Goal: Task Accomplishment & Management: Use online tool/utility

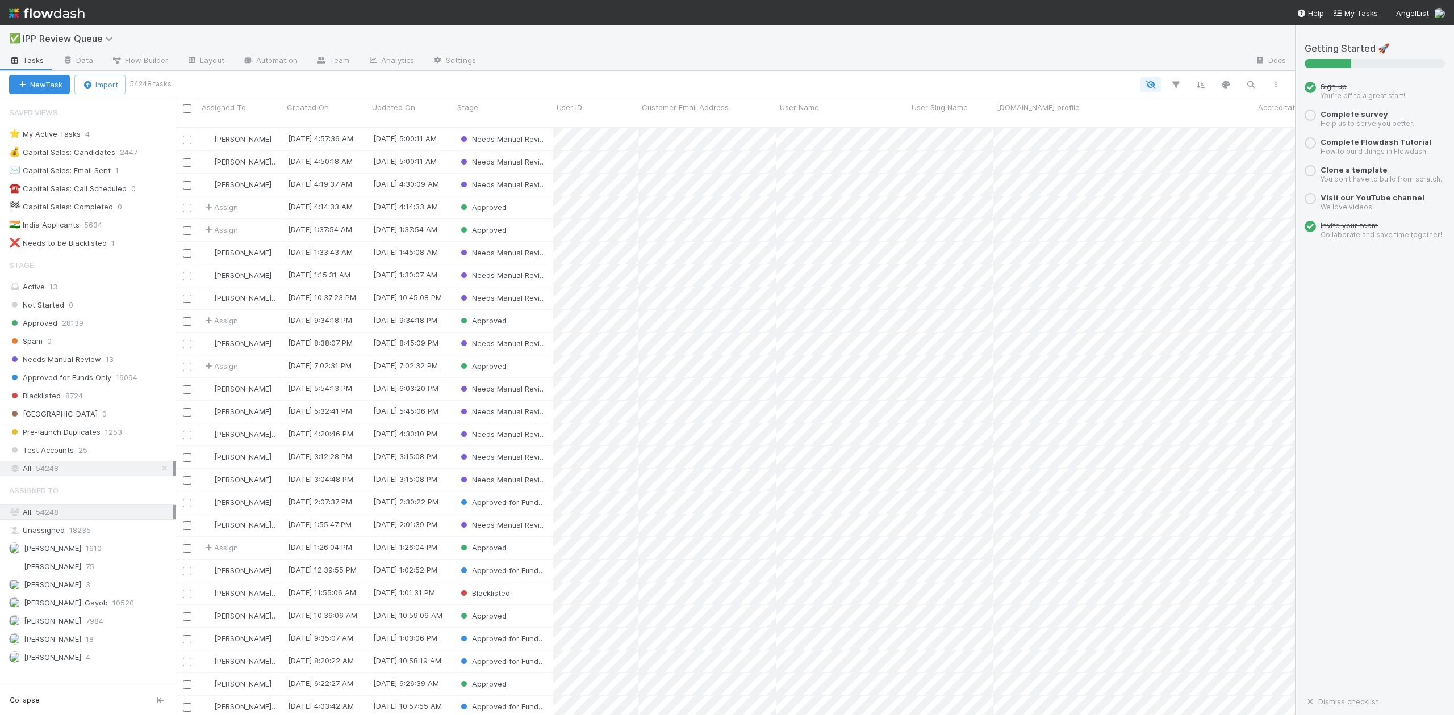
scroll to position [586, 1108]
click at [60, 366] on span "Needs Manual Review" at bounding box center [55, 360] width 92 height 14
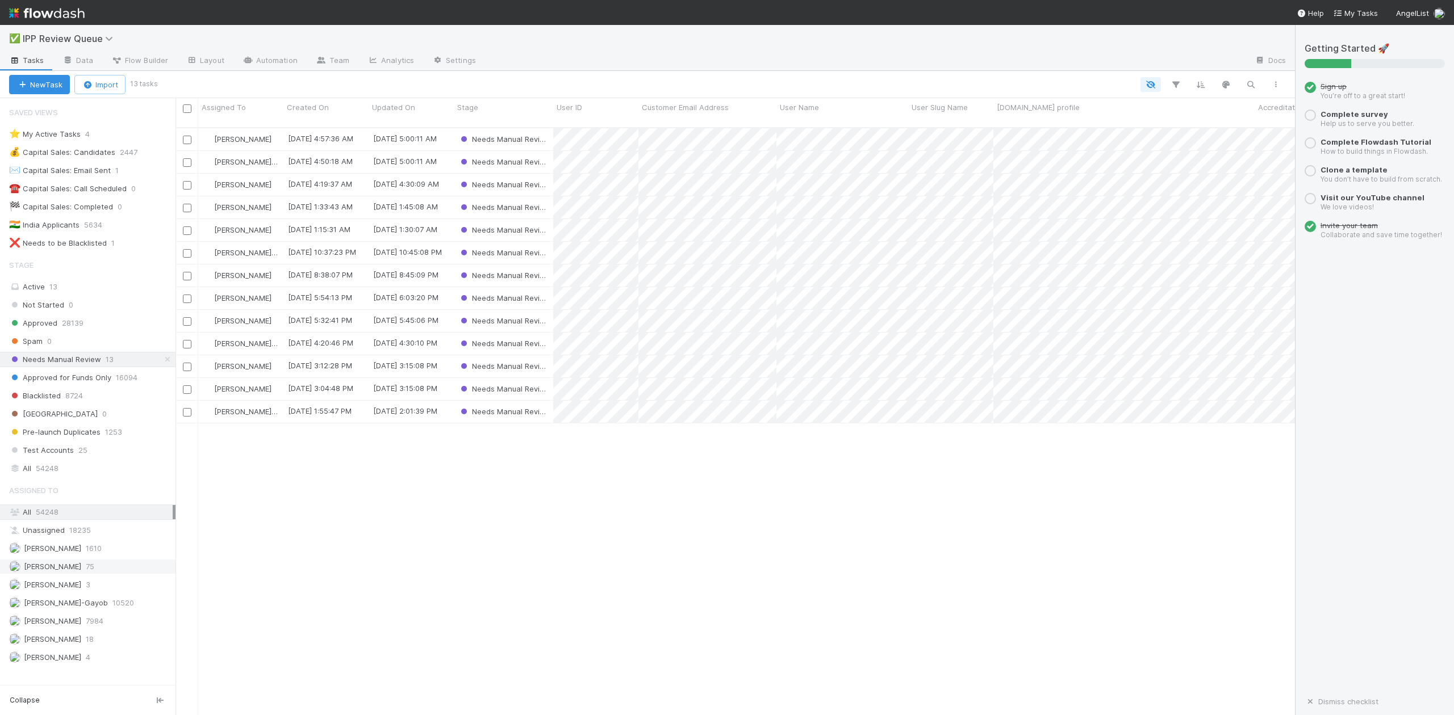
scroll to position [586, 1108]
click at [80, 589] on span "Karen Jane Salcedo" at bounding box center [52, 584] width 57 height 9
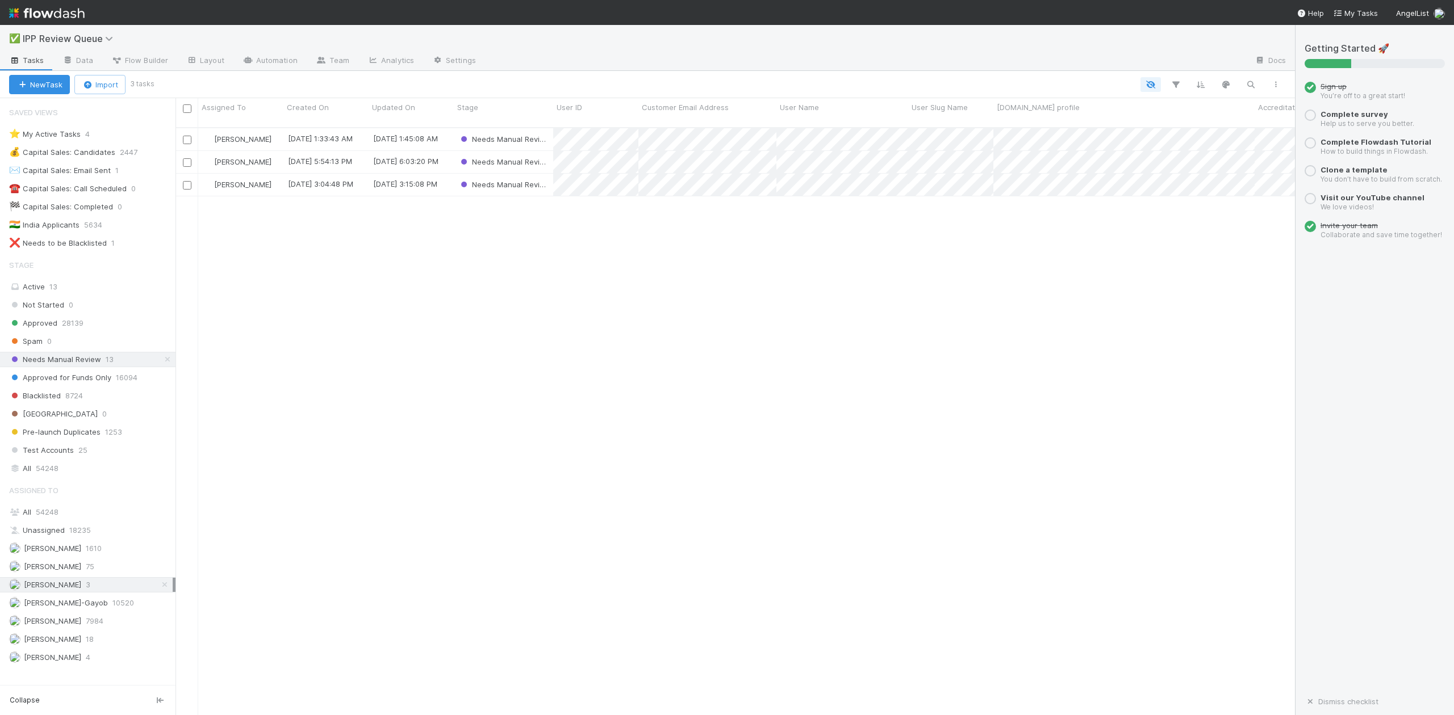
scroll to position [586, 1108]
click at [76, 662] on span "William Axalan VI" at bounding box center [52, 657] width 57 height 9
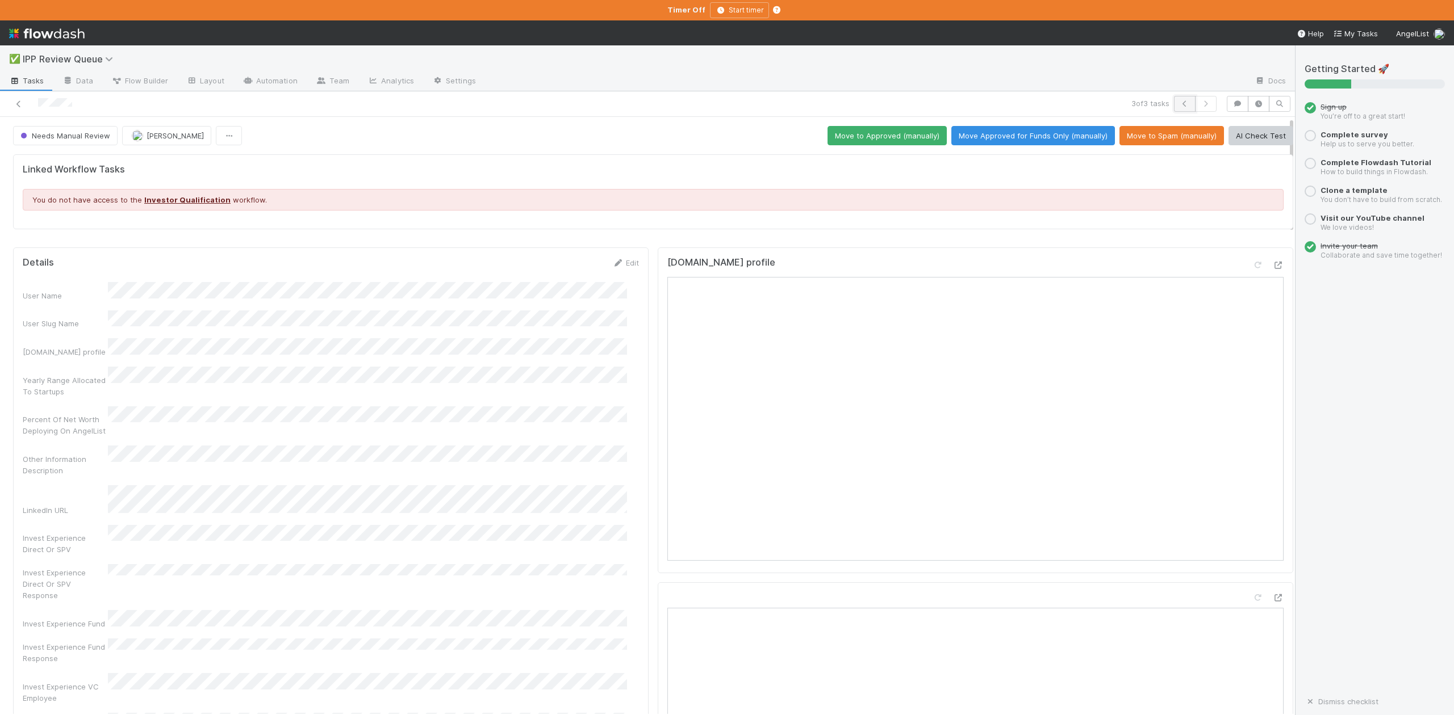
click at [1179, 104] on icon "button" at bounding box center [1184, 104] width 11 height 7
click at [1179, 107] on icon "button" at bounding box center [1184, 104] width 11 height 7
click at [1251, 265] on icon at bounding box center [1256, 265] width 11 height 7
click at [17, 103] on icon at bounding box center [18, 104] width 11 height 7
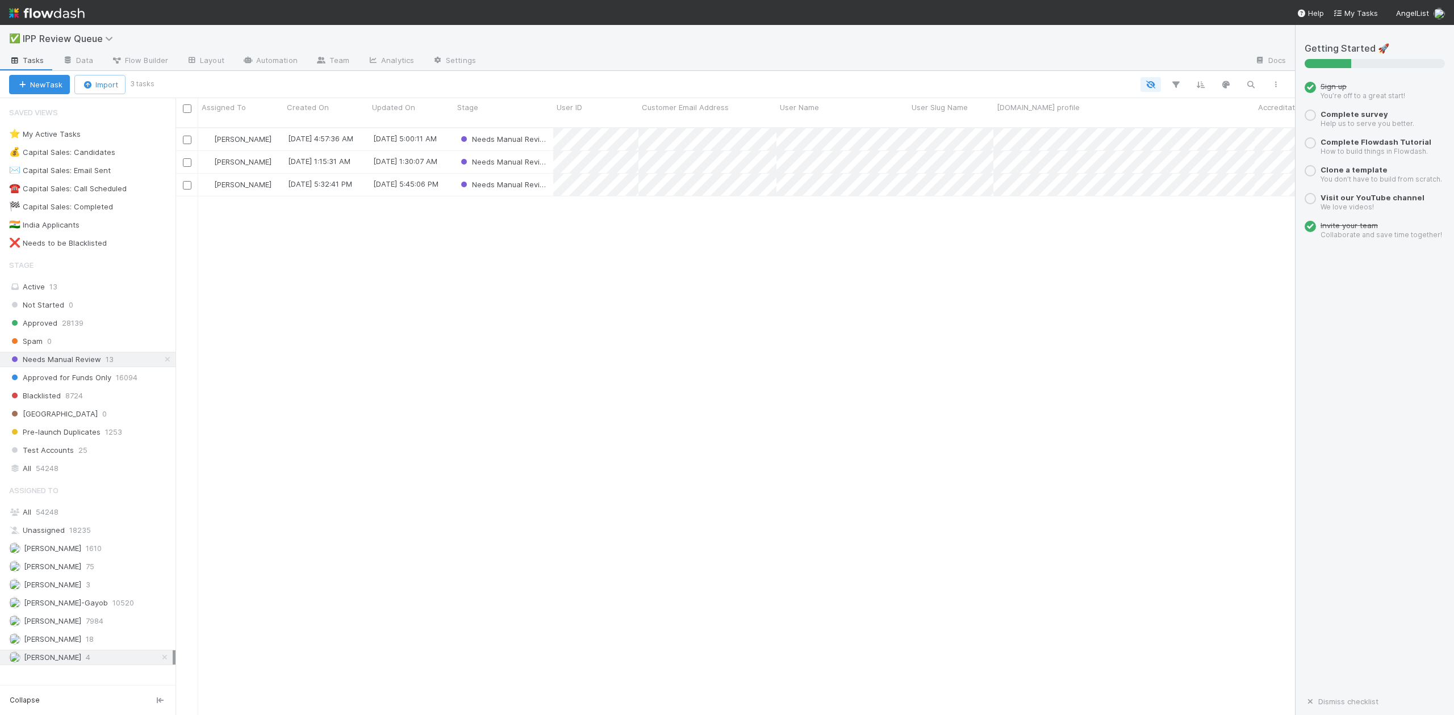
scroll to position [586, 1108]
click at [69, 589] on span "Karen Jane Salcedo" at bounding box center [52, 584] width 57 height 9
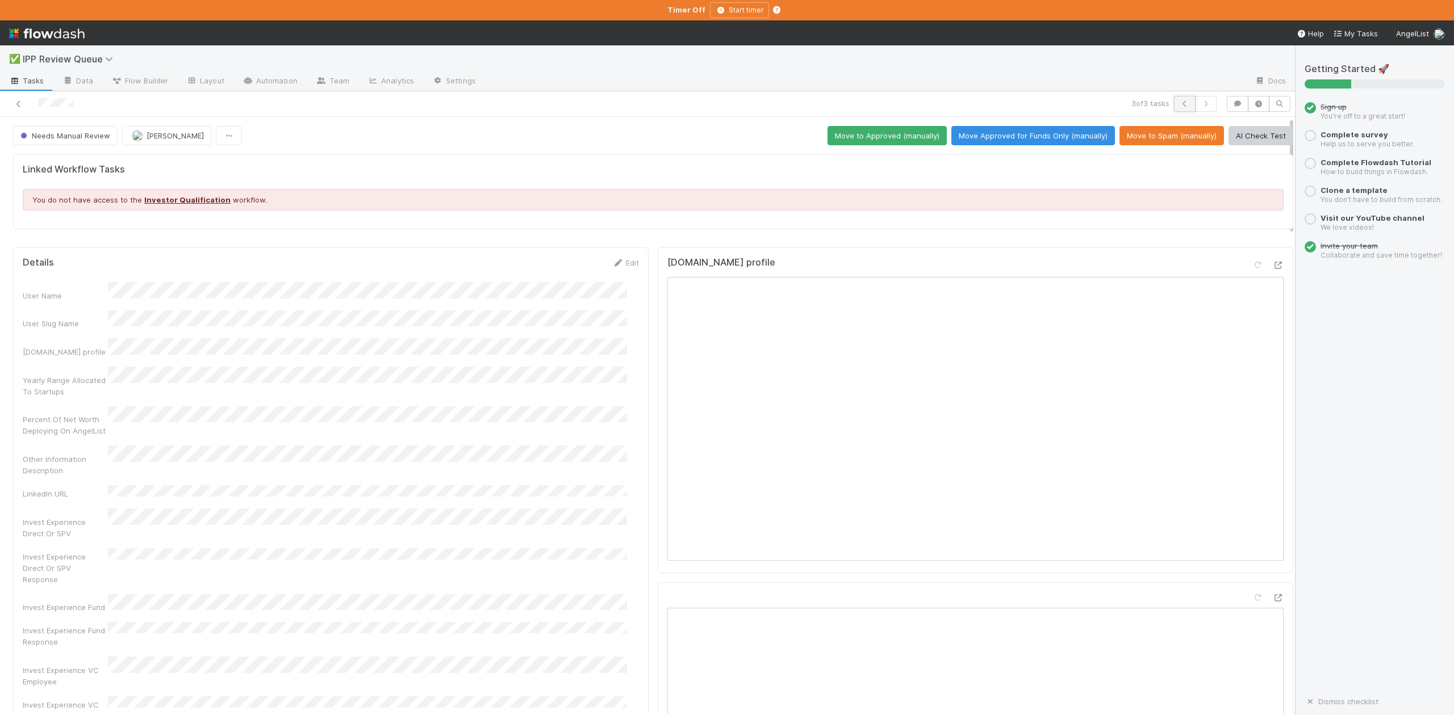
click at [1179, 104] on icon "button" at bounding box center [1184, 104] width 11 height 7
click at [1179, 101] on icon "button" at bounding box center [1184, 104] width 11 height 7
click at [1251, 266] on icon at bounding box center [1256, 265] width 11 height 7
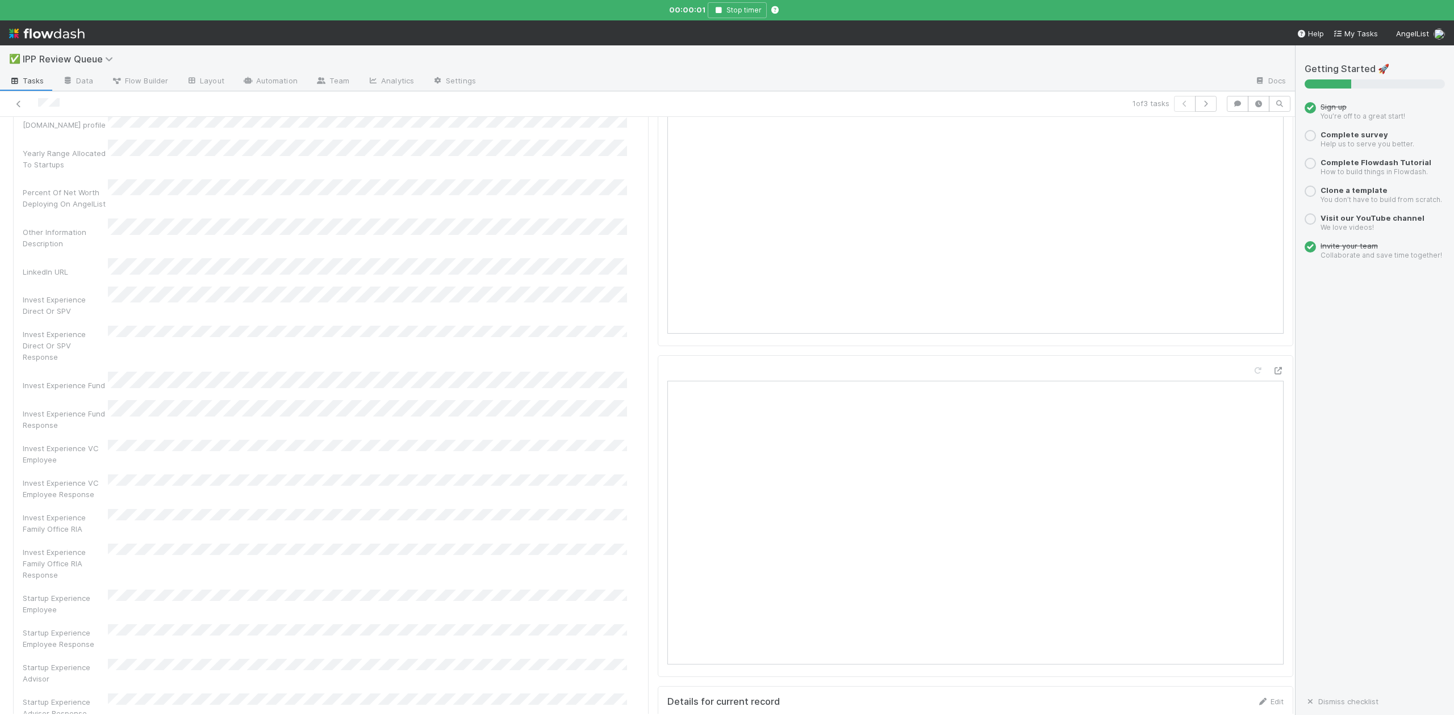
scroll to position [303, 0]
click at [713, 10] on icon "button" at bounding box center [718, 10] width 11 height 7
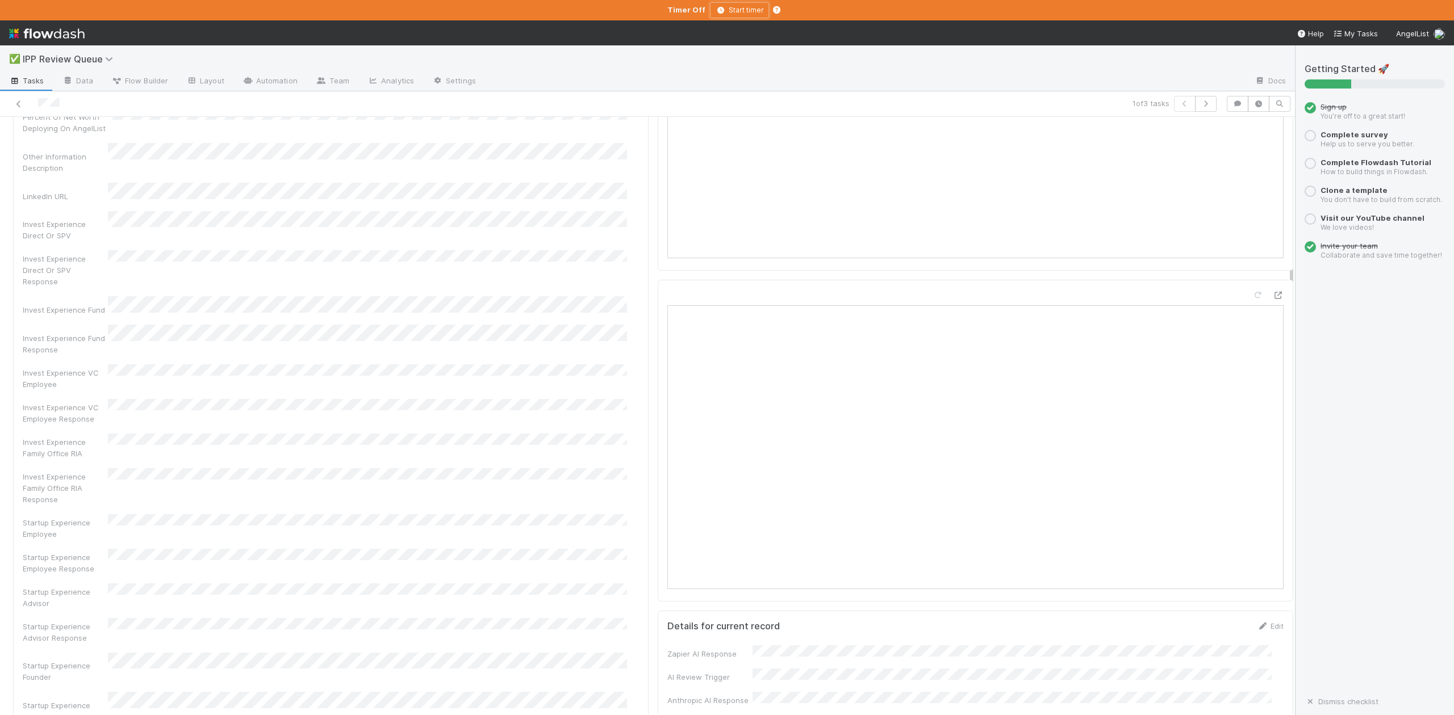
scroll to position [0, 0]
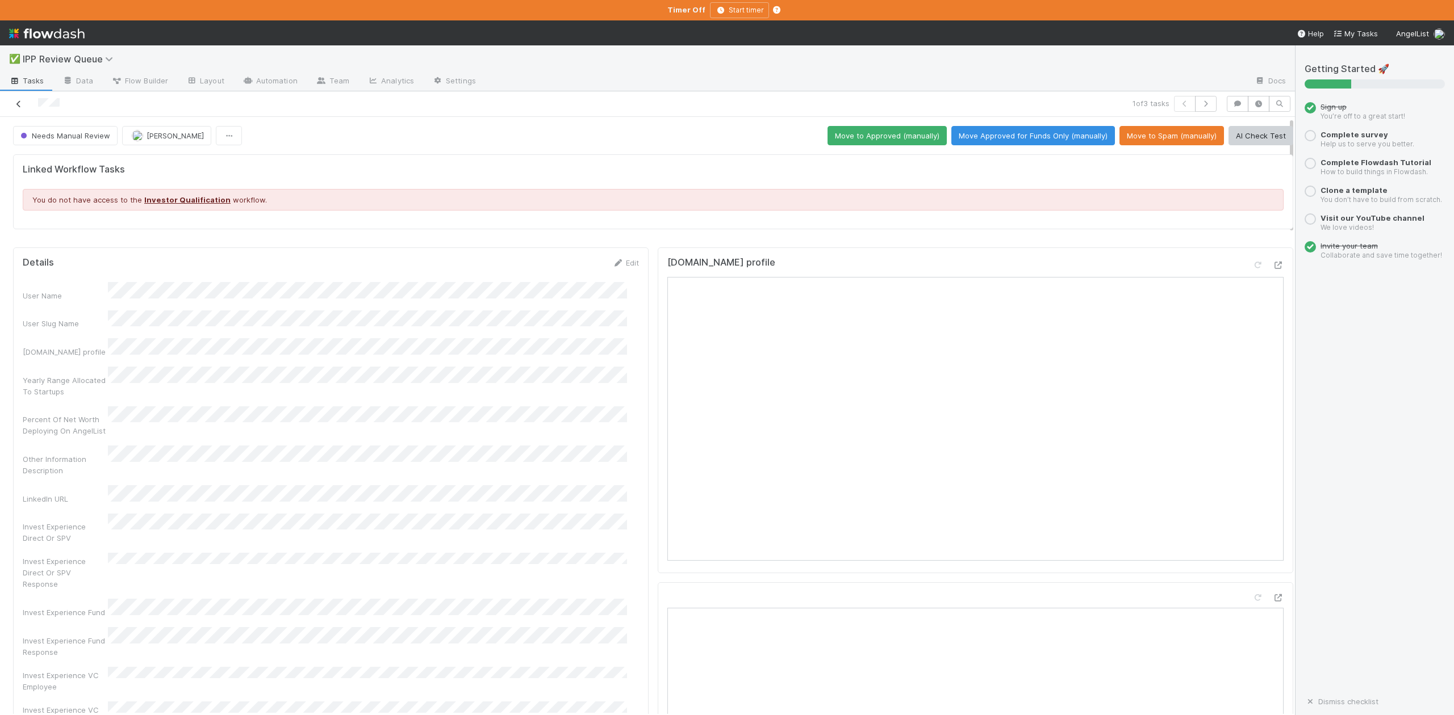
click at [18, 104] on icon at bounding box center [18, 104] width 11 height 7
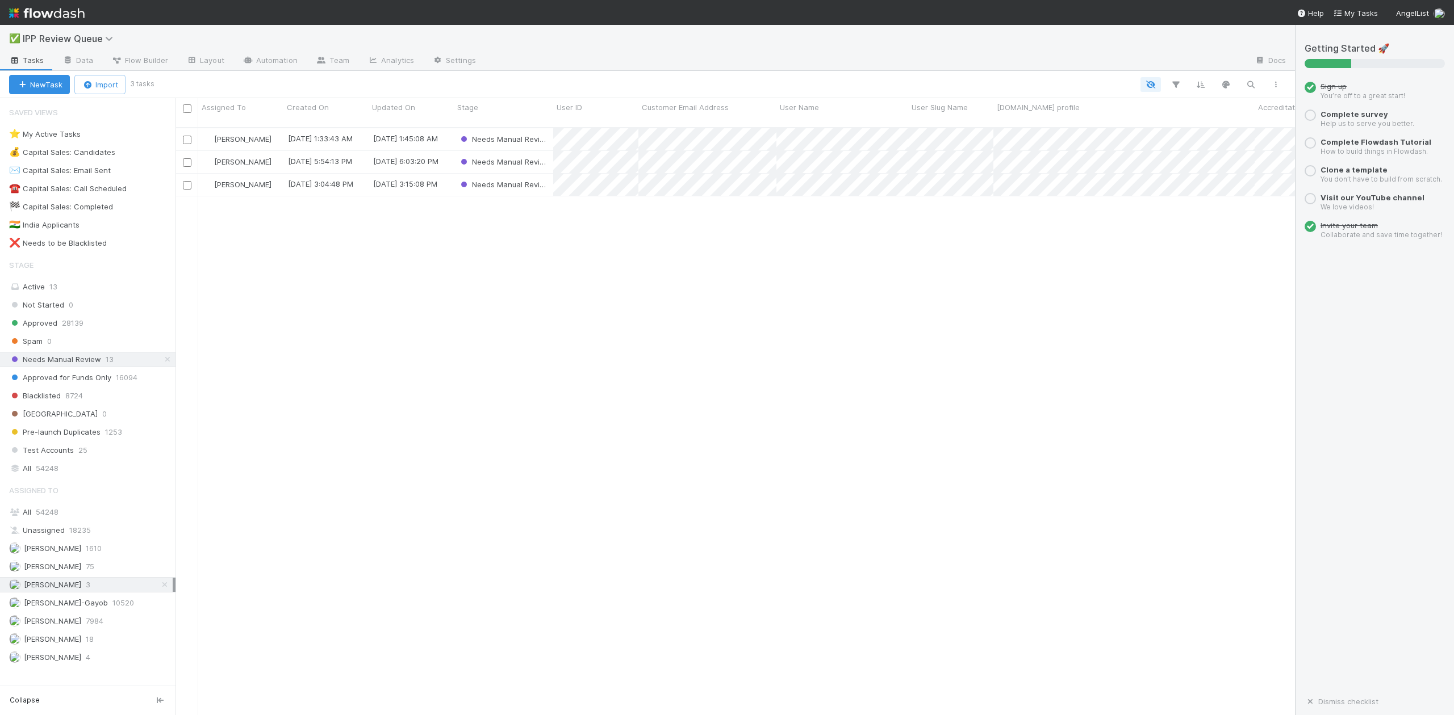
scroll to position [586, 1108]
click at [68, 608] on span "[PERSON_NAME]-Gayob" at bounding box center [66, 602] width 84 height 9
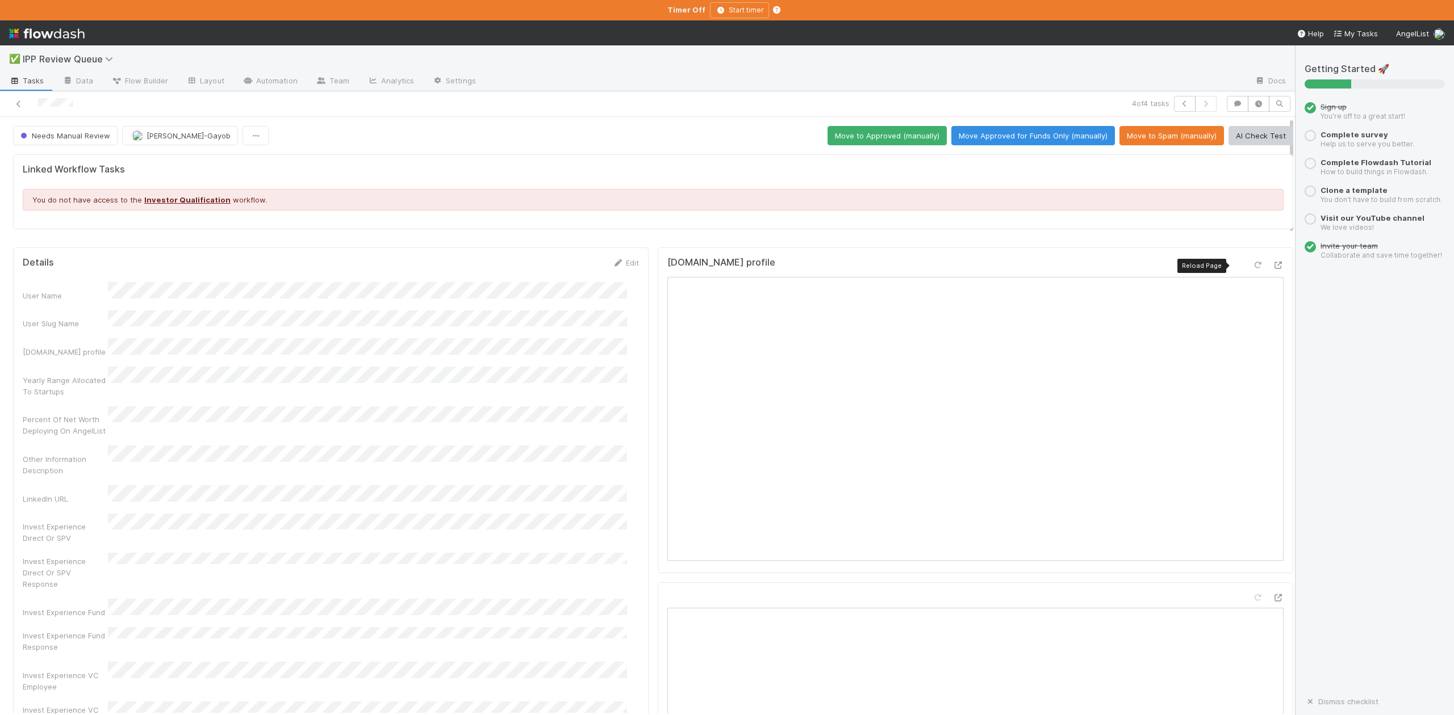
click at [1251, 263] on icon at bounding box center [1256, 265] width 11 height 7
click at [1179, 105] on icon "button" at bounding box center [1184, 104] width 11 height 7
click at [1179, 104] on icon "button" at bounding box center [1184, 104] width 11 height 7
click at [1179, 103] on icon "button" at bounding box center [1184, 104] width 11 height 7
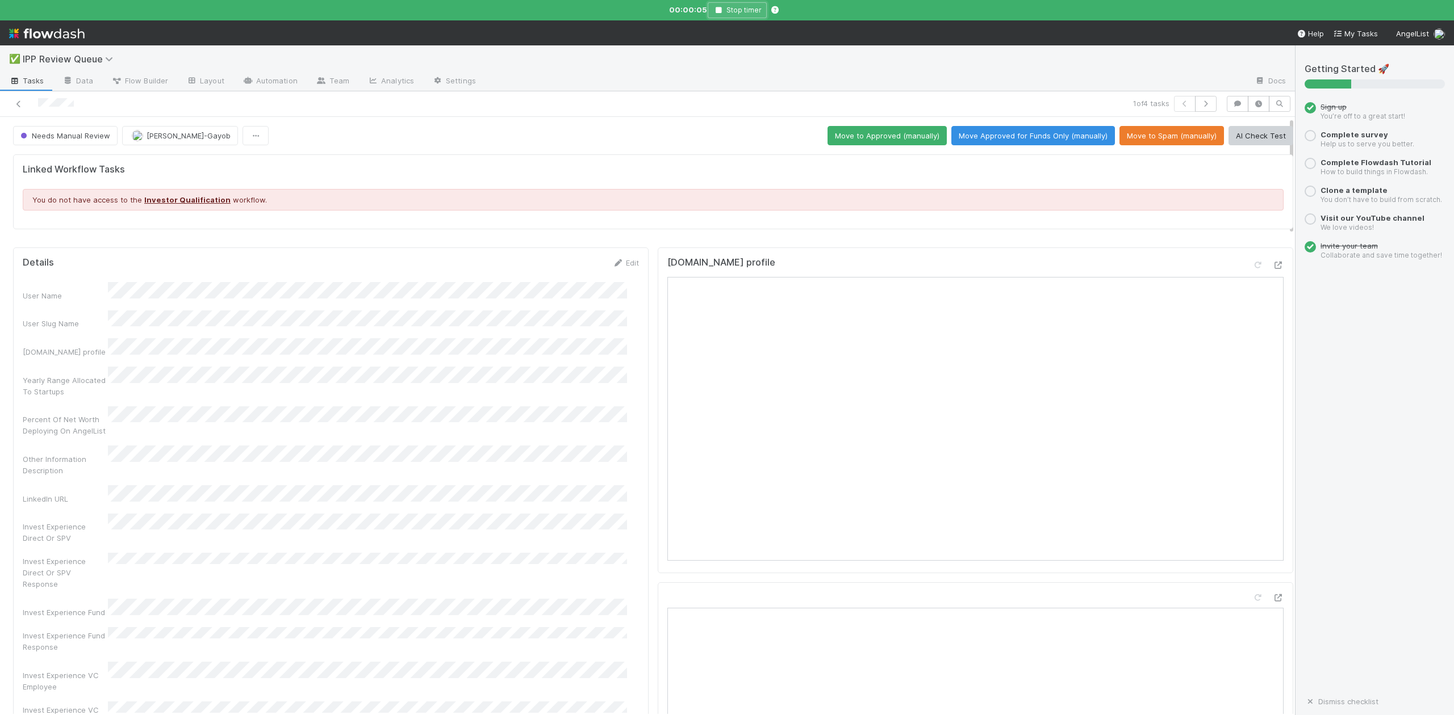
click at [717, 7] on icon "button" at bounding box center [718, 10] width 11 height 7
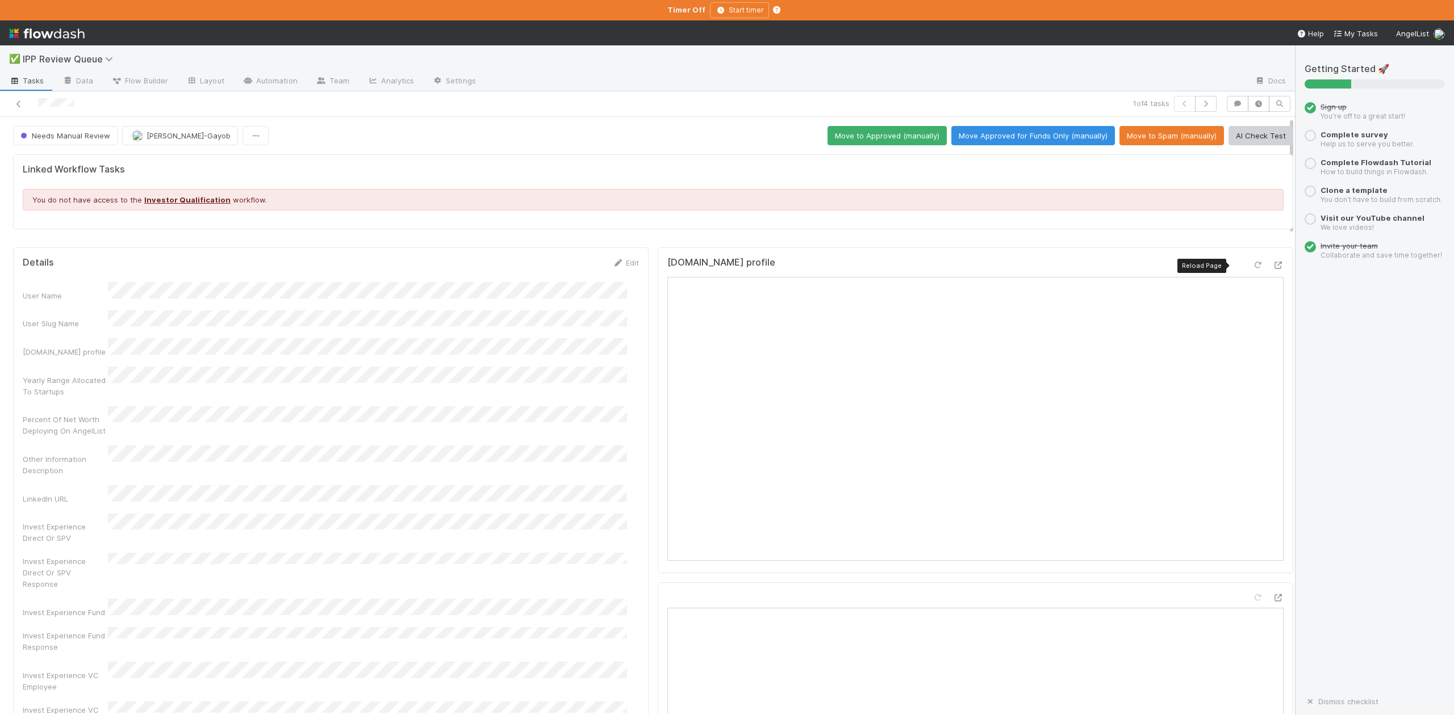
click at [1251, 266] on icon at bounding box center [1256, 265] width 11 height 7
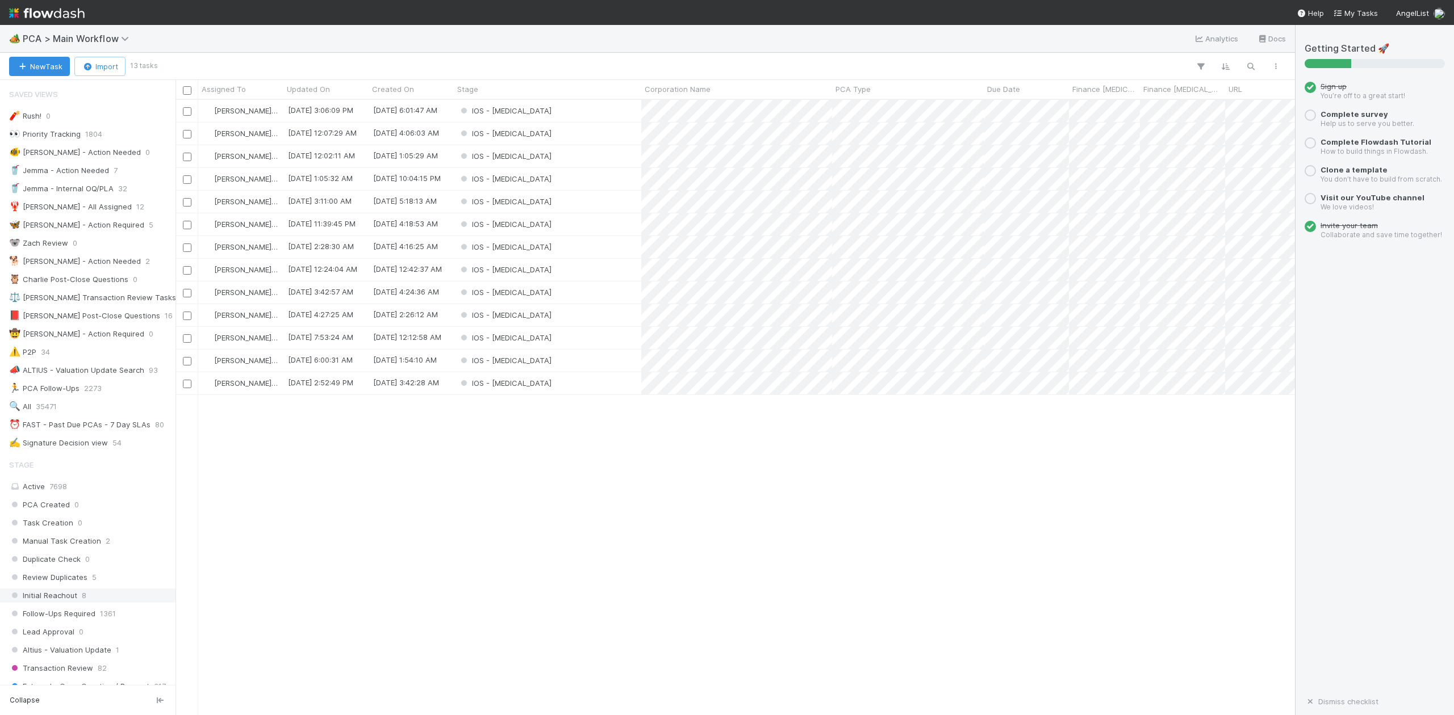
scroll to position [303, 0]
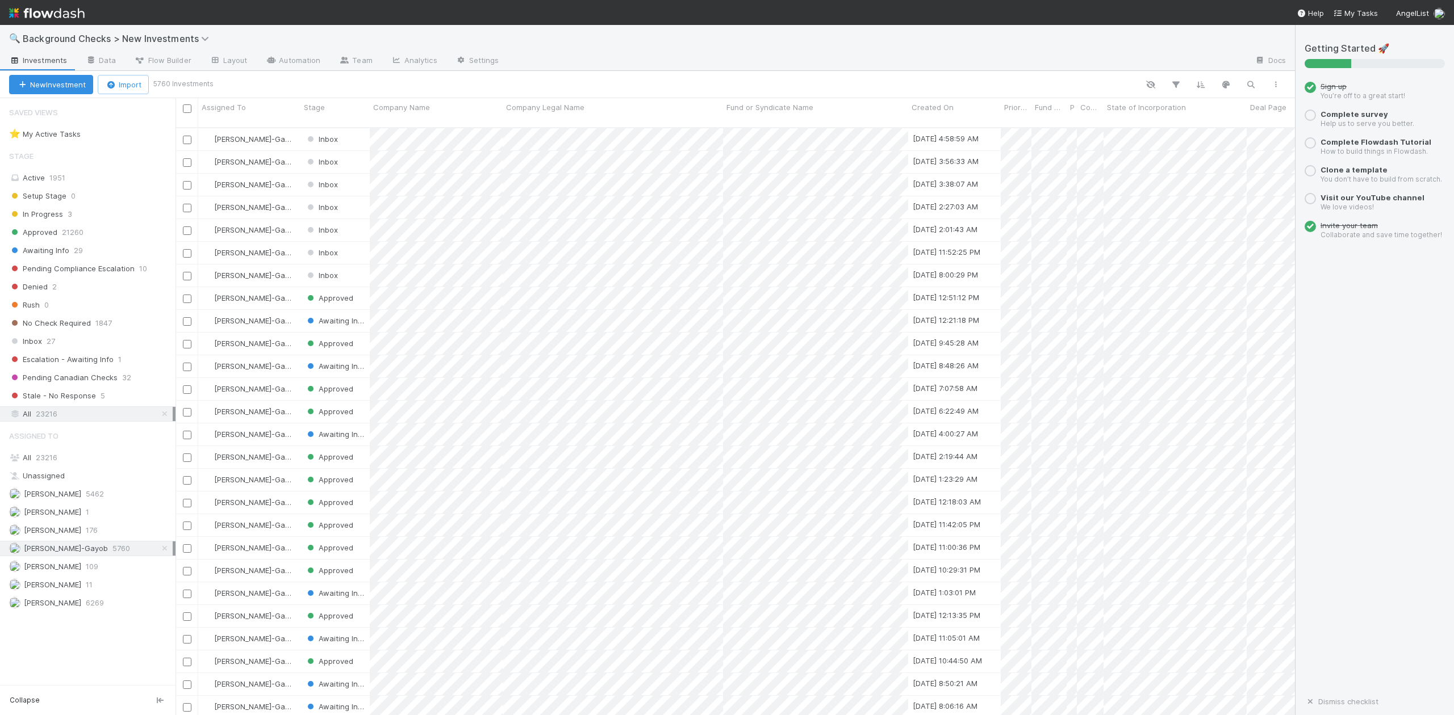
scroll to position [586, 1108]
click at [32, 346] on span "Inbox" at bounding box center [25, 341] width 33 height 14
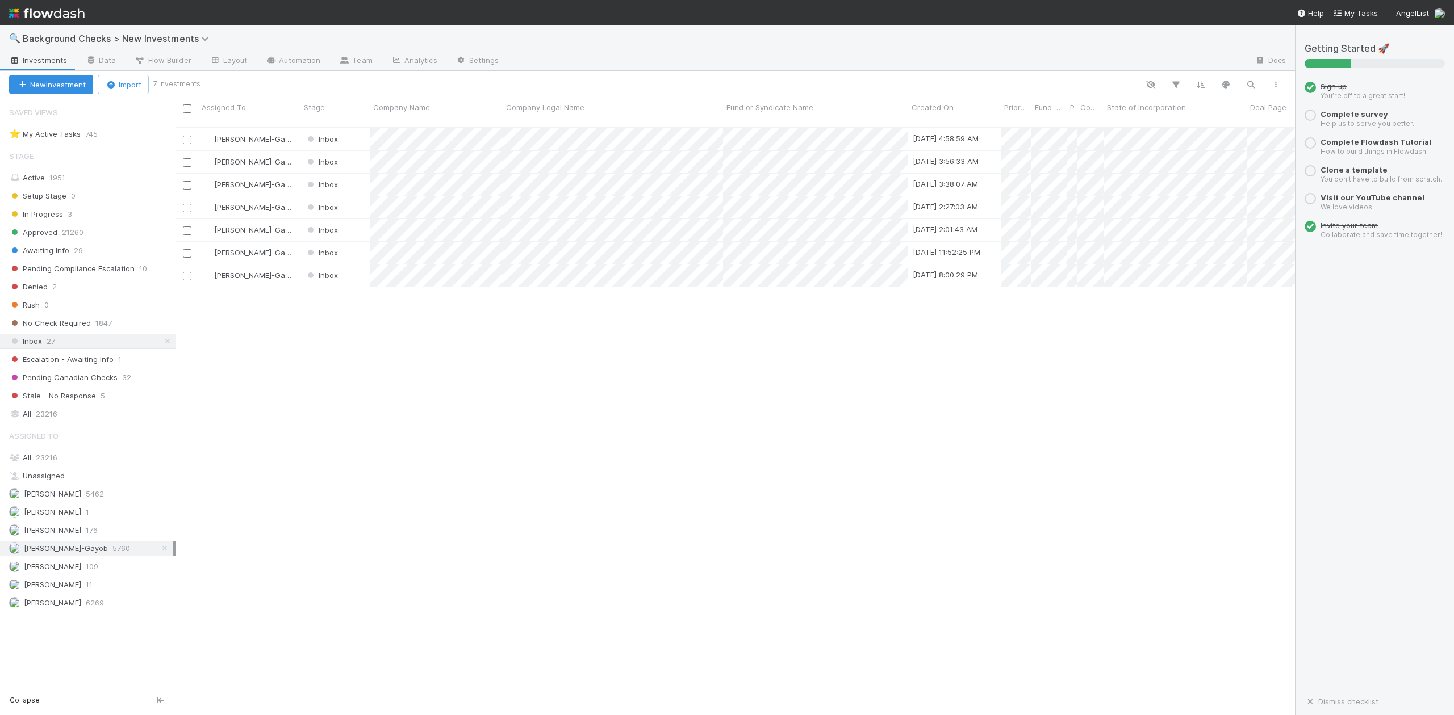
scroll to position [586, 1108]
click at [65, 574] on span "Michael Capilitan" at bounding box center [45, 567] width 72 height 14
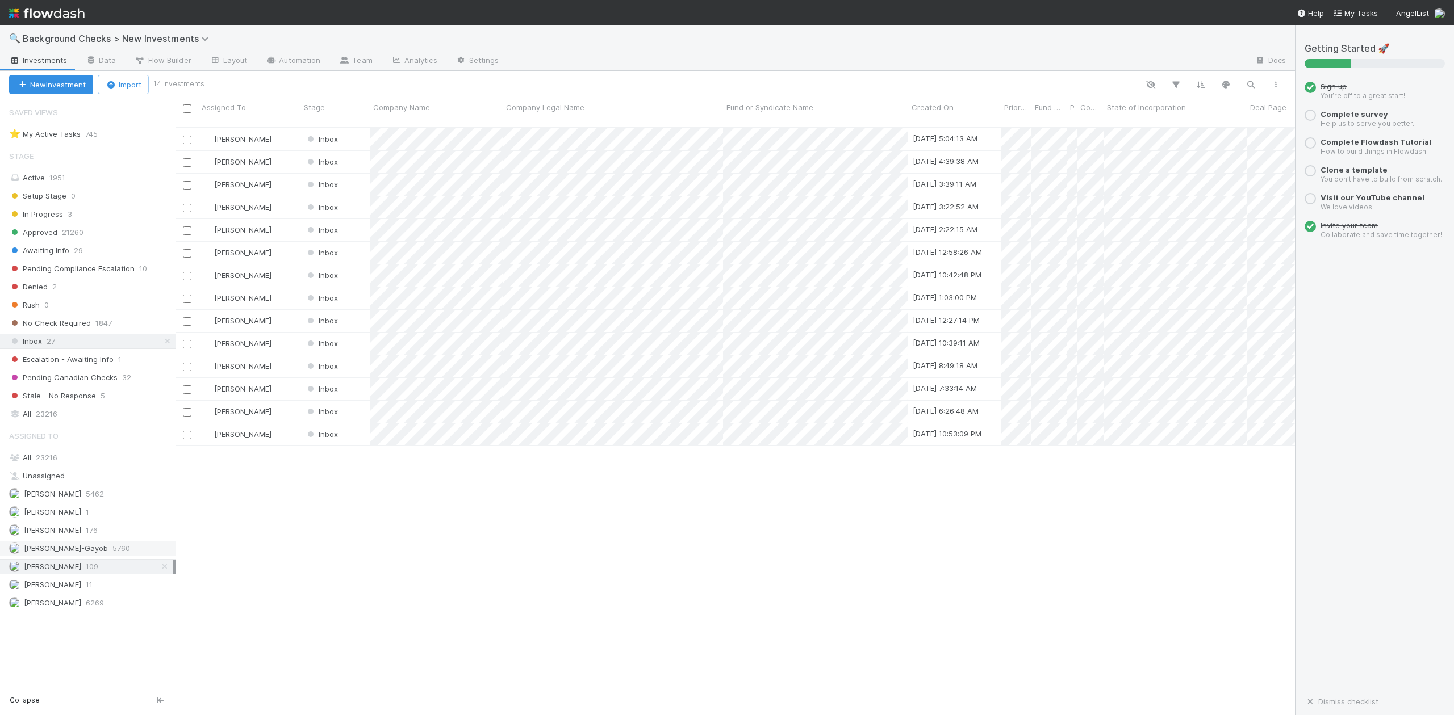
scroll to position [586, 1108]
click at [60, 553] on span "[PERSON_NAME]-Gayob" at bounding box center [66, 548] width 84 height 9
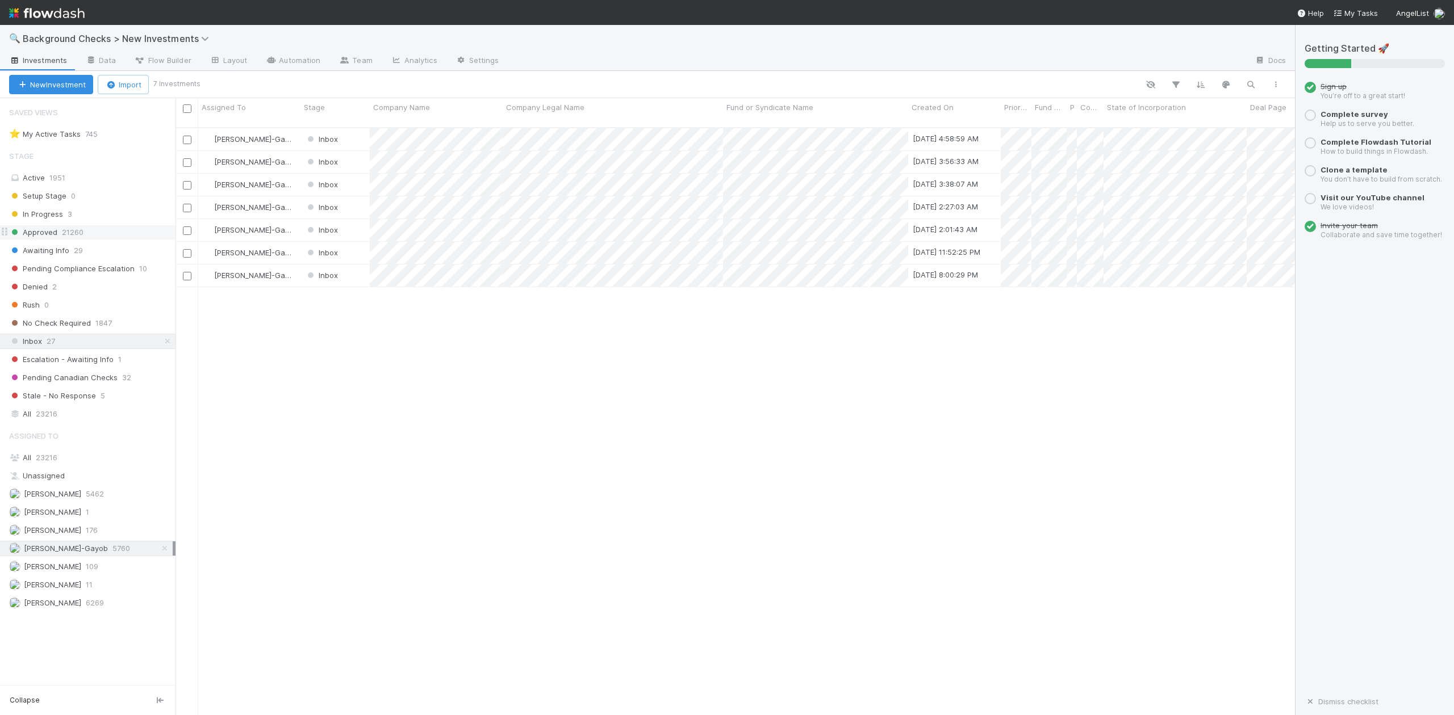
scroll to position [586, 1108]
click at [57, 251] on span "Awaiting Info" at bounding box center [39, 251] width 60 height 14
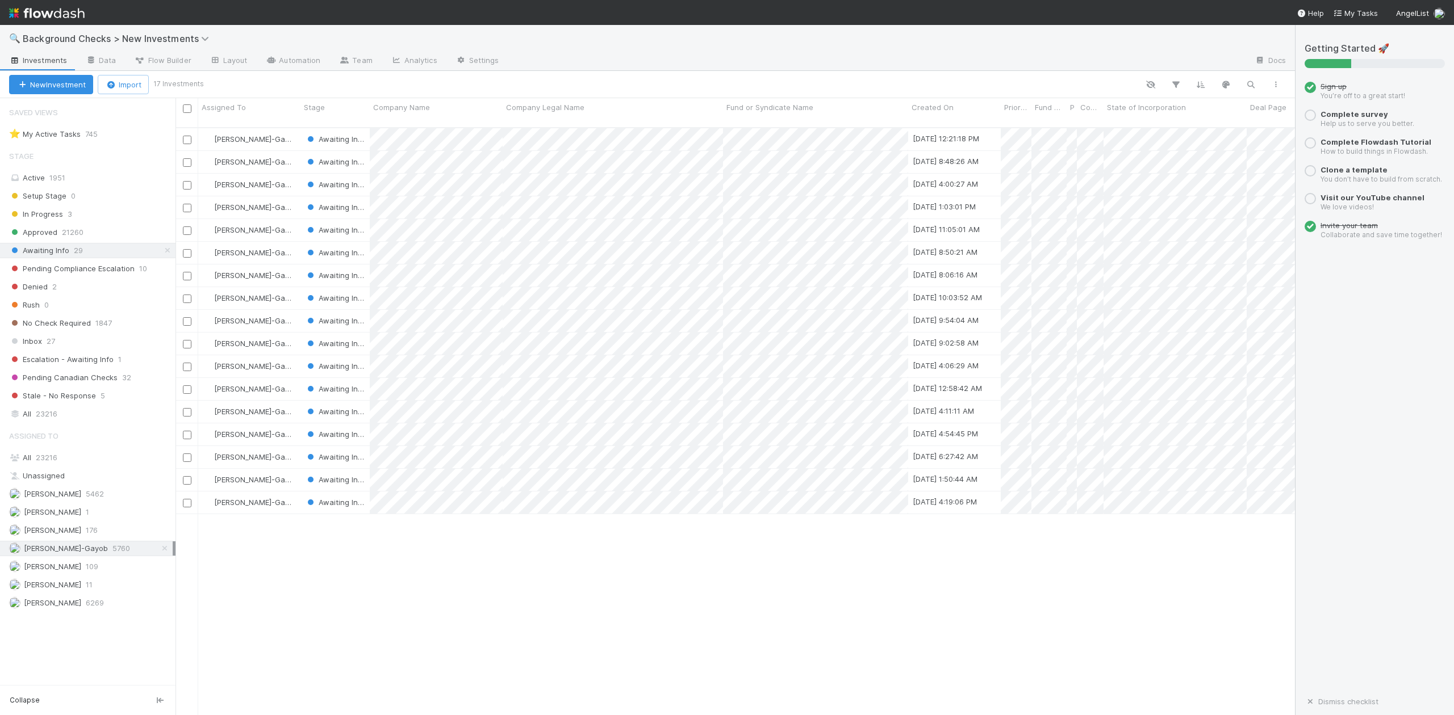
scroll to position [586, 1108]
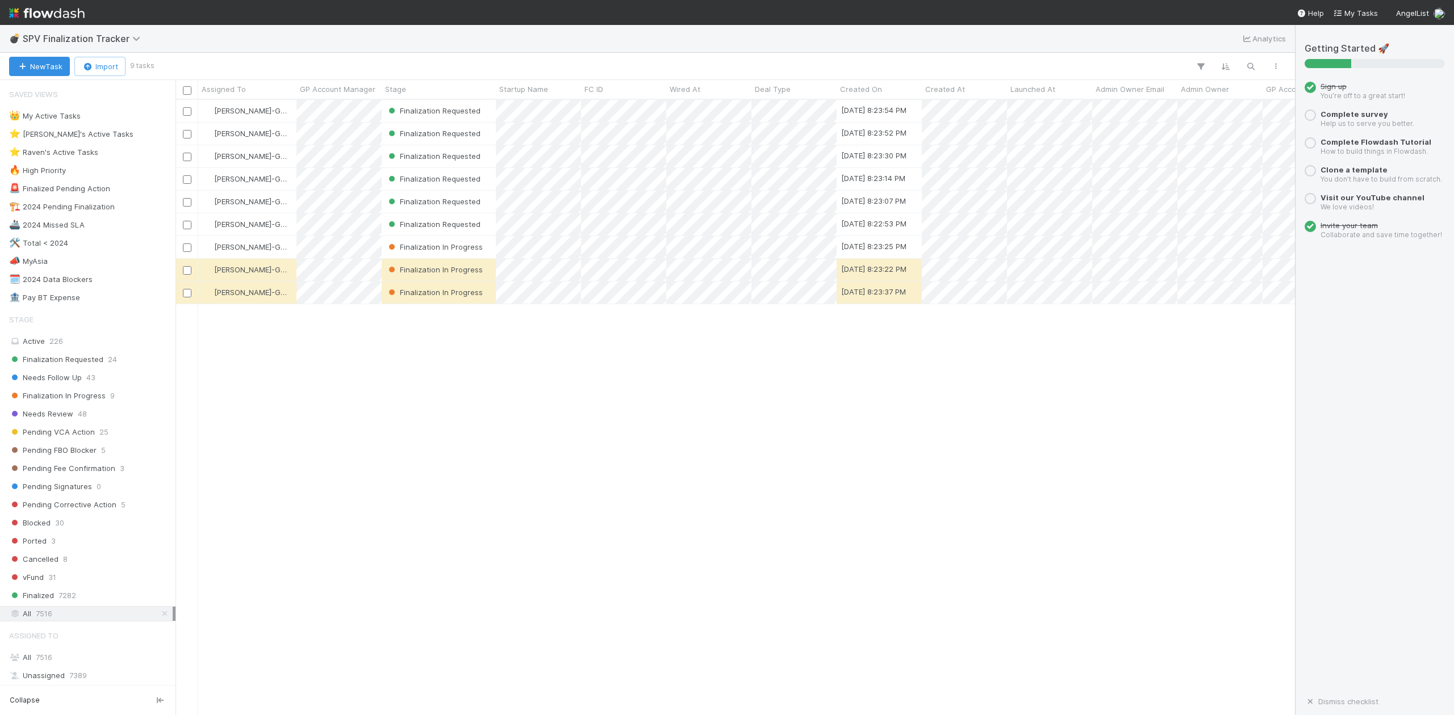
scroll to position [604, 1108]
click at [90, 133] on div "⭐ [PERSON_NAME]'s Active Tasks" at bounding box center [71, 134] width 124 height 14
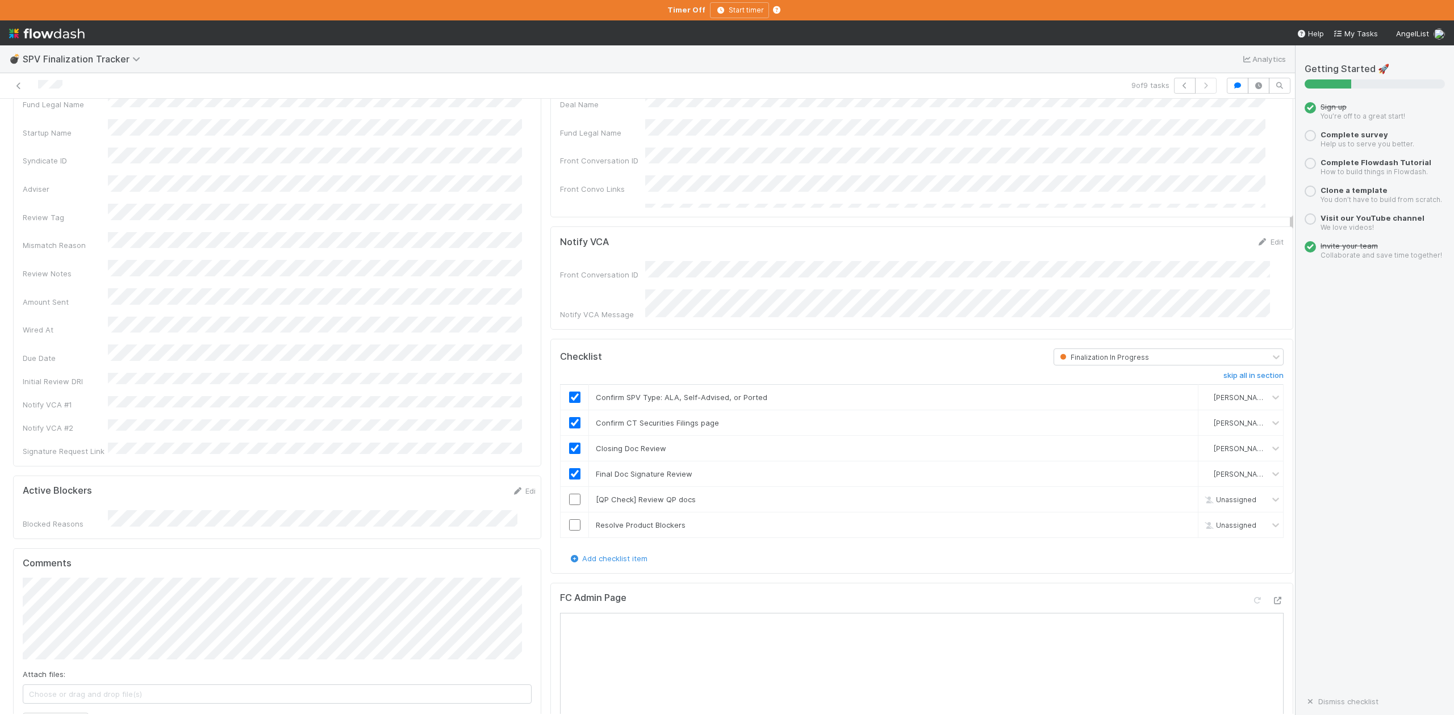
scroll to position [151, 0]
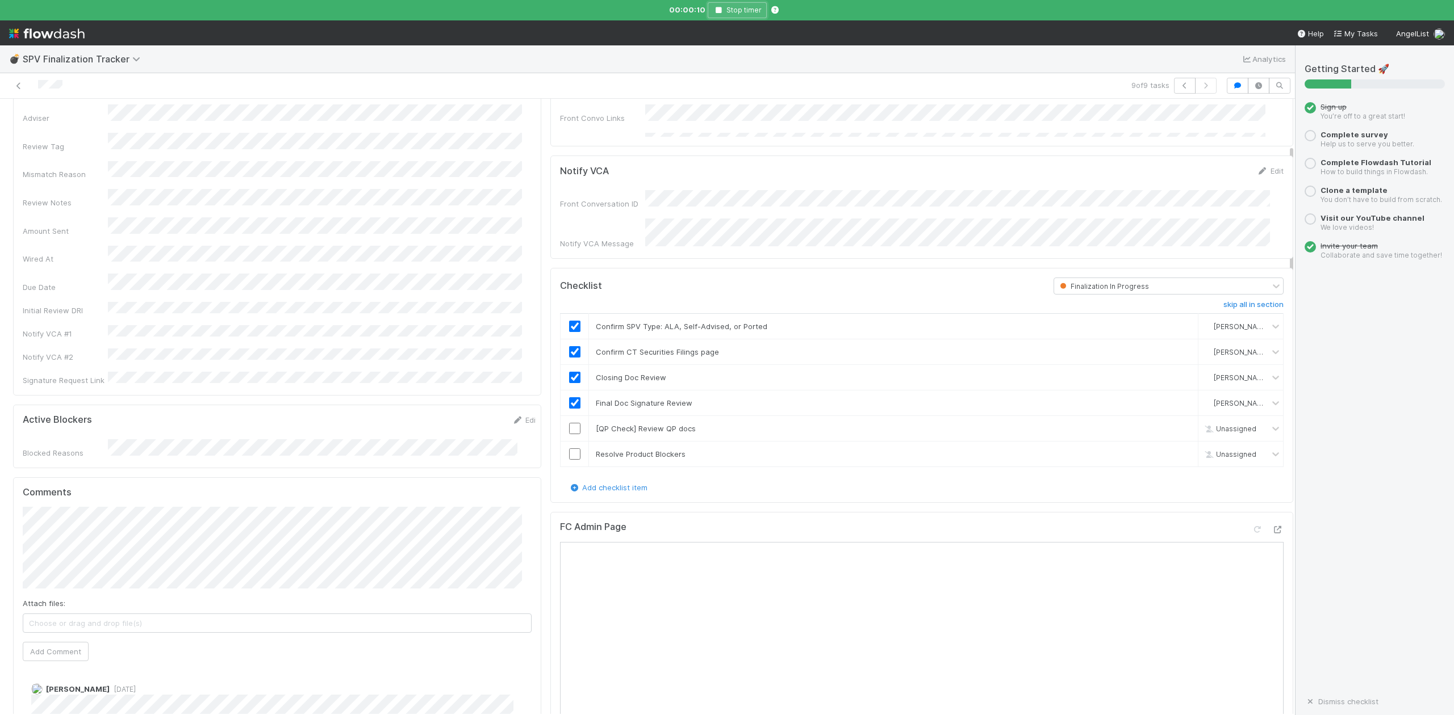
click at [719, 9] on icon "button" at bounding box center [718, 10] width 11 height 7
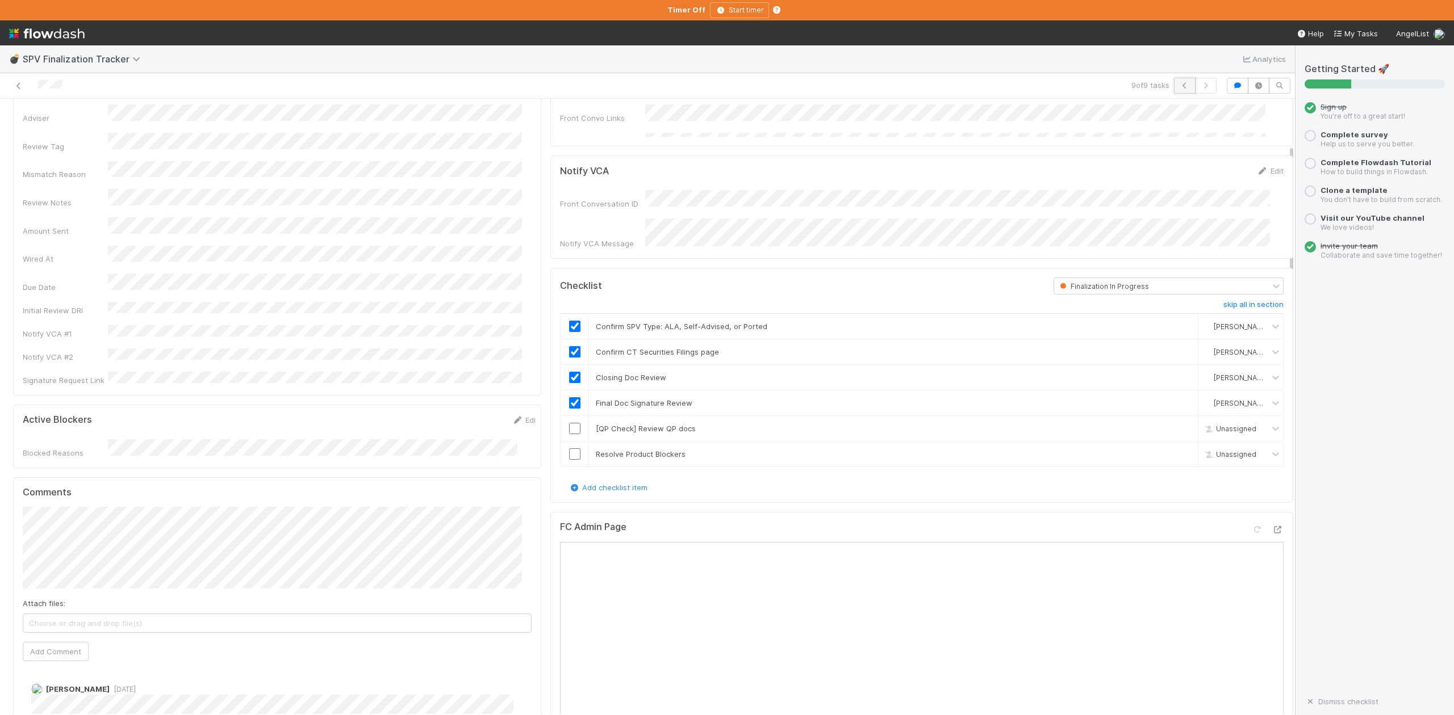
click at [1179, 89] on icon "button" at bounding box center [1184, 85] width 11 height 7
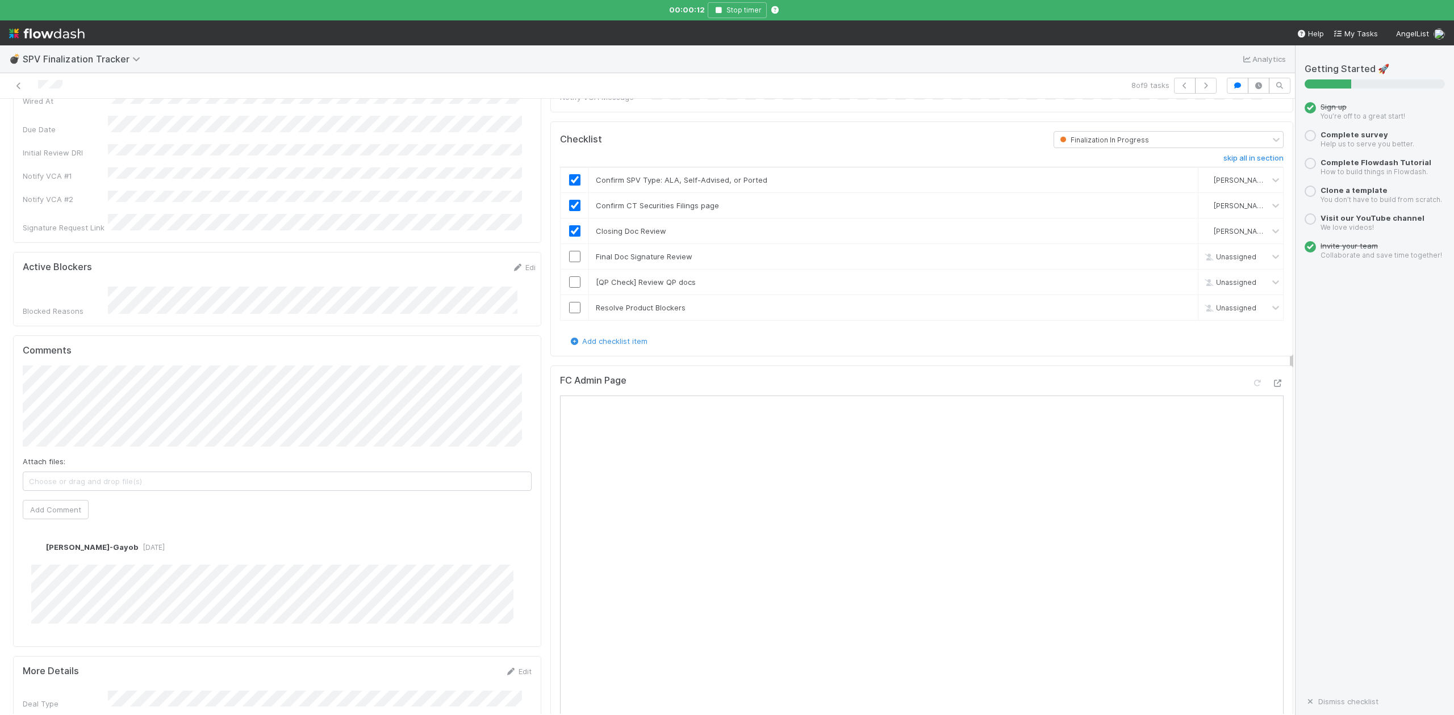
scroll to position [378, 0]
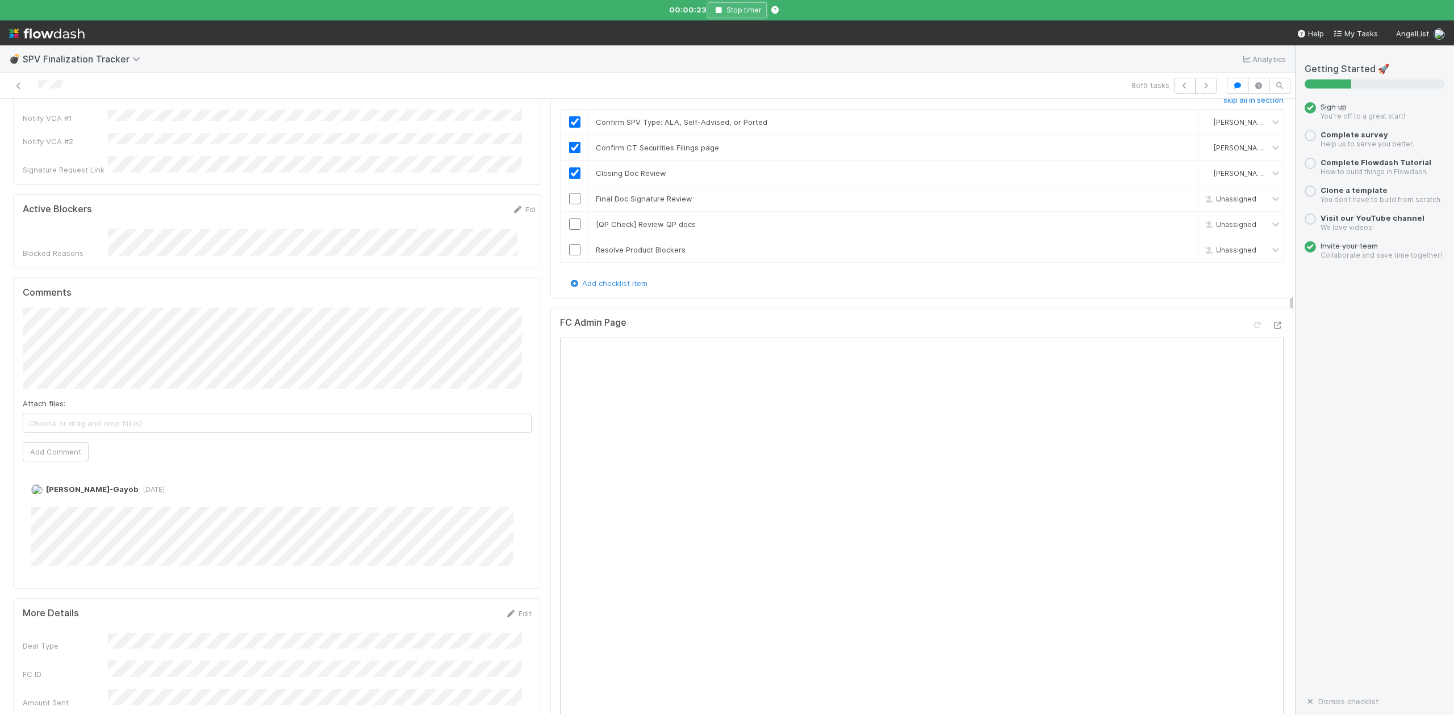
click at [719, 7] on icon "button" at bounding box center [718, 10] width 11 height 7
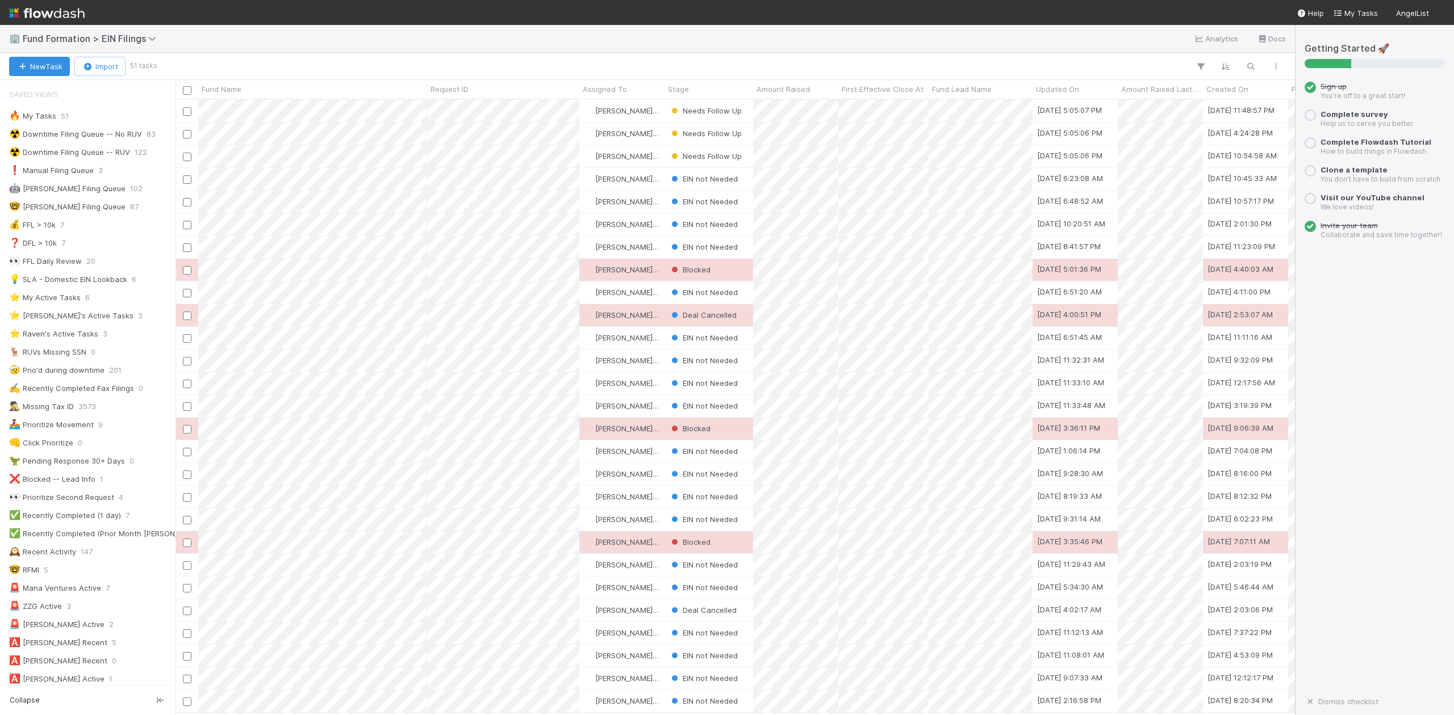
scroll to position [604, 1108]
click at [66, 319] on div "⭐ [PERSON_NAME]'s Active Tasks" at bounding box center [71, 316] width 124 height 14
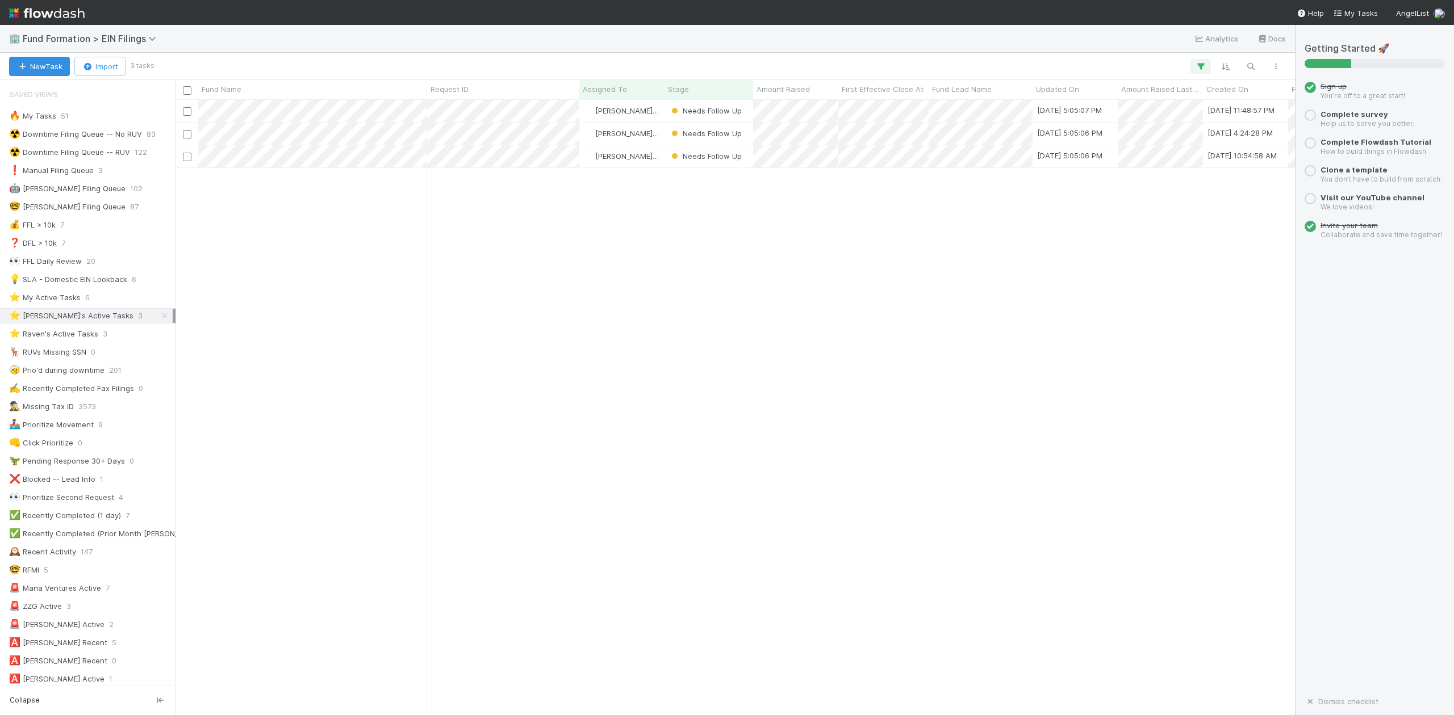
scroll to position [604, 1108]
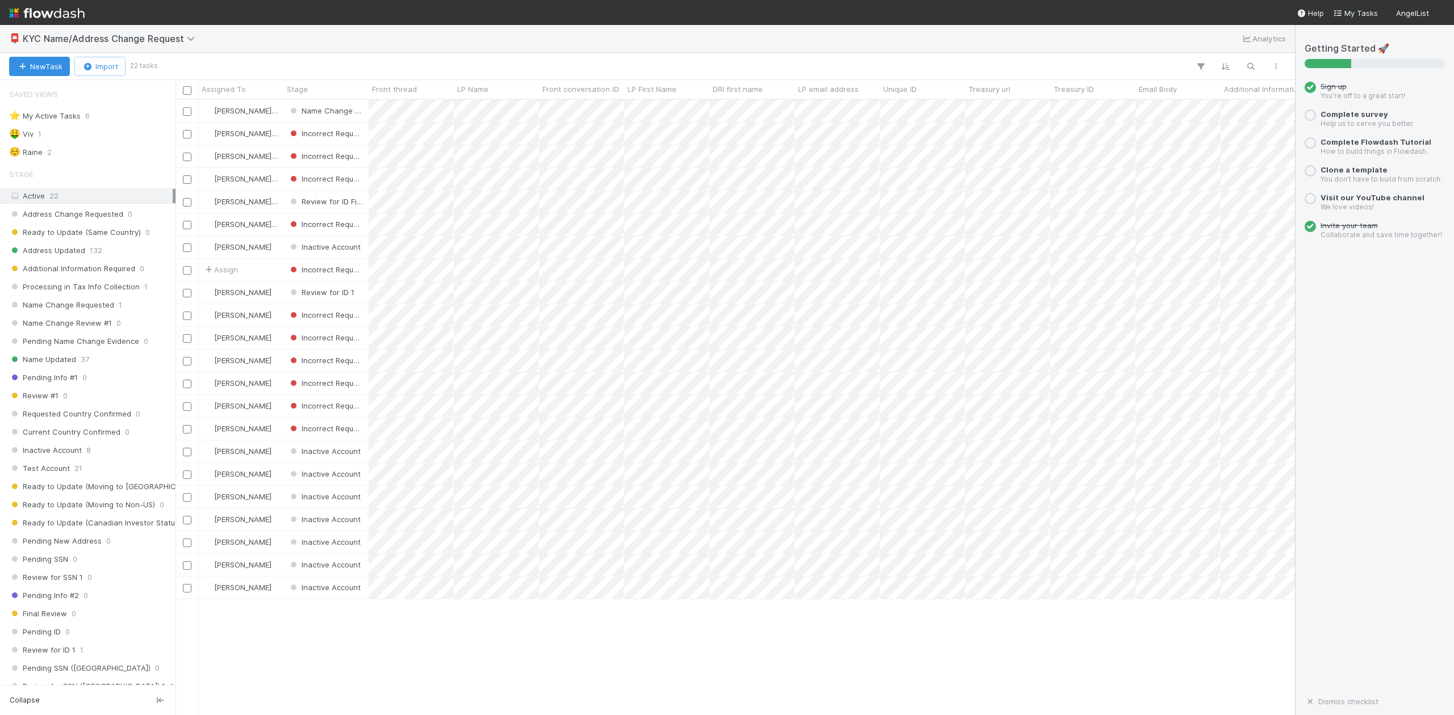
scroll to position [604, 1108]
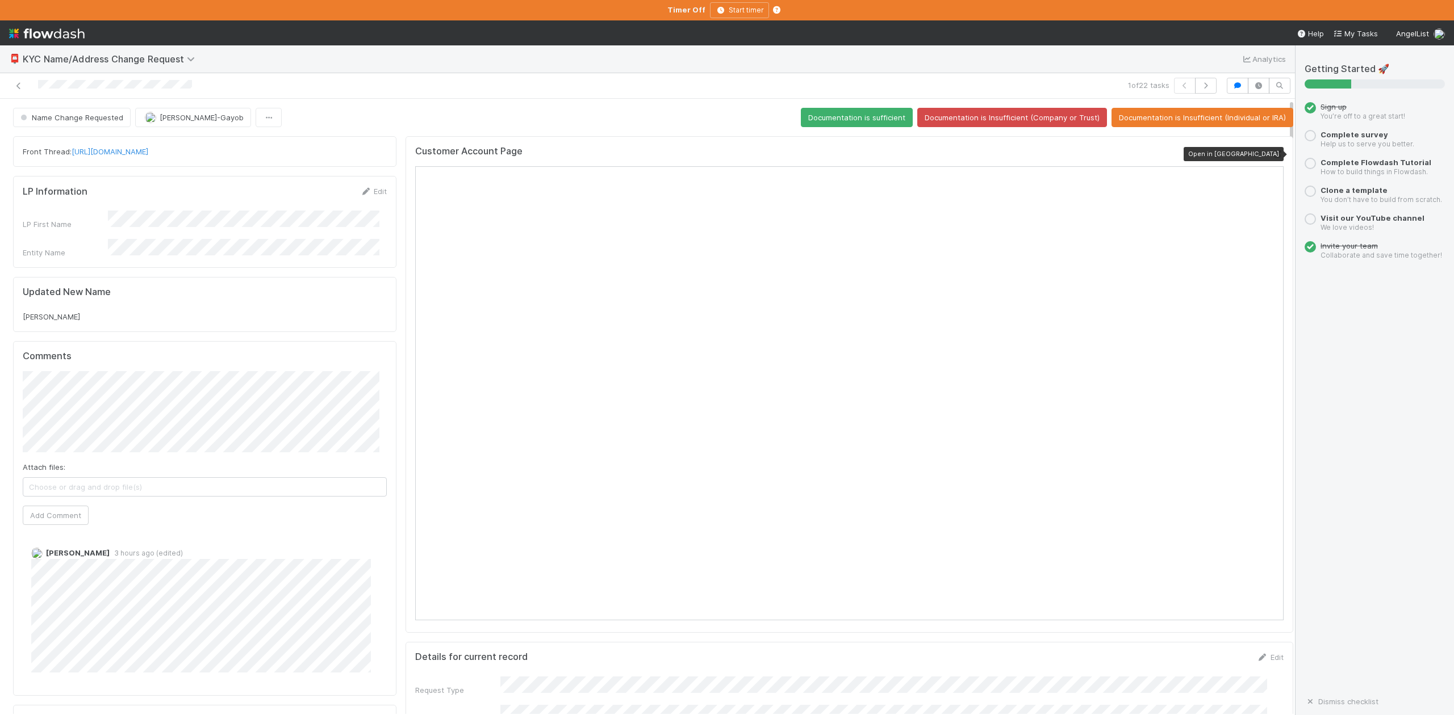
click at [1272, 156] on icon at bounding box center [1277, 153] width 11 height 7
click at [148, 153] on link "https://app.frontapp.com/open/cnv_qr1b5dz" at bounding box center [110, 151] width 77 height 9
click at [148, 155] on link "https://app.frontapp.com/open/cnv_qr1b5dz" at bounding box center [110, 151] width 77 height 9
click at [1272, 157] on icon at bounding box center [1277, 153] width 11 height 7
click at [148, 153] on link "https://app.frontapp.com/open/cnv_qr1b5dz" at bounding box center [110, 151] width 77 height 9
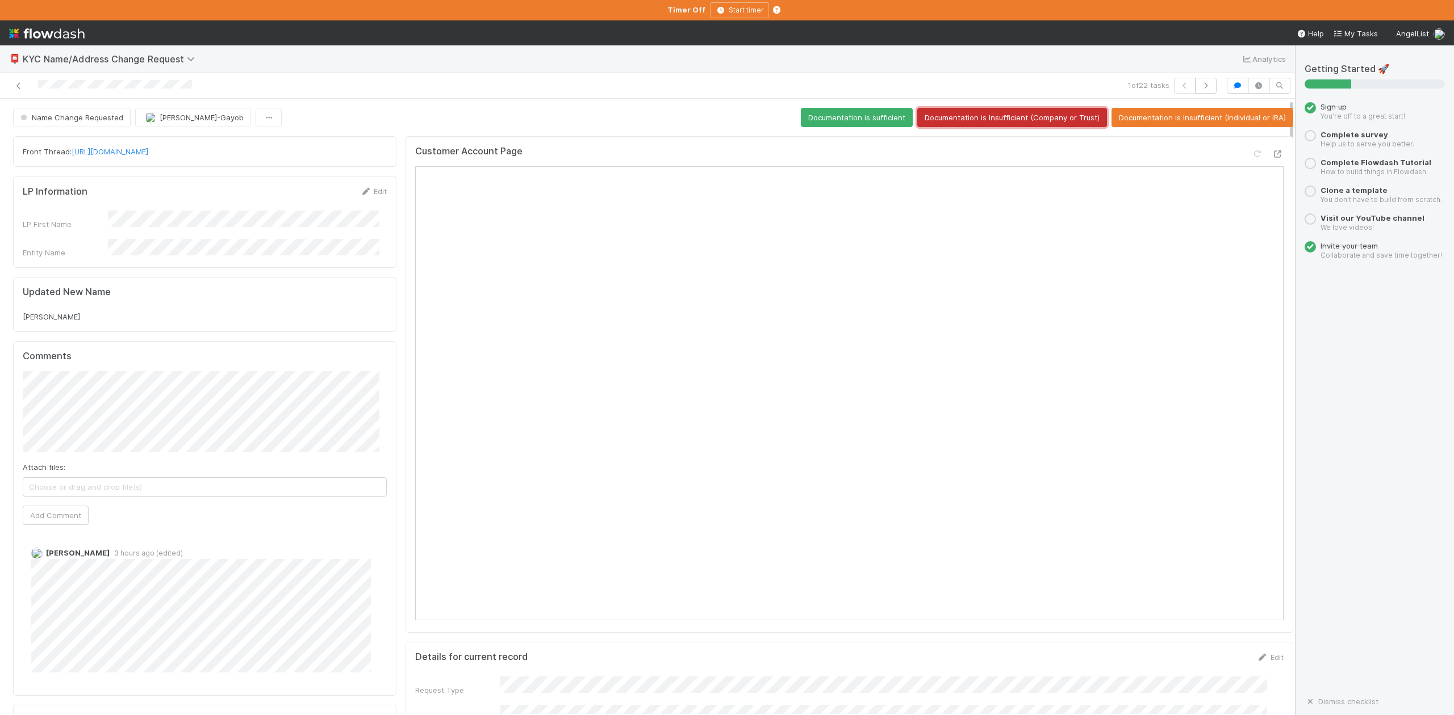
click at [964, 117] on button "Documentation is Insufficient (Company or Trust)" at bounding box center [1012, 117] width 190 height 19
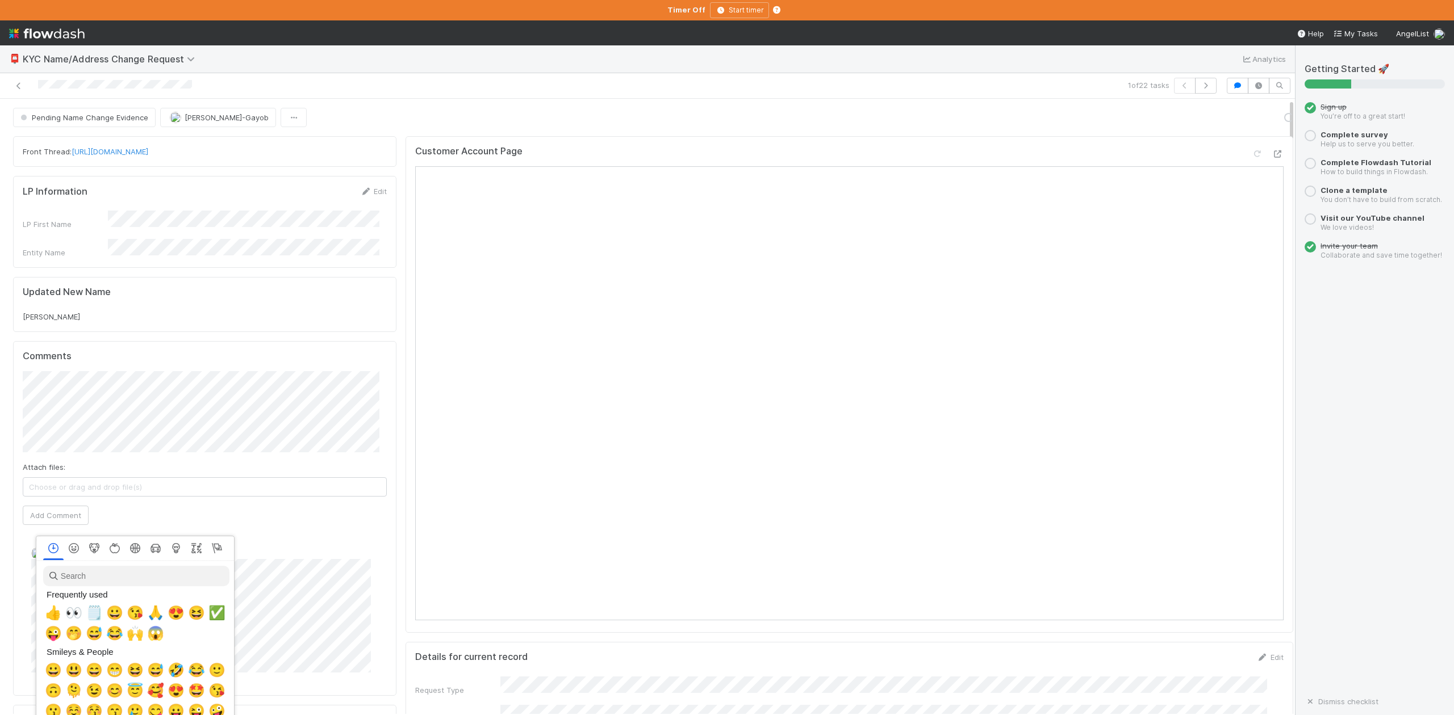
scroll to position [0, 7]
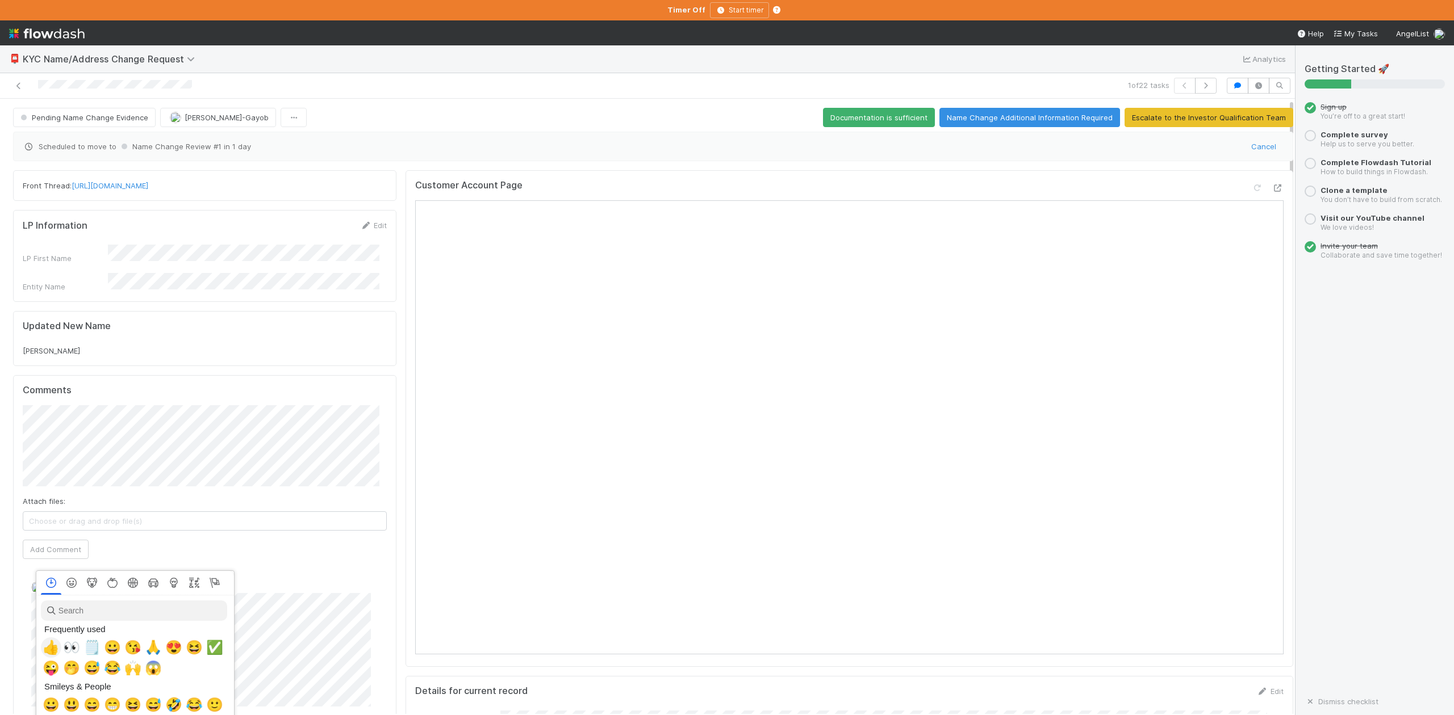
click at [46, 648] on span "👍" at bounding box center [51, 648] width 17 height 16
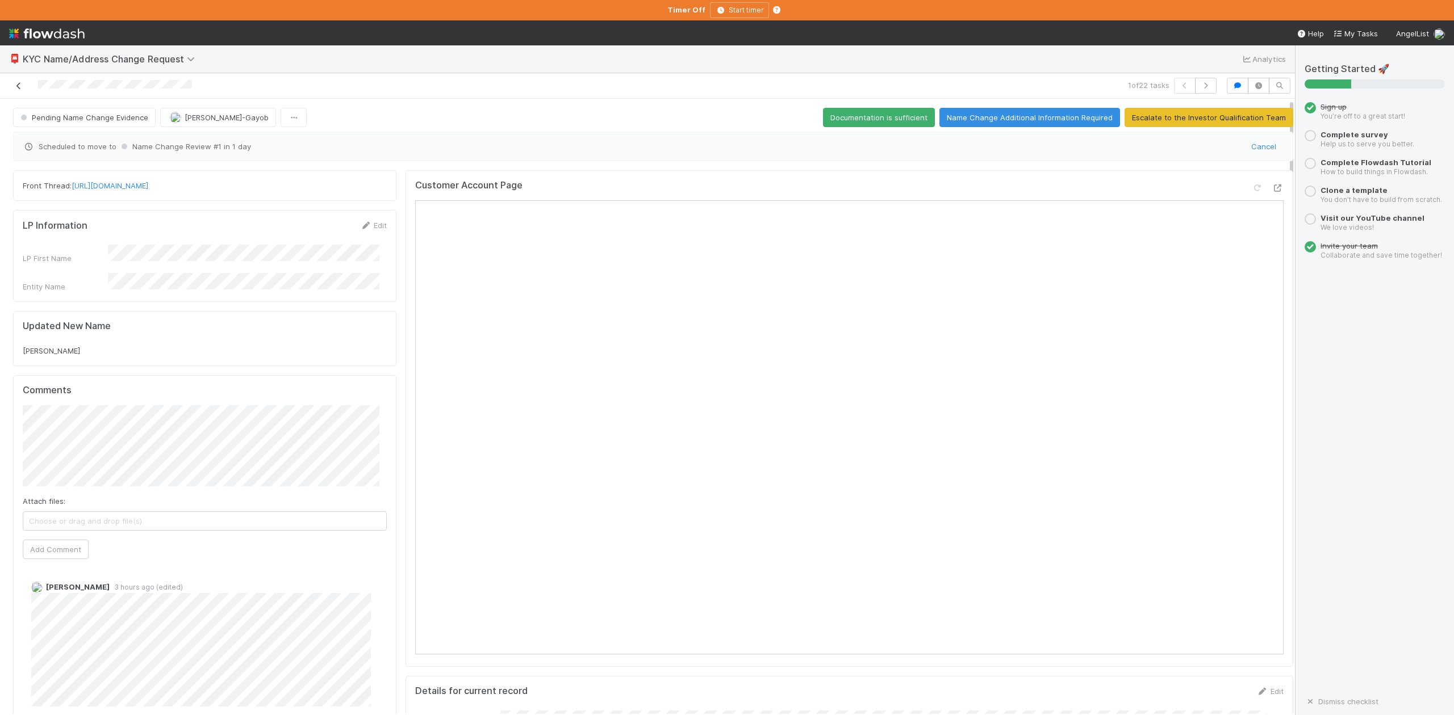
click at [18, 89] on icon at bounding box center [18, 85] width 11 height 7
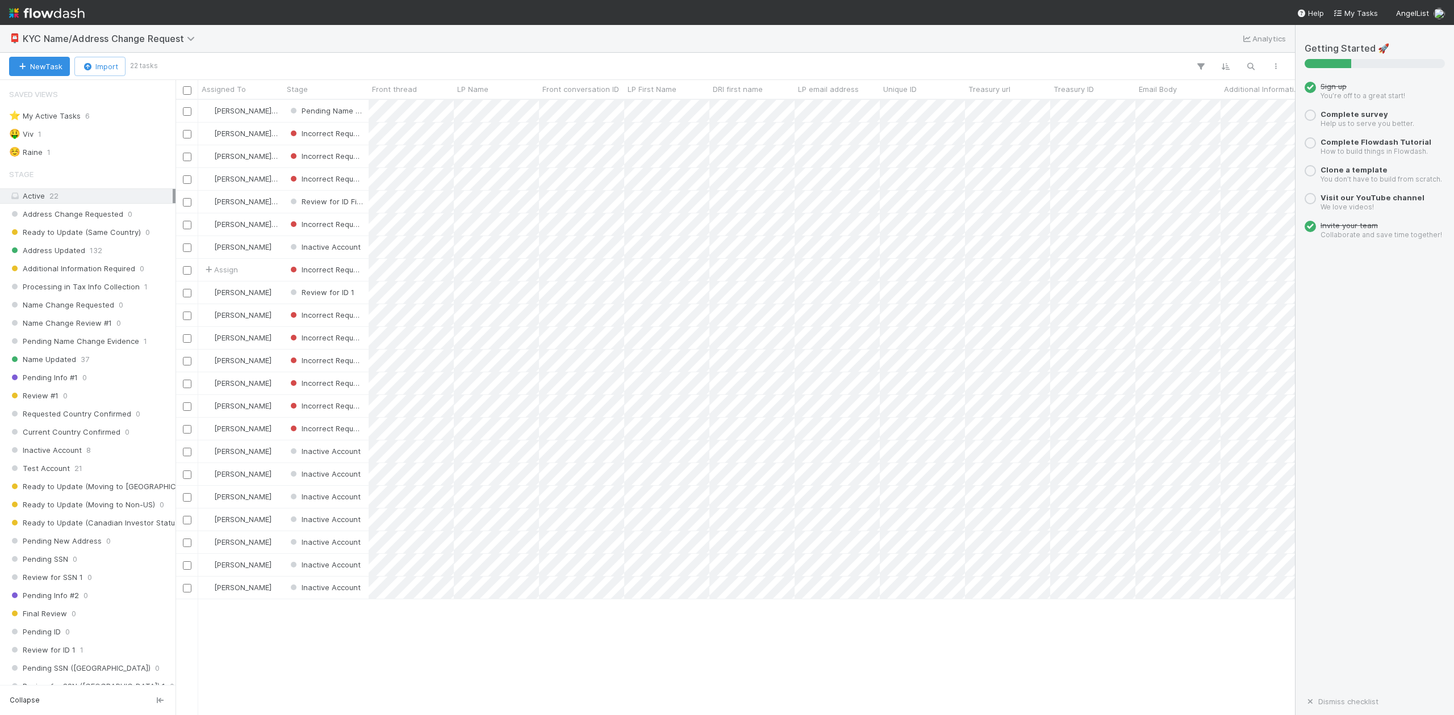
scroll to position [604, 1108]
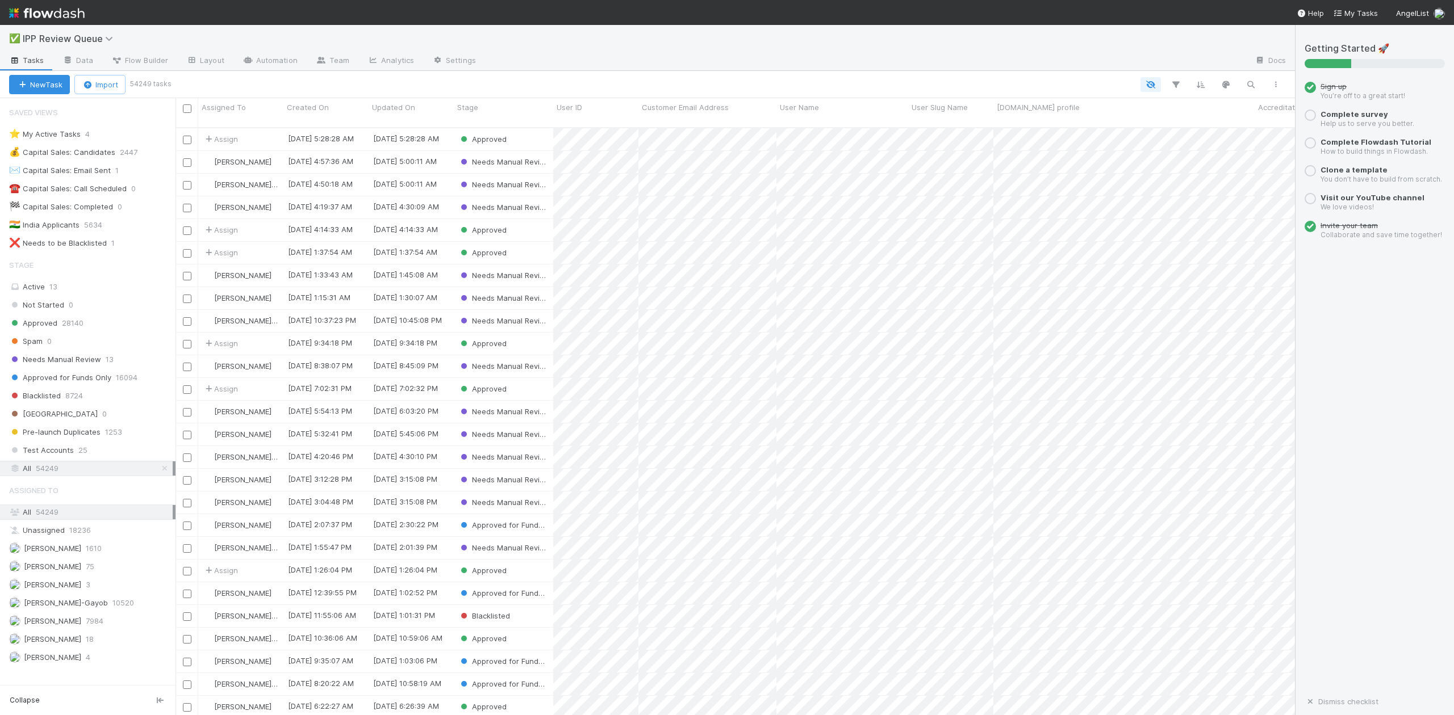
scroll to position [586, 1108]
click at [1249, 83] on icon "button" at bounding box center [1250, 84] width 11 height 10
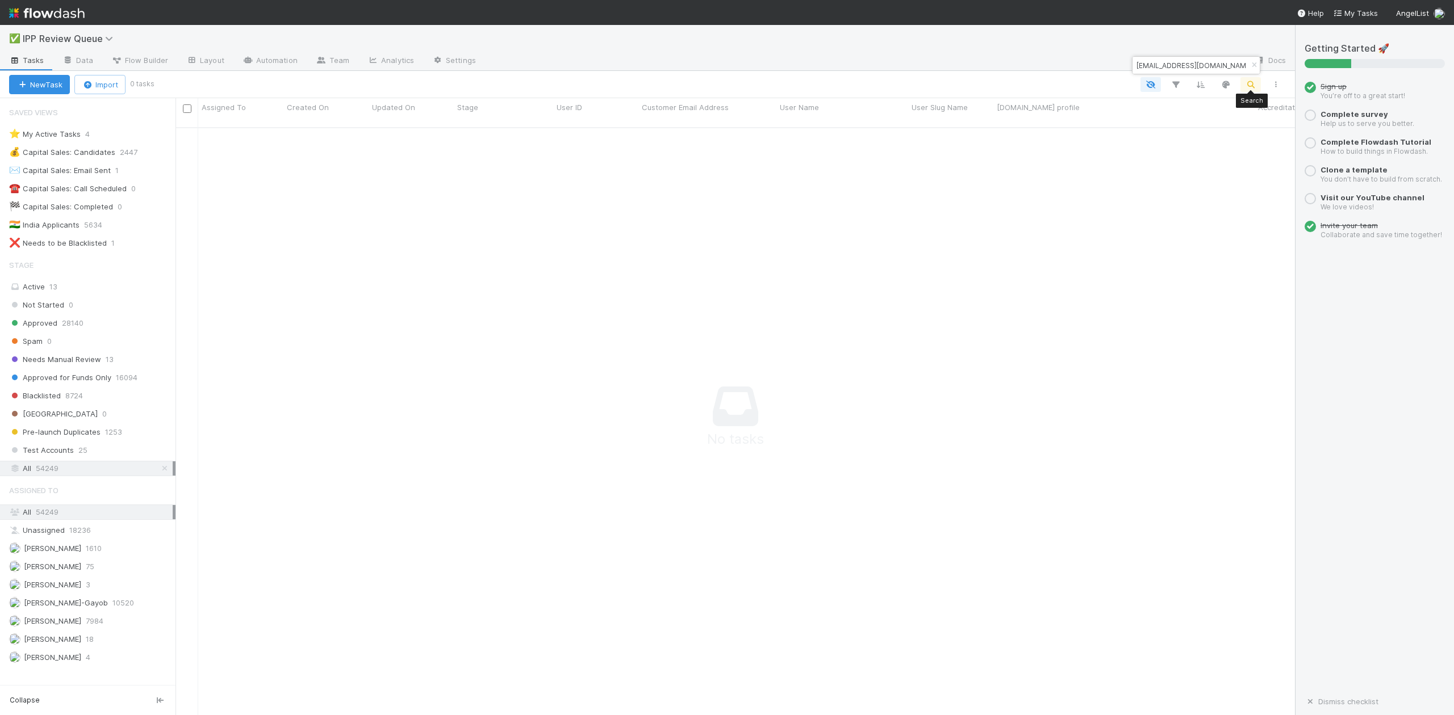
scroll to position [575, 1097]
drag, startPoint x: 1230, startPoint y: 66, endPoint x: 1136, endPoint y: 66, distance: 94.3
click at [1136, 66] on input "ahmadalkurd08@gmail.com" at bounding box center [1191, 65] width 114 height 14
paste input "AHMAD ALKURDI"
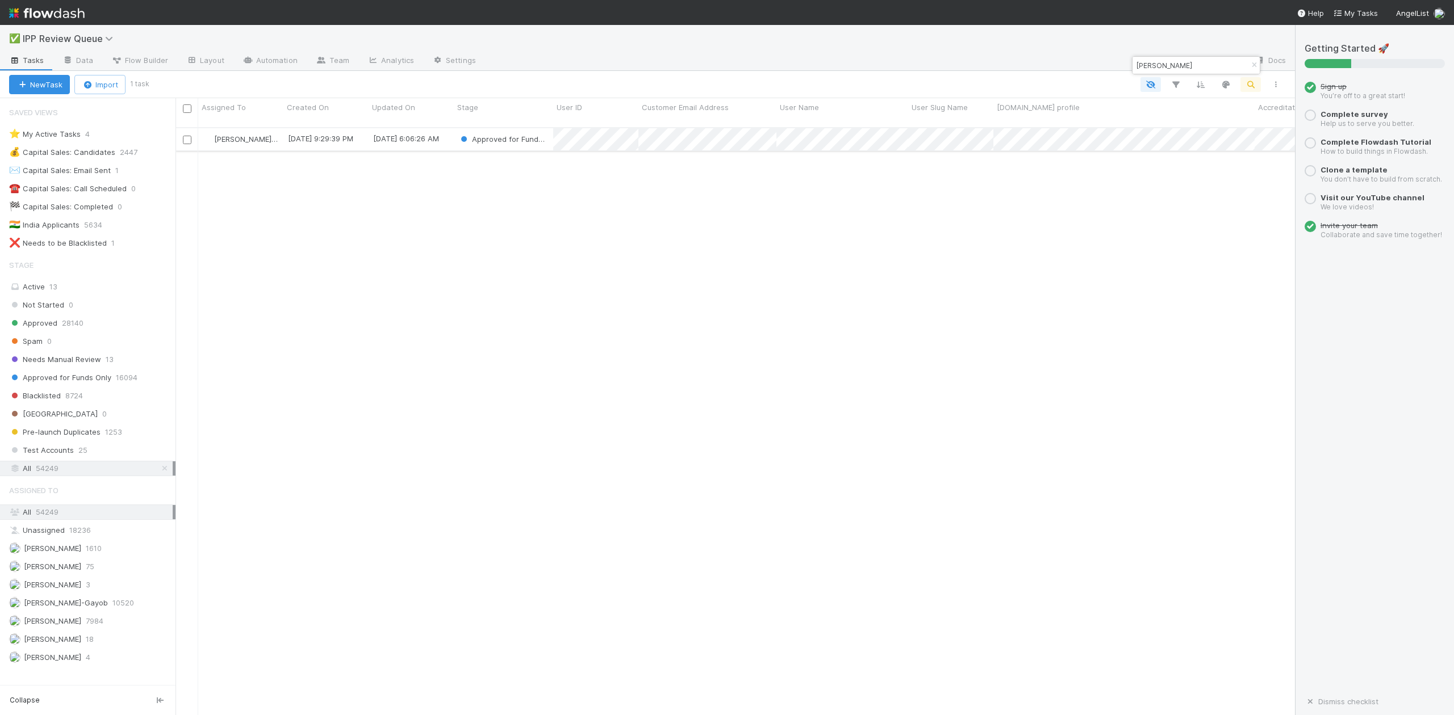
type input "AHMAD ALKURDI"
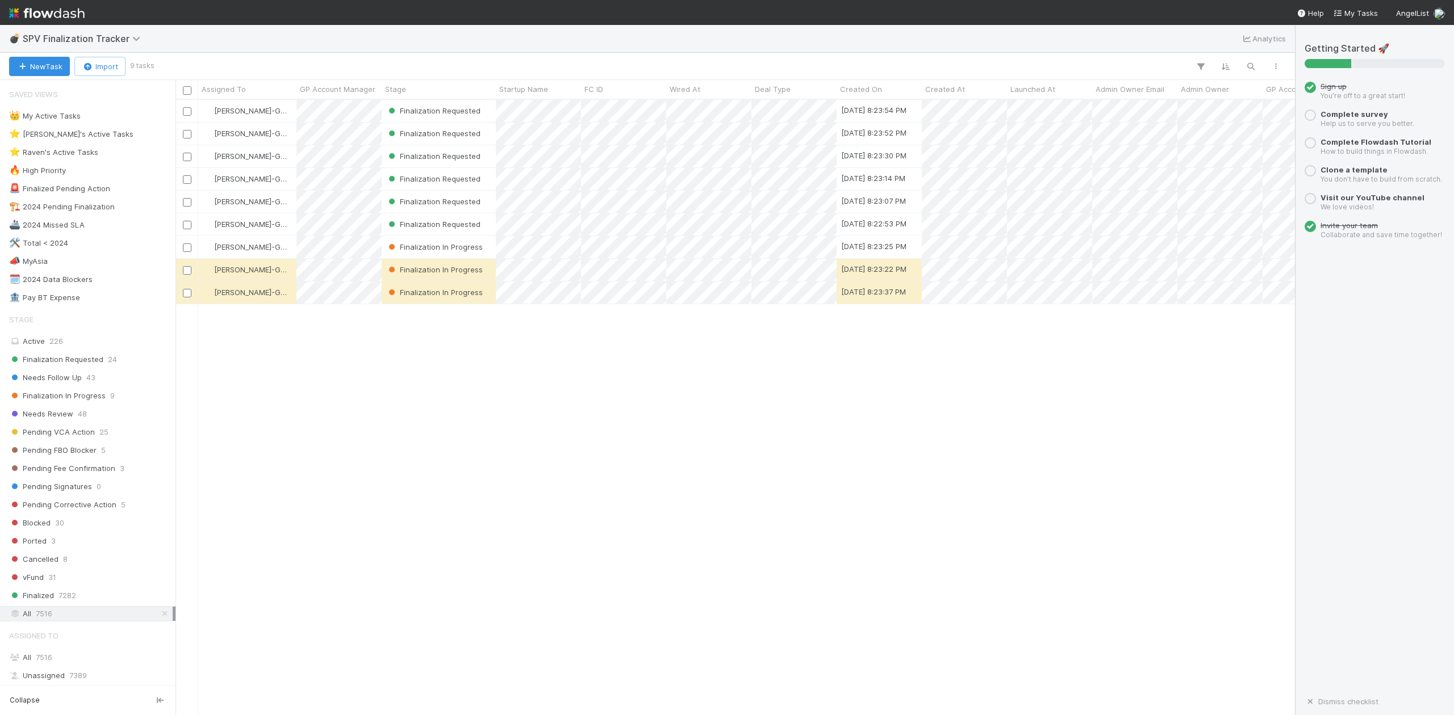
scroll to position [604, 1108]
click at [89, 136] on div "⭐ [PERSON_NAME]'s Active Tasks" at bounding box center [71, 134] width 124 height 14
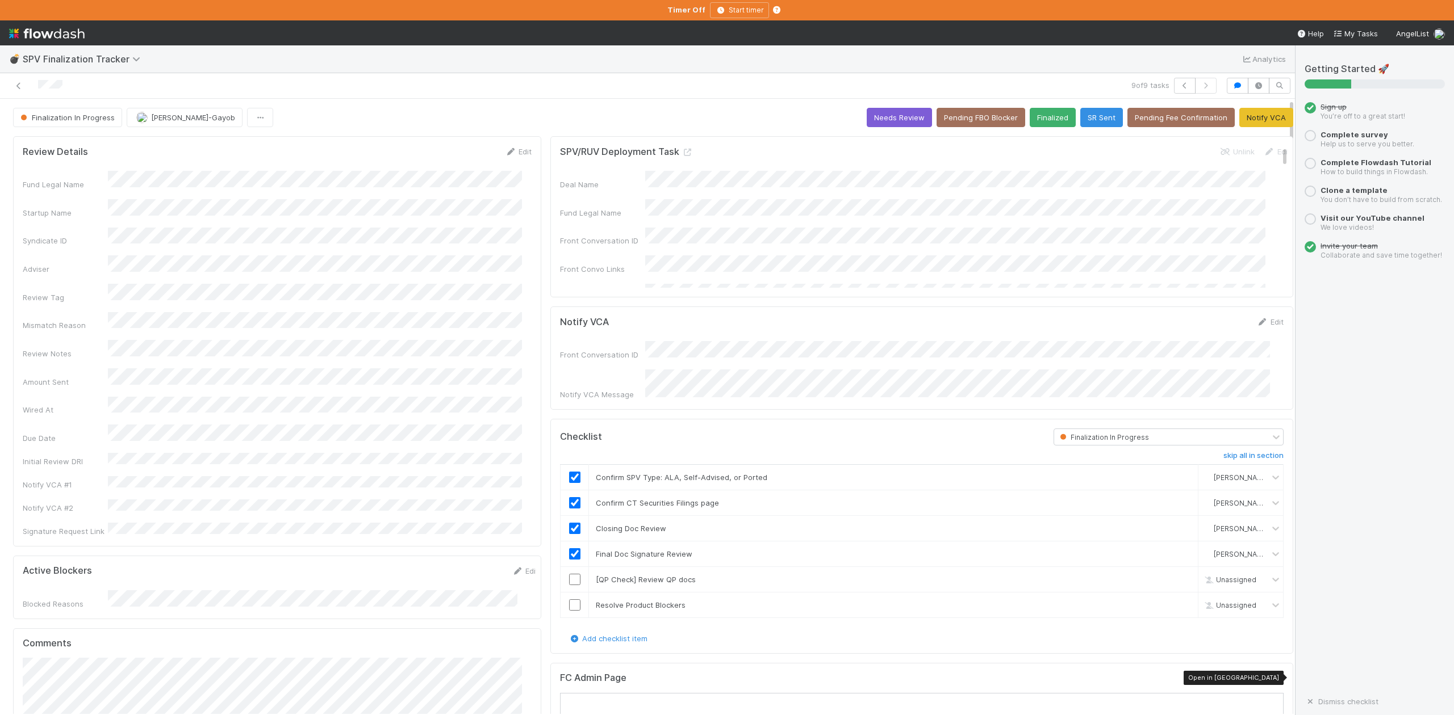
click at [1272, 679] on icon at bounding box center [1277, 680] width 11 height 7
click at [1177, 577] on link "skip" at bounding box center [1184, 579] width 14 height 9
click at [569, 603] on input "checkbox" at bounding box center [574, 605] width 11 height 11
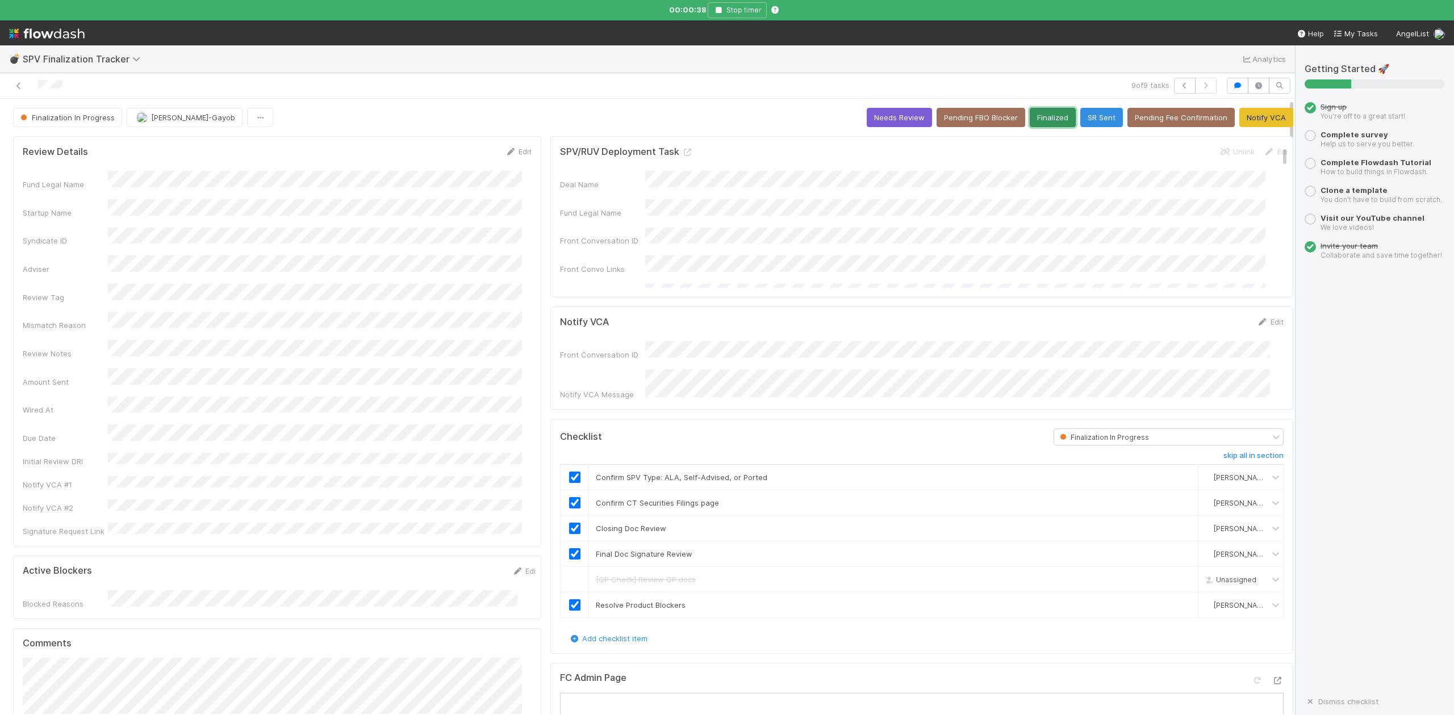
click at [1030, 119] on button "Finalized" at bounding box center [1052, 117] width 46 height 19
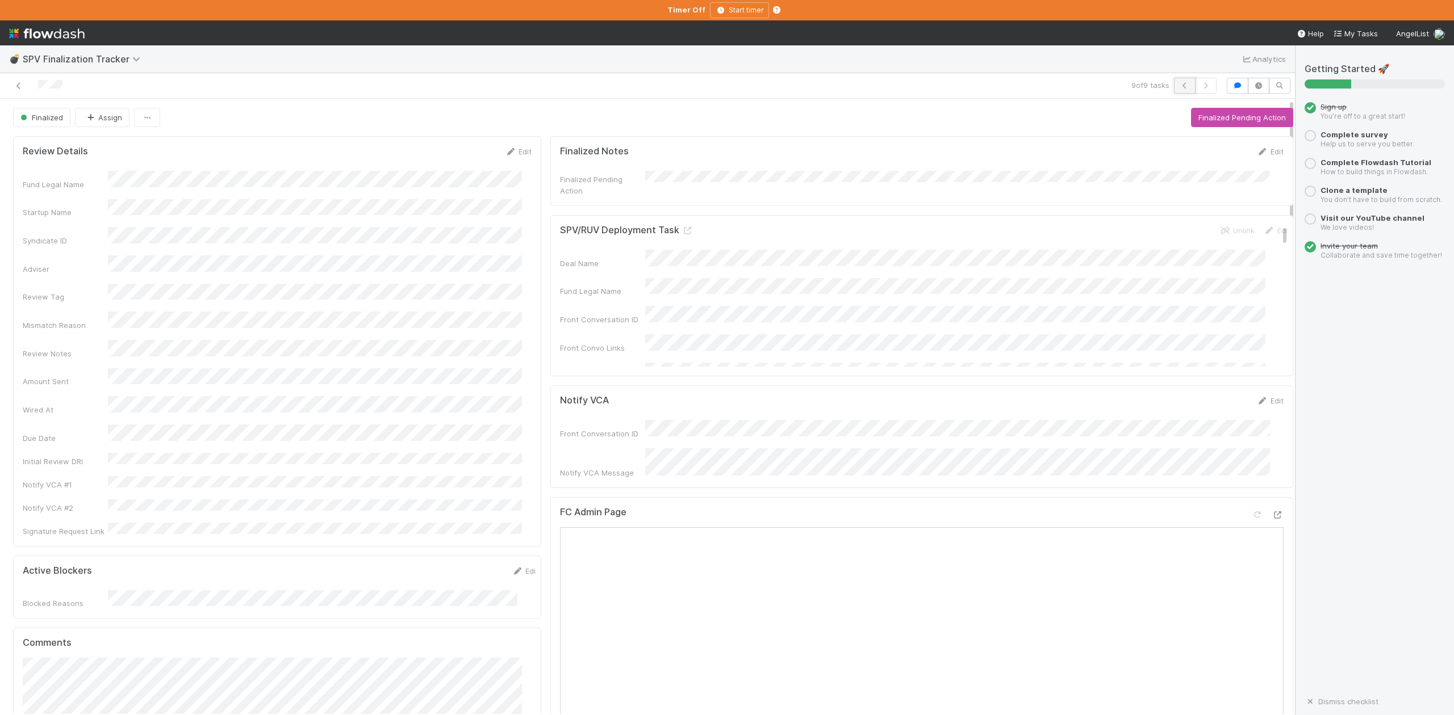
click at [1179, 89] on icon "button" at bounding box center [1184, 85] width 11 height 7
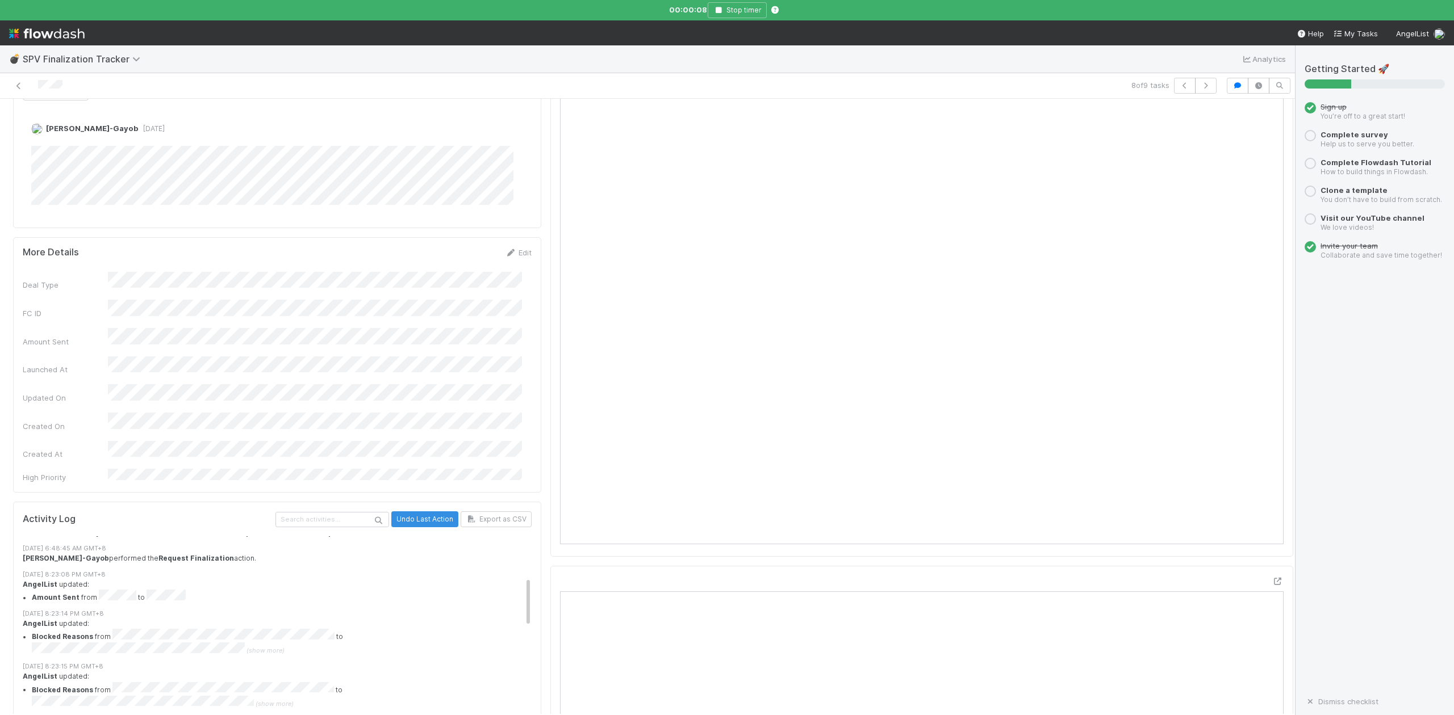
scroll to position [530, 0]
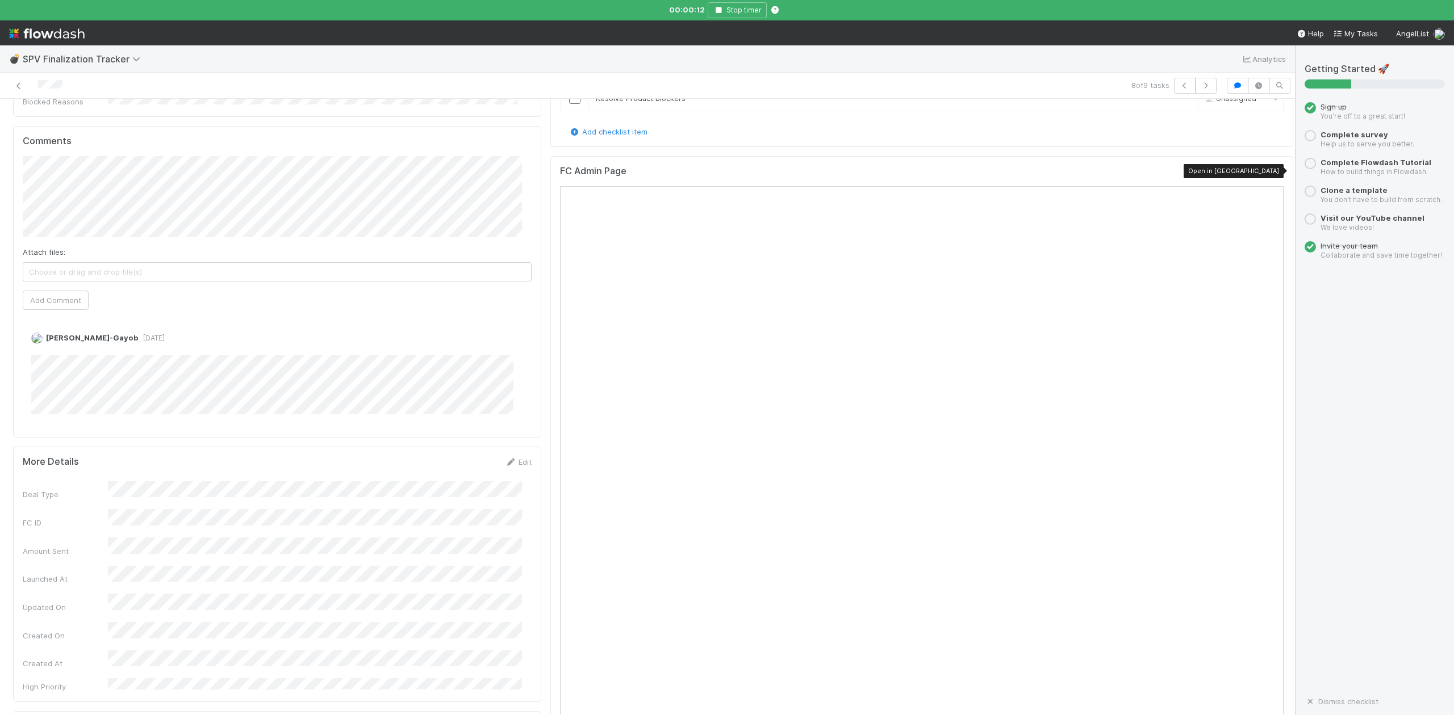
click at [1272, 171] on icon at bounding box center [1277, 173] width 11 height 7
click at [407, 401] on div "Review Details Edit Fund Legal Name Startup Name Syndicate ID Adviser Review Ta…" at bounding box center [277, 607] width 537 height 2010
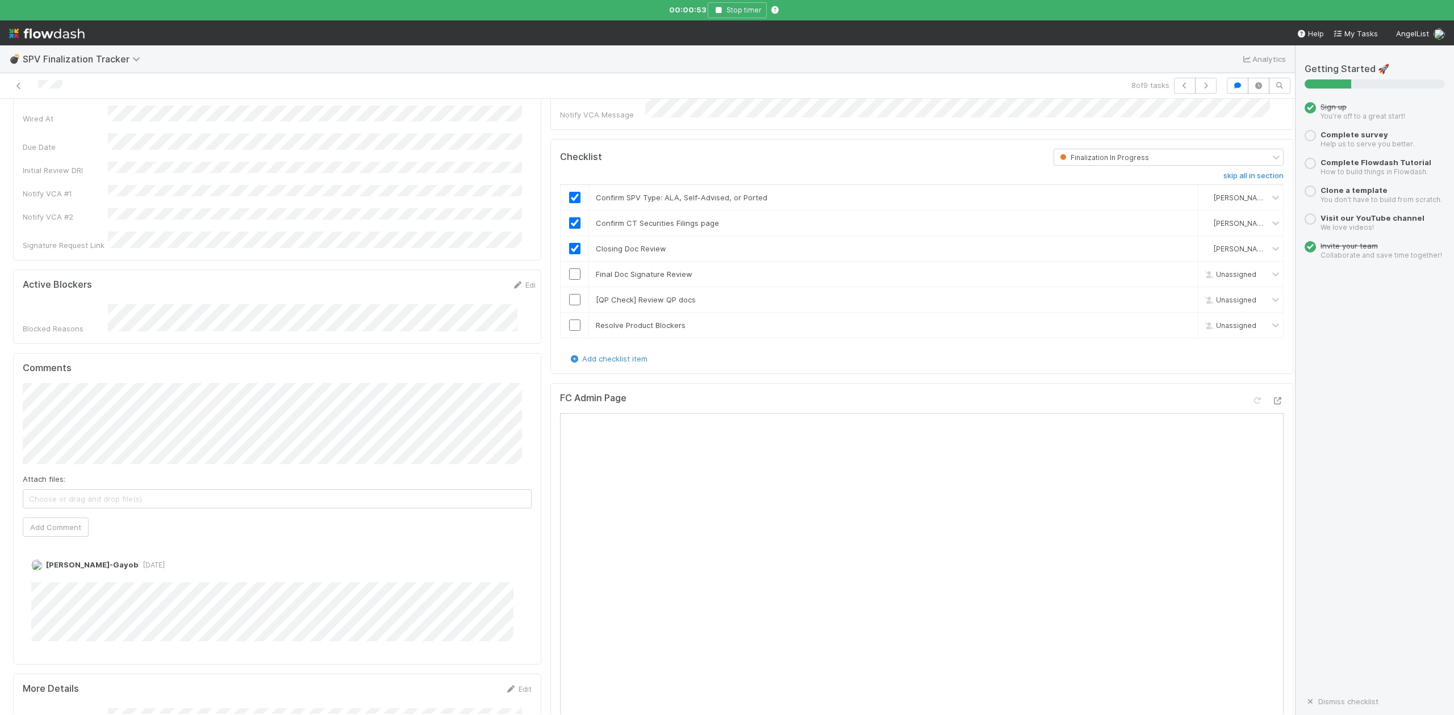
scroll to position [151, 0]
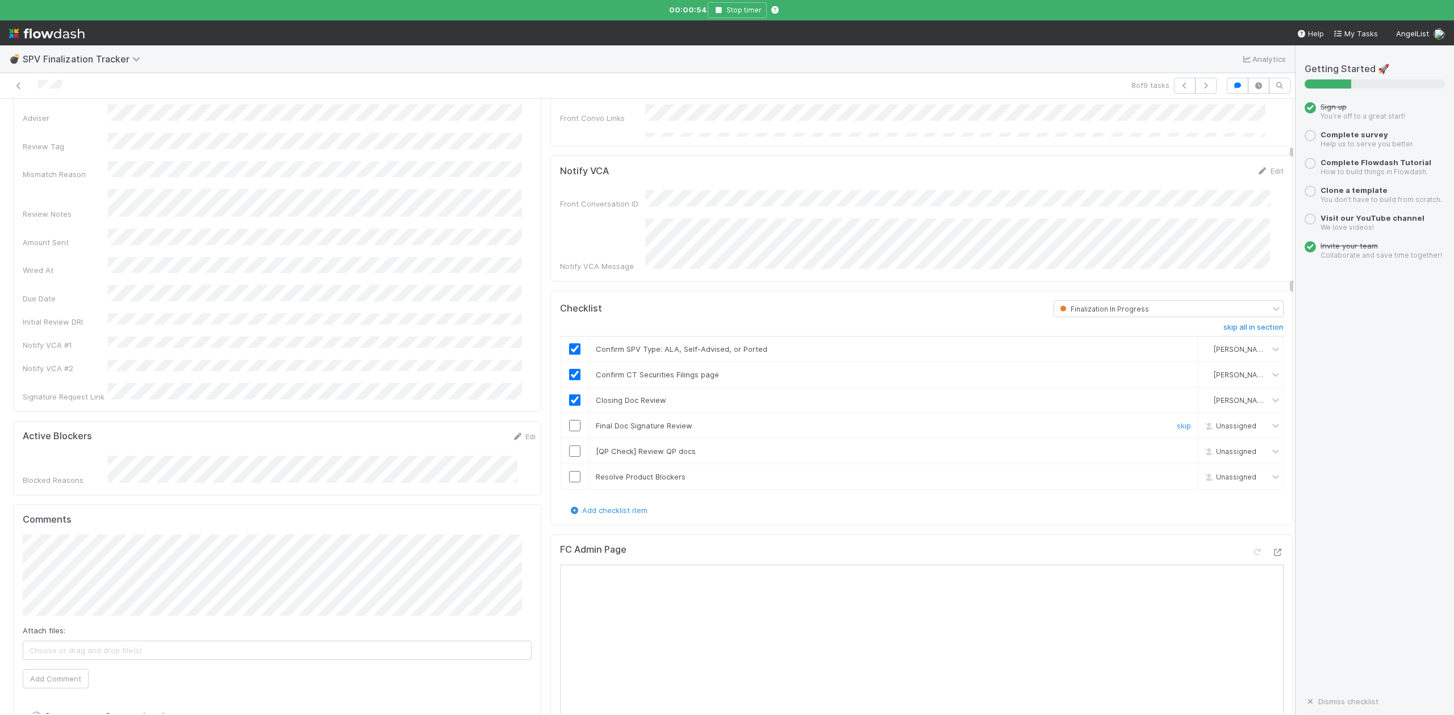
click at [569, 423] on input "checkbox" at bounding box center [574, 425] width 11 height 11
click at [1177, 450] on link "skip" at bounding box center [1184, 451] width 14 height 9
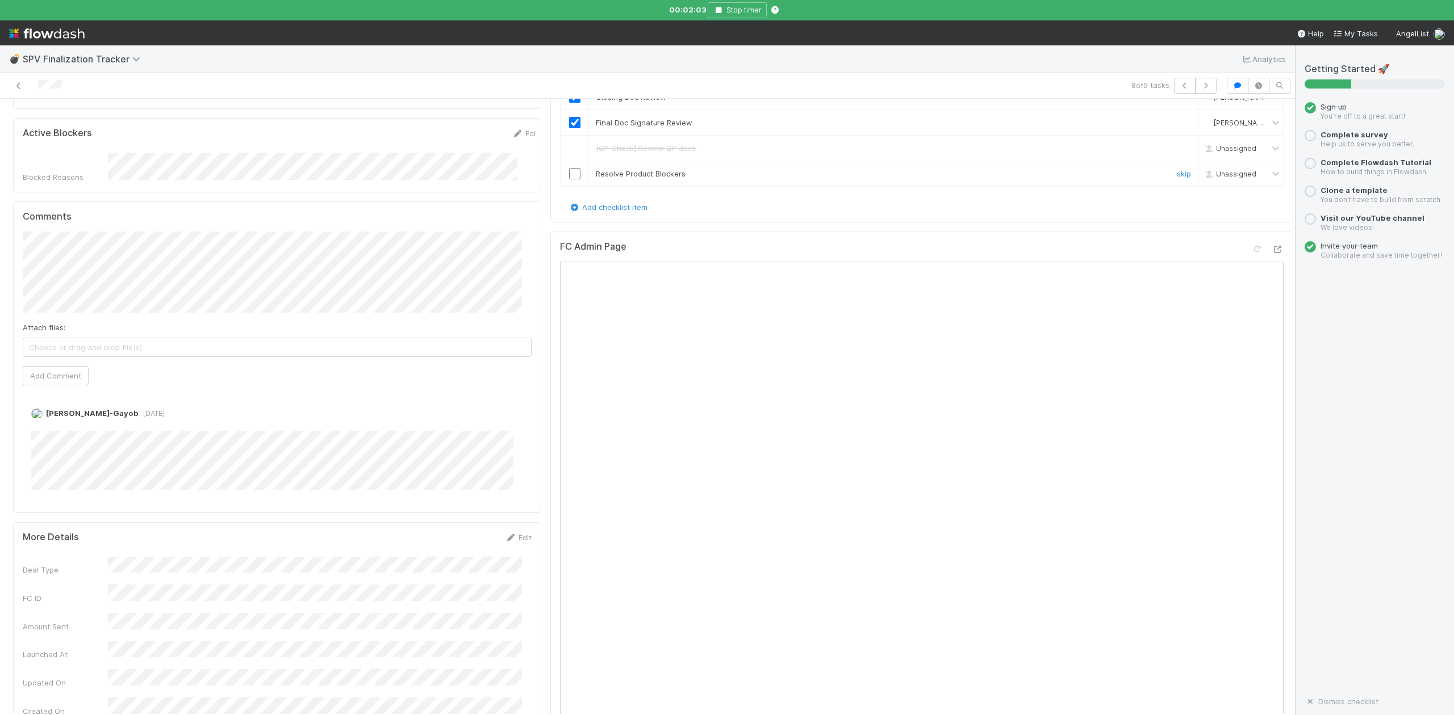
click at [569, 173] on input "checkbox" at bounding box center [574, 173] width 11 height 11
checkbox input "true"
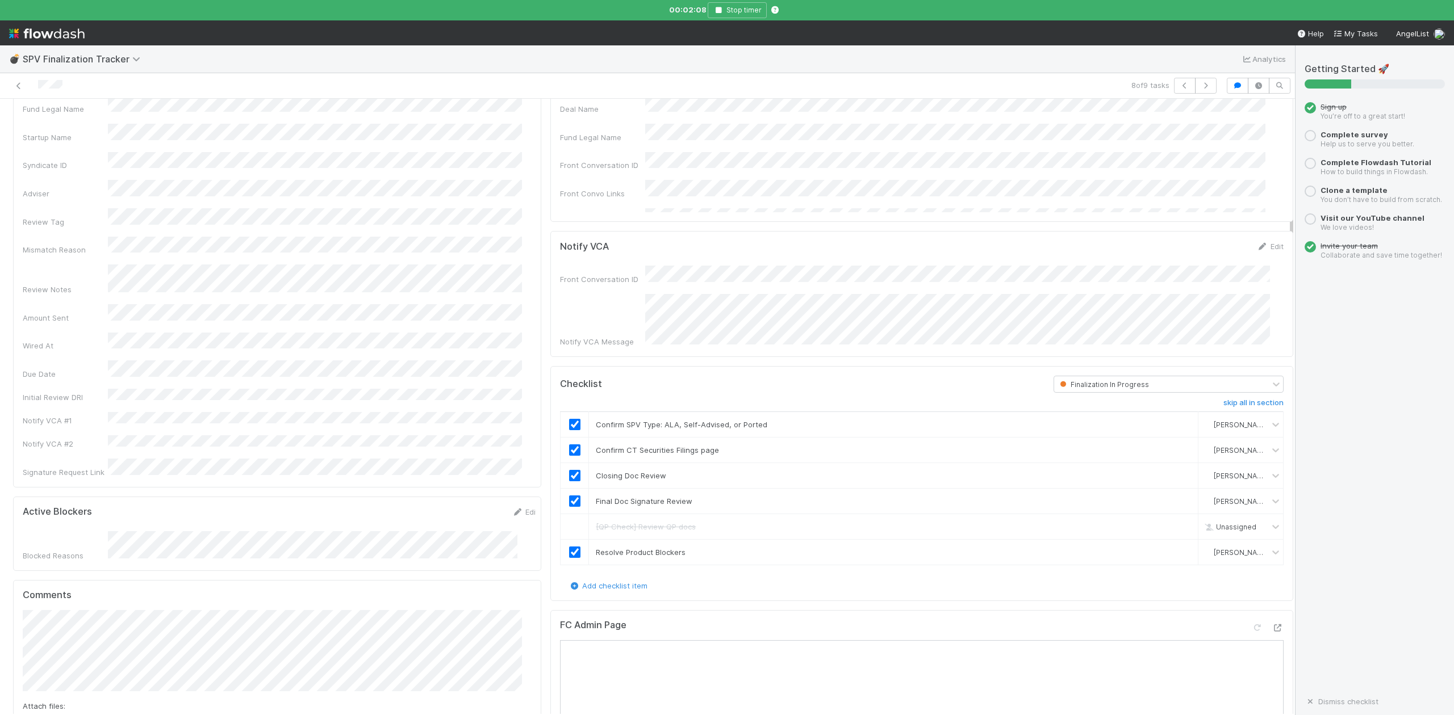
scroll to position [0, 0]
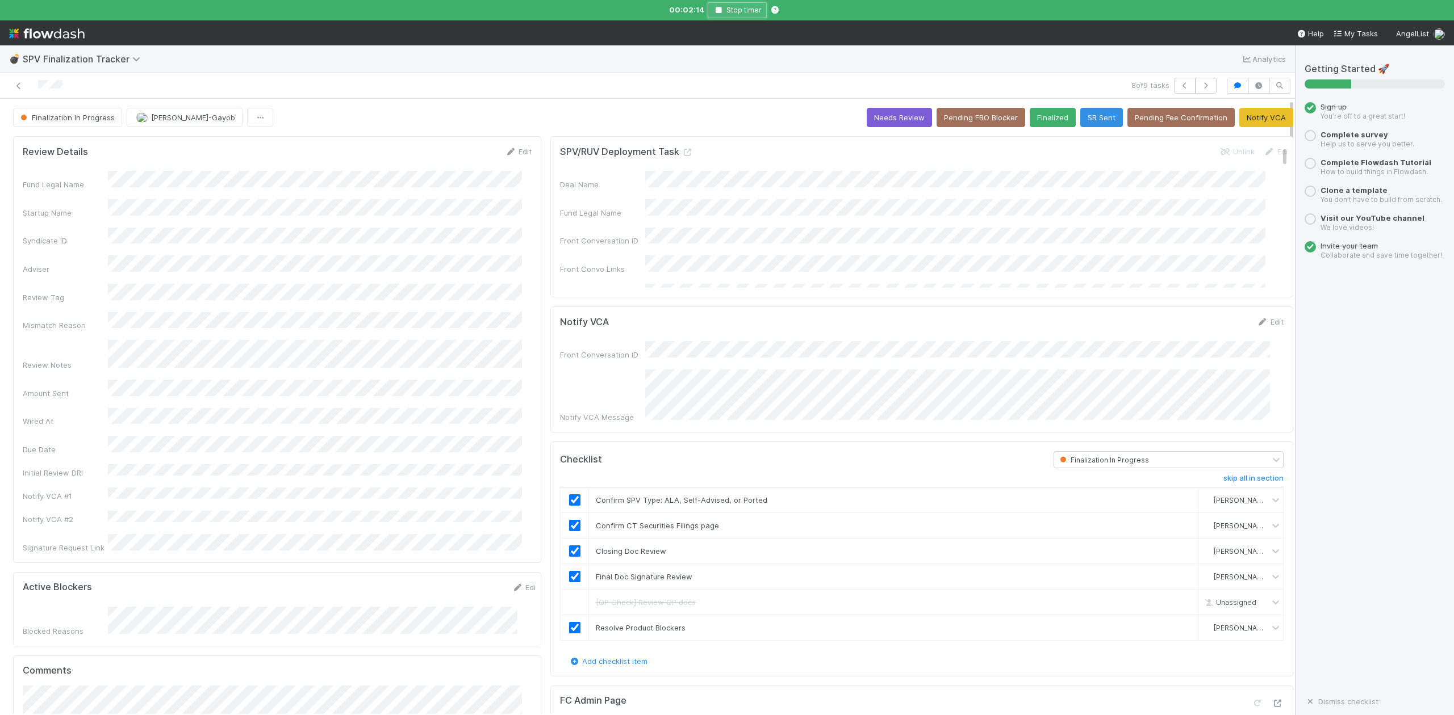
click at [718, 8] on icon "button" at bounding box center [718, 10] width 11 height 7
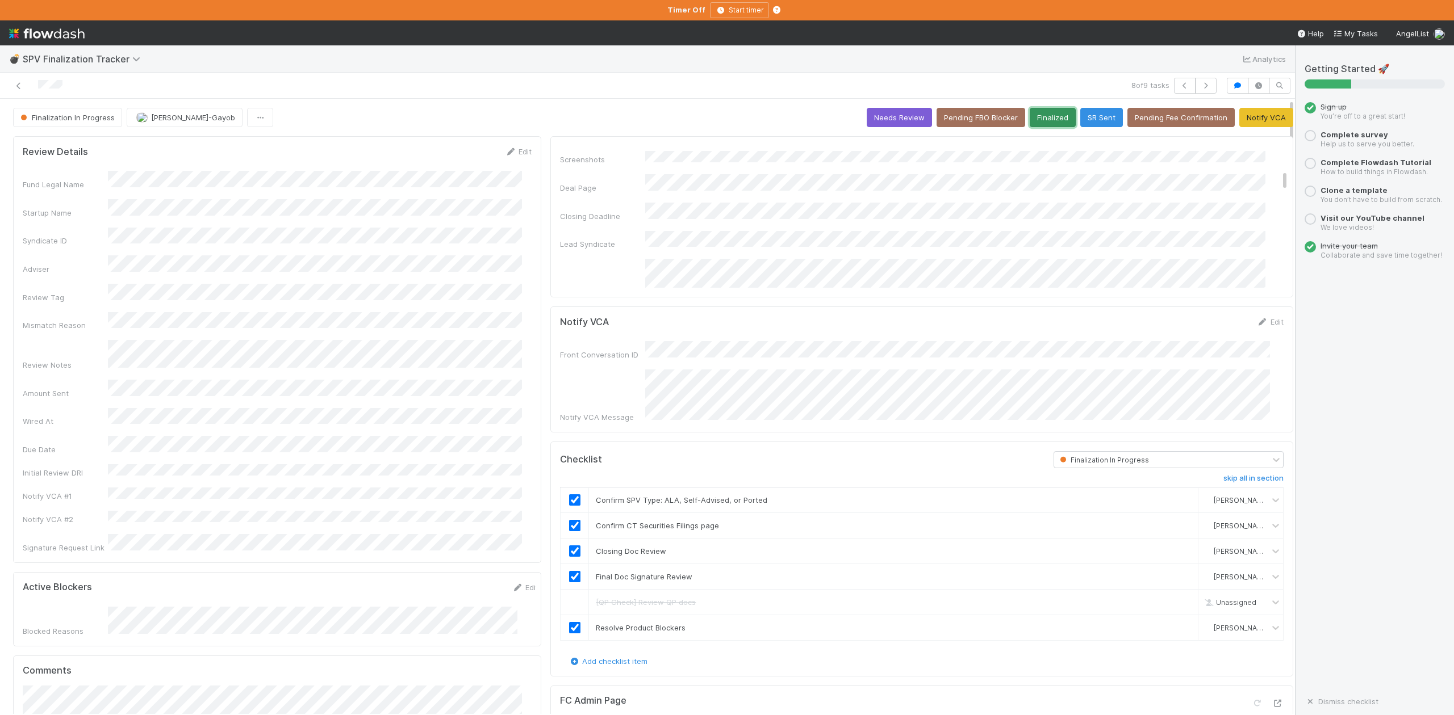
click at [1032, 117] on button "Finalized" at bounding box center [1052, 117] width 46 height 19
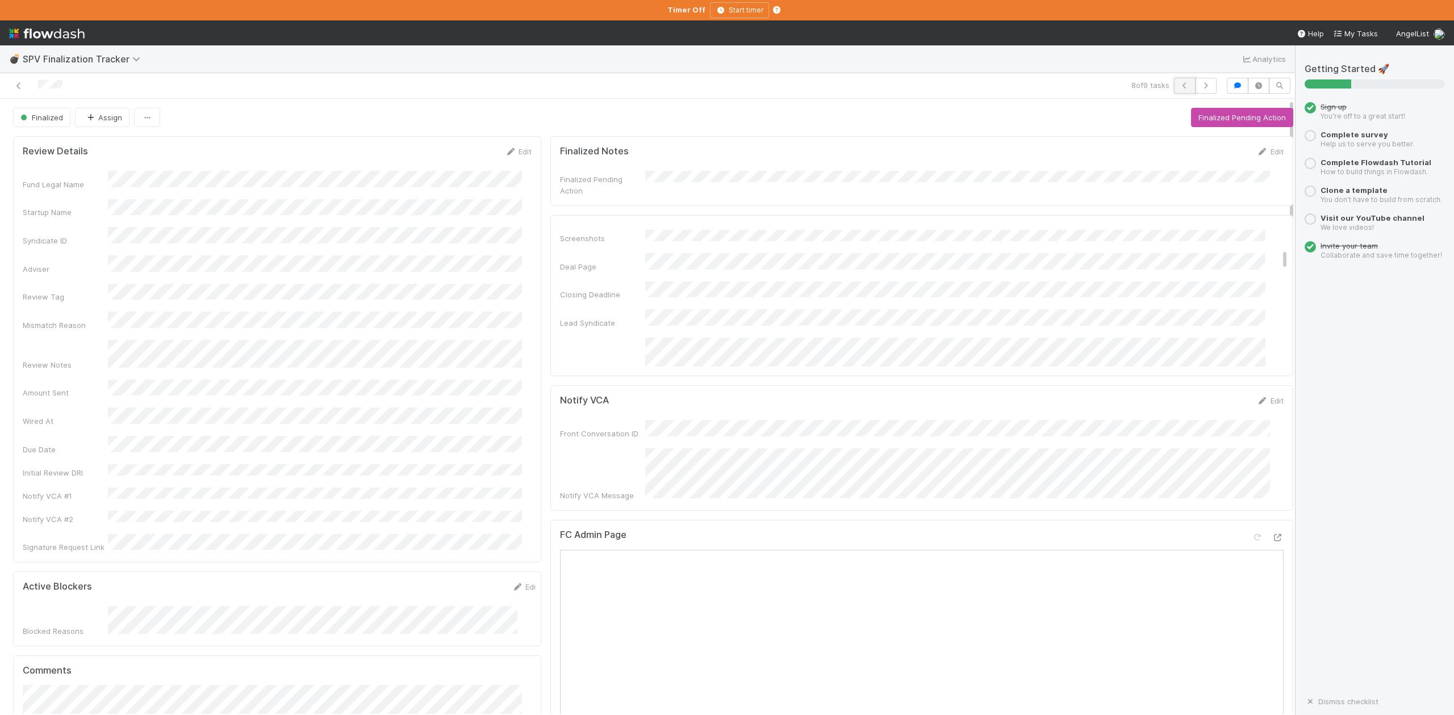
click at [1179, 86] on icon "button" at bounding box center [1184, 85] width 11 height 7
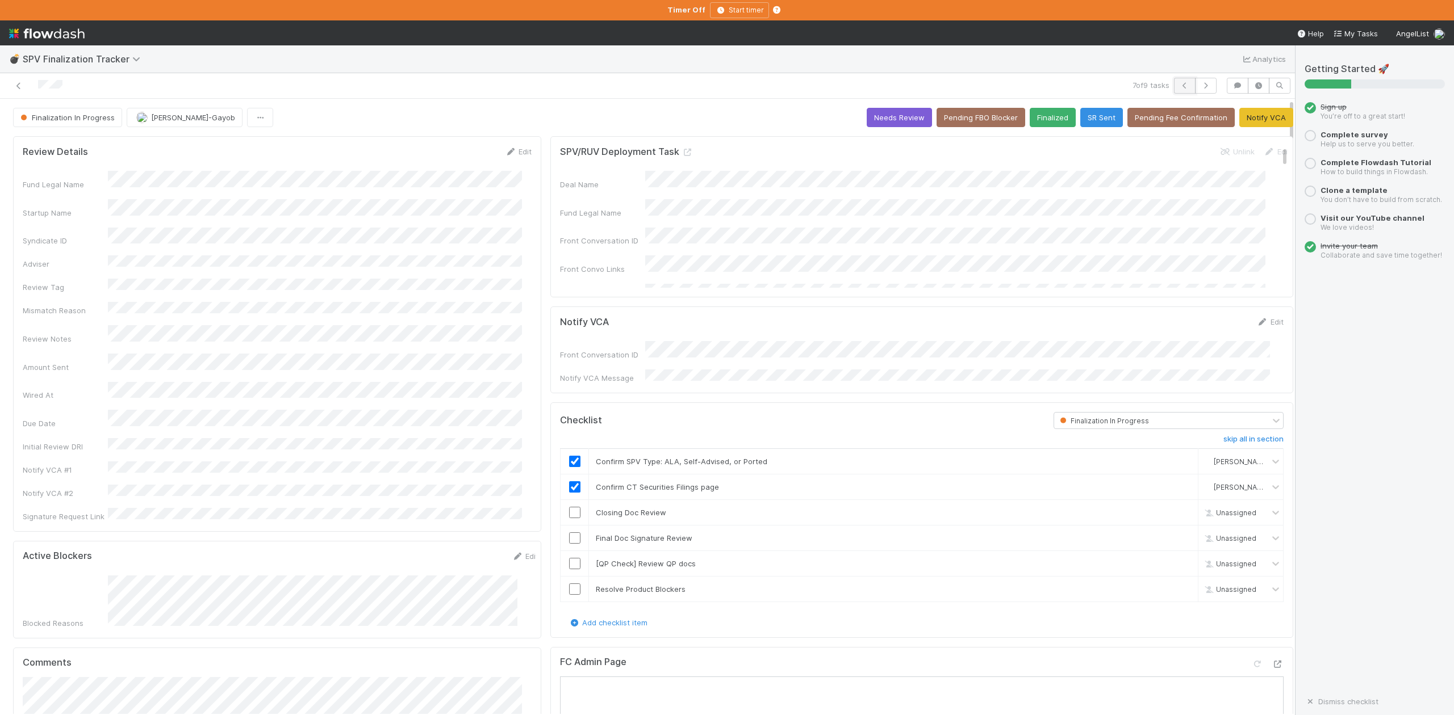
click at [1179, 83] on icon "button" at bounding box center [1184, 85] width 11 height 7
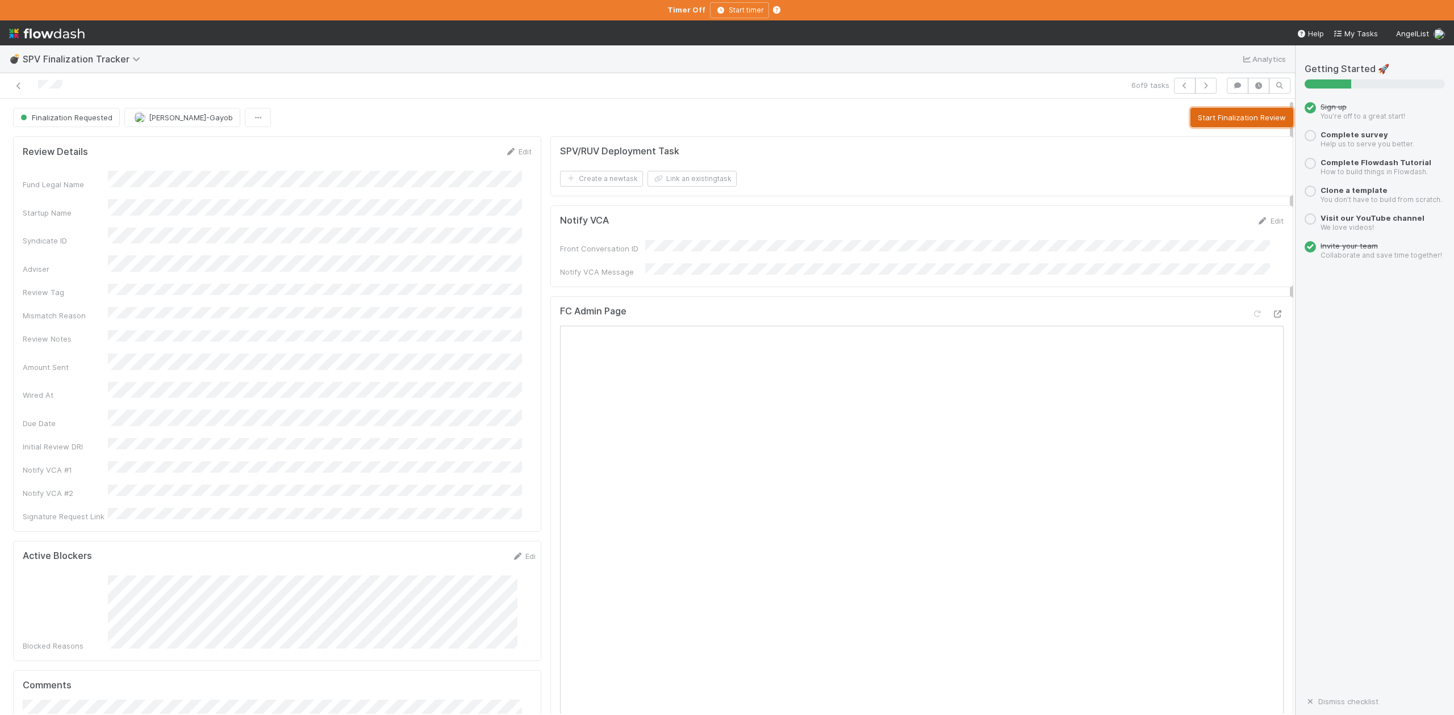
click at [1191, 117] on button "Start Finalization Review" at bounding box center [1241, 117] width 103 height 19
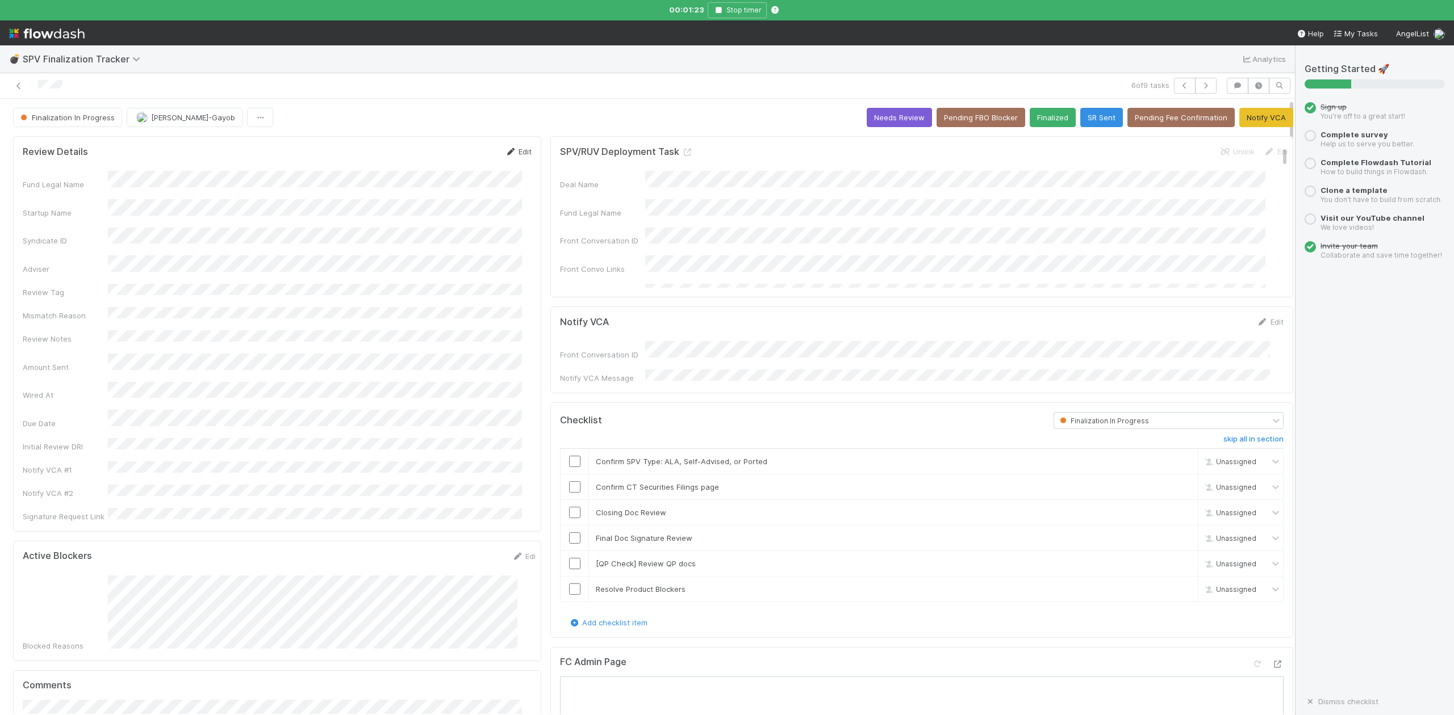
click at [516, 152] on link "Edit" at bounding box center [518, 151] width 27 height 9
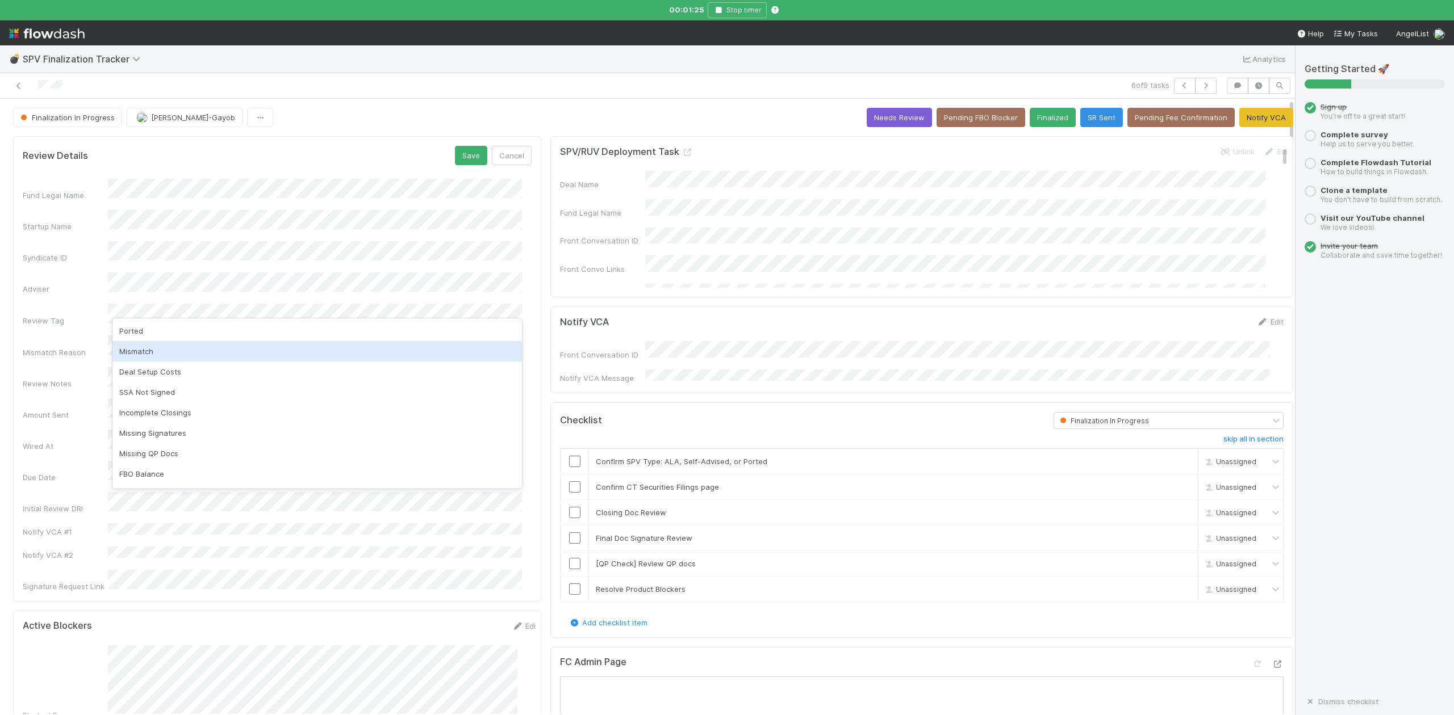
click at [148, 346] on div "Mismatch" at bounding box center [316, 351] width 409 height 20
click at [164, 345] on div "Deal Setup Costs" at bounding box center [316, 351] width 409 height 20
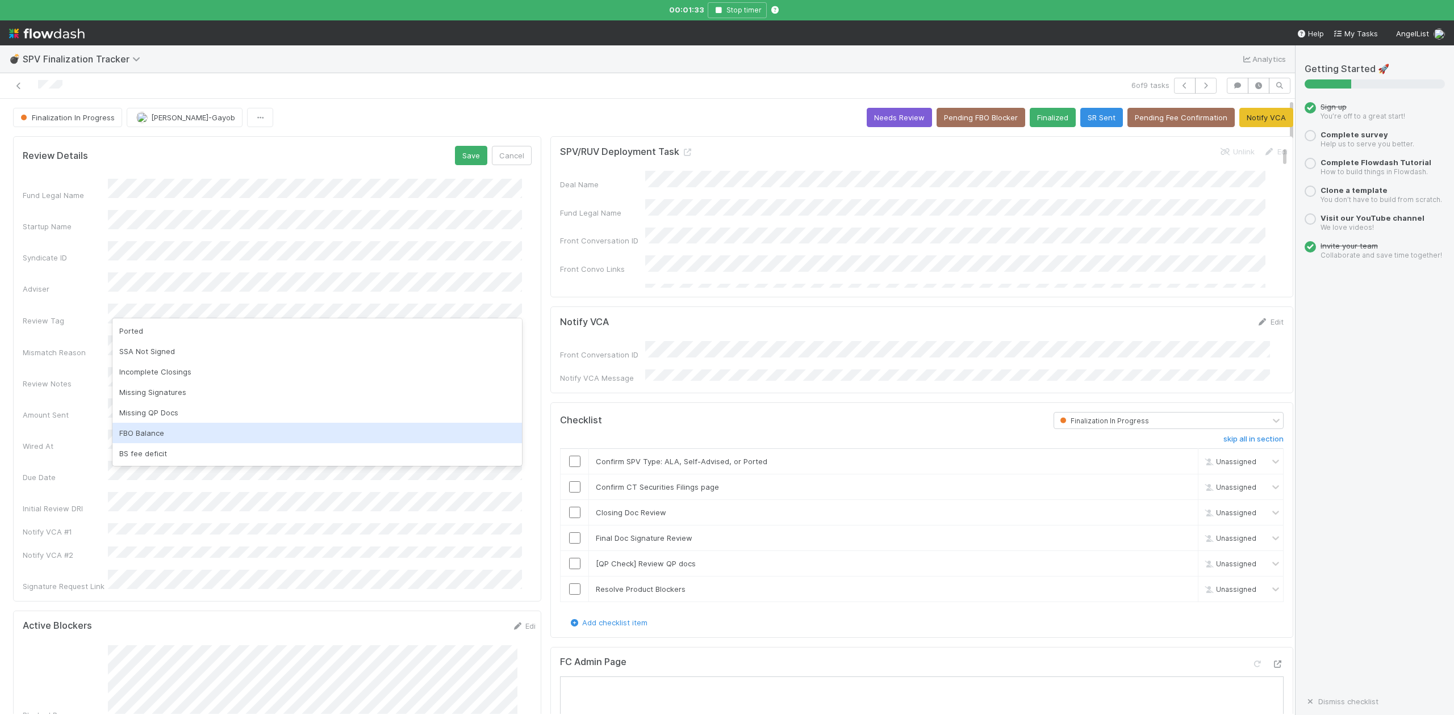
click at [148, 432] on div "FBO Balance" at bounding box center [316, 433] width 409 height 20
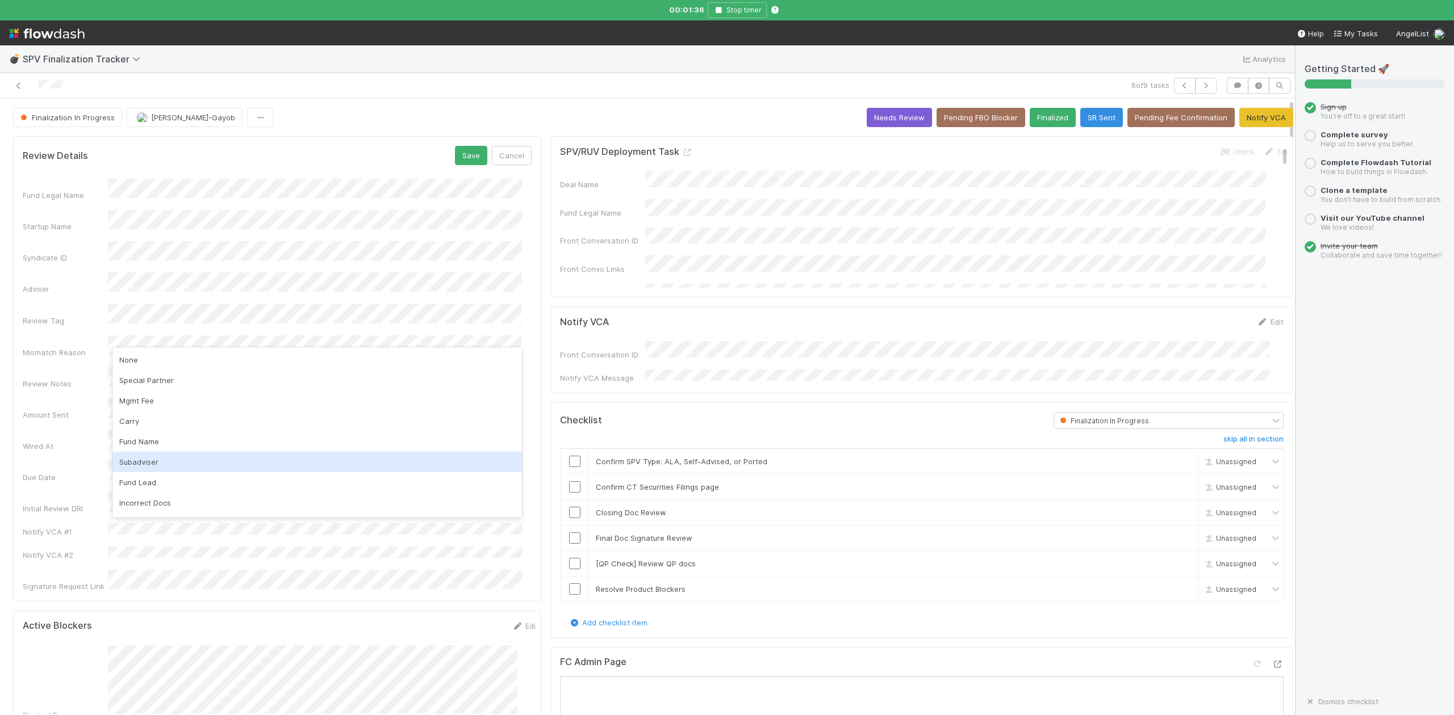
click at [145, 466] on div "Subadviser" at bounding box center [316, 462] width 409 height 20
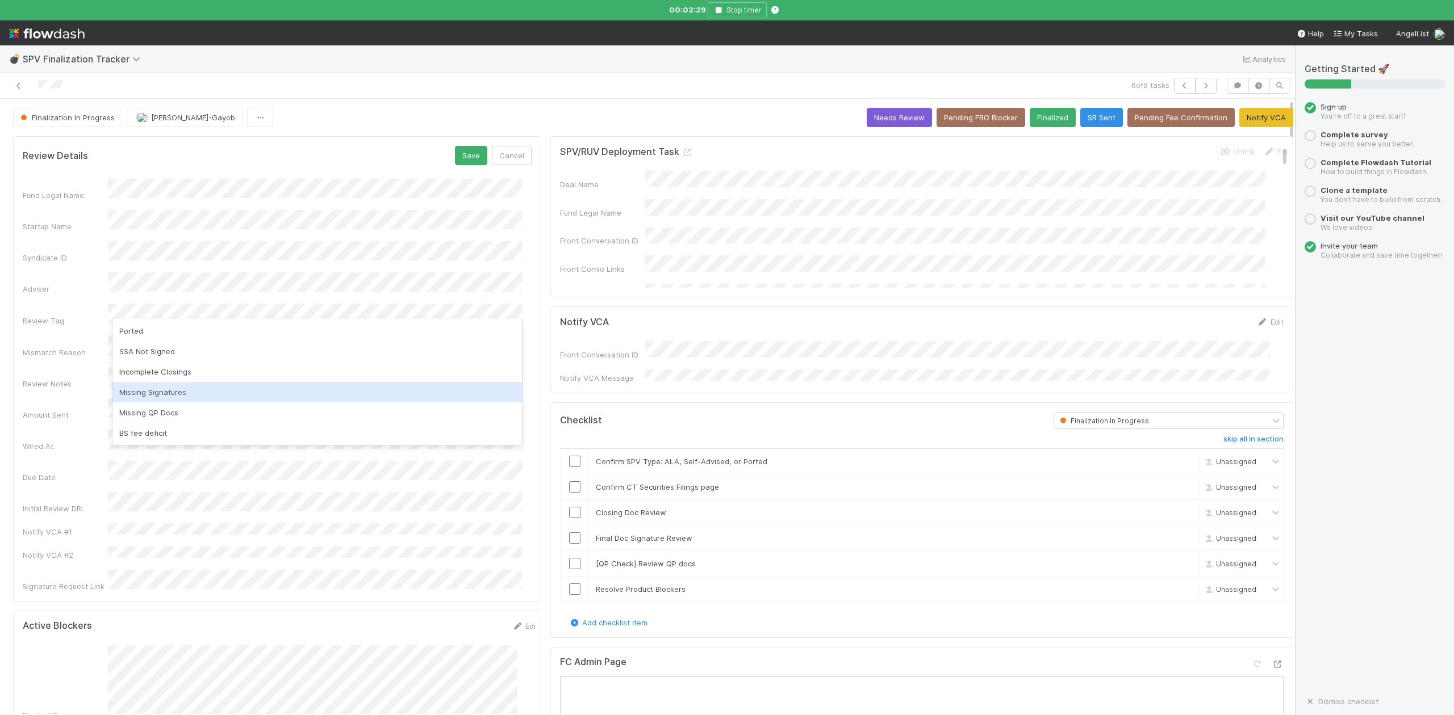
click at [145, 388] on div "Missing Signatures" at bounding box center [316, 392] width 409 height 20
click at [468, 153] on button "Save" at bounding box center [471, 155] width 32 height 19
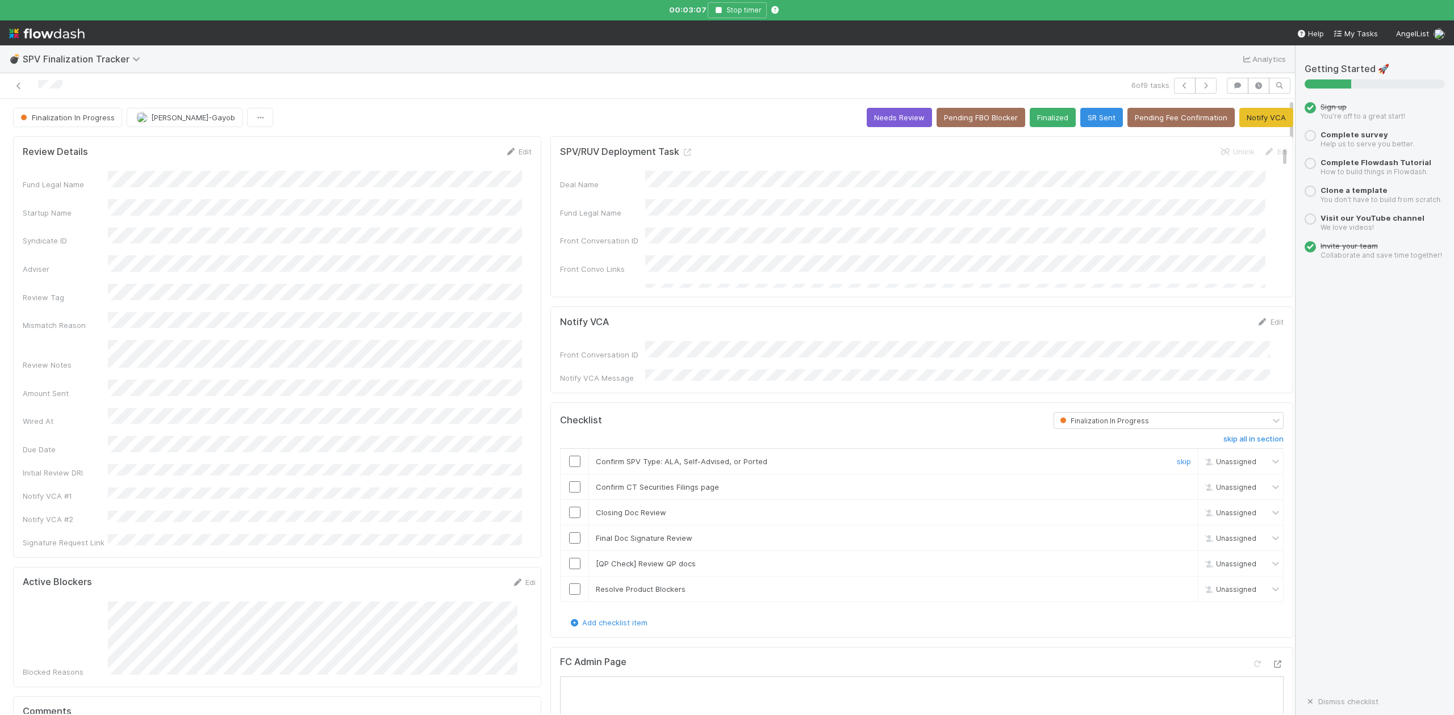
click at [569, 457] on input "checkbox" at bounding box center [574, 461] width 11 height 11
click at [569, 486] on input "checkbox" at bounding box center [574, 487] width 11 height 11
checkbox input "true"
click at [569, 511] on input "checkbox" at bounding box center [574, 512] width 11 height 11
click at [874, 117] on button "Needs Review" at bounding box center [898, 117] width 65 height 19
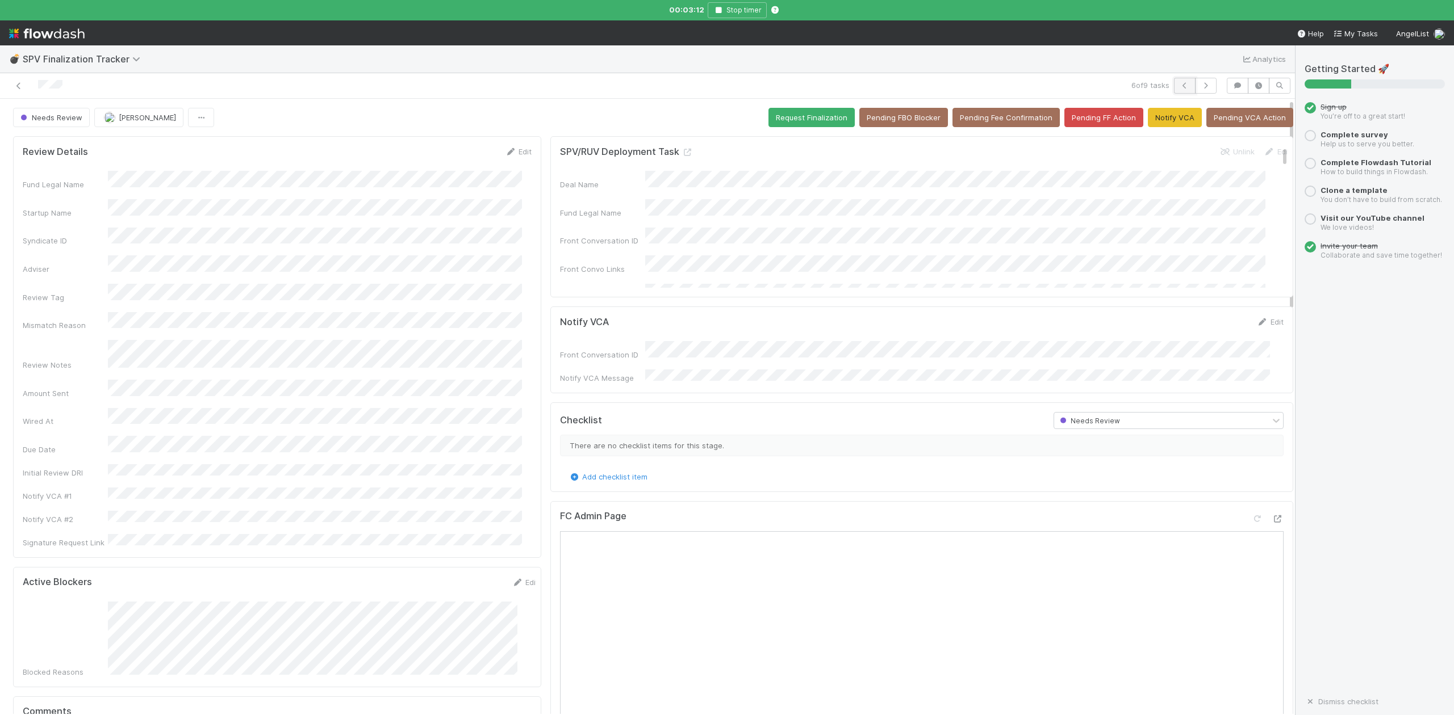
click at [1179, 85] on icon "button" at bounding box center [1184, 85] width 11 height 7
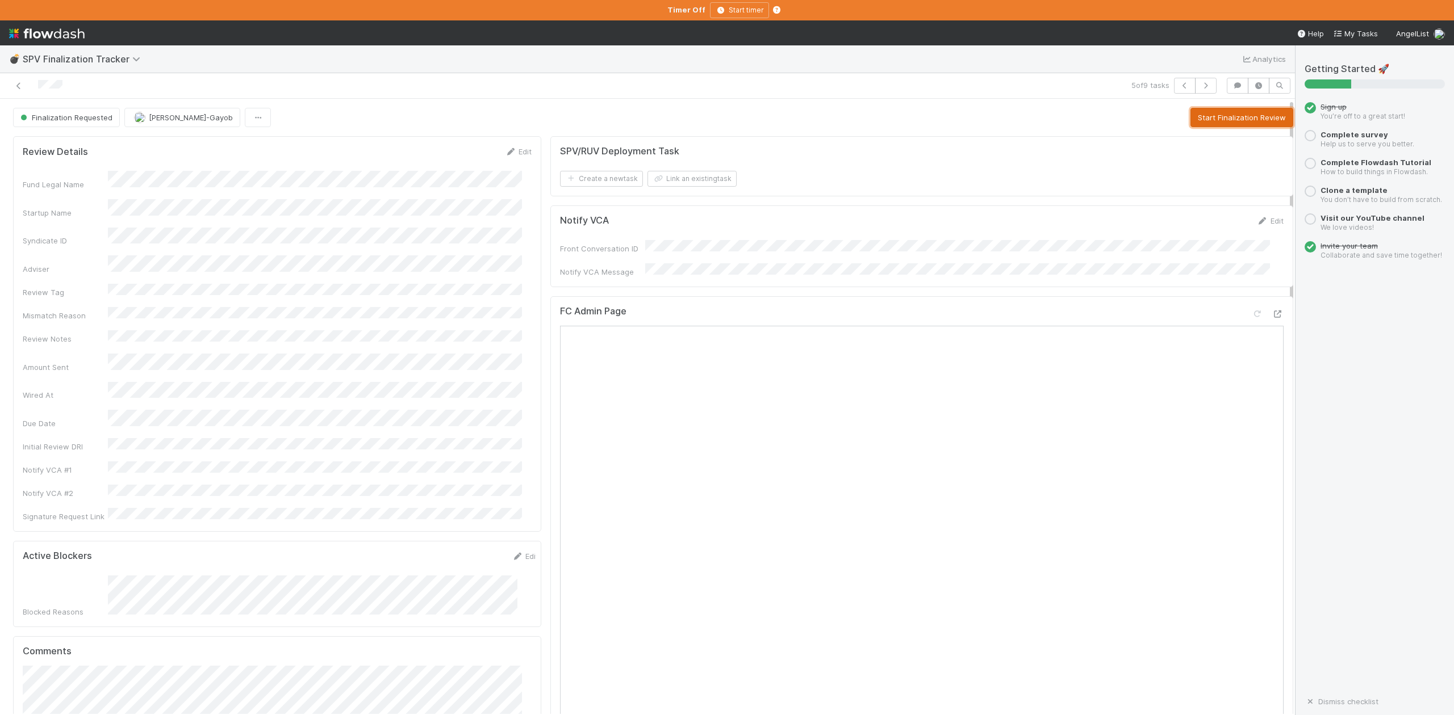
click at [1216, 114] on button "Start Finalization Review" at bounding box center [1241, 117] width 103 height 19
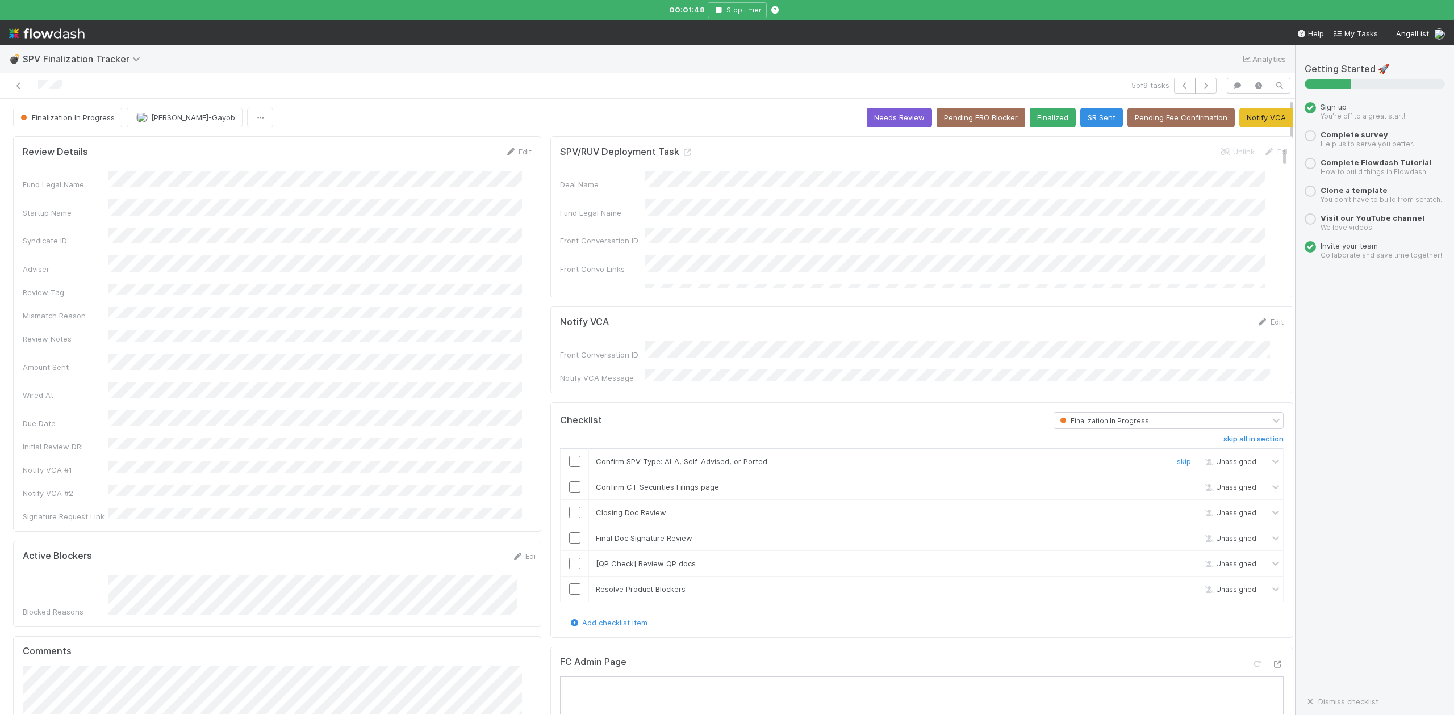
click at [569, 457] on input "checkbox" at bounding box center [574, 461] width 11 height 11
click at [569, 510] on input "checkbox" at bounding box center [574, 512] width 11 height 11
click at [569, 484] on input "checkbox" at bounding box center [574, 487] width 11 height 11
click at [569, 535] on input "checkbox" at bounding box center [574, 538] width 11 height 11
checkbox input "true"
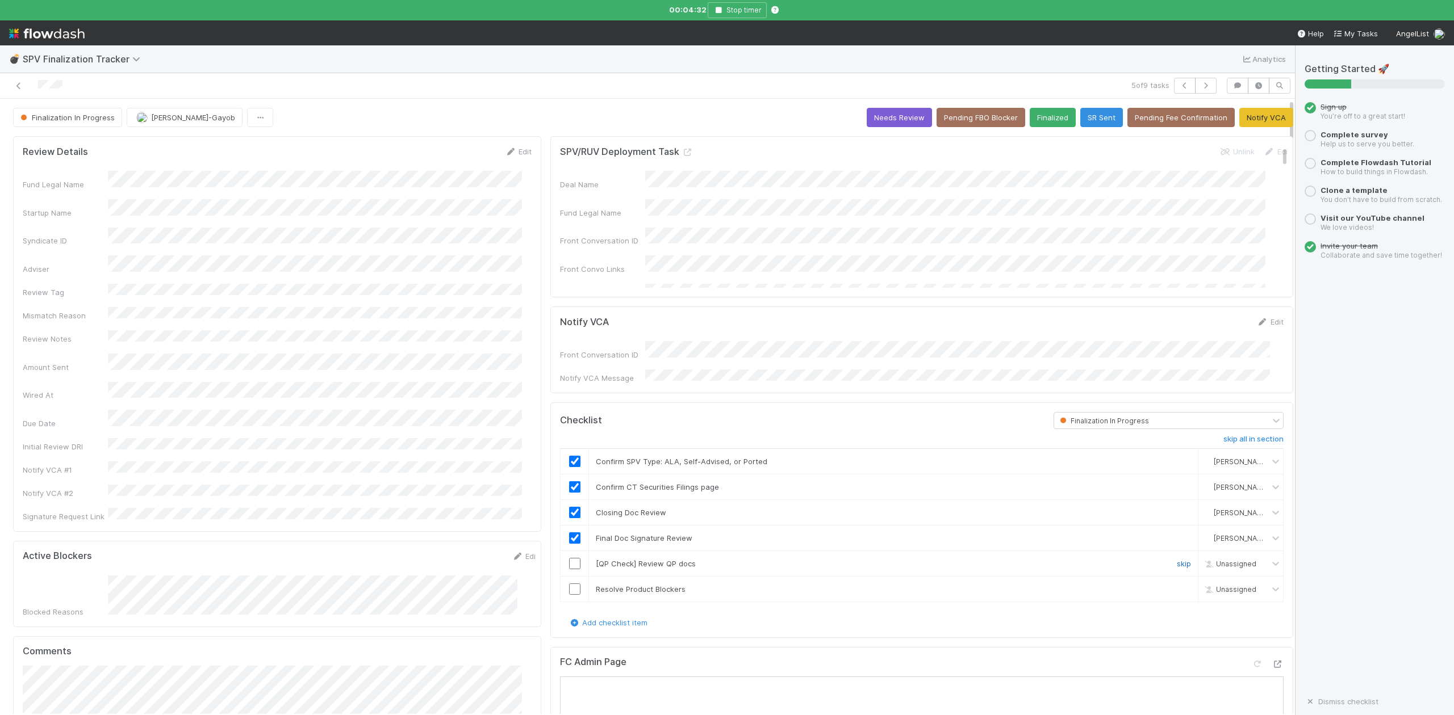
click at [1177, 560] on link "skip" at bounding box center [1184, 563] width 14 height 9
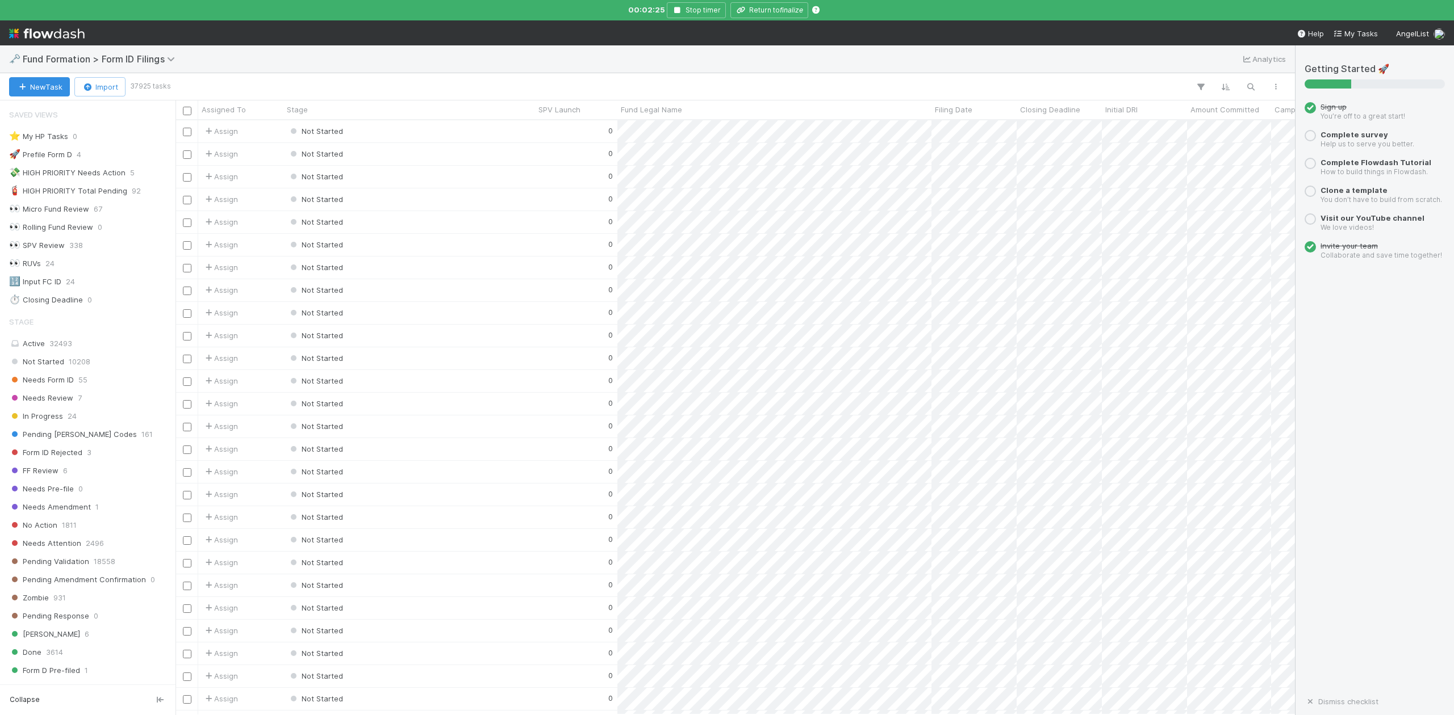
scroll to position [12, 12]
click at [1249, 83] on icon "button" at bounding box center [1250, 87] width 11 height 10
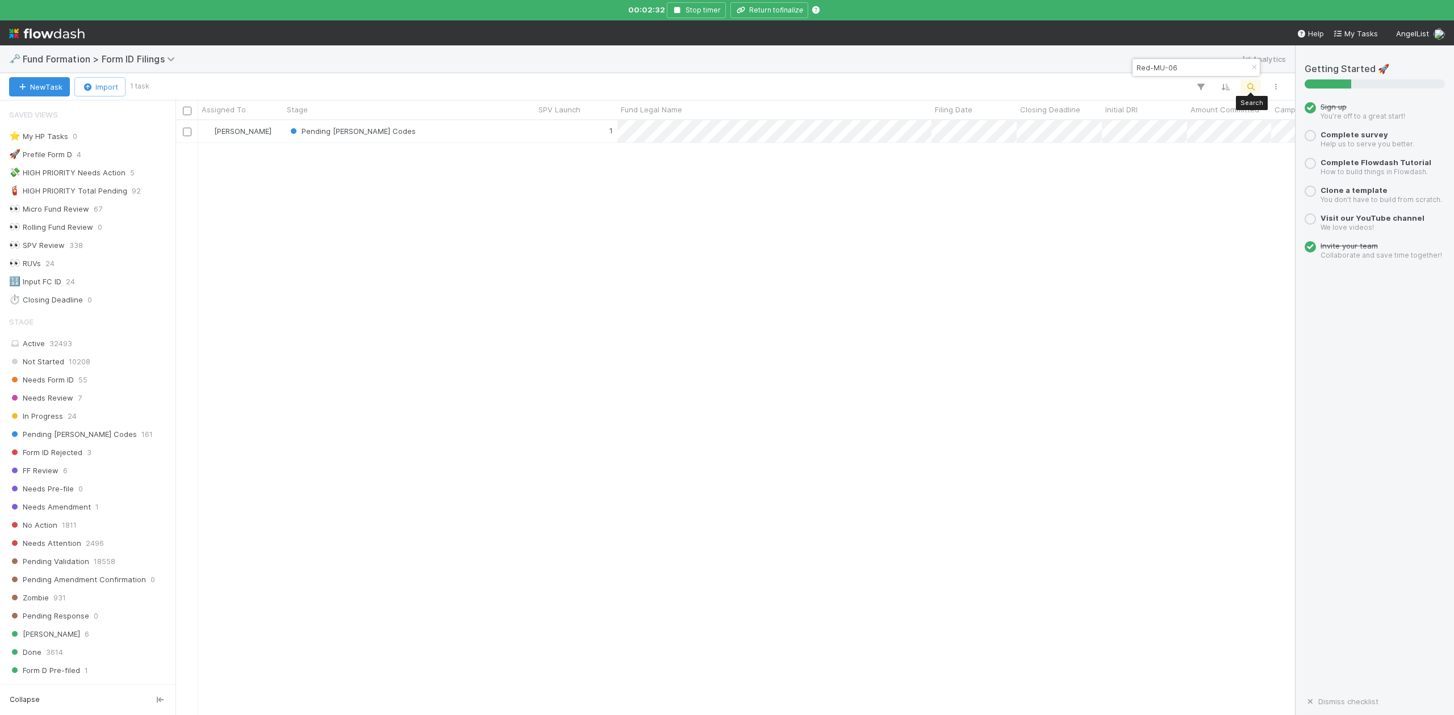
scroll to position [583, 1108]
click at [1194, 64] on input "Red-MU-06" at bounding box center [1191, 68] width 114 height 14
type input "R"
paste input "[PERSON_NAME] Capital Burst CLXVI, a series of [PERSON_NAME] Capital Burst, LP"
drag, startPoint x: 1221, startPoint y: 70, endPoint x: 1134, endPoint y: 68, distance: 86.3
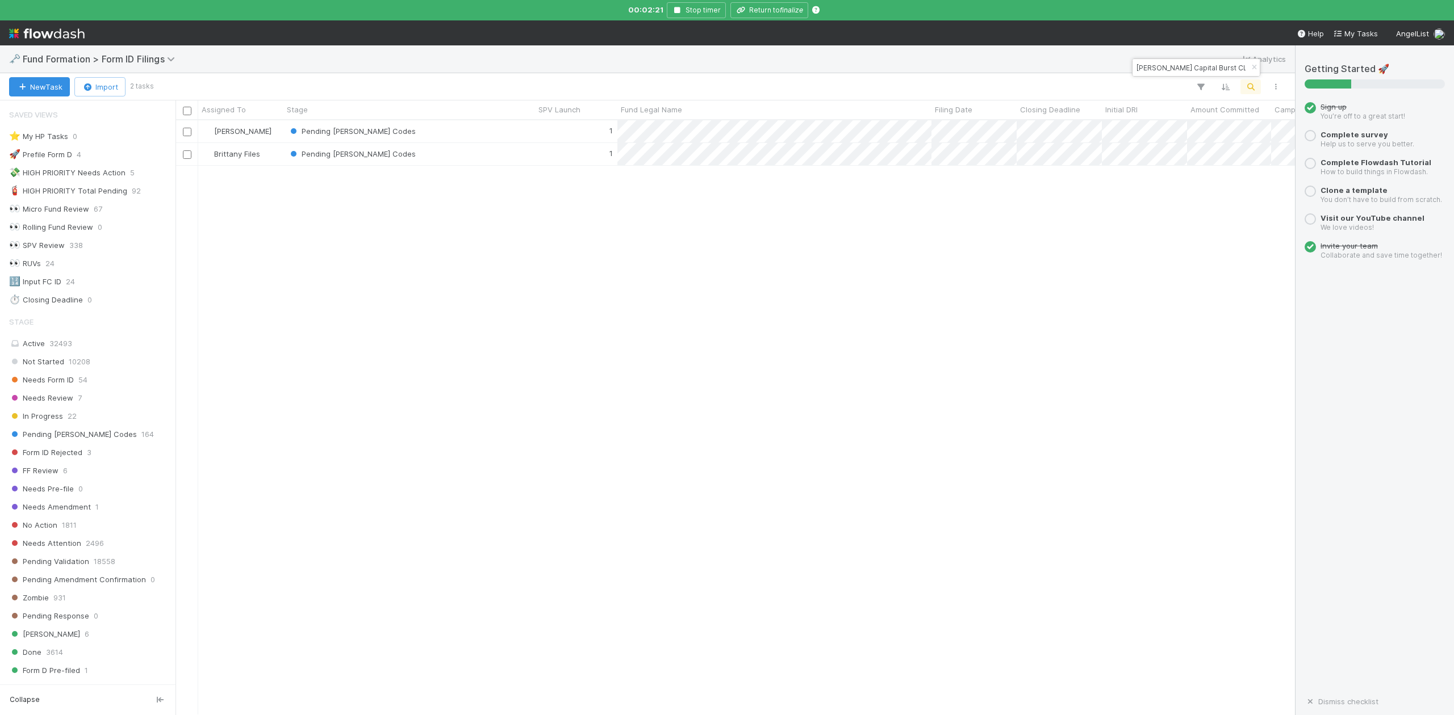
click at [1134, 68] on input "[PERSON_NAME] Capital Burst CLXVI" at bounding box center [1191, 68] width 114 height 14
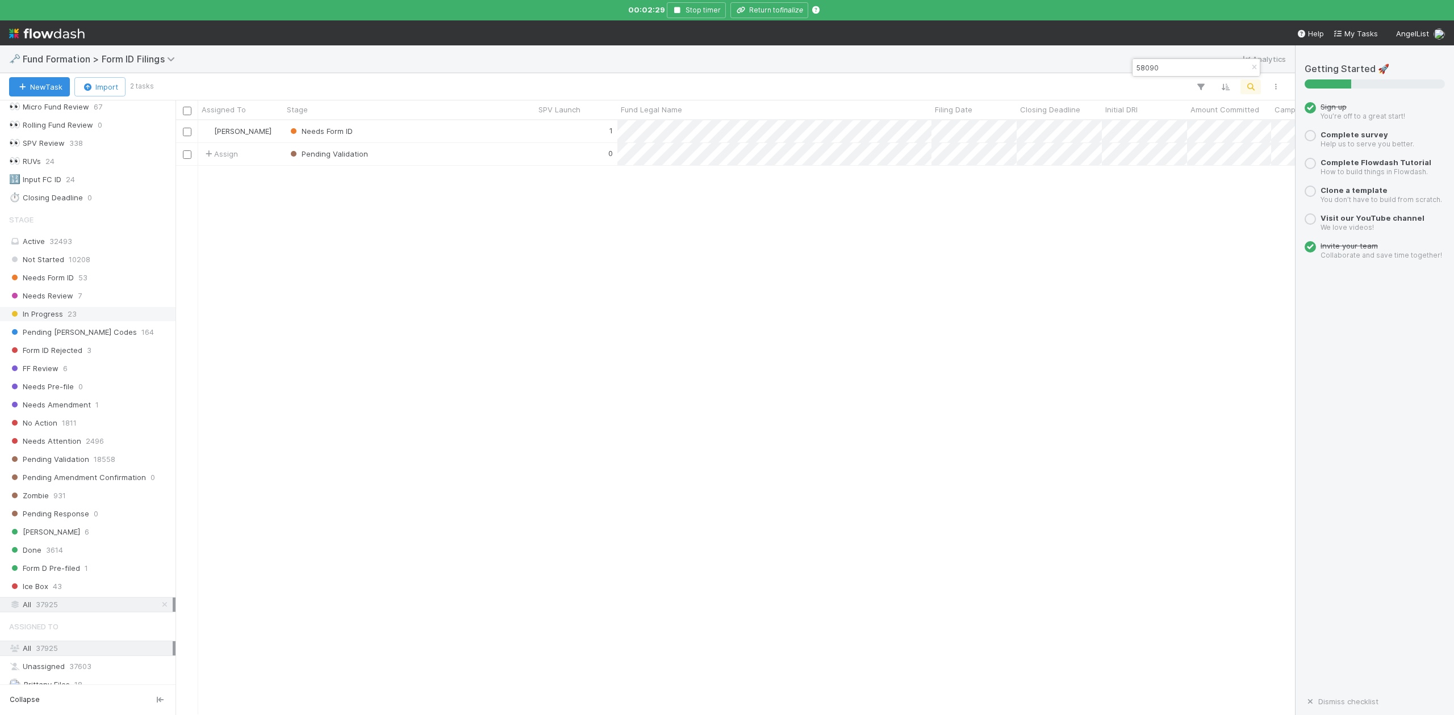
scroll to position [0, 0]
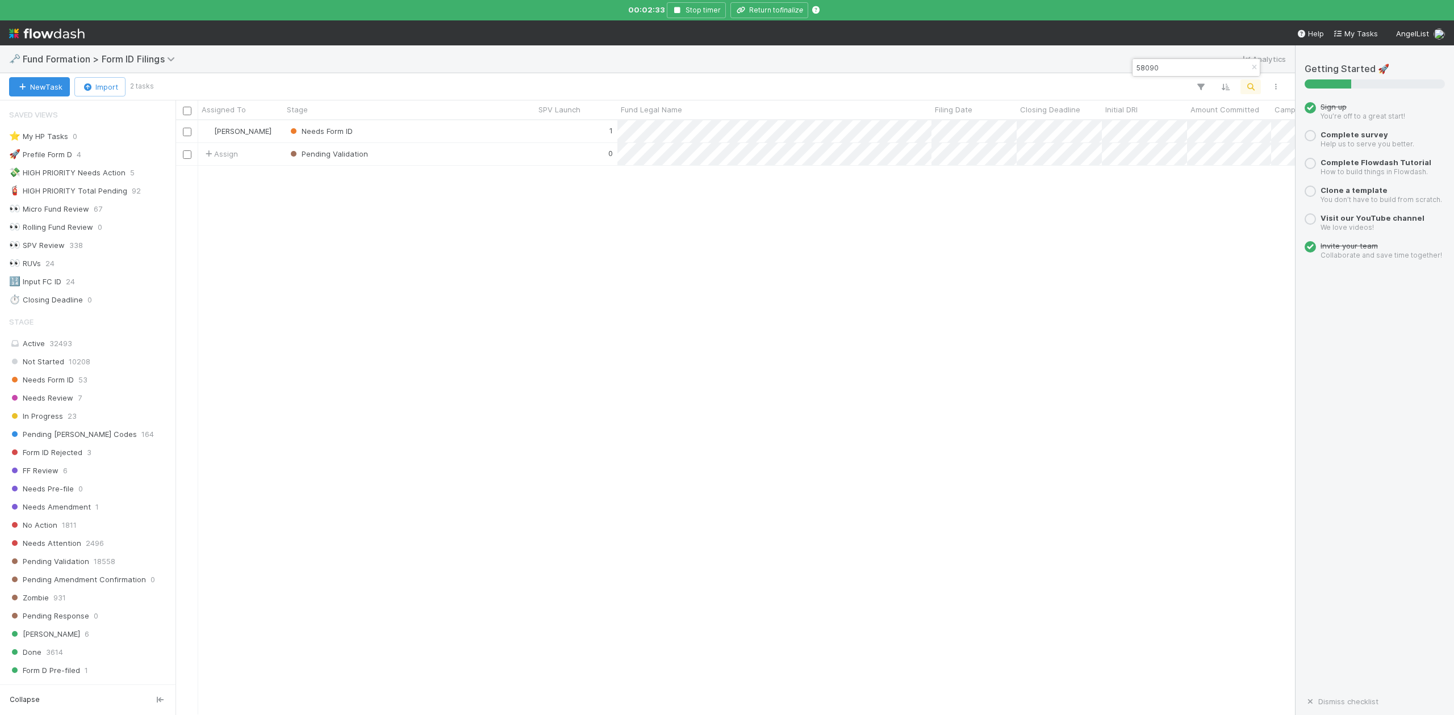
click at [1169, 69] on input "58090" at bounding box center [1191, 68] width 114 height 14
type input "5"
type input "LU-0820"
click at [400, 128] on div "Needs Form ID" at bounding box center [409, 131] width 252 height 22
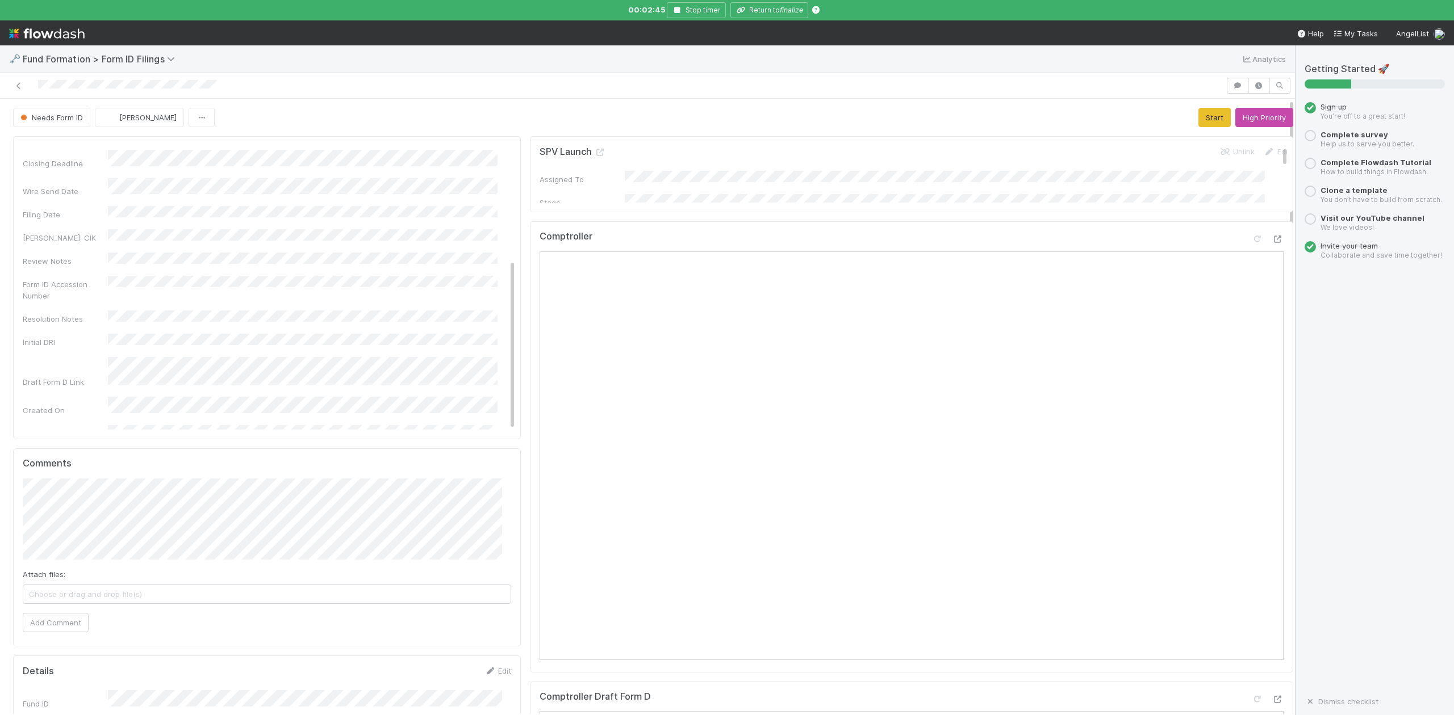
scroll to position [187, 0]
click at [1245, 117] on button "High Priority" at bounding box center [1264, 117] width 58 height 19
click at [15, 87] on icon at bounding box center [18, 85] width 11 height 7
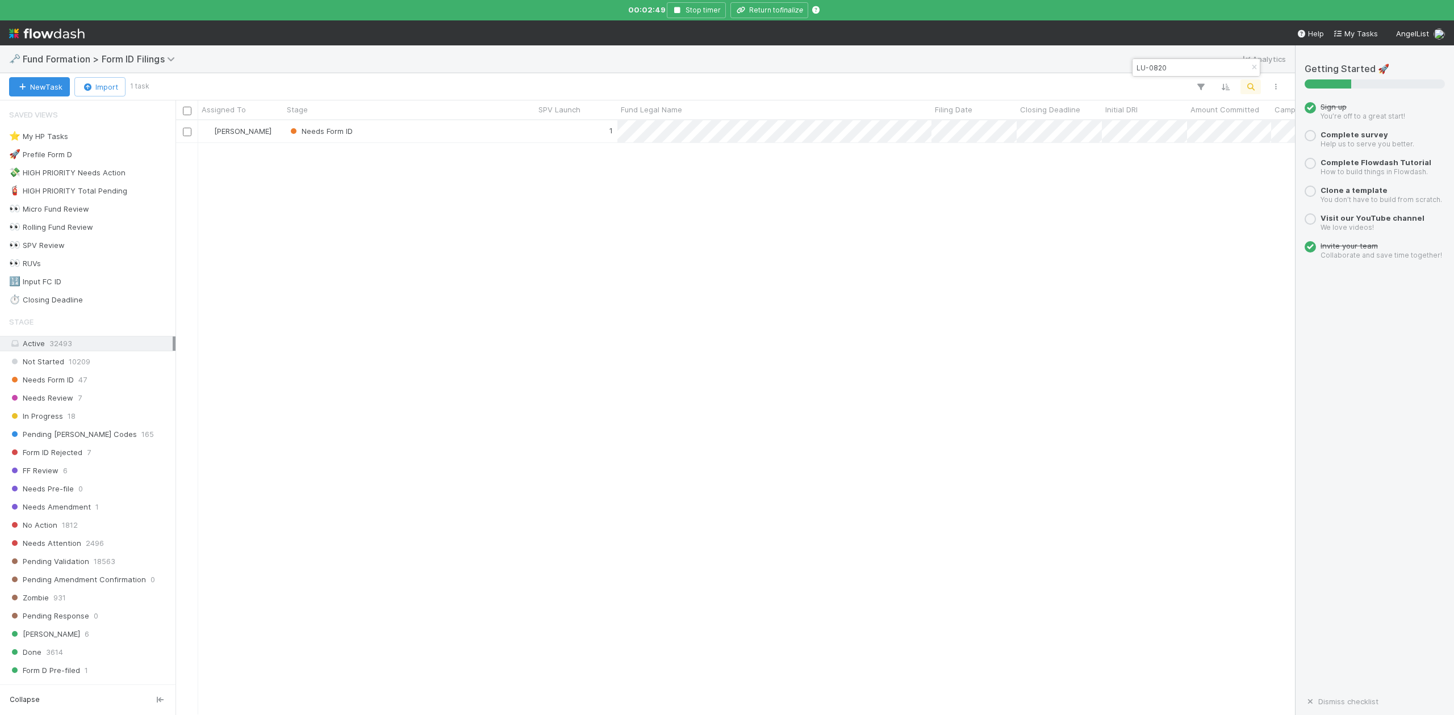
scroll to position [583, 1108]
click at [1186, 66] on input "LU-0820" at bounding box center [1191, 68] width 114 height 14
type input "L"
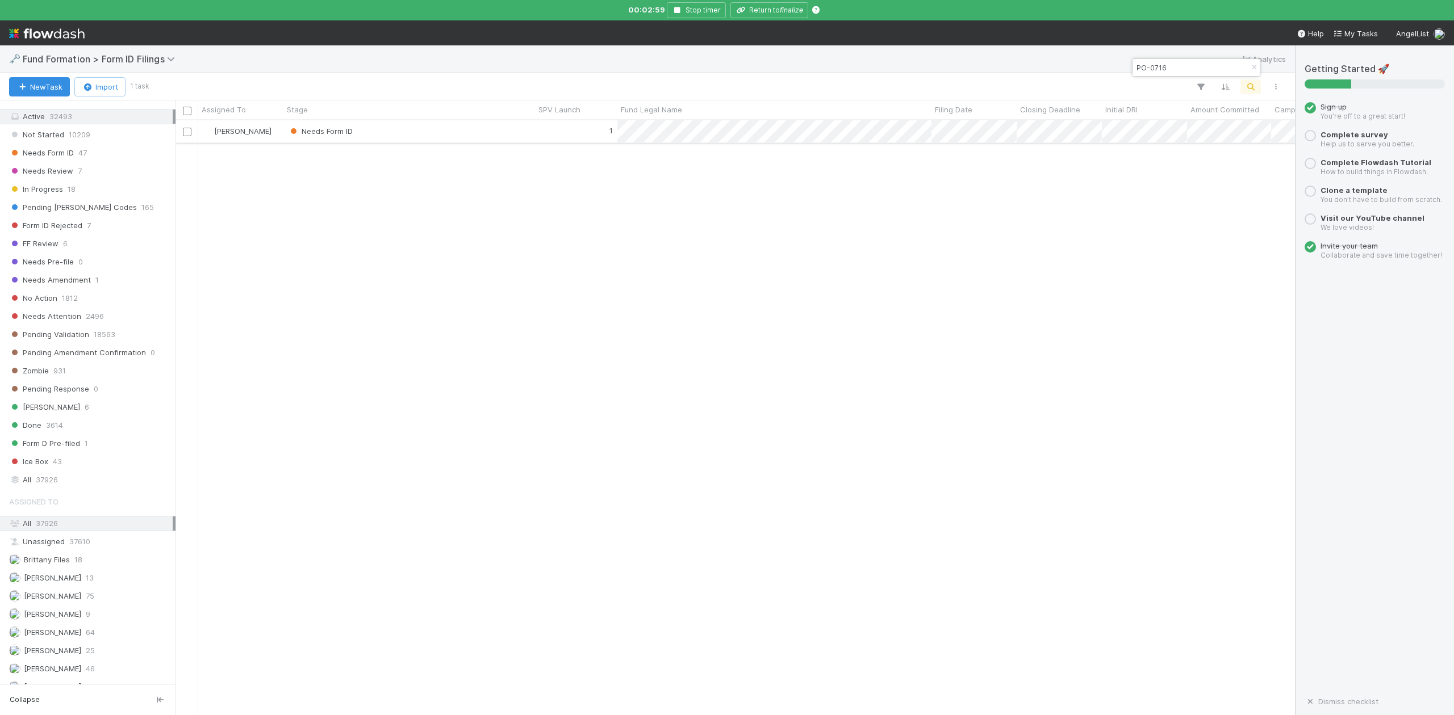
type input "PO-0716"
click at [387, 135] on div "Needs Form ID" at bounding box center [409, 131] width 252 height 22
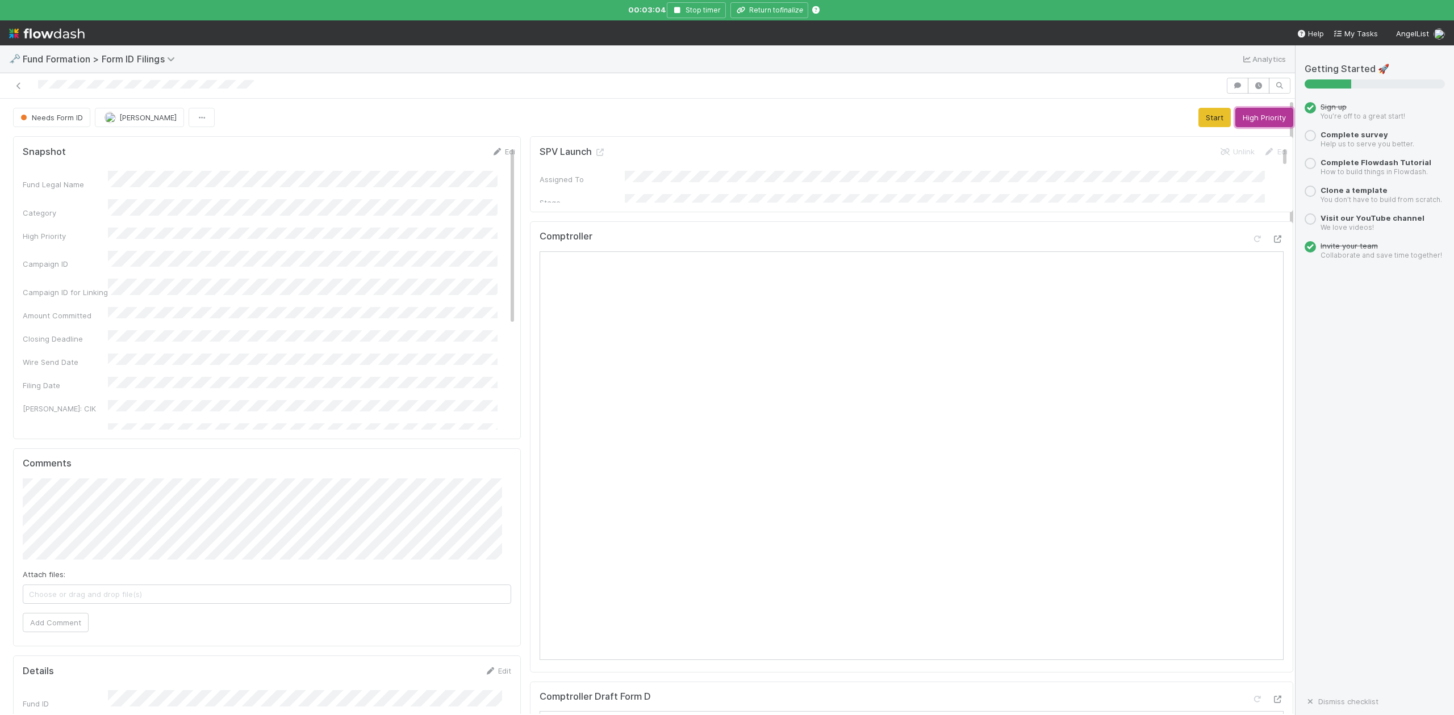
click at [1253, 118] on button "High Priority" at bounding box center [1264, 117] width 58 height 19
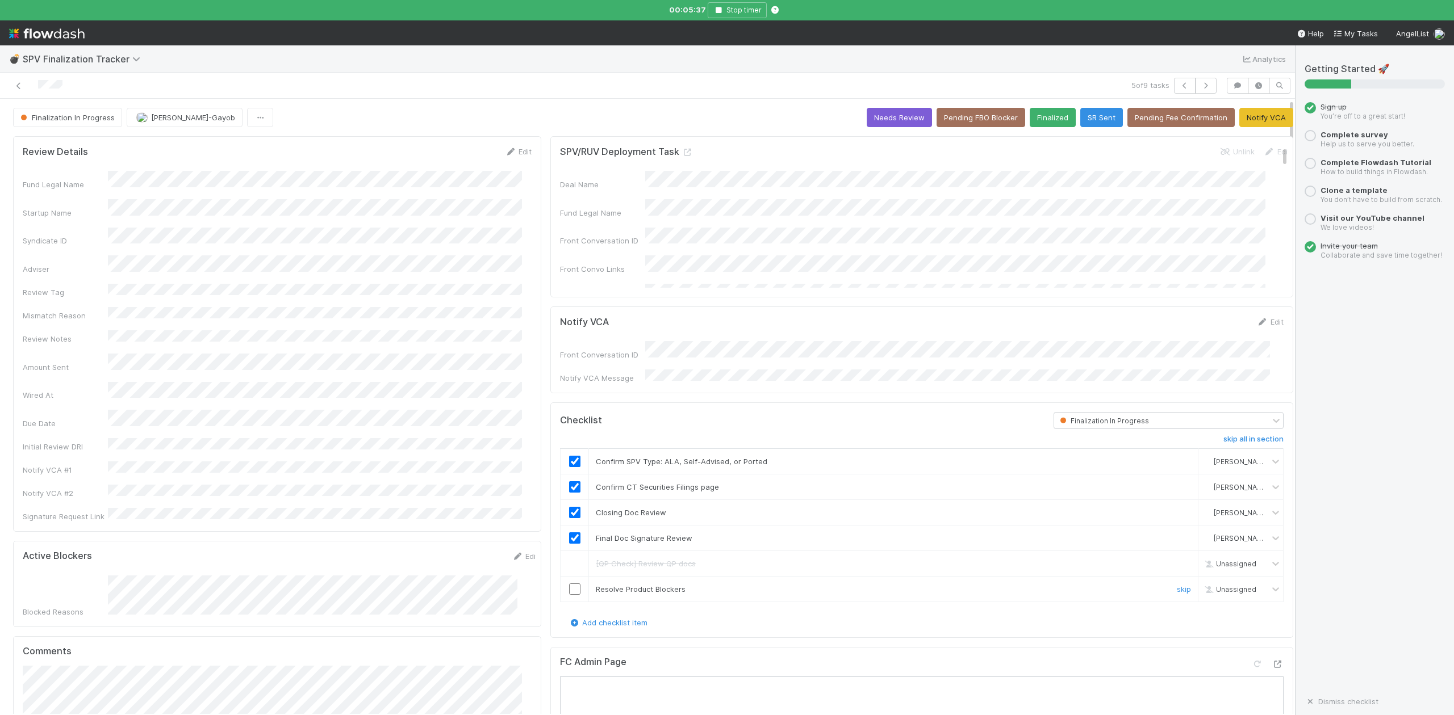
click at [569, 586] on input "checkbox" at bounding box center [574, 589] width 11 height 11
click at [1029, 119] on button "Finalized" at bounding box center [1052, 117] width 46 height 19
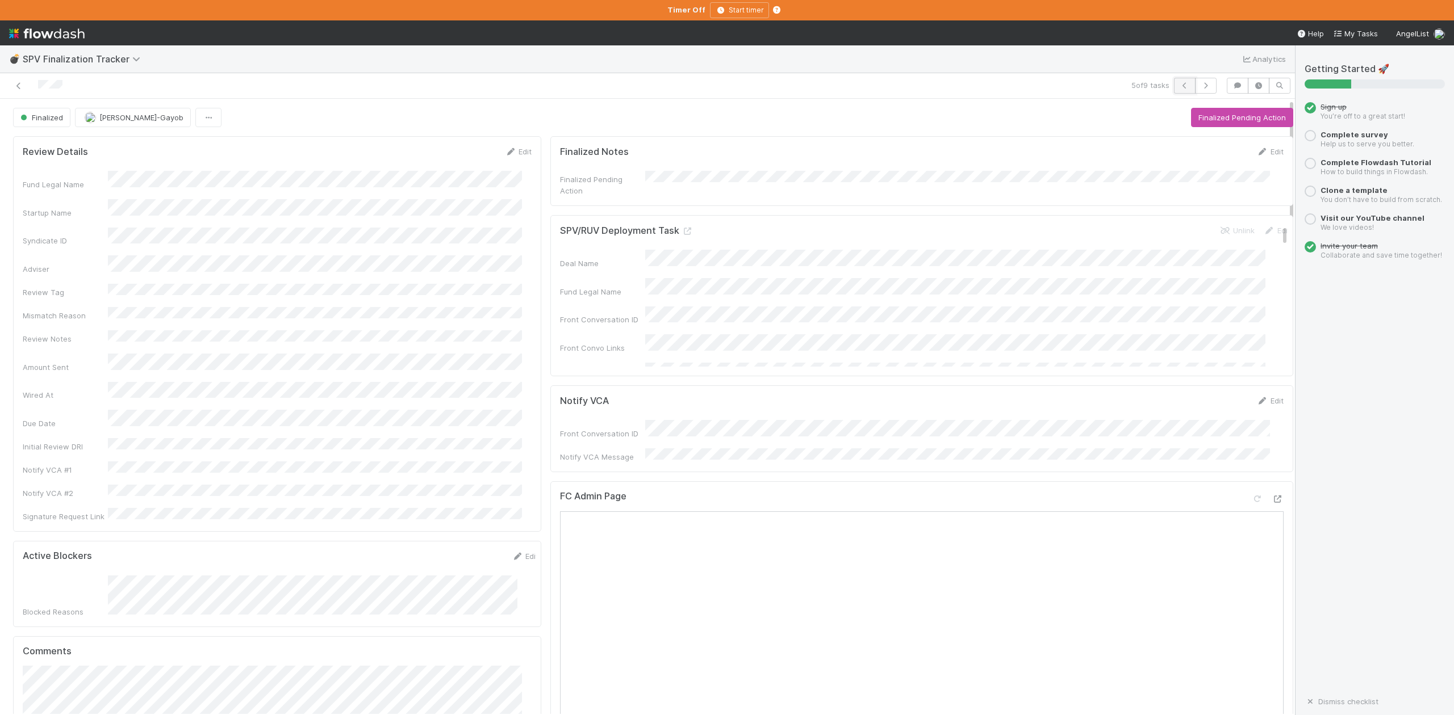
click at [1179, 85] on icon "button" at bounding box center [1184, 85] width 11 height 7
click at [1211, 118] on button "Start Finalization Review" at bounding box center [1241, 117] width 103 height 19
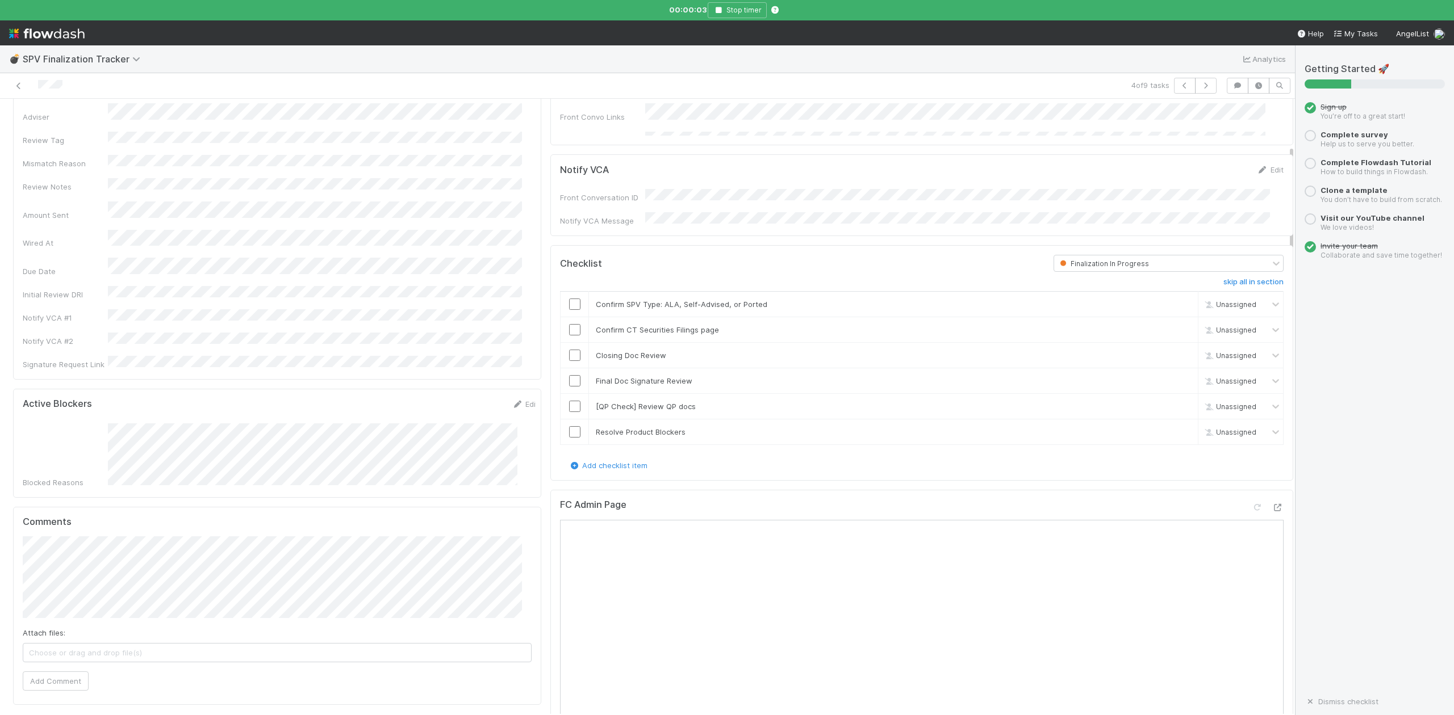
scroll to position [151, 0]
click at [569, 305] on input "checkbox" at bounding box center [574, 310] width 11 height 11
click at [569, 334] on input "checkbox" at bounding box center [574, 335] width 11 height 11
click at [569, 359] on input "checkbox" at bounding box center [574, 361] width 11 height 11
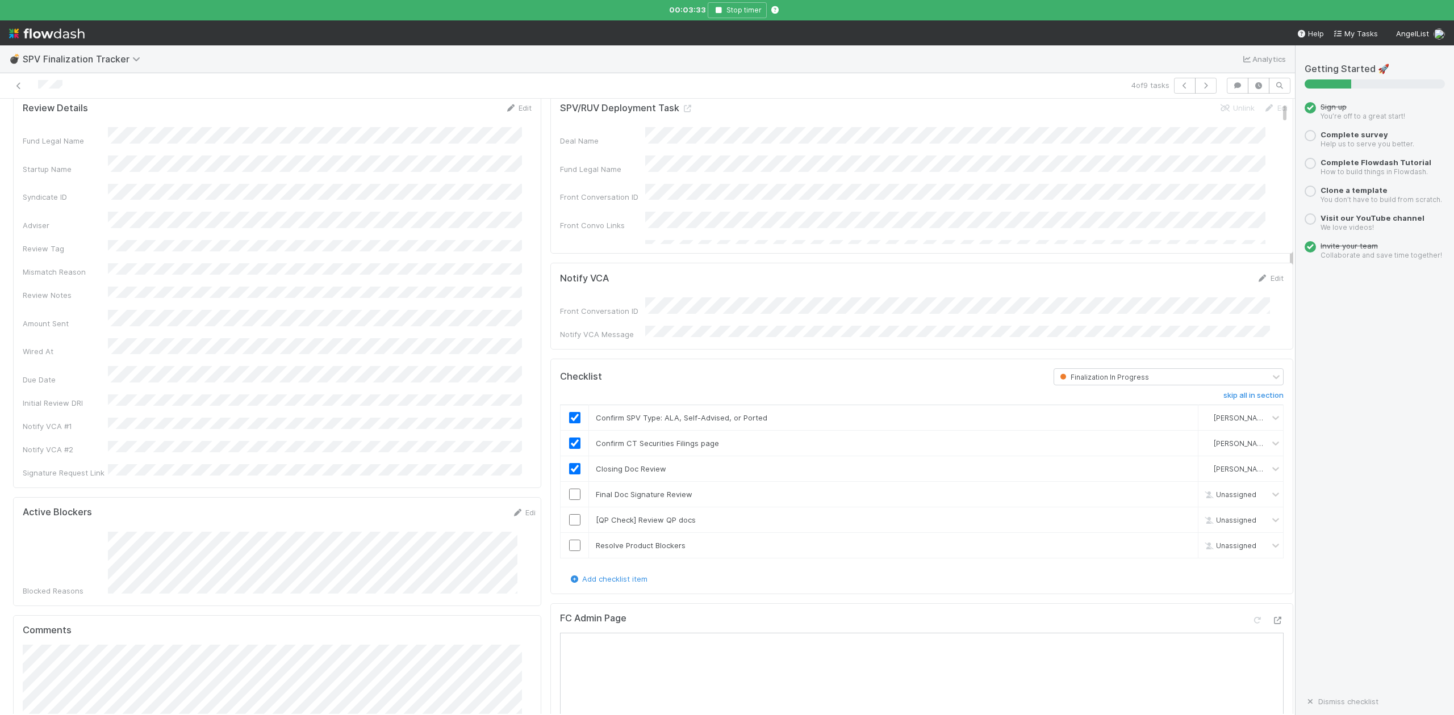
scroll to position [0, 0]
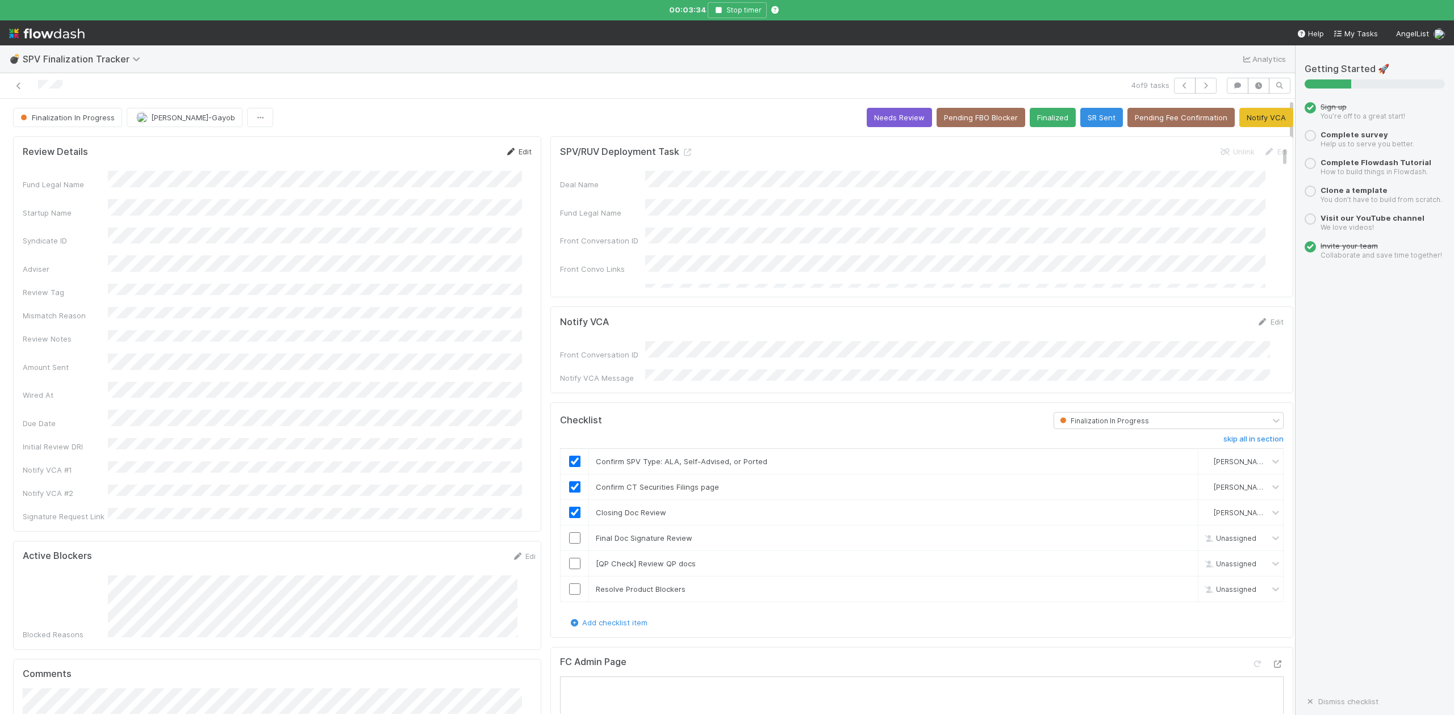
click at [514, 154] on link "Edit" at bounding box center [518, 151] width 27 height 9
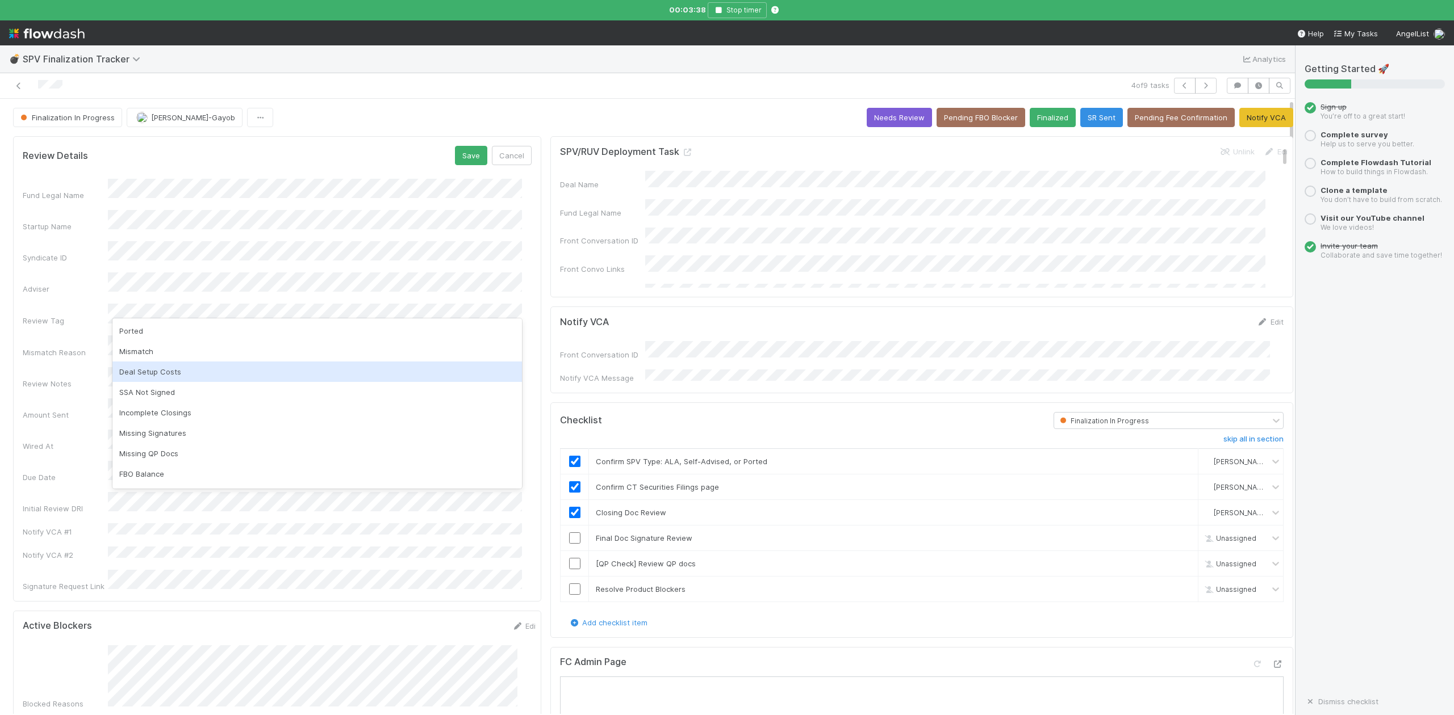
click at [162, 369] on div "Deal Setup Costs" at bounding box center [316, 372] width 409 height 20
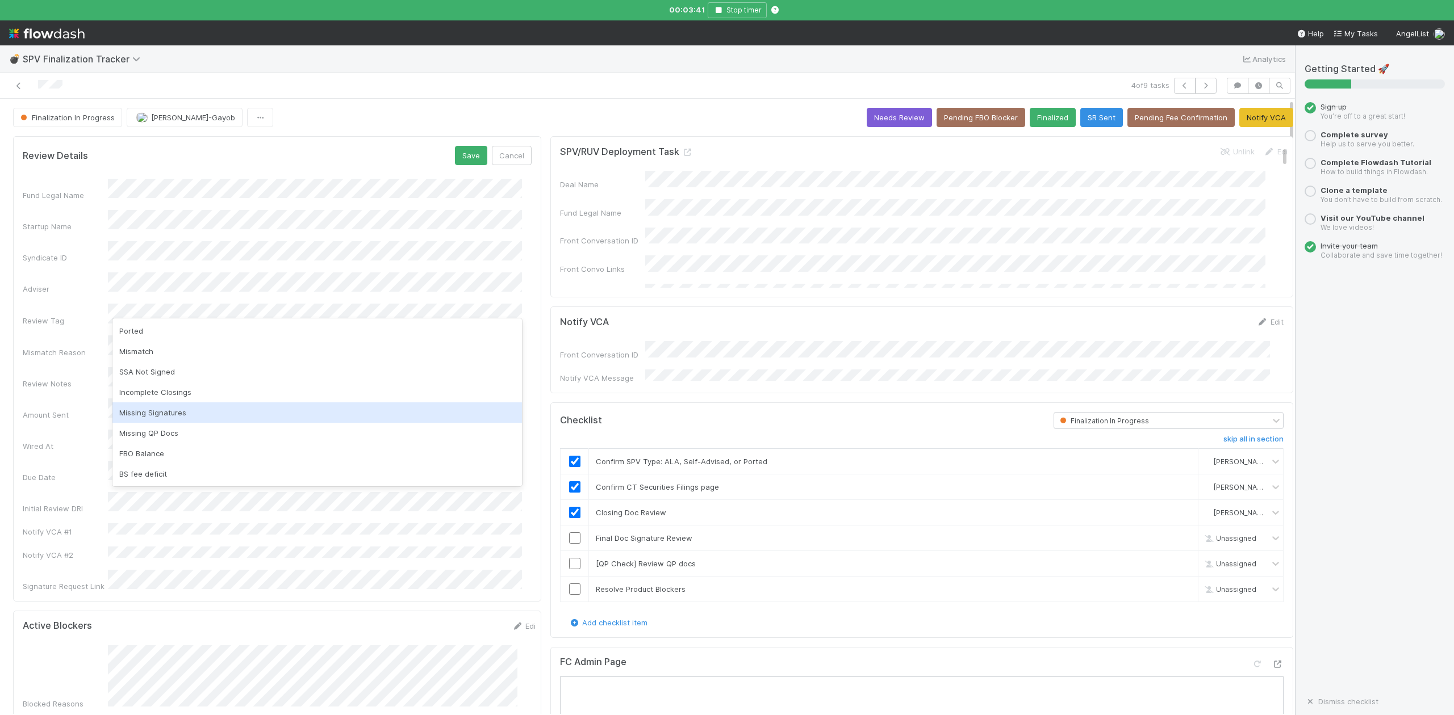
click at [171, 410] on div "Missing Signatures" at bounding box center [316, 413] width 409 height 20
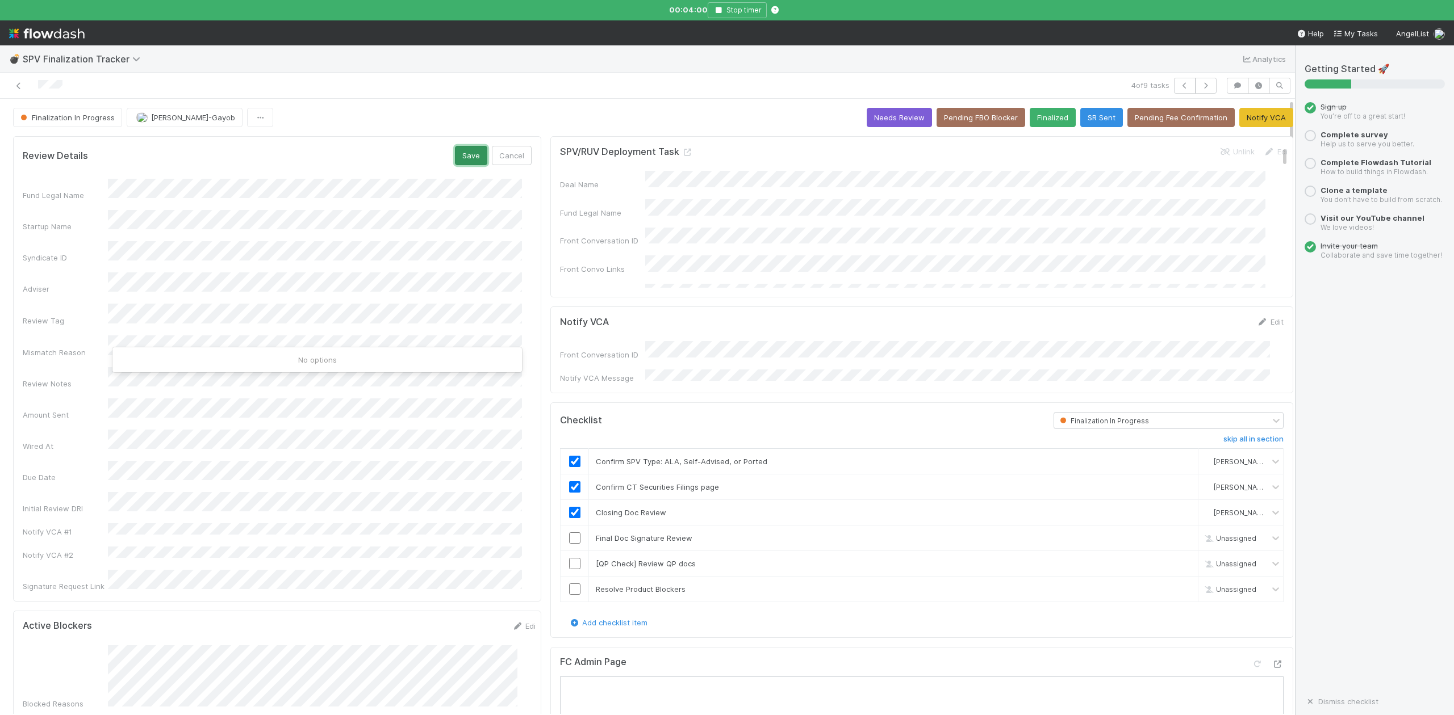
click at [461, 159] on button "Save" at bounding box center [471, 155] width 32 height 19
click at [517, 153] on link "Edit" at bounding box center [518, 151] width 27 height 9
click at [467, 160] on button "Save" at bounding box center [471, 155] width 32 height 19
click at [518, 154] on link "Edit" at bounding box center [518, 151] width 27 height 9
click at [468, 160] on button "Save" at bounding box center [471, 155] width 32 height 19
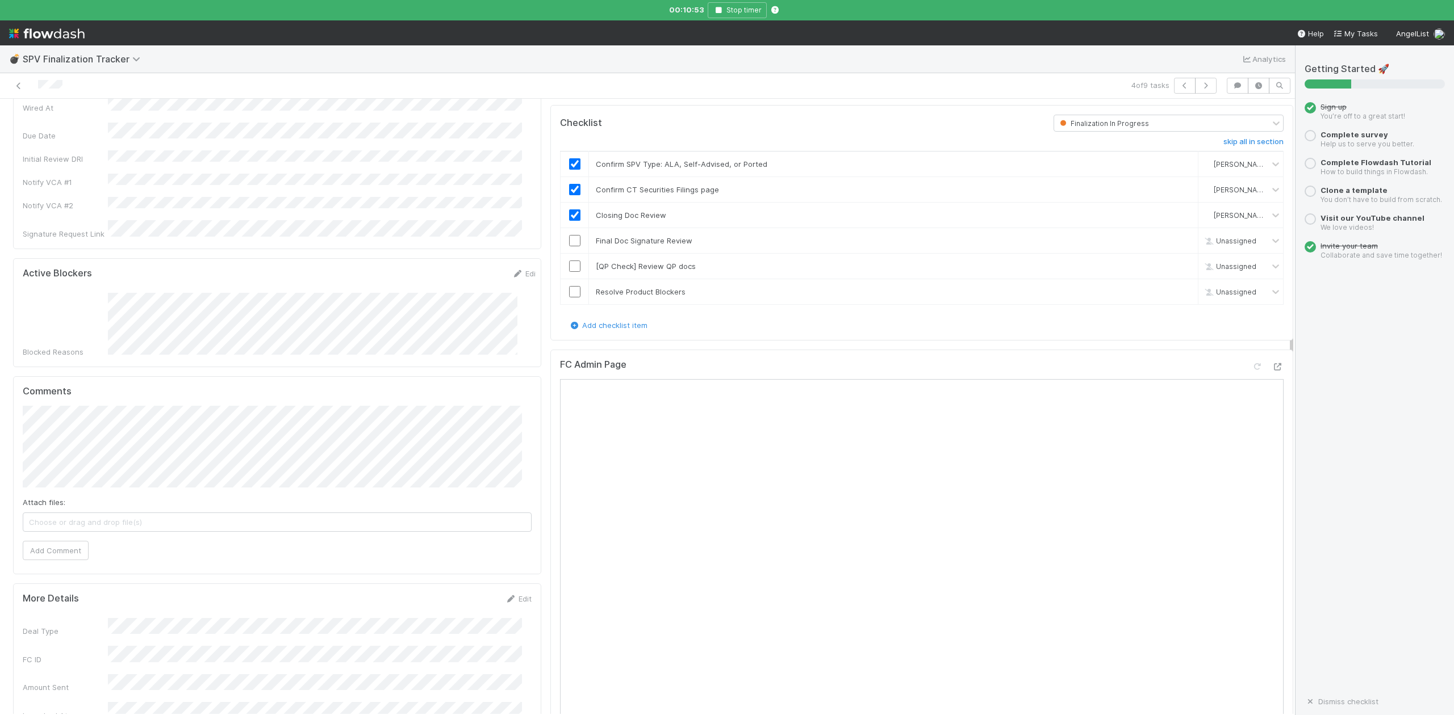
scroll to position [378, 0]
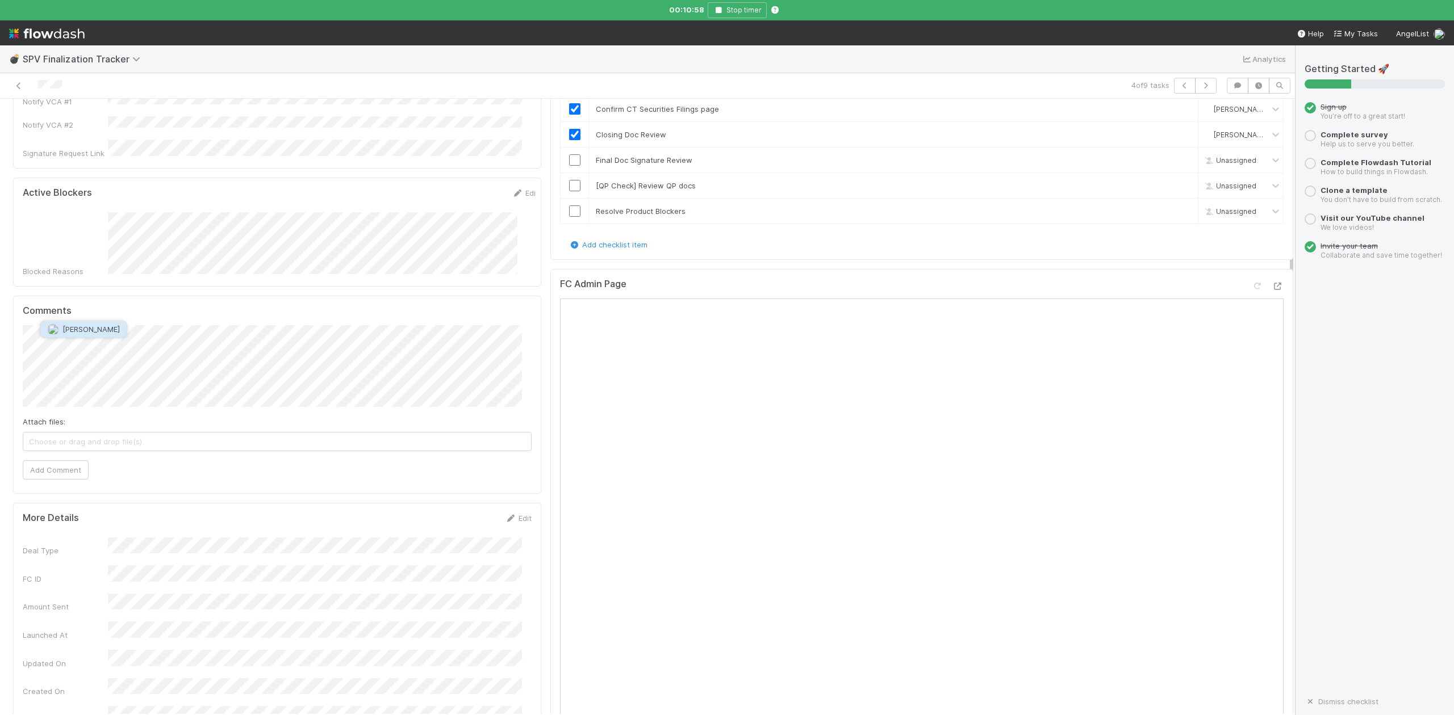
click at [89, 328] on span "[PERSON_NAME]" at bounding box center [90, 329] width 57 height 9
click at [72, 460] on button "Add Comment" at bounding box center [56, 469] width 66 height 19
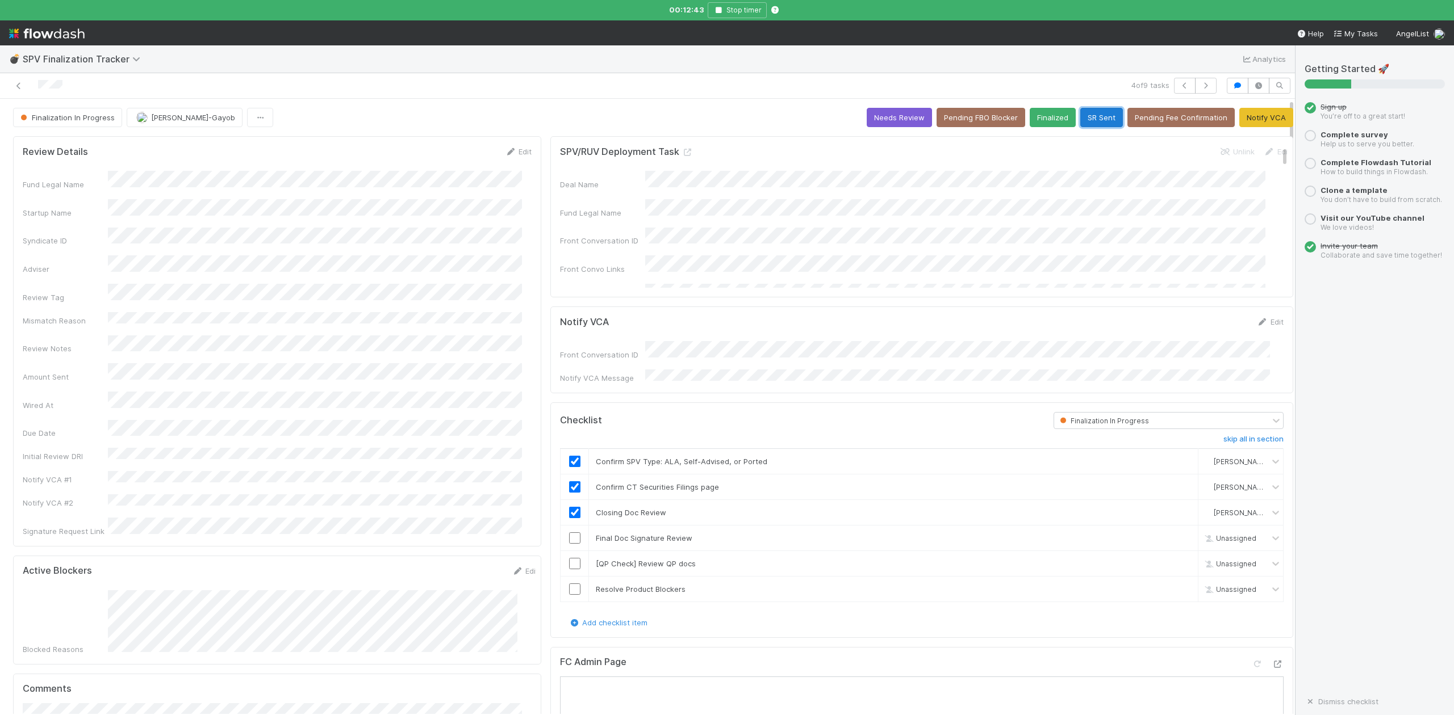
click at [1080, 116] on button "SR Sent" at bounding box center [1101, 117] width 43 height 19
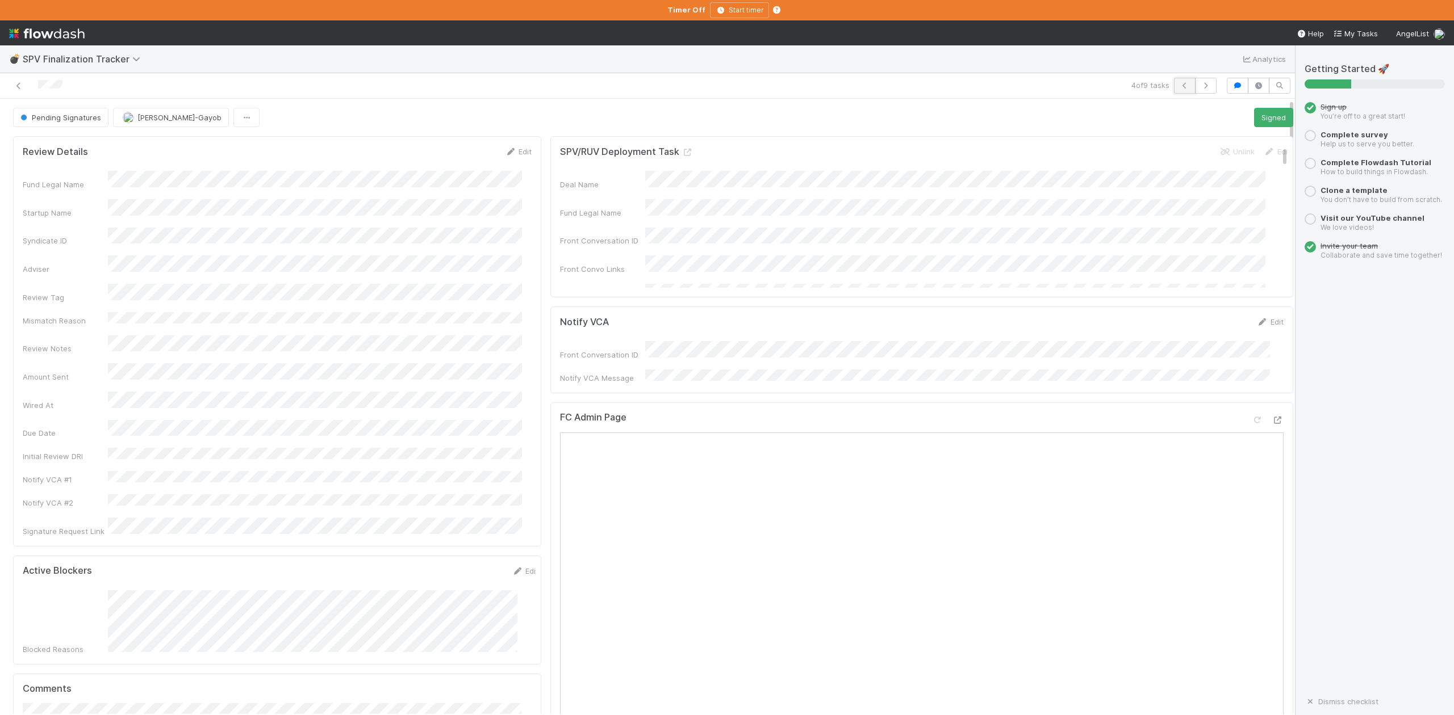
click at [1179, 89] on icon "button" at bounding box center [1184, 85] width 11 height 7
click at [1206, 116] on button "Start Finalization Review" at bounding box center [1241, 117] width 103 height 19
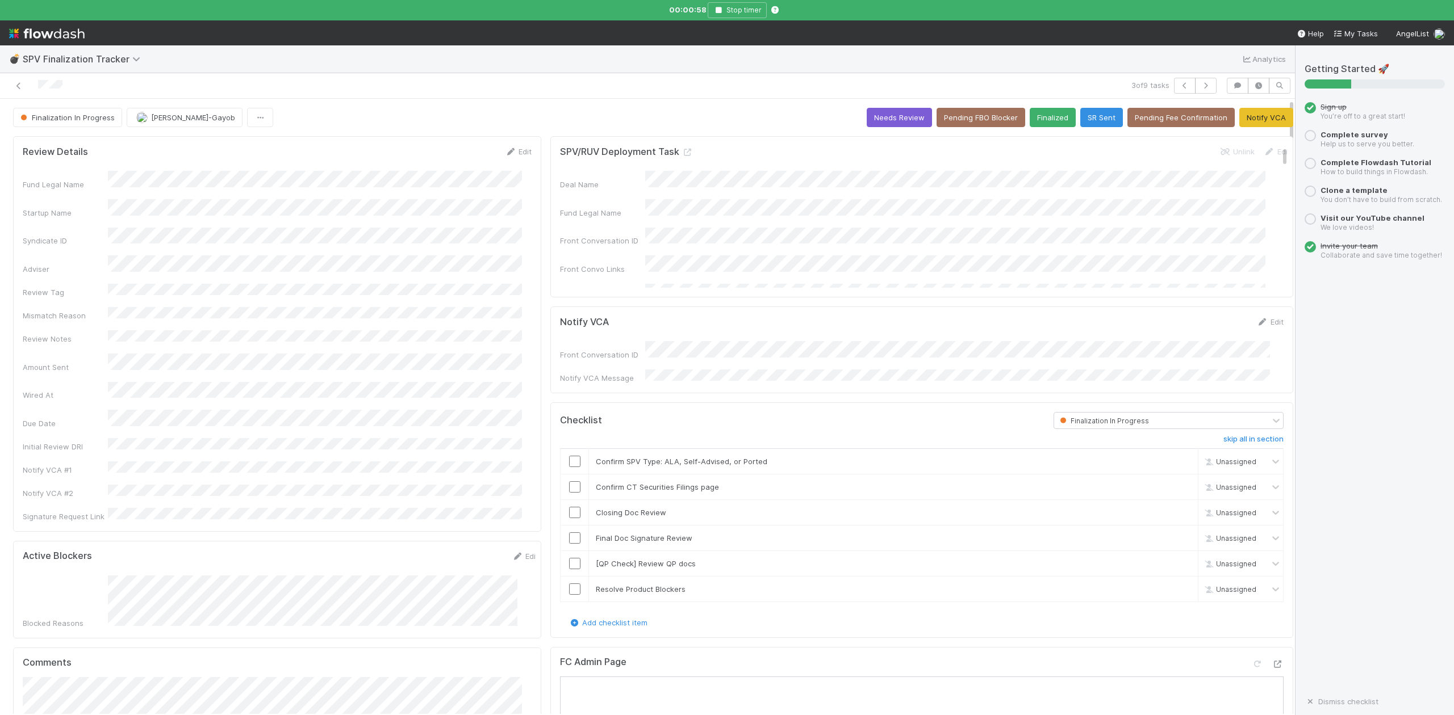
click at [569, 461] on input "checkbox" at bounding box center [574, 461] width 11 height 11
click at [569, 482] on input "checkbox" at bounding box center [574, 487] width 11 height 11
click at [569, 514] on input "checkbox" at bounding box center [574, 512] width 11 height 11
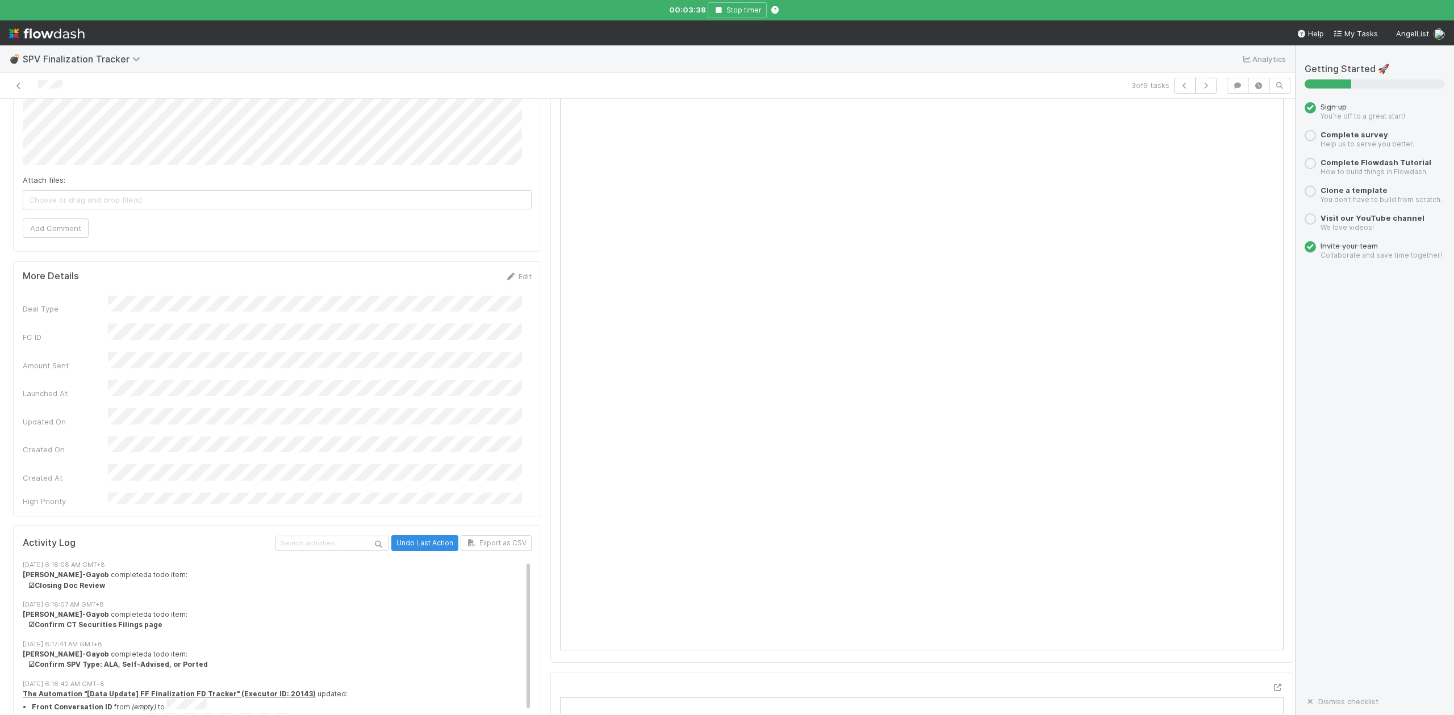
scroll to position [454, 0]
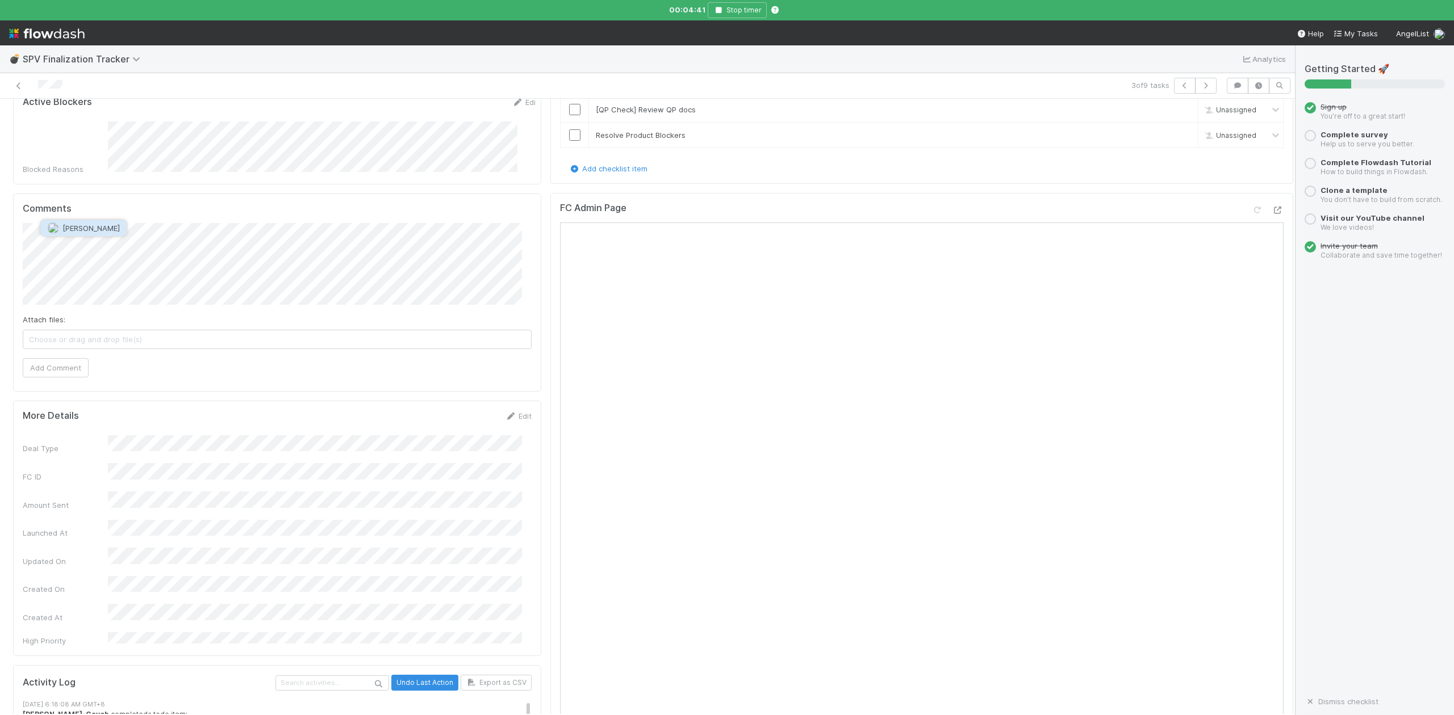
click at [90, 228] on span "[PERSON_NAME]" at bounding box center [90, 228] width 57 height 9
click at [49, 358] on button "Add Comment" at bounding box center [56, 367] width 66 height 19
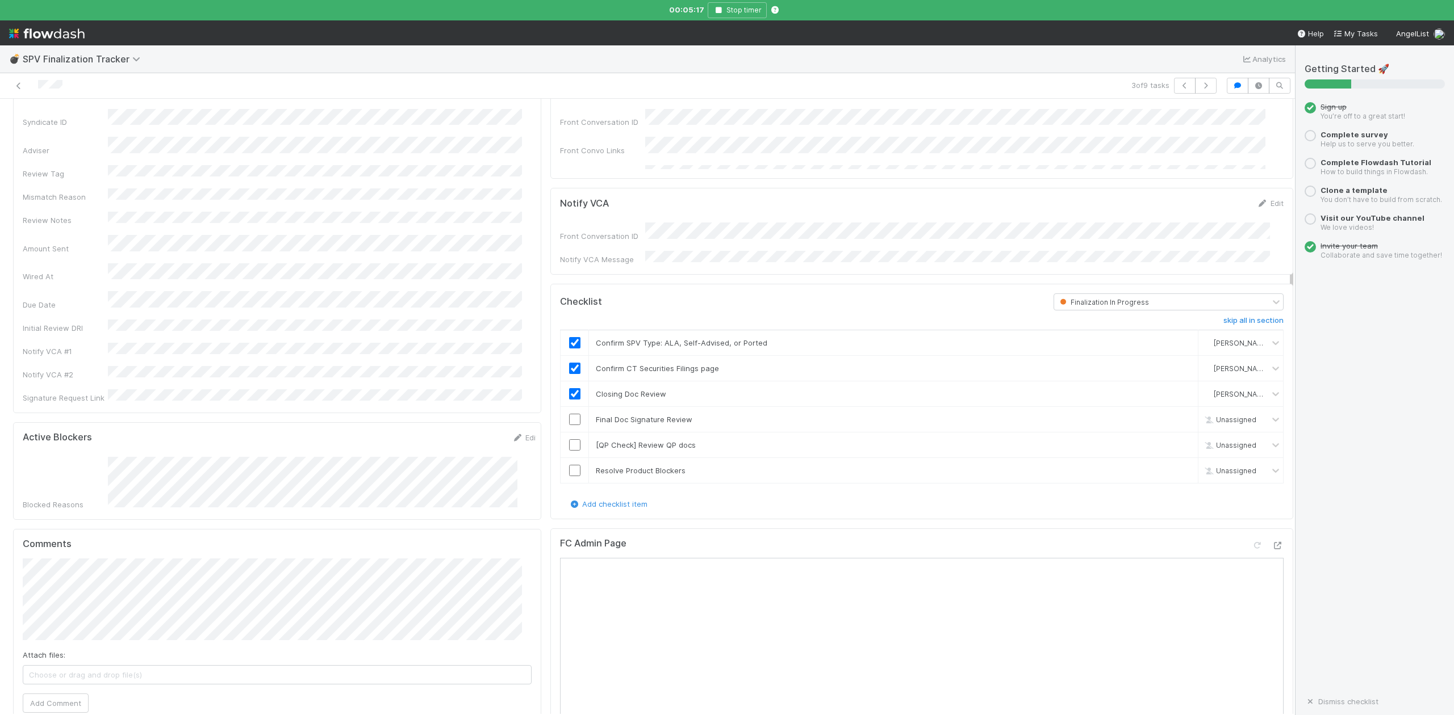
scroll to position [0, 0]
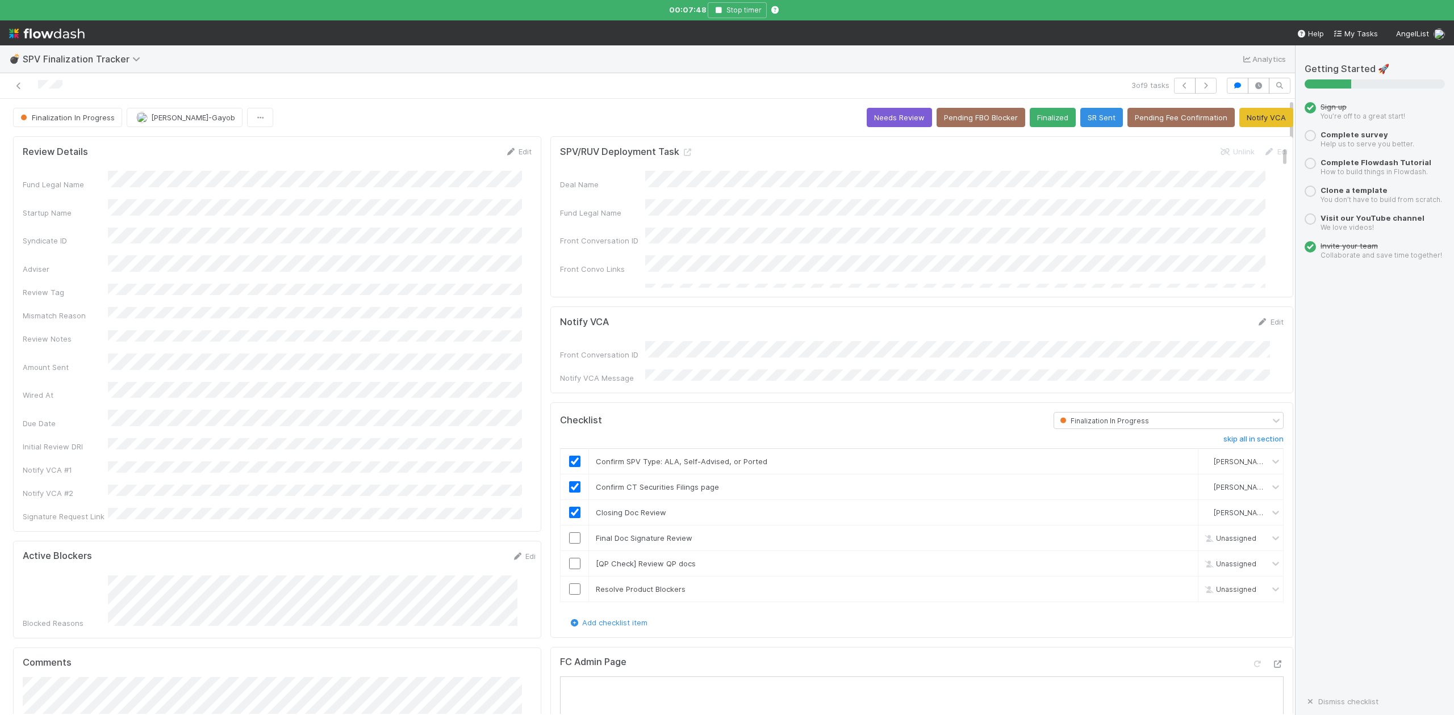
click at [517, 155] on link "Edit" at bounding box center [518, 151] width 27 height 9
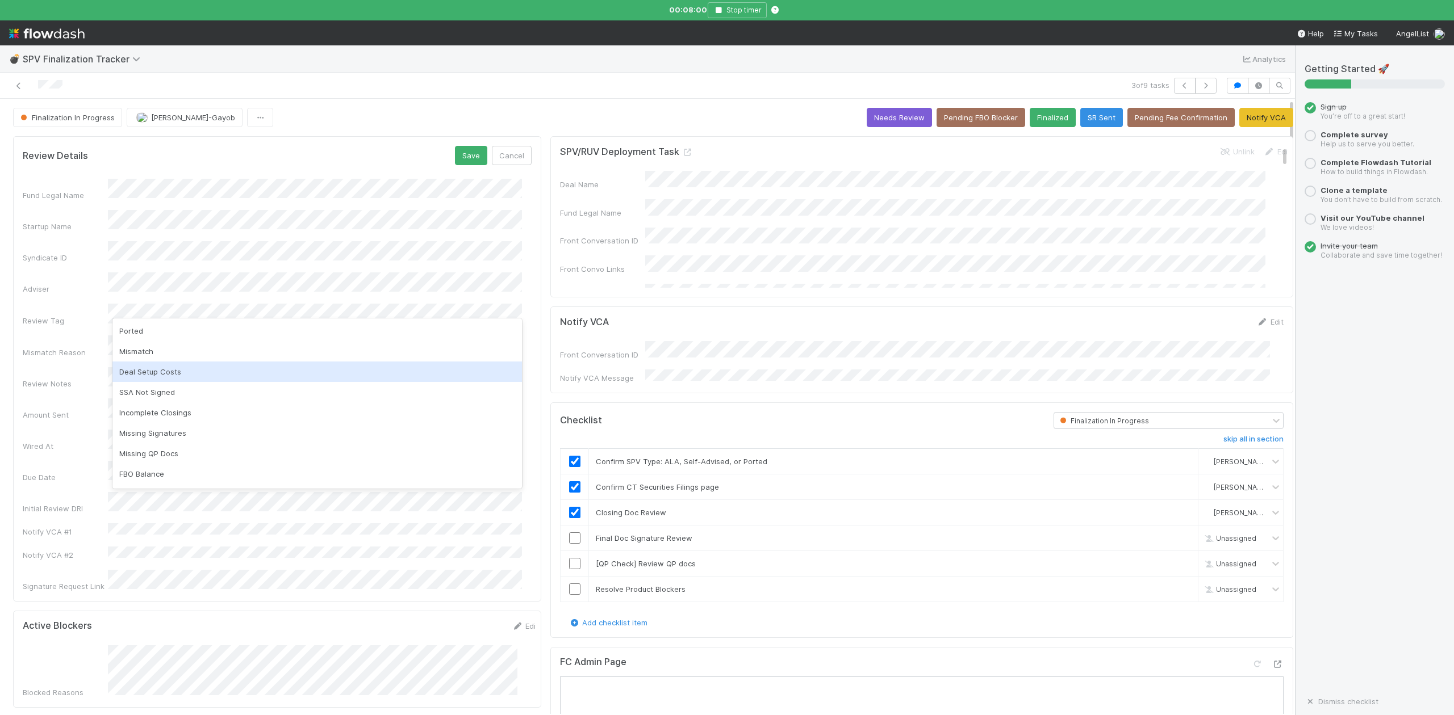
click at [152, 371] on div "Deal Setup Costs" at bounding box center [316, 372] width 409 height 20
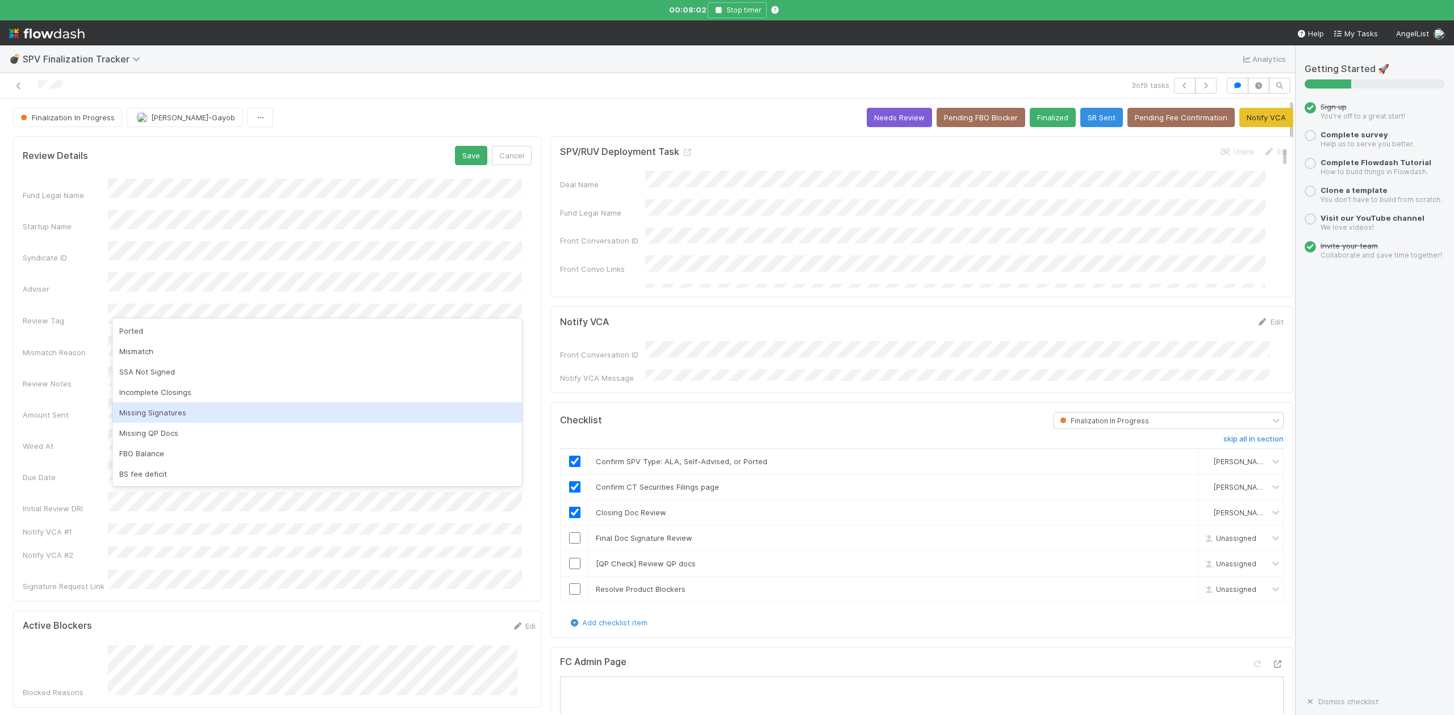
click at [182, 415] on div "Missing Signatures" at bounding box center [316, 413] width 409 height 20
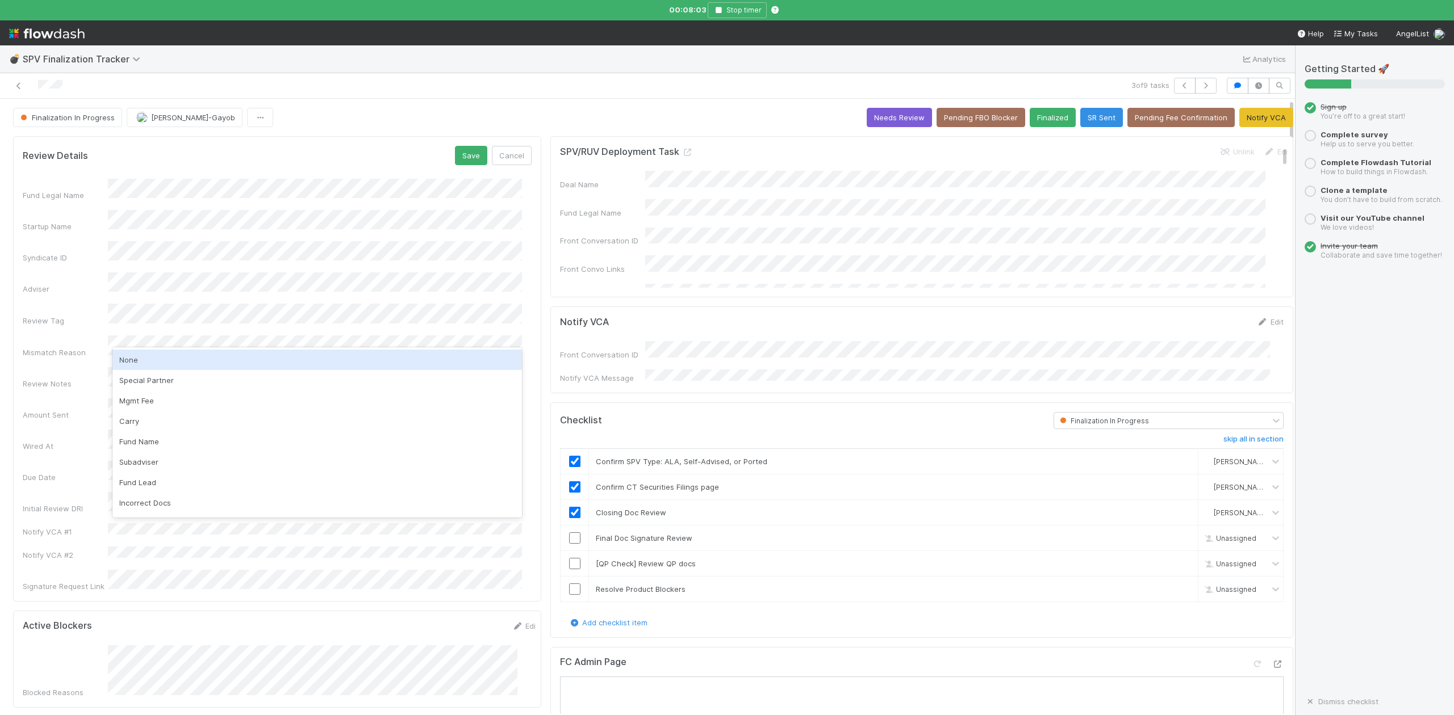
click at [141, 357] on div "None" at bounding box center [316, 360] width 409 height 20
click at [466, 157] on button "Save" at bounding box center [471, 155] width 32 height 19
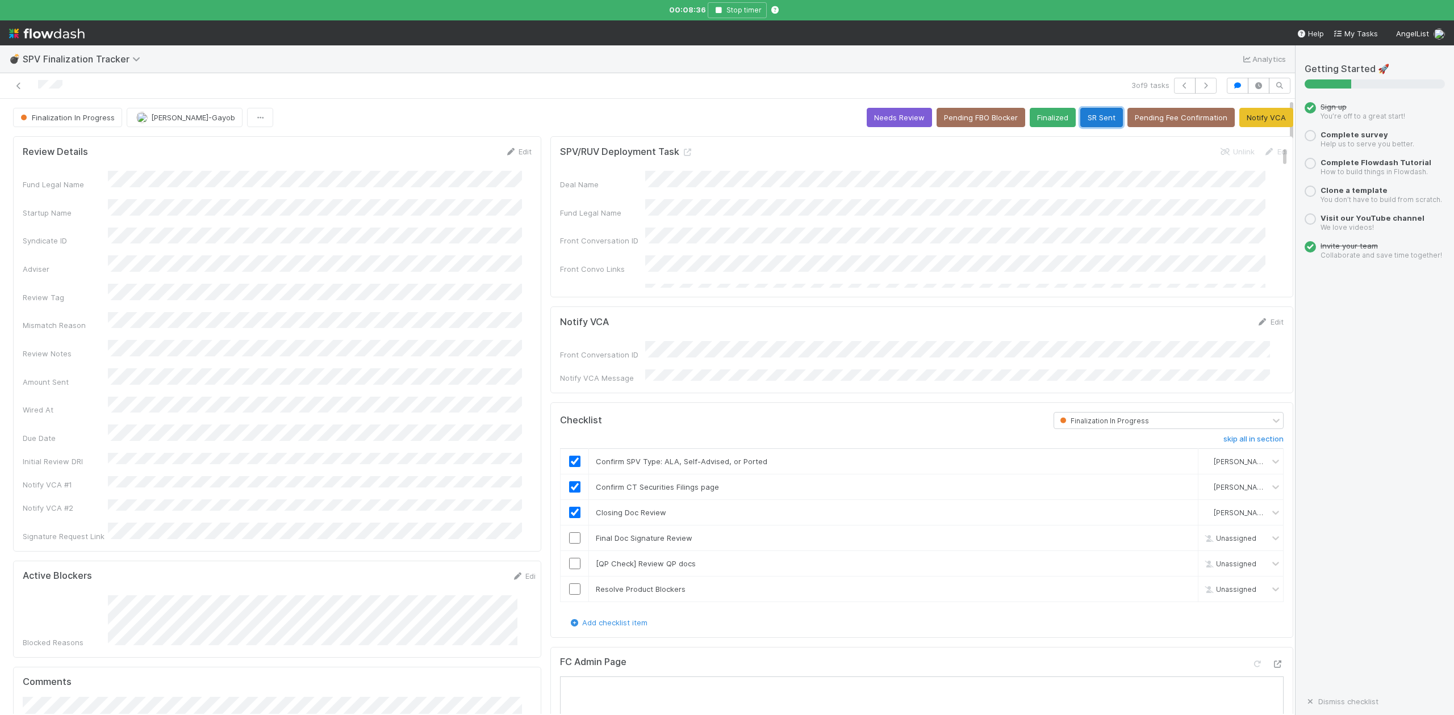
click at [1080, 121] on button "SR Sent" at bounding box center [1101, 117] width 43 height 19
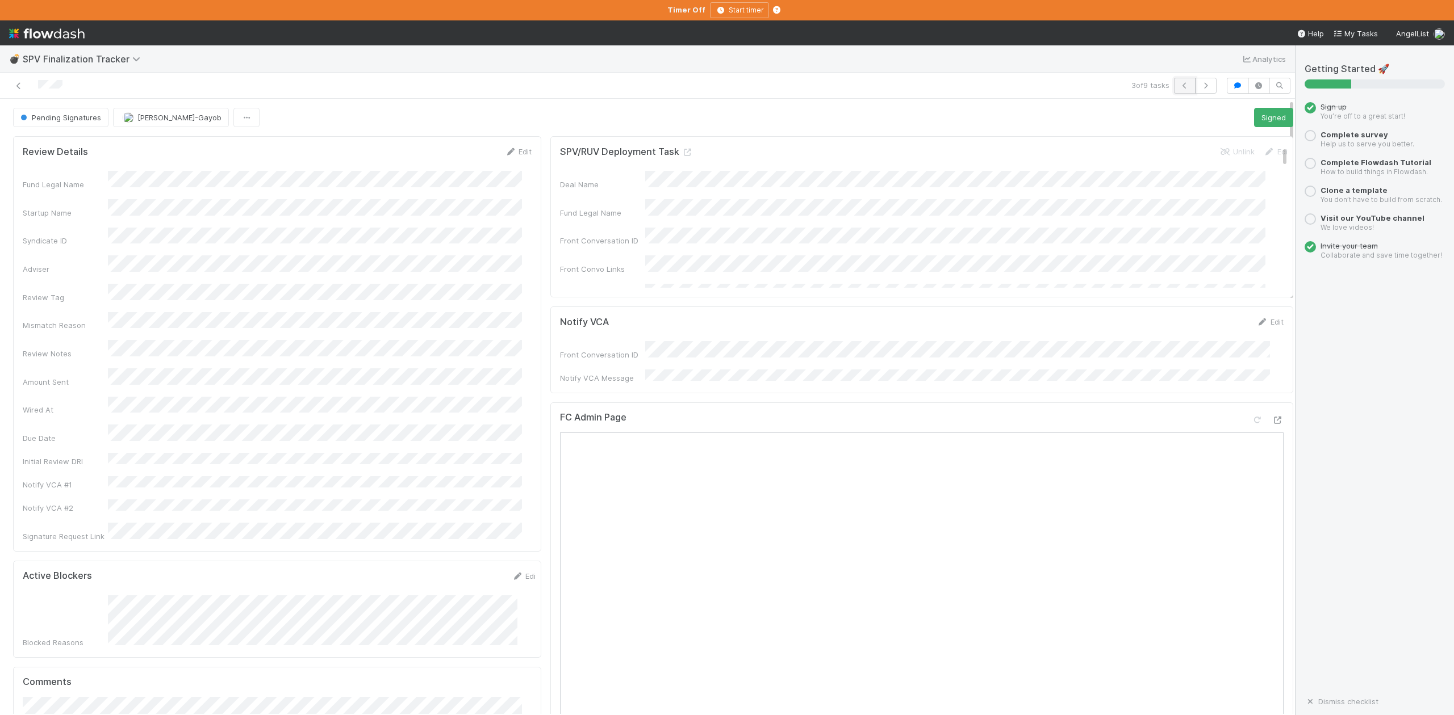
click at [1179, 85] on icon "button" at bounding box center [1184, 85] width 11 height 7
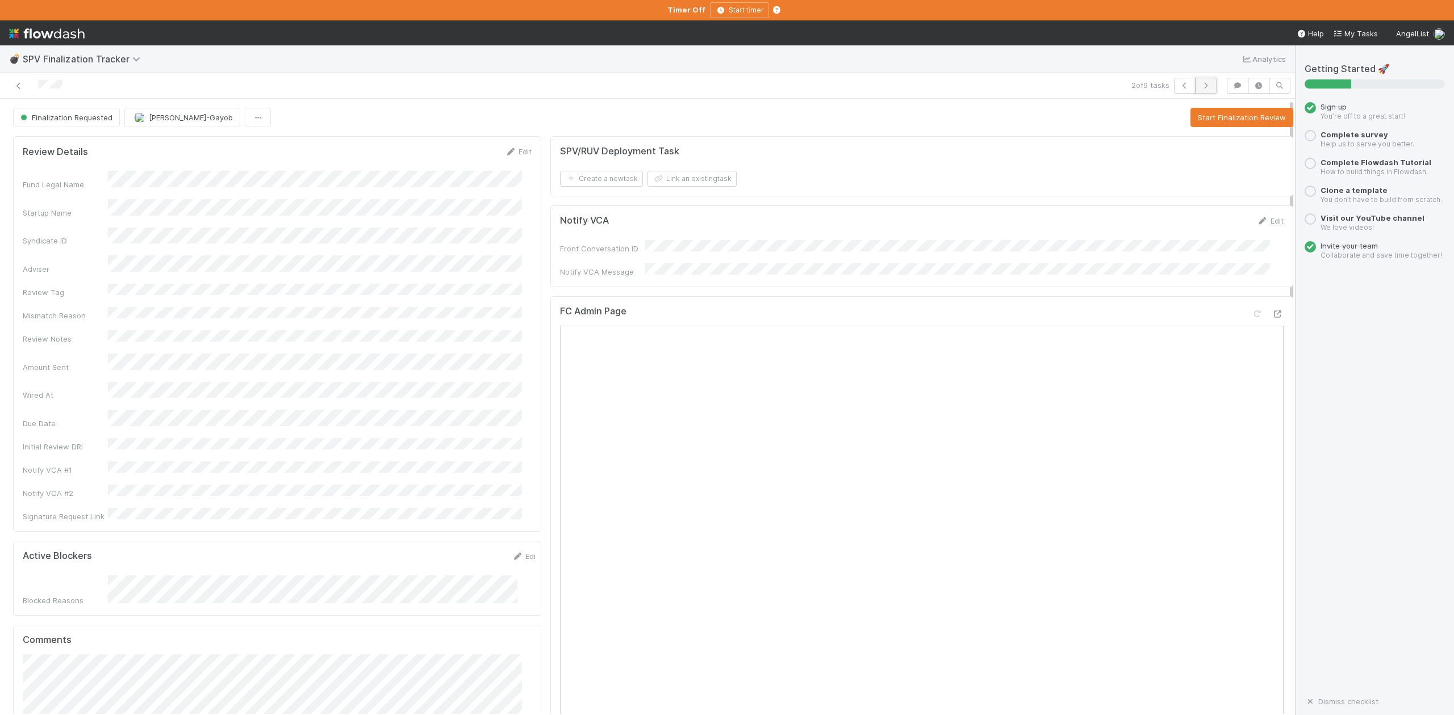
click at [1195, 82] on button "button" at bounding box center [1206, 86] width 22 height 16
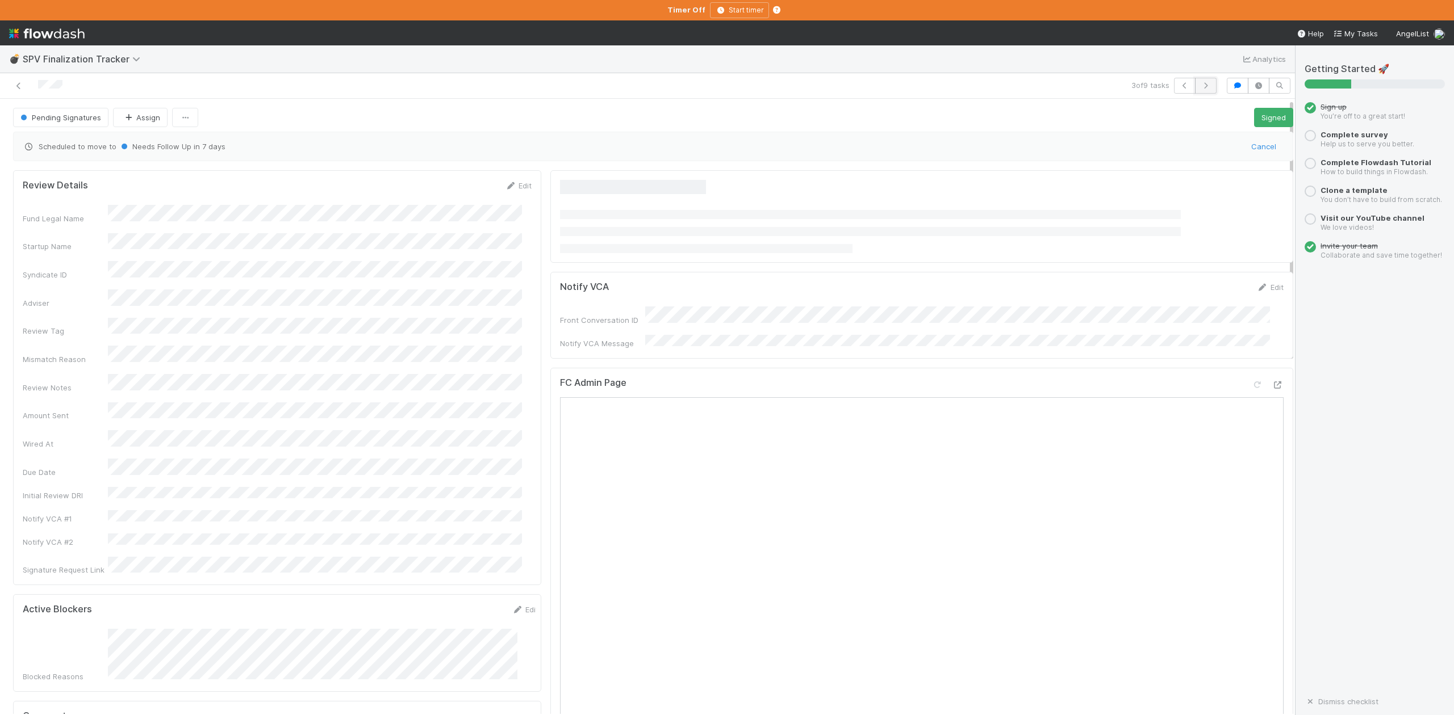
click at [1200, 85] on icon "button" at bounding box center [1205, 85] width 11 height 7
click at [378, 81] on div at bounding box center [310, 86] width 610 height 16
click at [19, 87] on icon at bounding box center [18, 85] width 11 height 7
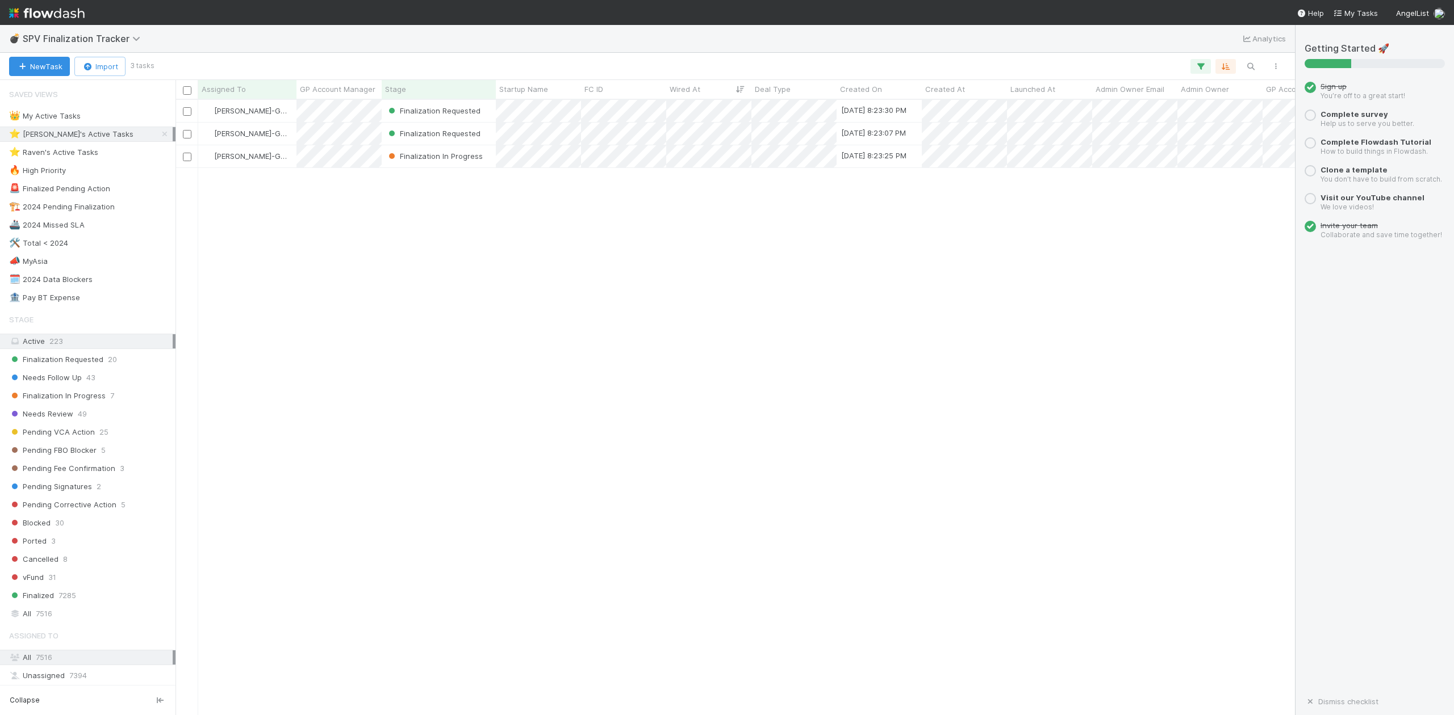
scroll to position [604, 1108]
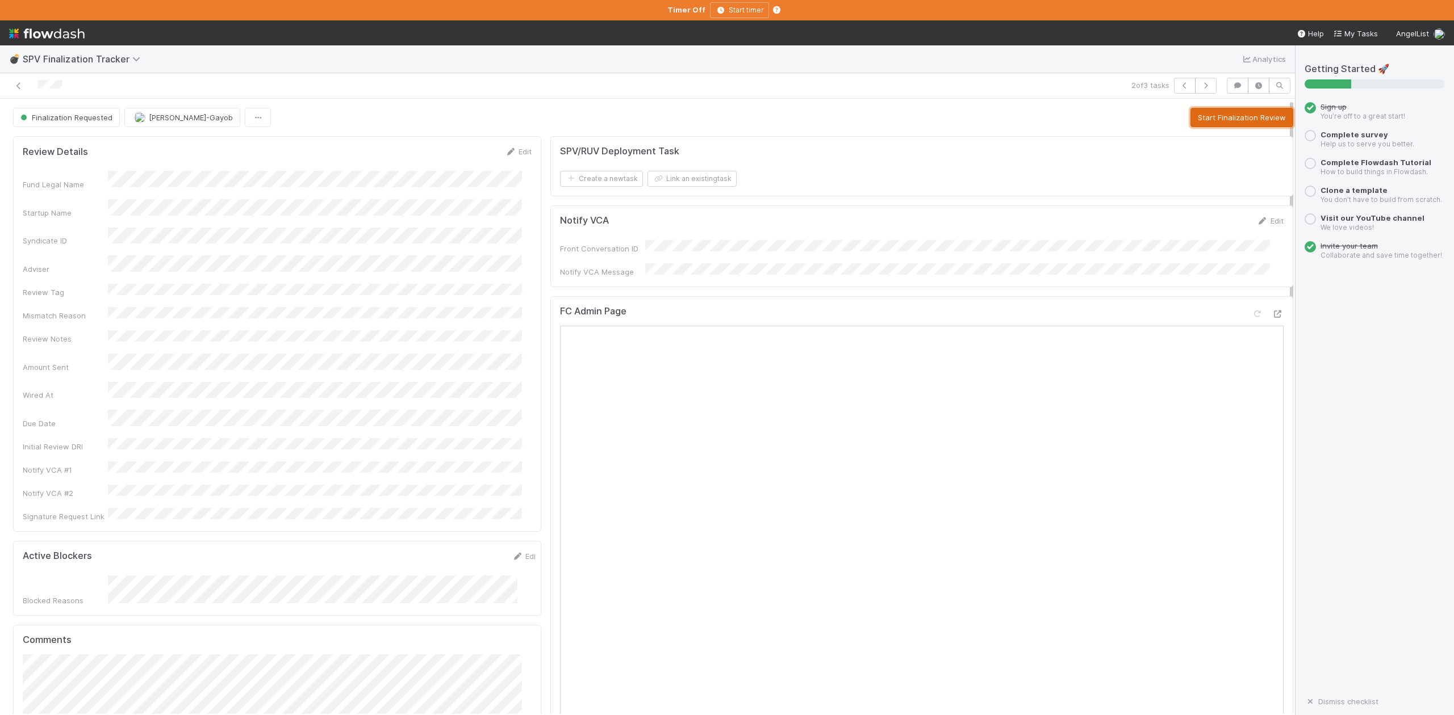
click at [1191, 121] on button "Start Finalization Review" at bounding box center [1241, 117] width 103 height 19
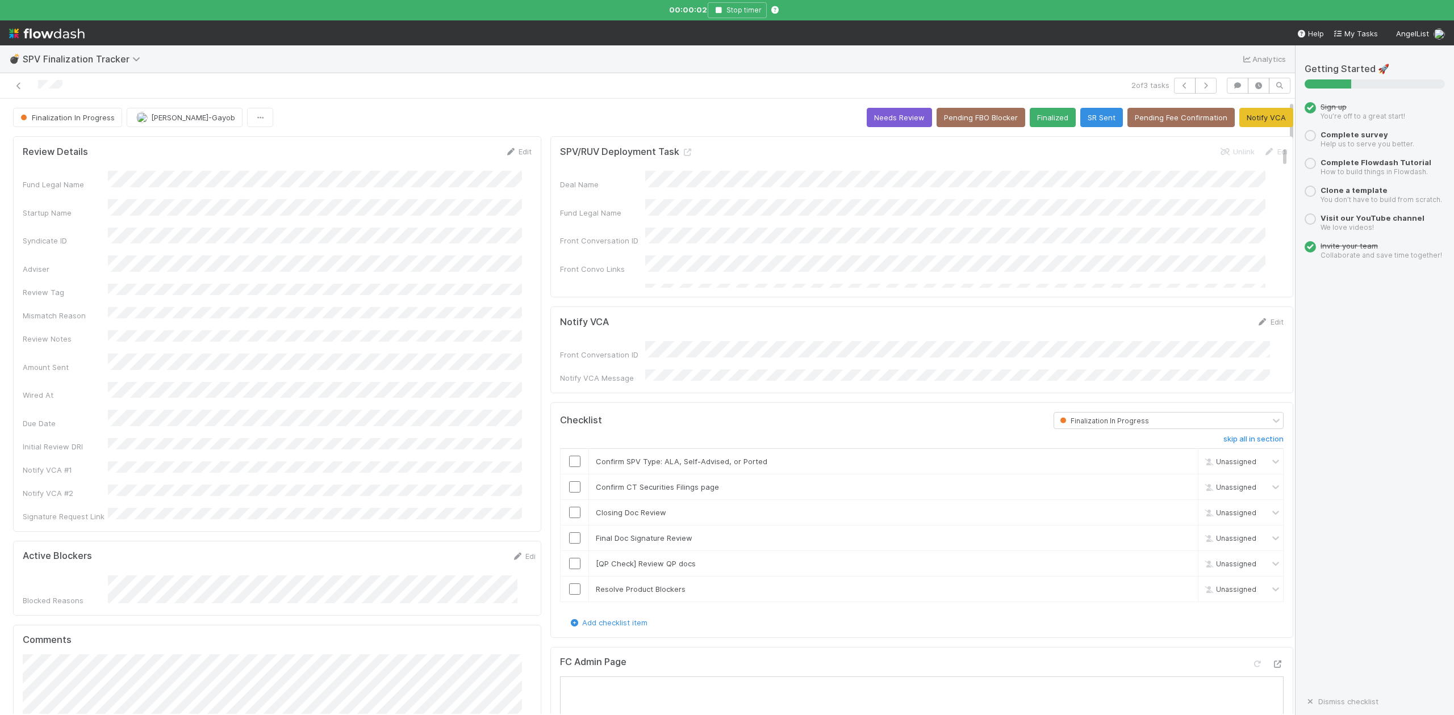
scroll to position [303, 0]
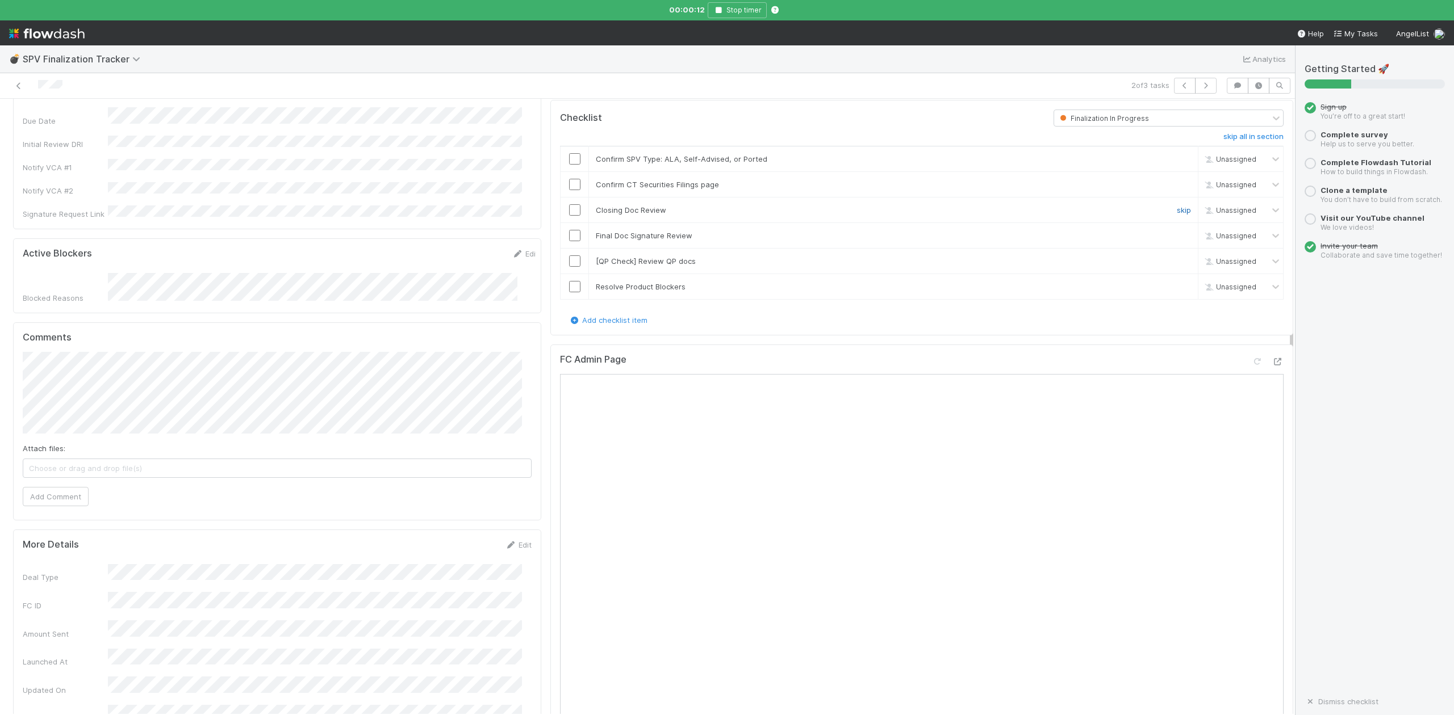
click at [1177, 207] on link "skip" at bounding box center [1184, 210] width 14 height 9
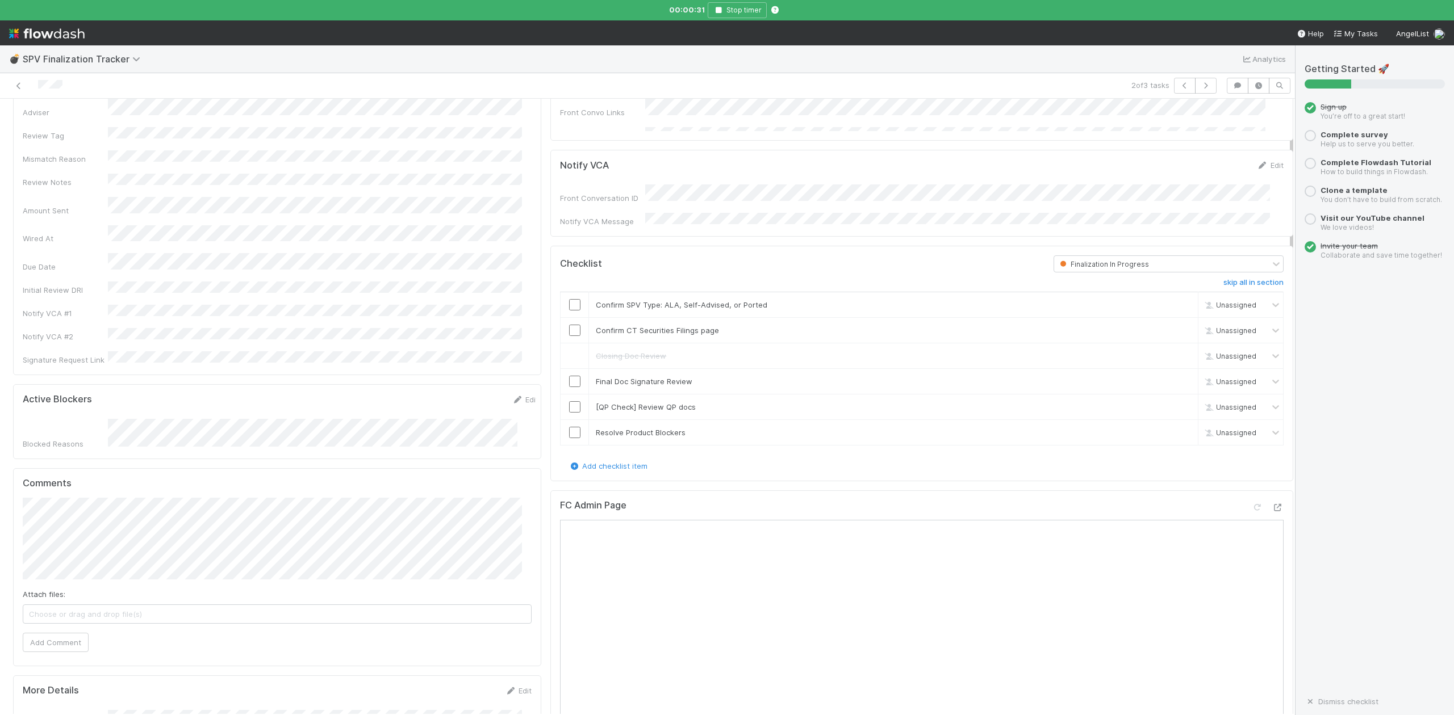
scroll to position [0, 0]
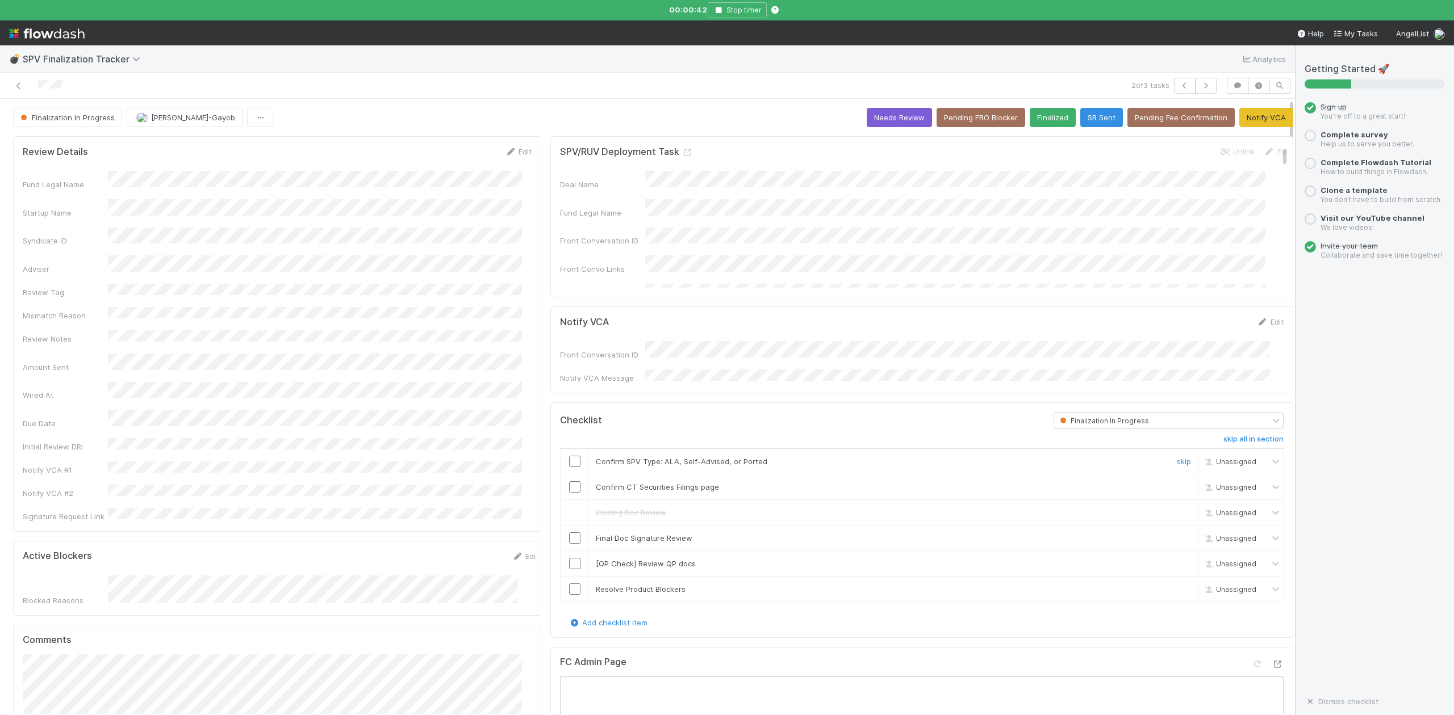
click at [569, 458] on input "checkbox" at bounding box center [574, 461] width 11 height 11
checkbox input "true"
click at [569, 482] on input "checkbox" at bounding box center [574, 487] width 11 height 11
click at [550, 627] on div "Checklist Finalization In Progress skip all in section Confirm SPV Type: ALA, S…" at bounding box center [921, 521] width 743 height 236
click at [569, 537] on input "checkbox" at bounding box center [574, 538] width 11 height 11
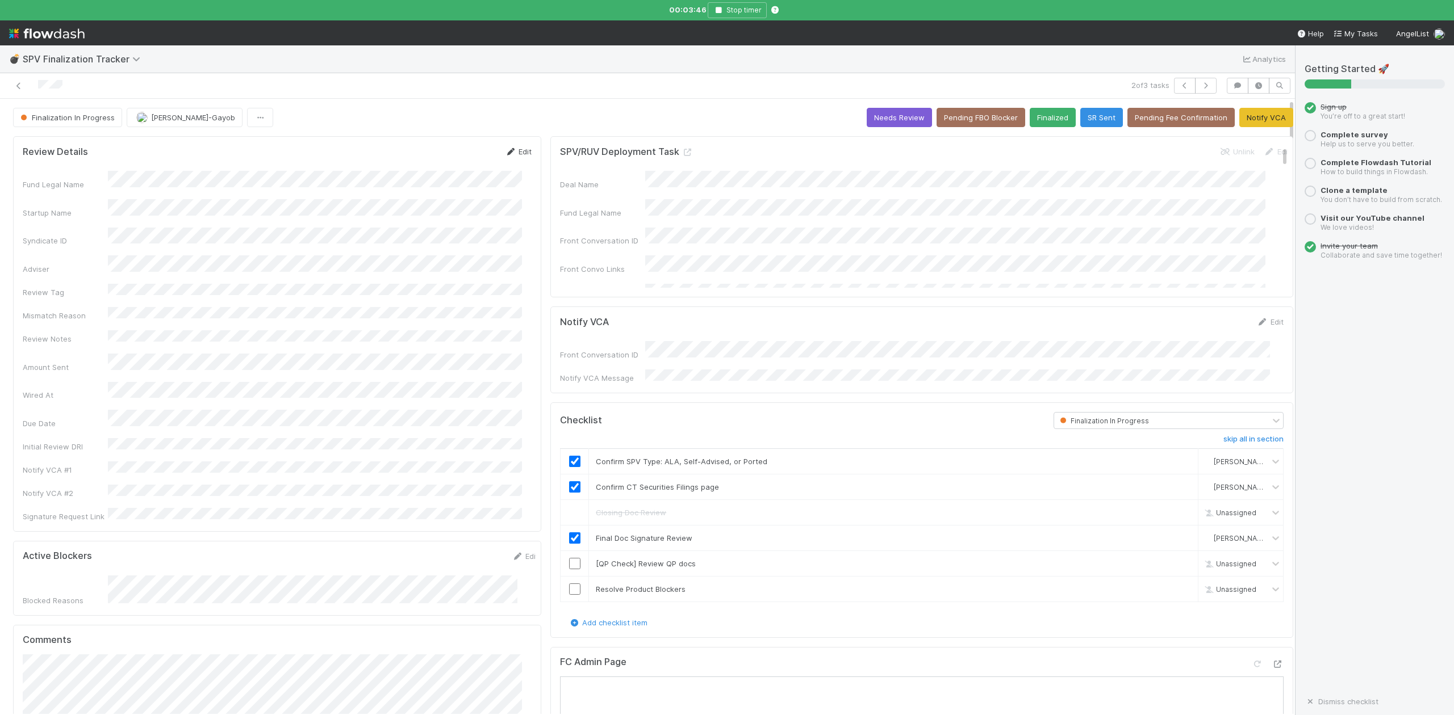
click at [513, 156] on link "Edit" at bounding box center [518, 151] width 27 height 9
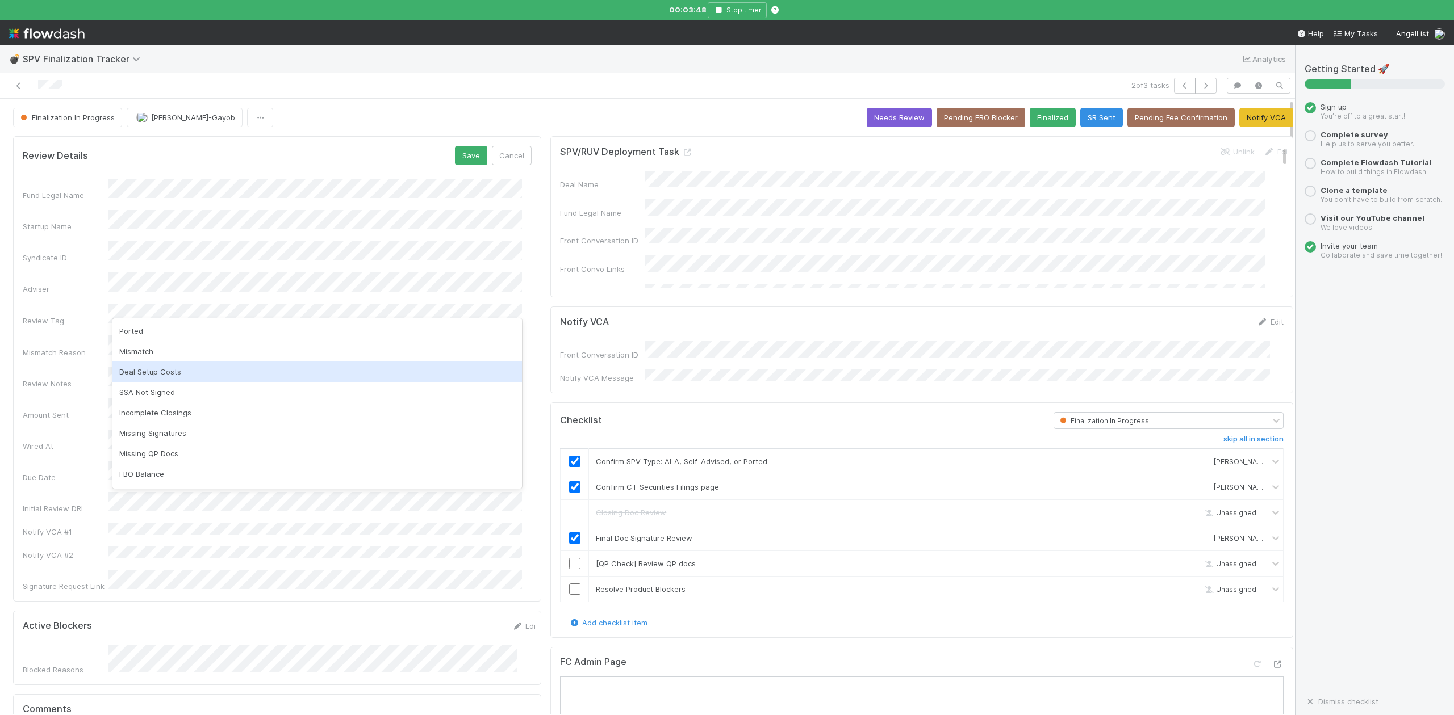
click at [160, 368] on div "Deal Setup Costs" at bounding box center [316, 372] width 409 height 20
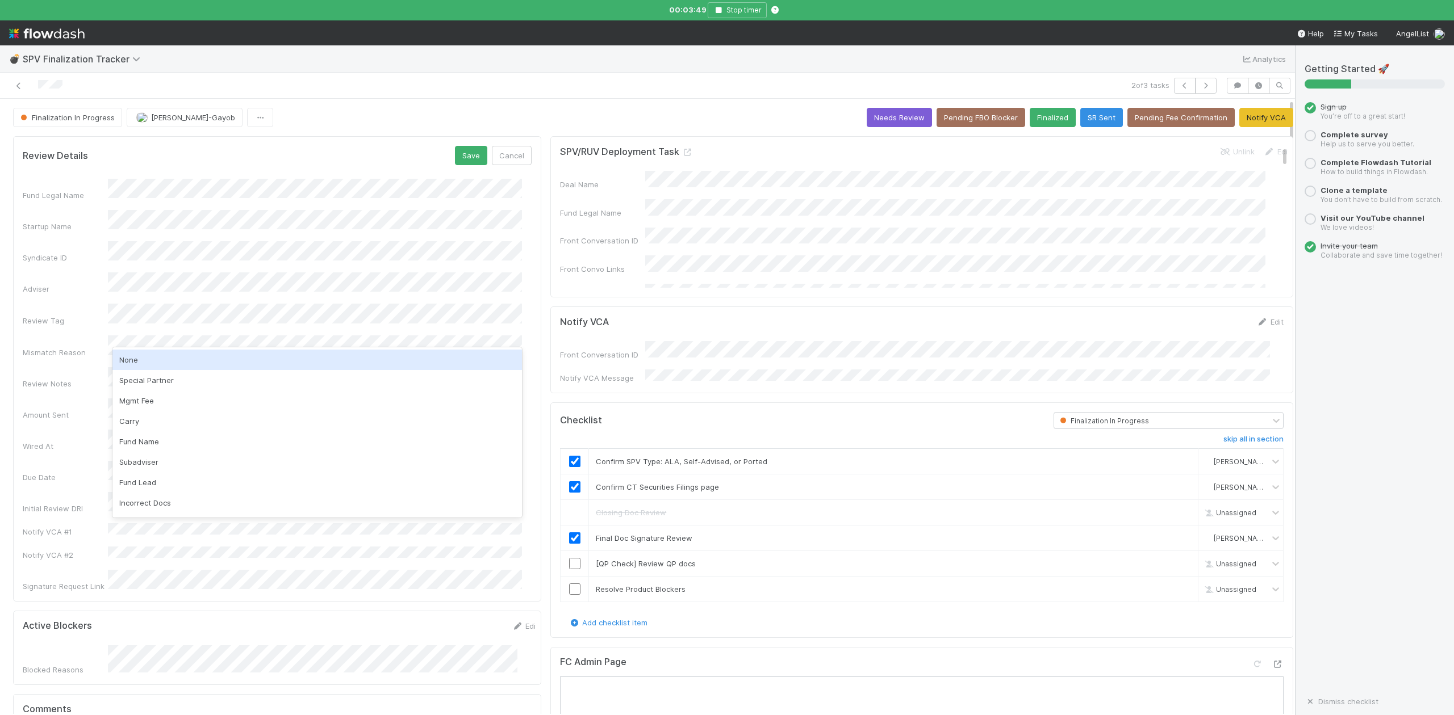
click at [124, 362] on div "None" at bounding box center [316, 360] width 409 height 20
click at [464, 153] on button "Save" at bounding box center [471, 155] width 32 height 19
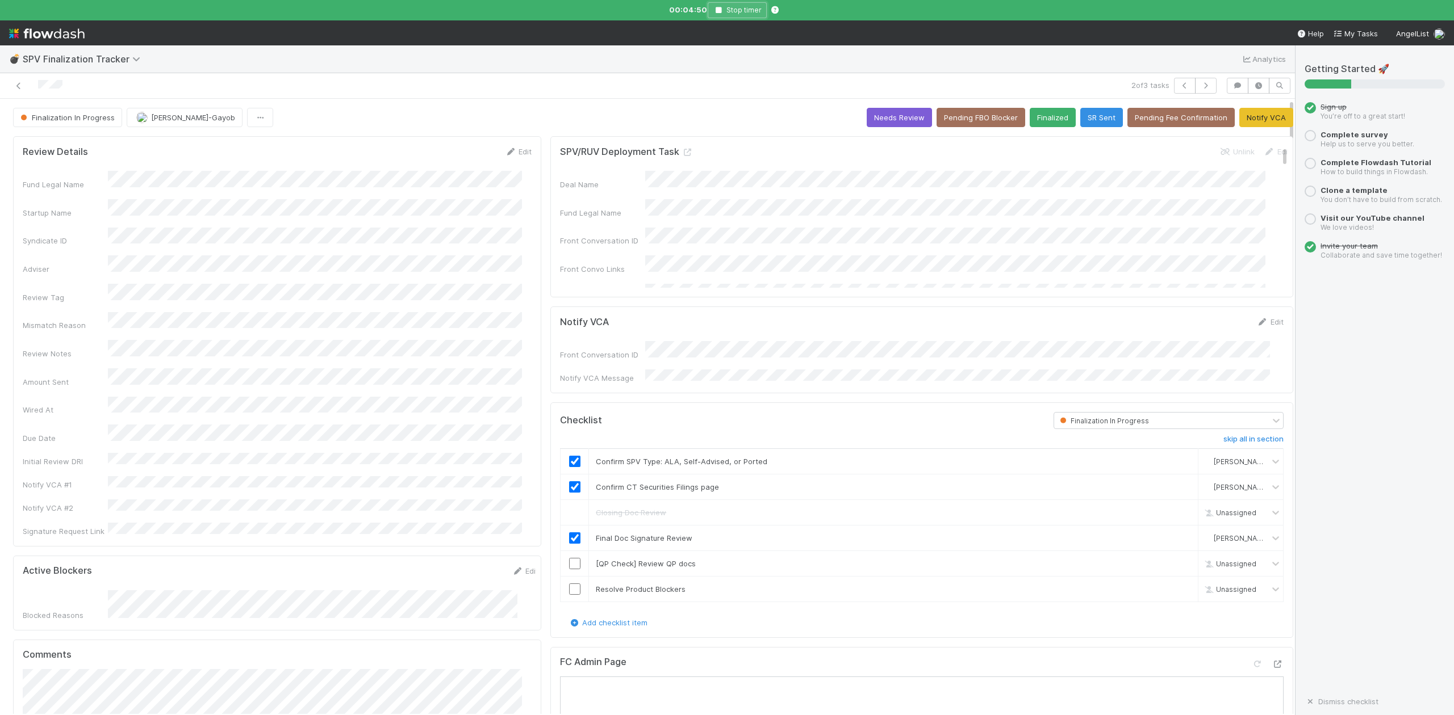
click at [718, 8] on icon "button" at bounding box center [718, 10] width 11 height 7
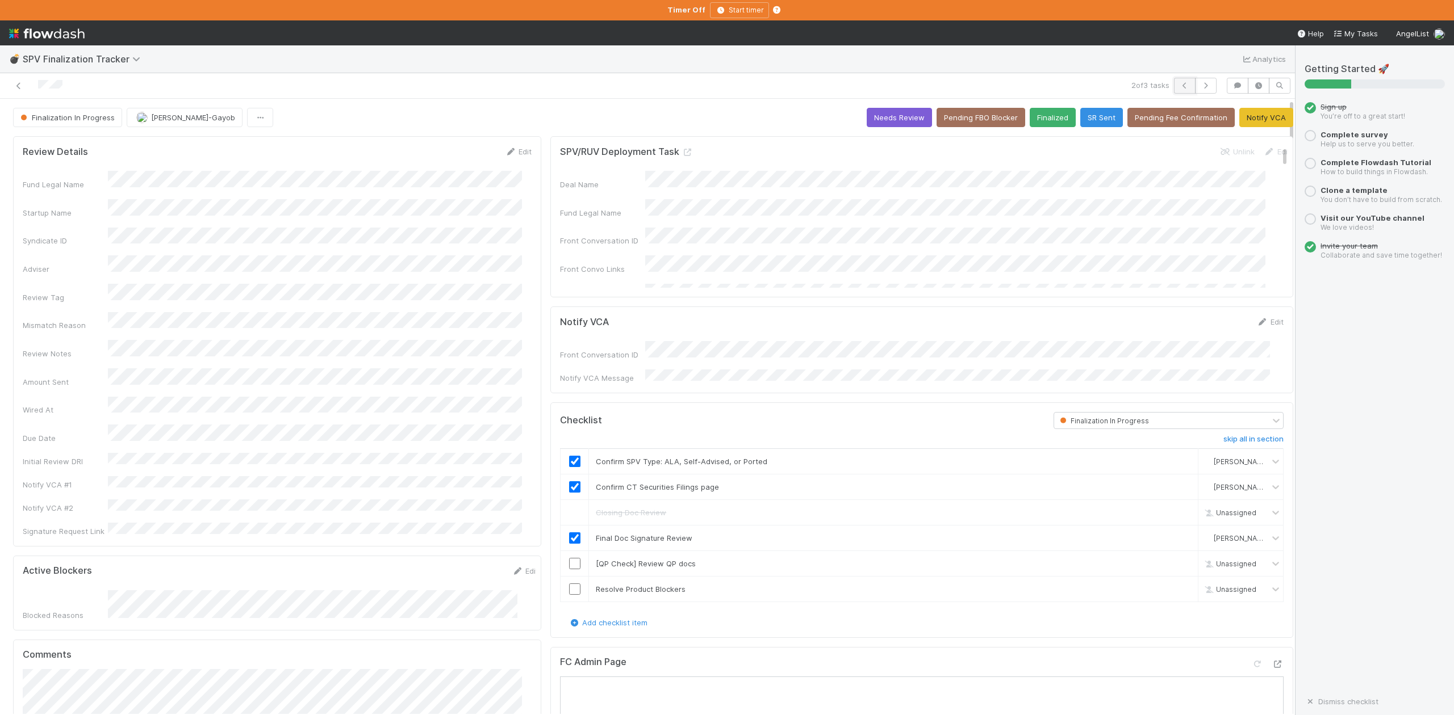
click at [1179, 85] on icon "button" at bounding box center [1184, 85] width 11 height 7
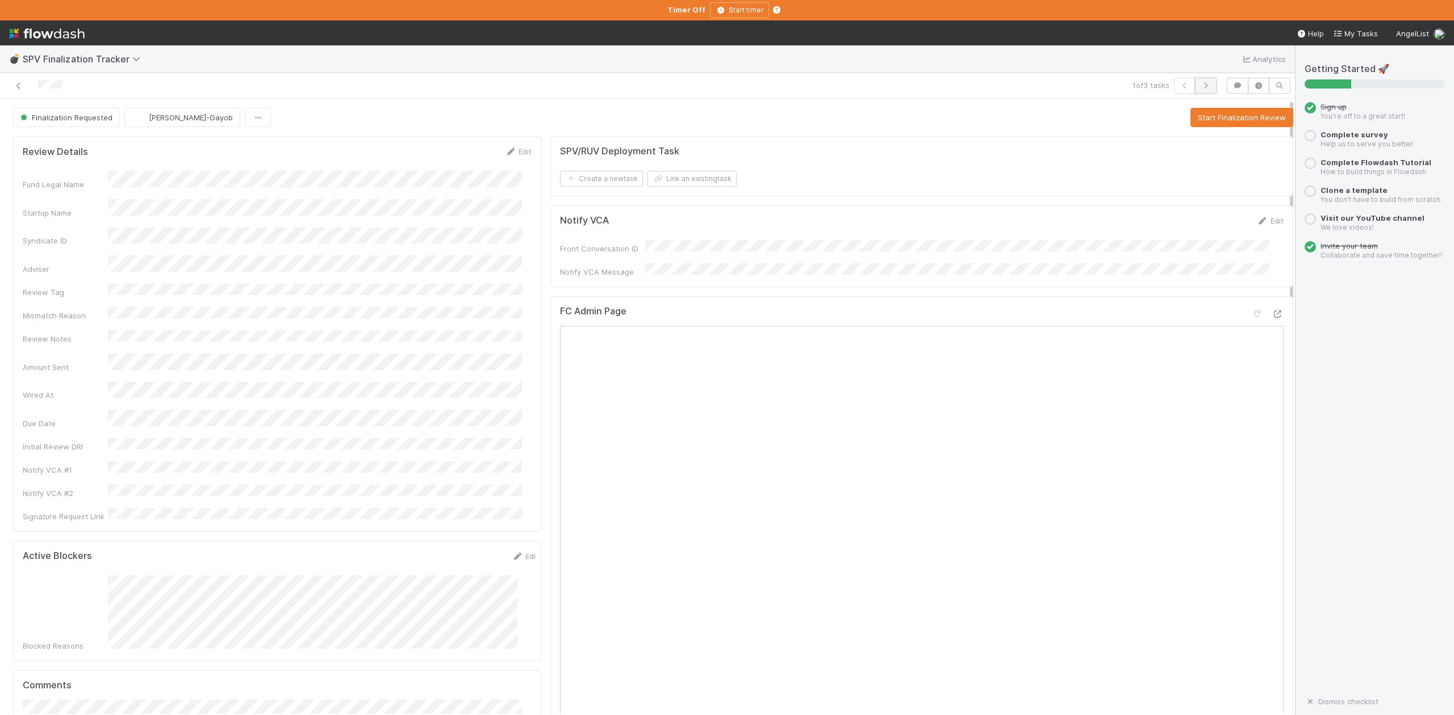
click at [1195, 82] on button "button" at bounding box center [1206, 86] width 22 height 16
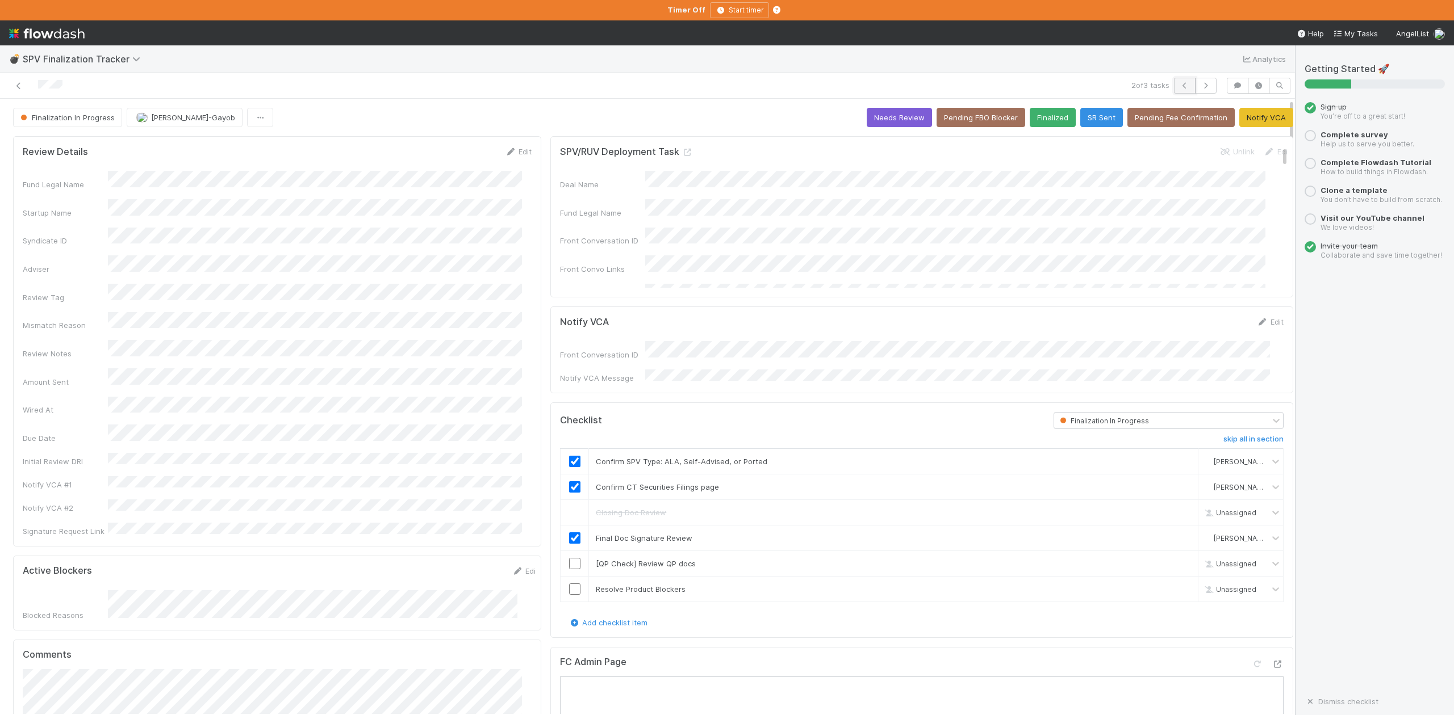
click at [1179, 87] on icon "button" at bounding box center [1184, 85] width 11 height 7
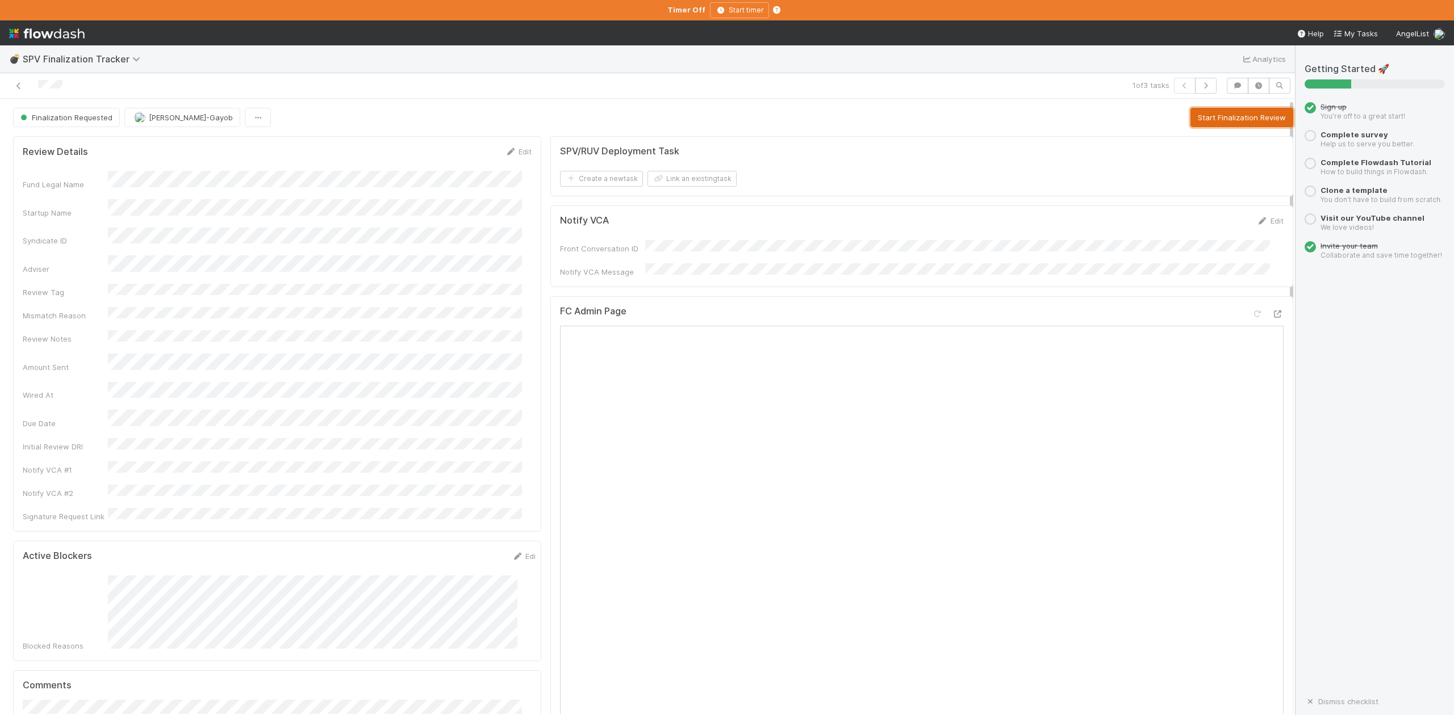
click at [1193, 117] on button "Start Finalization Review" at bounding box center [1241, 117] width 103 height 19
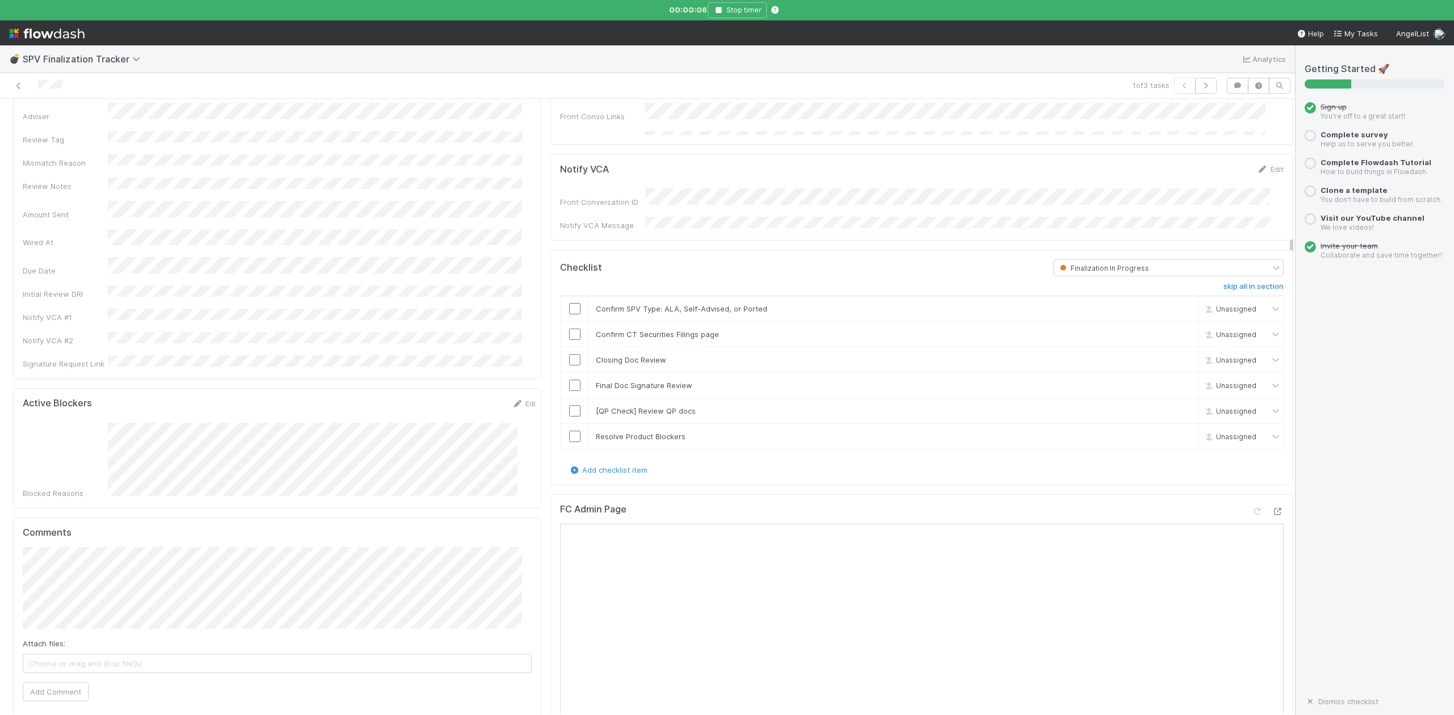
scroll to position [303, 0]
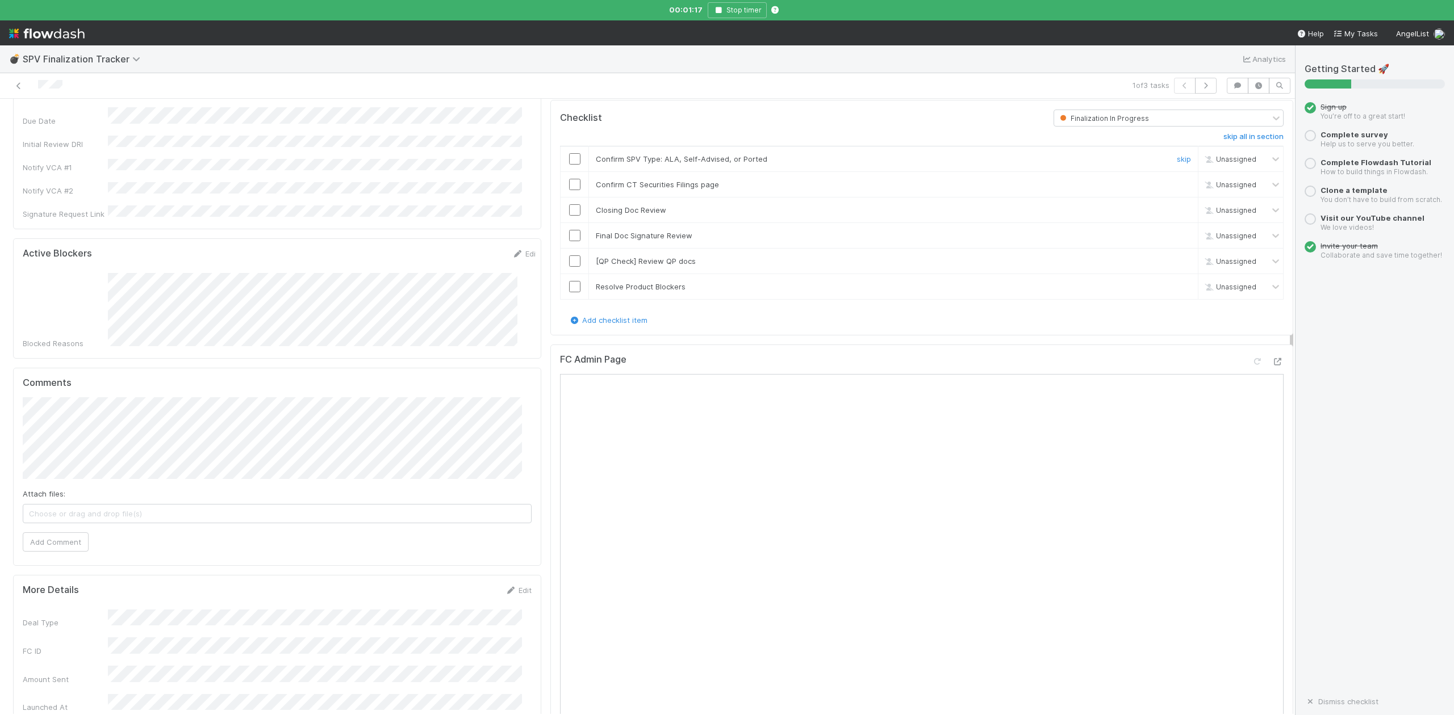
click at [569, 153] on input "checkbox" at bounding box center [574, 158] width 11 height 11
click at [569, 210] on input "checkbox" at bounding box center [574, 209] width 11 height 11
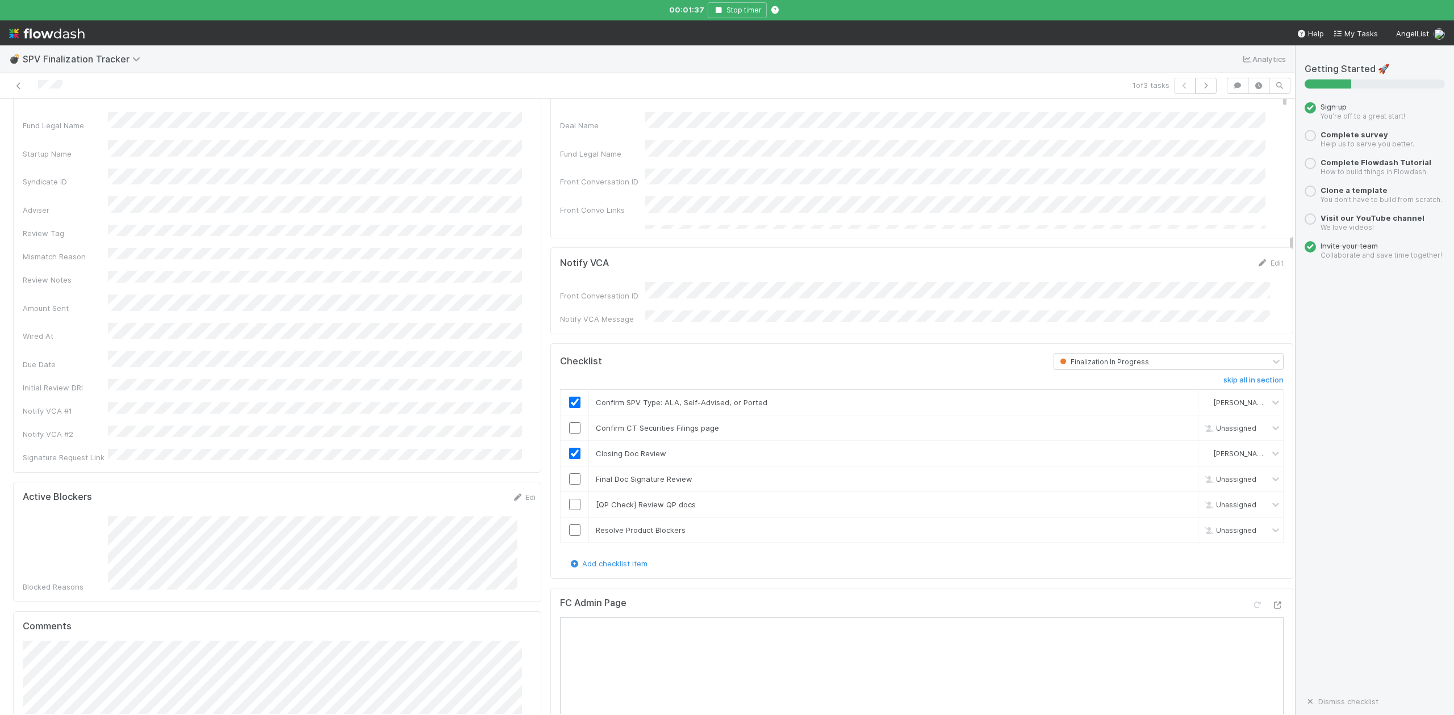
scroll to position [0, 0]
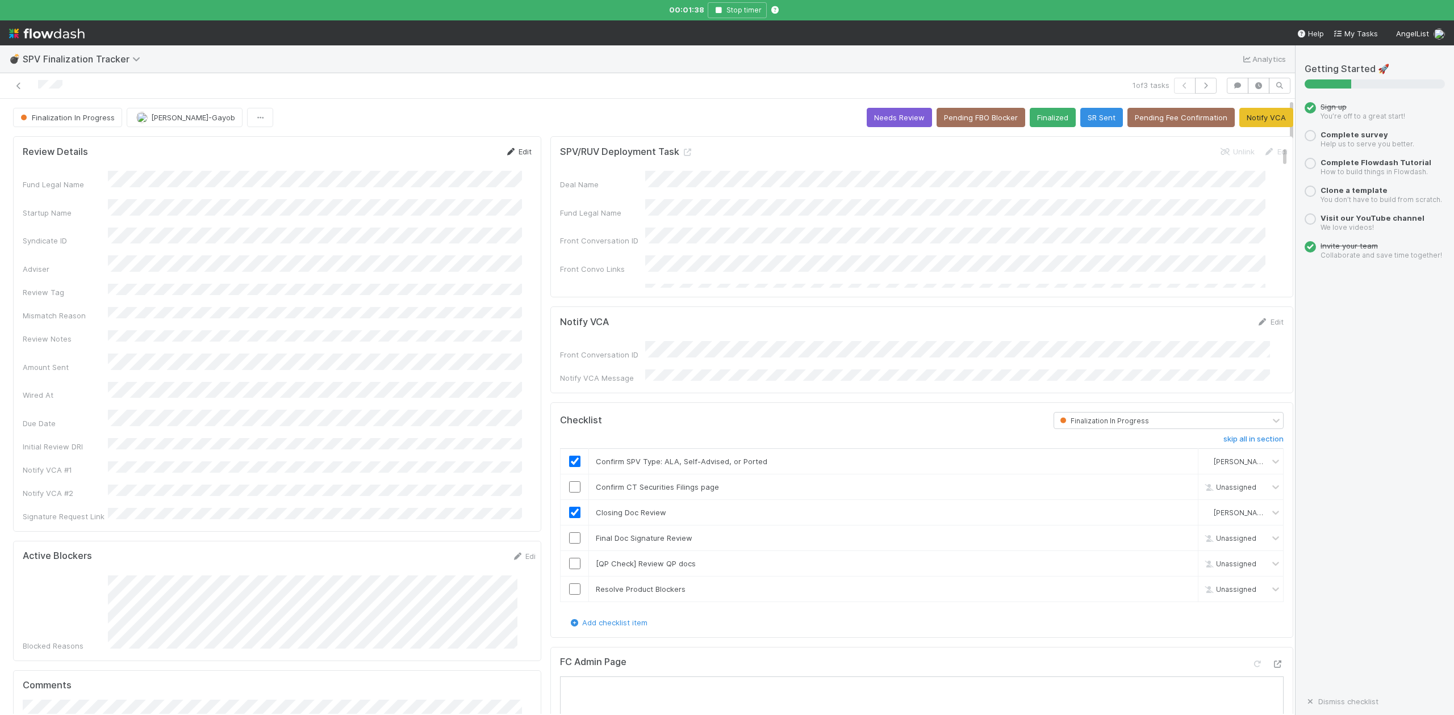
click at [520, 153] on link "Edit" at bounding box center [518, 151] width 27 height 9
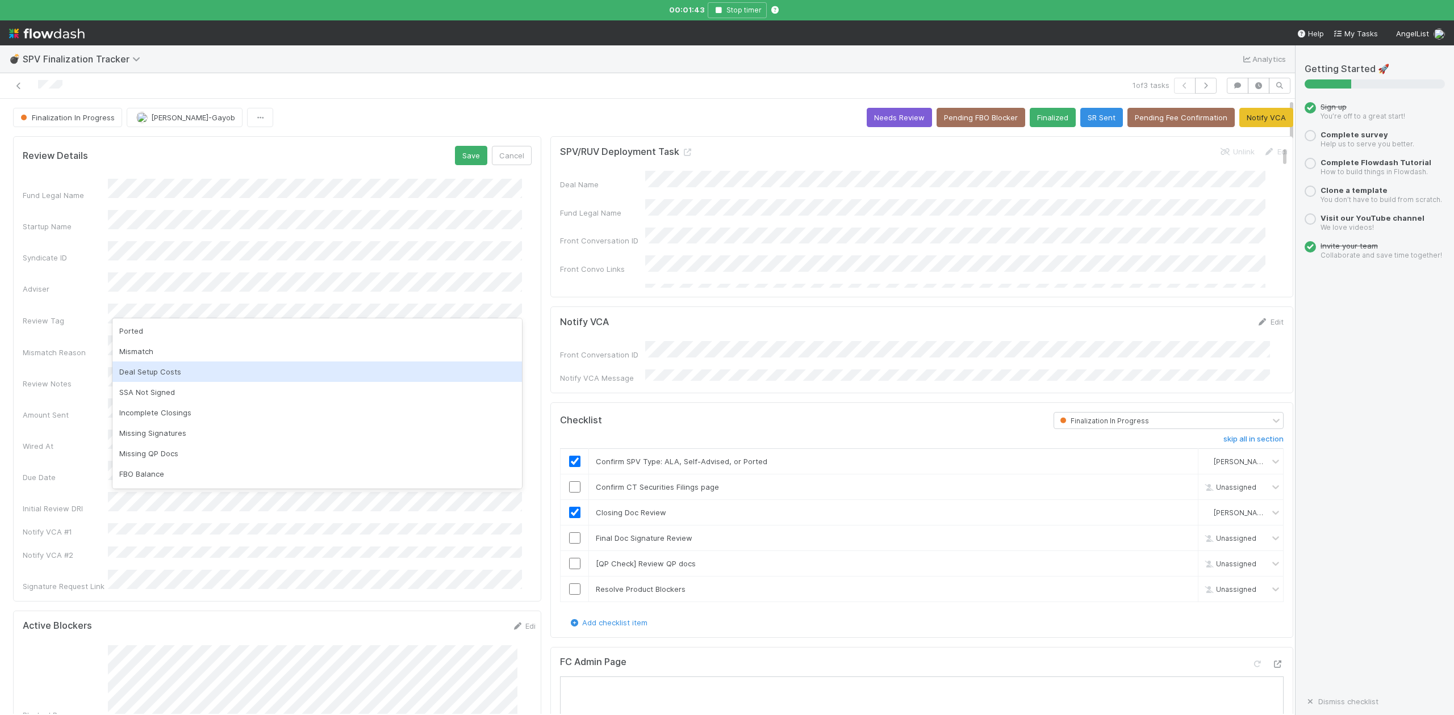
click at [165, 370] on div "Deal Setup Costs" at bounding box center [316, 372] width 409 height 20
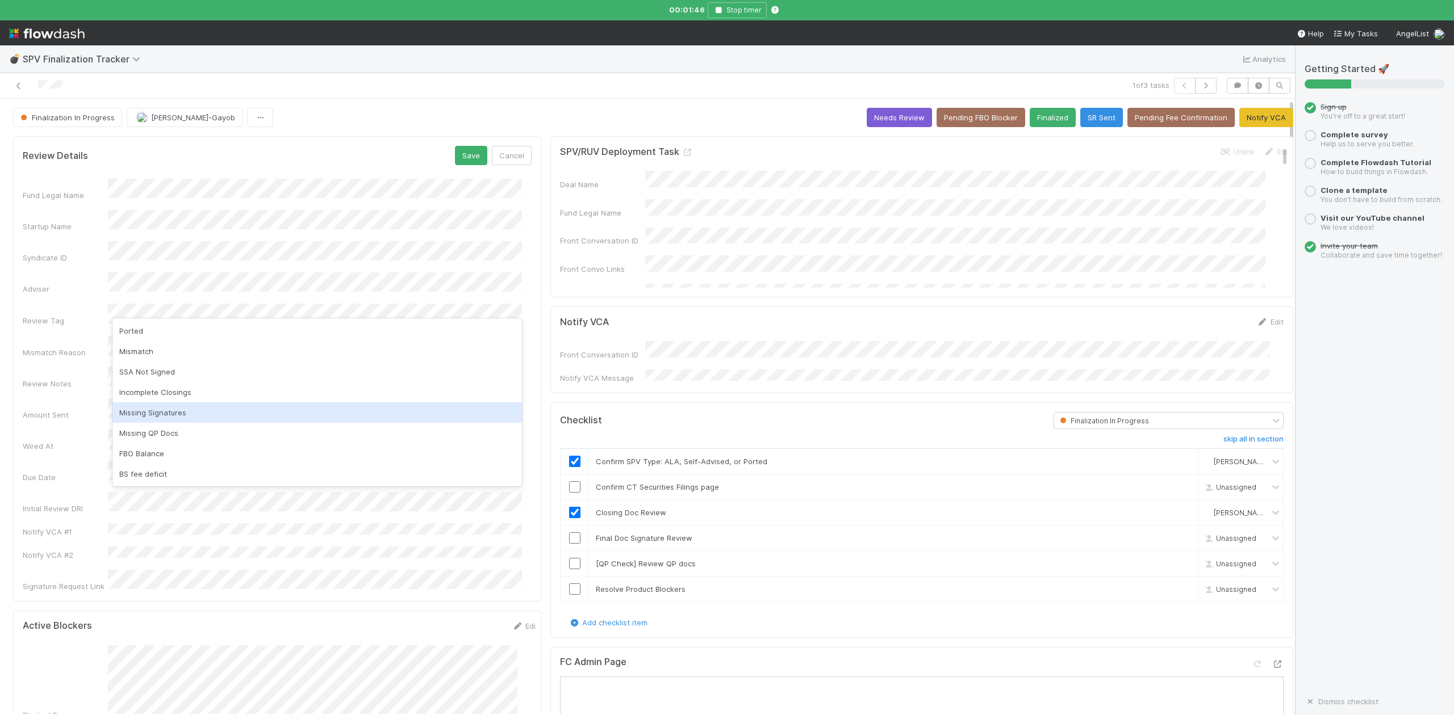
click at [178, 409] on div "Missing Signatures" at bounding box center [316, 413] width 409 height 20
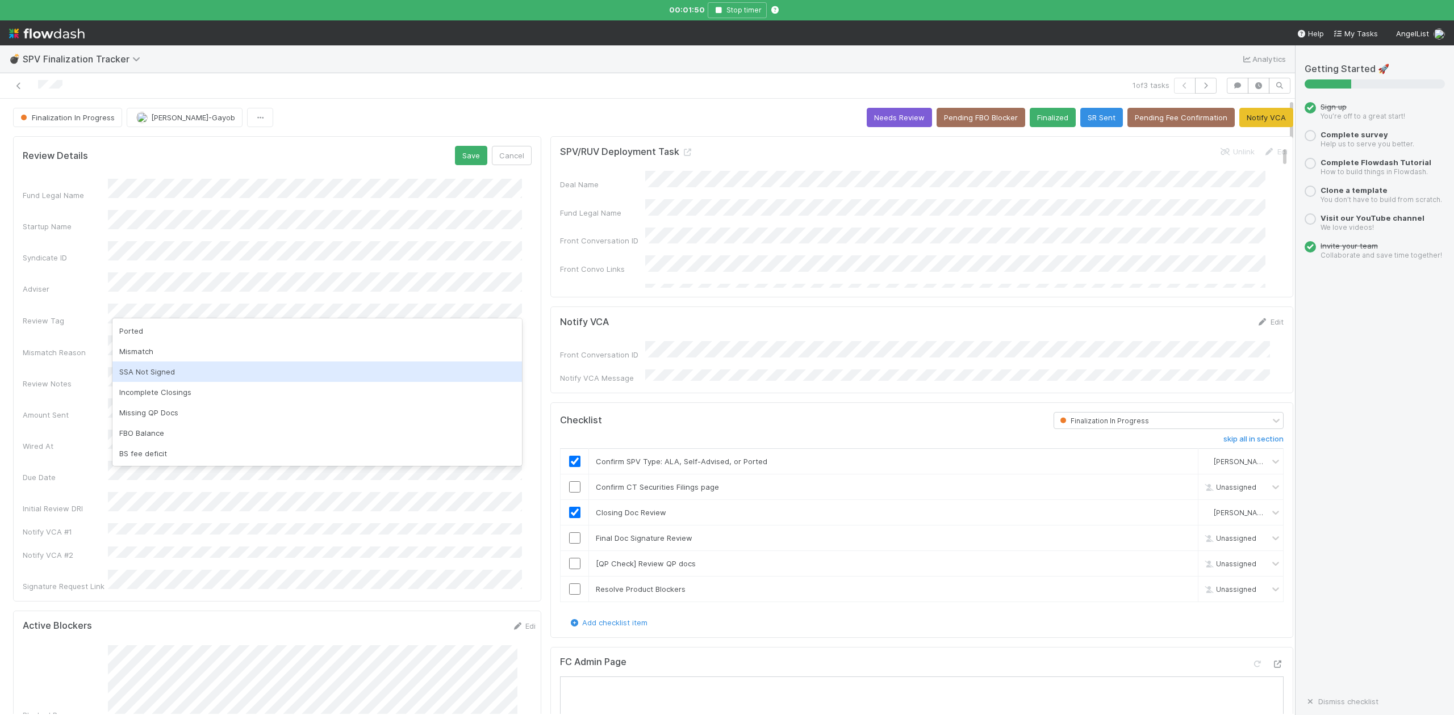
click at [169, 370] on div "SSA Not Signed" at bounding box center [316, 372] width 409 height 20
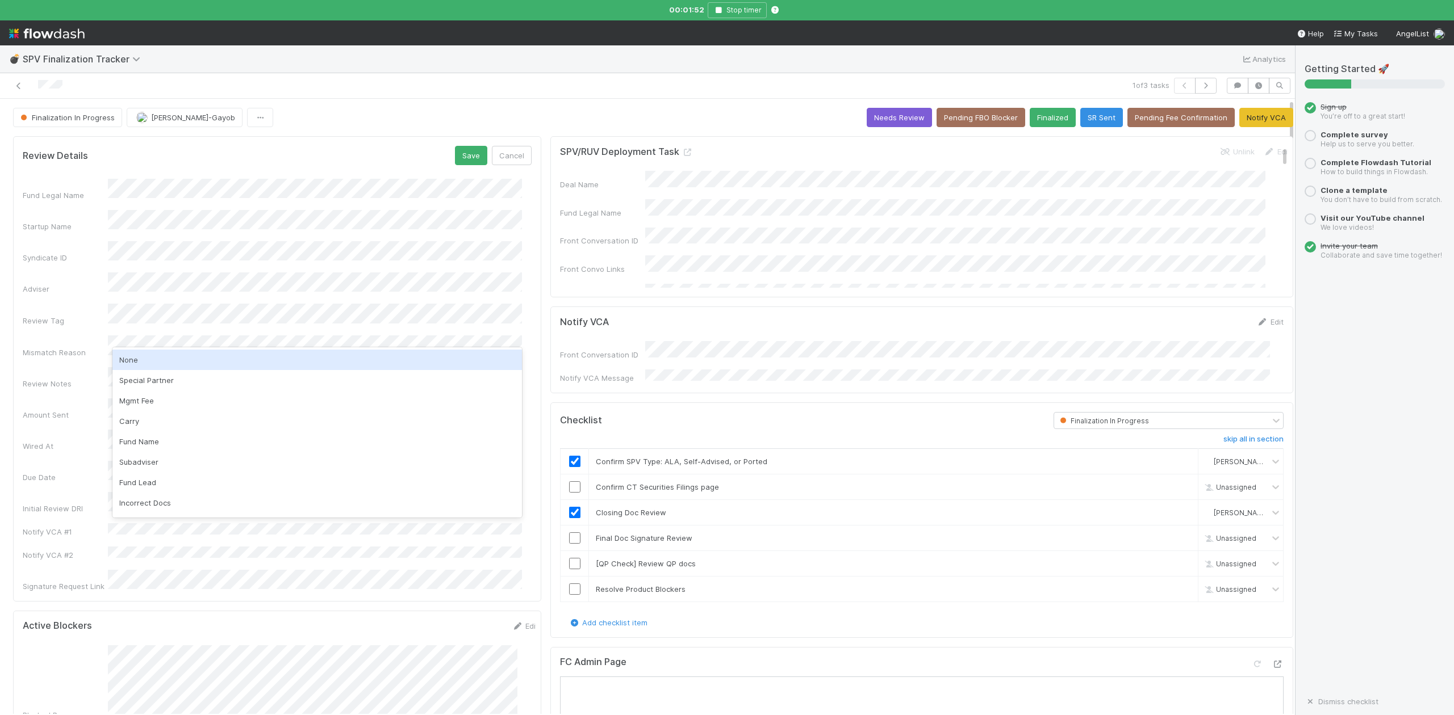
click at [131, 357] on div "None" at bounding box center [316, 360] width 409 height 20
click at [459, 157] on button "Save" at bounding box center [471, 155] width 32 height 19
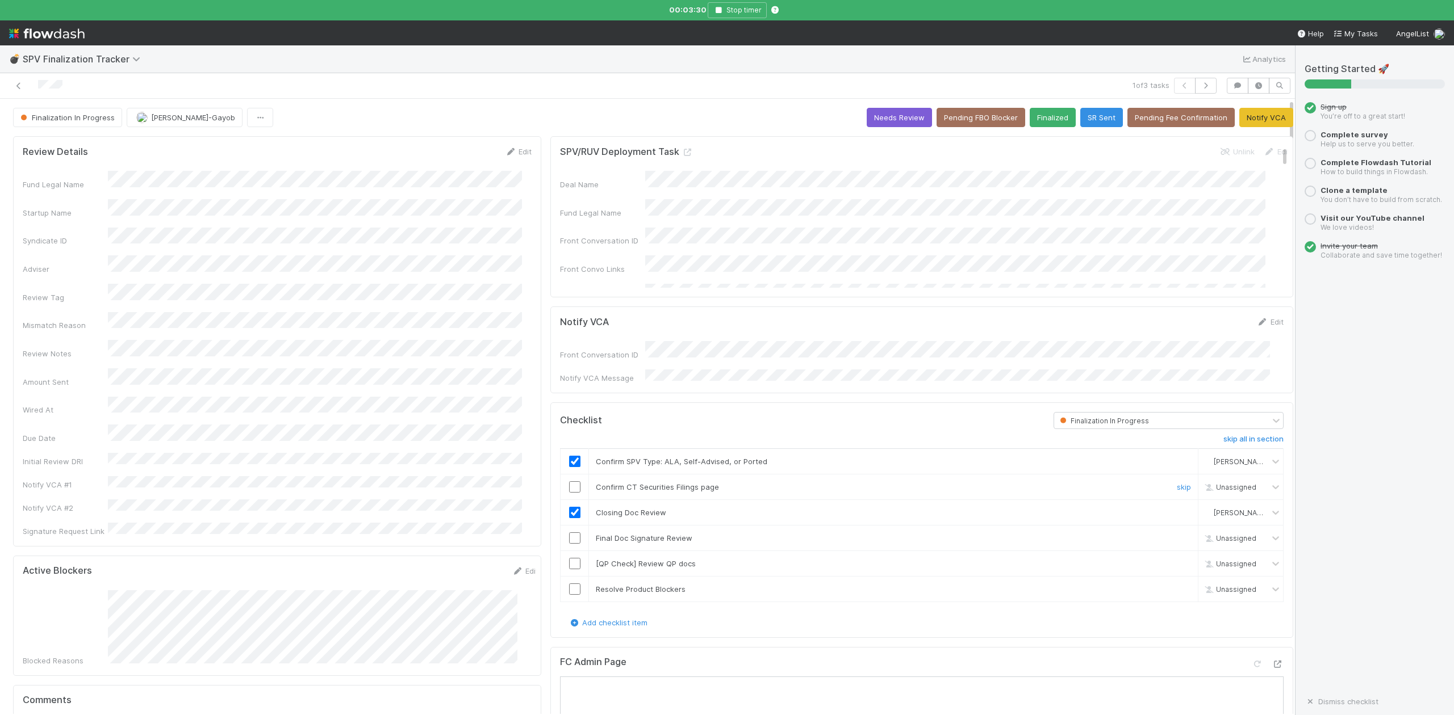
click at [569, 485] on input "checkbox" at bounding box center [574, 487] width 11 height 11
click at [516, 152] on link "Edit" at bounding box center [518, 151] width 27 height 9
click at [455, 156] on button "Save" at bounding box center [471, 155] width 32 height 19
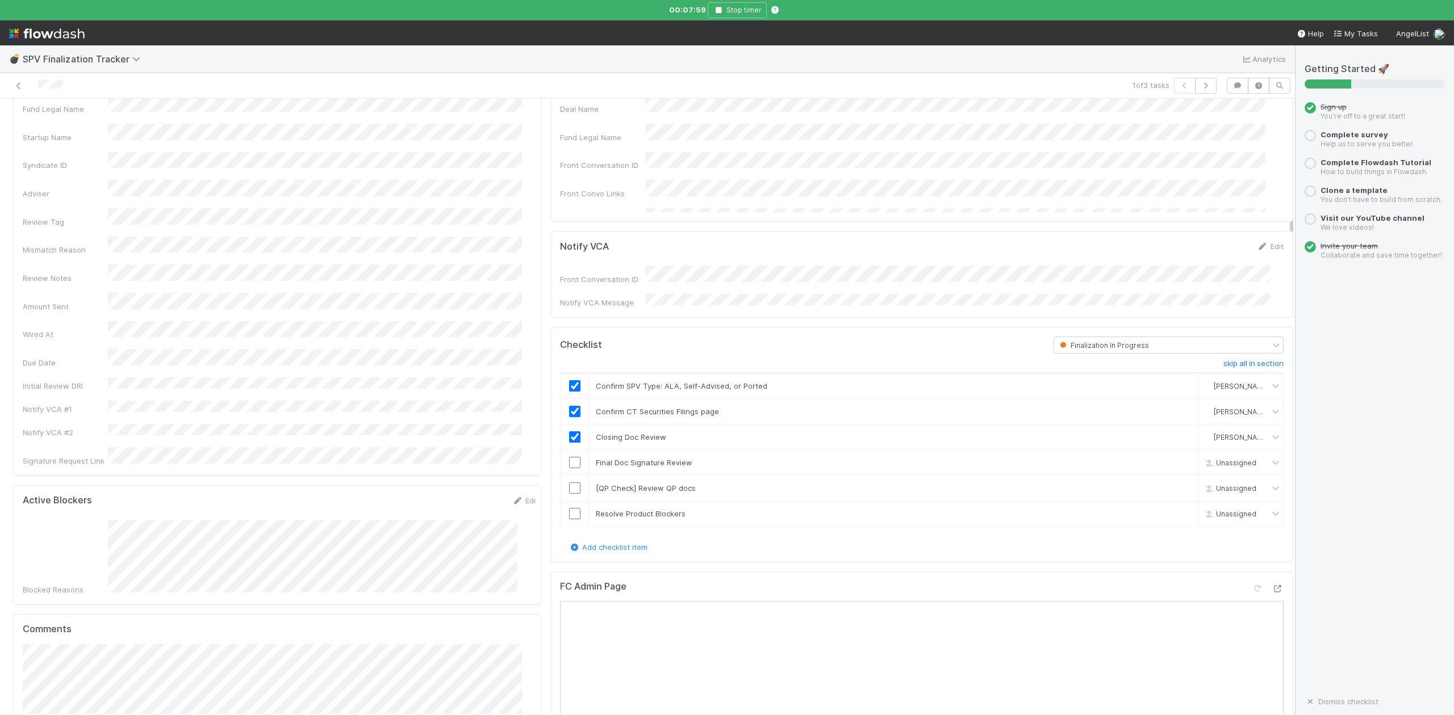
scroll to position [0, 0]
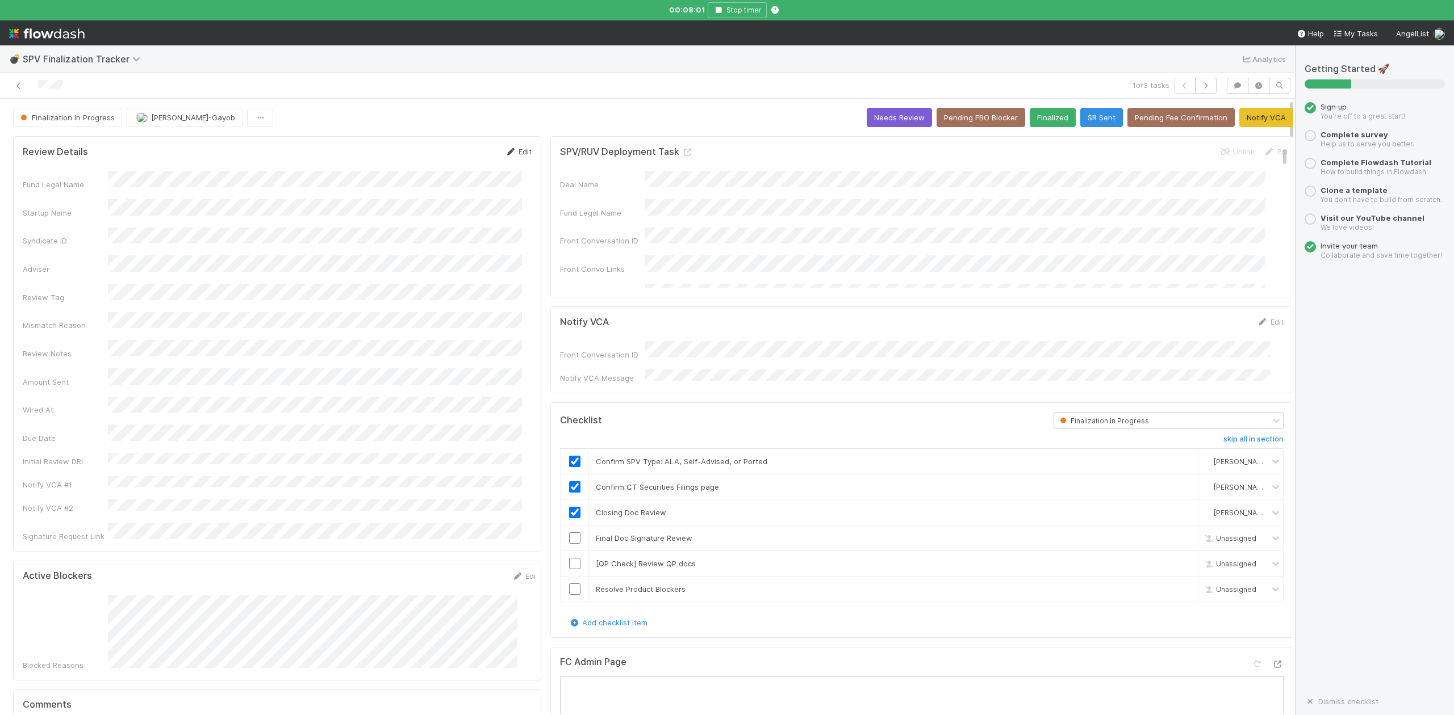
click at [514, 153] on link "Edit" at bounding box center [518, 151] width 27 height 9
click at [467, 153] on button "Save" at bounding box center [471, 155] width 32 height 19
click at [875, 119] on button "Needs Review" at bounding box center [898, 117] width 65 height 19
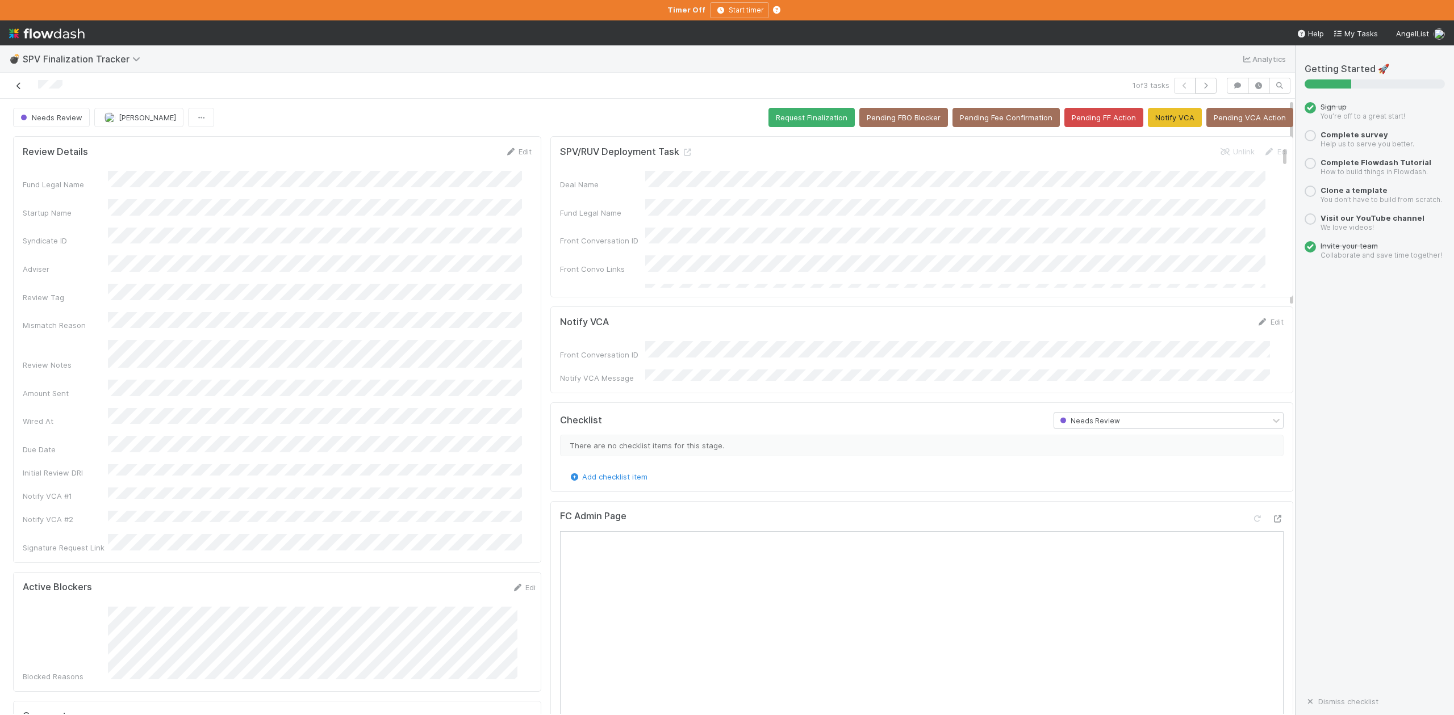
click at [18, 84] on icon at bounding box center [18, 85] width 11 height 7
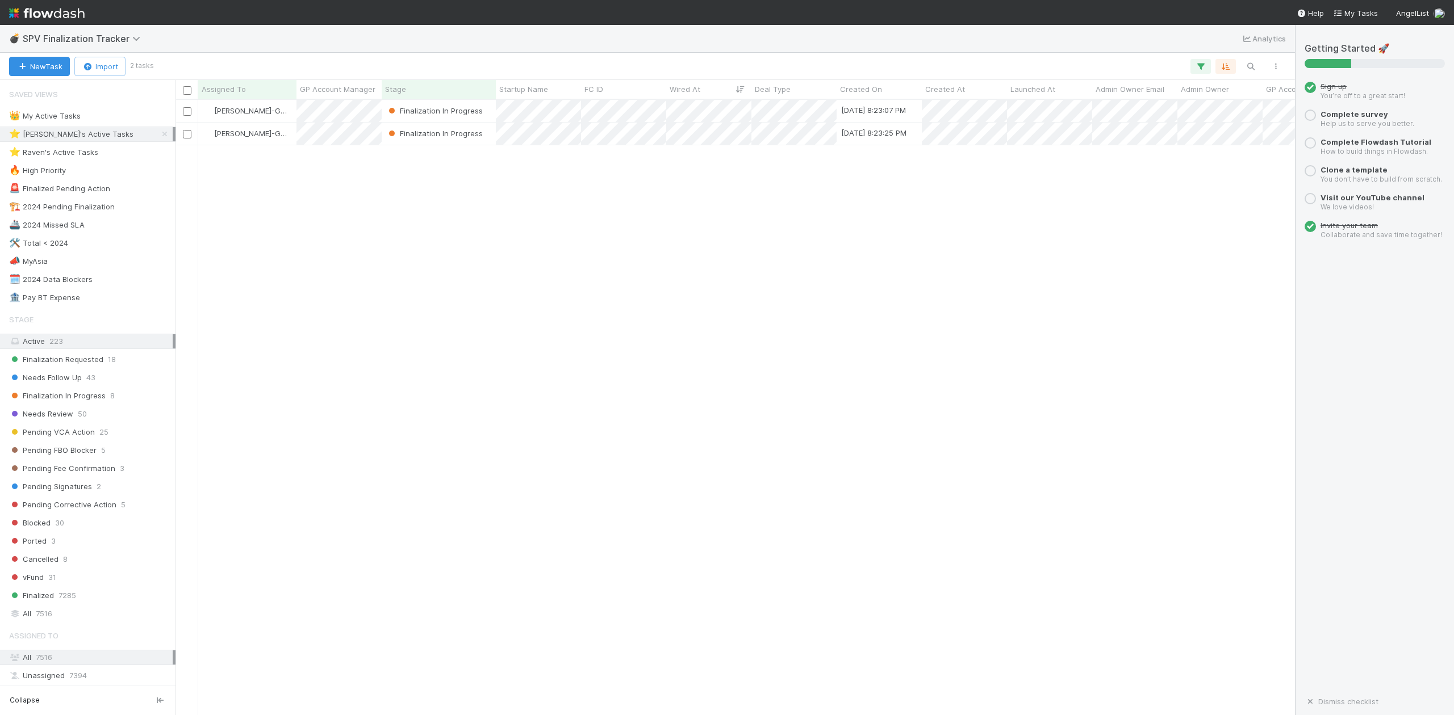
scroll to position [604, 1108]
click at [61, 118] on div "👑 My Active Tasks" at bounding box center [45, 116] width 72 height 14
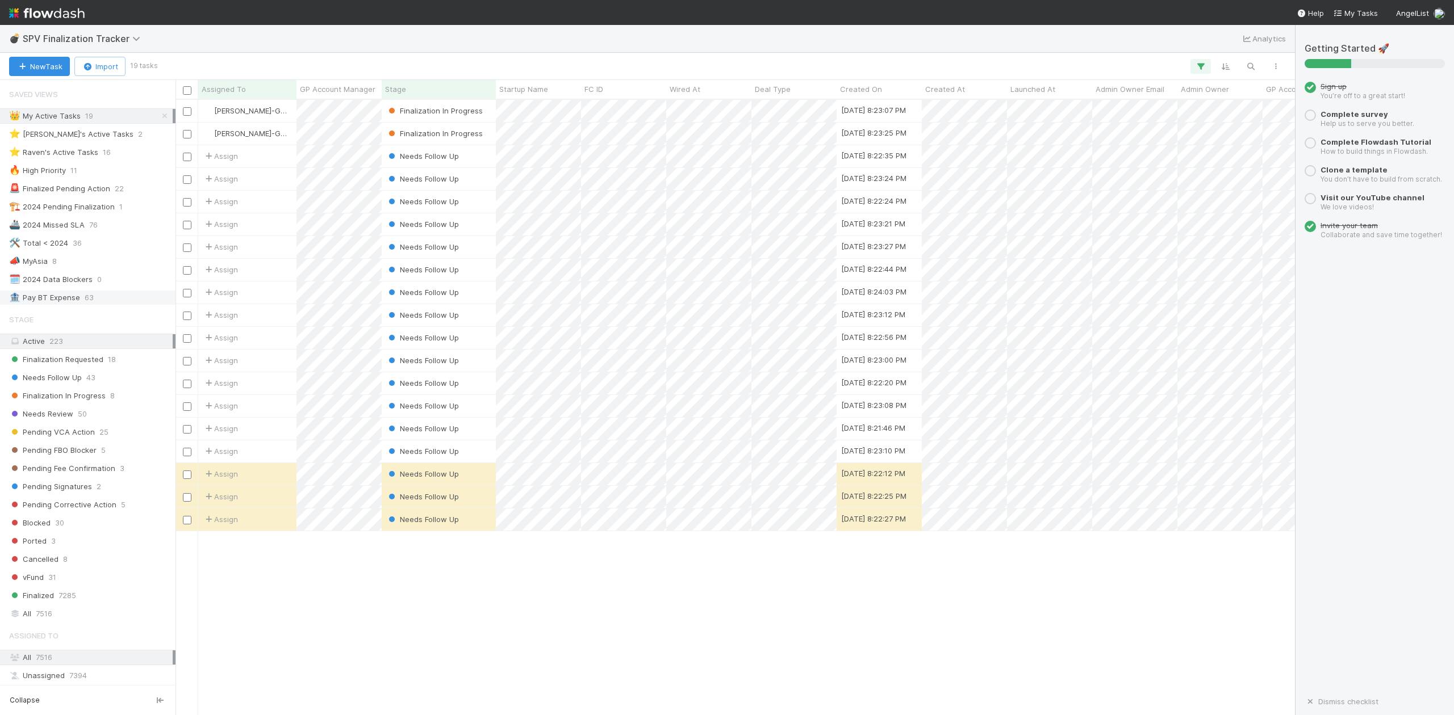
scroll to position [604, 1108]
click at [478, 523] on div "Needs Follow Up" at bounding box center [439, 520] width 114 height 22
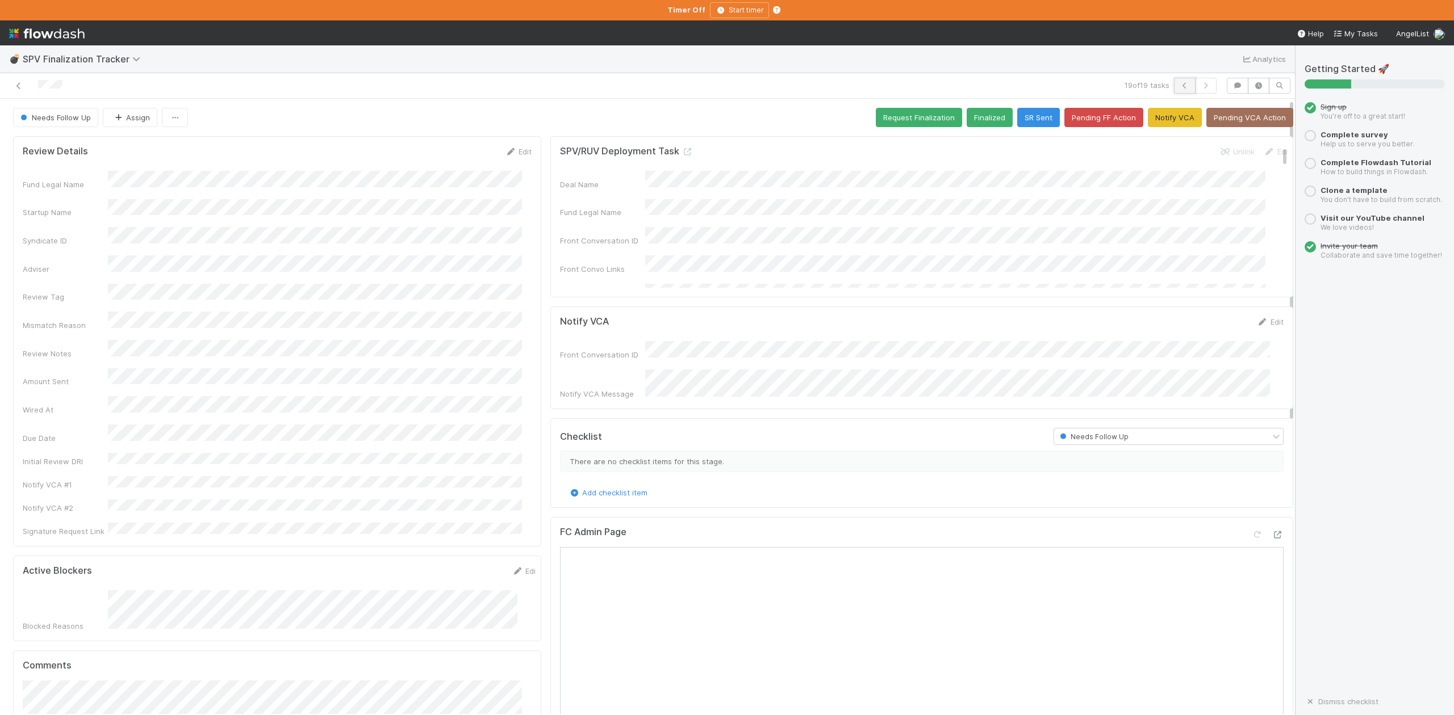
click at [1179, 85] on icon "button" at bounding box center [1184, 85] width 11 height 7
click at [1272, 543] on icon at bounding box center [1277, 546] width 11 height 7
click at [1179, 84] on icon "button" at bounding box center [1184, 85] width 11 height 7
click at [1174, 91] on button "button" at bounding box center [1185, 86] width 22 height 16
click at [1179, 83] on icon "button" at bounding box center [1184, 85] width 11 height 7
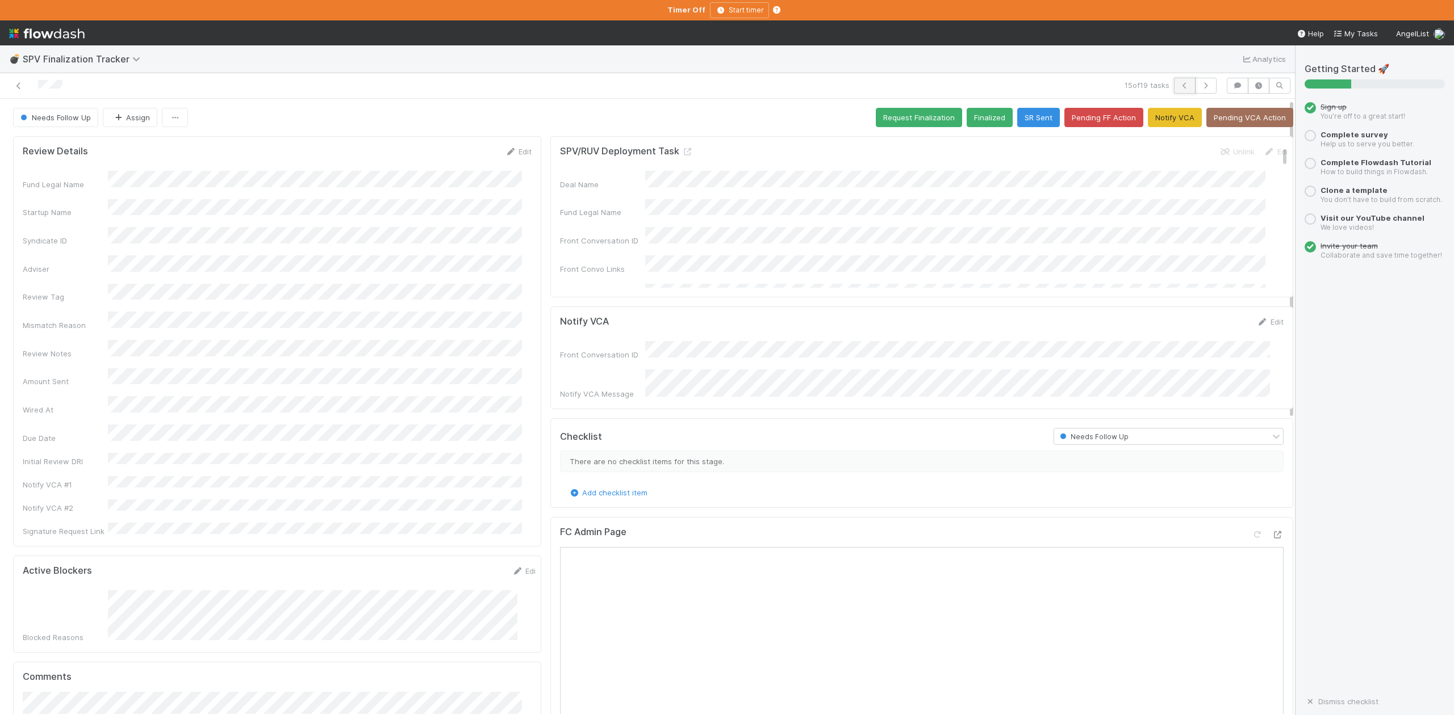
click at [1179, 82] on icon "button" at bounding box center [1184, 85] width 11 height 7
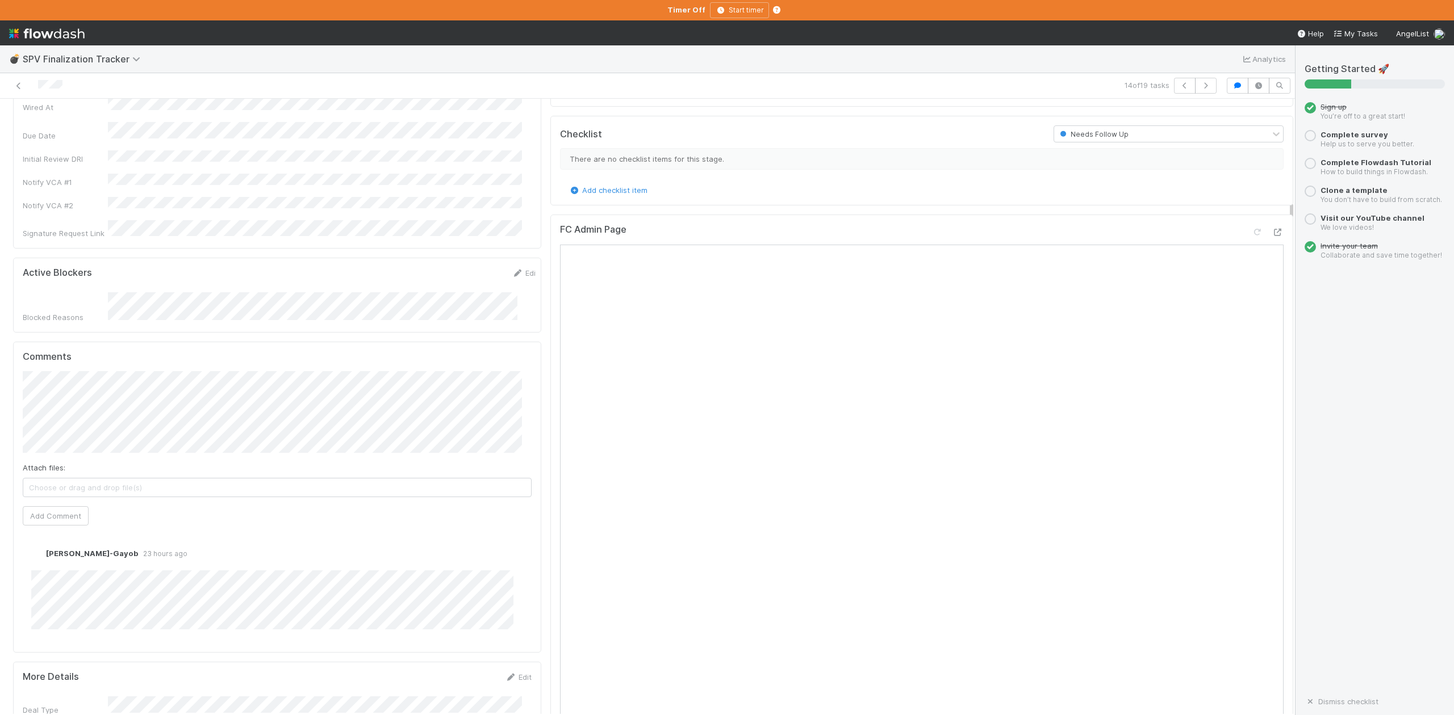
scroll to position [76, 0]
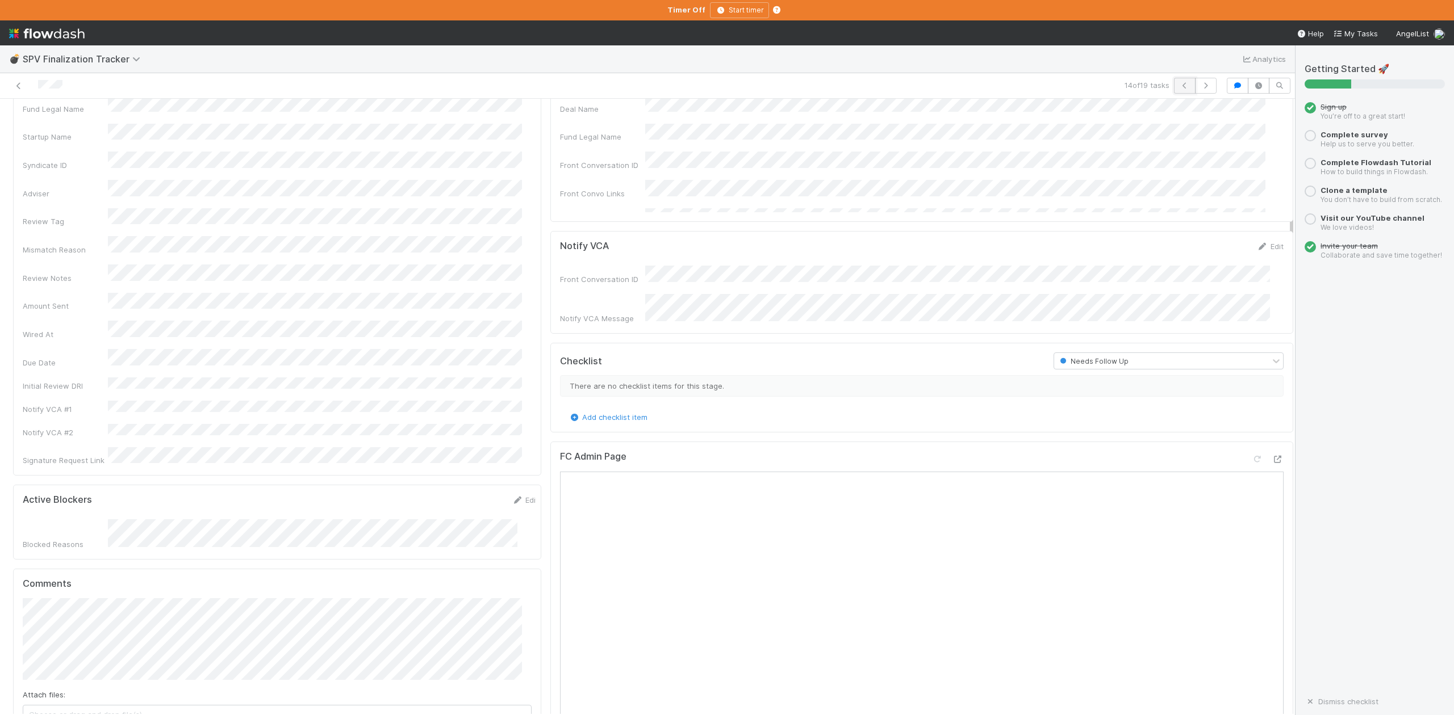
click at [1179, 85] on icon "button" at bounding box center [1184, 85] width 11 height 7
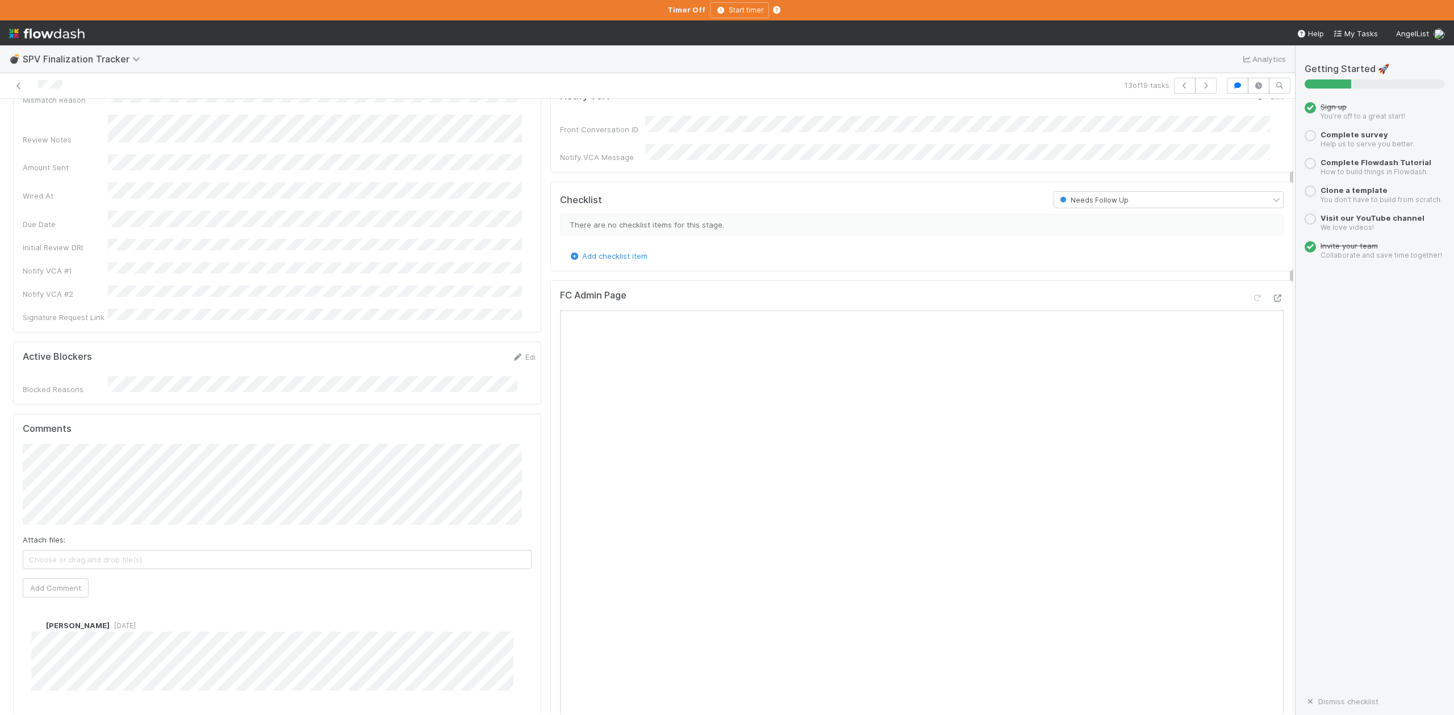
scroll to position [227, 0]
click at [1179, 85] on icon "button" at bounding box center [1184, 85] width 11 height 7
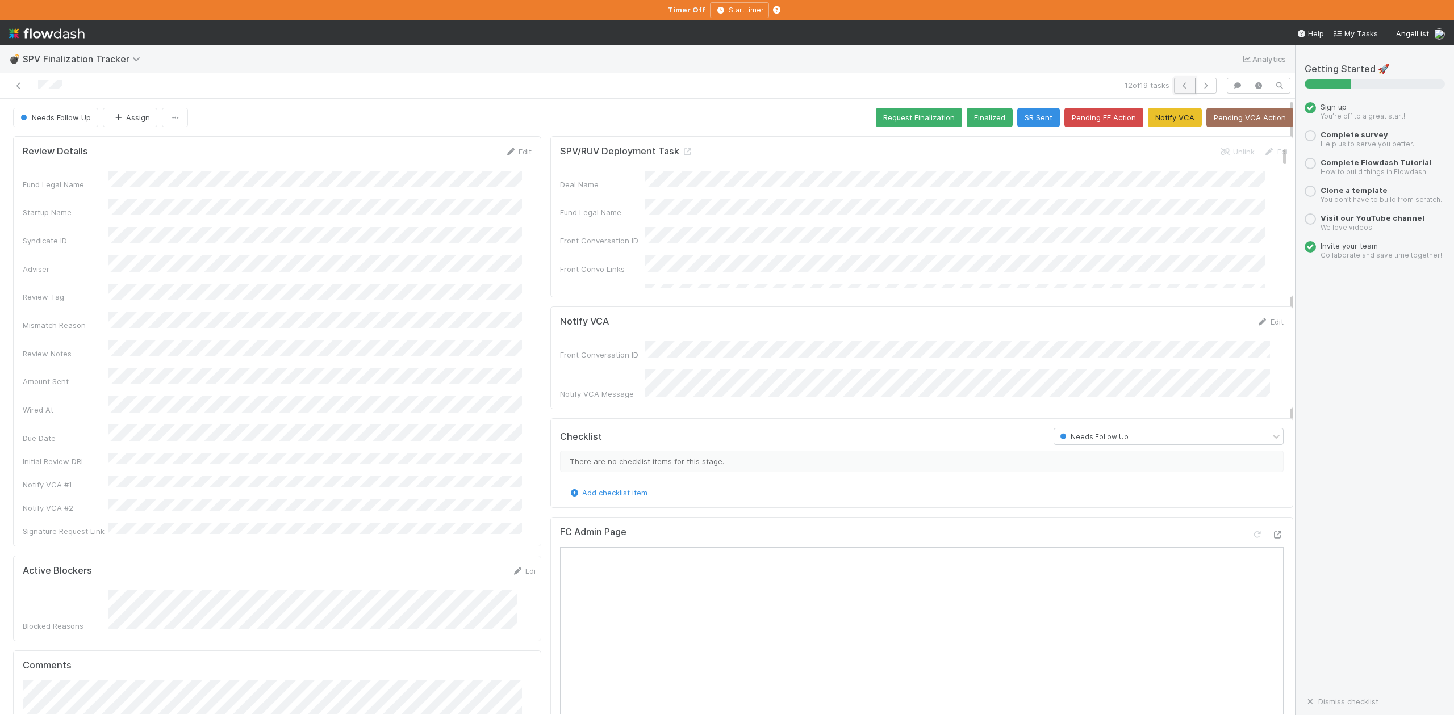
click at [1174, 82] on button "button" at bounding box center [1185, 86] width 22 height 16
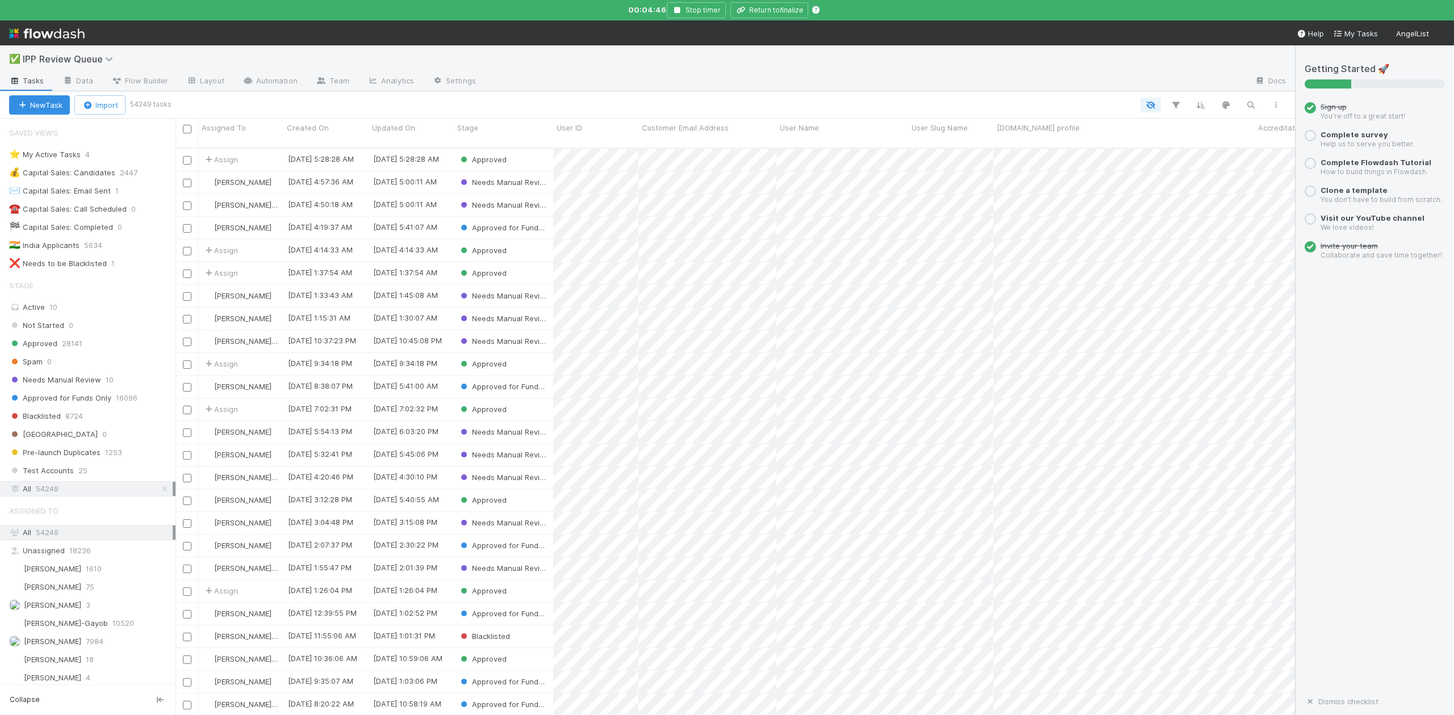
scroll to position [564, 1108]
click at [73, 385] on span "Needs Manual Review" at bounding box center [55, 380] width 92 height 14
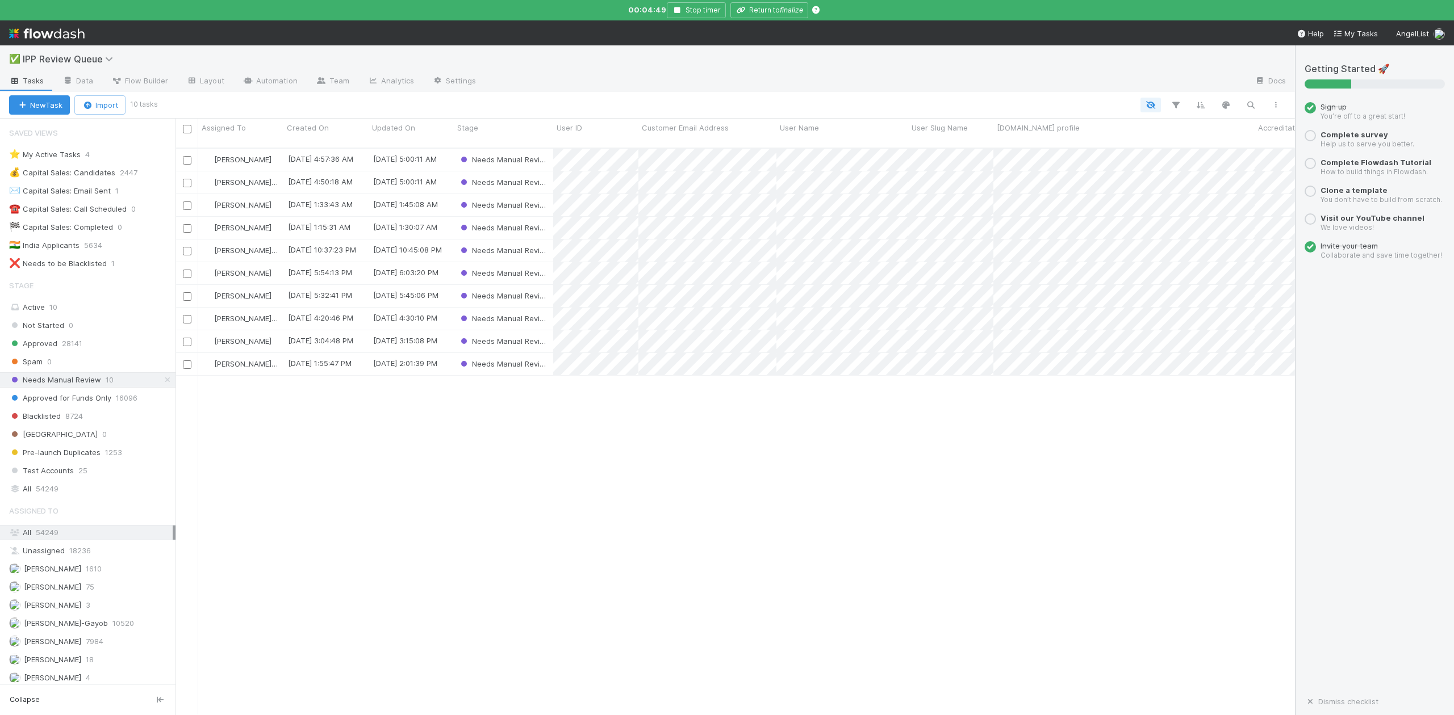
scroll to position [564, 1108]
click at [66, 628] on span "Loraine Pati-Gayob" at bounding box center [66, 623] width 84 height 9
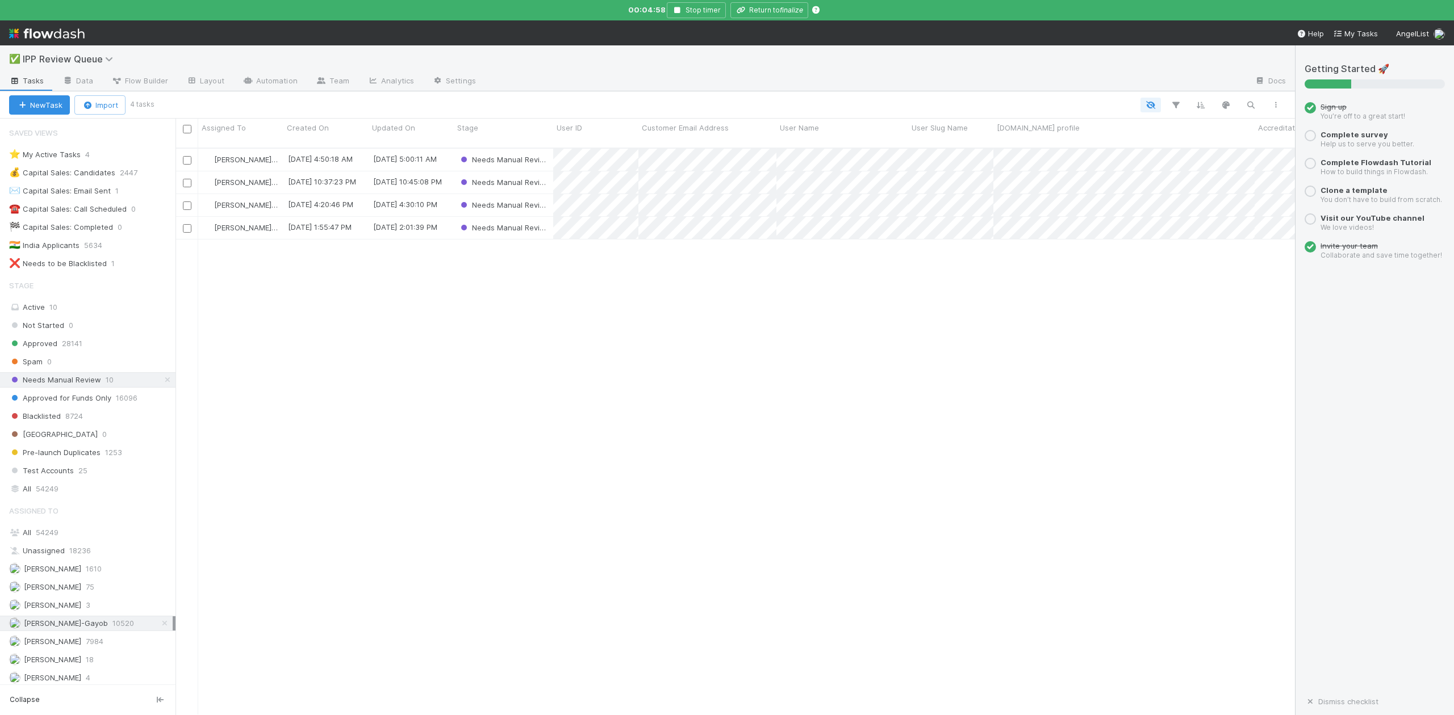
scroll to position [564, 1108]
click at [185, 132] on input "checkbox" at bounding box center [187, 129] width 9 height 9
checkbox input "true"
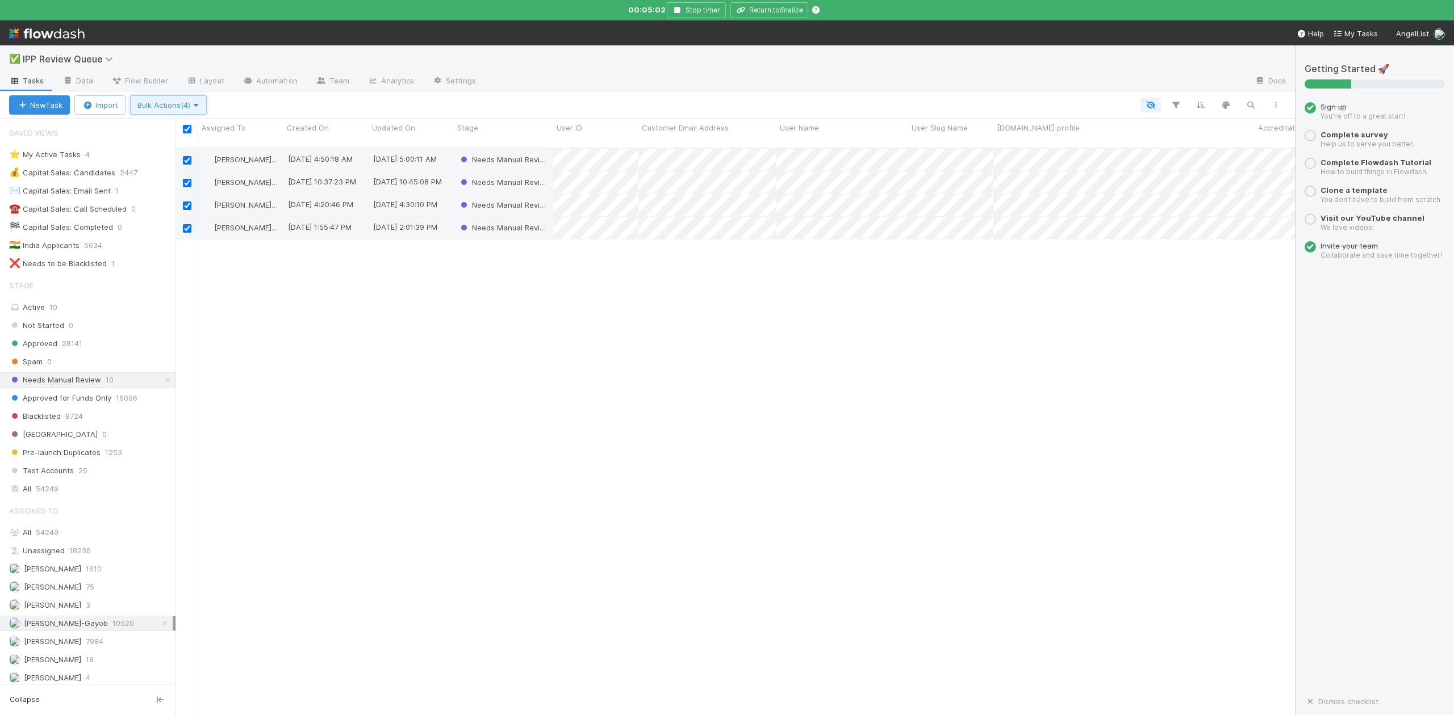
click at [202, 104] on icon "button" at bounding box center [195, 105] width 11 height 7
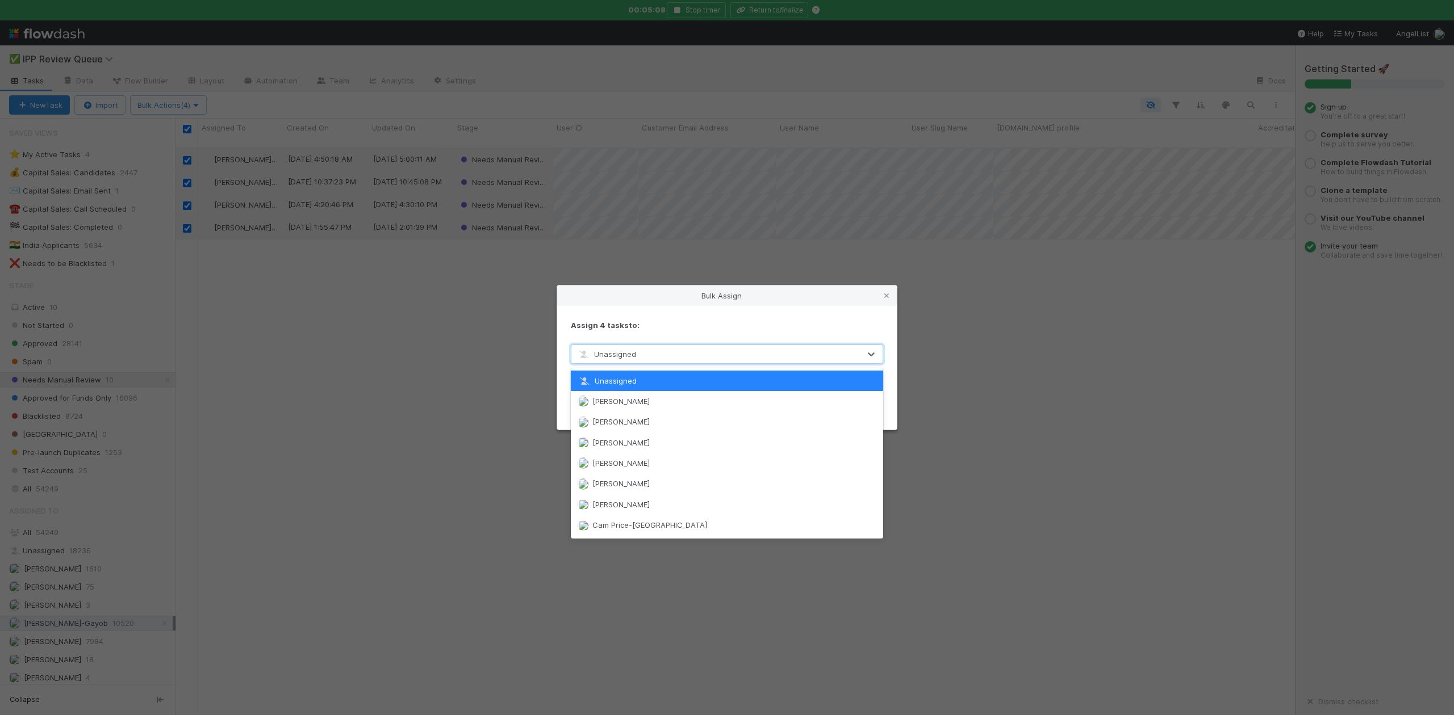
click at [630, 350] on span "Unassigned" at bounding box center [606, 354] width 59 height 9
type input "wi"
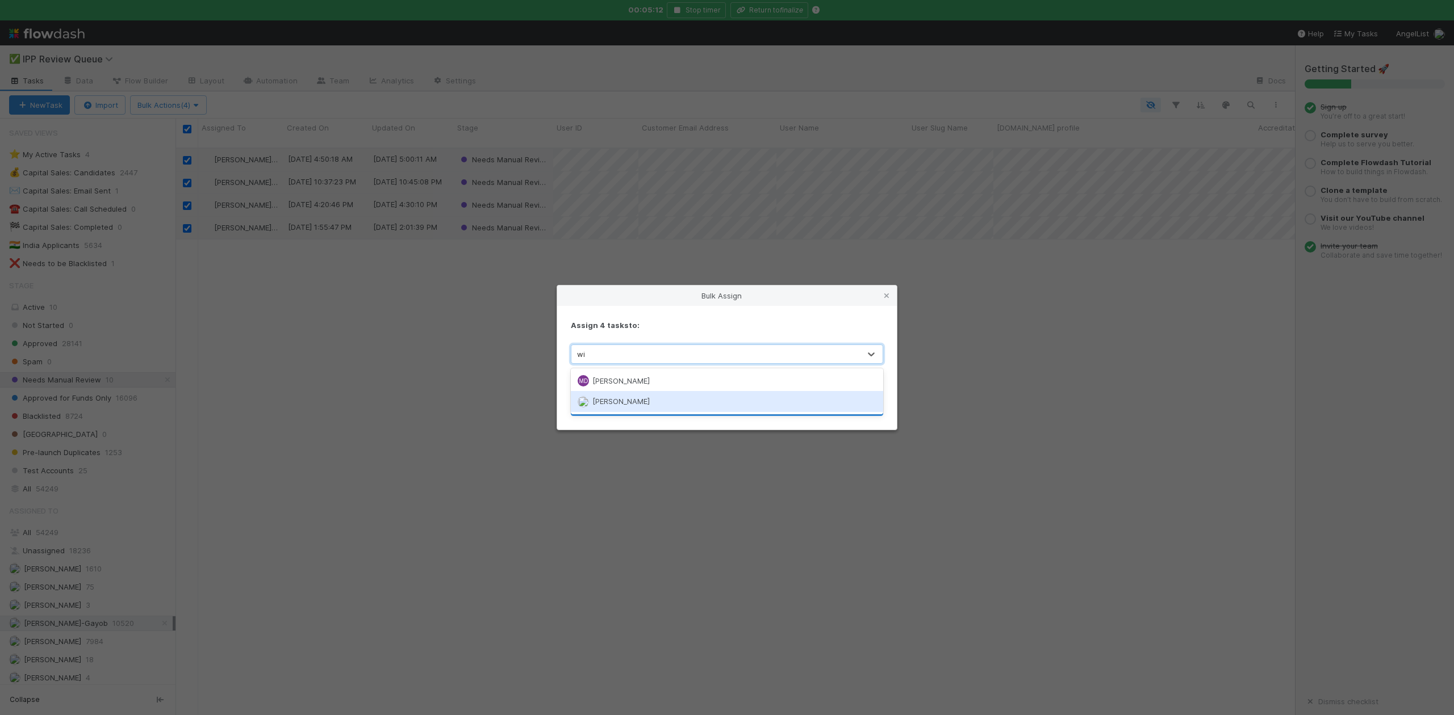
click at [646, 402] on span "[PERSON_NAME]" at bounding box center [620, 401] width 57 height 9
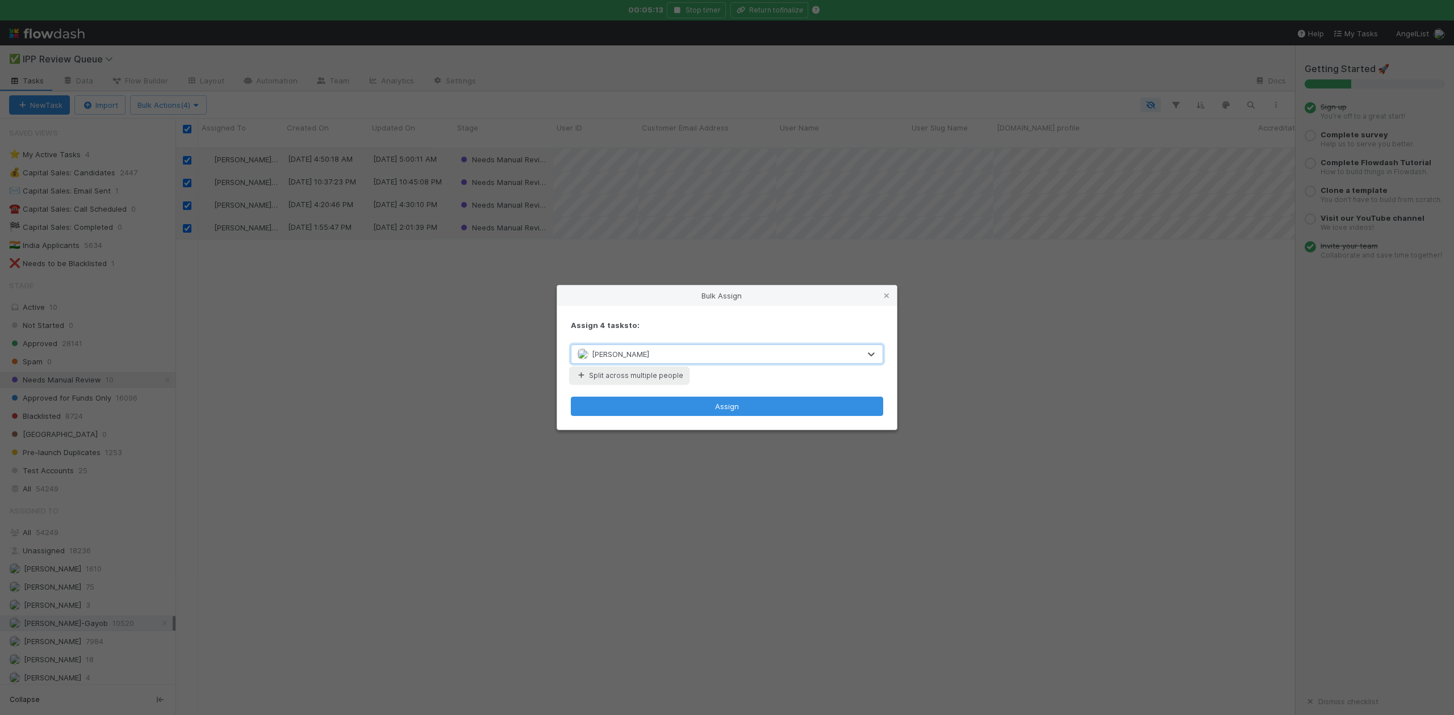
click at [634, 374] on button "Split across multiple people" at bounding box center [629, 376] width 117 height 15
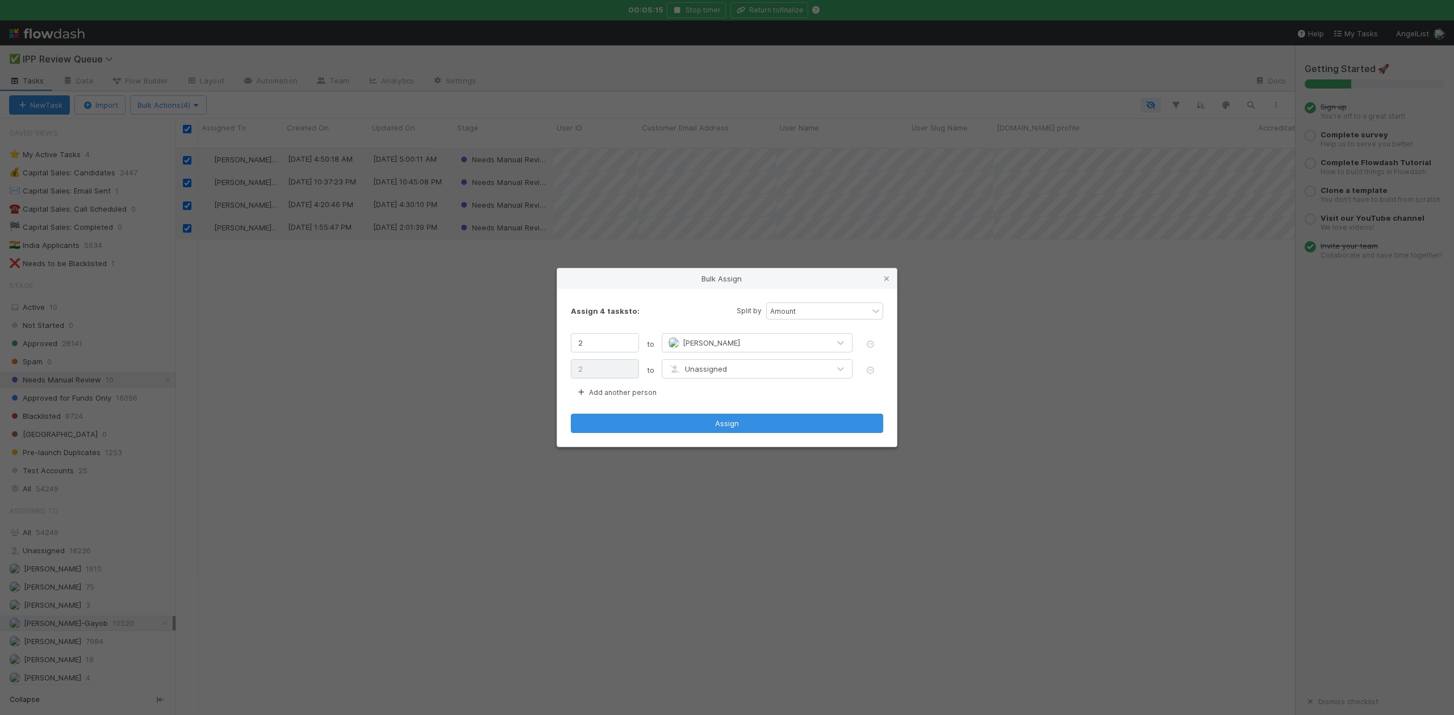
click at [698, 369] on span "Unassigned" at bounding box center [697, 369] width 59 height 9
type input "karen"
click at [703, 397] on span "[PERSON_NAME]" at bounding box center [711, 395] width 57 height 9
click at [725, 425] on button "Assign" at bounding box center [727, 423] width 312 height 19
checkbox input "false"
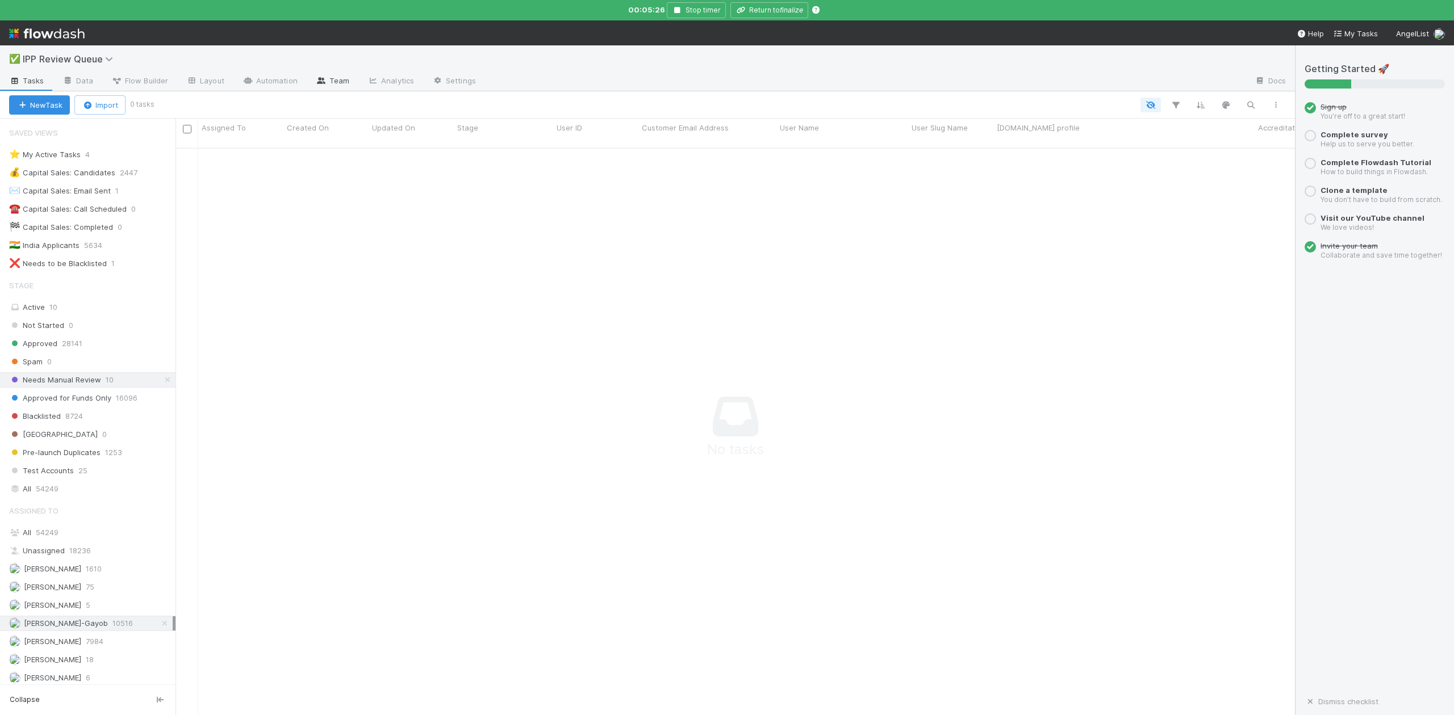
scroll to position [553, 1097]
click at [334, 81] on link "Team" at bounding box center [333, 82] width 52 height 18
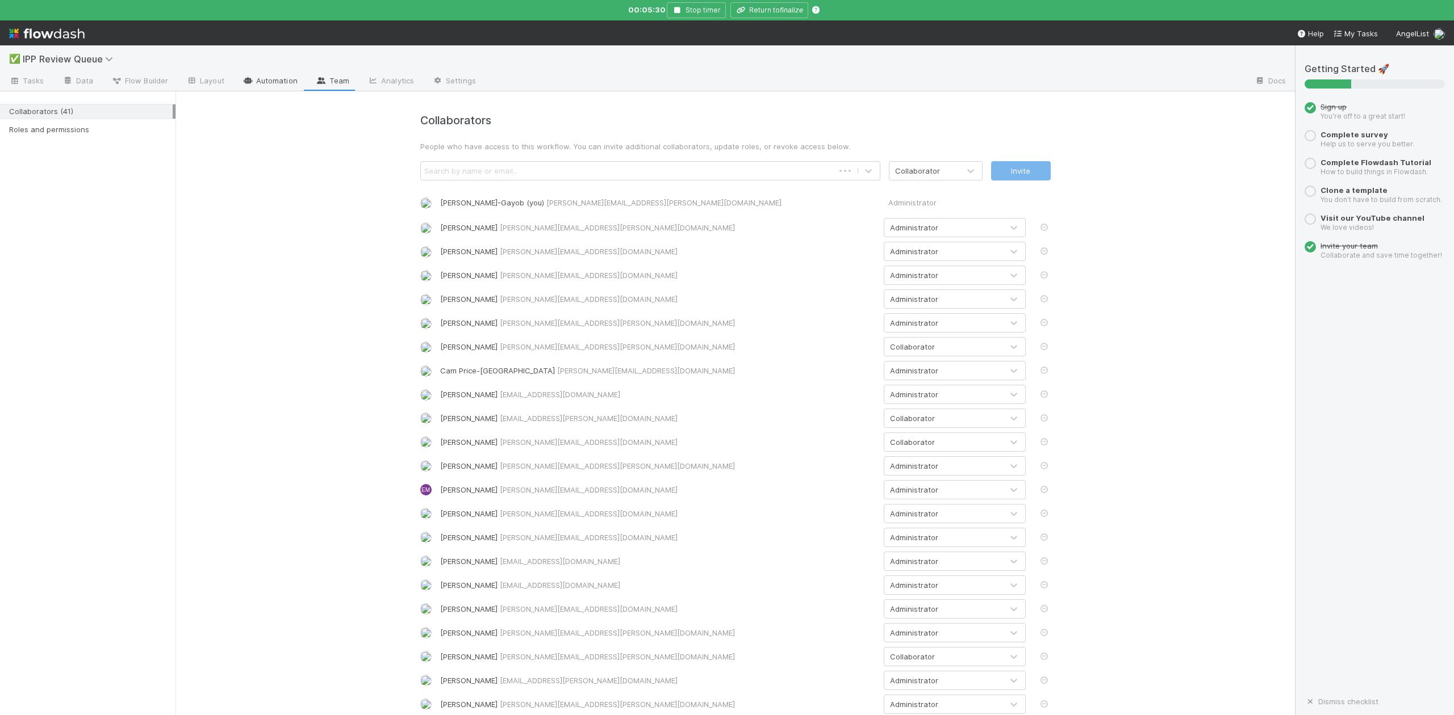
click at [273, 79] on link "Automation" at bounding box center [269, 82] width 73 height 18
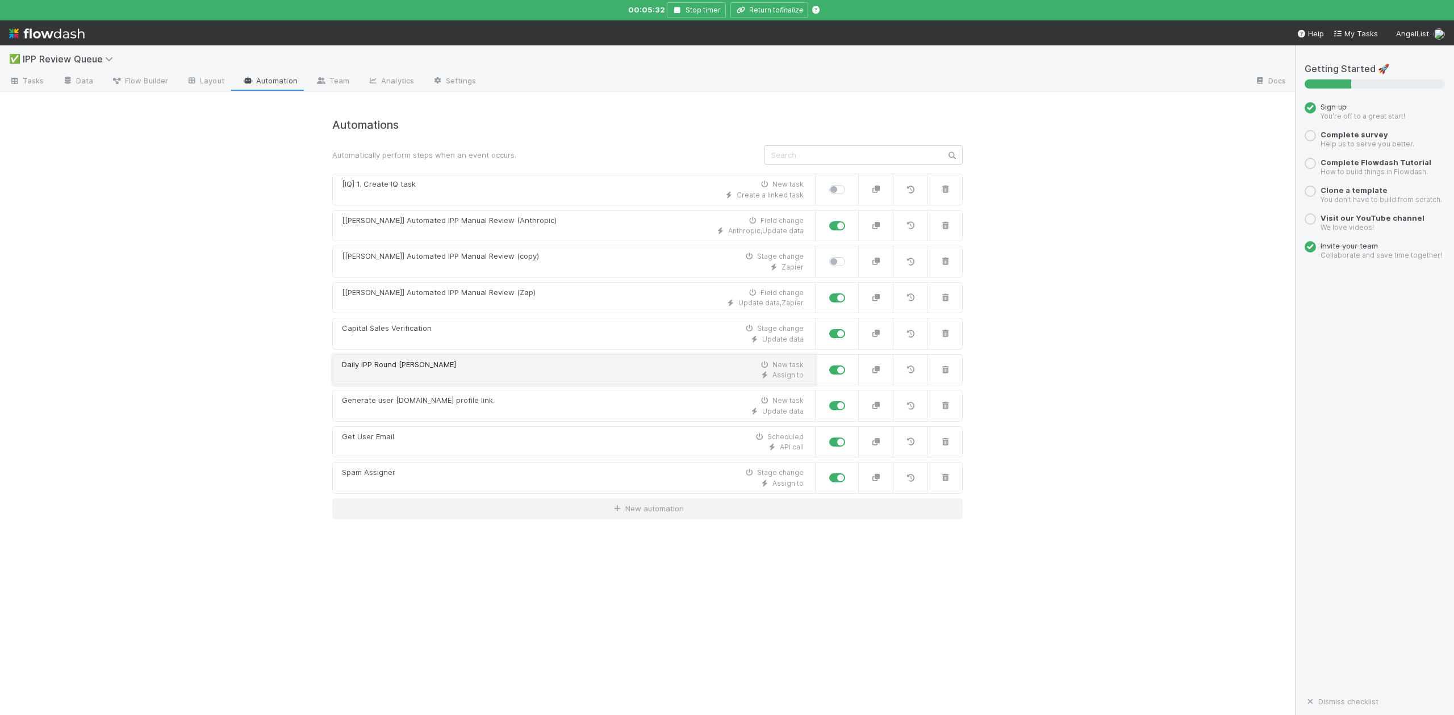
click at [443, 366] on div "Daily IPP Round Robin New task" at bounding box center [573, 364] width 462 height 11
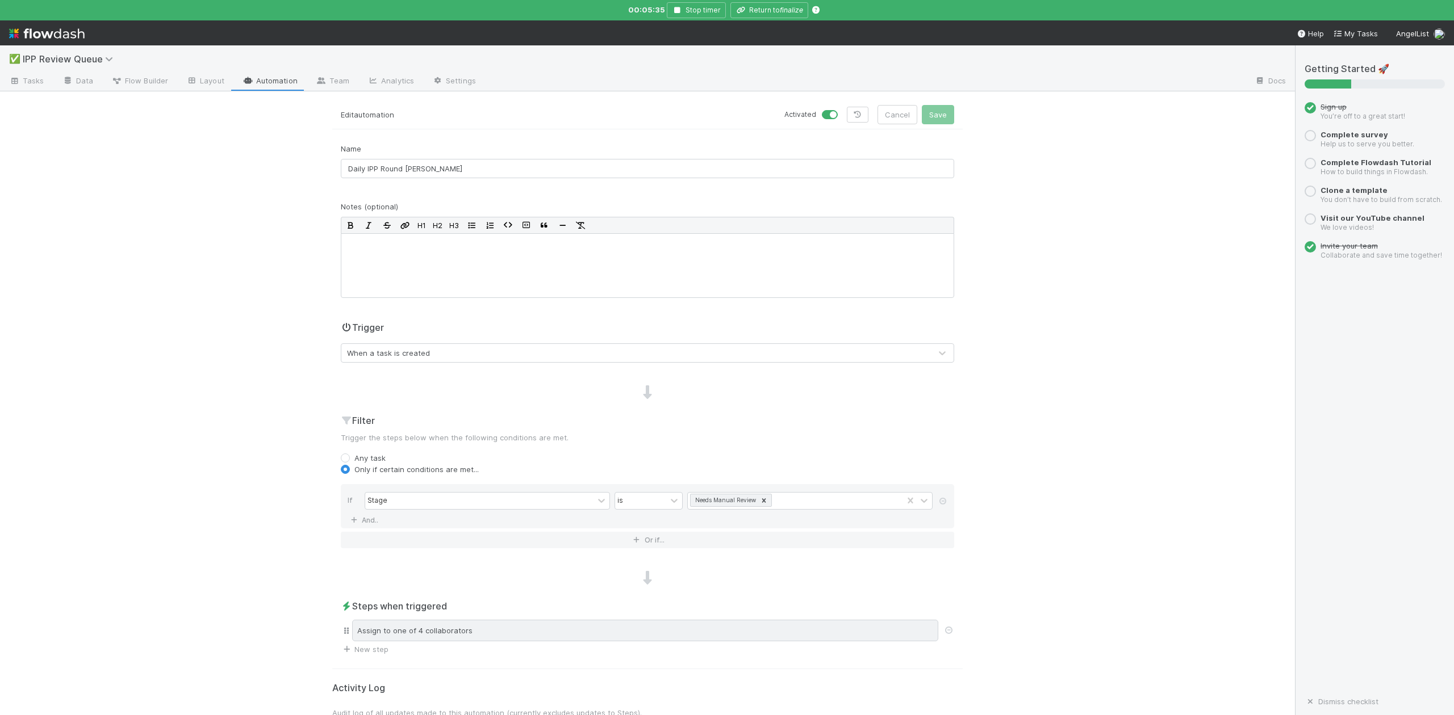
click at [478, 630] on div "Assign to one of 4 collaborators" at bounding box center [645, 631] width 586 height 22
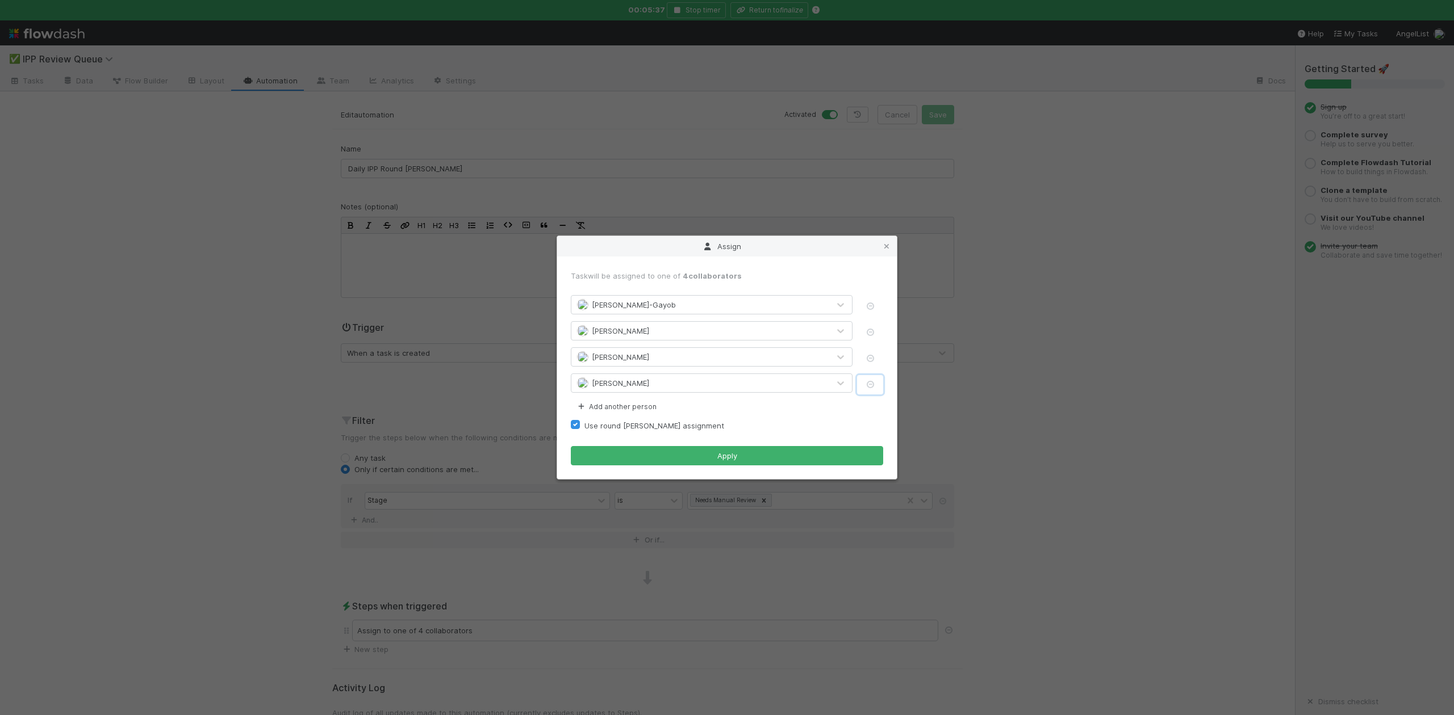
click at [869, 382] on icon "button" at bounding box center [869, 384] width 11 height 7
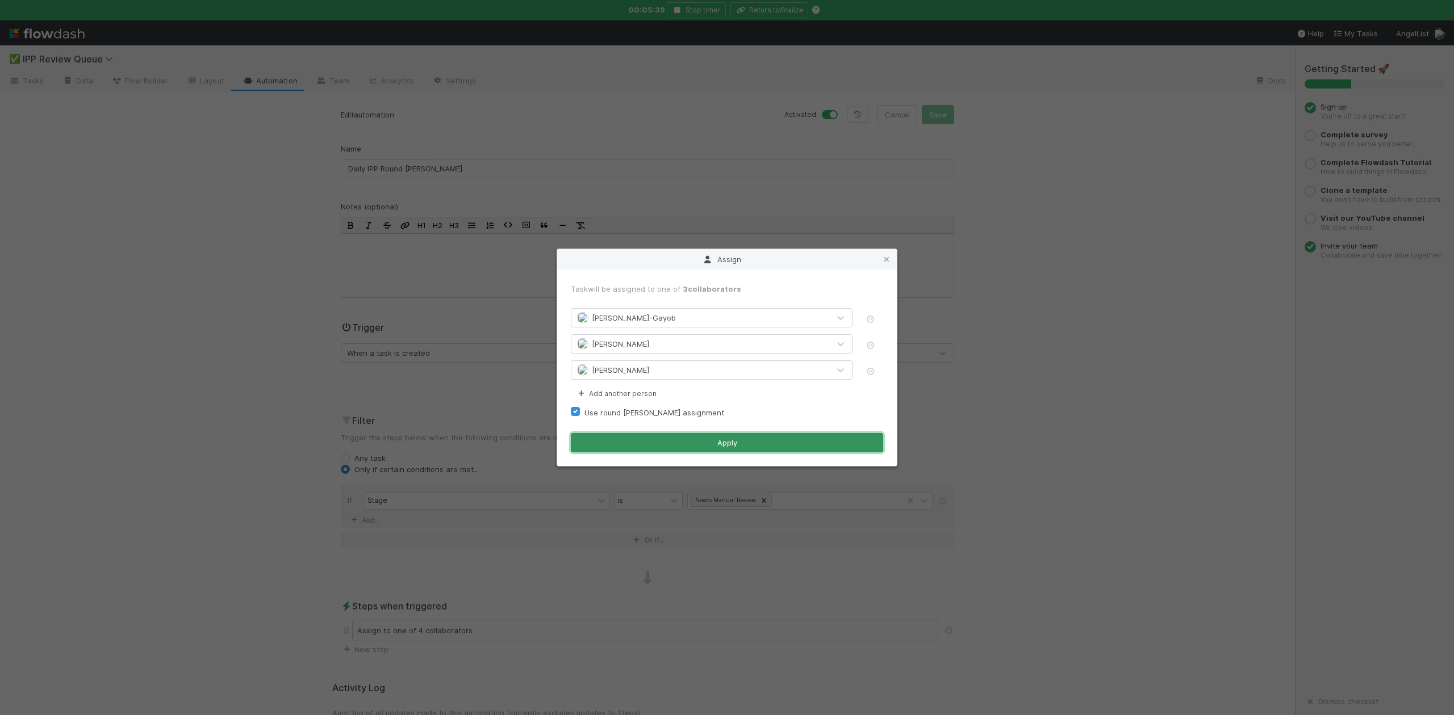
click at [707, 446] on button "Apply" at bounding box center [727, 442] width 312 height 19
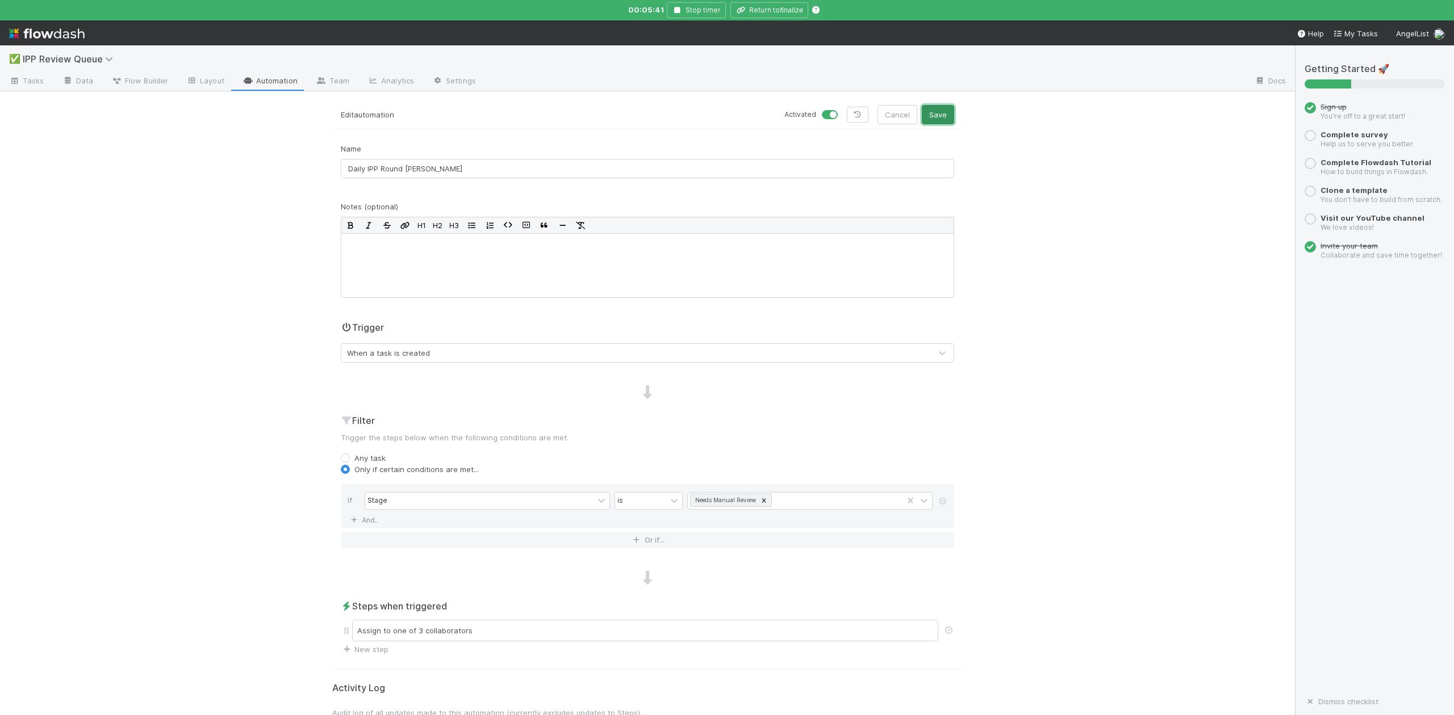
click at [938, 114] on button "Save" at bounding box center [938, 114] width 32 height 19
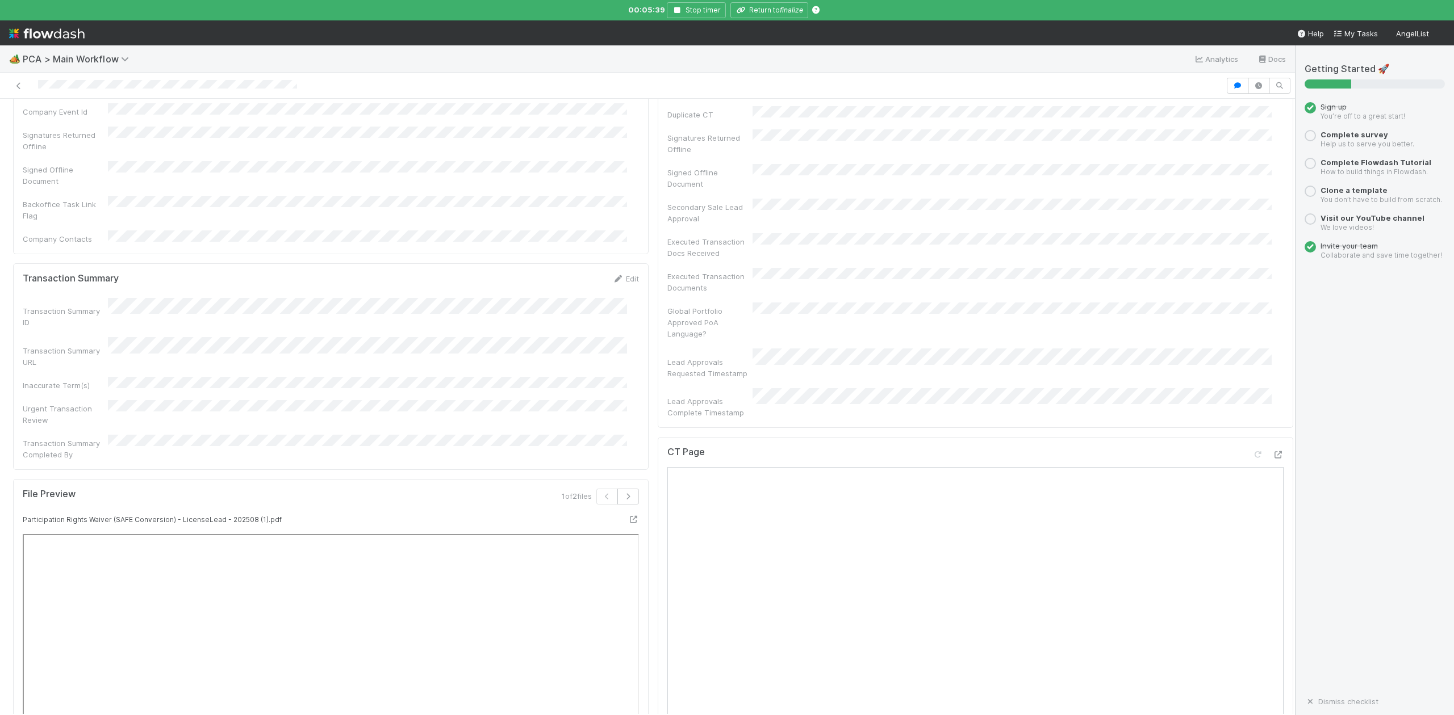
scroll to position [909, 0]
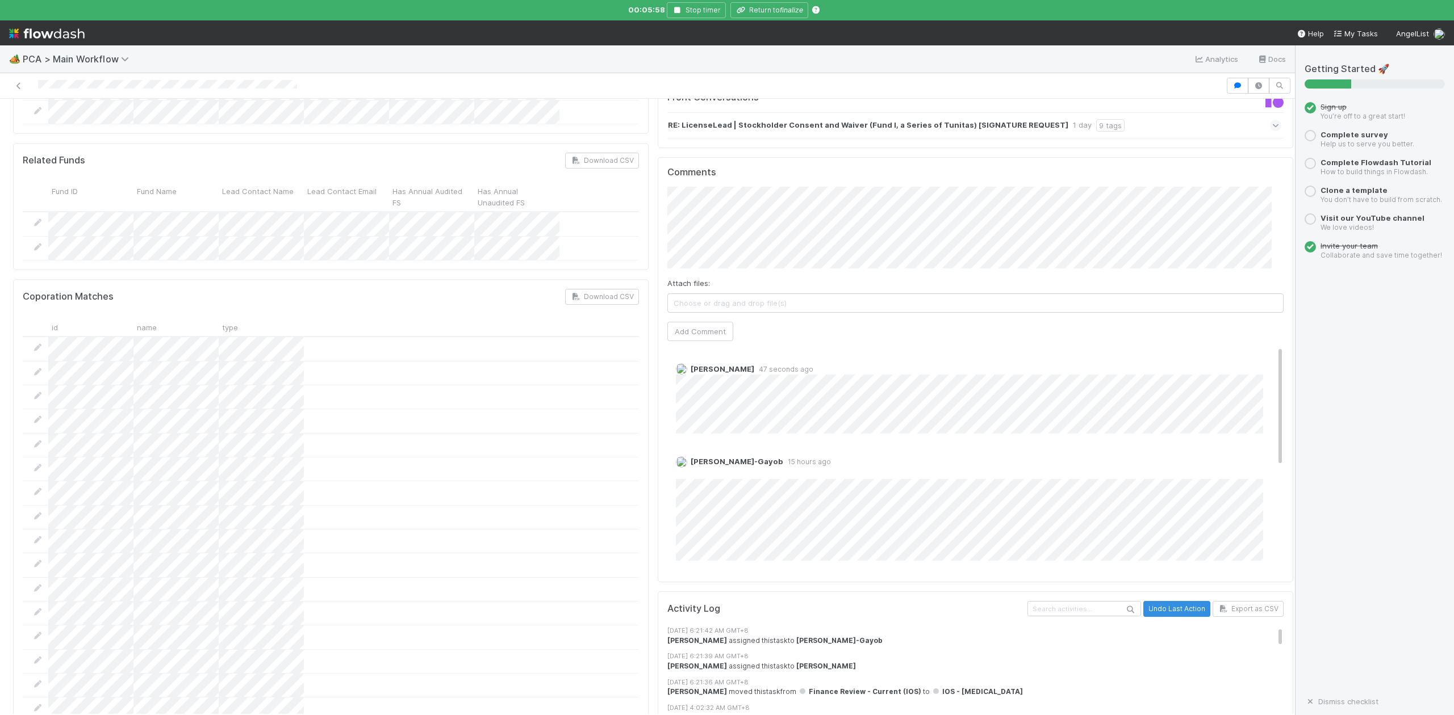
scroll to position [1893, 0]
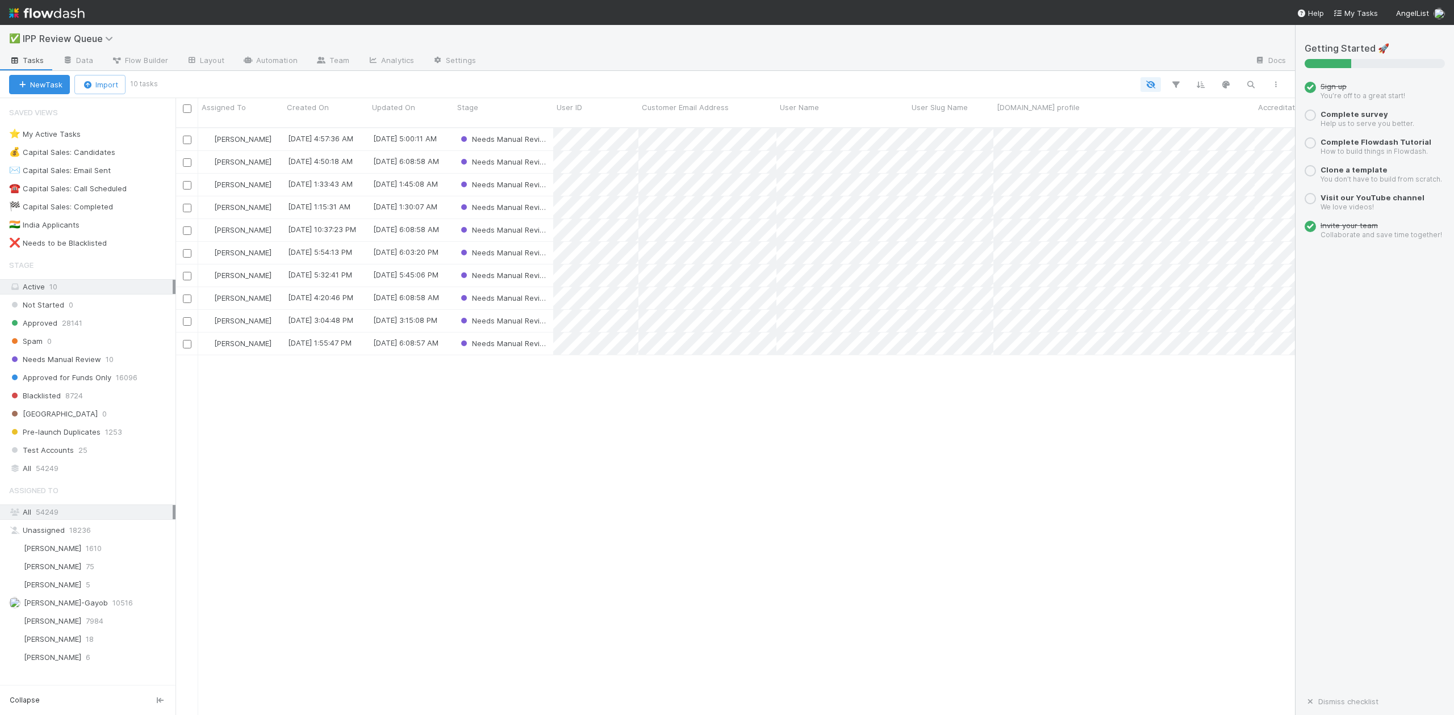
scroll to position [586, 1108]
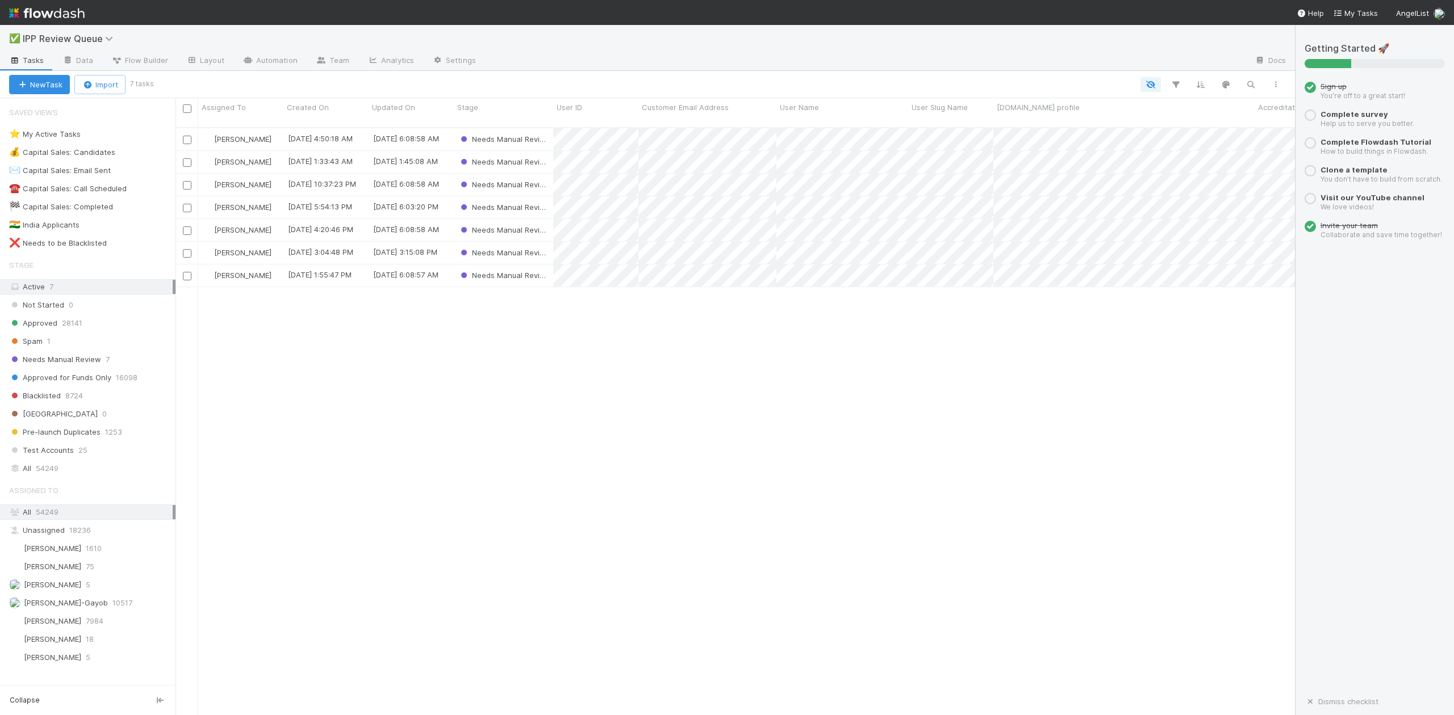
scroll to position [586, 1108]
click at [27, 344] on span "Spam" at bounding box center [26, 341] width 34 height 14
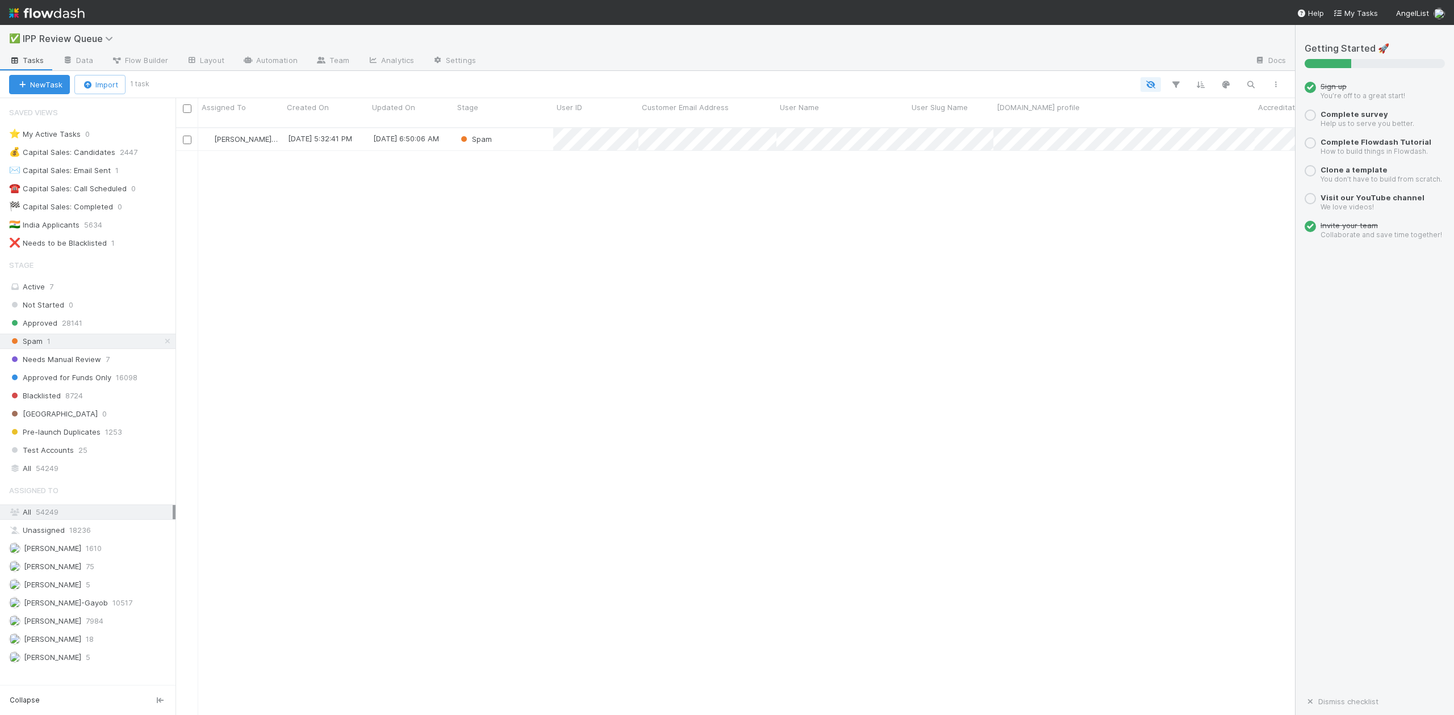
scroll to position [586, 1108]
click at [530, 129] on div "Spam" at bounding box center [503, 139] width 99 height 22
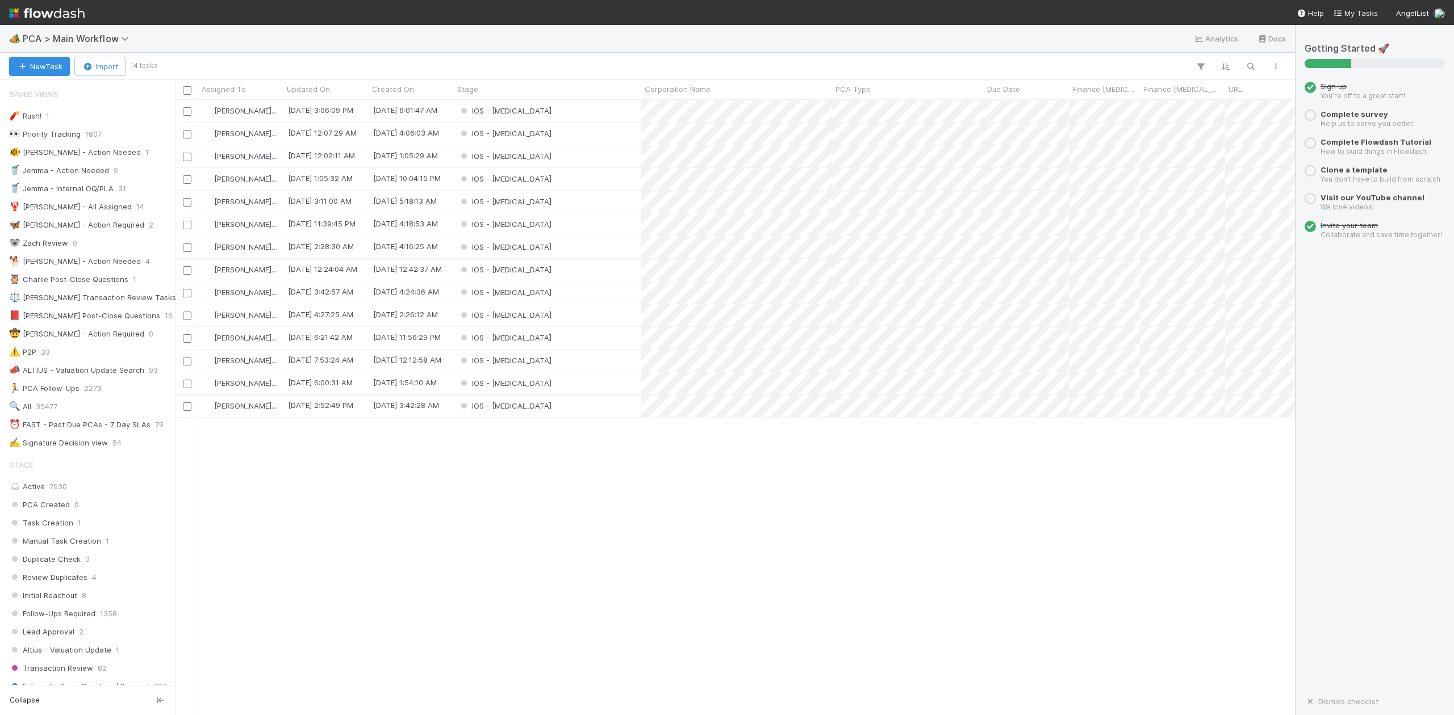
scroll to position [604, 1108]
click at [553, 340] on div "IOS - [MEDICAL_DATA]" at bounding box center [547, 338] width 187 height 22
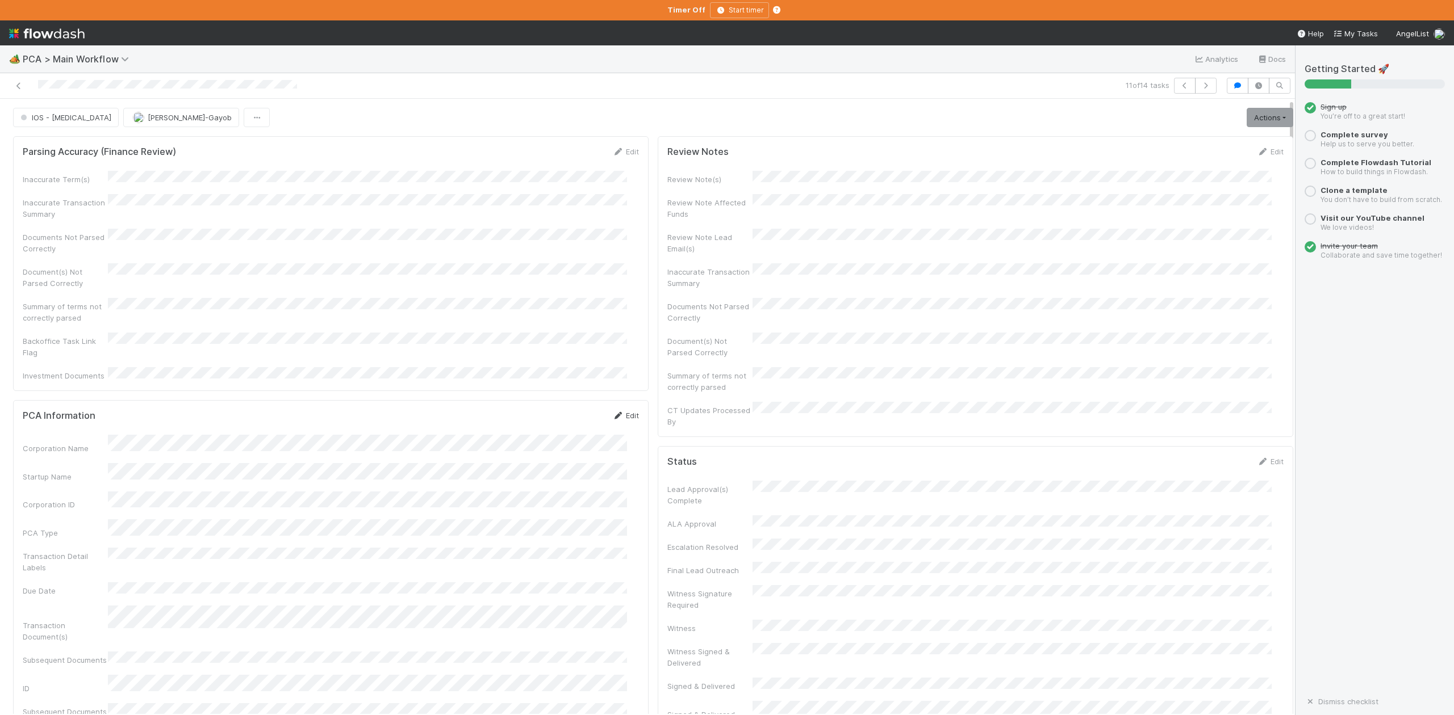
click at [620, 411] on link "Edit" at bounding box center [625, 415] width 27 height 9
click at [37, 505] on div "Corporation ID" at bounding box center [331, 516] width 616 height 22
click at [563, 410] on button "Save" at bounding box center [578, 419] width 32 height 19
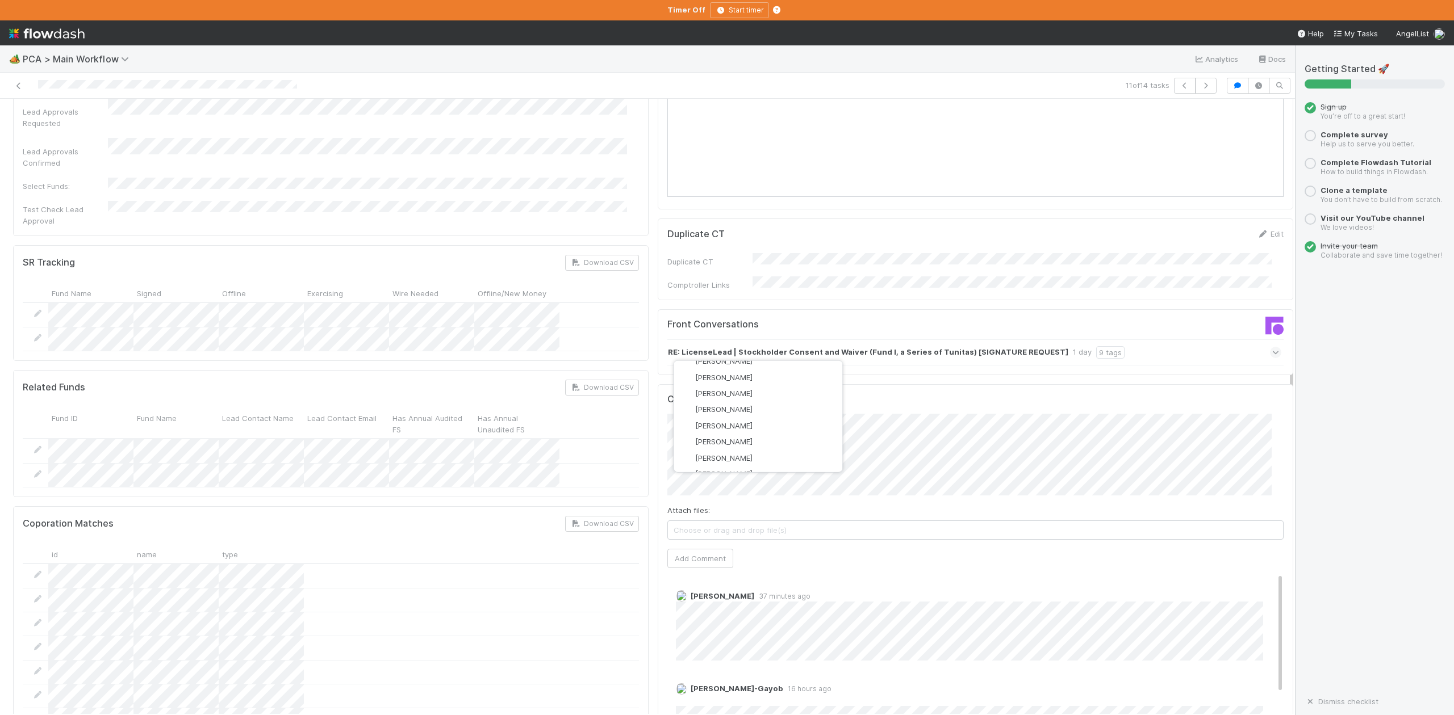
scroll to position [1893, 0]
click at [748, 439] on button "Marvey Fuentes" at bounding box center [757, 447] width 169 height 16
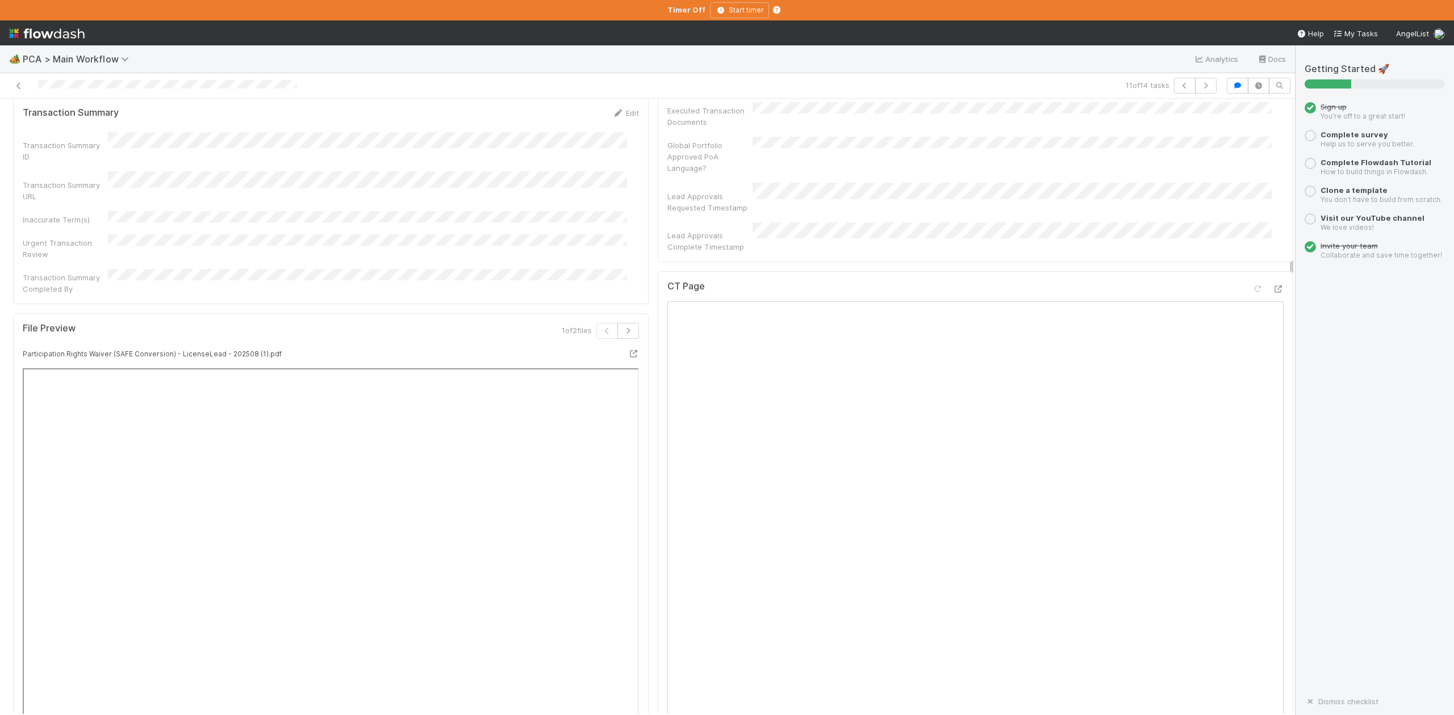
scroll to position [757, 0]
drag, startPoint x: 655, startPoint y: 290, endPoint x: 717, endPoint y: 287, distance: 61.4
click at [717, 371] on div "CT Page" at bounding box center [975, 381] width 616 height 20
copy h5 "CT Page"
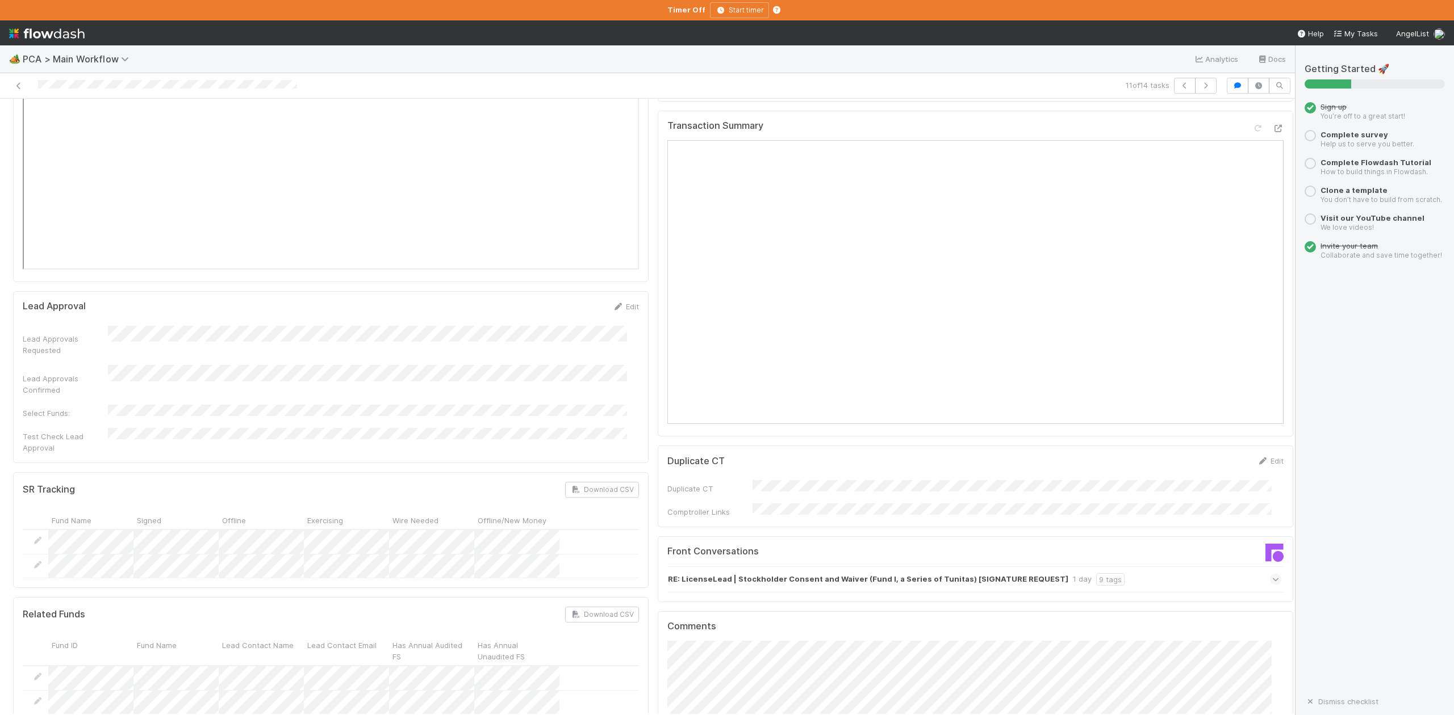
scroll to position [1893, 0]
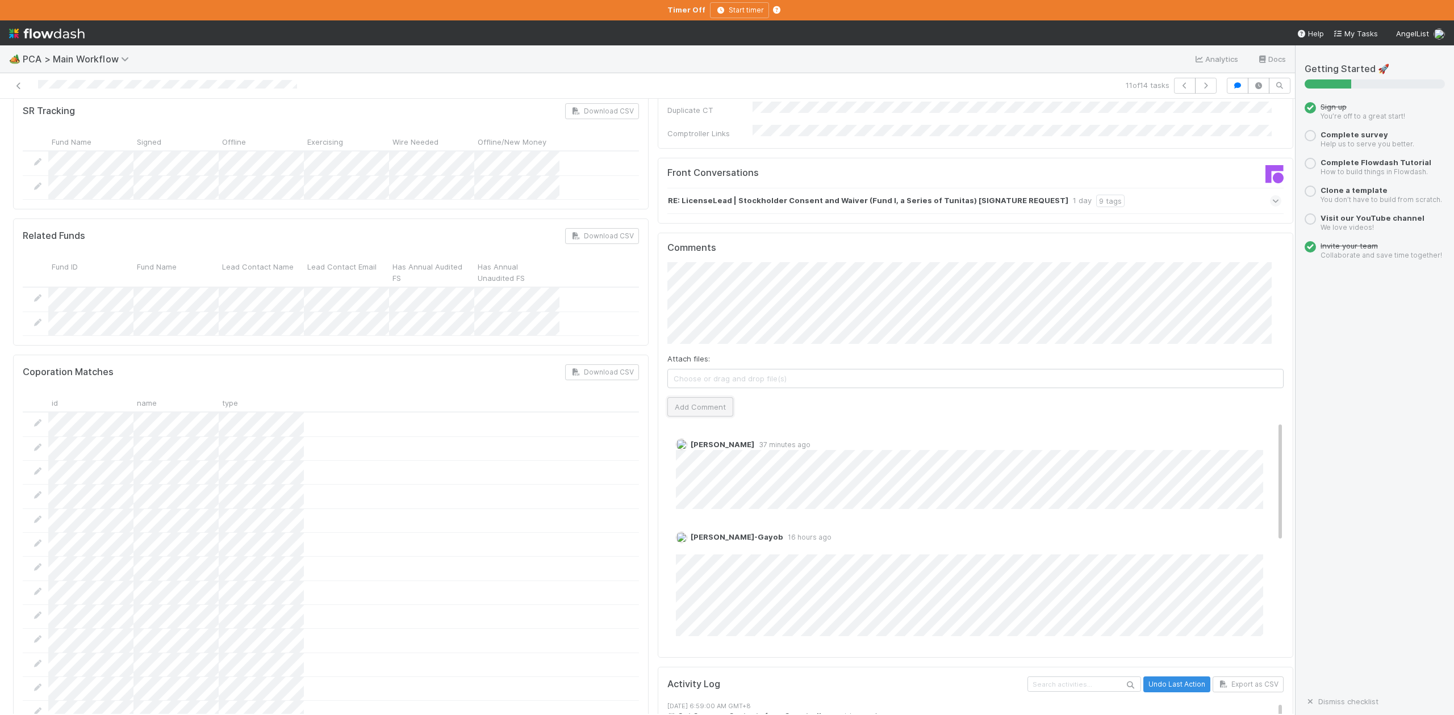
click at [707, 397] on button "Add Comment" at bounding box center [700, 406] width 66 height 19
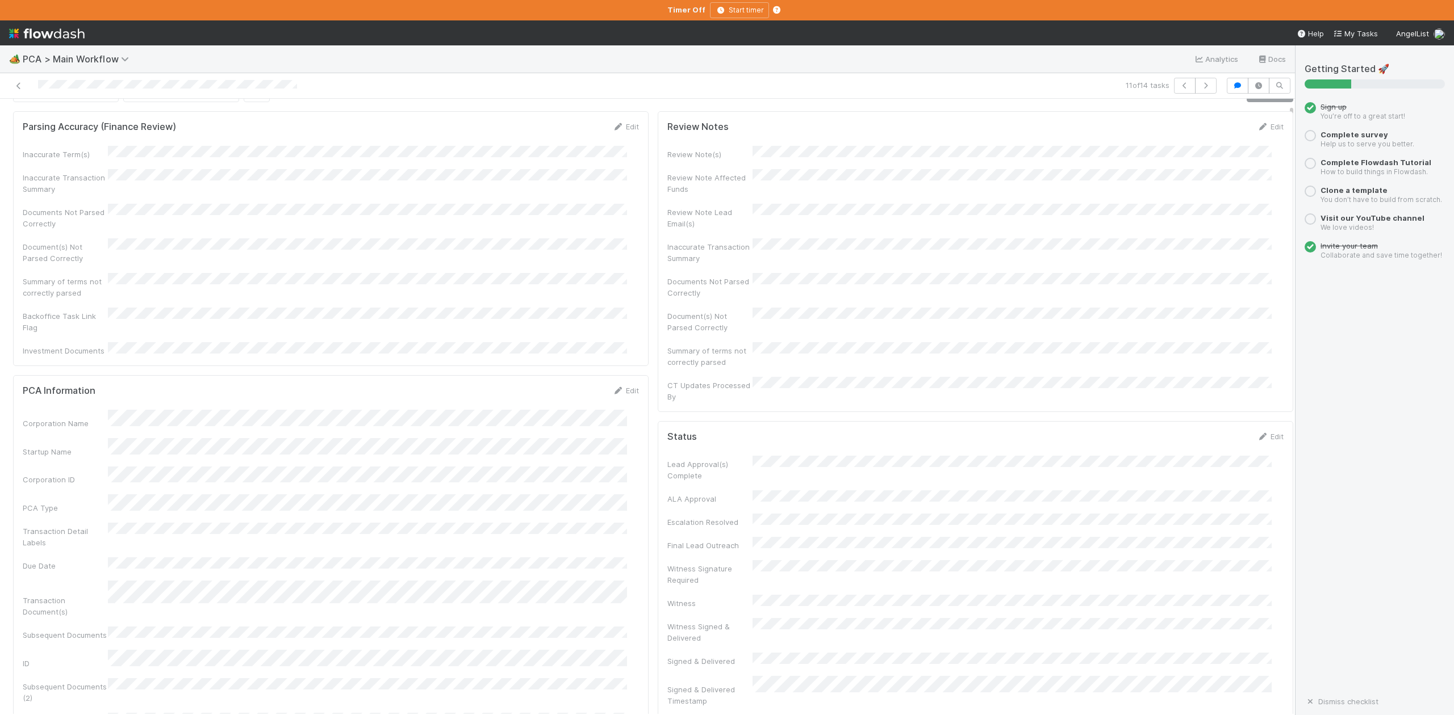
scroll to position [0, 0]
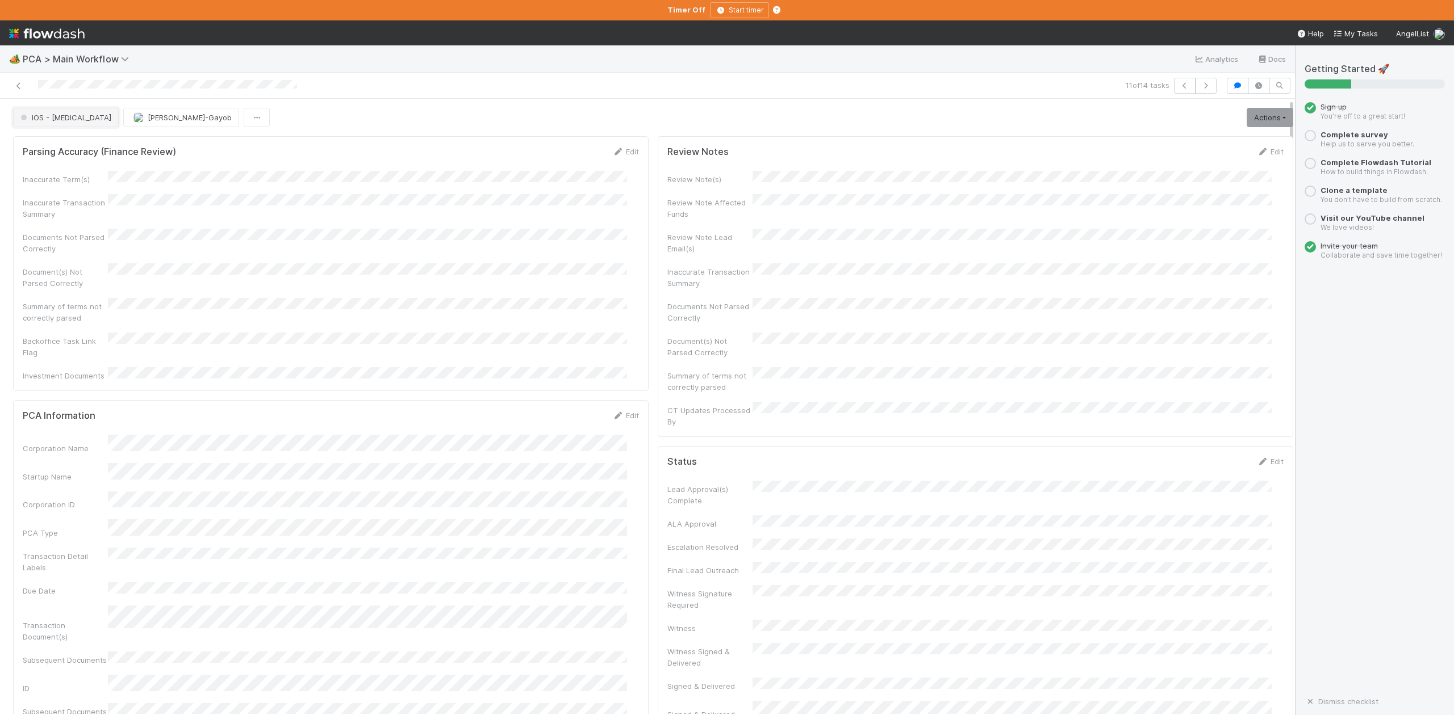
click at [51, 116] on span "IOS - [MEDICAL_DATA]" at bounding box center [64, 117] width 93 height 9
click at [90, 198] on span "Finance Review - Current (IOS)" at bounding box center [78, 193] width 124 height 9
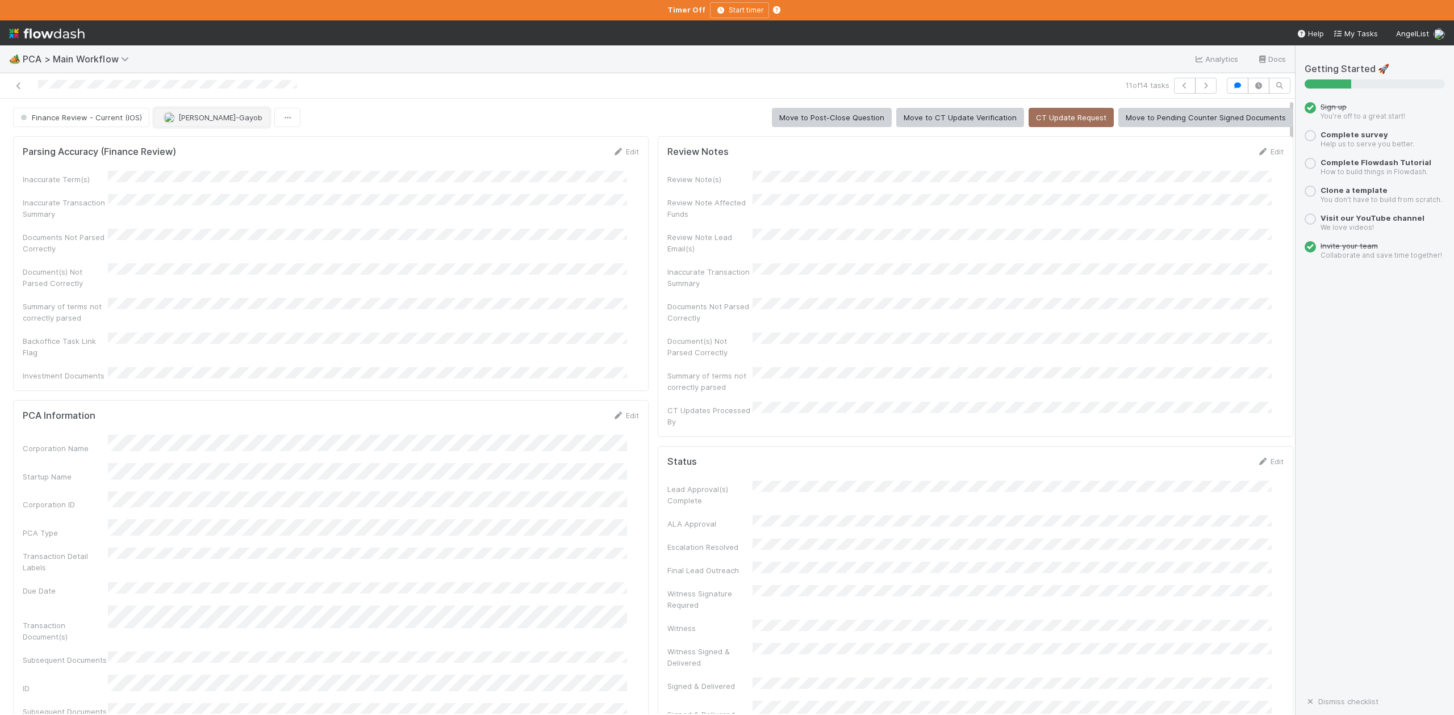
click at [191, 116] on span "[PERSON_NAME]-Gayob" at bounding box center [220, 117] width 84 height 9
click at [210, 249] on span "[PERSON_NAME]" at bounding box center [197, 251] width 57 height 9
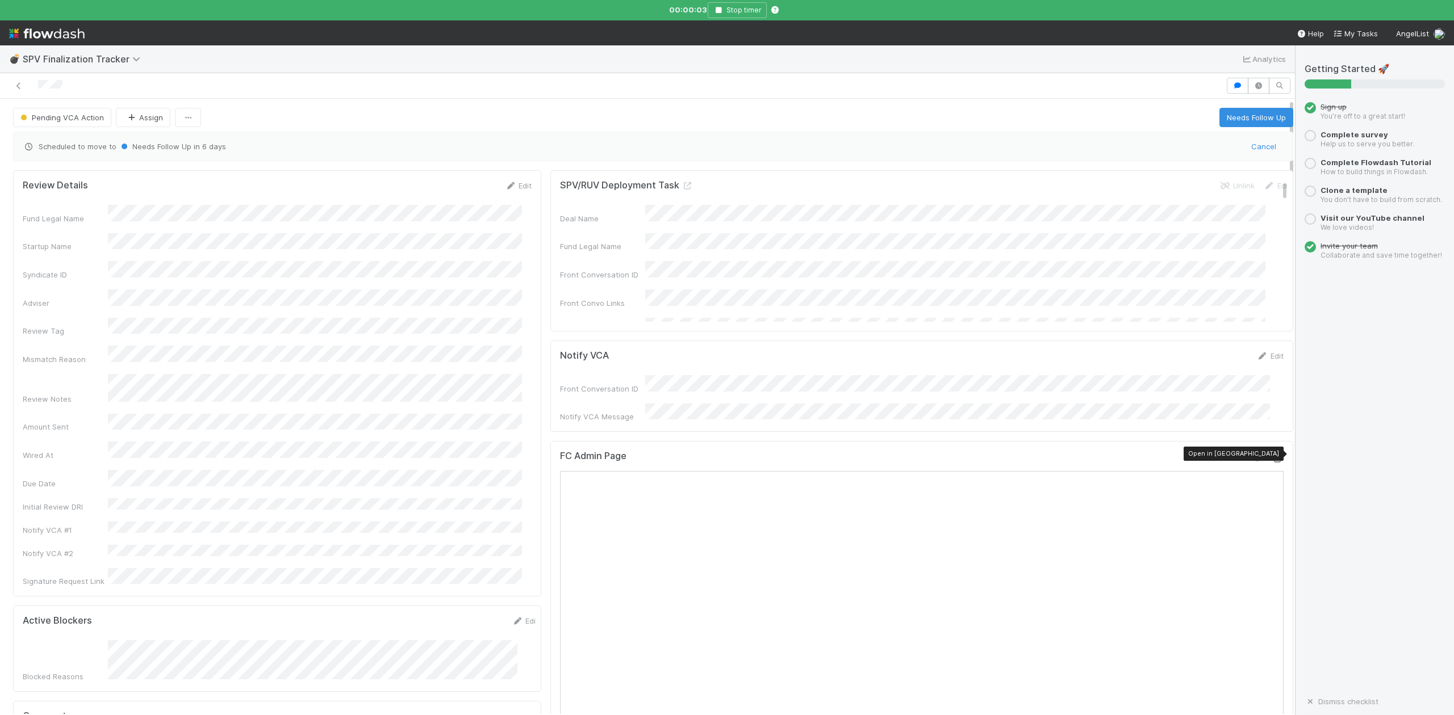
click at [1272, 455] on icon at bounding box center [1277, 458] width 11 height 7
click at [60, 122] on span "Pending VCA Action" at bounding box center [61, 117] width 86 height 9
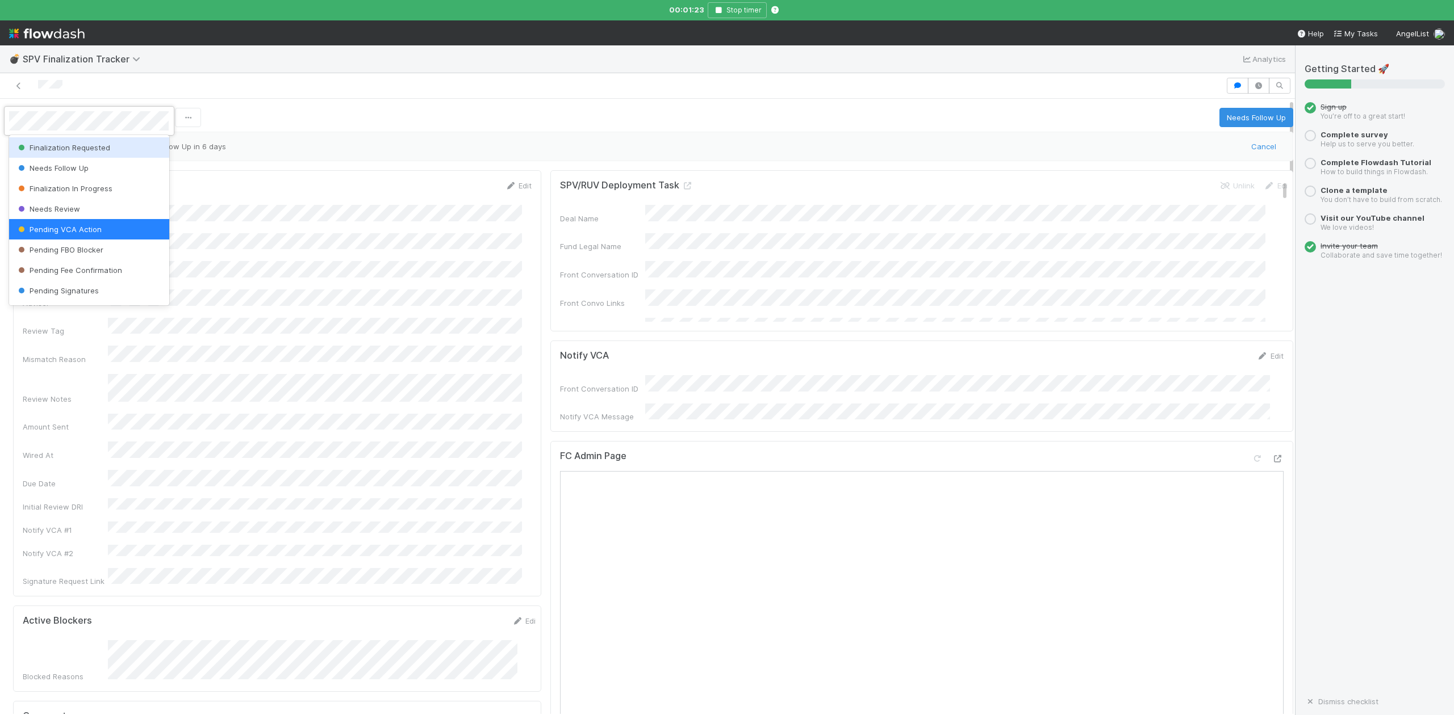
click at [94, 145] on span "Finalization Requested" at bounding box center [63, 147] width 94 height 9
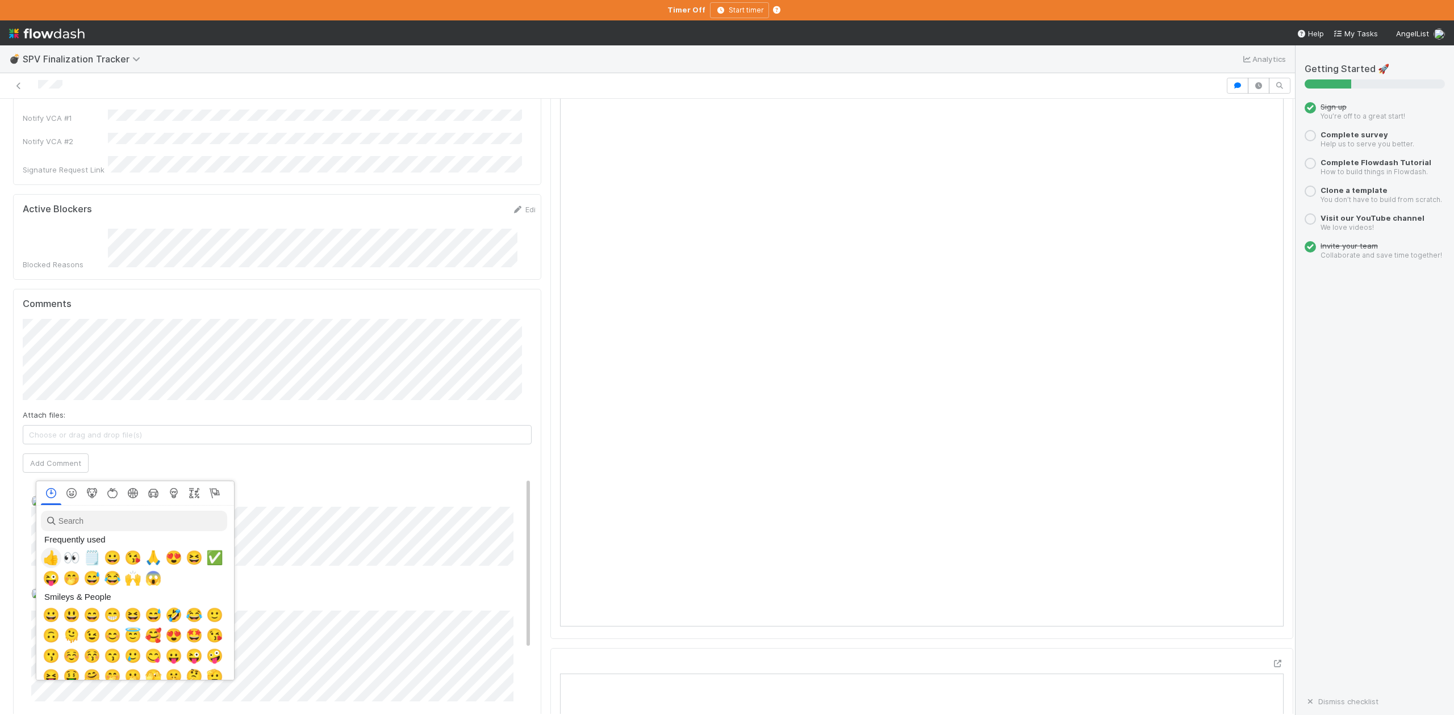
scroll to position [344, 0]
click at [50, 555] on span "👍" at bounding box center [51, 558] width 17 height 16
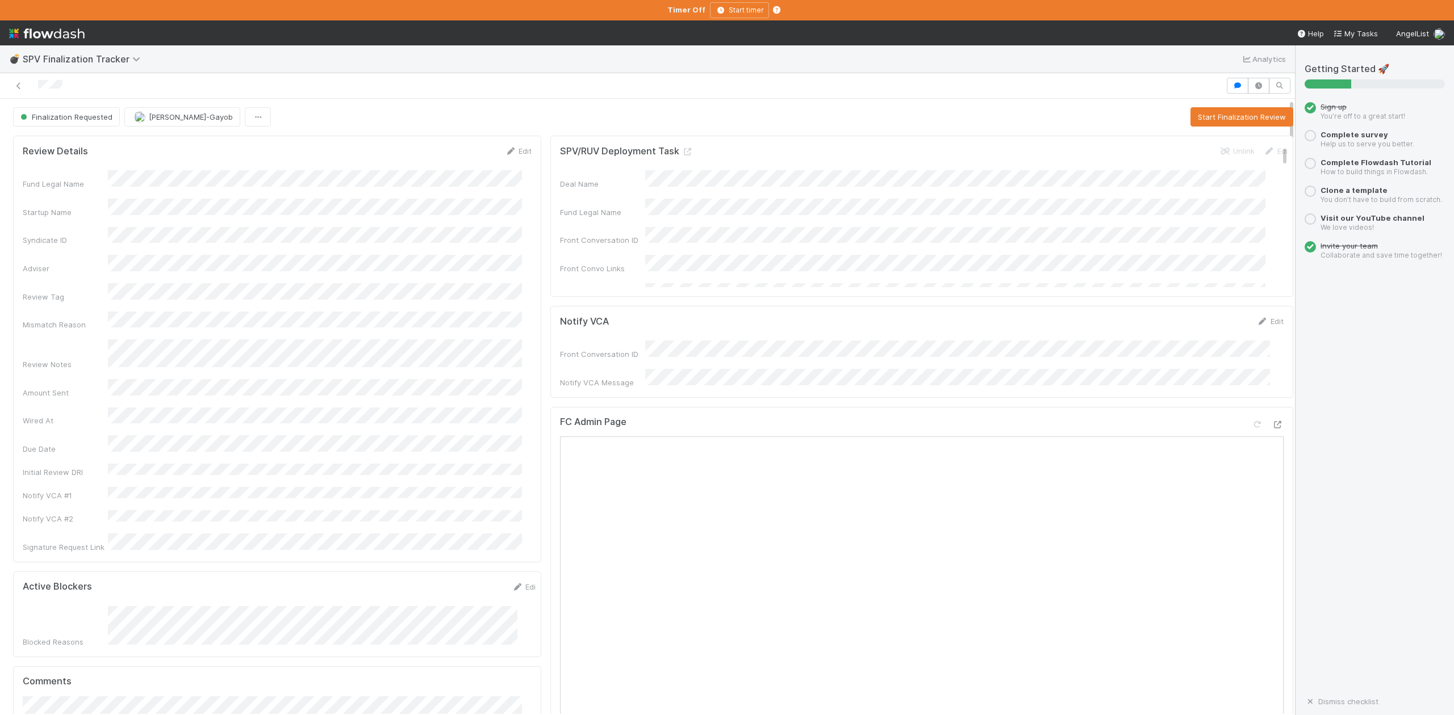
scroll to position [0, 0]
click at [1208, 122] on button "Start Finalization Review" at bounding box center [1241, 117] width 103 height 19
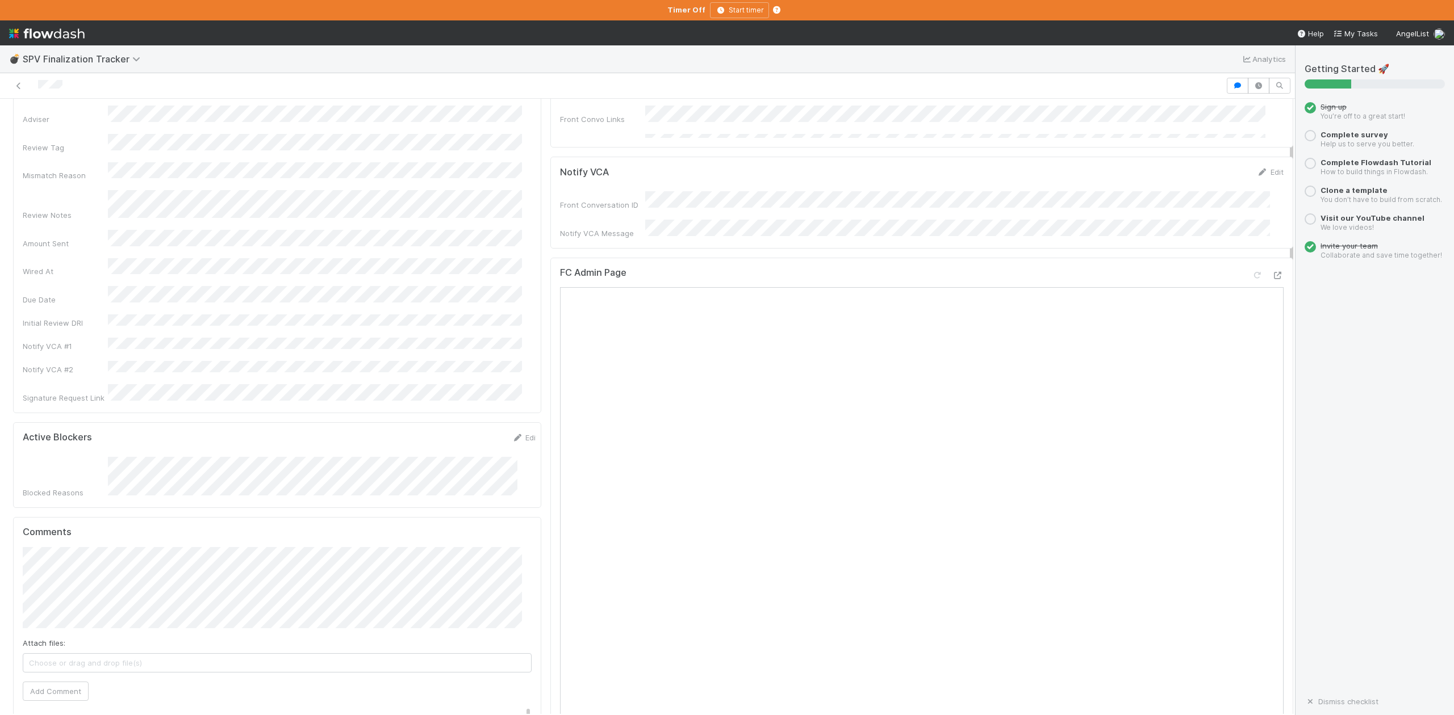
scroll to position [151, 0]
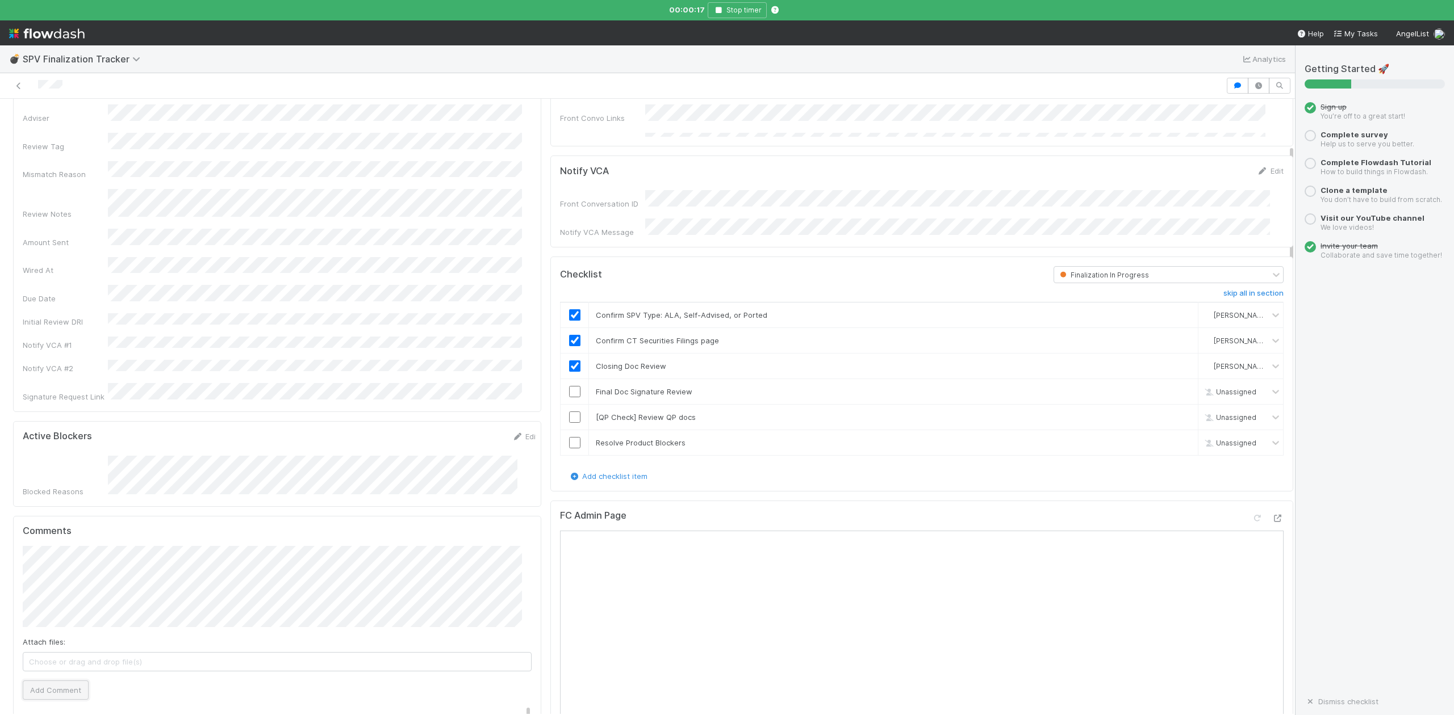
click at [51, 681] on button "Add Comment" at bounding box center [56, 690] width 66 height 19
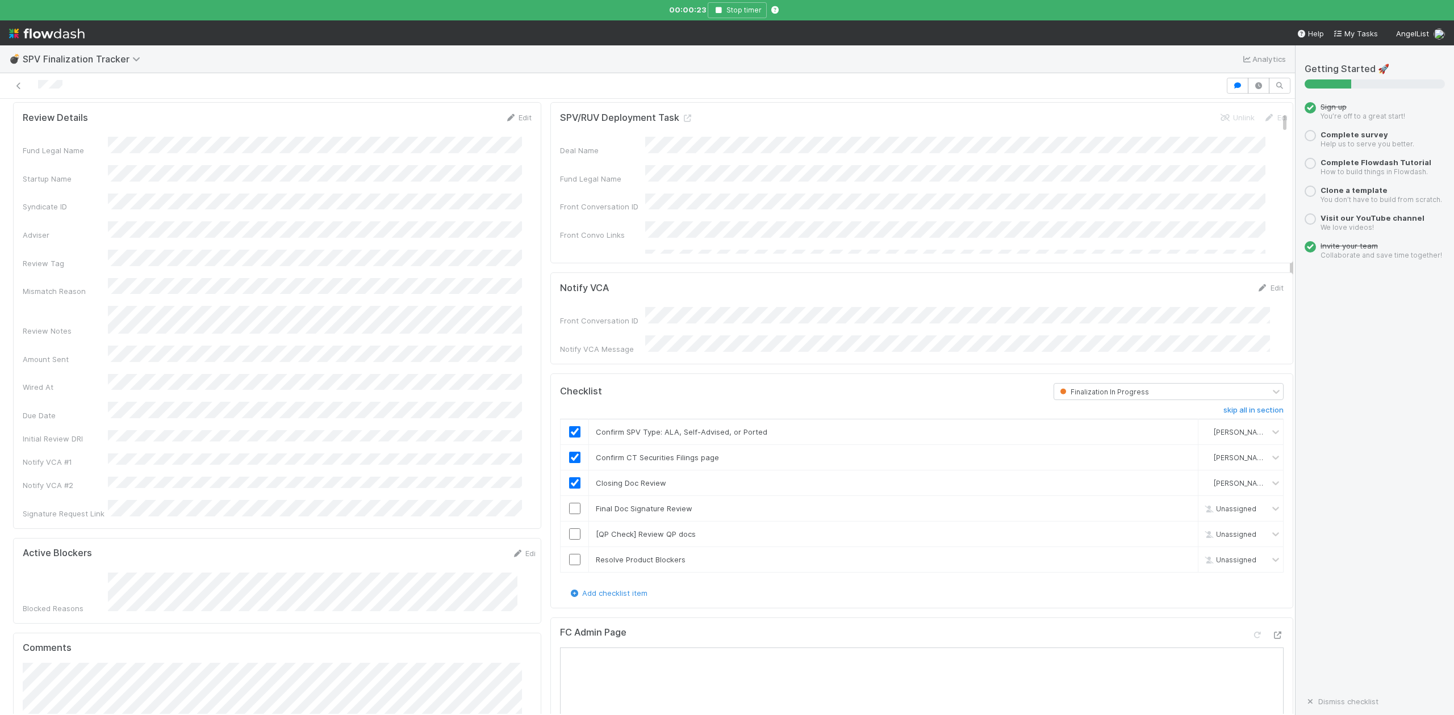
scroll to position [0, 0]
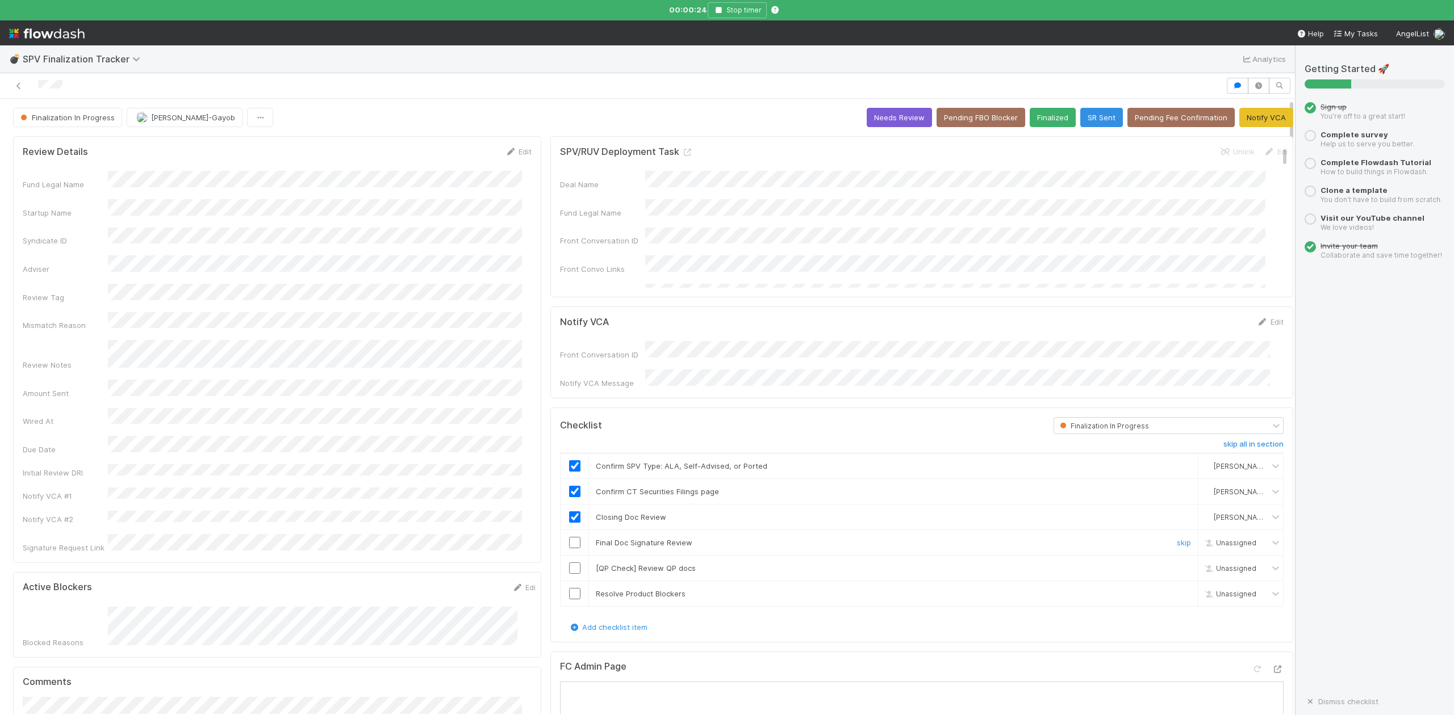
click at [569, 543] on input "checkbox" at bounding box center [574, 542] width 11 height 11
click at [716, 12] on icon "button" at bounding box center [718, 10] width 11 height 7
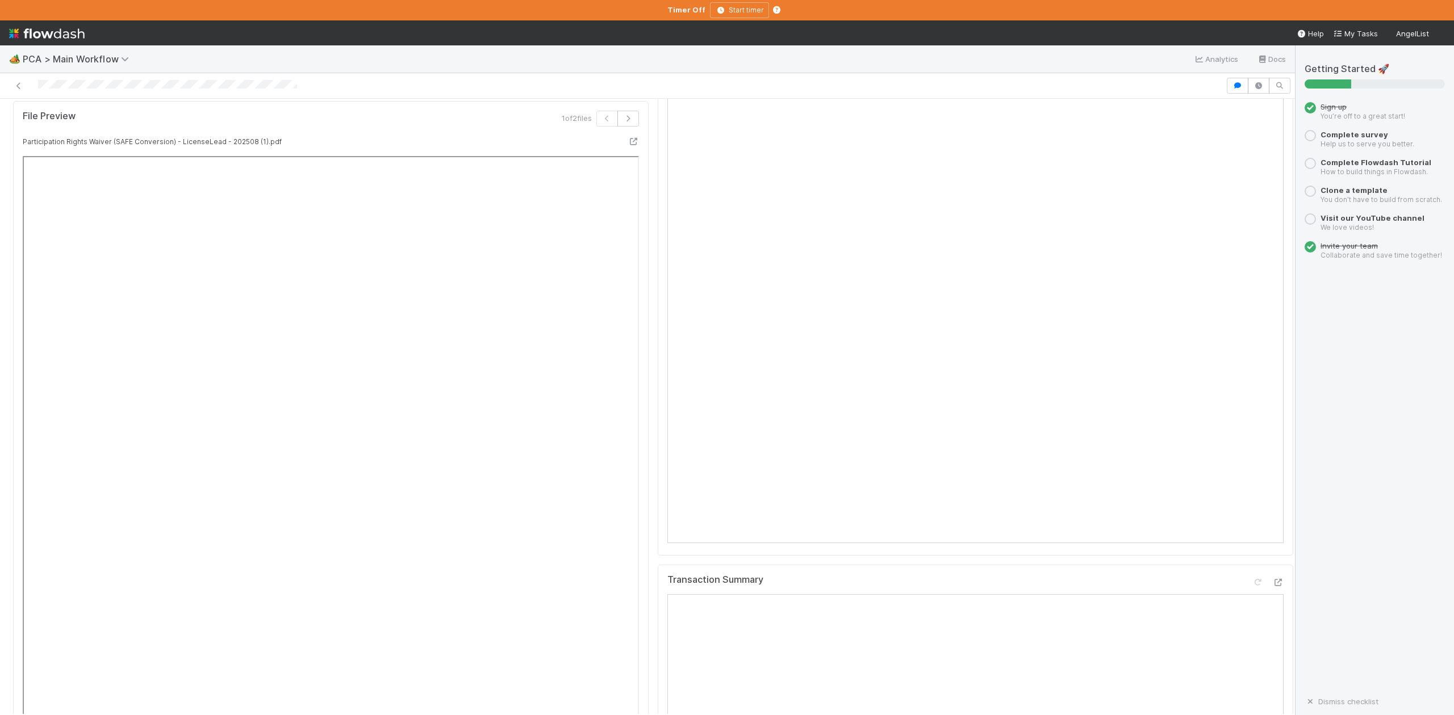
scroll to position [832, 0]
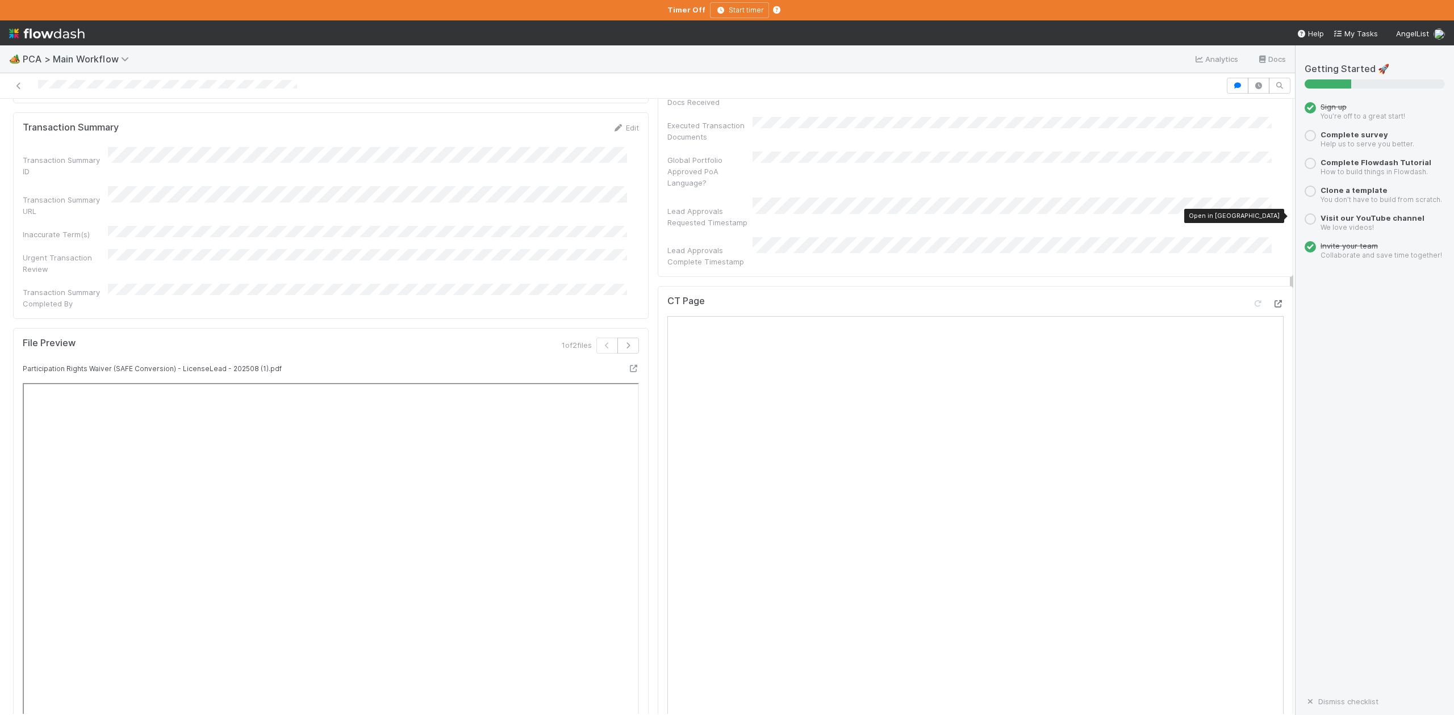
click at [1272, 300] on icon at bounding box center [1277, 303] width 11 height 7
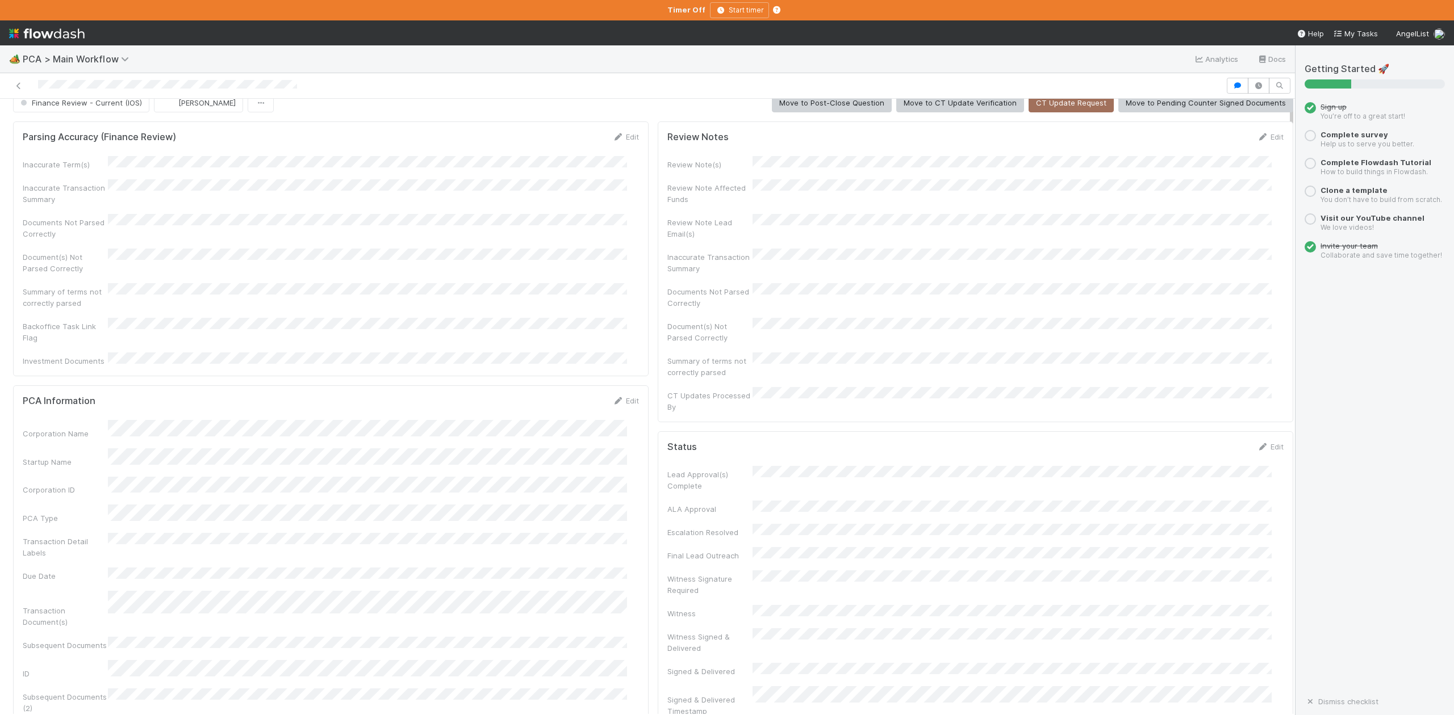
scroll to position [0, 0]
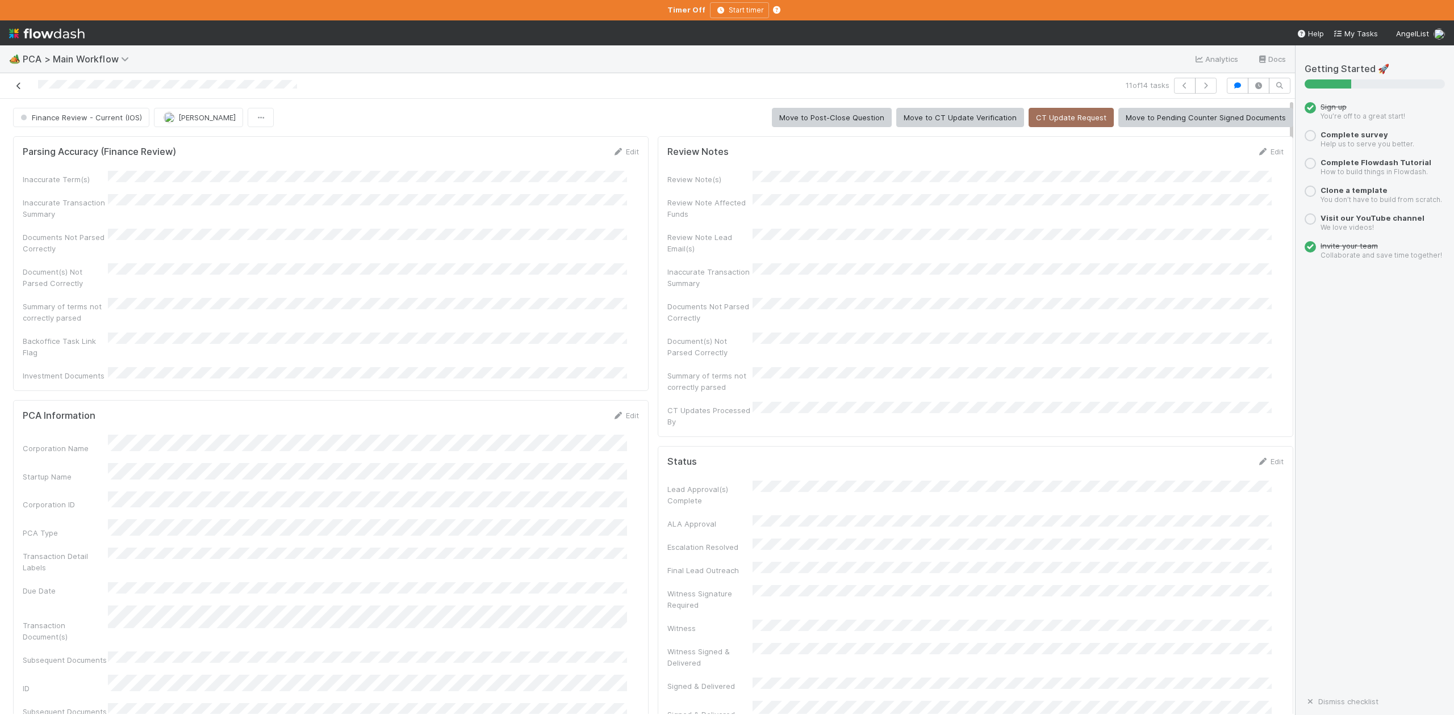
click at [19, 82] on icon at bounding box center [18, 85] width 11 height 7
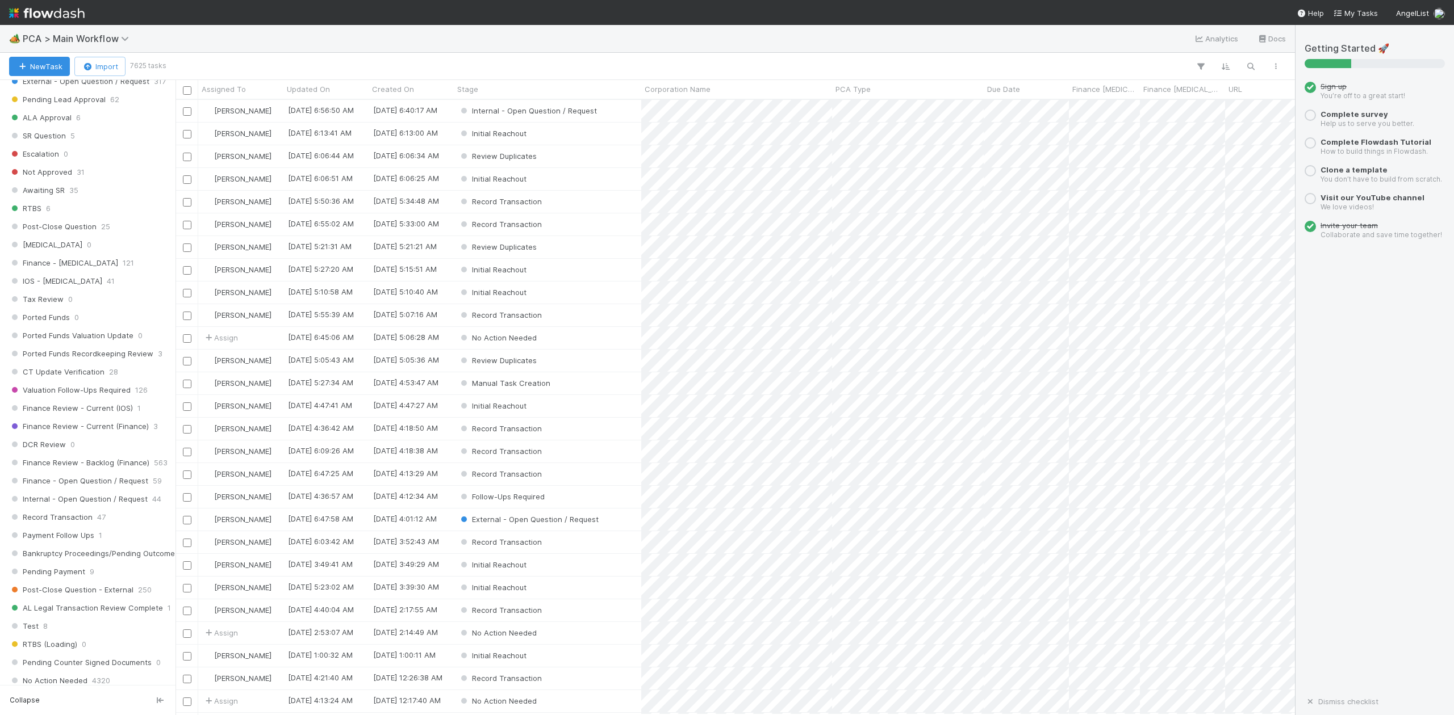
scroll to position [530, 0]
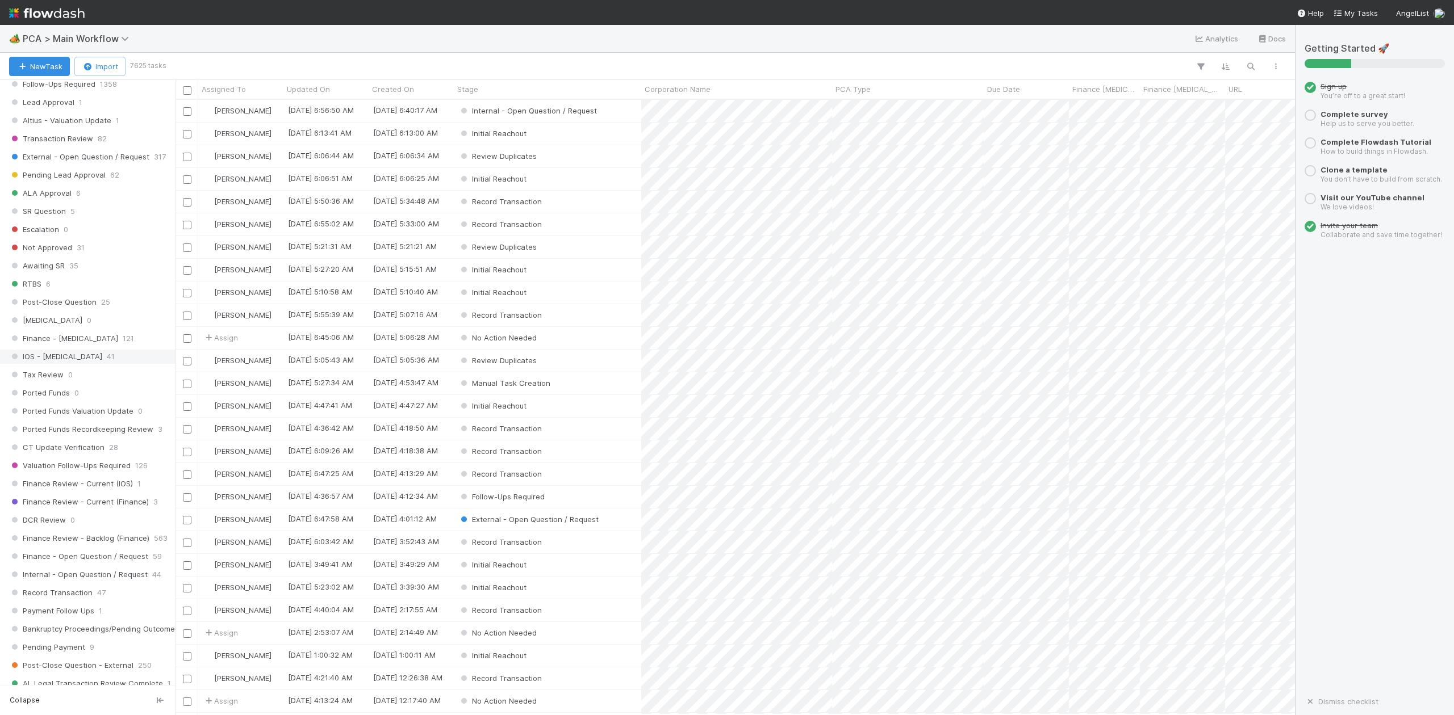
click at [41, 364] on span "IOS - ICU" at bounding box center [55, 357] width 93 height 14
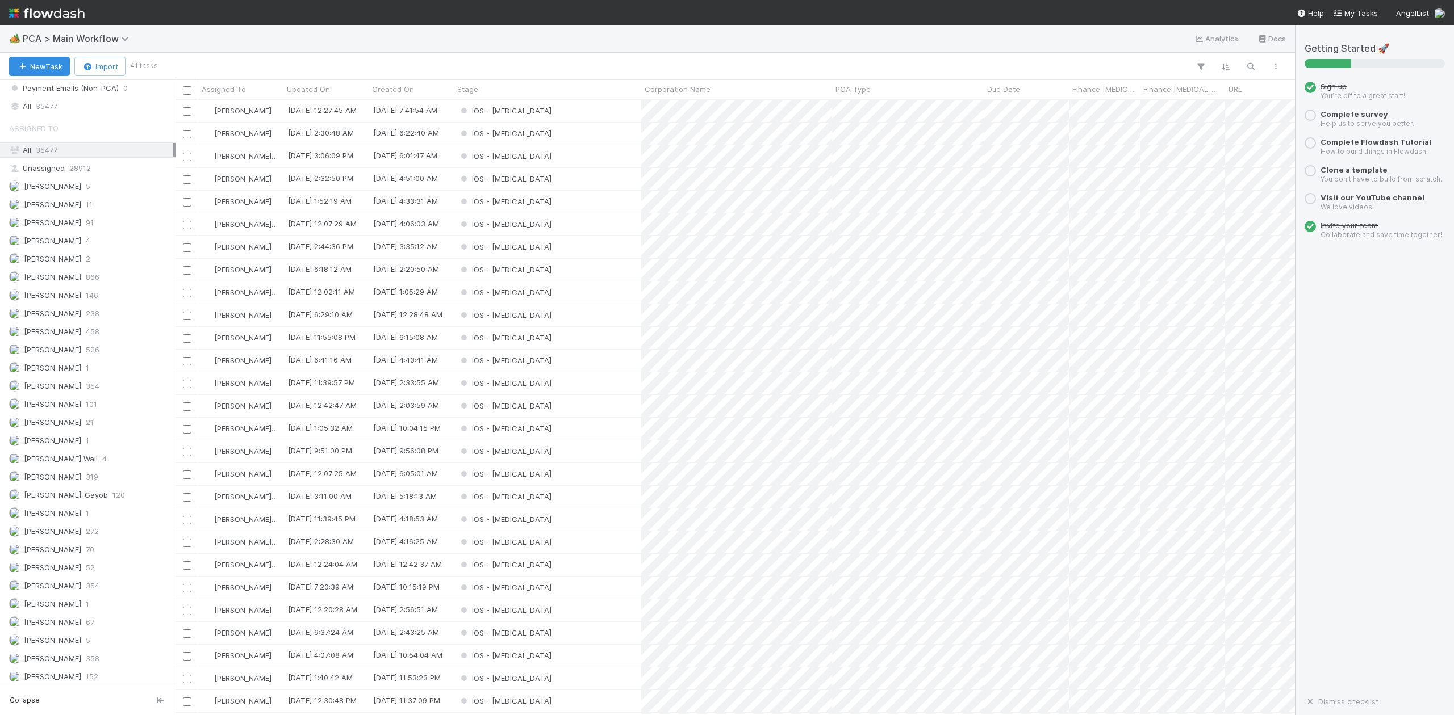
scroll to position [1363, 0]
click at [71, 462] on span "[PERSON_NAME]-Gayob" at bounding box center [66, 457] width 84 height 9
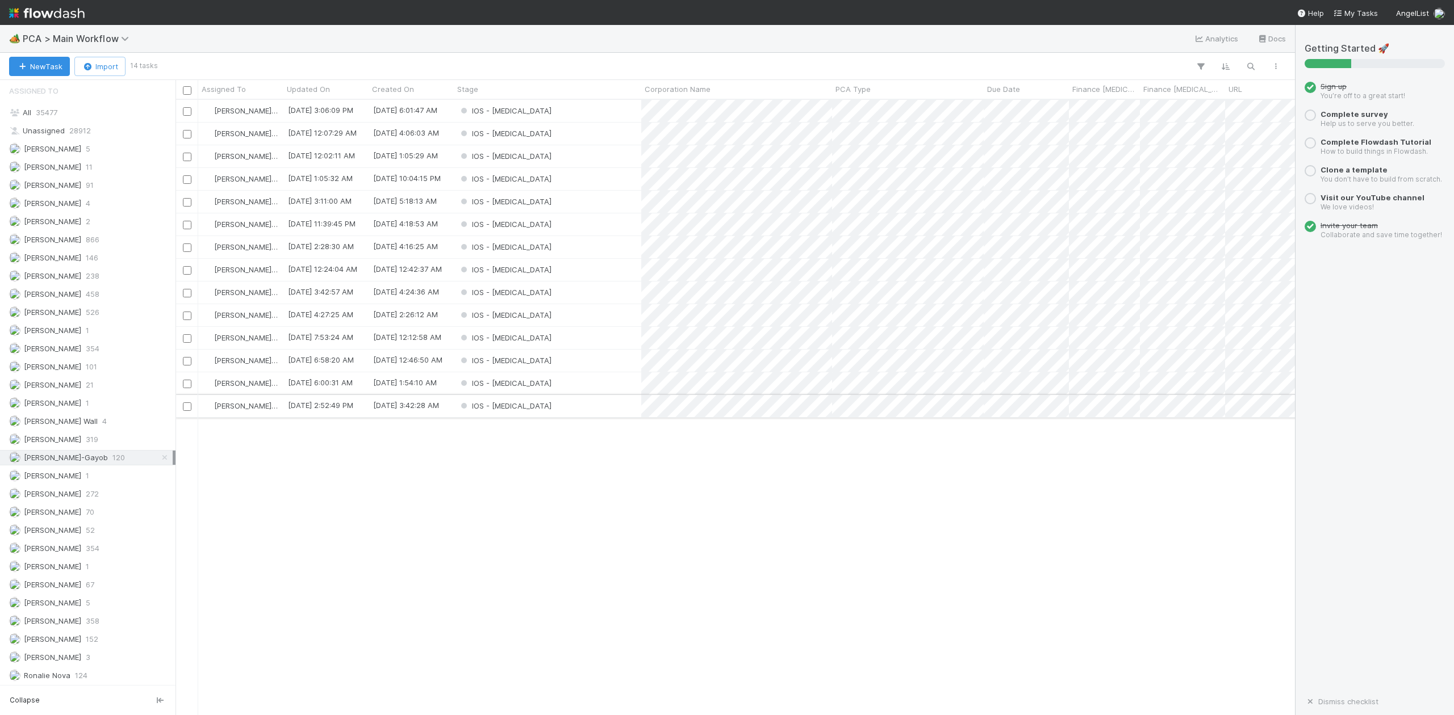
scroll to position [604, 1108]
click at [516, 360] on div "IOS - ICU" at bounding box center [547, 361] width 187 height 22
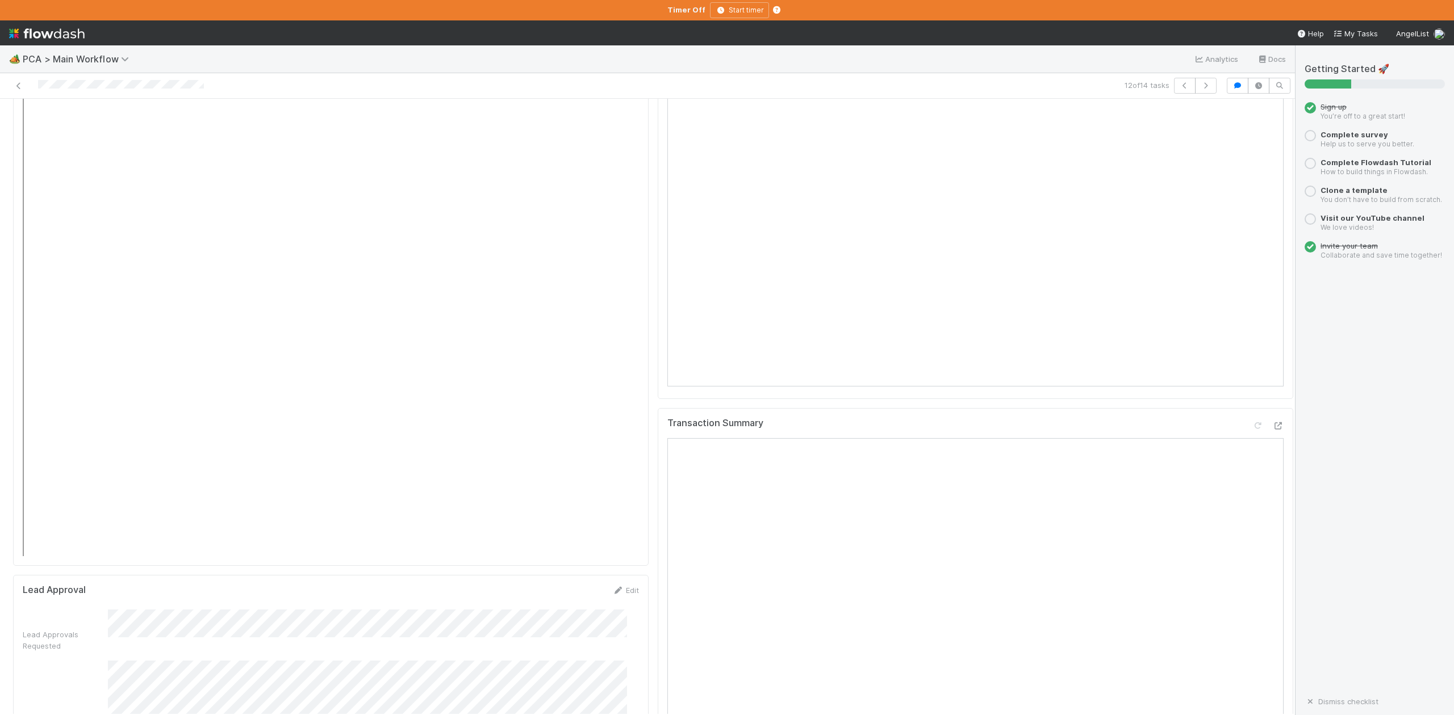
scroll to position [1514, 0]
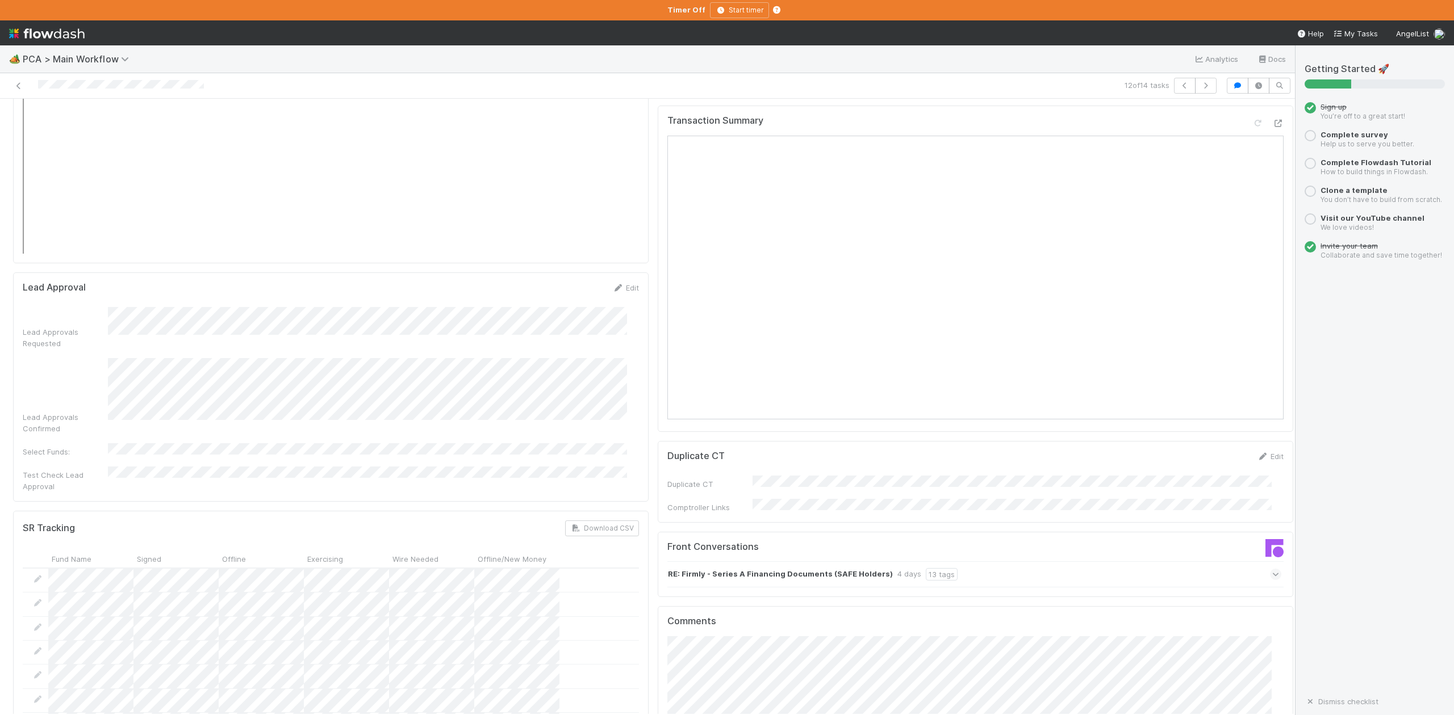
click at [1272, 569] on icon at bounding box center [1275, 574] width 7 height 11
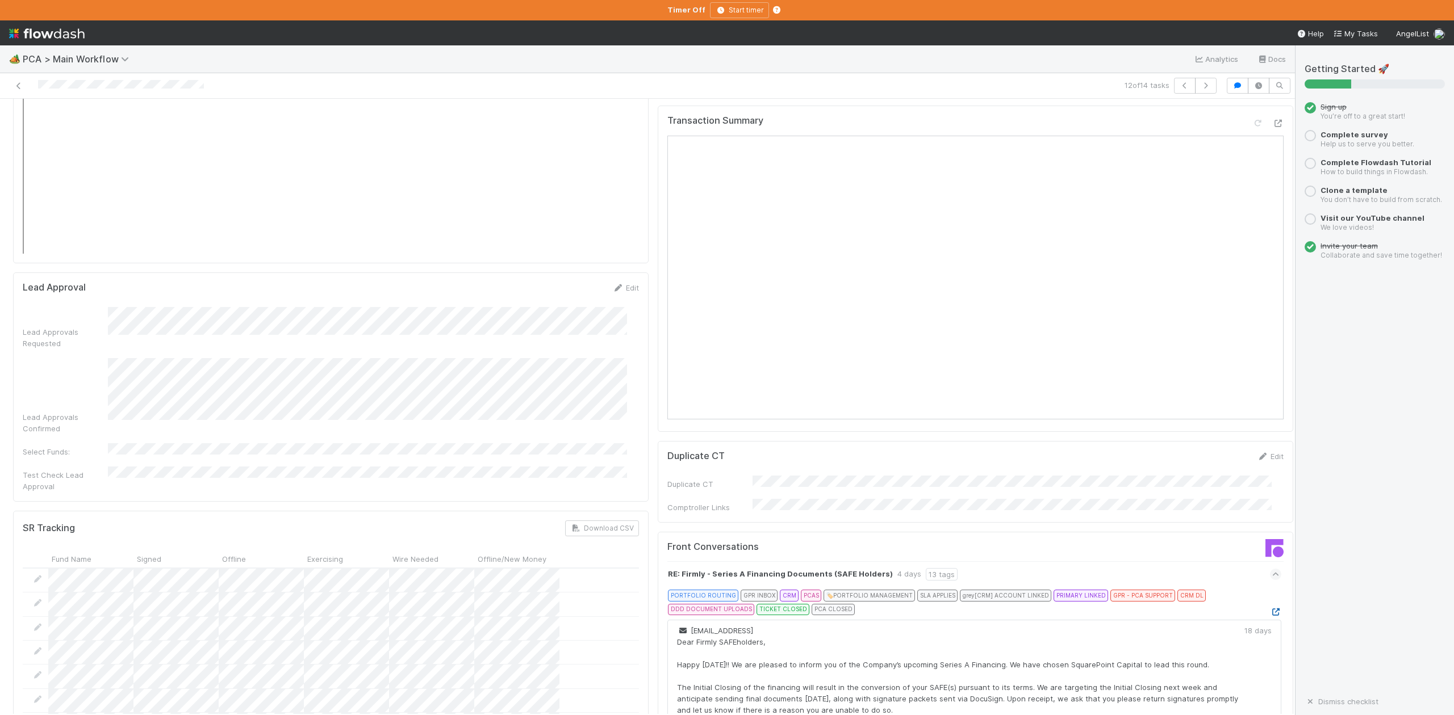
click at [1270, 609] on icon at bounding box center [1275, 612] width 11 height 7
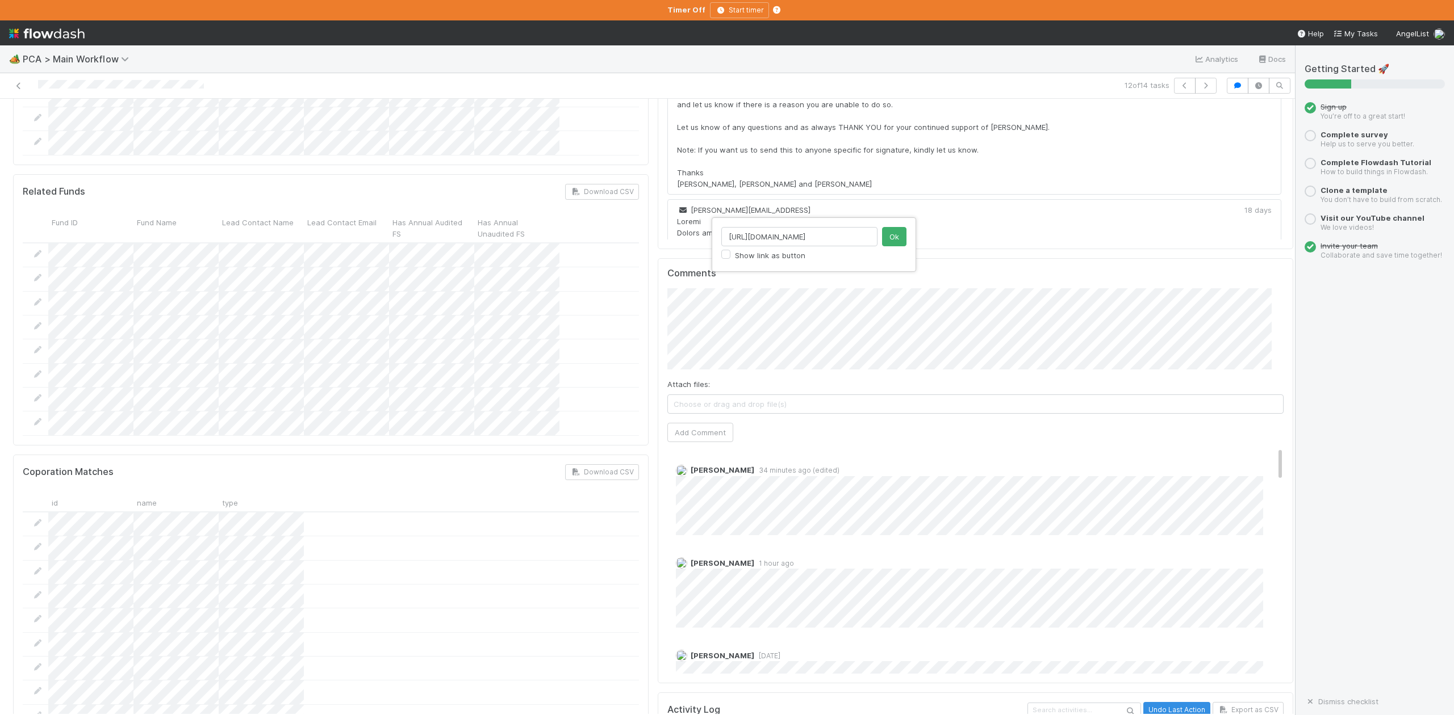
scroll to position [0, 16]
type input "https://app.frontapp.com/open/msg_1yjtbe13"
click at [895, 235] on button "Ok" at bounding box center [894, 236] width 24 height 19
click at [700, 423] on button "Add Comment" at bounding box center [700, 432] width 66 height 19
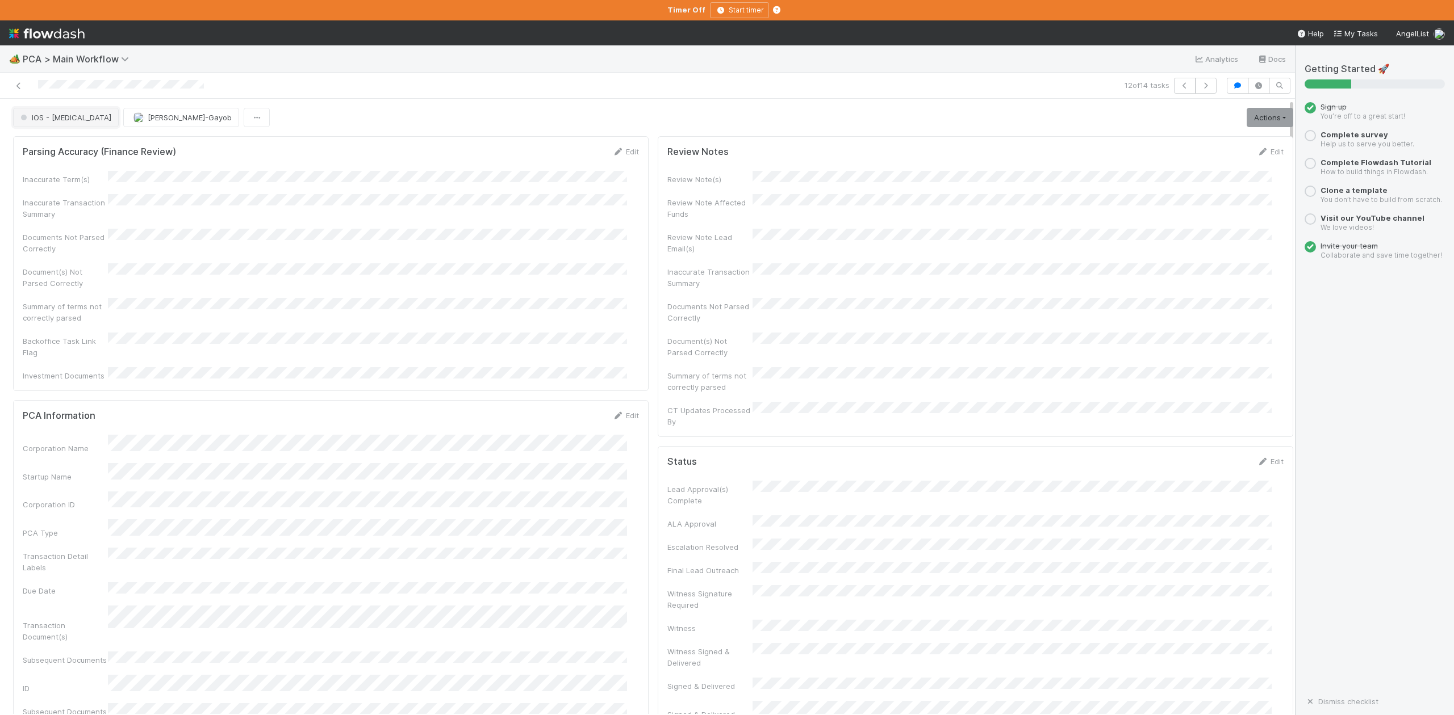
click at [55, 123] on button "IOS - ICU" at bounding box center [66, 117] width 106 height 19
click at [76, 169] on span "Record Transaction" at bounding box center [57, 164] width 83 height 9
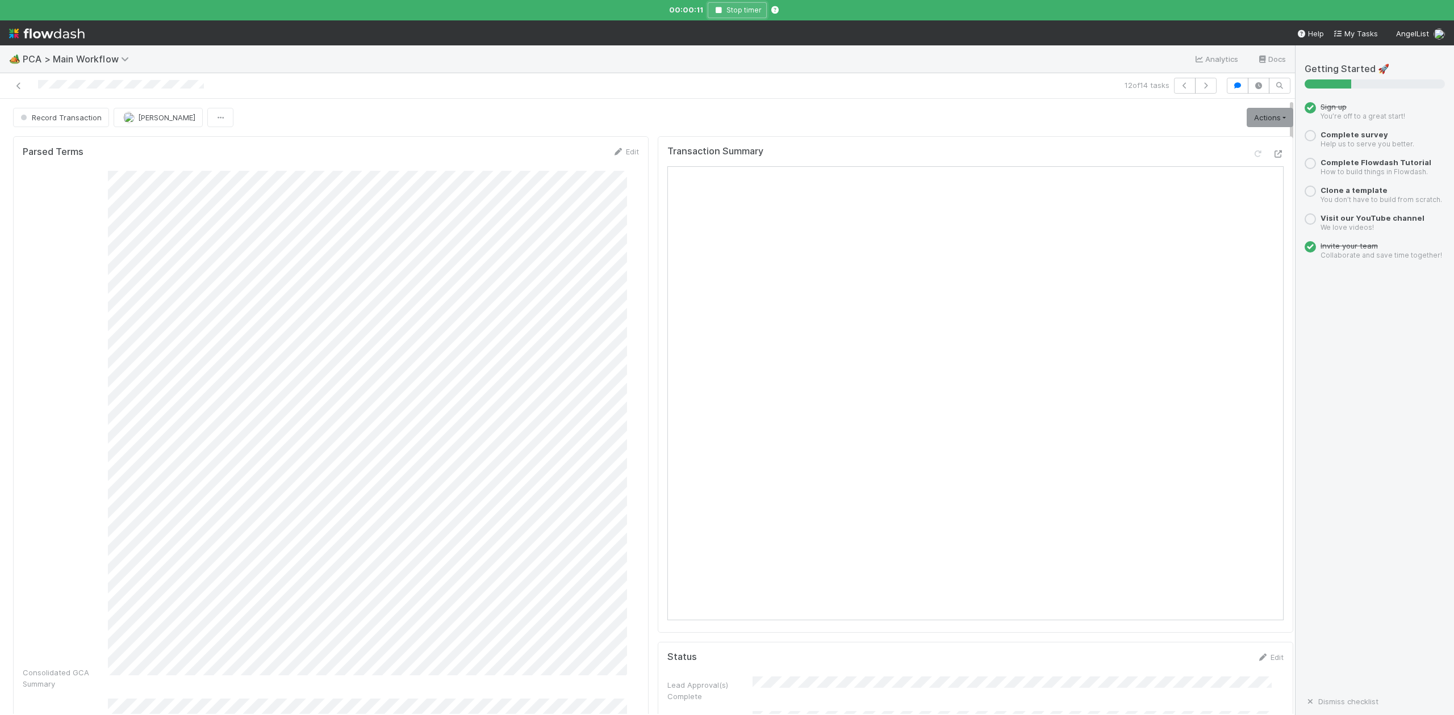
click at [717, 9] on icon "button" at bounding box center [718, 10] width 11 height 7
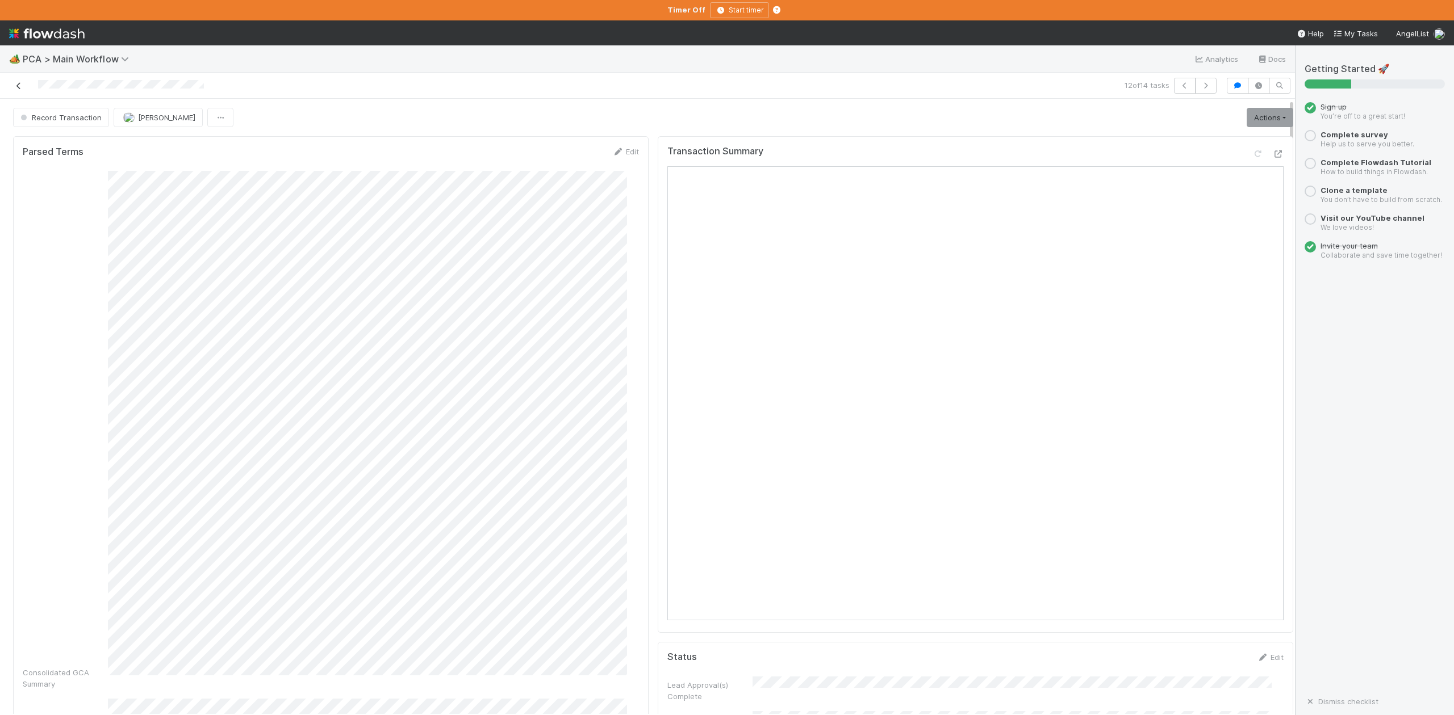
click at [21, 86] on icon at bounding box center [18, 85] width 11 height 7
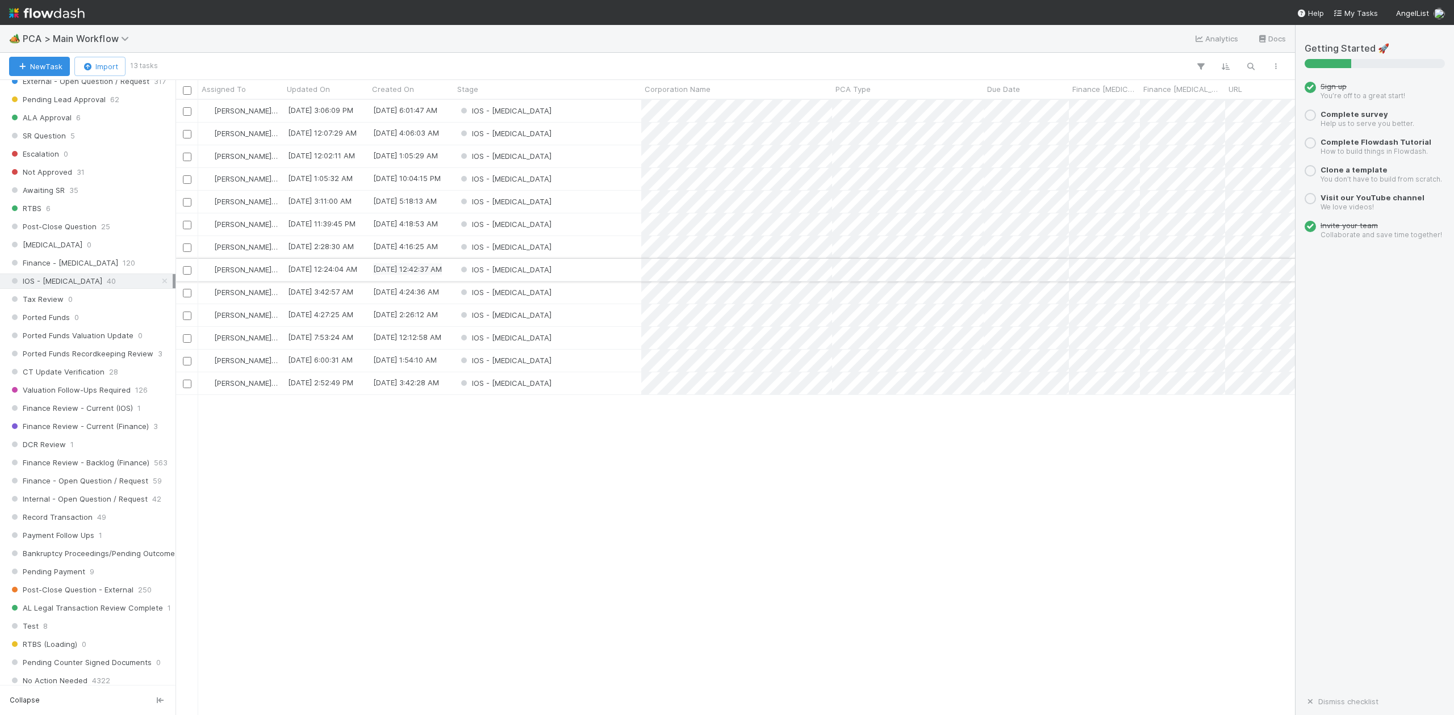
scroll to position [151, 0]
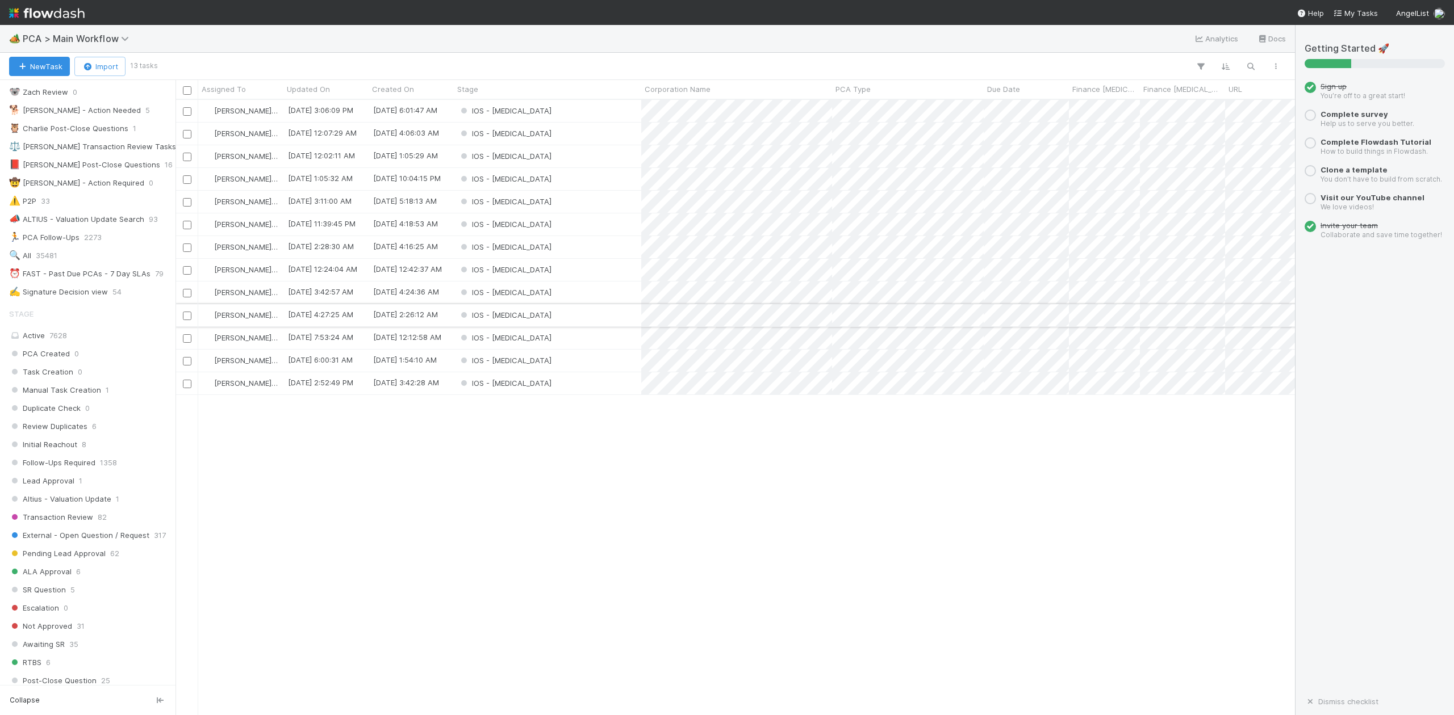
click at [518, 316] on div "IOS - ICU" at bounding box center [547, 315] width 187 height 22
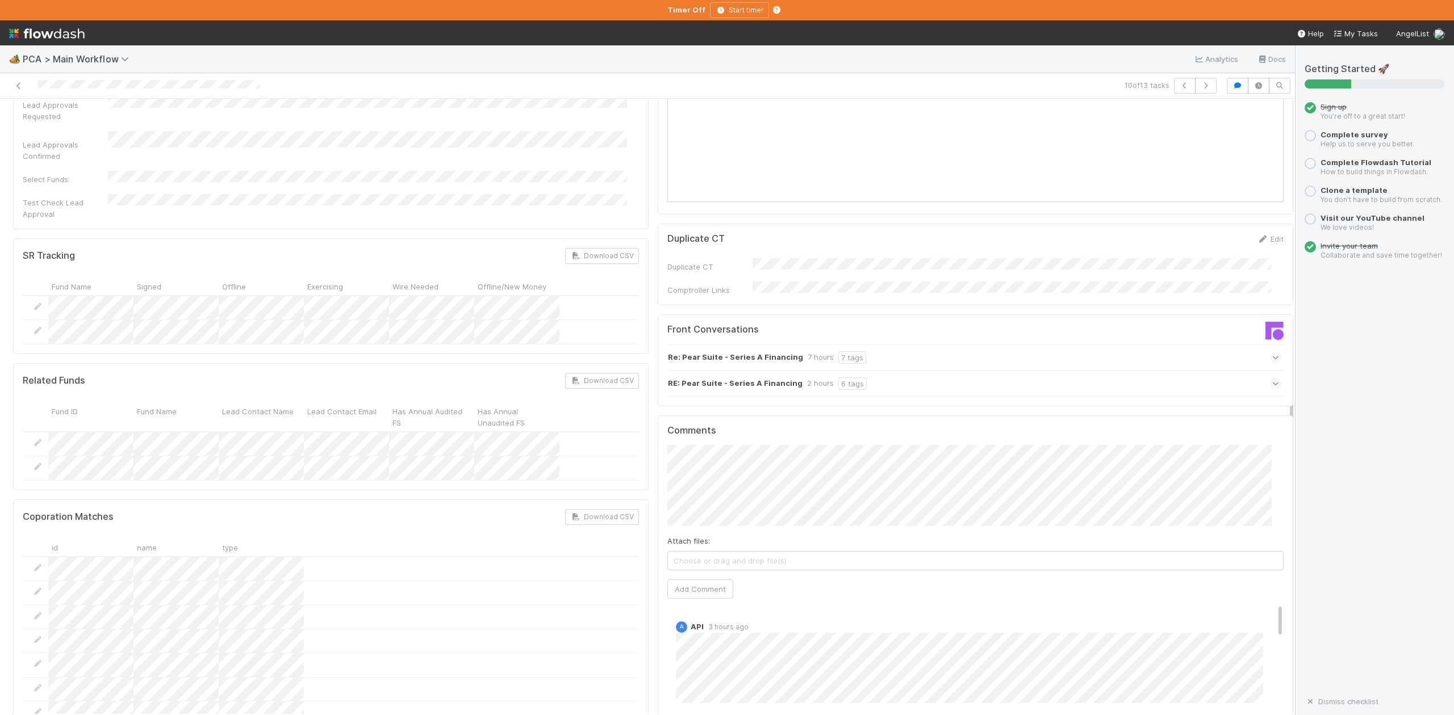
scroll to position [1665, 0]
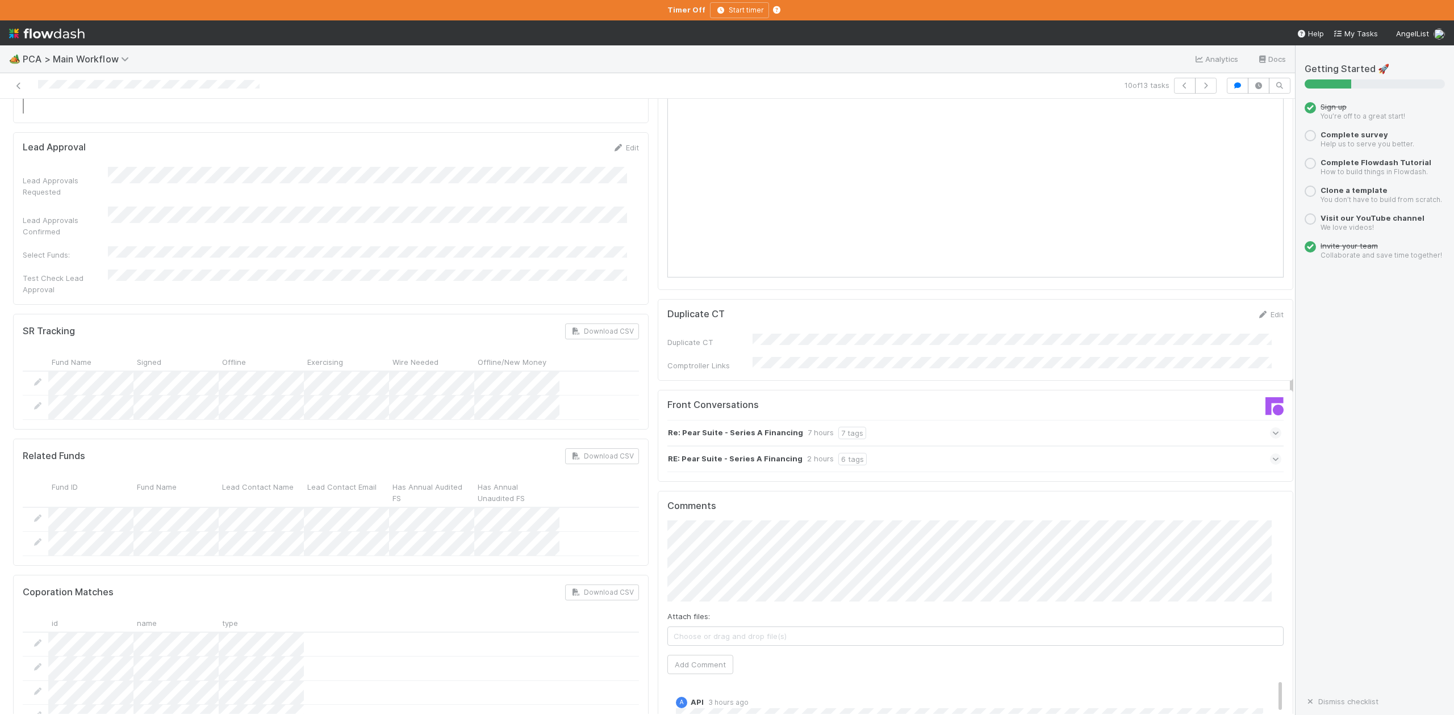
click at [1272, 454] on icon at bounding box center [1275, 459] width 7 height 11
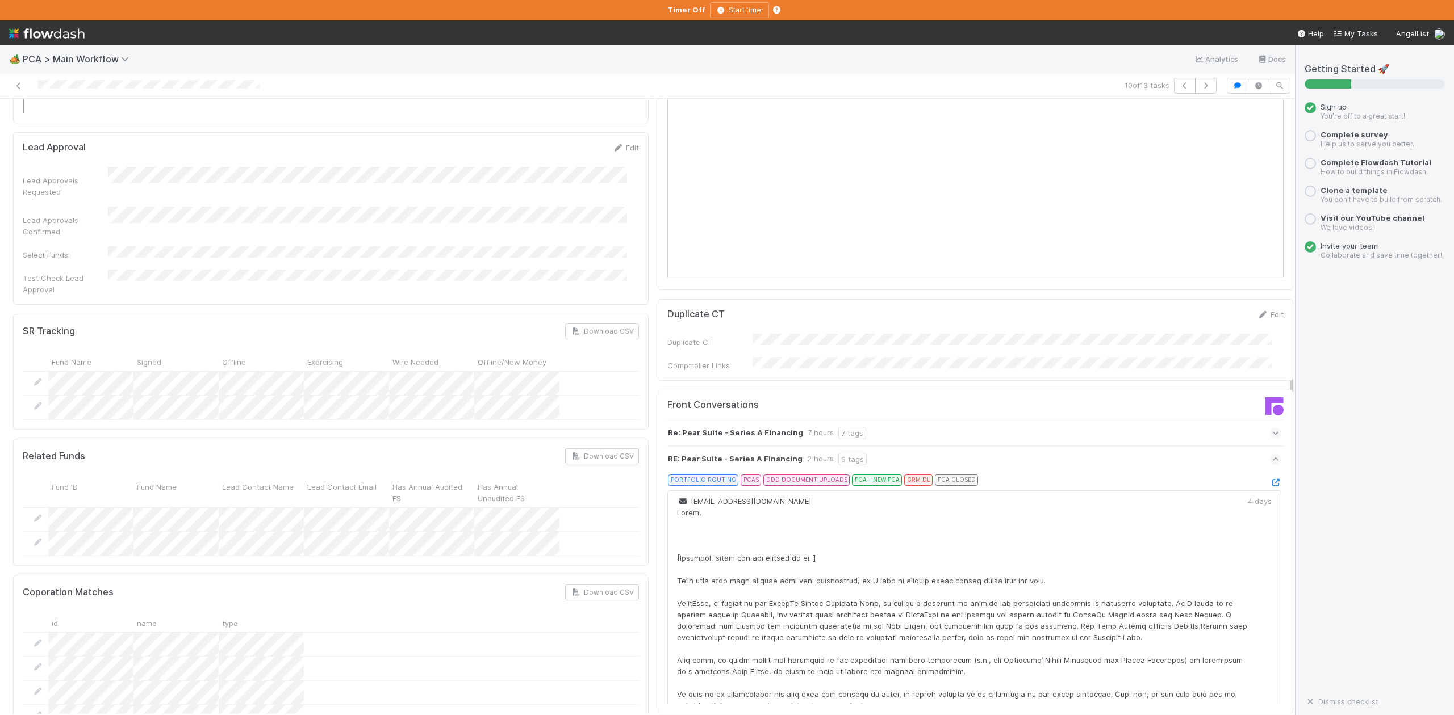
click at [1272, 428] on icon at bounding box center [1275, 433] width 7 height 11
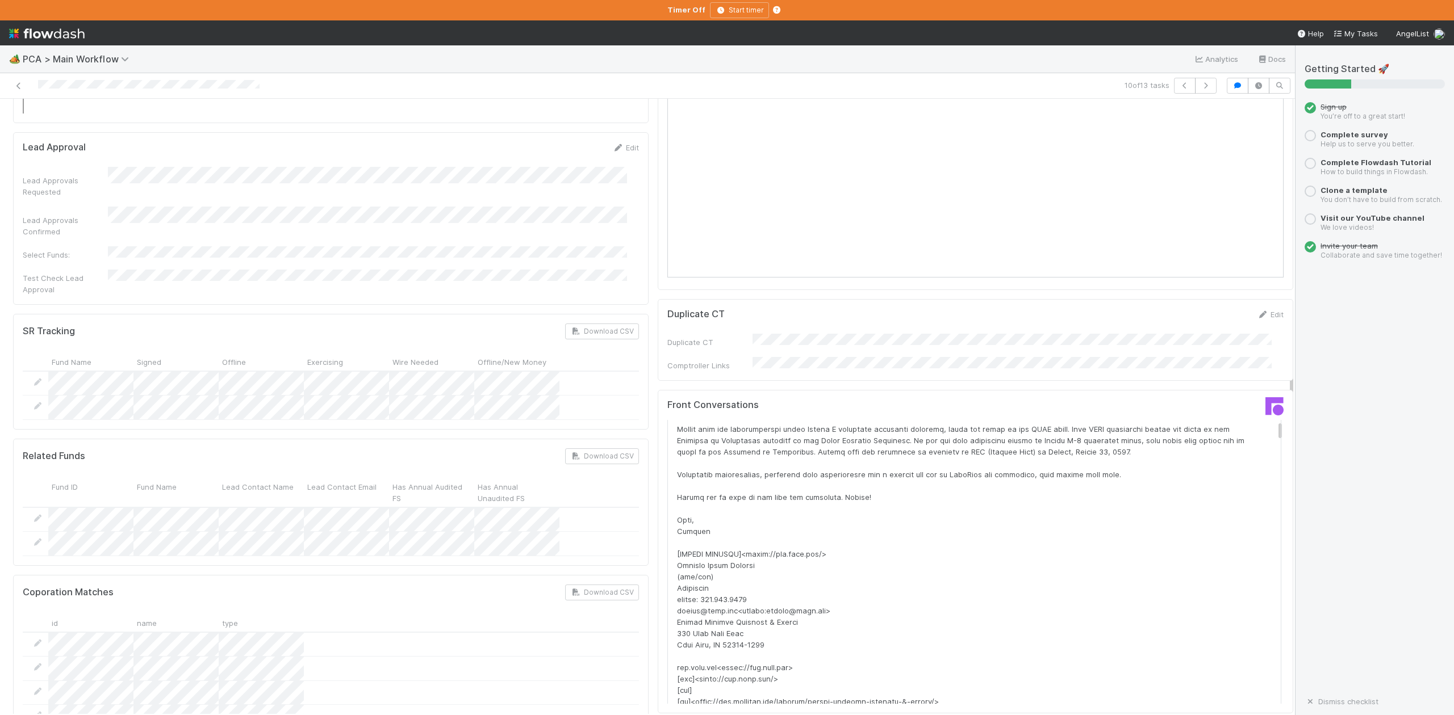
scroll to position [0, 0]
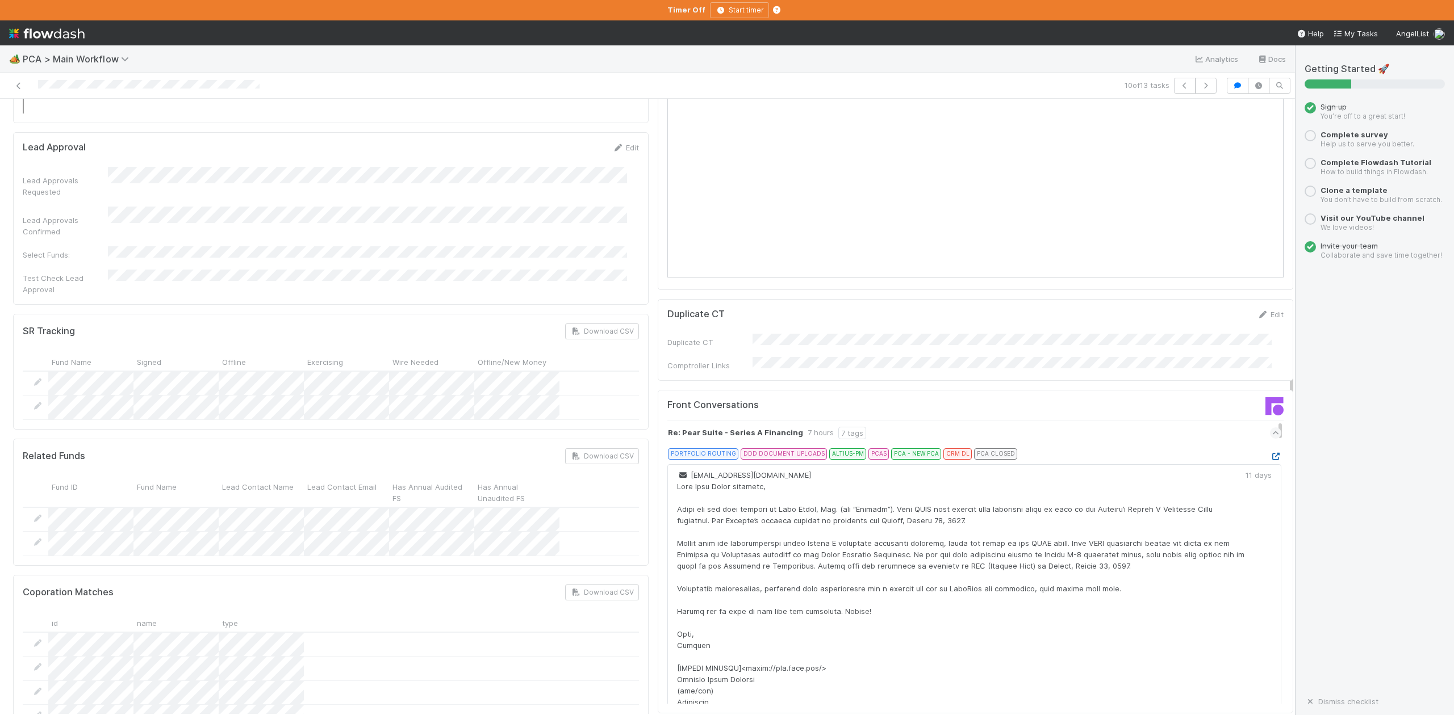
click at [1270, 453] on icon at bounding box center [1275, 456] width 11 height 7
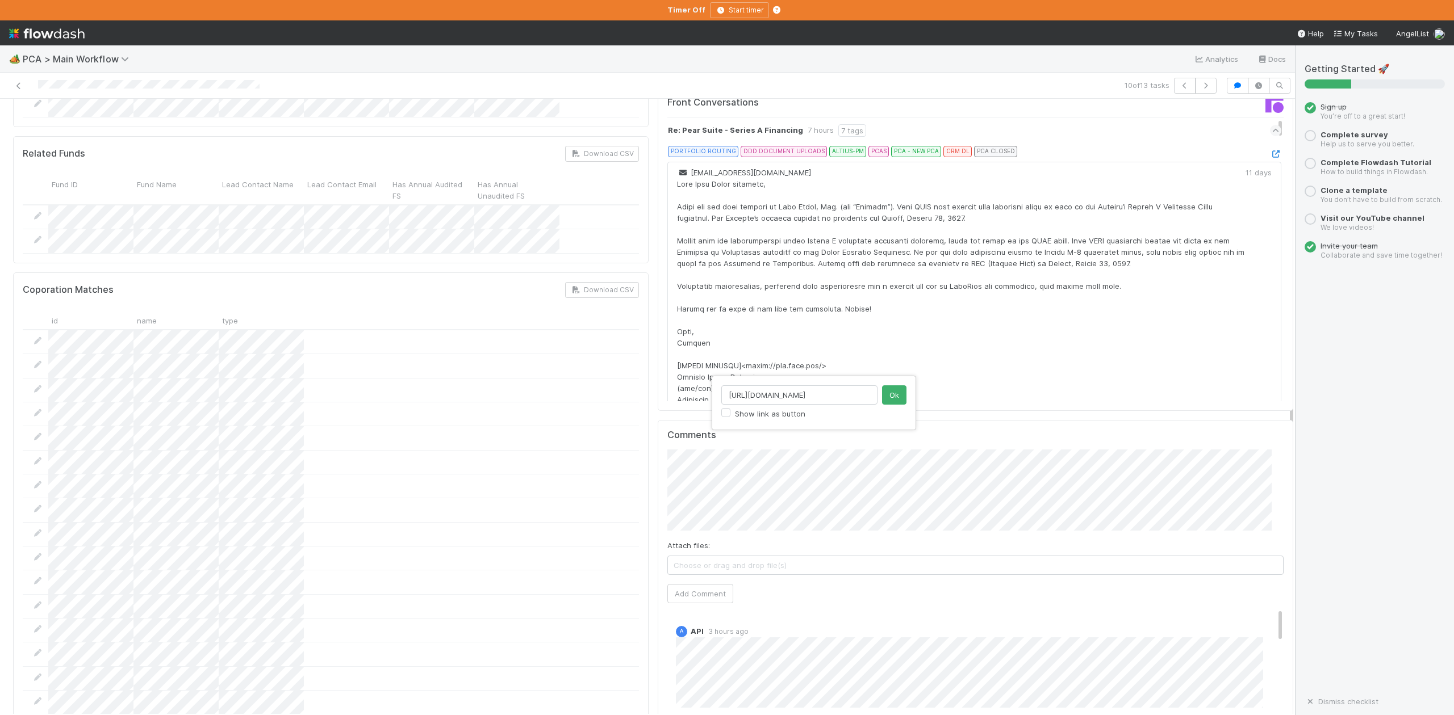
scroll to position [0, 18]
type input "https://app.frontapp.com/open/msg_wyjm81z"
click at [895, 394] on button "Ok" at bounding box center [894, 395] width 24 height 19
type input "https://app.frontapp.com/open/msg_wyheqvb"
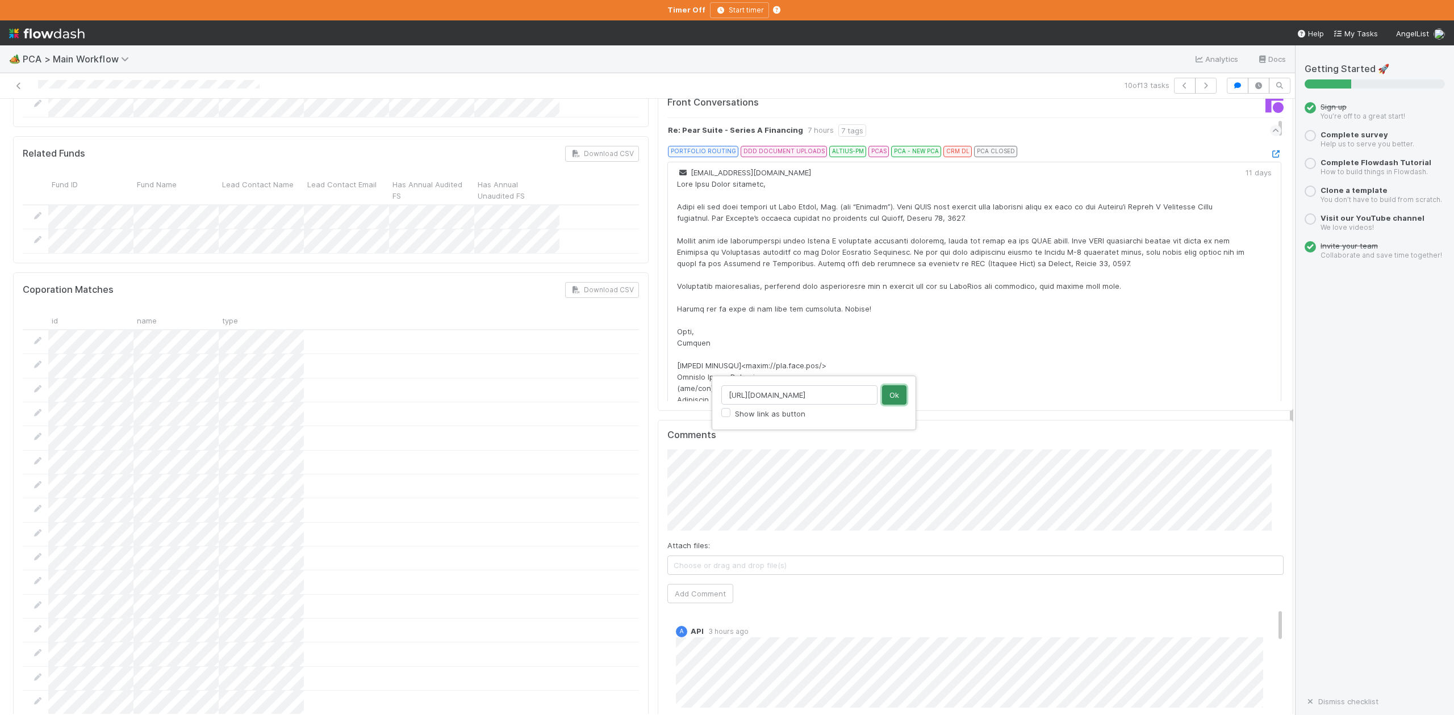
click at [899, 395] on button "Ok" at bounding box center [894, 395] width 24 height 19
click at [689, 584] on button "Add Comment" at bounding box center [700, 593] width 66 height 19
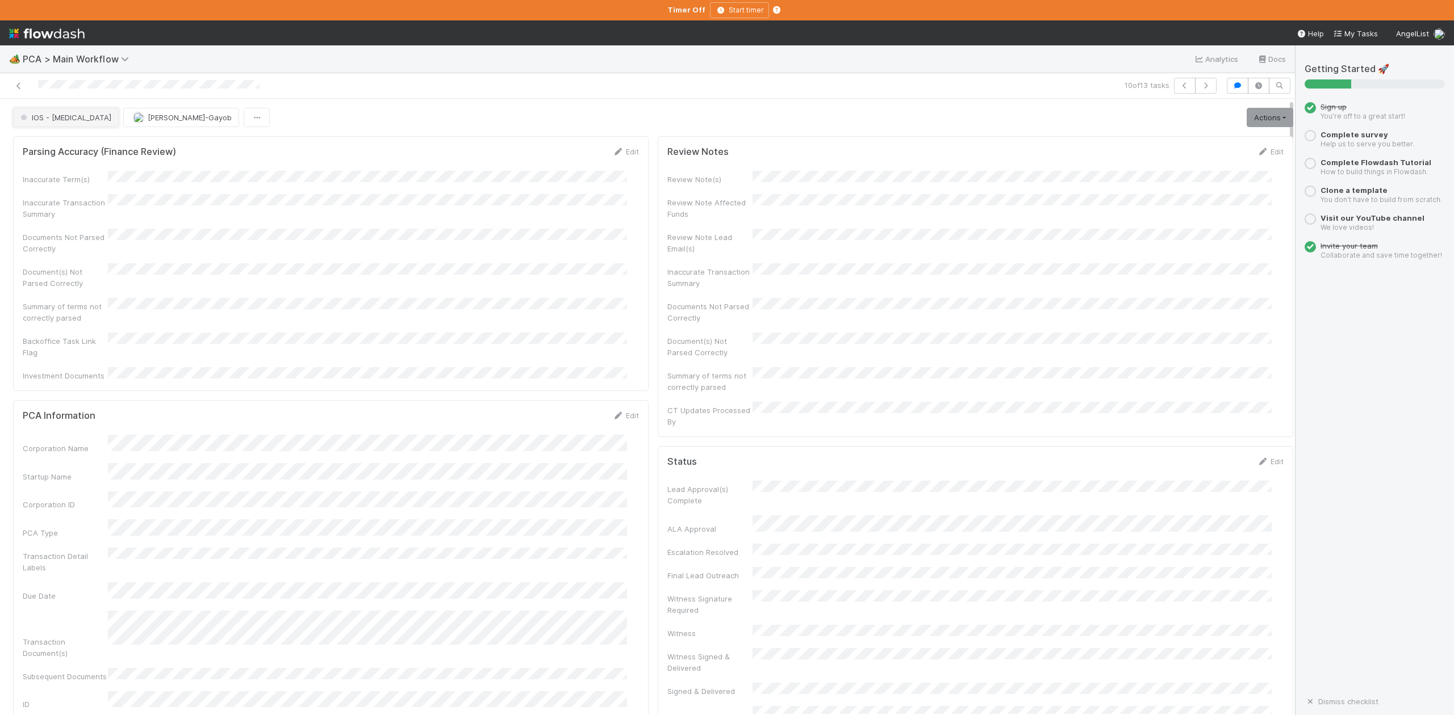
click at [45, 122] on span "IOS - ICU" at bounding box center [64, 117] width 93 height 9
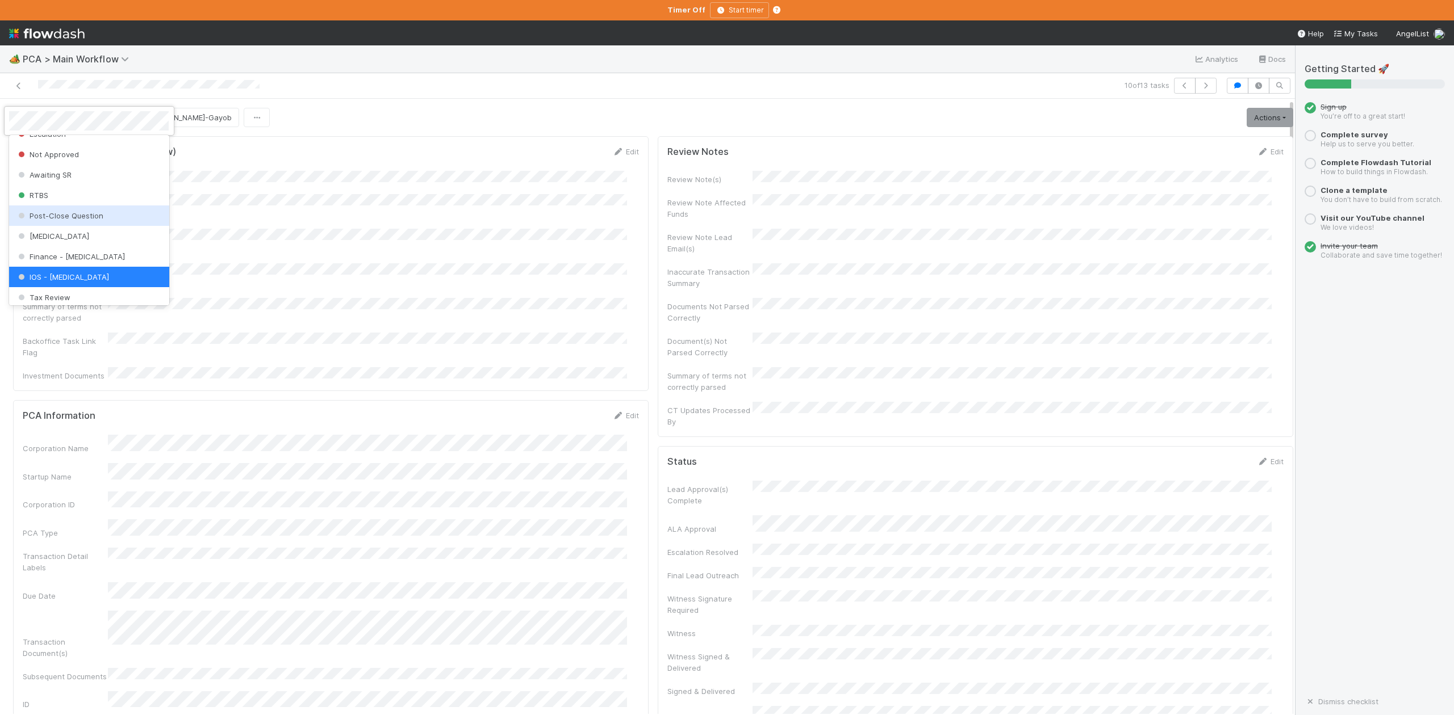
click at [73, 220] on span "Post-Close Question" at bounding box center [59, 215] width 87 height 9
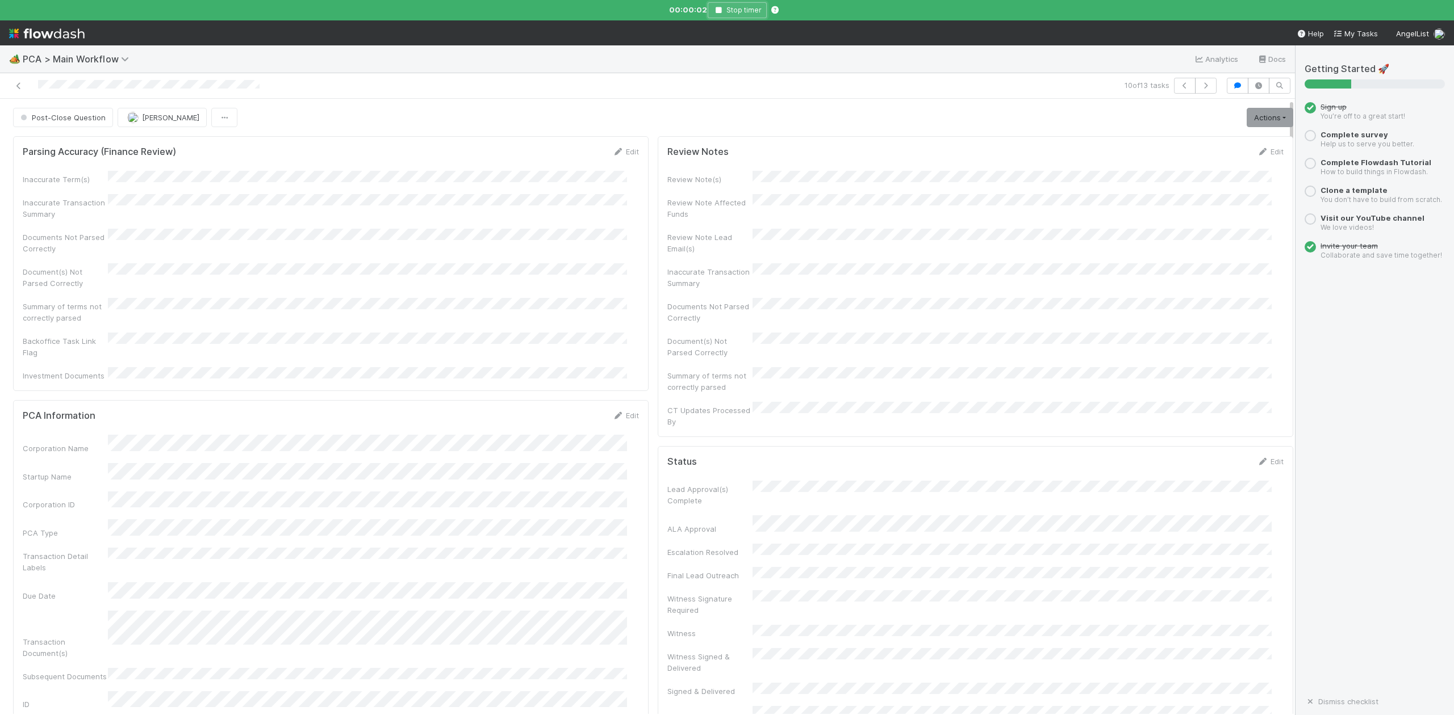
click at [720, 7] on icon "button" at bounding box center [718, 10] width 11 height 7
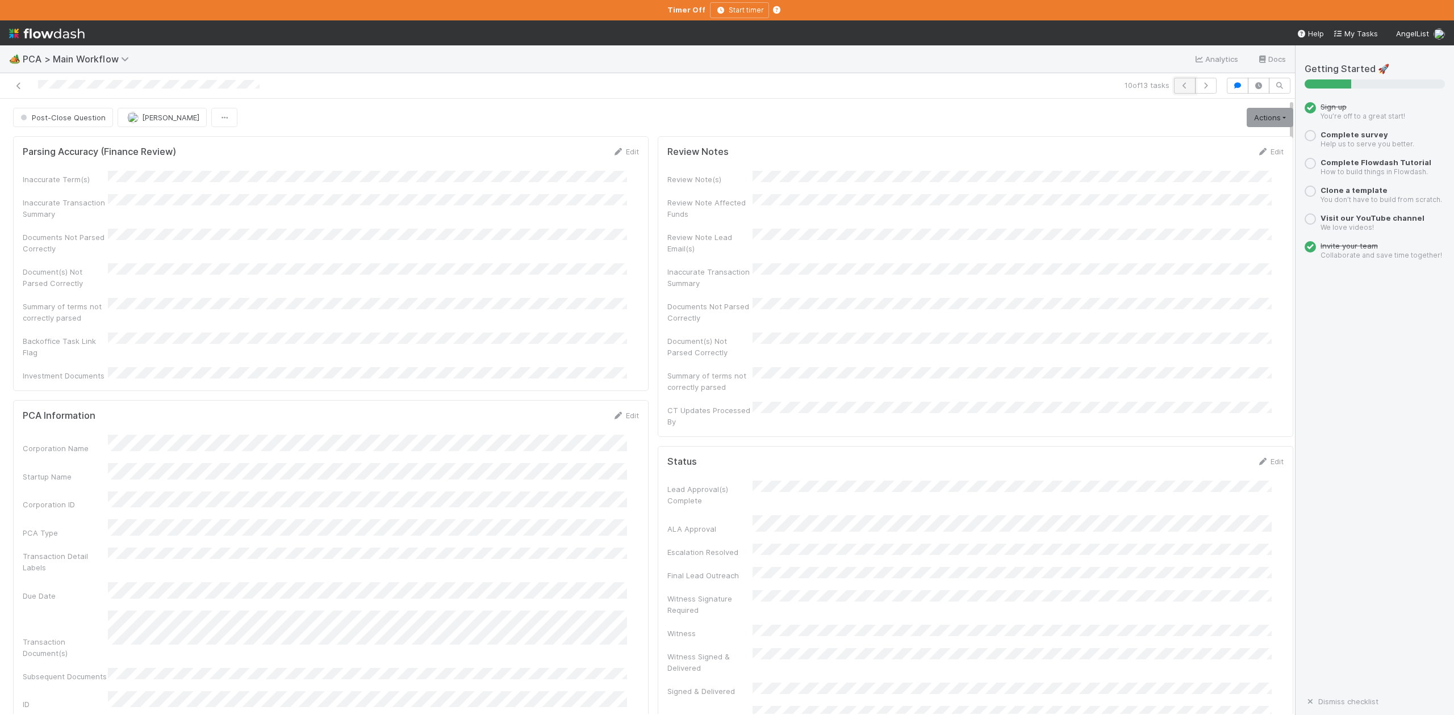
click at [1179, 87] on icon "button" at bounding box center [1184, 85] width 11 height 7
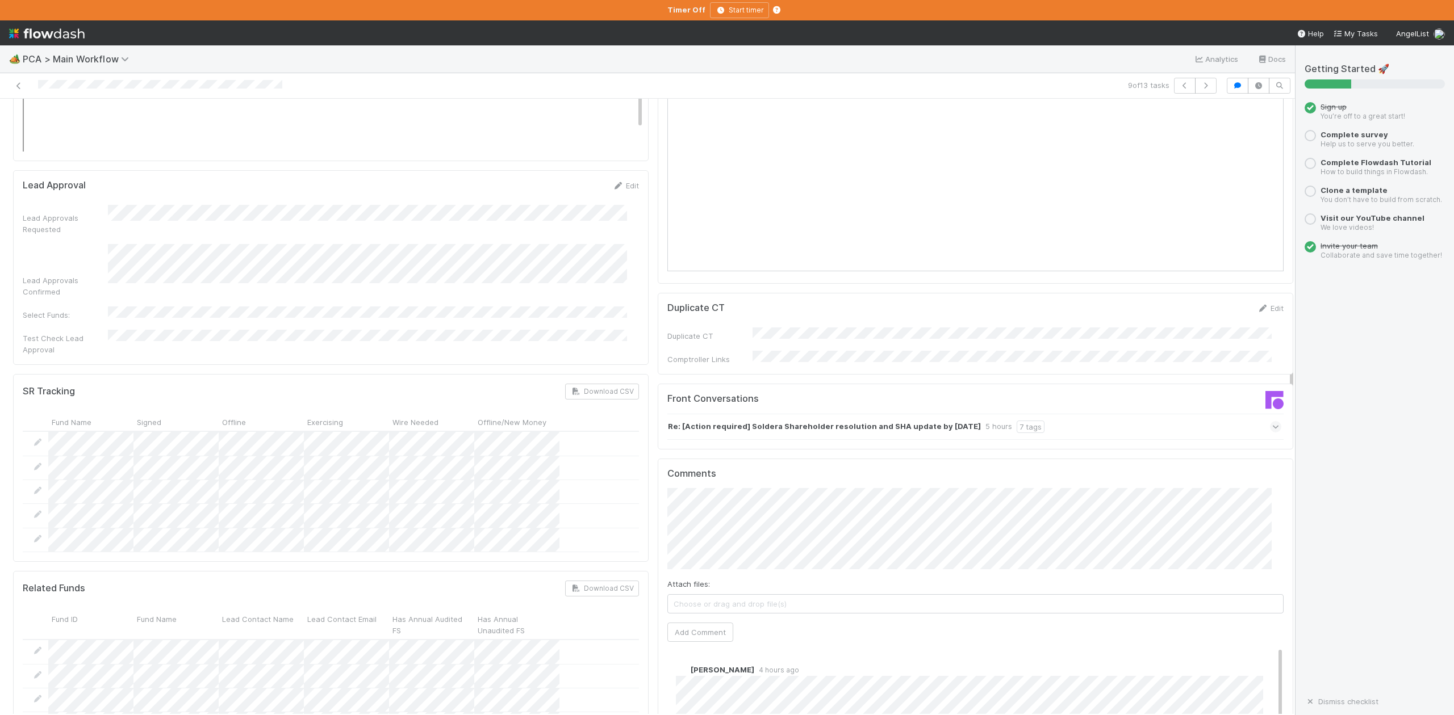
scroll to position [1665, 0]
click at [1272, 428] on icon at bounding box center [1275, 433] width 7 height 11
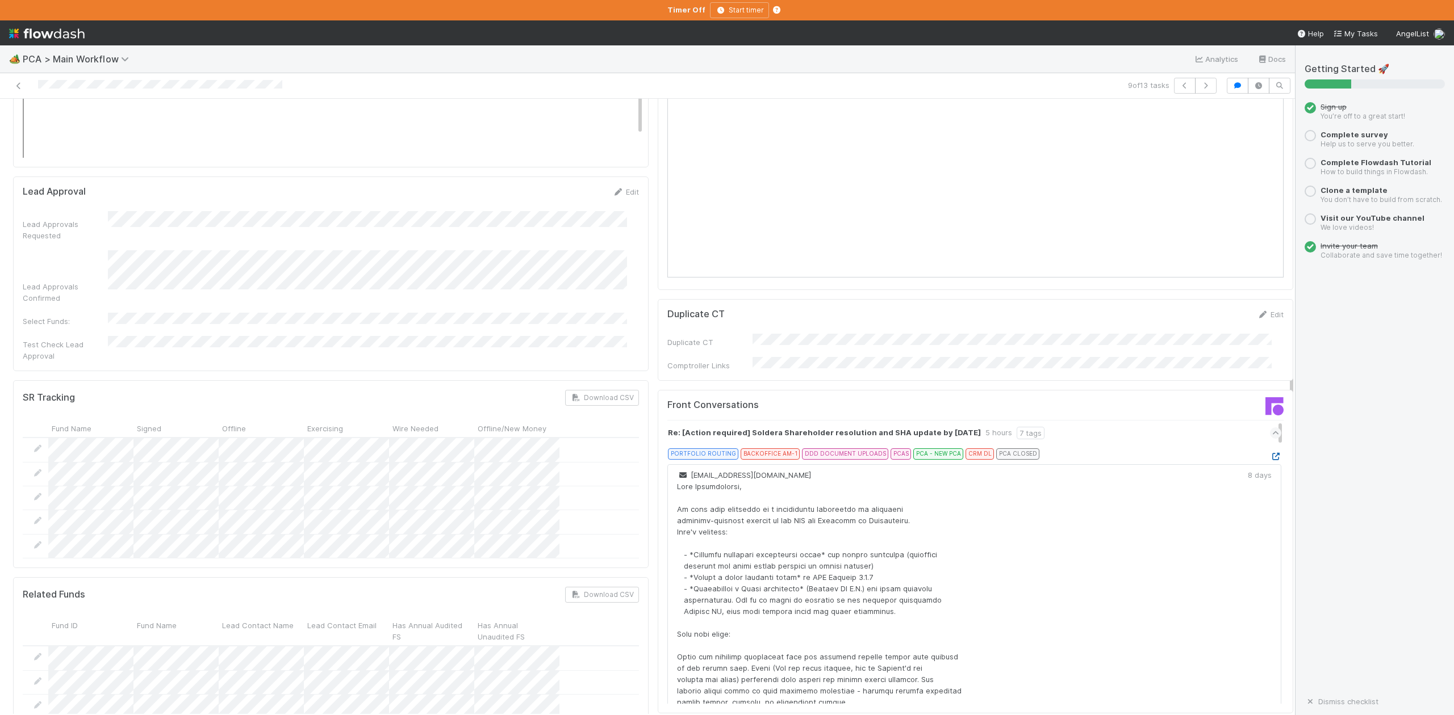
click at [1270, 453] on icon at bounding box center [1275, 456] width 11 height 7
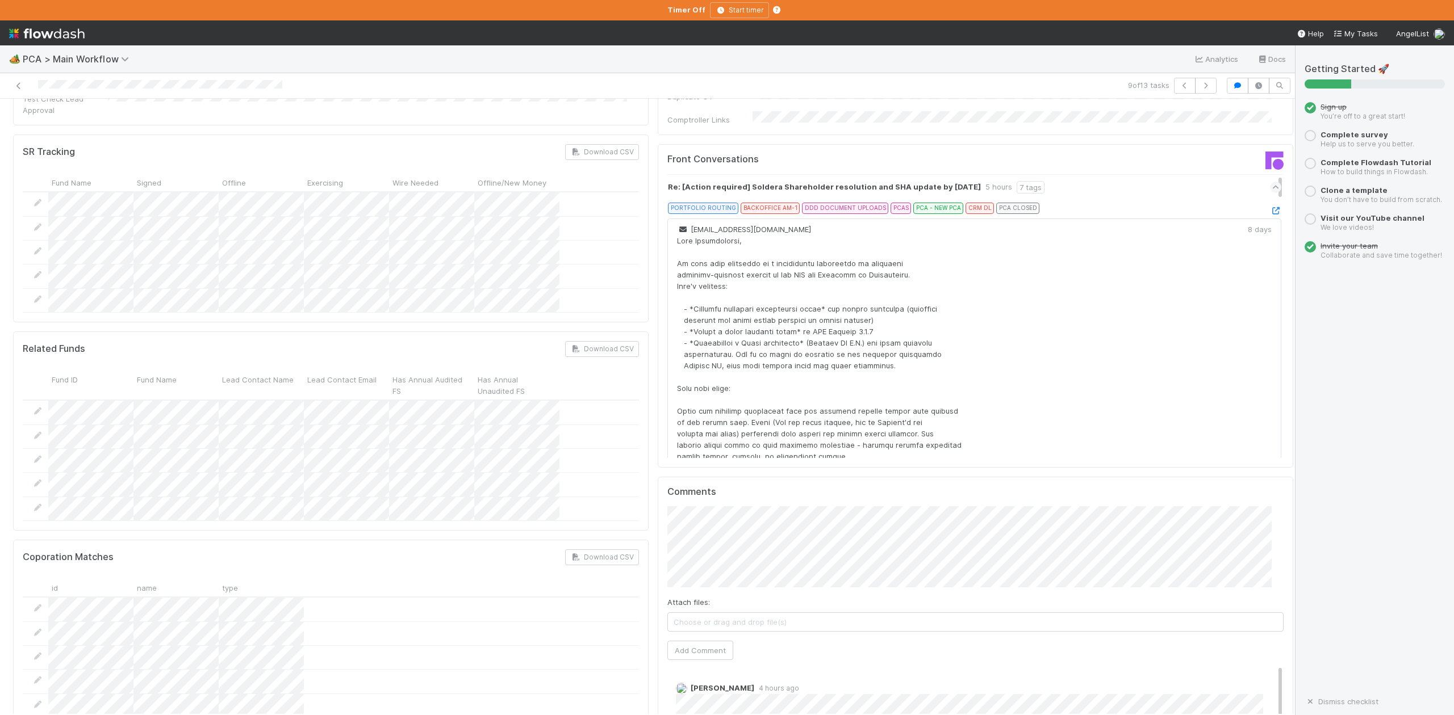
scroll to position [2044, 0]
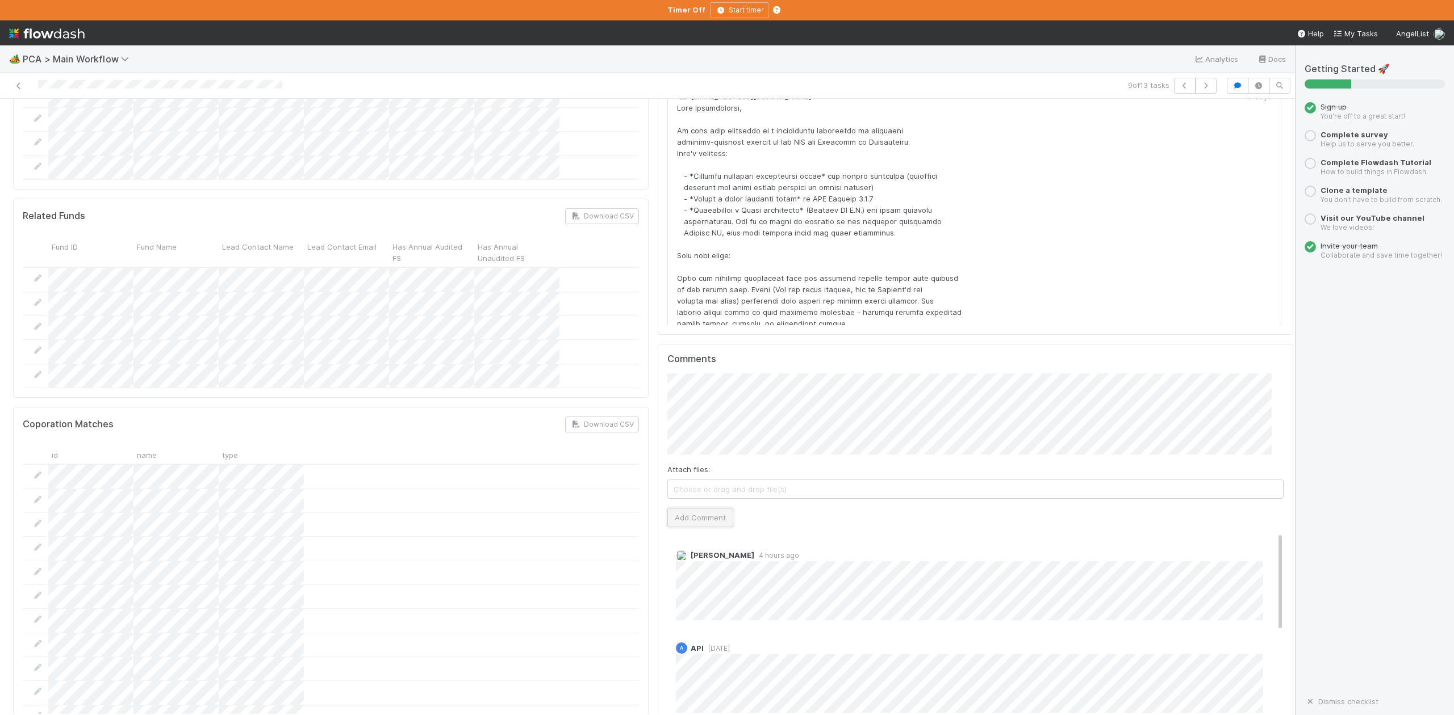
click at [693, 508] on button "Add Comment" at bounding box center [700, 517] width 66 height 19
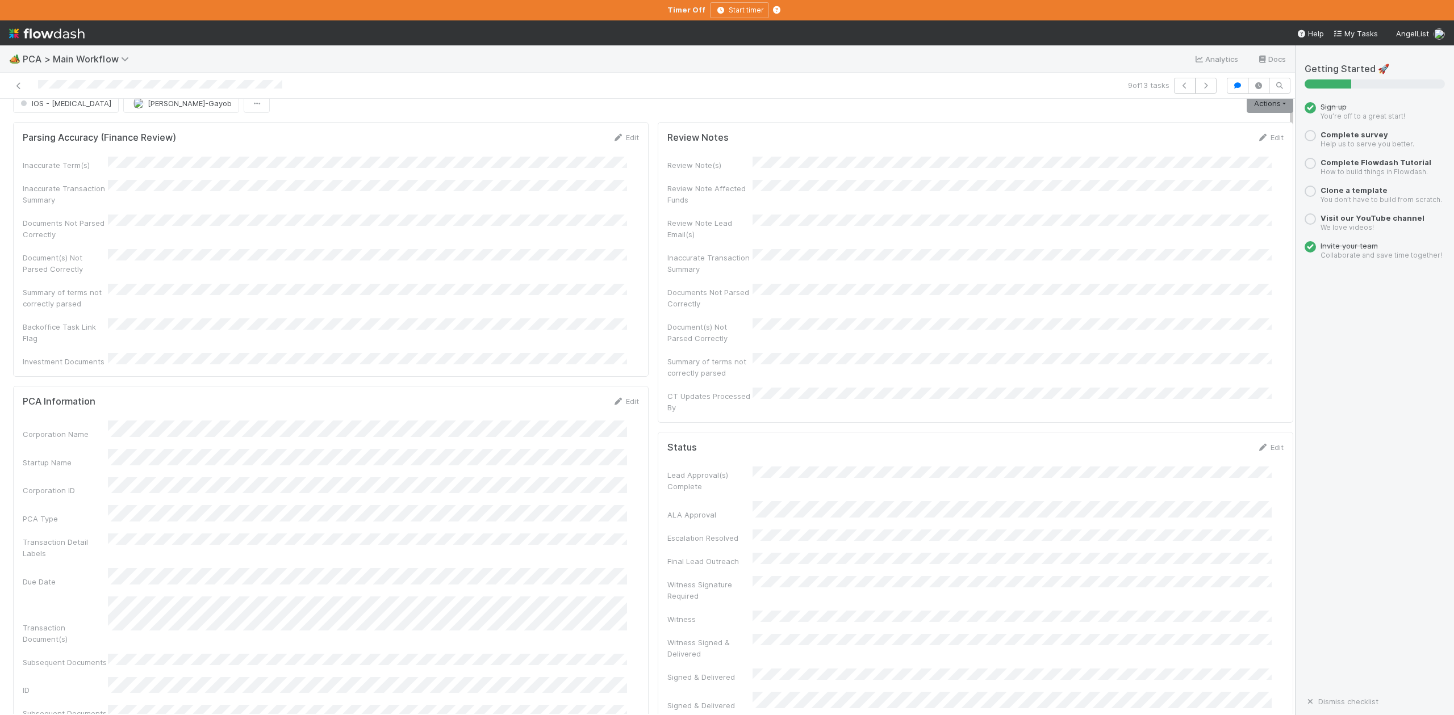
scroll to position [0, 0]
click at [50, 123] on button "IOS - ICU" at bounding box center [66, 117] width 106 height 19
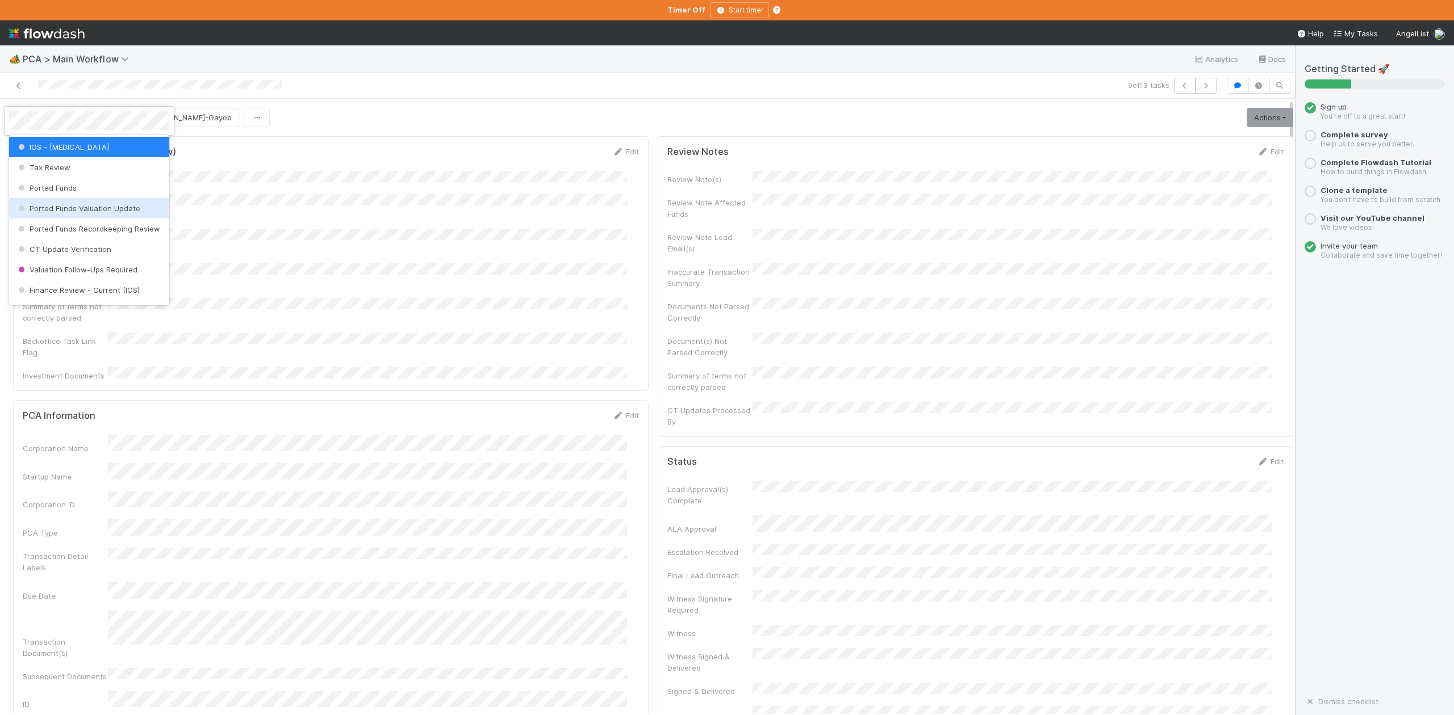
scroll to position [451, 0]
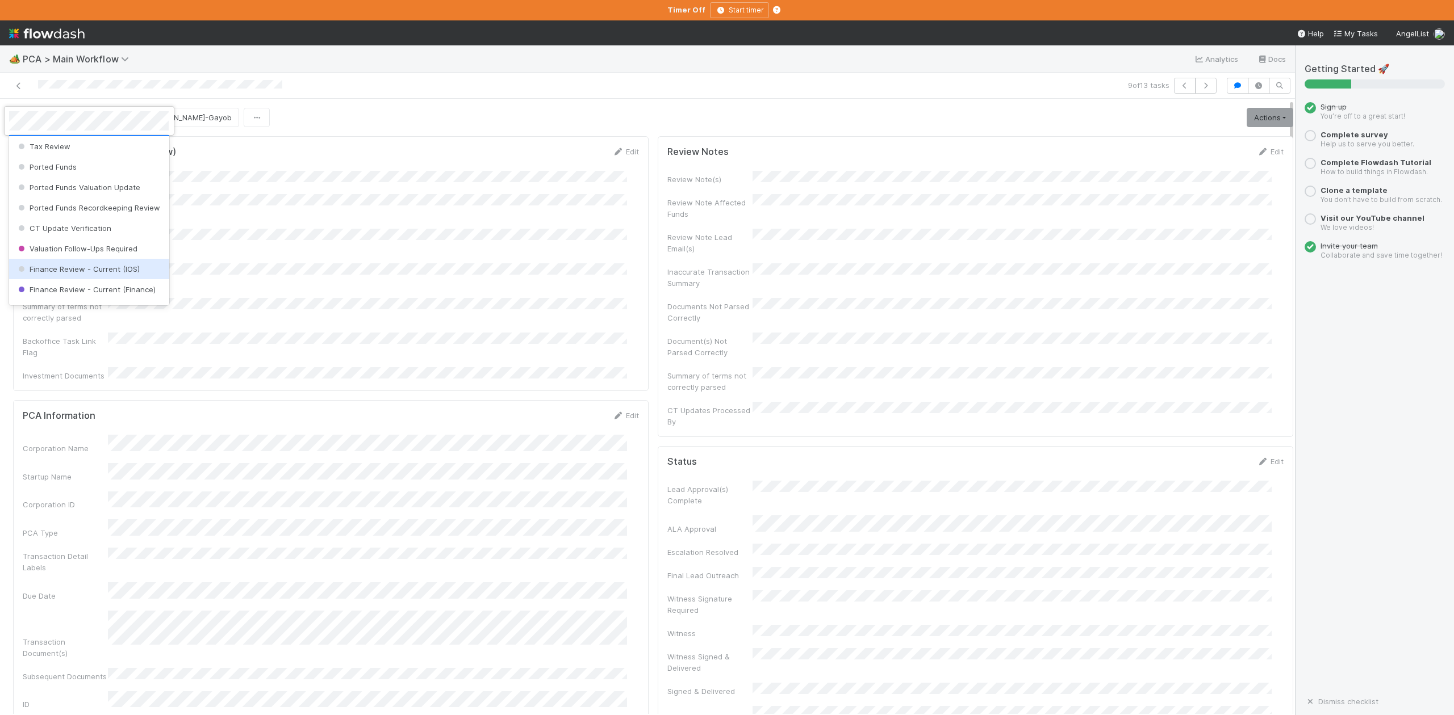
click at [96, 274] on span "Finance Review - Current (IOS)" at bounding box center [78, 269] width 124 height 9
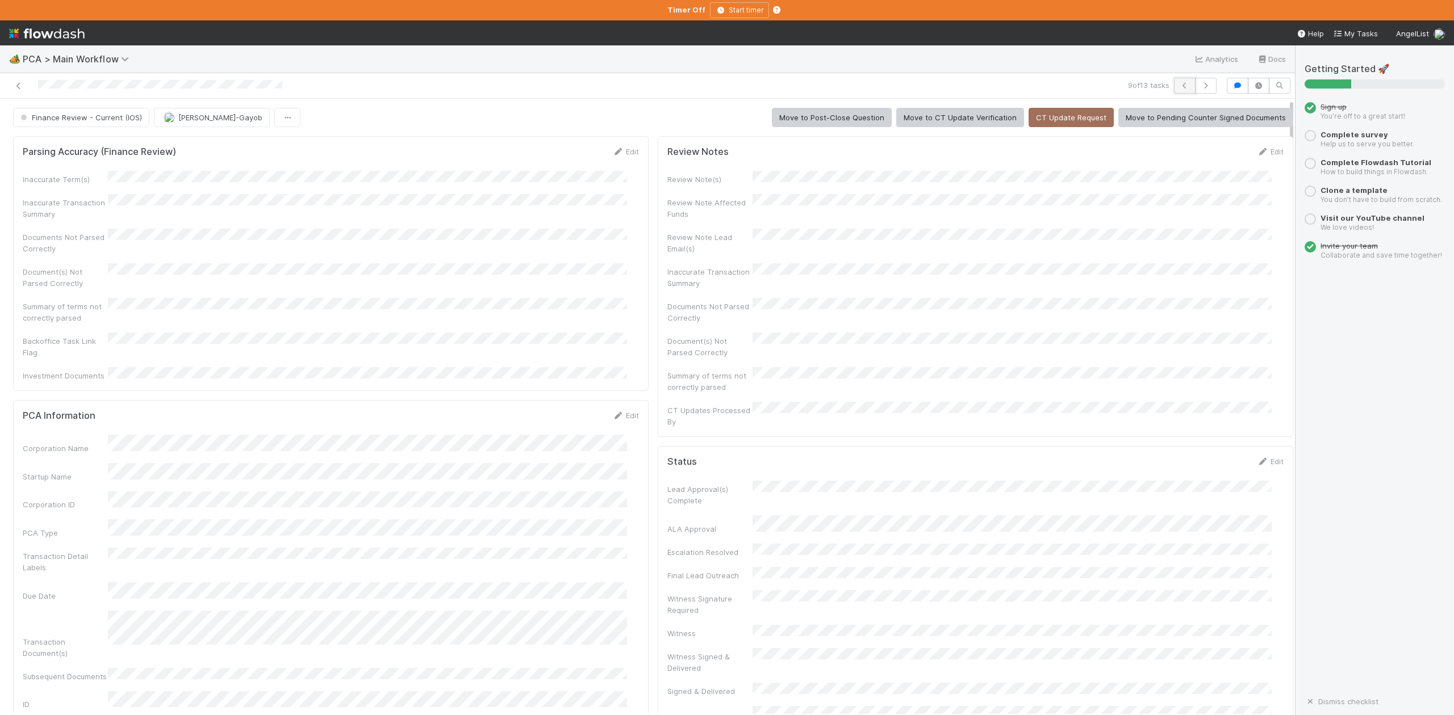
click at [1179, 85] on icon "button" at bounding box center [1184, 85] width 11 height 7
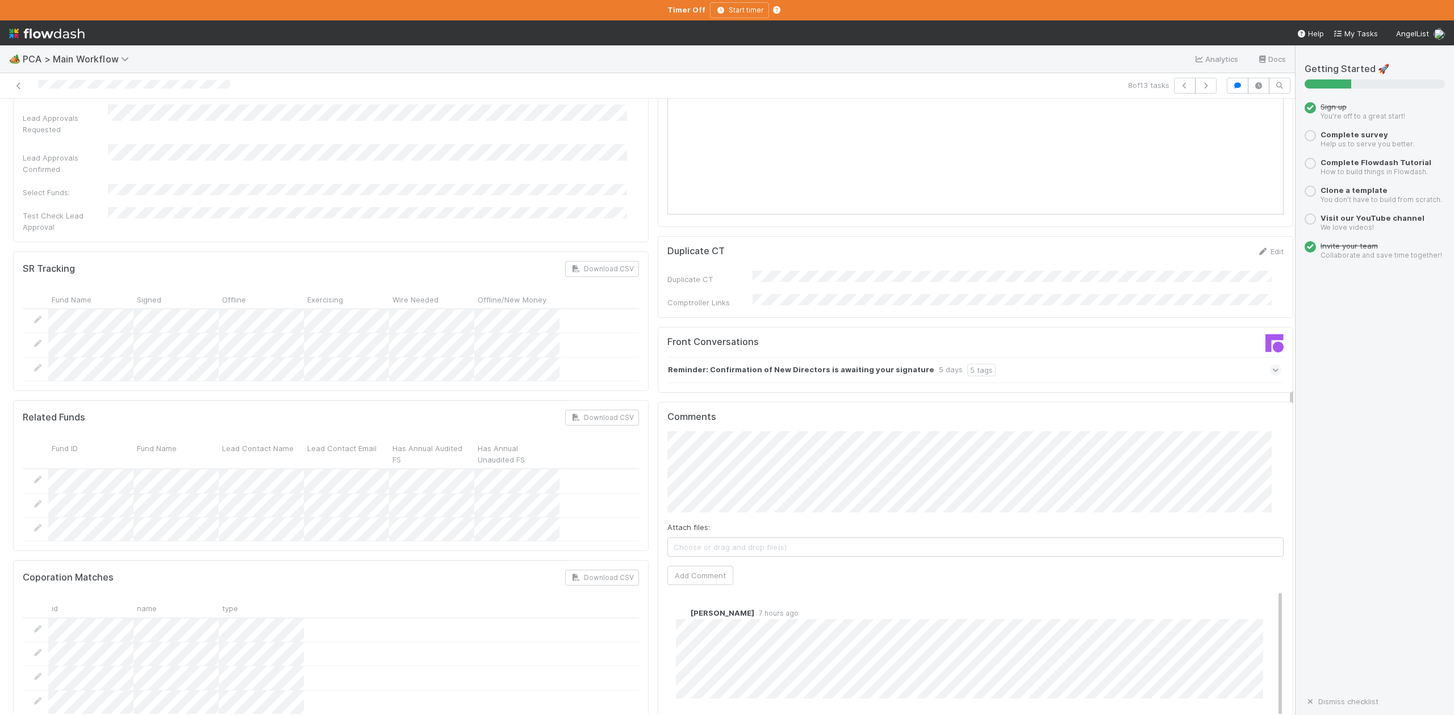
scroll to position [1817, 0]
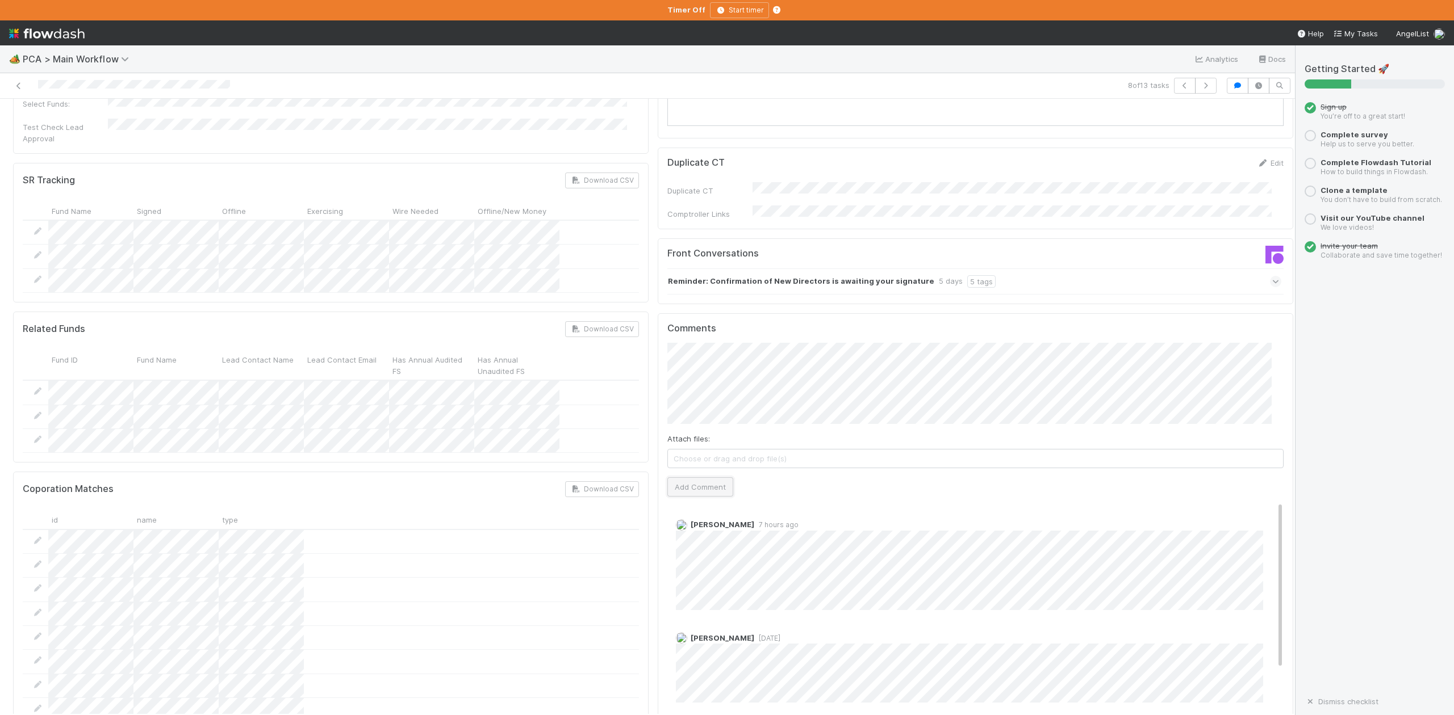
click at [692, 478] on button "Add Comment" at bounding box center [700, 487] width 66 height 19
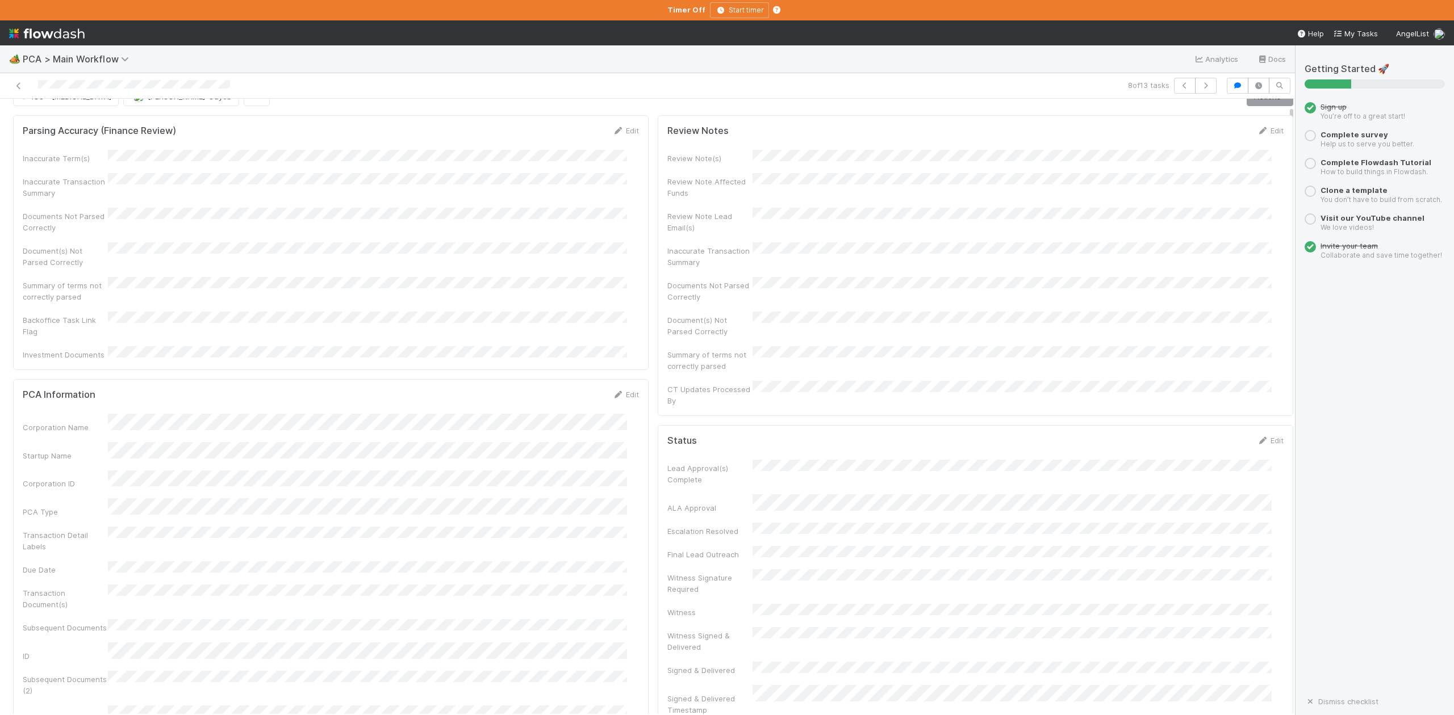
scroll to position [0, 0]
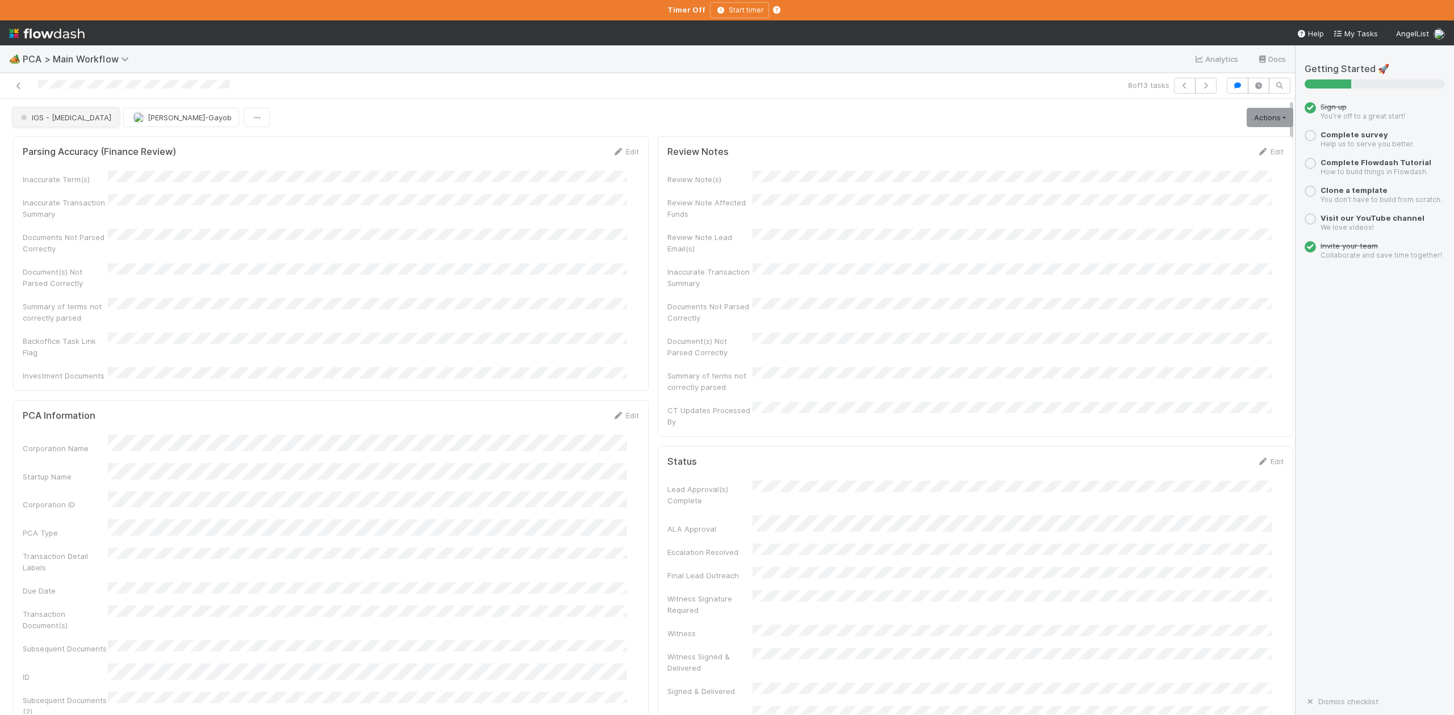
click at [36, 123] on button "IOS - ICU" at bounding box center [66, 117] width 106 height 19
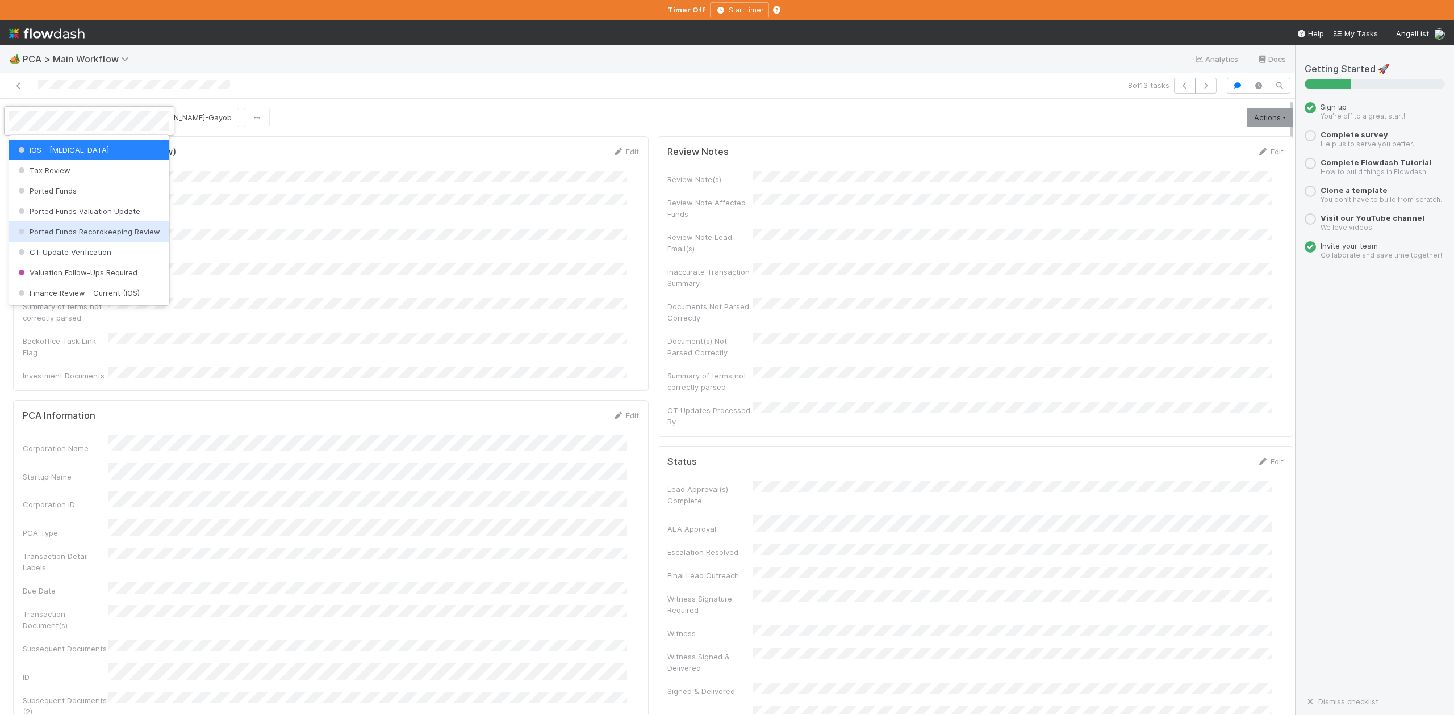
scroll to position [451, 0]
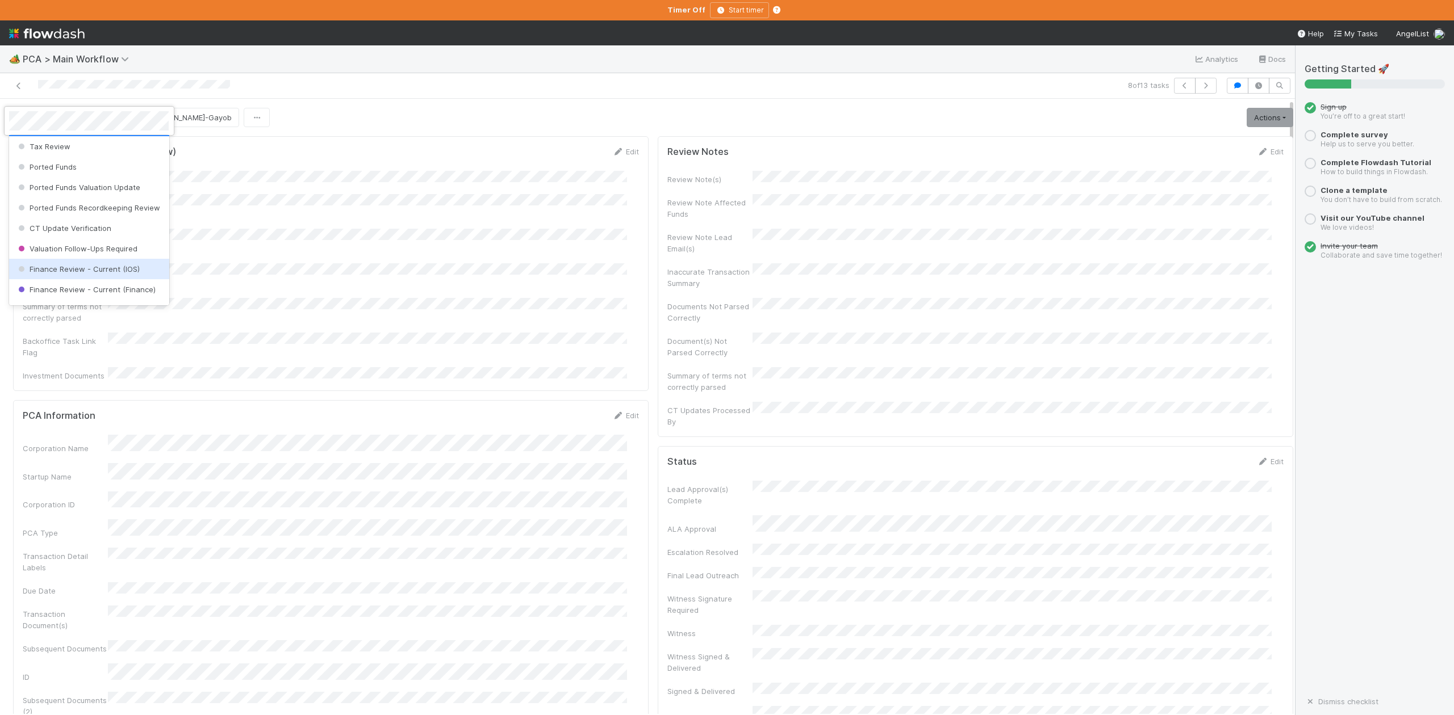
click at [103, 274] on span "Finance Review - Current (IOS)" at bounding box center [78, 269] width 124 height 9
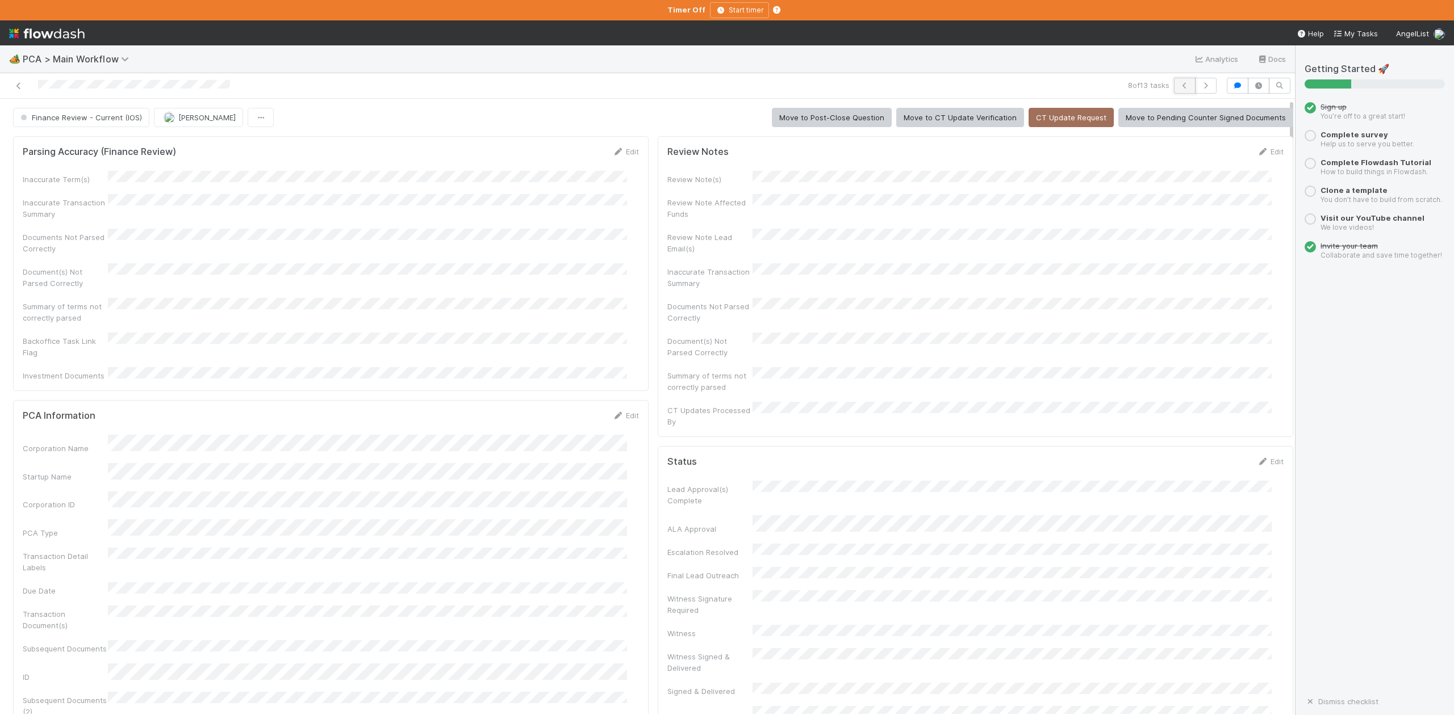
click at [1179, 84] on icon "button" at bounding box center [1184, 85] width 11 height 7
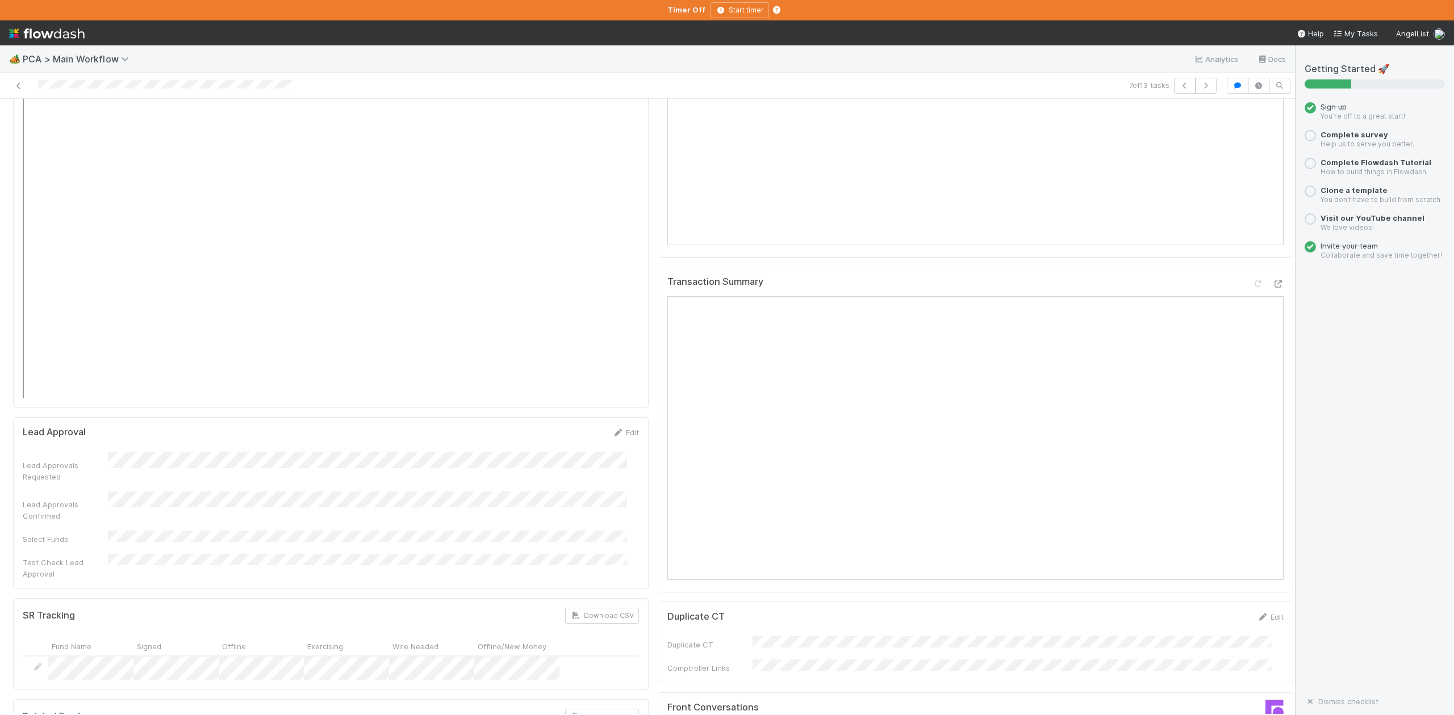
scroll to position [1665, 0]
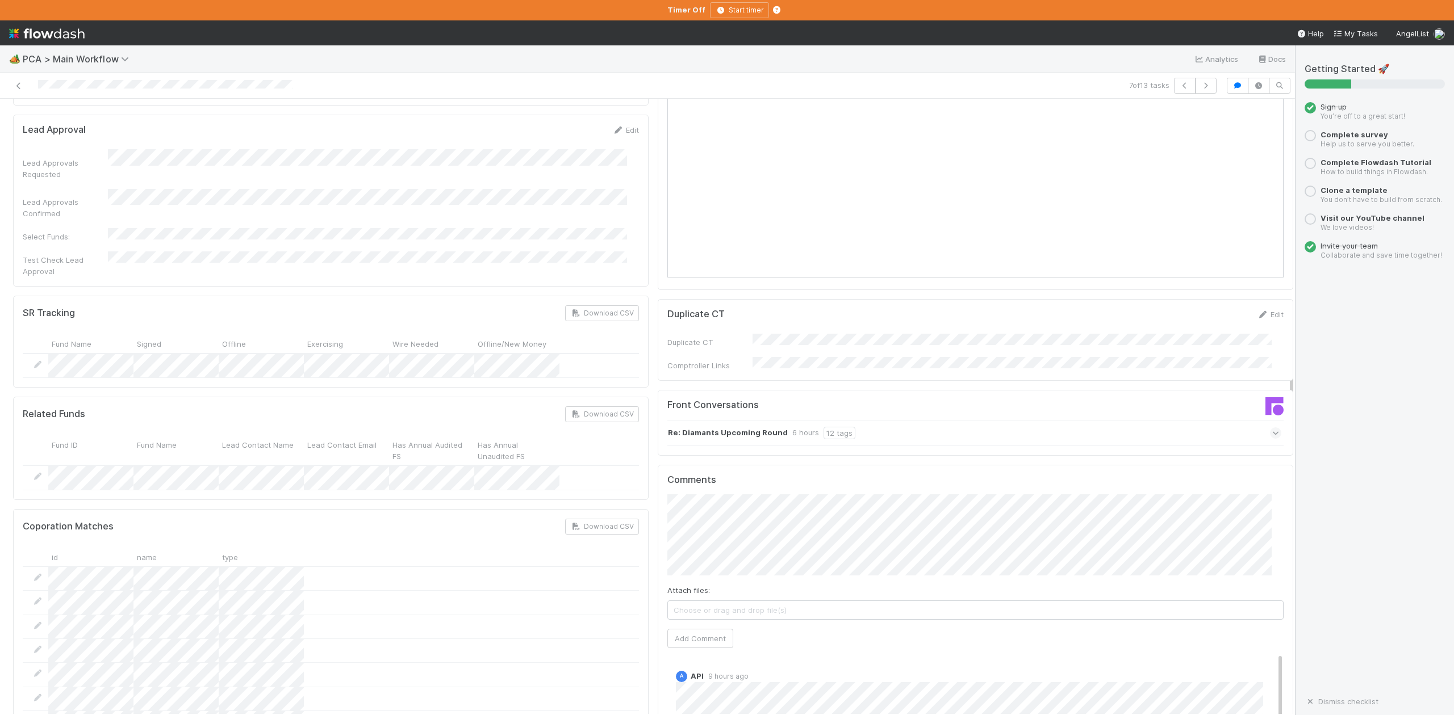
click at [1272, 428] on icon at bounding box center [1275, 433] width 7 height 11
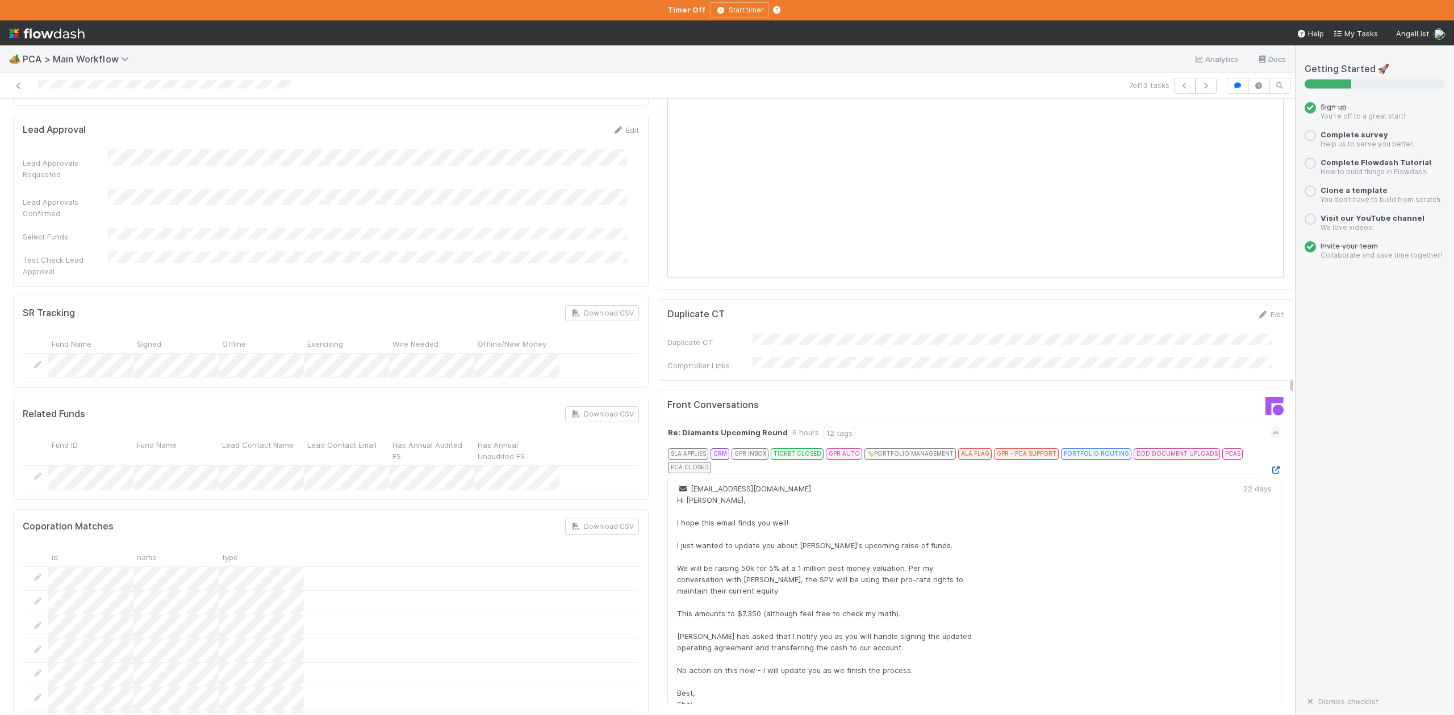
click at [1270, 467] on icon at bounding box center [1275, 470] width 11 height 7
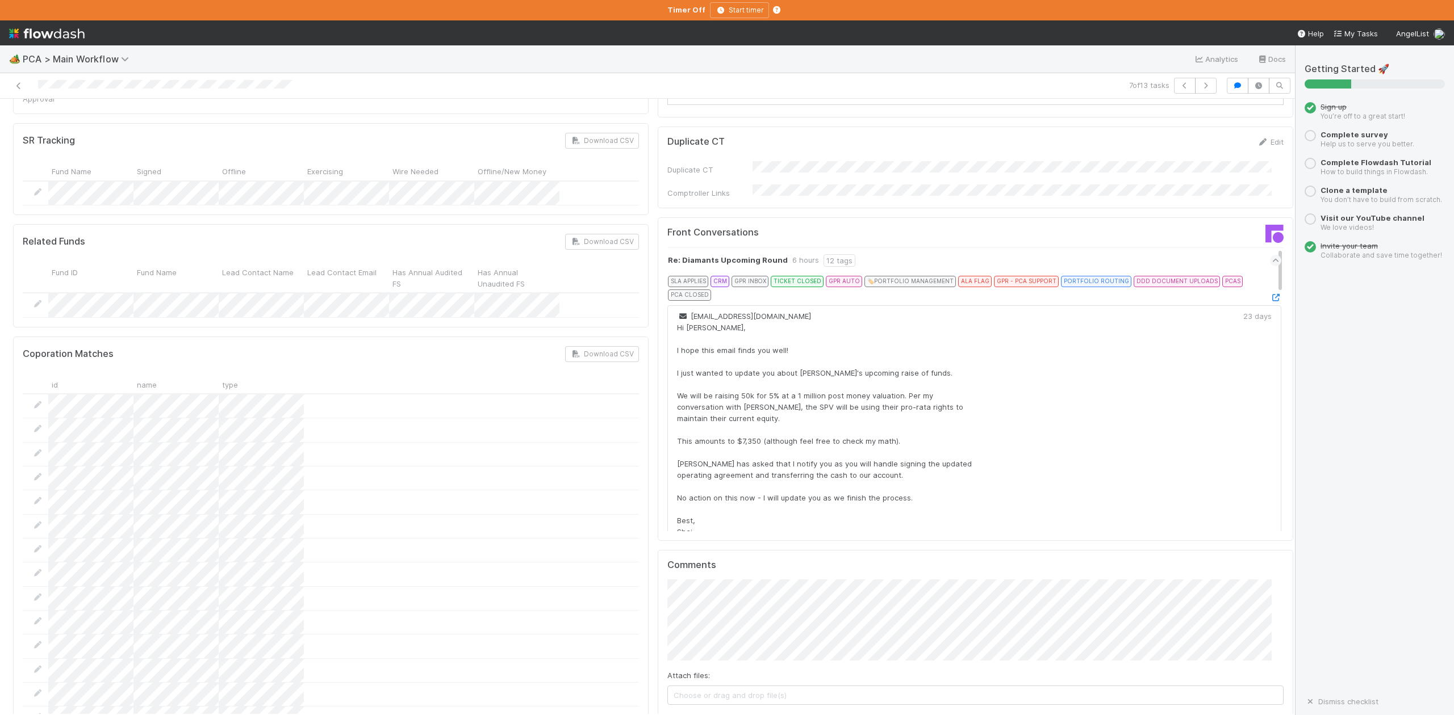
scroll to position [1893, 0]
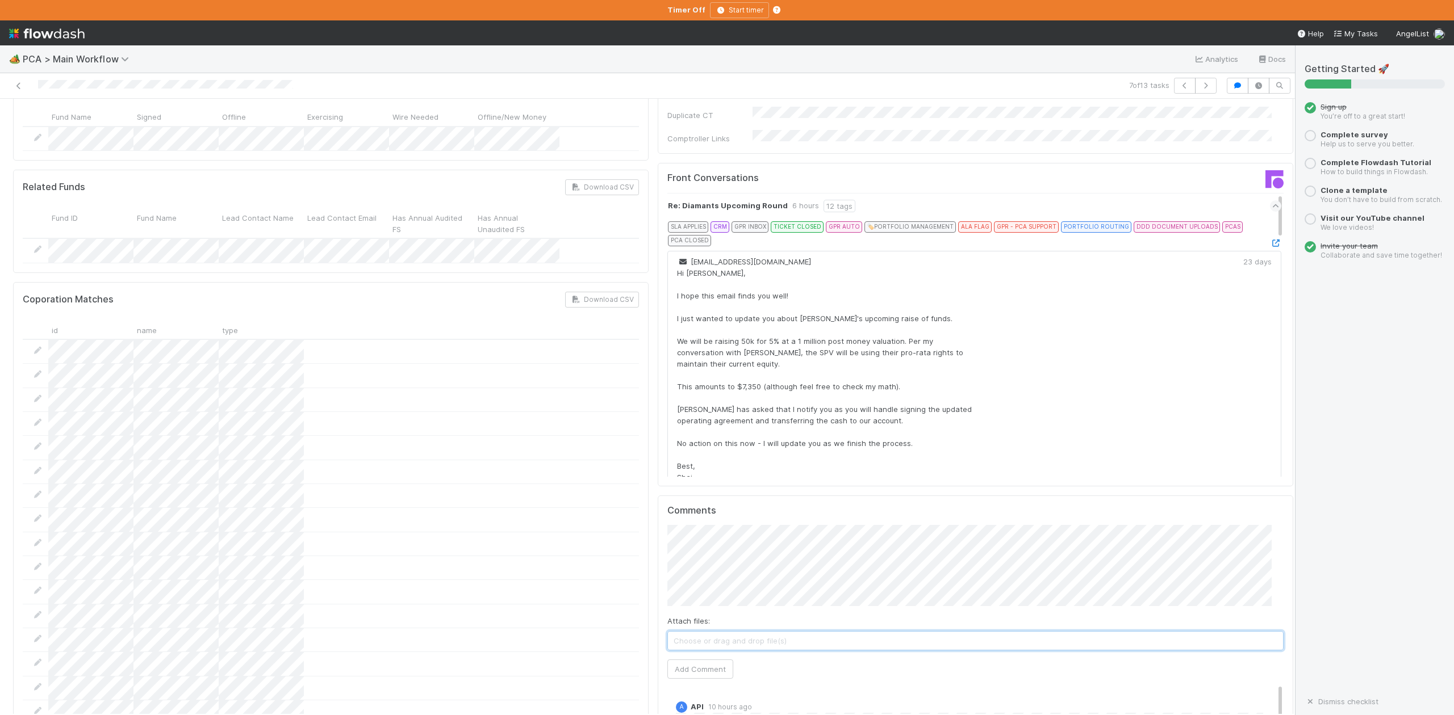
click at [734, 632] on span "Choose or drag and drop file(s)" at bounding box center [975, 641] width 615 height 18
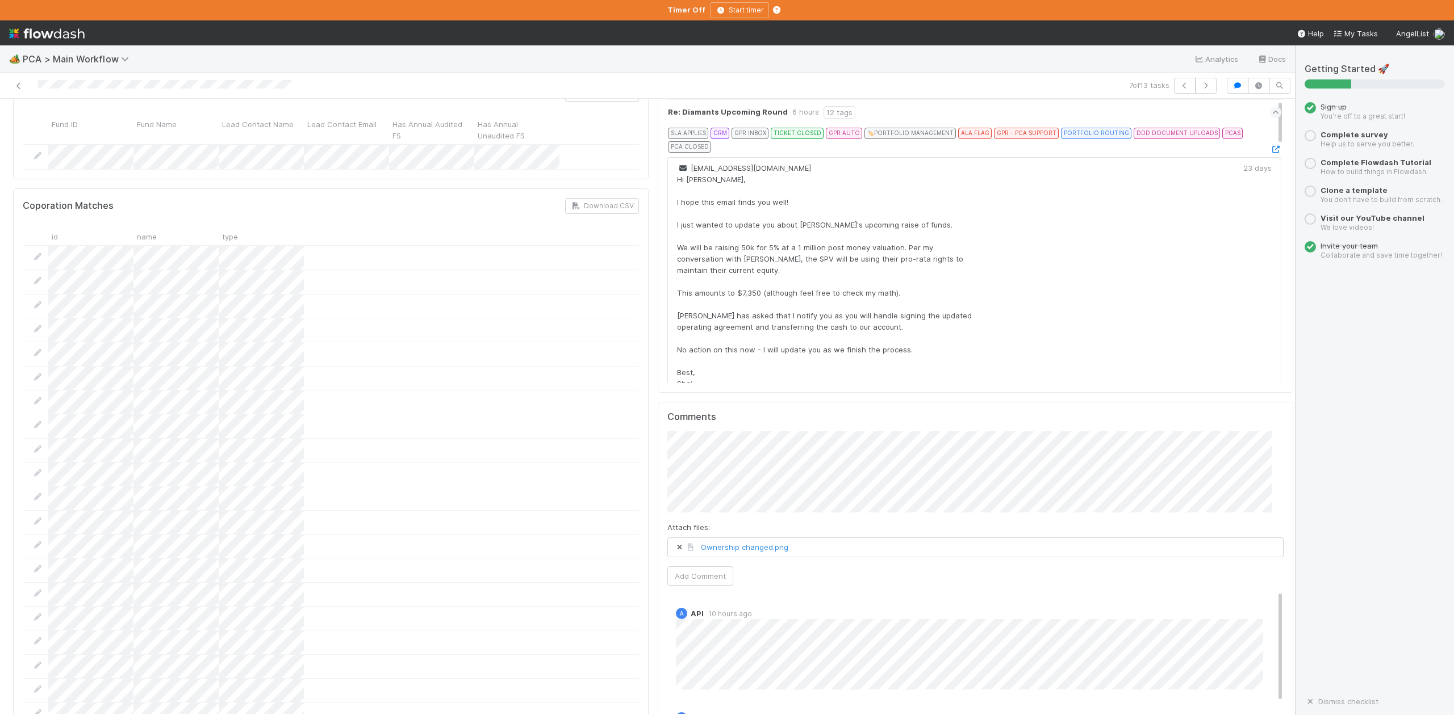
scroll to position [2120, 0]
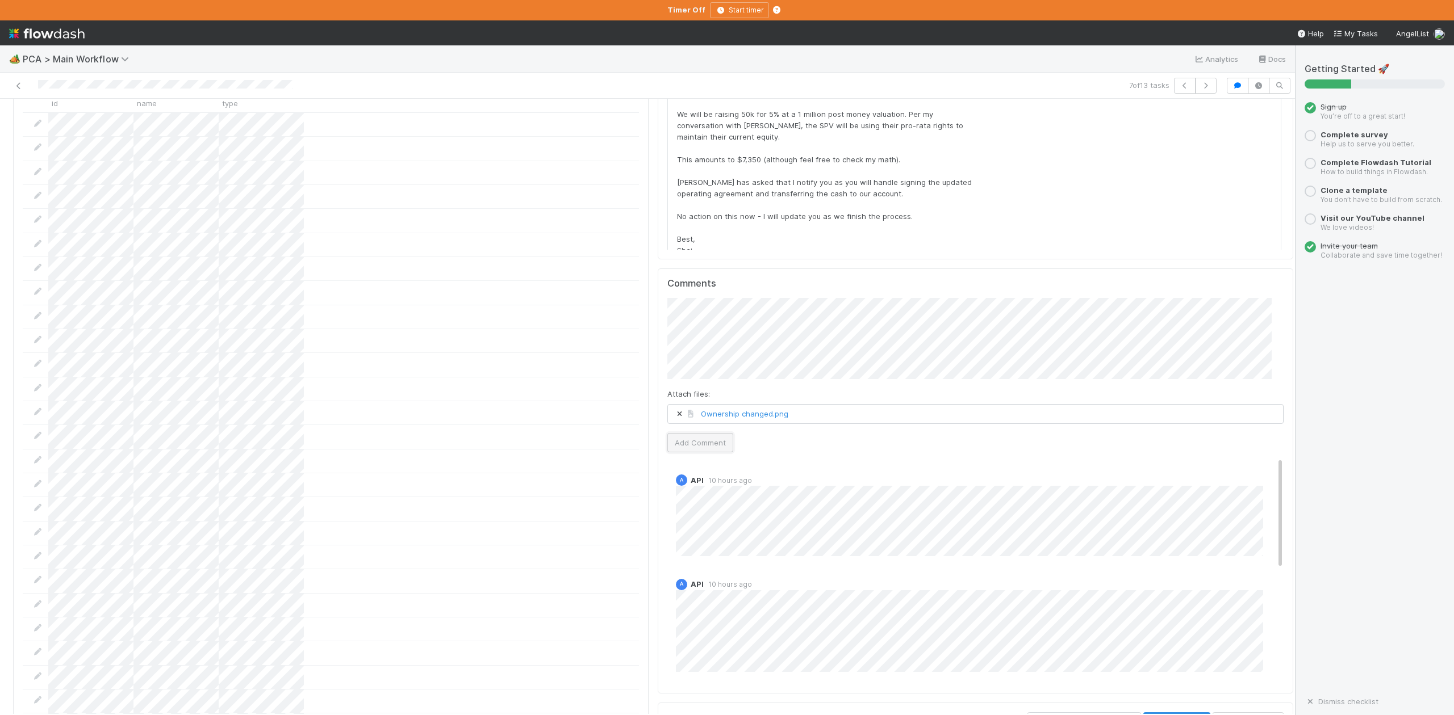
click at [679, 433] on button "Add Comment" at bounding box center [700, 442] width 66 height 19
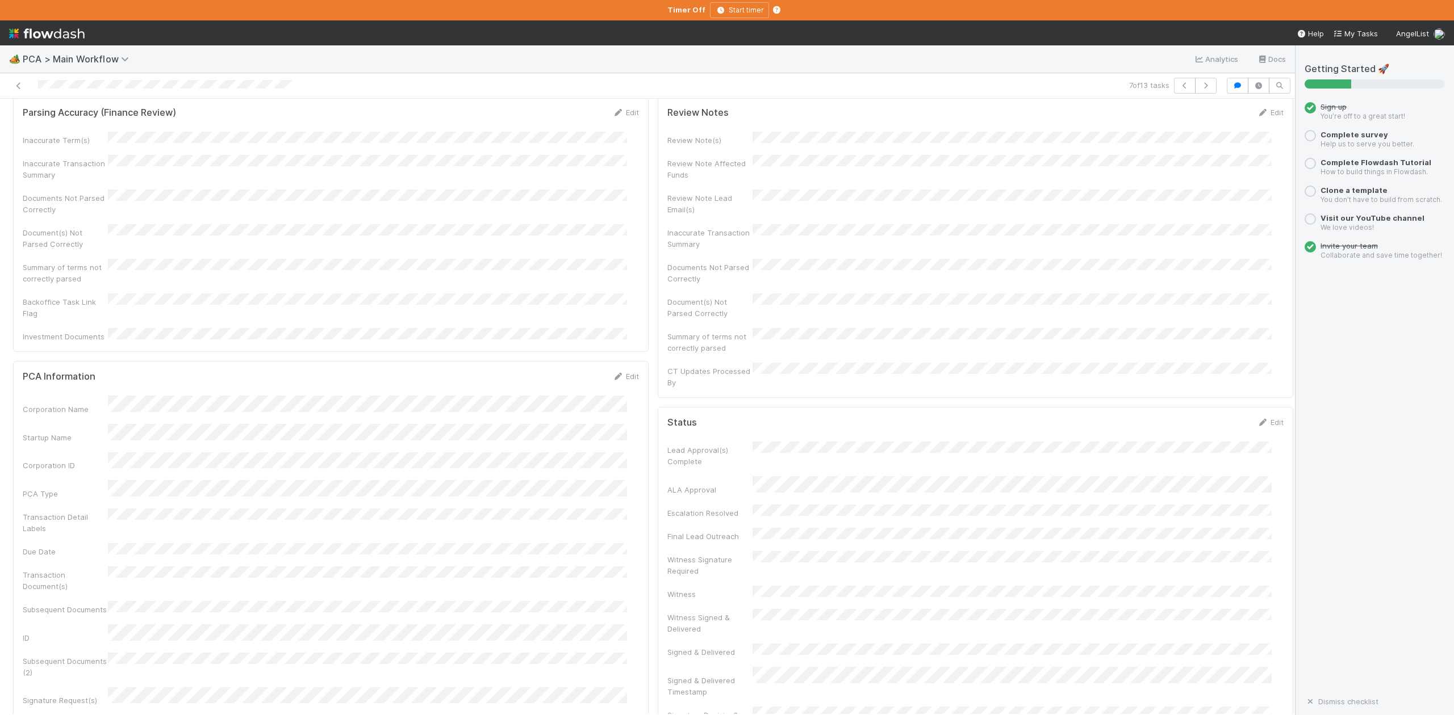
scroll to position [0, 0]
click at [57, 122] on span "IOS - ICU" at bounding box center [64, 117] width 93 height 9
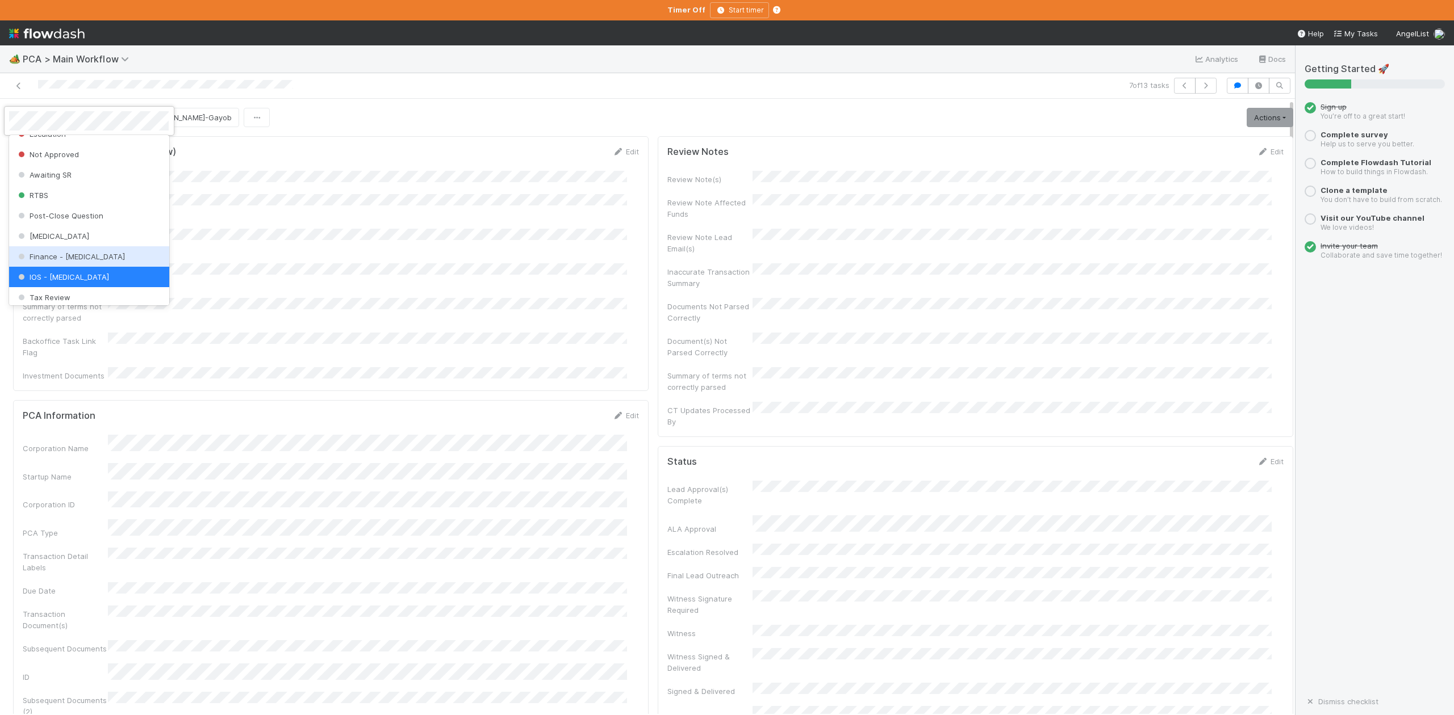
click at [67, 261] on span "Finance - ICU" at bounding box center [70, 256] width 109 height 9
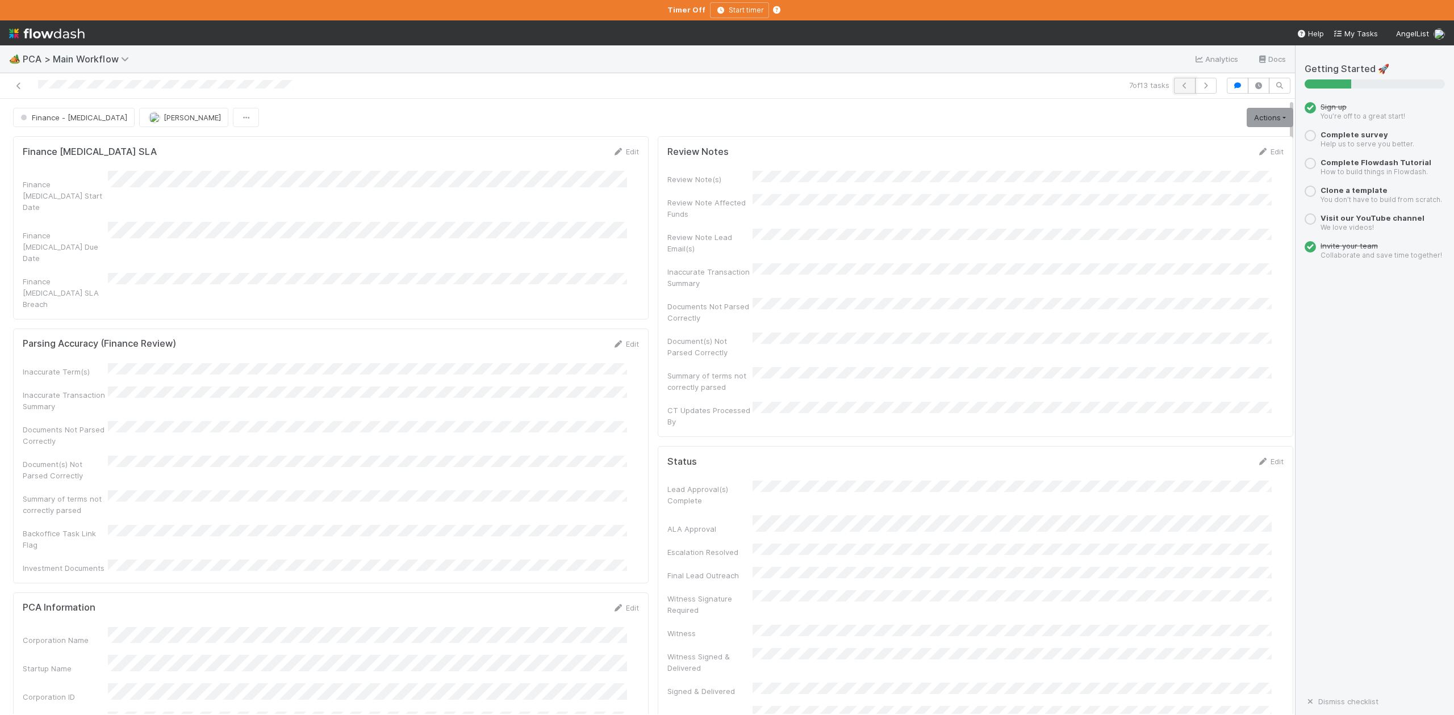
click at [1179, 84] on icon "button" at bounding box center [1184, 85] width 11 height 7
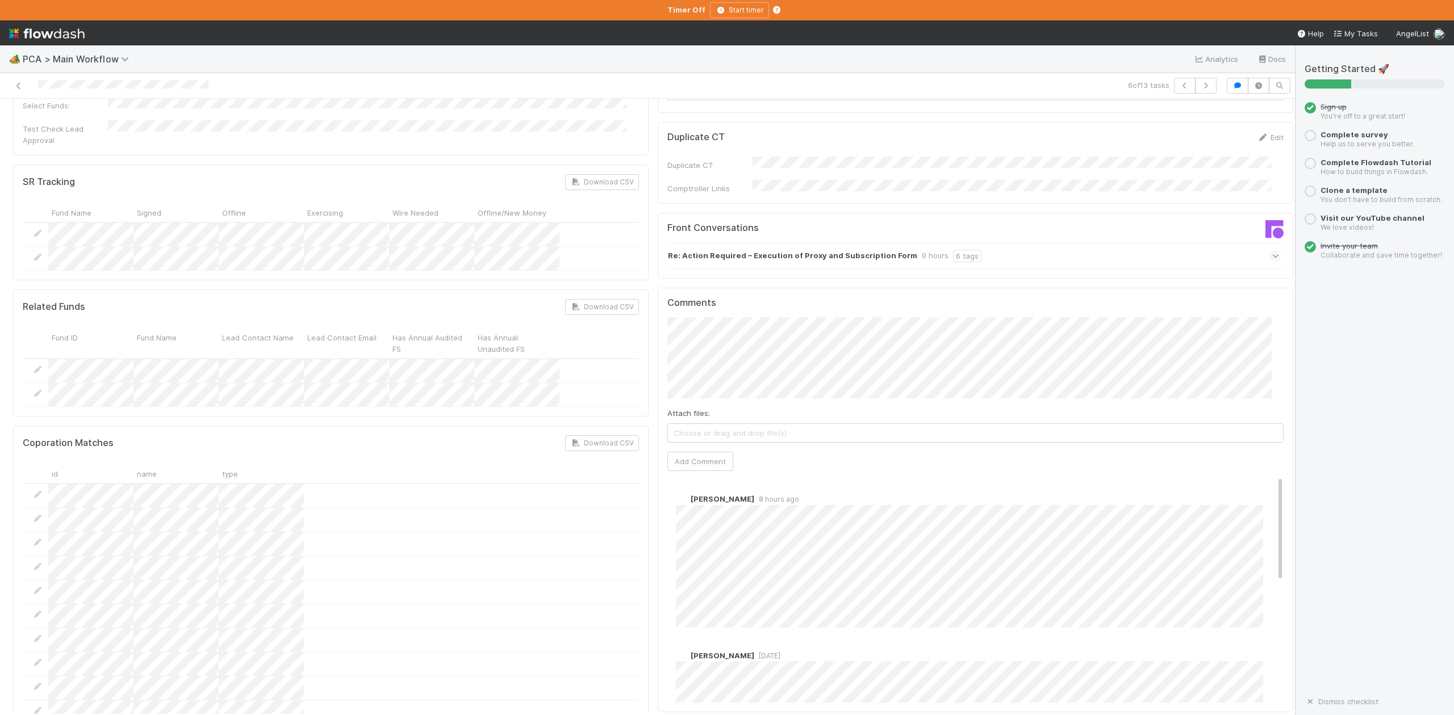
scroll to position [1817, 0]
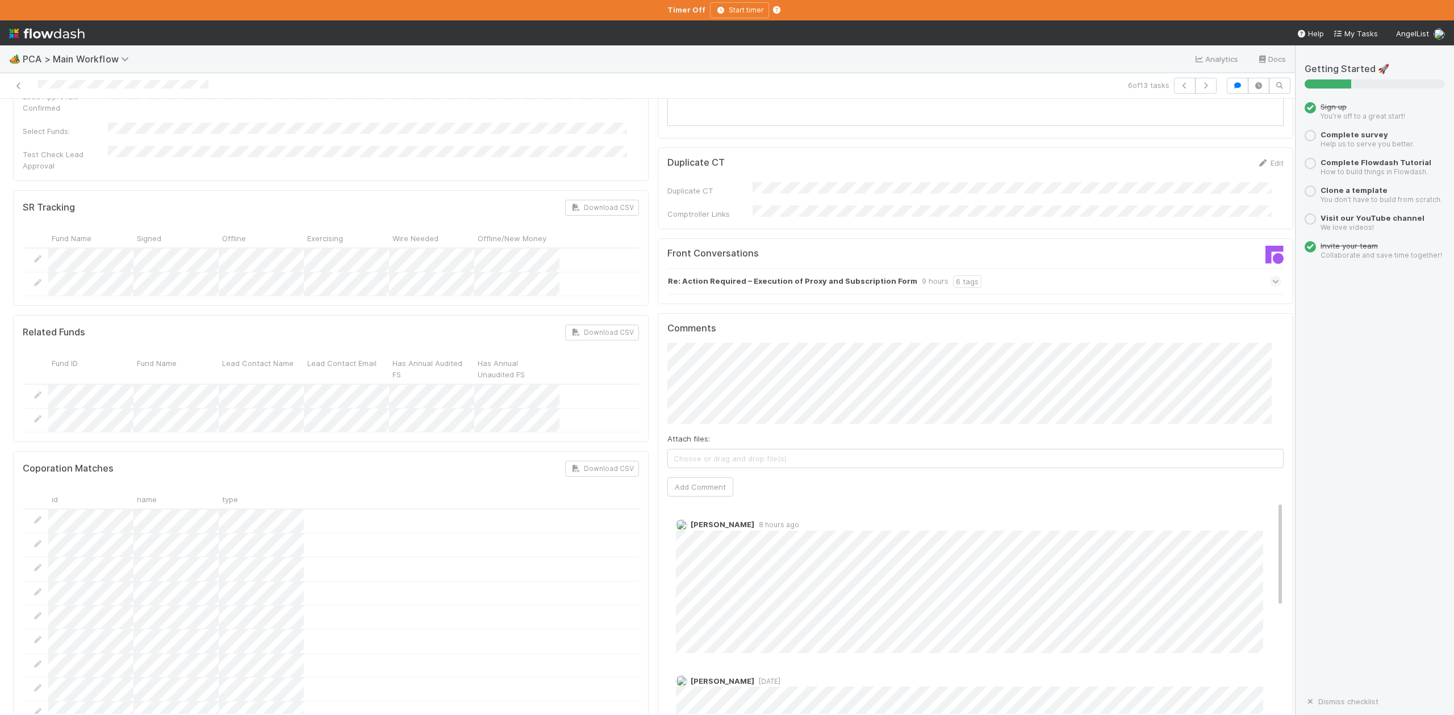
click at [1272, 276] on icon at bounding box center [1275, 281] width 7 height 11
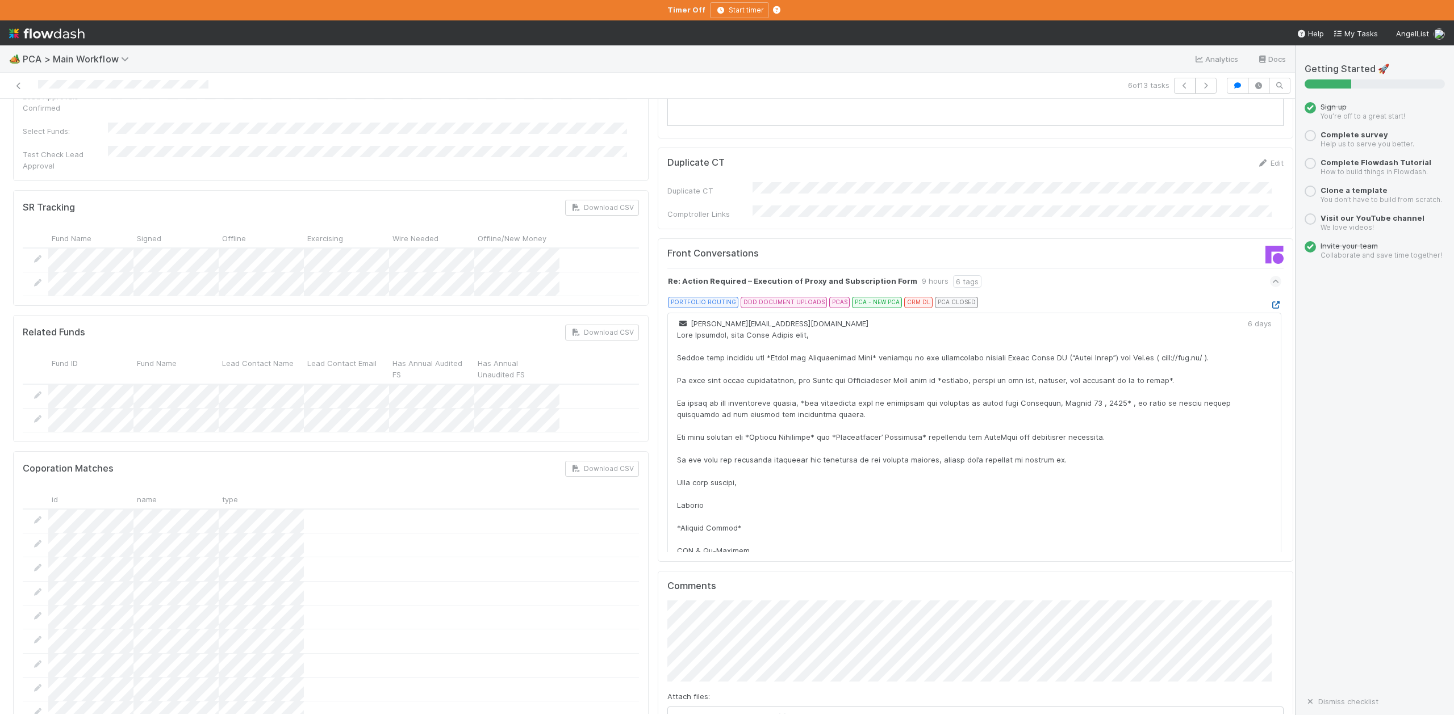
click at [1270, 302] on icon at bounding box center [1275, 305] width 11 height 7
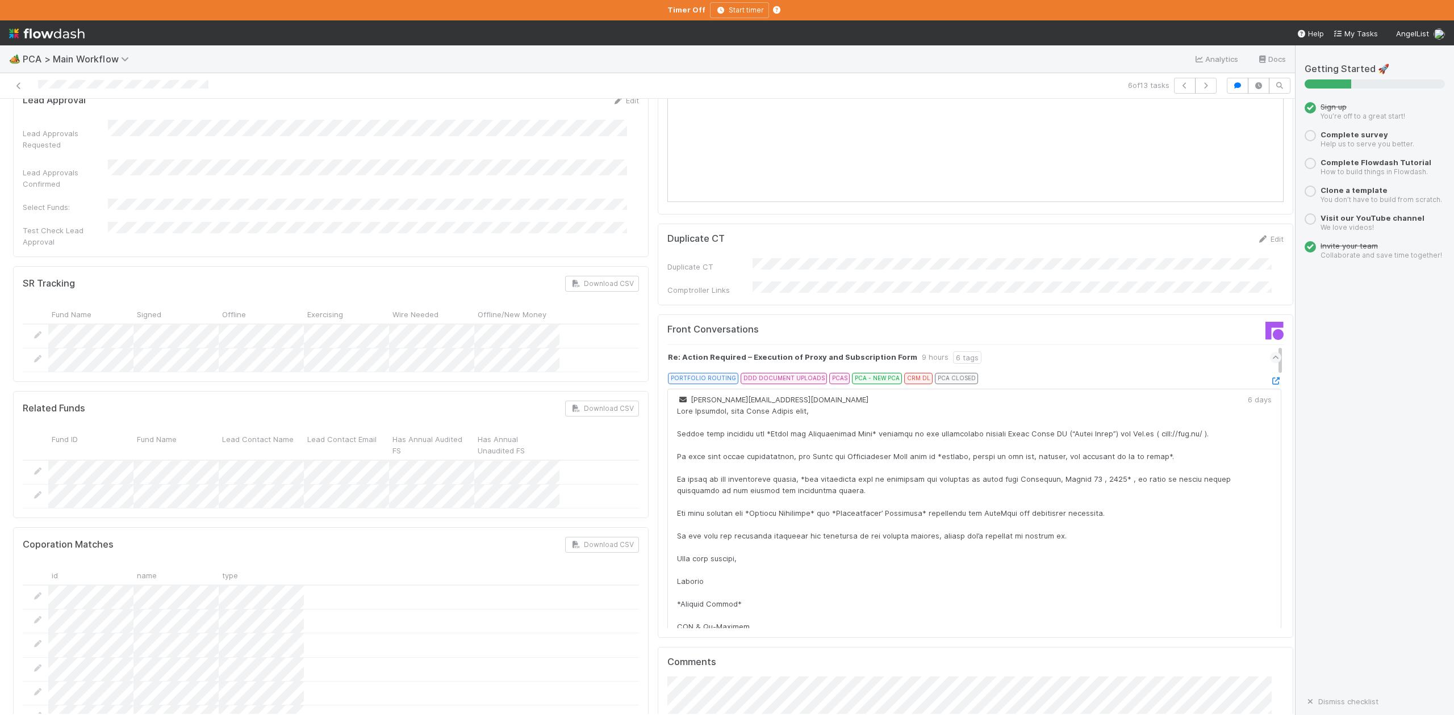
scroll to position [2044, 0]
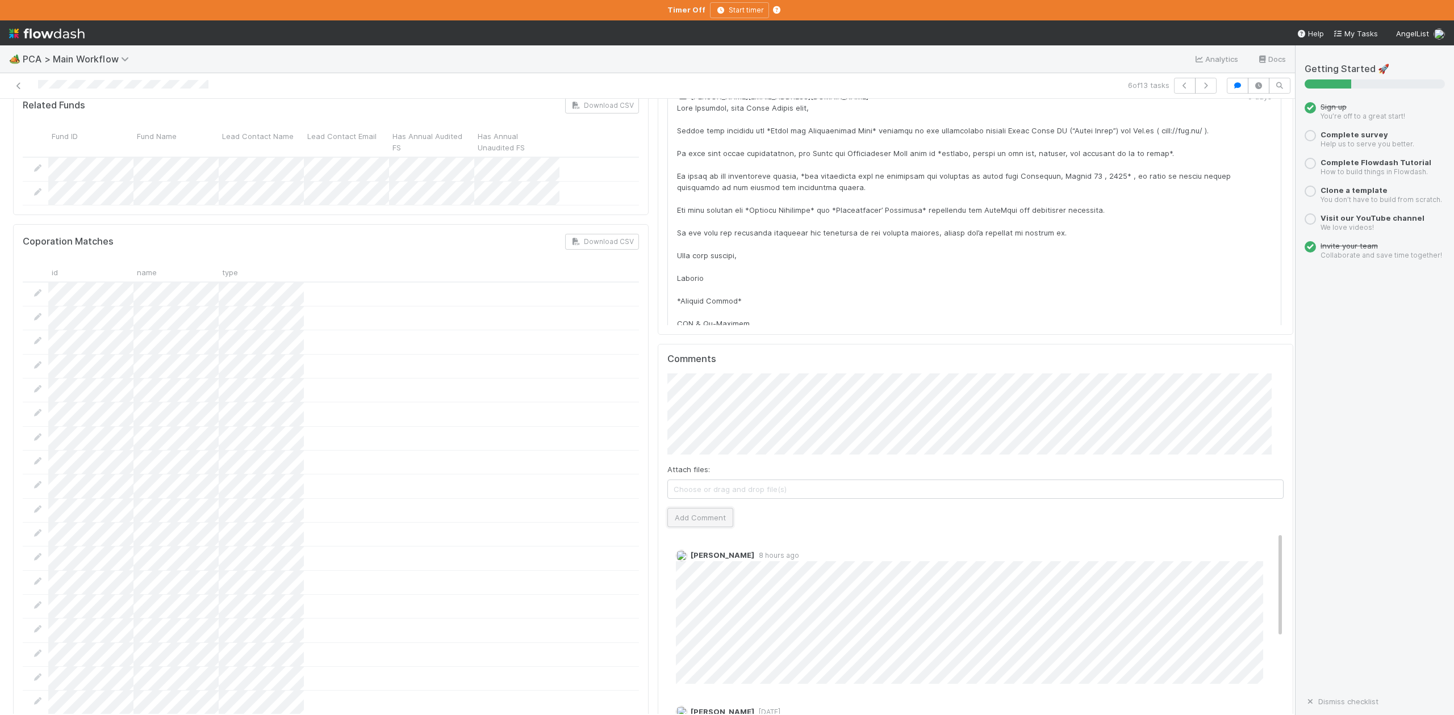
click at [693, 508] on button "Add Comment" at bounding box center [700, 517] width 66 height 19
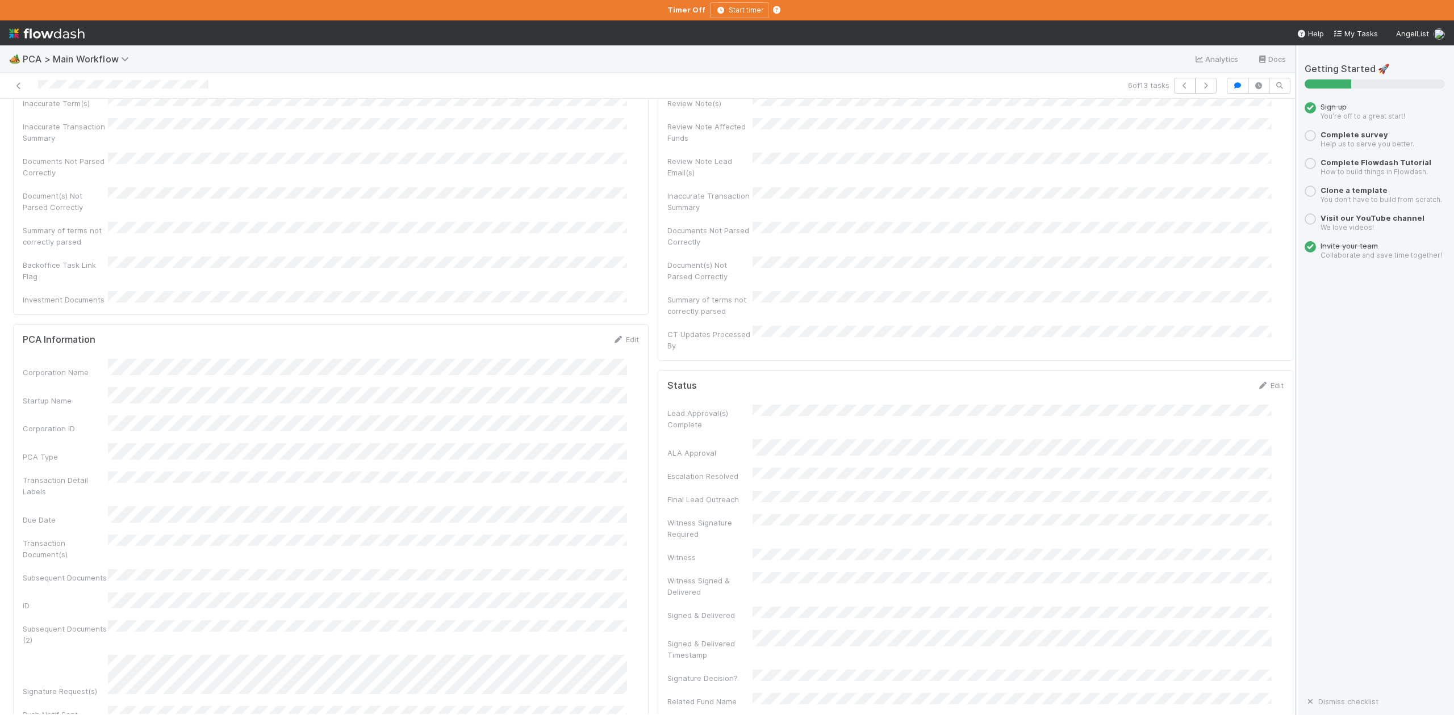
scroll to position [0, 0]
click at [61, 124] on button "IOS - ICU" at bounding box center [66, 117] width 106 height 19
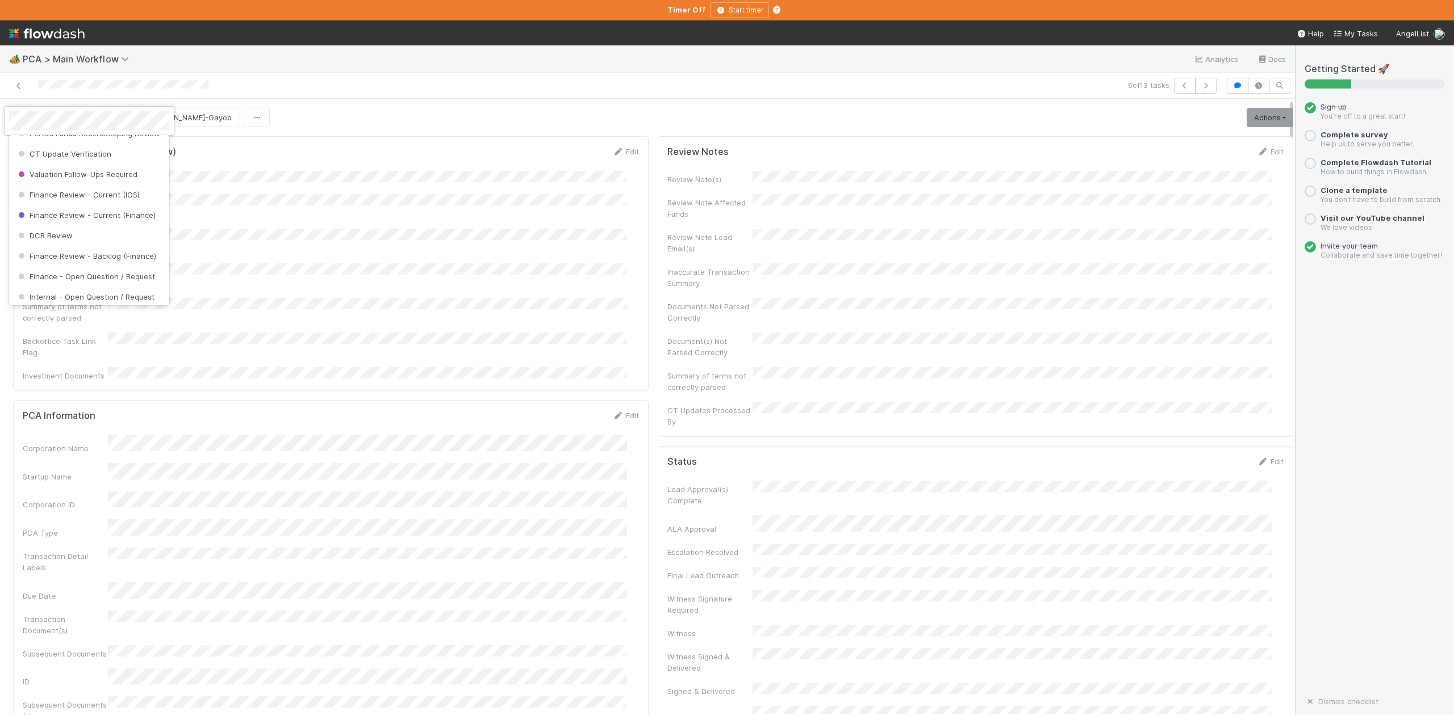
scroll to position [527, 0]
click at [95, 203] on div "Finance Review - Current (IOS)" at bounding box center [89, 193] width 160 height 20
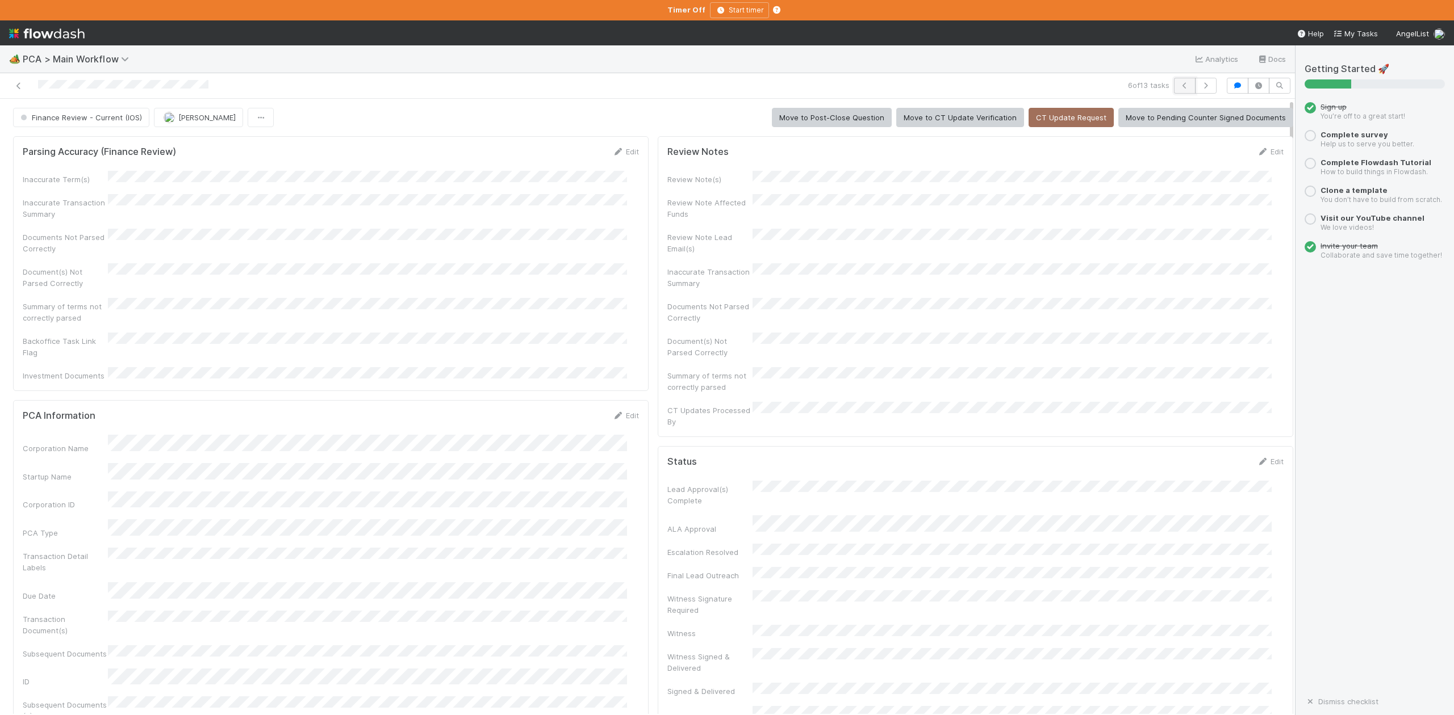
click at [1179, 87] on icon "button" at bounding box center [1184, 85] width 11 height 7
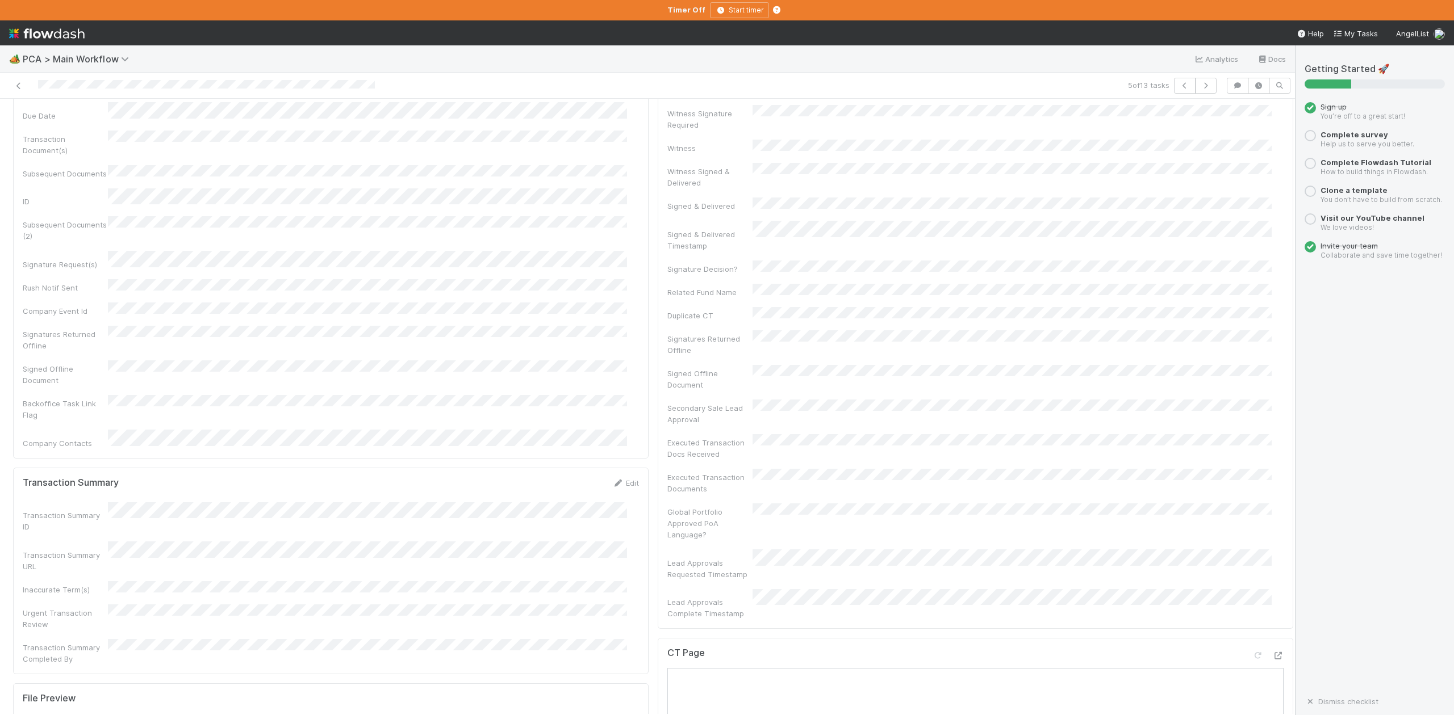
scroll to position [454, 0]
click at [1179, 87] on icon "button" at bounding box center [1184, 85] width 11 height 7
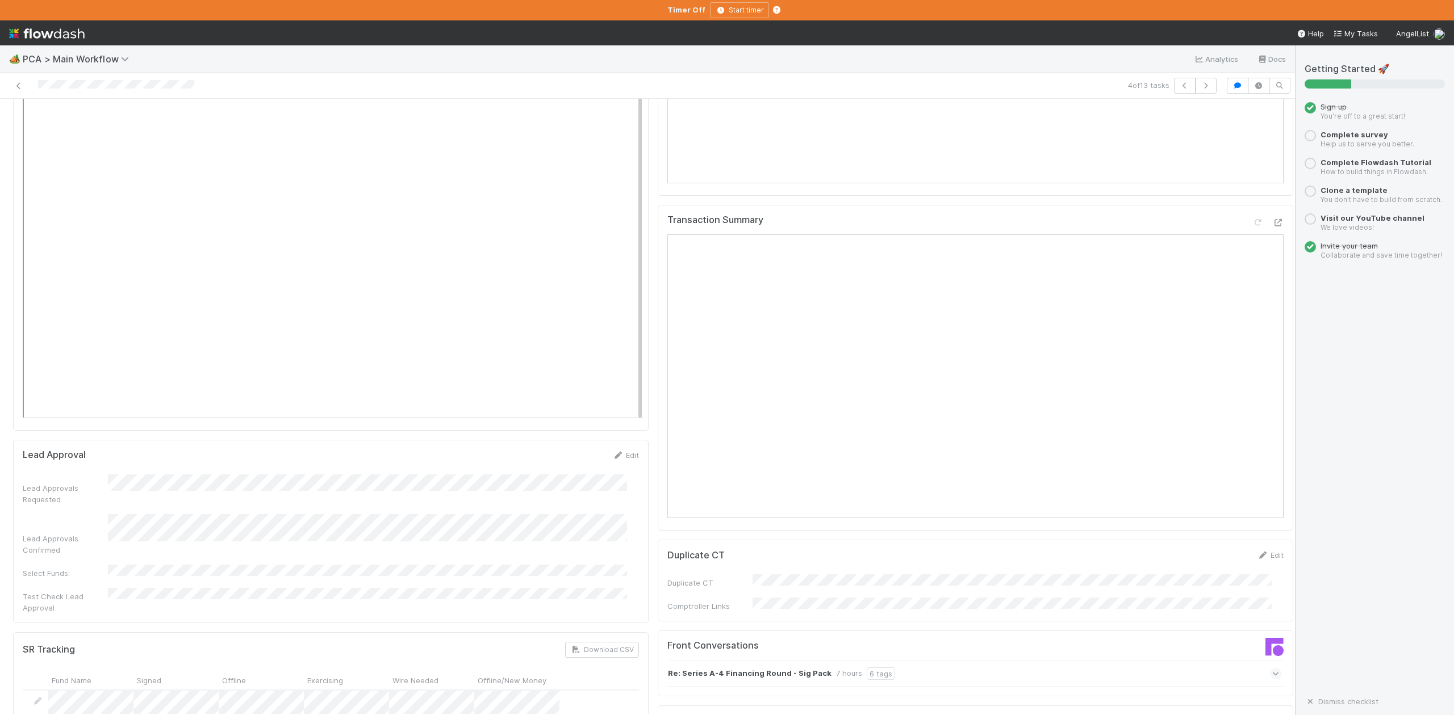
scroll to position [1665, 0]
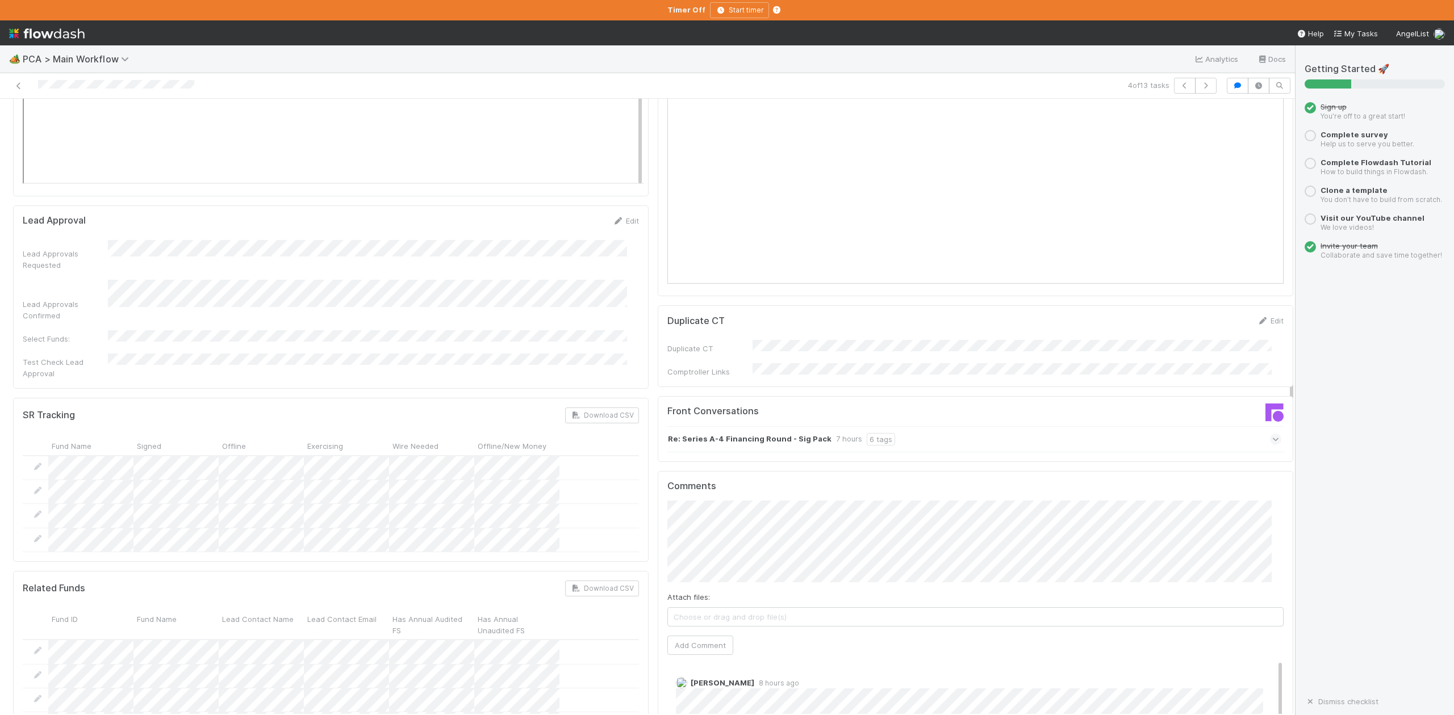
click at [1272, 434] on icon at bounding box center [1275, 439] width 7 height 11
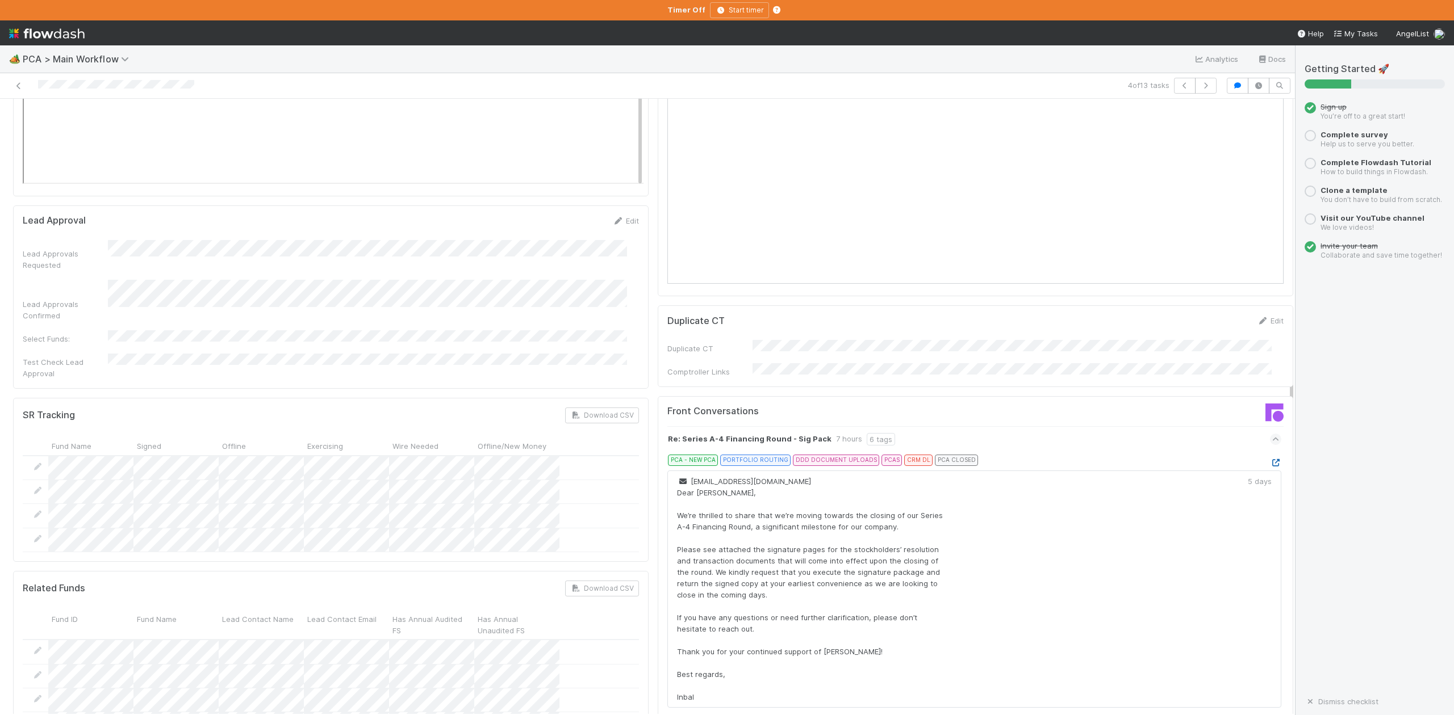
click at [1270, 459] on icon at bounding box center [1275, 462] width 11 height 7
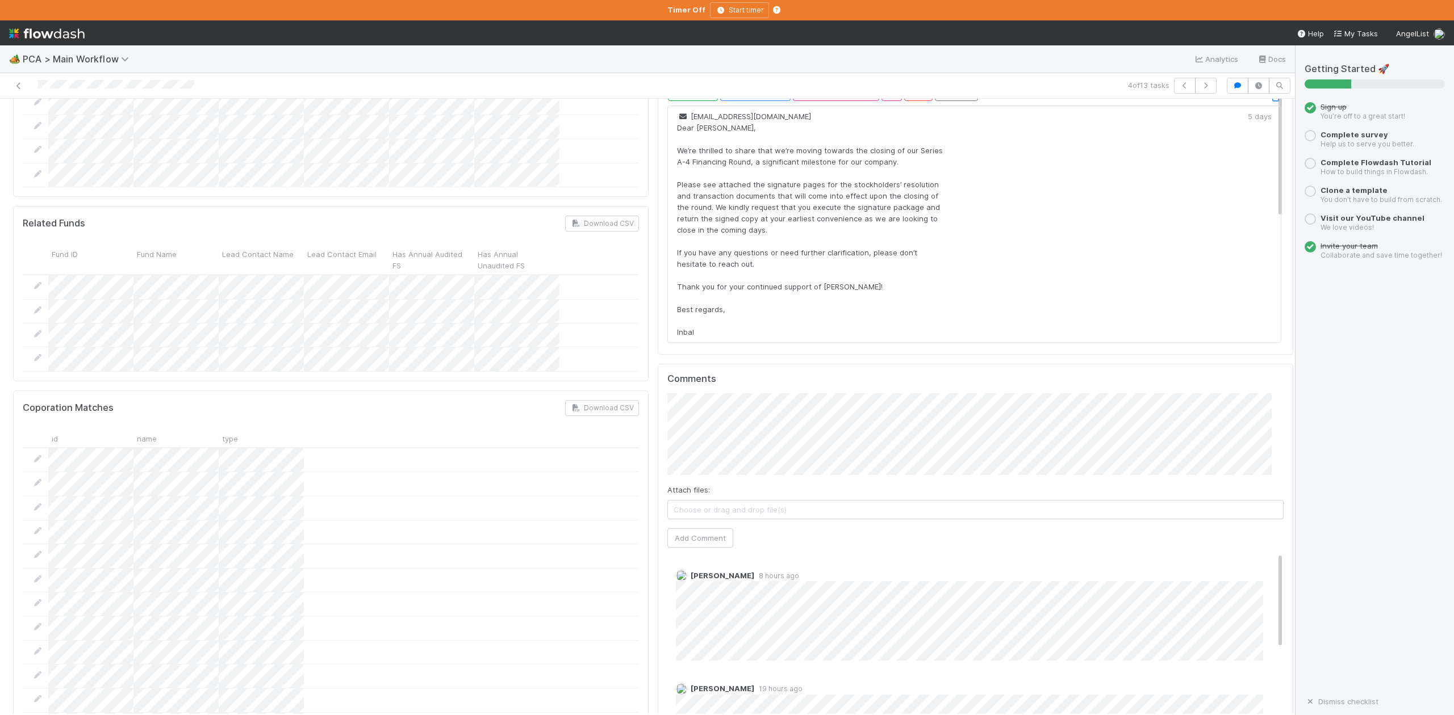
scroll to position [1968, 0]
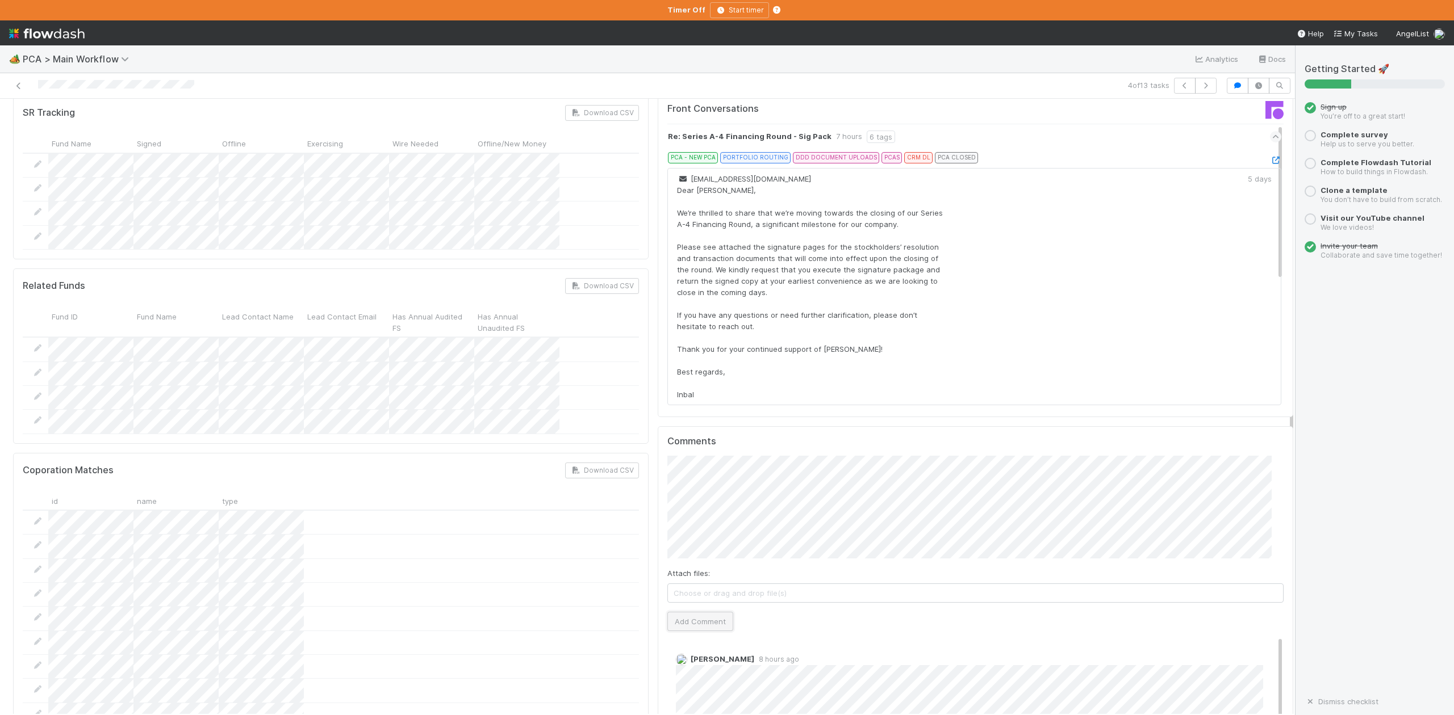
click at [689, 612] on button "Add Comment" at bounding box center [700, 621] width 66 height 19
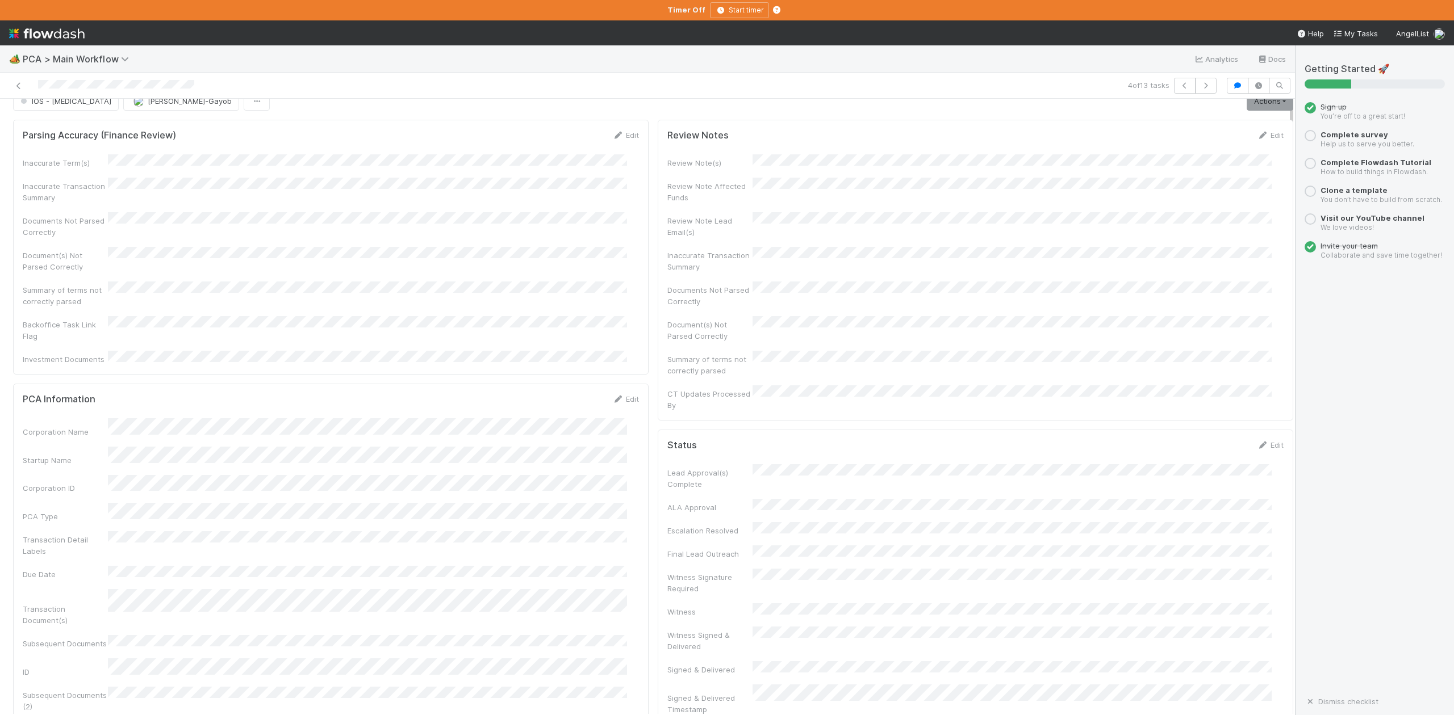
scroll to position [0, 0]
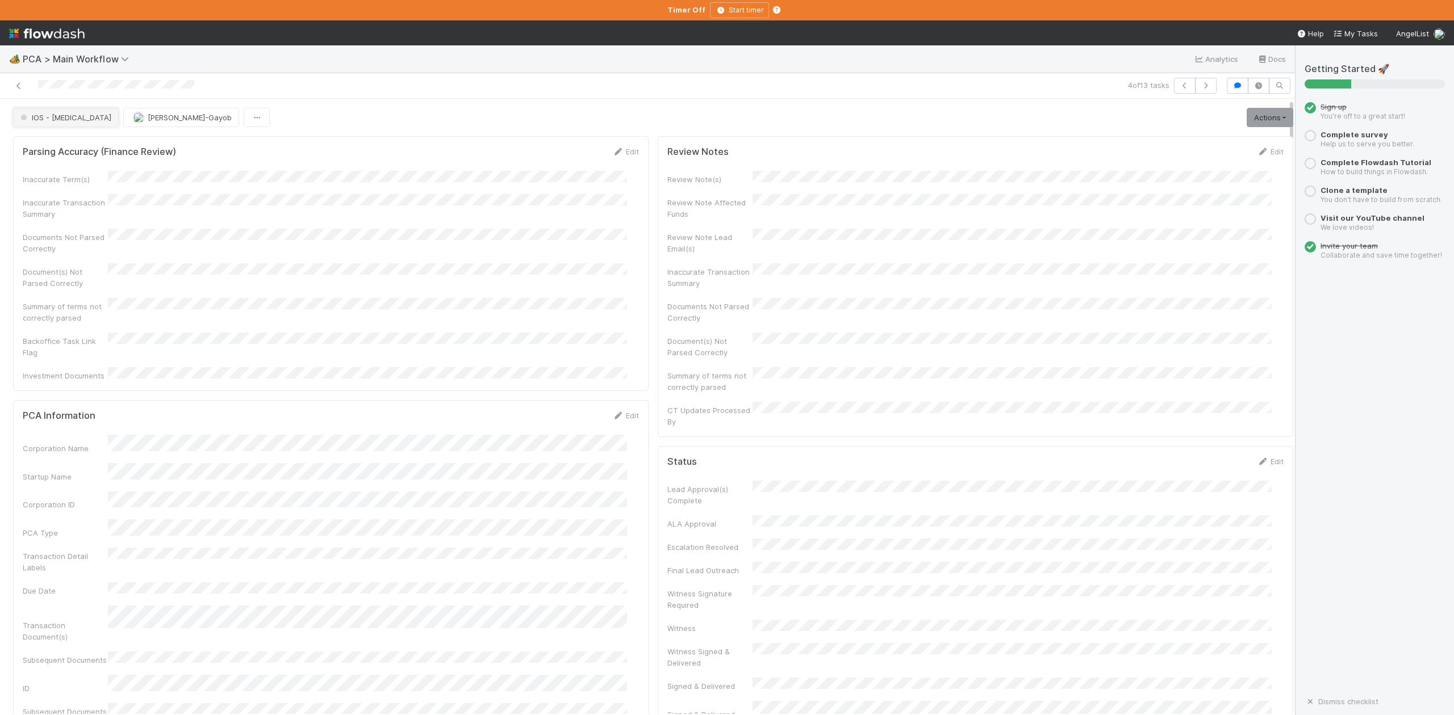
click at [58, 124] on button "IOS - ICU" at bounding box center [66, 117] width 106 height 19
click at [83, 128] on span "Finance - Open Question / Request" at bounding box center [85, 123] width 139 height 9
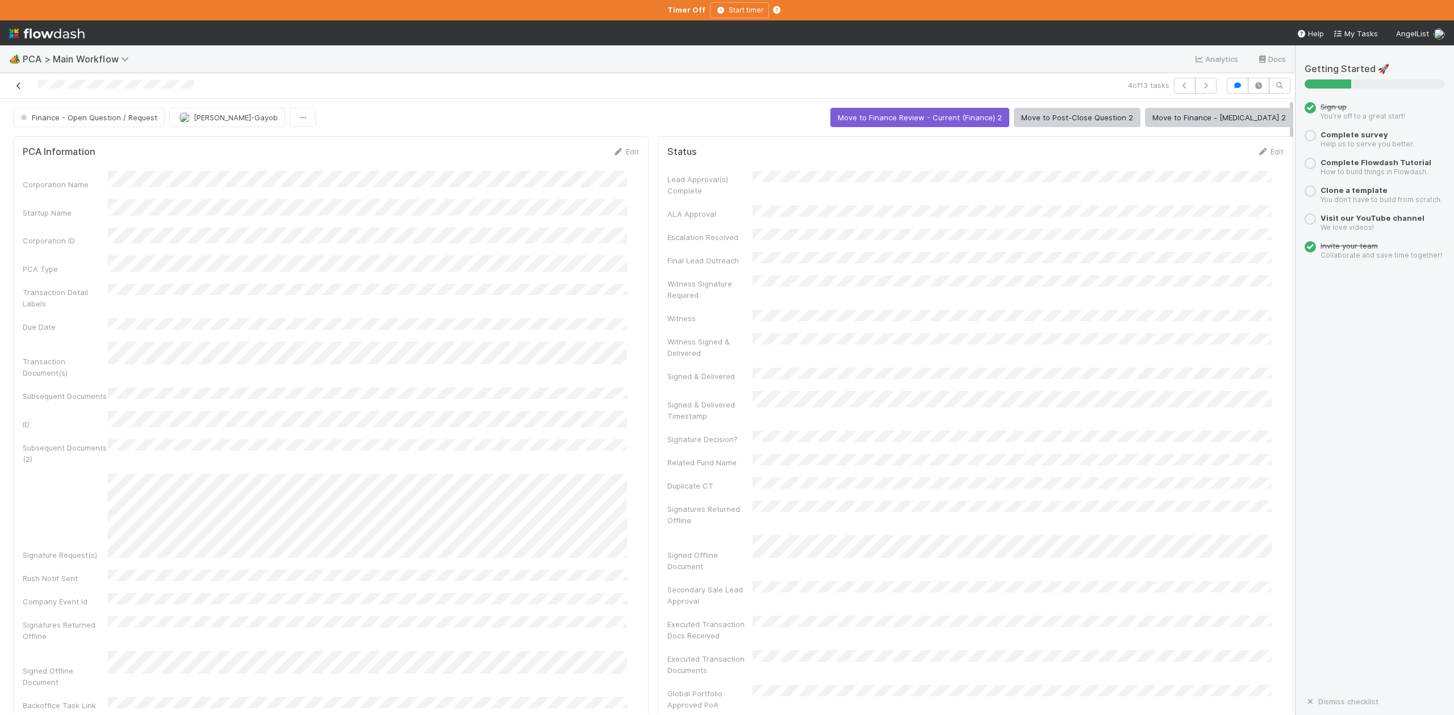
click at [16, 87] on icon at bounding box center [18, 85] width 11 height 7
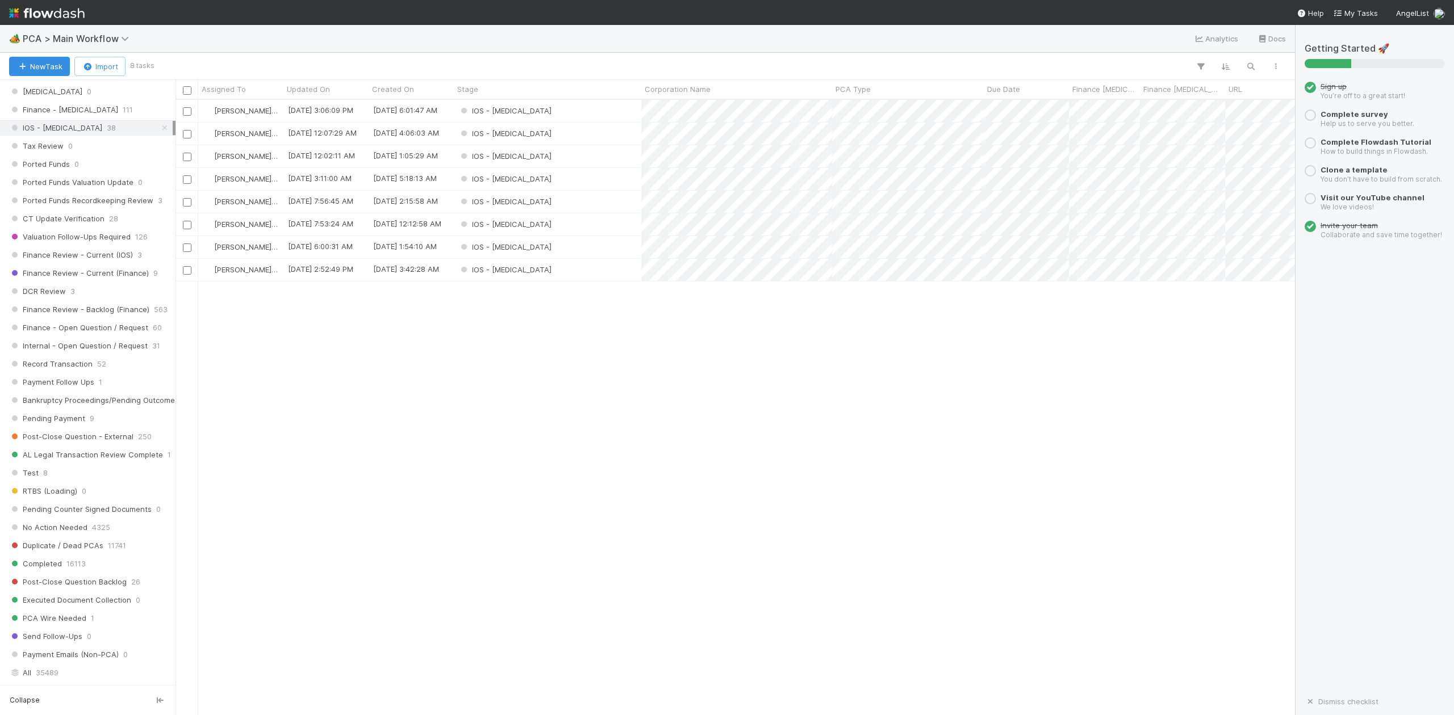
scroll to position [605, 0]
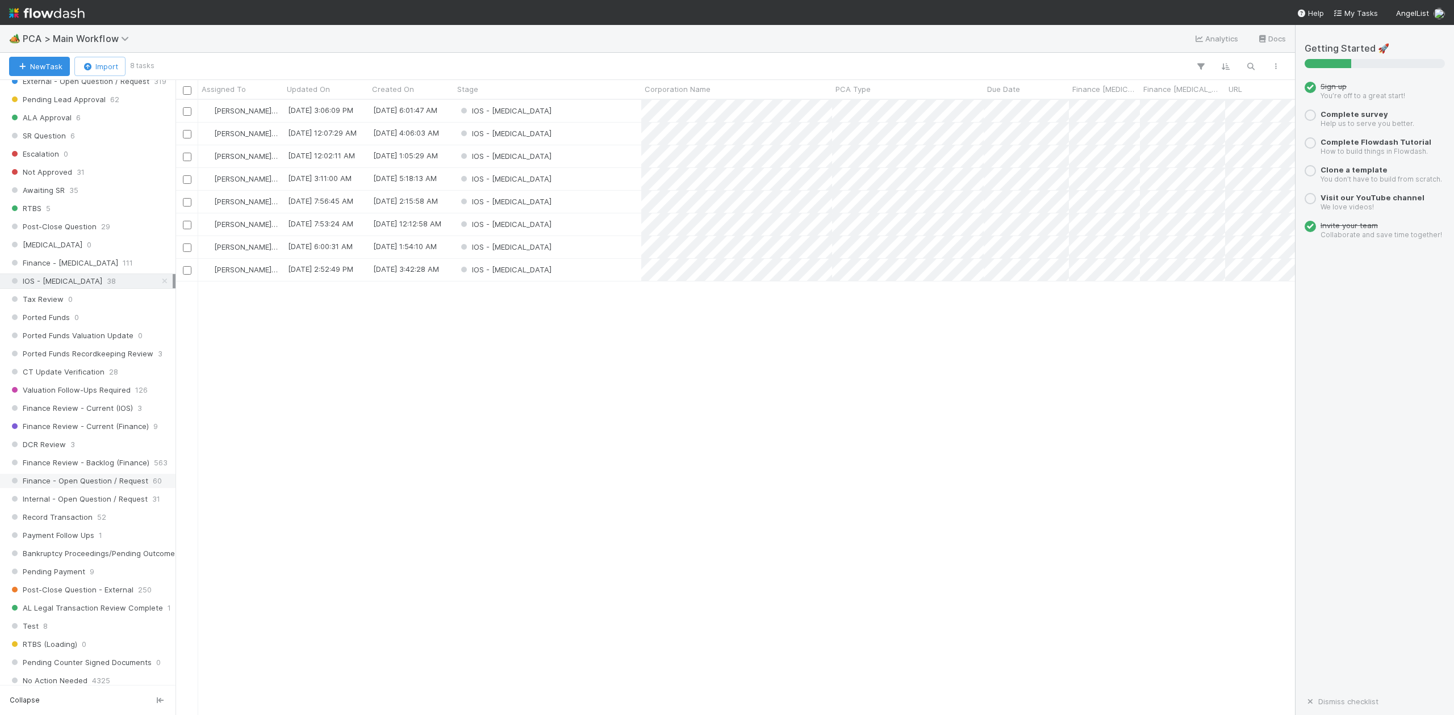
click at [76, 488] on span "Finance - Open Question / Request" at bounding box center [78, 481] width 139 height 14
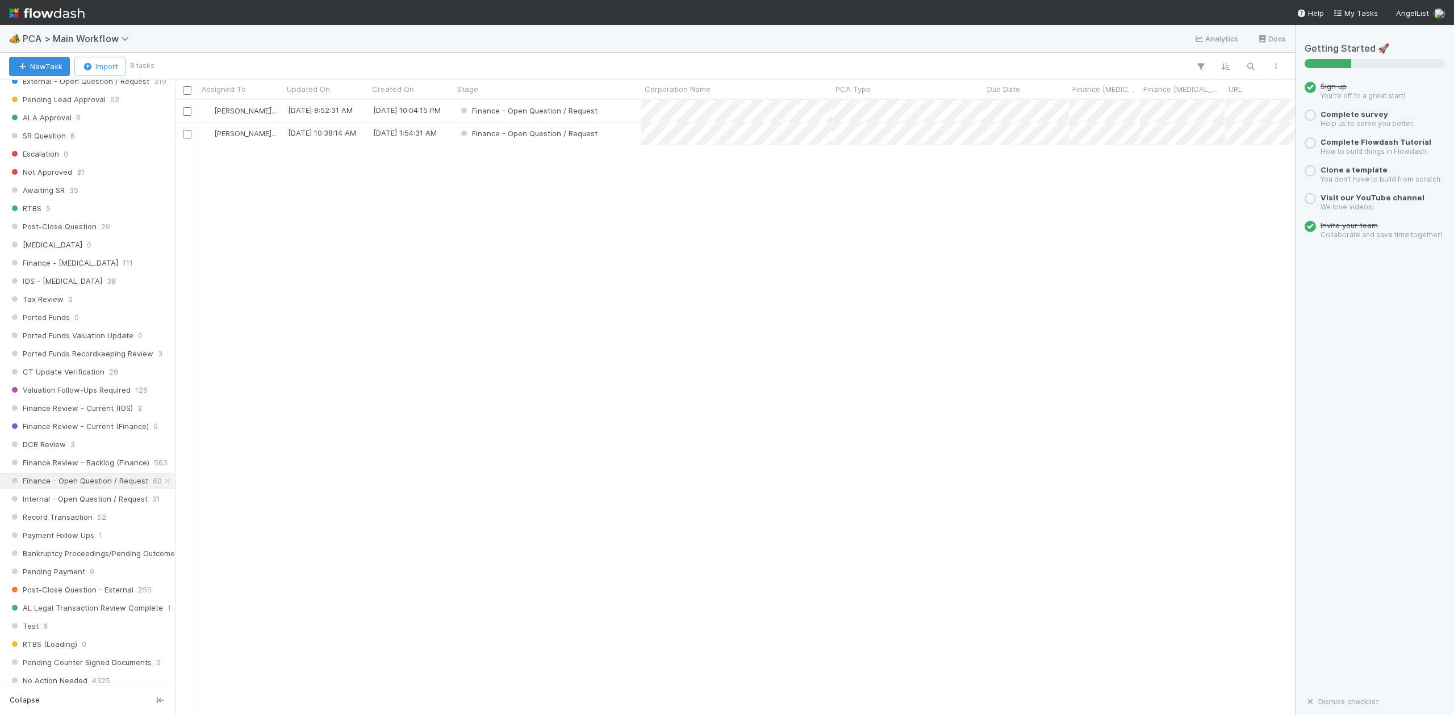
scroll to position [604, 1108]
click at [611, 135] on div "Finance - Open Question / Request" at bounding box center [547, 134] width 187 height 22
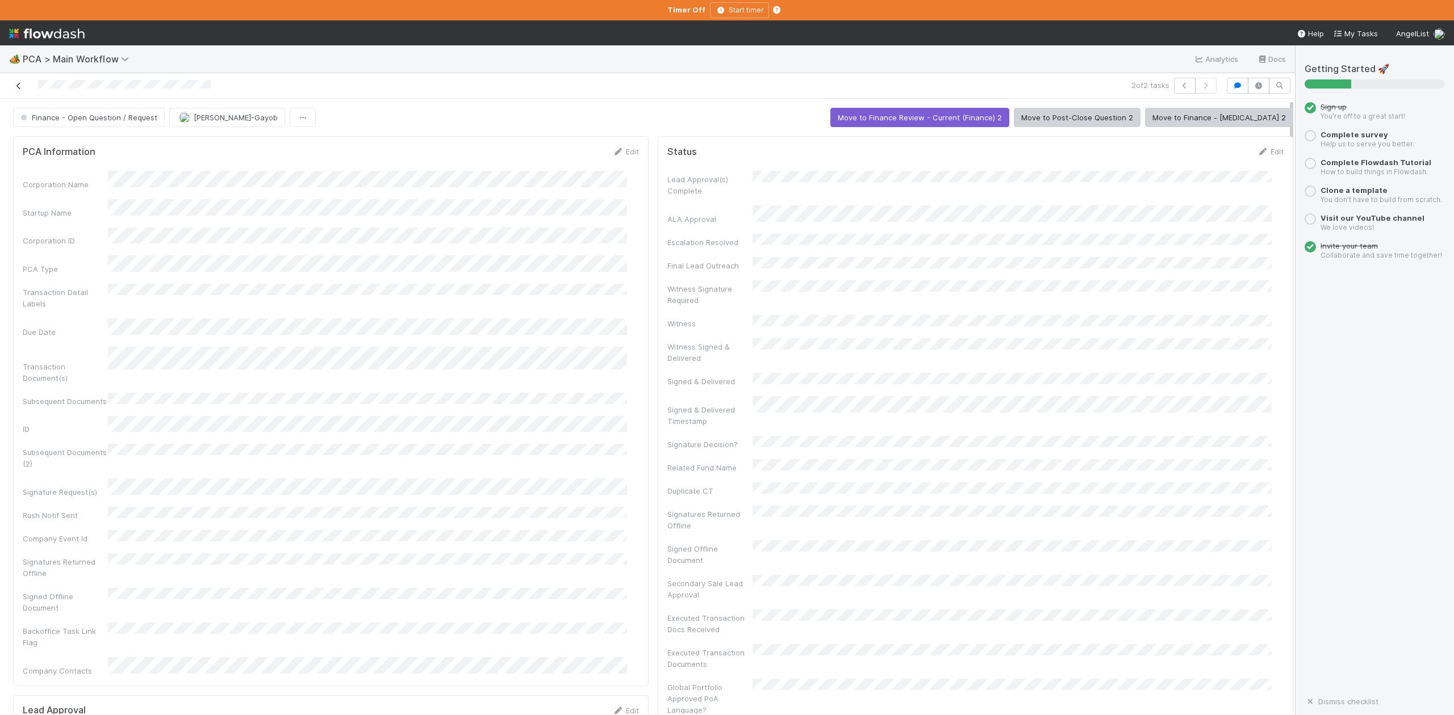
click at [18, 84] on icon at bounding box center [18, 85] width 11 height 7
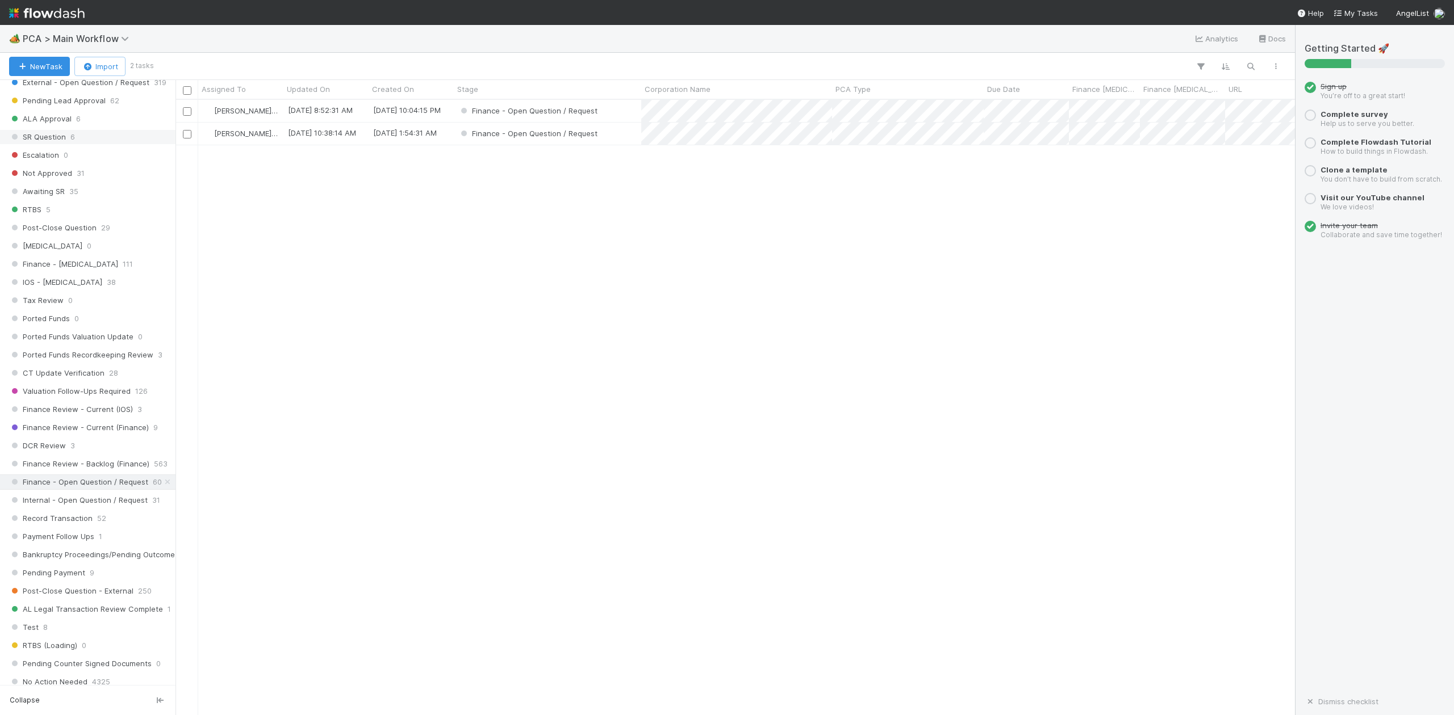
scroll to position [605, 0]
click at [50, 288] on span "IOS - ICU" at bounding box center [55, 281] width 93 height 14
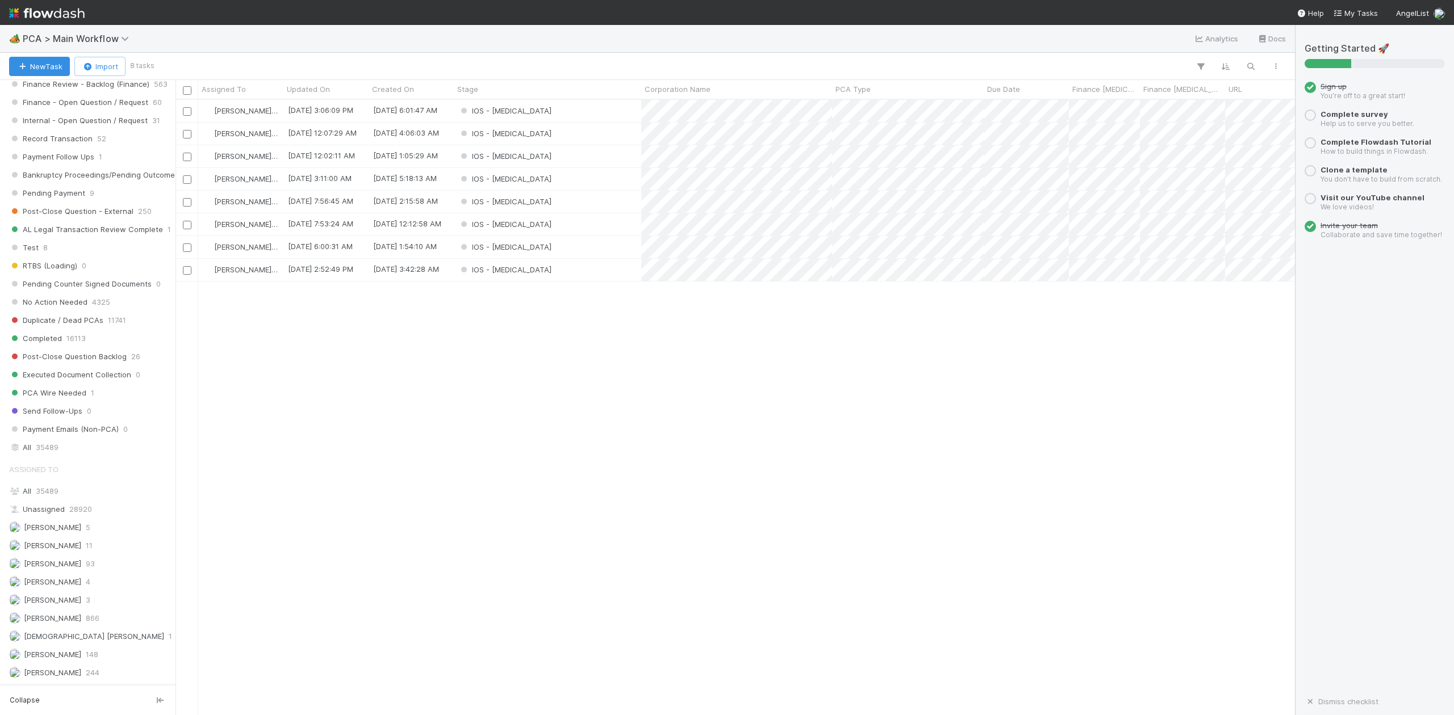
scroll to position [757, 0]
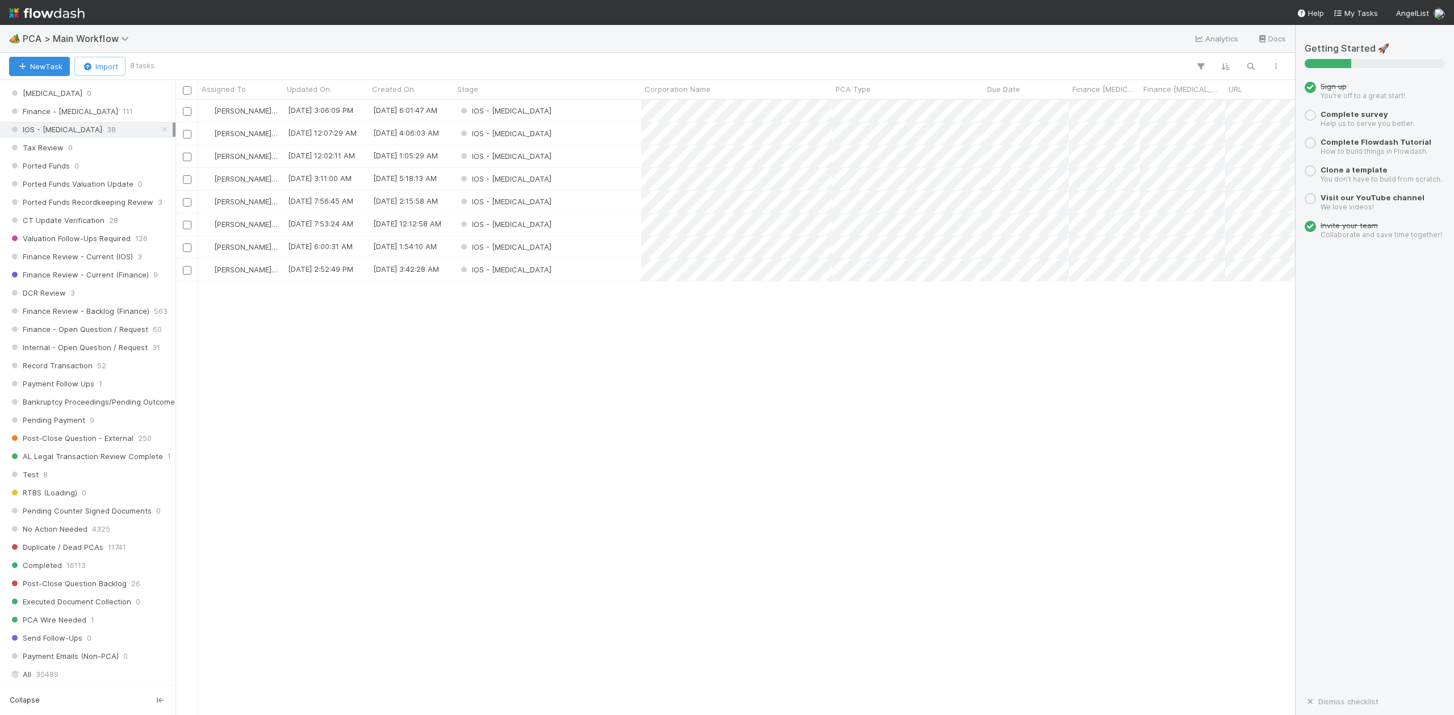
click at [530, 202] on div "IOS - ICU" at bounding box center [547, 202] width 187 height 22
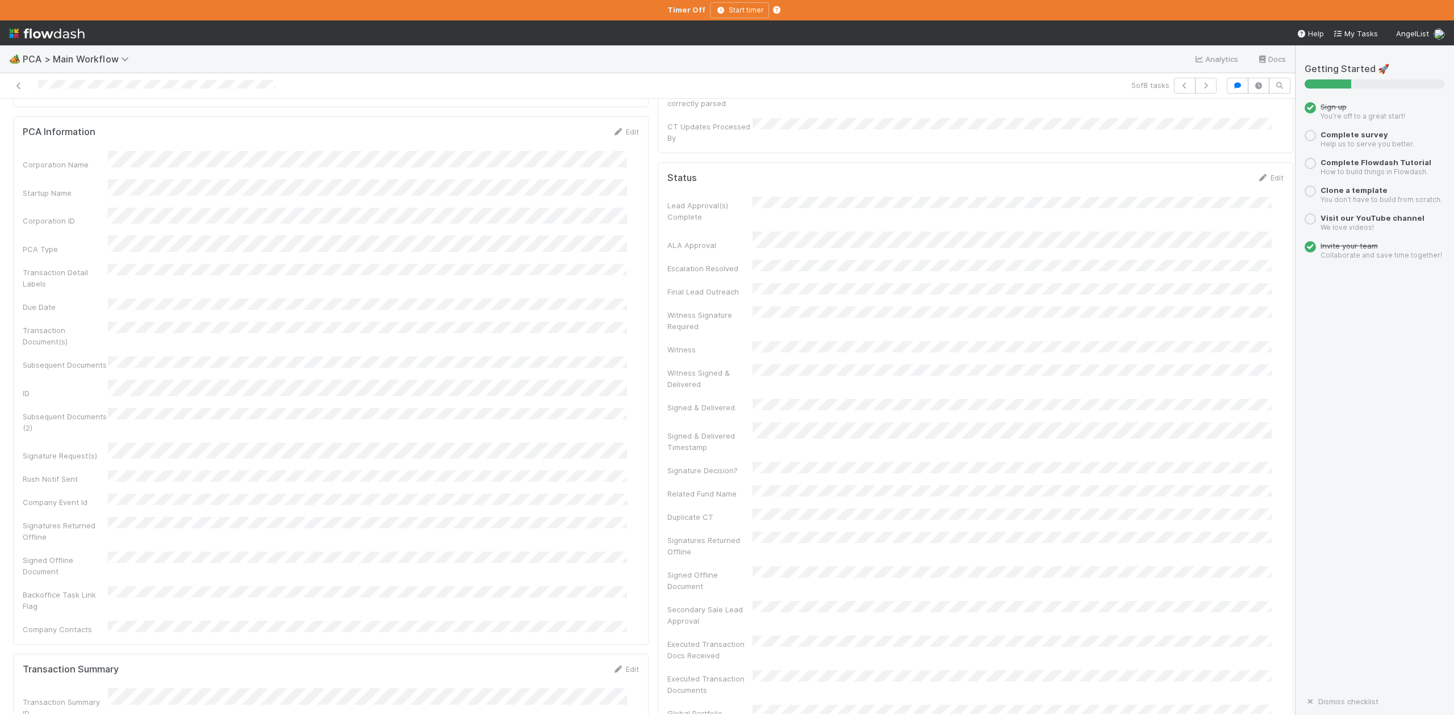
scroll to position [151, 0]
click at [538, 51] on div "🏕️ PCA > Main Workflow Analytics Docs" at bounding box center [647, 58] width 1295 height 27
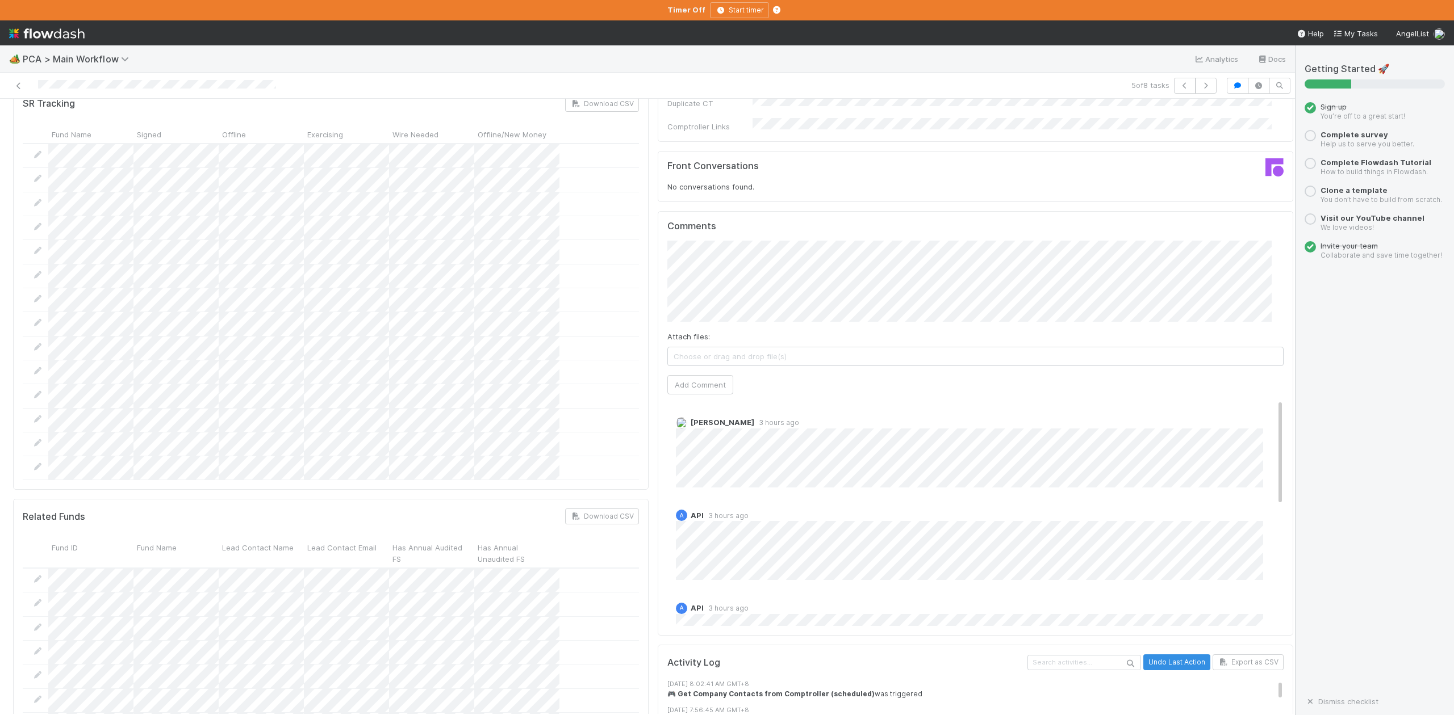
scroll to position [1817, 0]
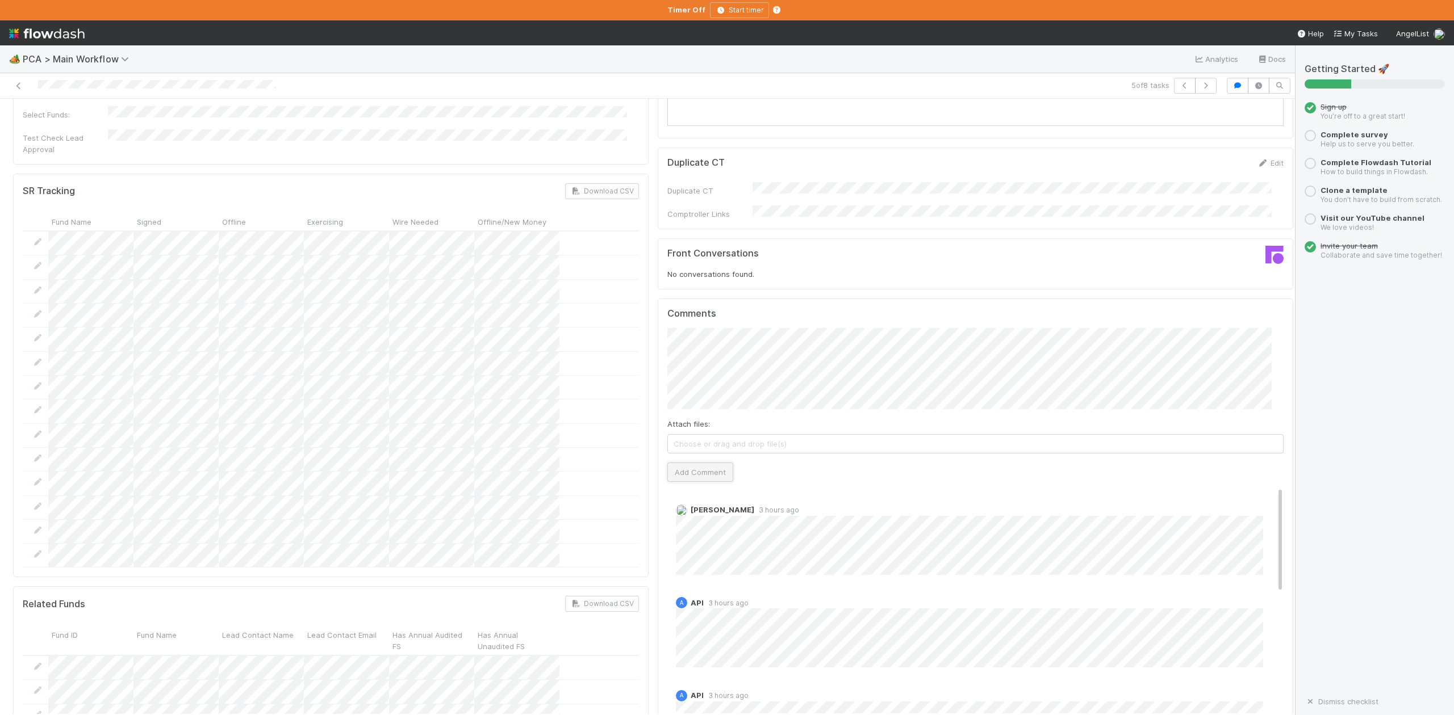
click at [697, 463] on button "Add Comment" at bounding box center [700, 472] width 66 height 19
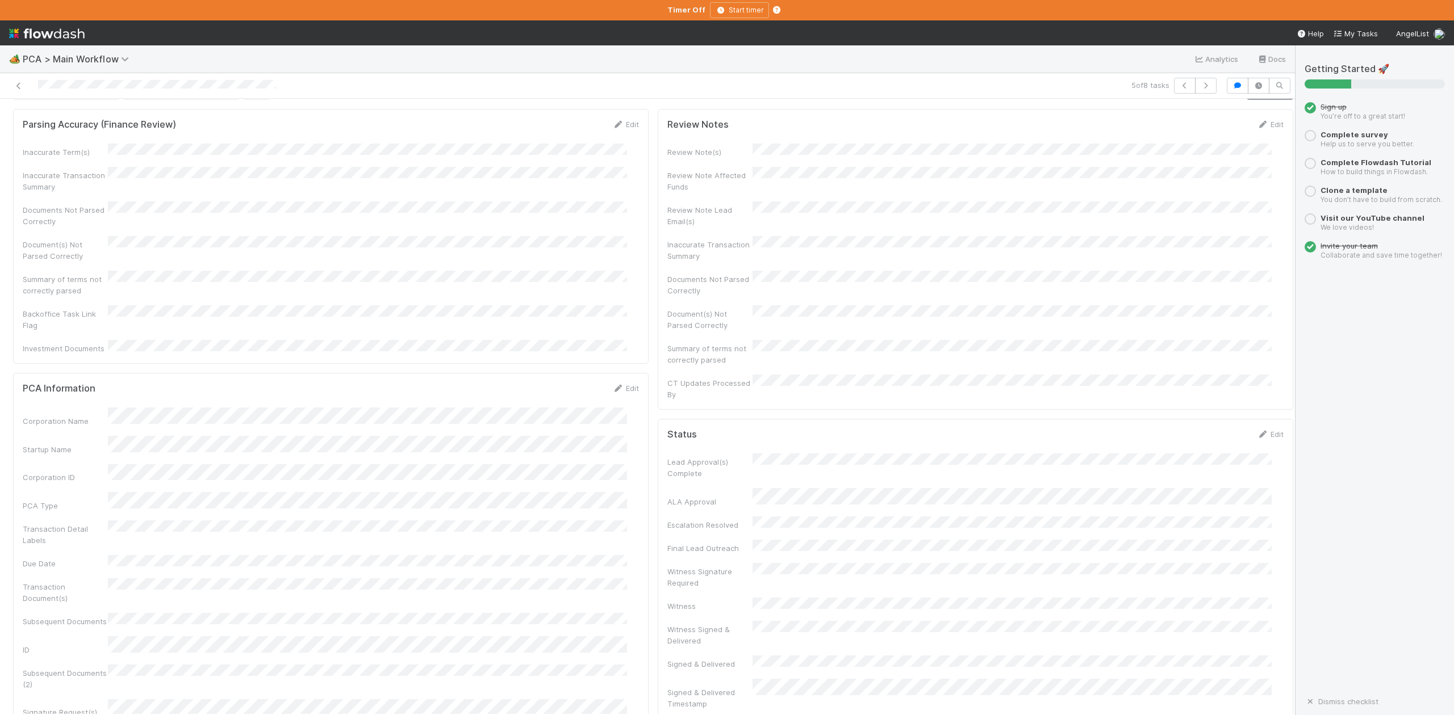
scroll to position [0, 0]
click at [56, 118] on span "IOS - ICU" at bounding box center [64, 117] width 93 height 9
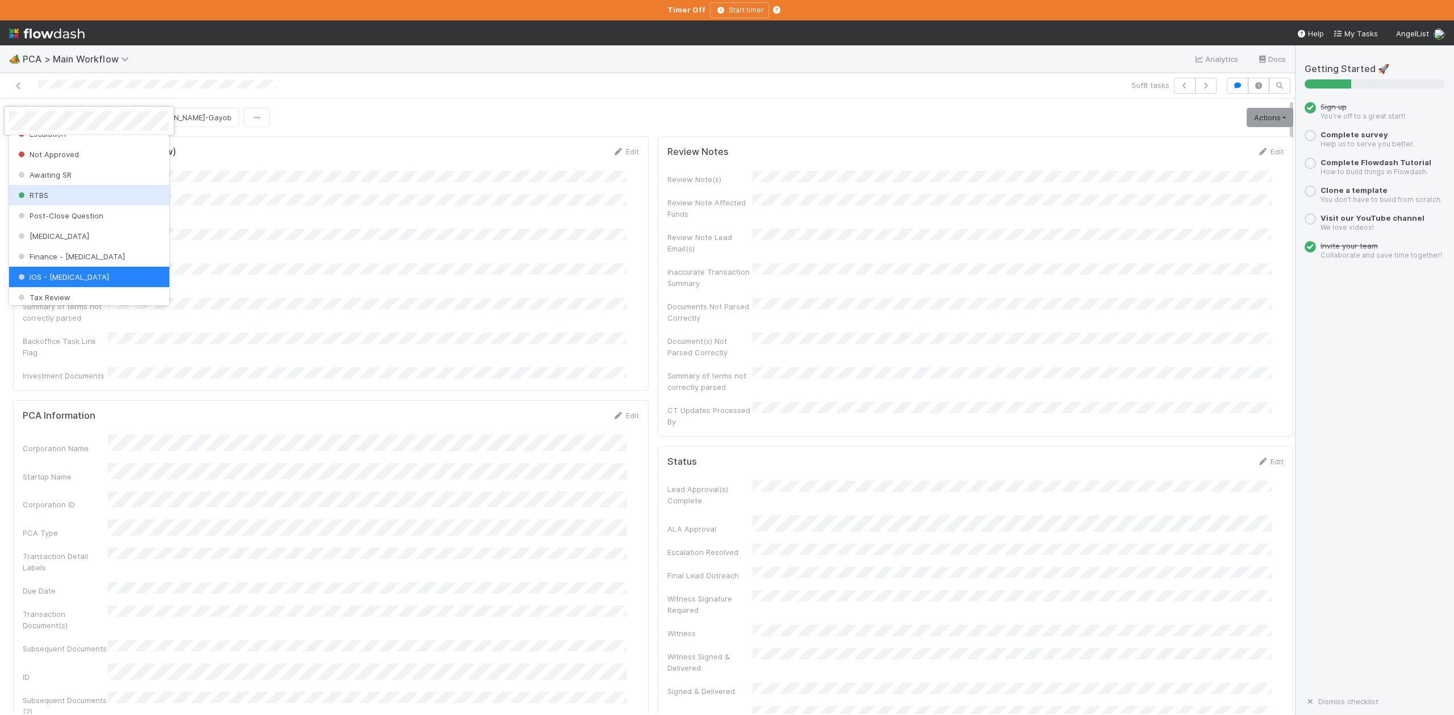
scroll to position [451, 0]
click at [98, 274] on span "Finance Review - Current (IOS)" at bounding box center [78, 269] width 124 height 9
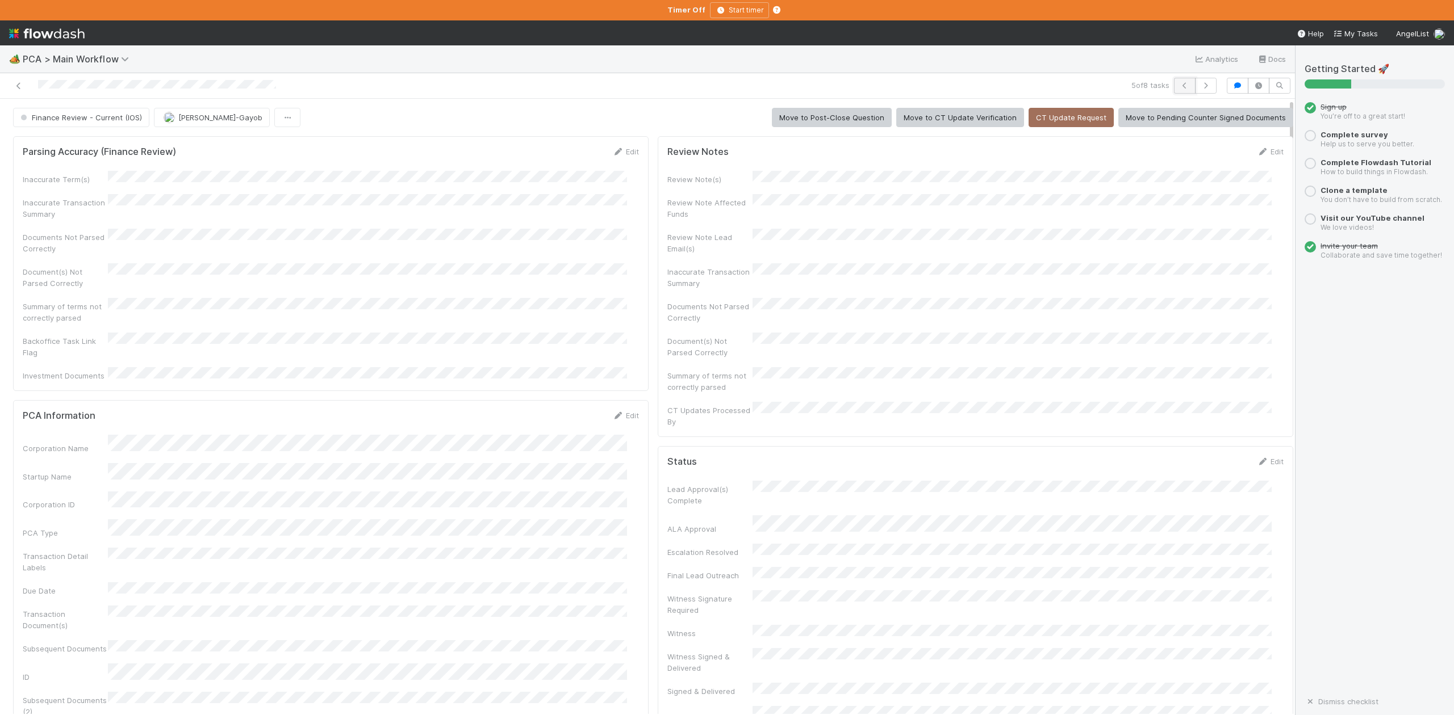
click at [1179, 85] on icon "button" at bounding box center [1184, 85] width 11 height 7
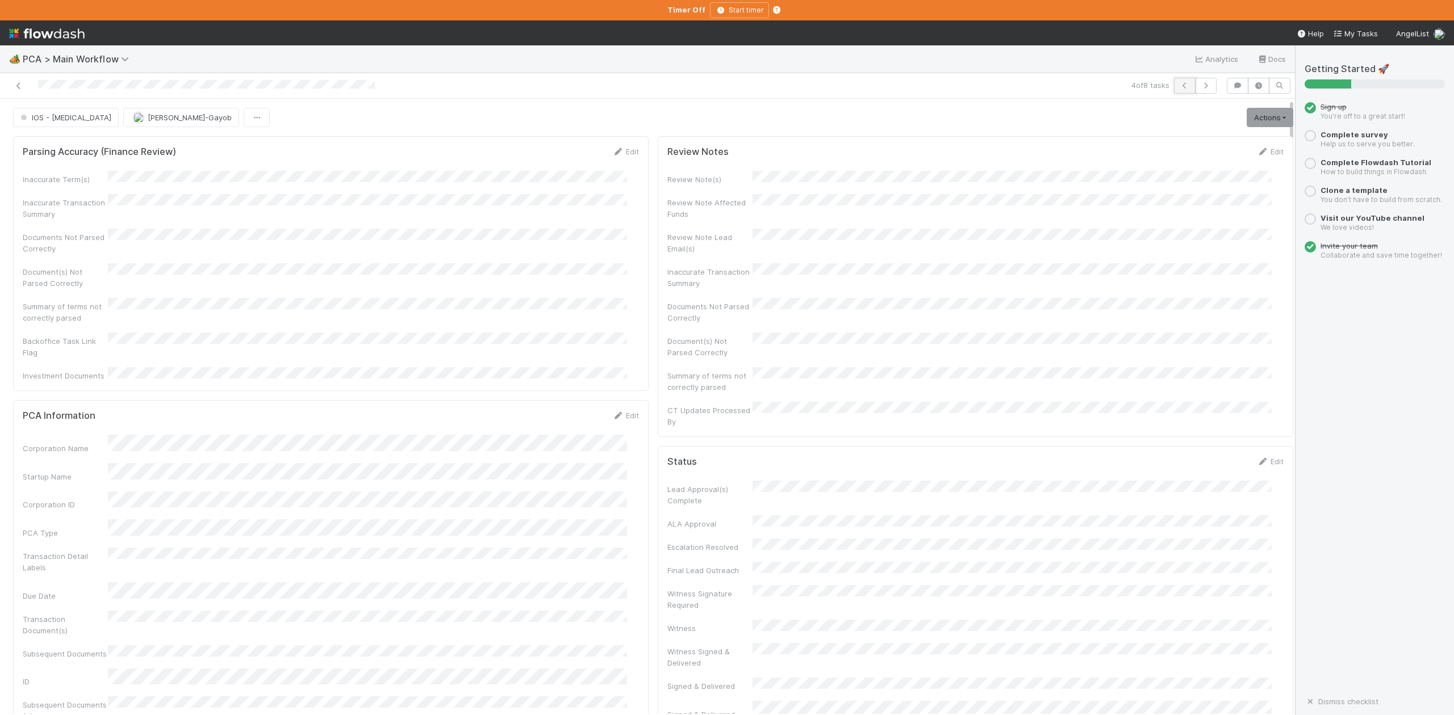
click at [1179, 85] on icon "button" at bounding box center [1184, 85] width 11 height 7
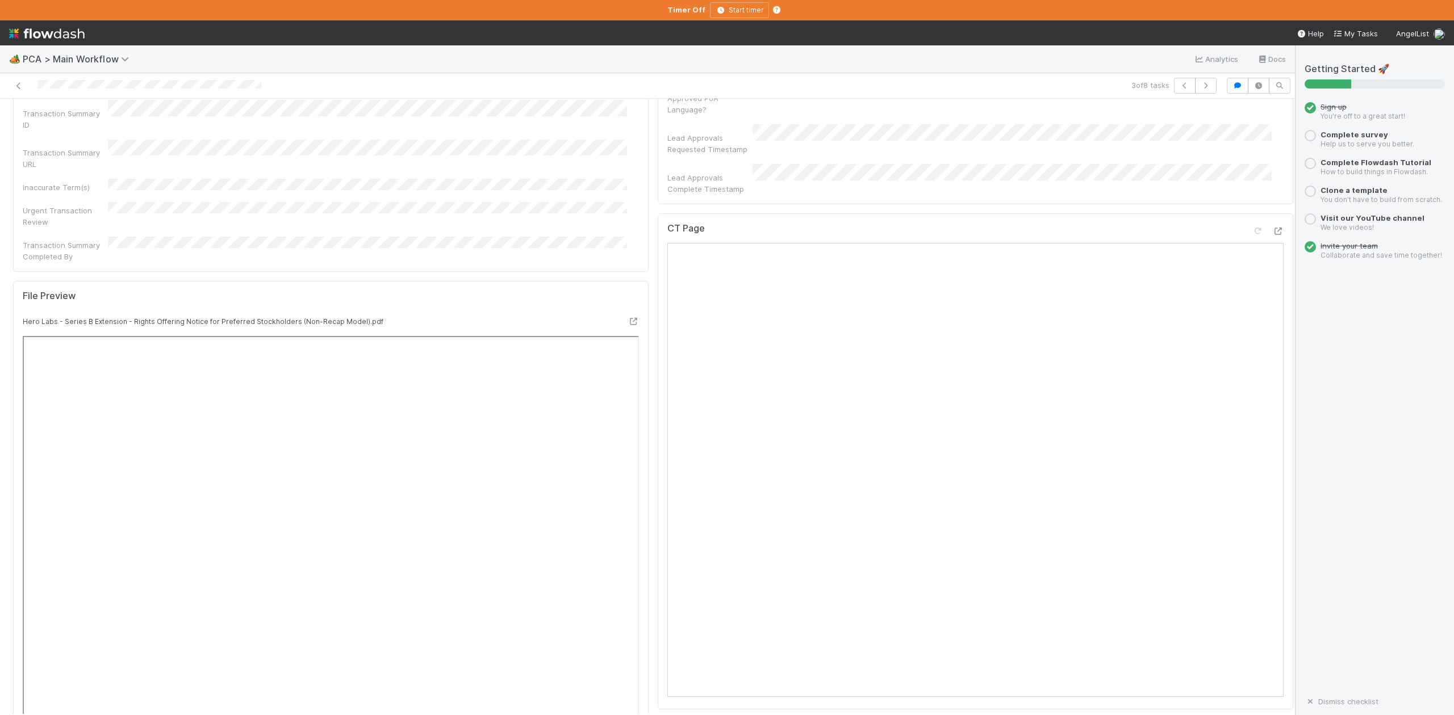
scroll to position [832, 0]
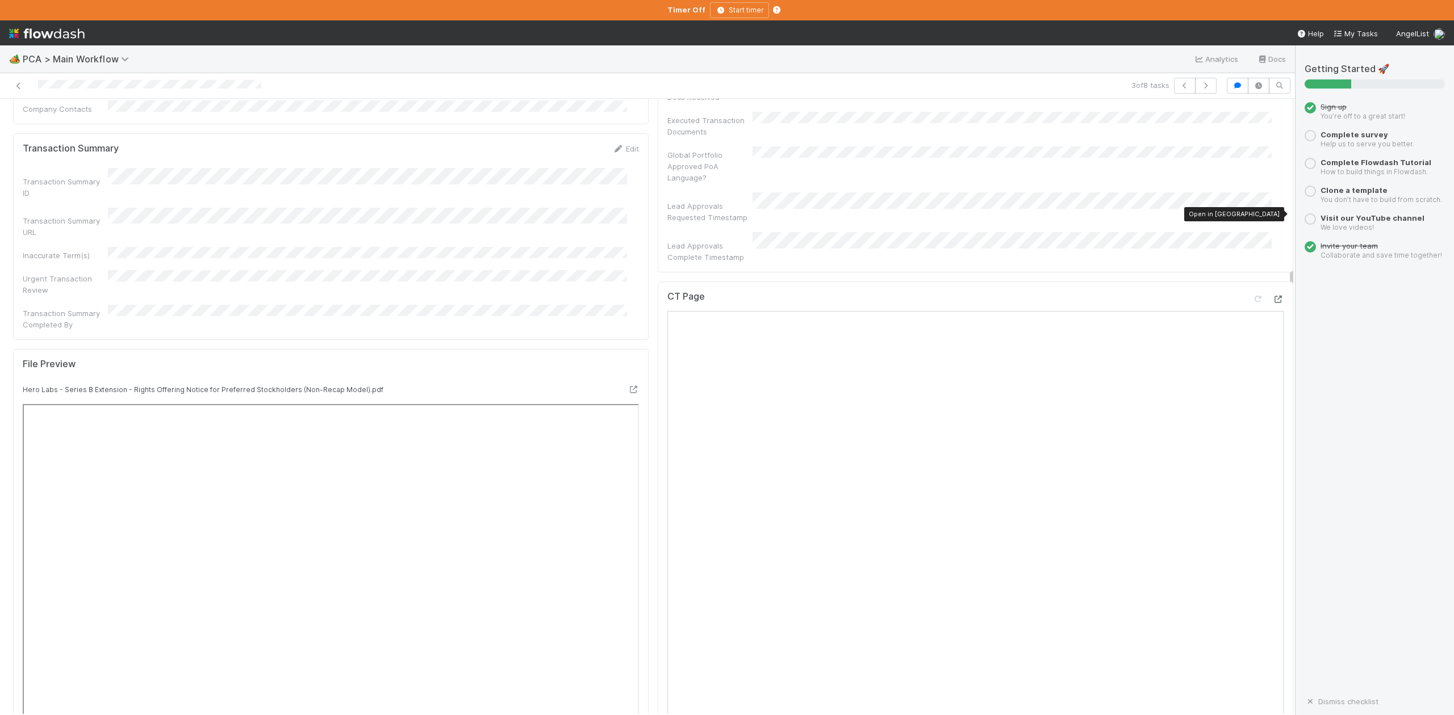
click at [1272, 296] on icon at bounding box center [1277, 299] width 11 height 7
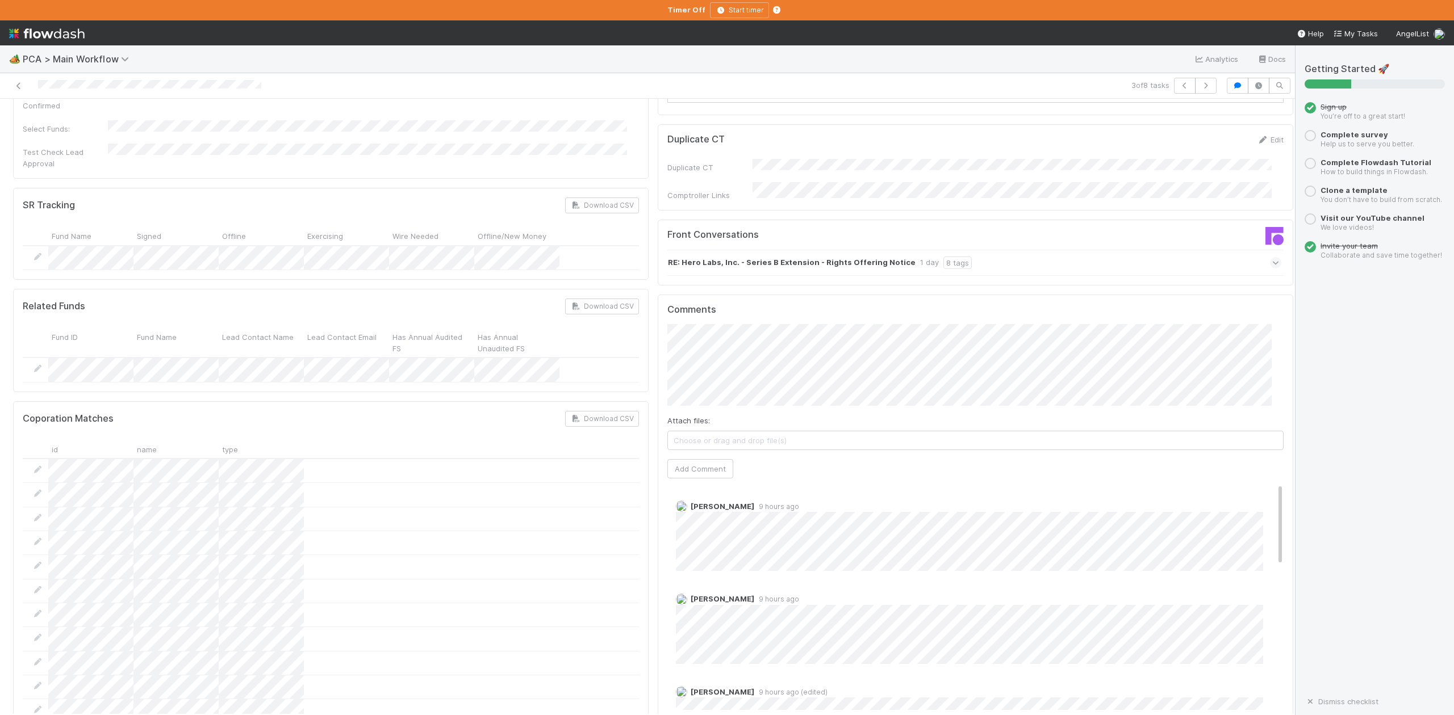
scroll to position [1817, 0]
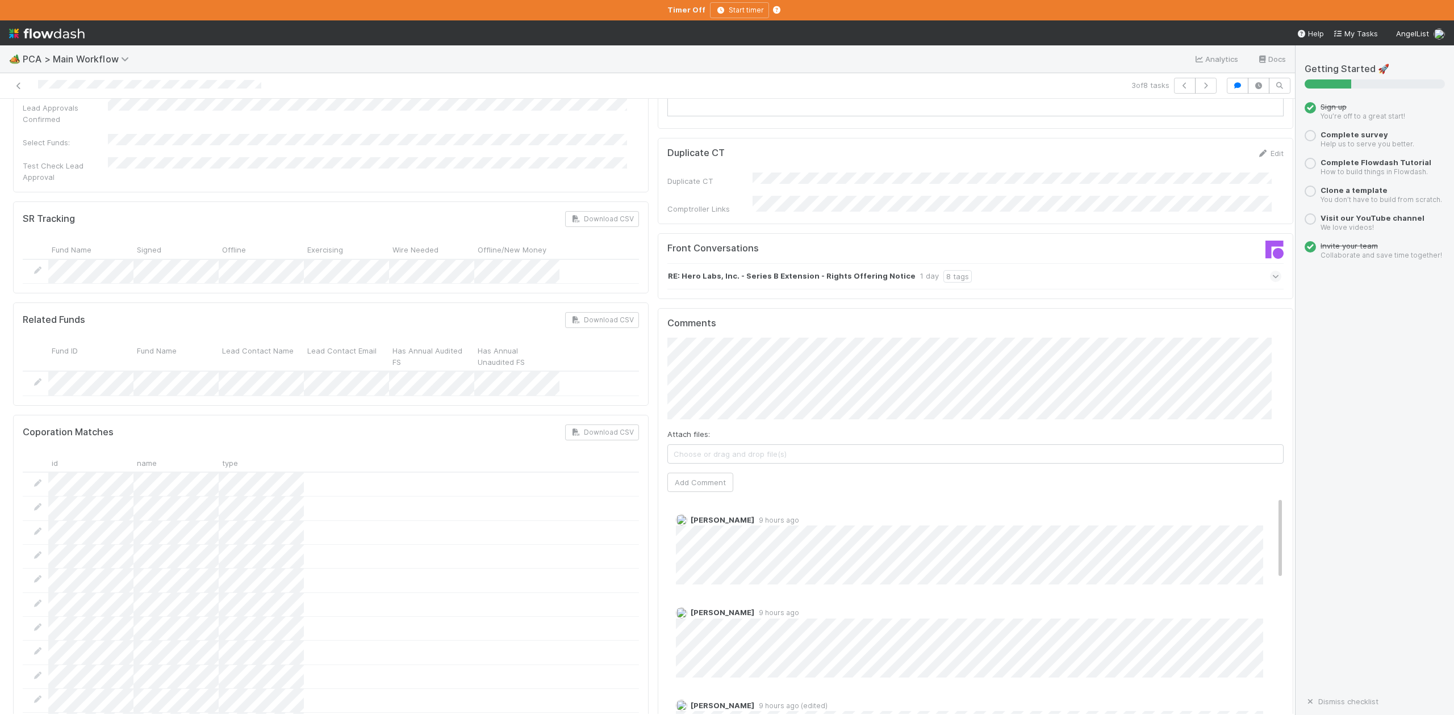
click at [658, 310] on div "Comments Attach files: Choose or drag and drop file(s) Add Comment Josh Tarr 9 …" at bounding box center [975, 520] width 635 height 425
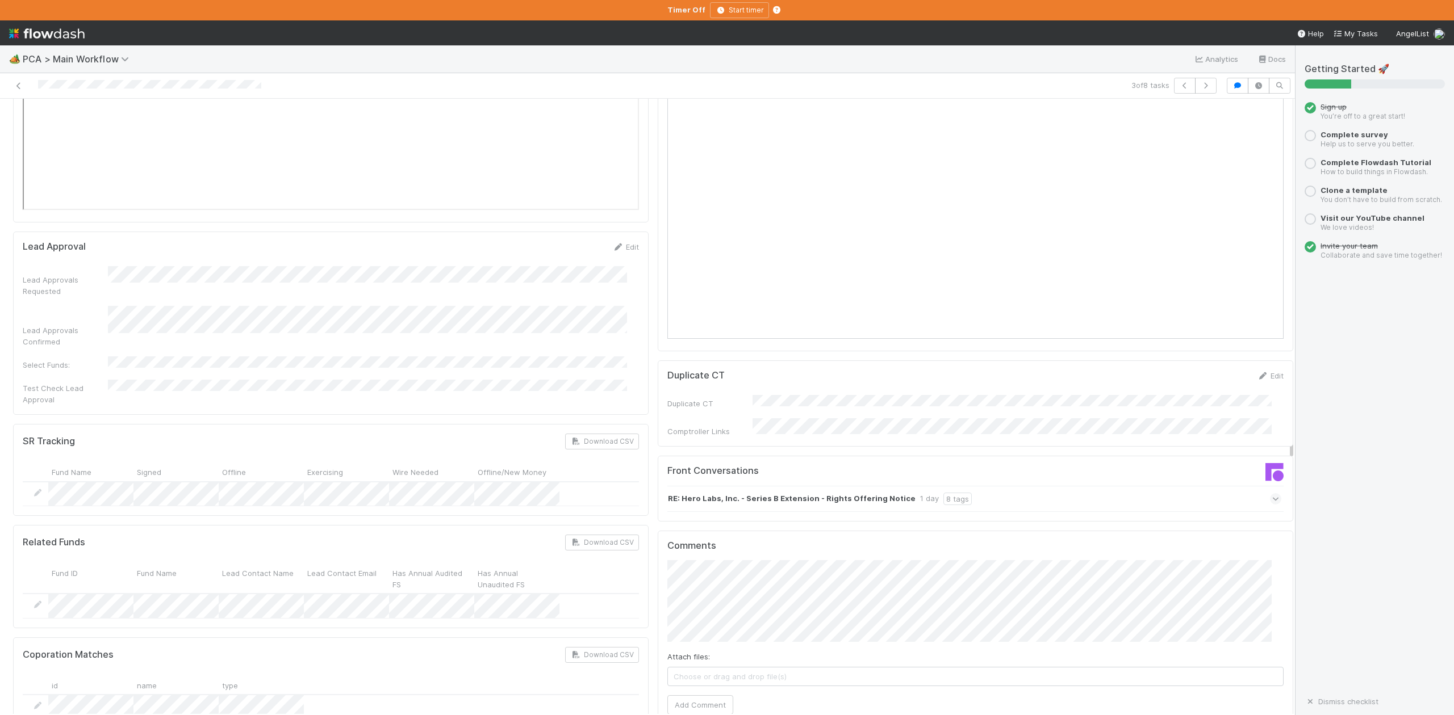
scroll to position [1741, 0]
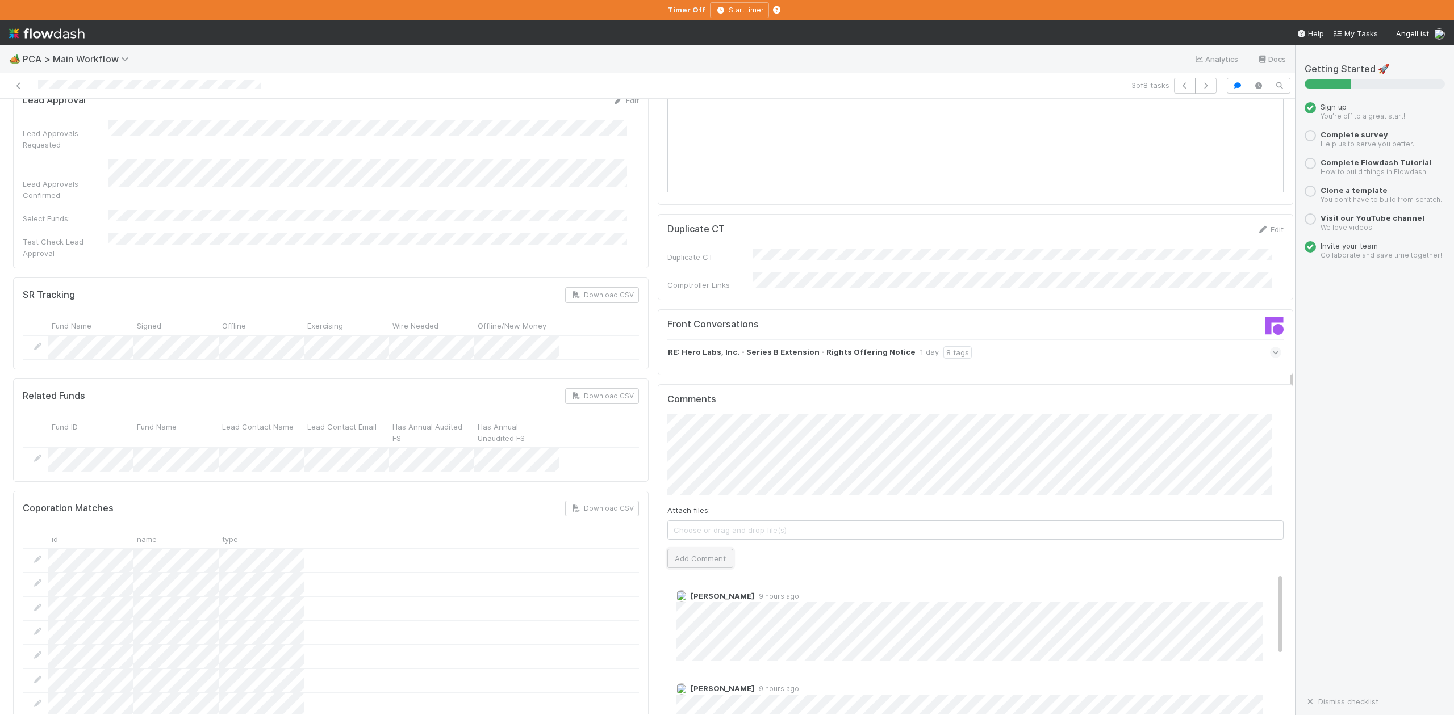
click at [691, 549] on button "Add Comment" at bounding box center [700, 558] width 66 height 19
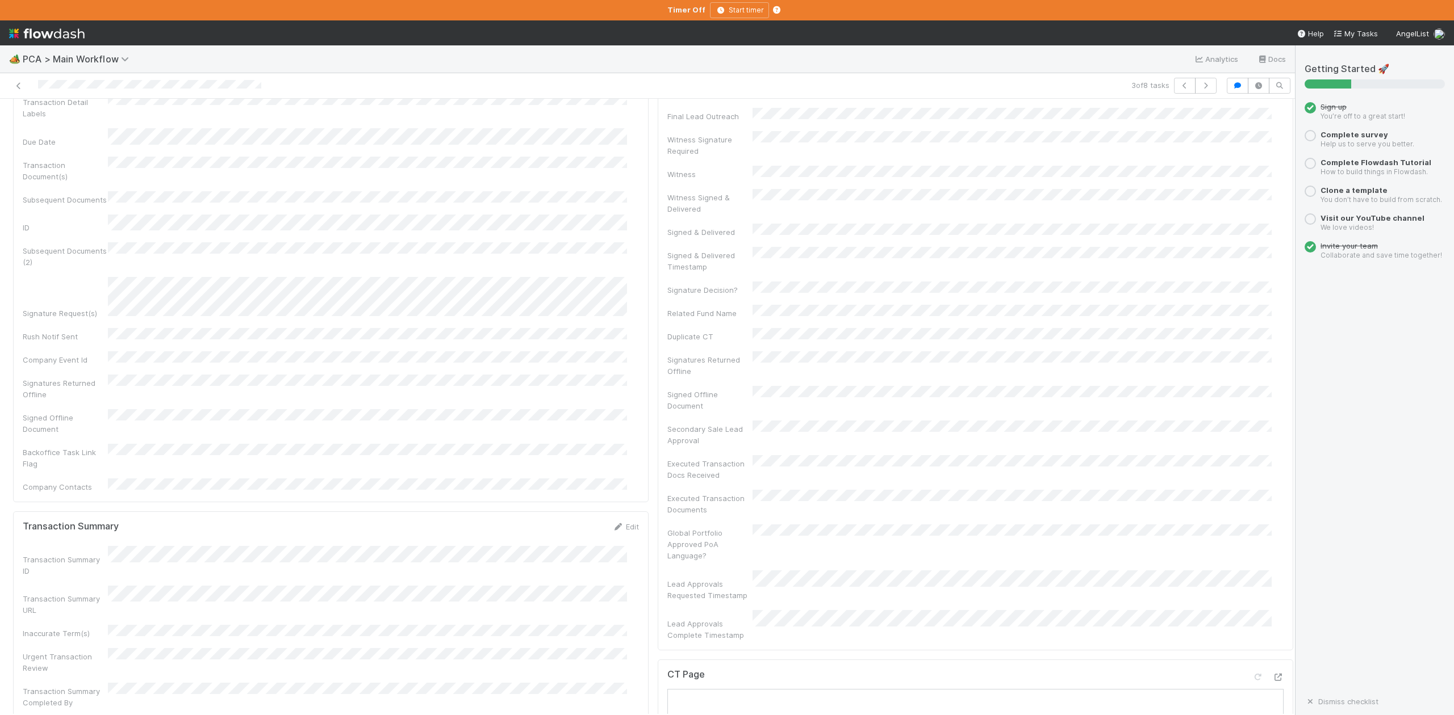
scroll to position [0, 0]
click at [55, 122] on span "IOS - ICU" at bounding box center [64, 117] width 93 height 9
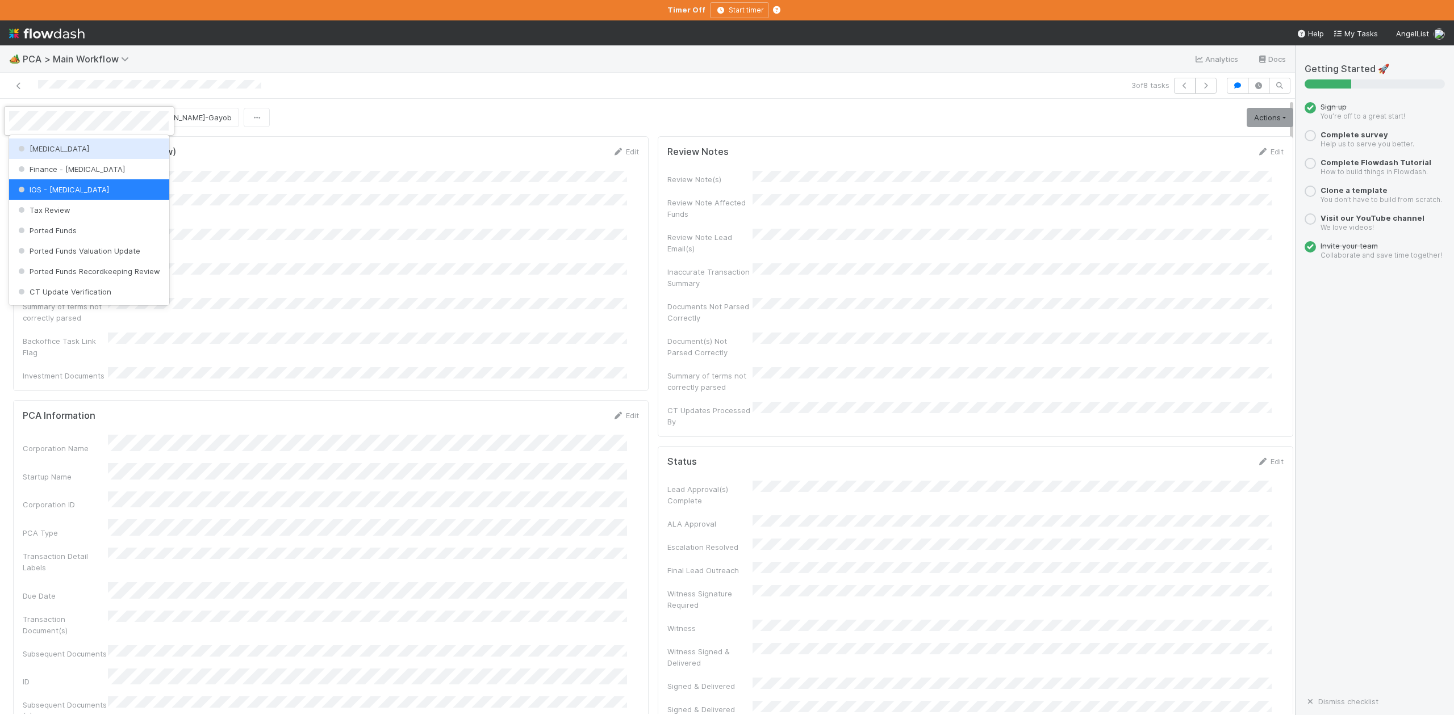
scroll to position [451, 0]
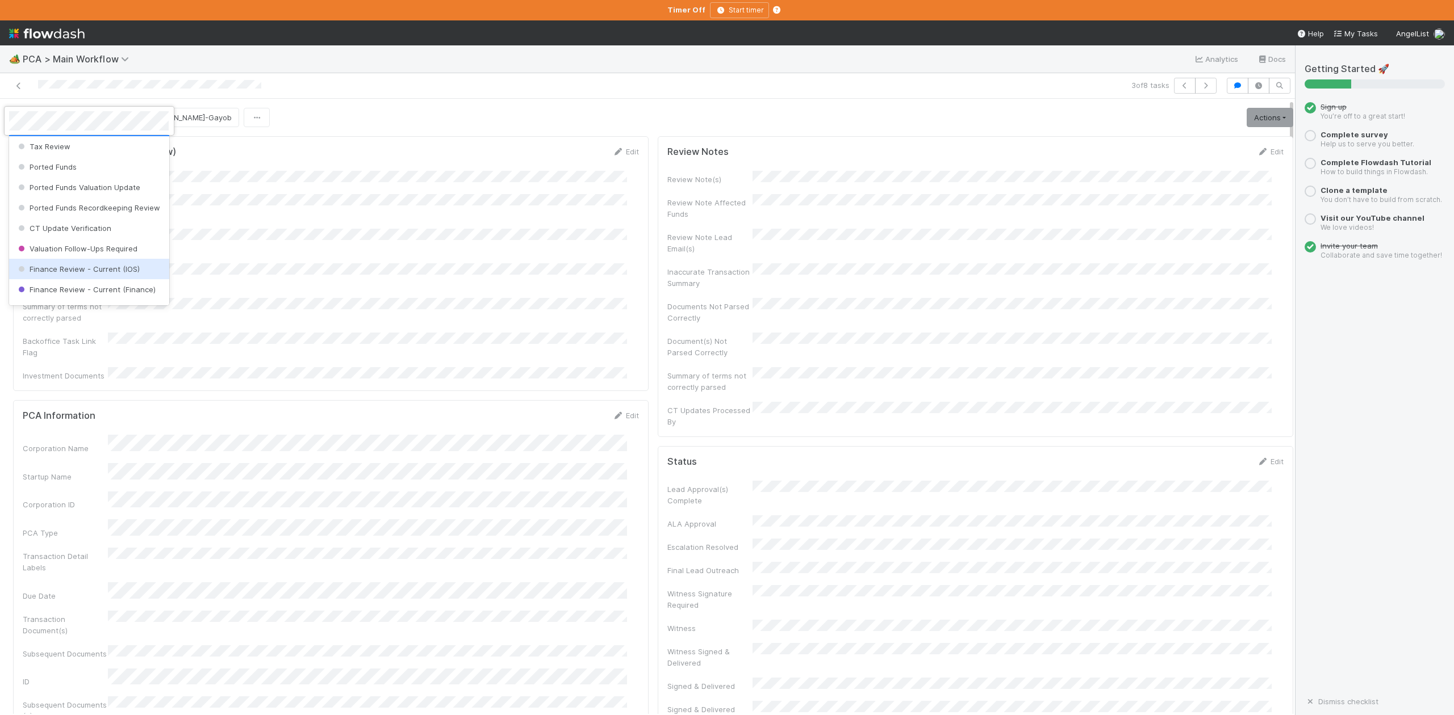
click at [109, 274] on span "Finance Review - Current (IOS)" at bounding box center [78, 269] width 124 height 9
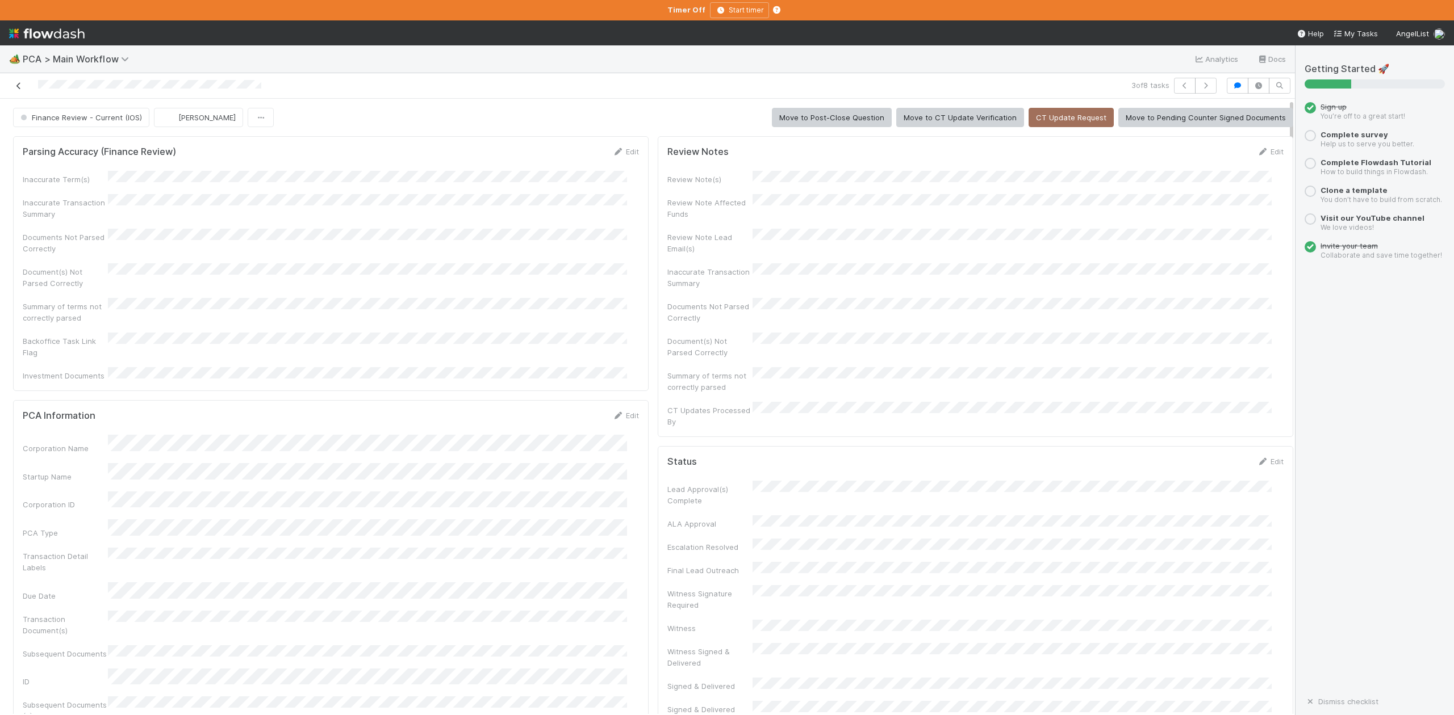
click at [23, 89] on icon at bounding box center [18, 85] width 11 height 7
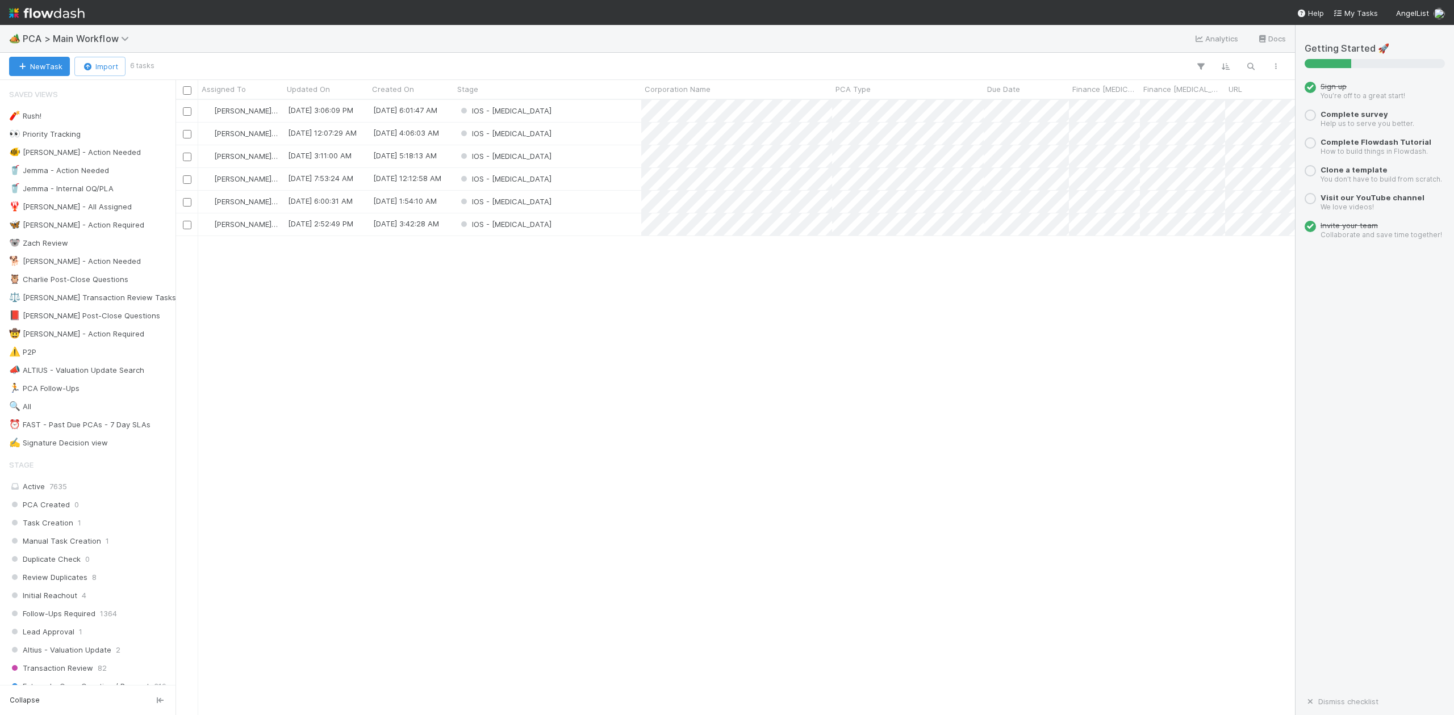
scroll to position [604, 1108]
click at [602, 137] on div "IOS - ICU" at bounding box center [547, 134] width 187 height 22
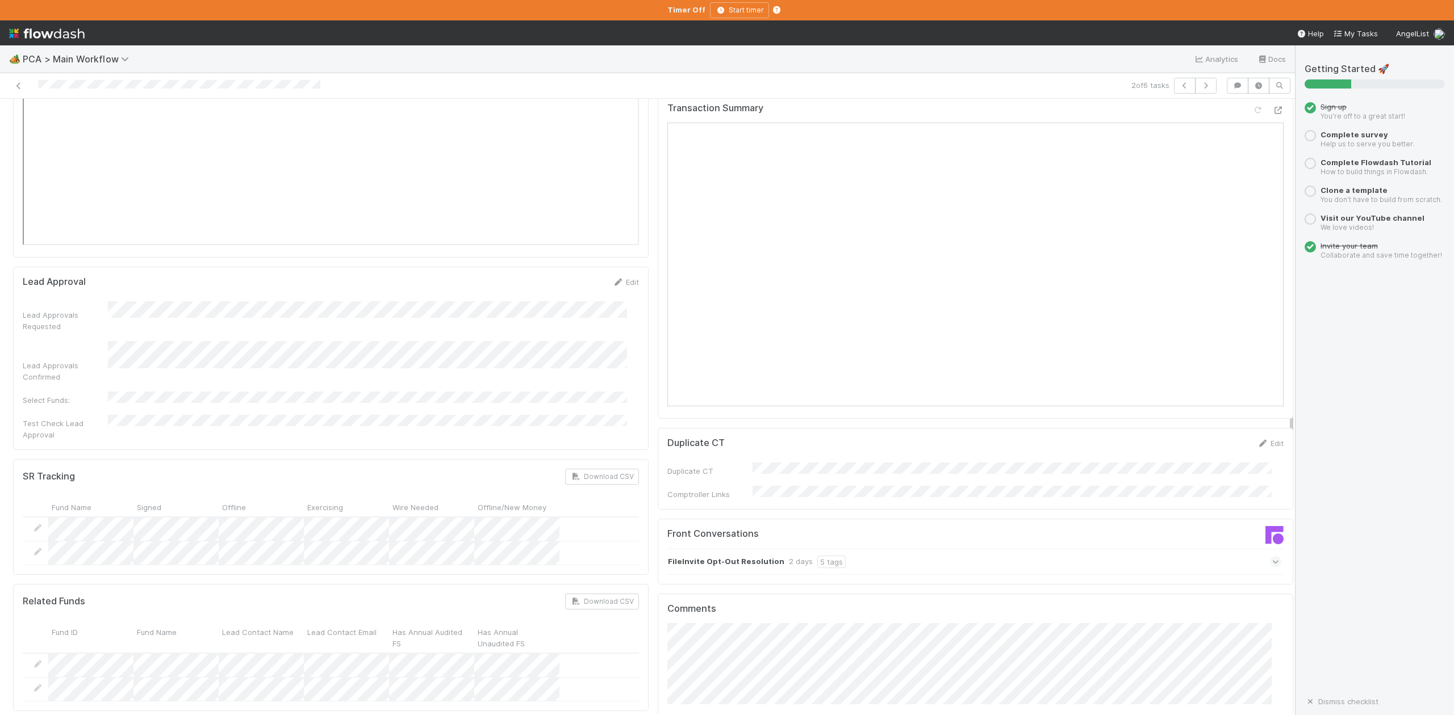
scroll to position [1665, 0]
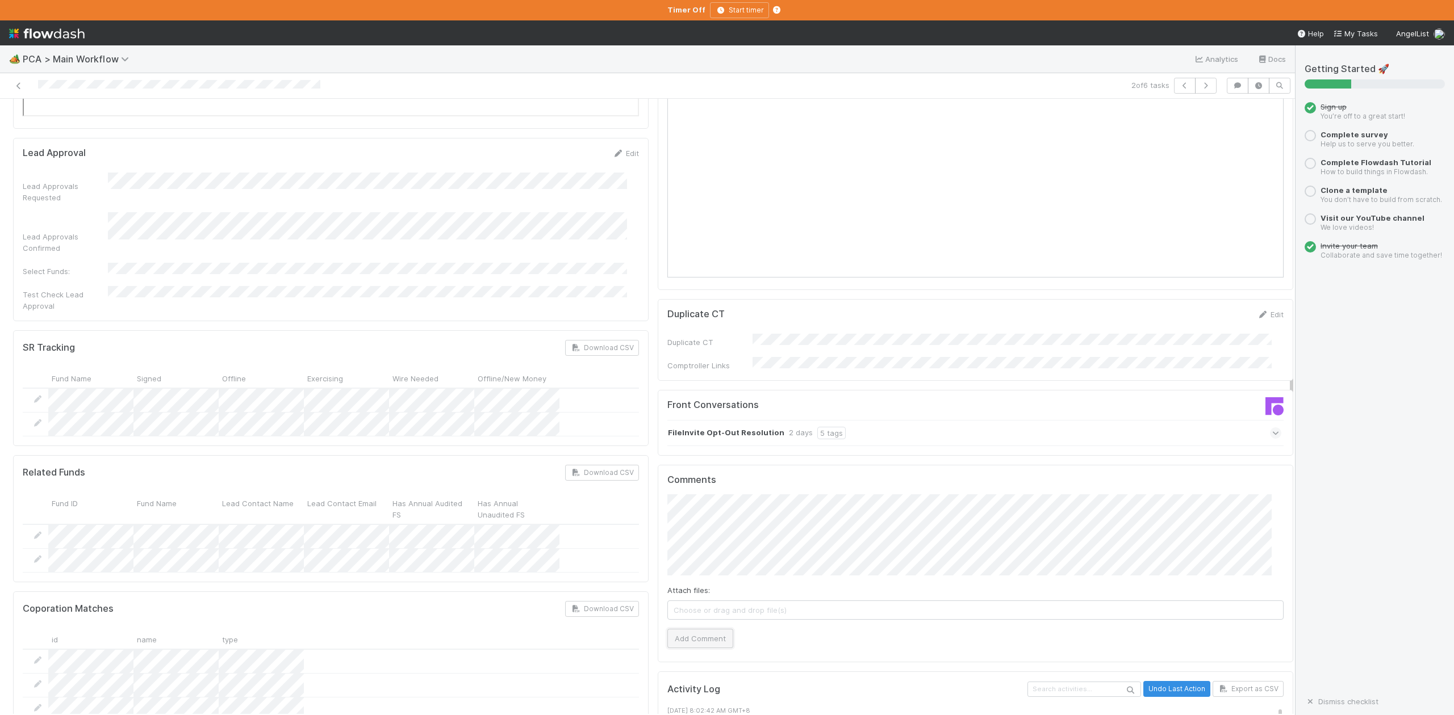
click at [672, 629] on button "Add Comment" at bounding box center [700, 638] width 66 height 19
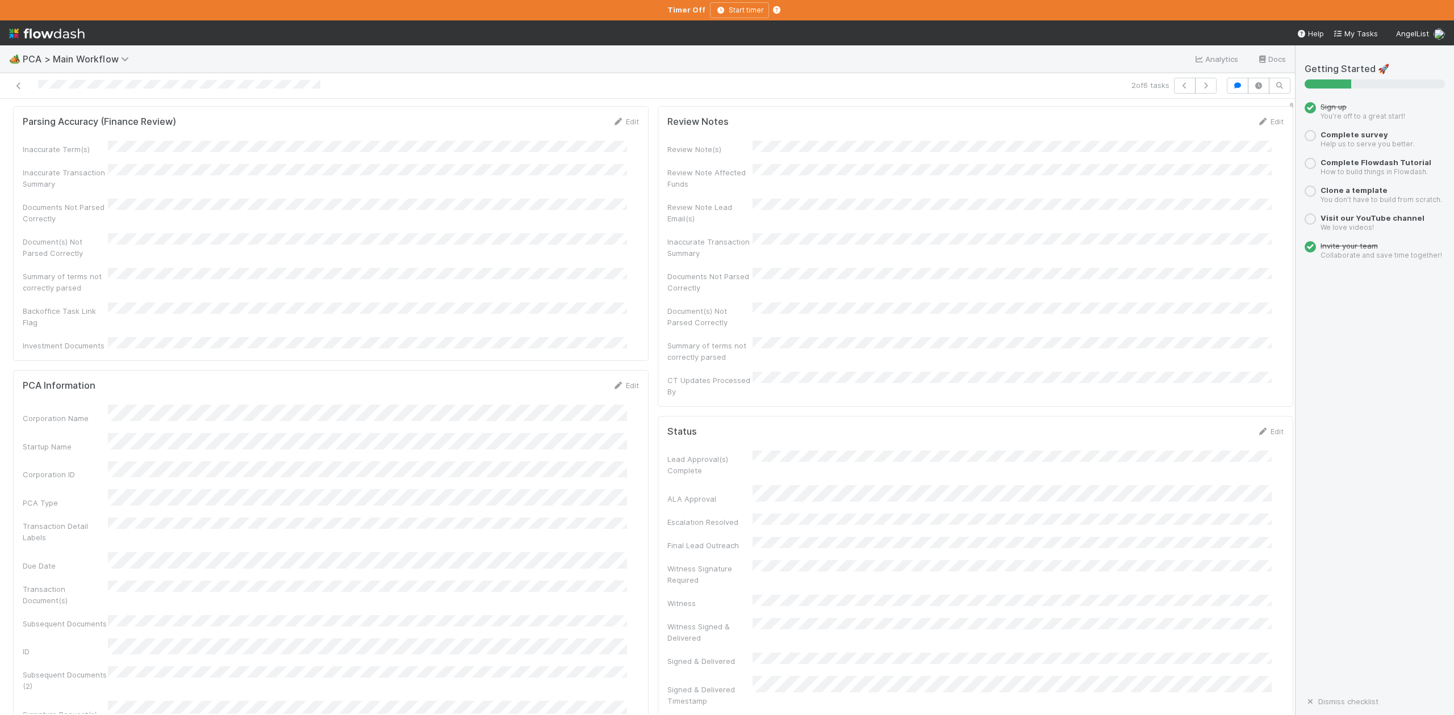
scroll to position [0, 0]
click at [41, 124] on button "IOS - ICU" at bounding box center [66, 117] width 106 height 19
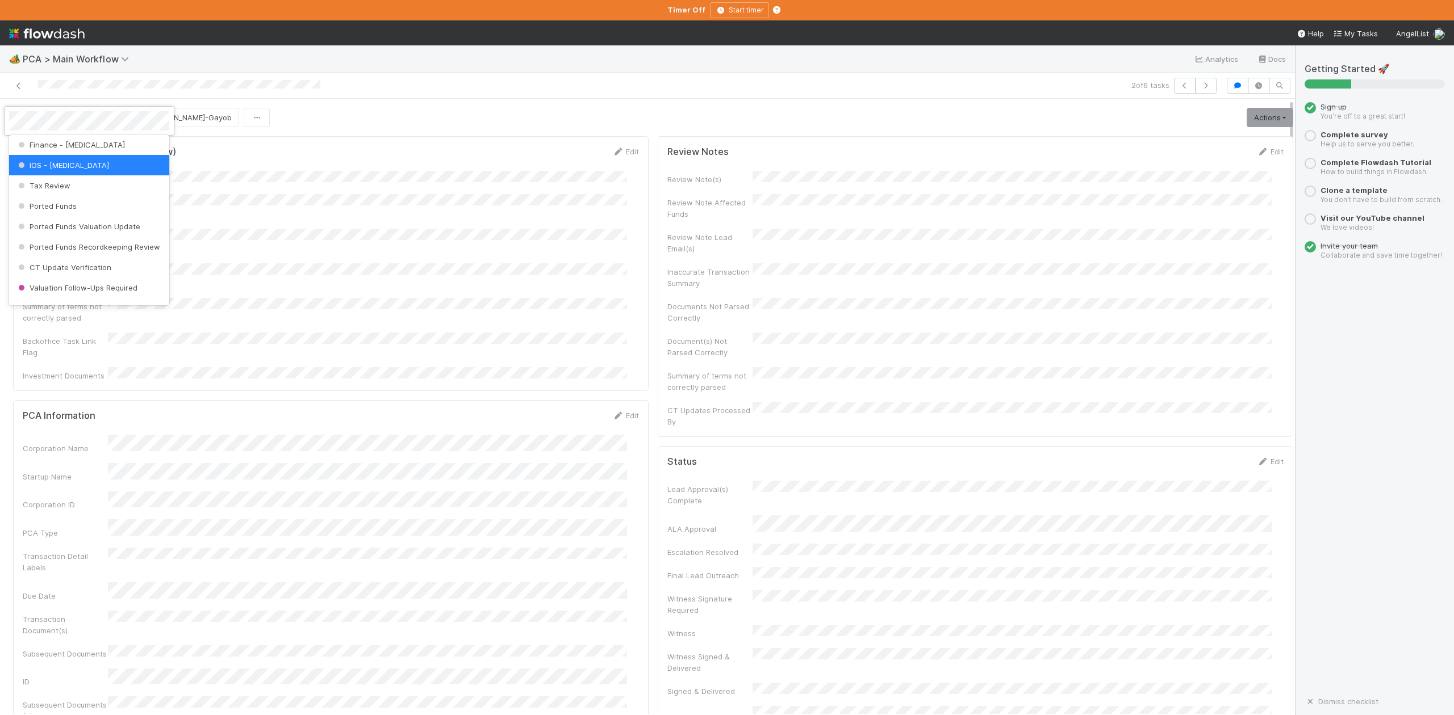
scroll to position [451, 0]
click at [103, 274] on span "Finance Review - Current (IOS)" at bounding box center [78, 269] width 124 height 9
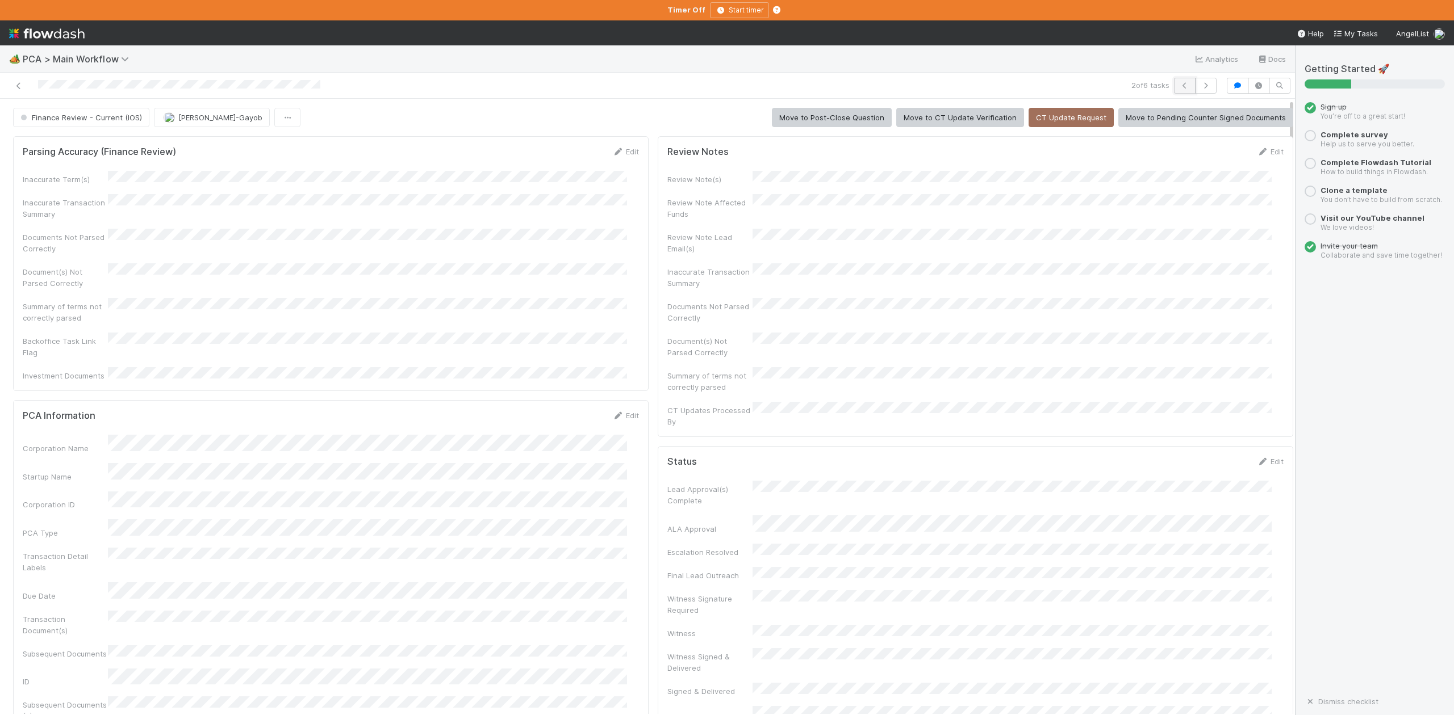
click at [1179, 87] on icon "button" at bounding box center [1184, 85] width 11 height 7
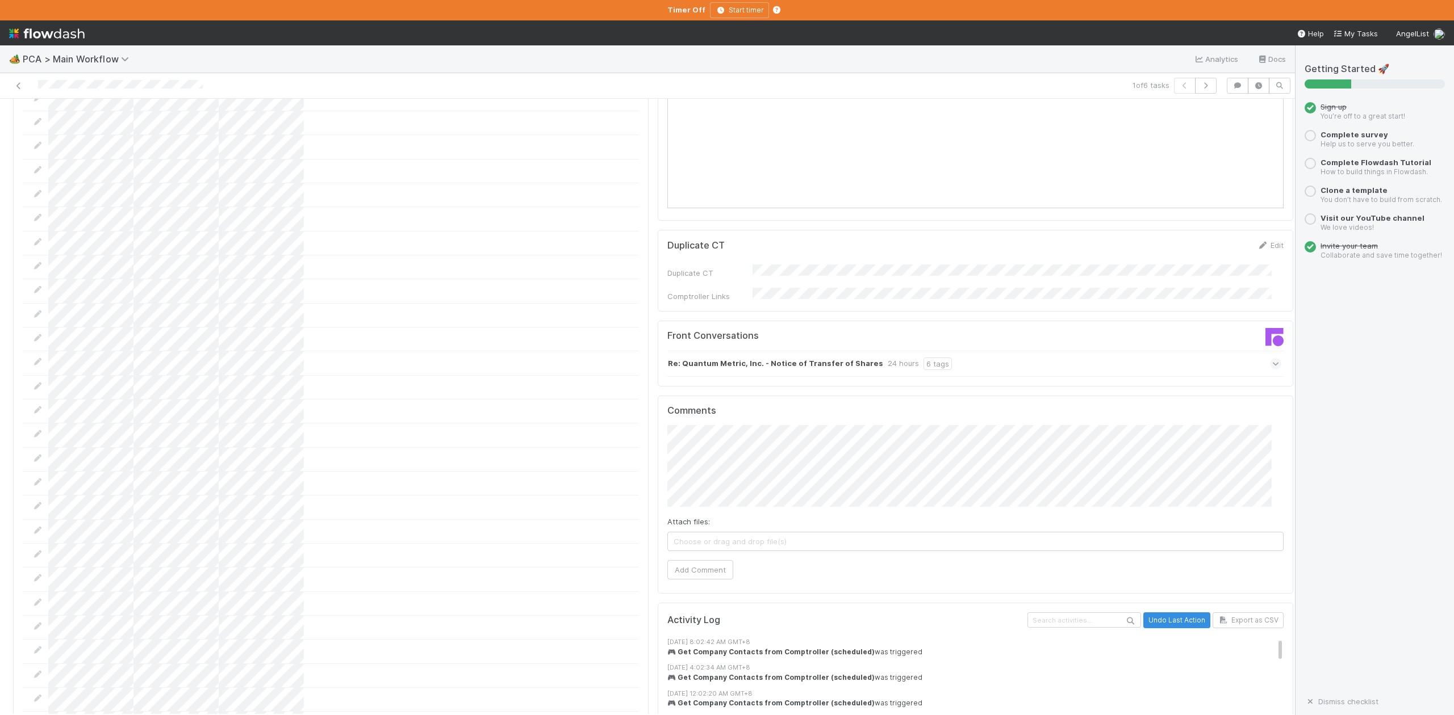
scroll to position [1665, 0]
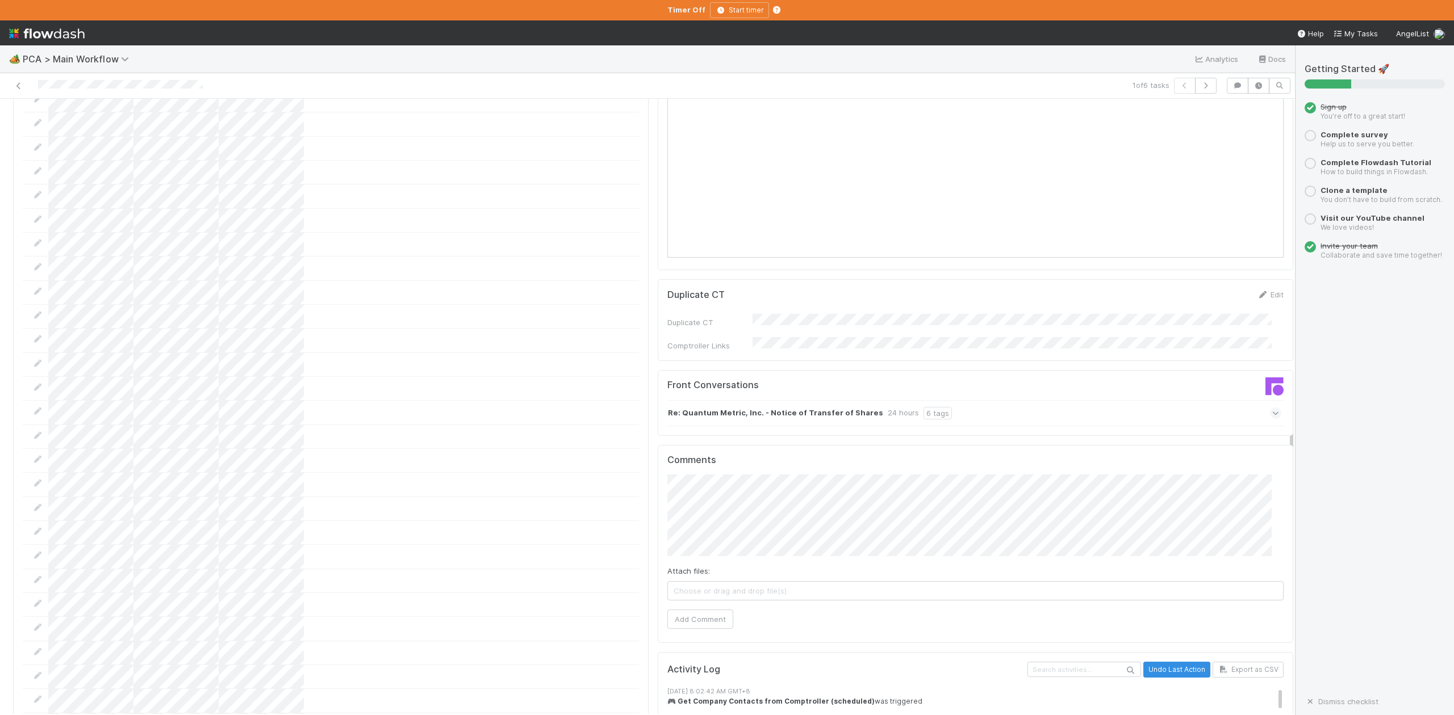
click at [1272, 408] on icon at bounding box center [1275, 413] width 7 height 11
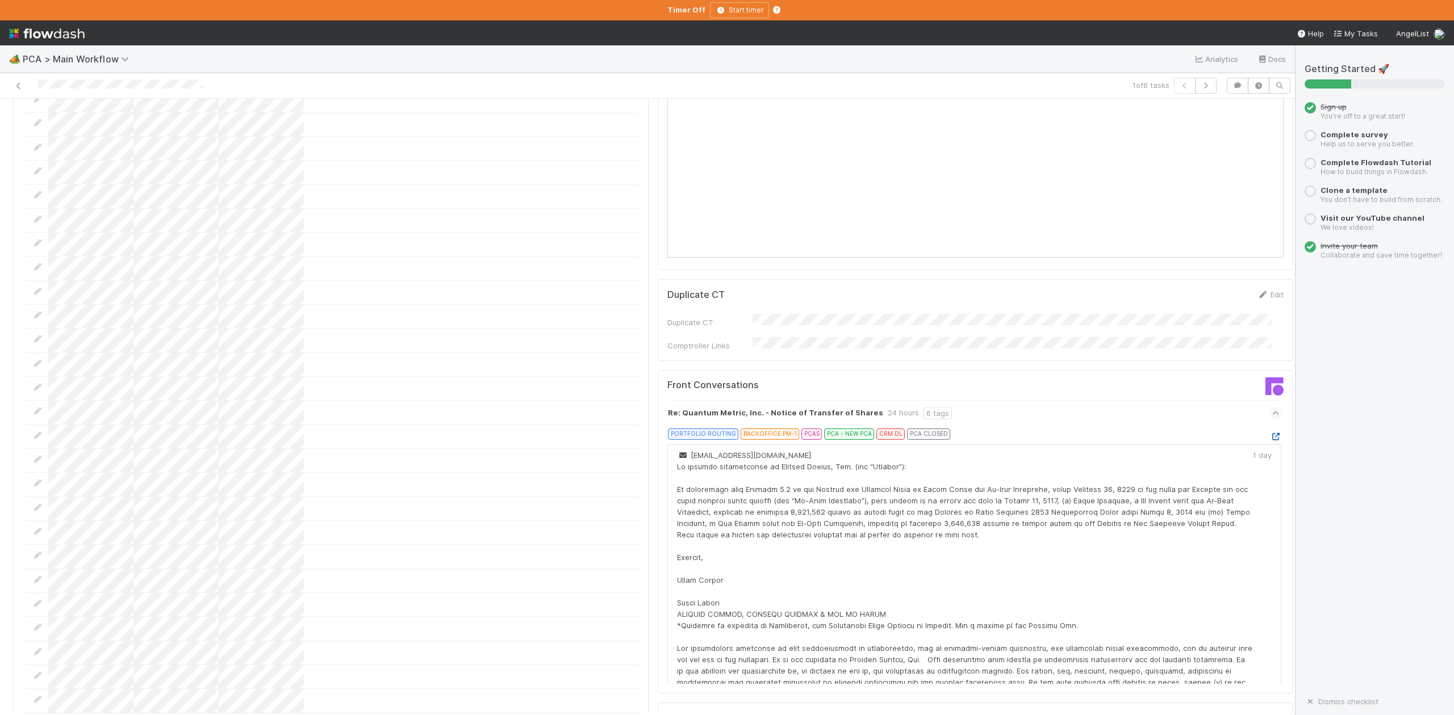
click at [1270, 433] on icon at bounding box center [1275, 436] width 11 height 7
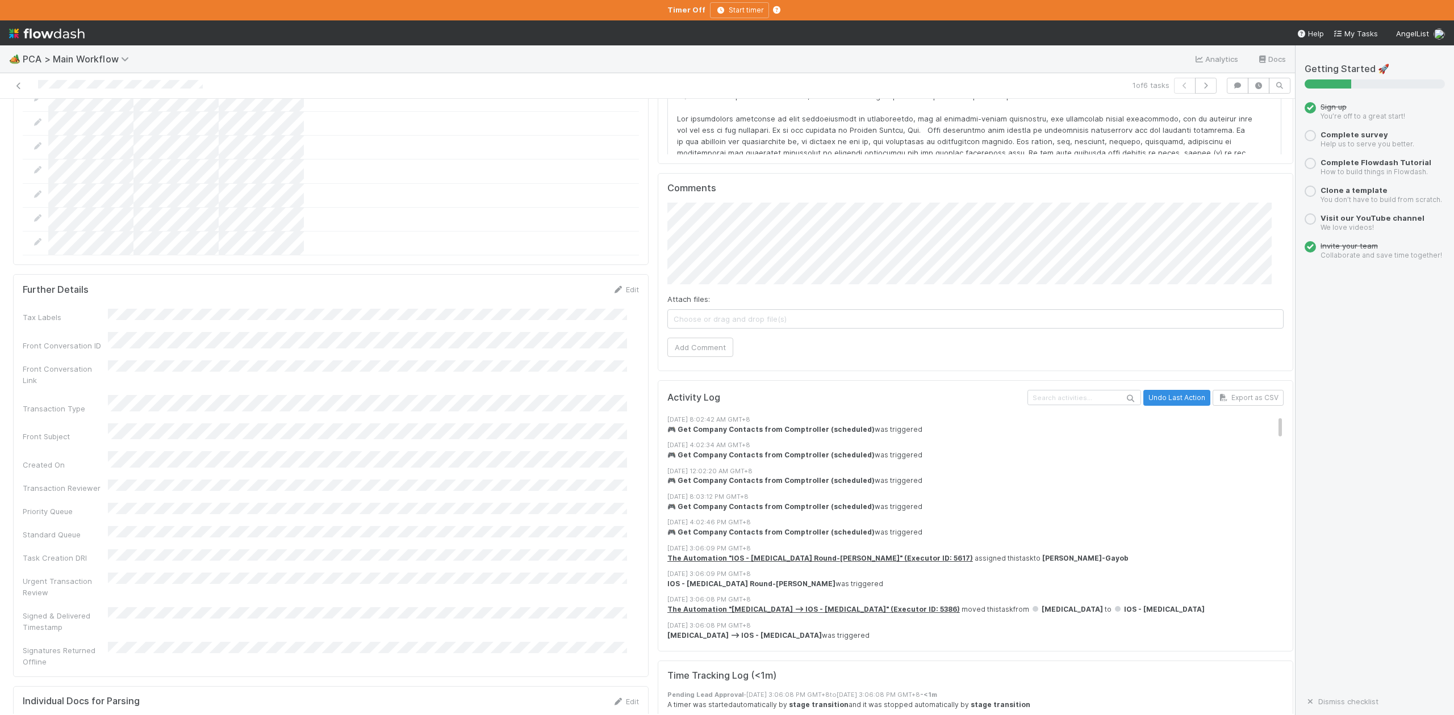
scroll to position [2044, 0]
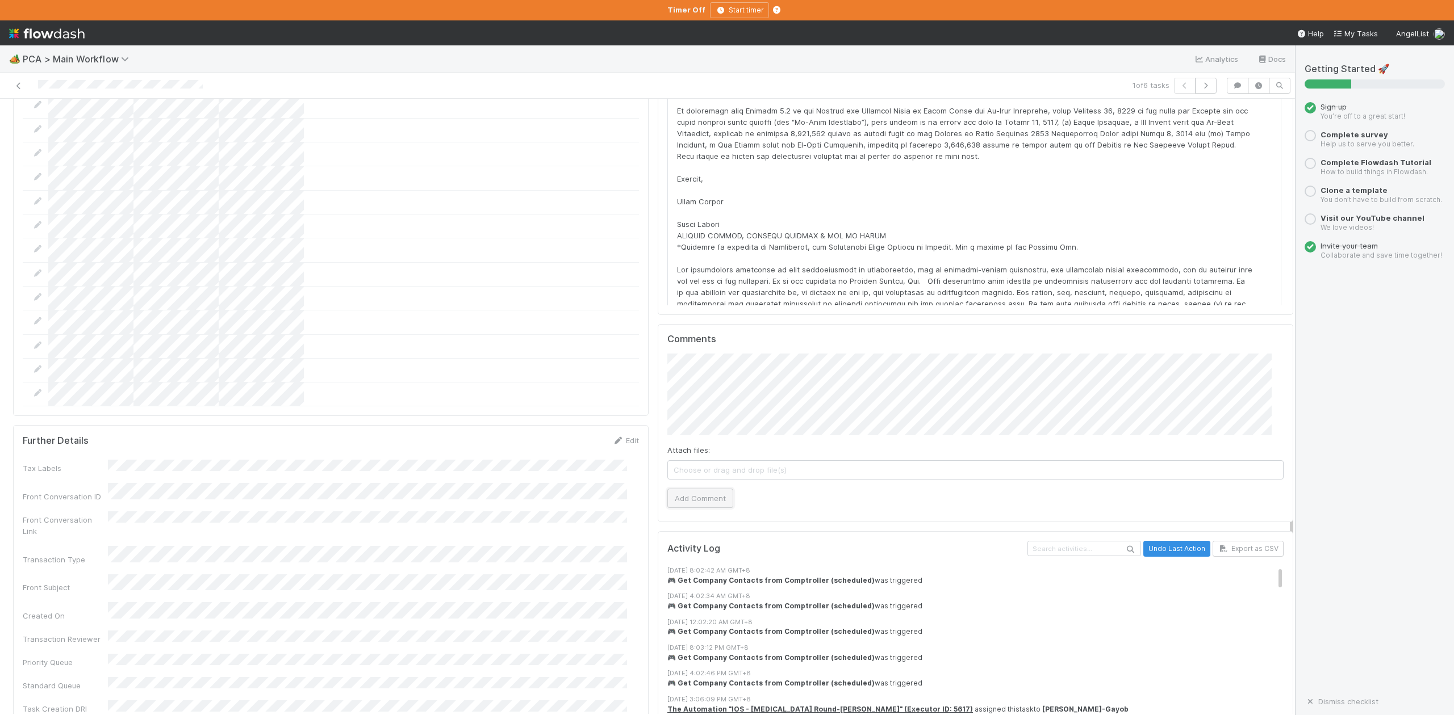
click at [700, 489] on button "Add Comment" at bounding box center [700, 498] width 66 height 19
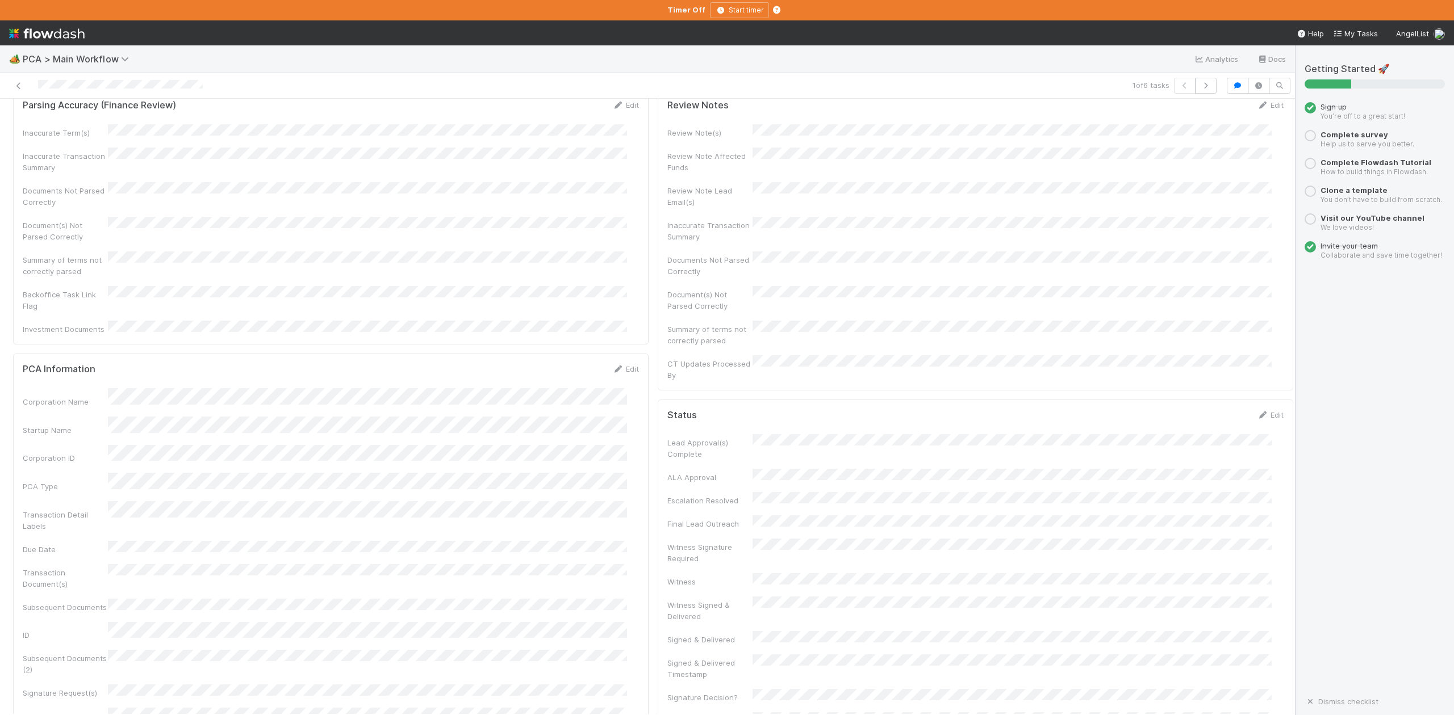
scroll to position [0, 0]
click at [53, 122] on span "IOS - ICU" at bounding box center [64, 117] width 93 height 9
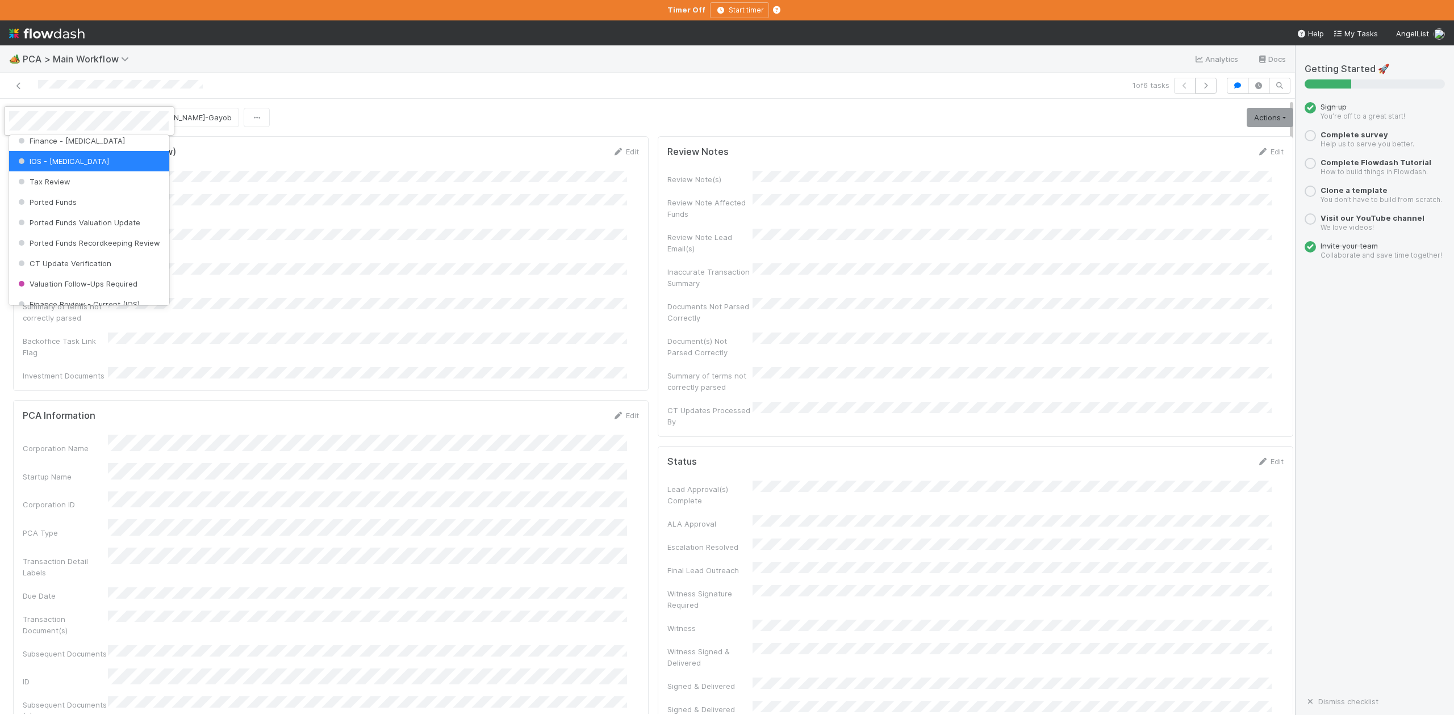
scroll to position [451, 0]
click at [107, 274] on span "Finance Review - Current (IOS)" at bounding box center [78, 269] width 124 height 9
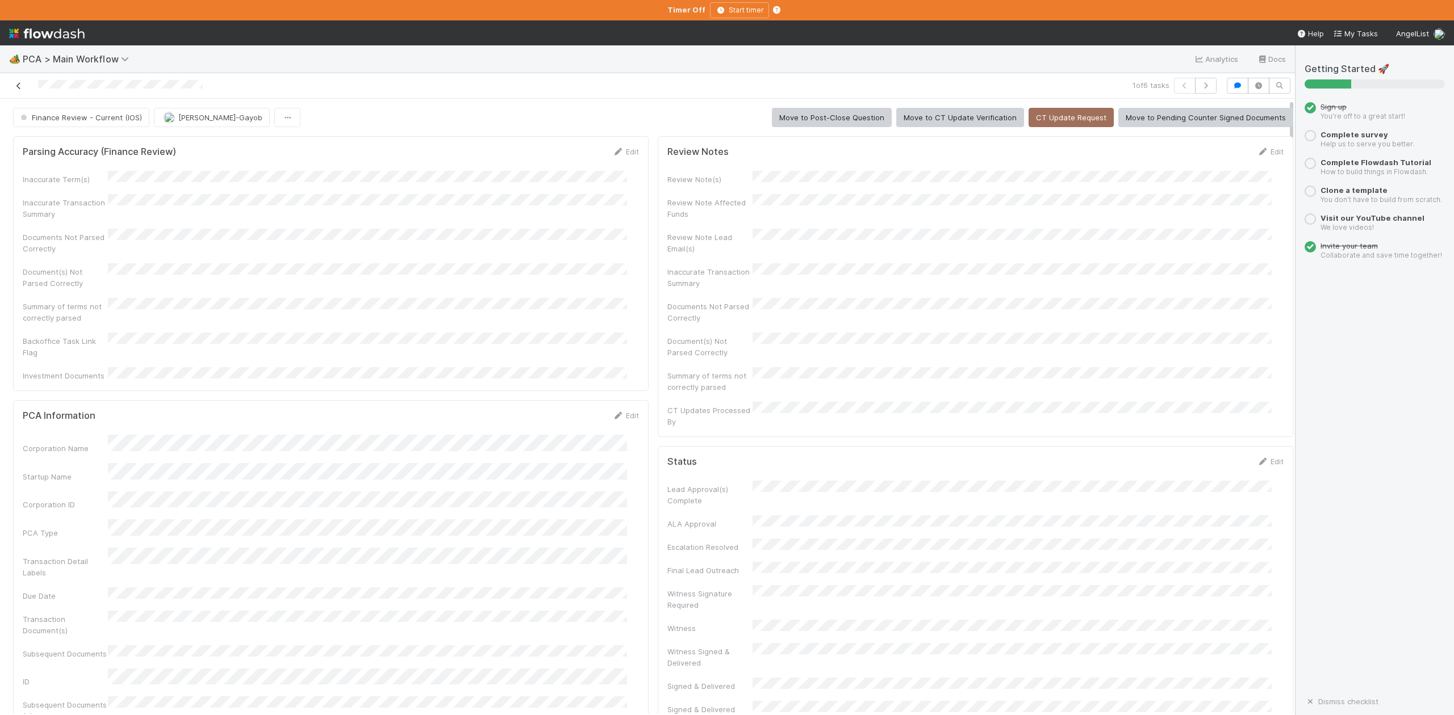
click at [18, 83] on icon at bounding box center [18, 85] width 11 height 7
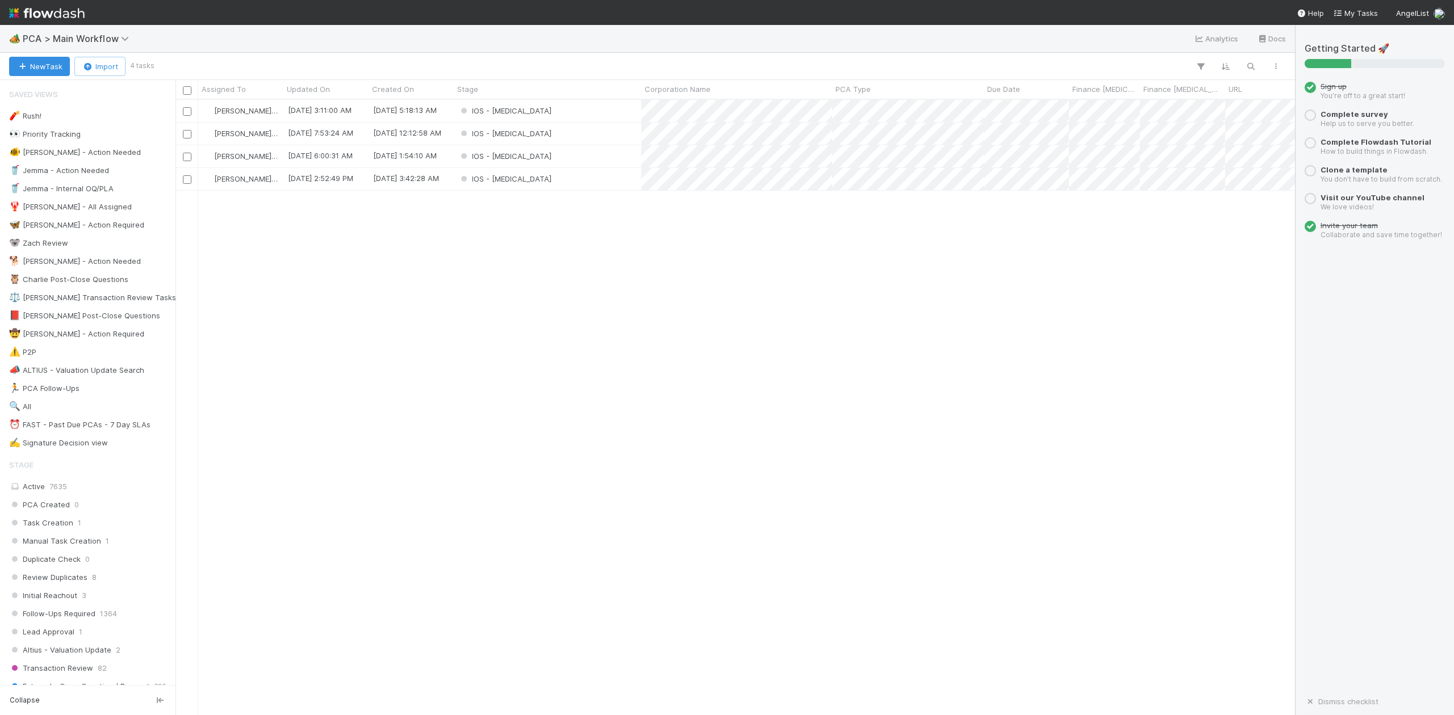
scroll to position [604, 1108]
click at [577, 110] on div "IOS - ICU" at bounding box center [547, 111] width 187 height 22
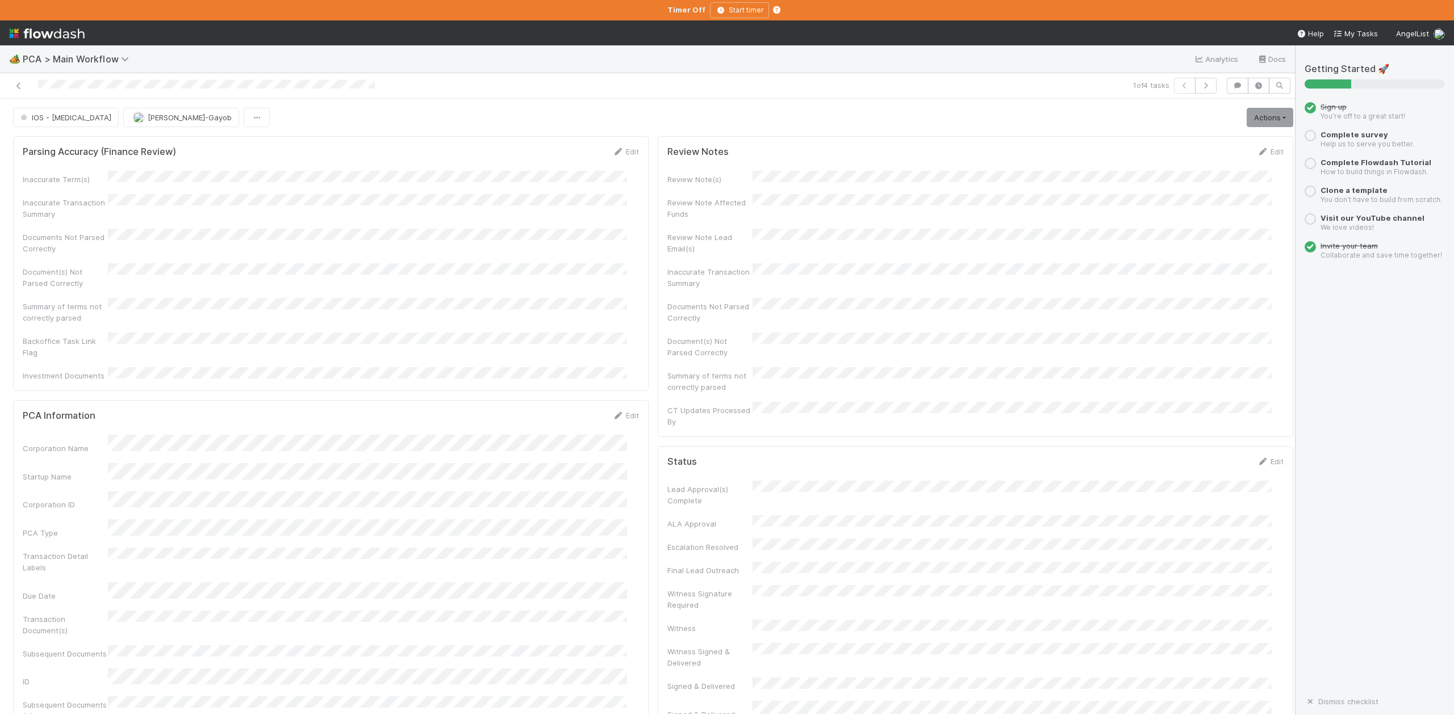
scroll to position [605, 0]
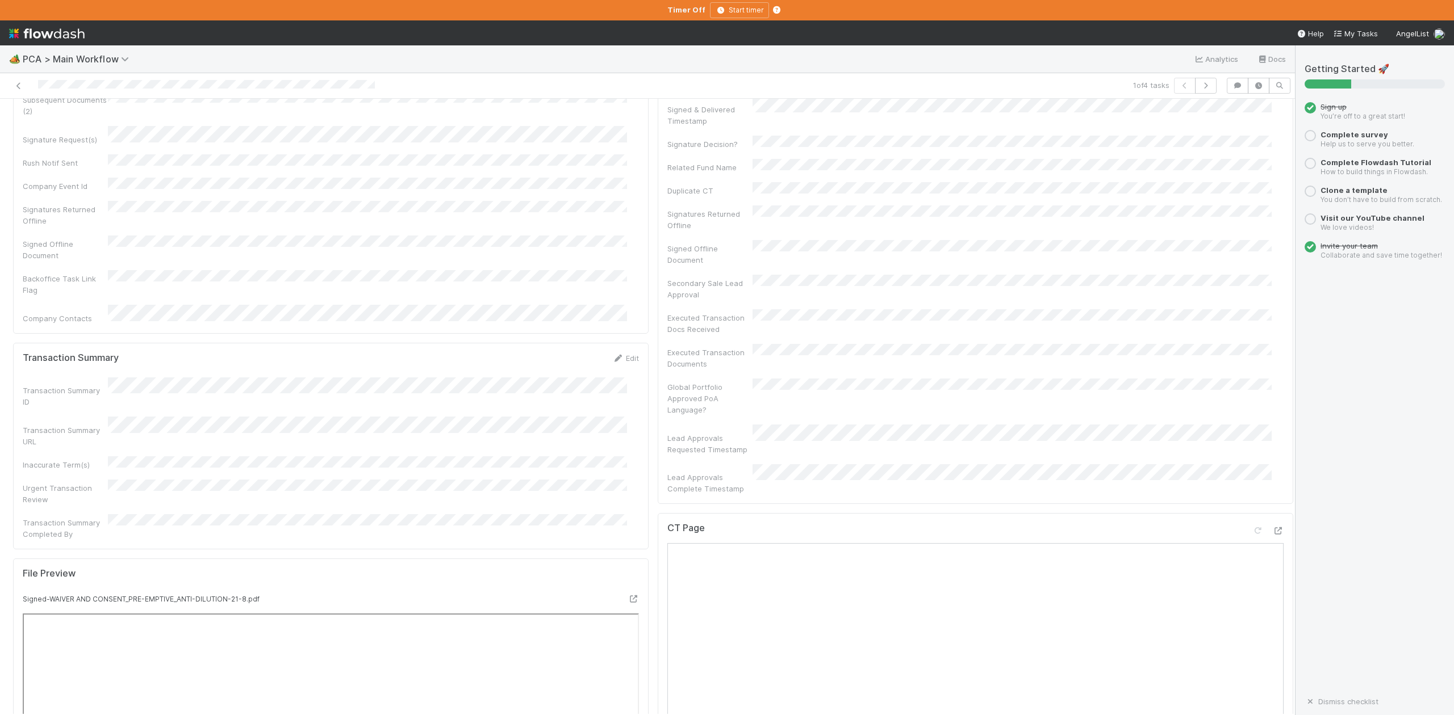
click at [395, 262] on div "PCA Information Edit Corporation Name Startup Name Corporation ID PCA Type Tran…" at bounding box center [330, 64] width 635 height 538
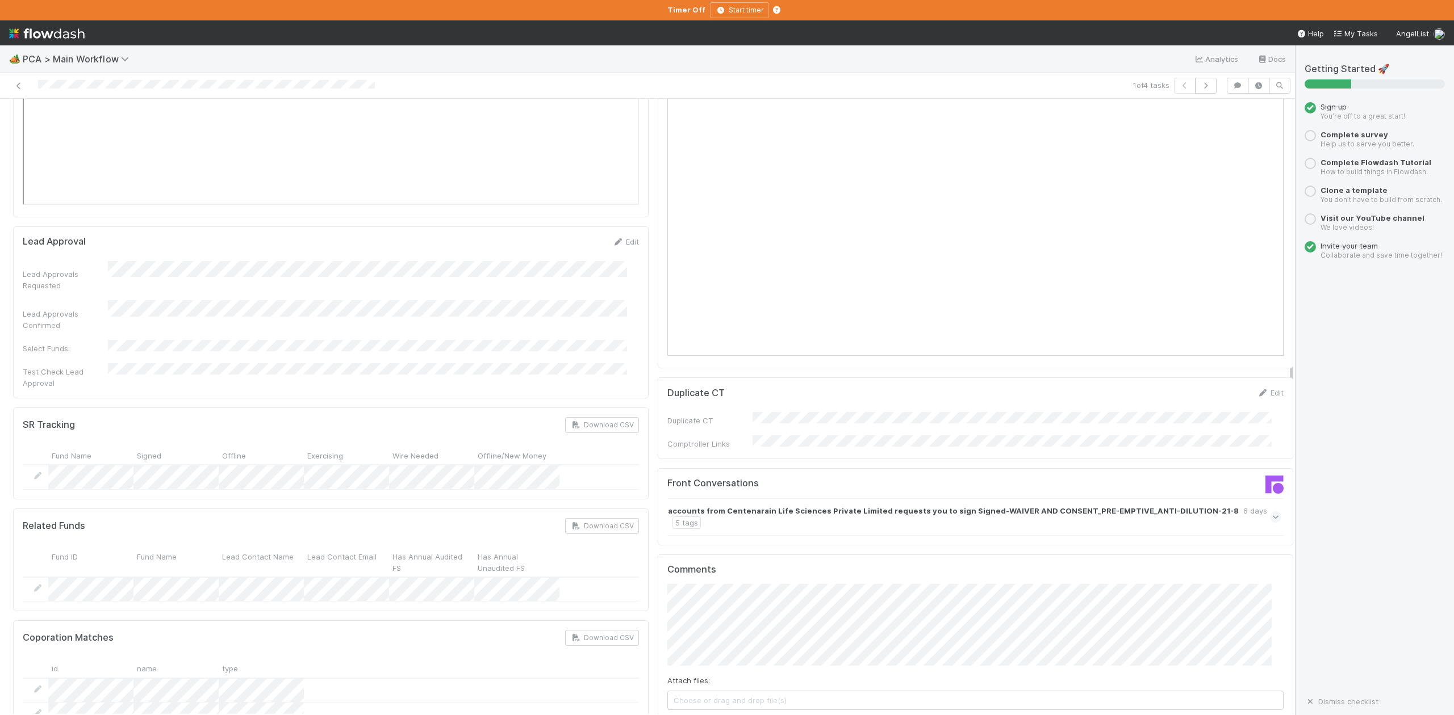
scroll to position [1590, 0]
click at [1272, 504] on icon at bounding box center [1275, 509] width 7 height 11
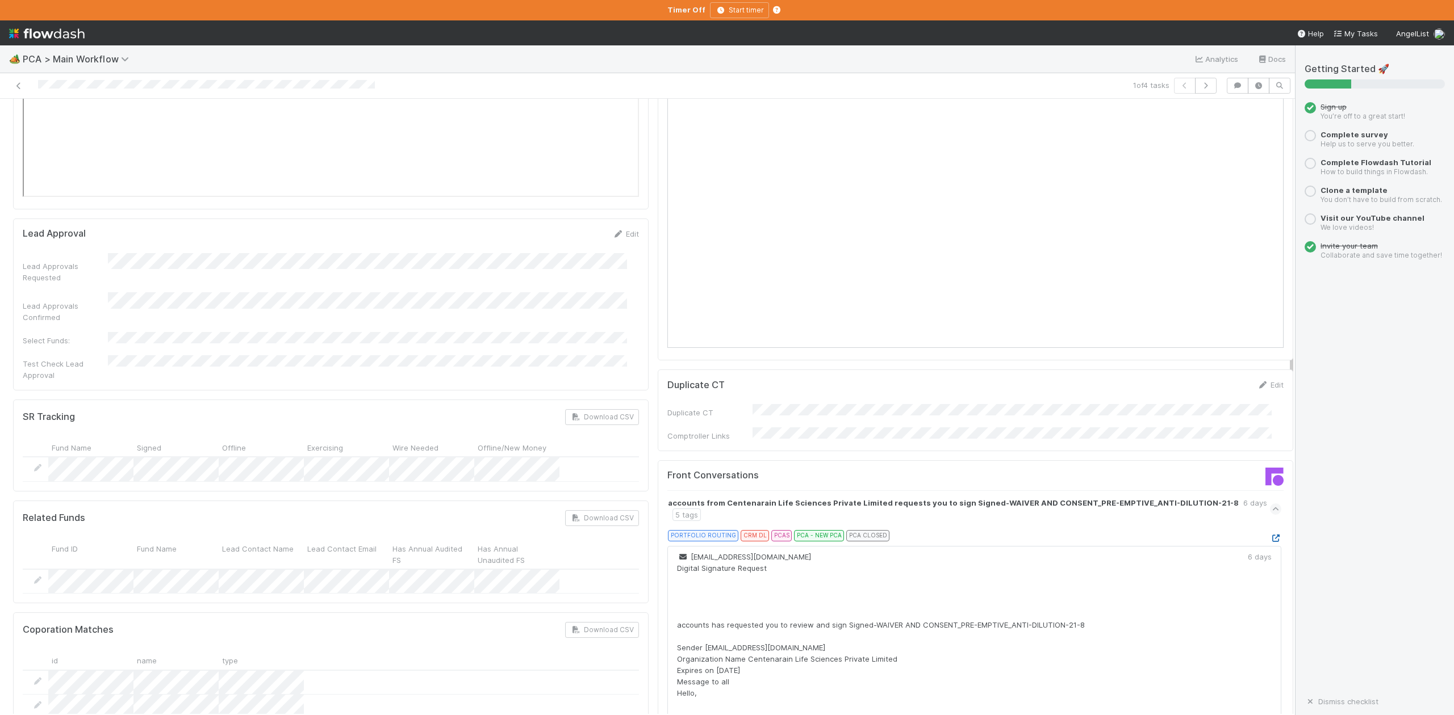
click at [1270, 535] on icon at bounding box center [1275, 538] width 11 height 7
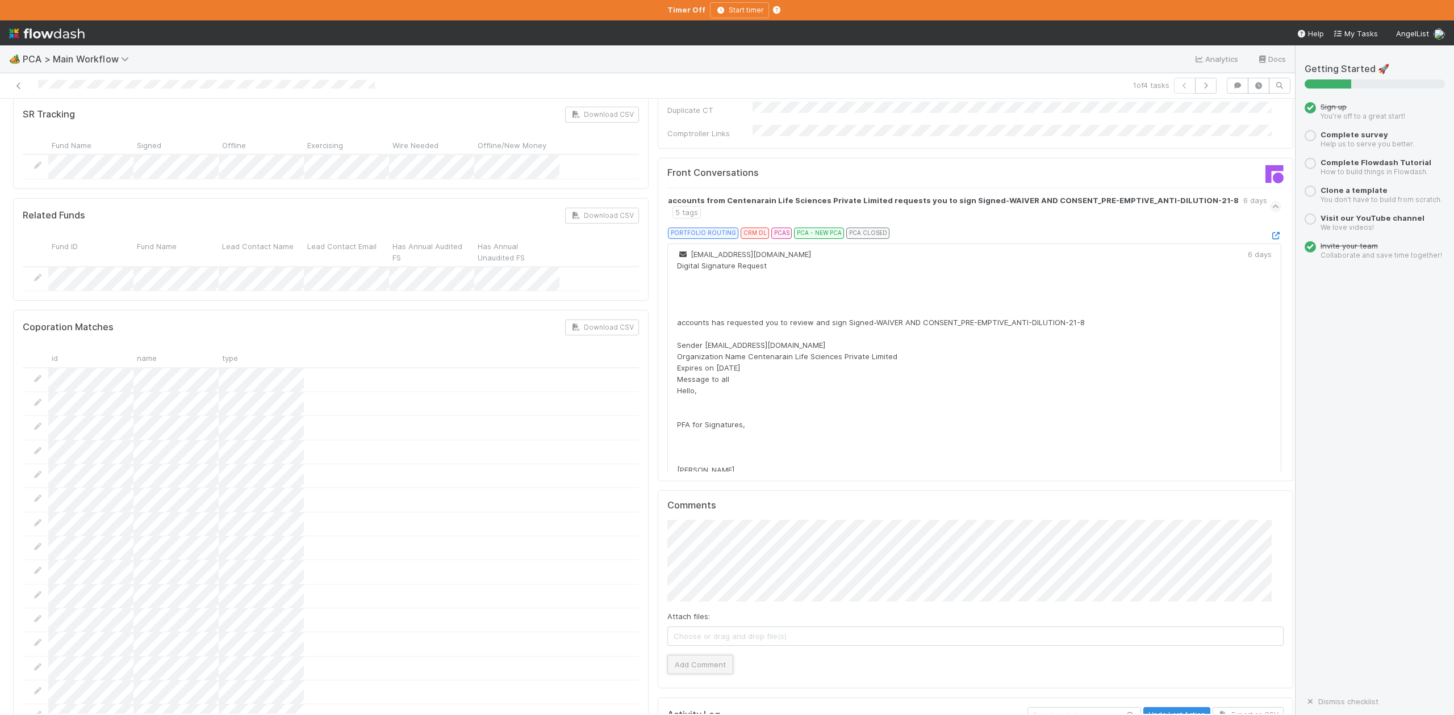
click at [680, 655] on button "Add Comment" at bounding box center [700, 664] width 66 height 19
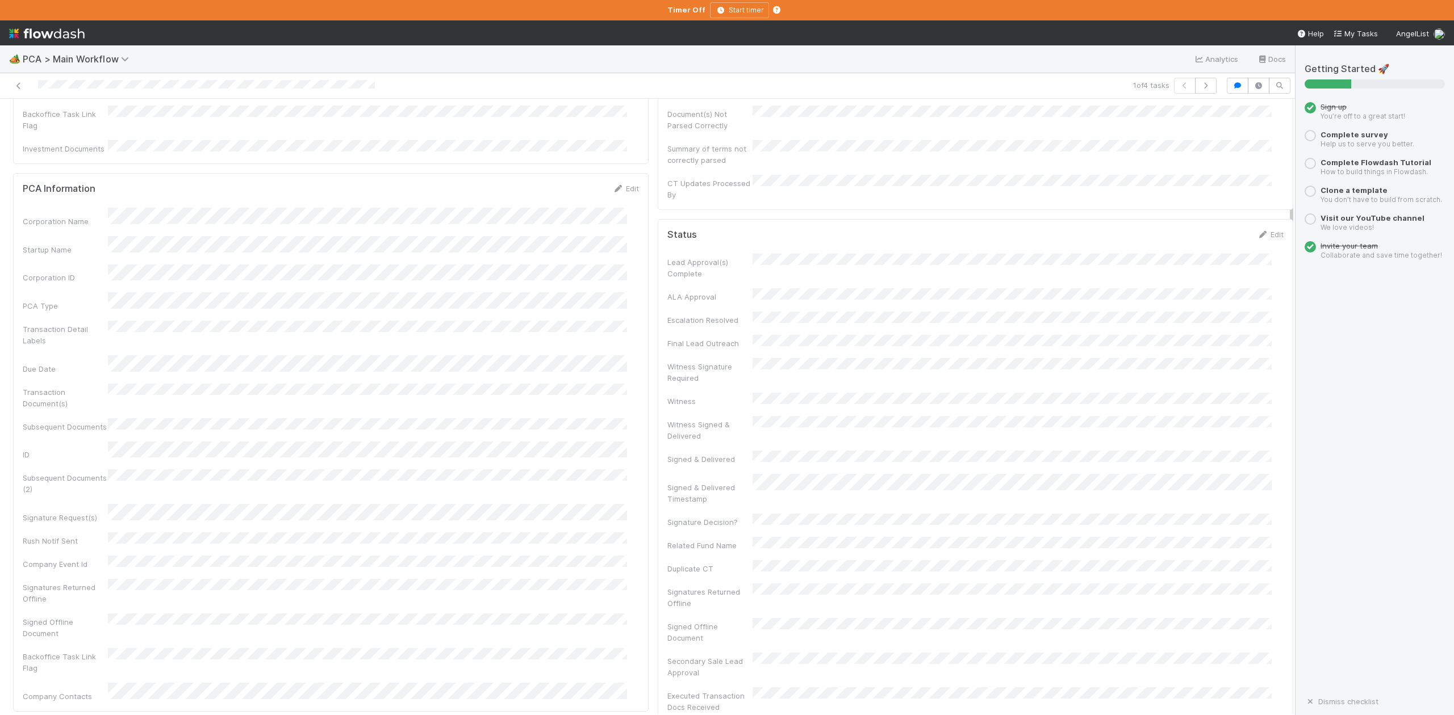
scroll to position [0, 0]
click at [52, 119] on span "IOS - ICU" at bounding box center [64, 117] width 93 height 9
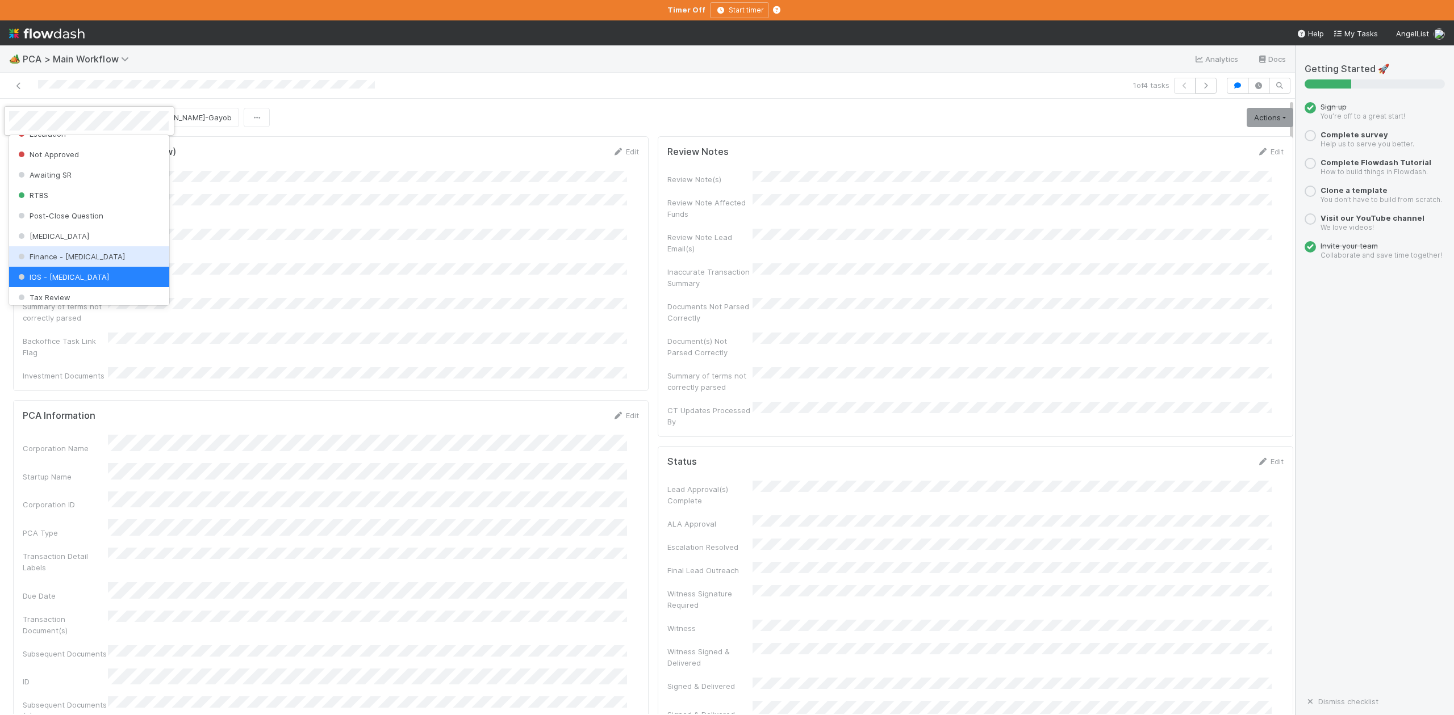
scroll to position [451, 0]
click at [73, 274] on span "Finance Review - Current (IOS)" at bounding box center [78, 269] width 124 height 9
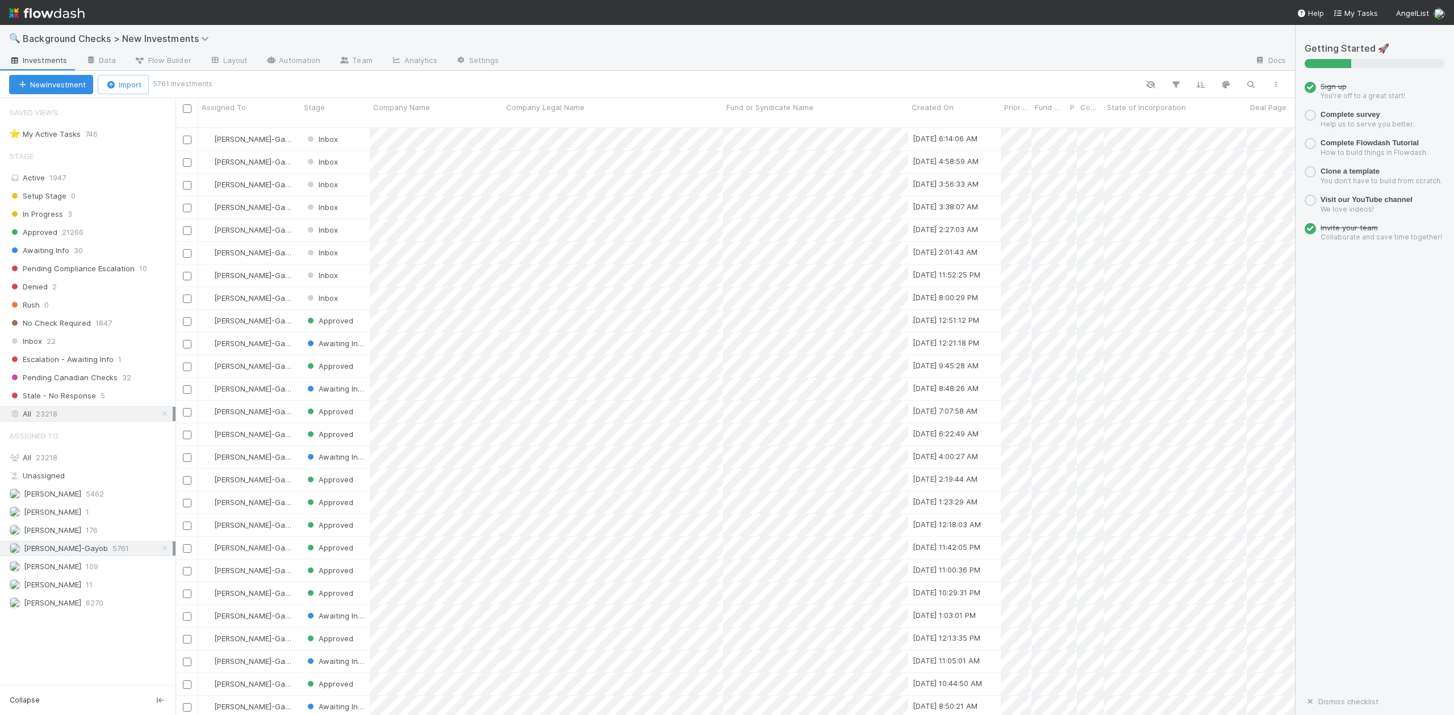
scroll to position [12, 12]
click at [57, 462] on span "23218" at bounding box center [47, 457] width 22 height 9
click at [1250, 87] on icon "button" at bounding box center [1250, 84] width 11 height 10
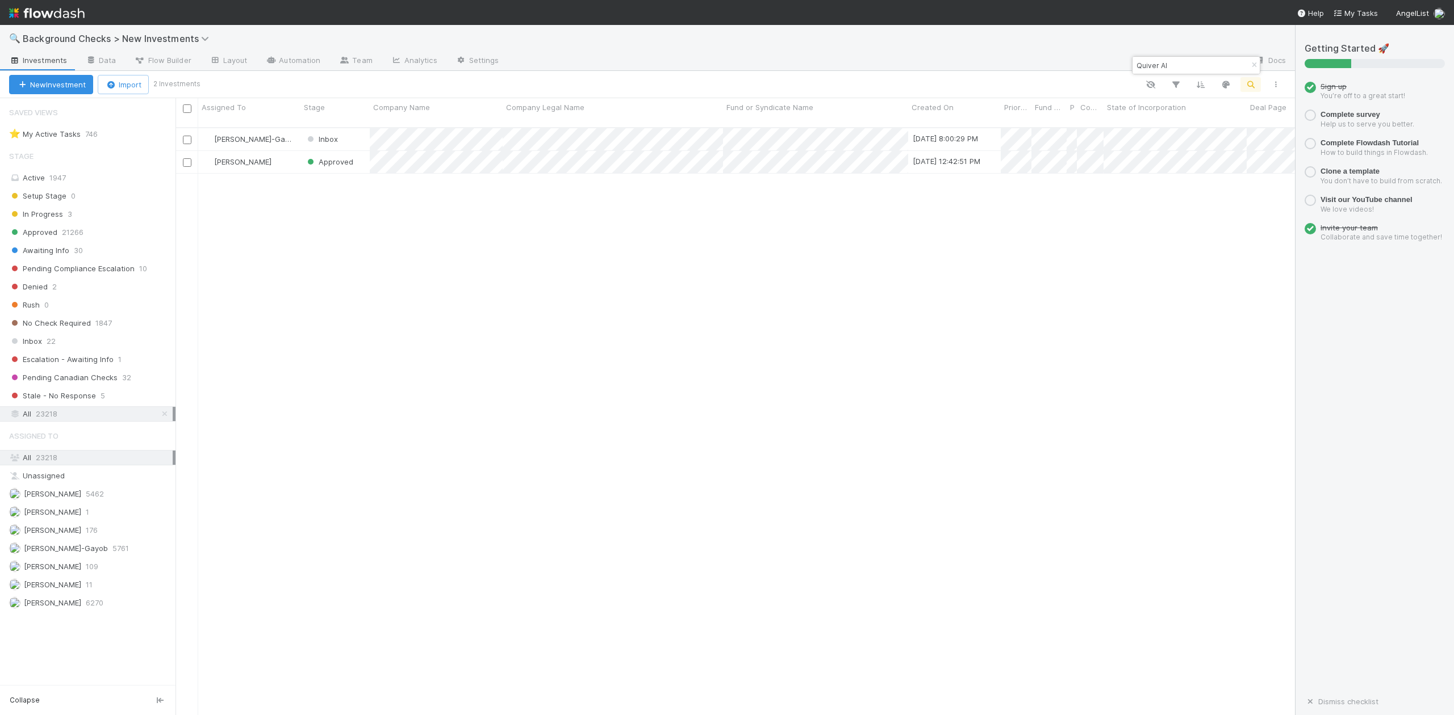
click at [1188, 62] on input "Quiver AI" at bounding box center [1191, 65] width 114 height 14
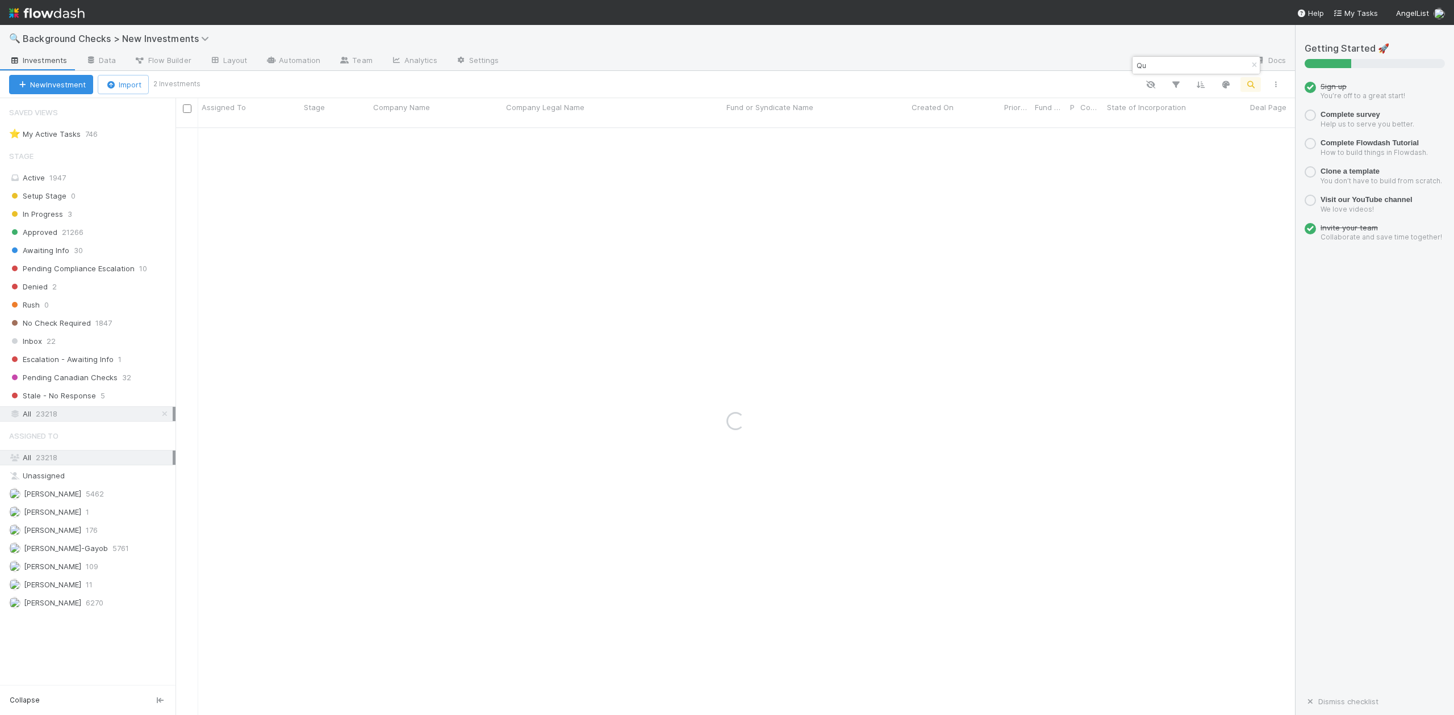
type input "Q"
paste input "Giant"
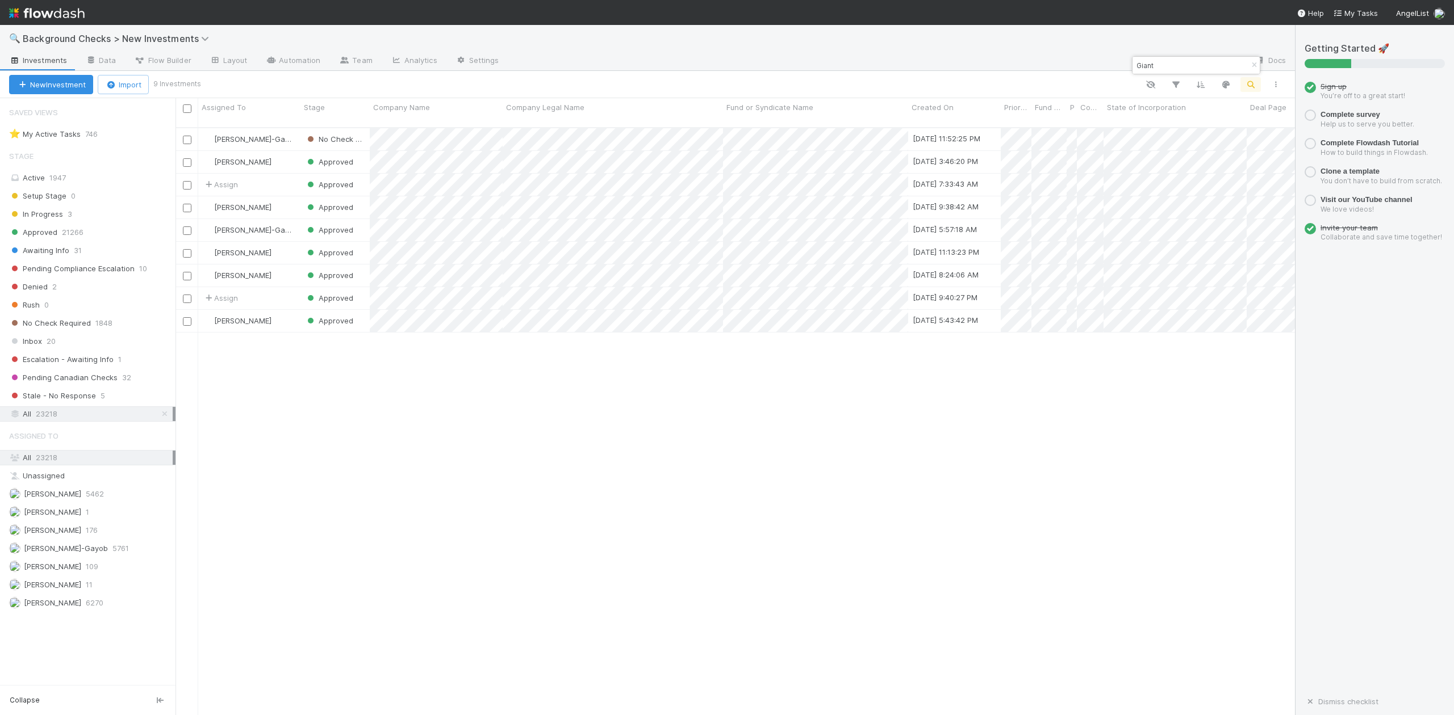
click at [1179, 64] on input "Giant" at bounding box center [1191, 65] width 114 height 14
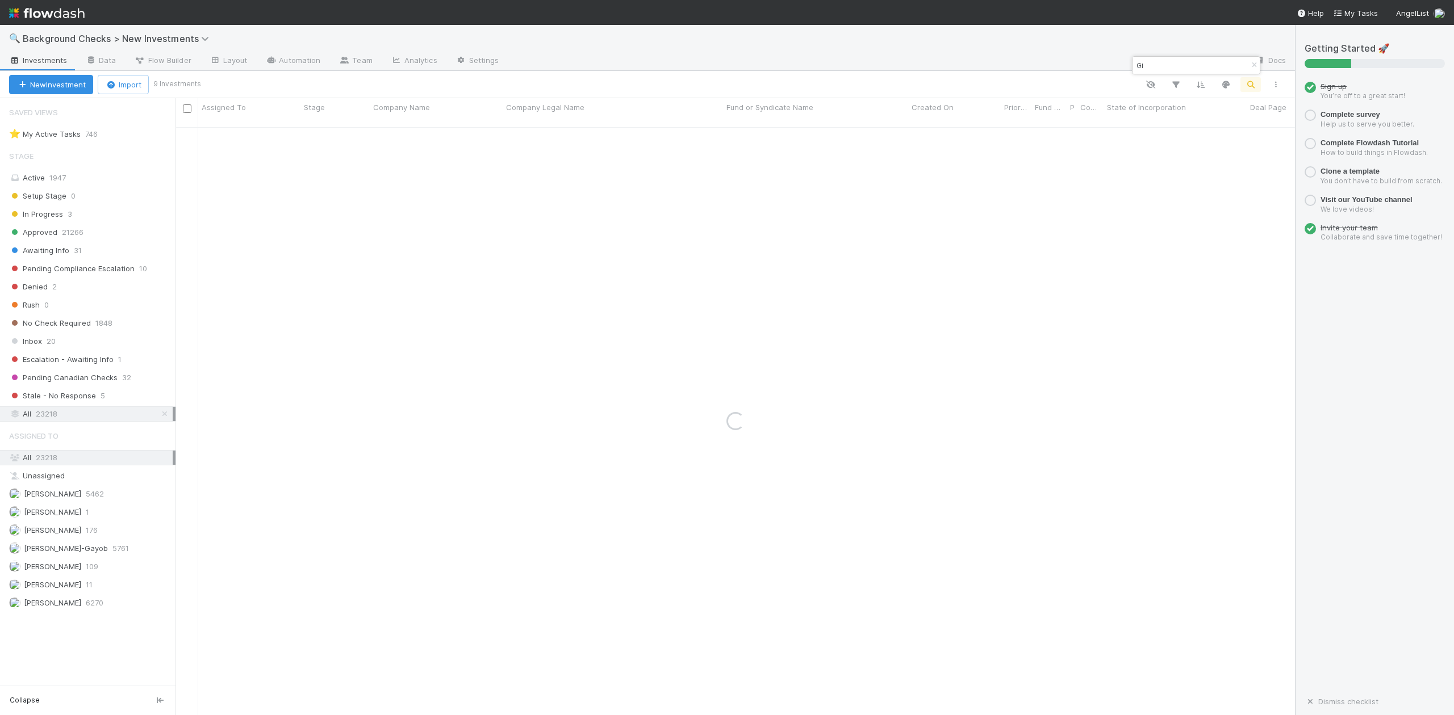
type input "G"
paste input "tipping point biosciences"
drag, startPoint x: 1228, startPoint y: 64, endPoint x: 1136, endPoint y: 67, distance: 91.5
click at [1136, 67] on input "tipping point biosciences" at bounding box center [1191, 65] width 114 height 14
paste input "TIPPING POINT BIOSCIENCES, INC."
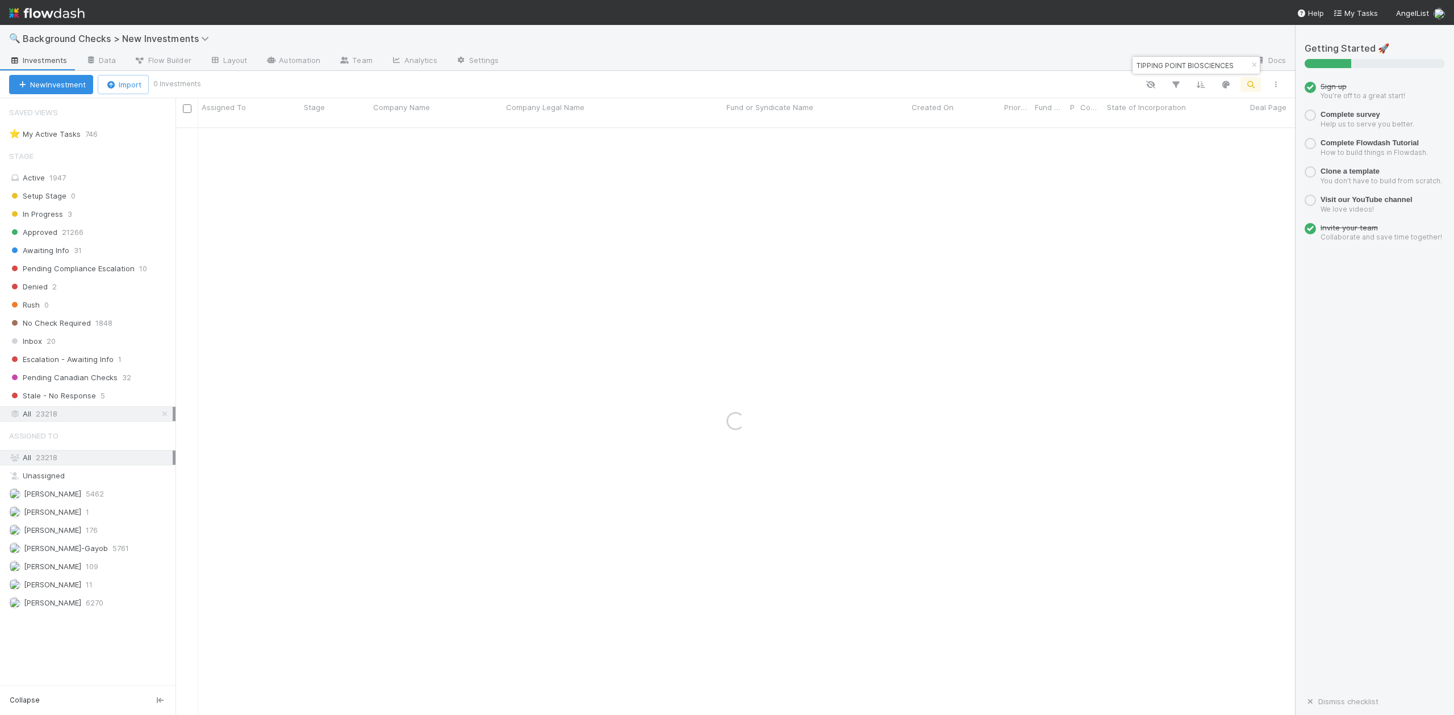
scroll to position [0, 2]
type input "TIPPING POINT BIOSCIENCES"
click at [1255, 67] on icon "button" at bounding box center [1253, 65] width 11 height 7
click at [1250, 82] on icon "button" at bounding box center [1250, 84] width 11 height 10
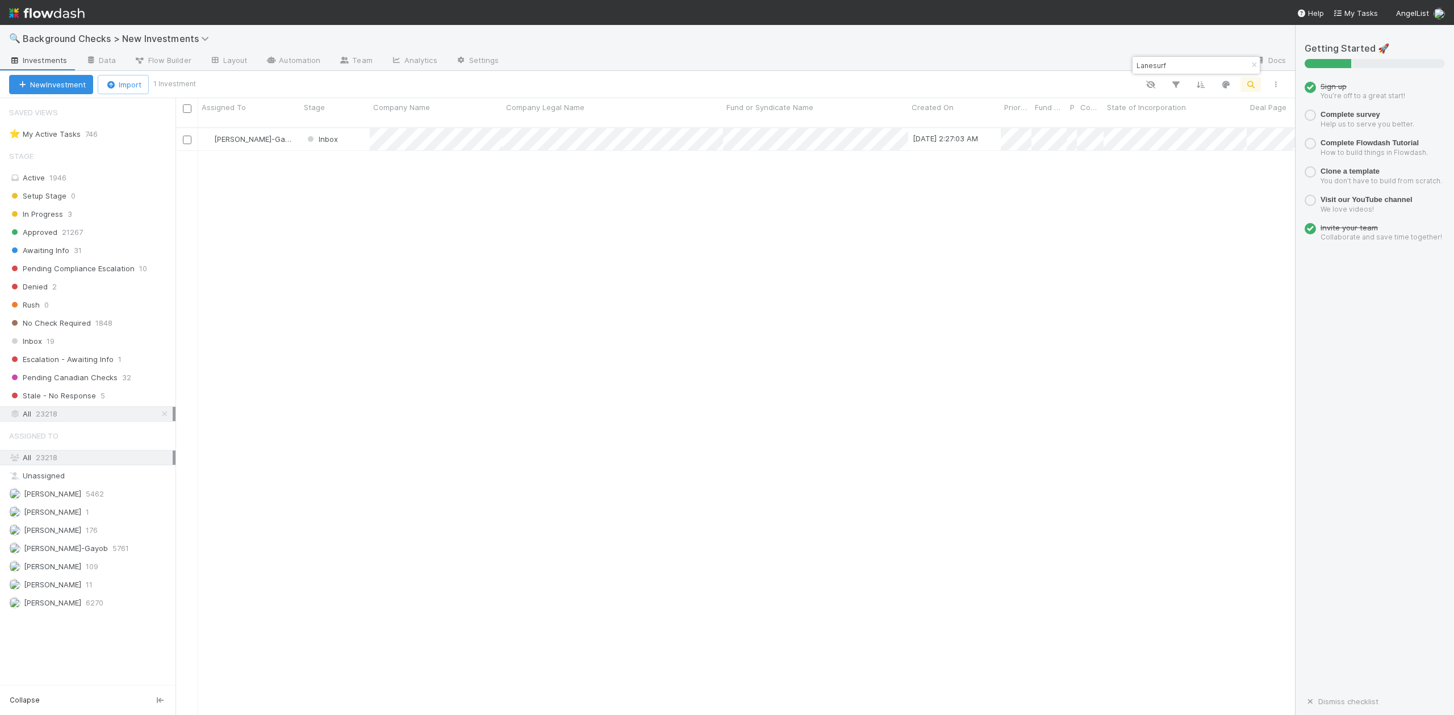
scroll to position [586, 1108]
click at [1195, 64] on input "Lanesurf" at bounding box center [1191, 65] width 114 height 14
type input "L"
paste input "b-12"
click at [1178, 67] on input "b-12" at bounding box center [1191, 65] width 114 height 14
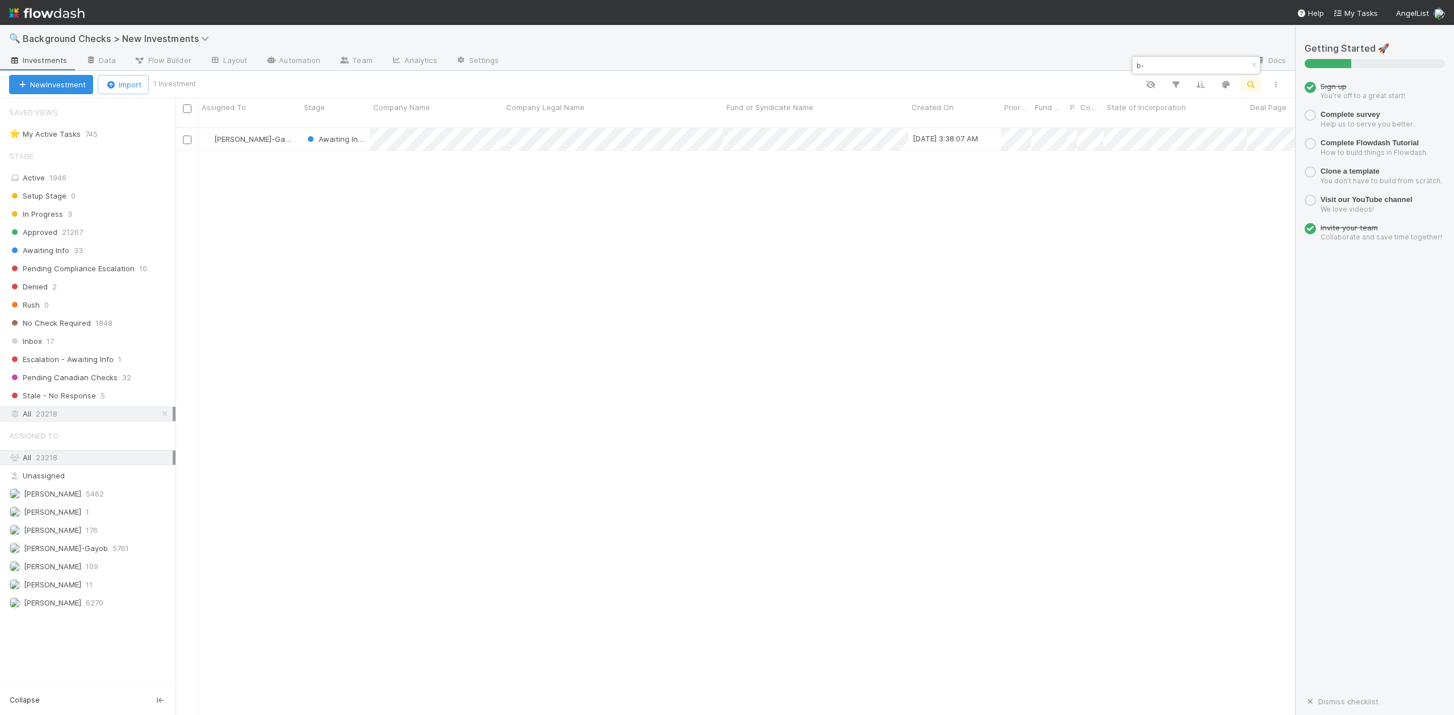
type input "b"
paste input "Sellence"
click at [1177, 64] on input "Sellence" at bounding box center [1191, 65] width 114 height 14
type input "S"
paste input "Opennote, Inc."
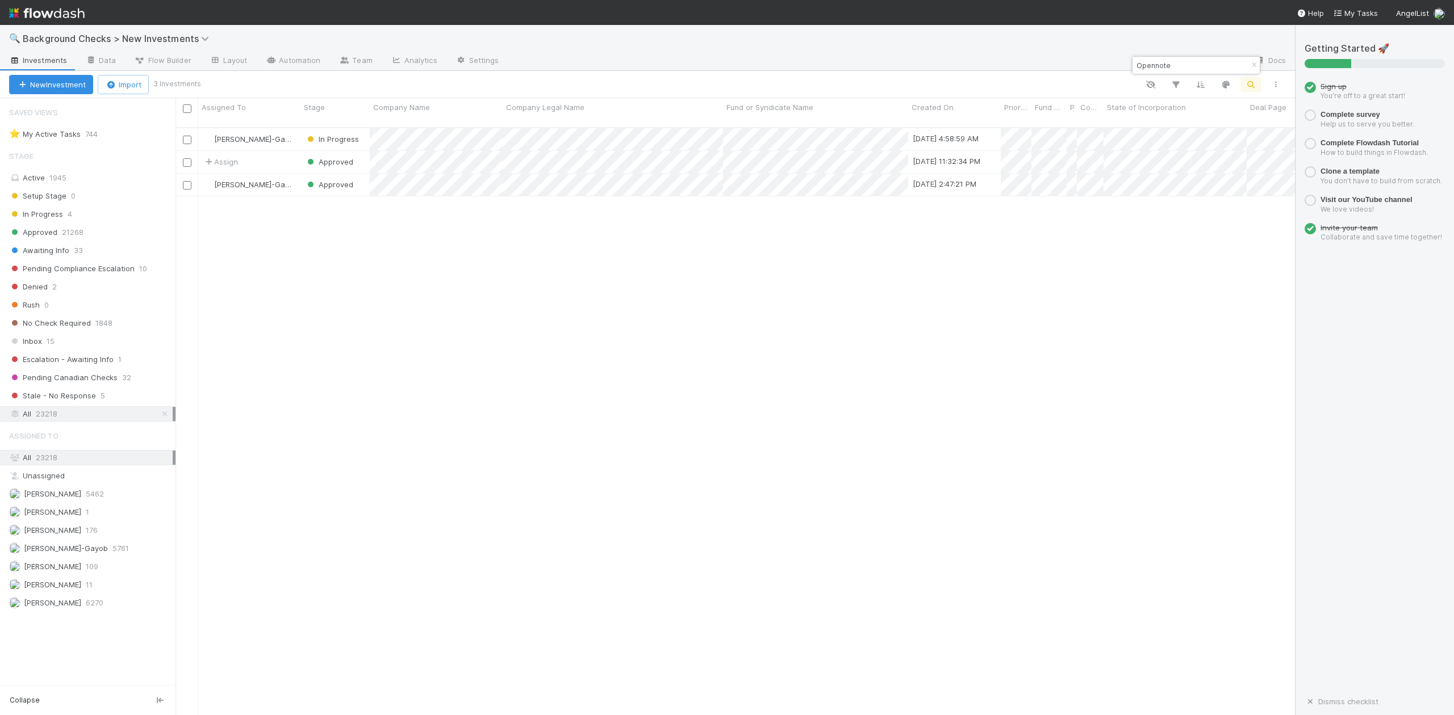
click at [1192, 64] on input "Opennote" at bounding box center [1191, 65] width 114 height 14
type input "O"
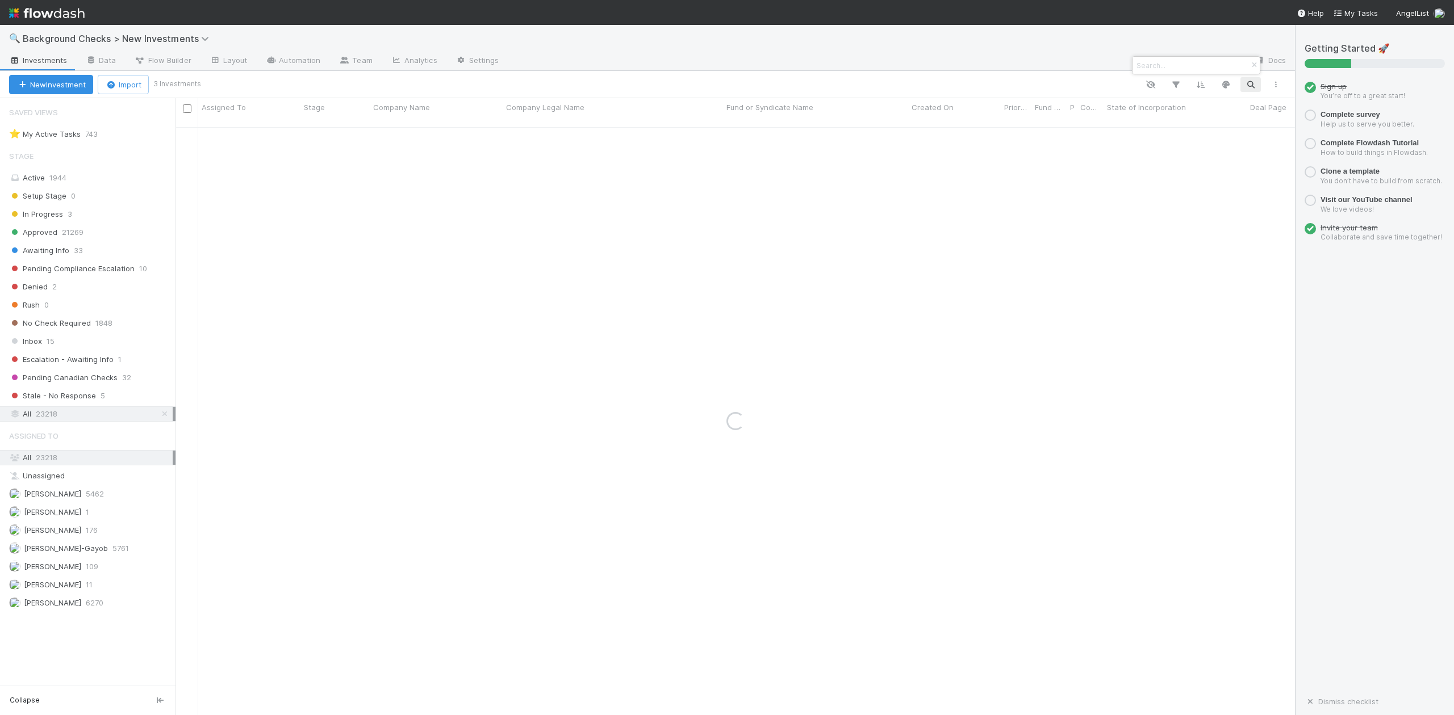
paste input "Pangolin"
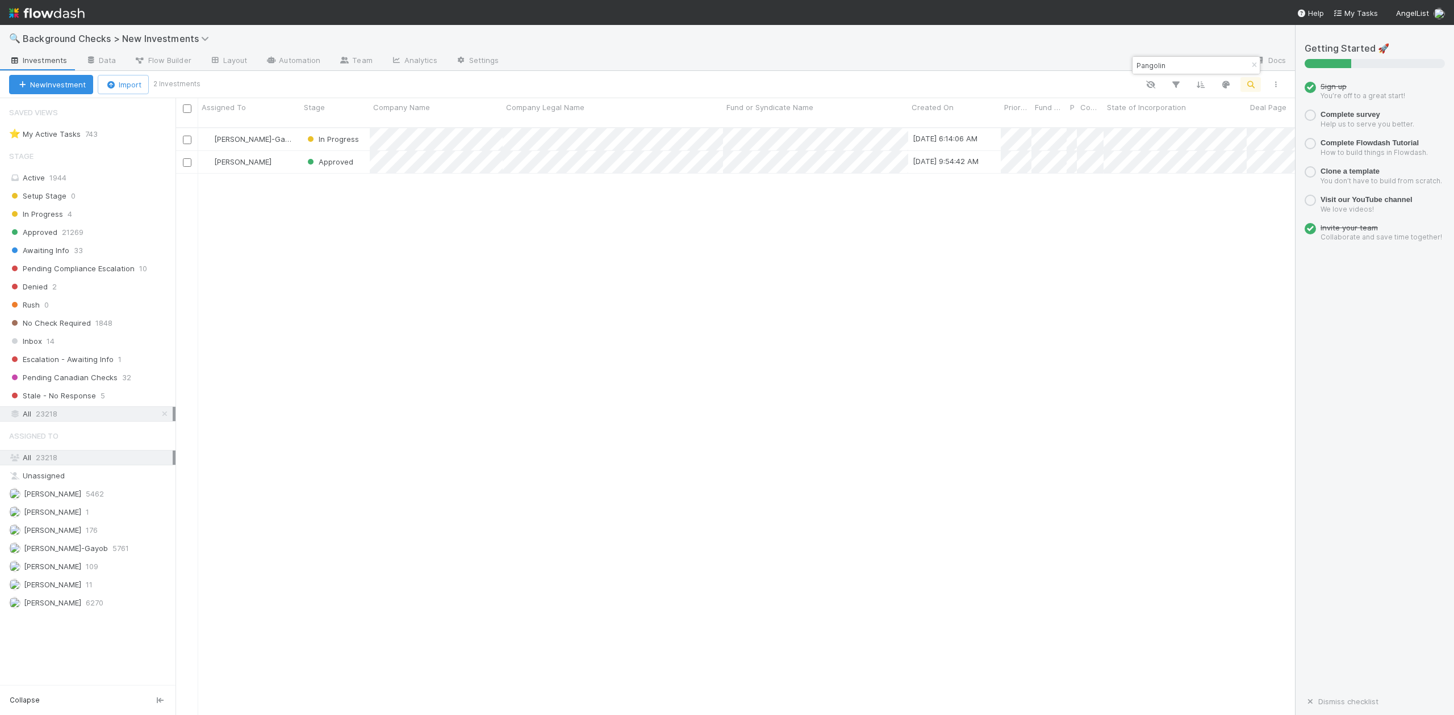
click at [1173, 62] on input "Pangolin" at bounding box center [1191, 65] width 114 height 14
click at [1173, 64] on input "Pangolin" at bounding box center [1191, 65] width 114 height 14
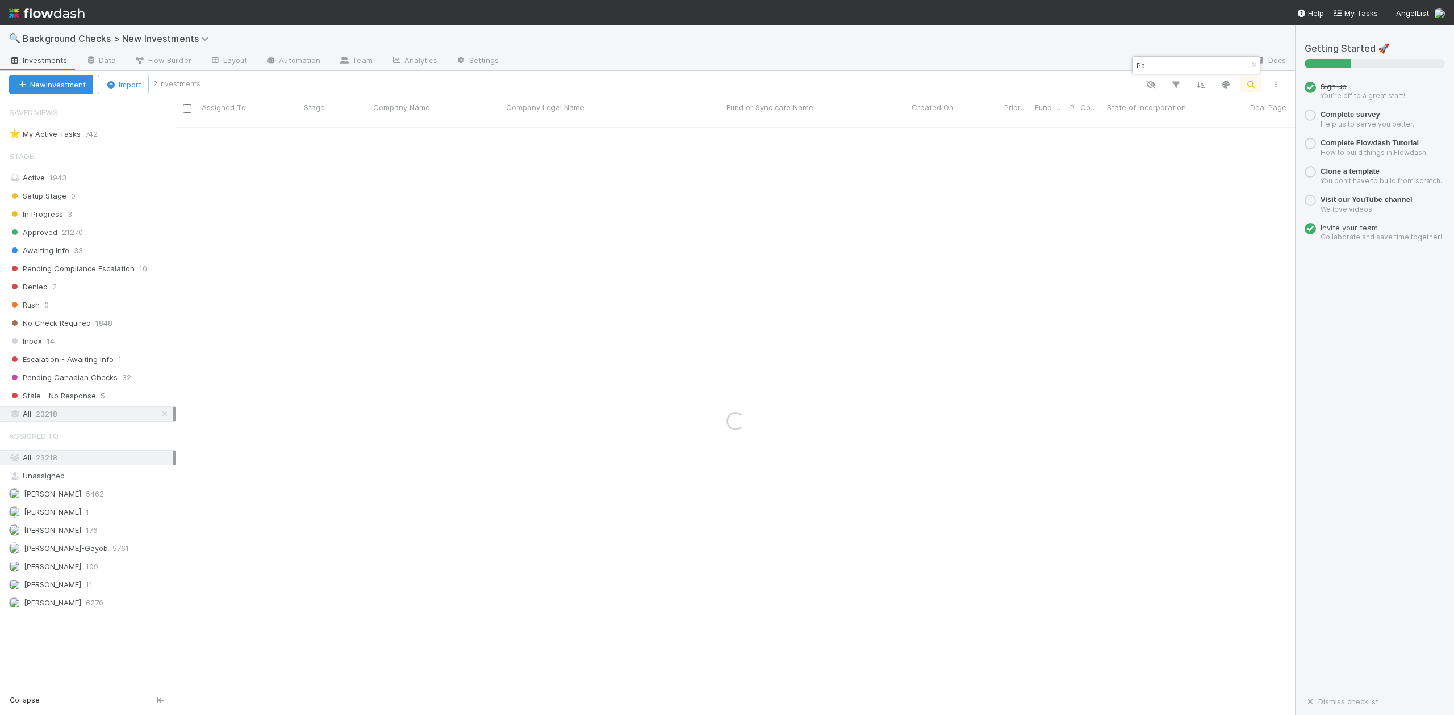
type input "P"
paste input "Hera"
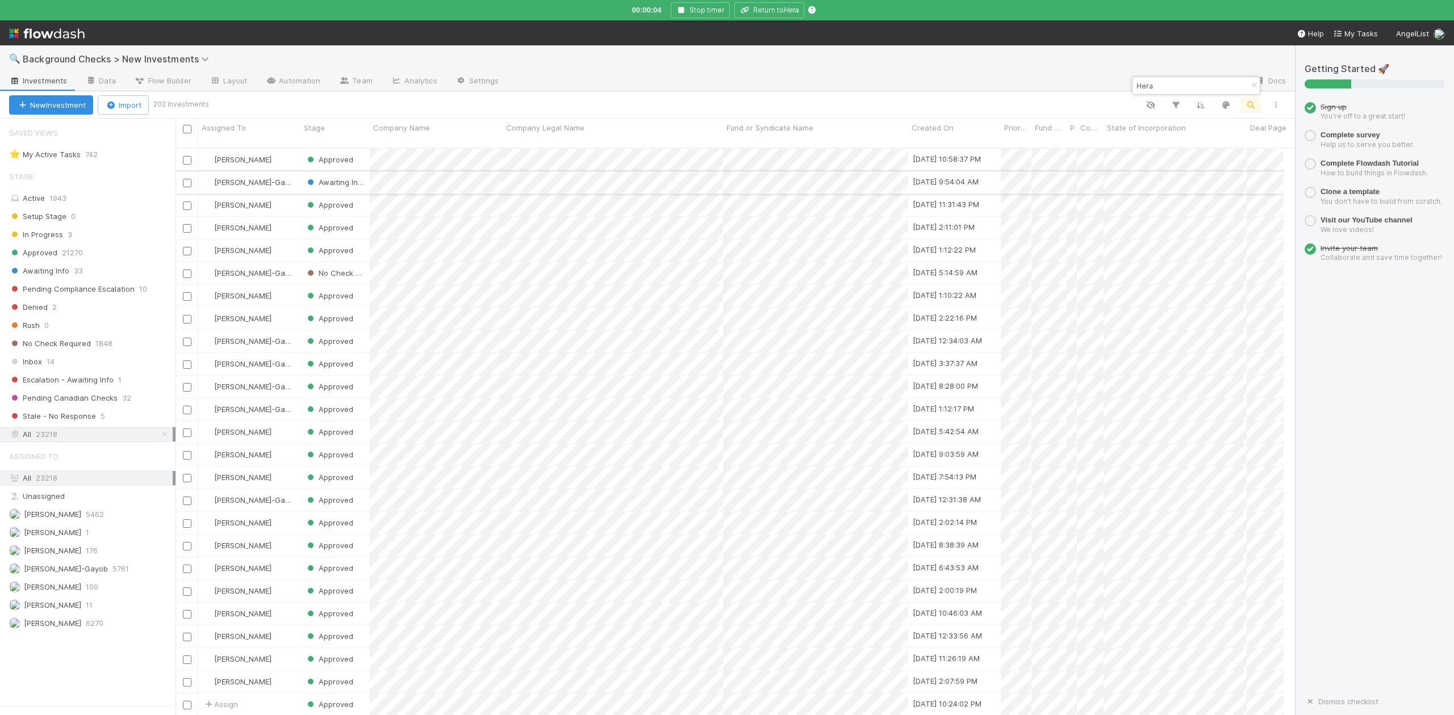
scroll to position [586, 1097]
click at [1171, 84] on input "Hera" at bounding box center [1191, 86] width 114 height 14
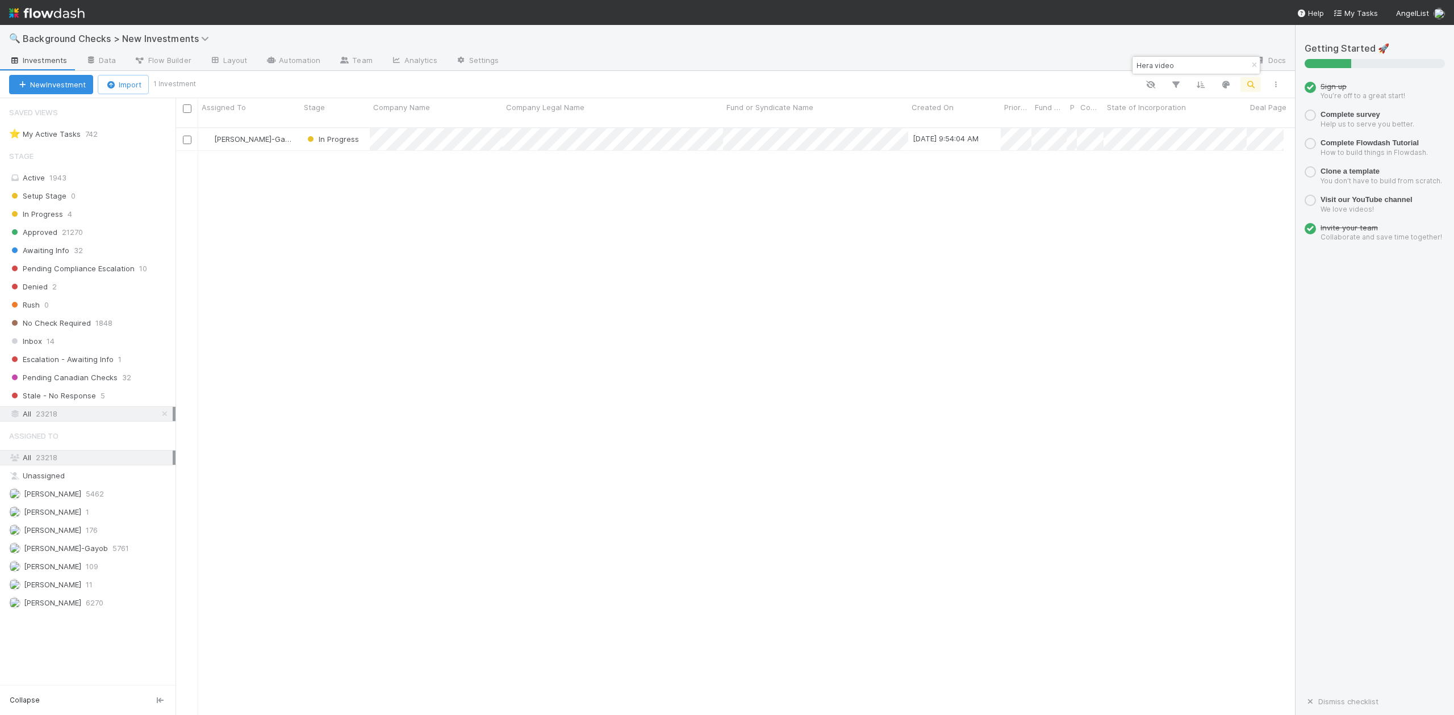
scroll to position [586, 1108]
click at [1179, 64] on input "Hera video" at bounding box center [1191, 65] width 114 height 14
type input "H"
paste input "Daymi"
click at [1173, 62] on input "Daymi" at bounding box center [1191, 65] width 114 height 14
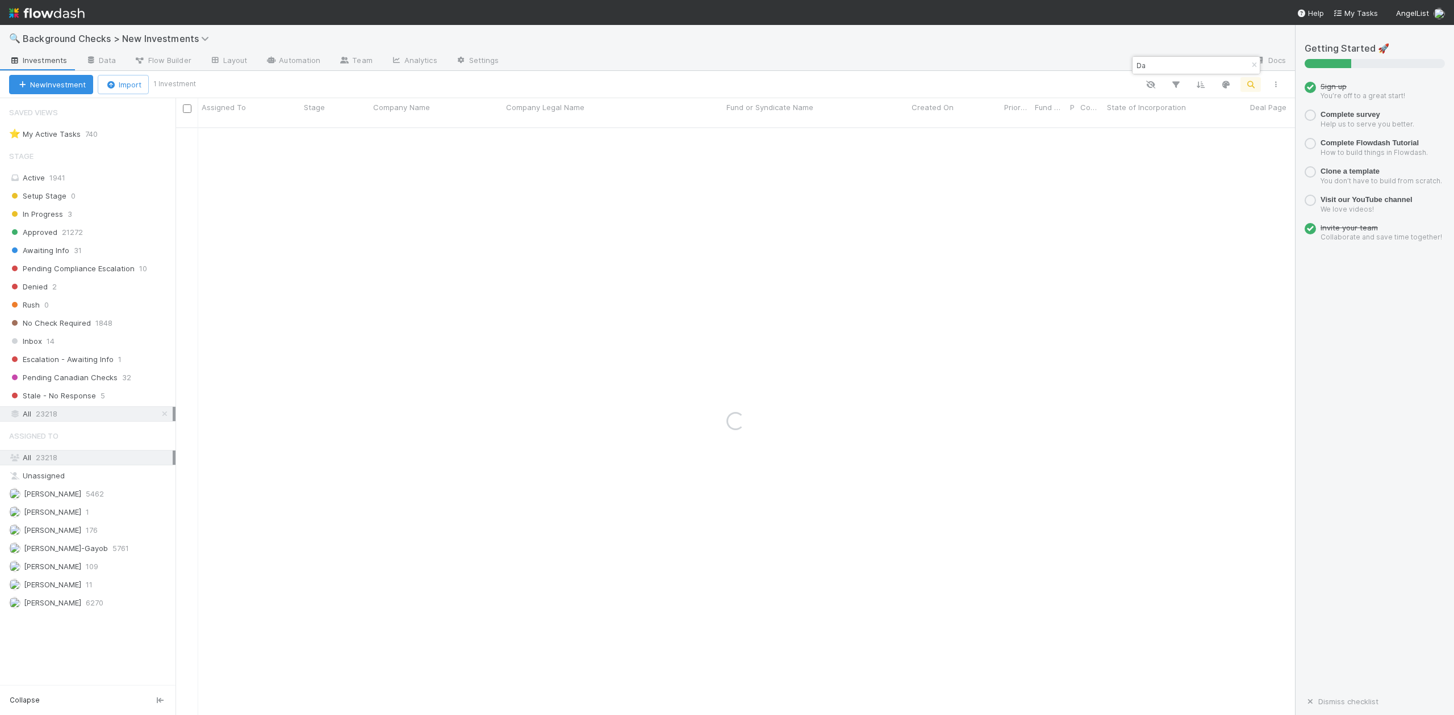
type input "D"
paste input "Alef compute Inc"
click at [1194, 69] on input "Alef compute" at bounding box center [1191, 65] width 114 height 14
type input "A"
paste input "Closera"
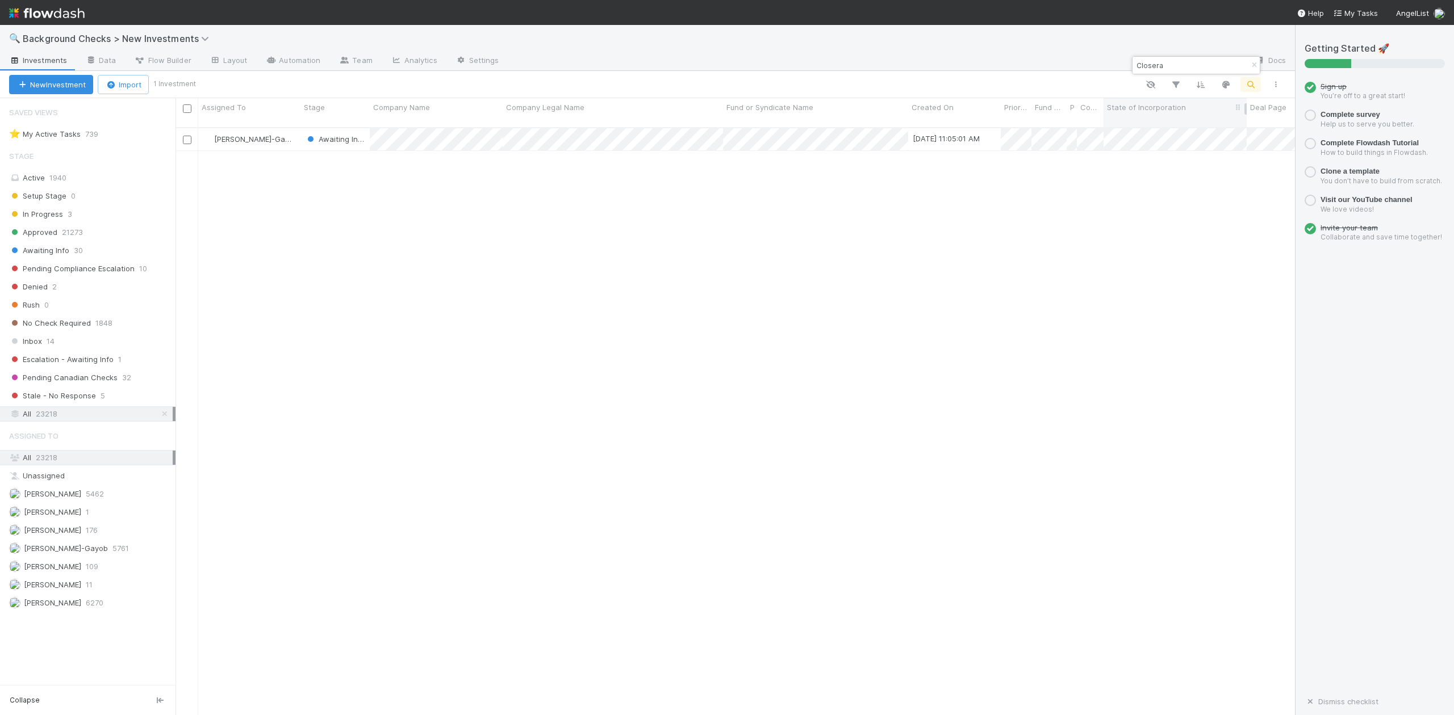
type input "Closera"
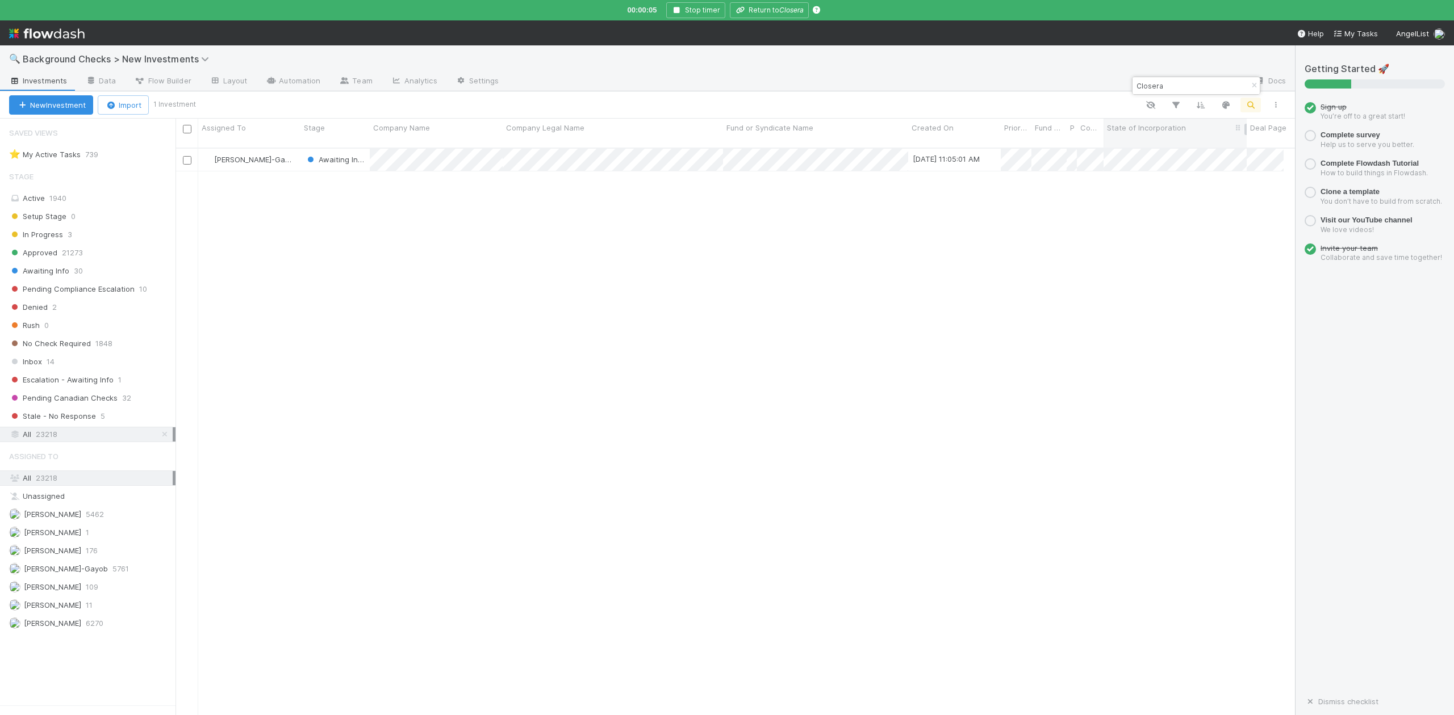
scroll to position [586, 1097]
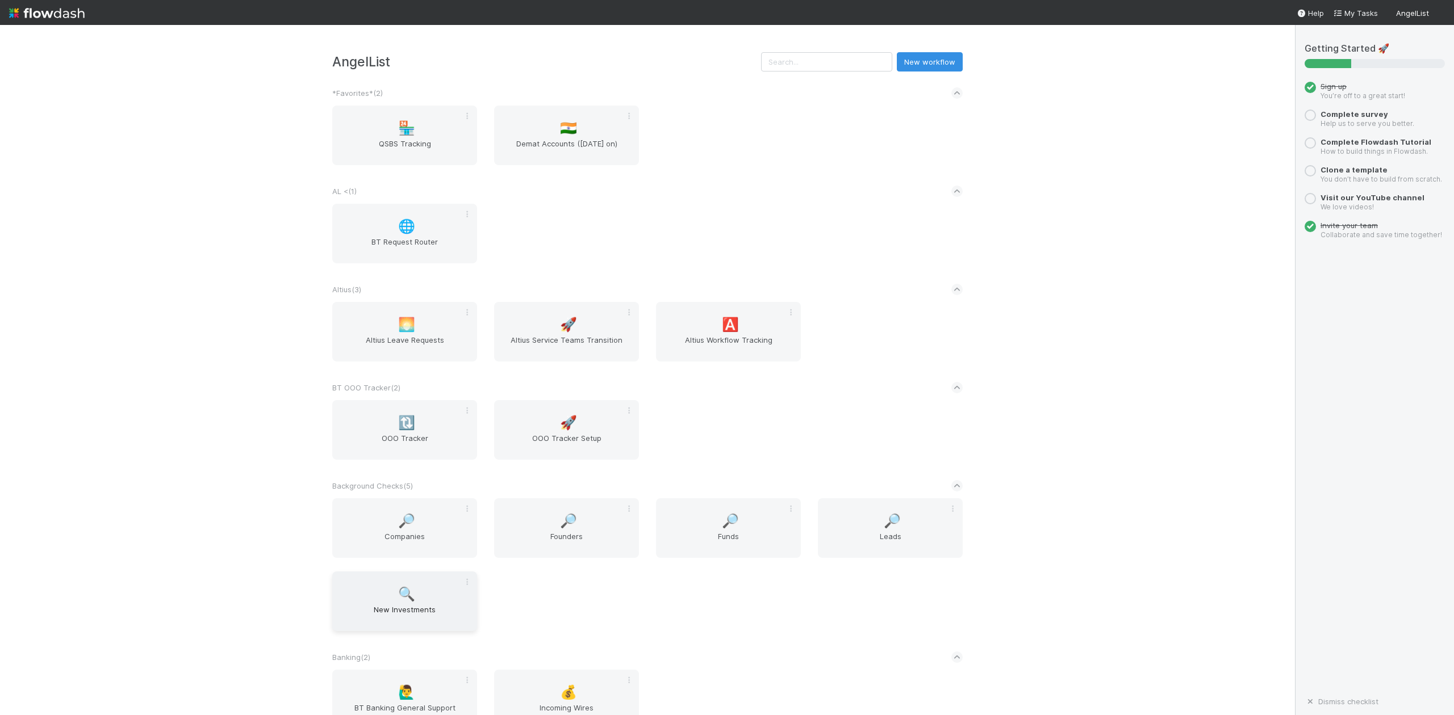
click at [410, 611] on span "New Investments" at bounding box center [405, 615] width 136 height 23
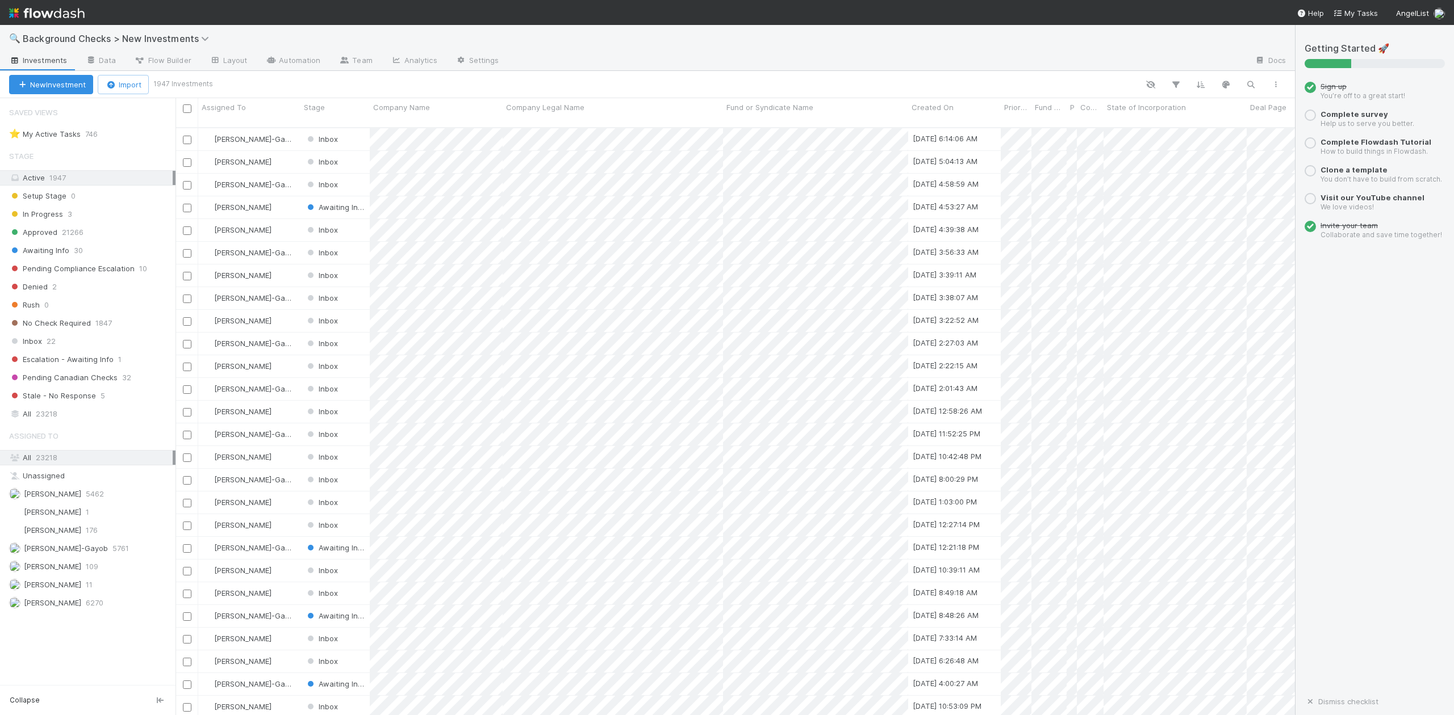
scroll to position [586, 1108]
click at [39, 341] on span "Inbox" at bounding box center [25, 341] width 33 height 14
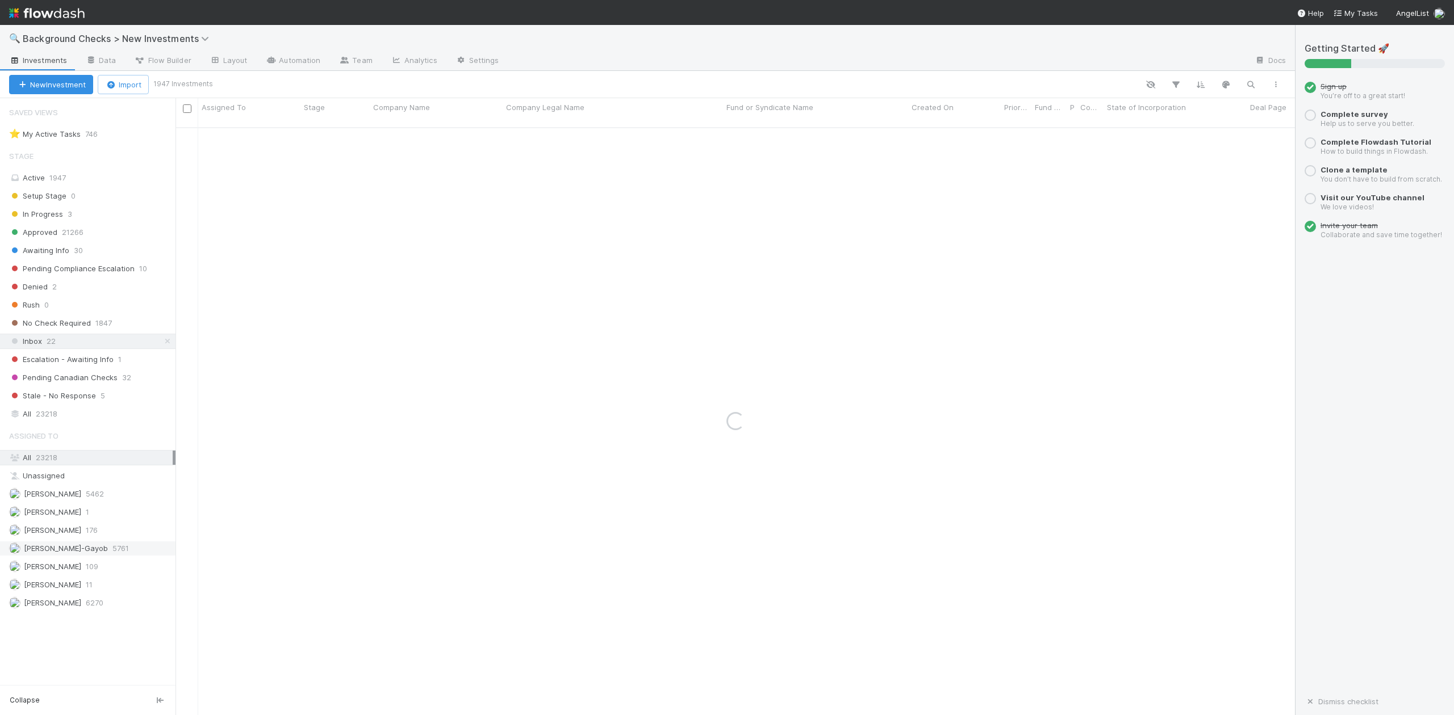
click at [65, 553] on span "[PERSON_NAME]-Gayob" at bounding box center [66, 548] width 84 height 9
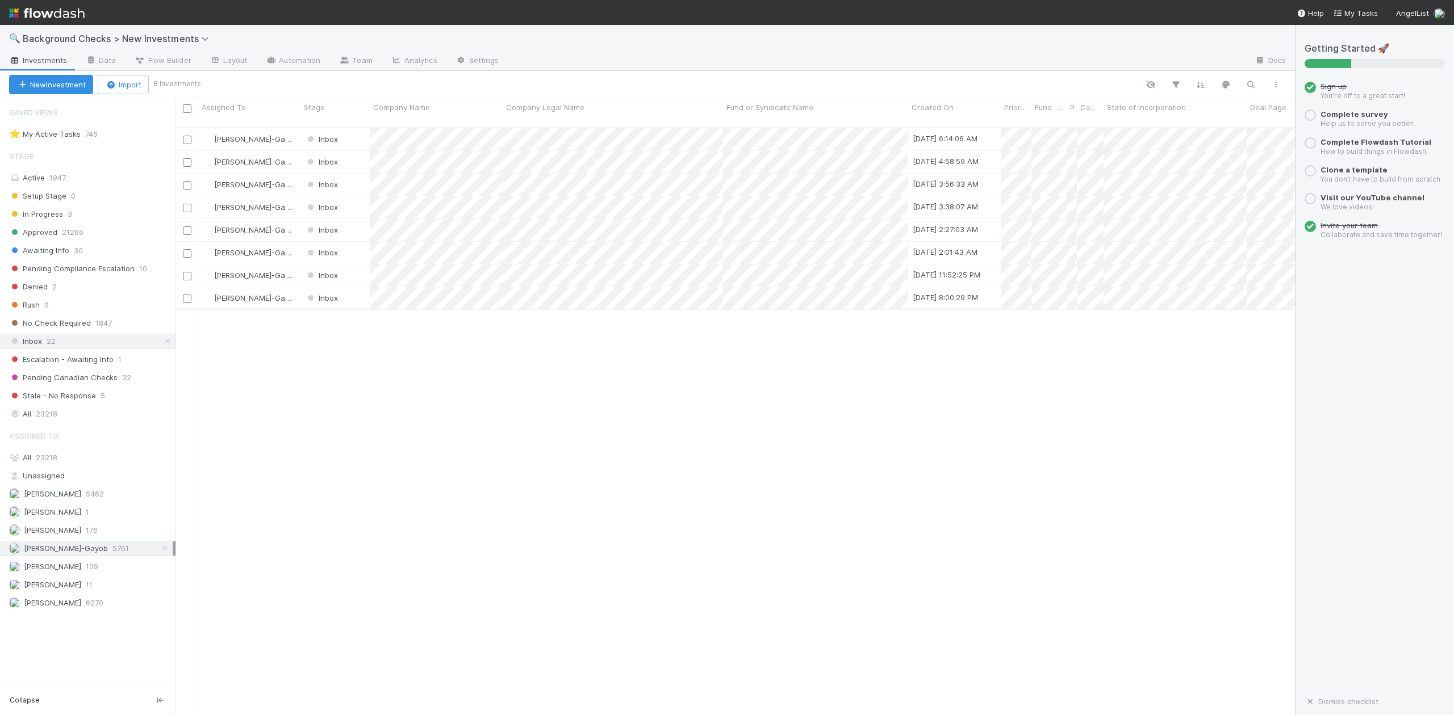
scroll to position [586, 1108]
click at [487, 358] on div at bounding box center [727, 357] width 1454 height 715
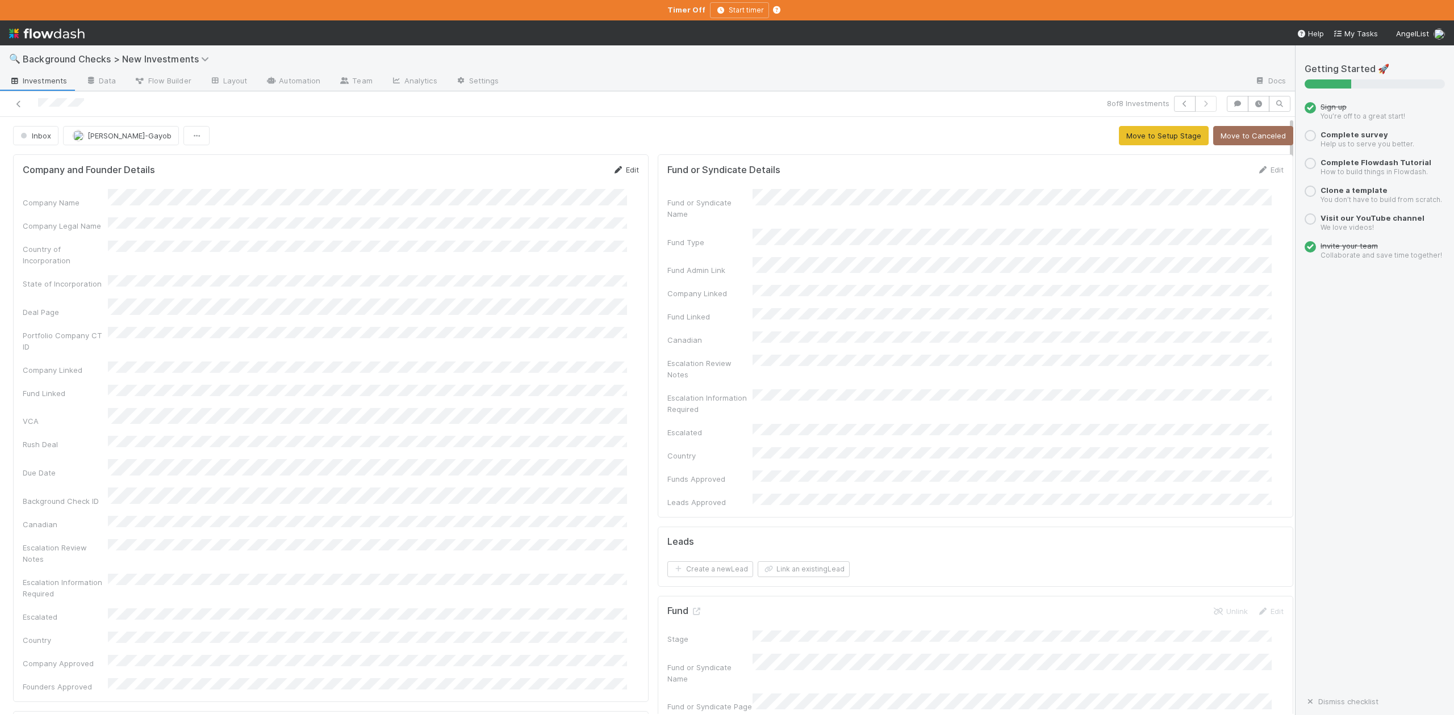
click at [616, 170] on link "Edit" at bounding box center [625, 169] width 27 height 9
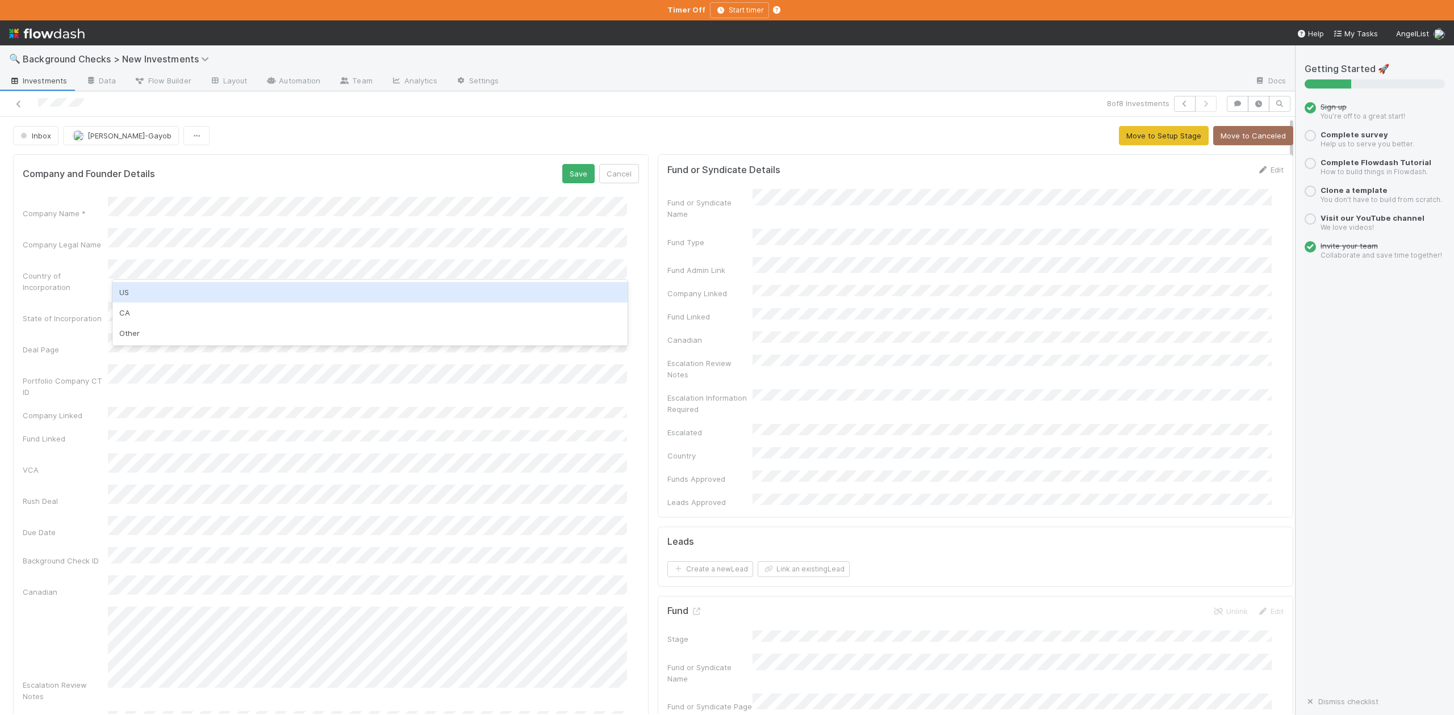
click at [129, 289] on div "US" at bounding box center [369, 292] width 514 height 20
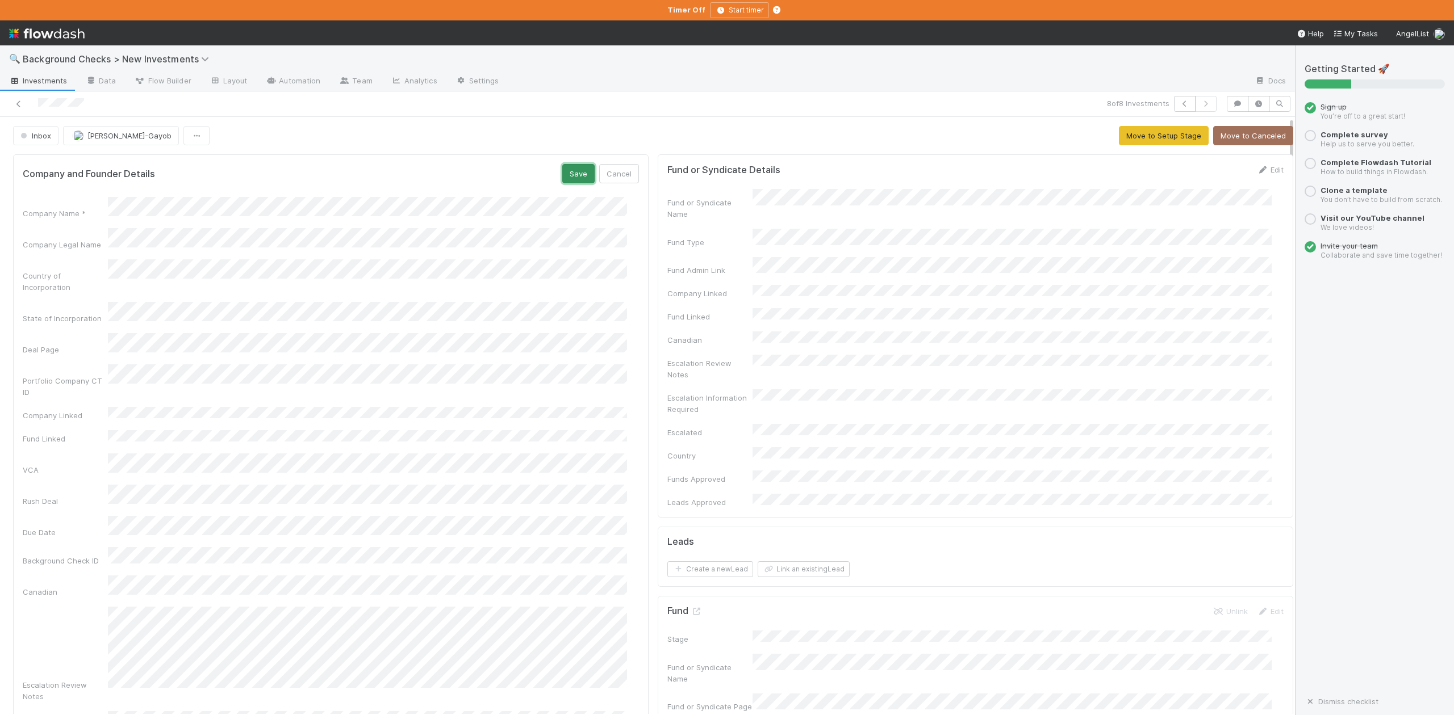
click at [562, 173] on button "Save" at bounding box center [578, 173] width 32 height 19
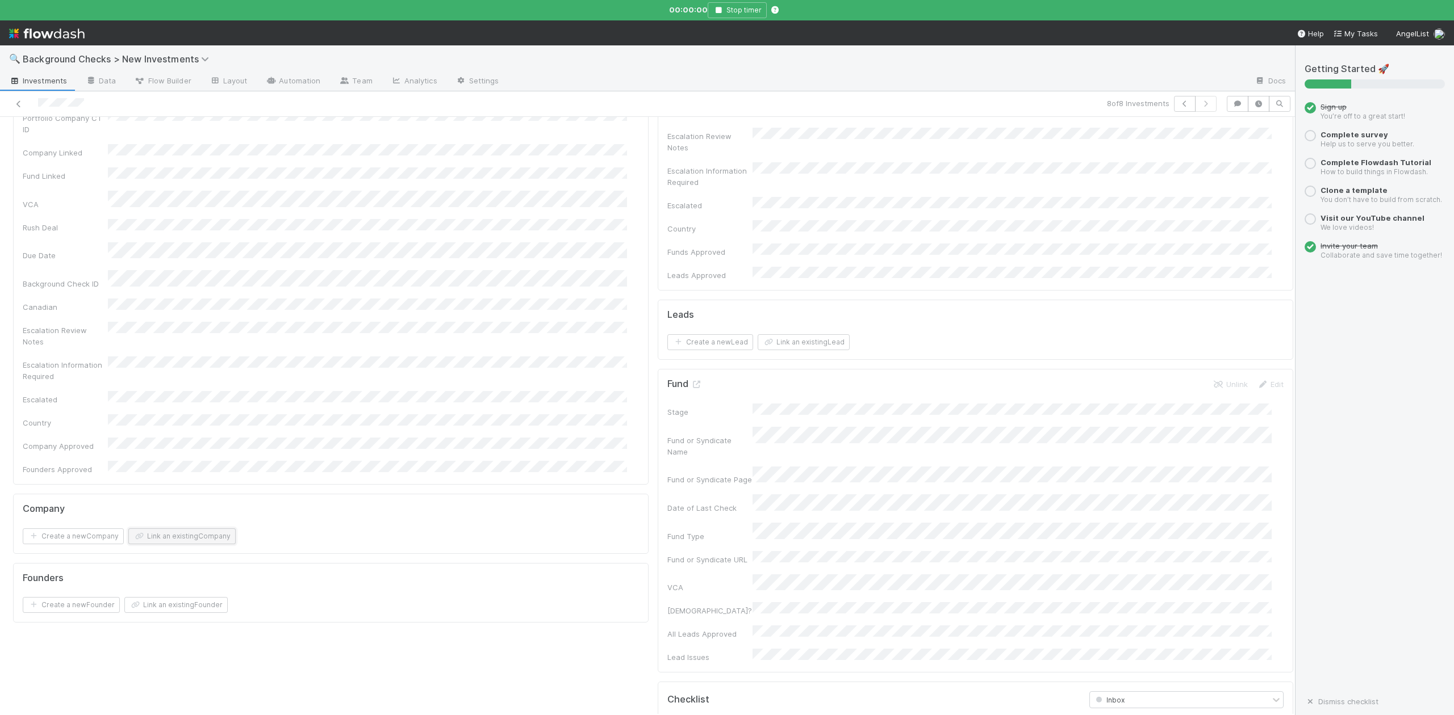
click at [178, 529] on button "Link an existing Company" at bounding box center [181, 537] width 107 height 16
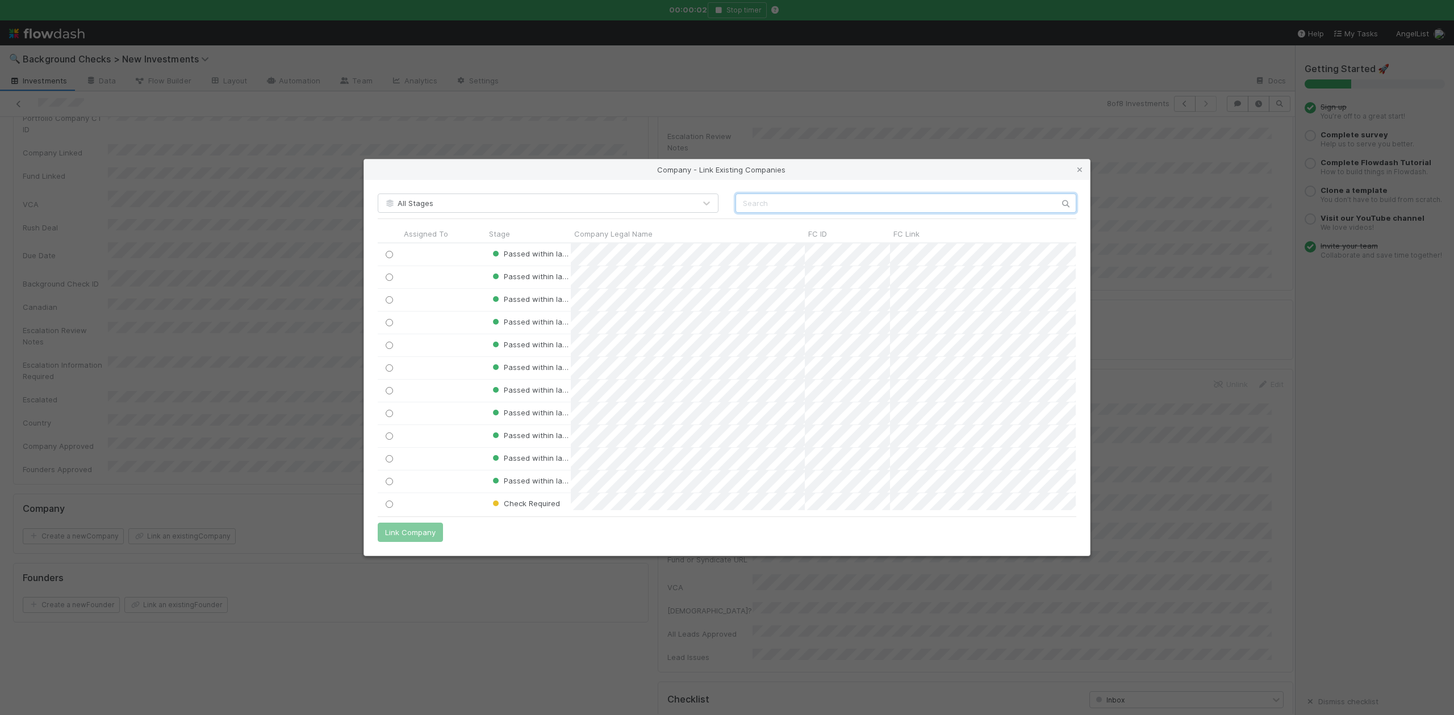
scroll to position [256, 686]
click at [750, 199] on input "text" at bounding box center [905, 203] width 341 height 19
paste input "Quiver AI, Inc"
click at [736, 198] on input "Quiver AI, Inc" at bounding box center [905, 203] width 341 height 19
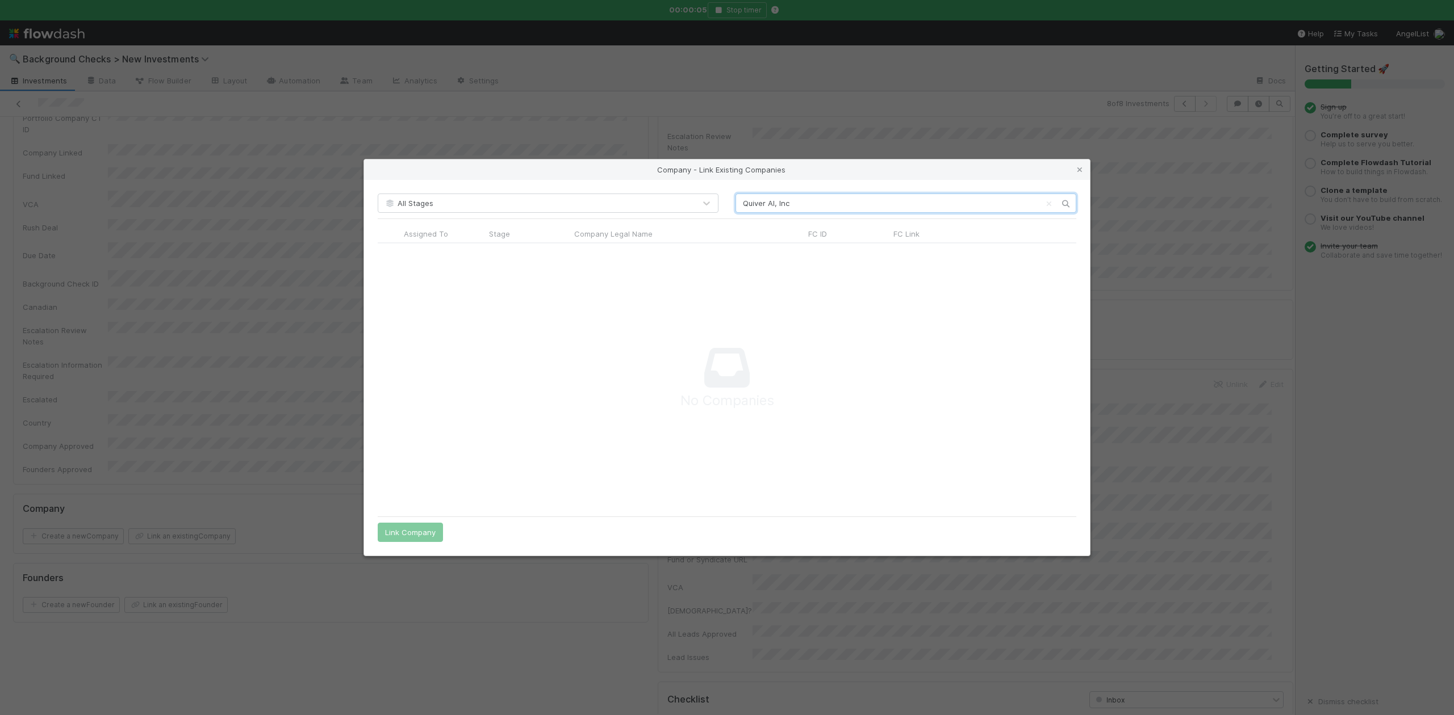
scroll to position [244, 675]
click at [809, 196] on input "Quiver AI, Inc" at bounding box center [905, 203] width 341 height 19
click at [767, 202] on input "Quiver AI" at bounding box center [905, 203] width 341 height 19
type input "QuiverAI"
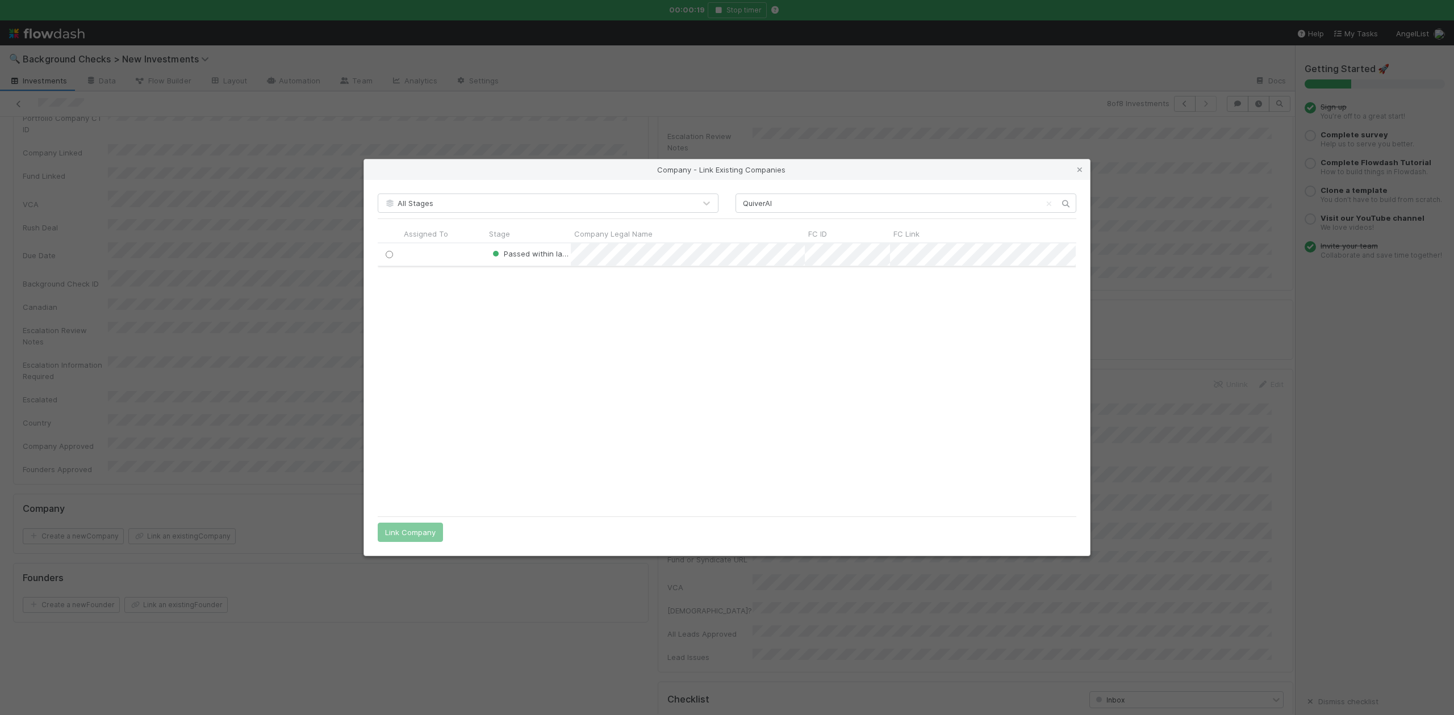
click at [389, 253] on input "radio" at bounding box center [389, 254] width 7 height 7
click at [436, 523] on button "Link Company" at bounding box center [410, 532] width 65 height 19
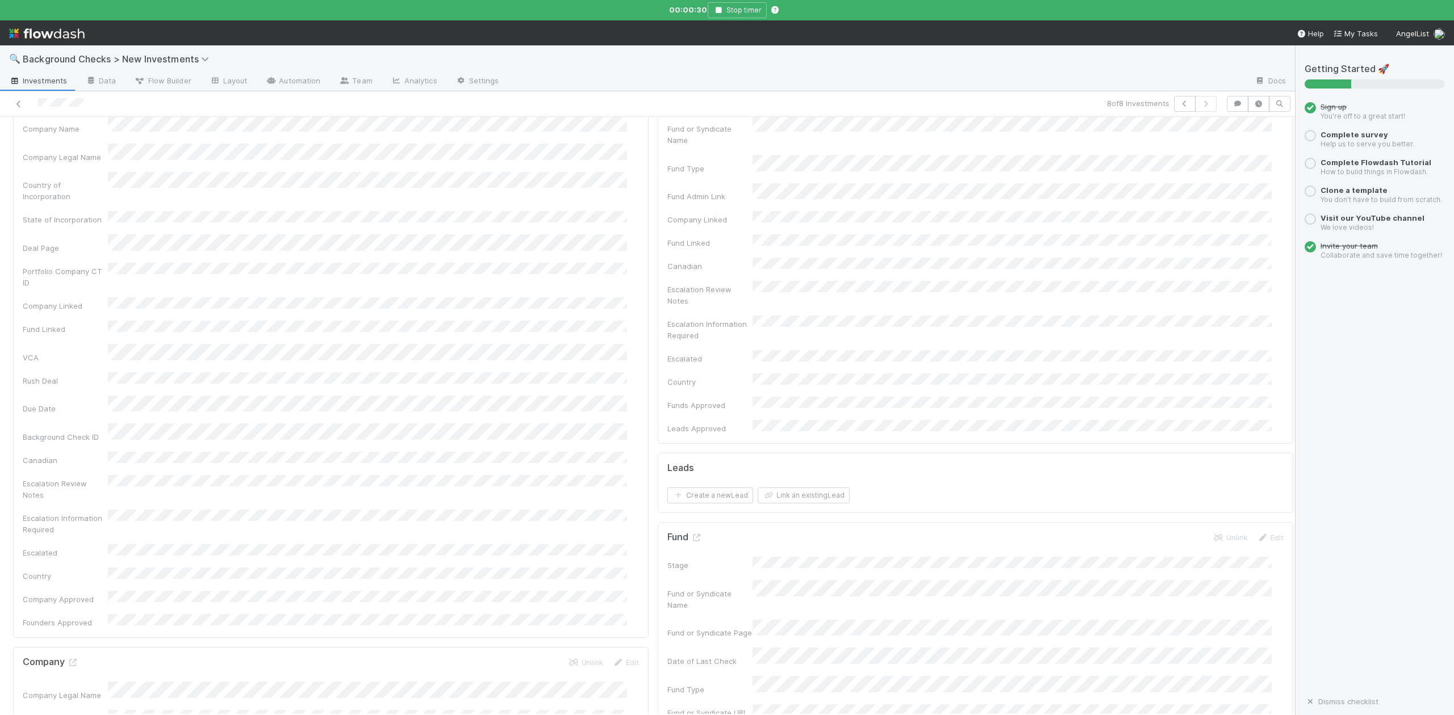
scroll to position [0, 0]
click at [620, 173] on link "Edit" at bounding box center [625, 169] width 27 height 9
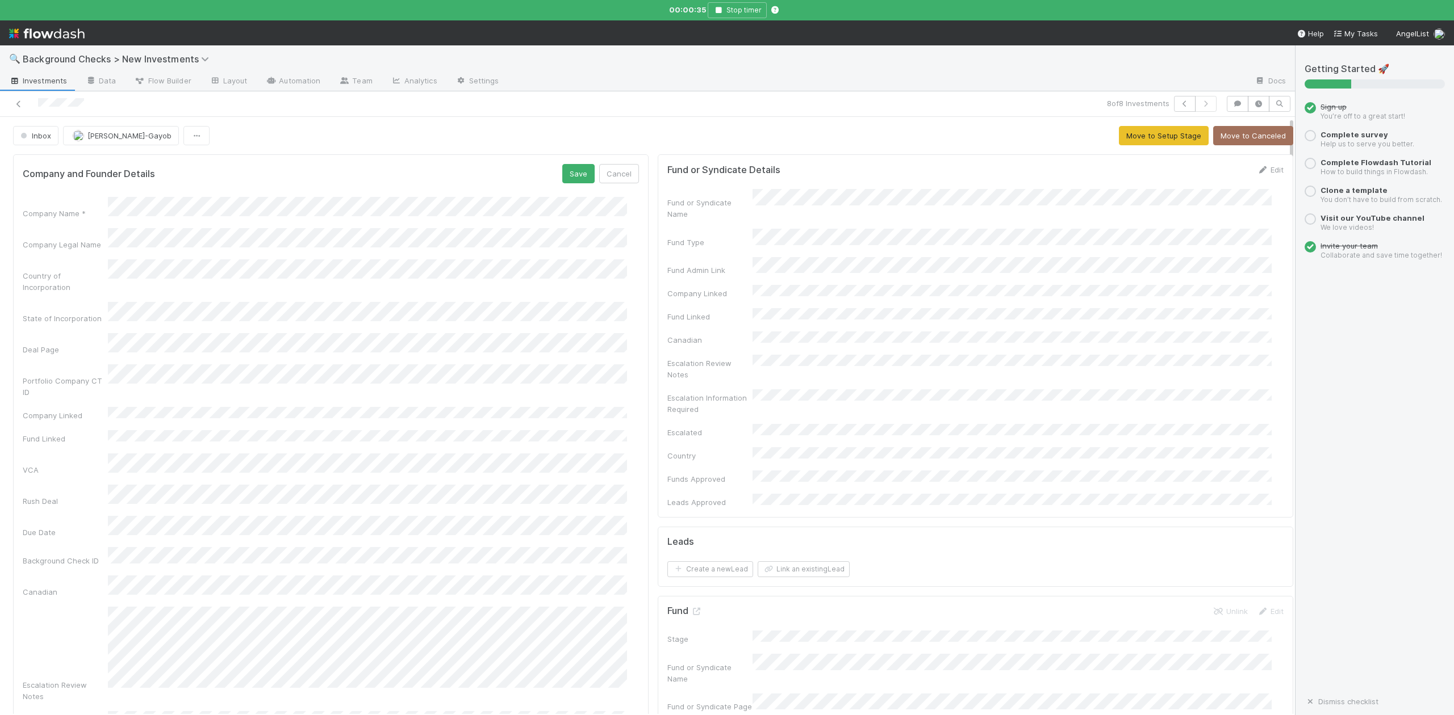
click at [563, 174] on button "Save" at bounding box center [578, 173] width 32 height 19
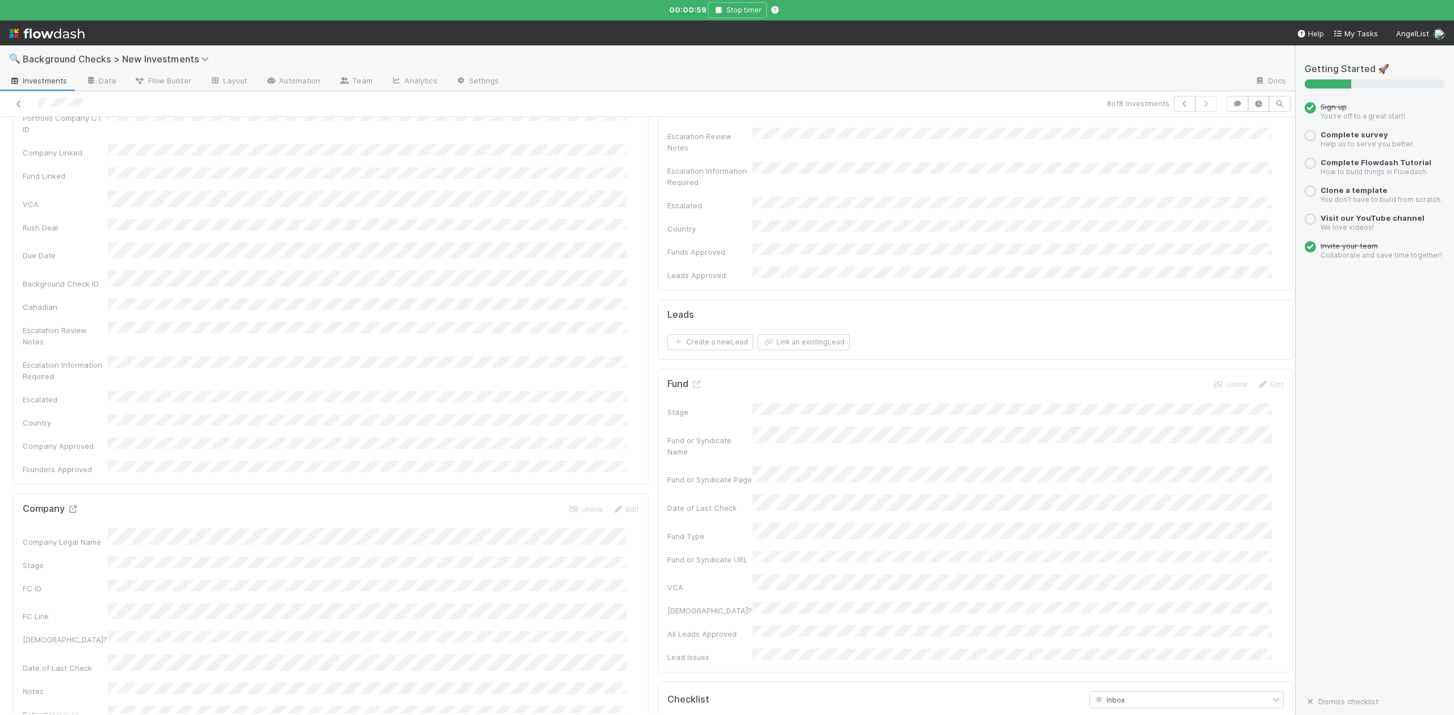
click at [74, 506] on icon at bounding box center [72, 509] width 11 height 7
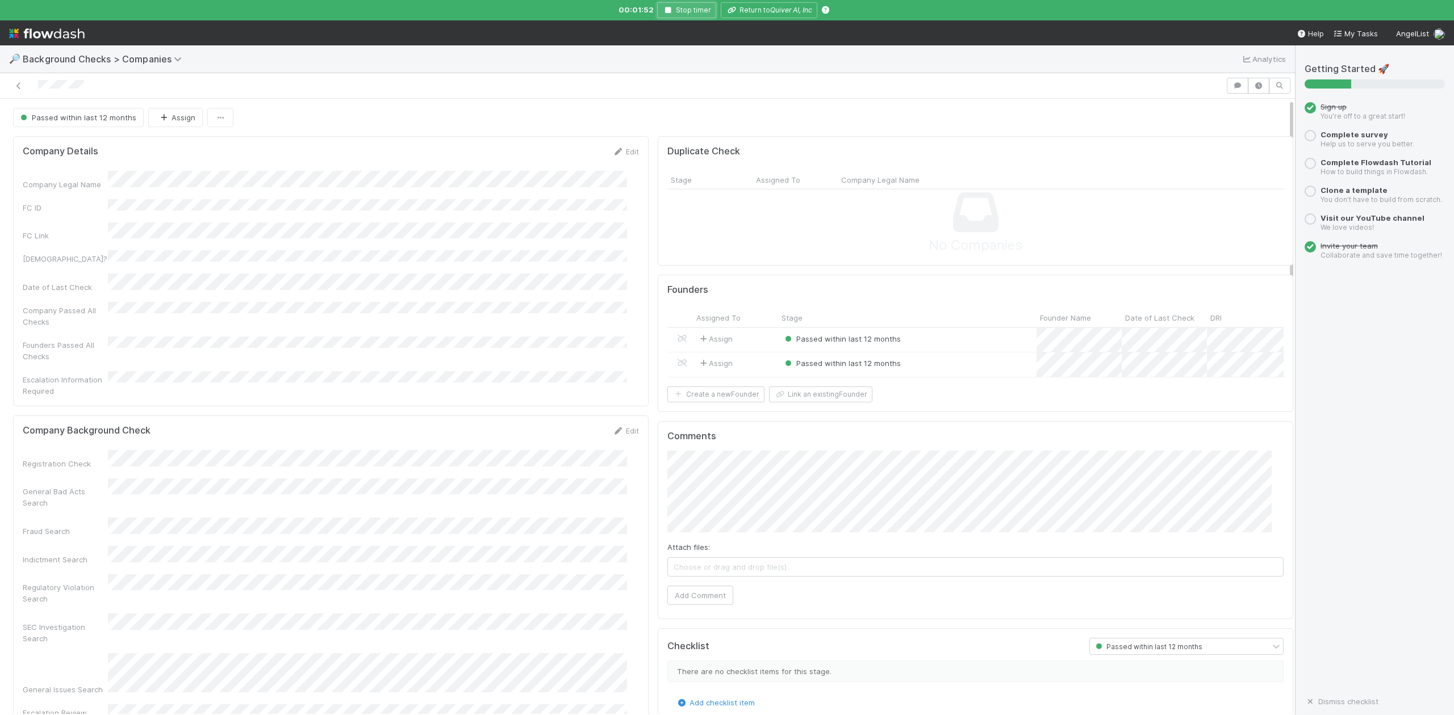
click at [668, 7] on icon "button" at bounding box center [667, 10] width 11 height 7
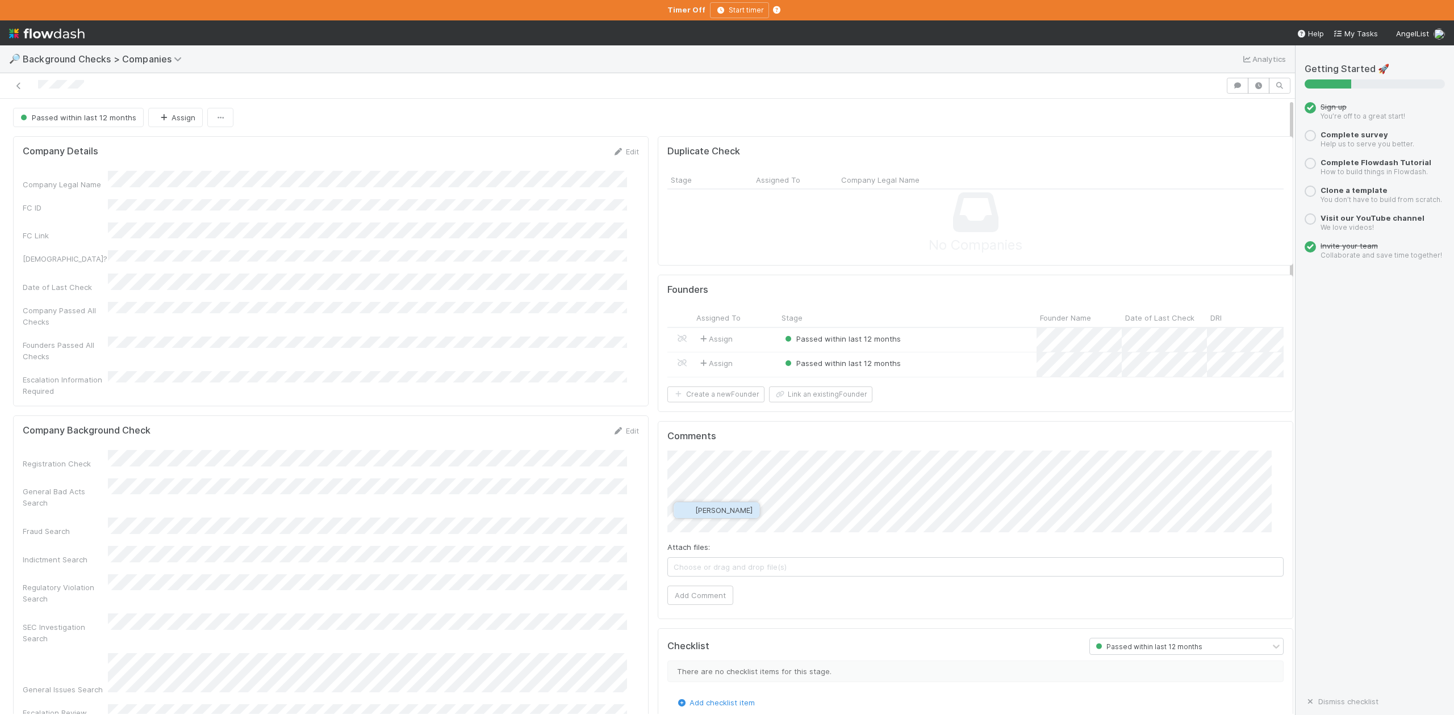
click at [742, 509] on span "Michael Capilitan" at bounding box center [723, 510] width 57 height 9
click at [677, 605] on button "Add Comment" at bounding box center [700, 595] width 66 height 19
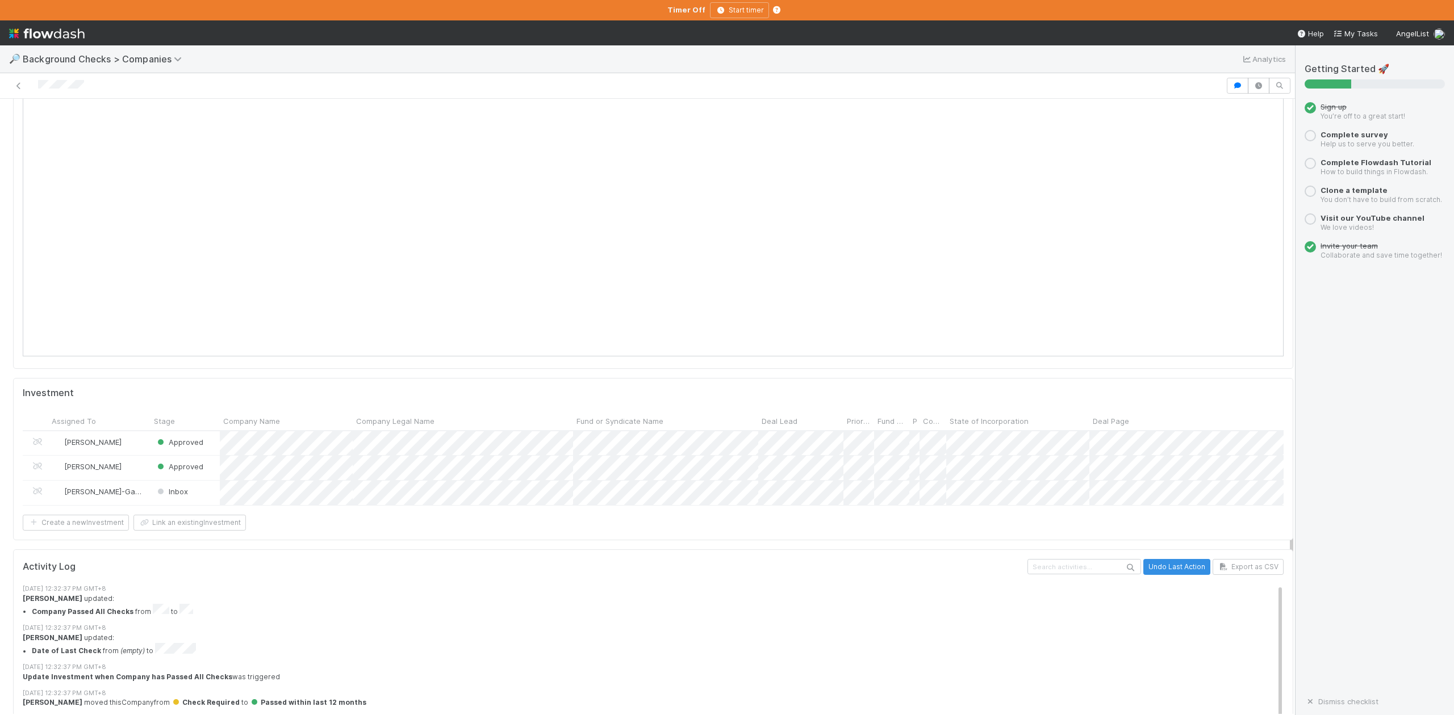
scroll to position [1268, 0]
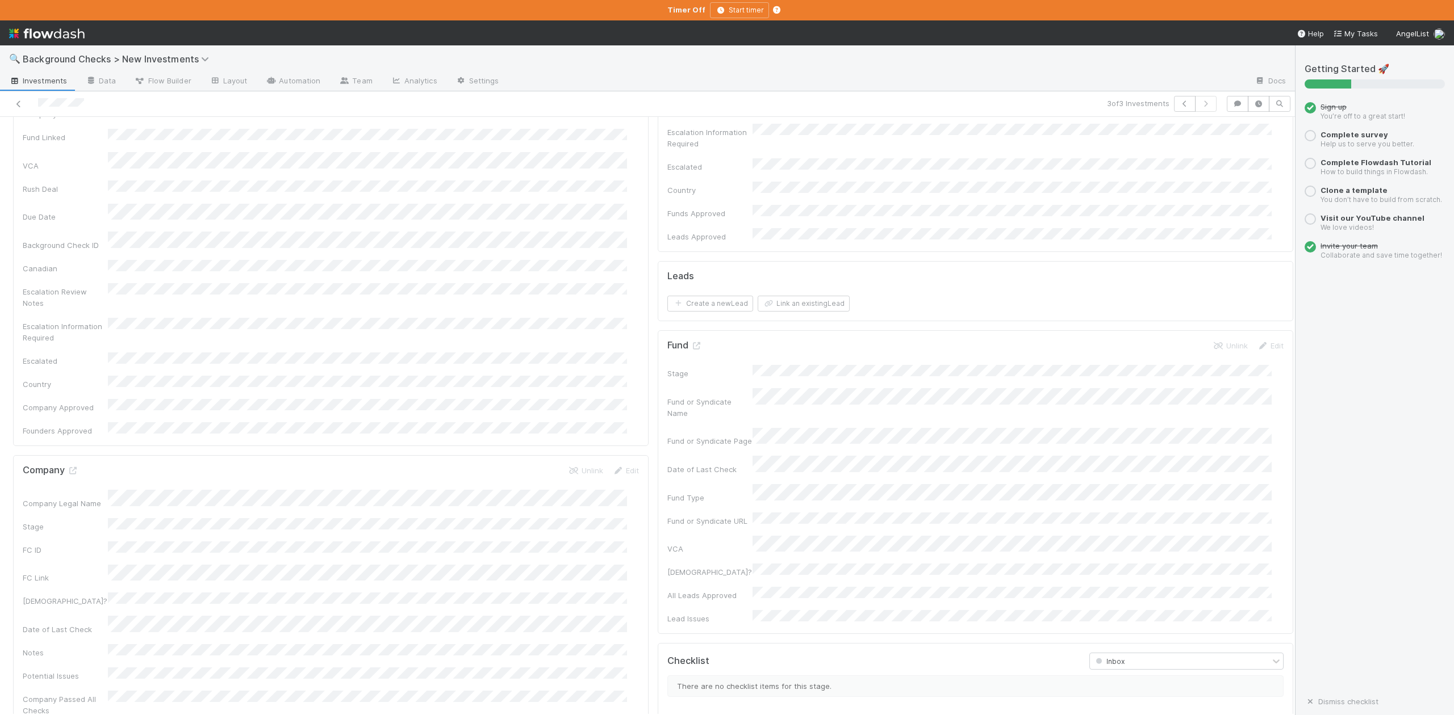
scroll to position [378, 0]
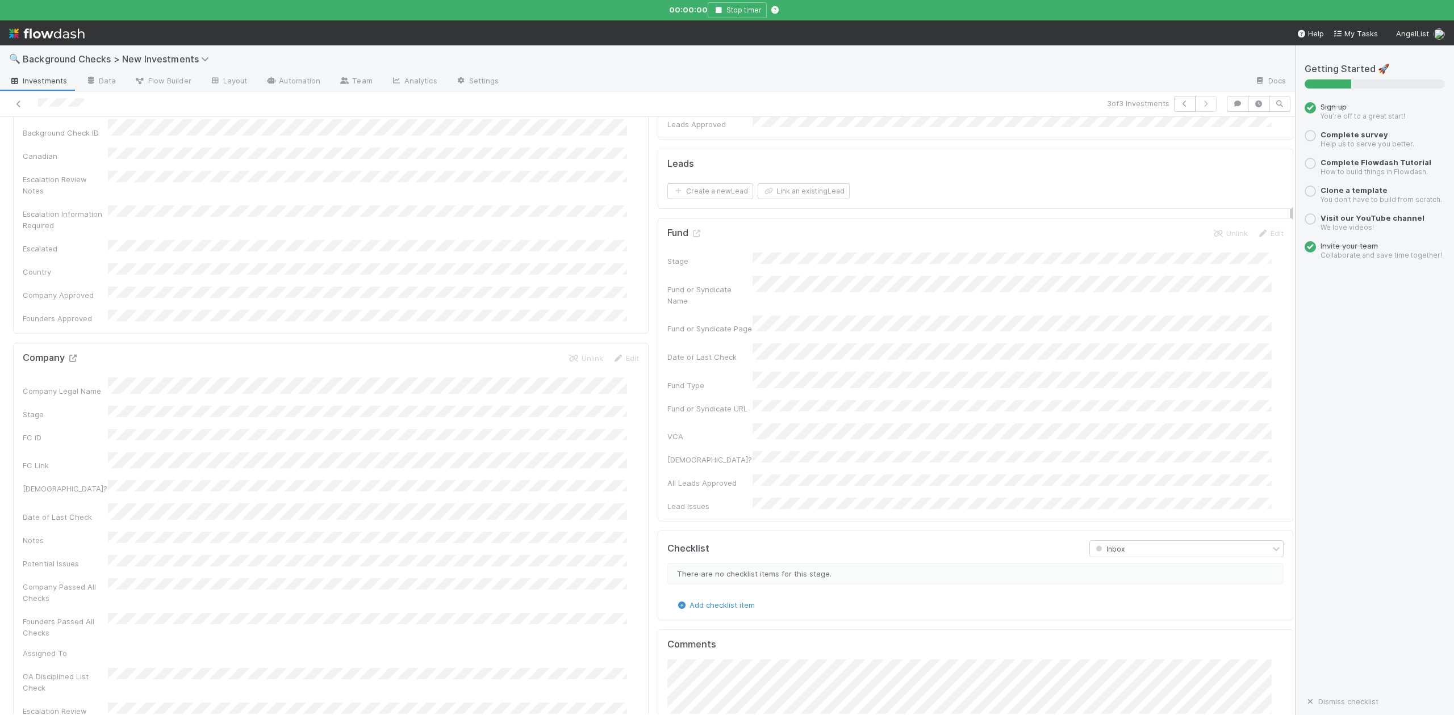
click at [76, 355] on icon at bounding box center [72, 358] width 11 height 7
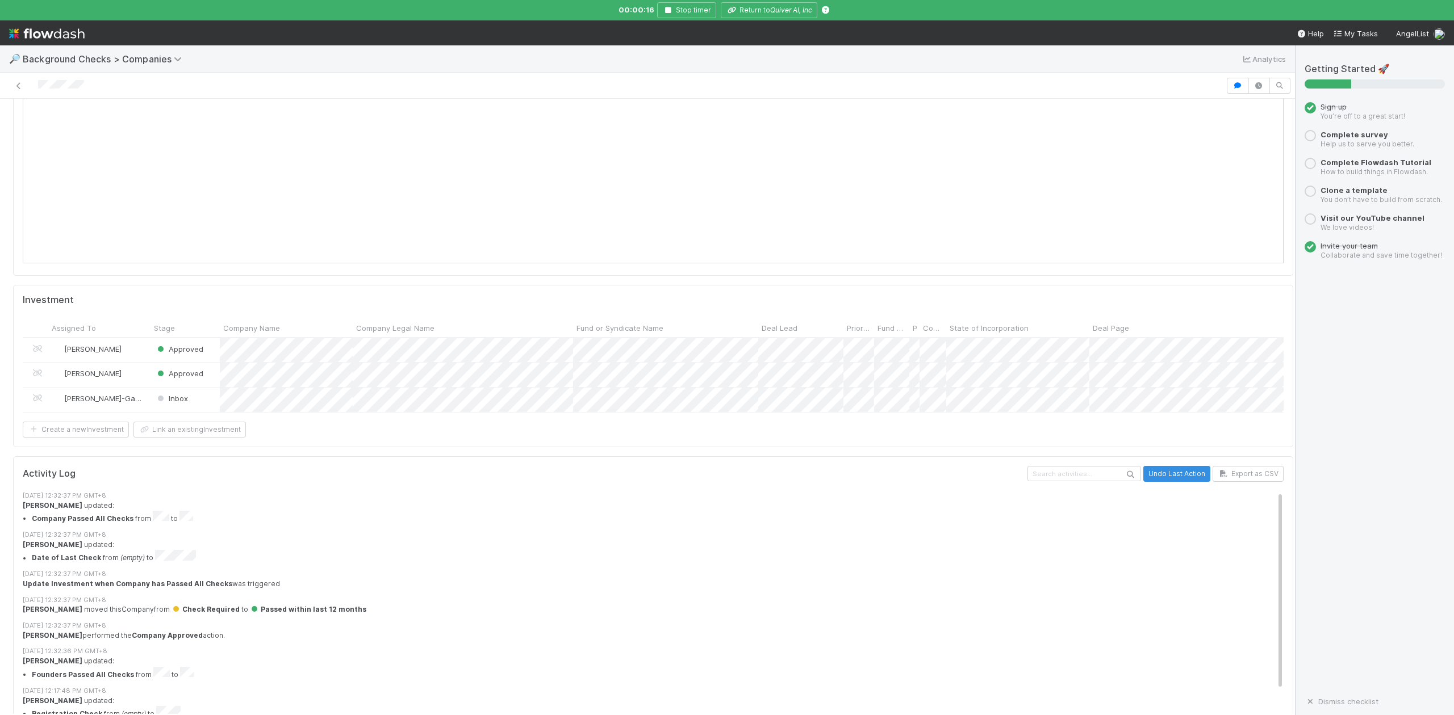
scroll to position [1268, 0]
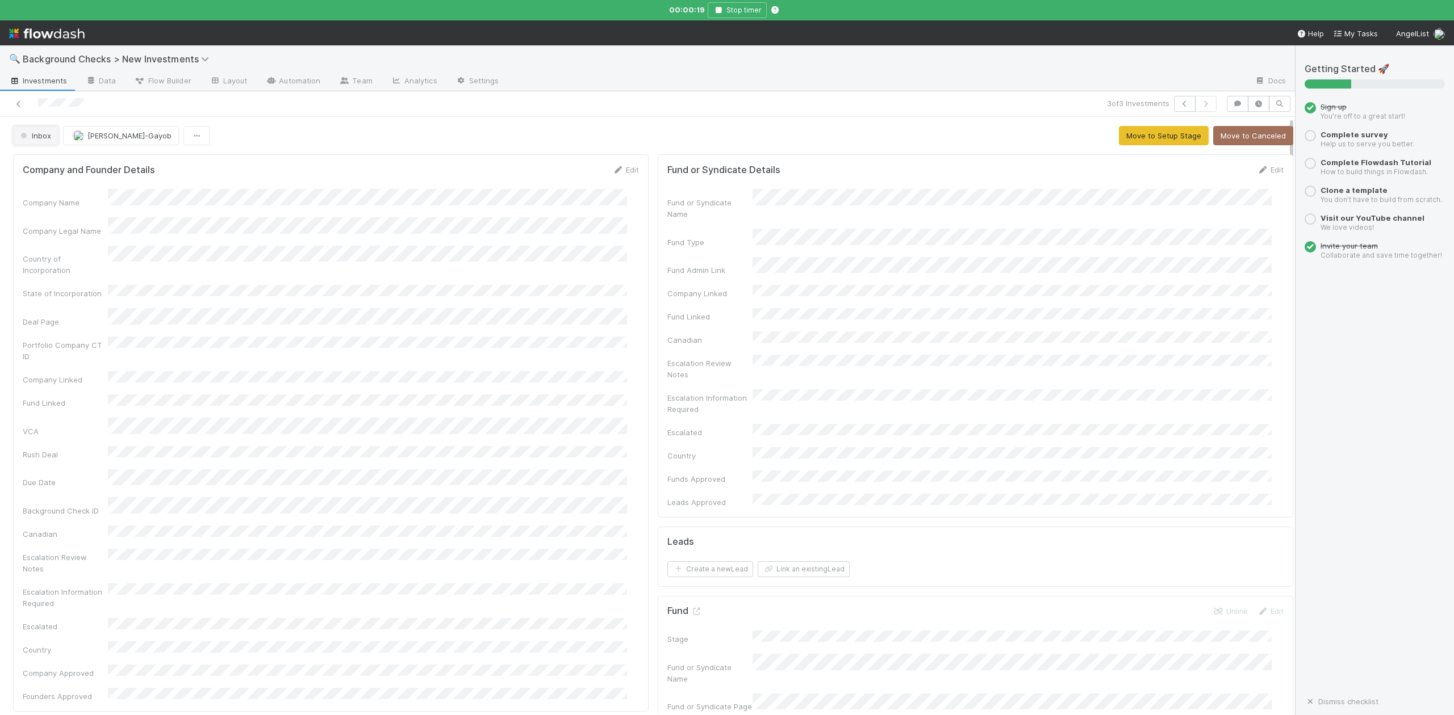
click at [43, 140] on span "Inbox" at bounding box center [34, 135] width 33 height 9
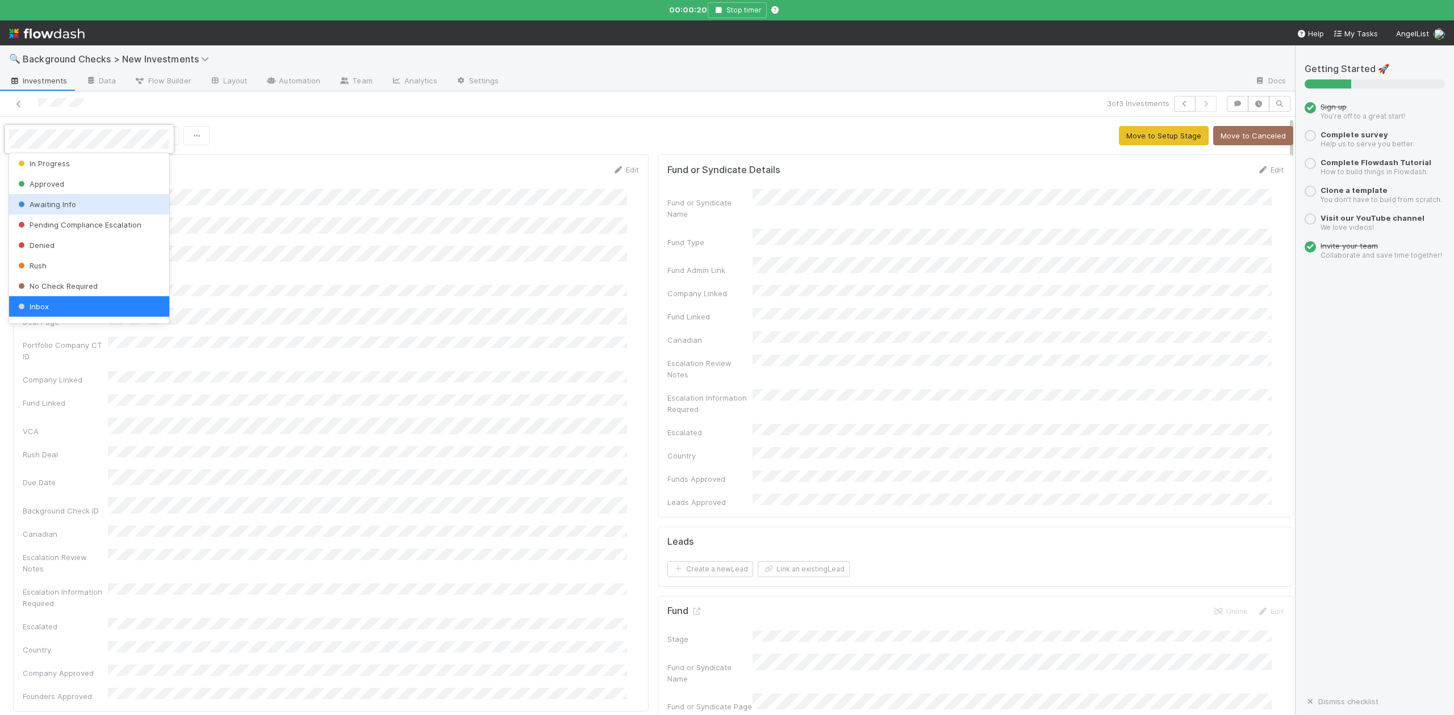
click at [60, 203] on span "Awaiting Info" at bounding box center [46, 204] width 60 height 9
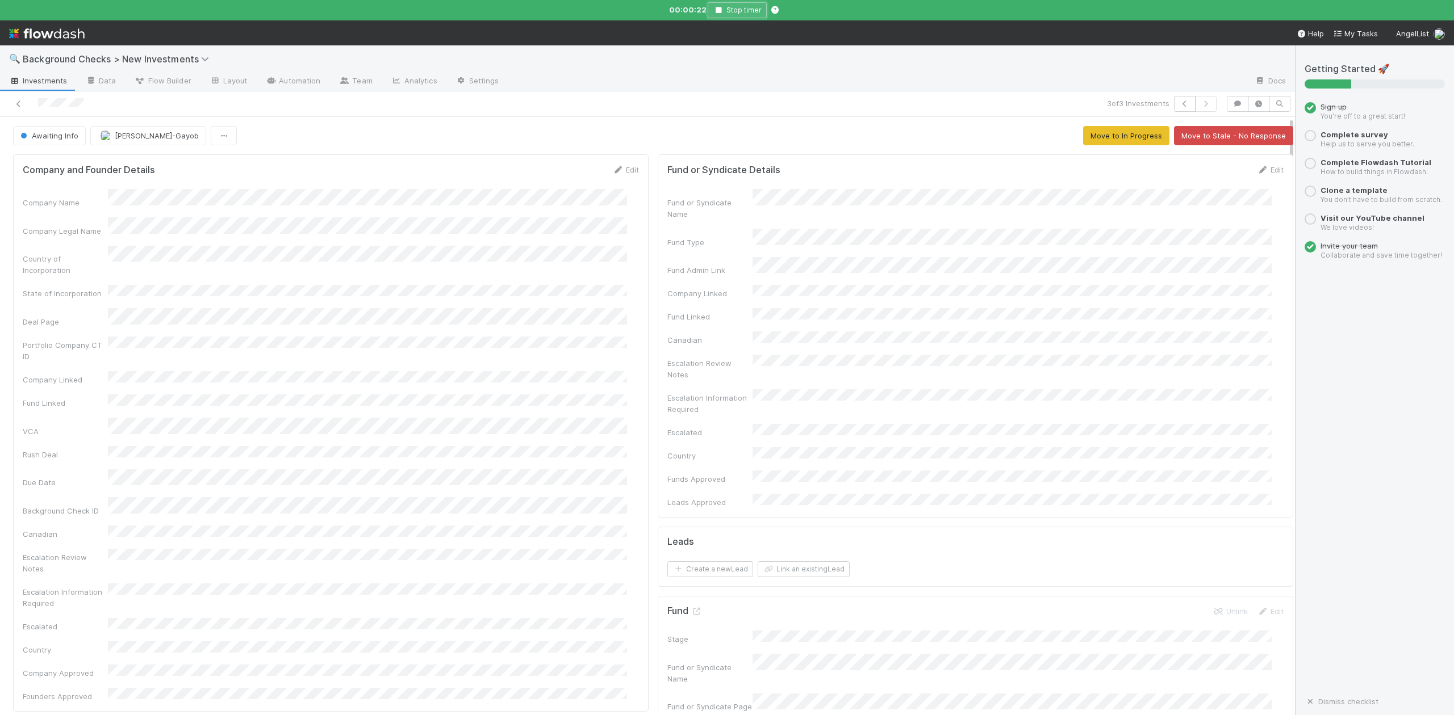
click at [718, 12] on icon "button" at bounding box center [718, 10] width 11 height 7
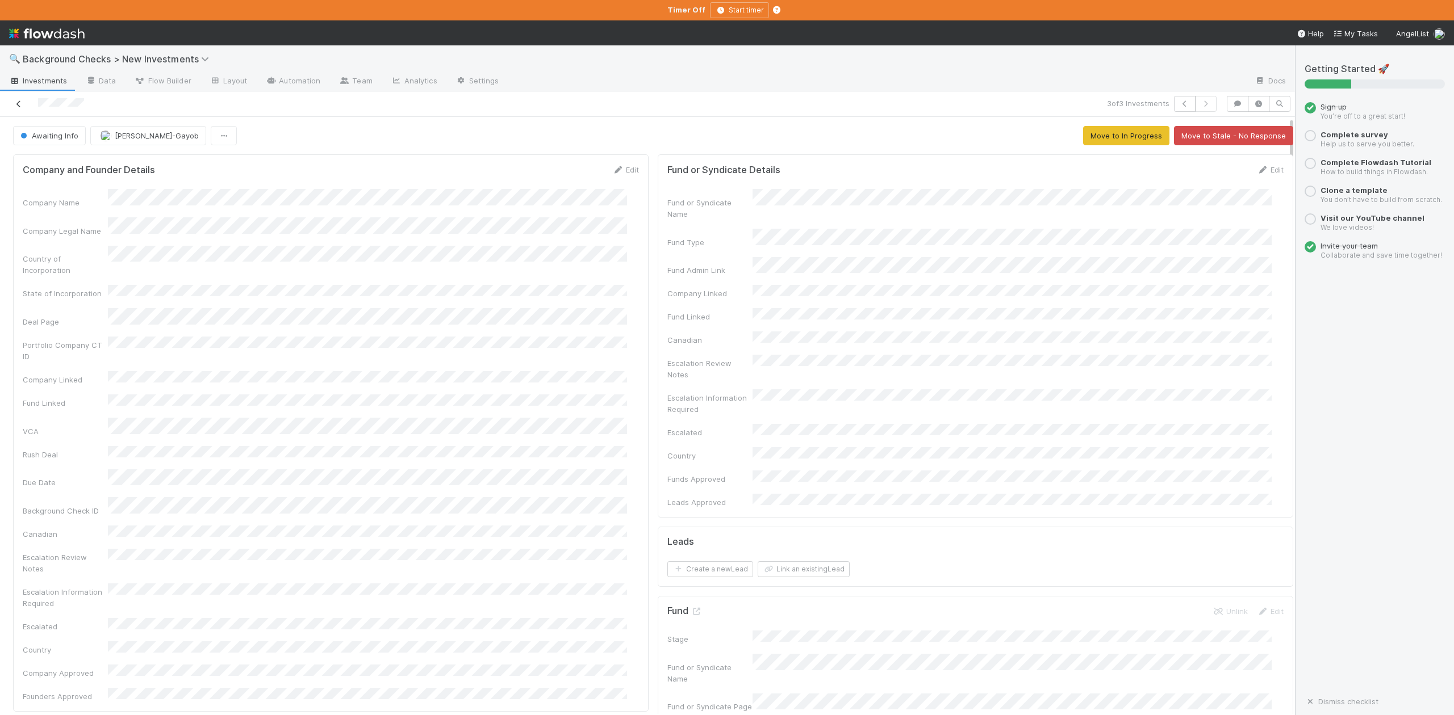
click at [17, 103] on icon at bounding box center [18, 104] width 11 height 7
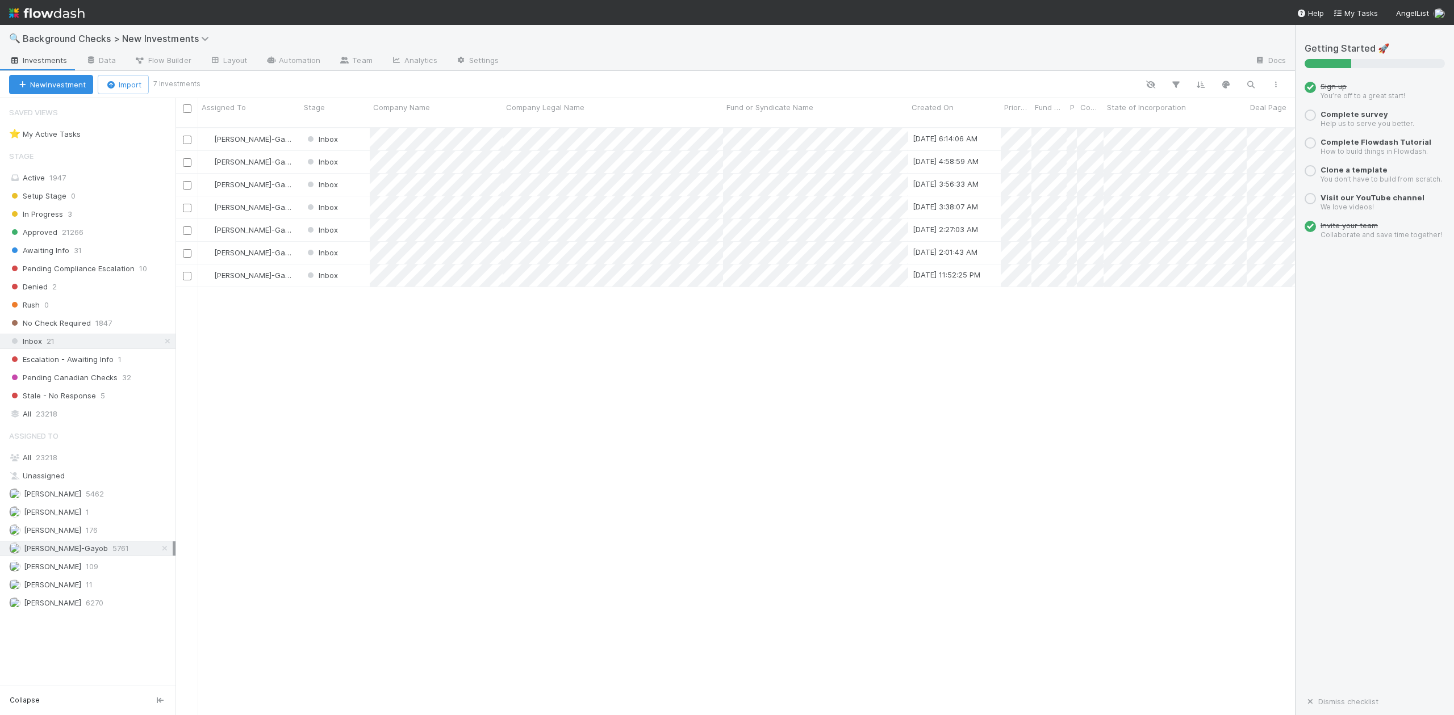
scroll to position [586, 1108]
drag, startPoint x: 478, startPoint y: 435, endPoint x: 478, endPoint y: 420, distance: 14.8
click at [478, 433] on div at bounding box center [727, 357] width 1454 height 715
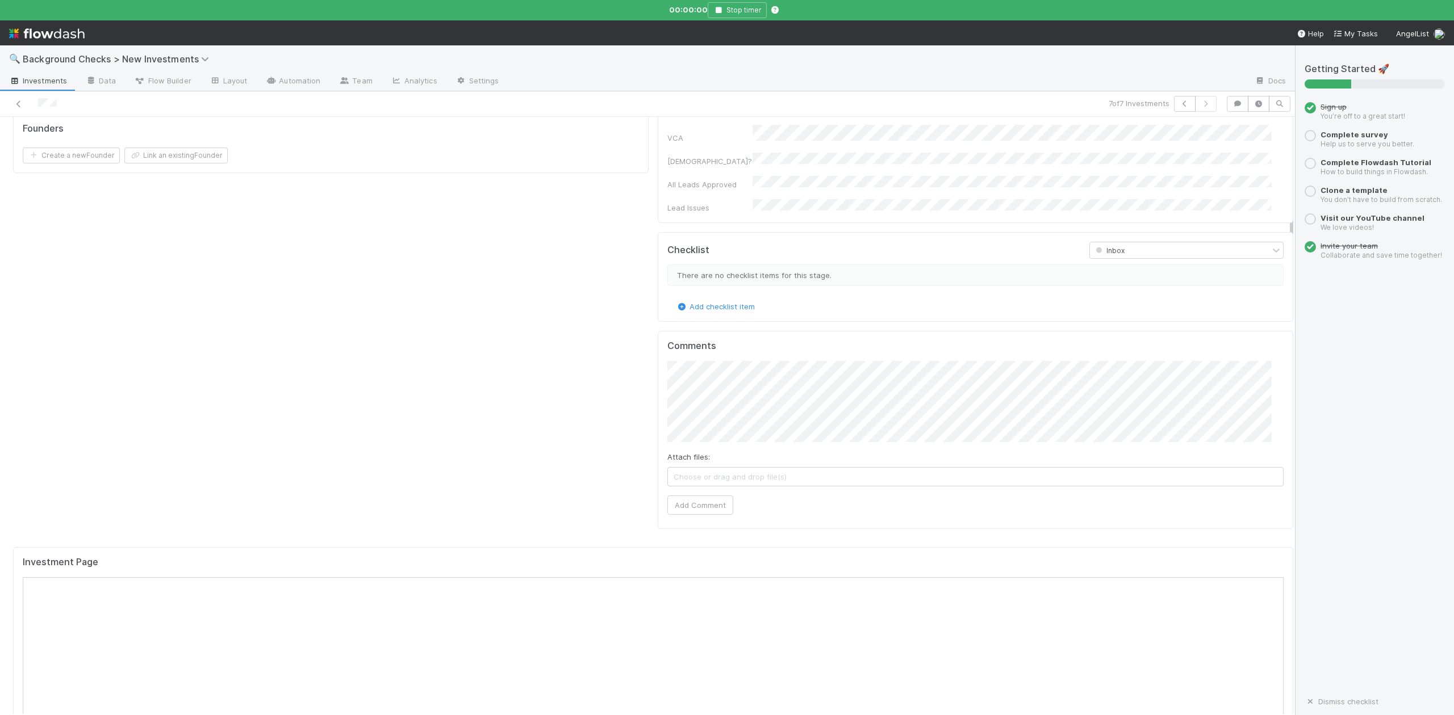
scroll to position [757, 0]
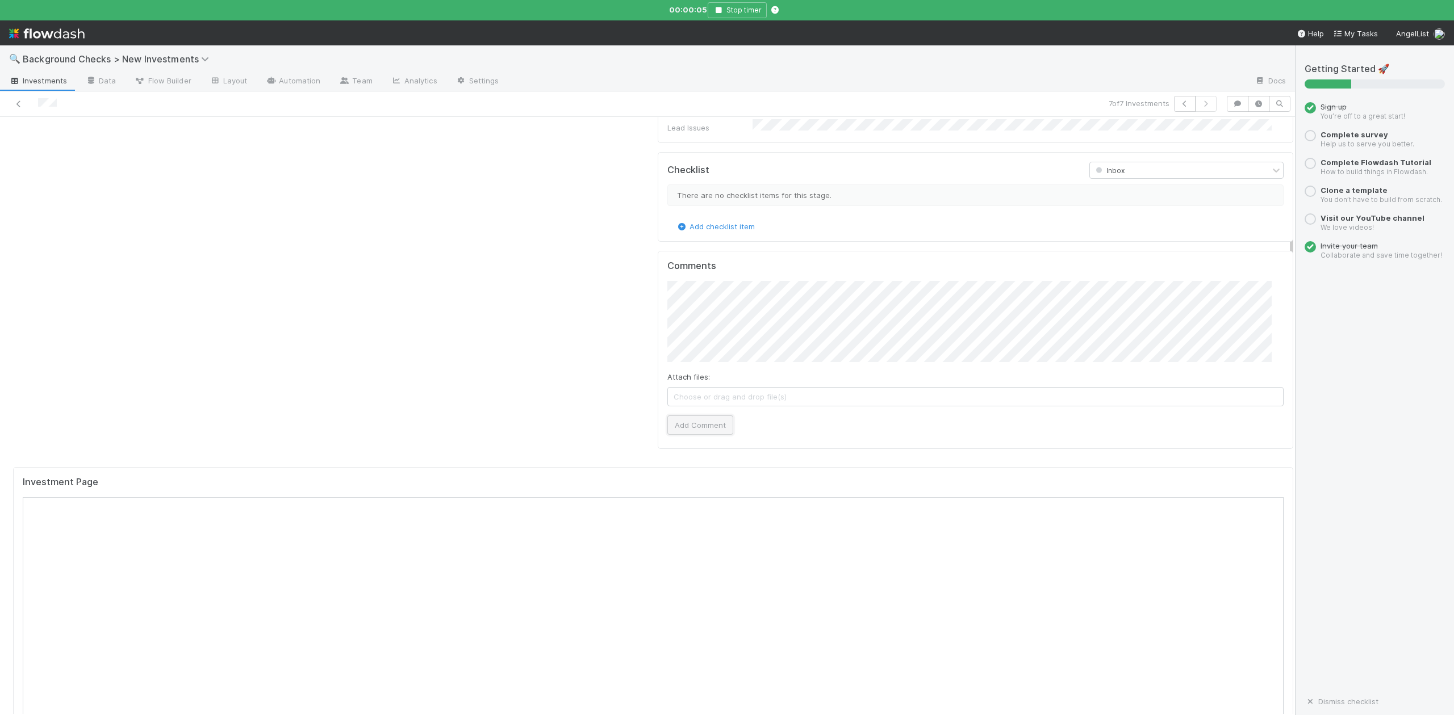
click at [695, 416] on button "Add Comment" at bounding box center [700, 425] width 66 height 19
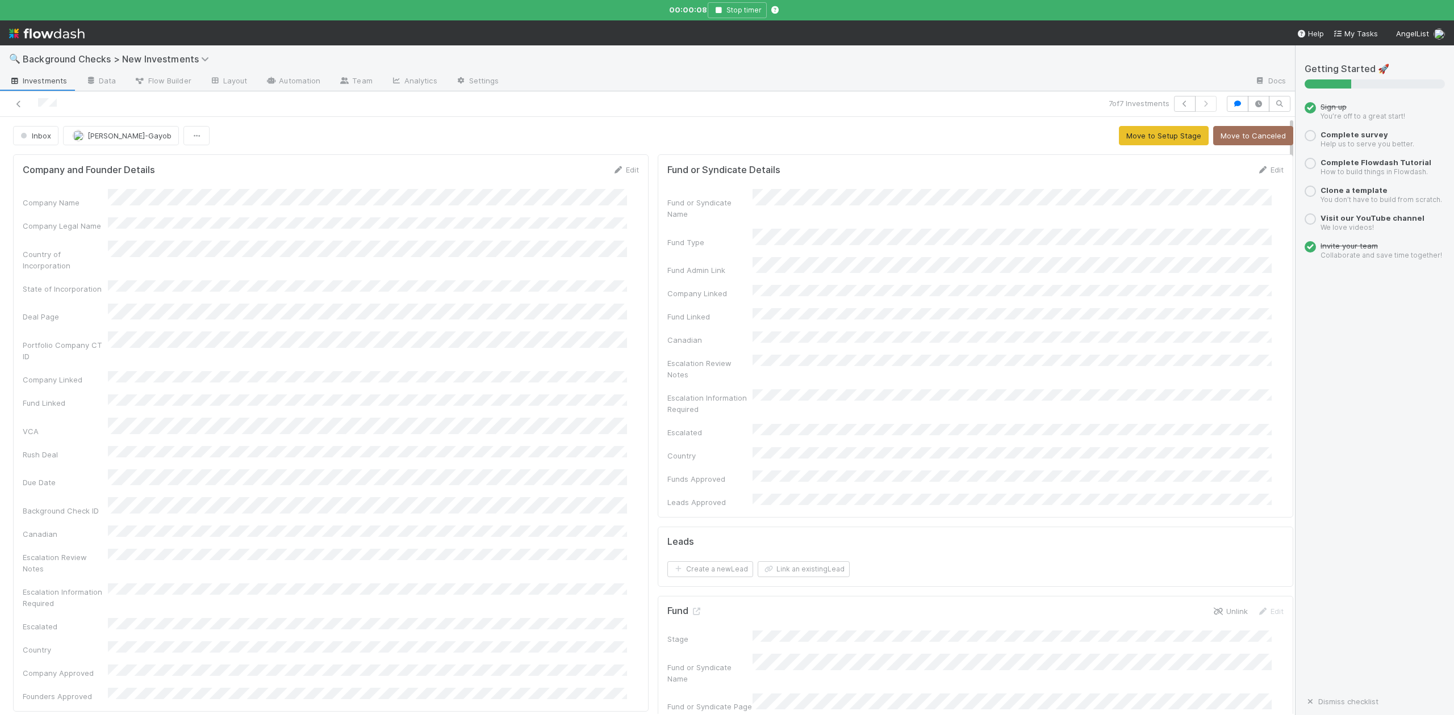
click at [1212, 608] on icon at bounding box center [1217, 611] width 11 height 7
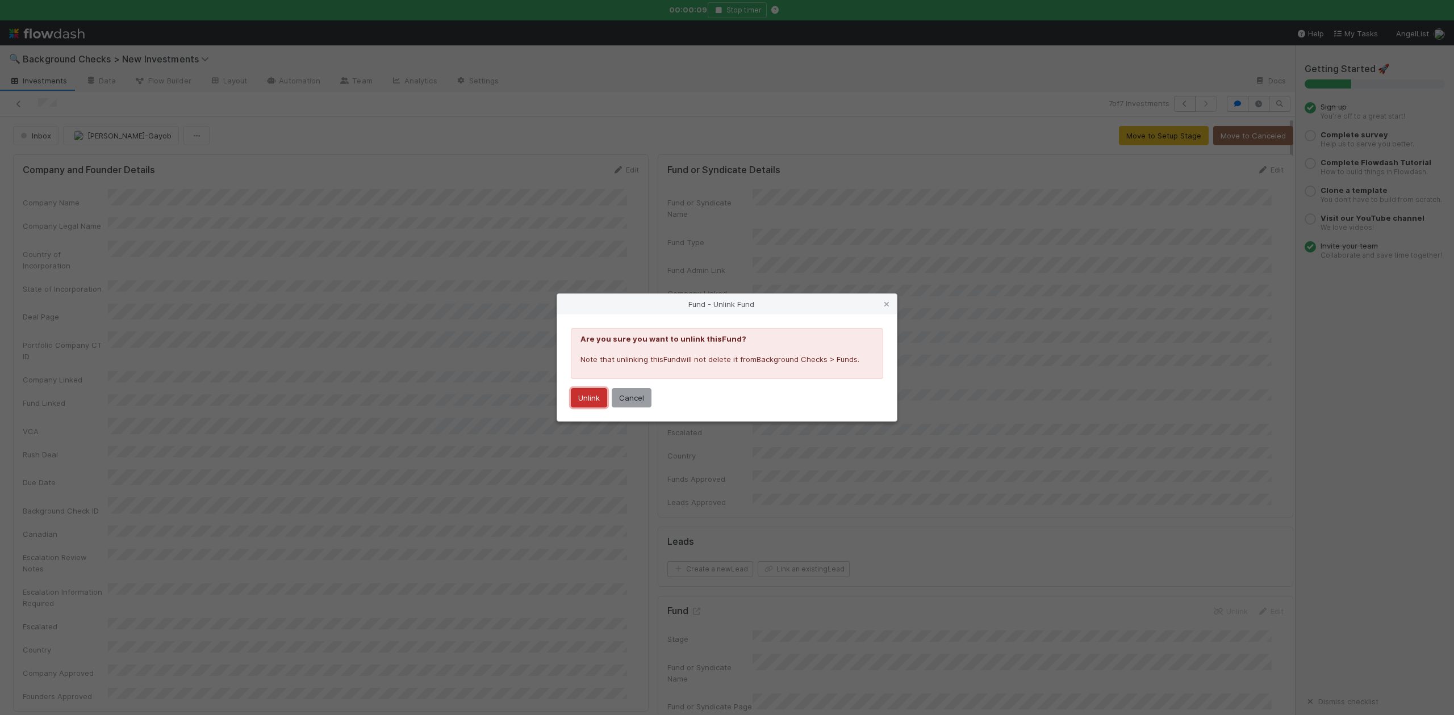
click at [581, 403] on button "Unlink" at bounding box center [589, 397] width 36 height 19
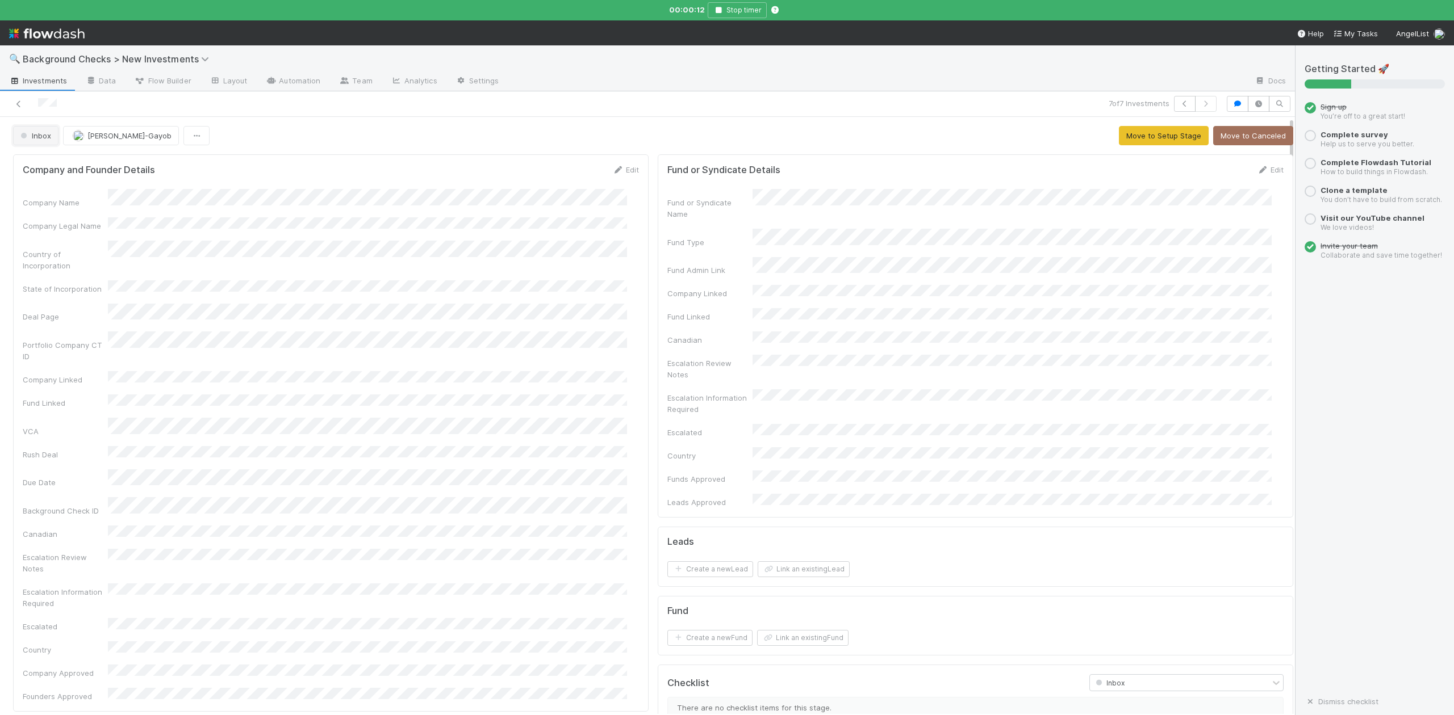
click at [39, 140] on span "Inbox" at bounding box center [34, 135] width 33 height 9
click at [67, 284] on span "No Check Required" at bounding box center [57, 286] width 82 height 9
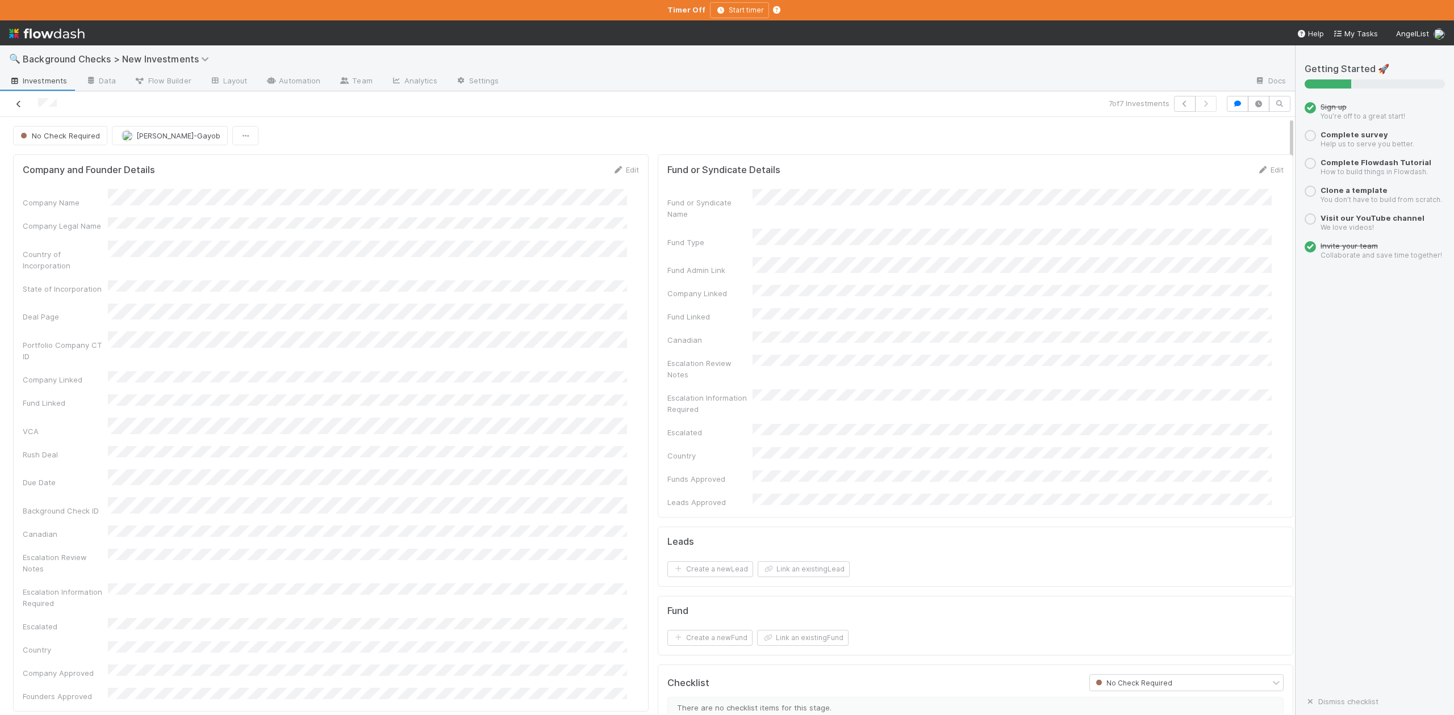
click at [18, 102] on icon at bounding box center [18, 104] width 11 height 7
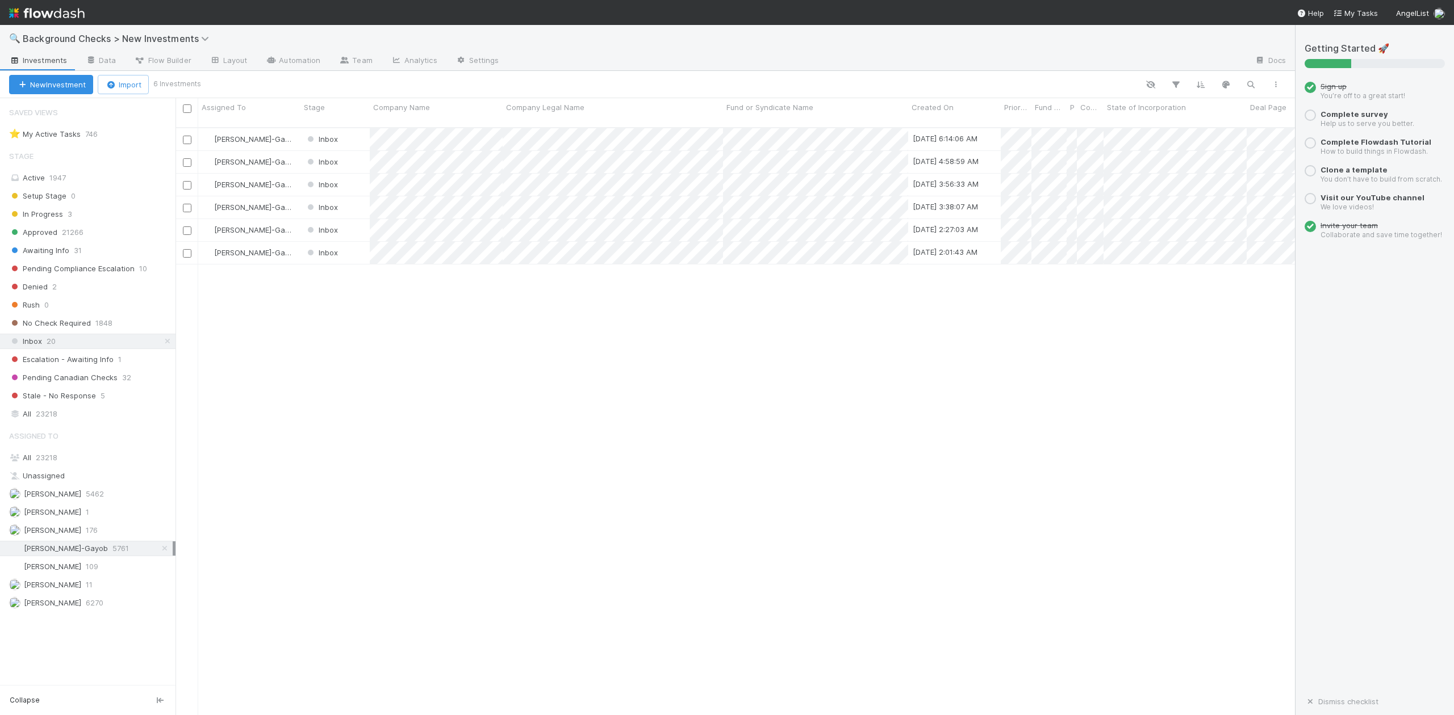
scroll to position [586, 1108]
click at [635, 444] on div at bounding box center [727, 357] width 1454 height 715
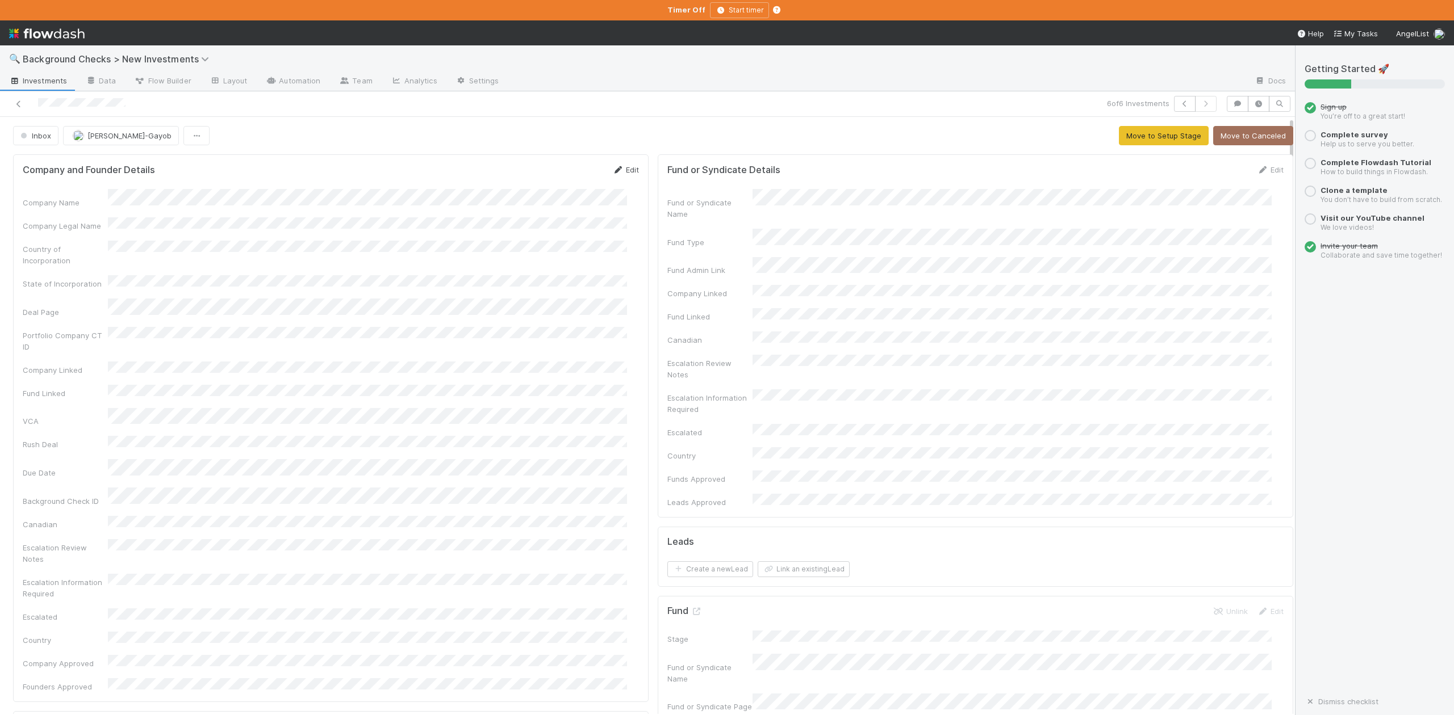
click at [620, 171] on link "Edit" at bounding box center [625, 169] width 27 height 9
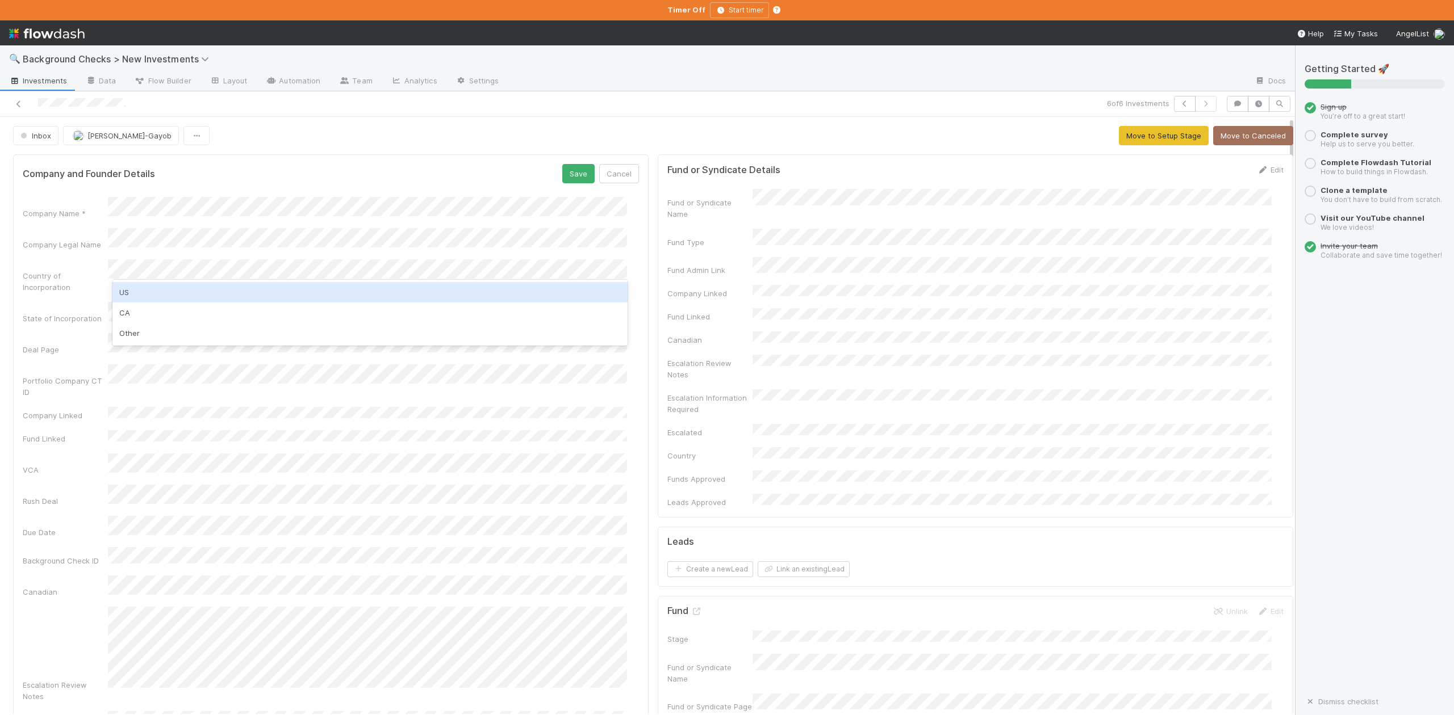
click at [148, 291] on div "US" at bounding box center [369, 292] width 514 height 20
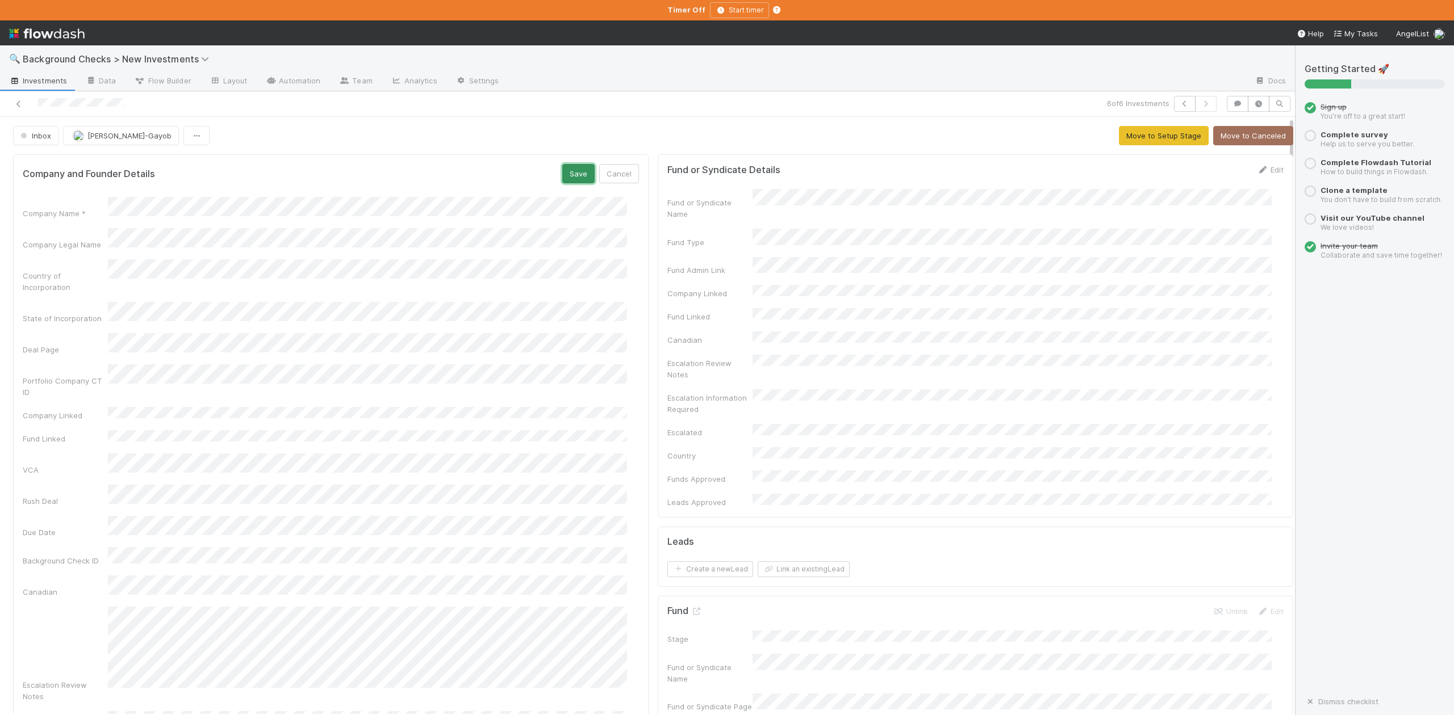
click at [564, 173] on button "Save" at bounding box center [578, 173] width 32 height 19
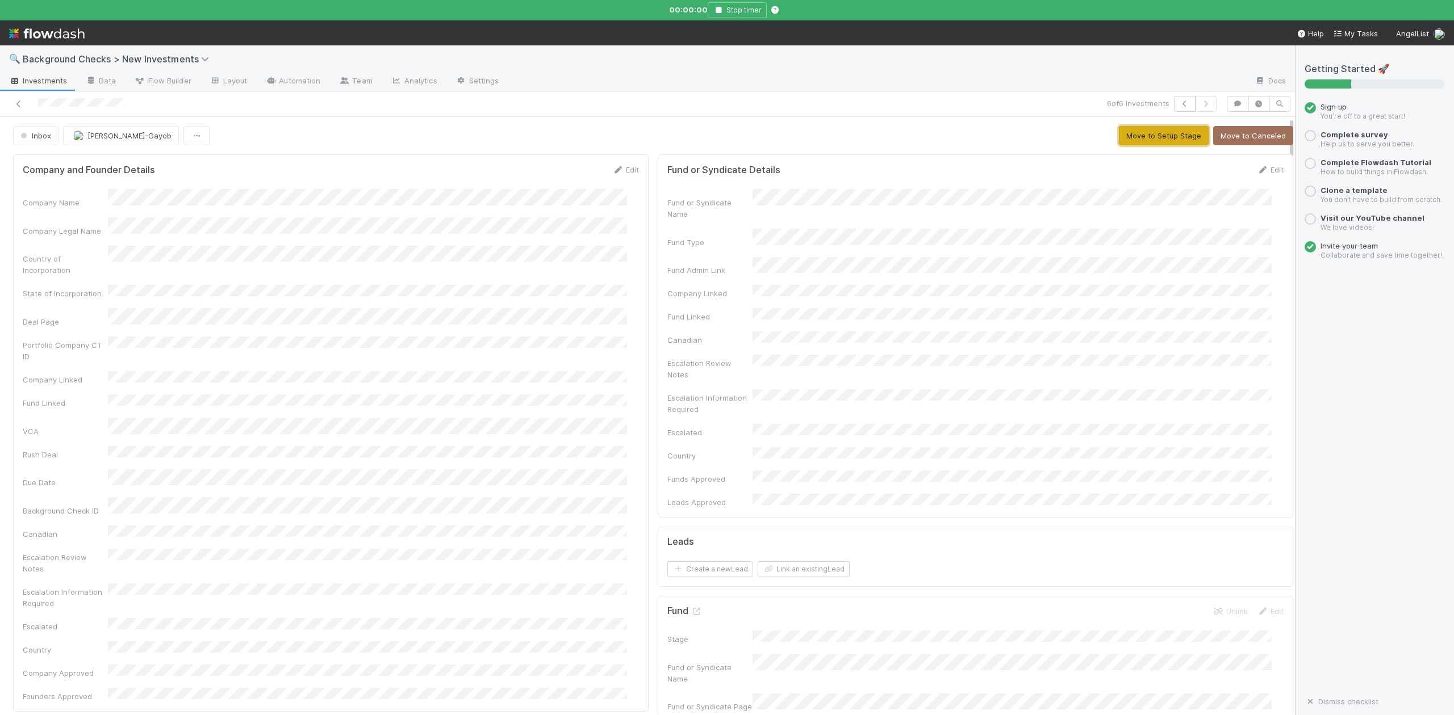
click at [1122, 135] on button "Move to Setup Stage" at bounding box center [1164, 135] width 90 height 19
click at [961, 137] on button "Create Company" at bounding box center [988, 135] width 76 height 19
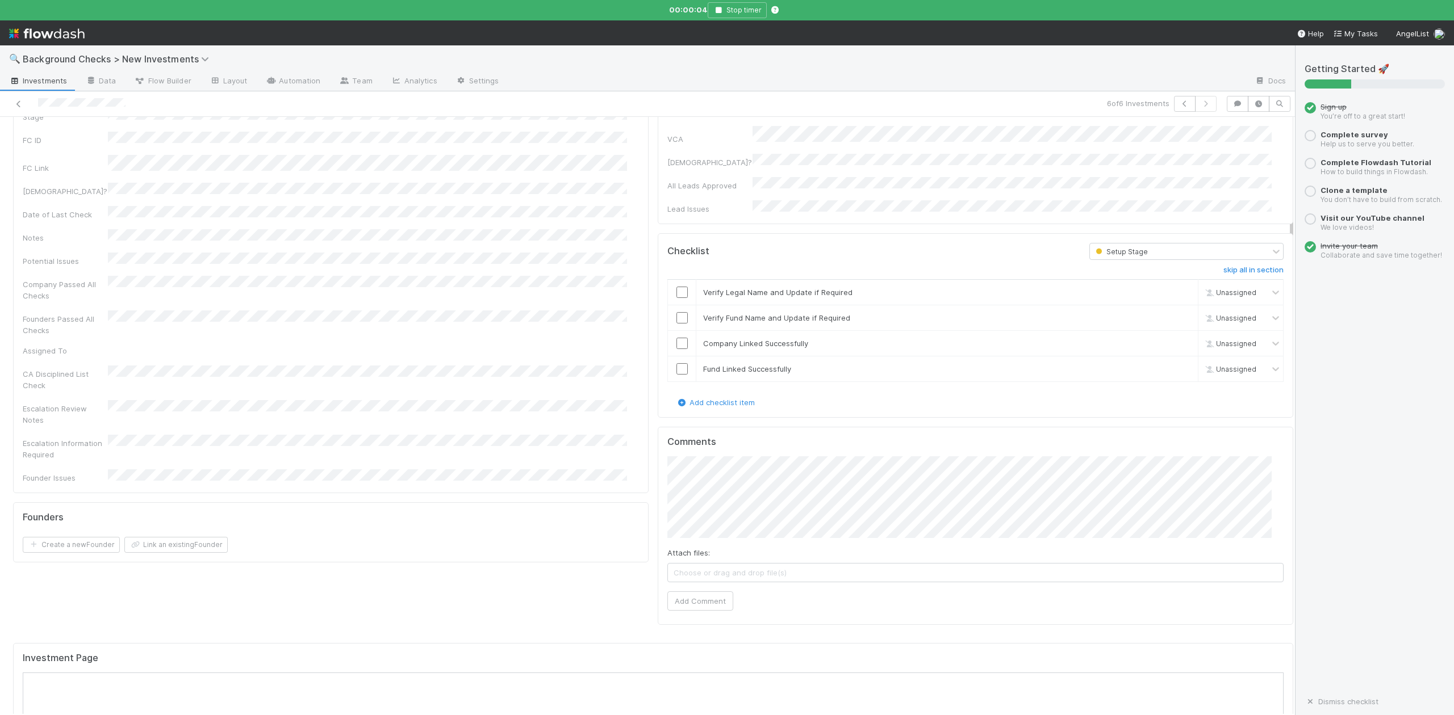
scroll to position [681, 0]
click at [676, 281] on input "checkbox" at bounding box center [681, 286] width 11 height 11
click at [676, 307] on input "checkbox" at bounding box center [681, 312] width 11 height 11
click at [676, 332] on input "checkbox" at bounding box center [681, 337] width 11 height 11
click at [670, 350] on td at bounding box center [682, 363] width 28 height 26
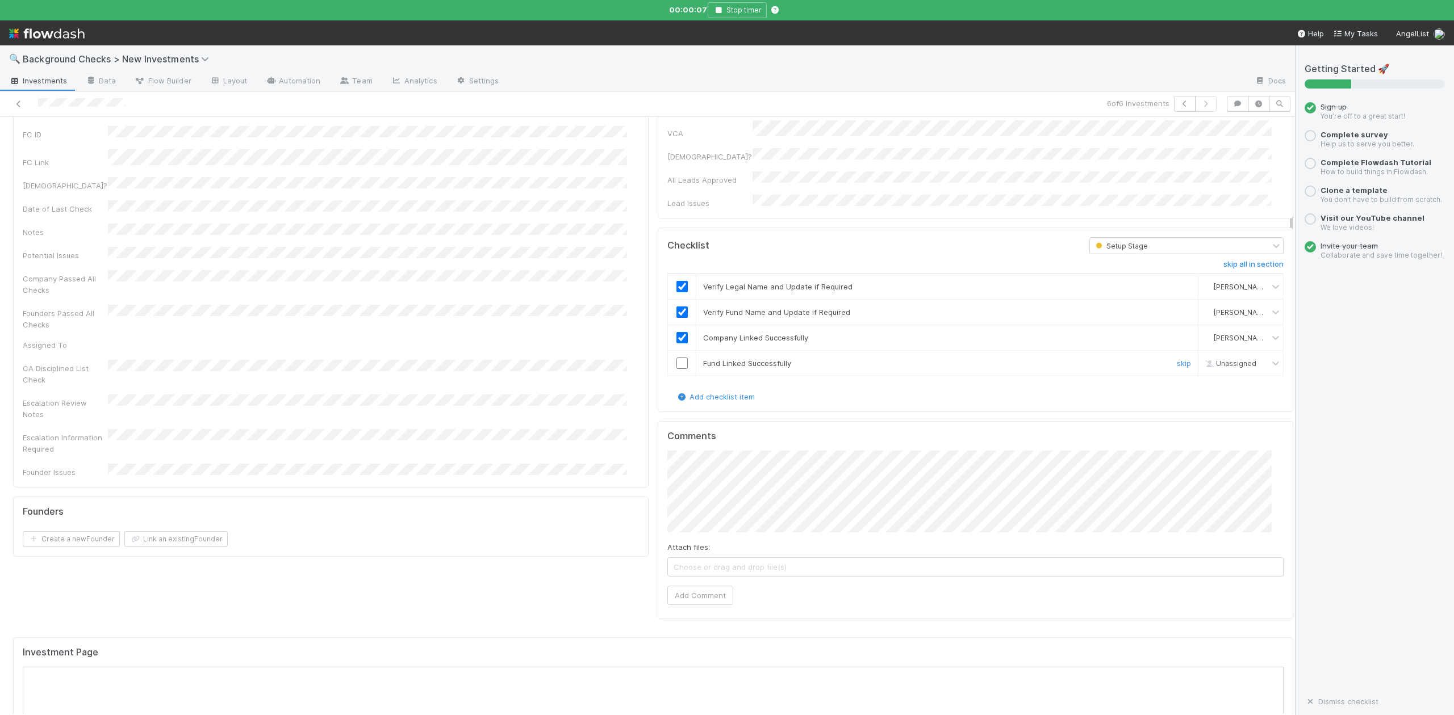
click at [676, 358] on input "checkbox" at bounding box center [681, 363] width 11 height 11
checkbox input "true"
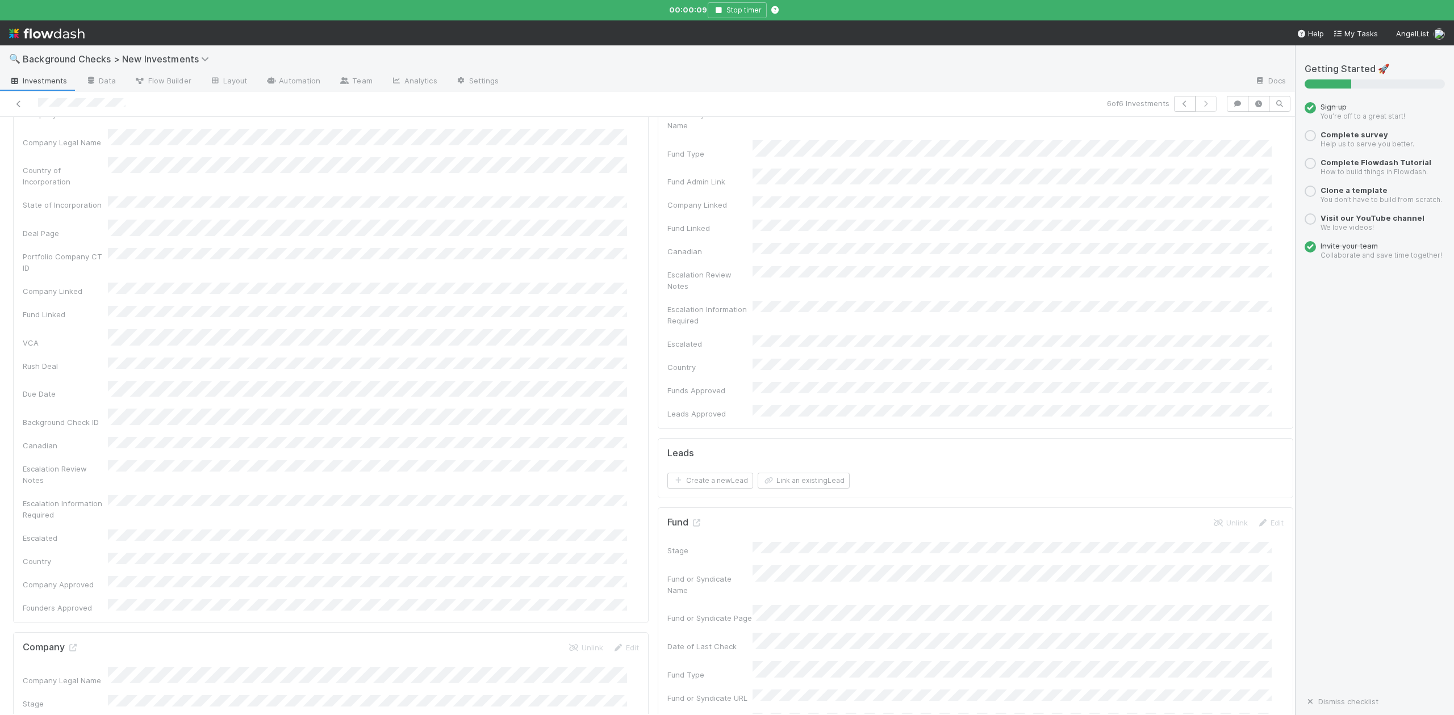
scroll to position [0, 0]
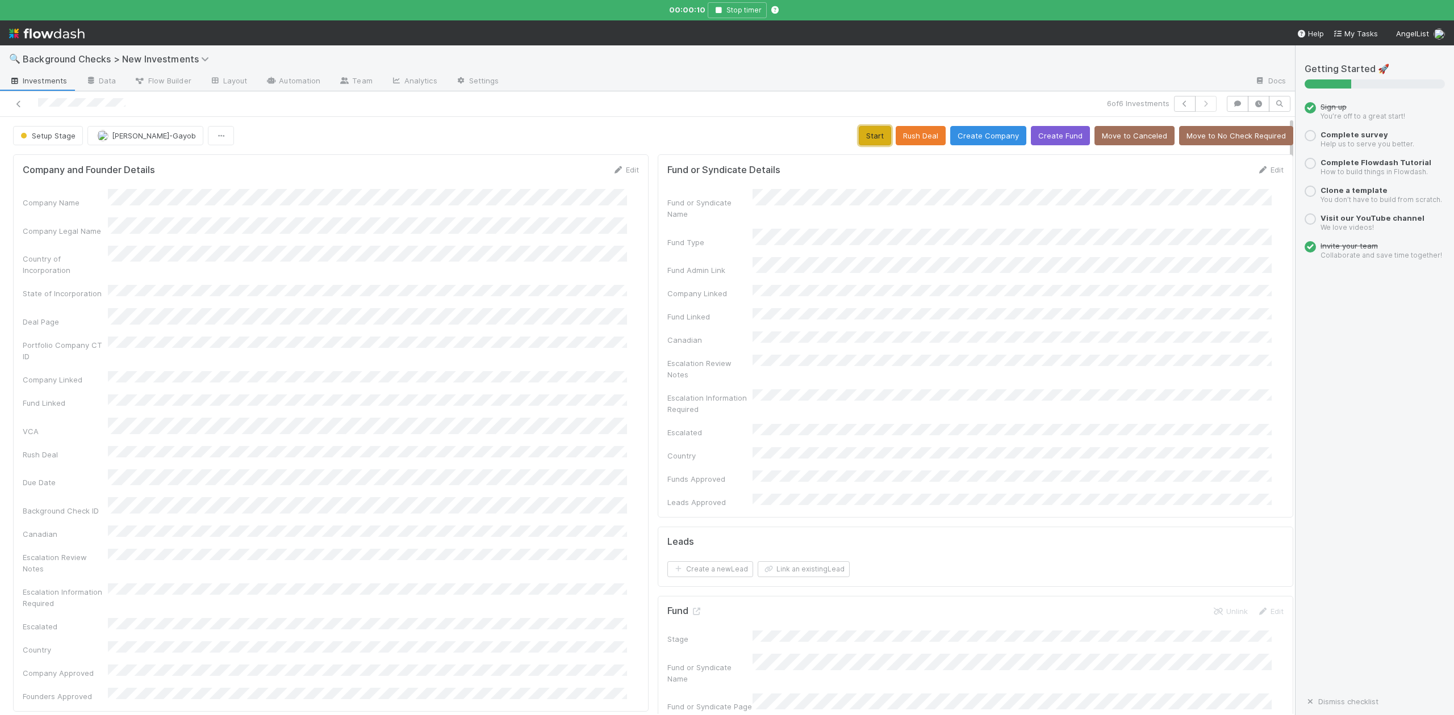
click at [859, 137] on button "Start" at bounding box center [875, 135] width 32 height 19
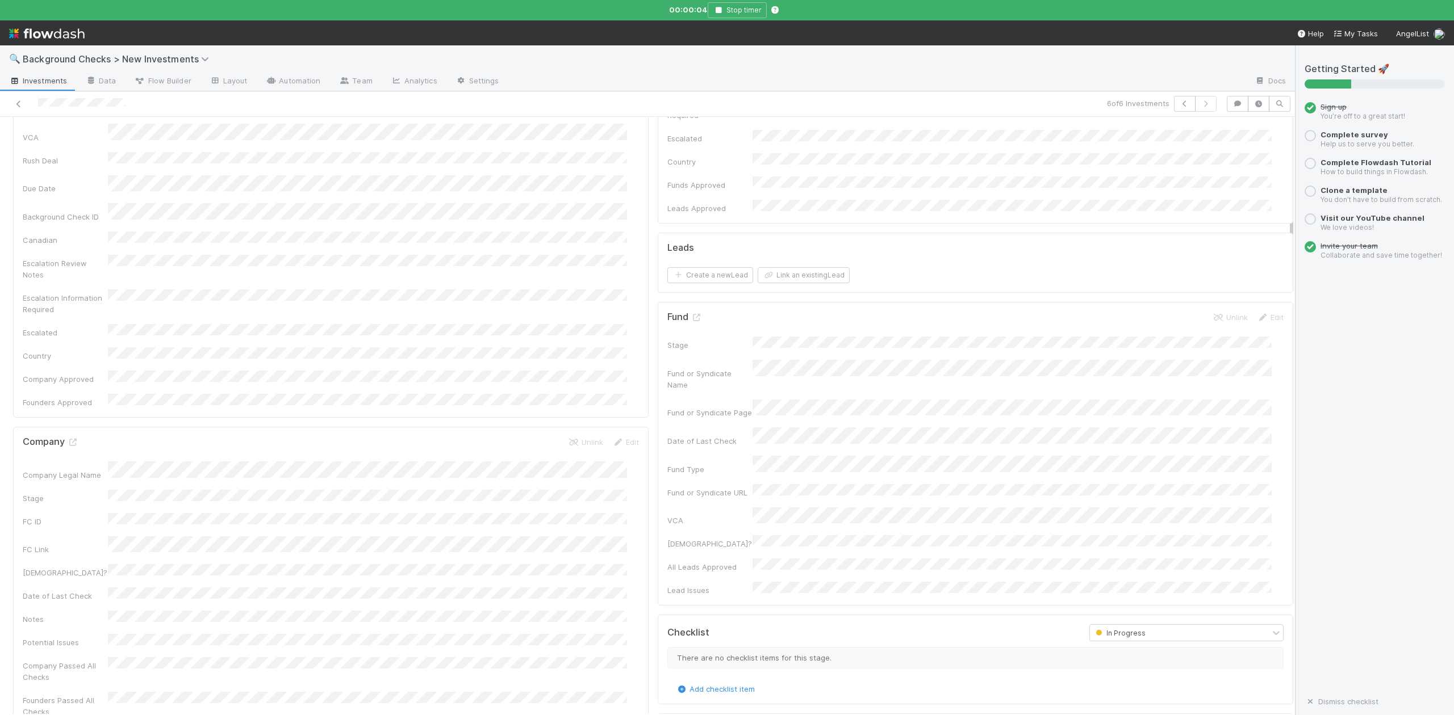
scroll to position [378, 0]
click at [76, 355] on icon at bounding box center [72, 358] width 11 height 7
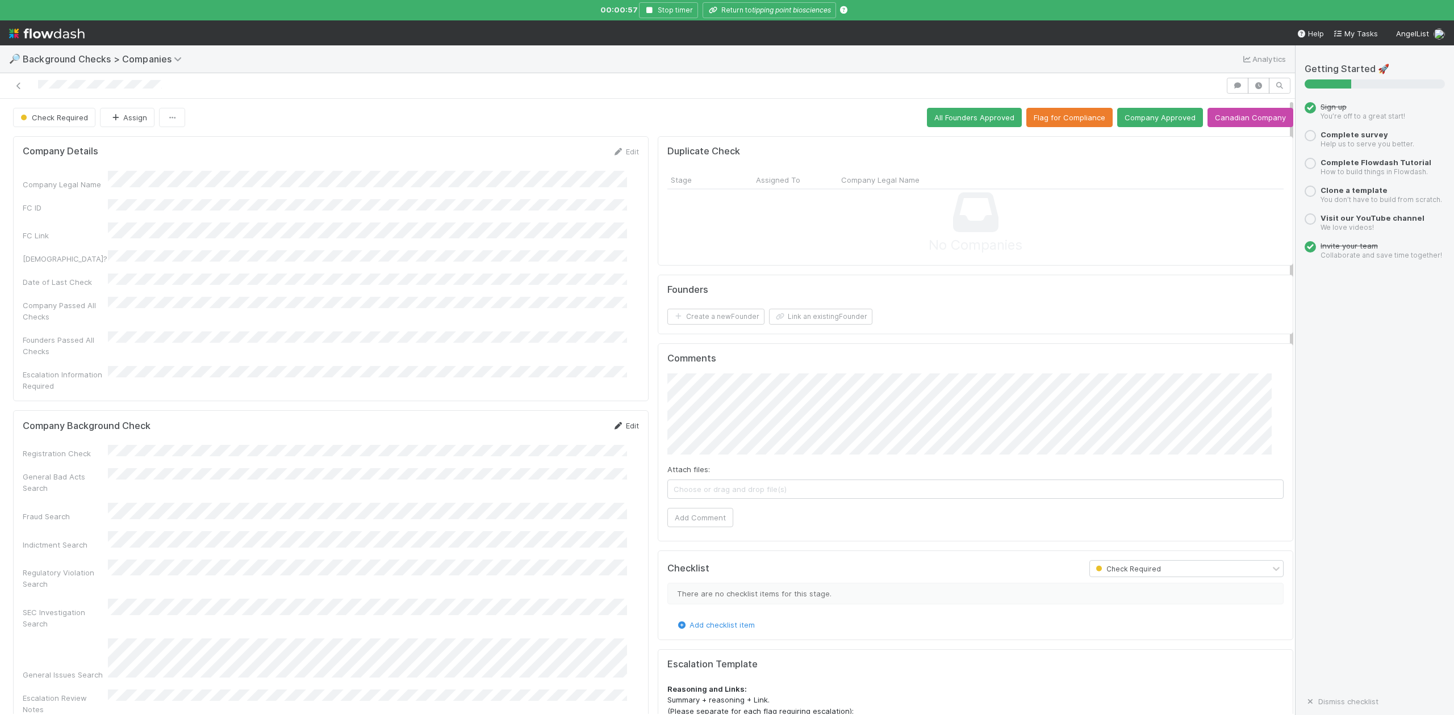
click at [616, 421] on link "Edit" at bounding box center [625, 425] width 27 height 9
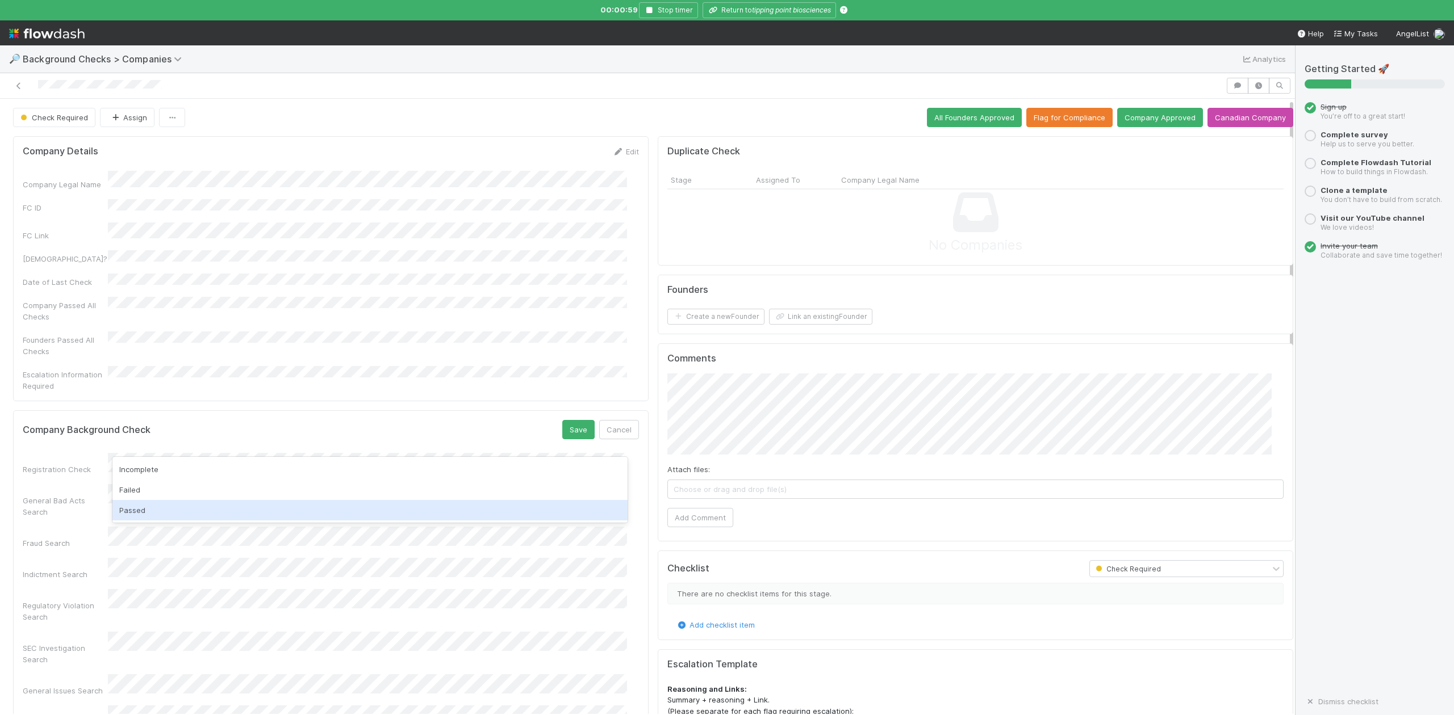
click at [128, 504] on div "Passed" at bounding box center [369, 510] width 514 height 20
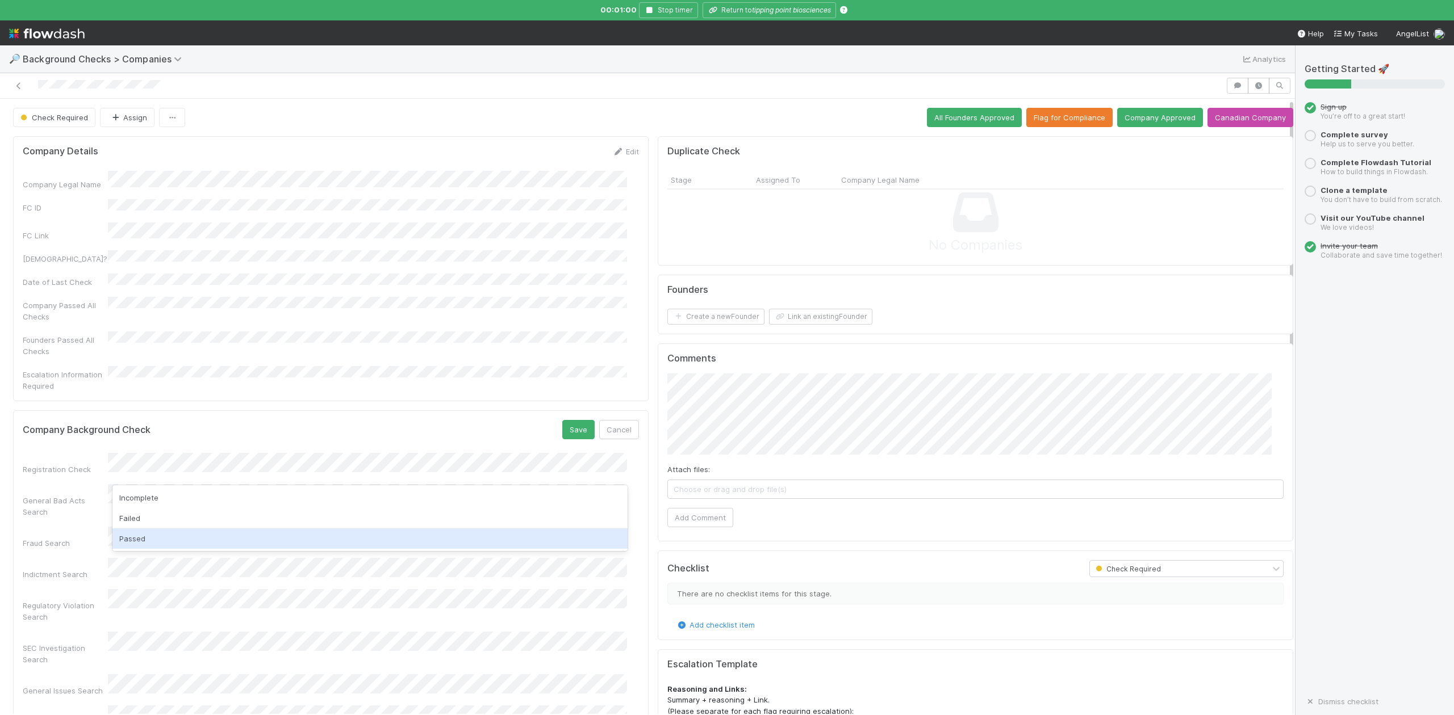
click at [139, 534] on div "Passed" at bounding box center [369, 539] width 514 height 20
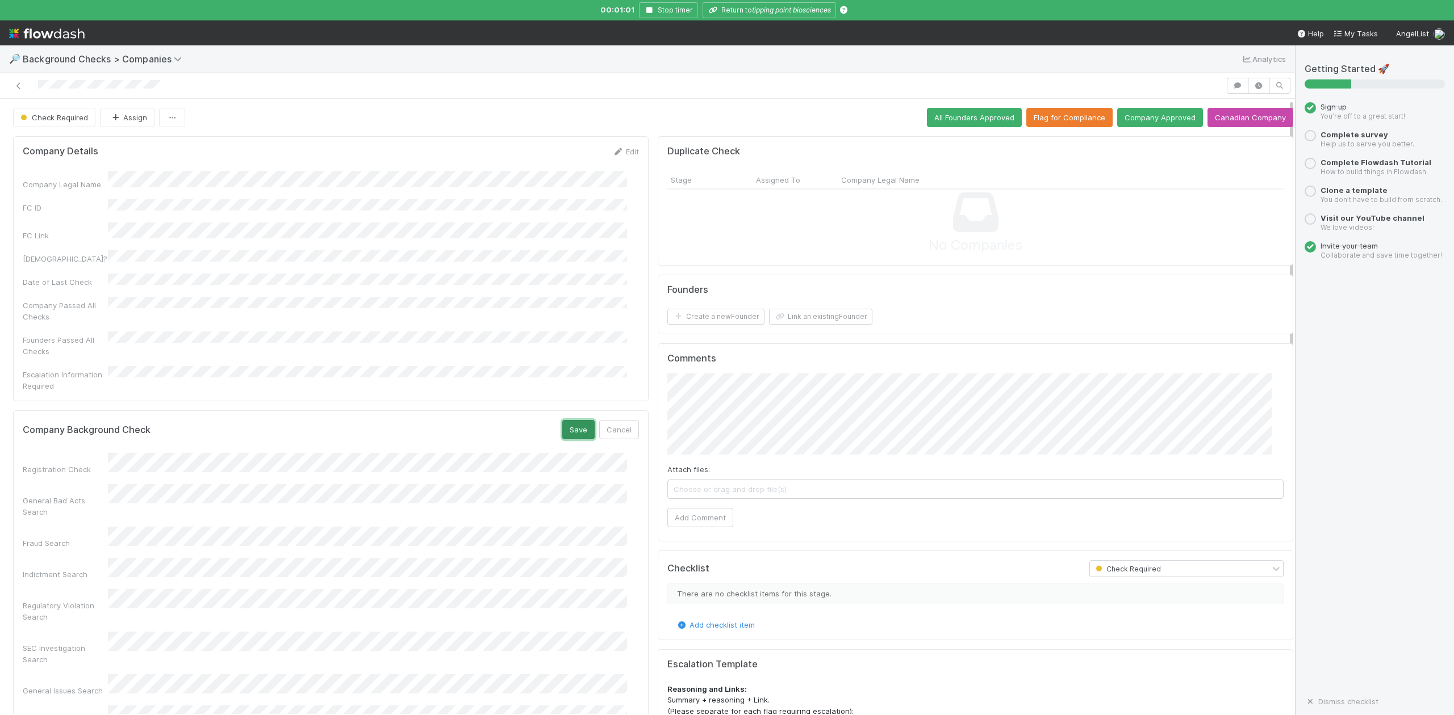
click at [564, 420] on button "Save" at bounding box center [578, 429] width 32 height 19
click at [796, 319] on button "Link an existing Founder" at bounding box center [820, 317] width 103 height 16
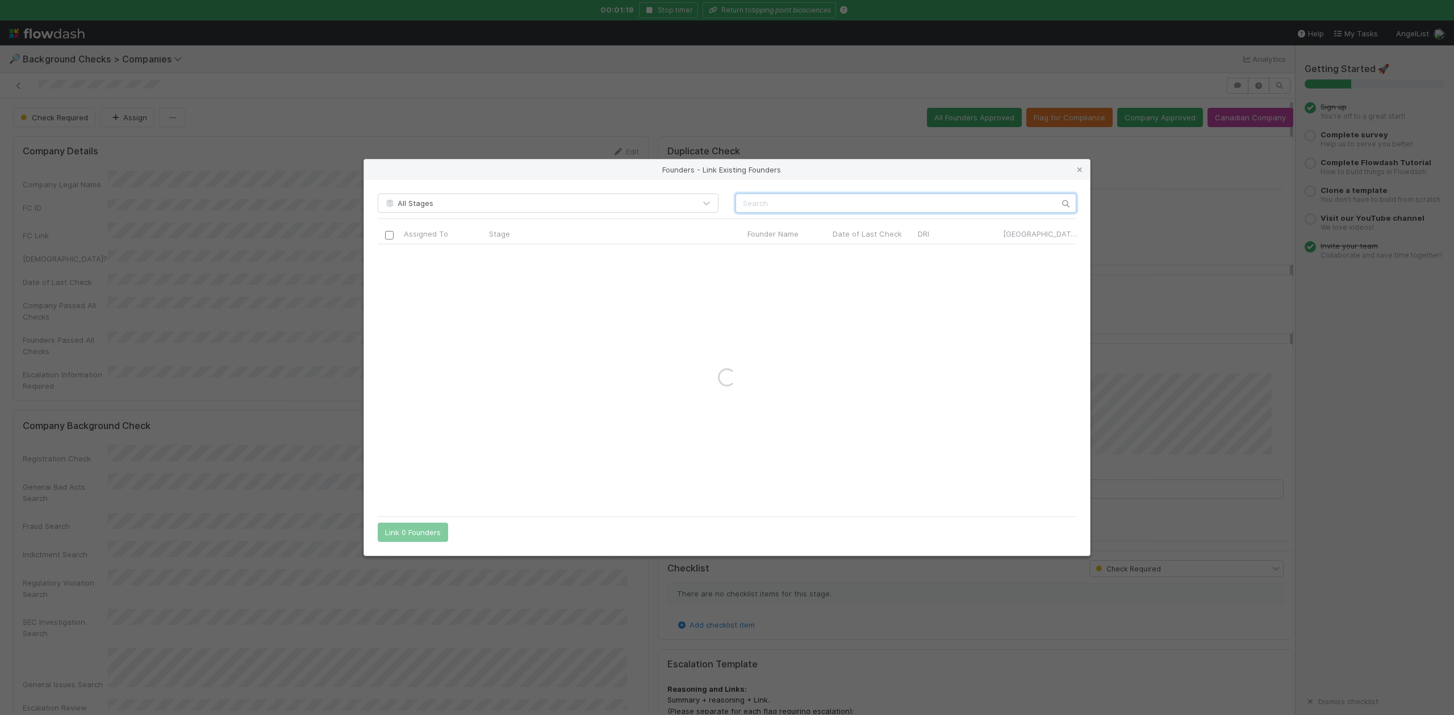
click at [755, 201] on input "text" at bounding box center [905, 203] width 341 height 19
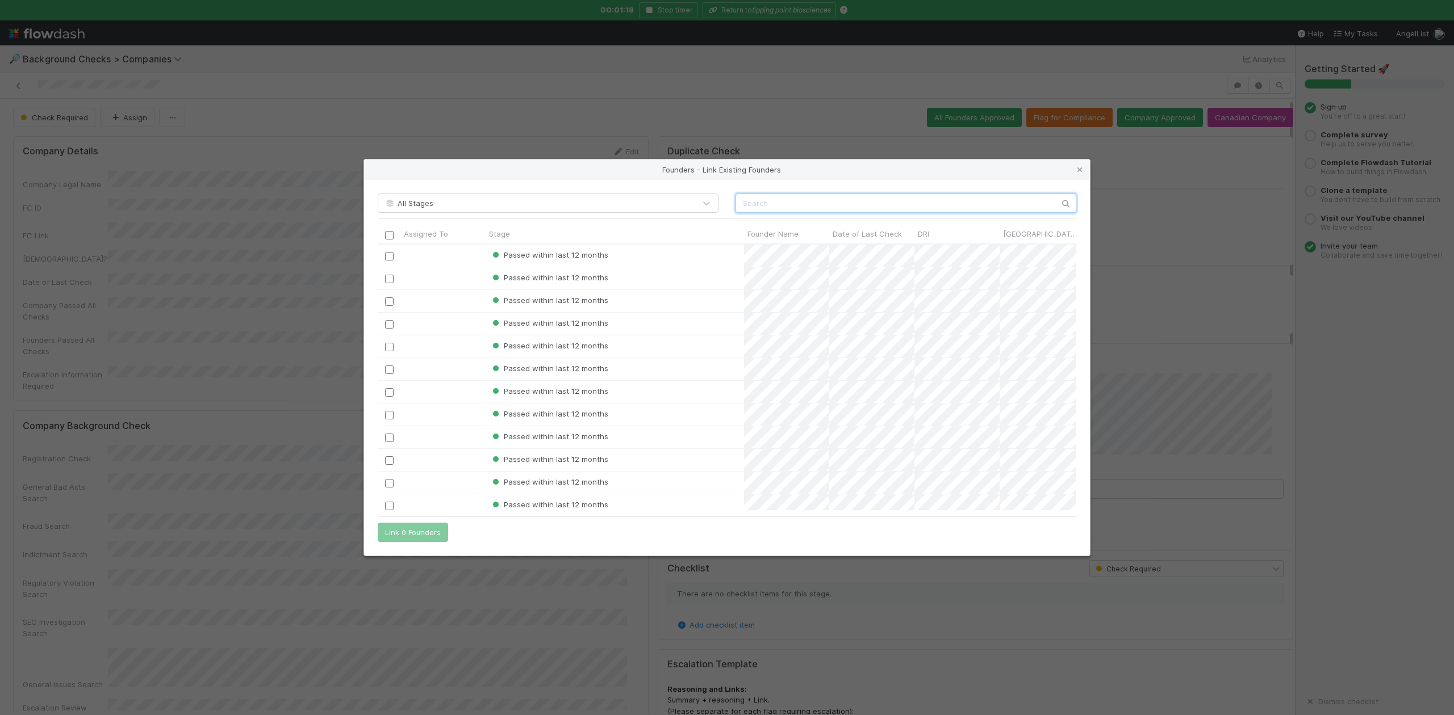
scroll to position [255, 686]
paste input "Laura Hsieh"
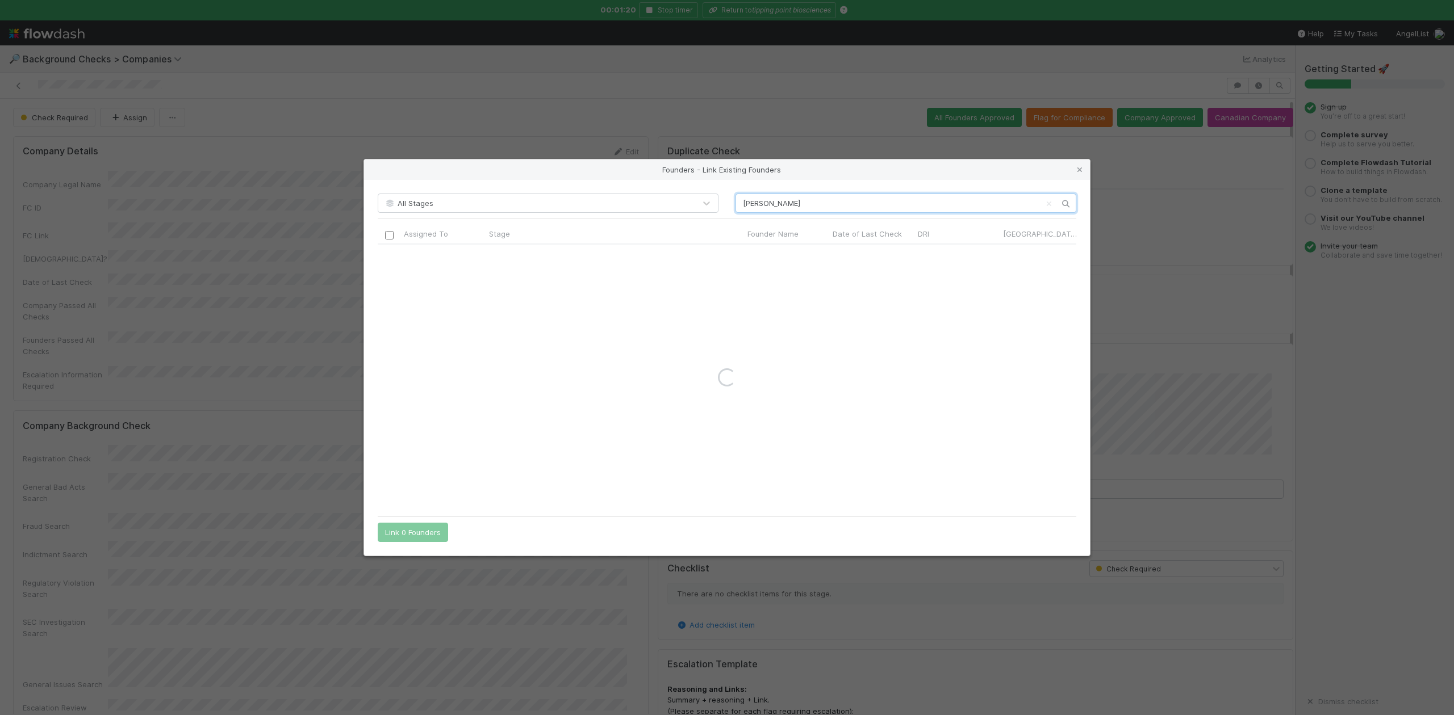
click at [743, 206] on input "Laura Hsieh" at bounding box center [905, 203] width 341 height 19
type input "Laura Hsieh"
click at [385, 257] on input "checkbox" at bounding box center [389, 256] width 9 height 9
click at [405, 534] on button "Link 1 Founder" at bounding box center [410, 532] width 65 height 19
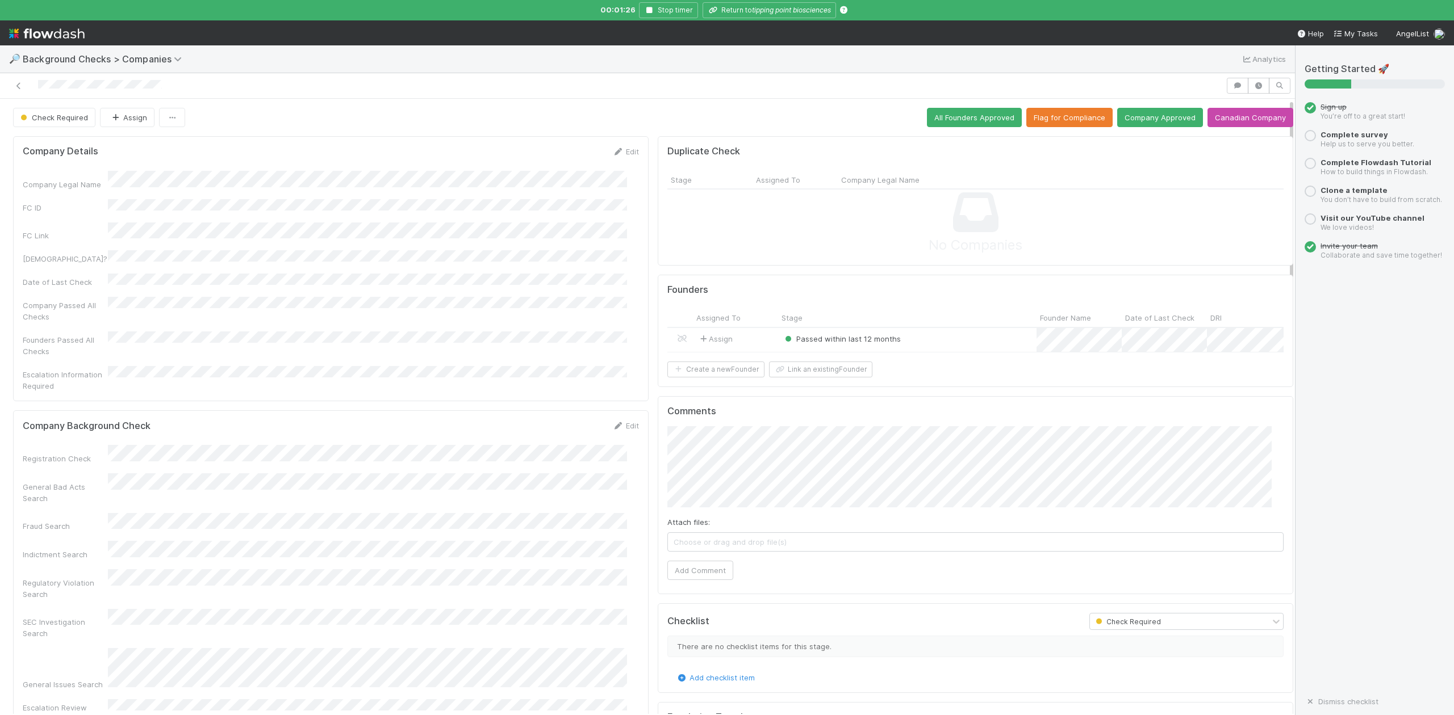
click at [934, 350] on div "Passed within last 12 months" at bounding box center [907, 340] width 258 height 24
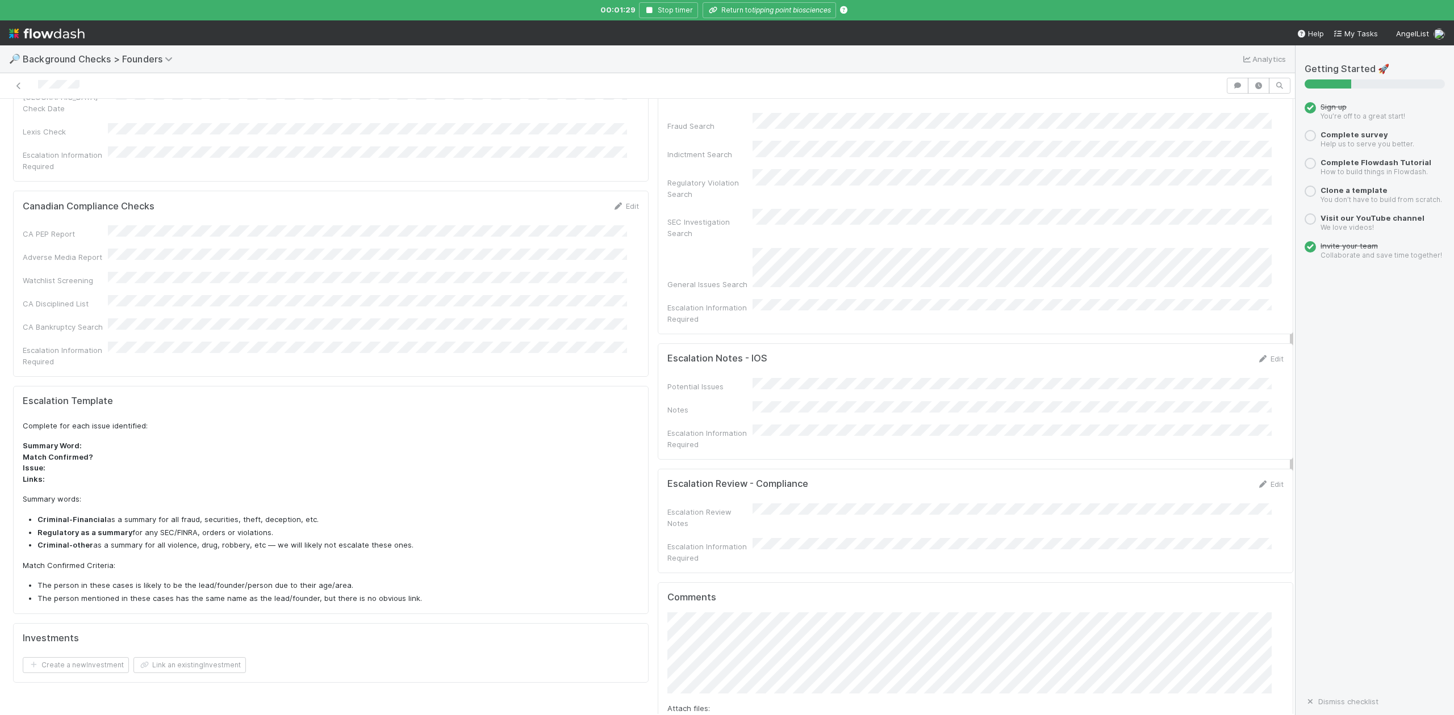
scroll to position [378, 0]
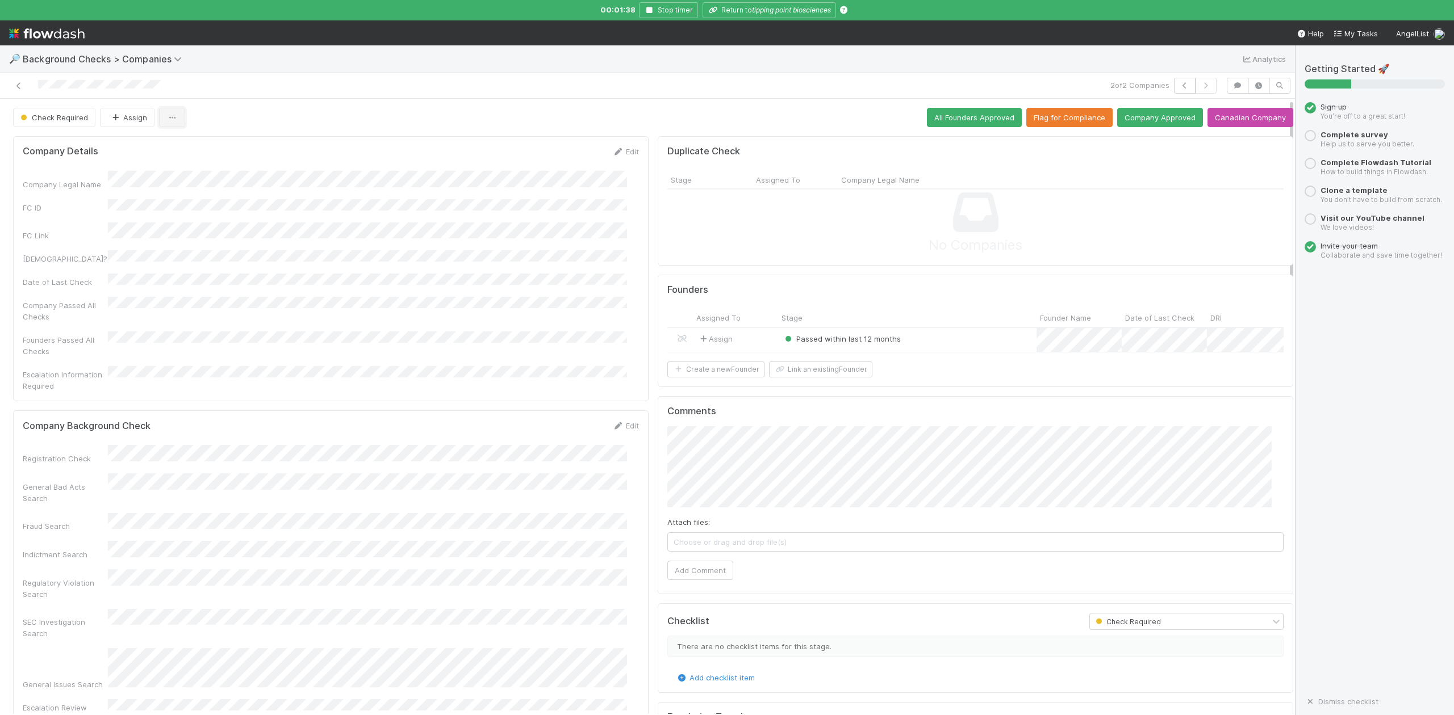
click at [174, 122] on icon "button" at bounding box center [171, 117] width 11 height 7
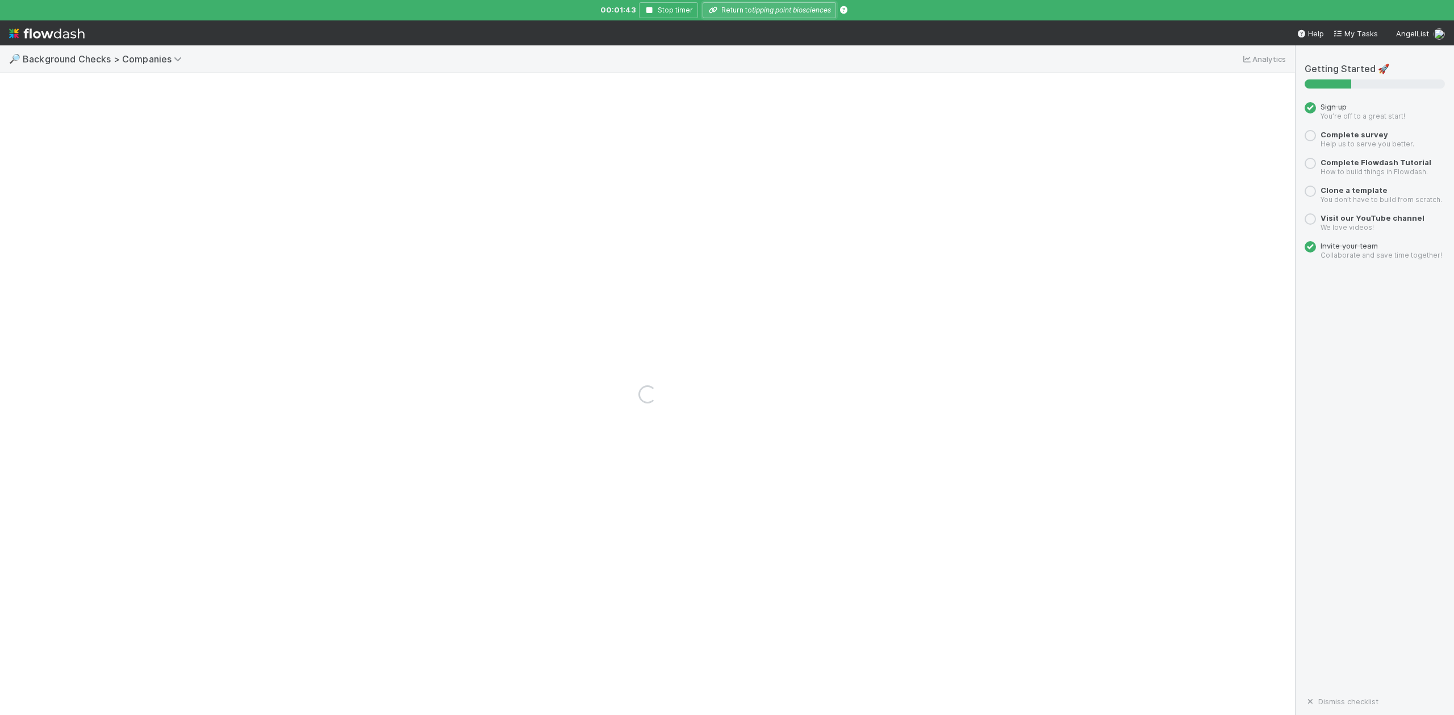
click at [769, 7] on icon "tipping point biosciences" at bounding box center [791, 10] width 79 height 9
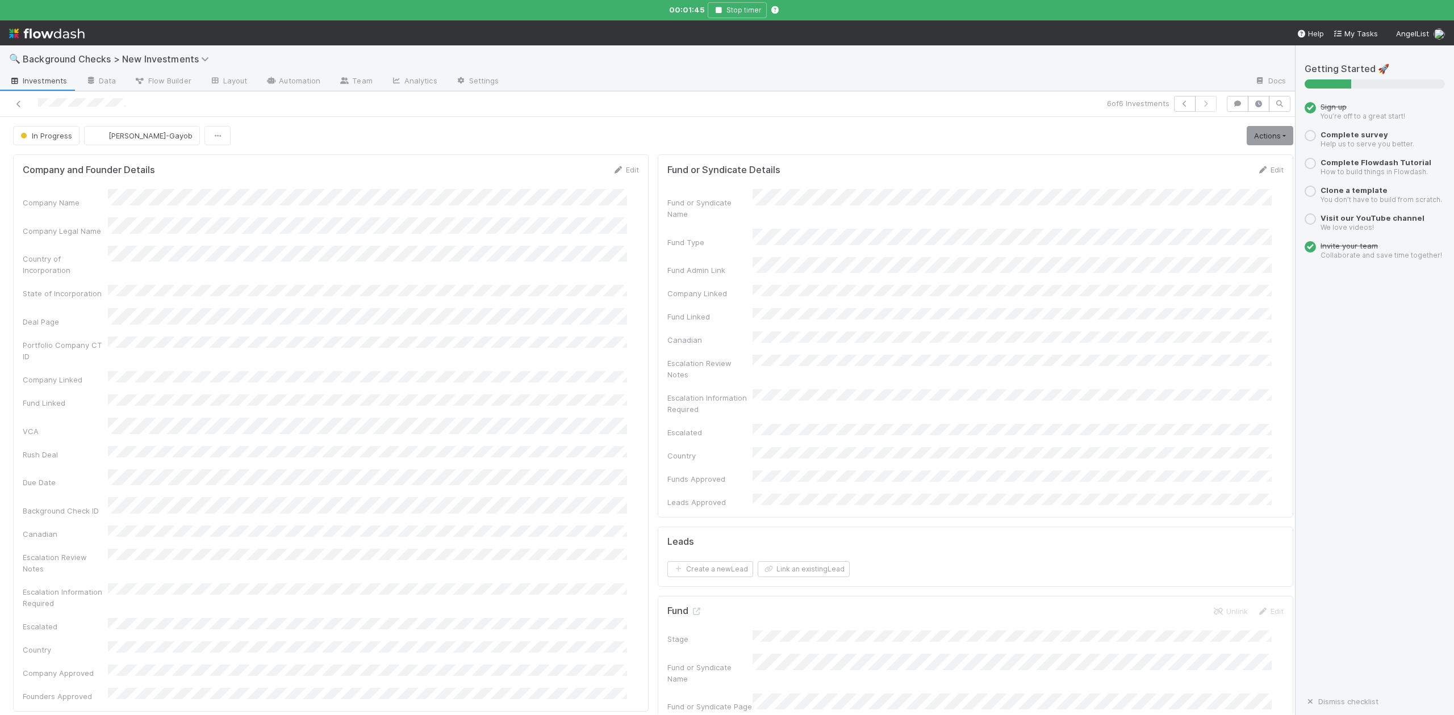
scroll to position [378, 0]
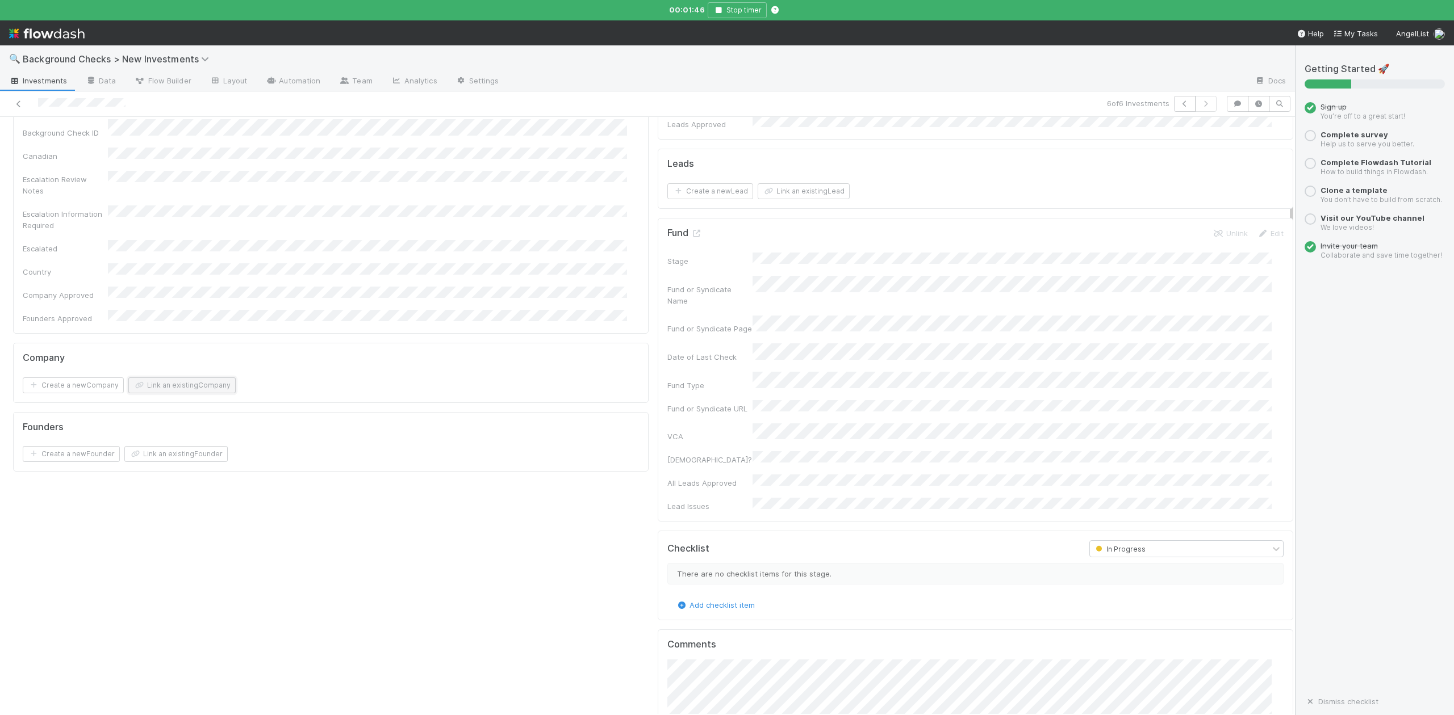
click at [177, 378] on button "Link an existing Company" at bounding box center [181, 386] width 107 height 16
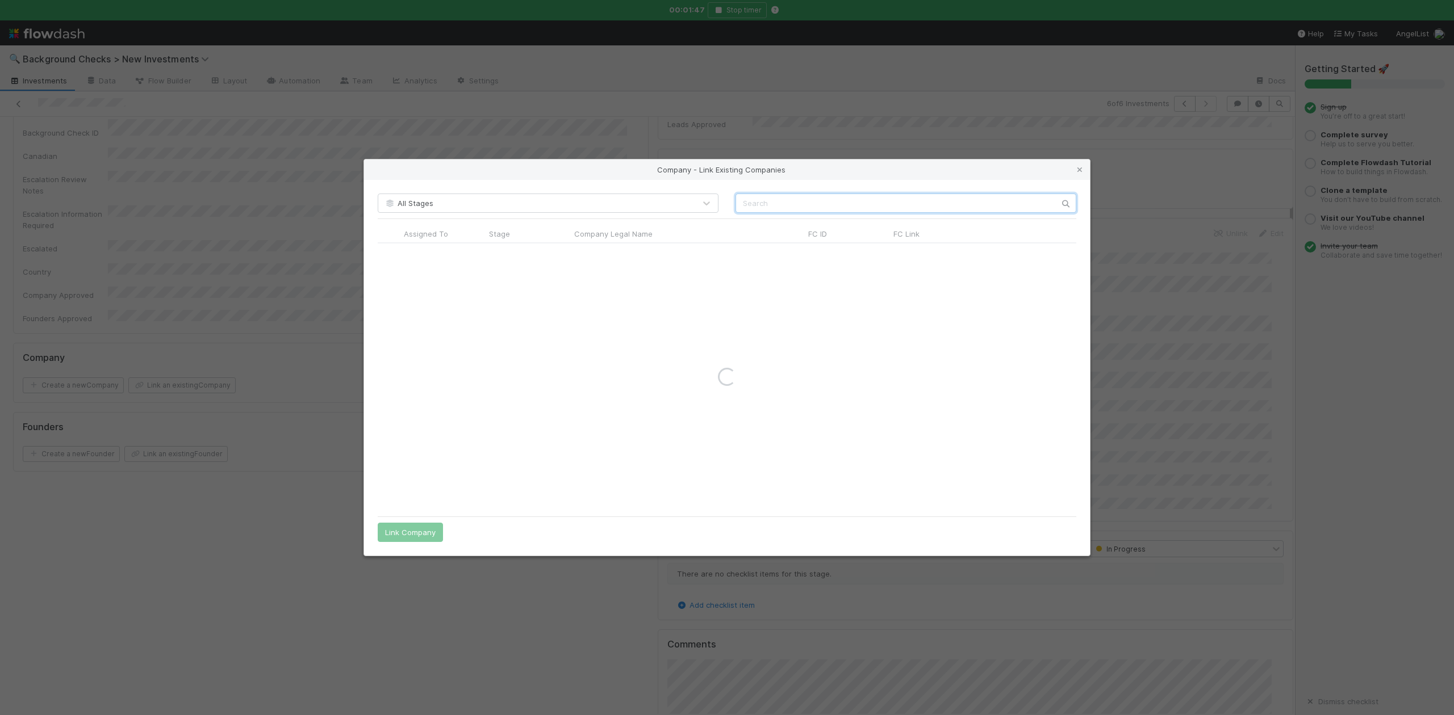
click at [762, 203] on input "text" at bounding box center [905, 203] width 341 height 19
type input "Tipping"
click at [393, 253] on div at bounding box center [389, 254] width 14 height 13
click at [390, 255] on input "radio" at bounding box center [389, 254] width 7 height 7
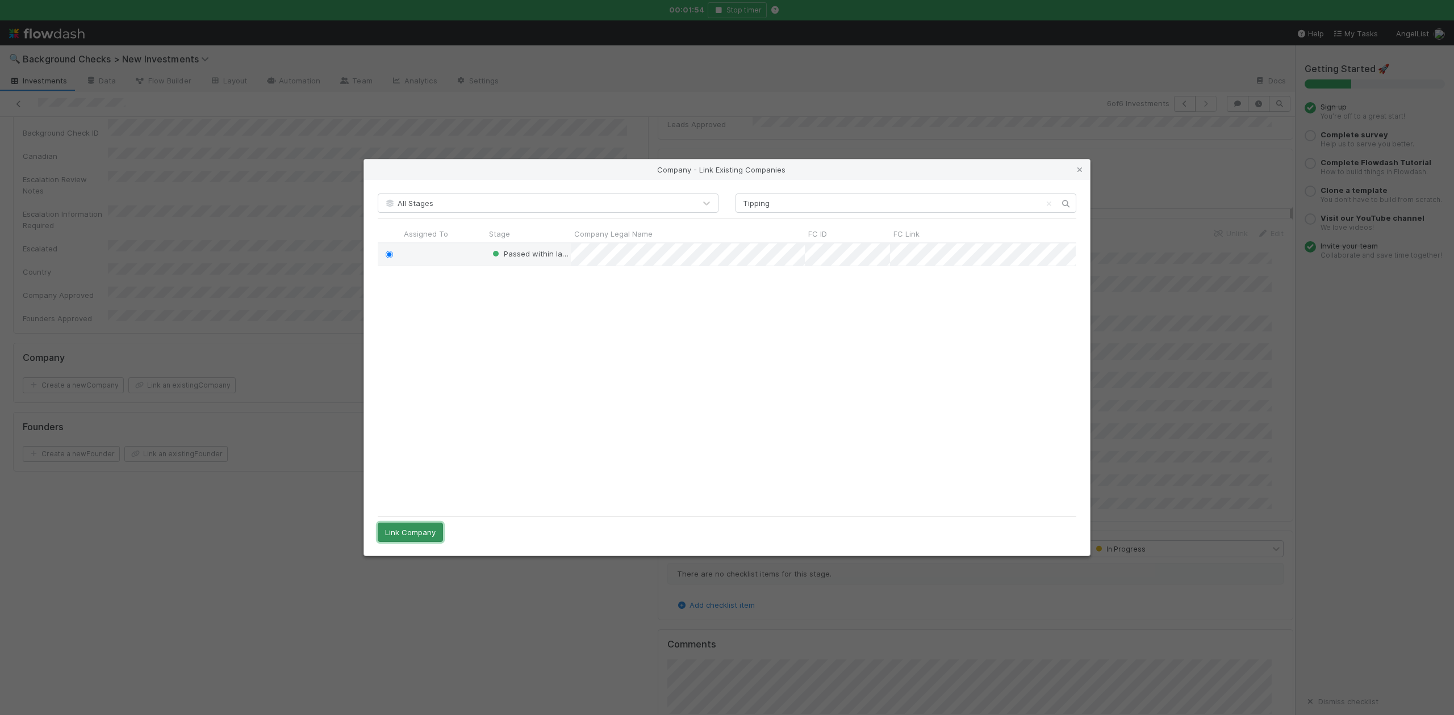
click at [416, 537] on button "Link Company" at bounding box center [410, 532] width 65 height 19
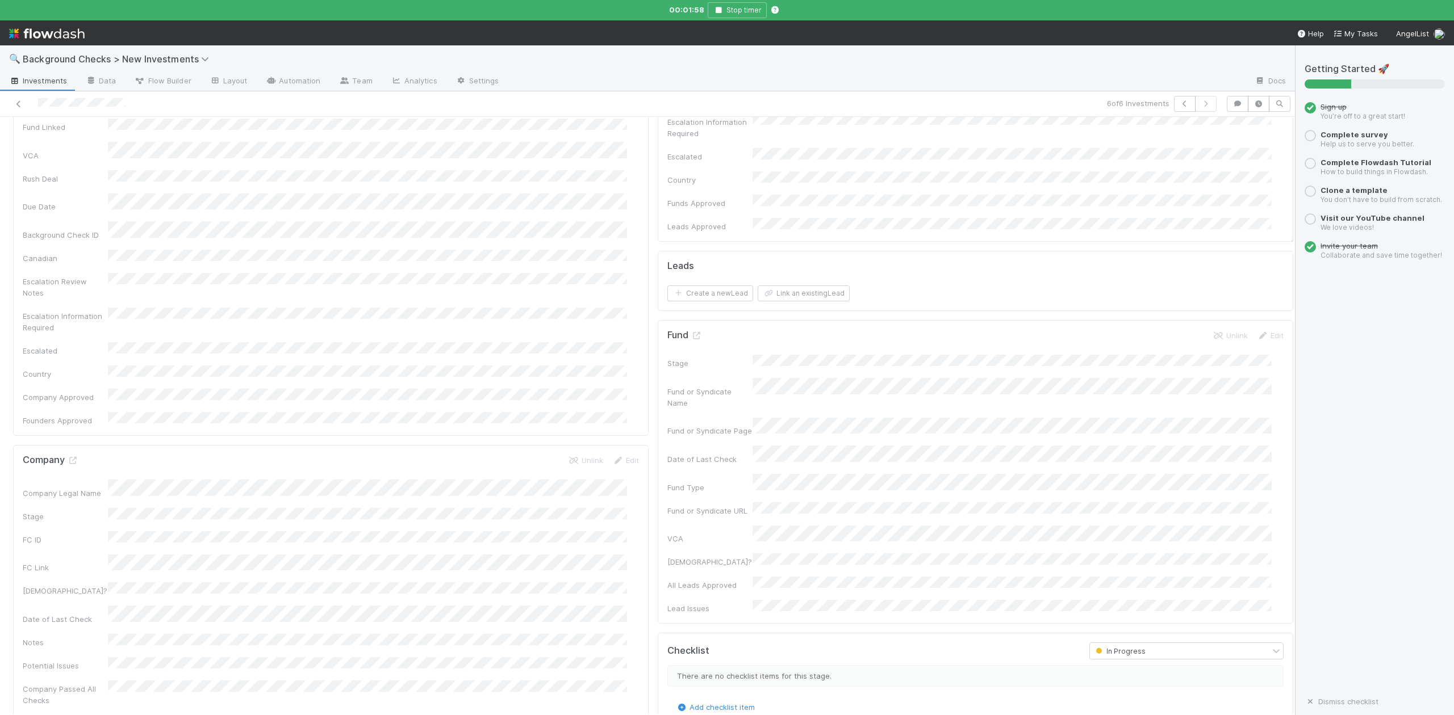
scroll to position [378, 0]
click at [73, 355] on icon at bounding box center [72, 358] width 11 height 7
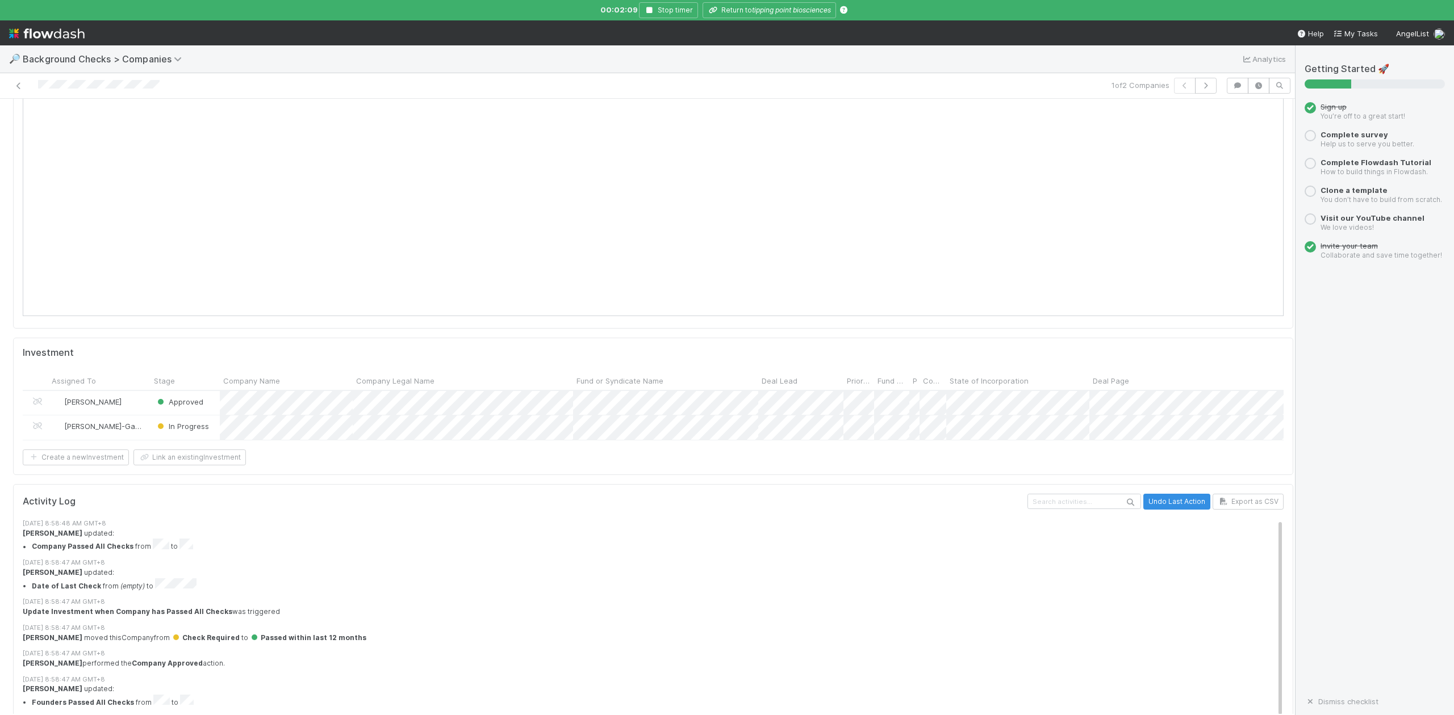
scroll to position [1105, 0]
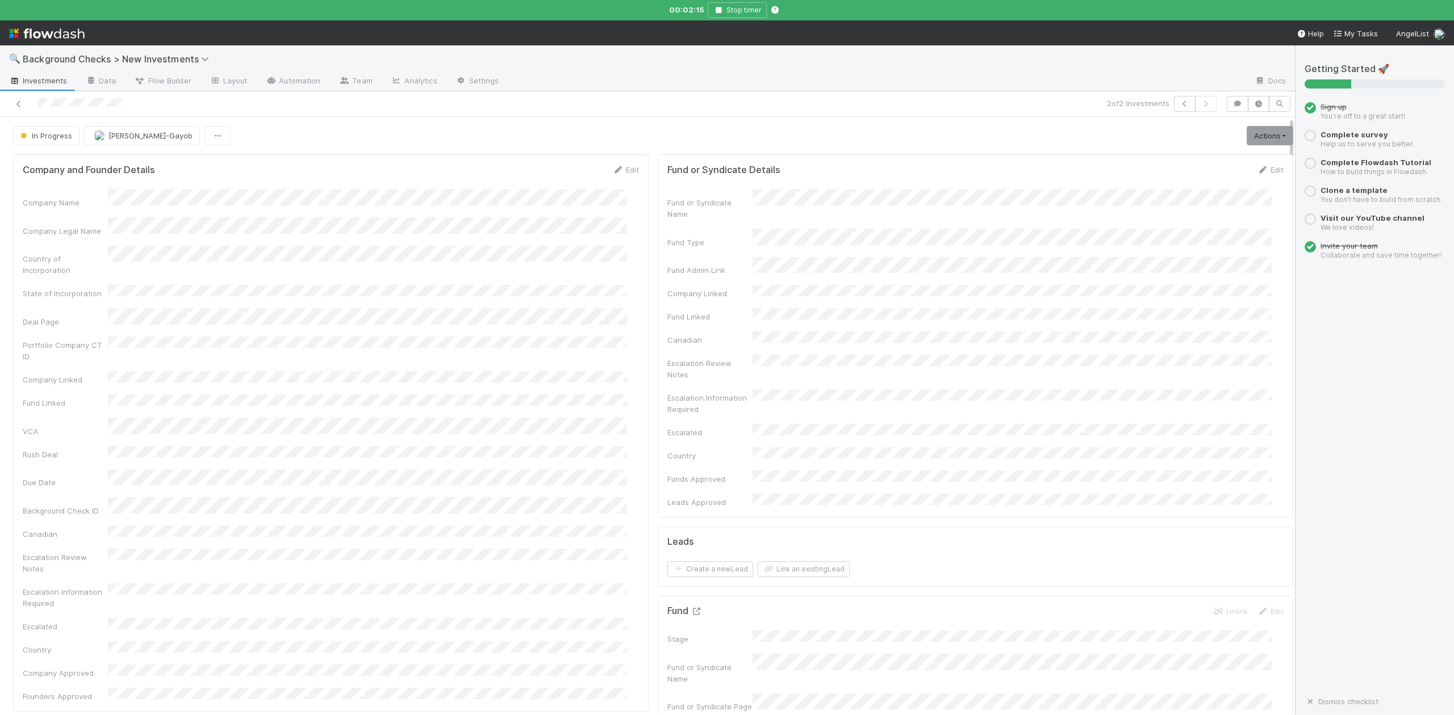
click at [690, 608] on icon at bounding box center [695, 611] width 11 height 7
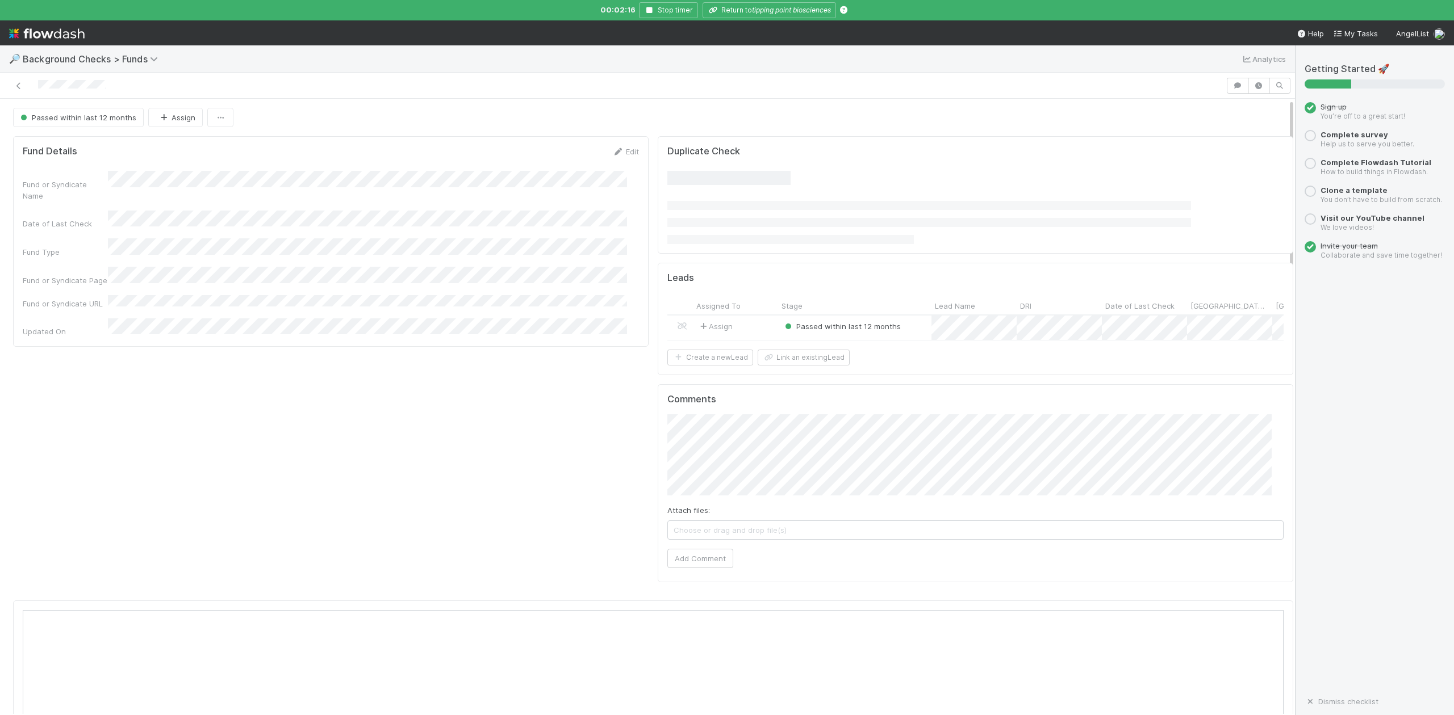
scroll to position [219, 1225]
click at [788, 14] on div at bounding box center [727, 357] width 1454 height 715
click at [767, 9] on icon "tipping point biosciences" at bounding box center [791, 10] width 79 height 9
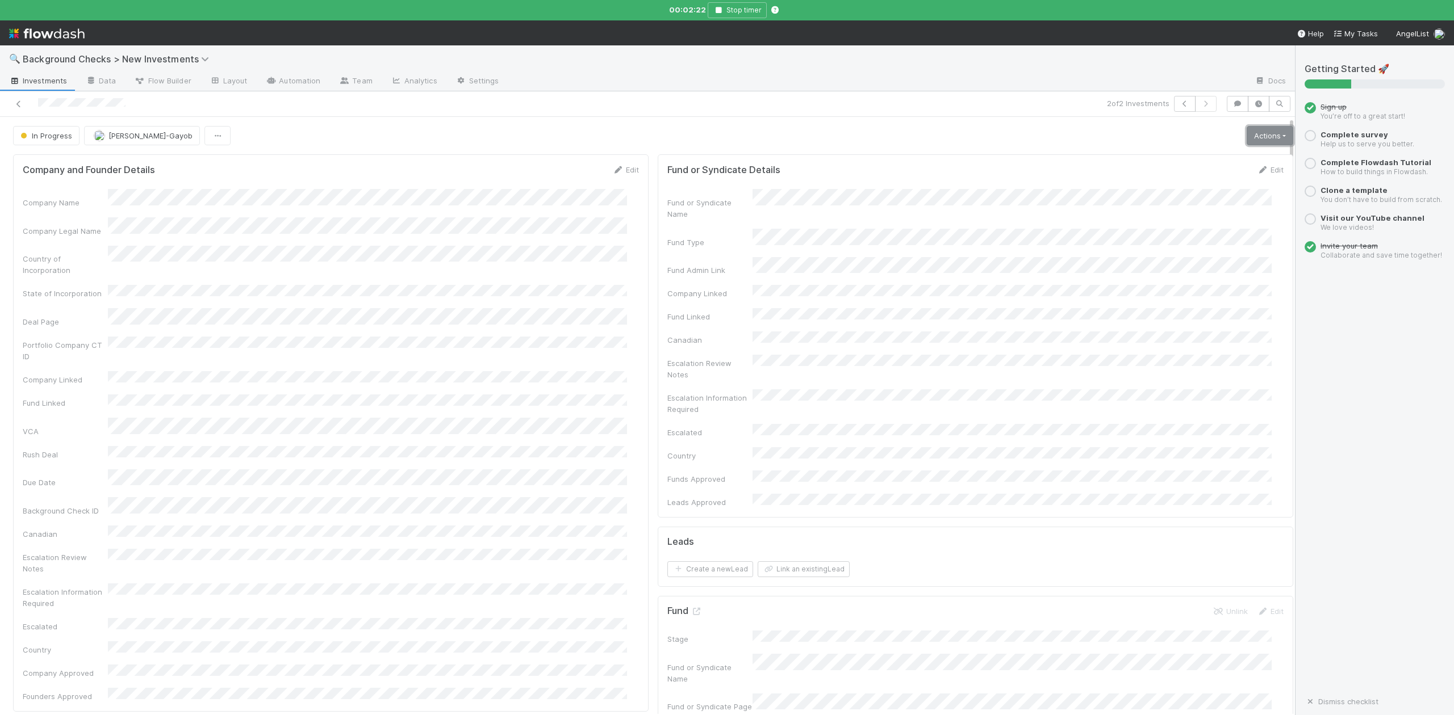
click at [1246, 134] on link "Actions" at bounding box center [1269, 135] width 47 height 19
click at [1175, 165] on button "Finish" at bounding box center [1230, 160] width 127 height 16
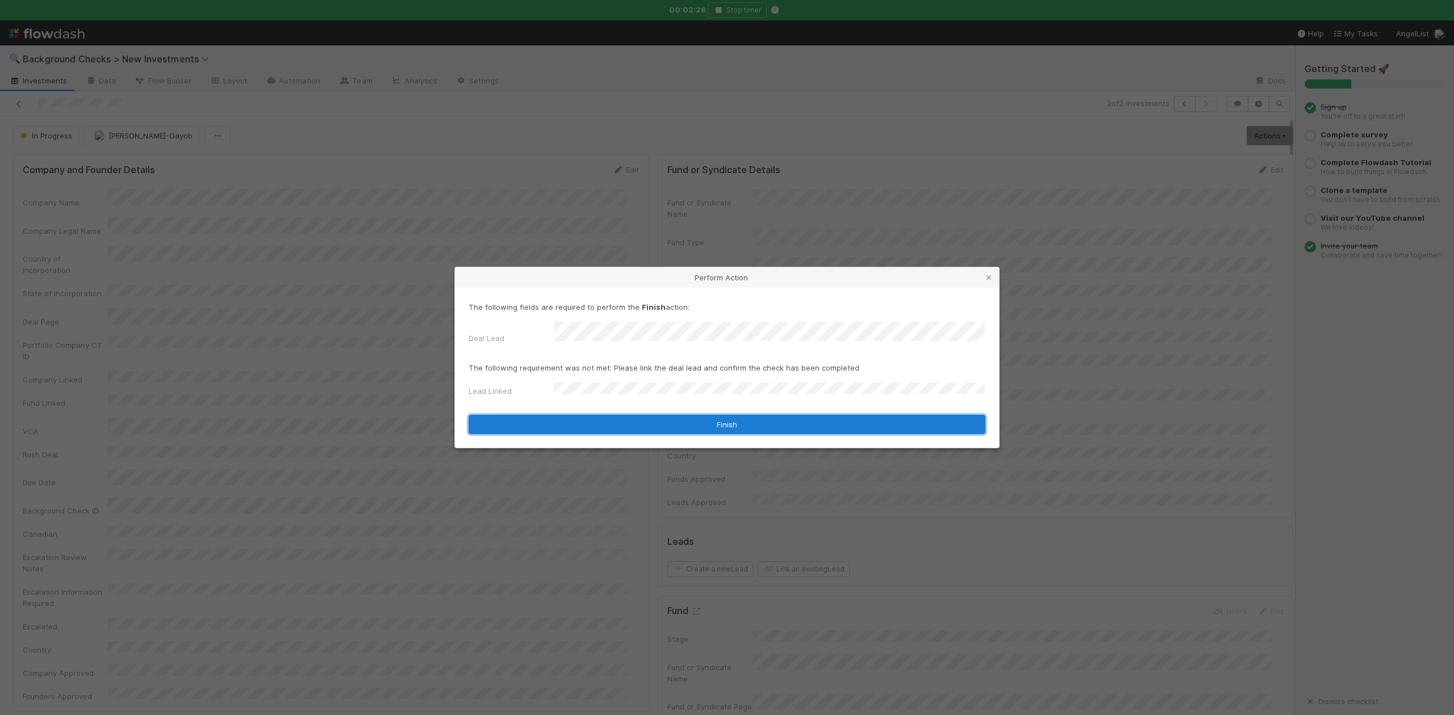
click at [569, 419] on button "Finish" at bounding box center [726, 424] width 517 height 19
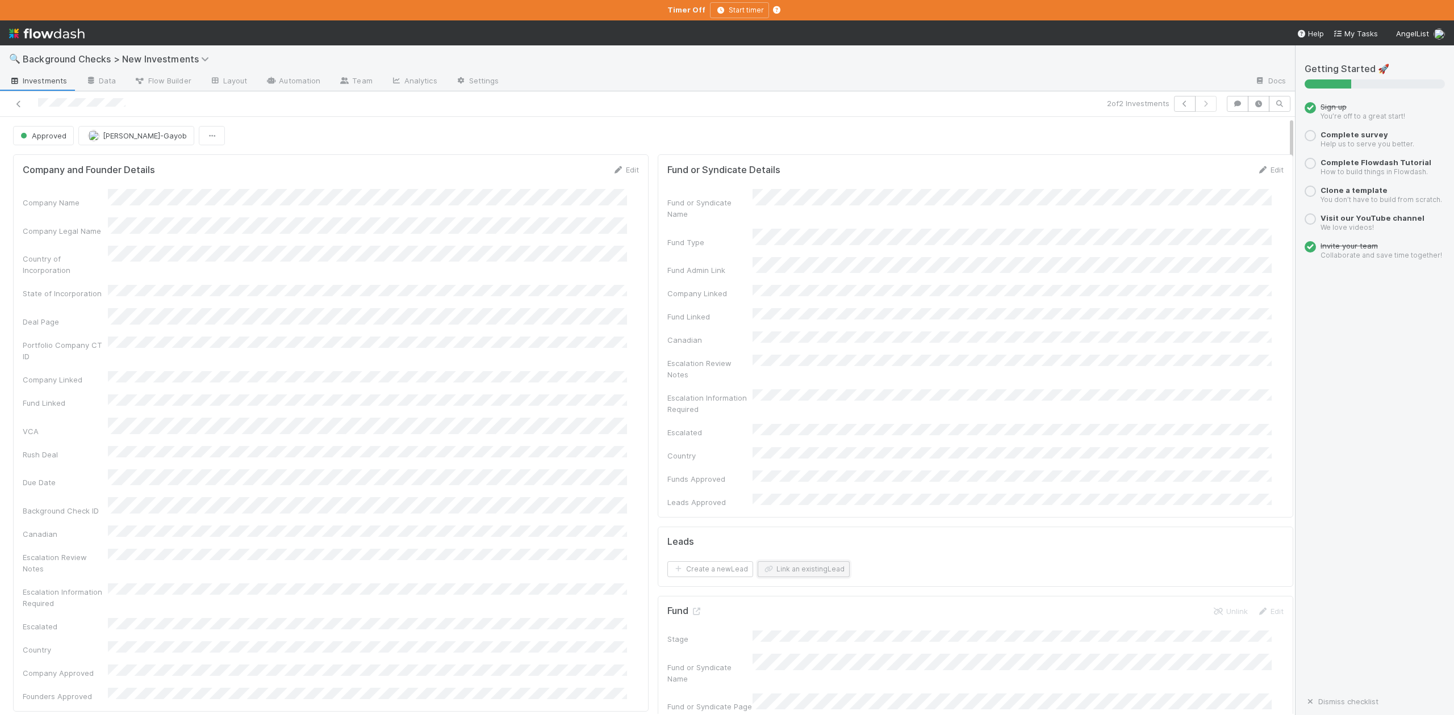
click at [782, 562] on button "Link an existing Lead" at bounding box center [803, 570] width 92 height 16
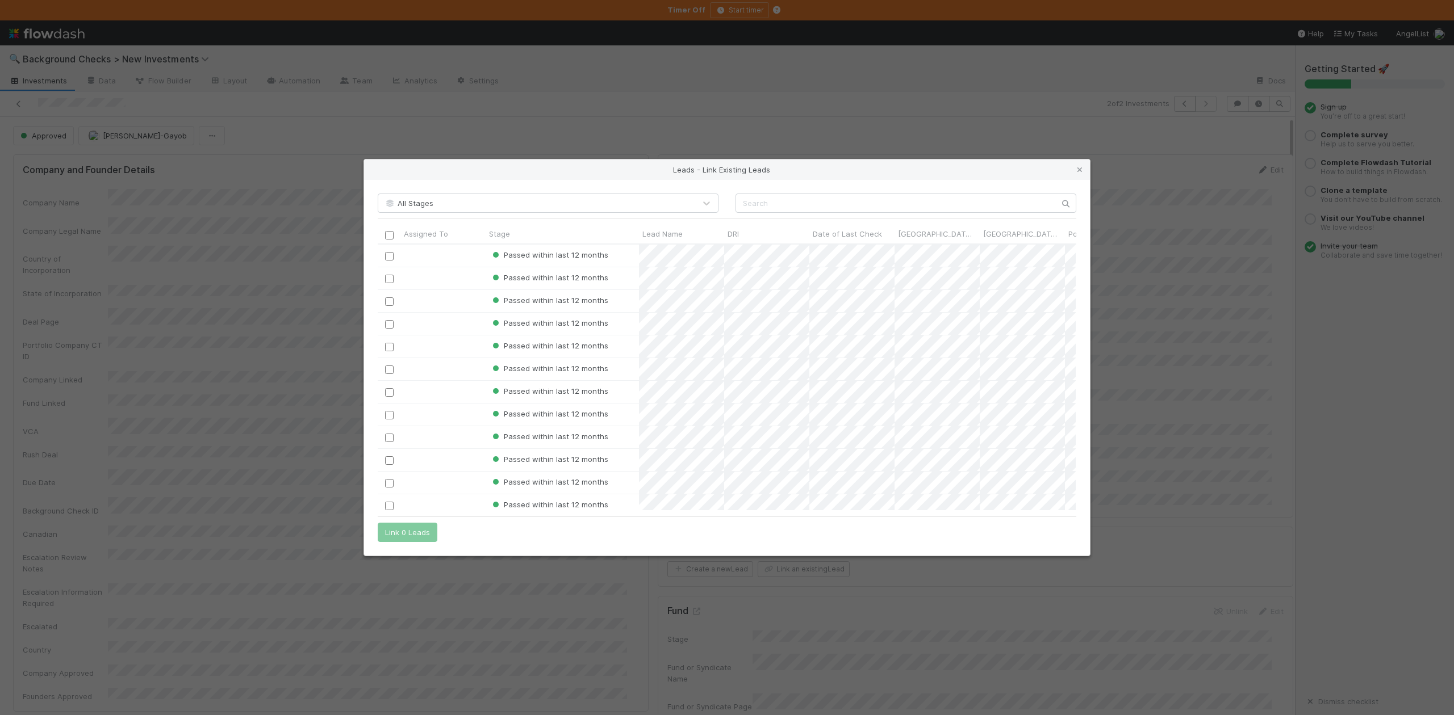
scroll to position [255, 686]
click at [777, 205] on input "text" at bounding box center [905, 203] width 341 height 19
paste input "Brom Rector"
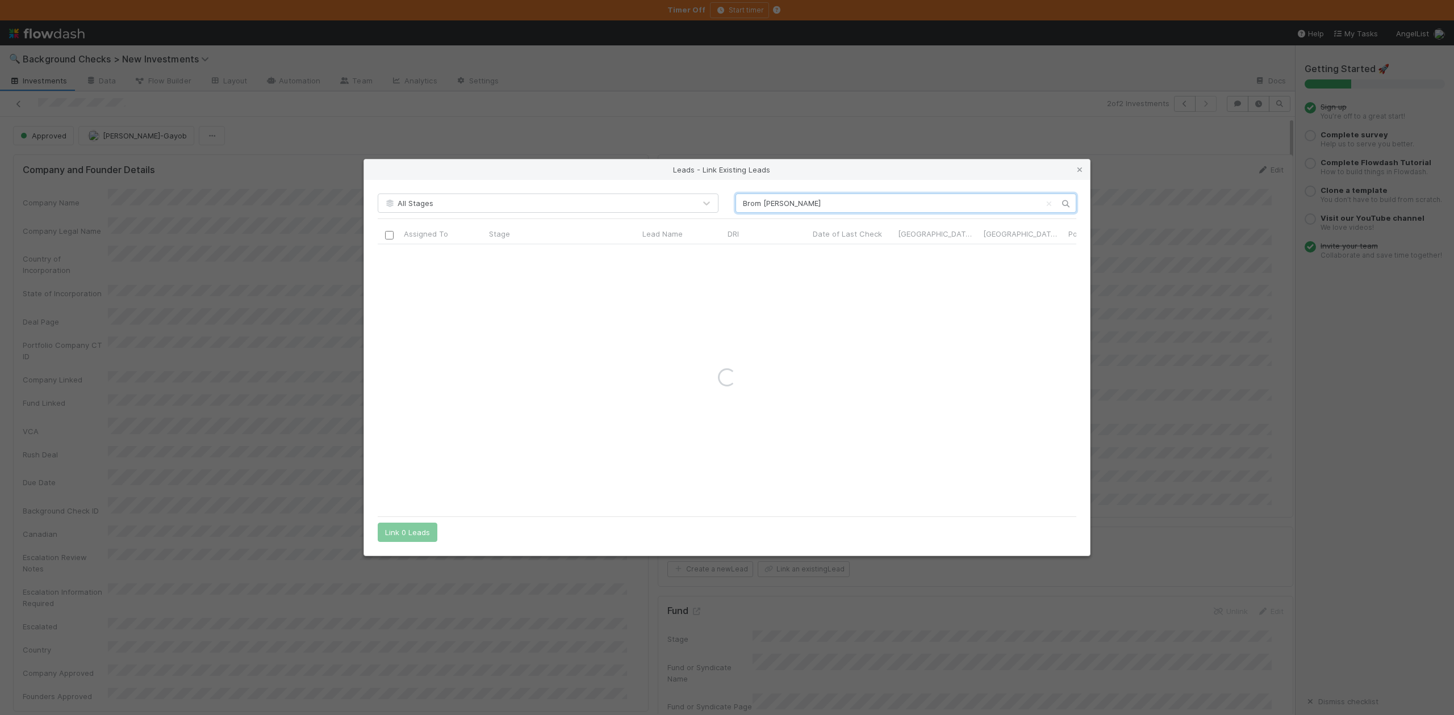
click at [739, 201] on input "Brom Rector" at bounding box center [905, 203] width 341 height 19
type input "Brom Rector"
click at [1080, 173] on icon at bounding box center [1079, 169] width 11 height 7
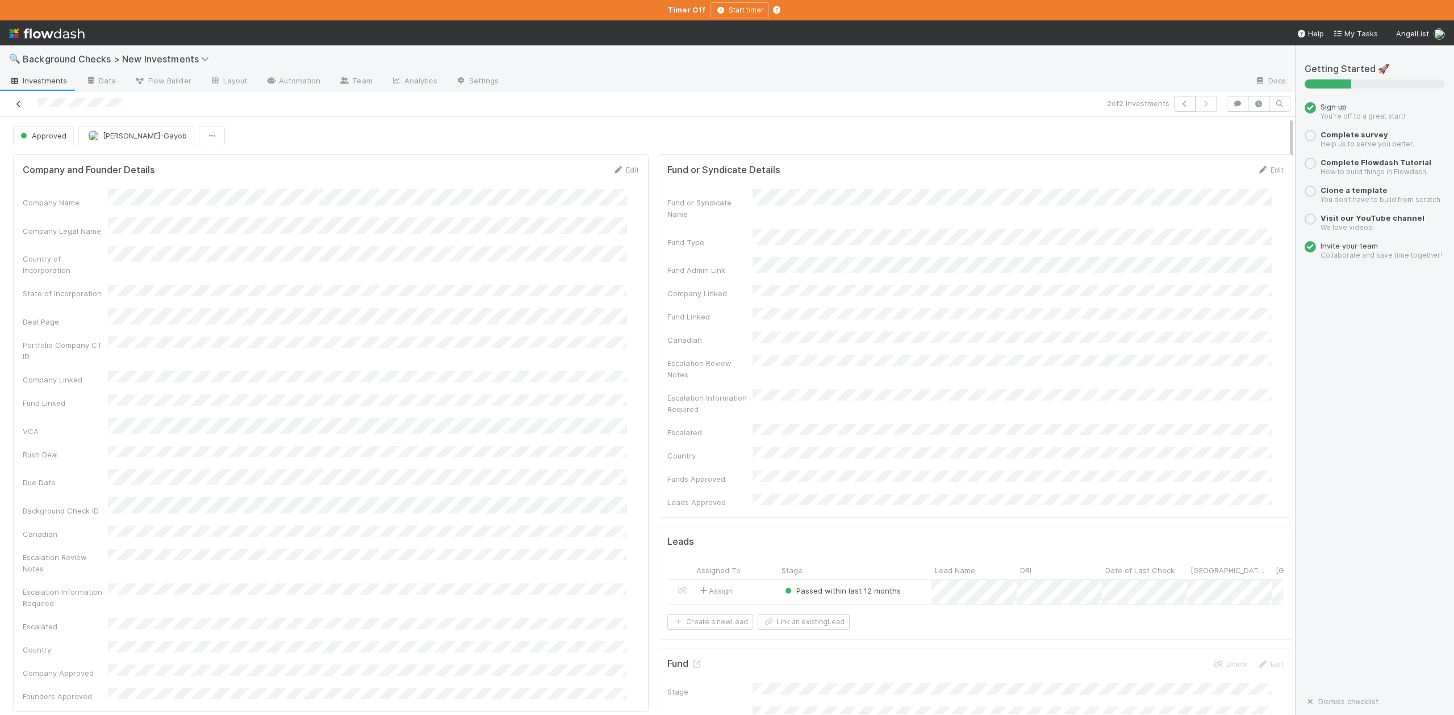
click at [19, 105] on icon at bounding box center [18, 104] width 11 height 7
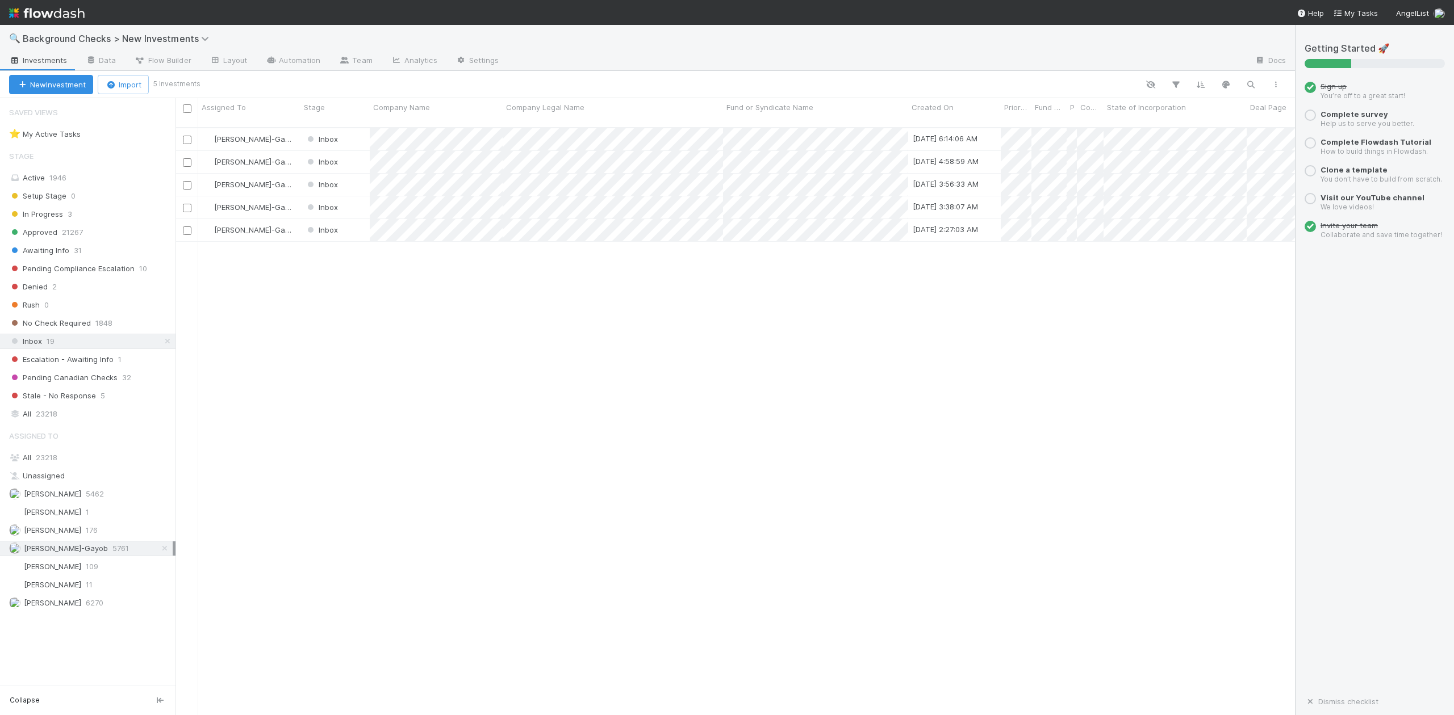
scroll to position [586, 1108]
click at [358, 357] on div at bounding box center [727, 357] width 1454 height 715
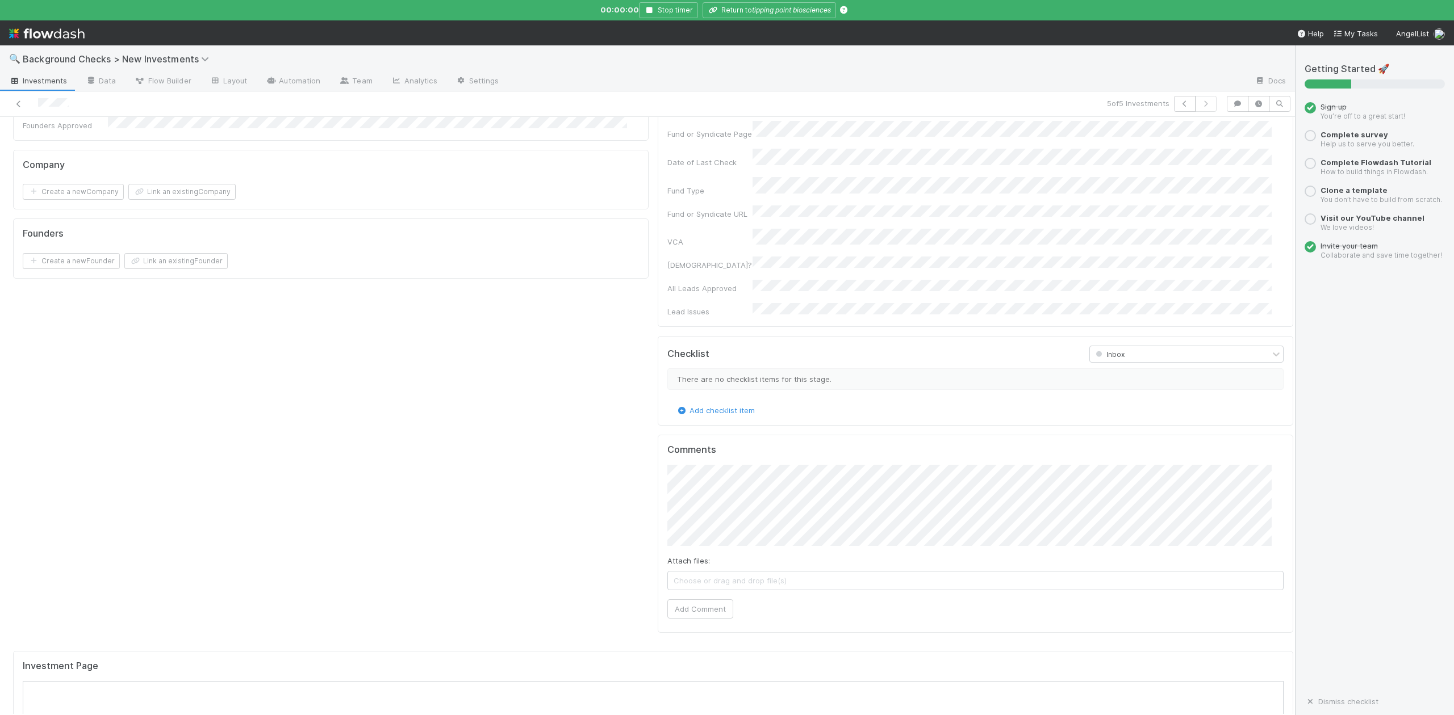
scroll to position [605, 0]
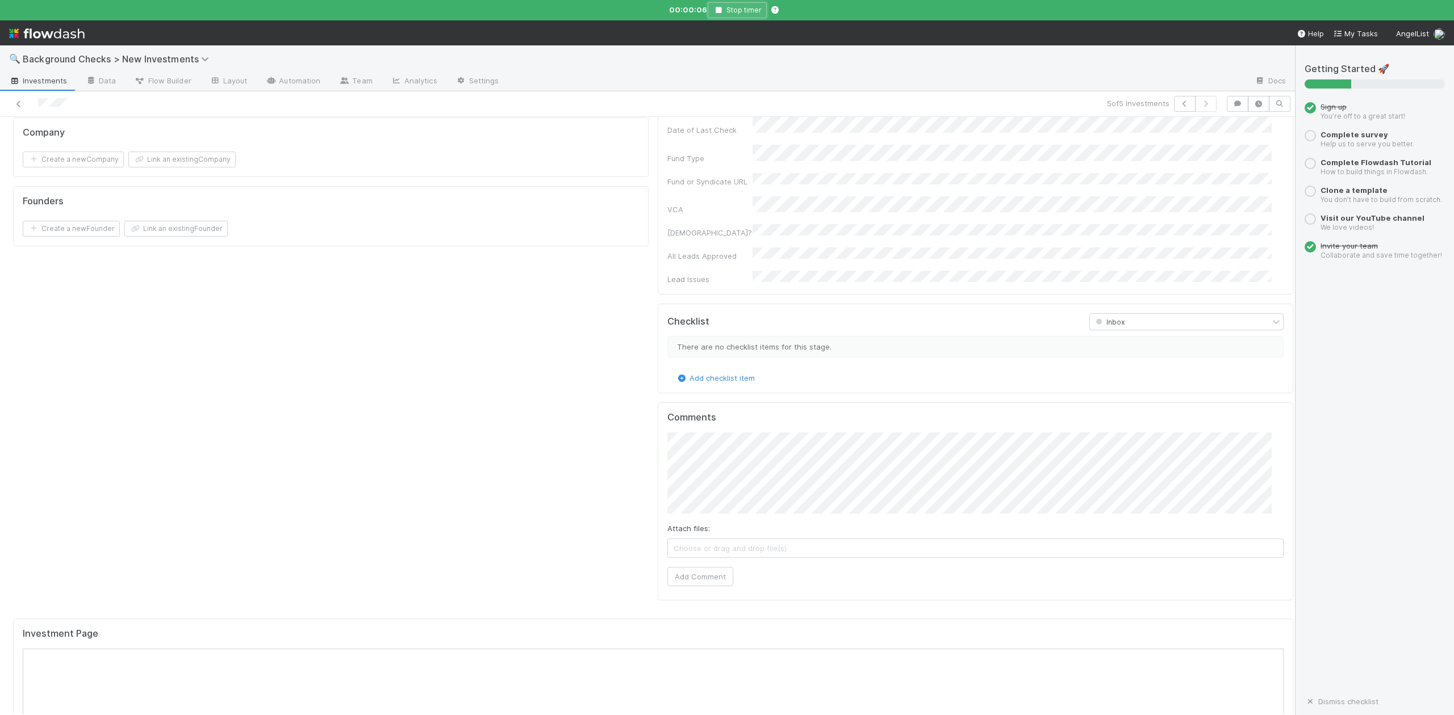
click at [720, 7] on icon "button" at bounding box center [718, 10] width 11 height 7
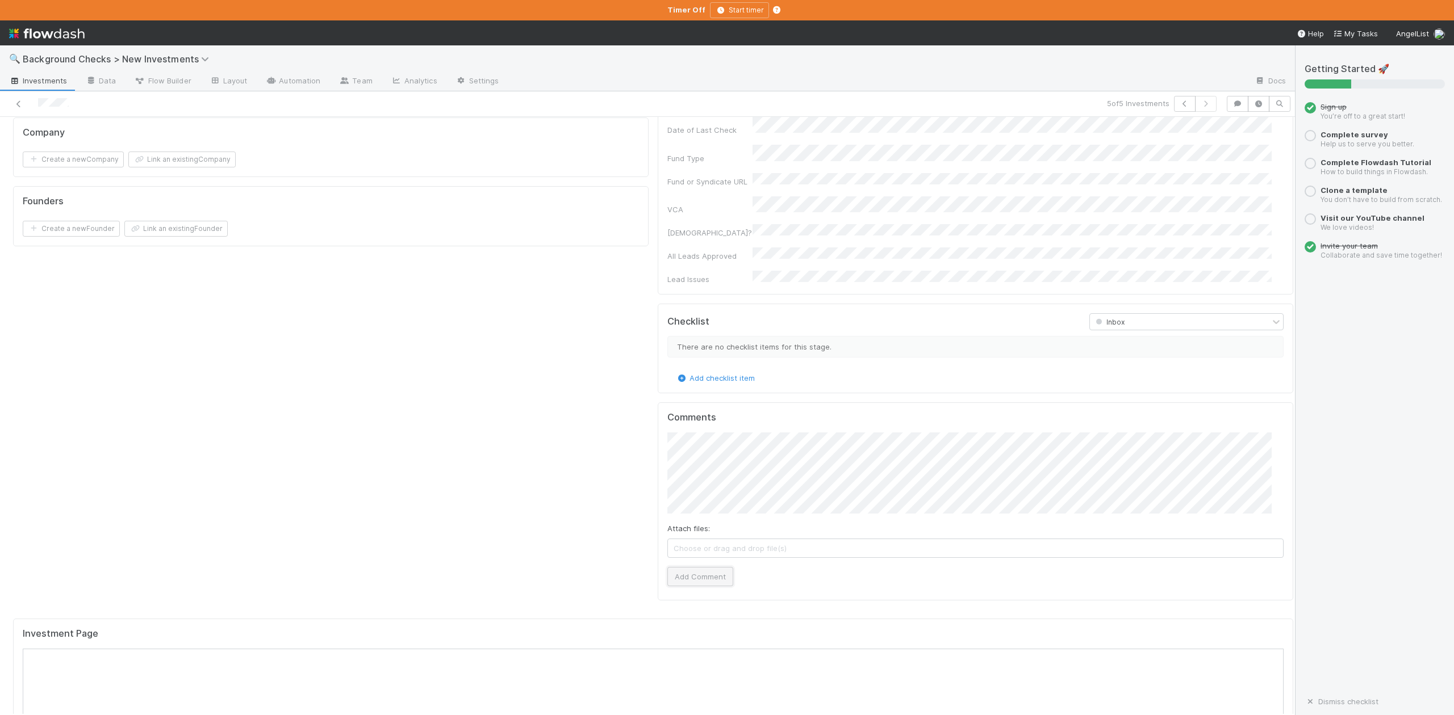
click at [706, 567] on button "Add Comment" at bounding box center [700, 576] width 66 height 19
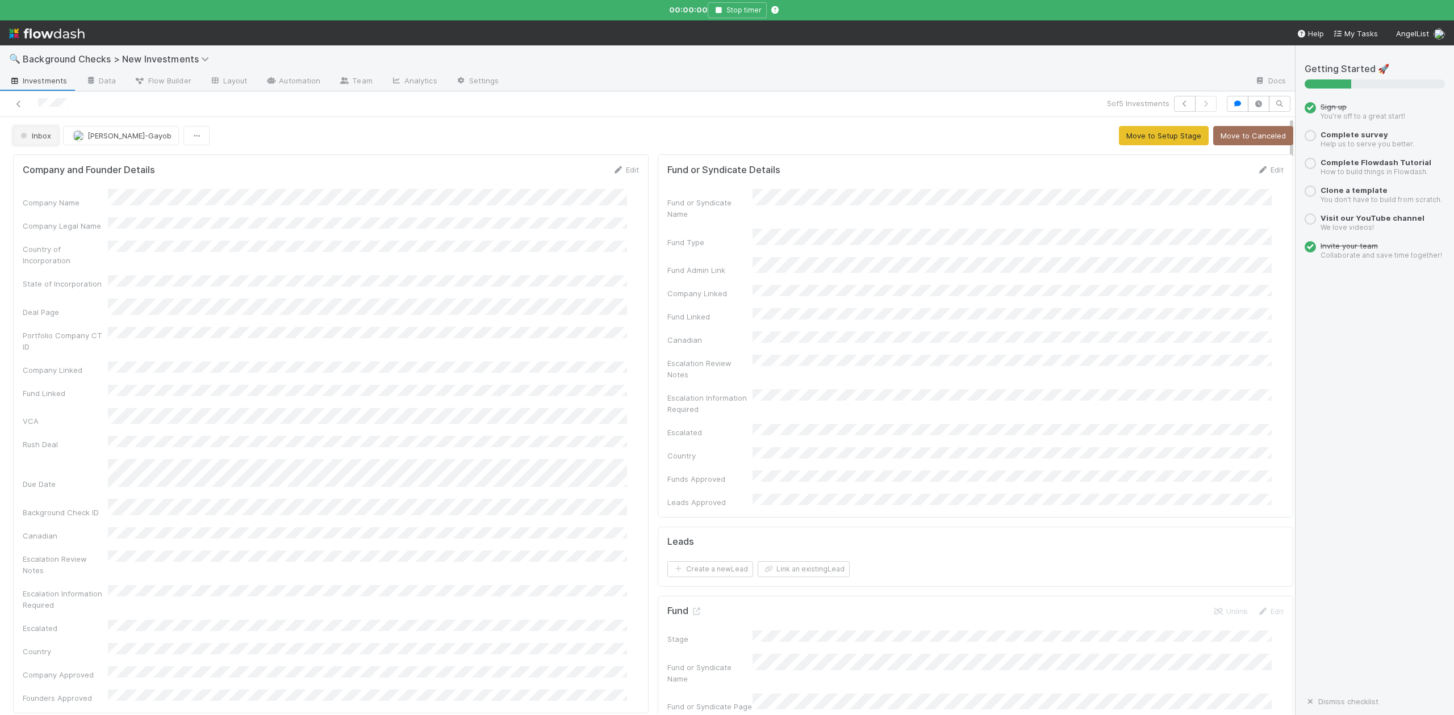
click at [48, 134] on span "Inbox" at bounding box center [34, 135] width 33 height 9
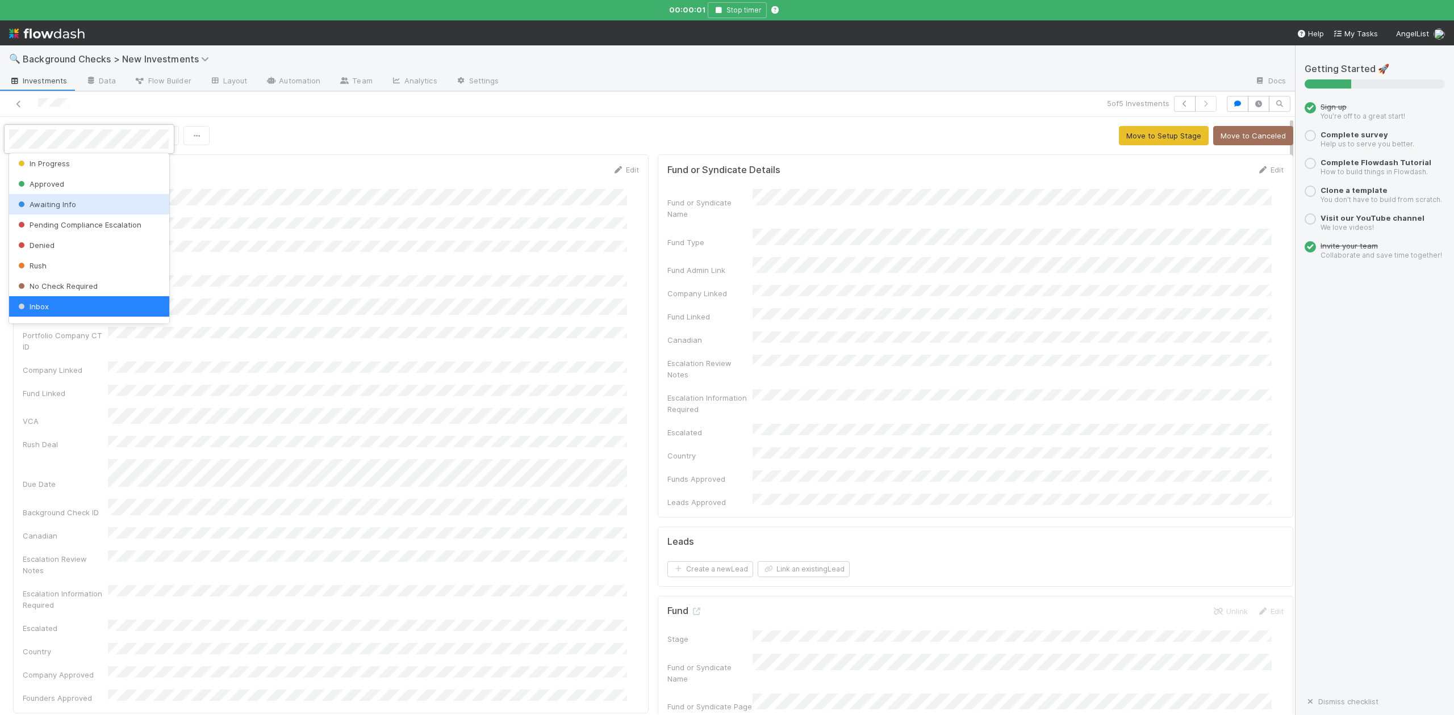
click at [58, 201] on span "Awaiting Info" at bounding box center [46, 204] width 60 height 9
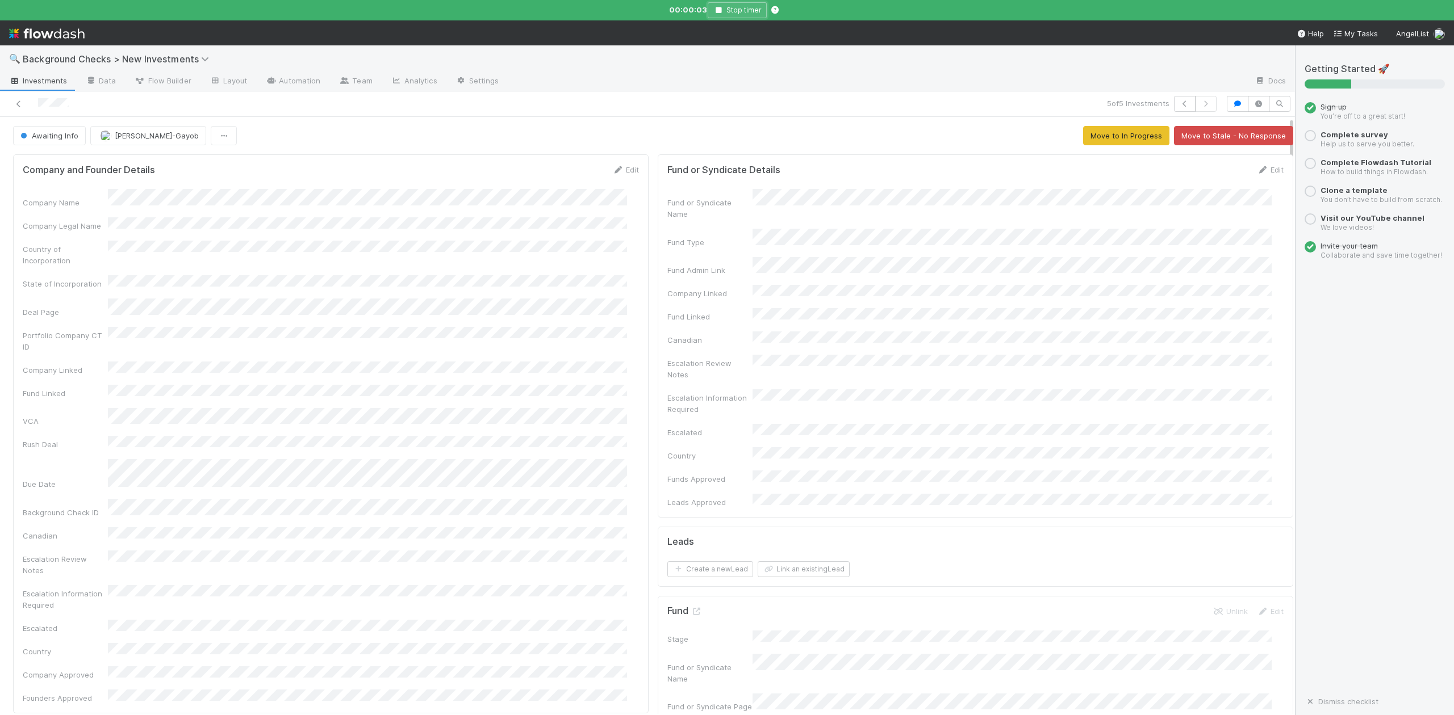
click at [716, 10] on icon "button" at bounding box center [718, 10] width 11 height 7
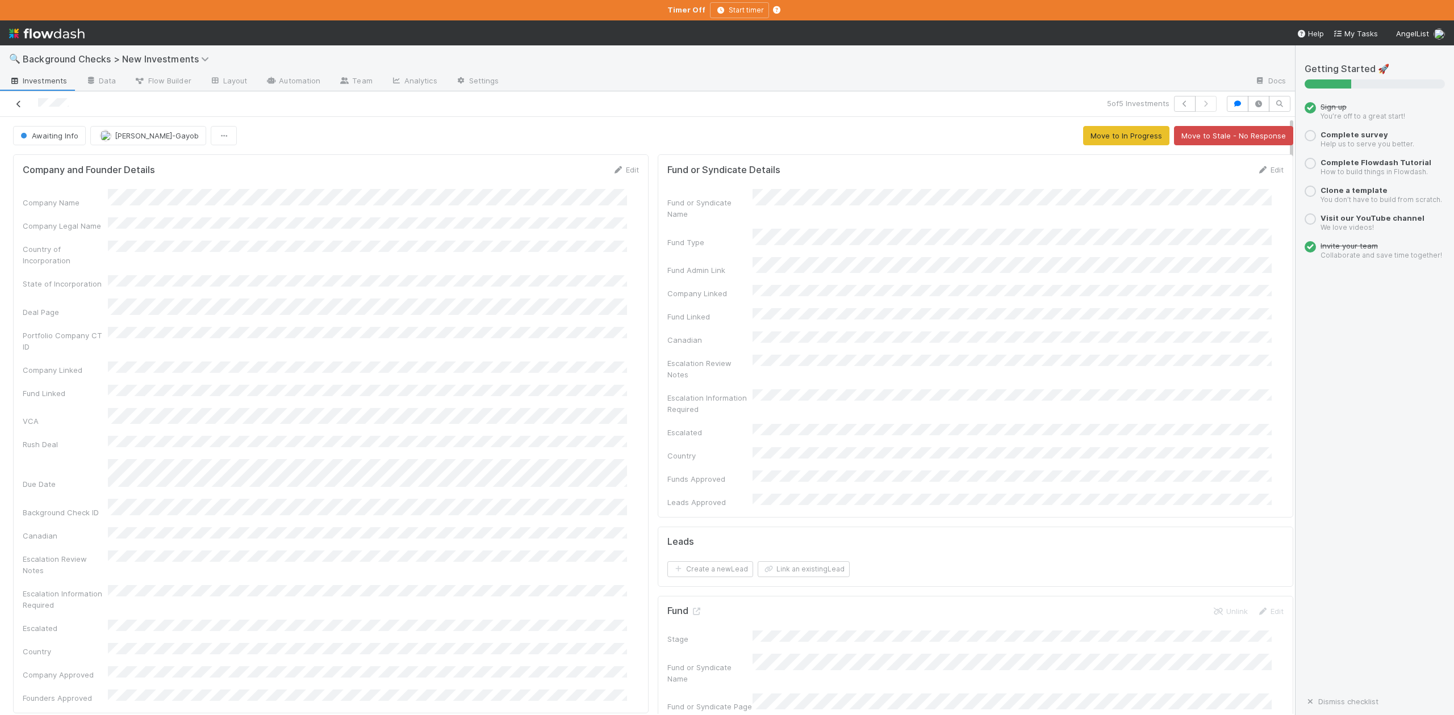
click at [19, 104] on icon at bounding box center [18, 104] width 11 height 7
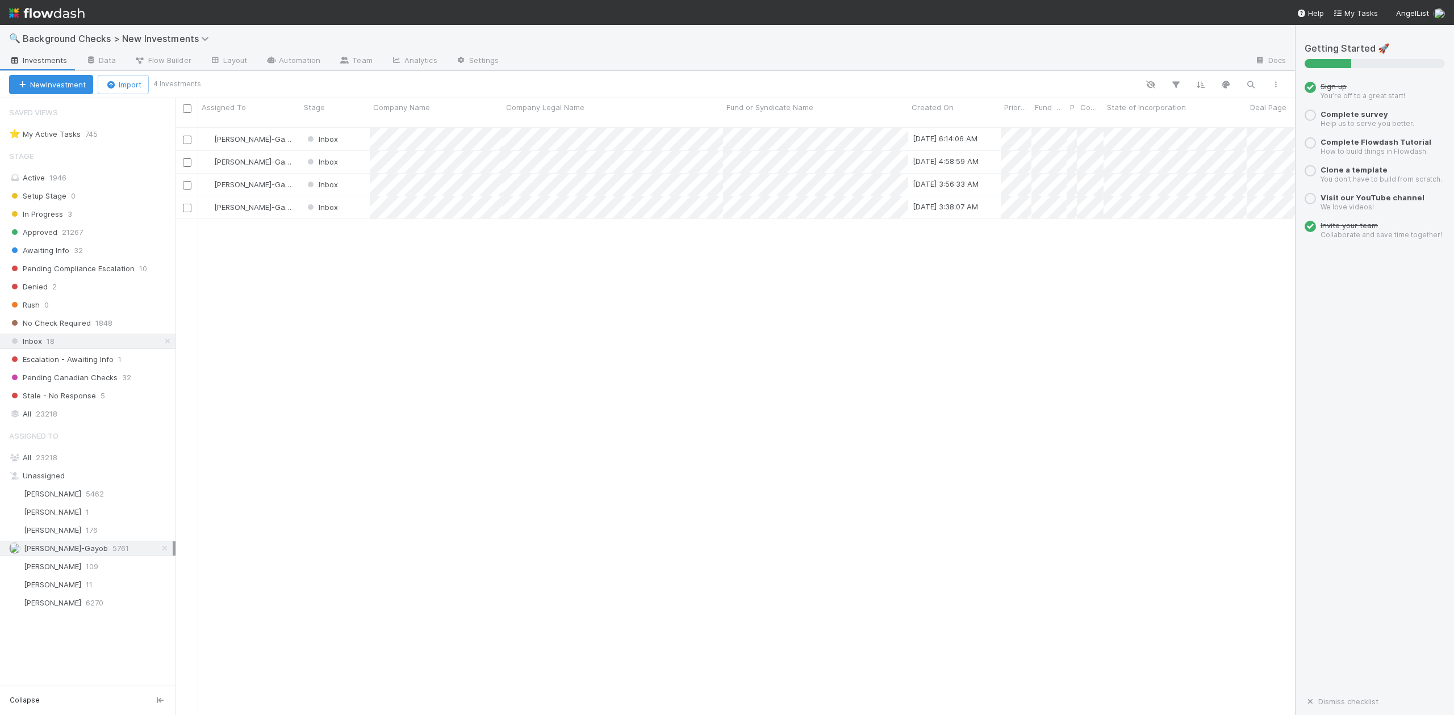
scroll to position [586, 1108]
click at [223, 302] on div at bounding box center [727, 357] width 1454 height 715
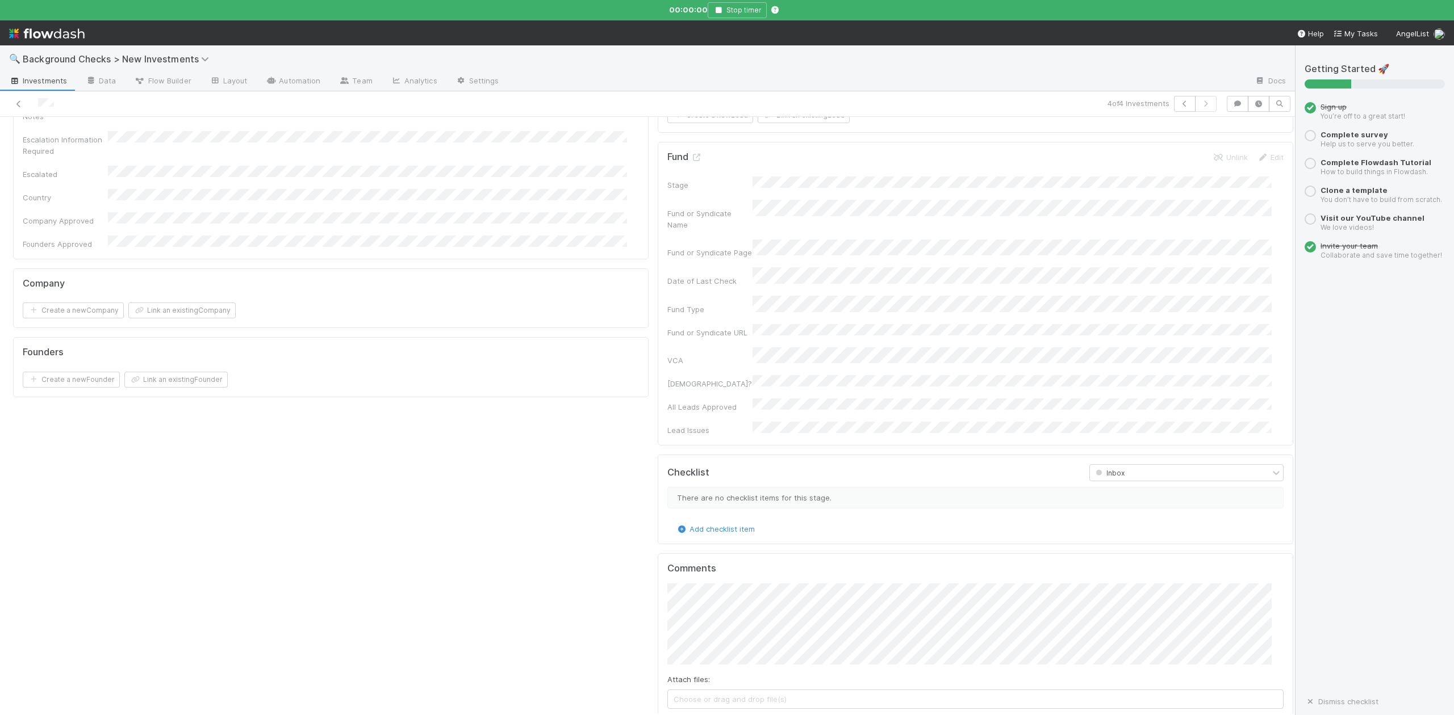
scroll to position [681, 0]
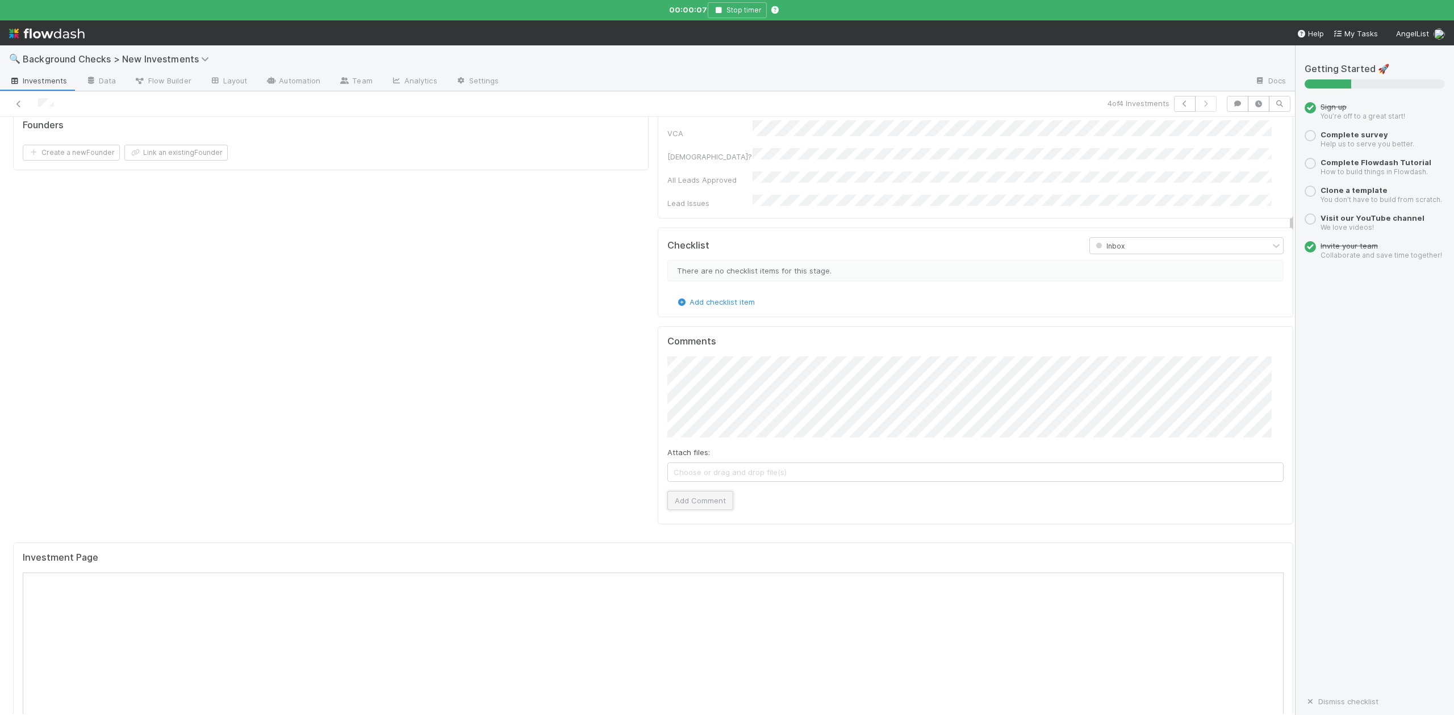
click at [700, 491] on button "Add Comment" at bounding box center [700, 500] width 66 height 19
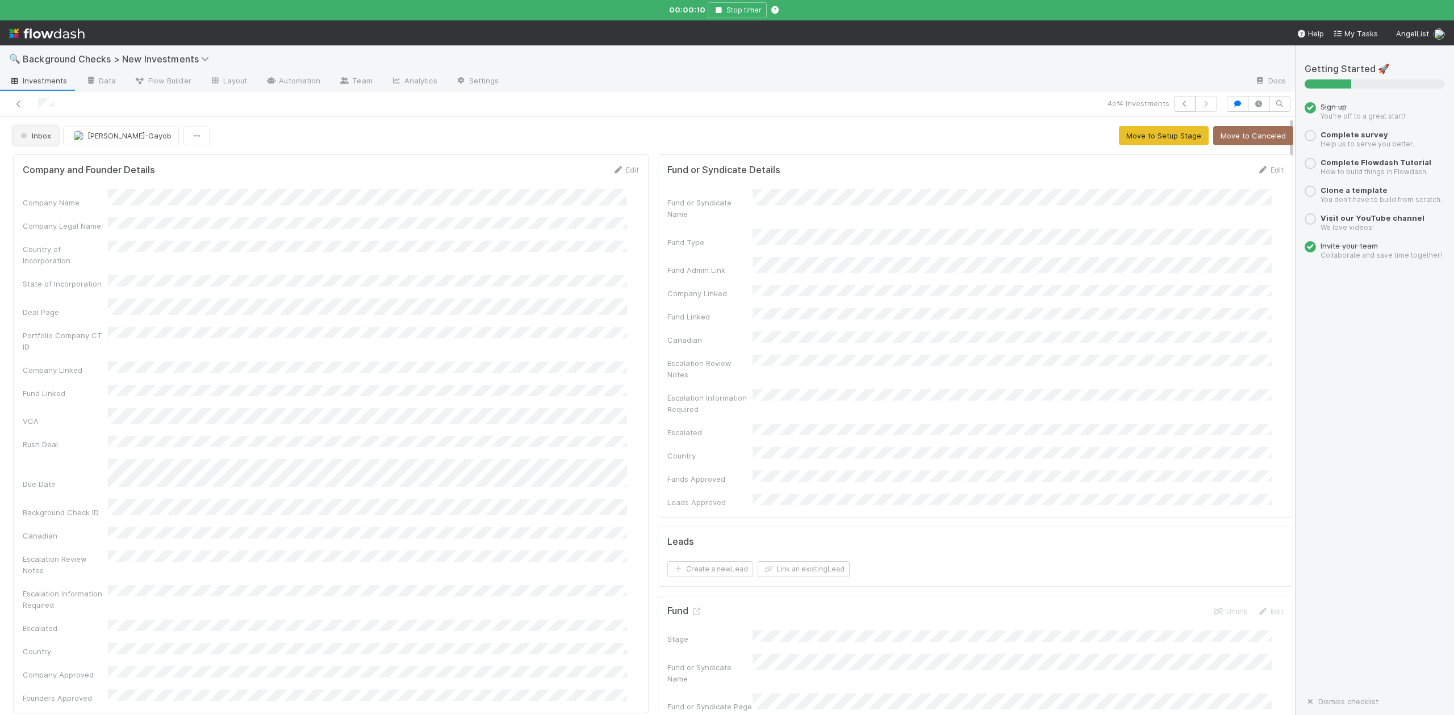
click at [45, 141] on button "Inbox" at bounding box center [35, 135] width 45 height 19
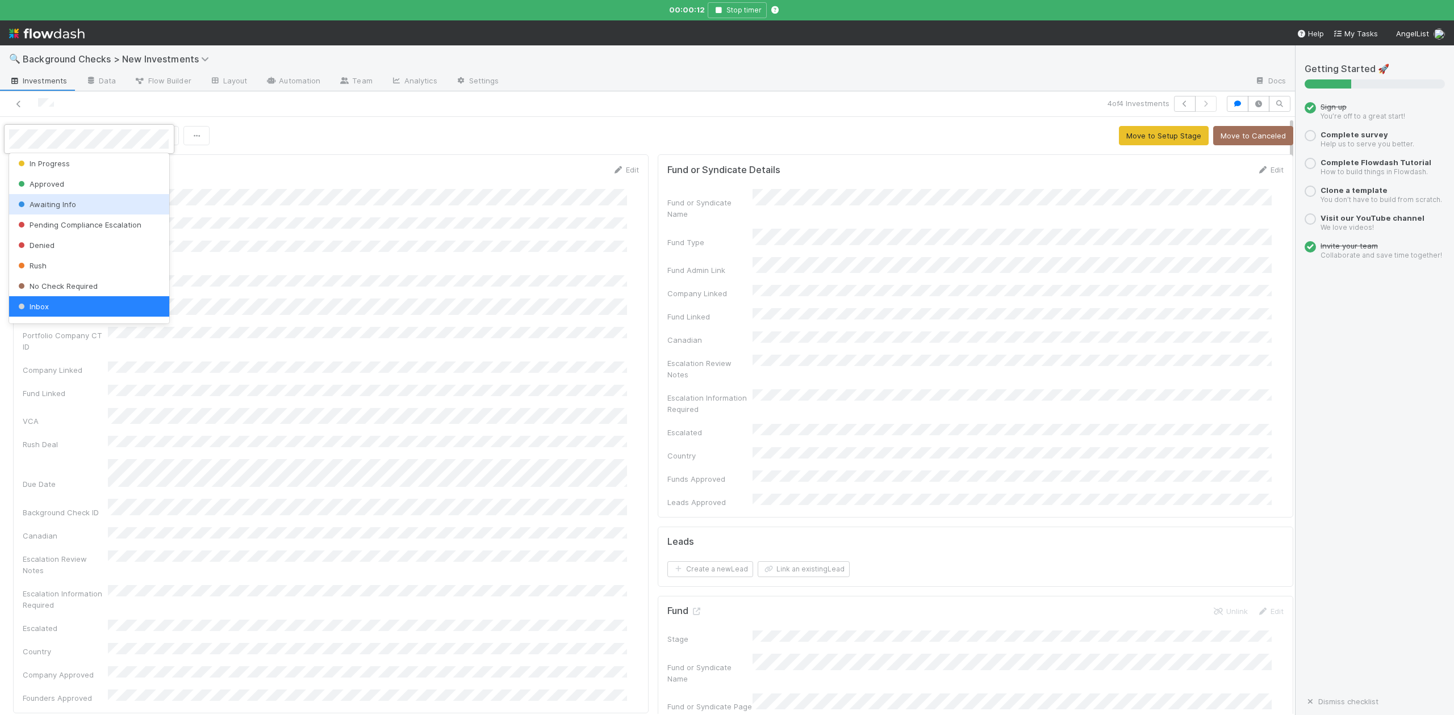
click at [64, 203] on span "Awaiting Info" at bounding box center [46, 204] width 60 height 9
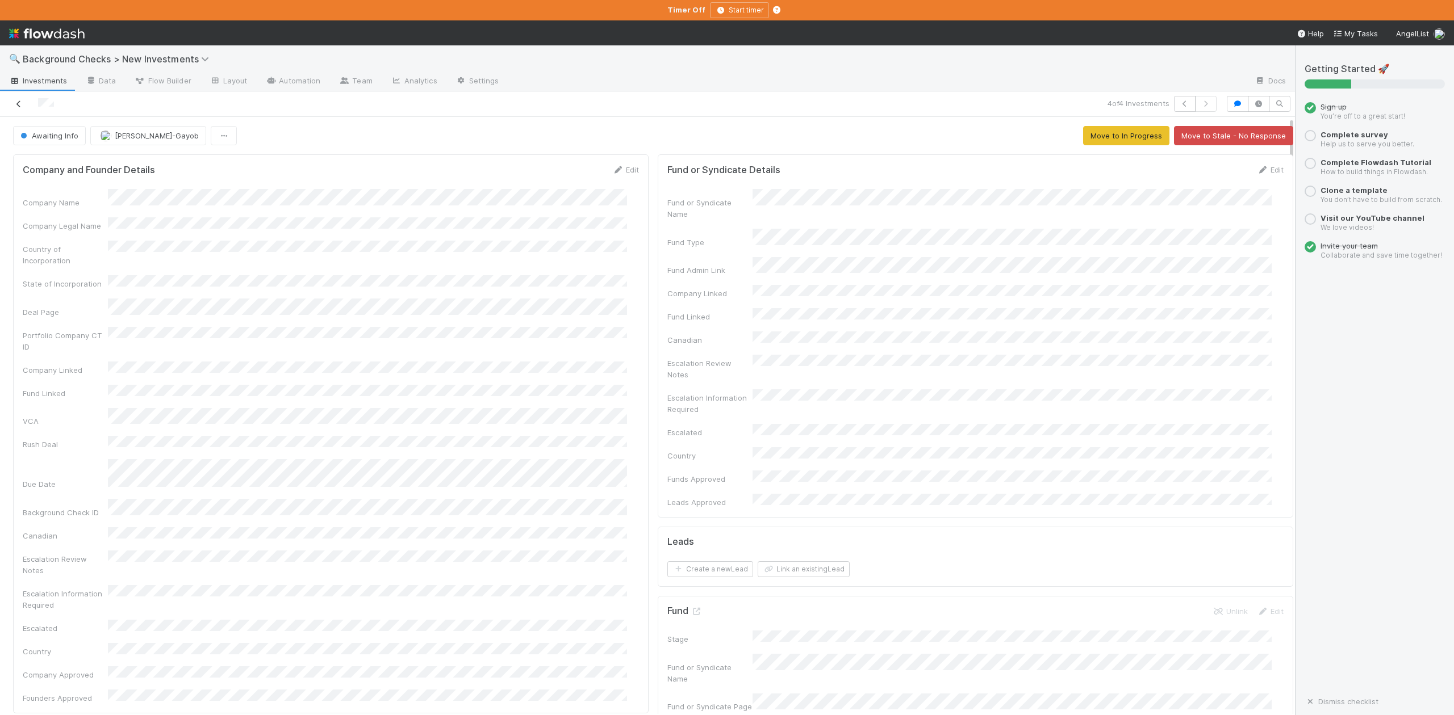
click at [16, 104] on icon at bounding box center [18, 104] width 11 height 7
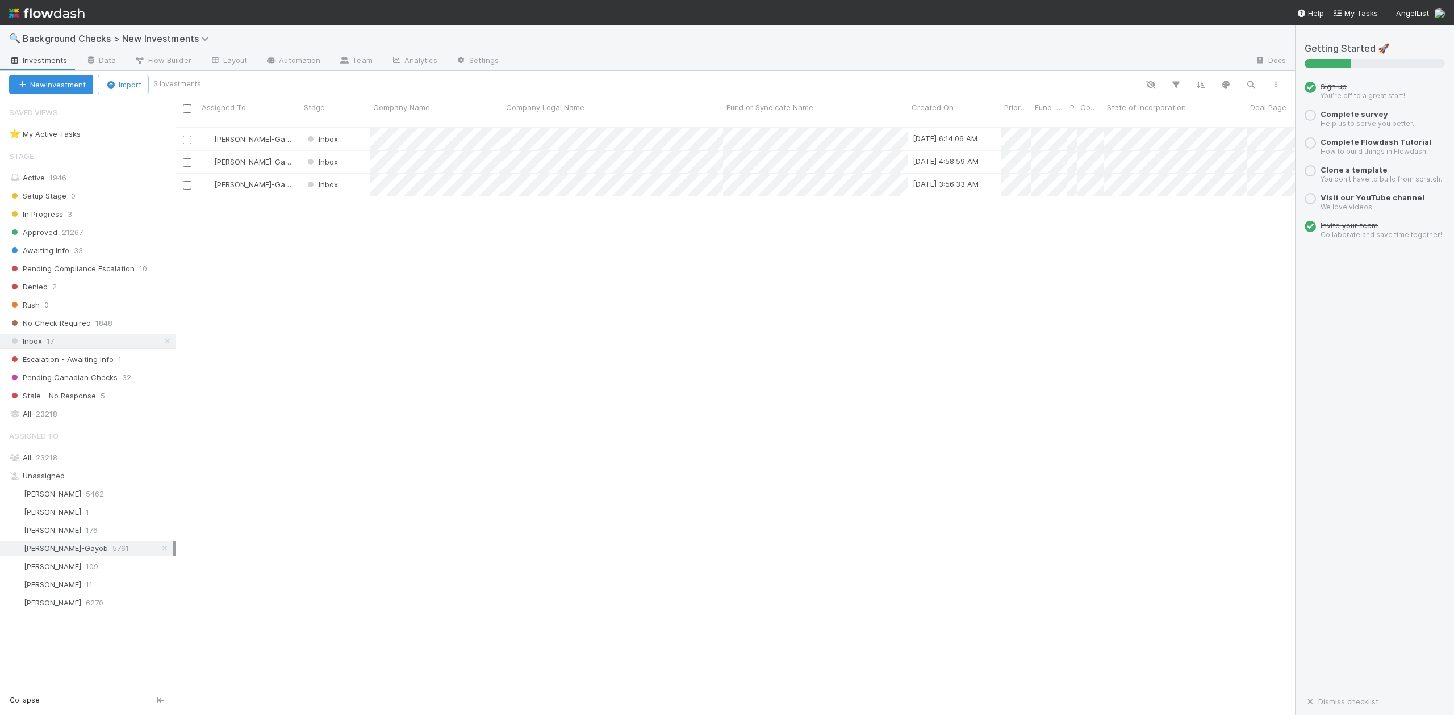
scroll to position [586, 1108]
click at [407, 312] on div at bounding box center [727, 357] width 1454 height 715
click at [350, 174] on div "Inbox" at bounding box center [334, 185] width 69 height 22
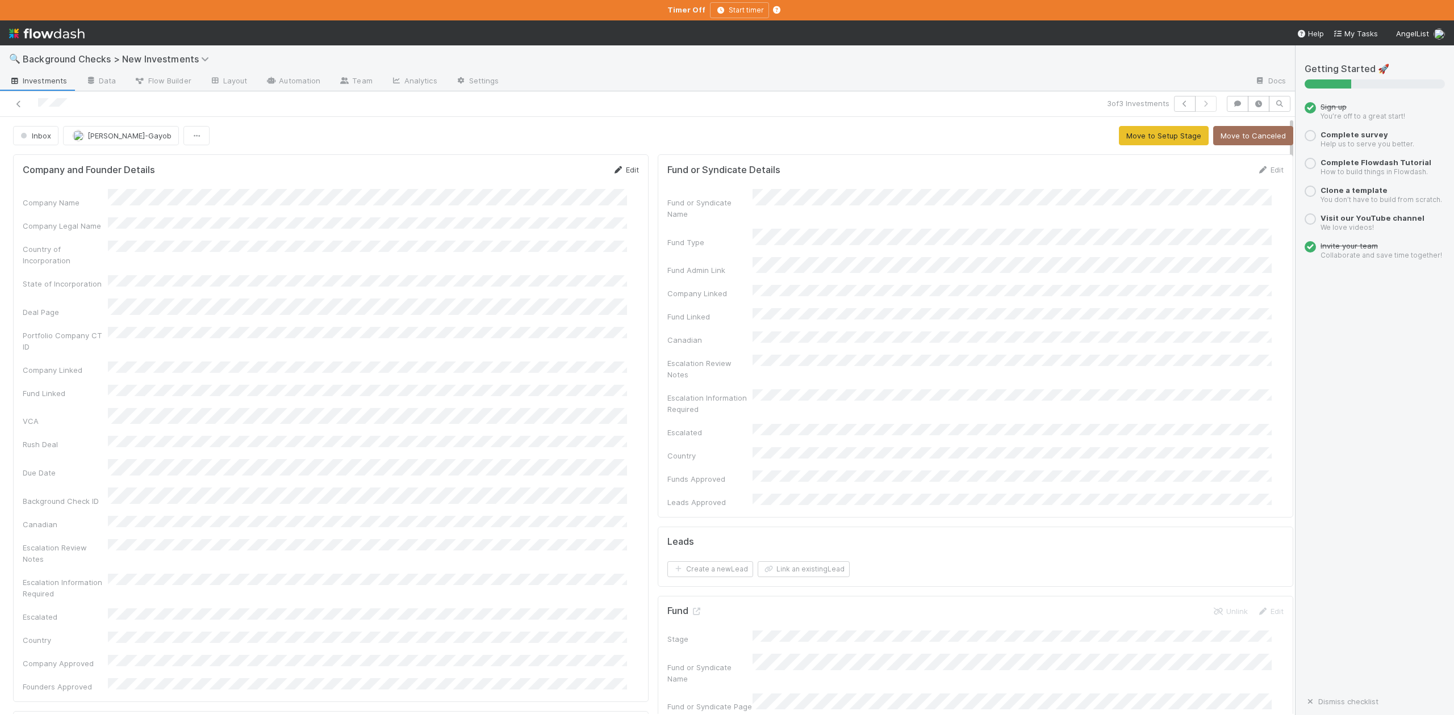
click at [623, 170] on link "Edit" at bounding box center [625, 169] width 27 height 9
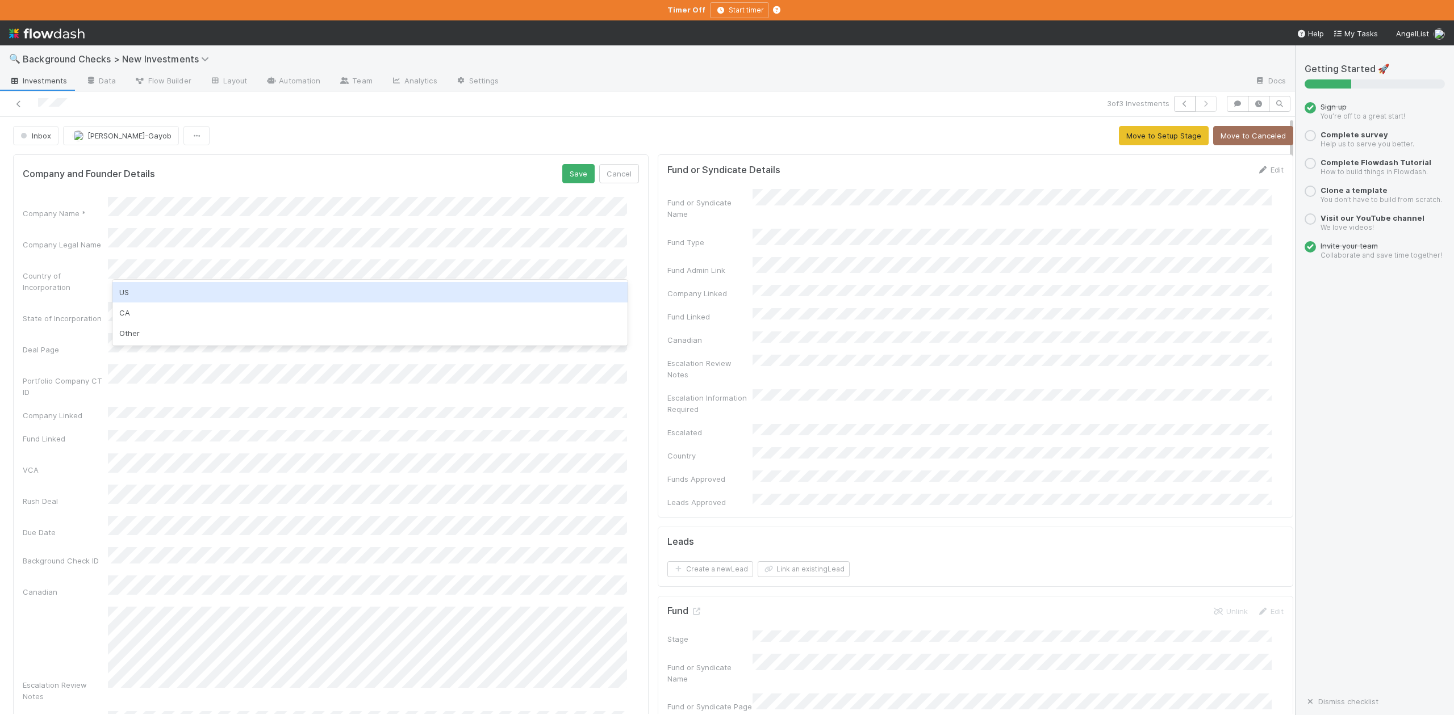
click at [101, 288] on div "Company Name * Company Legal Name Country of Incorporation State of Incorporati…" at bounding box center [331, 552] width 616 height 711
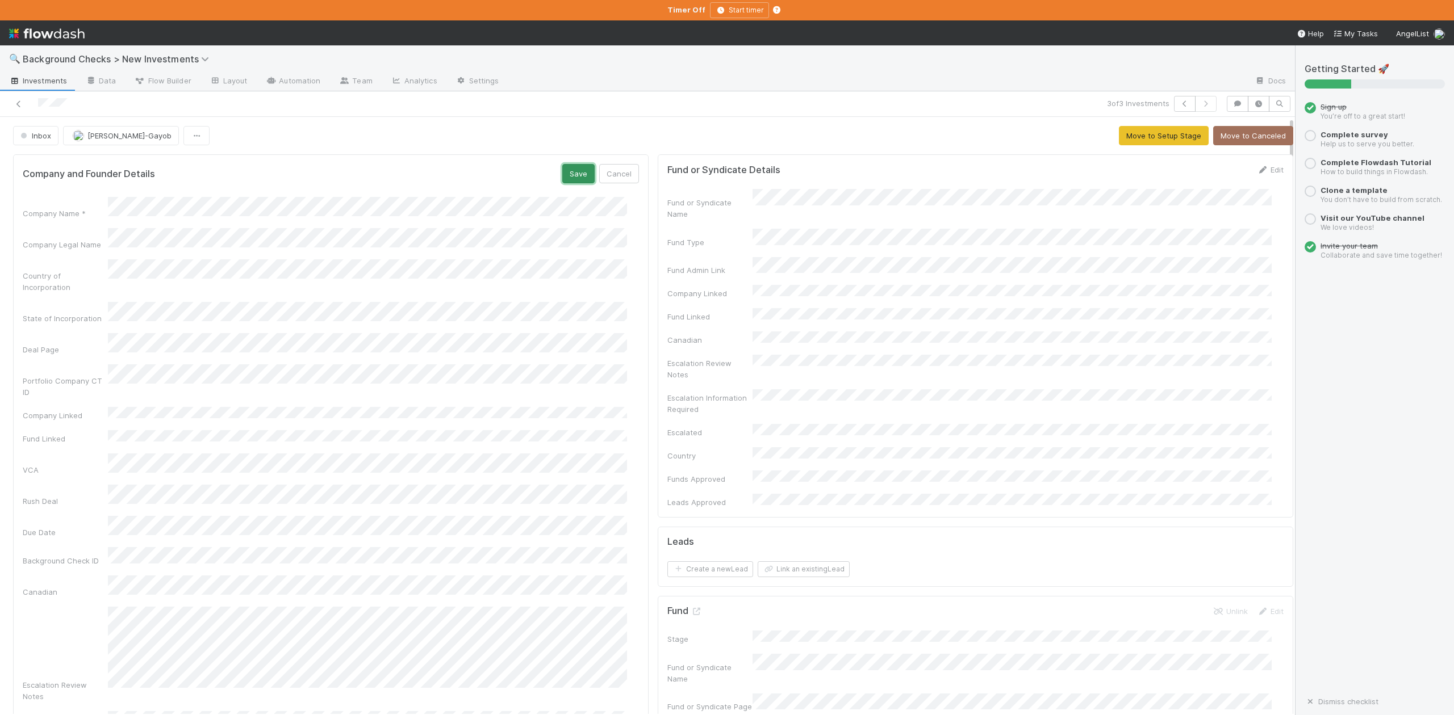
click at [564, 175] on button "Save" at bounding box center [578, 173] width 32 height 19
click at [1127, 135] on button "Move to Setup Stage" at bounding box center [1164, 135] width 90 height 19
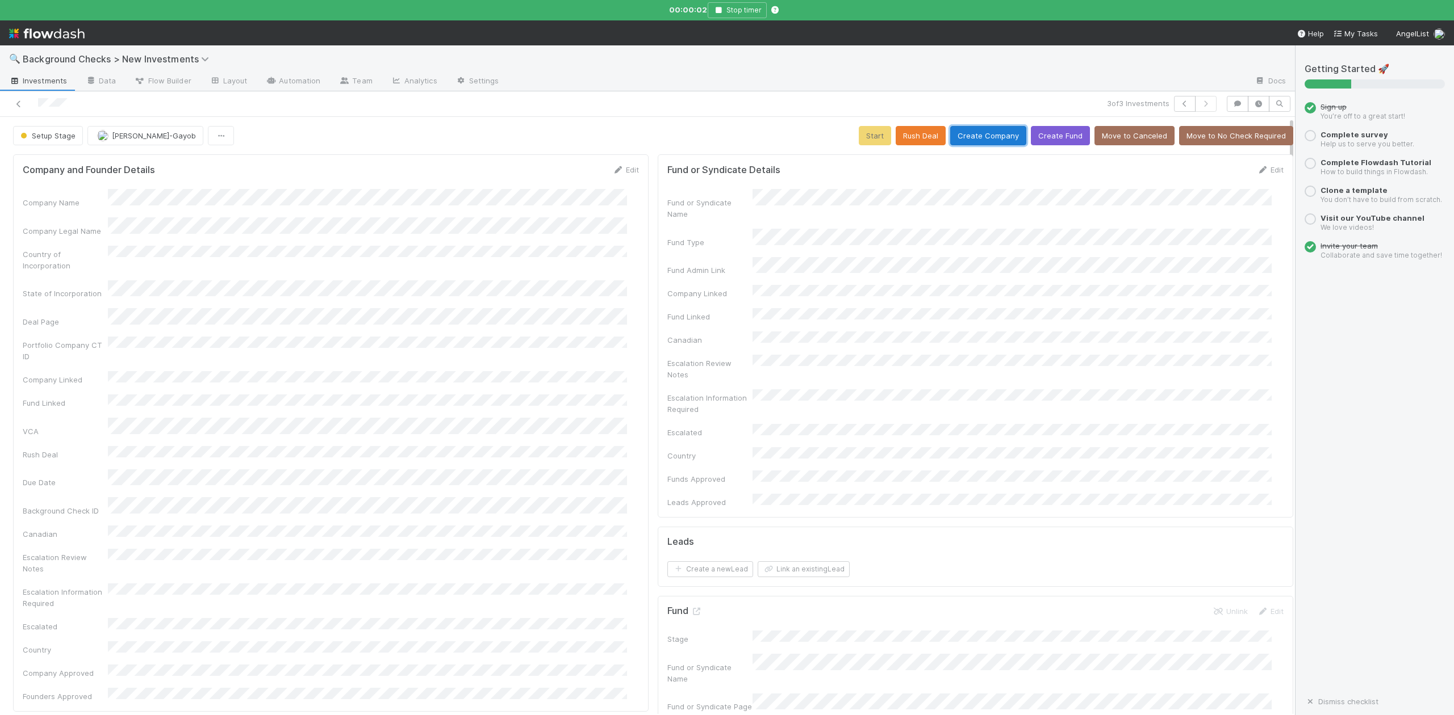
click at [979, 135] on button "Create Company" at bounding box center [988, 135] width 76 height 19
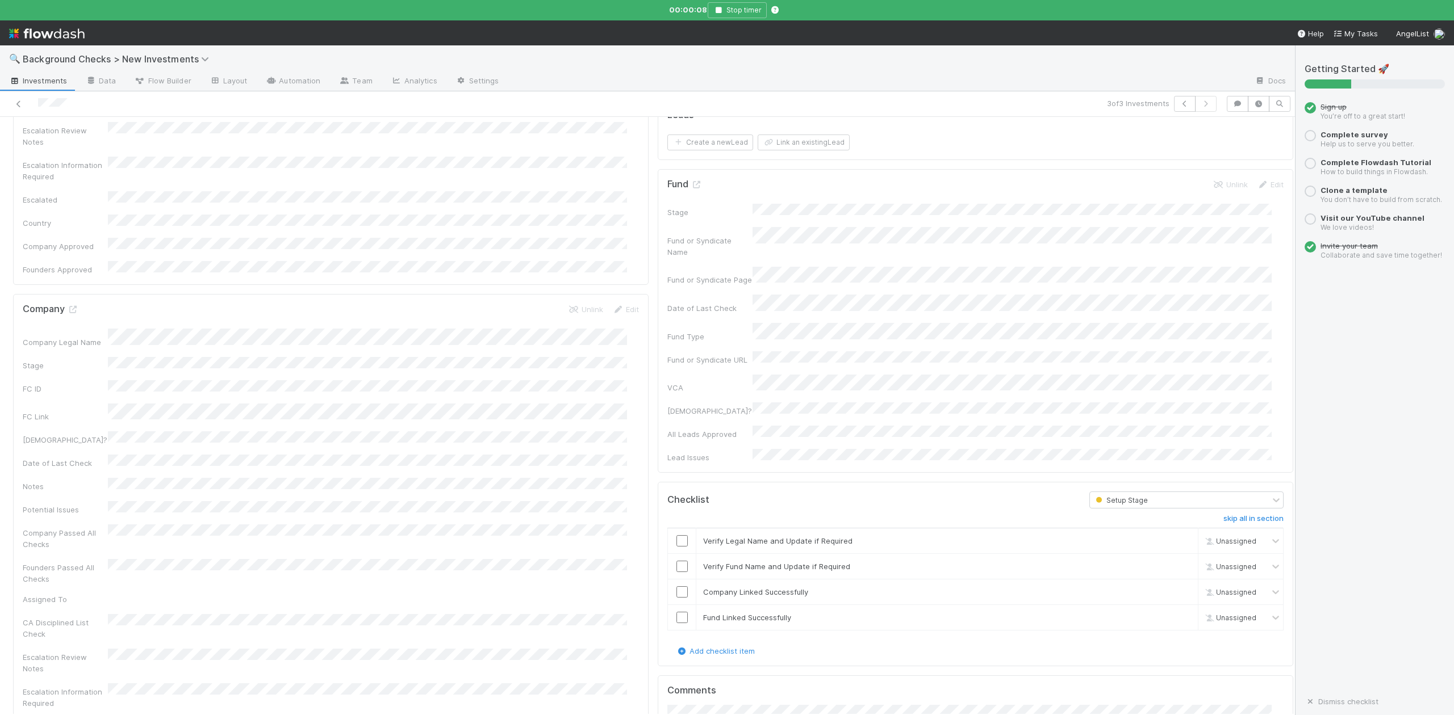
scroll to position [454, 0]
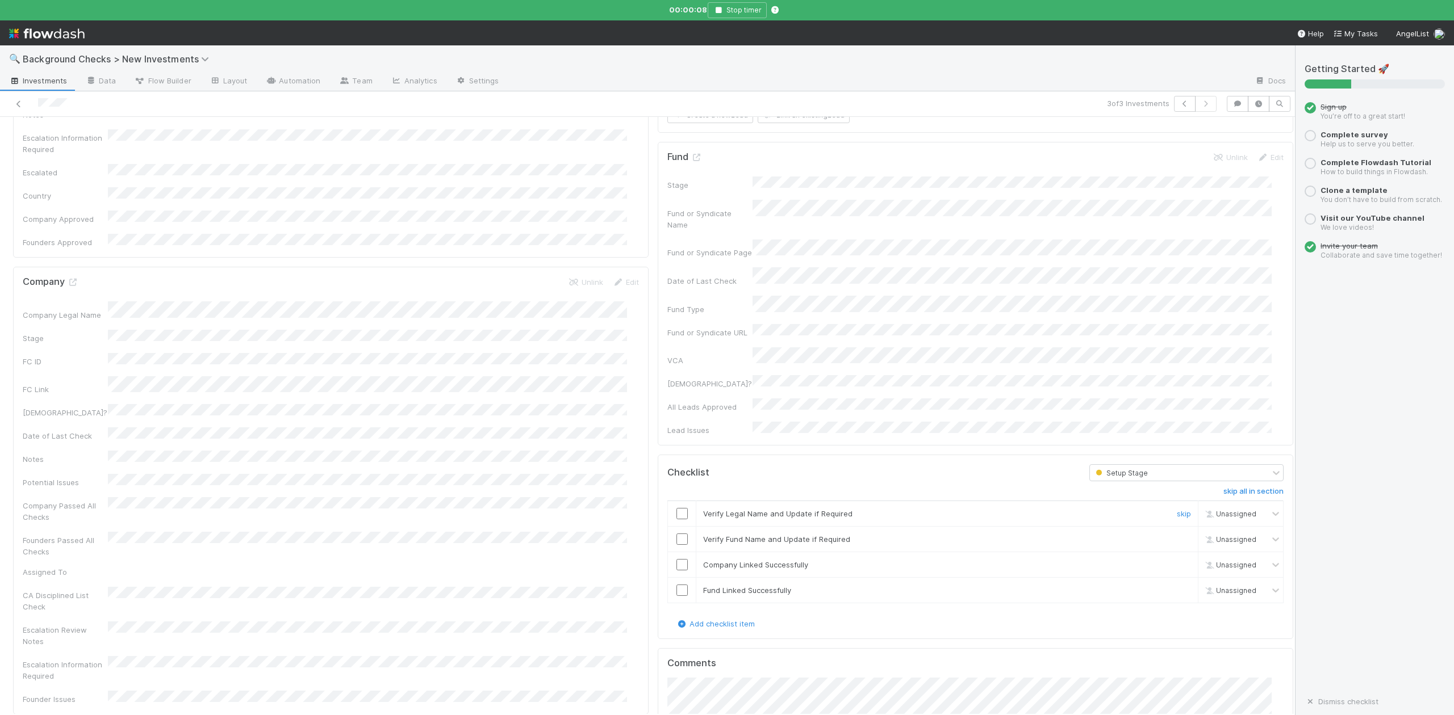
click at [676, 508] on input "checkbox" at bounding box center [681, 513] width 11 height 11
click at [676, 534] on input "checkbox" at bounding box center [681, 539] width 11 height 11
click at [676, 559] on input "checkbox" at bounding box center [681, 564] width 11 height 11
click at [676, 585] on input "checkbox" at bounding box center [681, 590] width 11 height 11
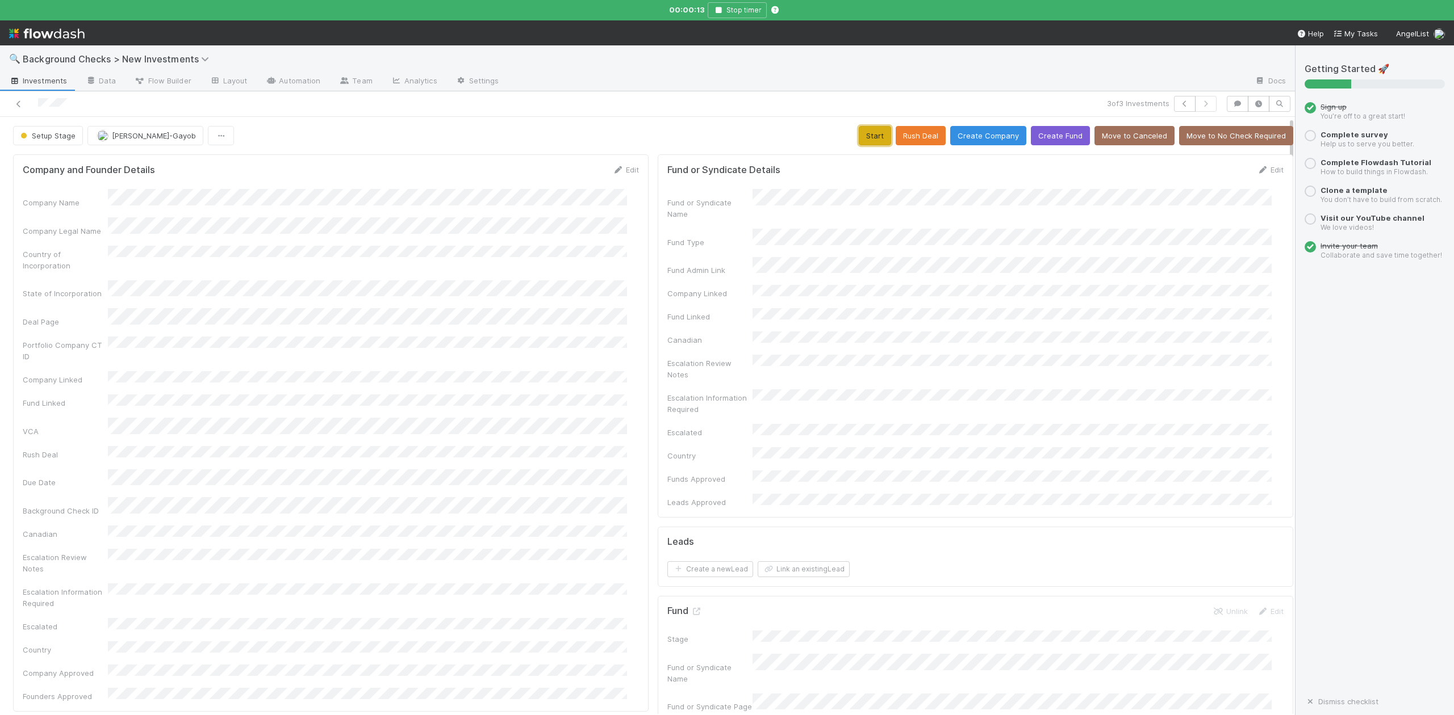
click at [862, 139] on button "Start" at bounding box center [875, 135] width 32 height 19
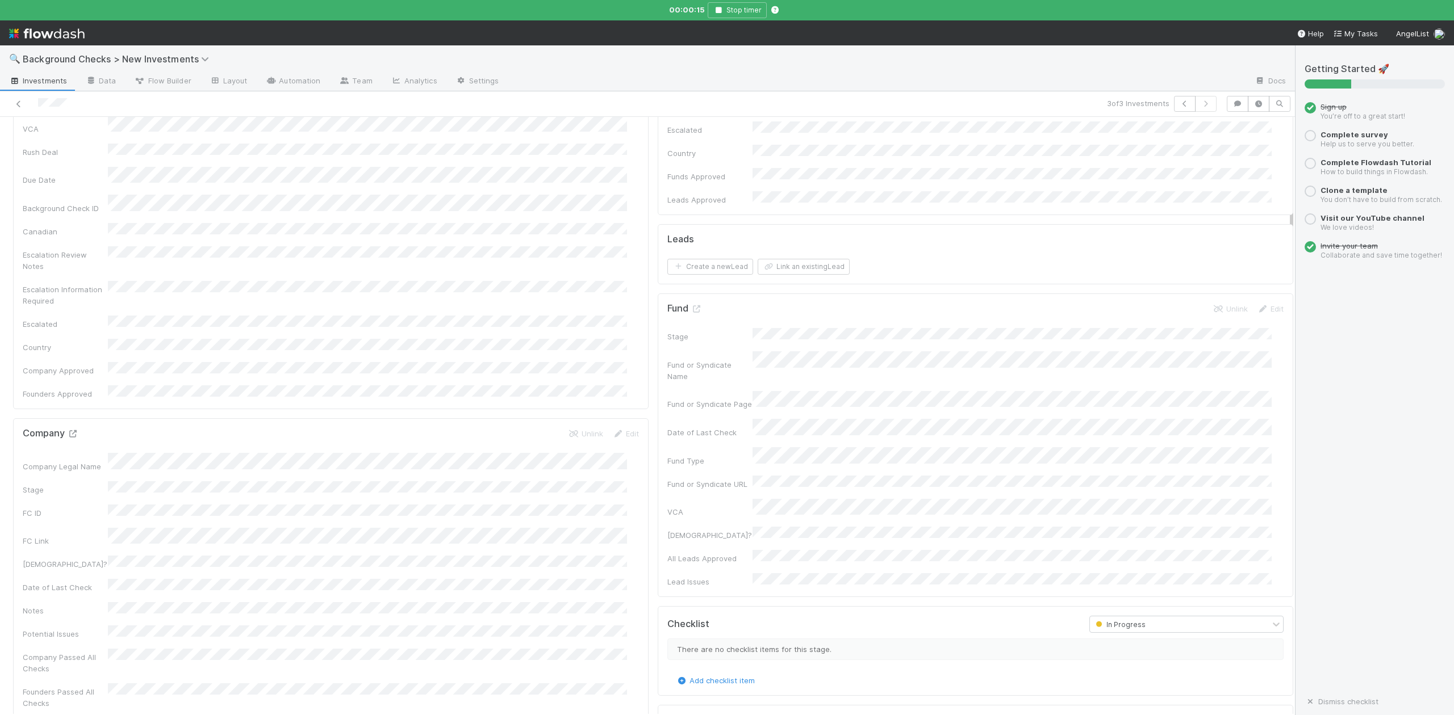
click at [75, 430] on icon at bounding box center [72, 433] width 11 height 7
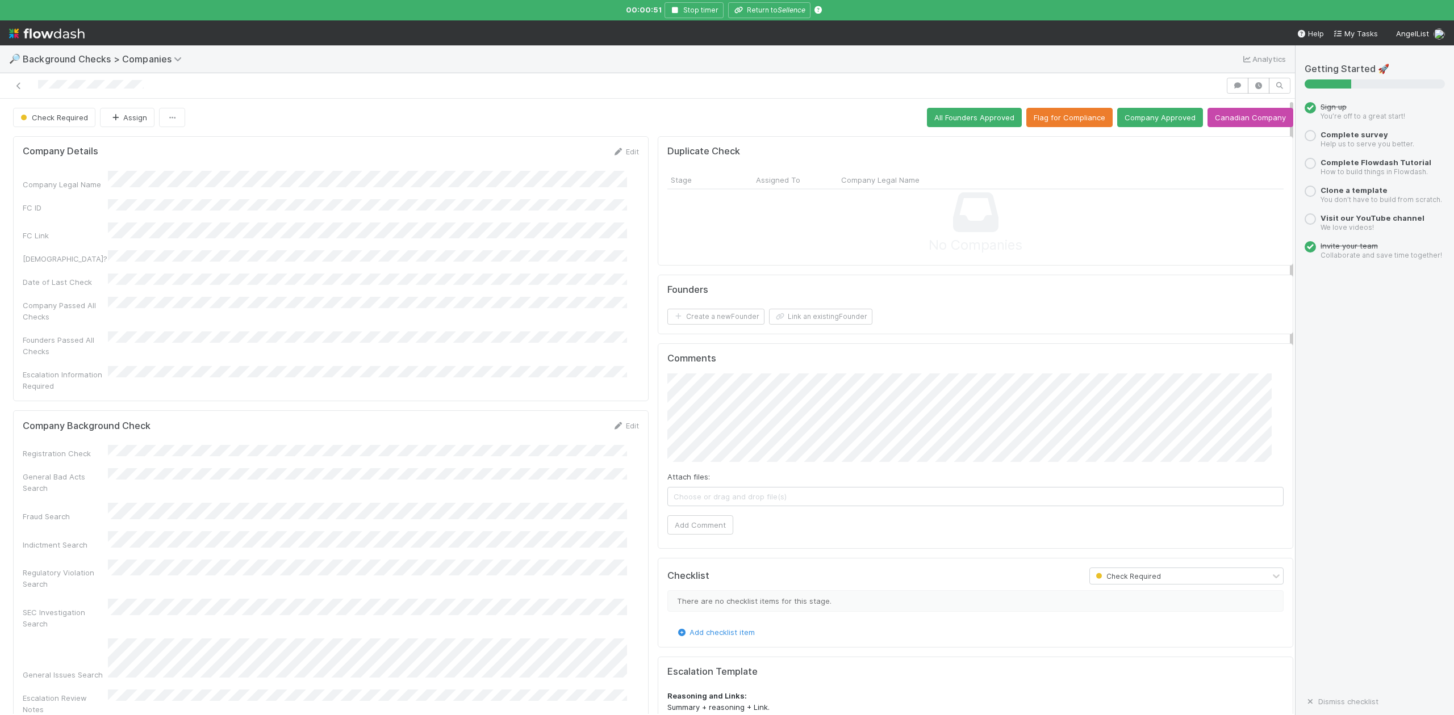
click at [658, 414] on div "Comments Attach files: Choose or drag and drop file(s) Add Comment" at bounding box center [975, 447] width 635 height 206
click at [686, 521] on button "Add Comment" at bounding box center [700, 517] width 66 height 19
click at [619, 421] on link "Edit" at bounding box center [625, 425] width 27 height 9
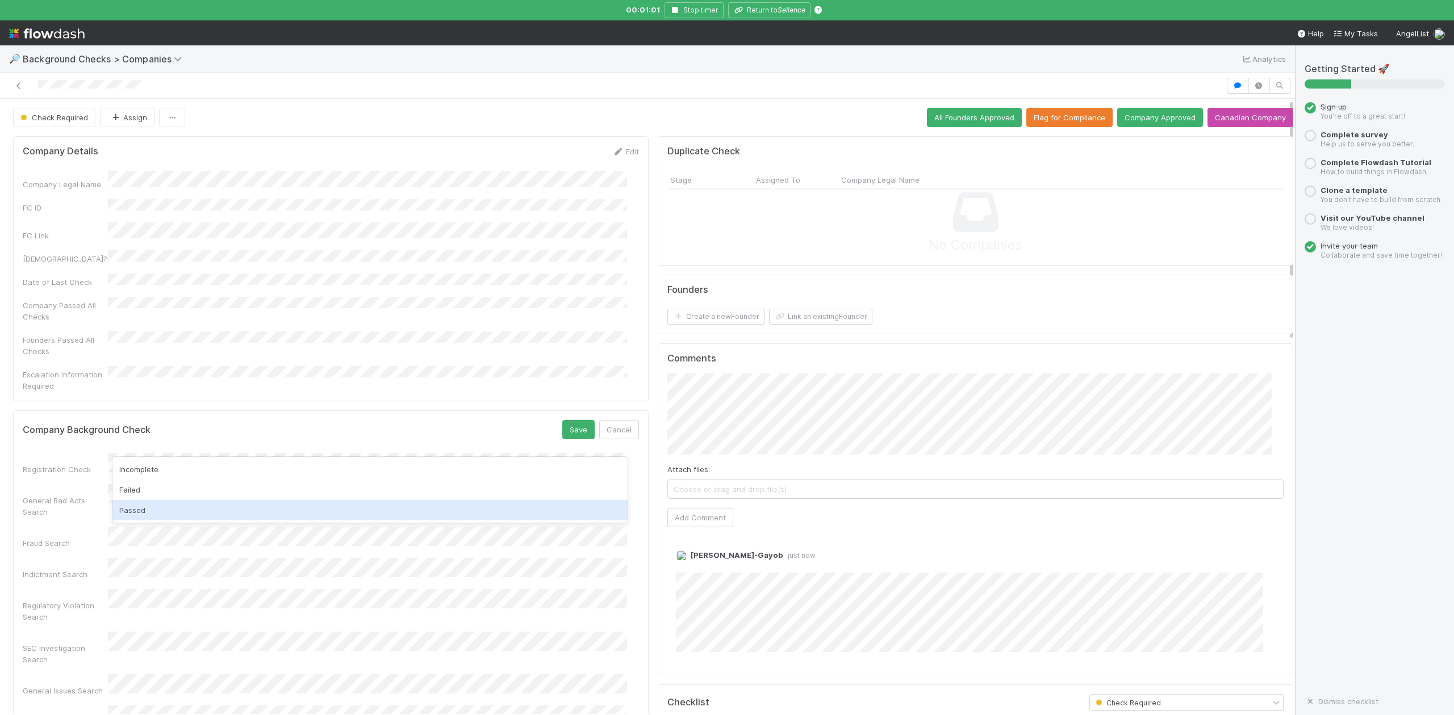
click at [146, 509] on div "Passed" at bounding box center [369, 510] width 514 height 20
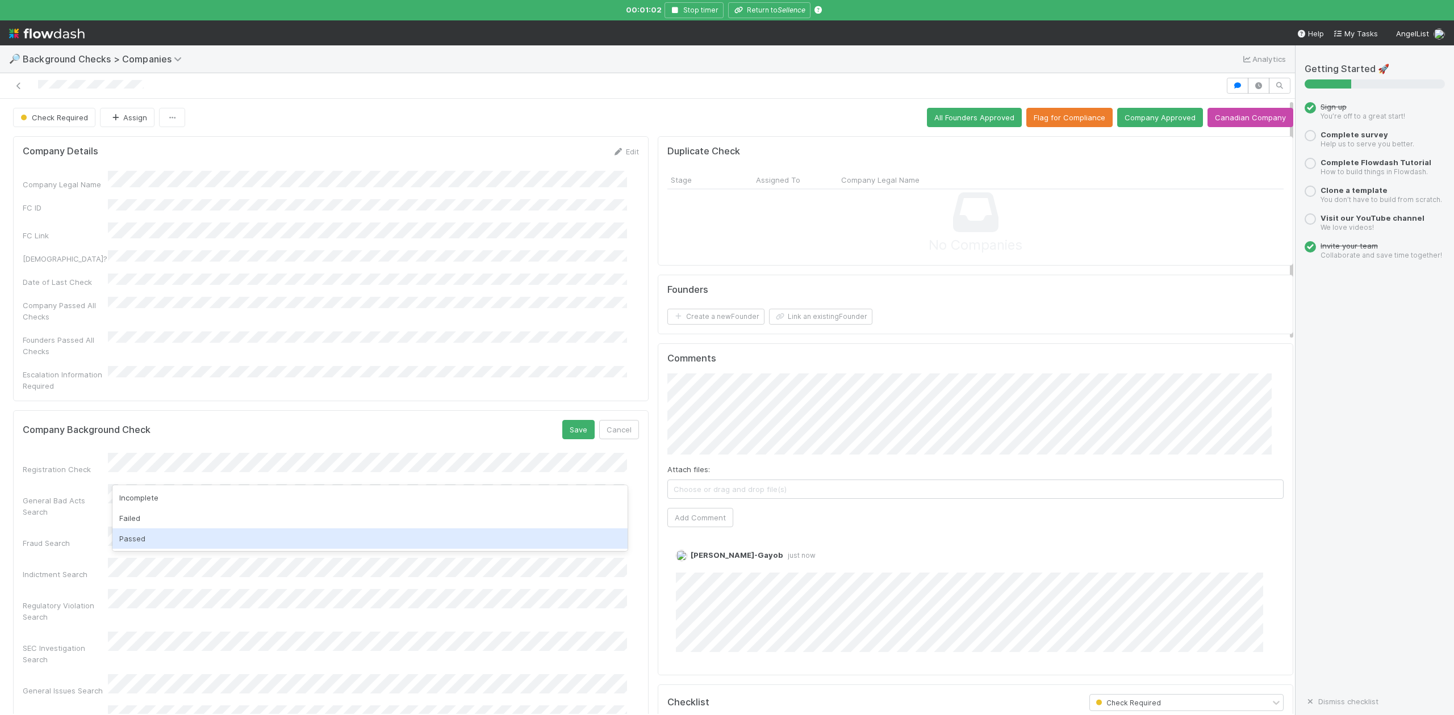
click at [144, 534] on div "Passed" at bounding box center [369, 539] width 514 height 20
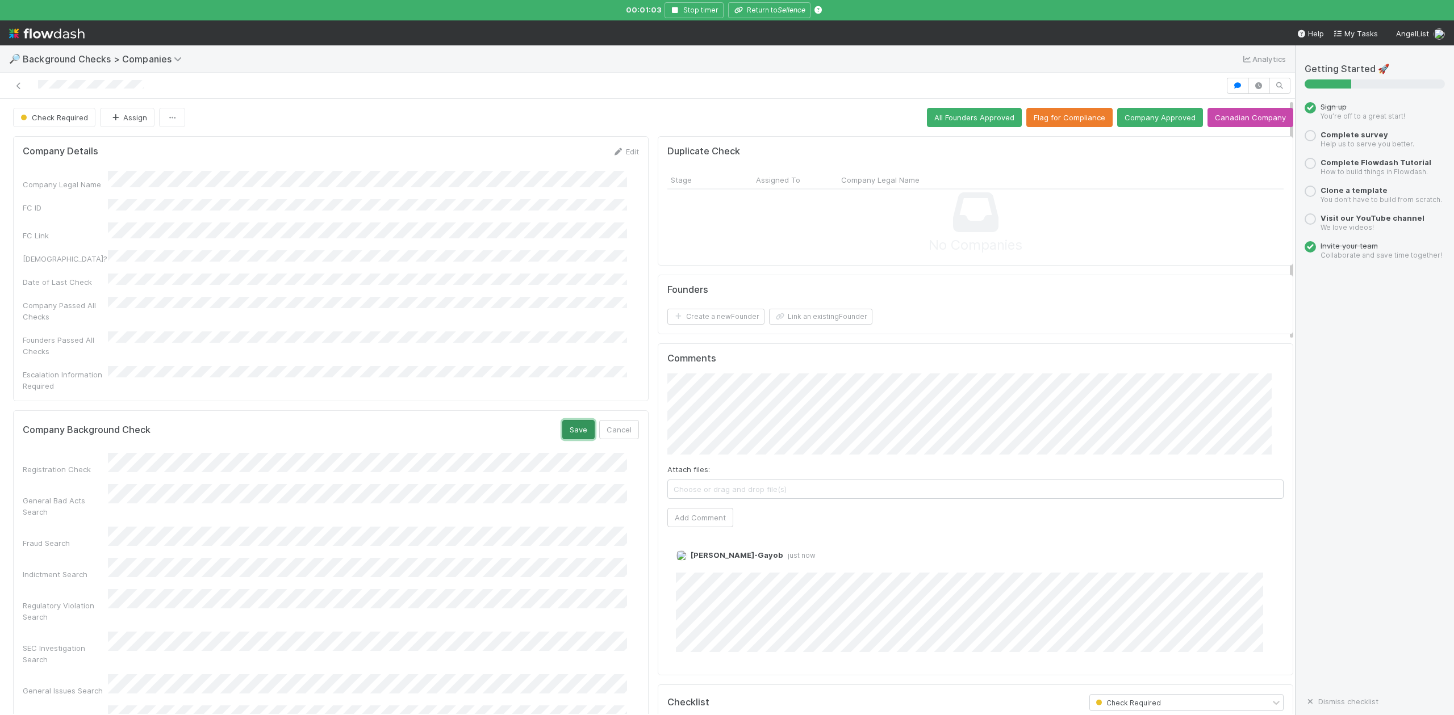
click at [568, 420] on button "Save" at bounding box center [578, 429] width 32 height 19
click at [834, 321] on button "Link an existing Founder" at bounding box center [820, 317] width 103 height 16
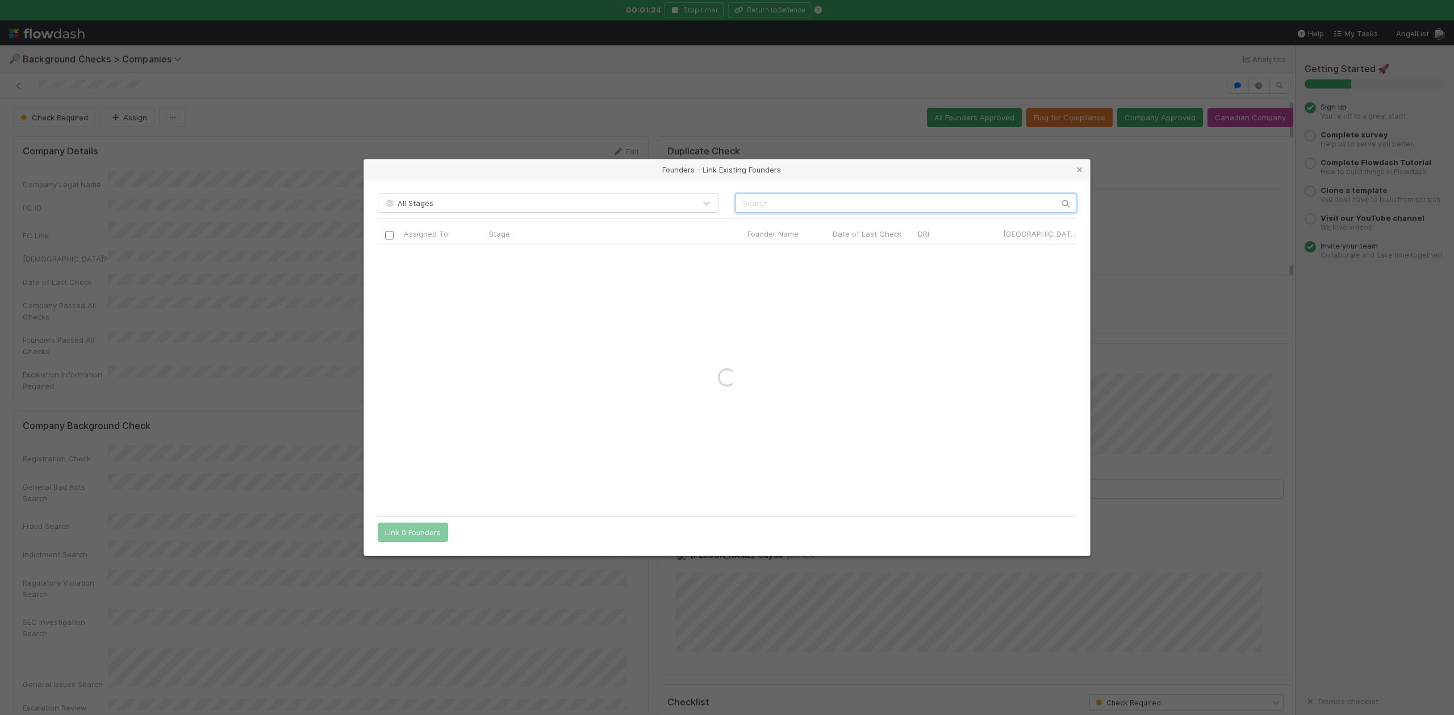
click at [773, 194] on input "text" at bounding box center [905, 203] width 341 height 19
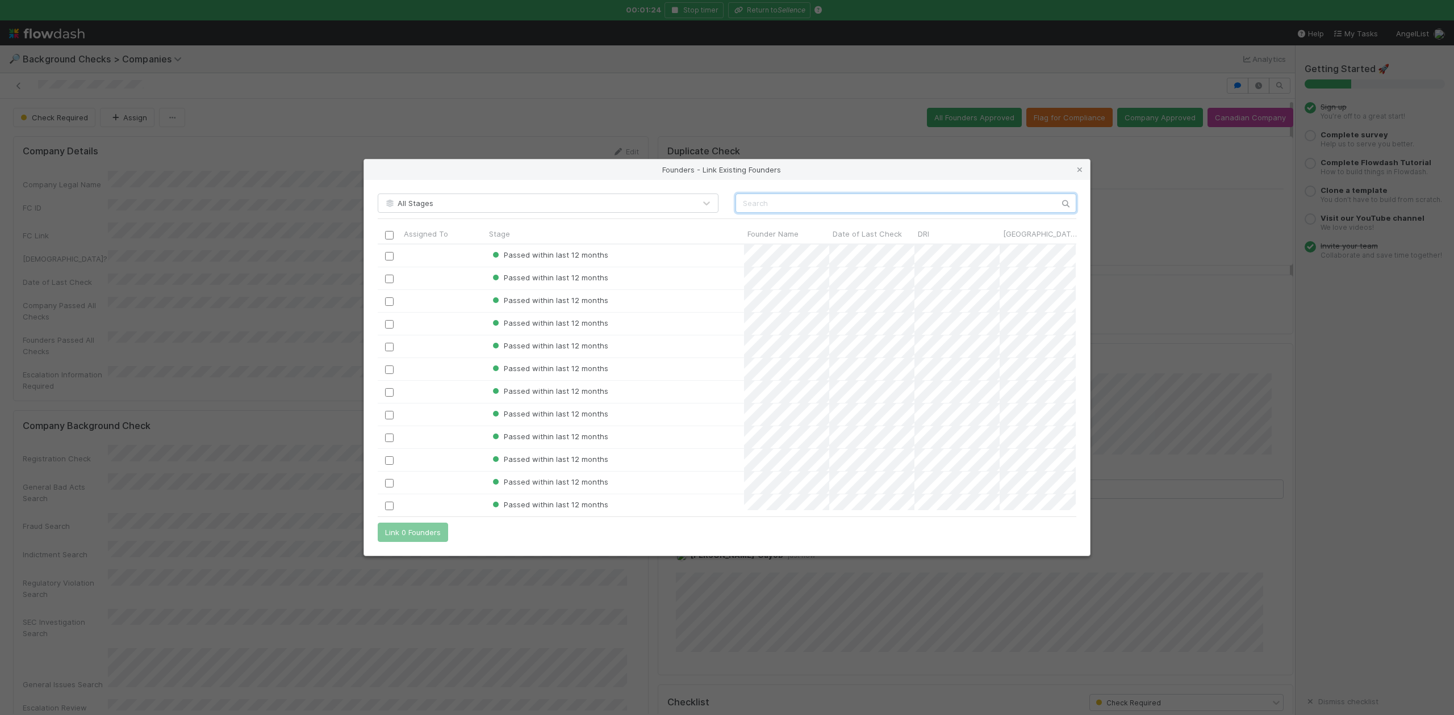
scroll to position [255, 686]
paste input "Dan Comyns"
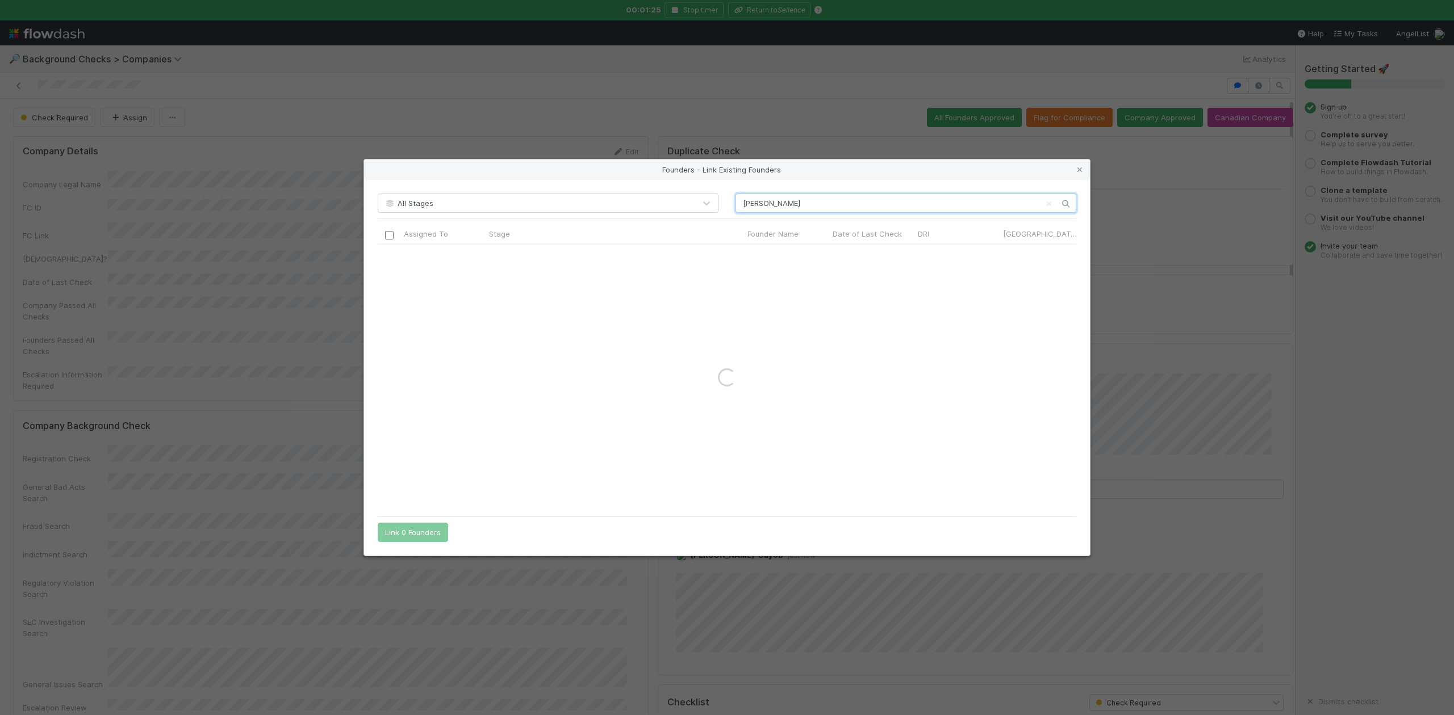
click at [737, 205] on input "Dan Comyns" at bounding box center [905, 203] width 341 height 19
click at [843, 198] on input "Dan Comyns" at bounding box center [905, 203] width 341 height 19
type input "Dan Comyns"
drag, startPoint x: 1077, startPoint y: 169, endPoint x: 1070, endPoint y: 171, distance: 7.0
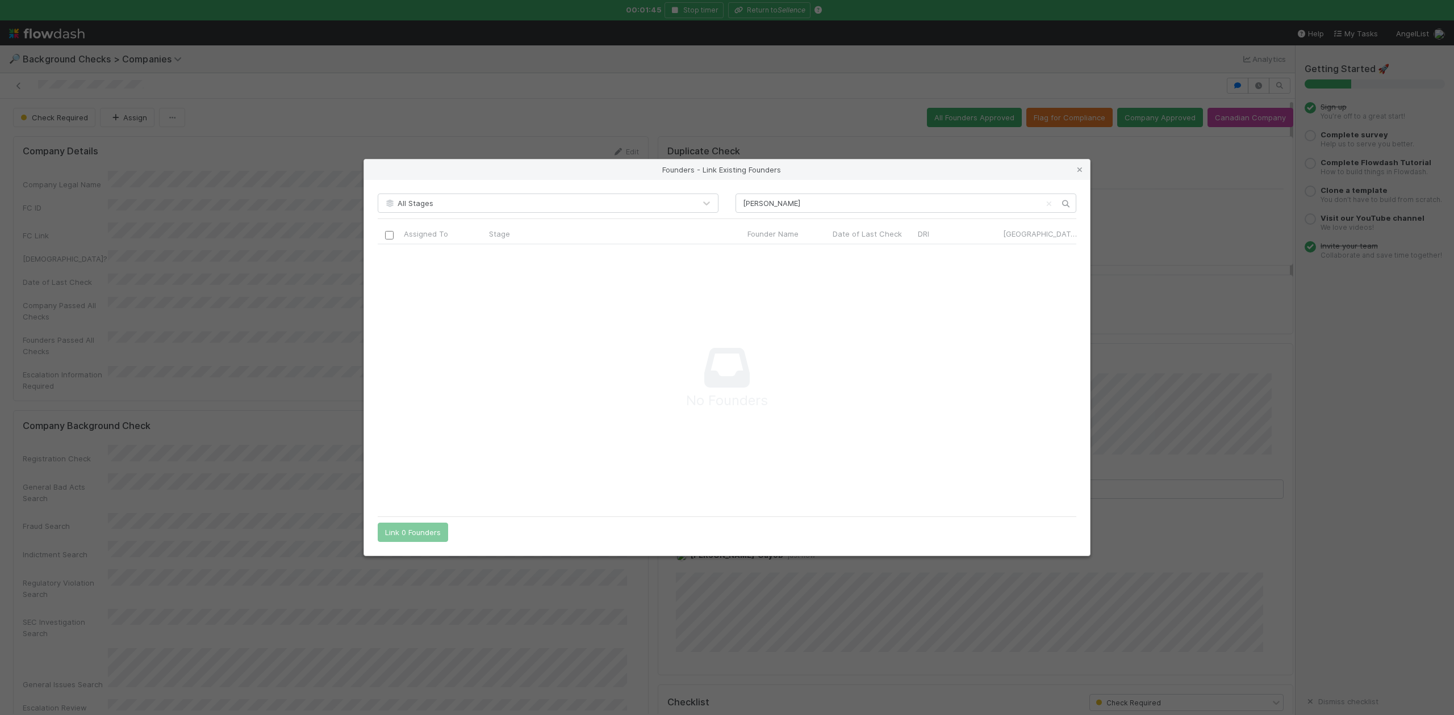
click at [1077, 169] on icon at bounding box center [1079, 169] width 11 height 7
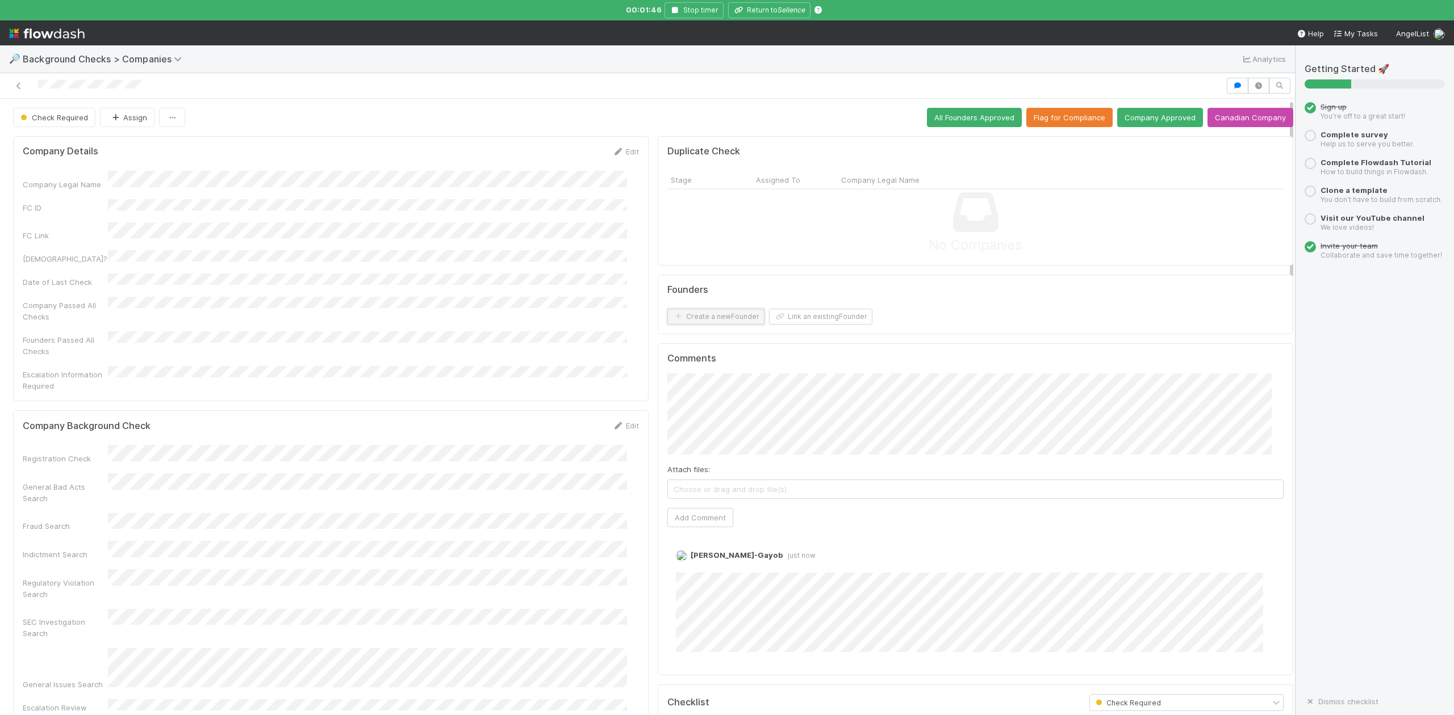
click at [709, 315] on button "Create a new Founder" at bounding box center [715, 317] width 97 height 16
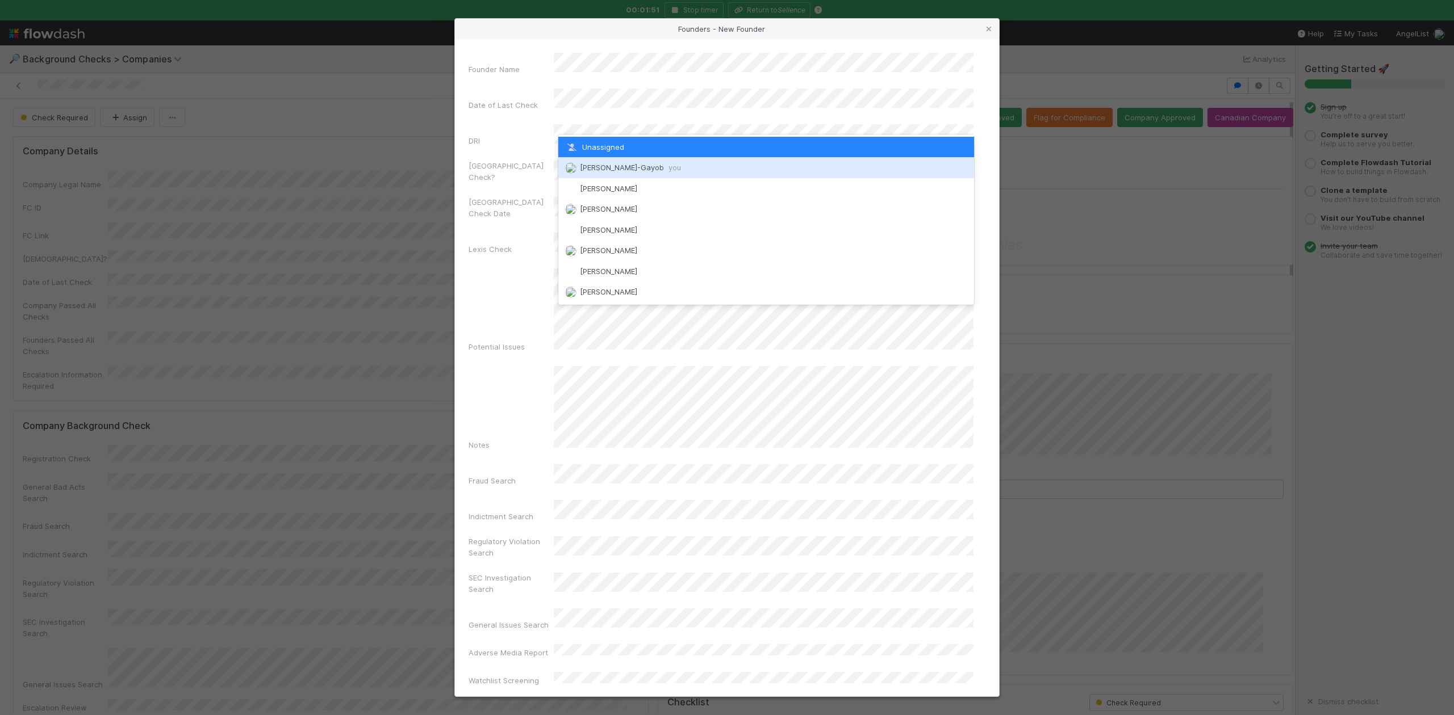
click at [601, 168] on span "Loraine Pati-Gayob you" at bounding box center [630, 167] width 101 height 9
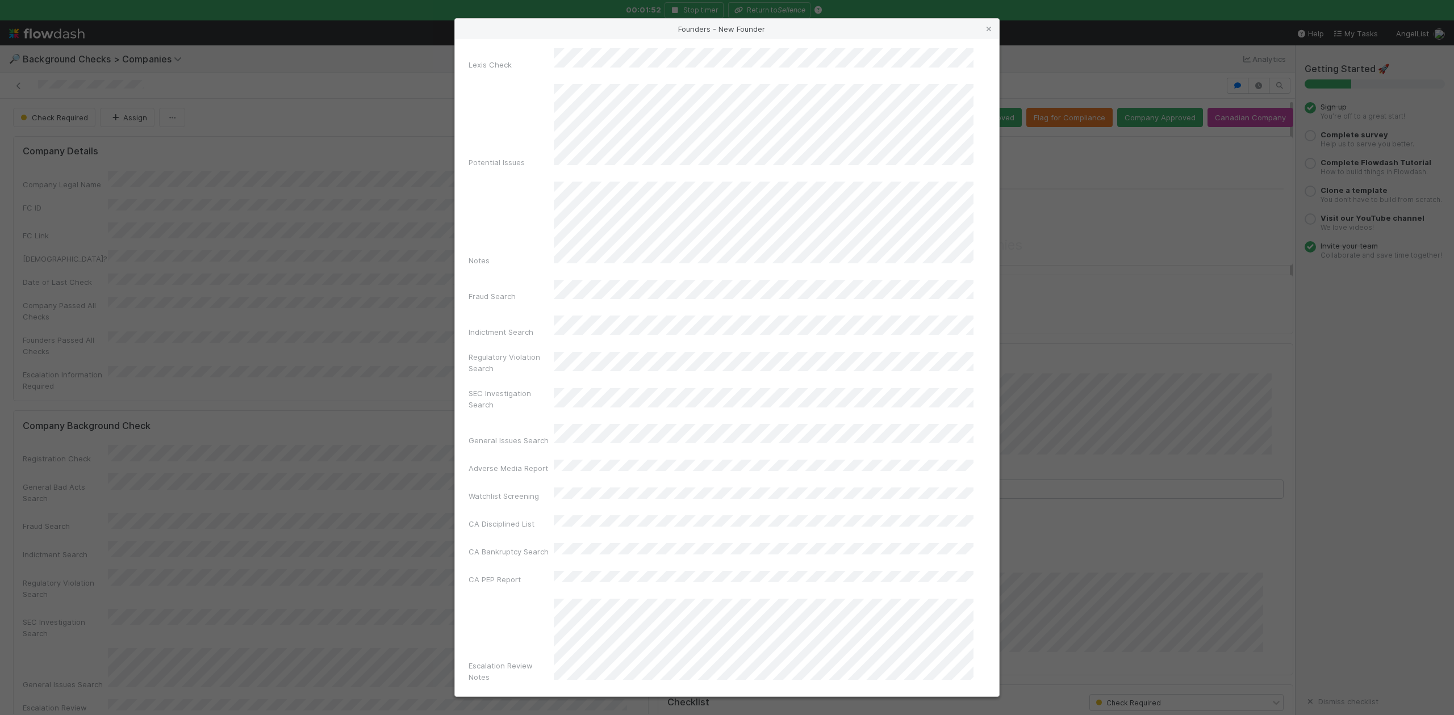
scroll to position [262, 0]
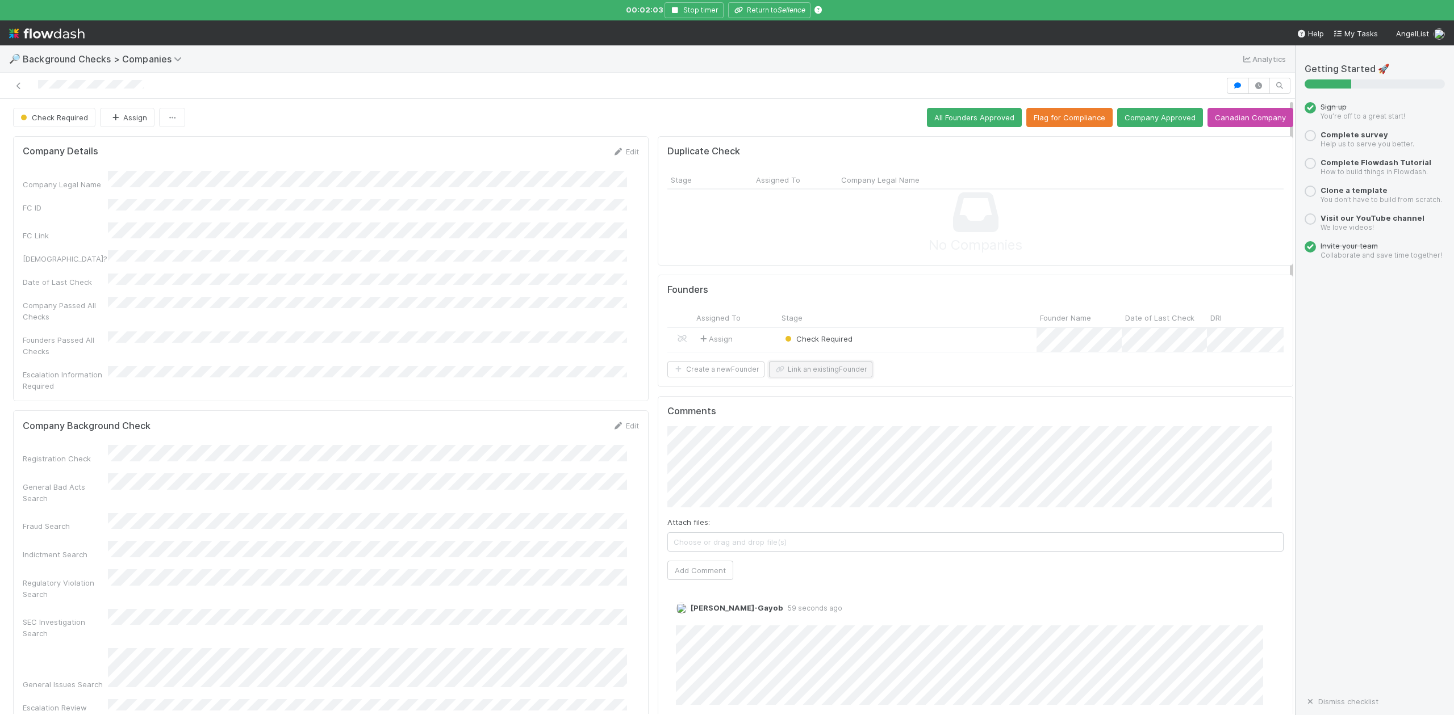
click at [832, 378] on button "Link an existing Founder" at bounding box center [820, 370] width 103 height 16
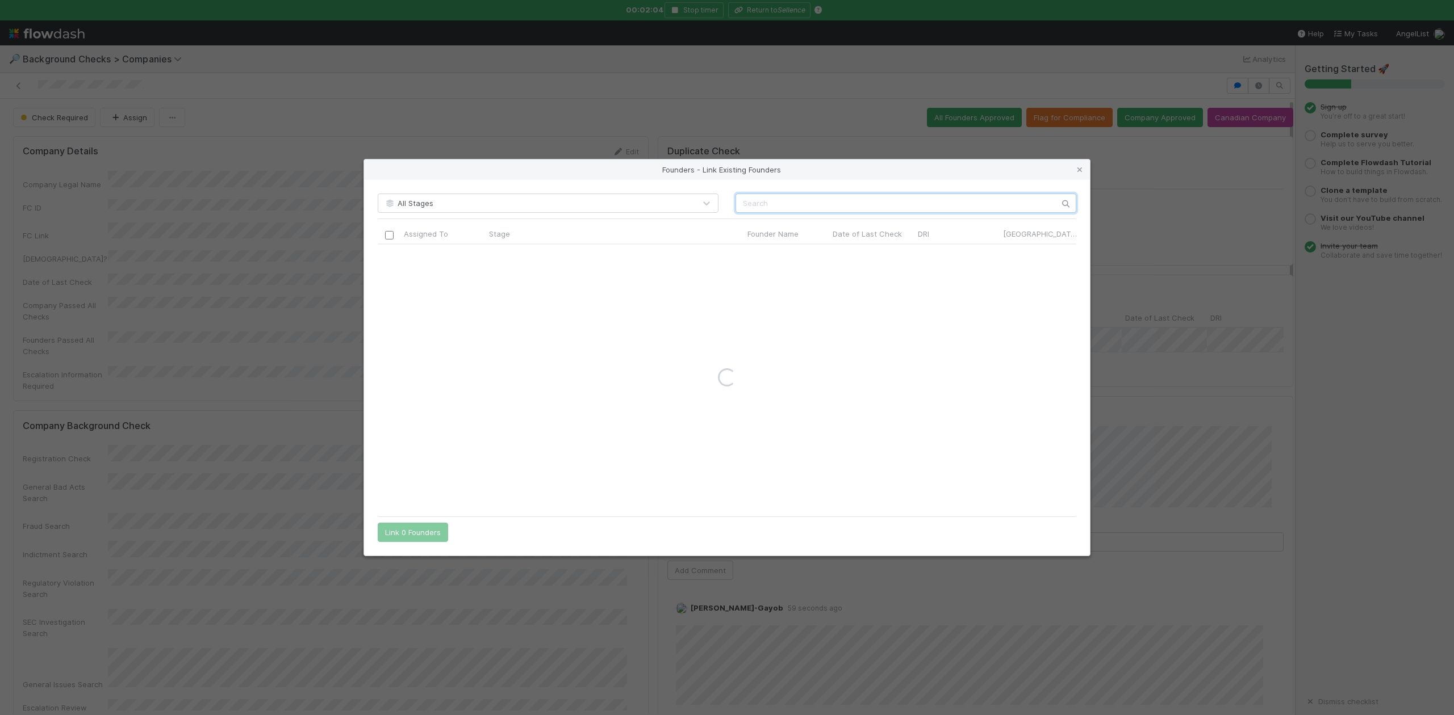
click at [740, 204] on input "text" at bounding box center [905, 203] width 341 height 19
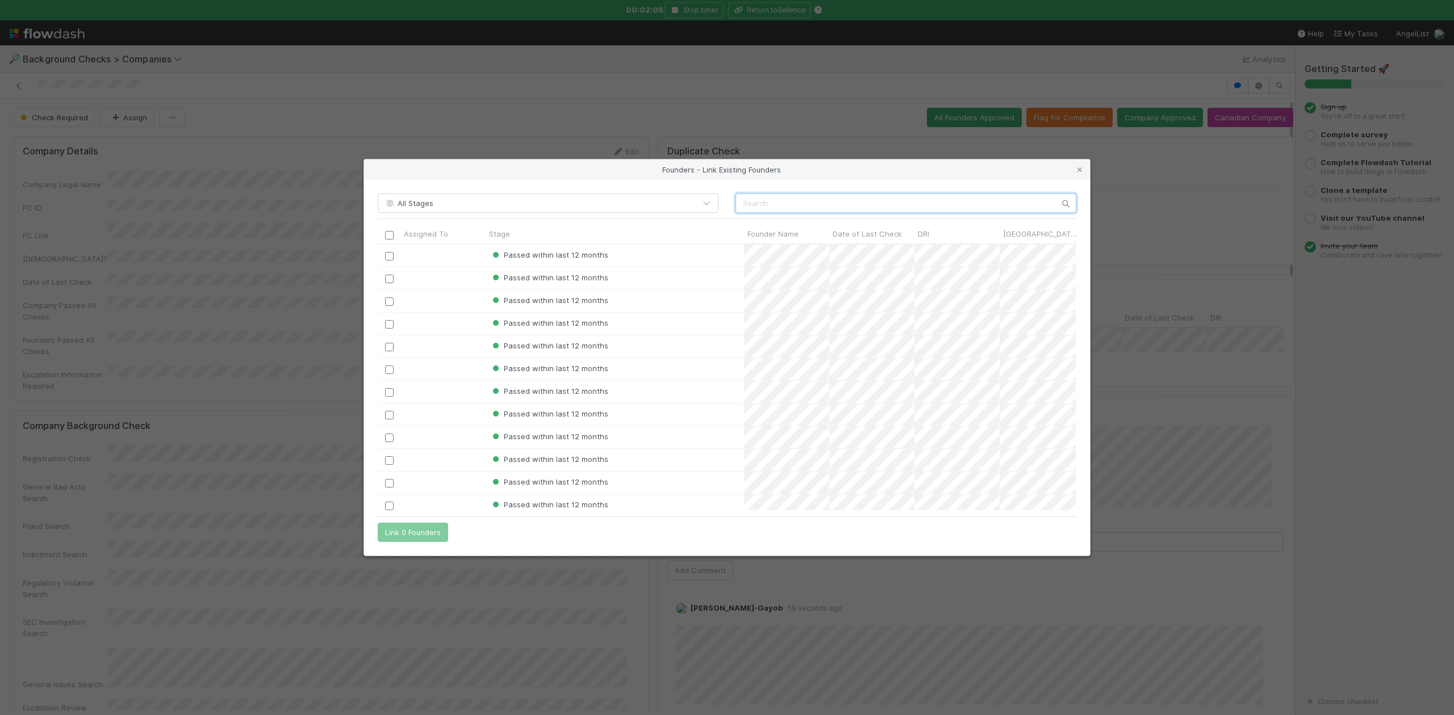
scroll to position [255, 686]
paste input "Aharon Avitzur"
click at [740, 204] on input "Aharon Avitzur" at bounding box center [905, 203] width 341 height 19
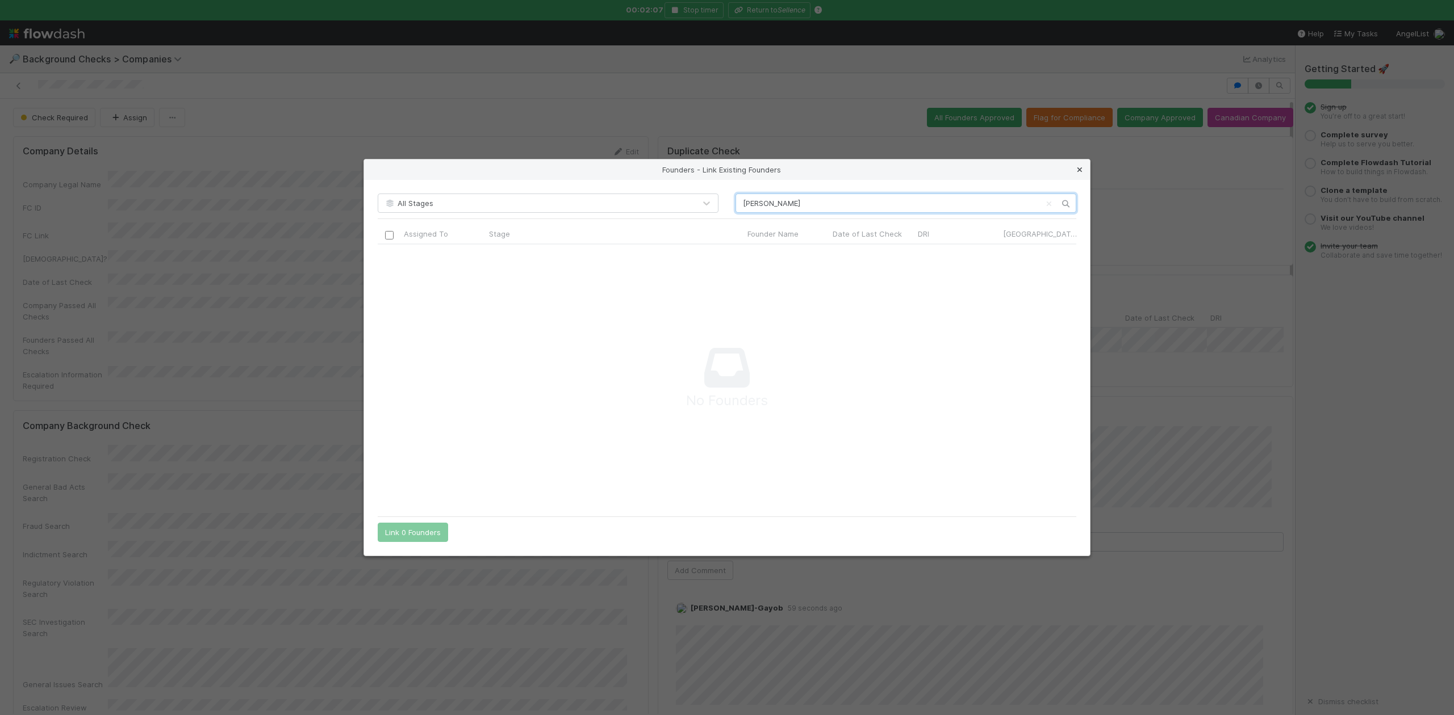
scroll to position [244, 675]
type input "Aharon Avitzur"
click at [1078, 168] on icon at bounding box center [1079, 169] width 11 height 7
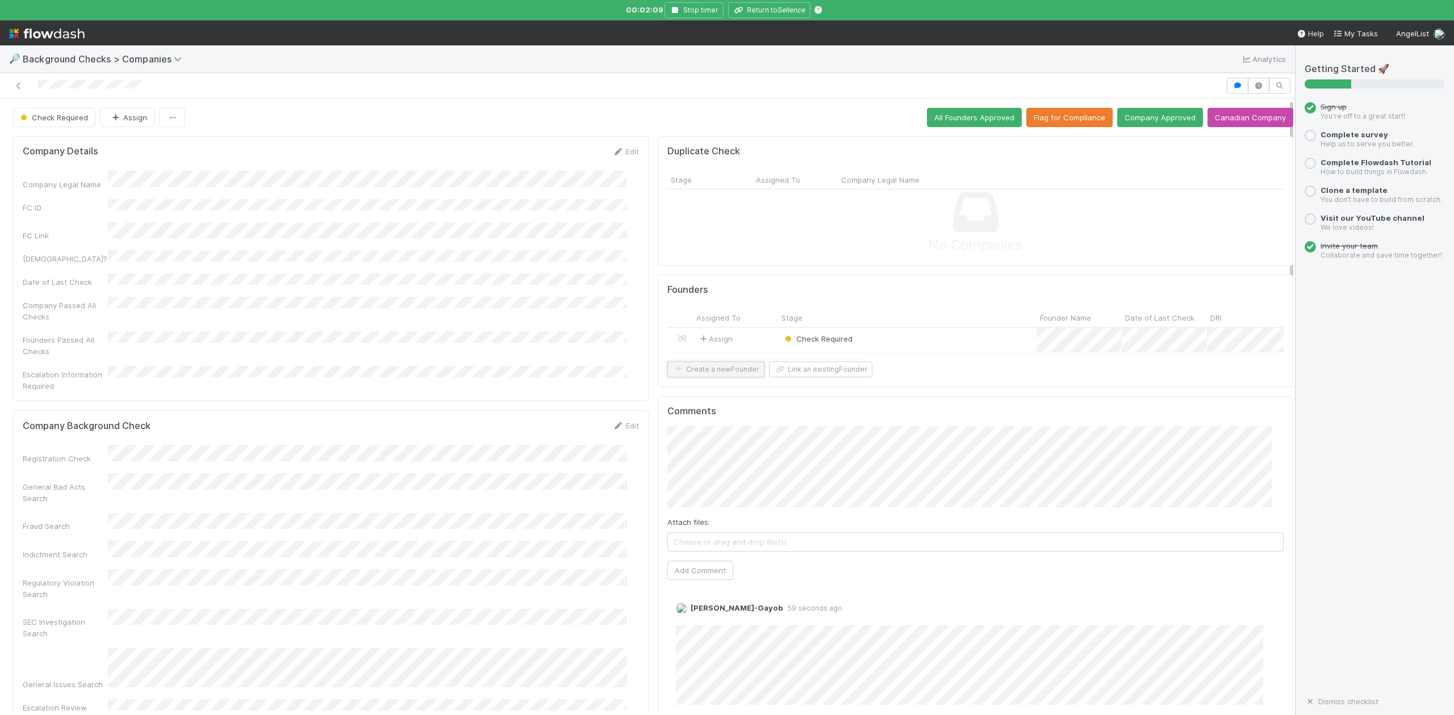
click at [739, 378] on button "Create a new Founder" at bounding box center [715, 370] width 97 height 16
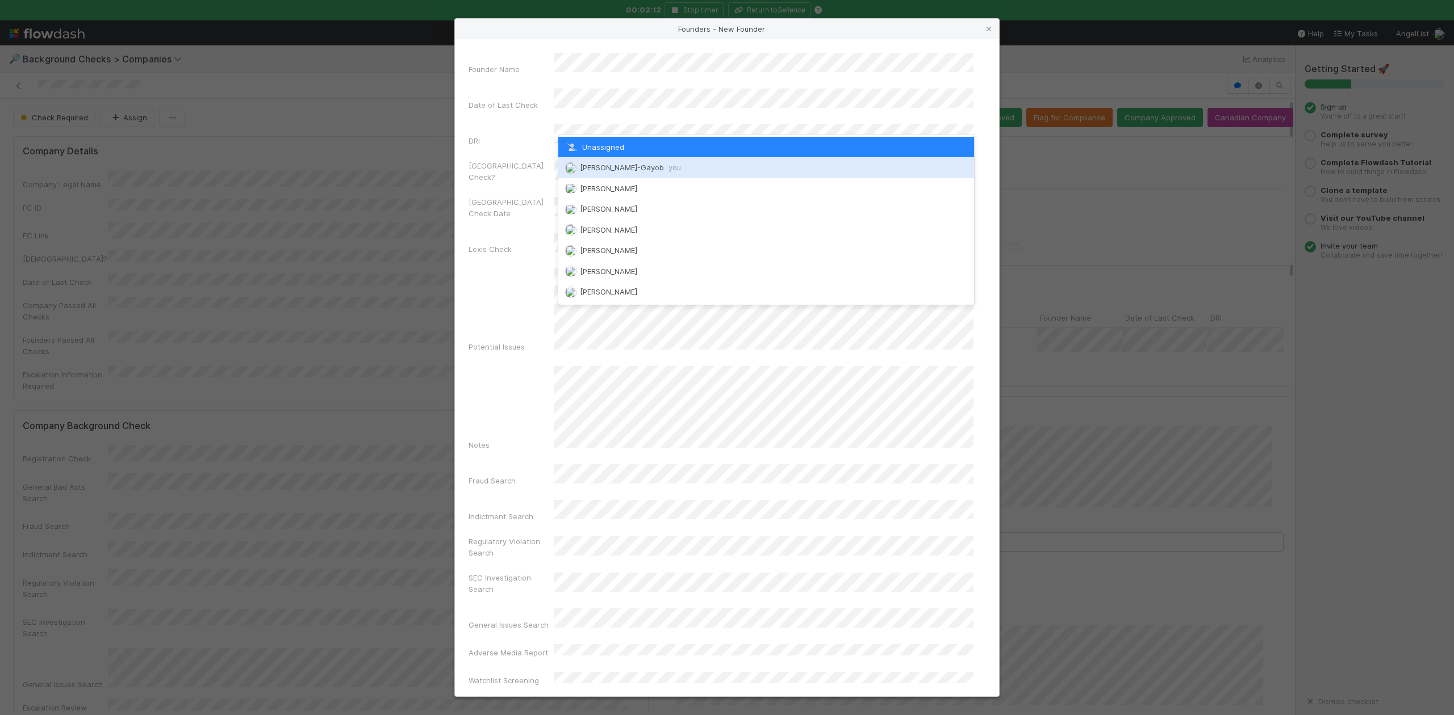
click at [608, 162] on div "Loraine Pati-Gayob you" at bounding box center [765, 167] width 415 height 20
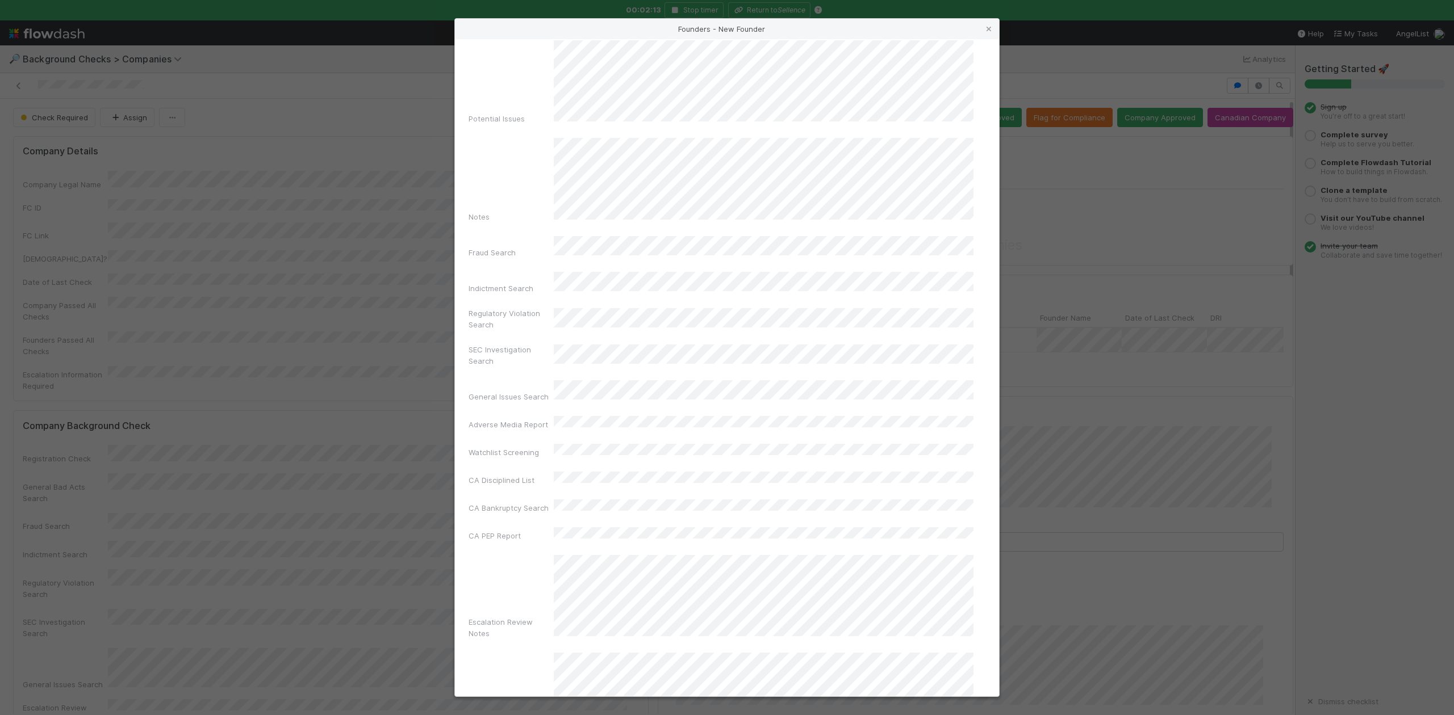
scroll to position [262, 0]
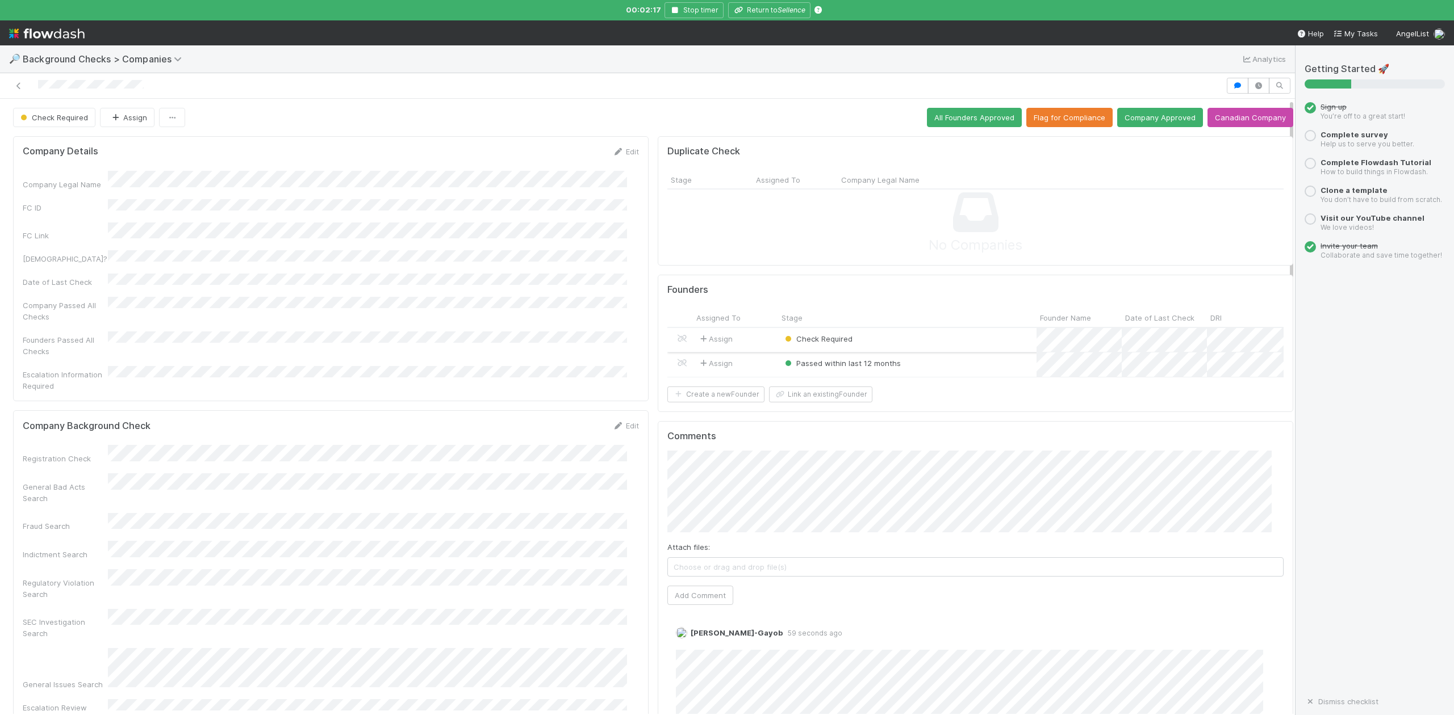
click at [877, 344] on div "Check Required" at bounding box center [907, 340] width 258 height 24
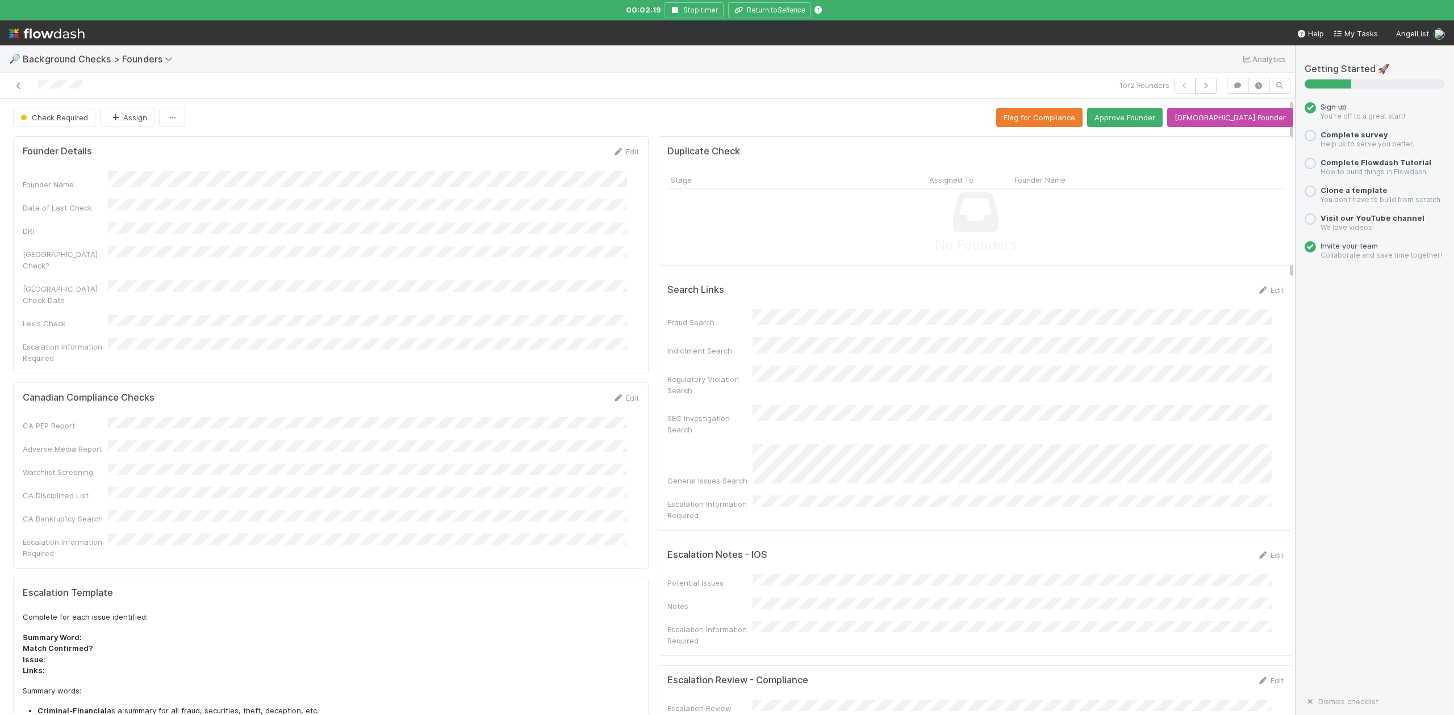
drag, startPoint x: 842, startPoint y: 321, endPoint x: 829, endPoint y: 308, distance: 18.5
click at [1153, 120] on button "Approve Founder" at bounding box center [1125, 117] width 76 height 19
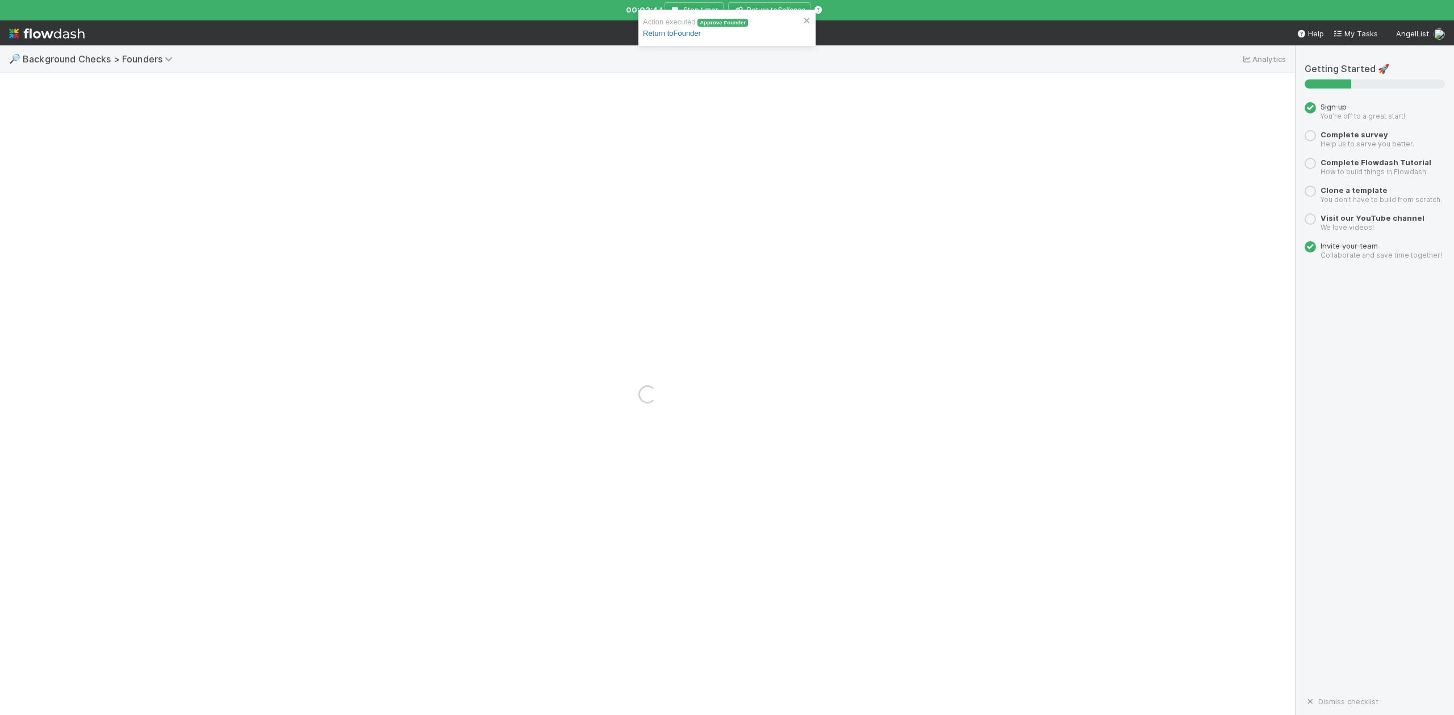
click at [673, 33] on link "Return to Founder" at bounding box center [672, 33] width 58 height 9
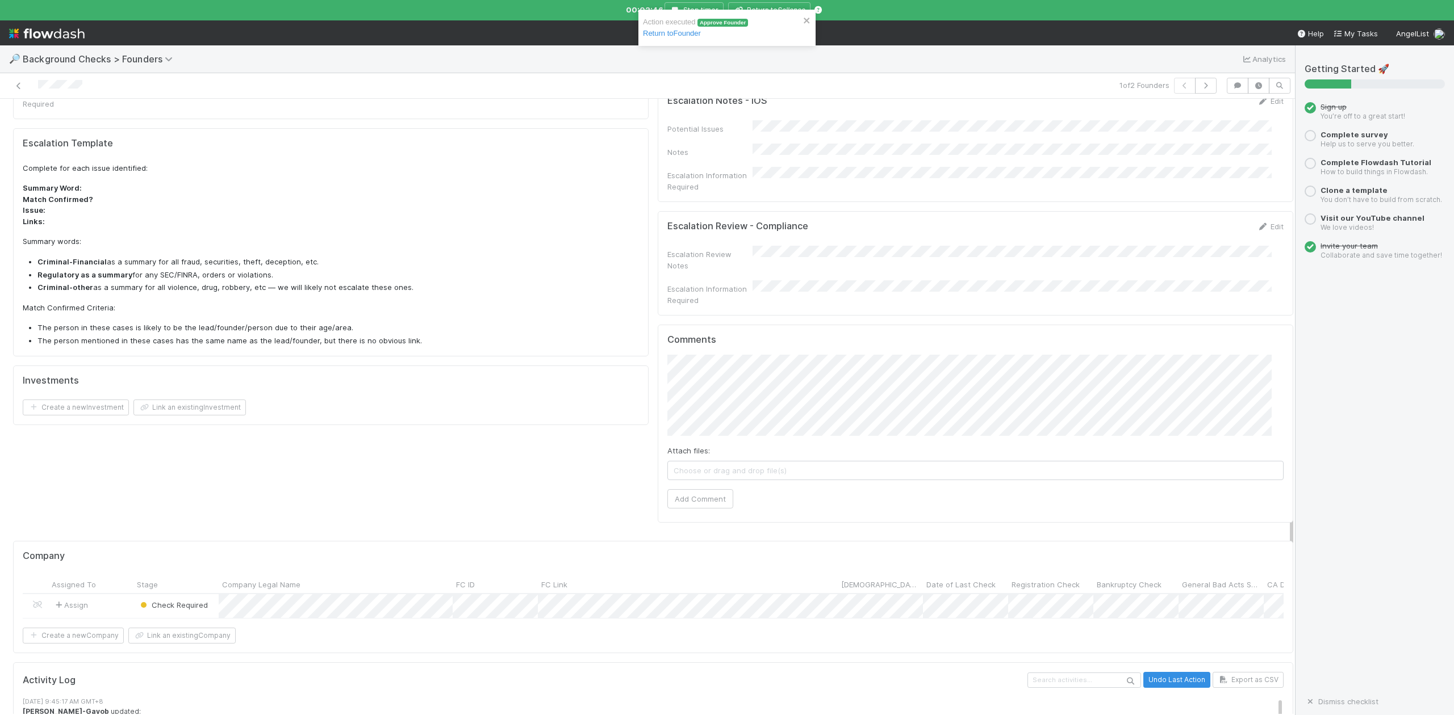
scroll to position [666, 0]
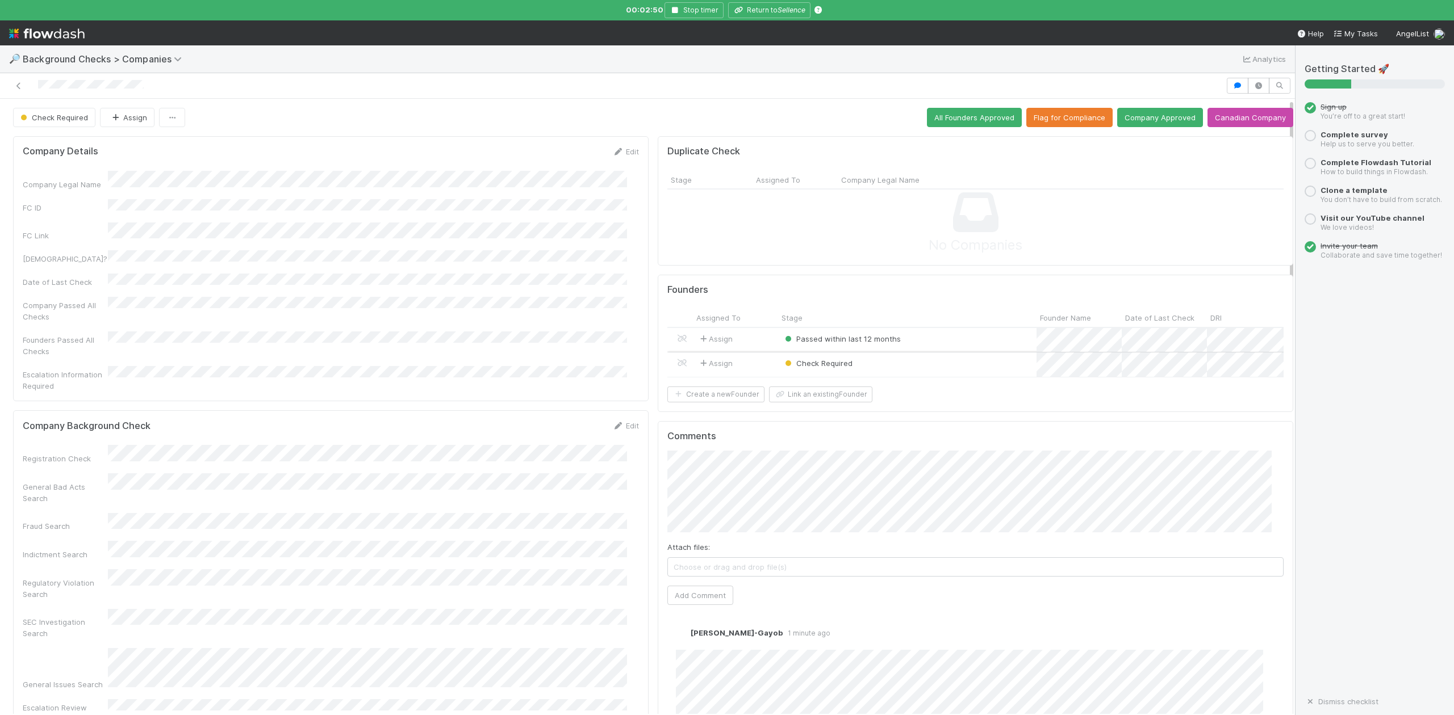
click at [871, 371] on div "Check Required" at bounding box center [907, 365] width 258 height 24
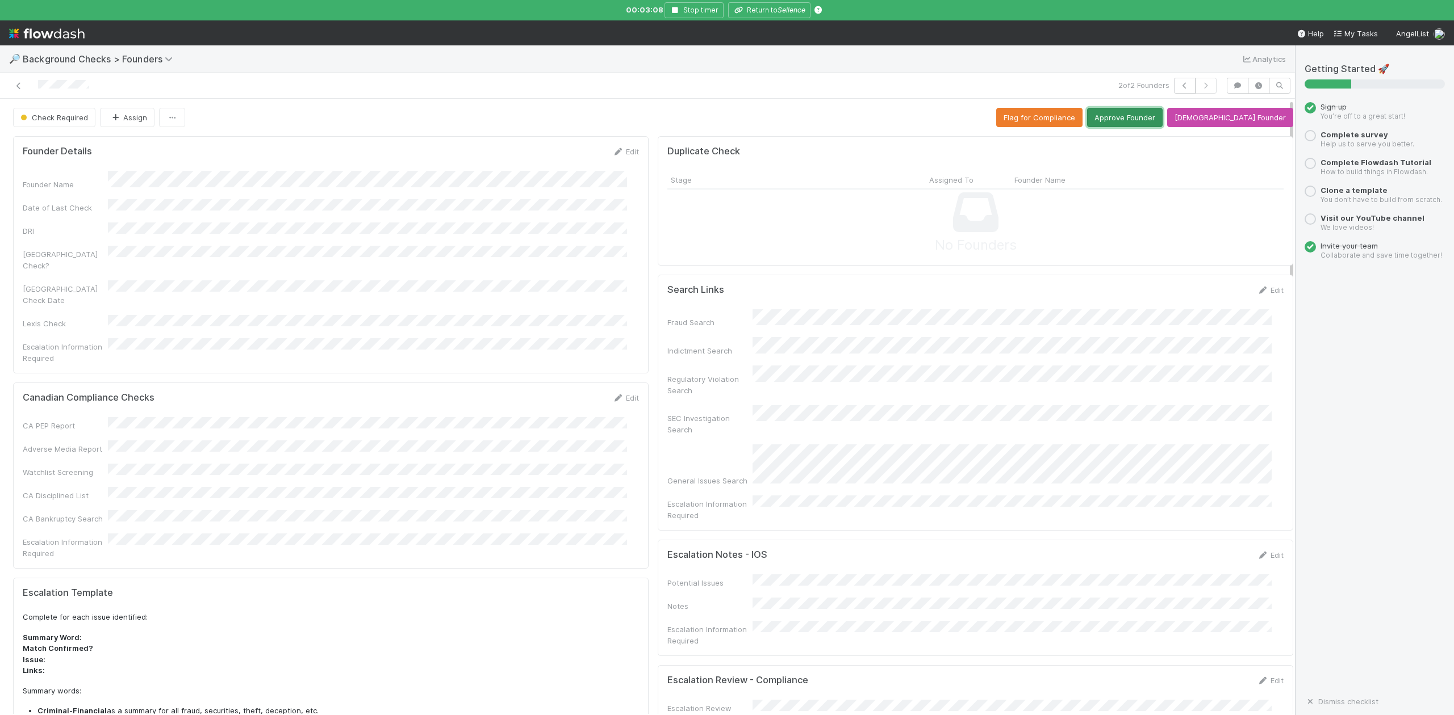
click at [1150, 116] on button "Approve Founder" at bounding box center [1125, 117] width 76 height 19
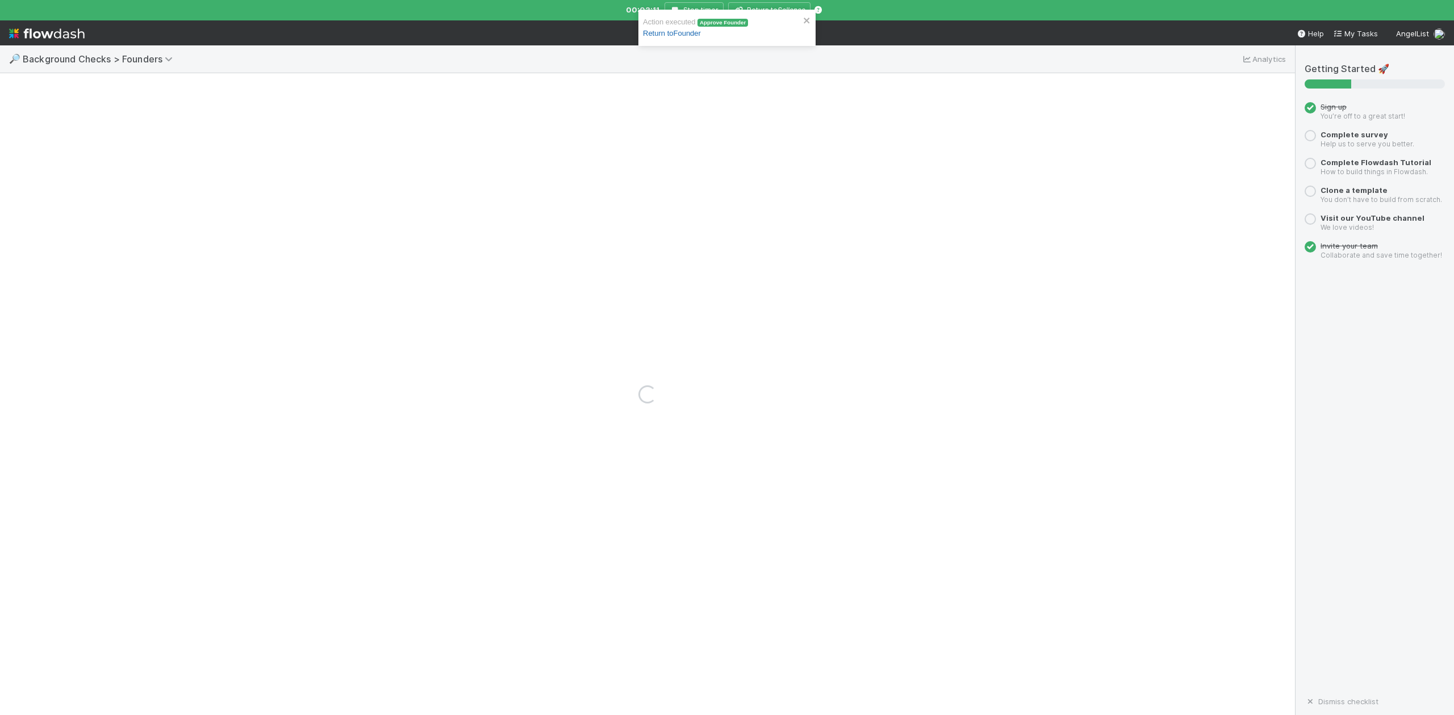
click at [658, 35] on link "Return to Founder" at bounding box center [672, 33] width 58 height 9
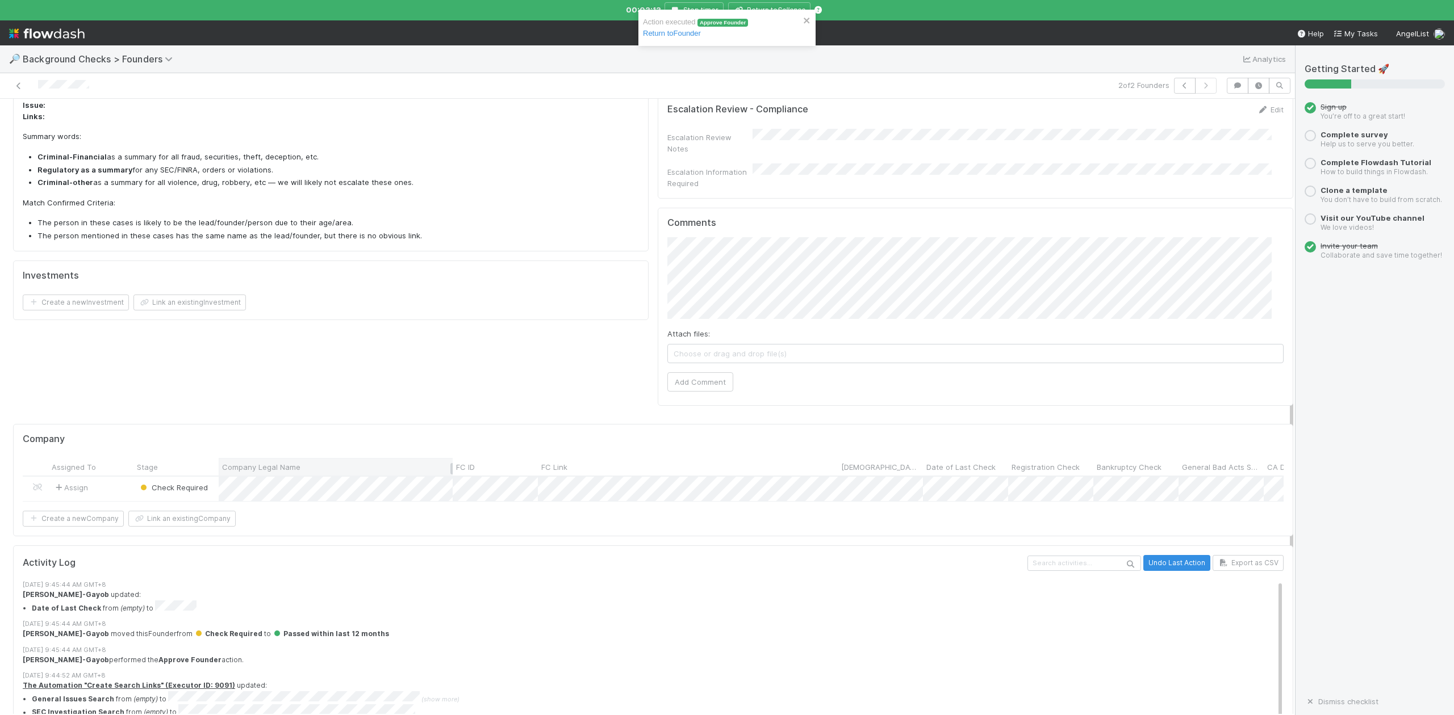
scroll to position [654, 0]
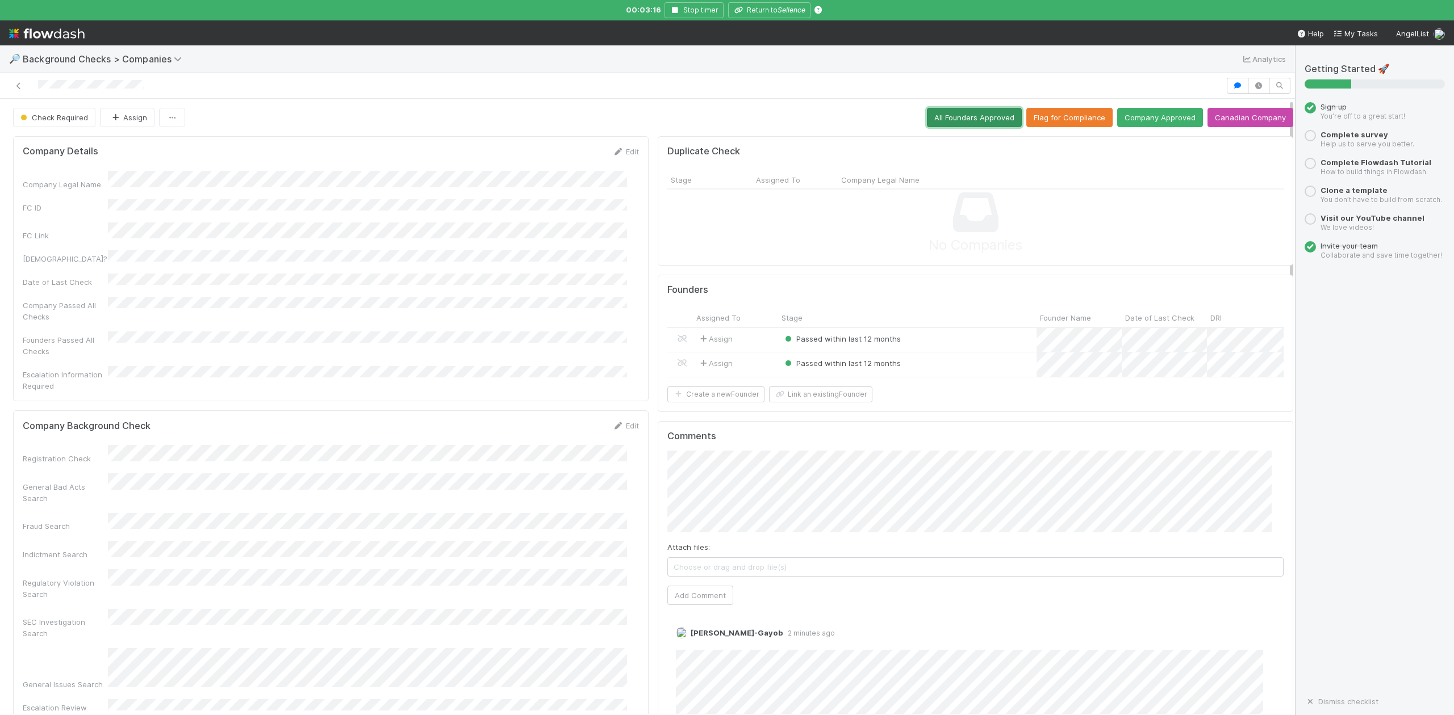
click at [939, 116] on button "All Founders Approved" at bounding box center [974, 117] width 95 height 19
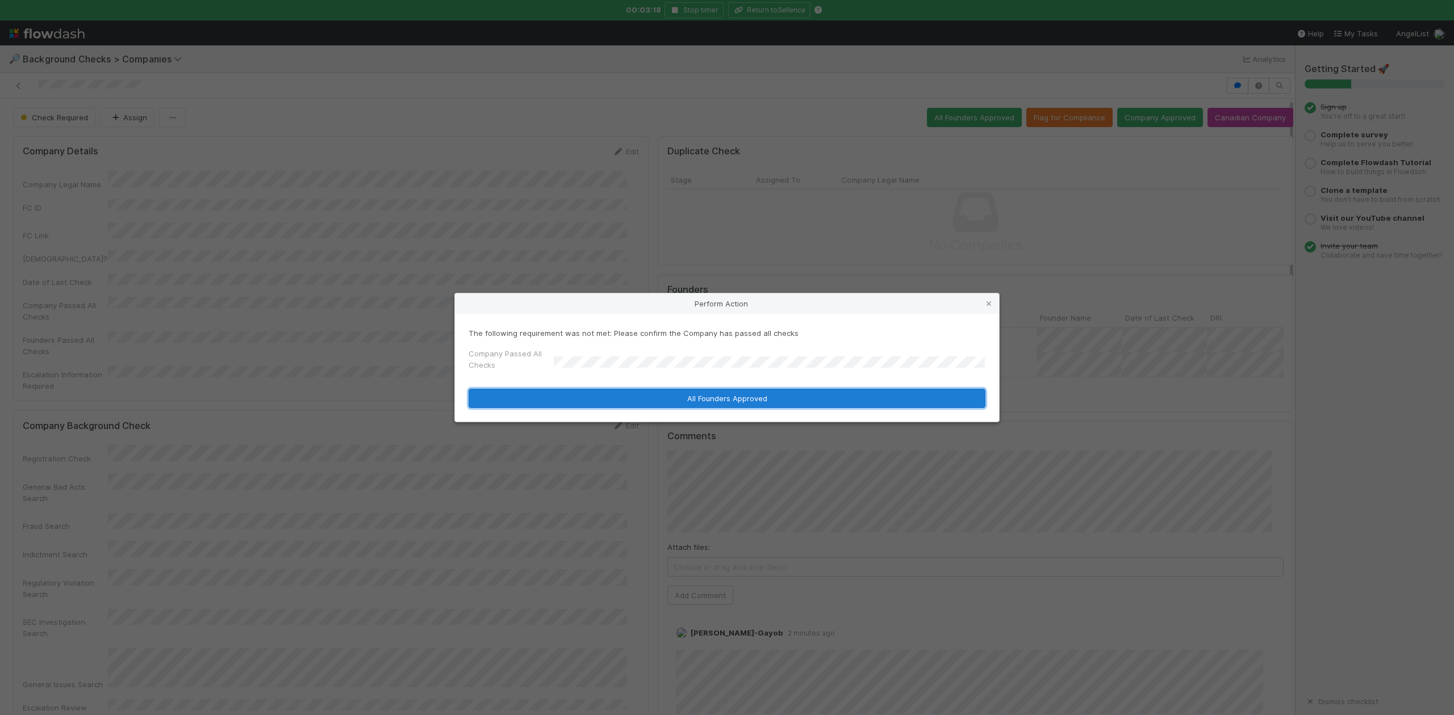
click at [600, 395] on button "All Founders Approved" at bounding box center [726, 398] width 517 height 19
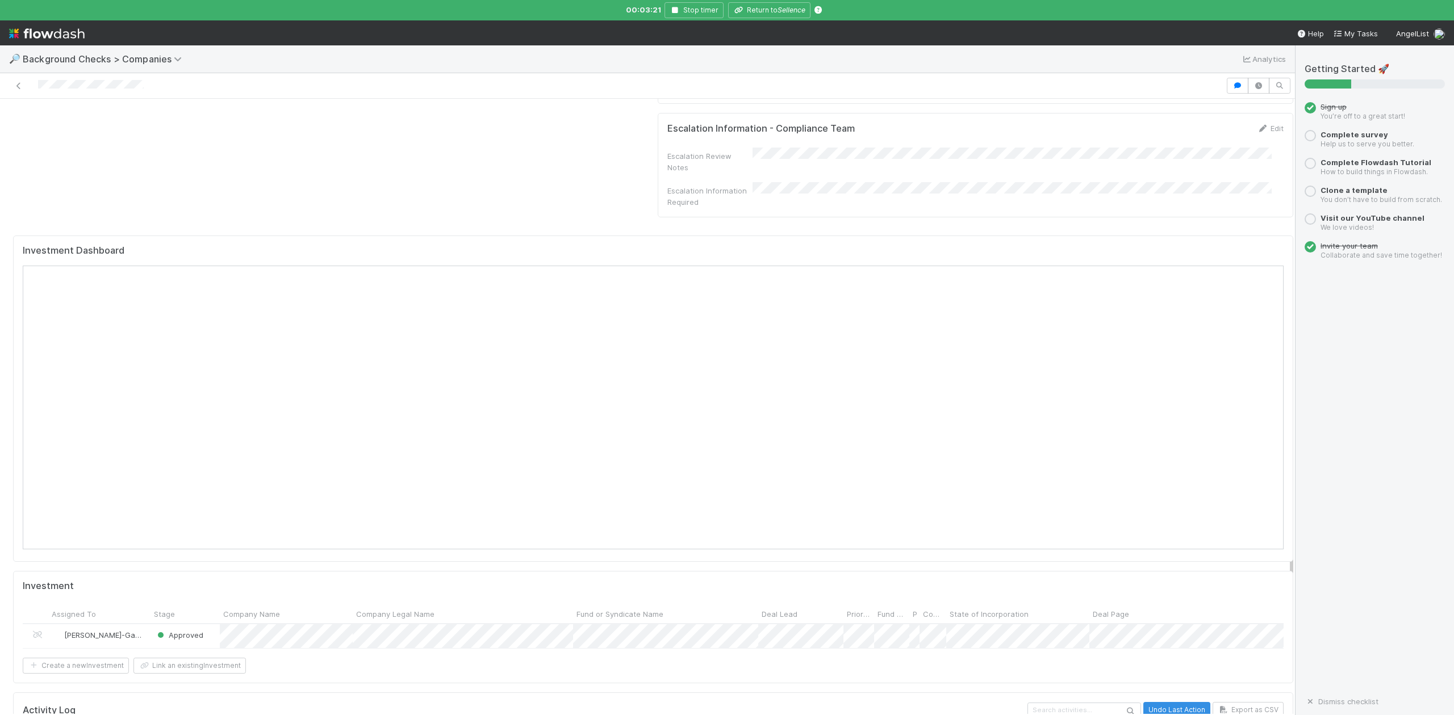
scroll to position [984, 0]
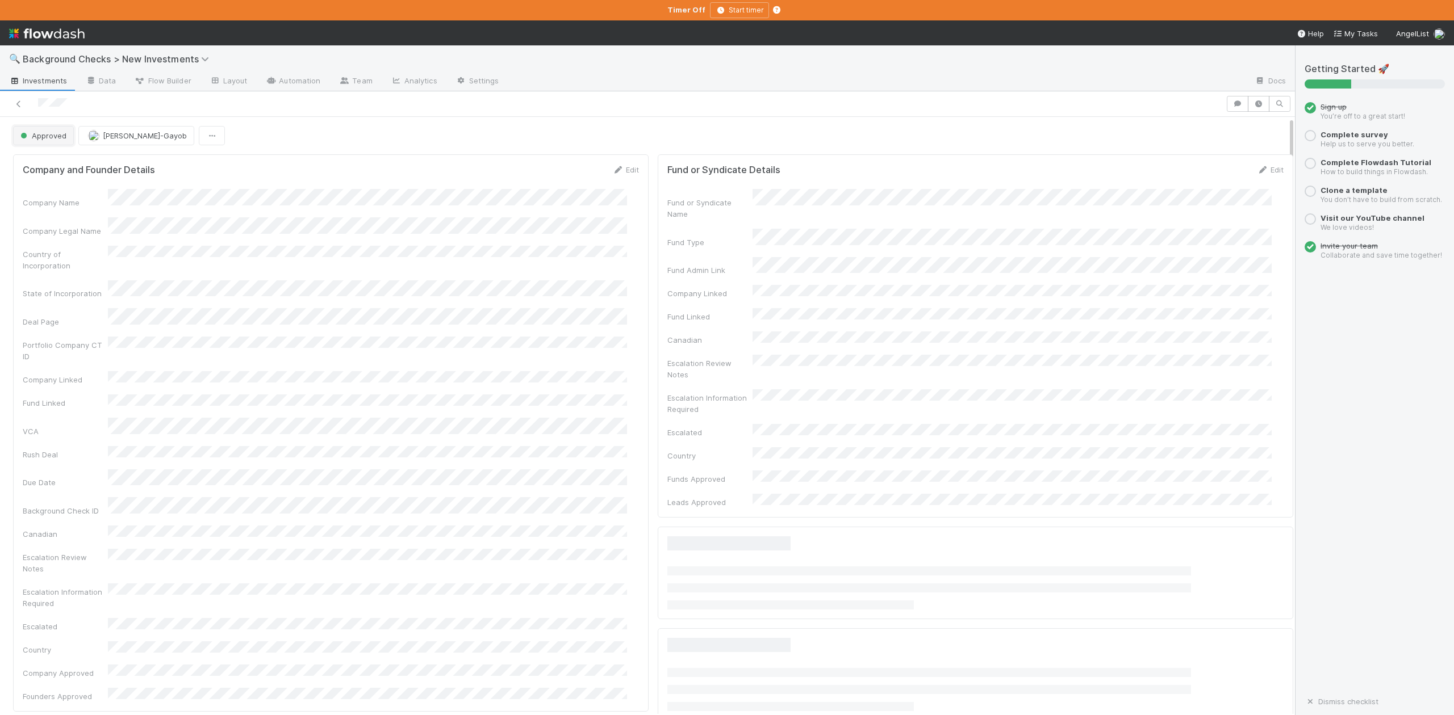
click at [60, 140] on span "Approved" at bounding box center [42, 135] width 48 height 9
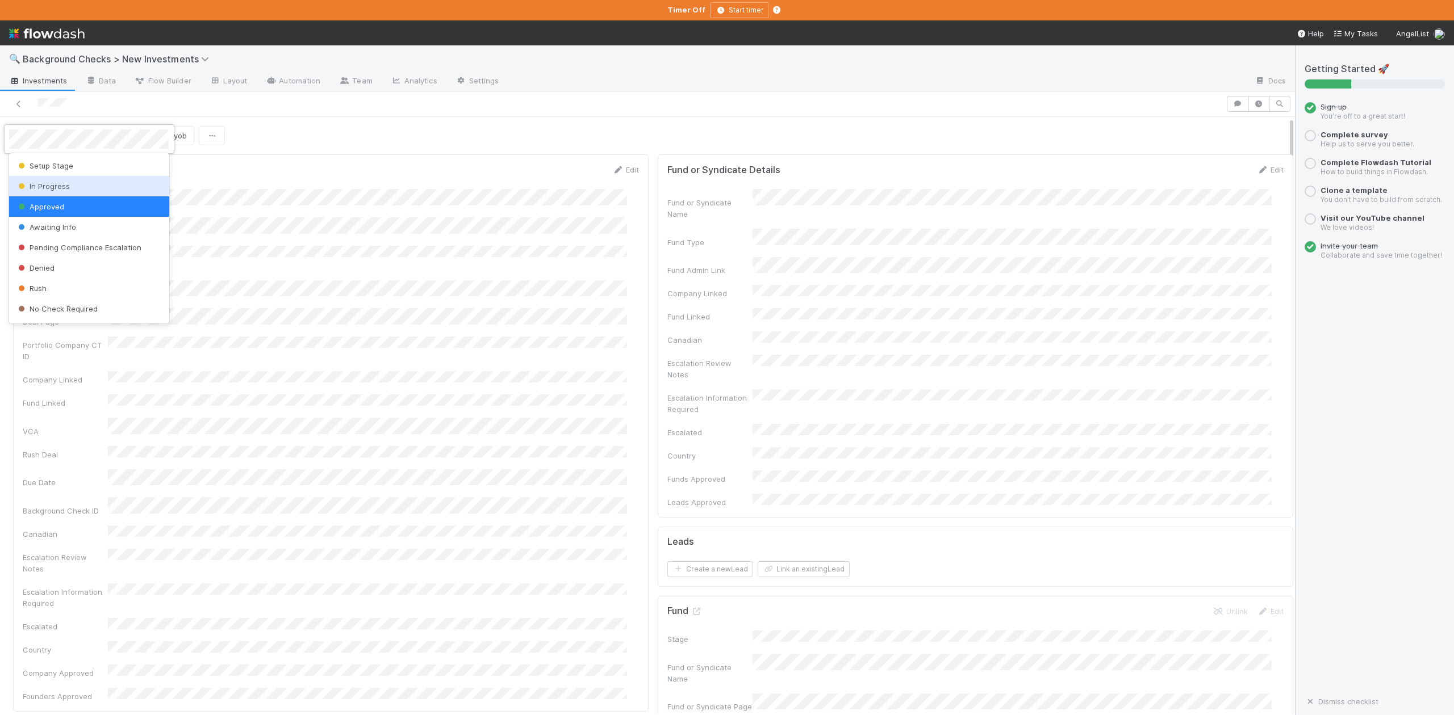
click at [58, 186] on span "In Progress" at bounding box center [43, 186] width 54 height 9
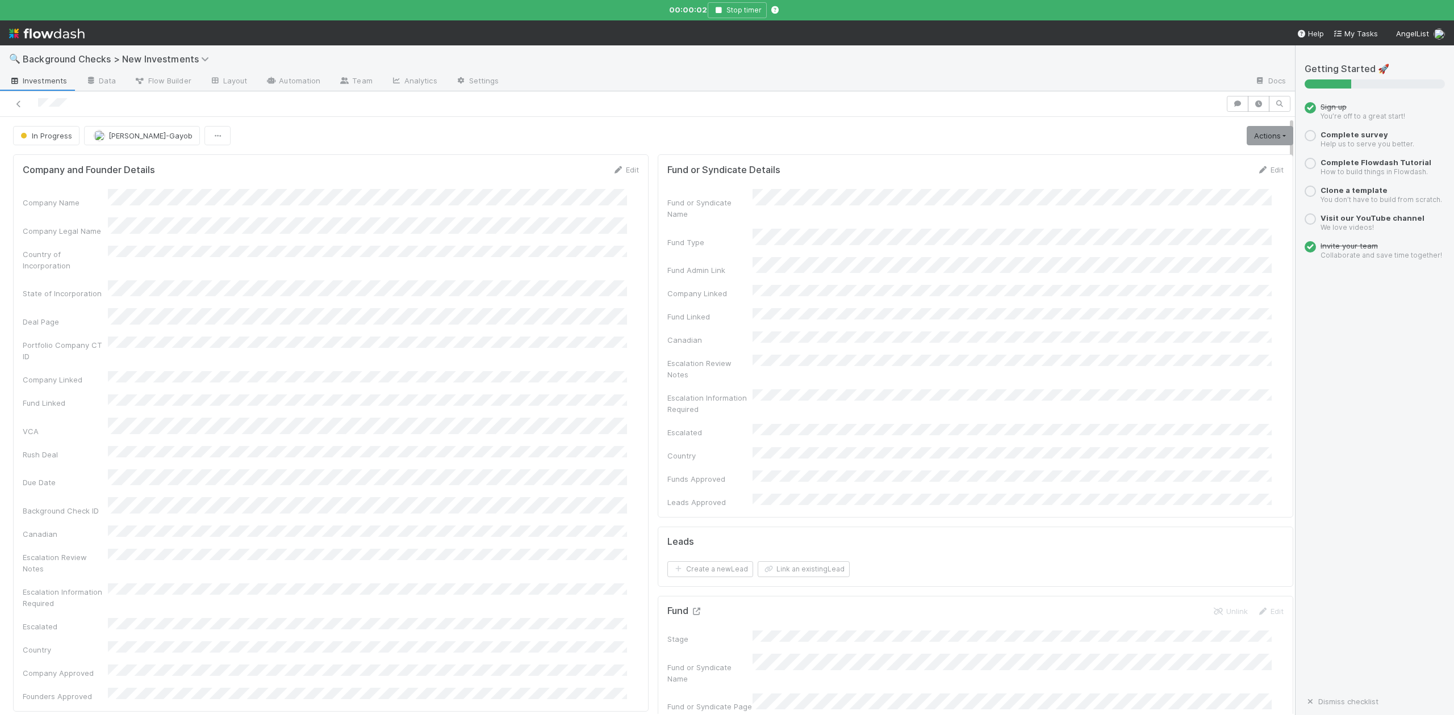
click at [690, 608] on icon at bounding box center [695, 611] width 11 height 7
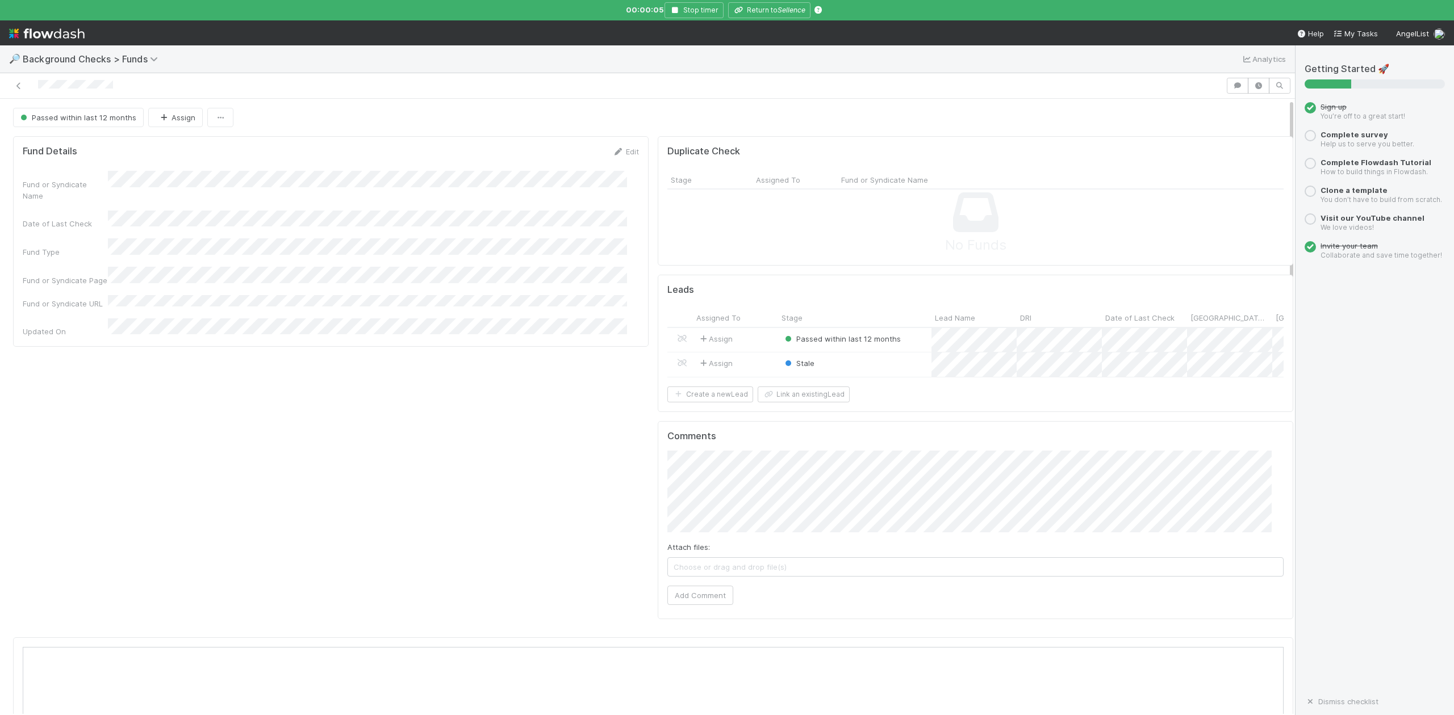
scroll to position [219, 1225]
click at [779, 12] on div at bounding box center [727, 357] width 1454 height 715
click at [771, 12] on button "Return to Sellence" at bounding box center [769, 10] width 82 height 16
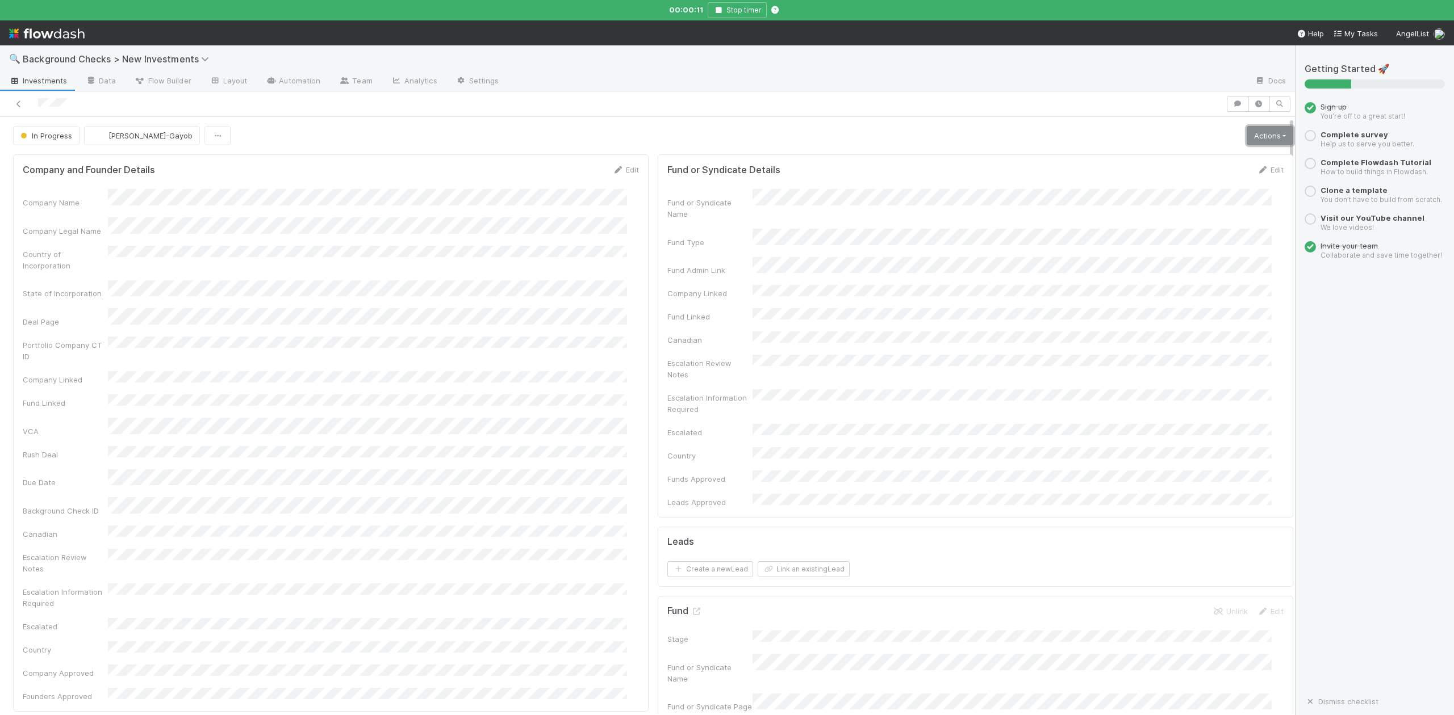
click at [1246, 131] on link "Actions" at bounding box center [1269, 135] width 47 height 19
click at [1169, 155] on button "Finish" at bounding box center [1230, 160] width 127 height 16
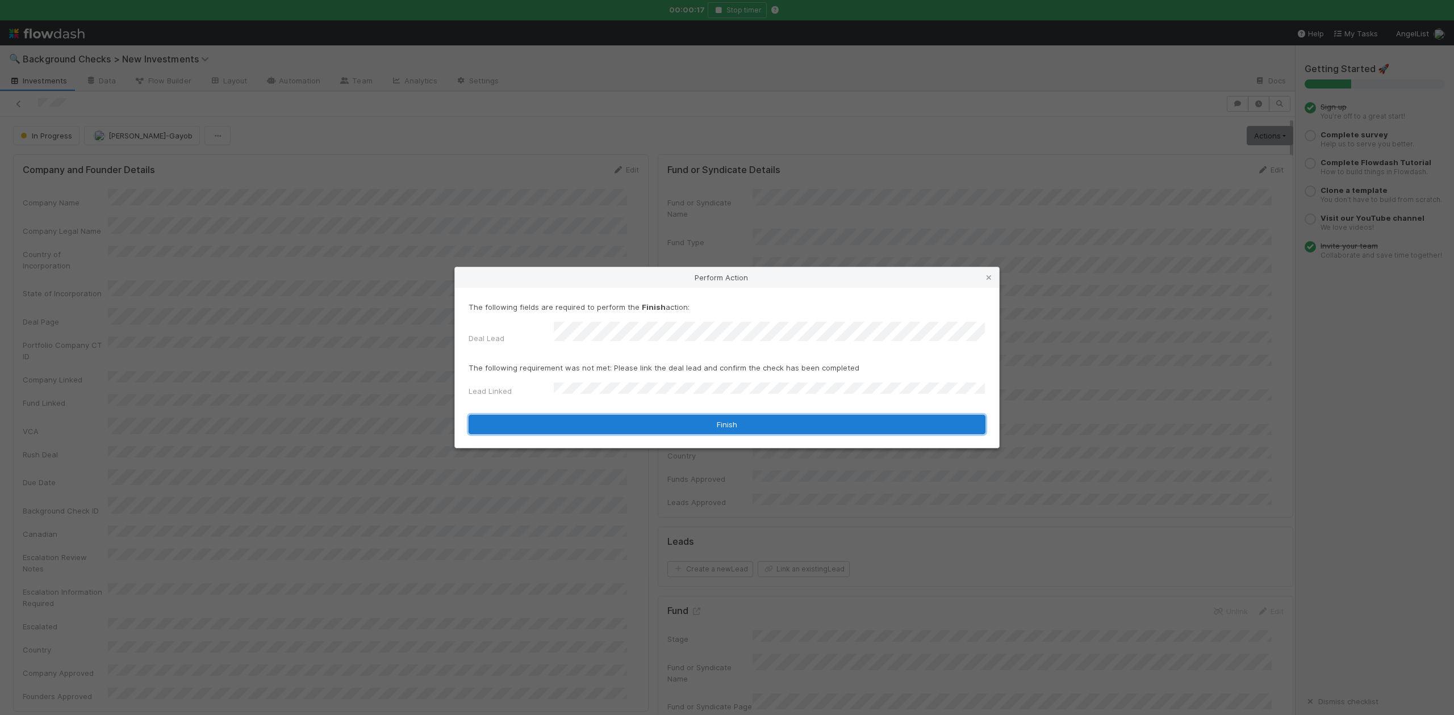
click at [571, 415] on button "Finish" at bounding box center [726, 424] width 517 height 19
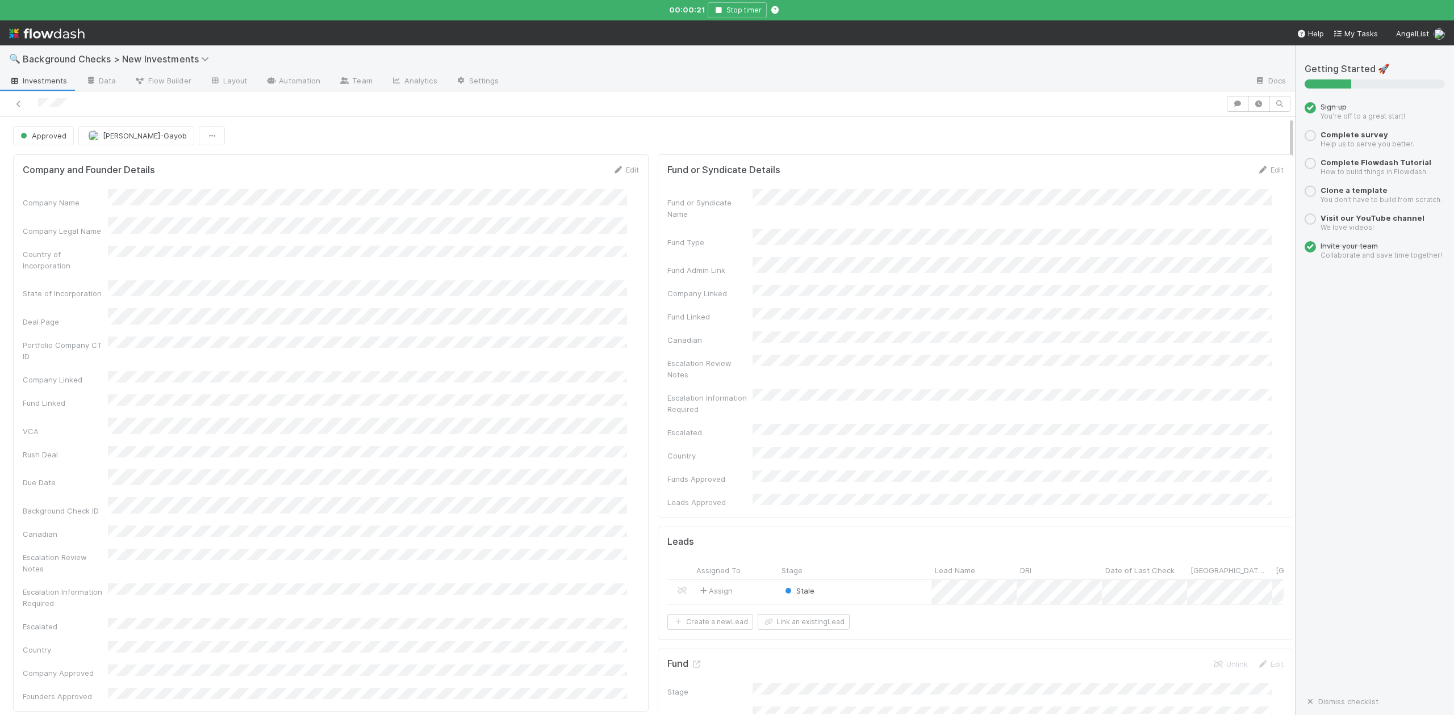
click at [854, 580] on div "Stale" at bounding box center [854, 592] width 153 height 24
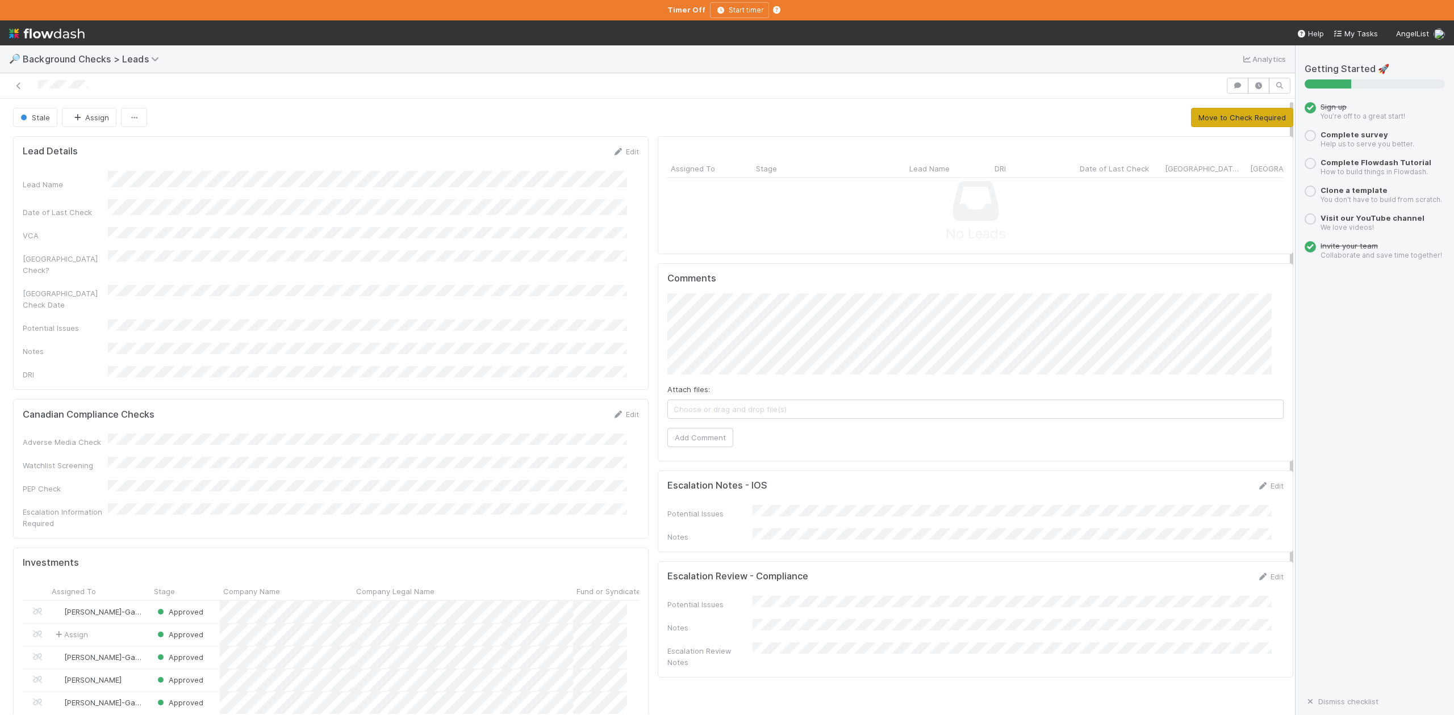
scroll to position [219, 593]
click at [1209, 120] on button "Move to Check Required" at bounding box center [1242, 117] width 102 height 19
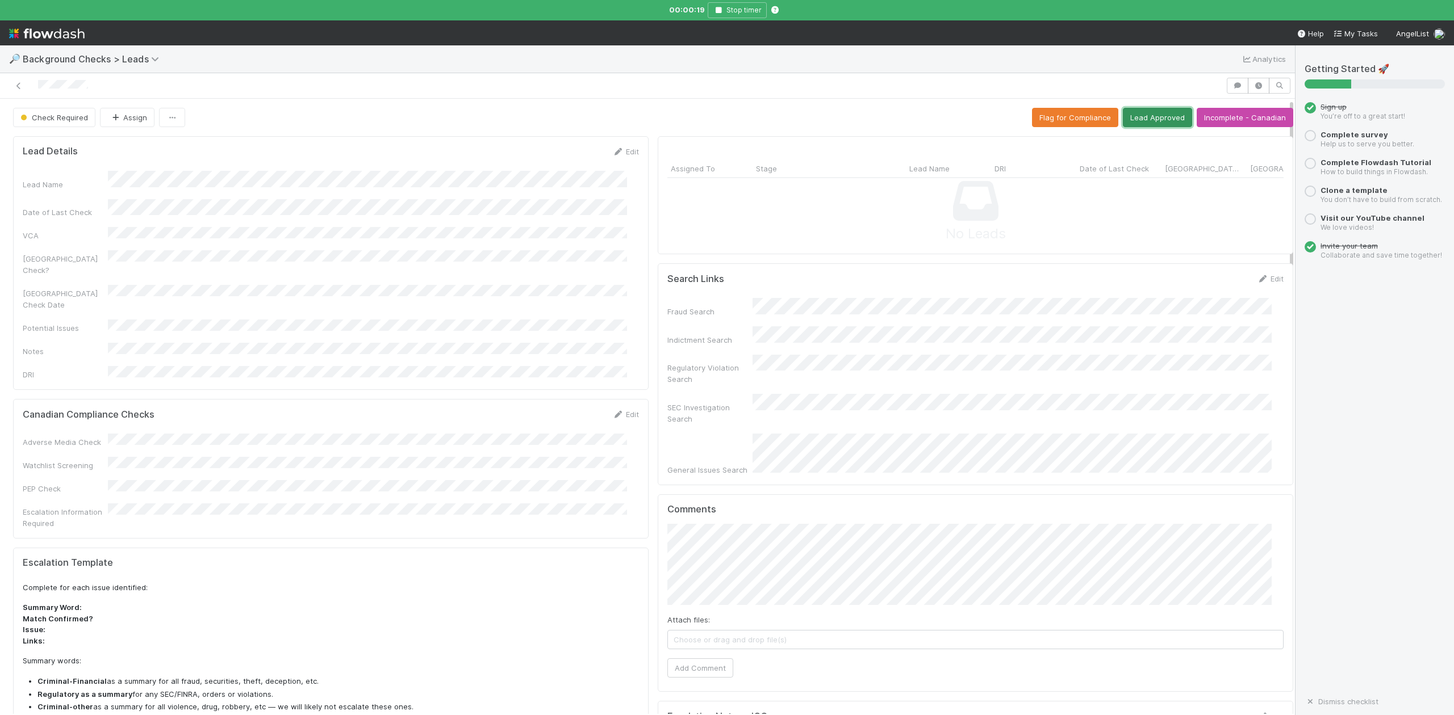
click at [1134, 119] on button "Lead Approved" at bounding box center [1157, 117] width 69 height 19
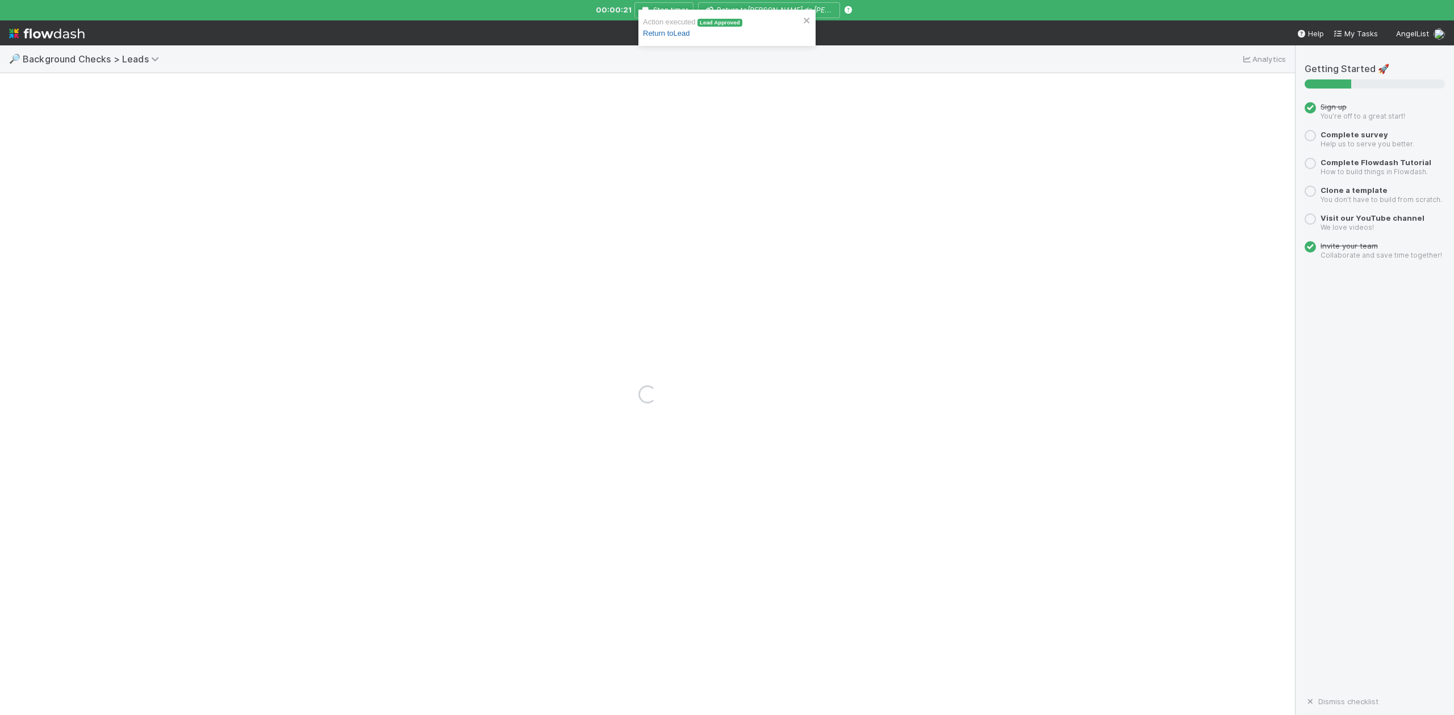
click at [675, 33] on link "Return to Lead" at bounding box center [666, 33] width 47 height 9
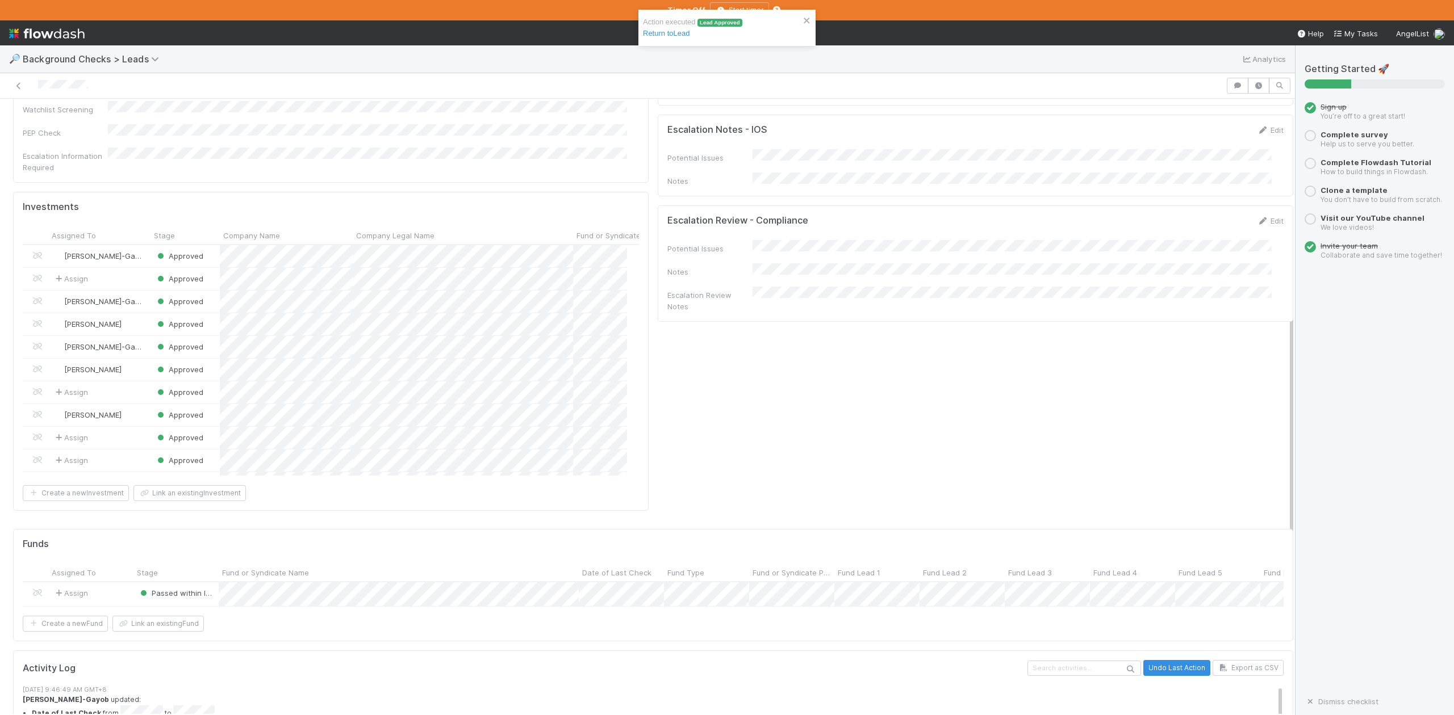
scroll to position [219, 593]
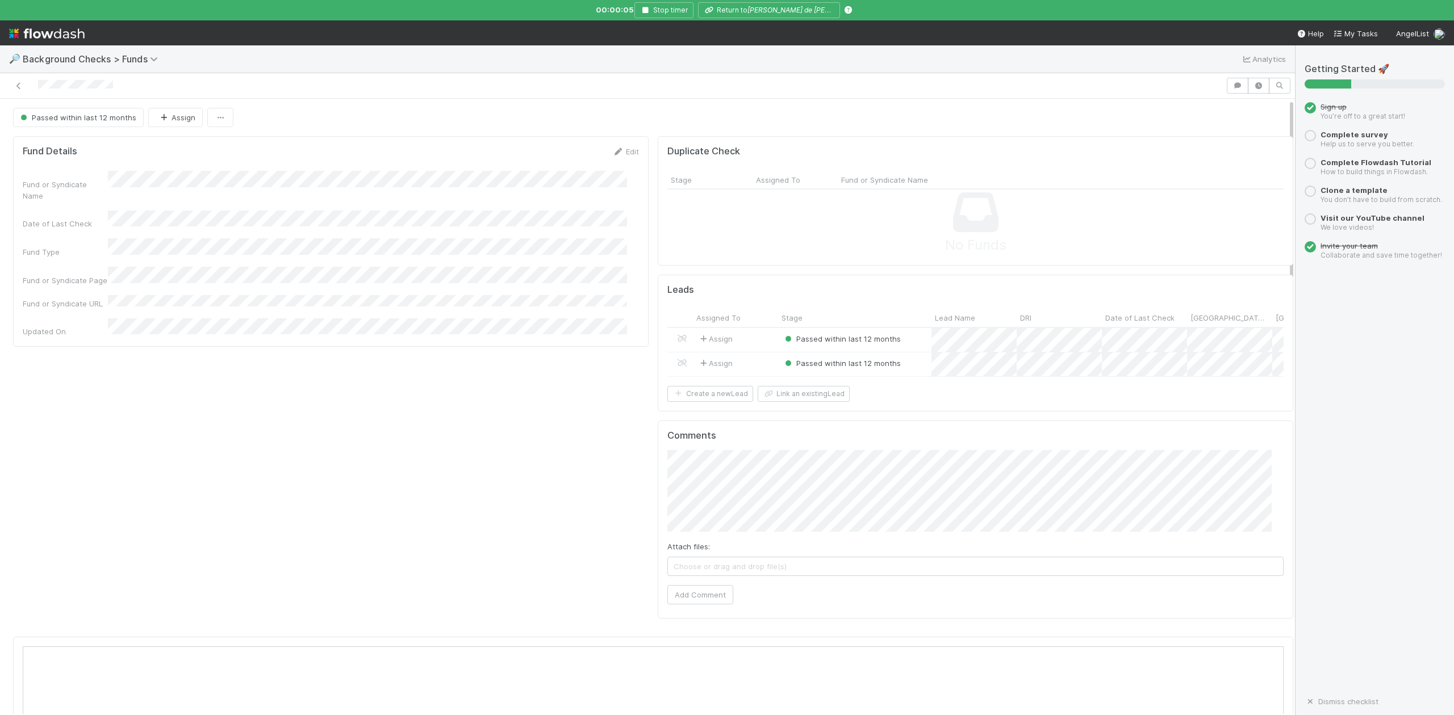
scroll to position [219, 1225]
click at [907, 364] on div "Passed within last 12 months" at bounding box center [854, 365] width 153 height 24
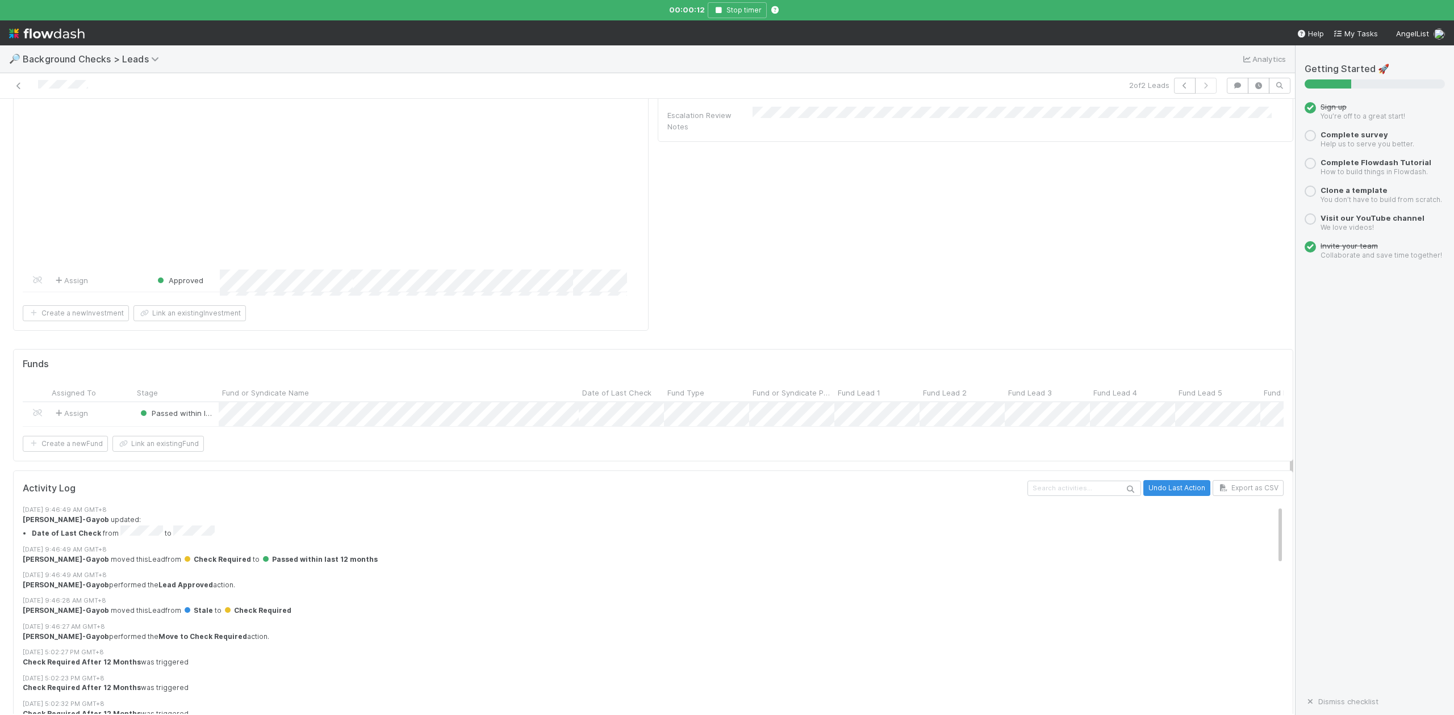
scroll to position [235, 0]
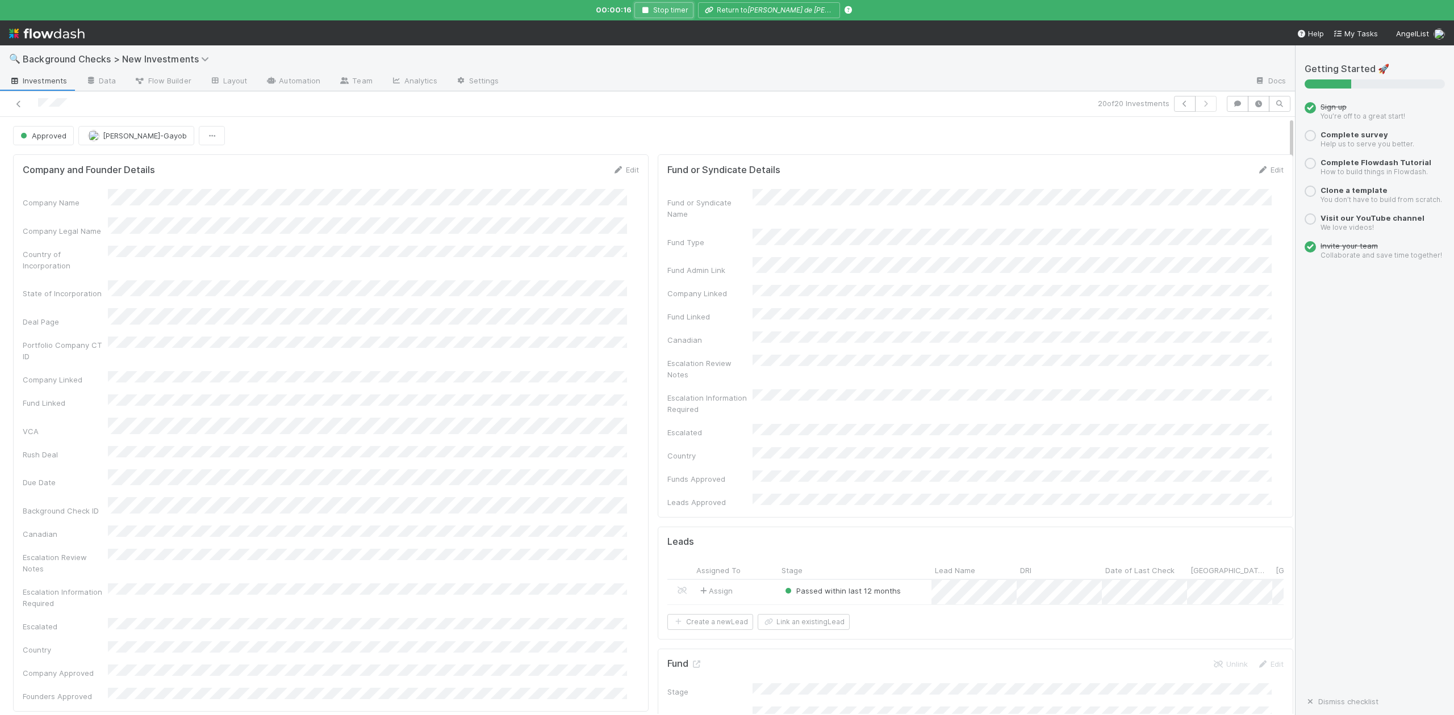
drag, startPoint x: 668, startPoint y: 10, endPoint x: 598, endPoint y: 21, distance: 70.8
click at [651, 10] on icon "button" at bounding box center [644, 10] width 11 height 7
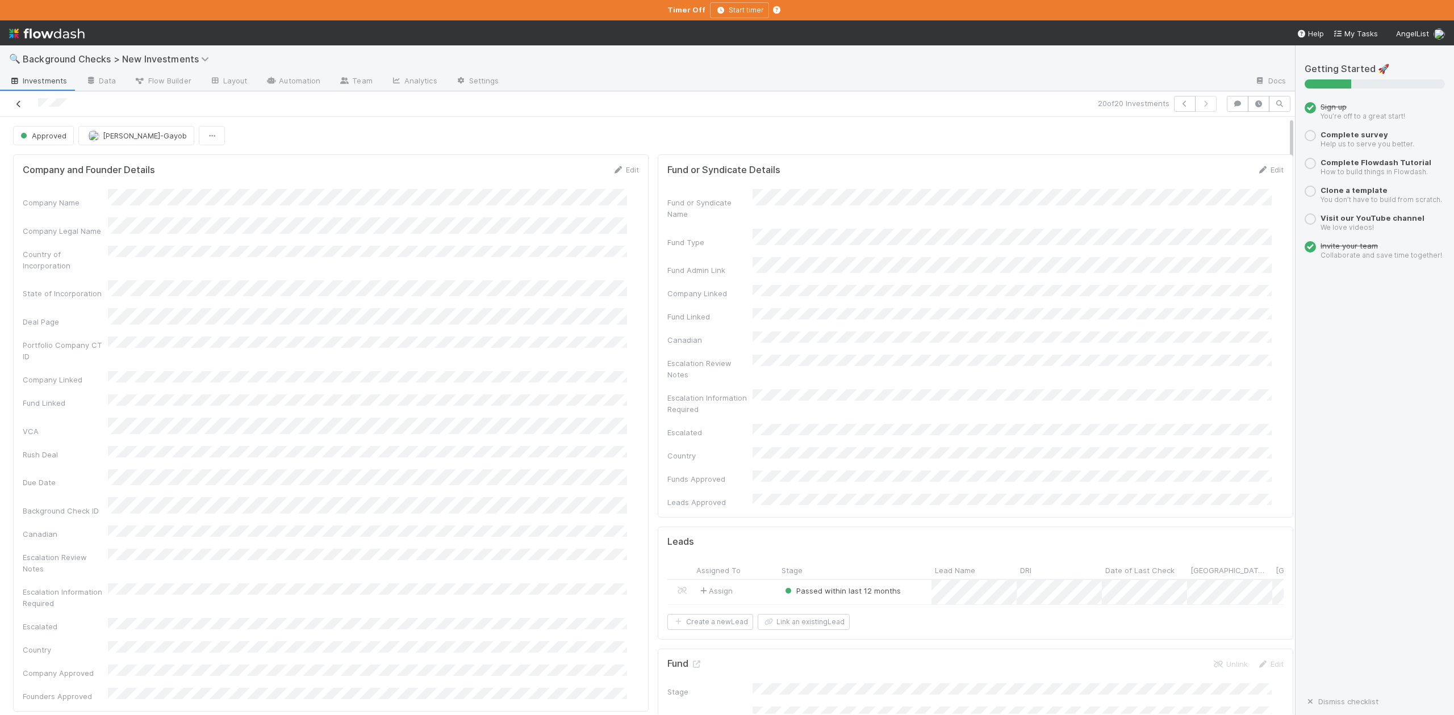
click at [16, 109] on link at bounding box center [18, 103] width 11 height 11
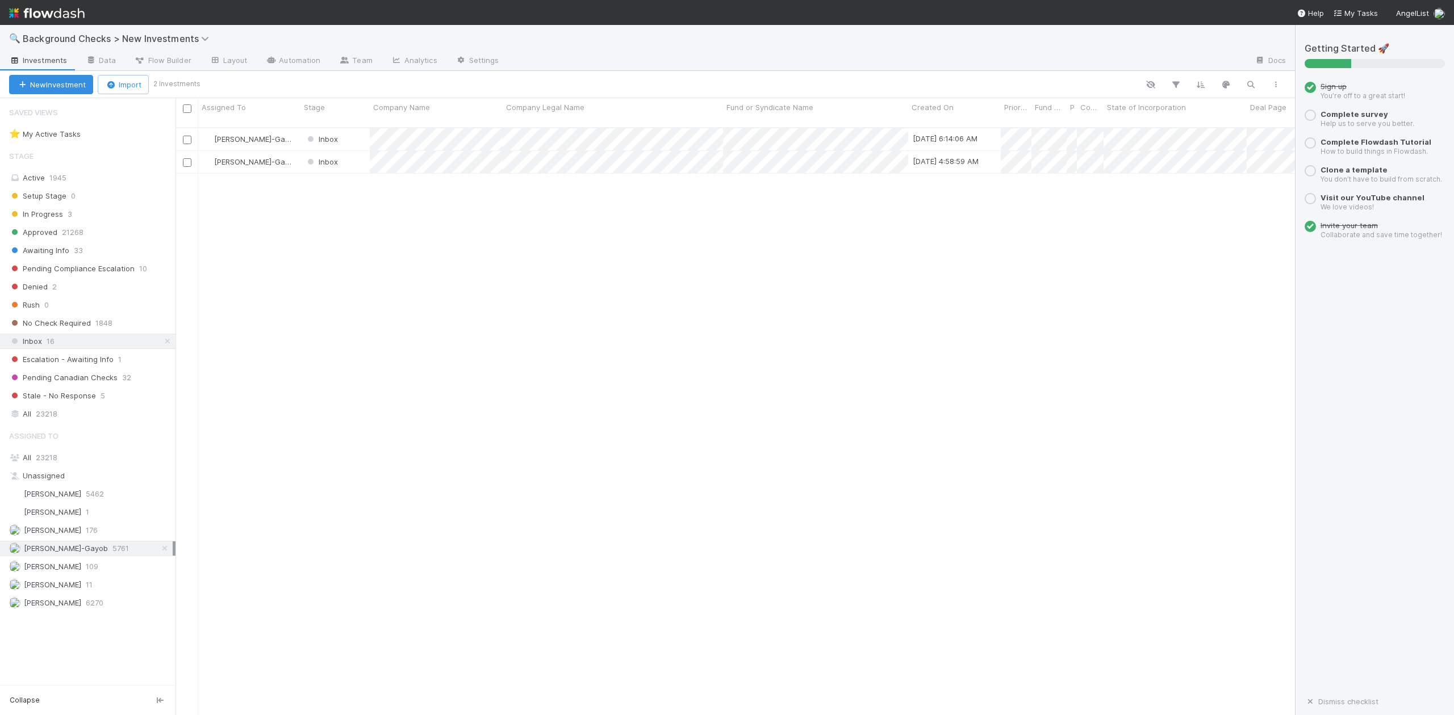
scroll to position [586, 1108]
click at [404, 228] on div at bounding box center [727, 357] width 1454 height 715
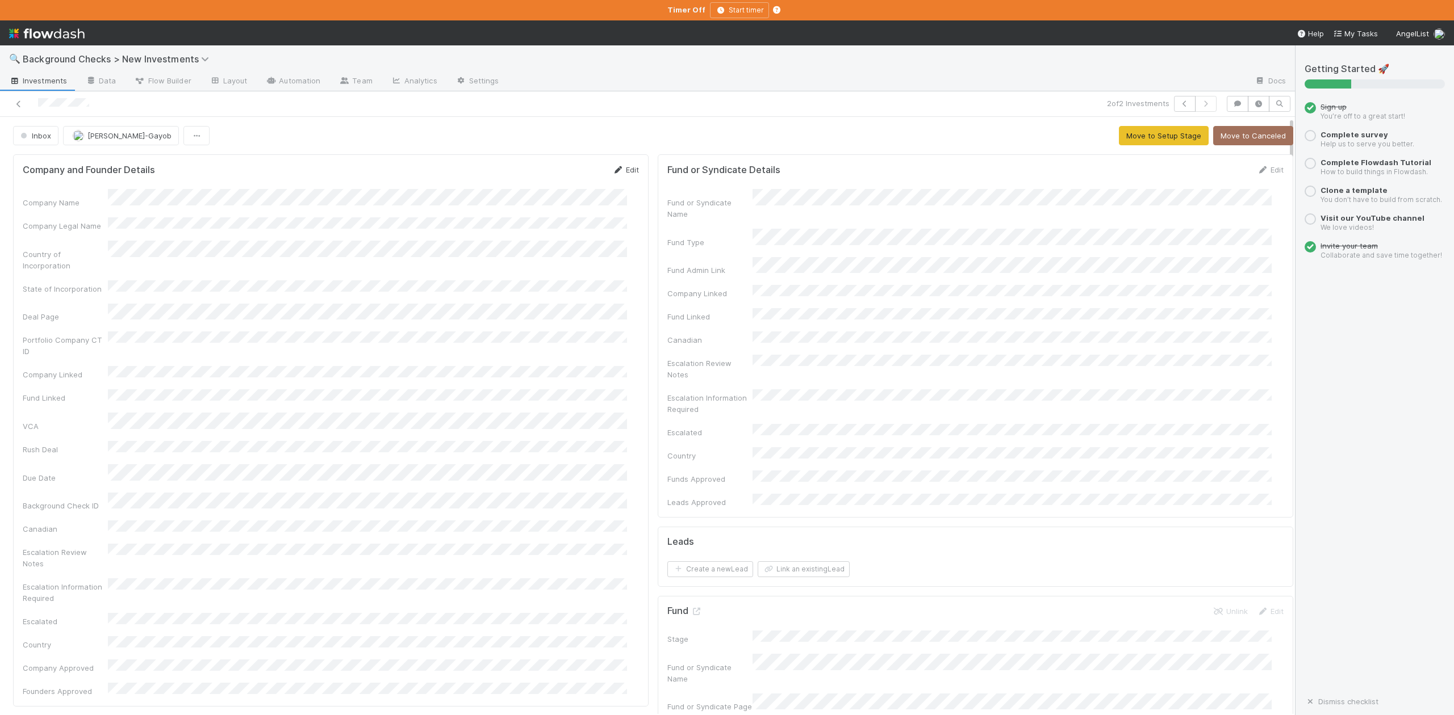
click at [621, 173] on link "Edit" at bounding box center [625, 169] width 27 height 9
click at [568, 177] on button "Save" at bounding box center [578, 173] width 32 height 19
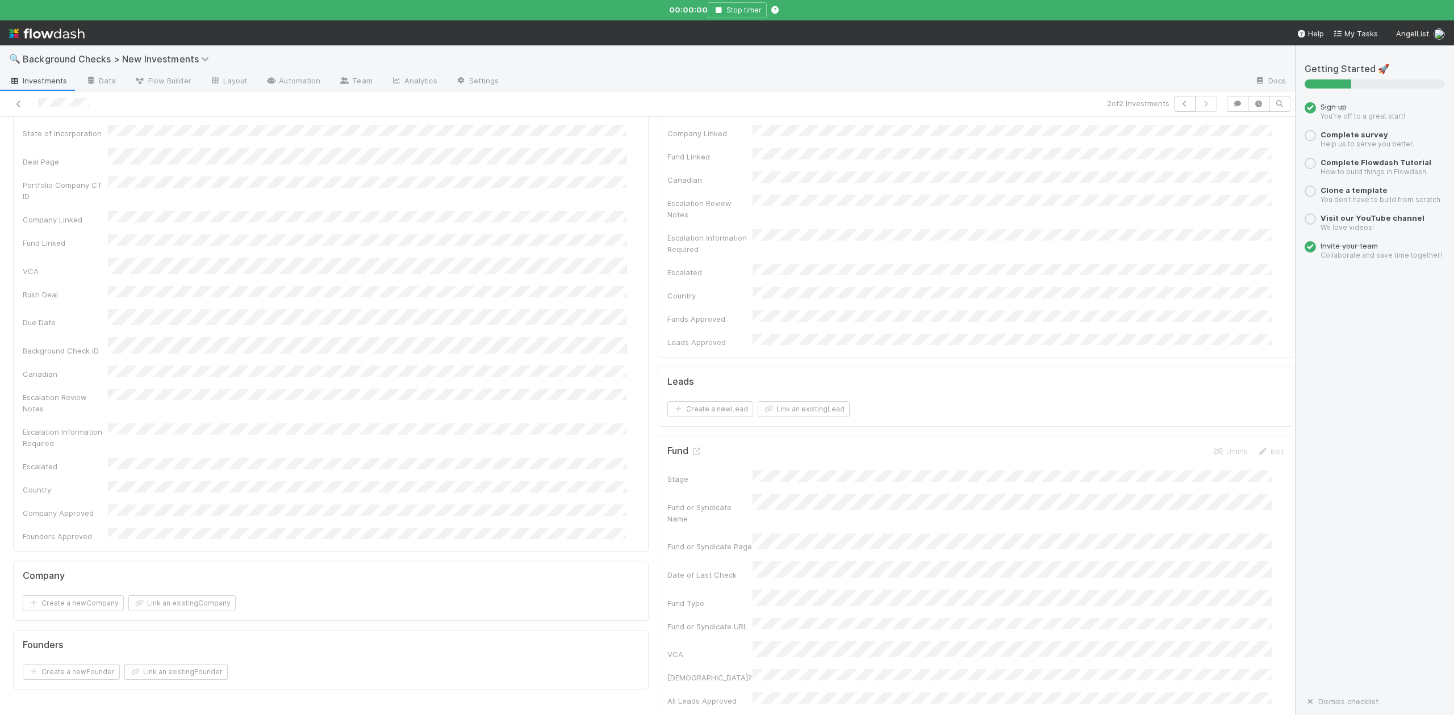
scroll to position [227, 0]
click at [208, 529] on button "Link an existing Company" at bounding box center [181, 537] width 107 height 16
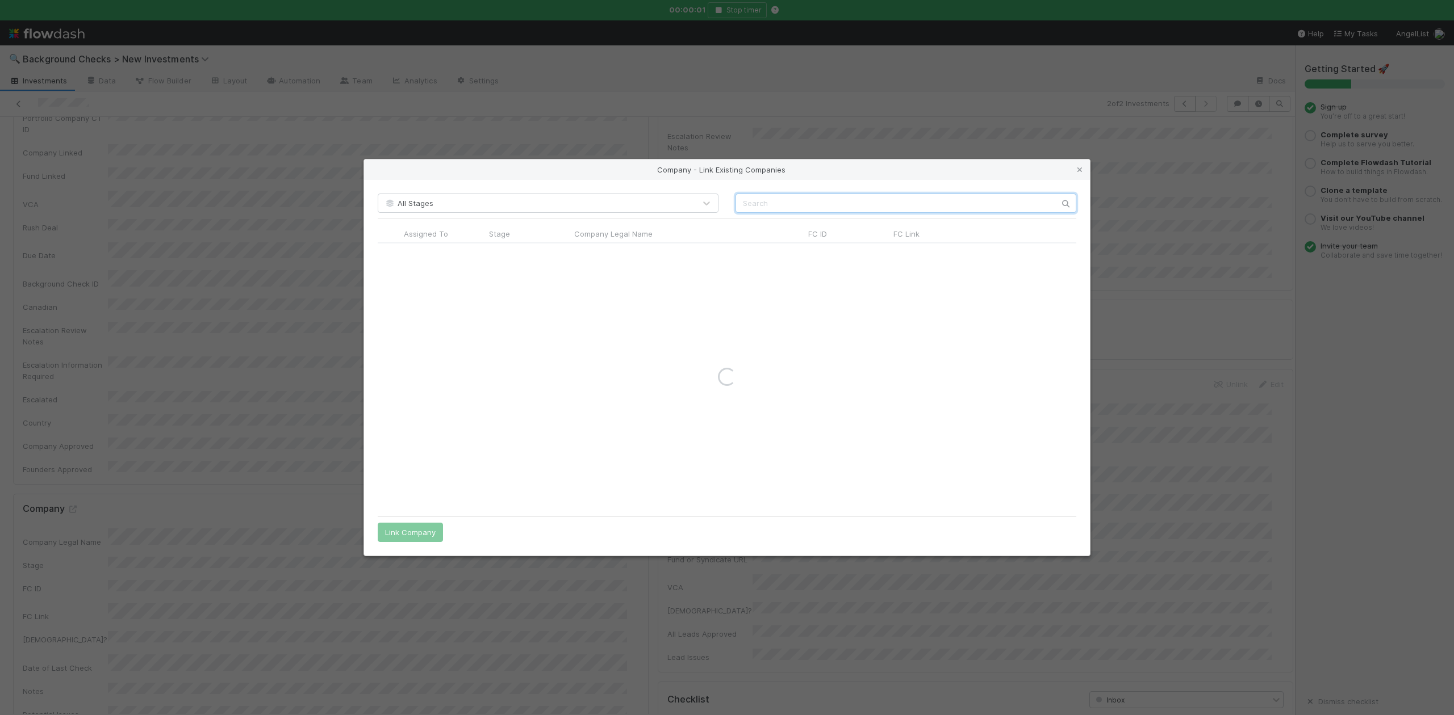
click at [755, 203] on input "text" at bounding box center [905, 203] width 341 height 19
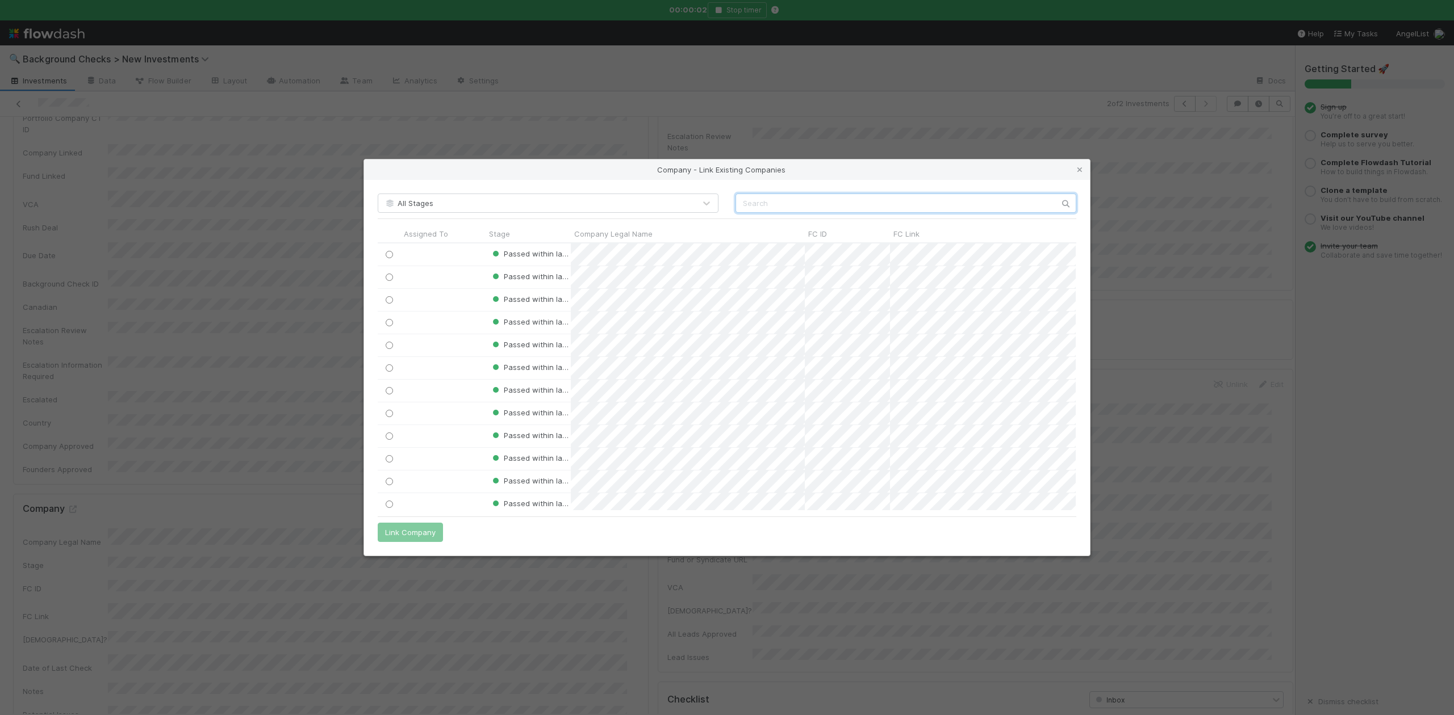
scroll to position [256, 686]
click at [1077, 171] on icon at bounding box center [1079, 169] width 11 height 7
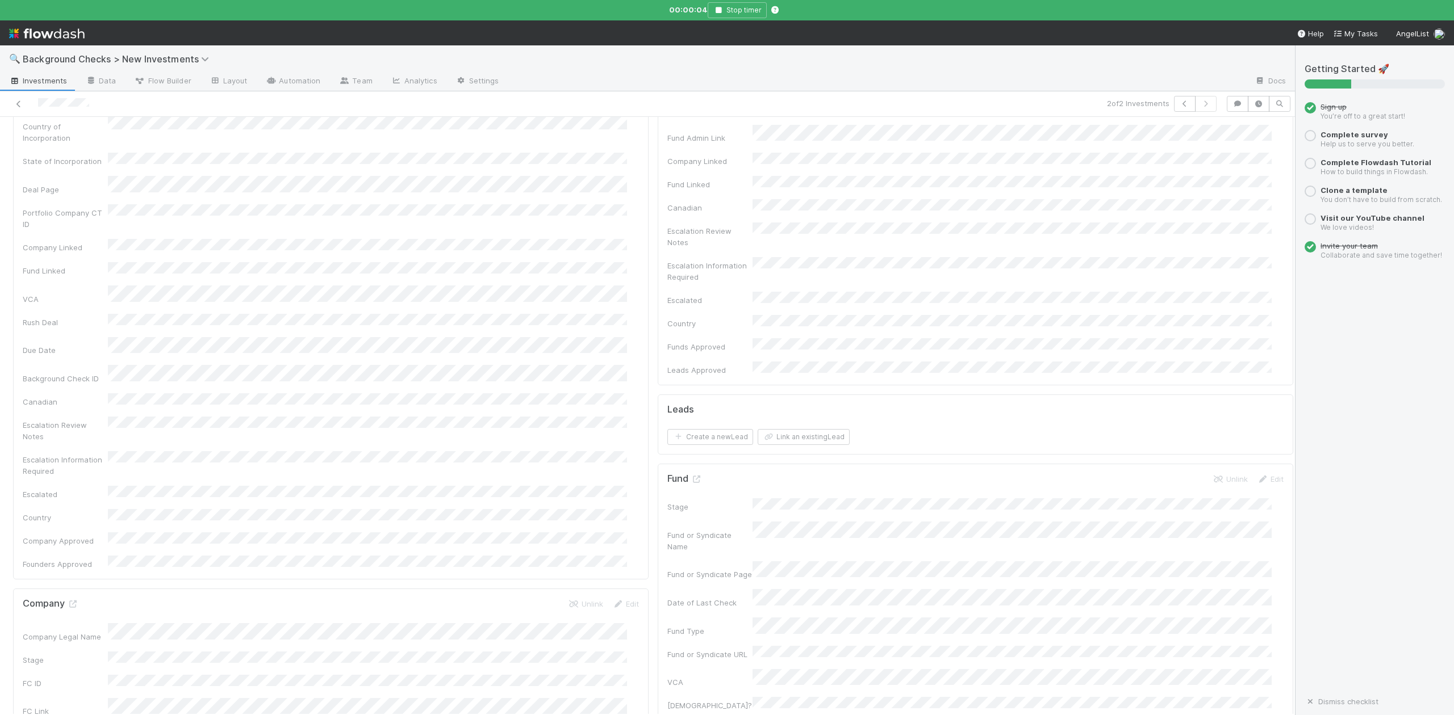
scroll to position [0, 0]
click at [1129, 135] on button "Move to Setup Stage" at bounding box center [1164, 135] width 90 height 19
click at [676, 433] on input "checkbox" at bounding box center [681, 438] width 11 height 11
click at [676, 458] on input "checkbox" at bounding box center [681, 463] width 11 height 11
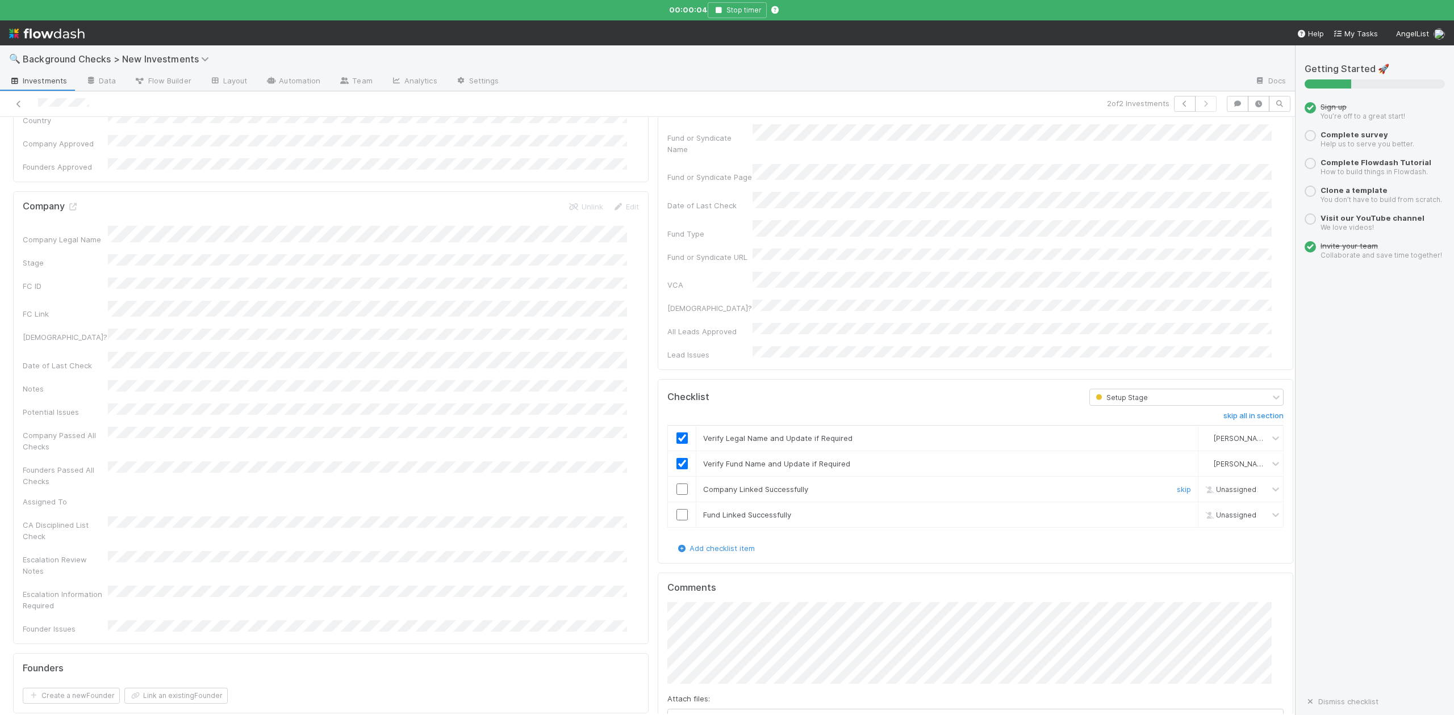
click at [676, 484] on input "checkbox" at bounding box center [681, 489] width 11 height 11
click at [676, 509] on input "checkbox" at bounding box center [681, 514] width 11 height 11
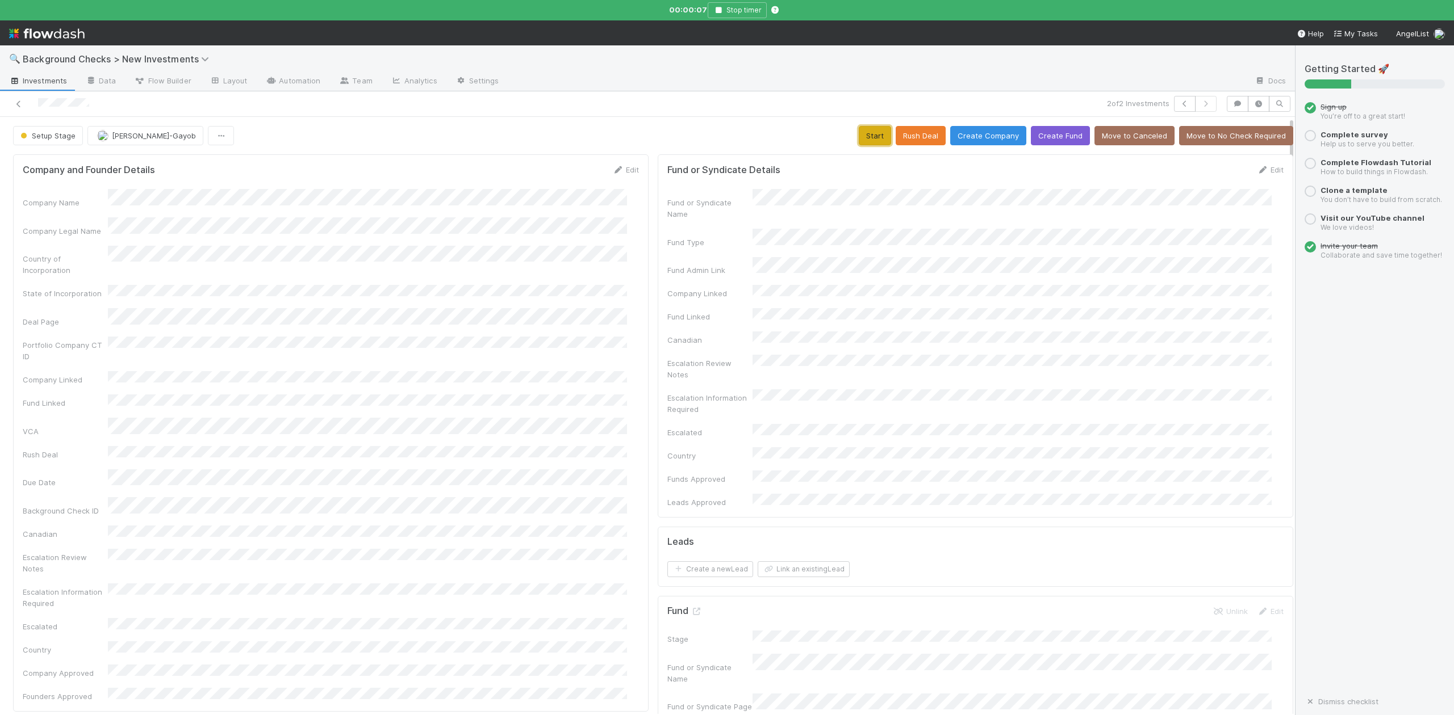
click at [859, 135] on button "Start" at bounding box center [875, 135] width 32 height 19
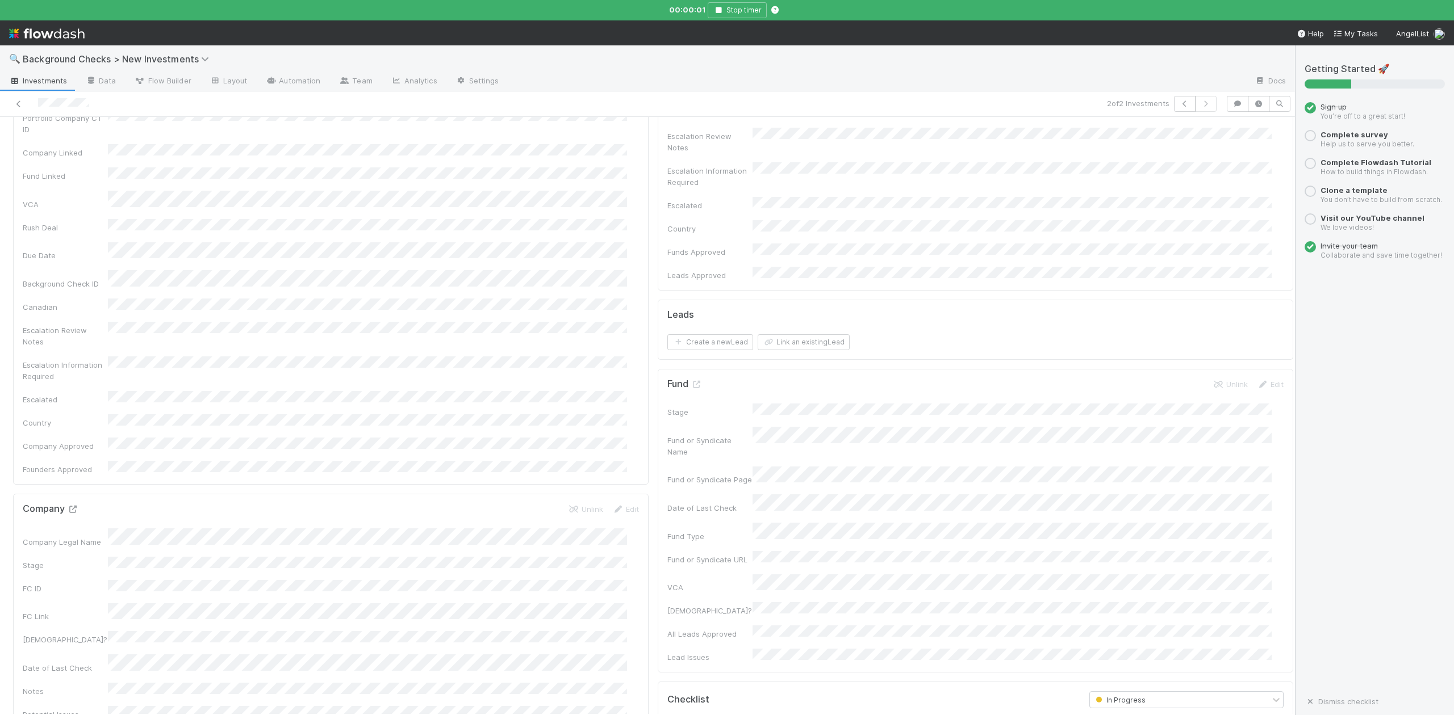
click at [70, 506] on icon at bounding box center [72, 509] width 11 height 7
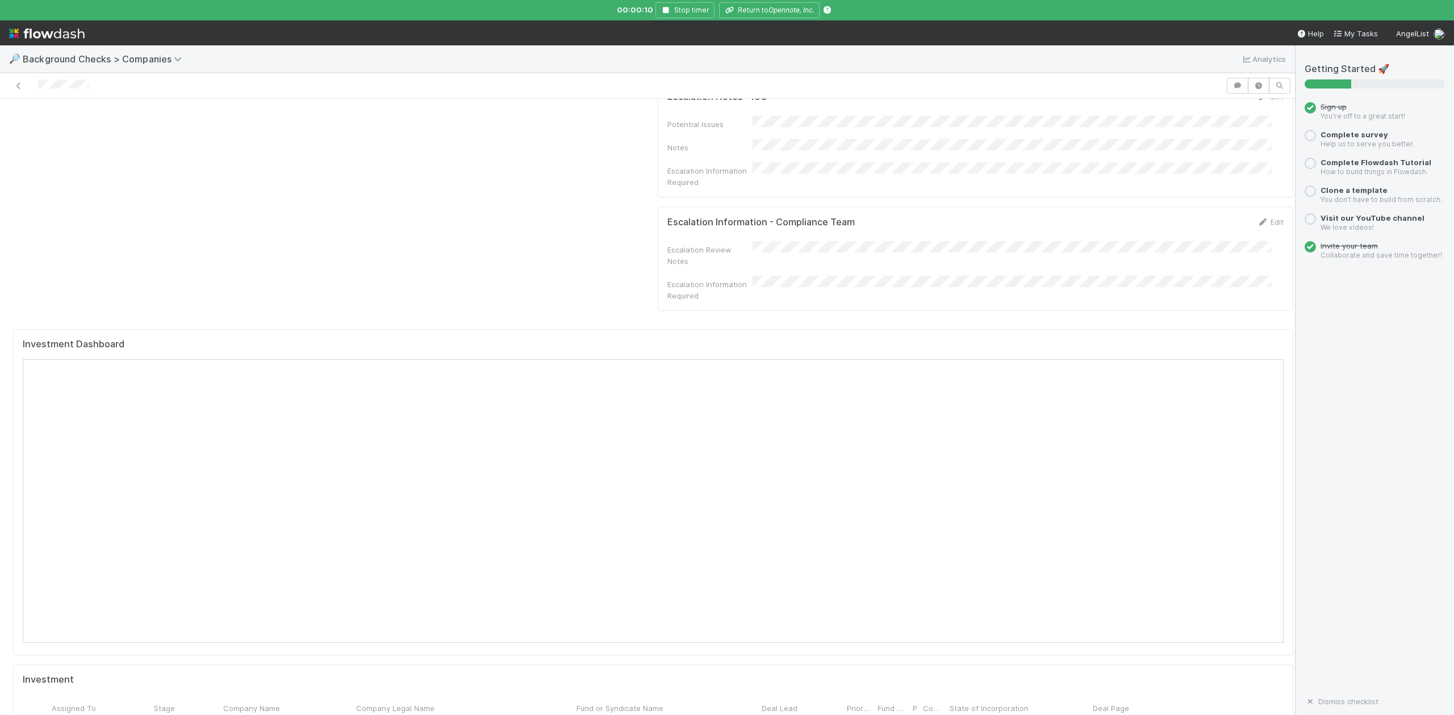
scroll to position [984, 0]
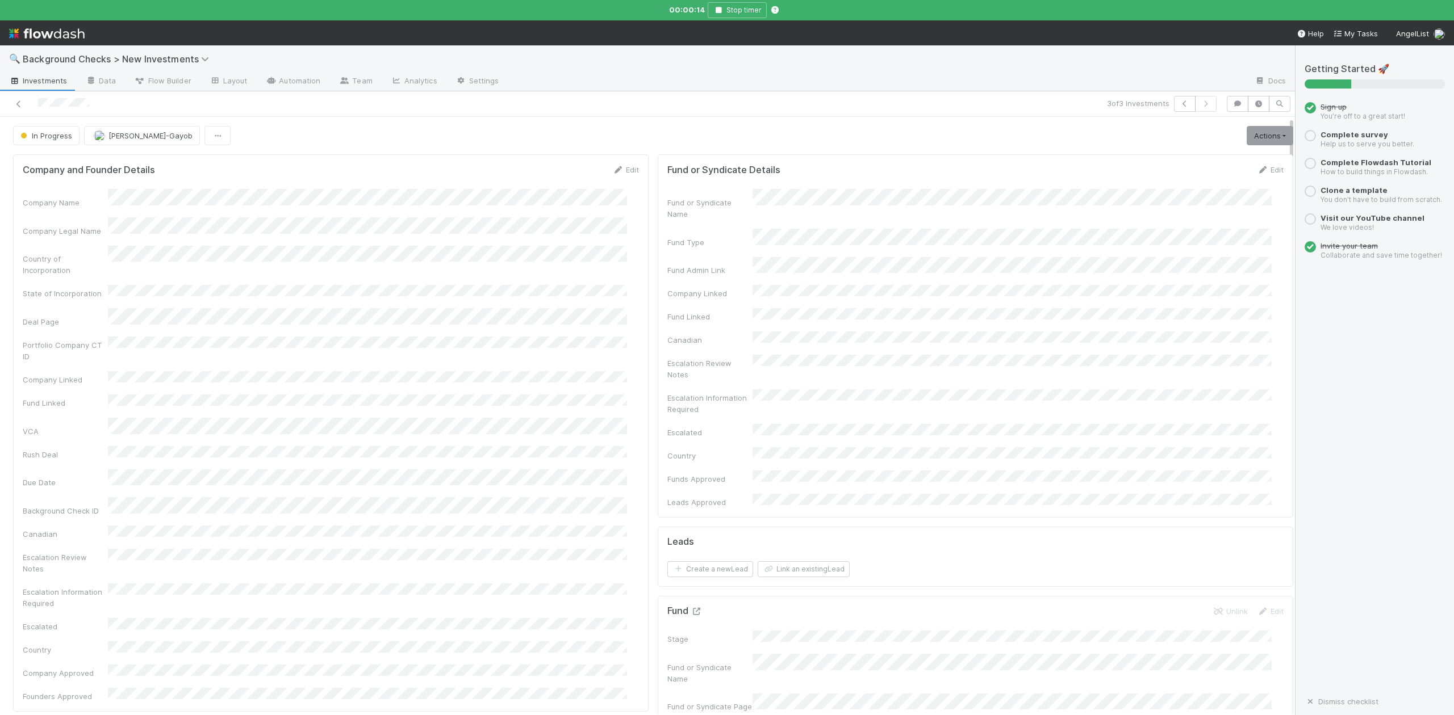
click at [690, 608] on icon at bounding box center [695, 611] width 11 height 7
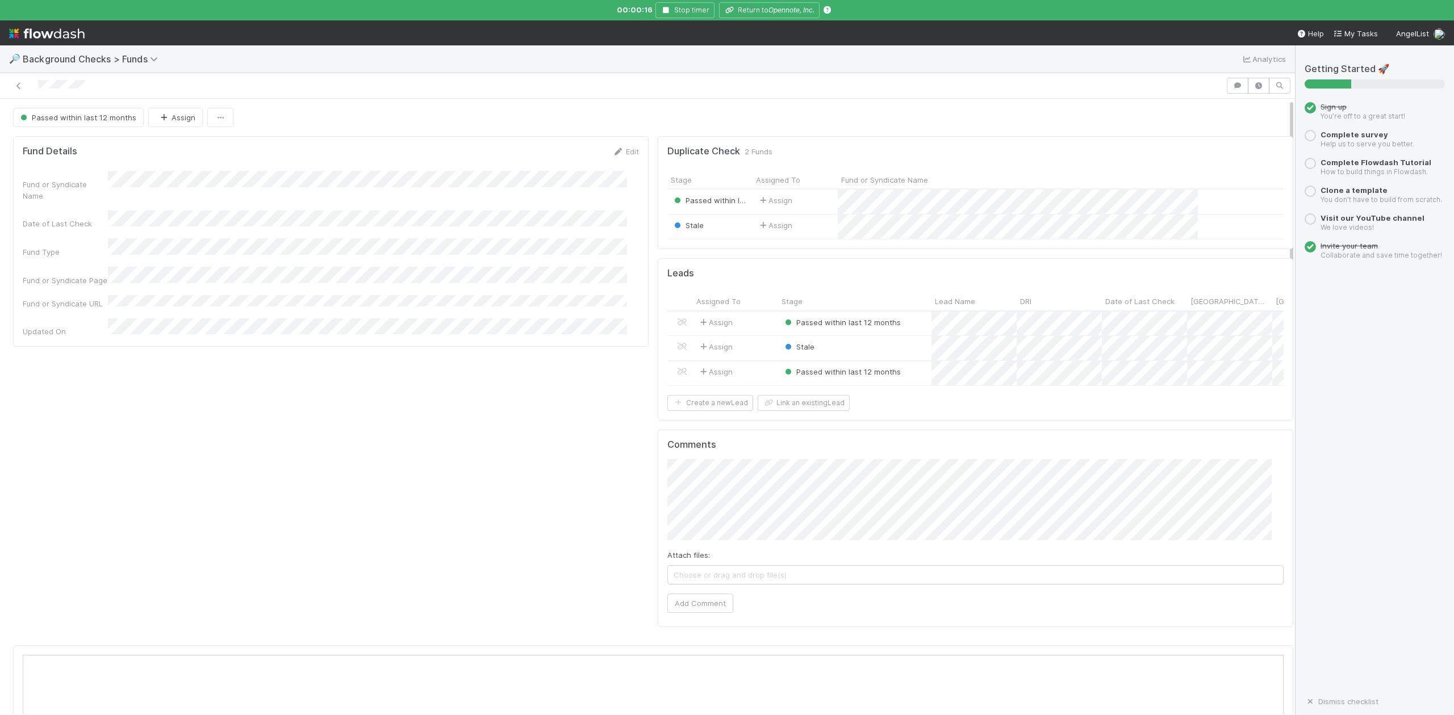
scroll to position [219, 1225]
click at [777, 16] on div at bounding box center [727, 357] width 1454 height 715
click at [764, 12] on button "Return to Opennote, Inc." at bounding box center [769, 10] width 101 height 16
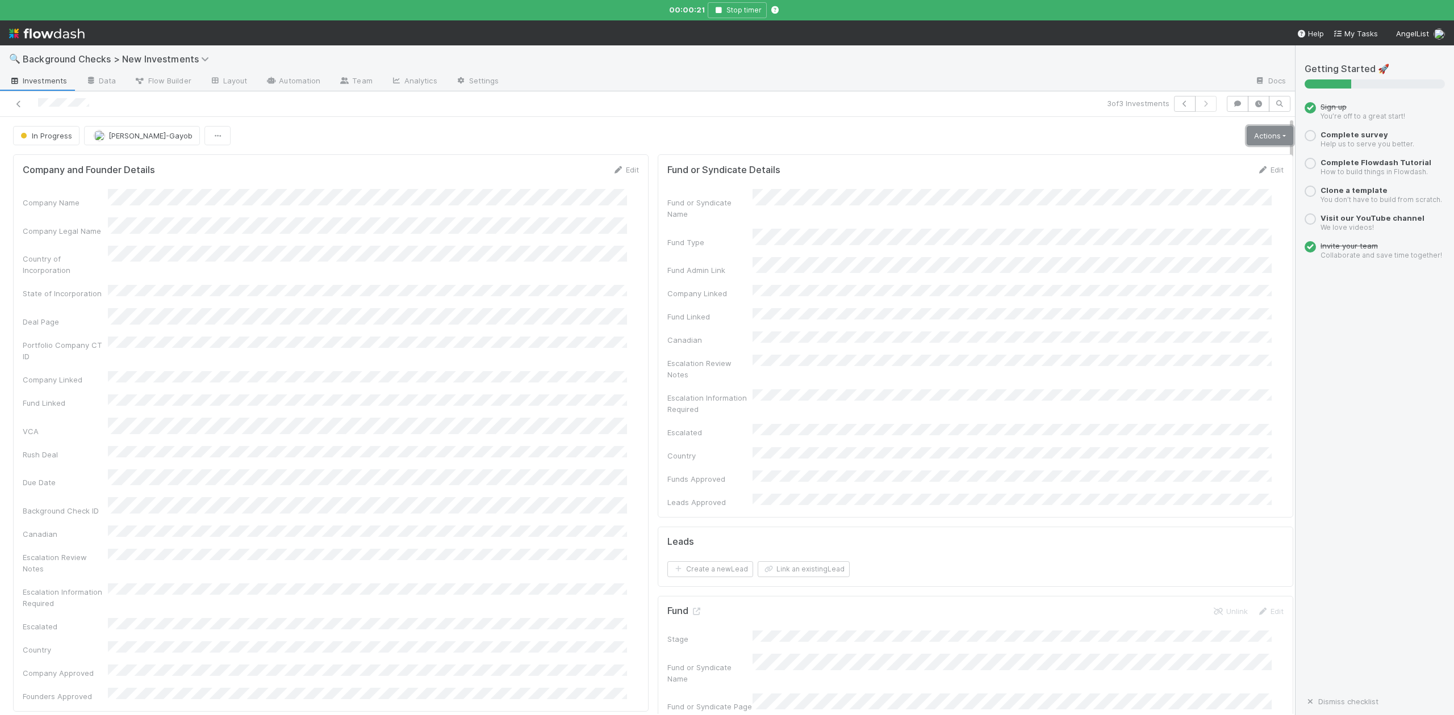
click at [1247, 141] on link "Actions" at bounding box center [1269, 135] width 47 height 19
click at [1167, 159] on button "Finish" at bounding box center [1230, 160] width 127 height 16
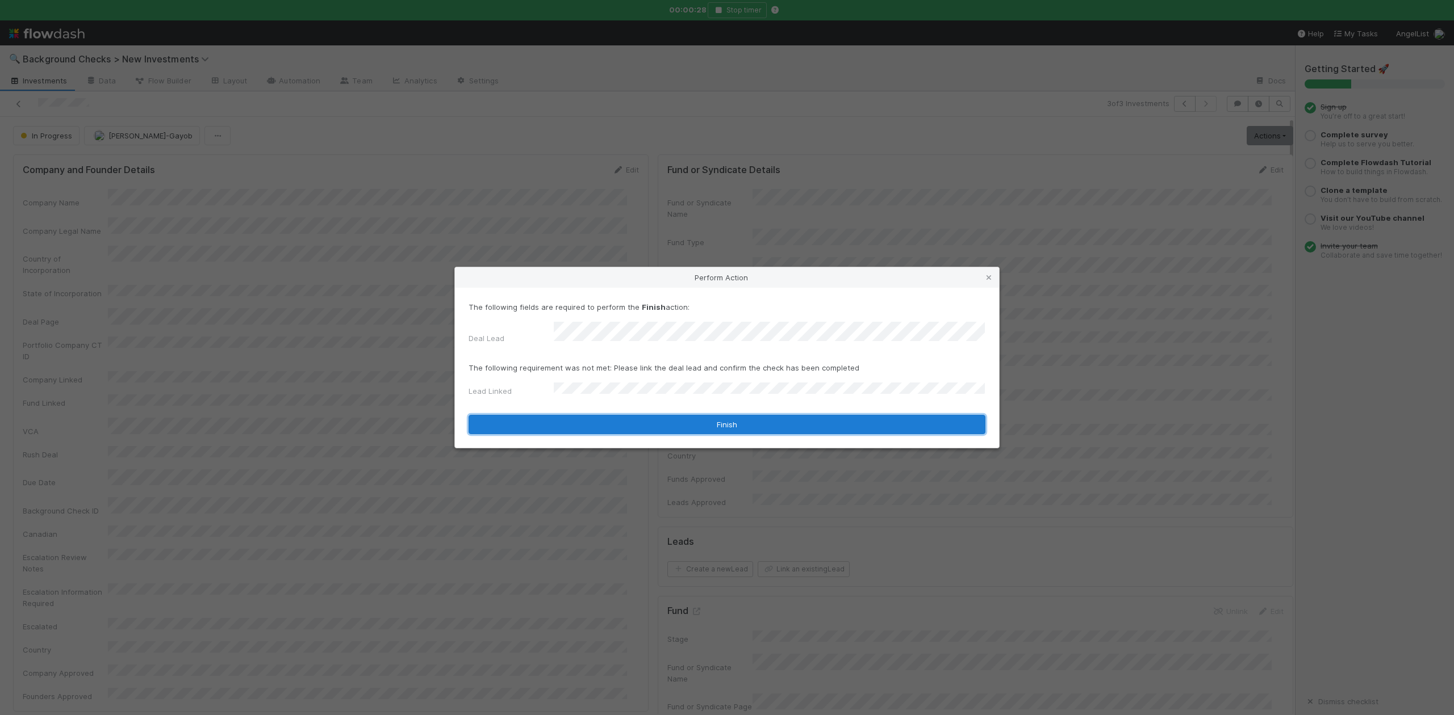
click at [580, 418] on button "Finish" at bounding box center [726, 424] width 517 height 19
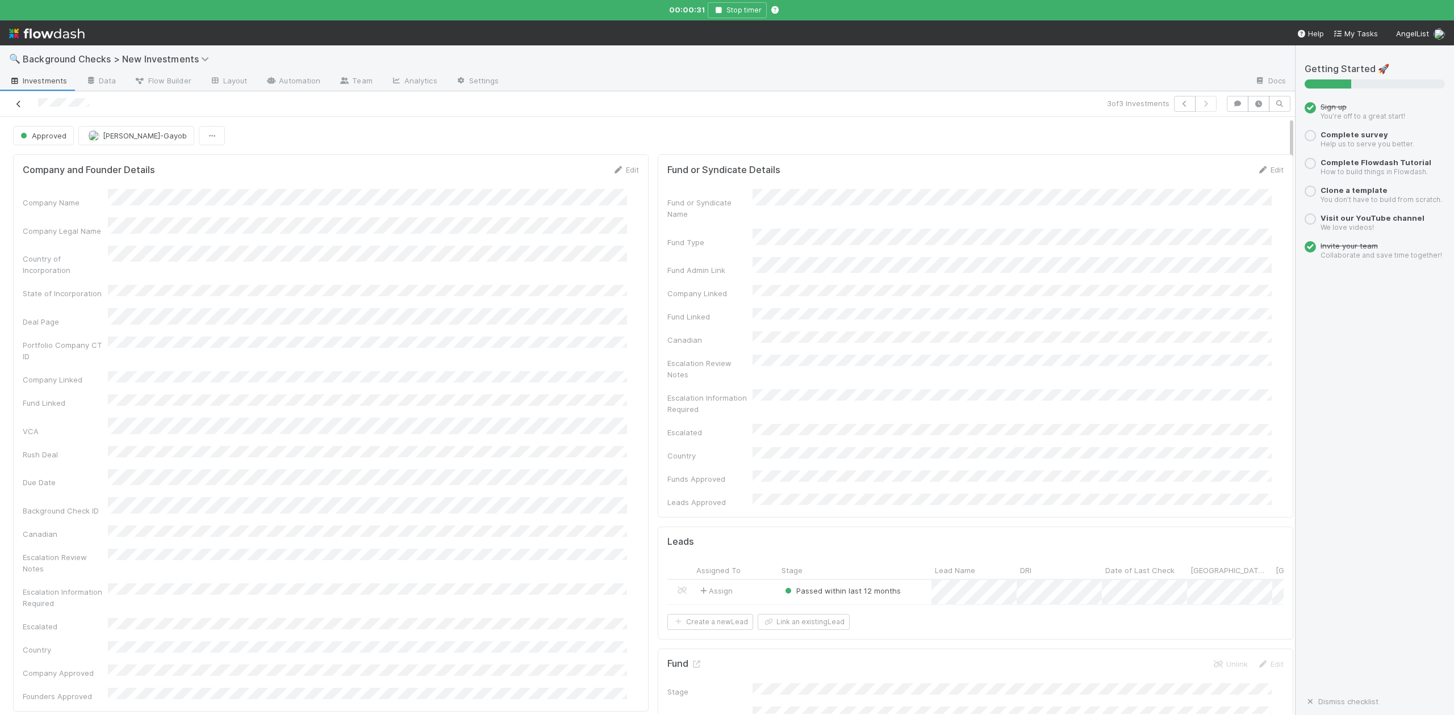
click at [16, 105] on icon at bounding box center [18, 104] width 11 height 7
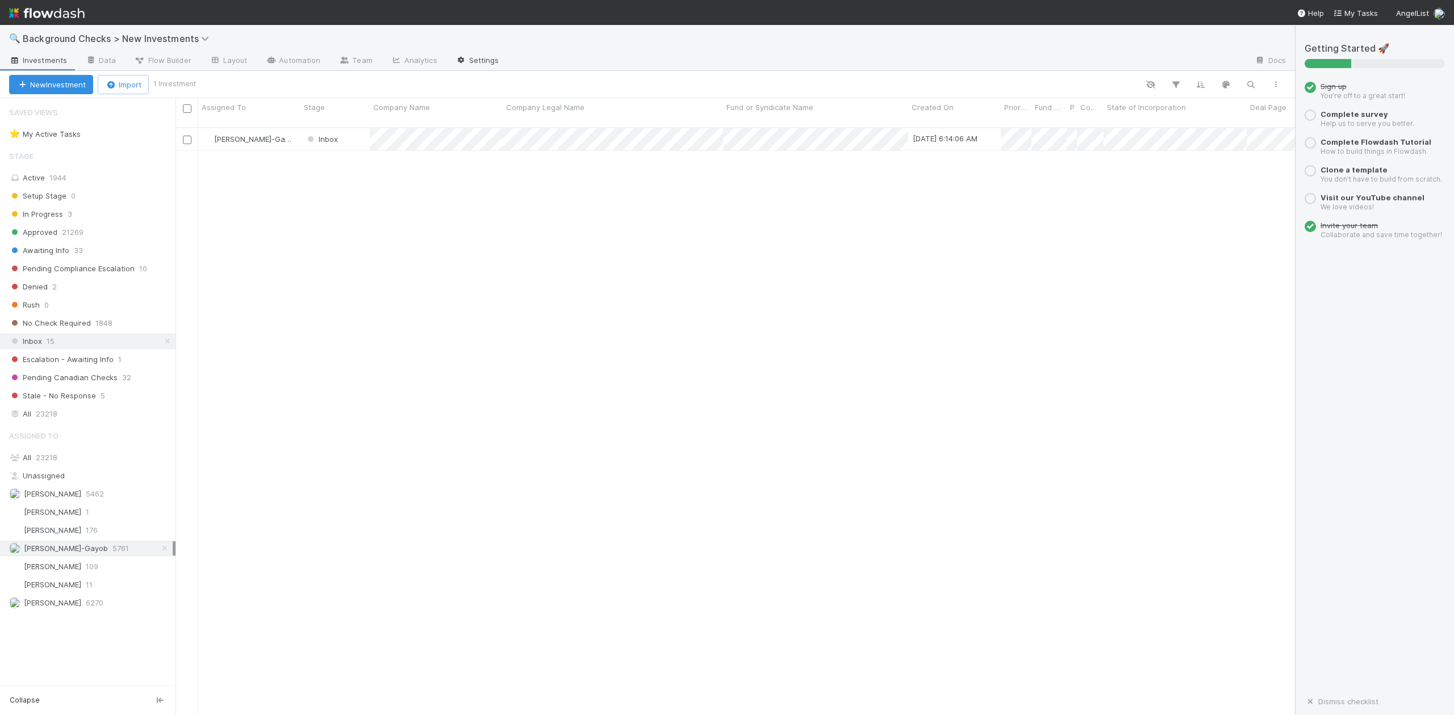
scroll to position [586, 1108]
click at [482, 246] on div at bounding box center [727, 357] width 1454 height 715
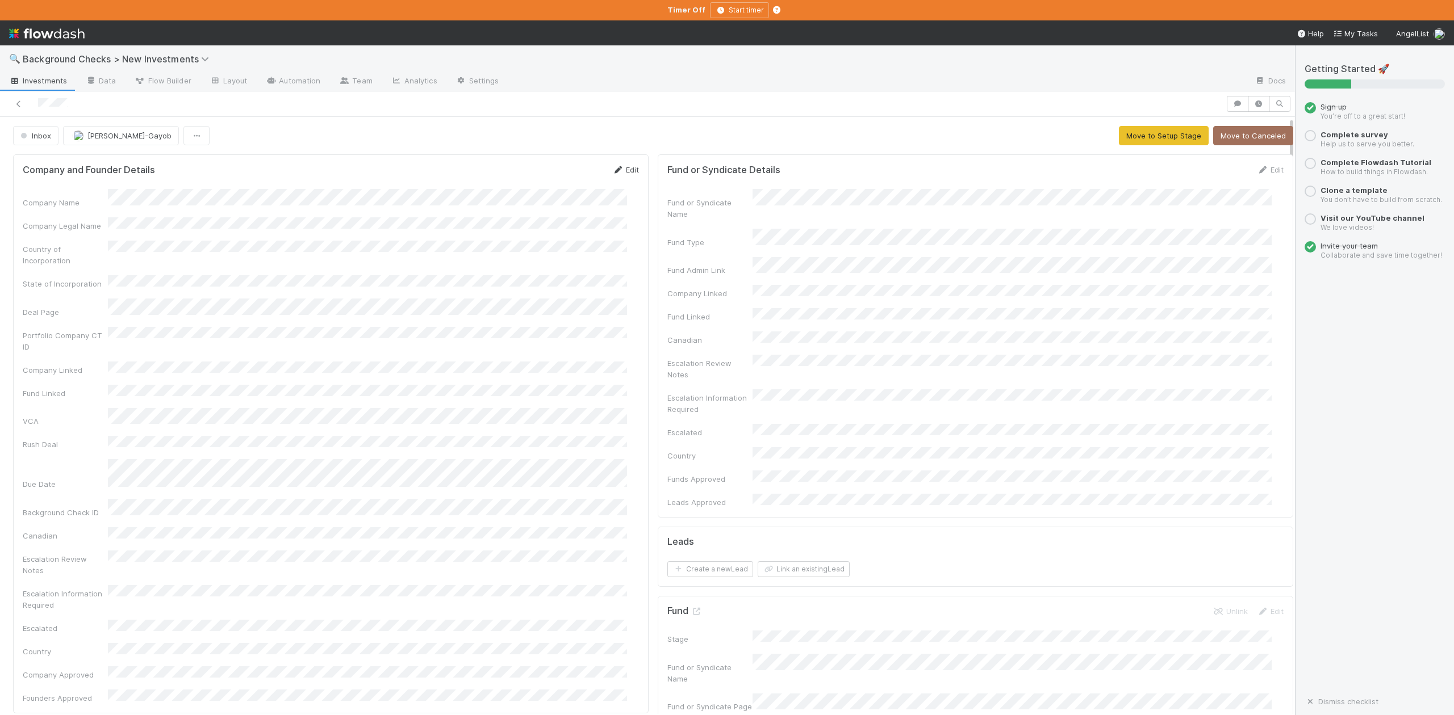
click at [621, 173] on link "Edit" at bounding box center [625, 169] width 27 height 9
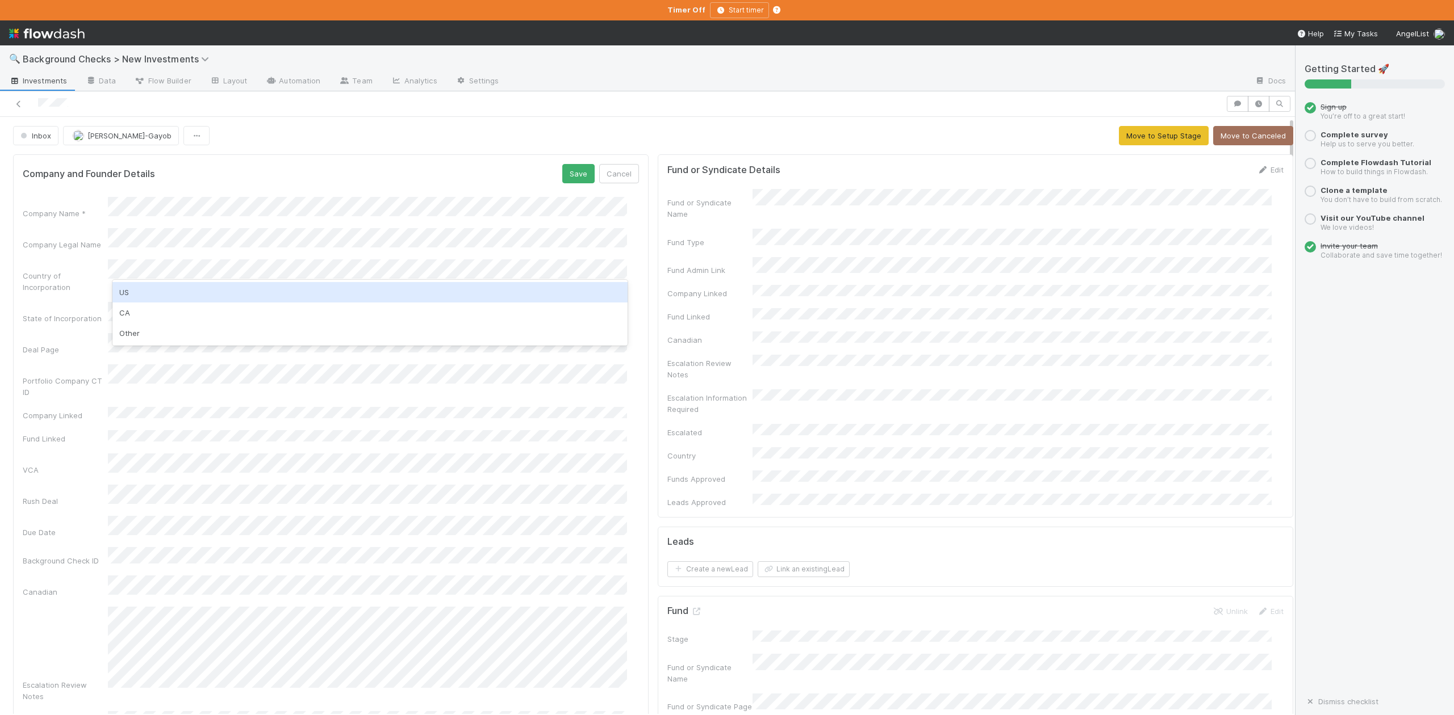
click at [125, 292] on div "US" at bounding box center [369, 292] width 514 height 20
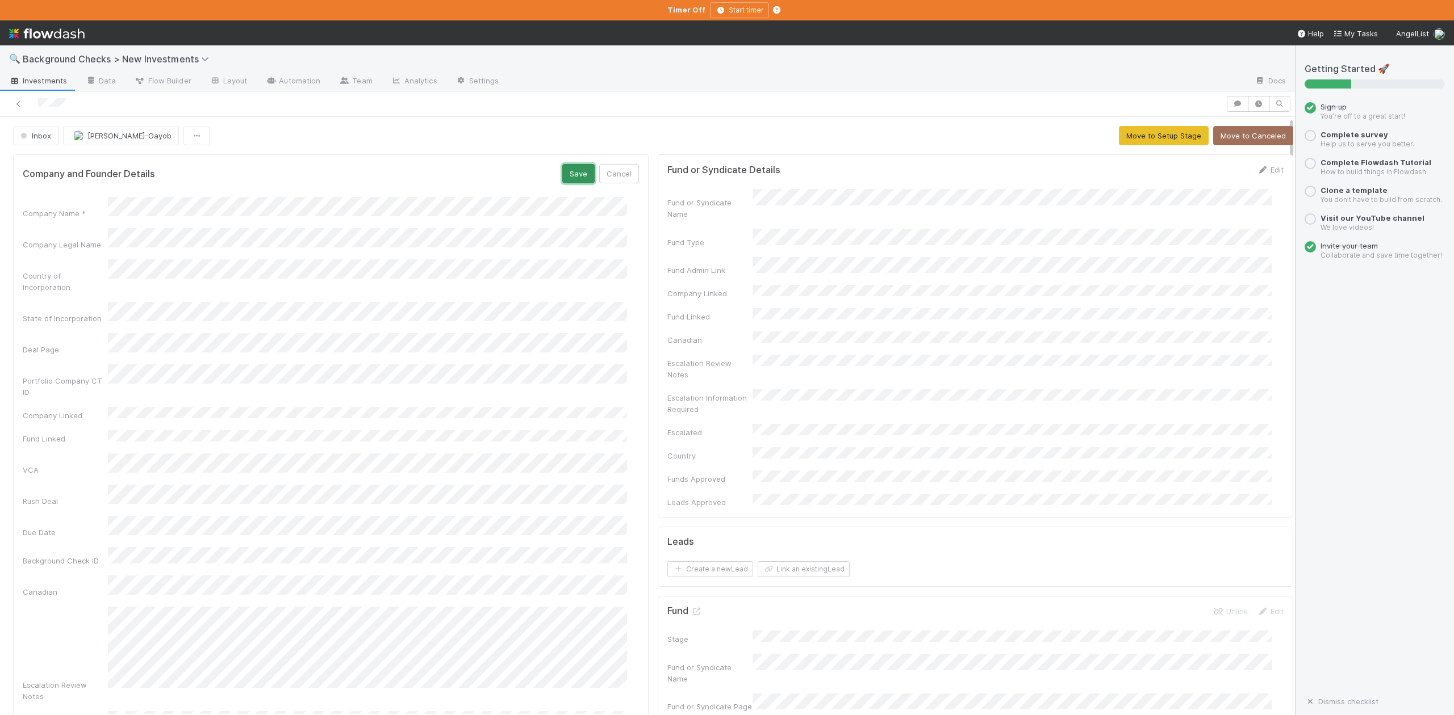
click at [567, 171] on button "Save" at bounding box center [578, 173] width 32 height 19
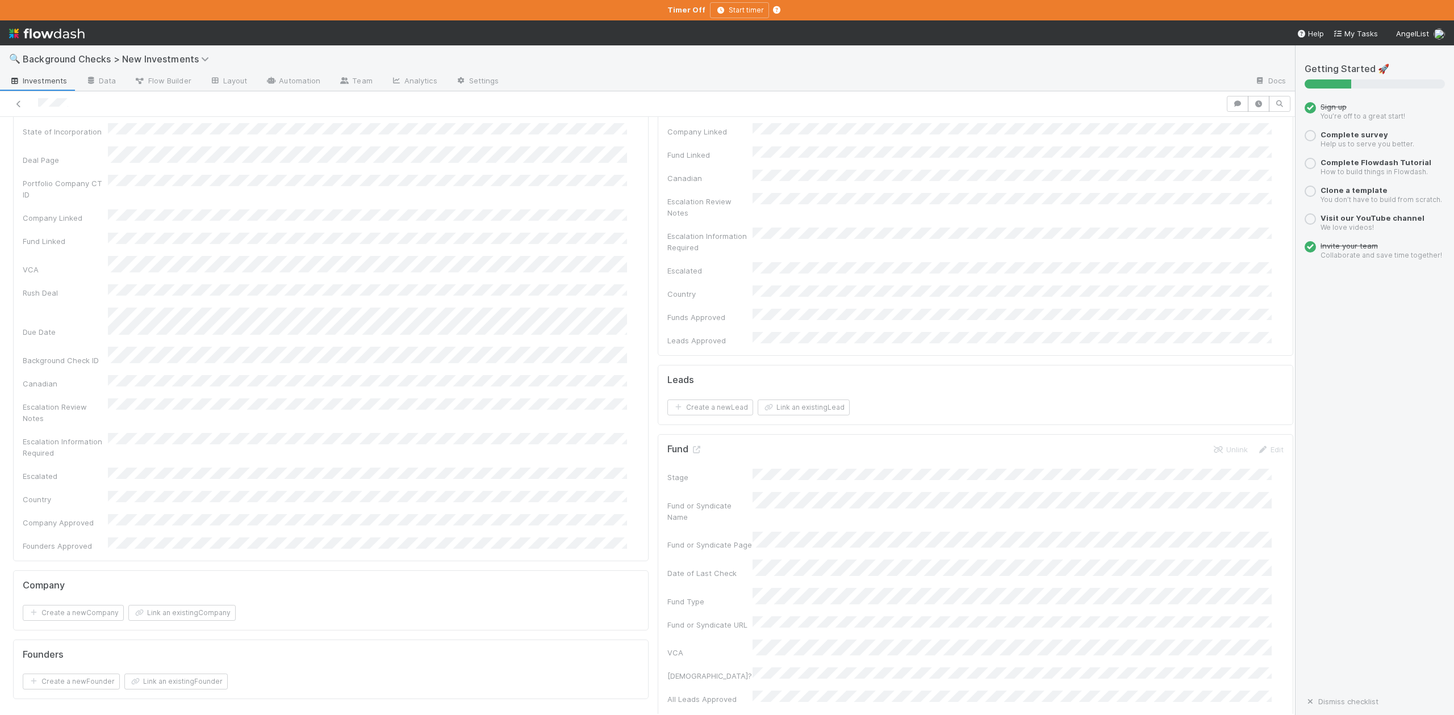
scroll to position [303, 0]
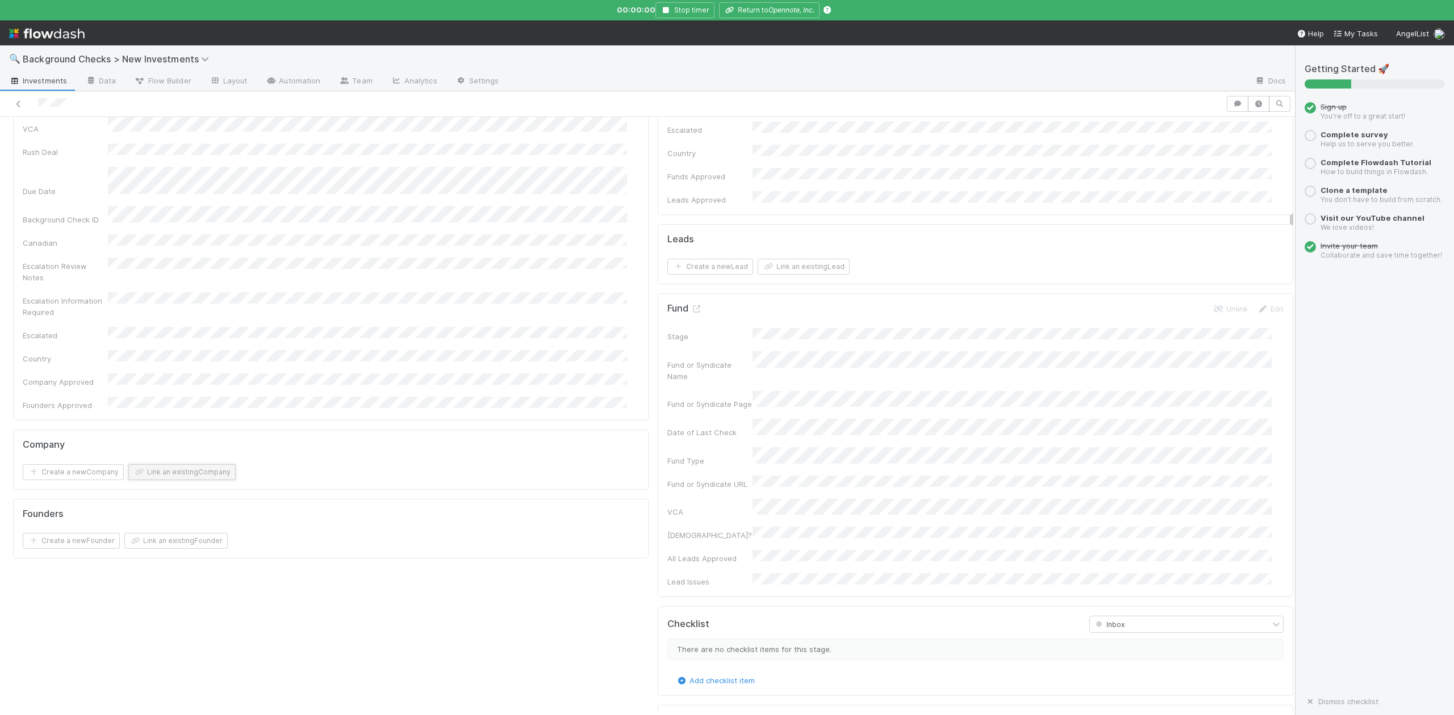
click at [214, 464] on button "Link an existing Company" at bounding box center [181, 472] width 107 height 16
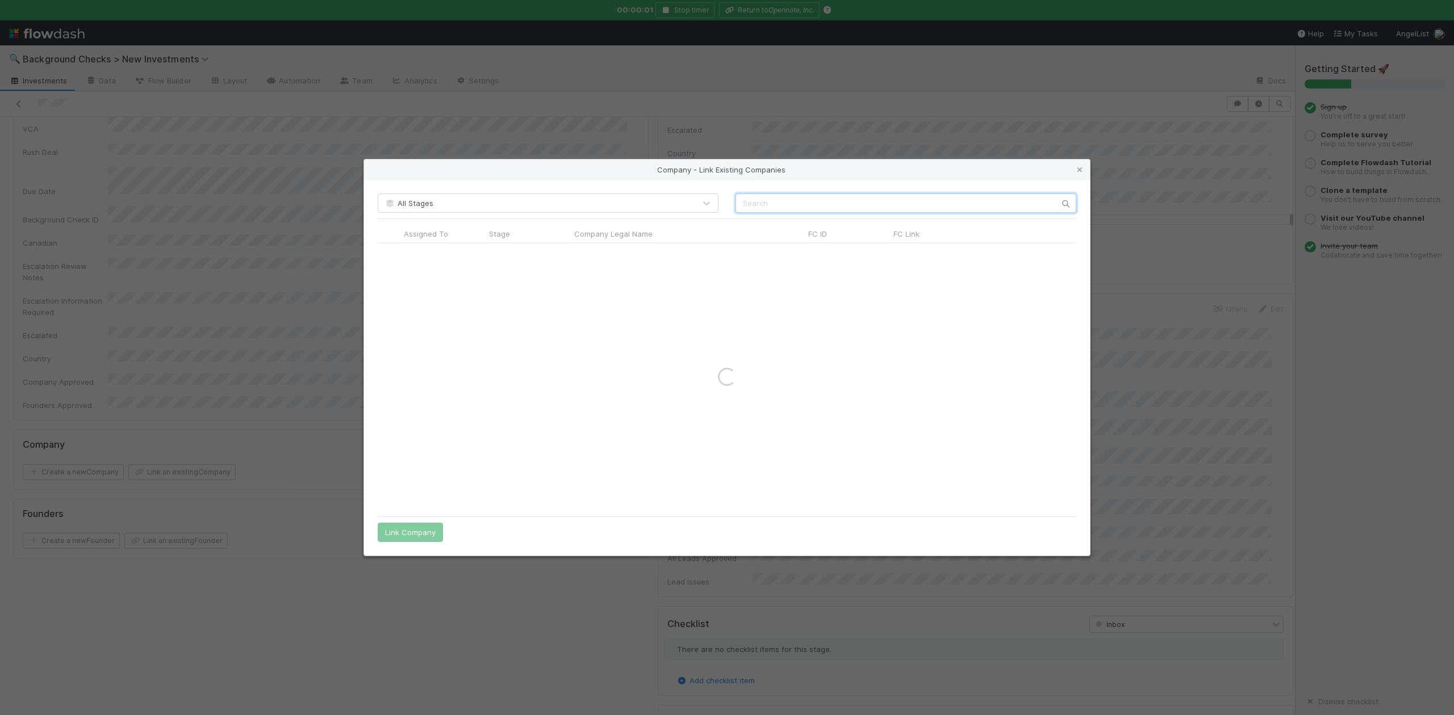
click at [762, 210] on input "text" at bounding box center [905, 203] width 341 height 19
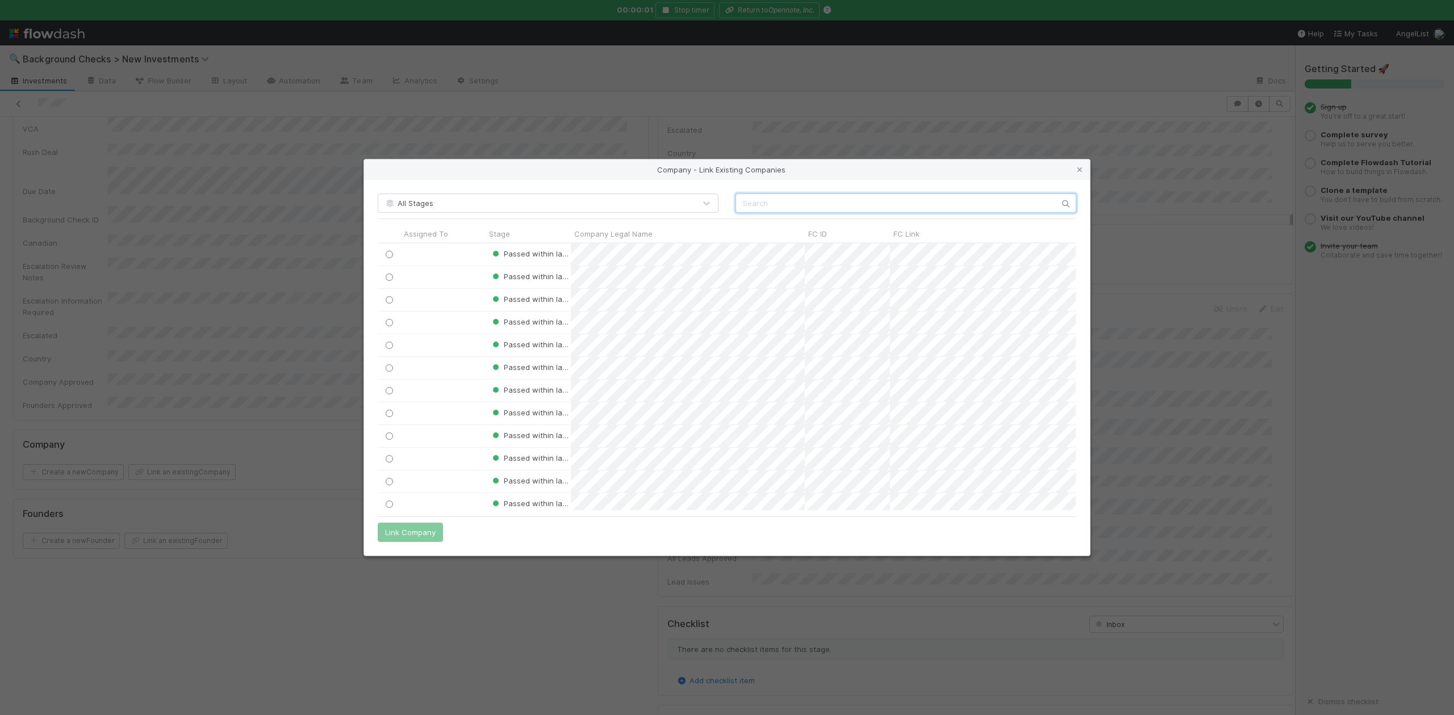
scroll to position [256, 686]
paste input "FOSSORIAL, INC."
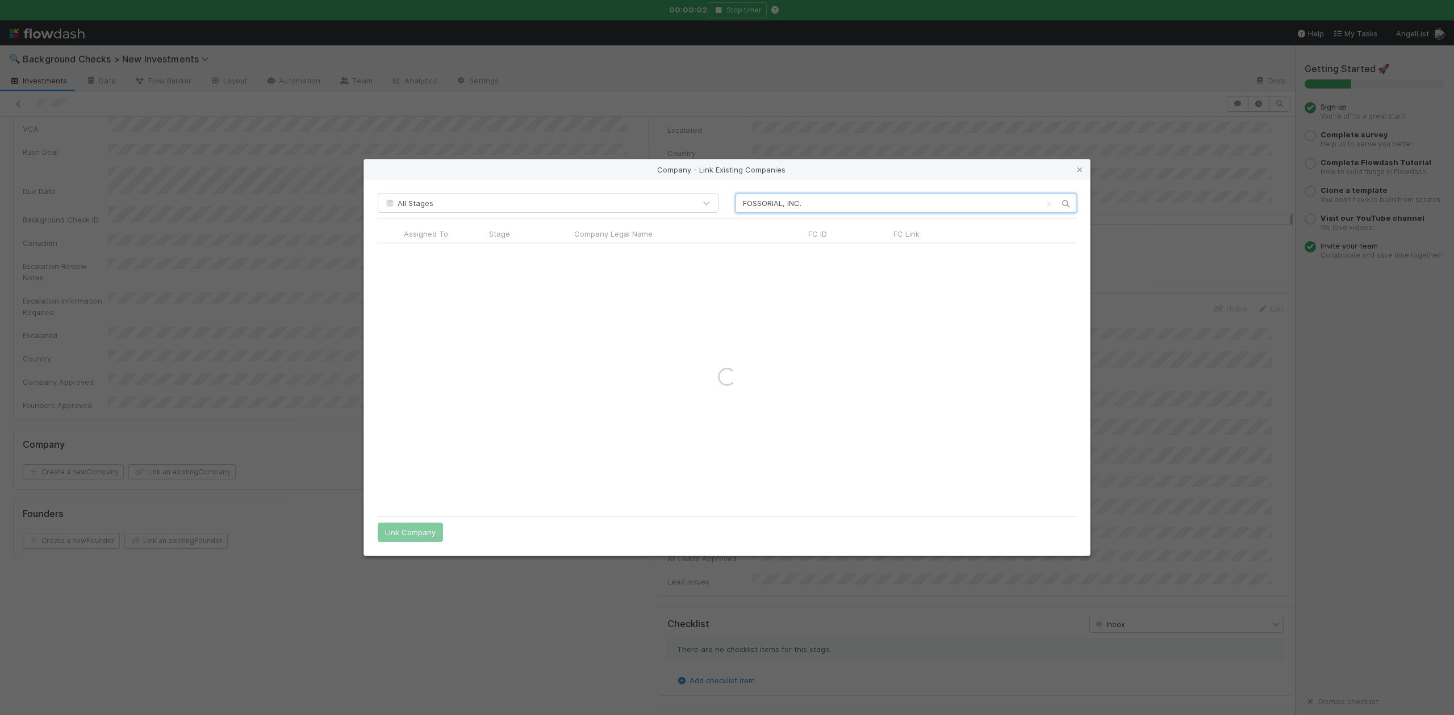
click at [740, 200] on input "FOSSORIAL, INC." at bounding box center [905, 203] width 341 height 19
type input "FOSSORIAL, INC."
click at [391, 256] on input "radio" at bounding box center [389, 254] width 7 height 7
click at [421, 535] on button "Link Company" at bounding box center [410, 532] width 65 height 19
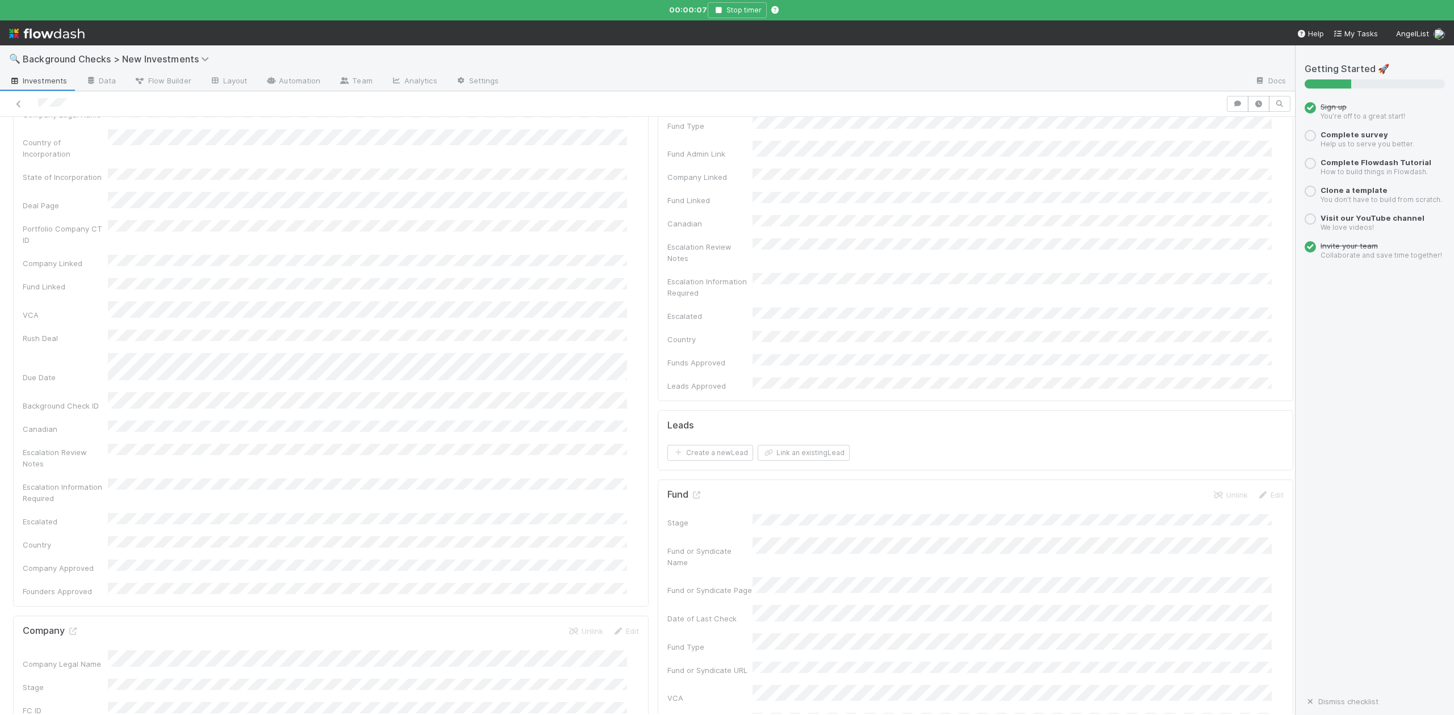
scroll to position [0, 0]
click at [1129, 135] on button "Move to Setup Stage" at bounding box center [1164, 135] width 90 height 19
click at [676, 357] on input "checkbox" at bounding box center [681, 362] width 11 height 11
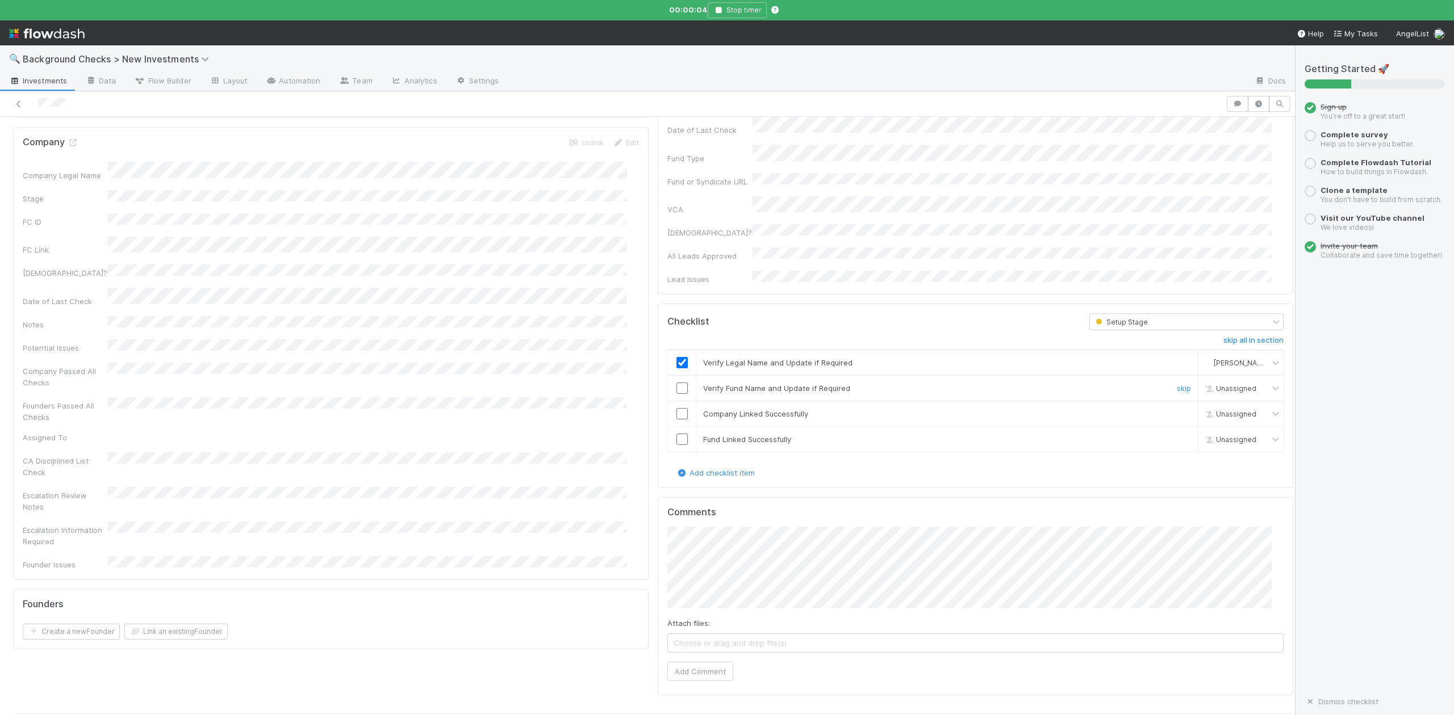
click at [676, 383] on input "checkbox" at bounding box center [681, 388] width 11 height 11
click at [676, 408] on input "checkbox" at bounding box center [681, 413] width 11 height 11
click at [676, 434] on input "checkbox" at bounding box center [681, 439] width 11 height 11
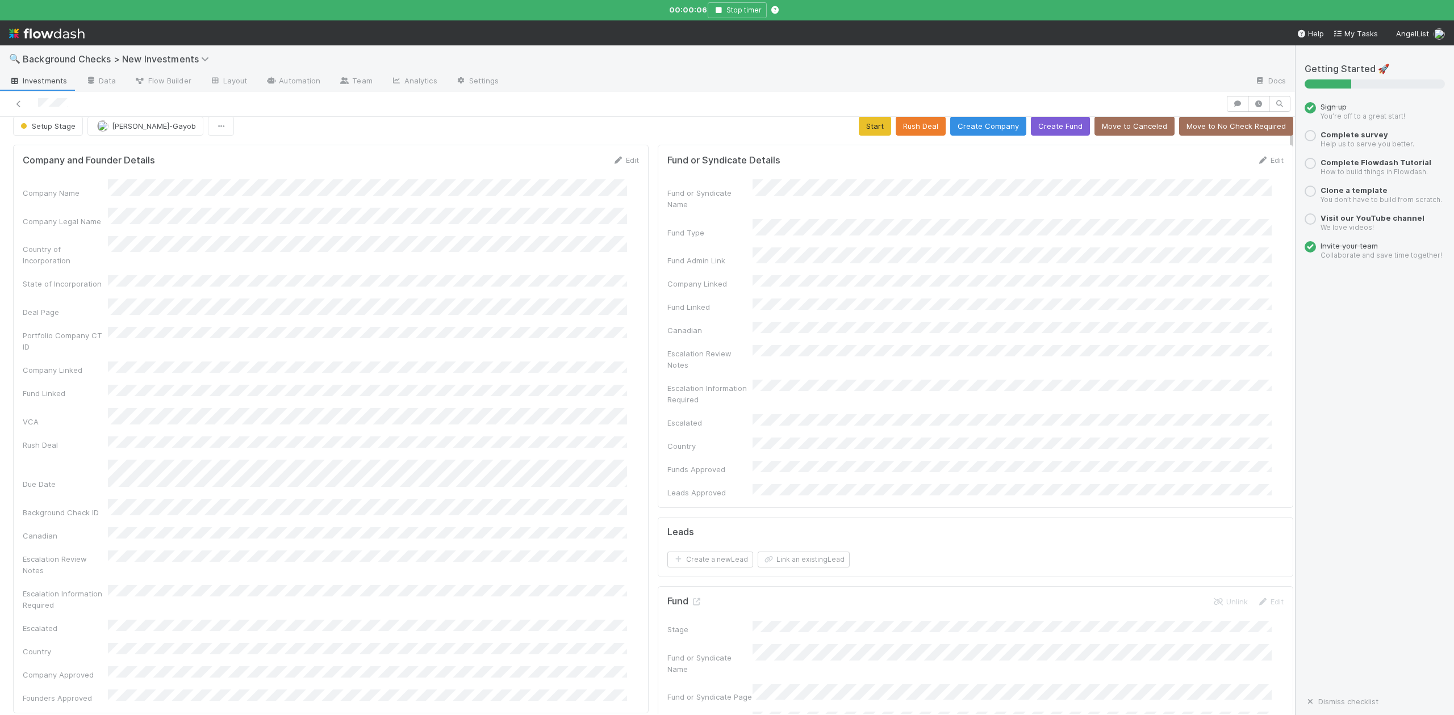
scroll to position [0, 0]
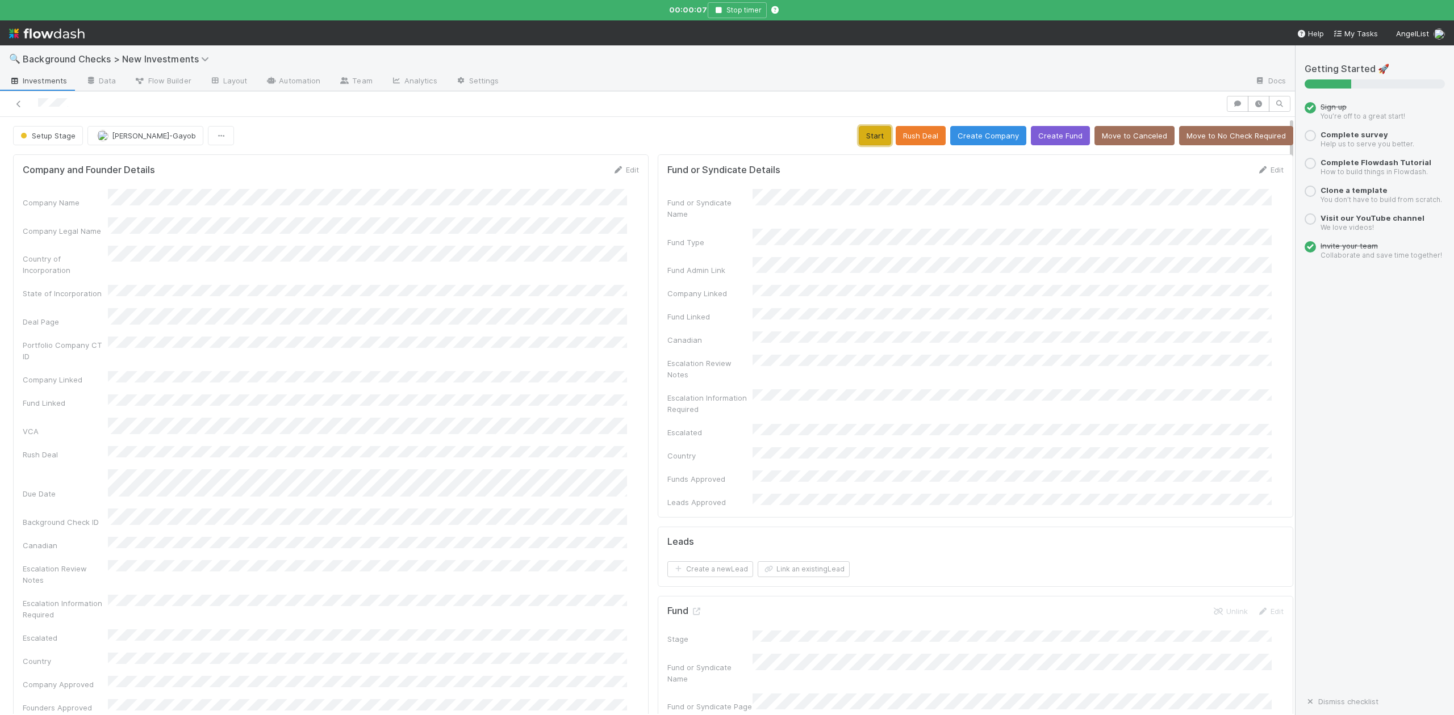
click at [864, 135] on button "Start" at bounding box center [875, 135] width 32 height 19
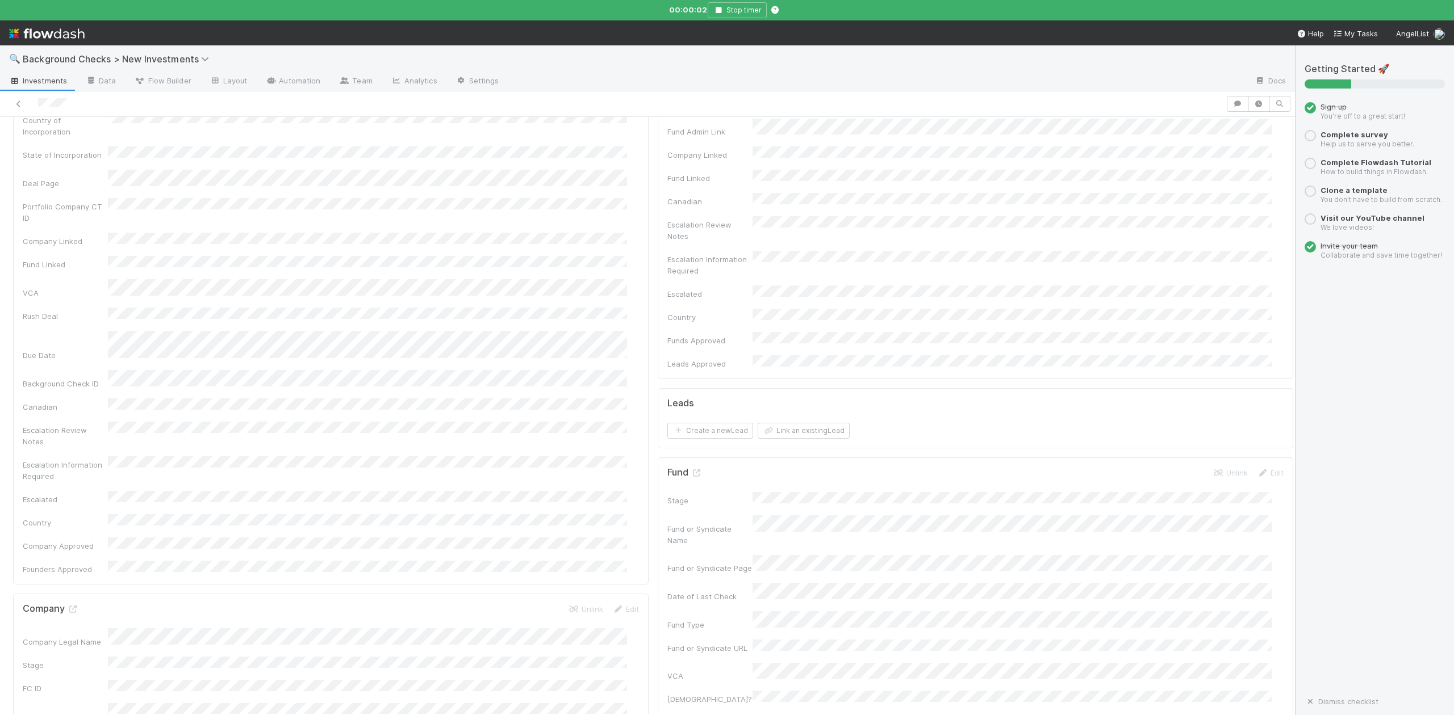
scroll to position [303, 0]
click at [75, 442] on icon at bounding box center [72, 445] width 11 height 7
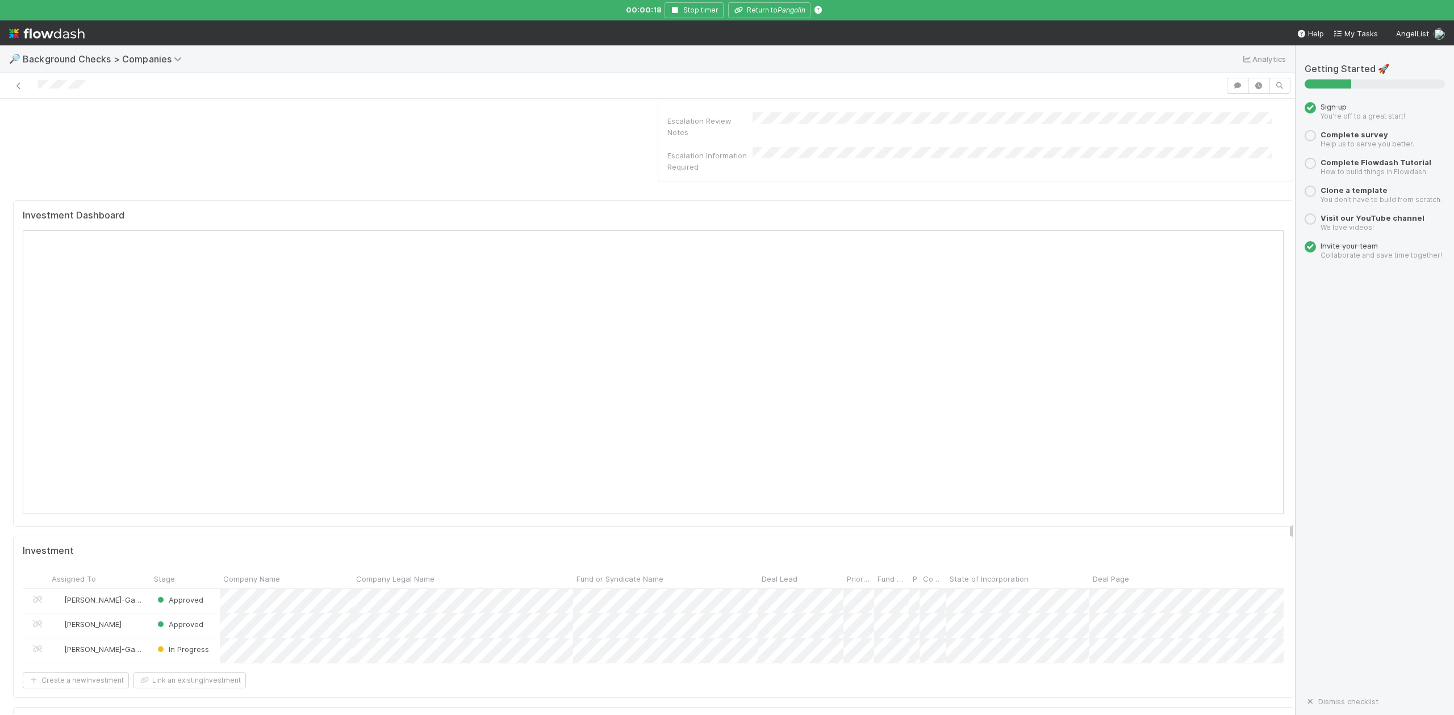
scroll to position [1060, 0]
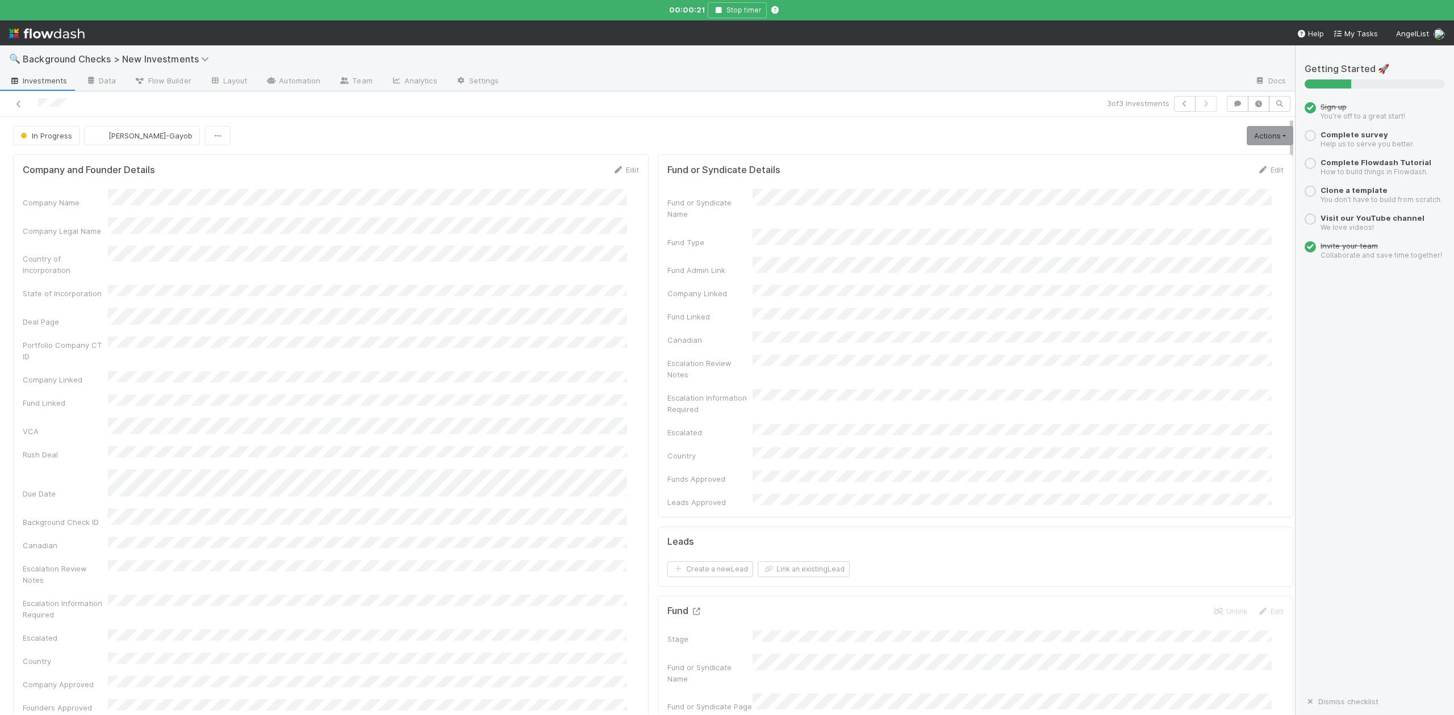
click at [690, 608] on icon at bounding box center [695, 611] width 11 height 7
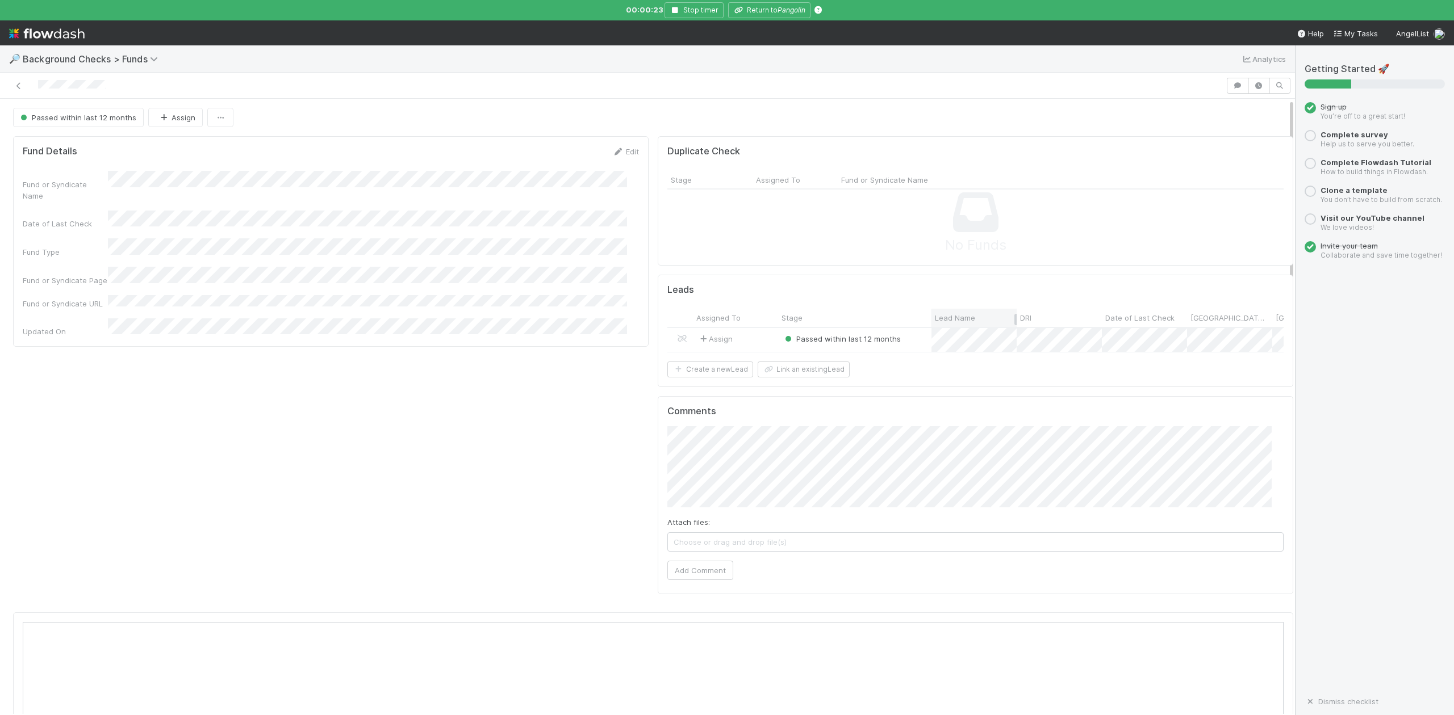
scroll to position [219, 1225]
click at [958, 324] on span "Lead Name" at bounding box center [955, 317] width 40 height 11
click at [884, 418] on div "Sort A → Z Sort Z → A" at bounding box center [727, 357] width 1454 height 715
click at [781, 15] on div at bounding box center [727, 357] width 1454 height 715
click at [767, 11] on button "Return to Pangolin" at bounding box center [769, 10] width 82 height 16
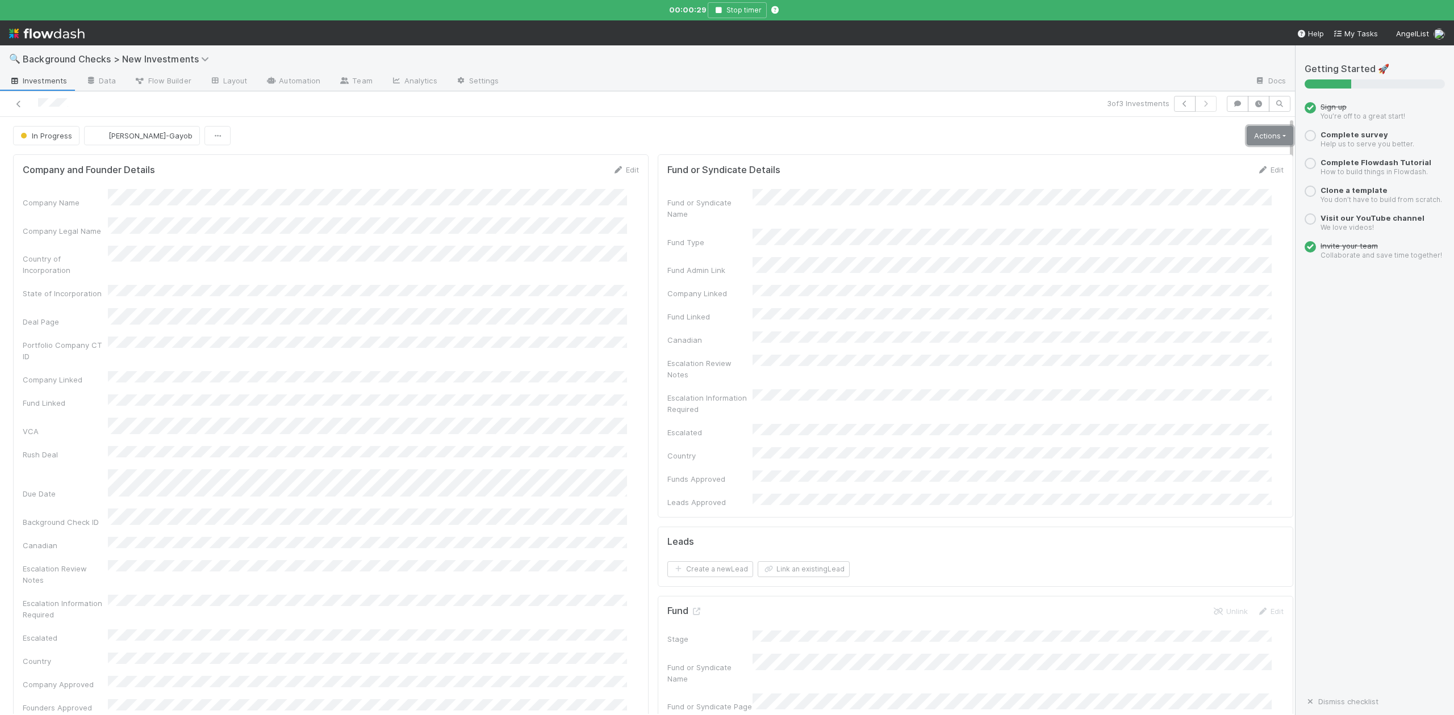
click at [1246, 139] on link "Actions" at bounding box center [1269, 135] width 47 height 19
click at [1167, 160] on button "Finish" at bounding box center [1230, 160] width 127 height 16
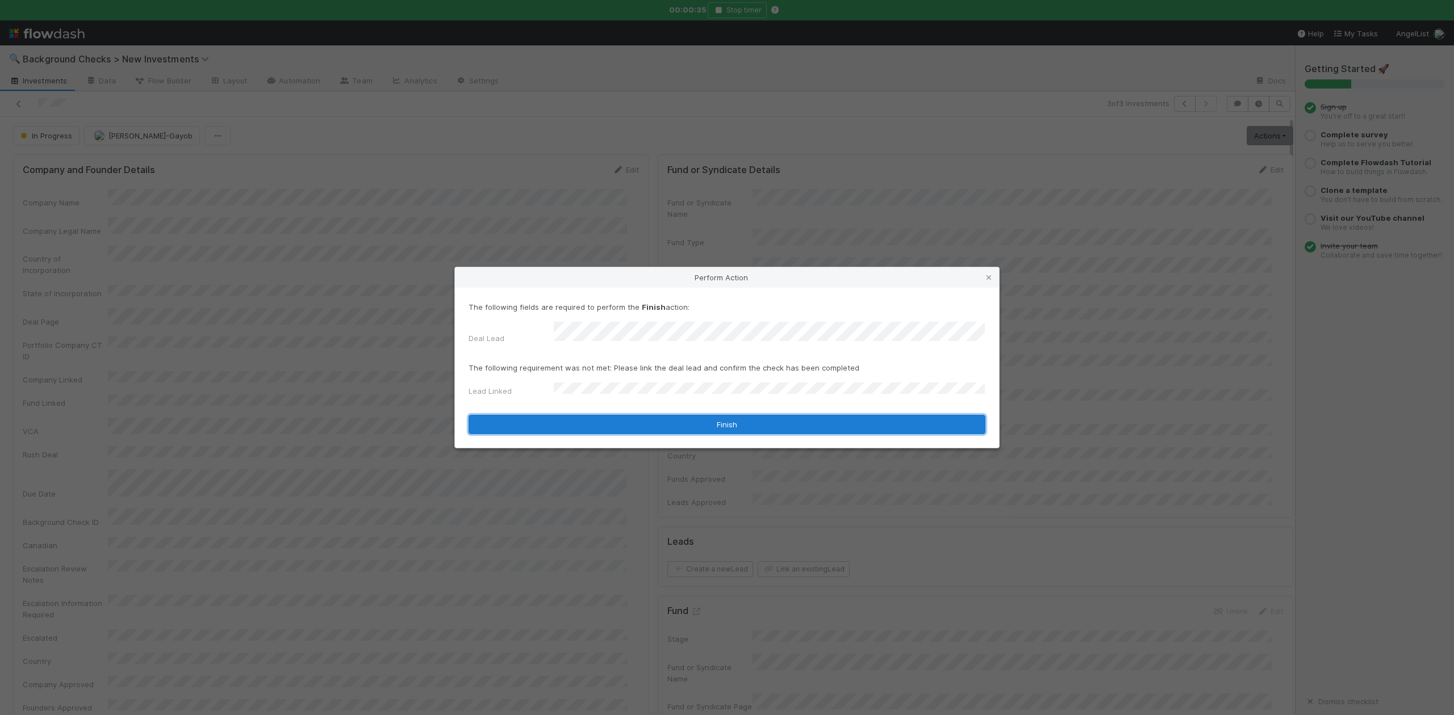
click at [576, 416] on button "Finish" at bounding box center [726, 424] width 517 height 19
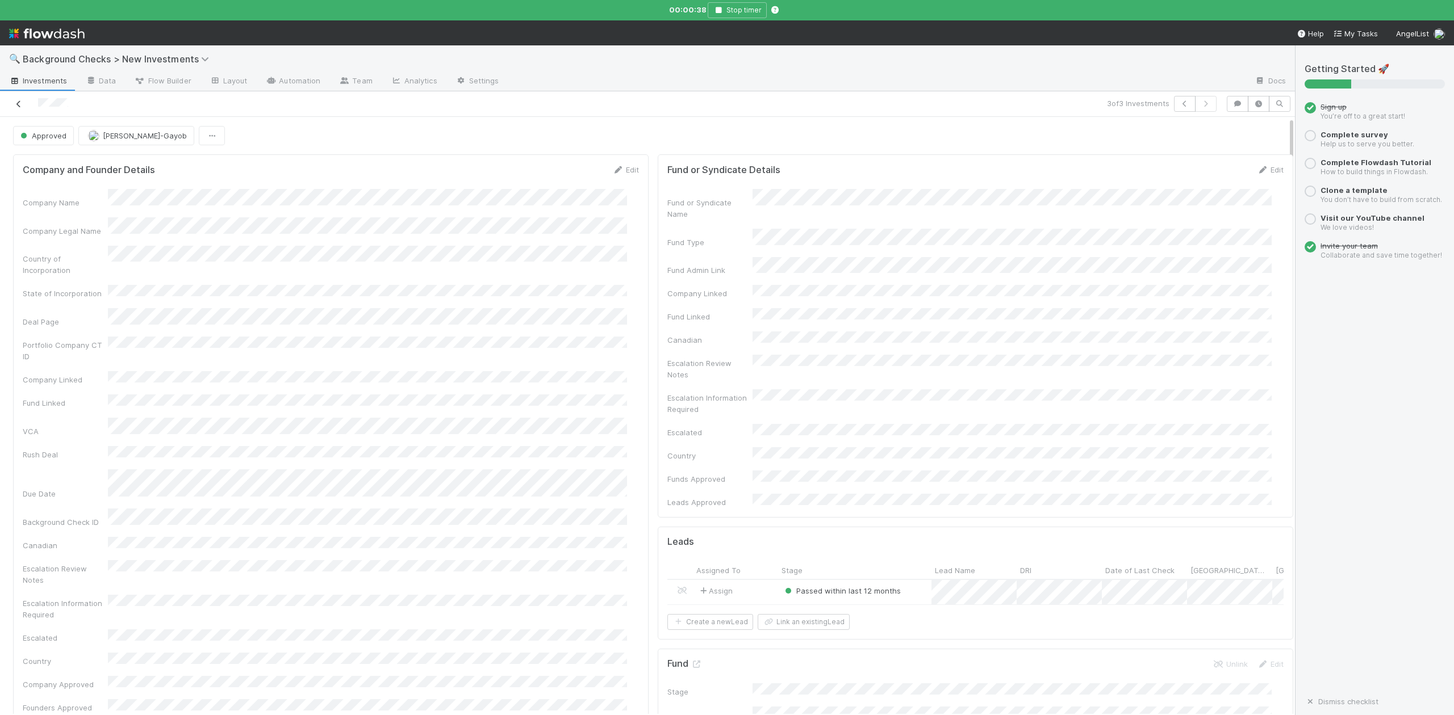
click at [17, 103] on icon at bounding box center [18, 104] width 11 height 7
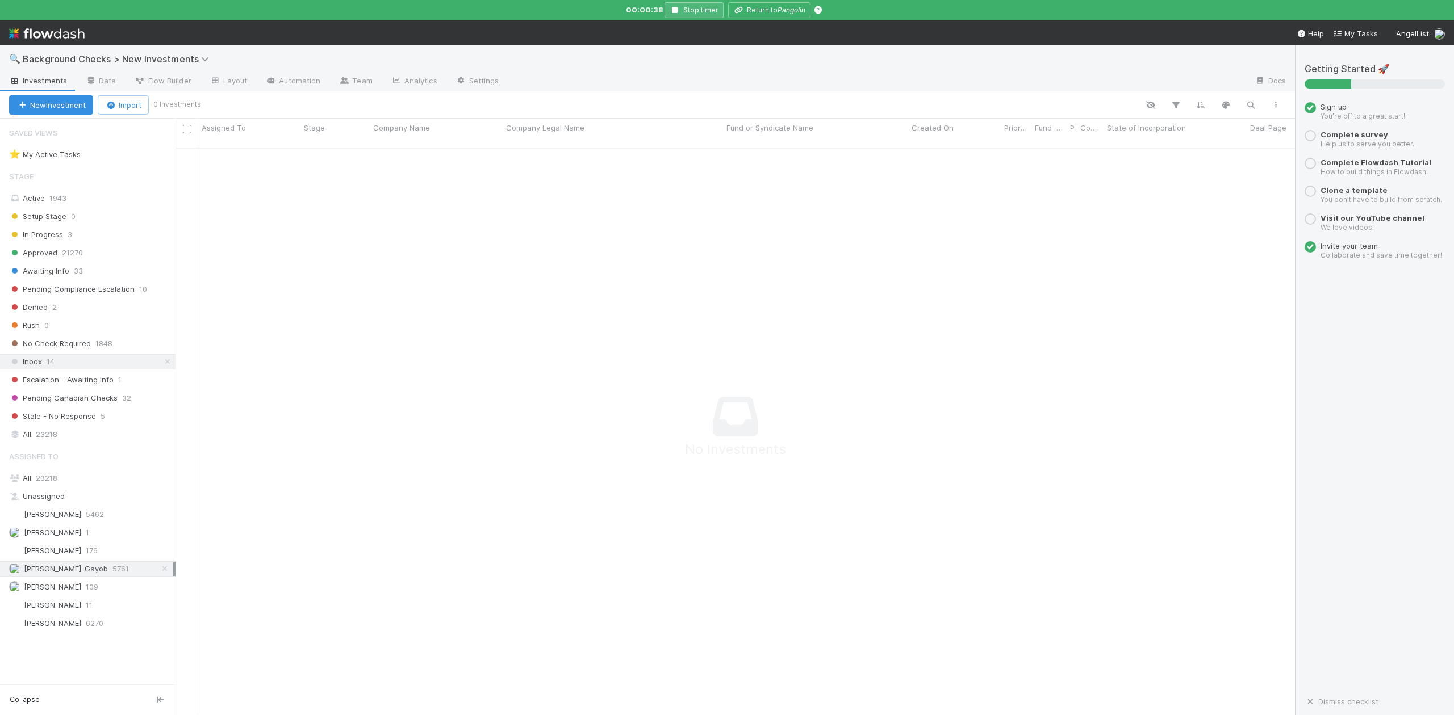
scroll to position [553, 1097]
click at [677, 12] on icon "button" at bounding box center [674, 10] width 11 height 7
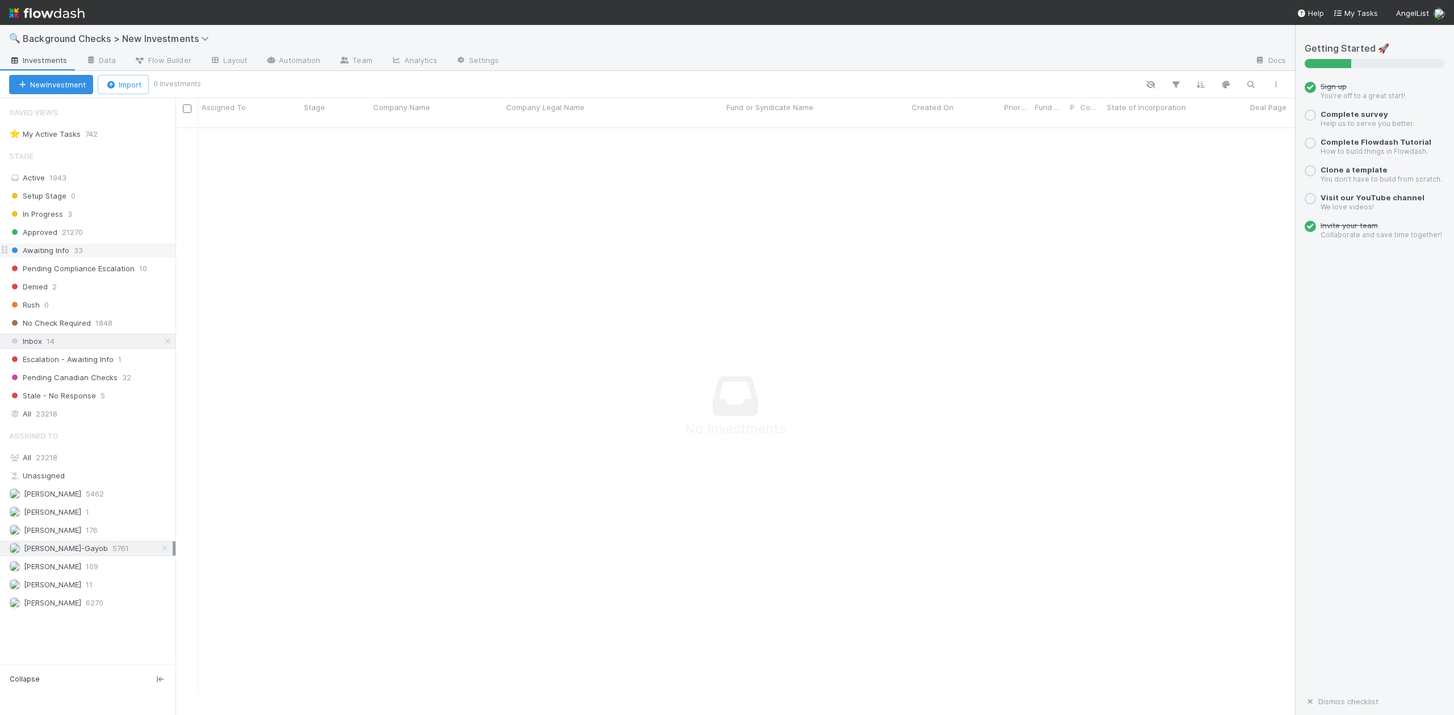
click at [66, 250] on span "Awaiting Info" at bounding box center [39, 251] width 60 height 14
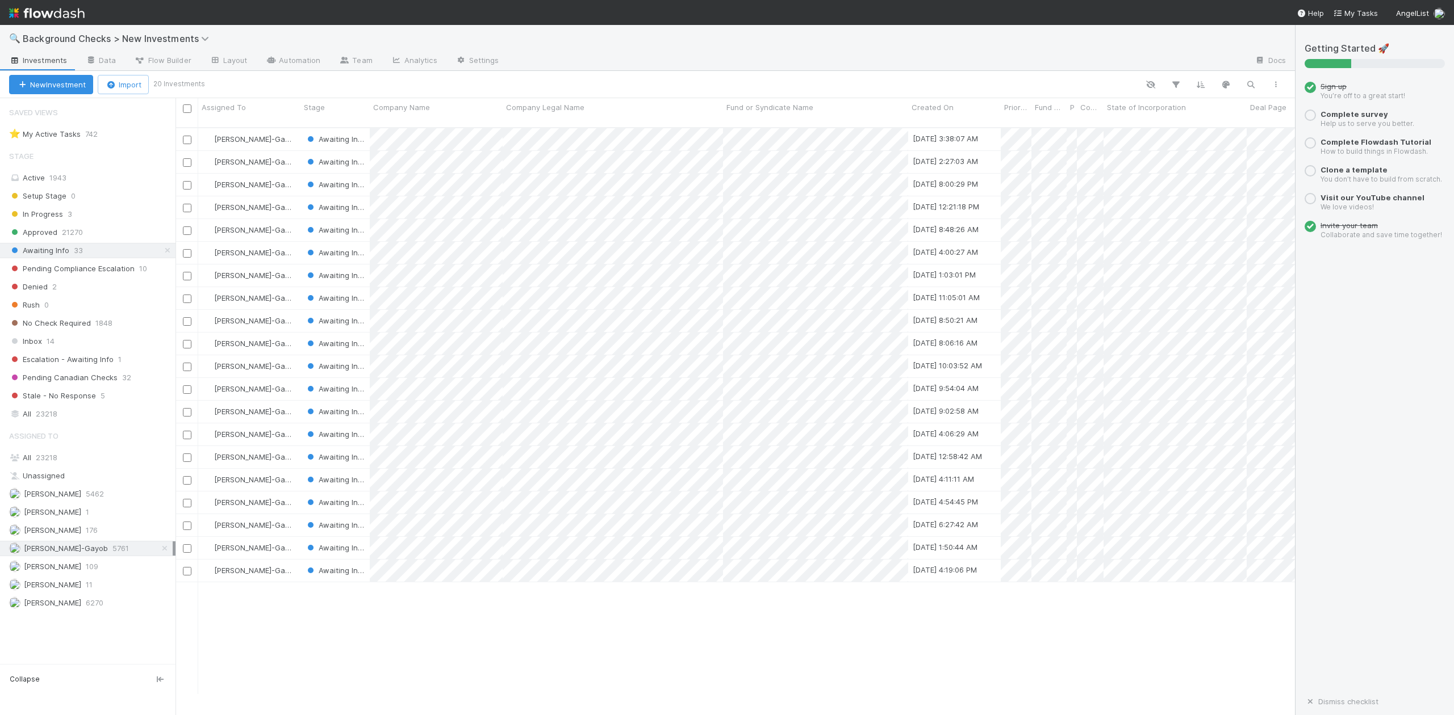
scroll to position [564, 1108]
drag, startPoint x: 482, startPoint y: 634, endPoint x: 468, endPoint y: 630, distance: 14.7
click at [482, 634] on div at bounding box center [727, 357] width 1454 height 715
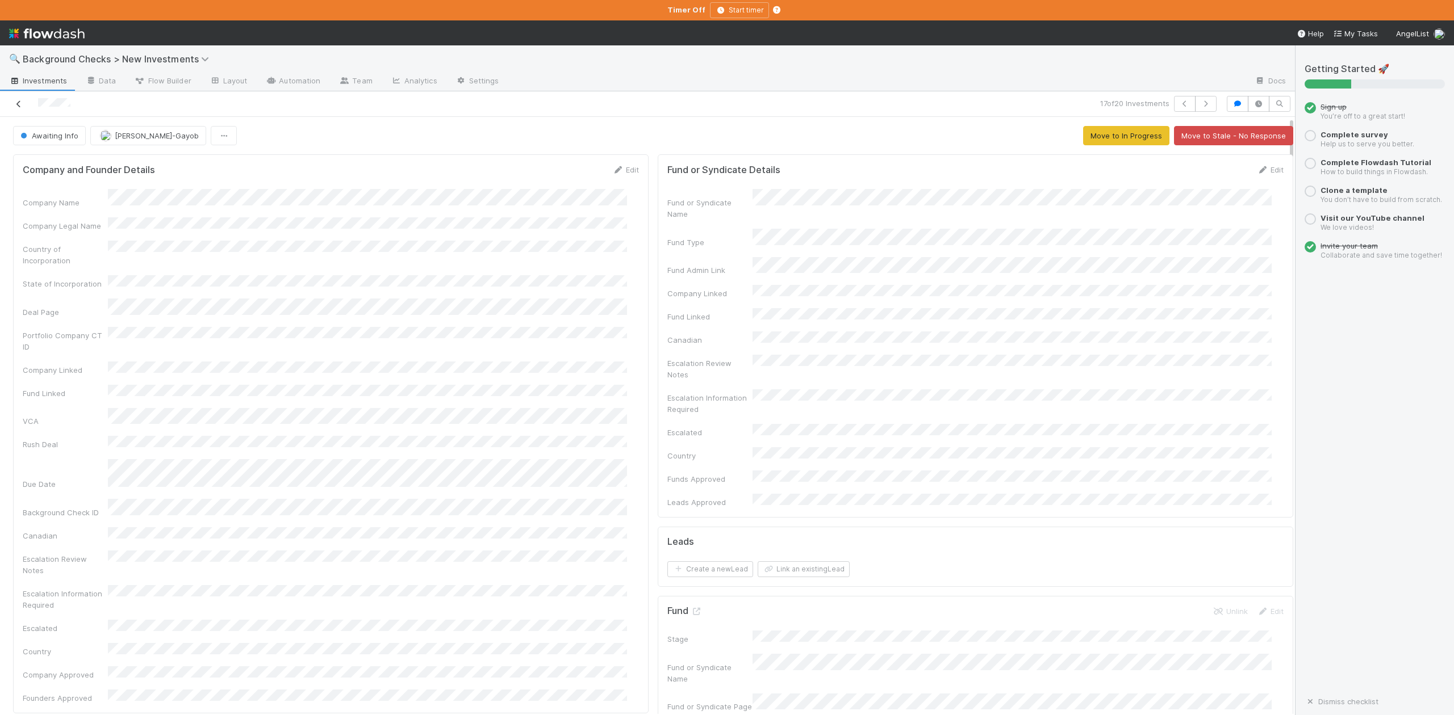
click at [18, 105] on icon at bounding box center [18, 104] width 11 height 7
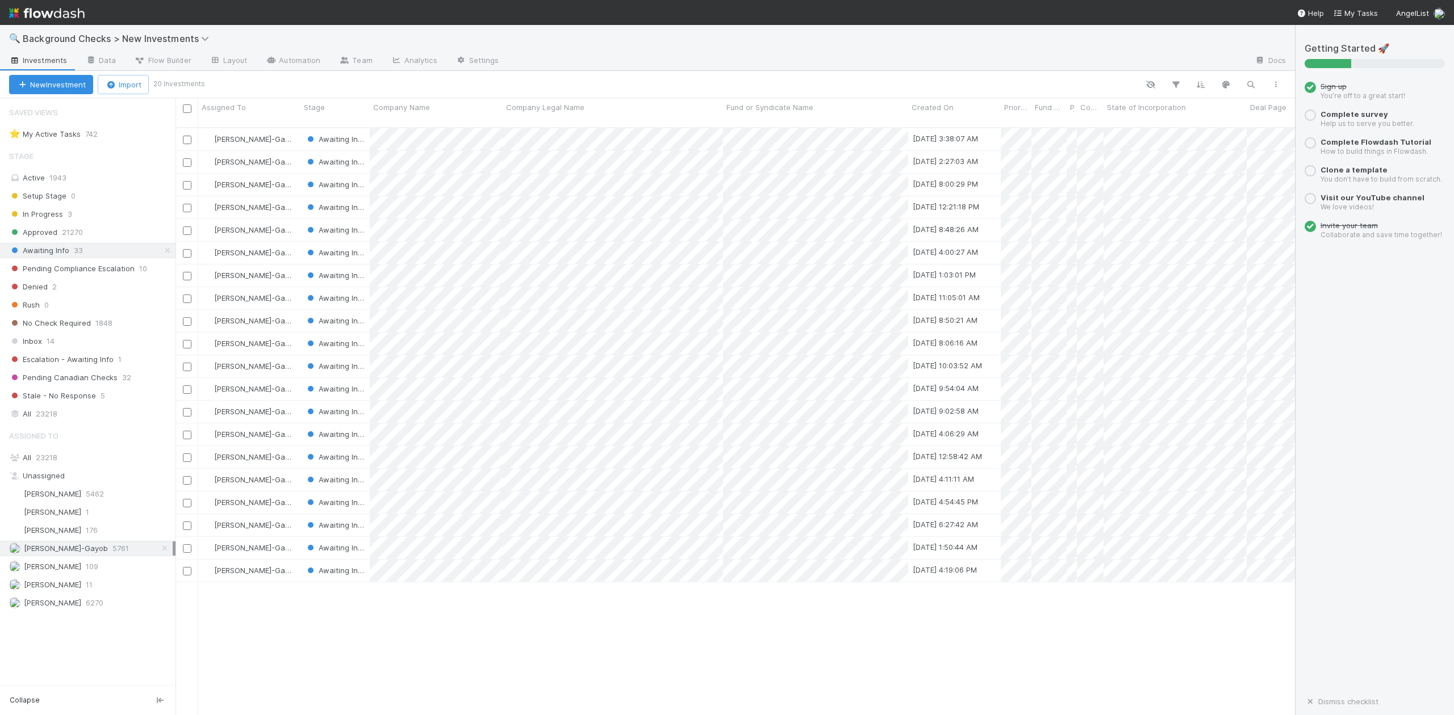
scroll to position [586, 1108]
click at [480, 555] on div at bounding box center [727, 357] width 1454 height 715
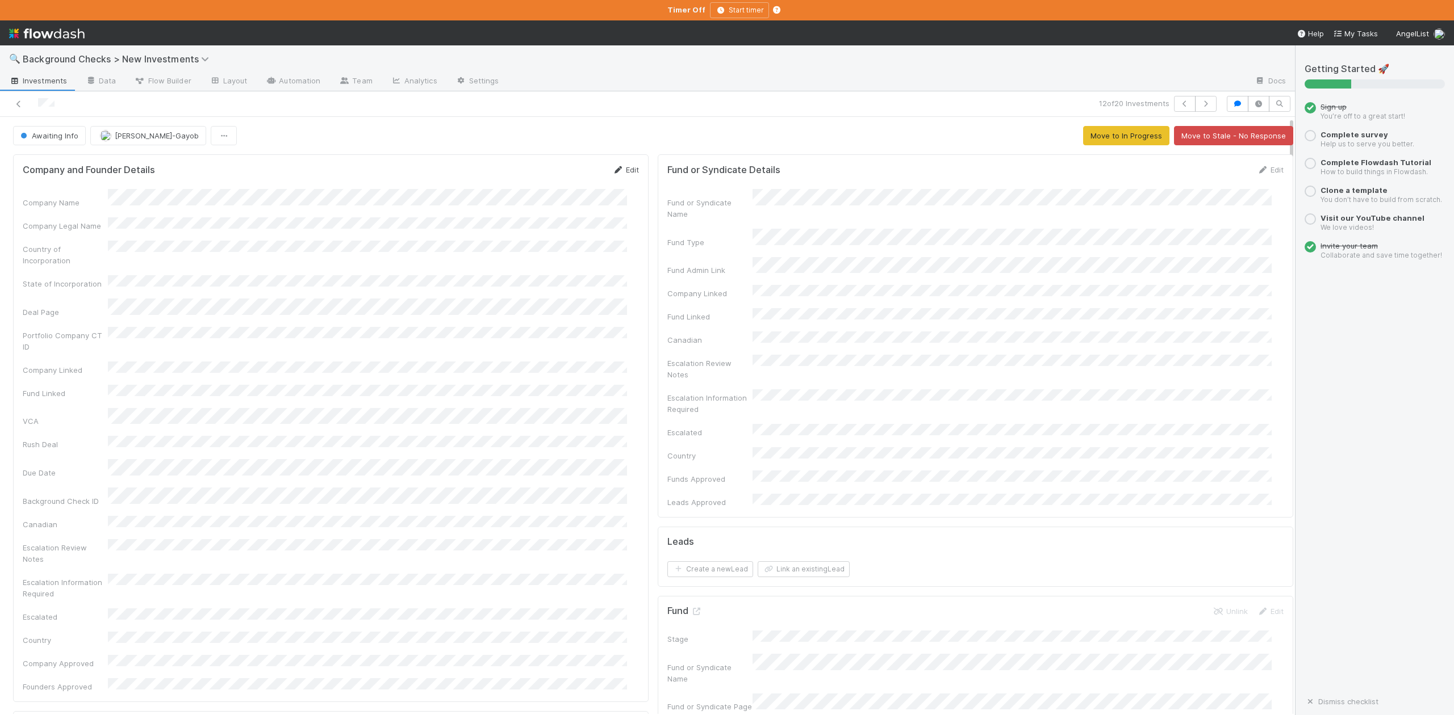
click at [617, 168] on link "Edit" at bounding box center [625, 169] width 27 height 9
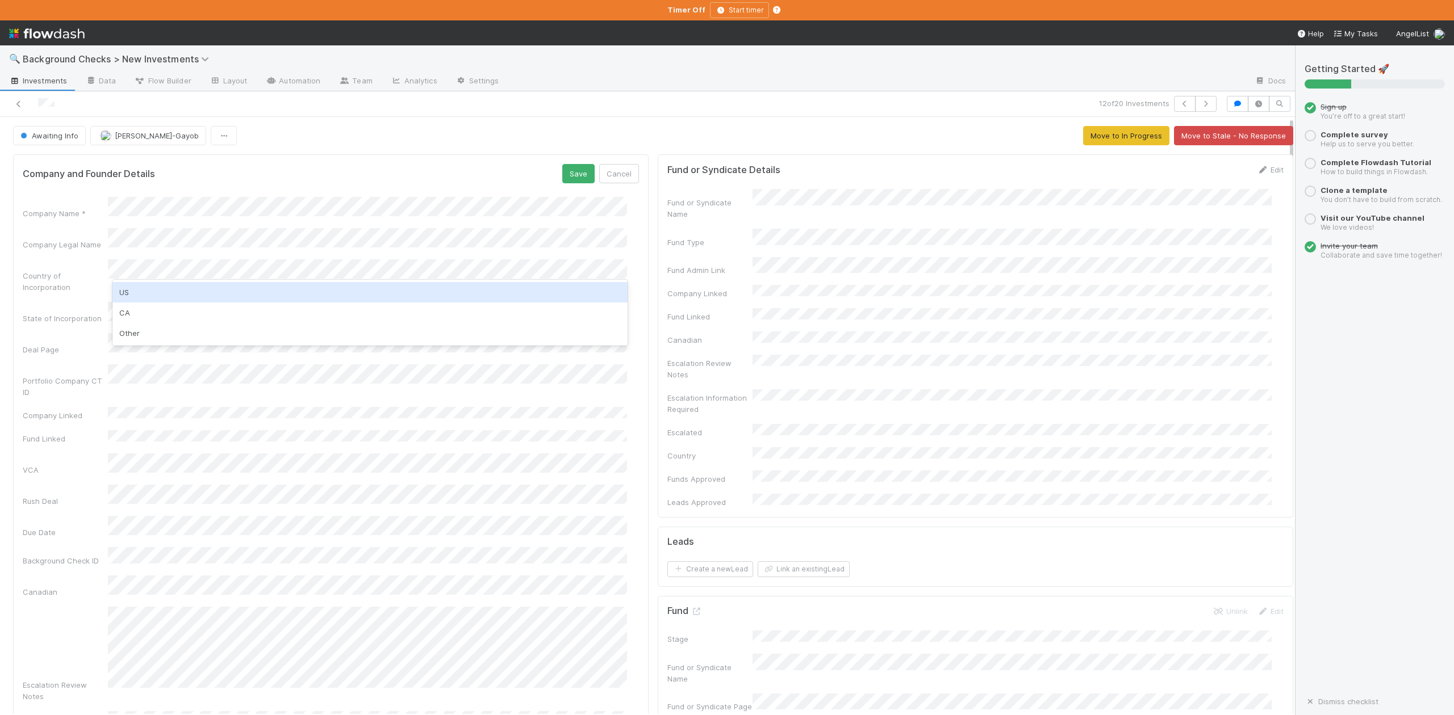
click at [130, 293] on div "US" at bounding box center [369, 292] width 514 height 20
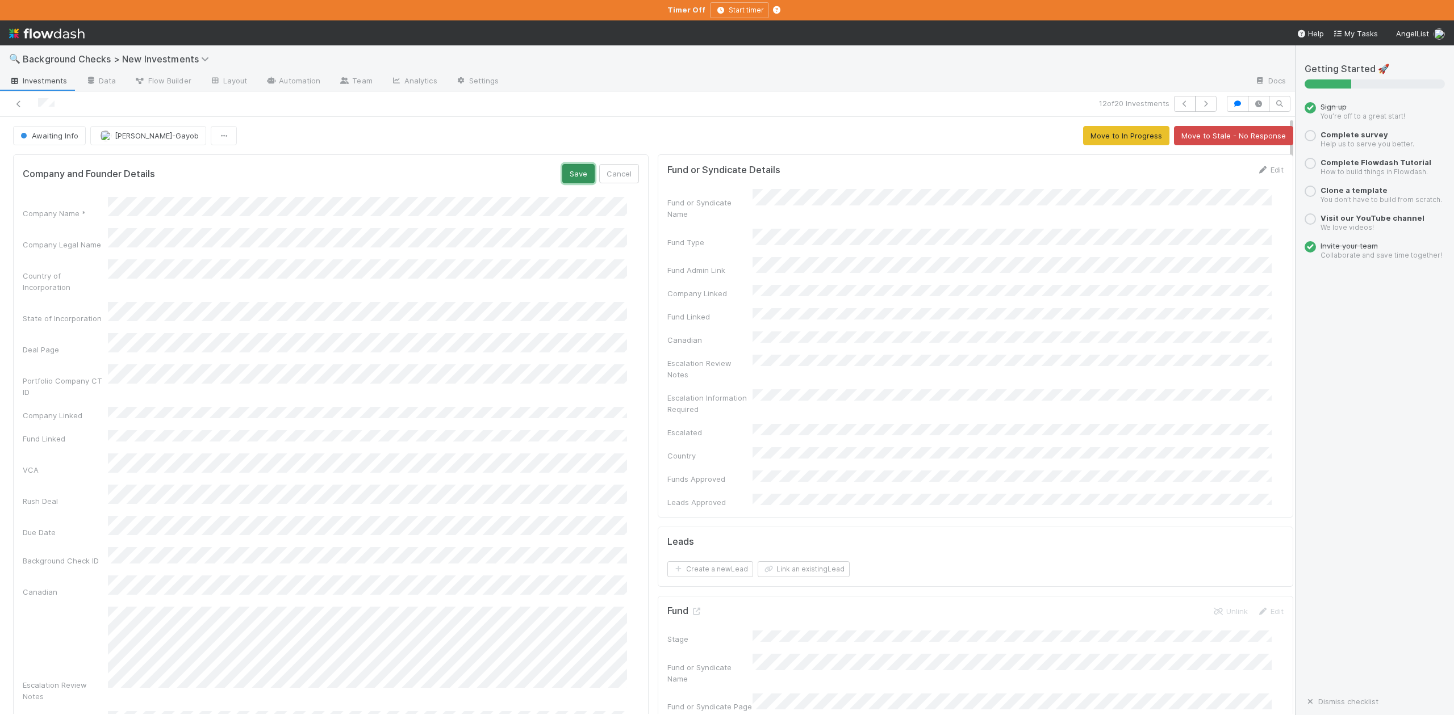
click at [567, 175] on button "Save" at bounding box center [578, 173] width 32 height 19
click at [45, 137] on span "Awaiting Info" at bounding box center [48, 135] width 60 height 9
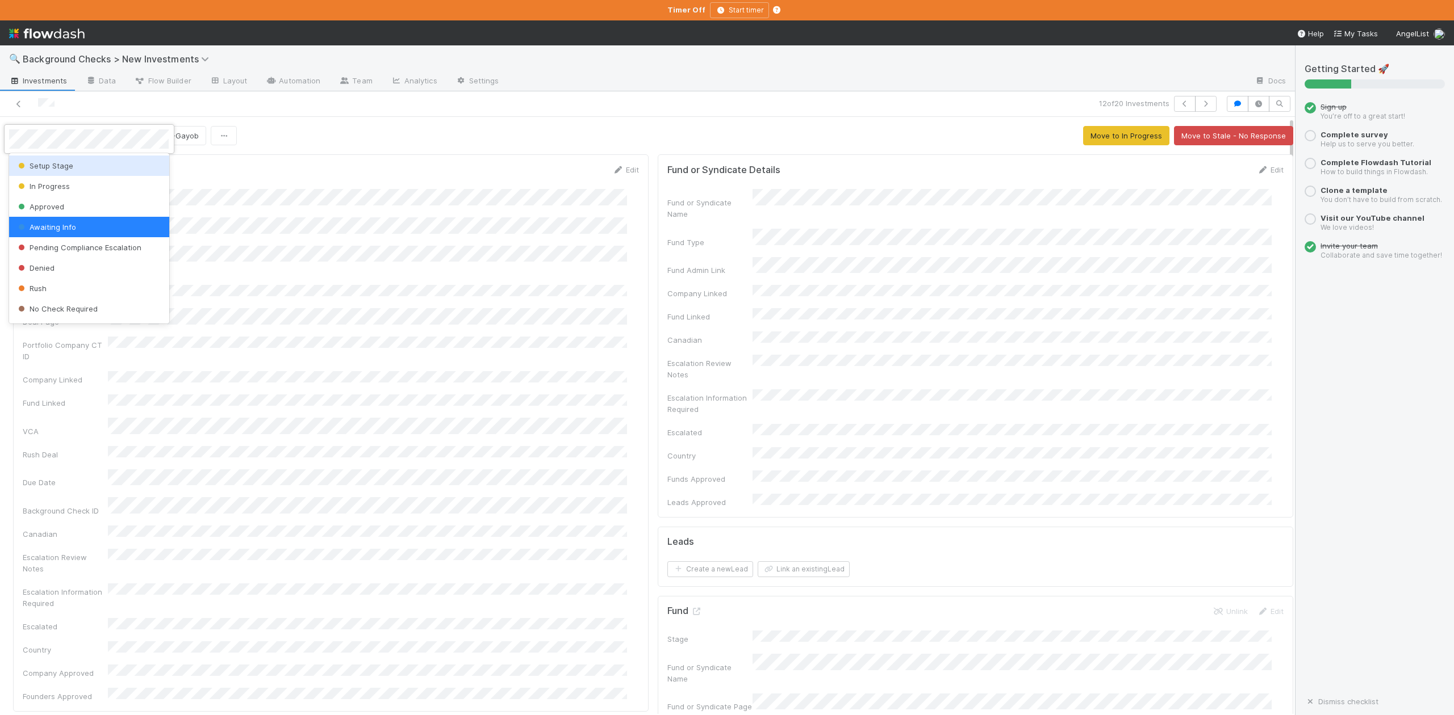
click at [49, 168] on span "Setup Stage" at bounding box center [44, 165] width 57 height 9
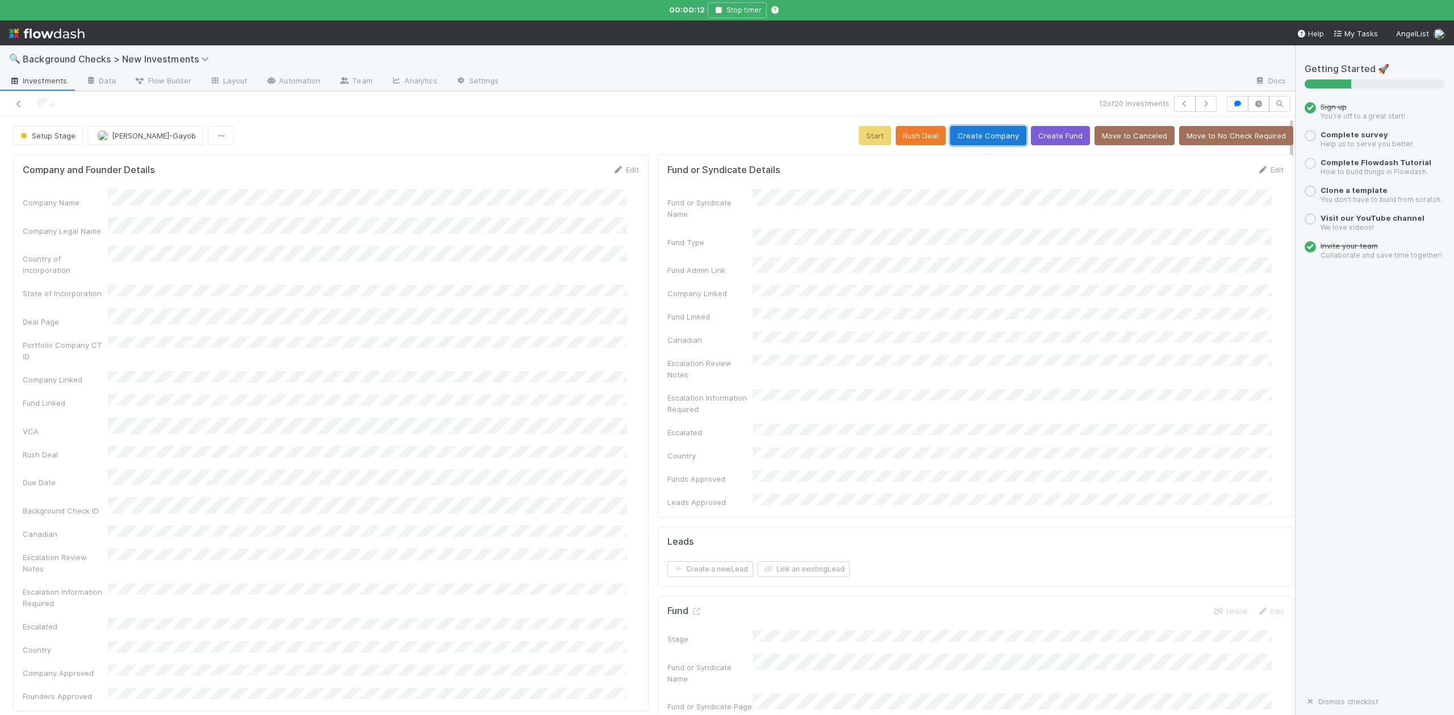
click at [956, 137] on button "Create Company" at bounding box center [988, 135] width 76 height 19
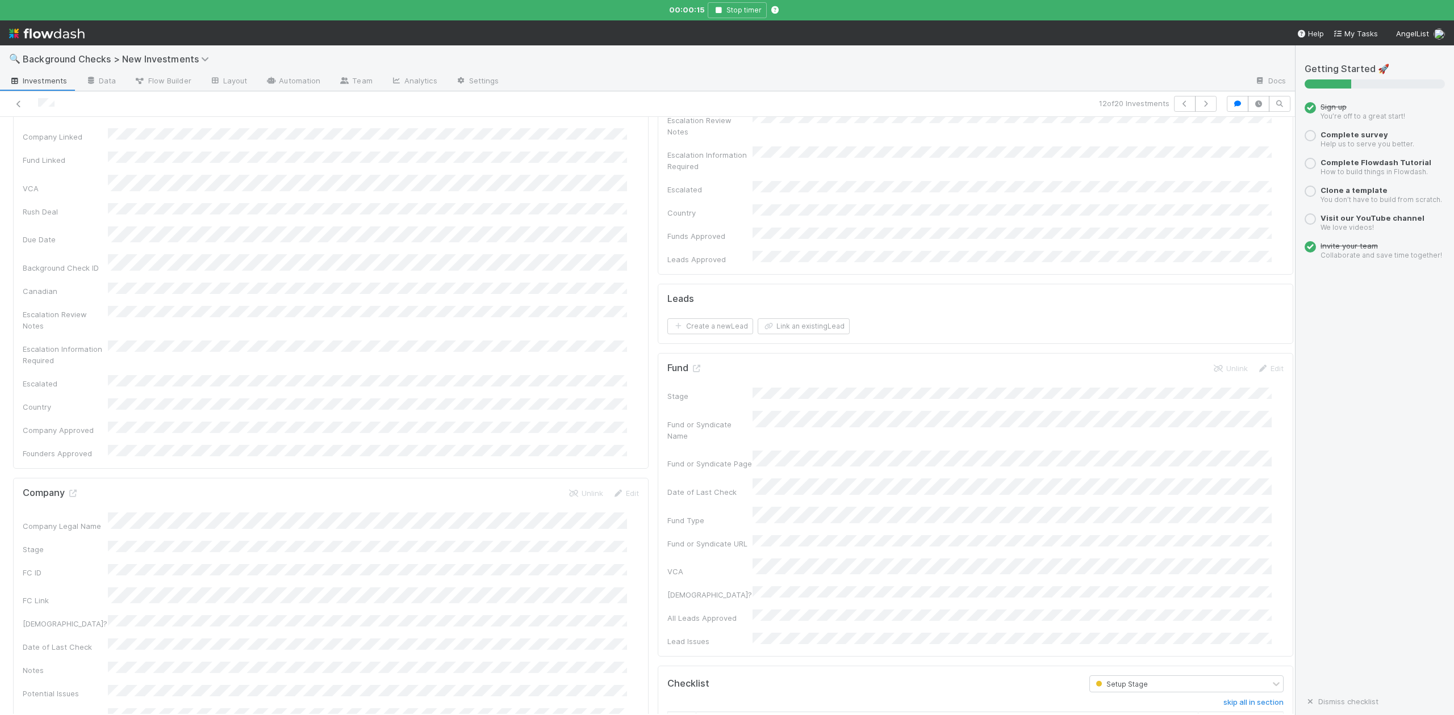
scroll to position [378, 0]
click at [676, 584] on input "checkbox" at bounding box center [681, 589] width 11 height 11
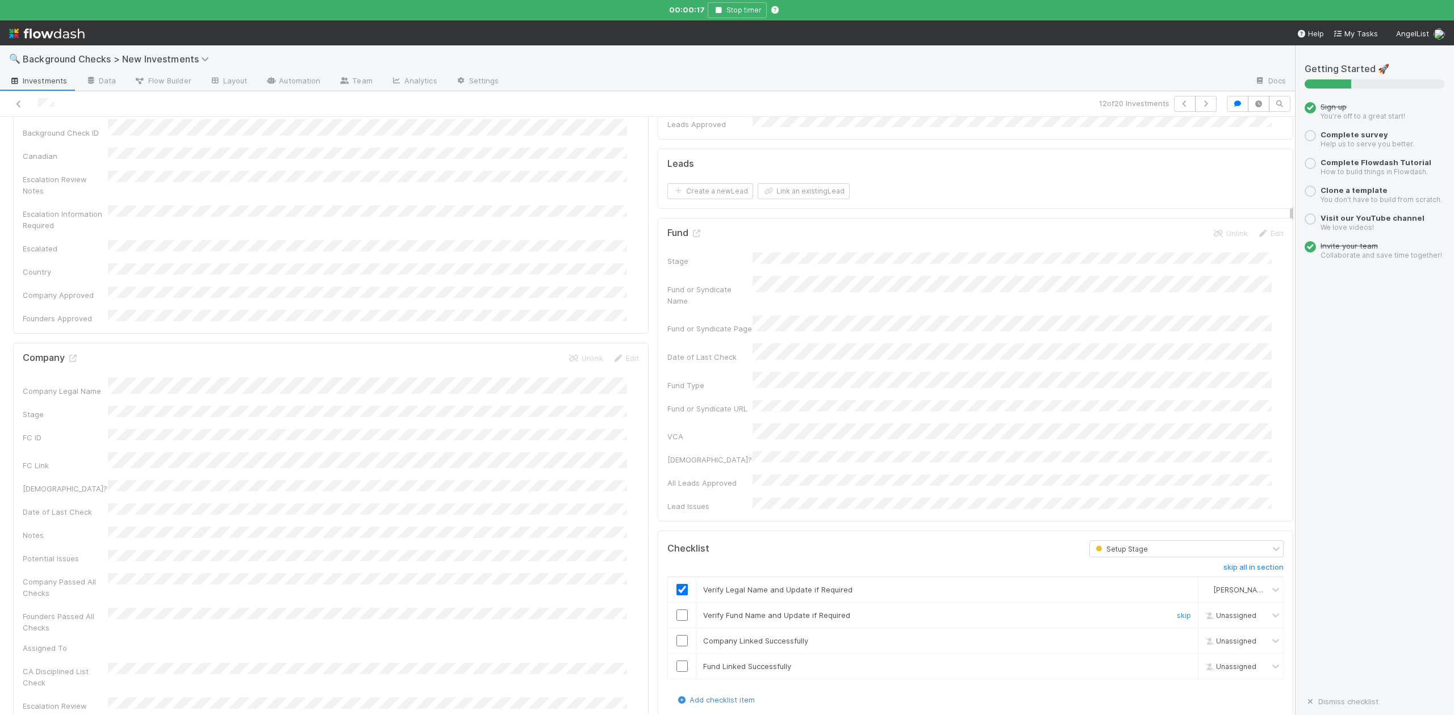
click at [676, 610] on input "checkbox" at bounding box center [681, 615] width 11 height 11
click at [676, 635] on input "checkbox" at bounding box center [681, 640] width 11 height 11
click at [676, 661] on input "checkbox" at bounding box center [681, 666] width 11 height 11
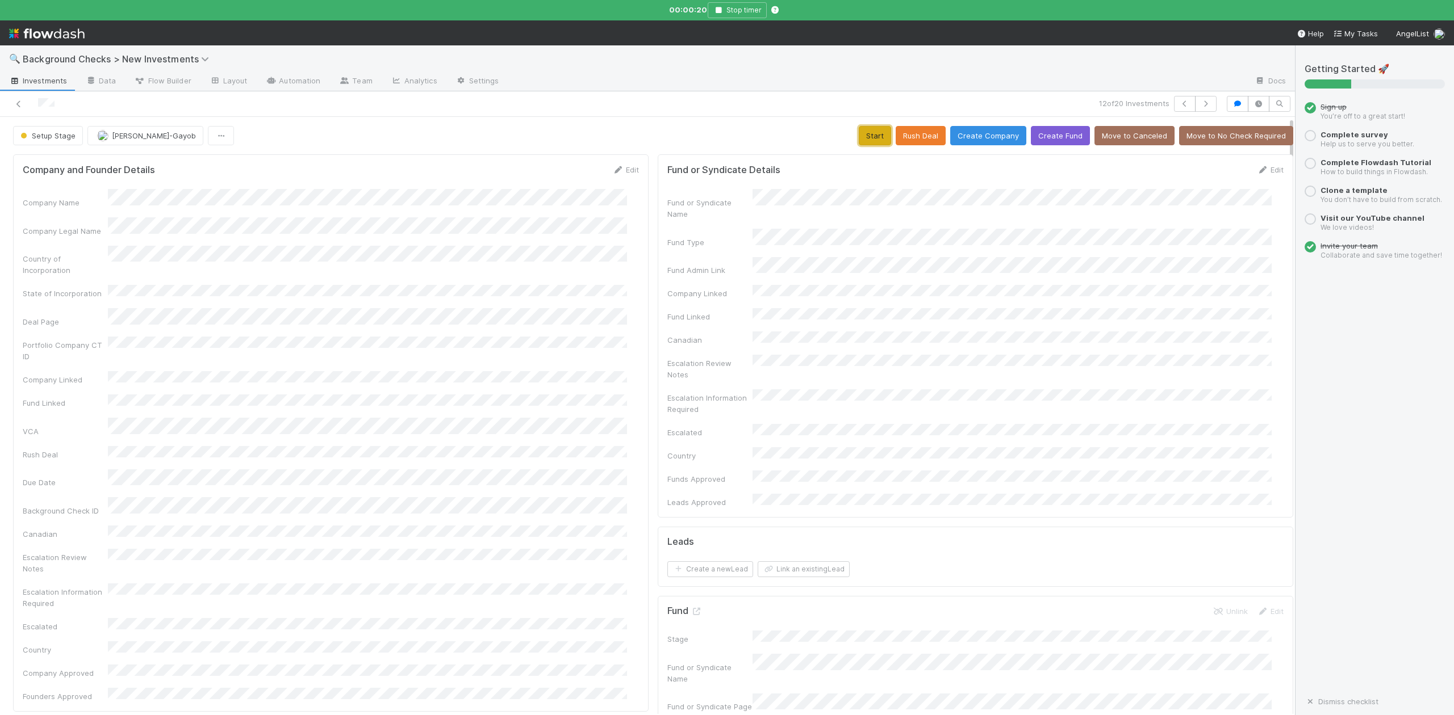
click at [859, 134] on button "Start" at bounding box center [875, 135] width 32 height 19
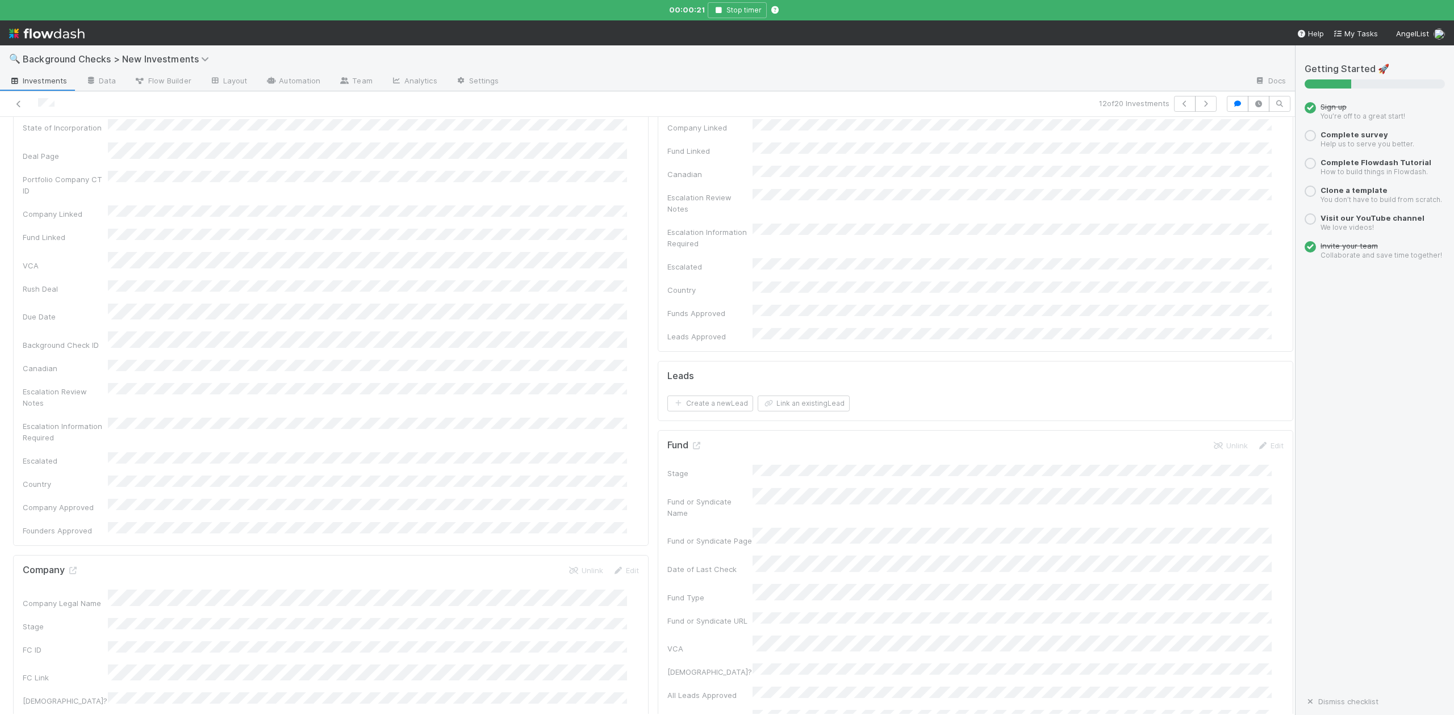
scroll to position [227, 0]
click at [70, 506] on icon at bounding box center [72, 509] width 11 height 7
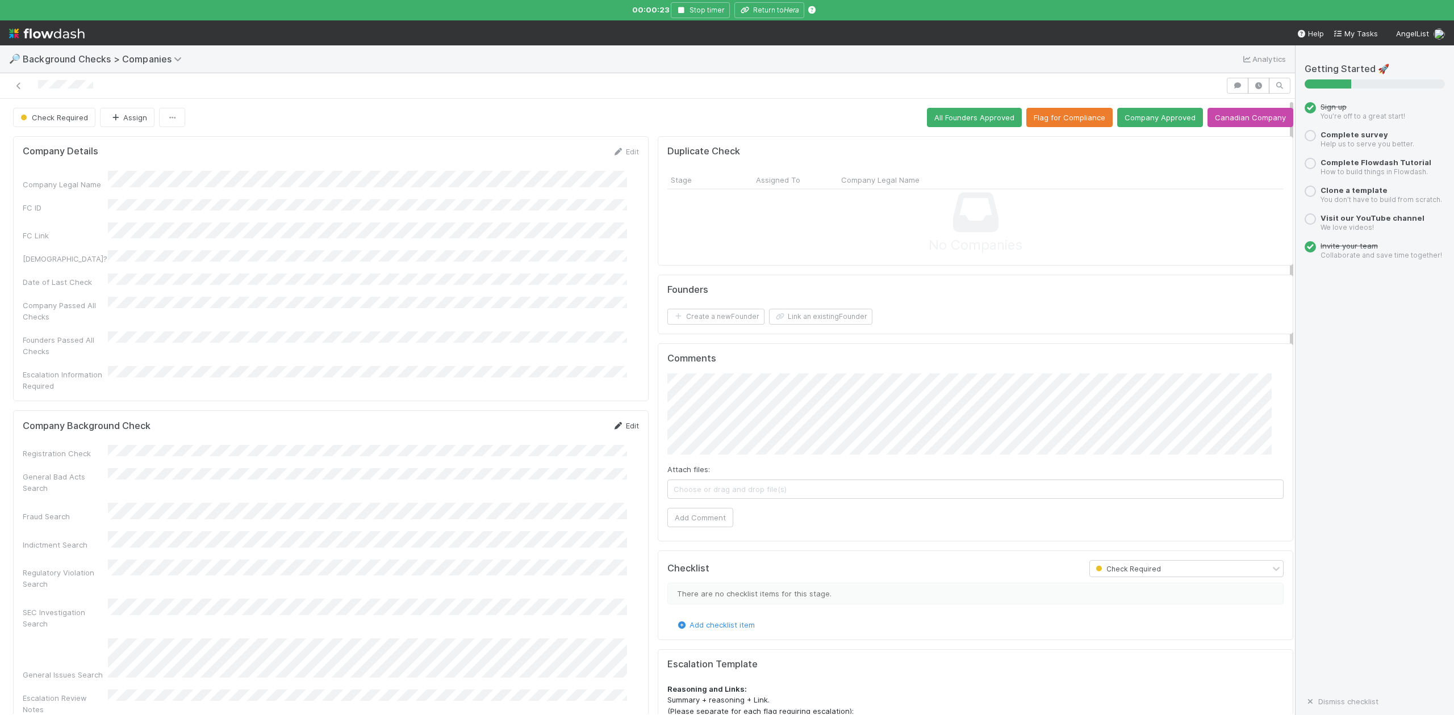
click at [621, 421] on link "Edit" at bounding box center [625, 425] width 27 height 9
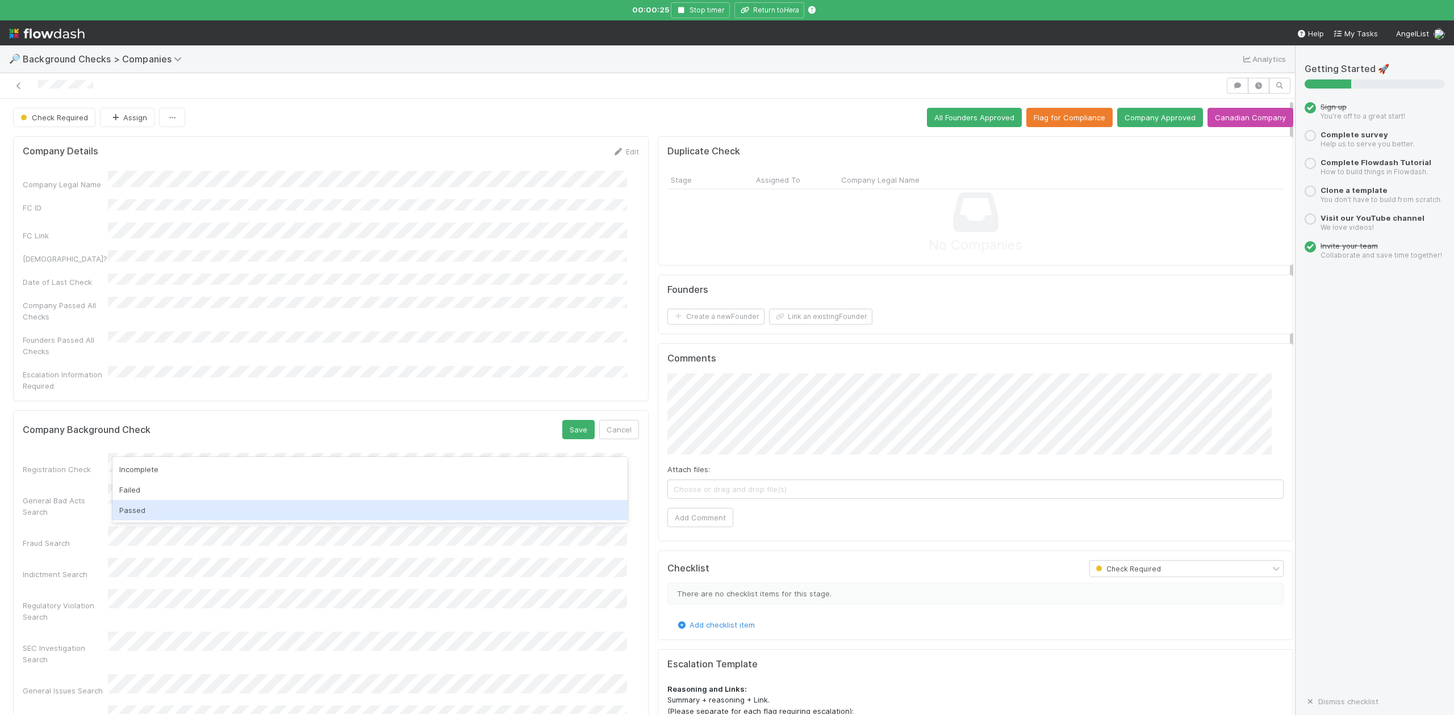
drag, startPoint x: 139, startPoint y: 512, endPoint x: 137, endPoint y: 494, distance: 17.6
click at [139, 511] on div "Passed" at bounding box center [369, 510] width 514 height 20
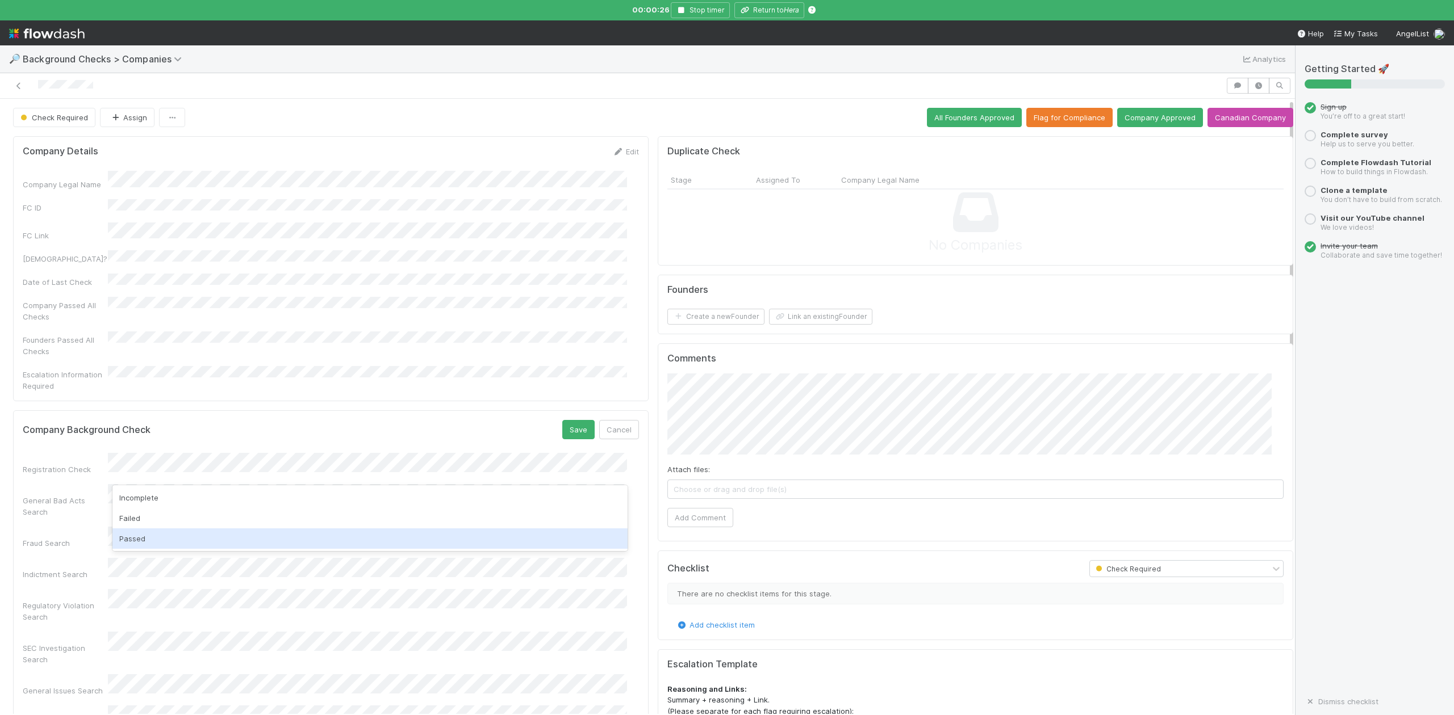
click at [137, 537] on div "Passed" at bounding box center [369, 539] width 514 height 20
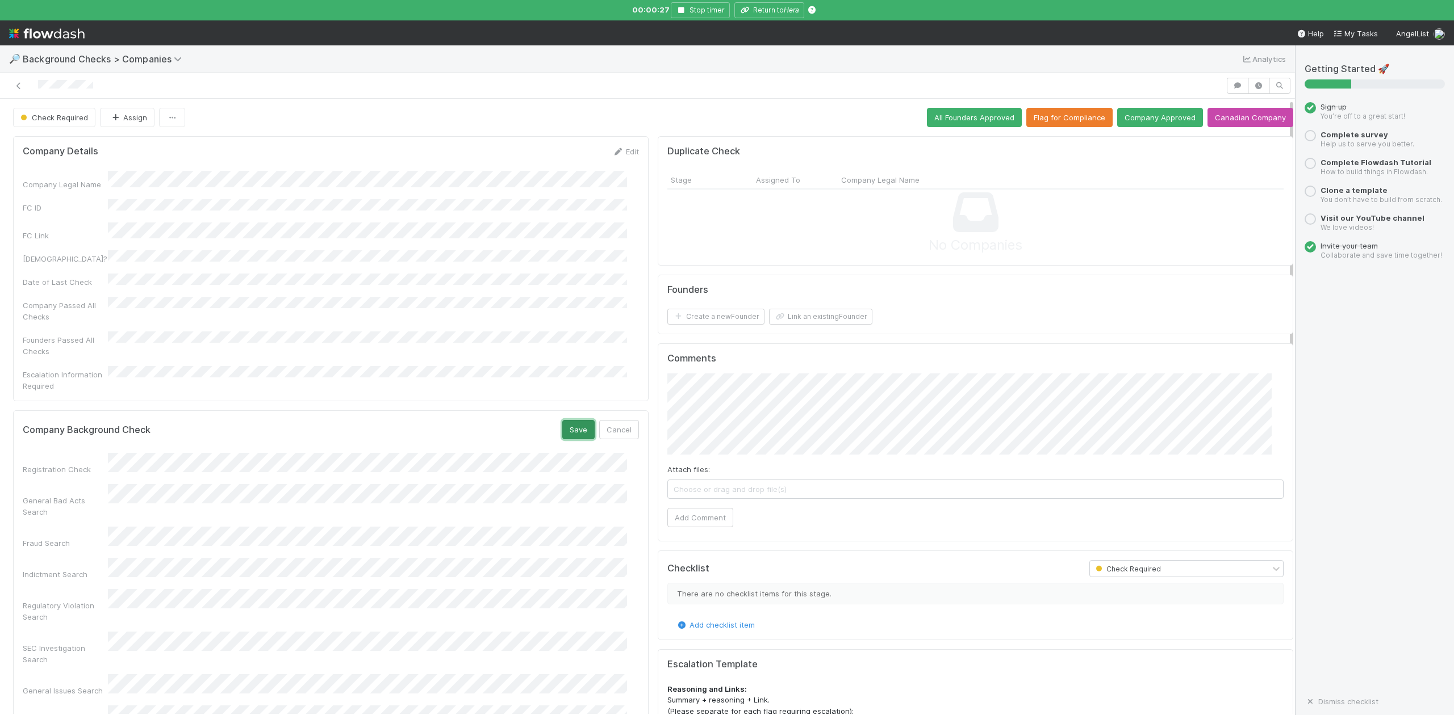
click at [571, 420] on button "Save" at bounding box center [578, 429] width 32 height 19
click at [797, 323] on button "Link an existing Founder" at bounding box center [820, 317] width 103 height 16
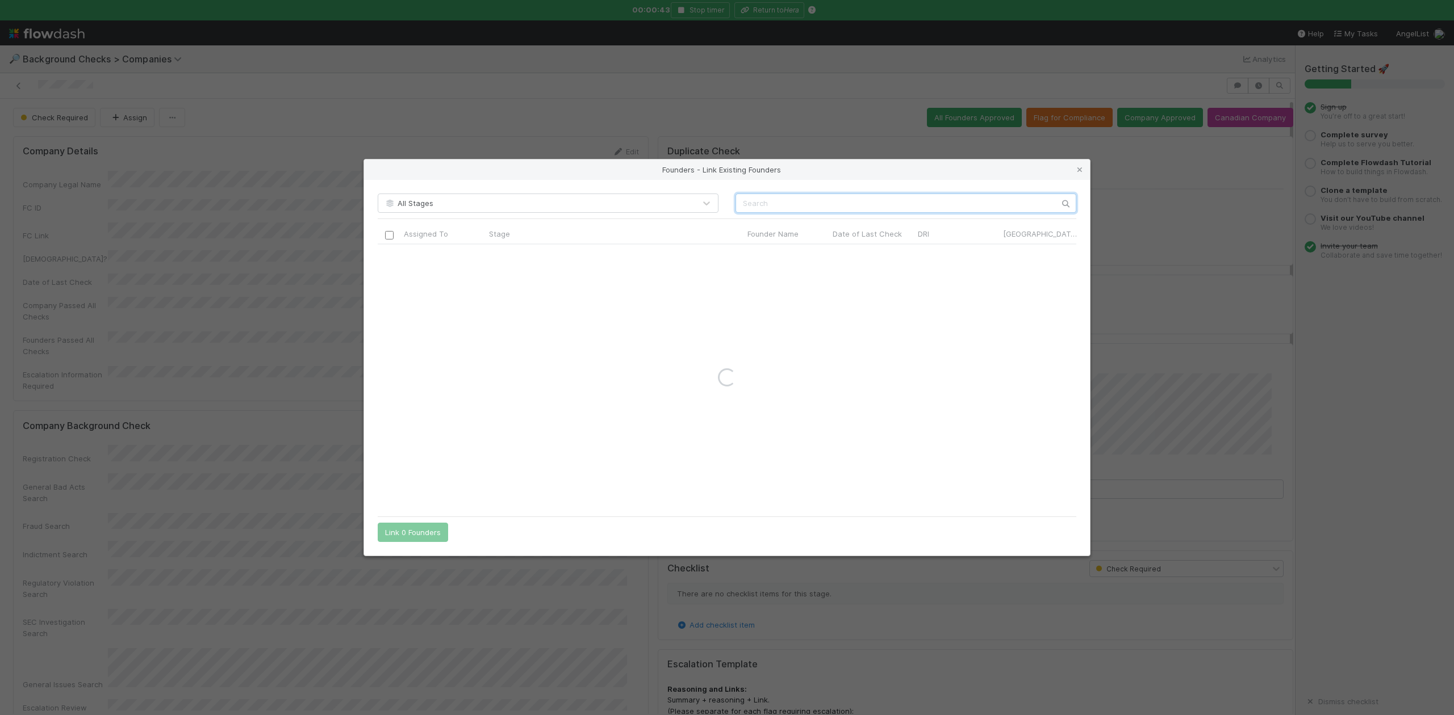
click at [757, 206] on input "text" at bounding box center [905, 203] width 341 height 19
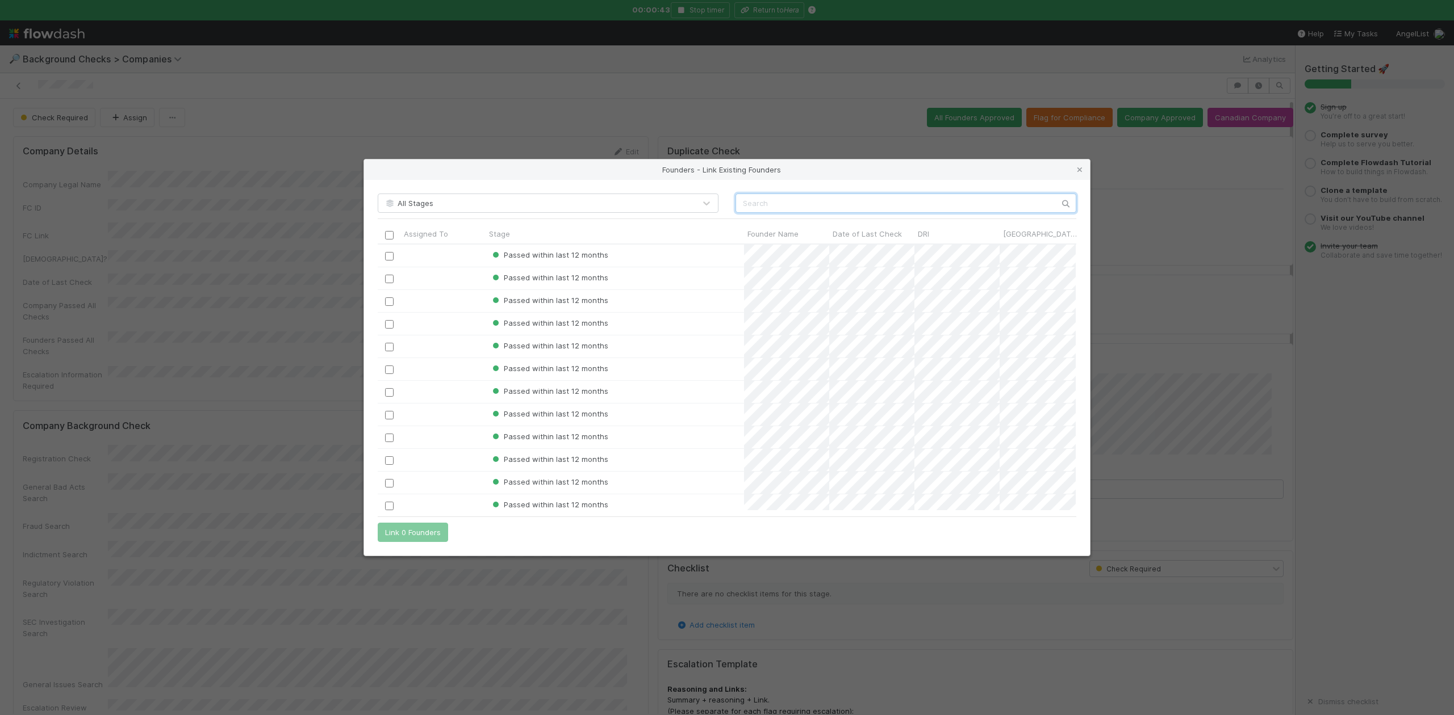
scroll to position [255, 686]
paste input "Peter Tribelhorn"
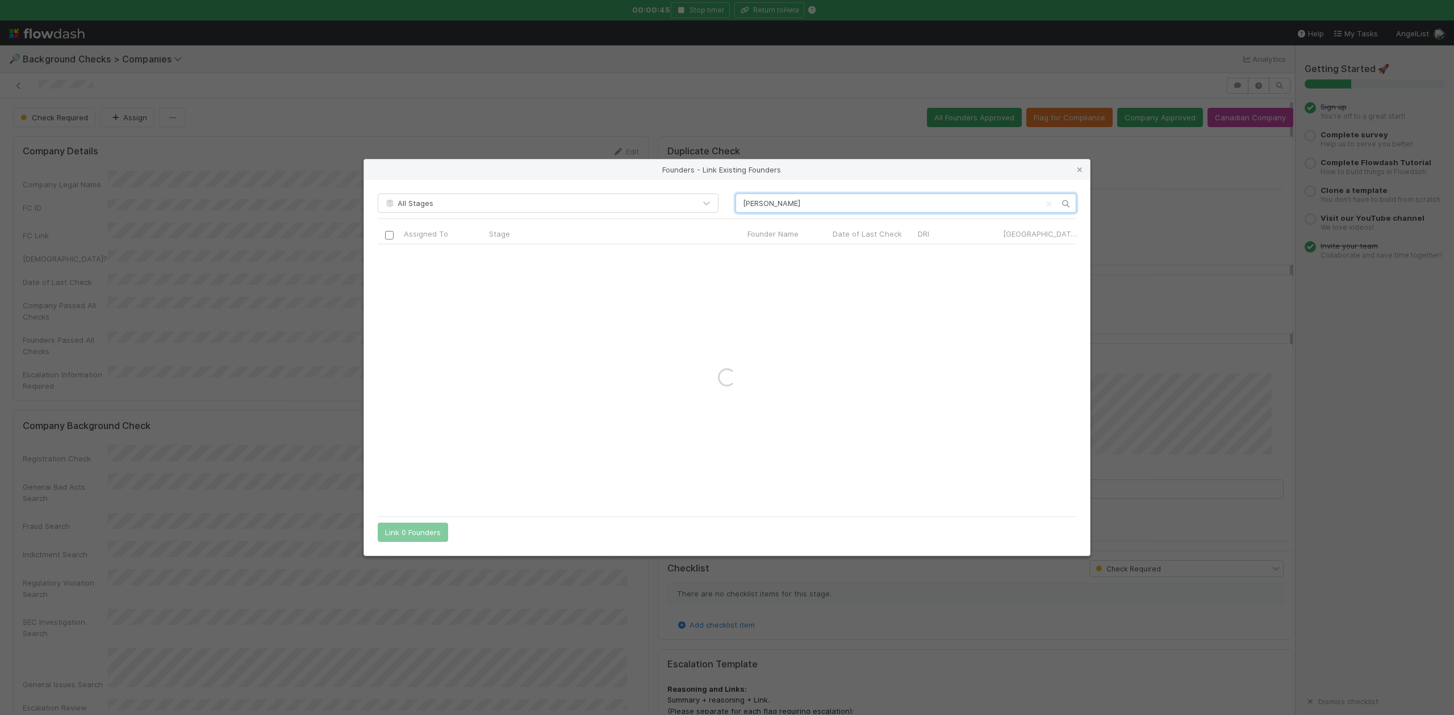
click at [745, 202] on input "Peter Tribelhorn" at bounding box center [905, 203] width 341 height 19
type input "Peter Tribelhorn"
click at [1077, 170] on icon at bounding box center [1079, 169] width 11 height 7
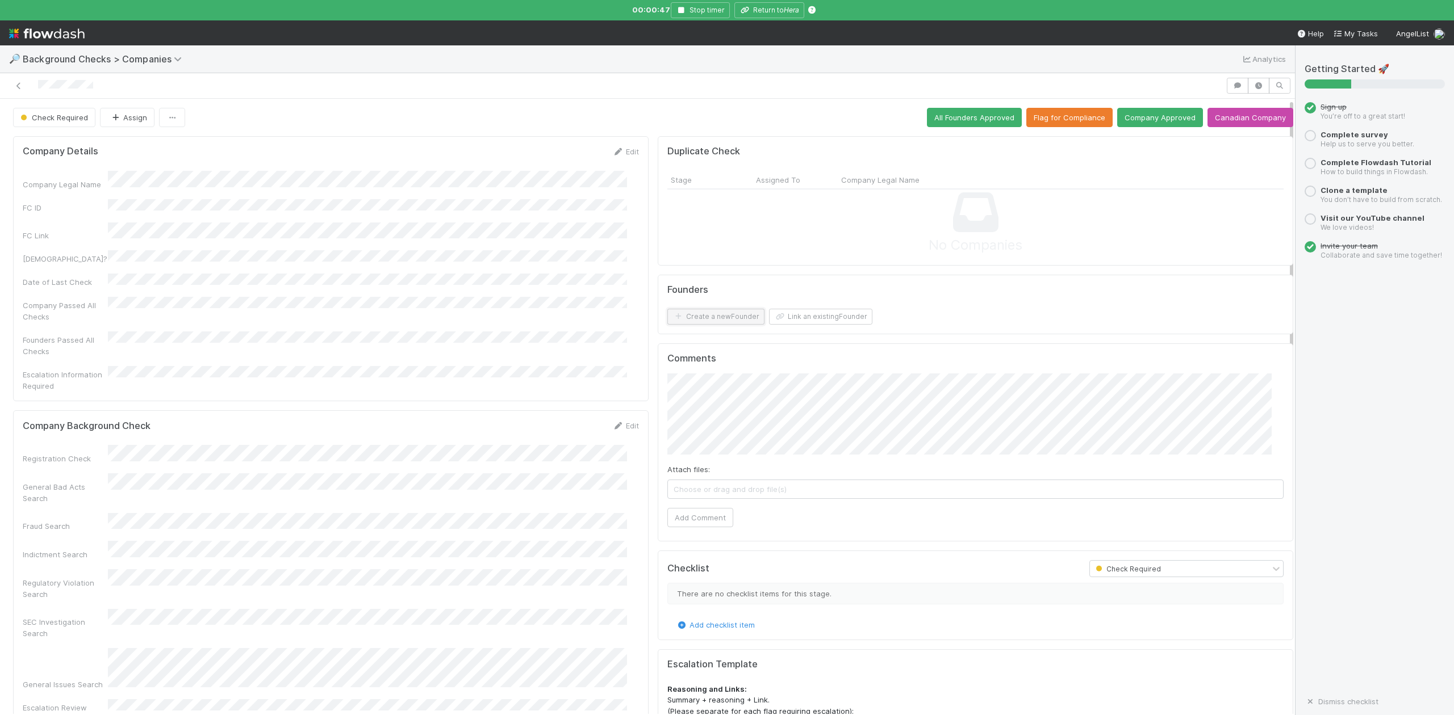
click at [734, 323] on button "Create a new Founder" at bounding box center [715, 317] width 97 height 16
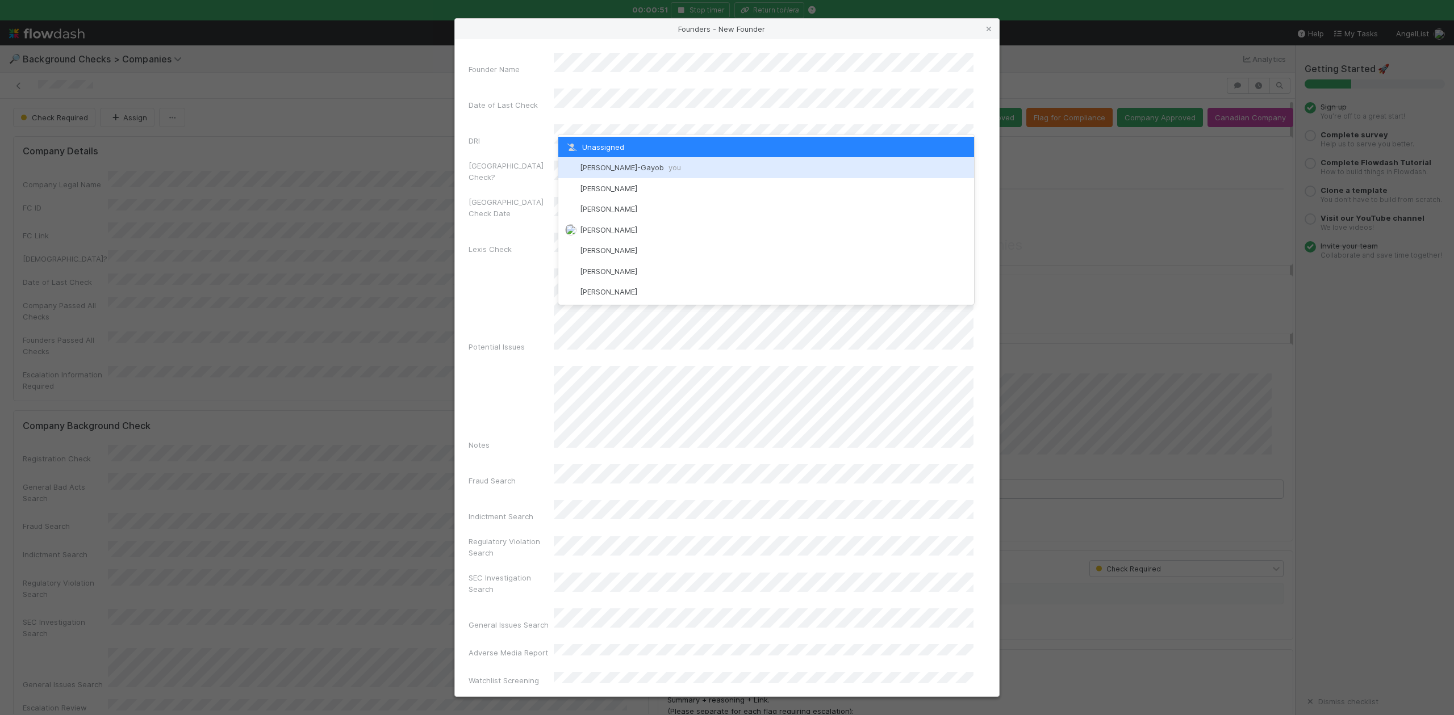
click at [621, 162] on div "Loraine Pati-Gayob you" at bounding box center [765, 167] width 415 height 20
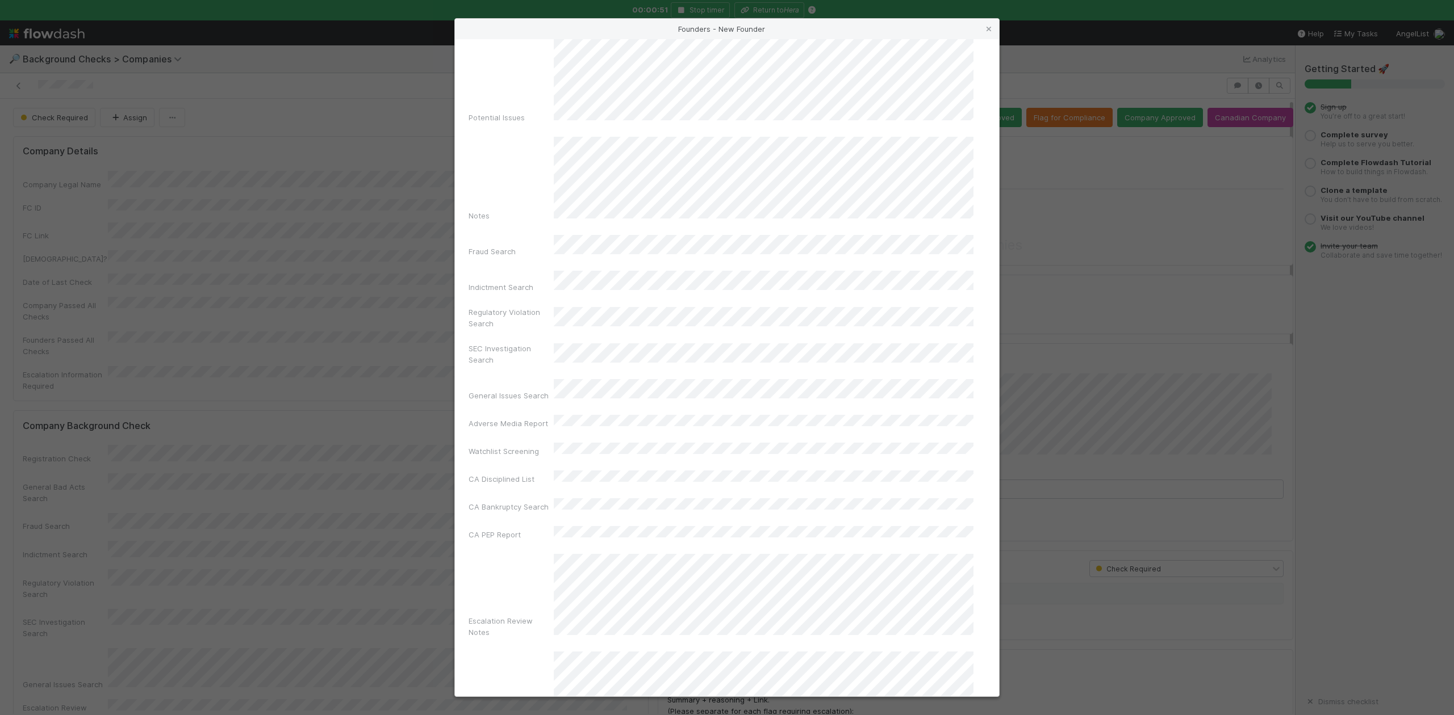
scroll to position [262, 0]
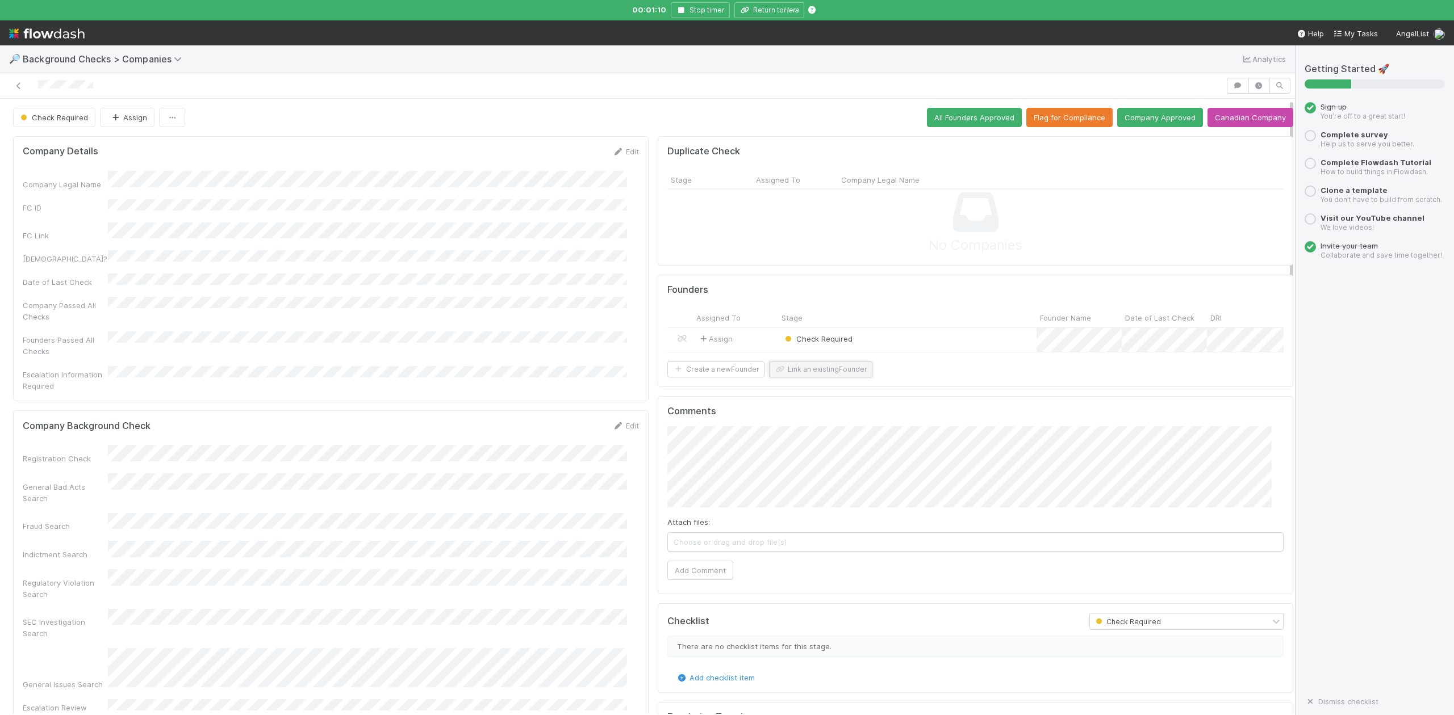
click at [810, 378] on button "Link an existing Founder" at bounding box center [820, 370] width 103 height 16
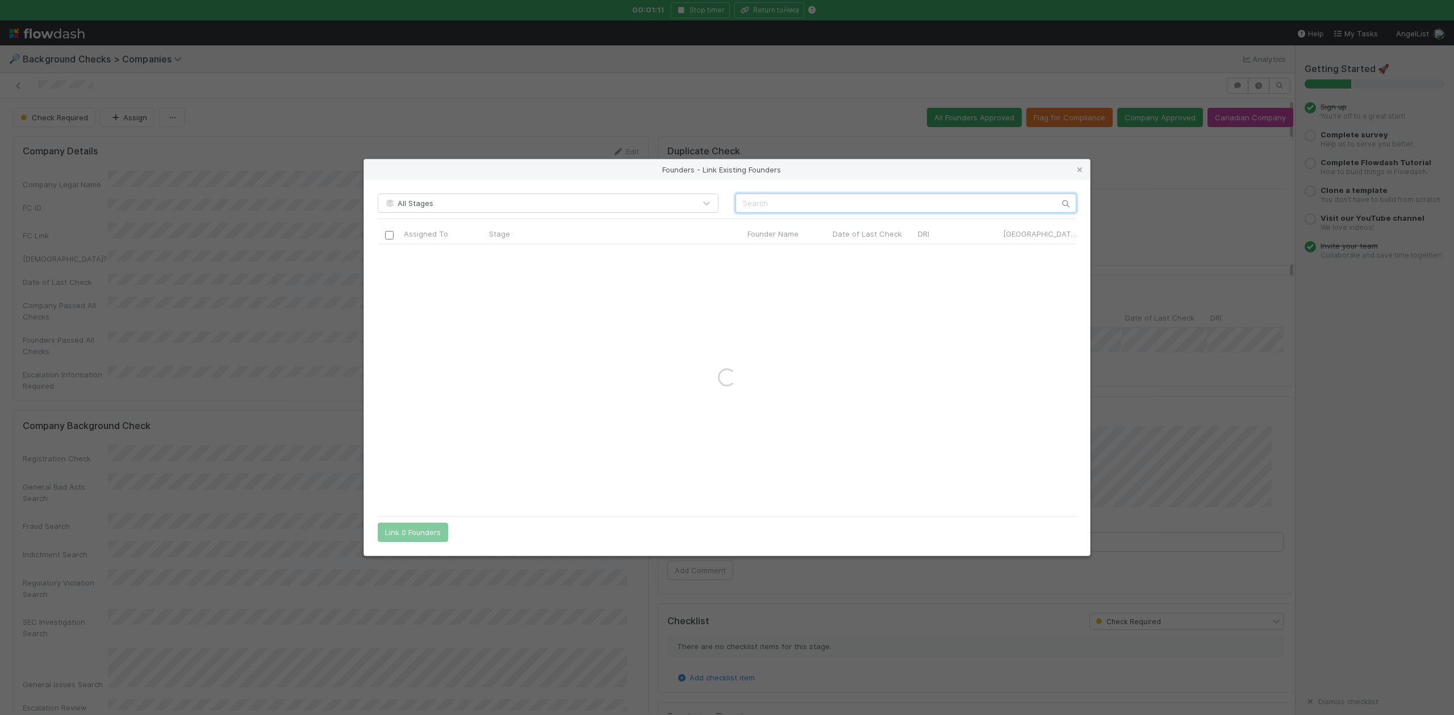
click at [760, 198] on input "text" at bounding box center [905, 203] width 341 height 19
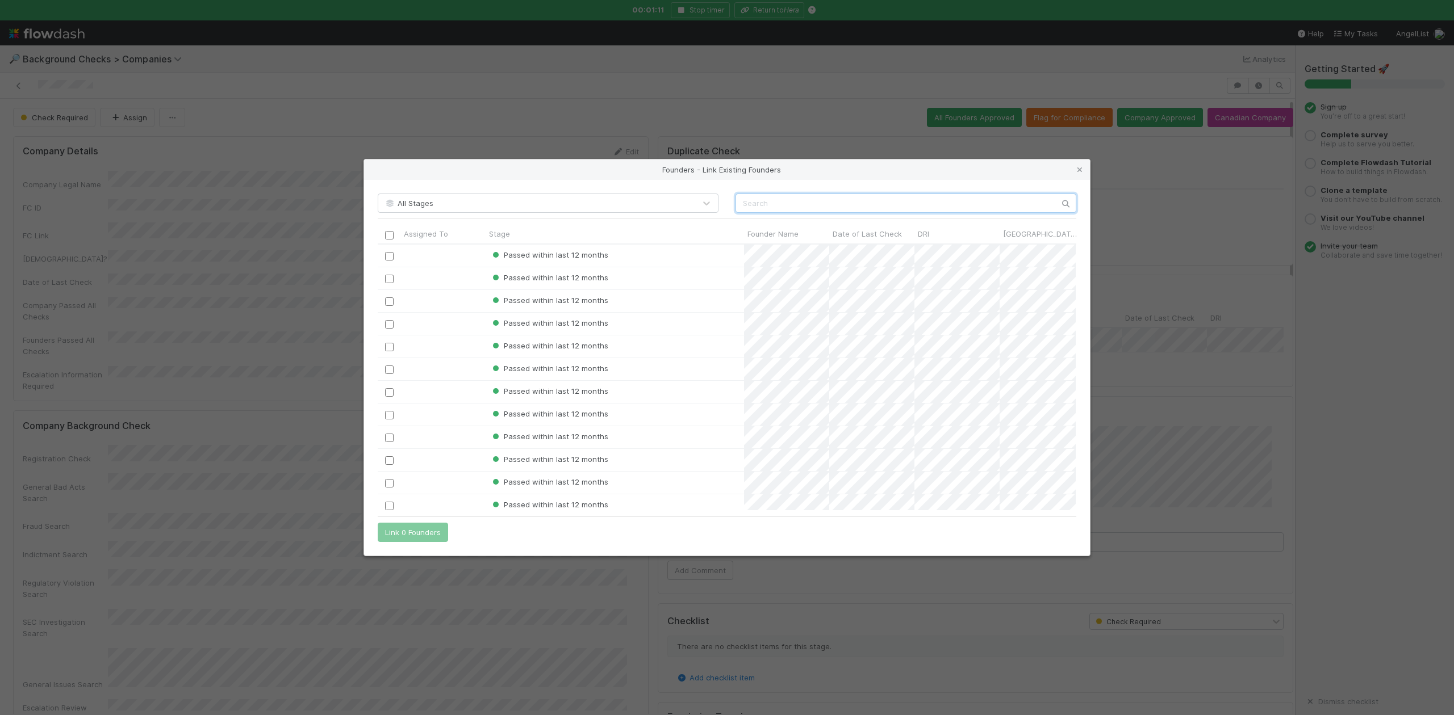
scroll to position [255, 686]
paste input "Chia-Lun Wu"
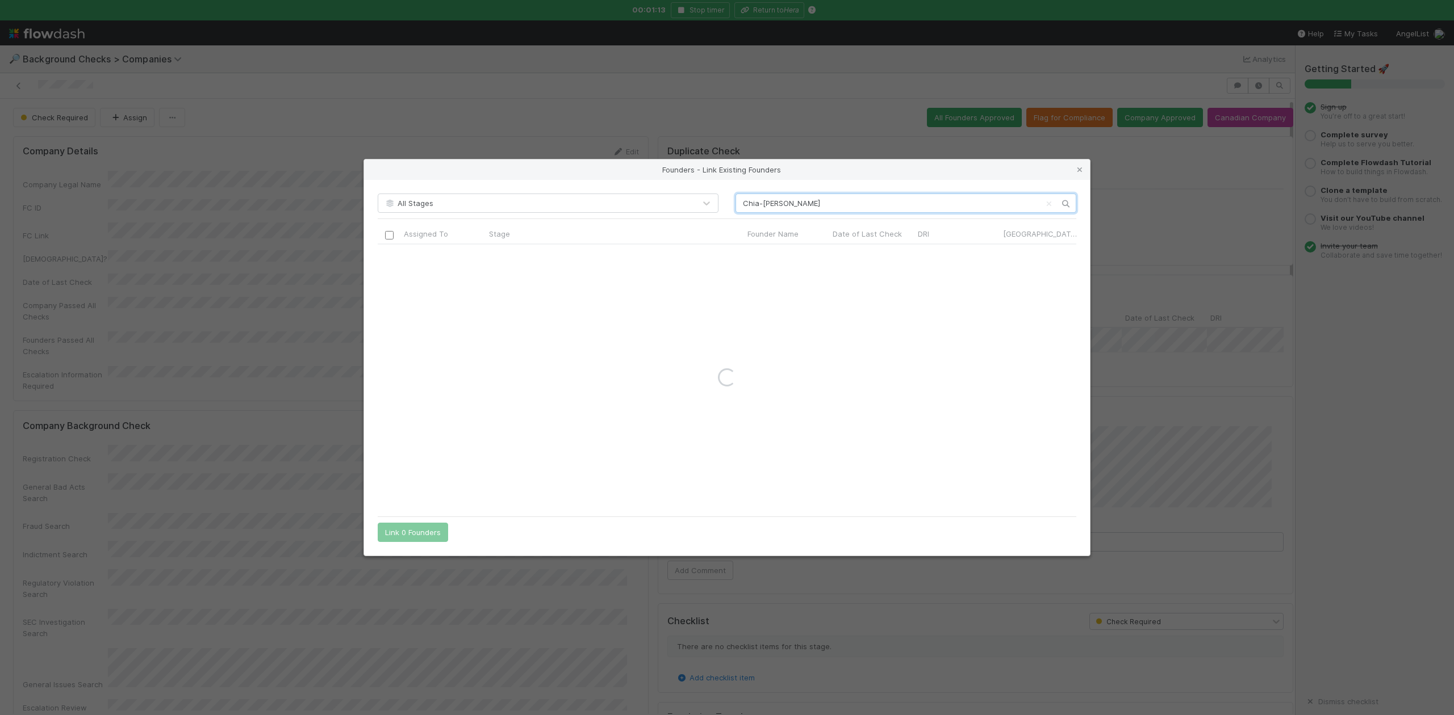
click at [736, 205] on input "Chia-Lun Wu" at bounding box center [905, 203] width 341 height 19
type input "Chia-Lun Wu"
click at [1080, 167] on icon at bounding box center [1079, 169] width 11 height 7
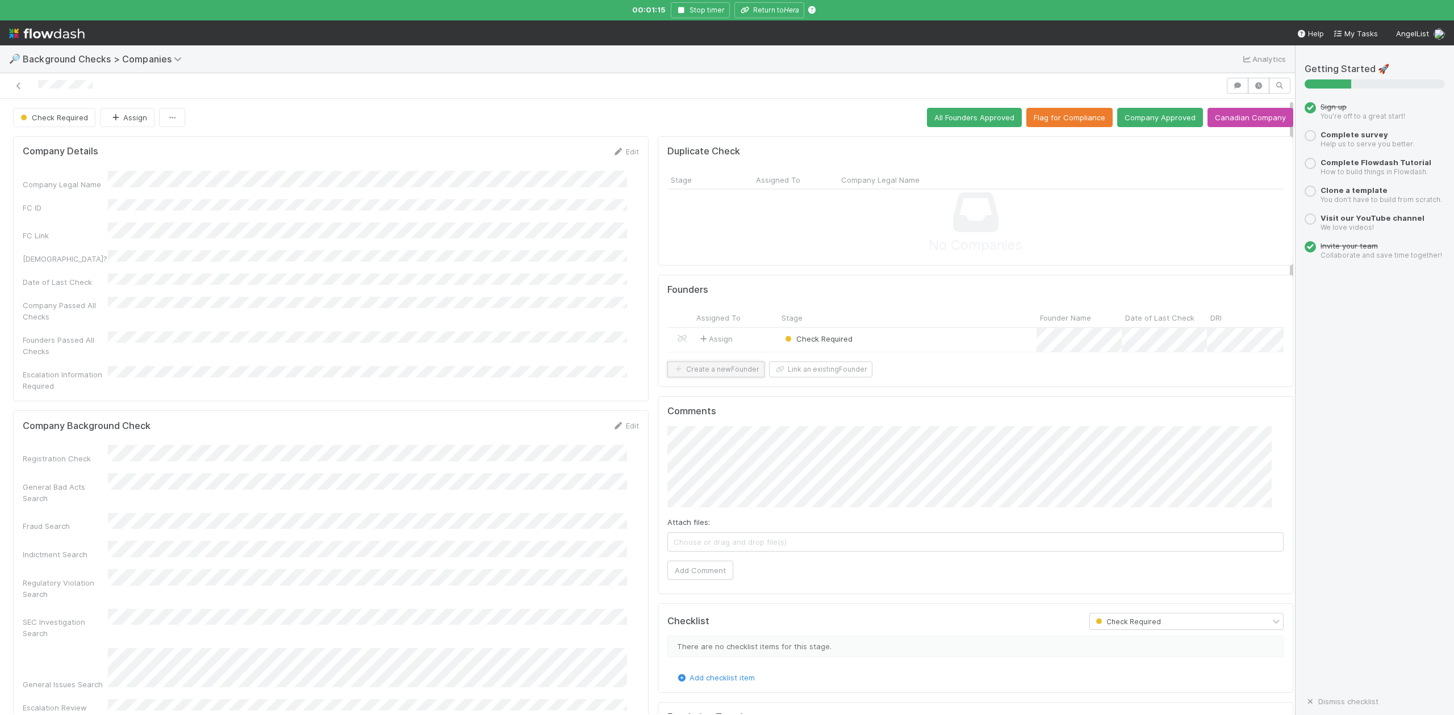
click at [738, 378] on button "Create a new Founder" at bounding box center [715, 370] width 97 height 16
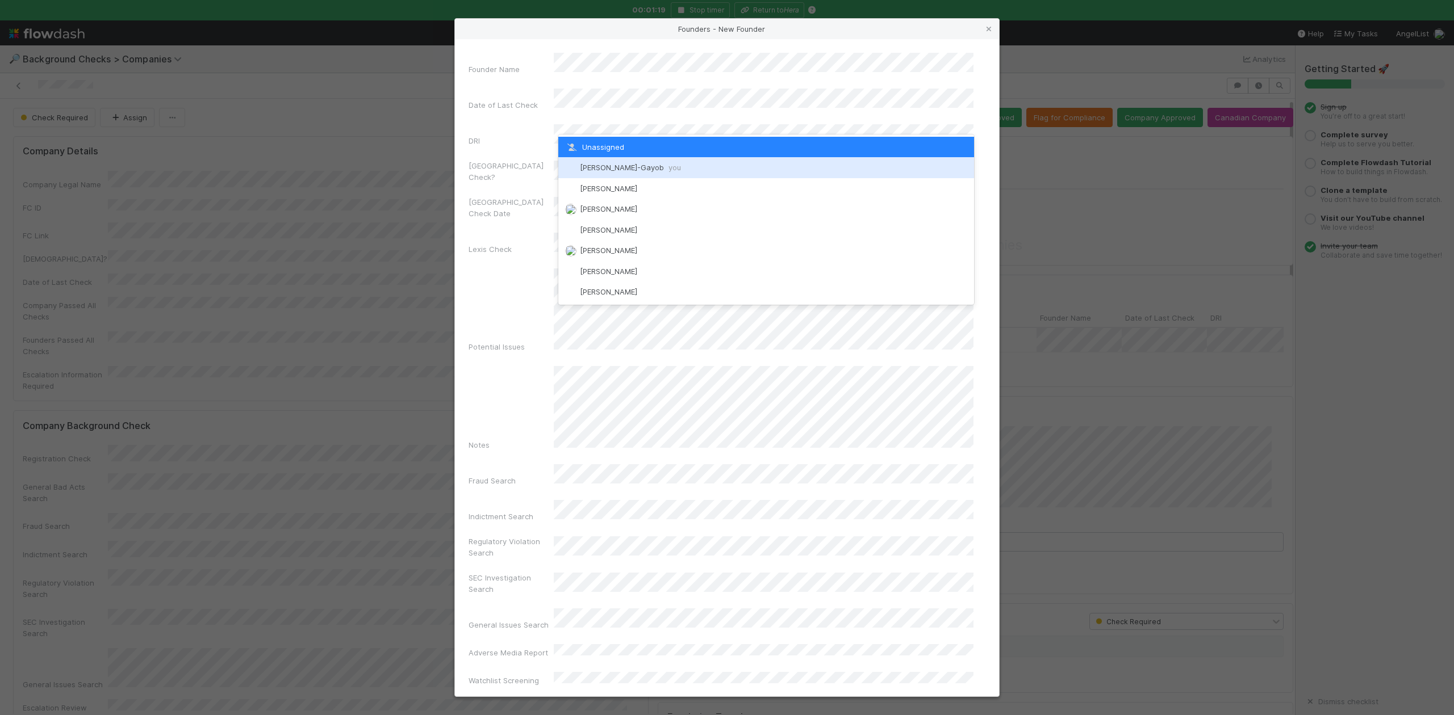
click at [618, 164] on span "Loraine Pati-Gayob you" at bounding box center [630, 167] width 101 height 9
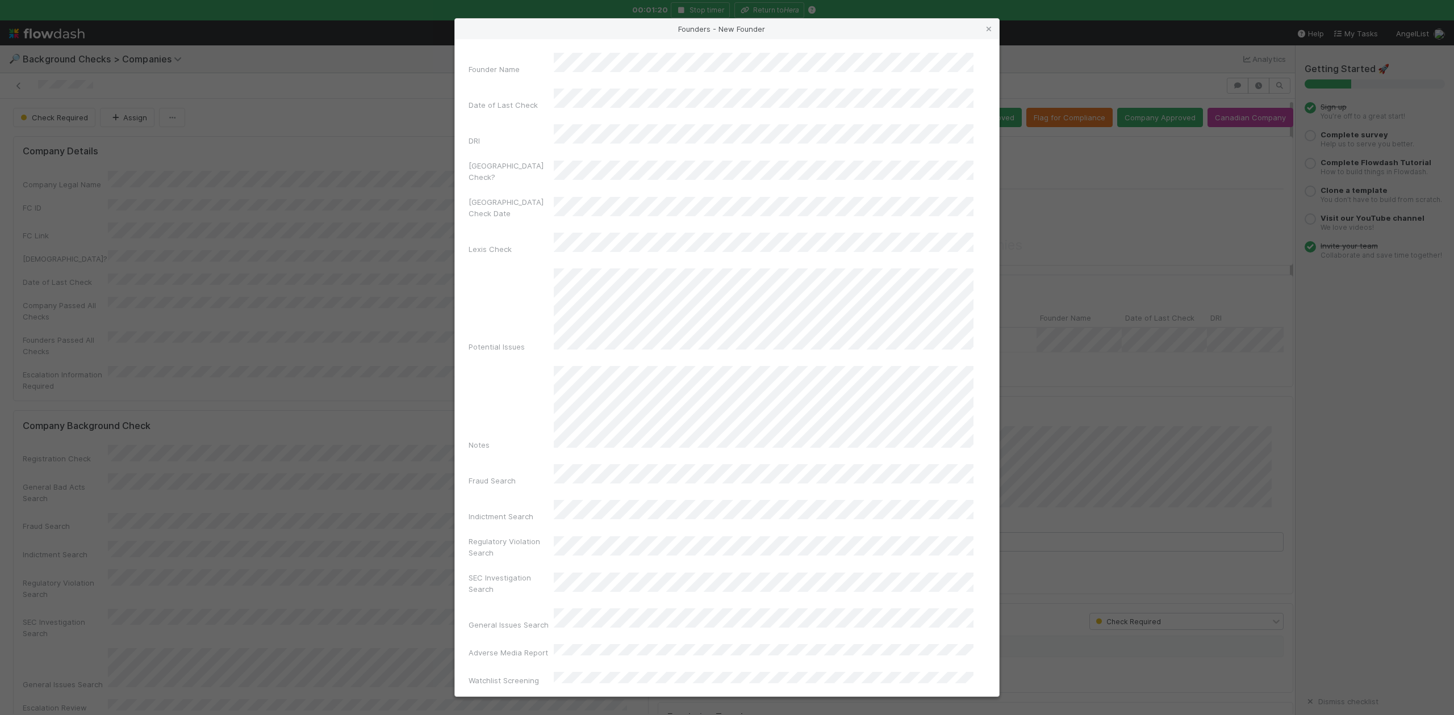
scroll to position [262, 0]
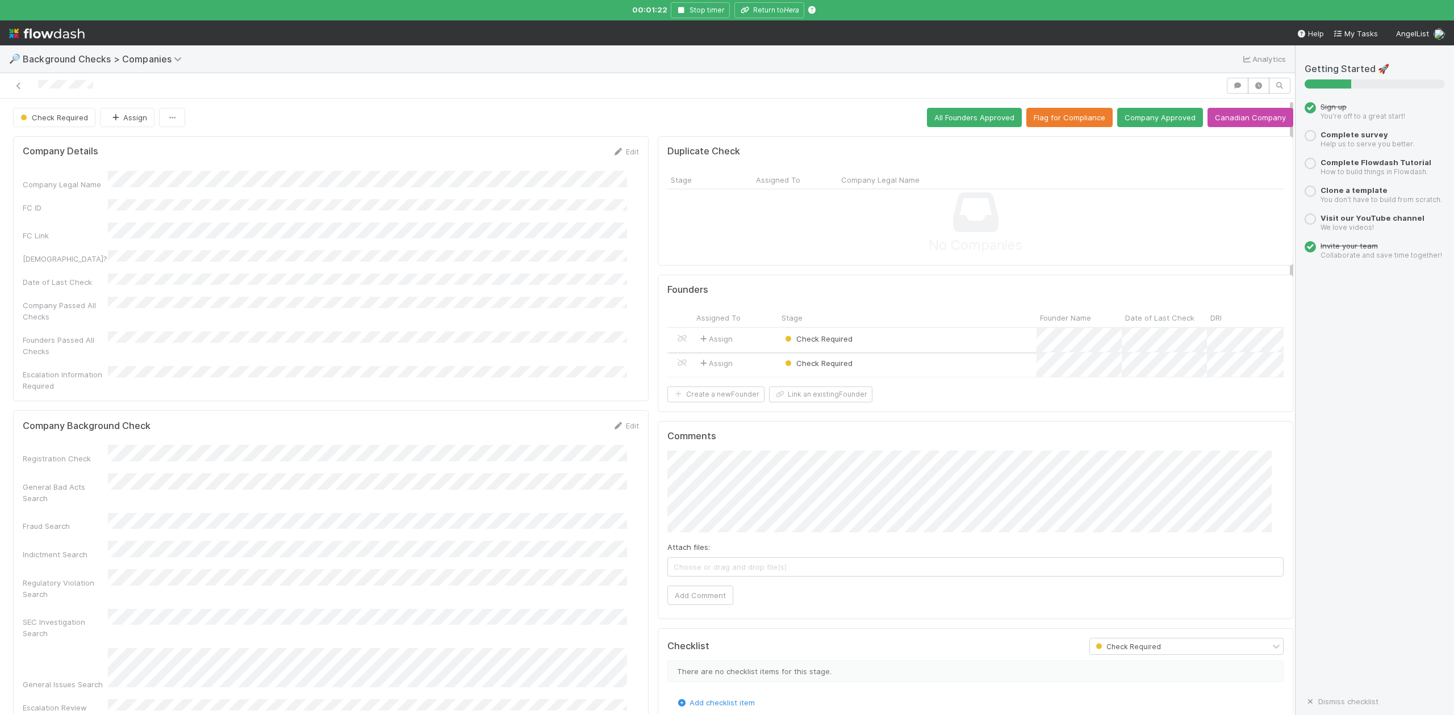
click at [871, 339] on div "Check Required" at bounding box center [907, 340] width 258 height 24
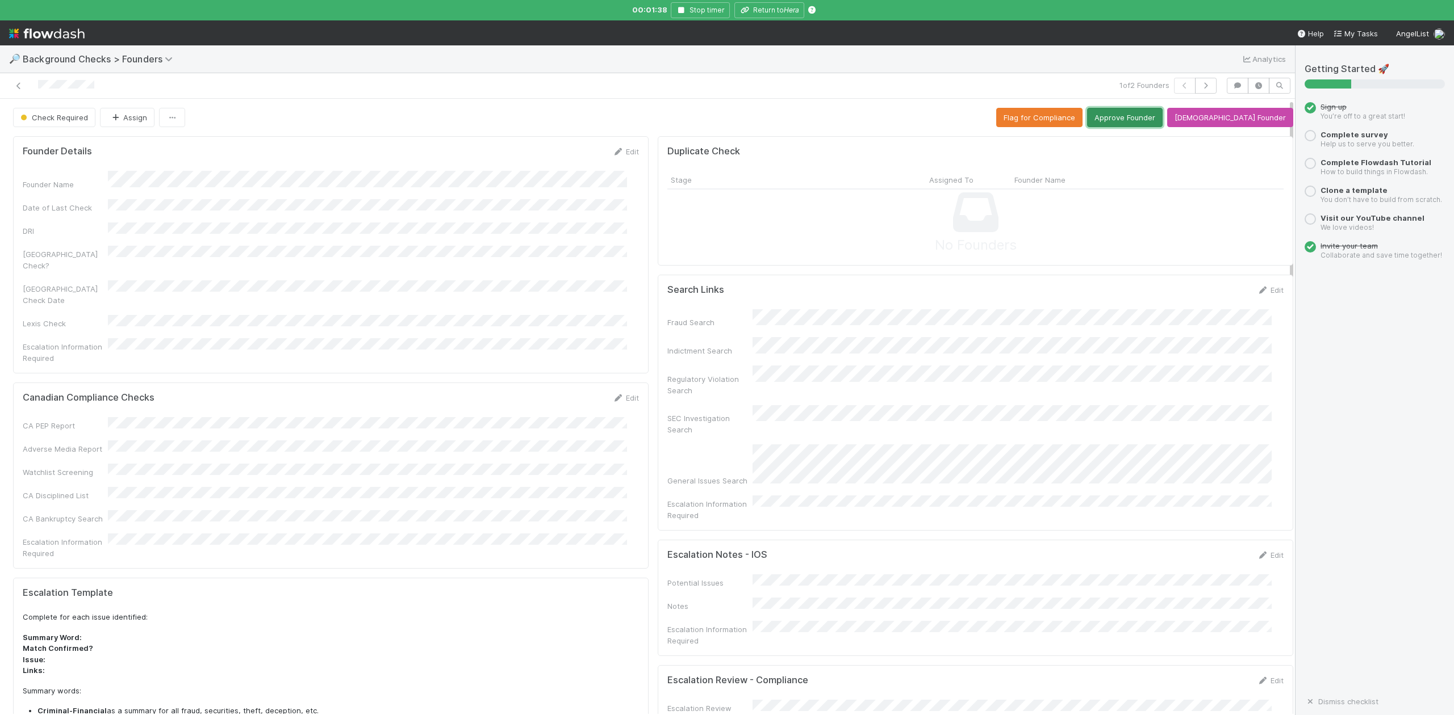
click at [1137, 119] on button "Approve Founder" at bounding box center [1125, 117] width 76 height 19
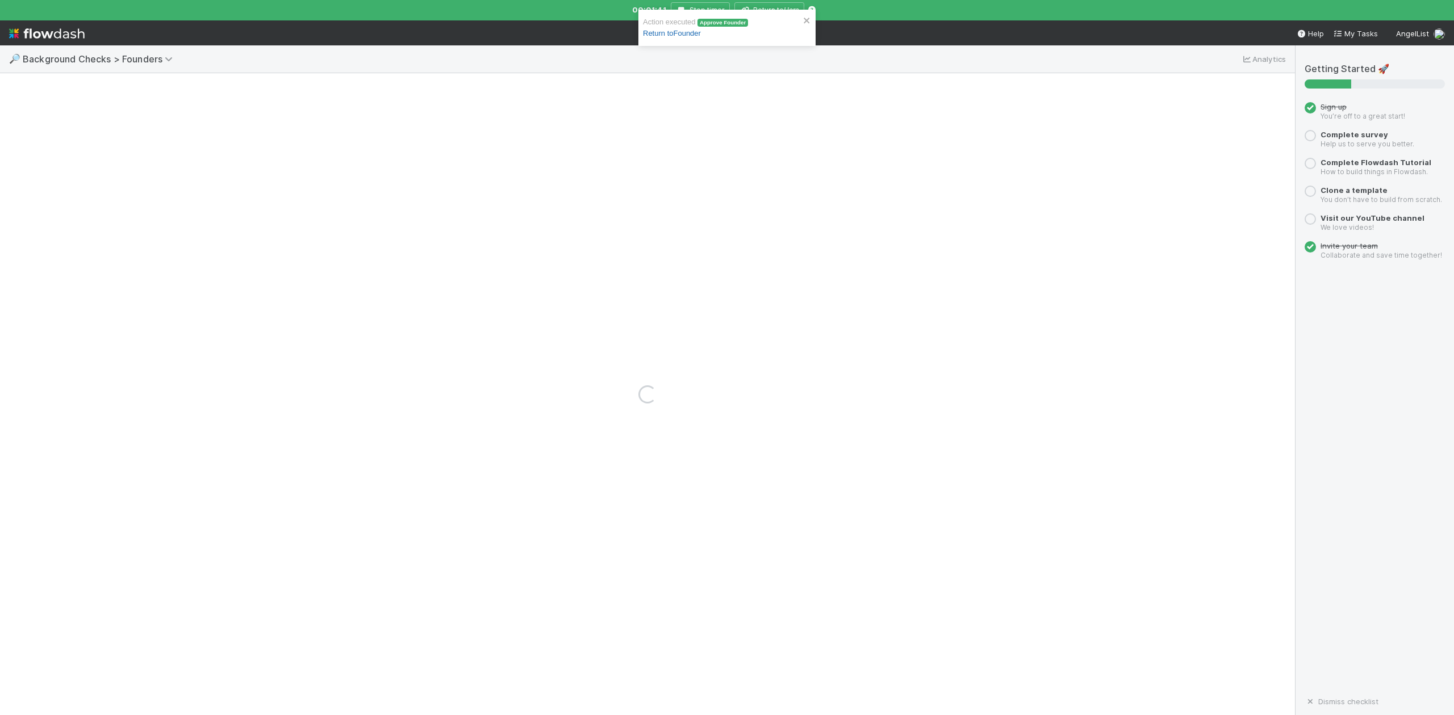
drag, startPoint x: 690, startPoint y: 32, endPoint x: 700, endPoint y: 37, distance: 10.2
click at [690, 32] on link "Return to Founder" at bounding box center [672, 33] width 58 height 9
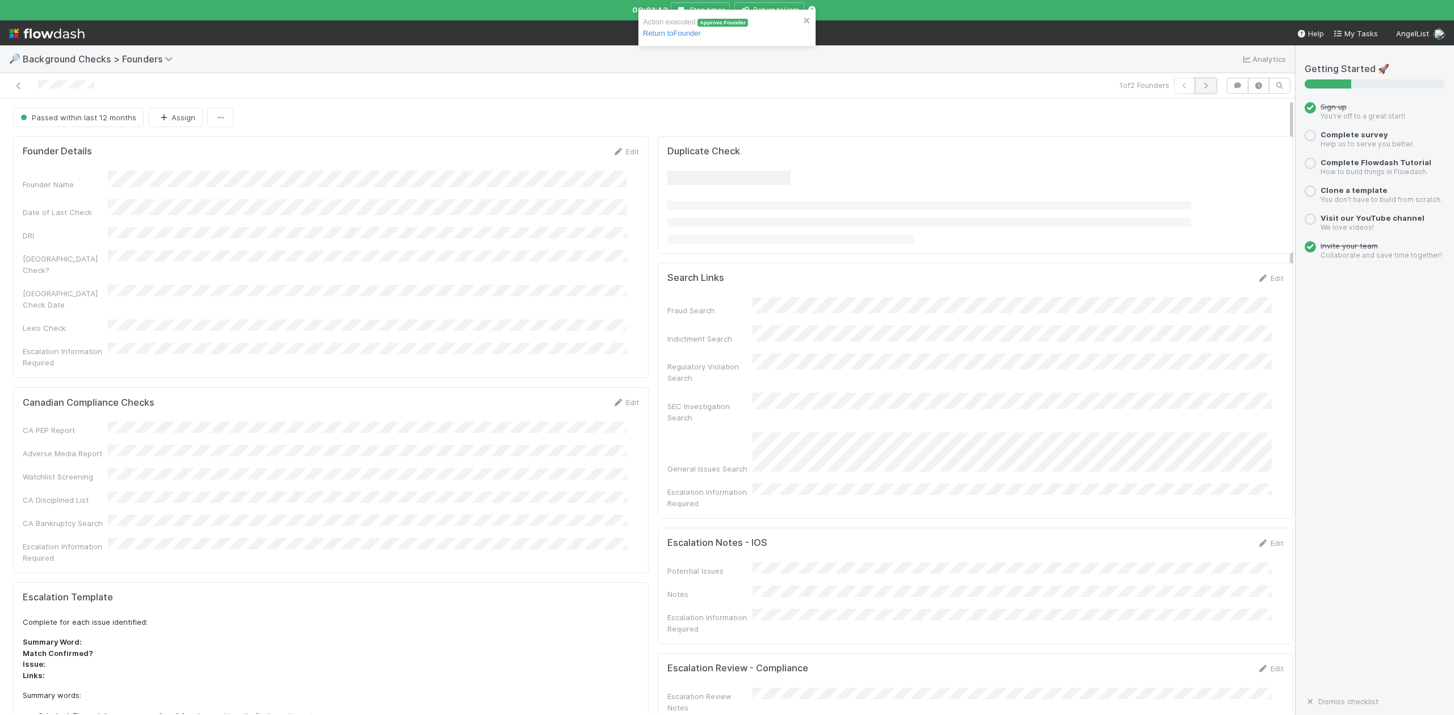
click at [1195, 90] on button "button" at bounding box center [1206, 86] width 22 height 16
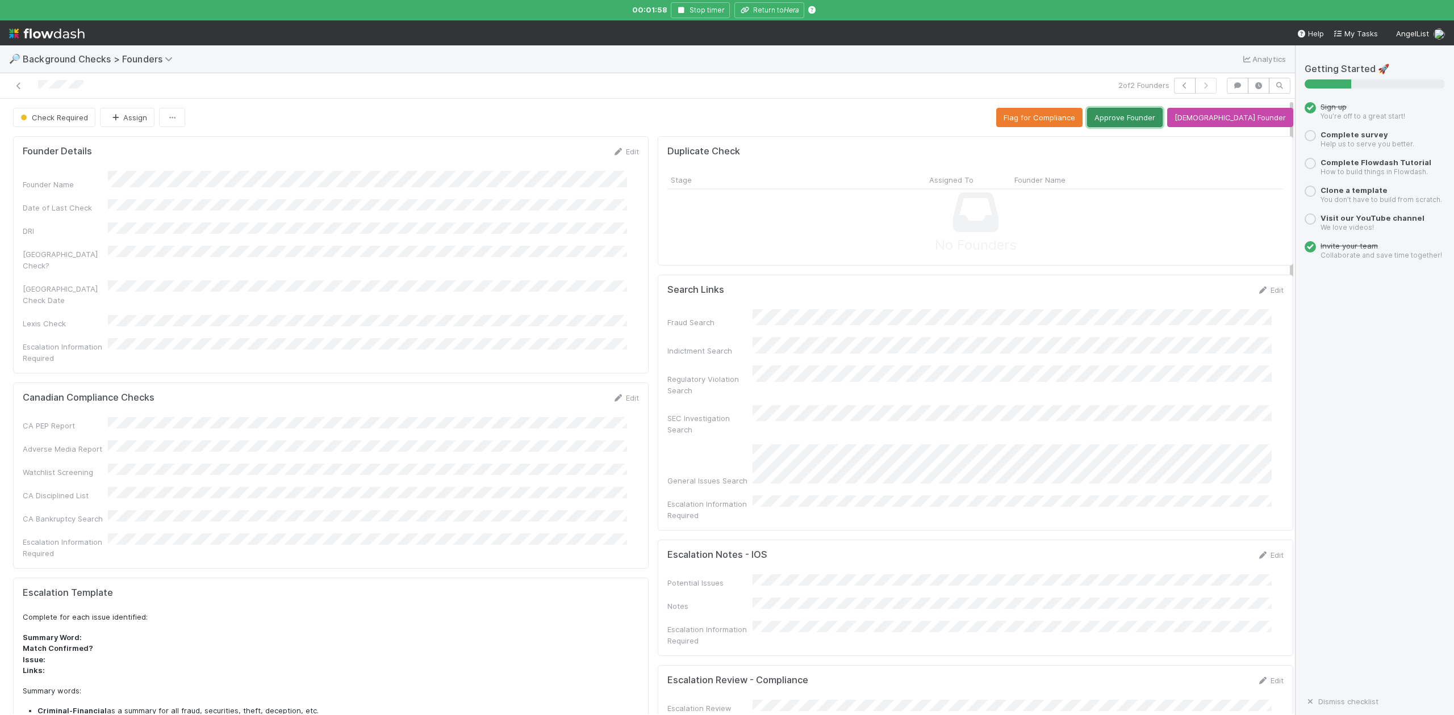
click at [1139, 121] on button "Approve Founder" at bounding box center [1125, 117] width 76 height 19
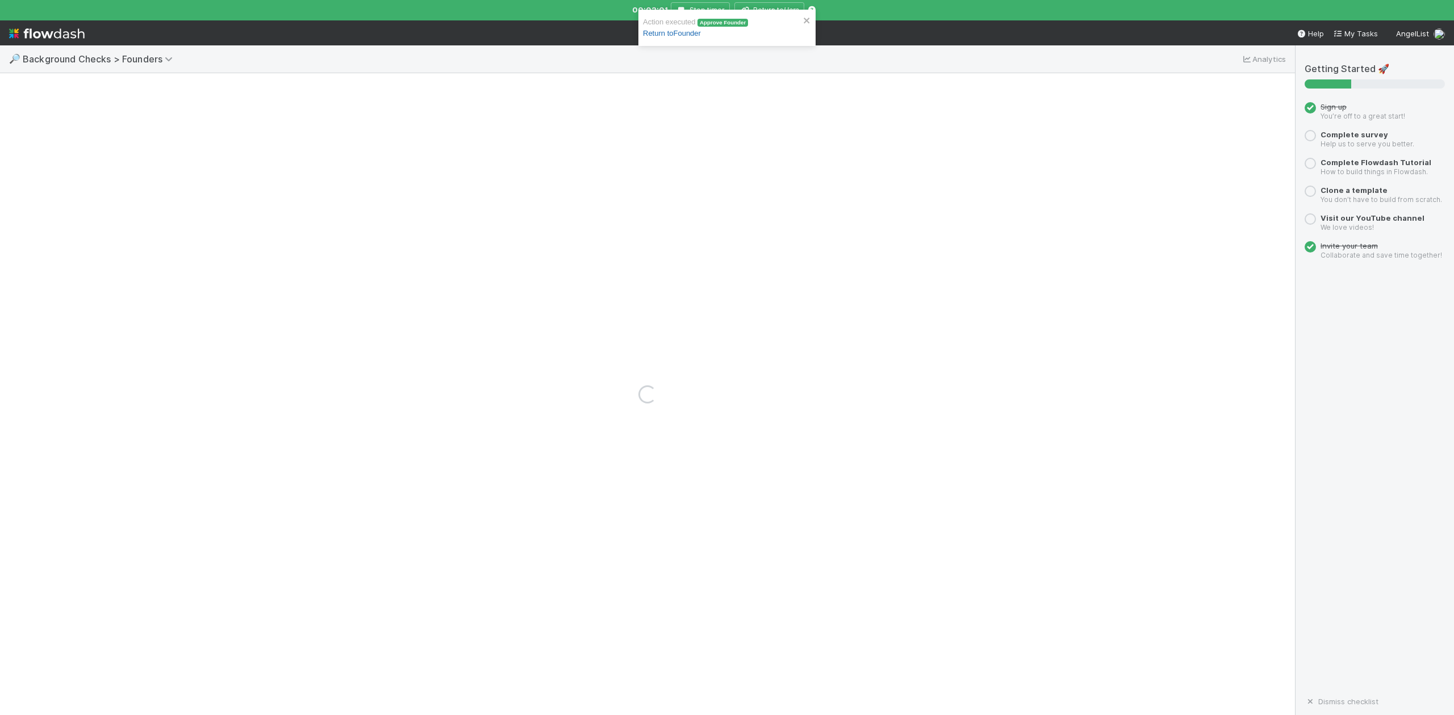
click at [660, 33] on link "Return to Founder" at bounding box center [672, 33] width 58 height 9
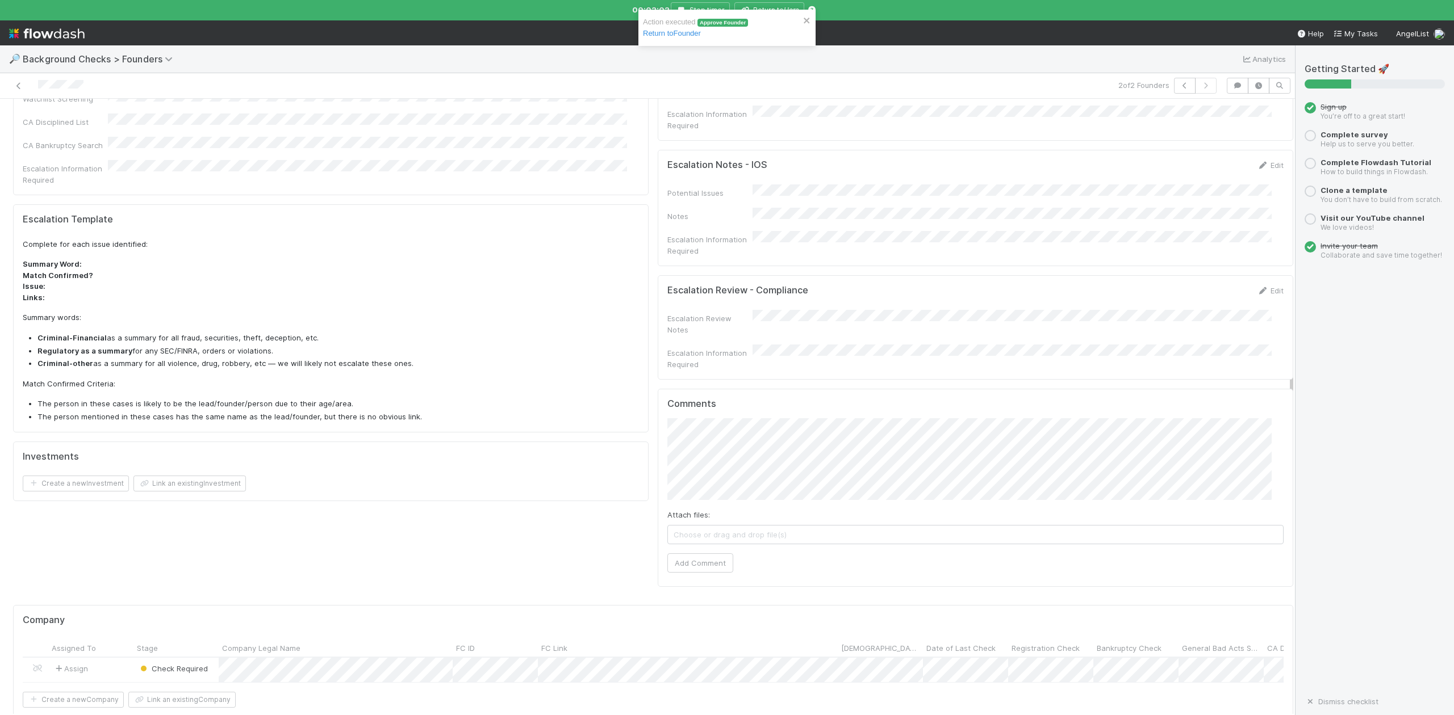
scroll to position [530, 0]
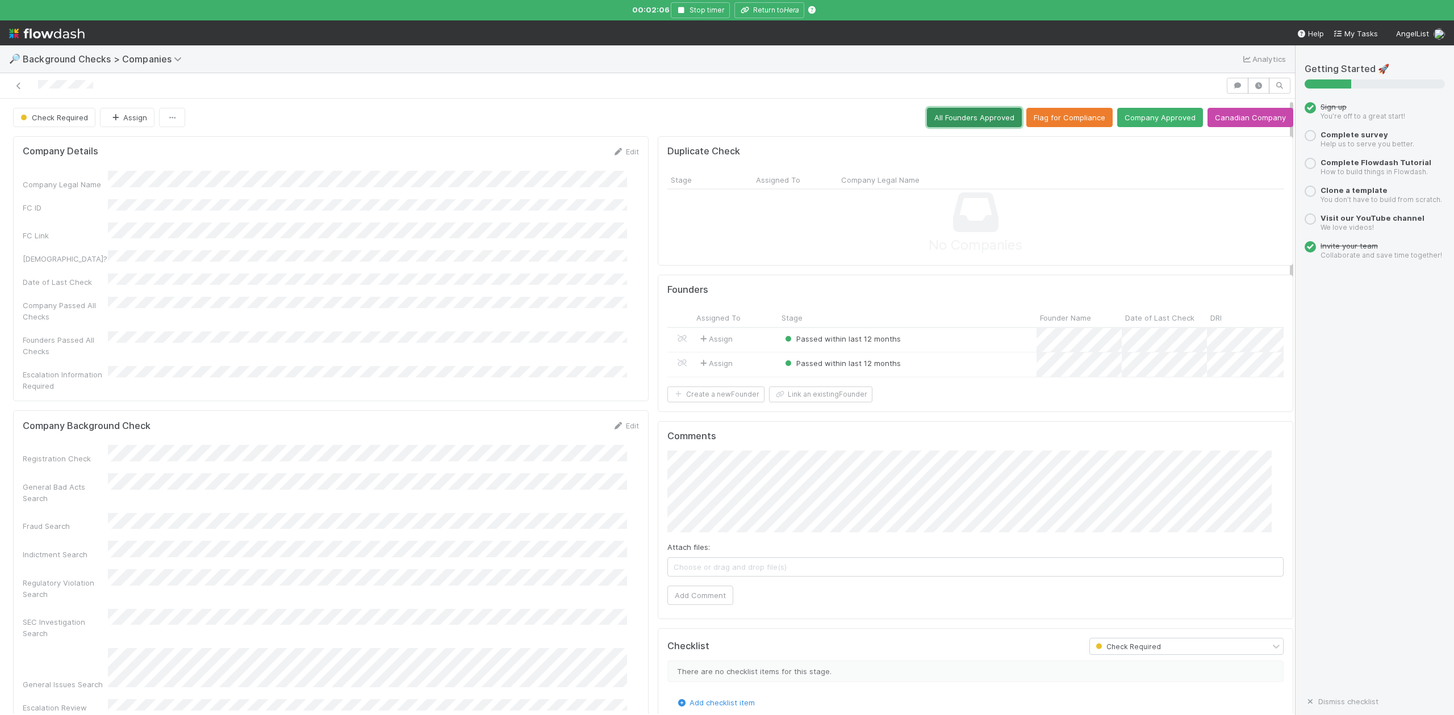
click at [950, 122] on button "All Founders Approved" at bounding box center [974, 117] width 95 height 19
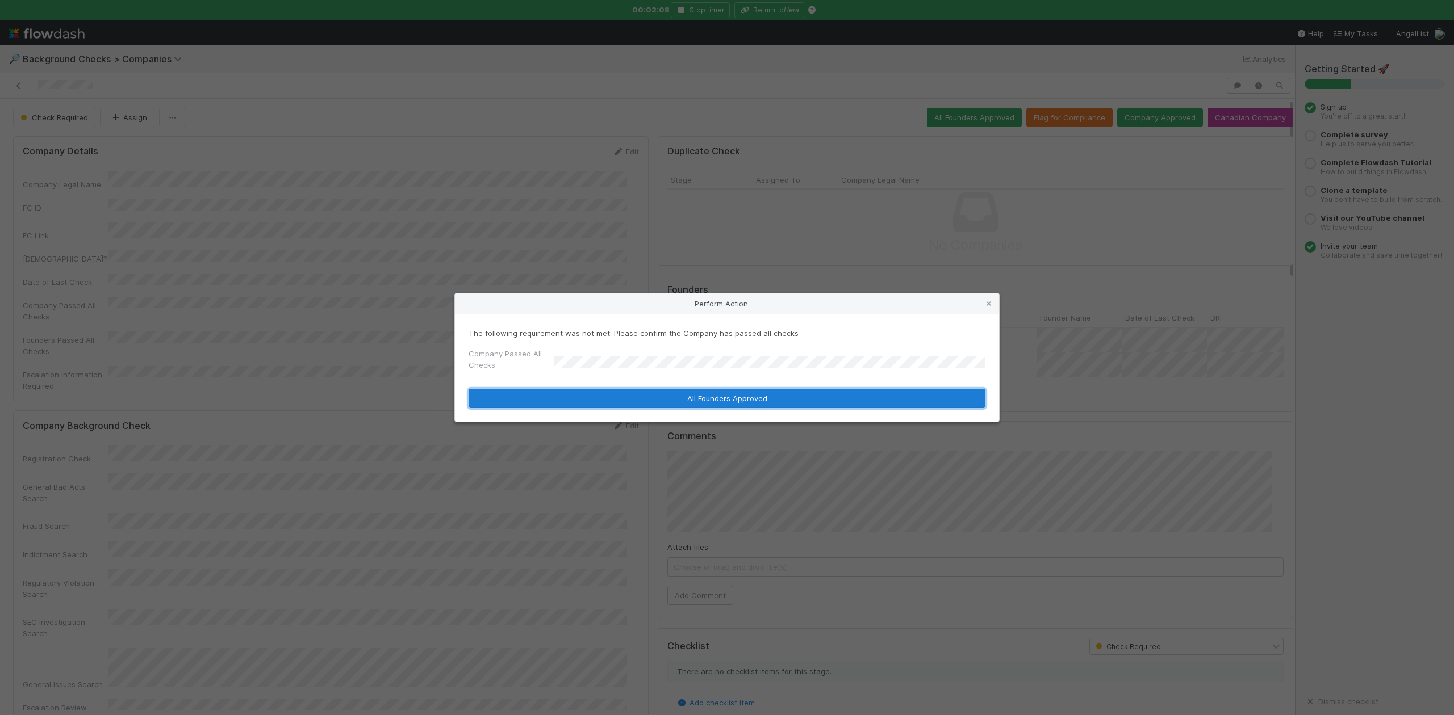
click at [612, 397] on button "All Founders Approved" at bounding box center [726, 398] width 517 height 19
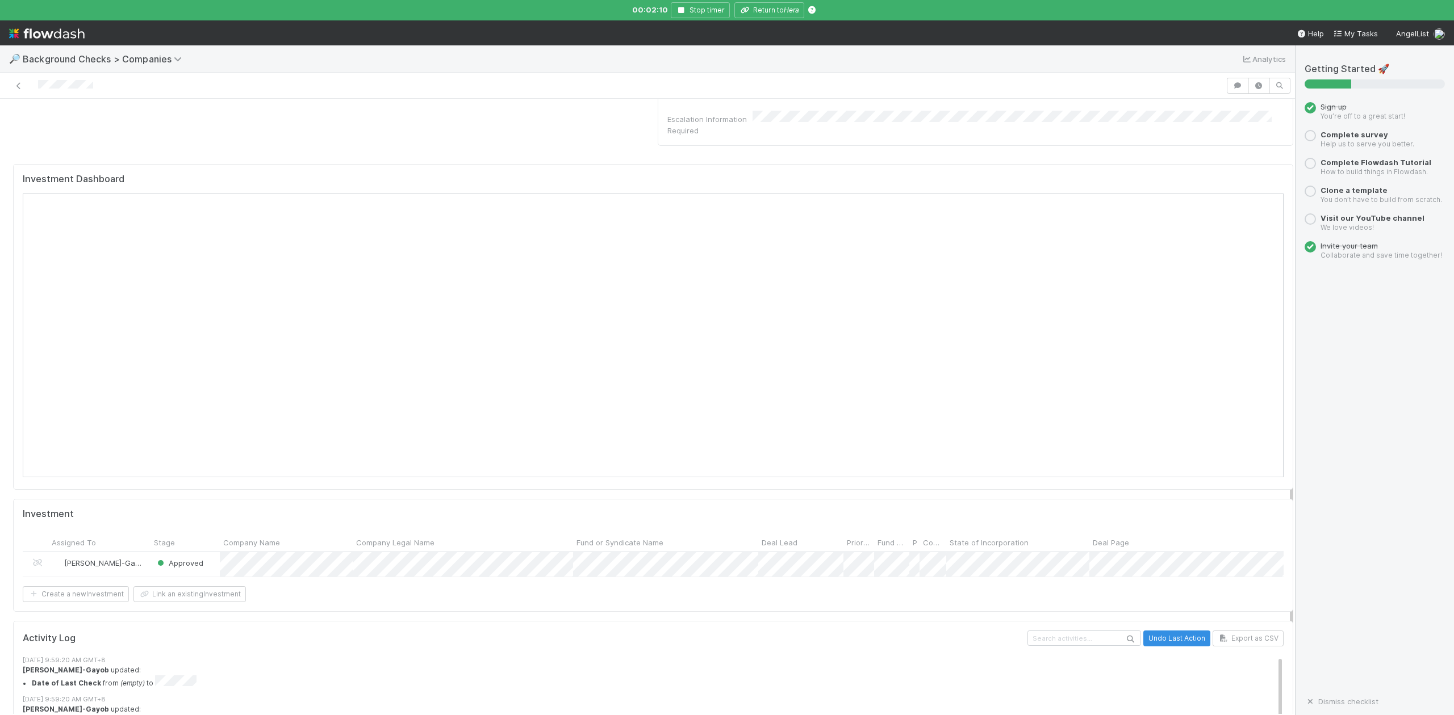
scroll to position [913, 0]
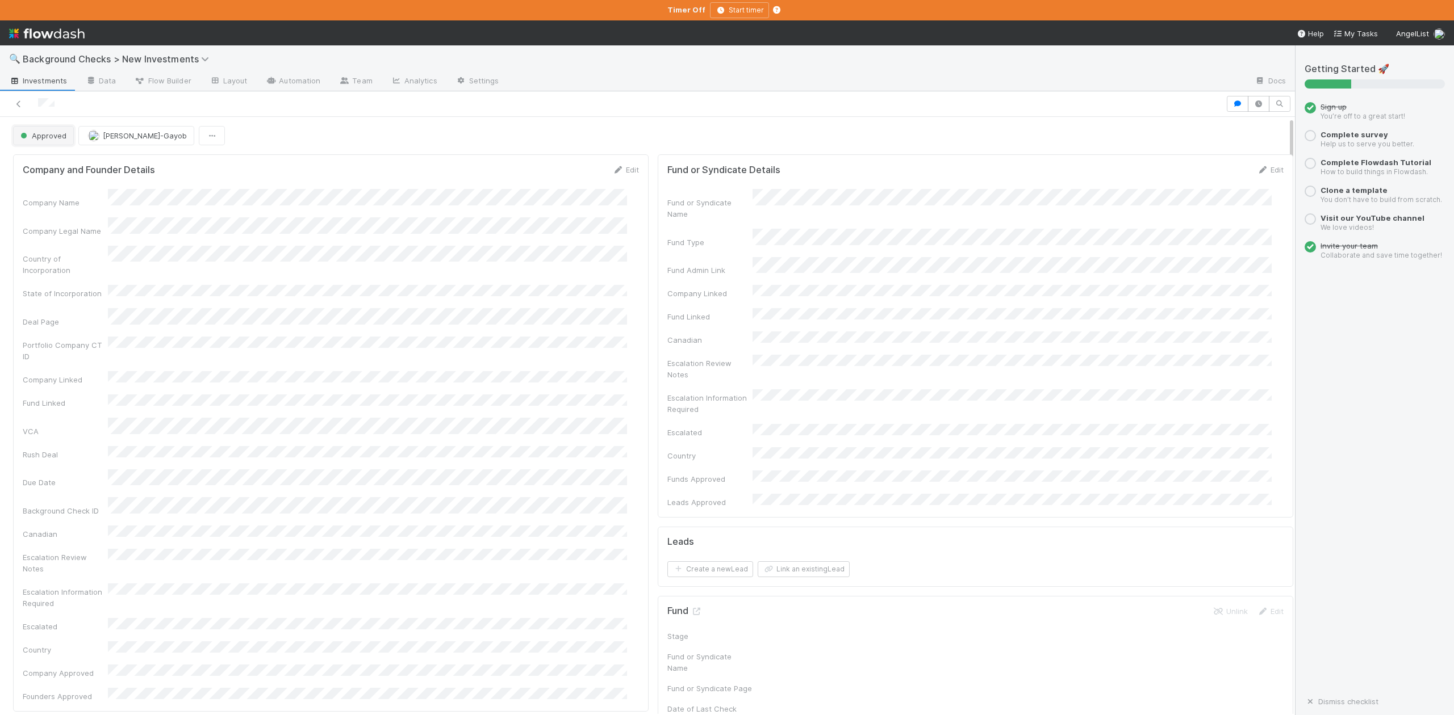
click at [61, 140] on span "Approved" at bounding box center [42, 135] width 48 height 9
click at [61, 189] on span "In Progress" at bounding box center [43, 186] width 54 height 9
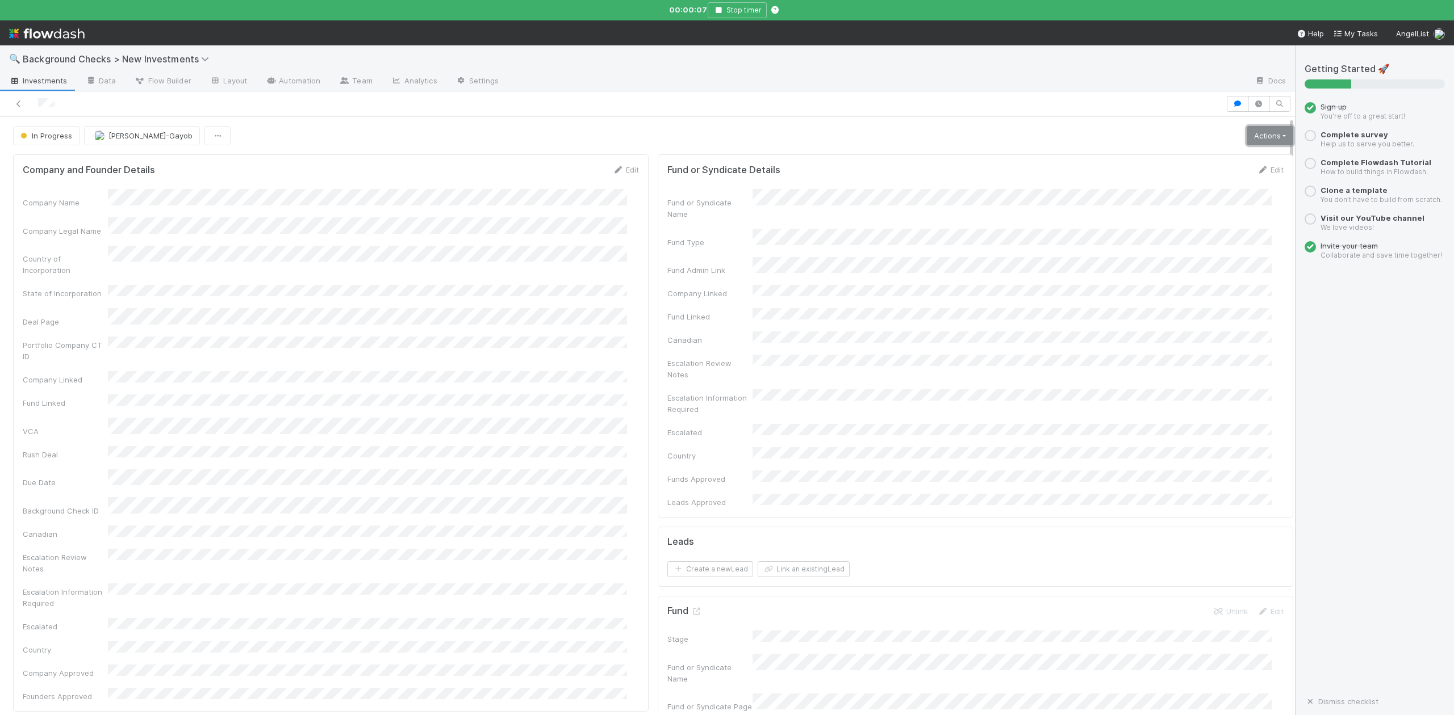
click at [1246, 137] on link "Actions" at bounding box center [1269, 135] width 47 height 19
click at [1169, 160] on button "Finish" at bounding box center [1230, 160] width 127 height 16
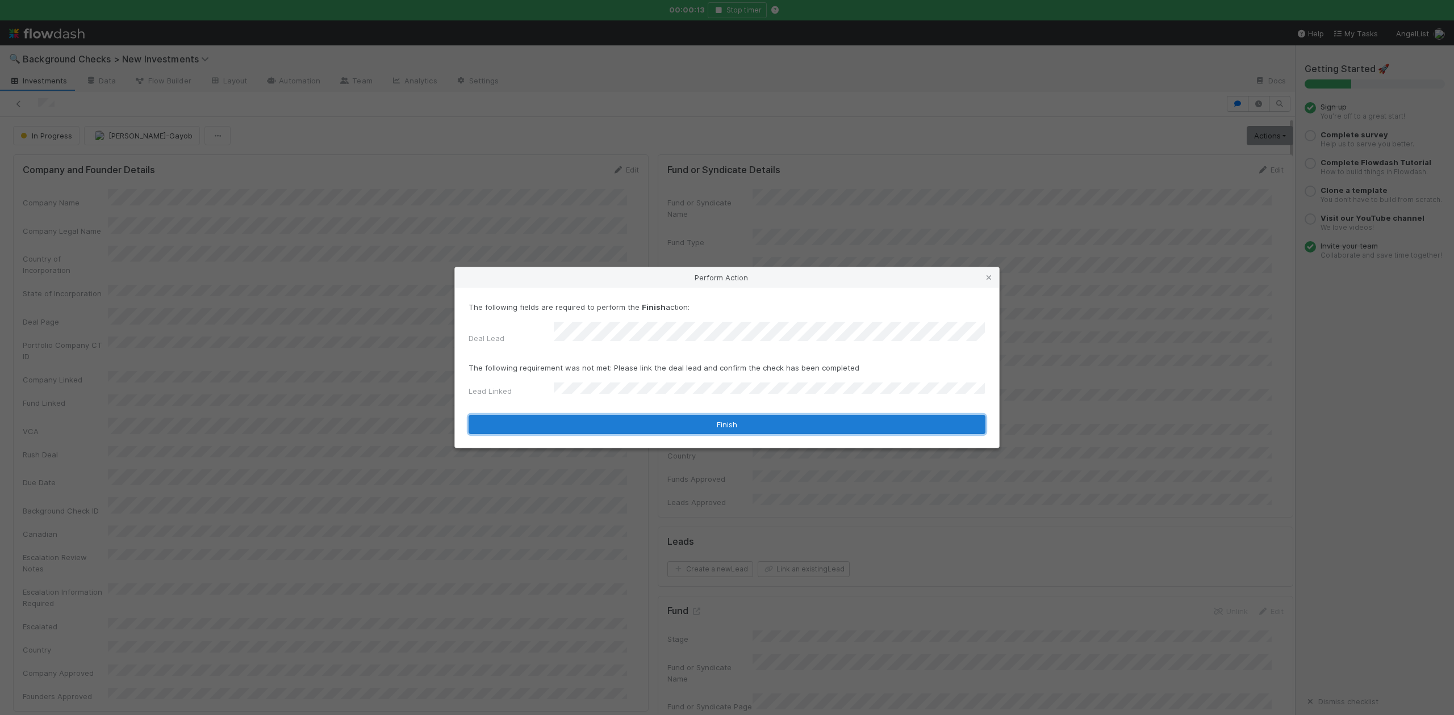
click at [584, 417] on button "Finish" at bounding box center [726, 424] width 517 height 19
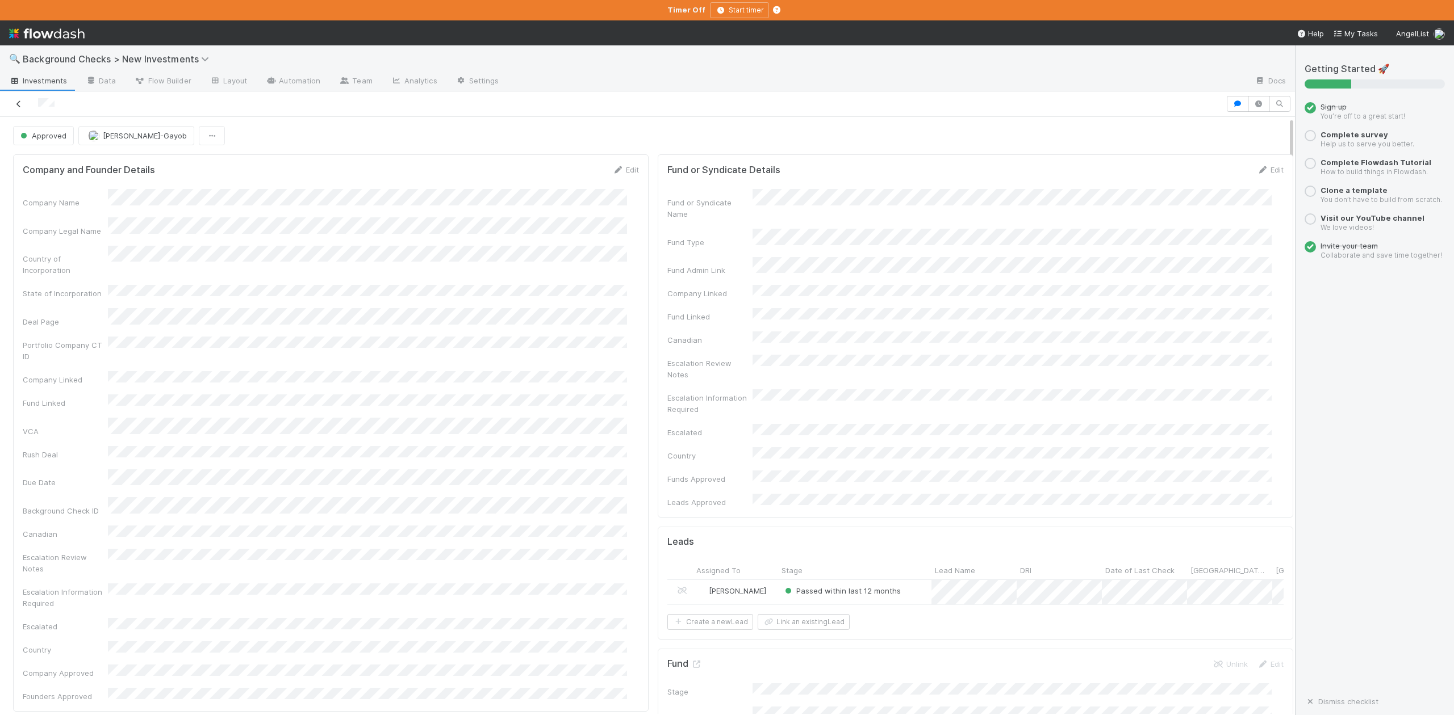
click at [21, 103] on icon at bounding box center [18, 104] width 11 height 7
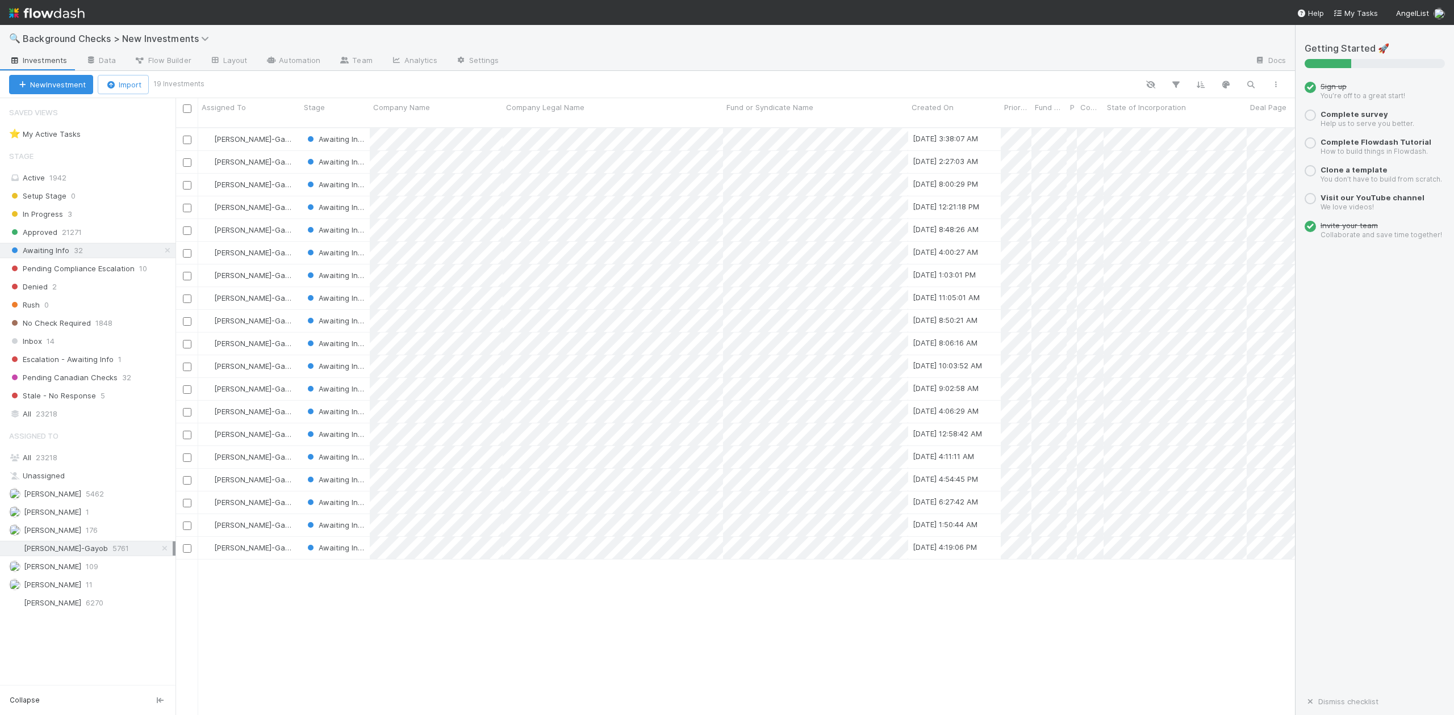
scroll to position [586, 1108]
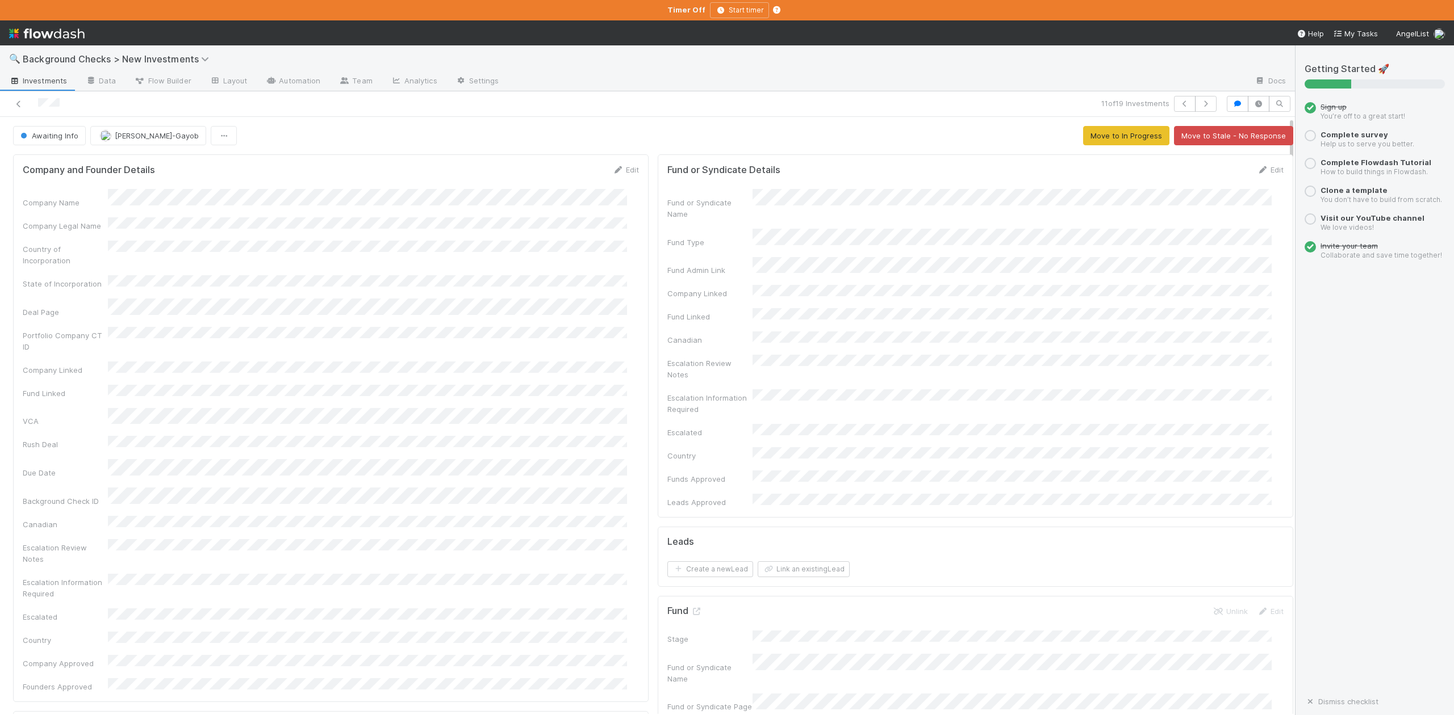
click at [622, 169] on link "Edit" at bounding box center [625, 169] width 27 height 9
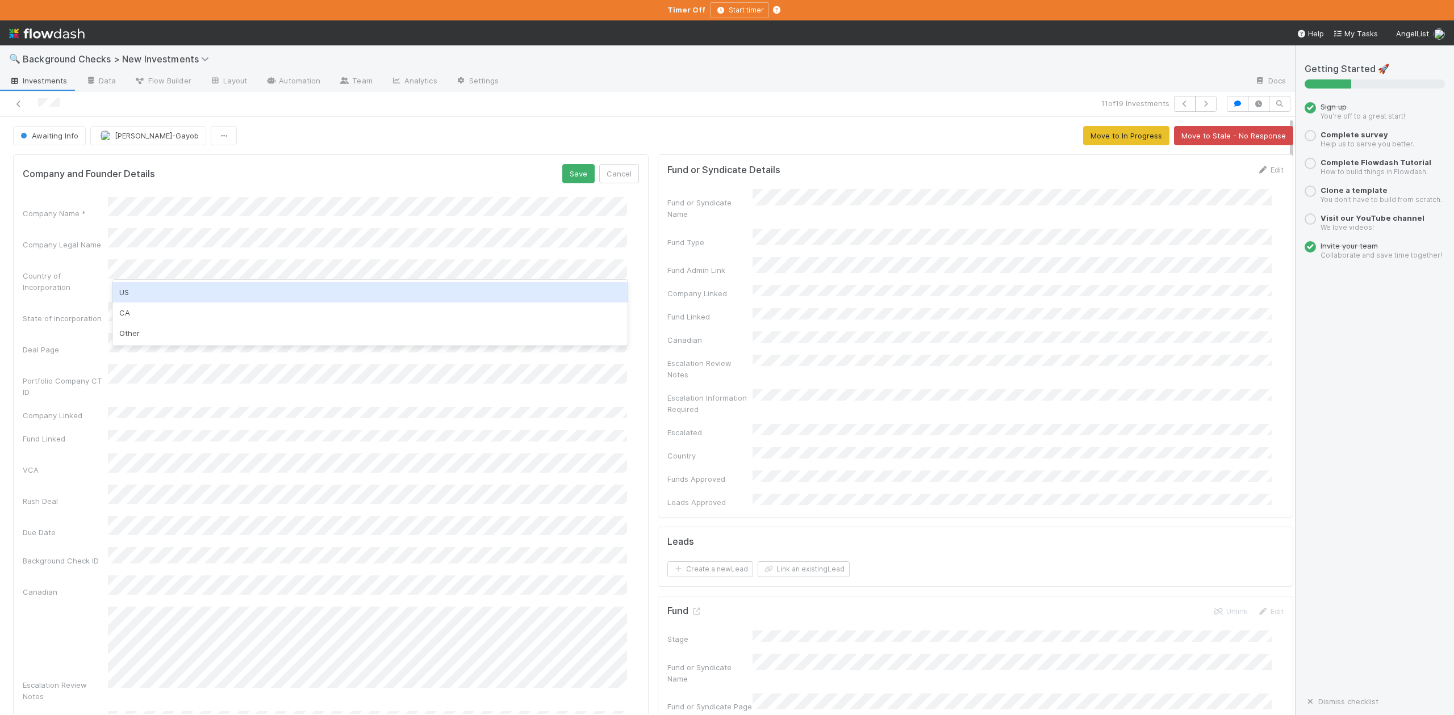
click at [161, 289] on div "US" at bounding box center [369, 292] width 514 height 20
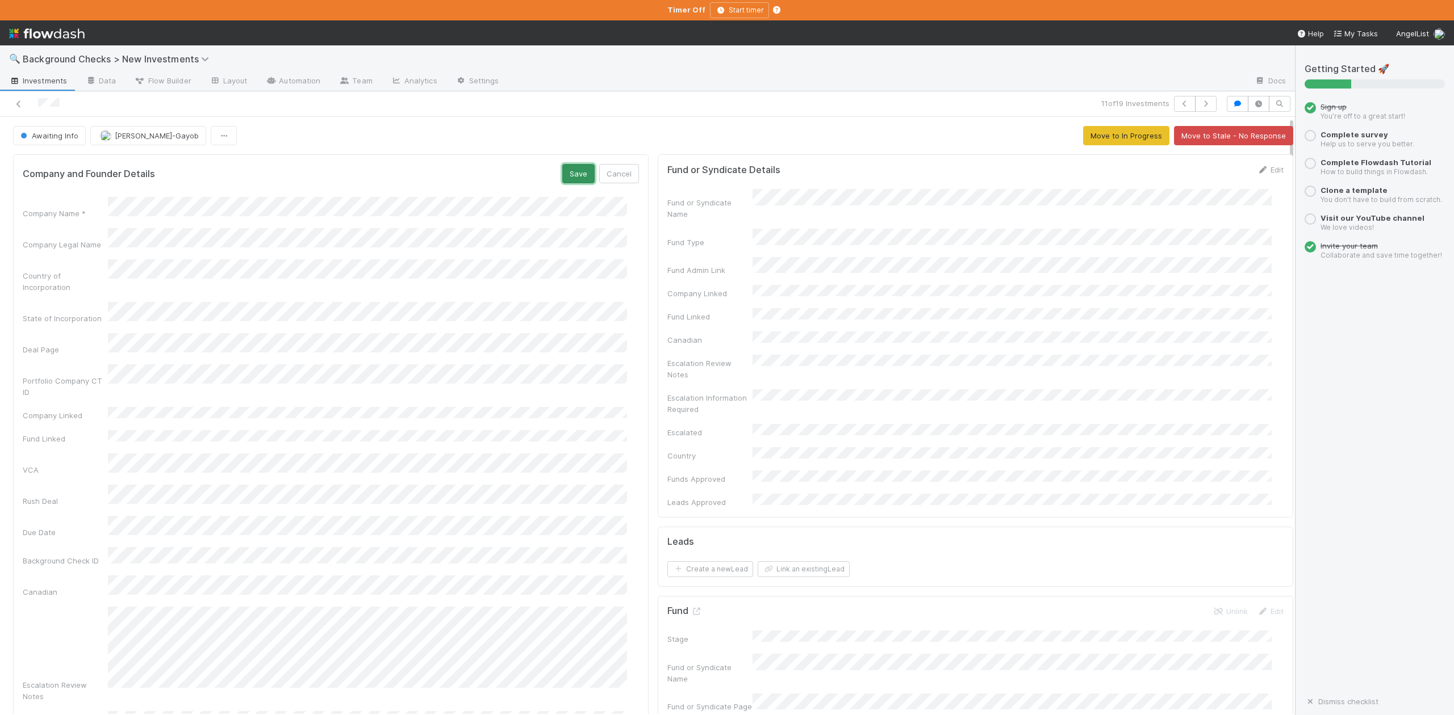
click at [566, 178] on button "Save" at bounding box center [578, 173] width 32 height 19
click at [50, 136] on span "Awaiting Info" at bounding box center [48, 135] width 60 height 9
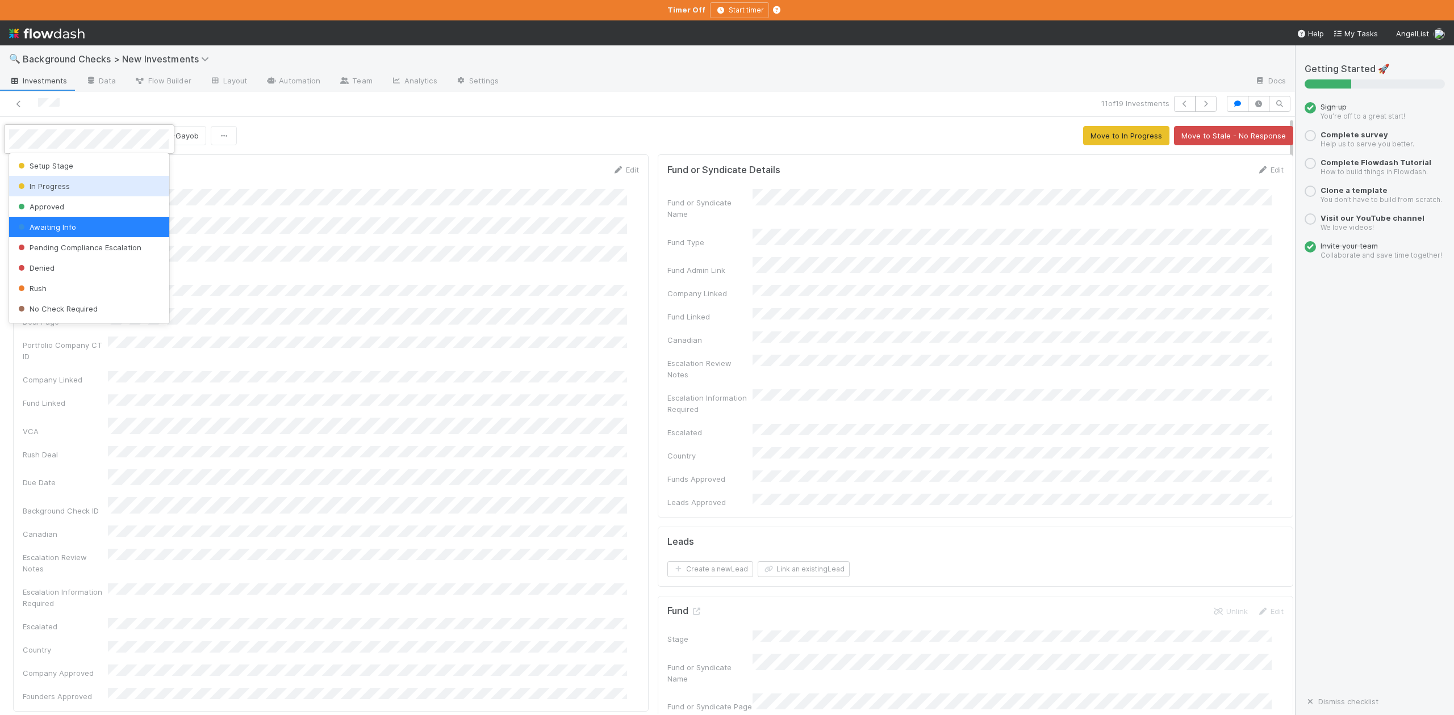
click at [57, 185] on span "In Progress" at bounding box center [43, 186] width 54 height 9
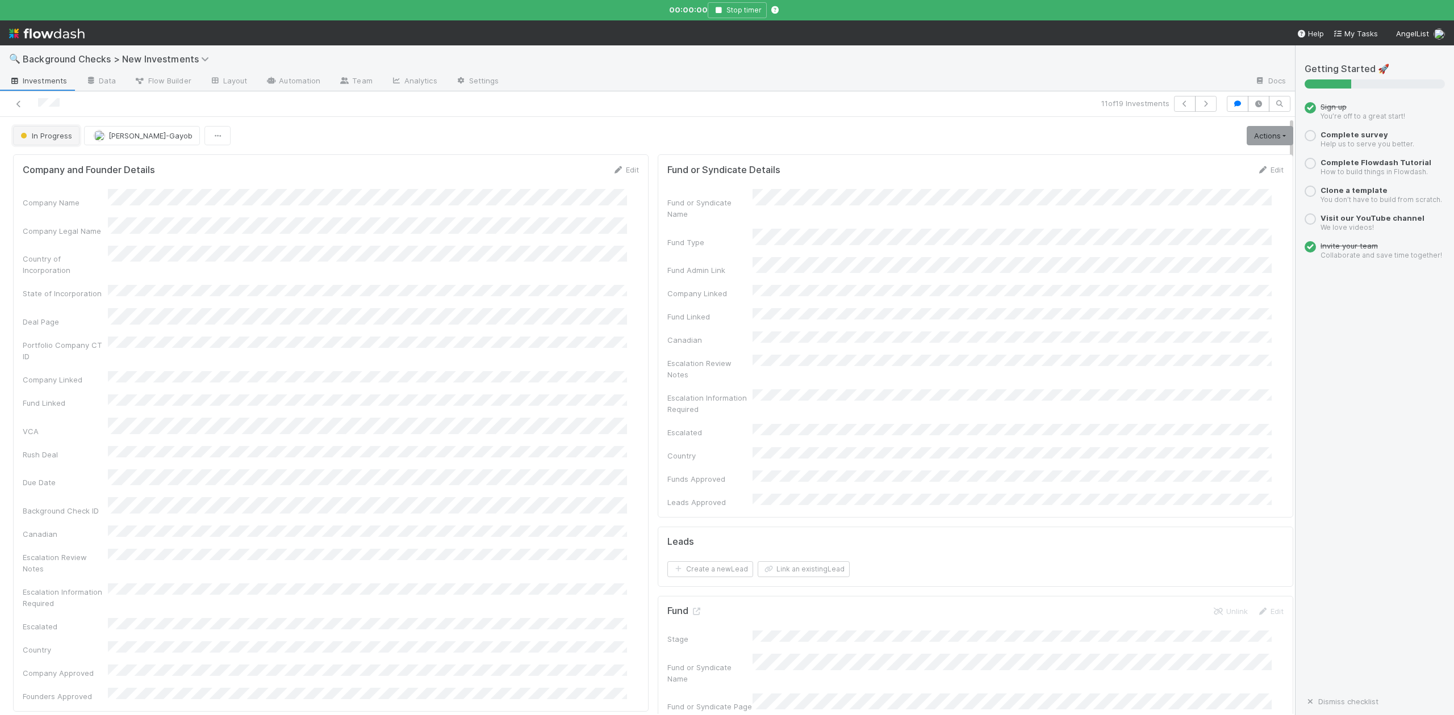
click at [57, 132] on button "In Progress" at bounding box center [46, 135] width 66 height 19
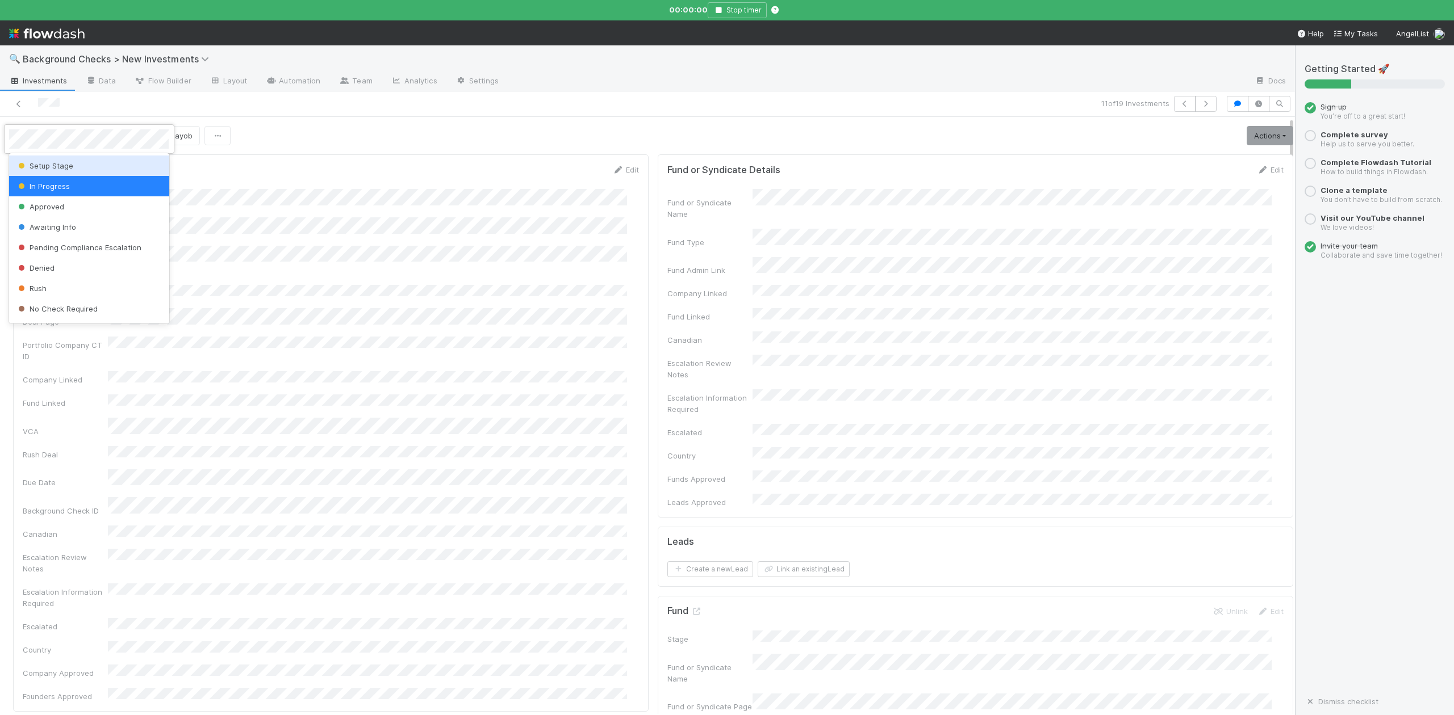
click at [53, 160] on div "Setup Stage" at bounding box center [89, 166] width 160 height 20
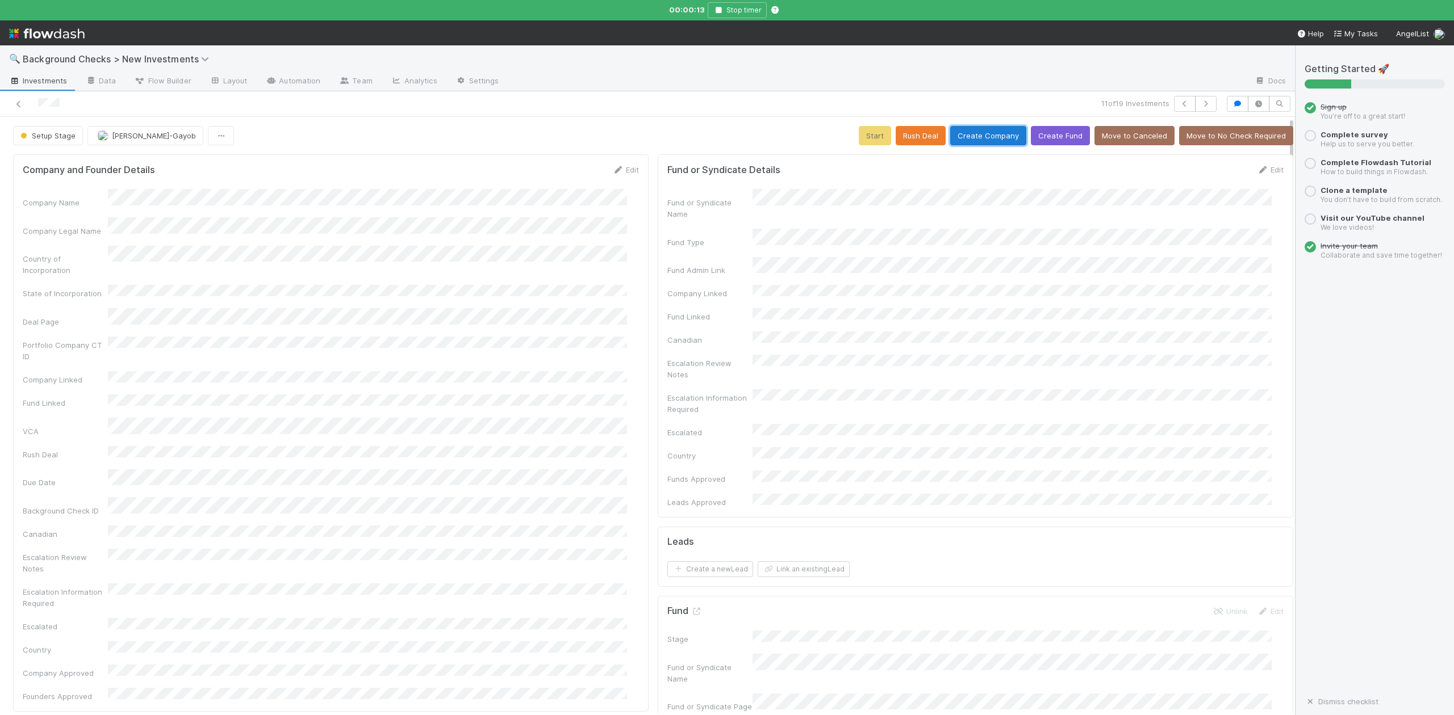
click at [977, 131] on button "Create Company" at bounding box center [988, 135] width 76 height 19
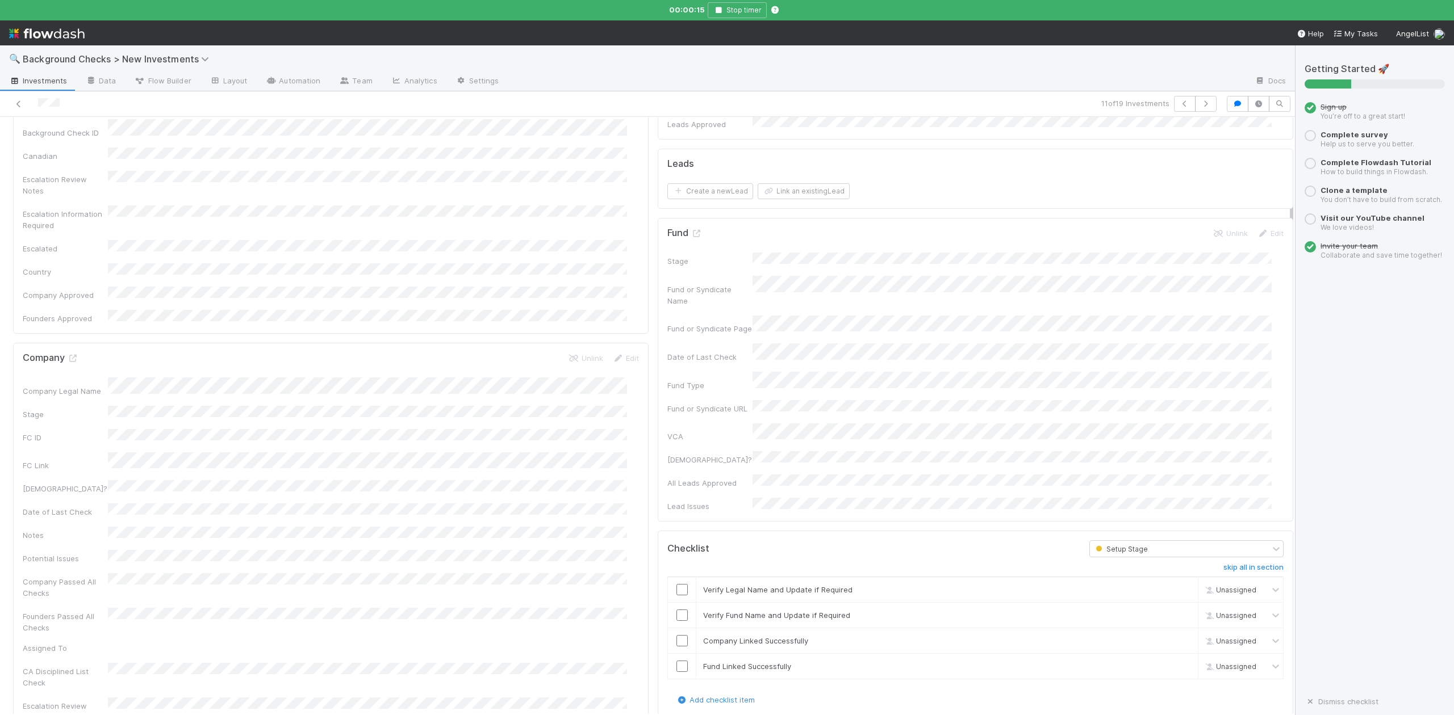
scroll to position [681, 0]
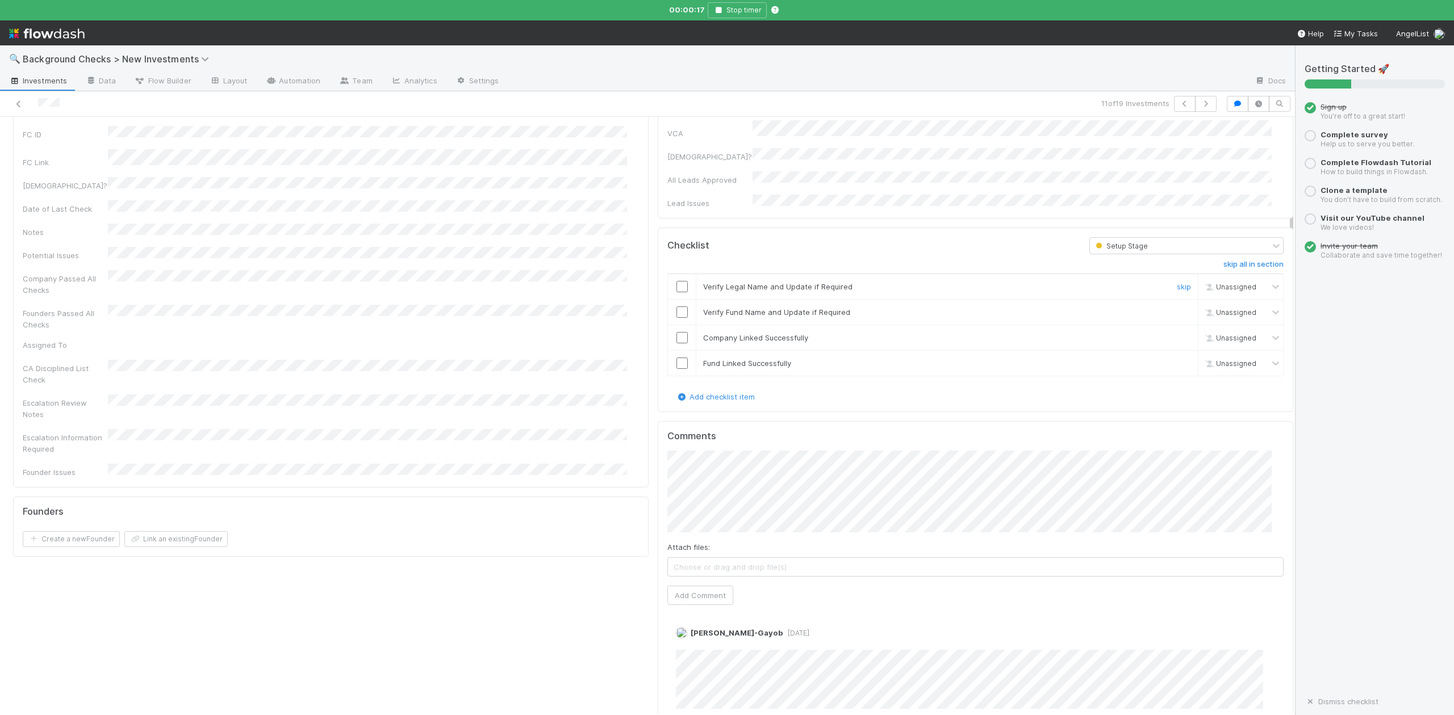
click at [676, 281] on input "checkbox" at bounding box center [681, 286] width 11 height 11
click at [671, 299] on td at bounding box center [682, 312] width 28 height 26
click at [676, 307] on input "checkbox" at bounding box center [681, 312] width 11 height 11
click at [676, 332] on input "checkbox" at bounding box center [681, 337] width 11 height 11
click at [676, 358] on input "checkbox" at bounding box center [681, 363] width 11 height 11
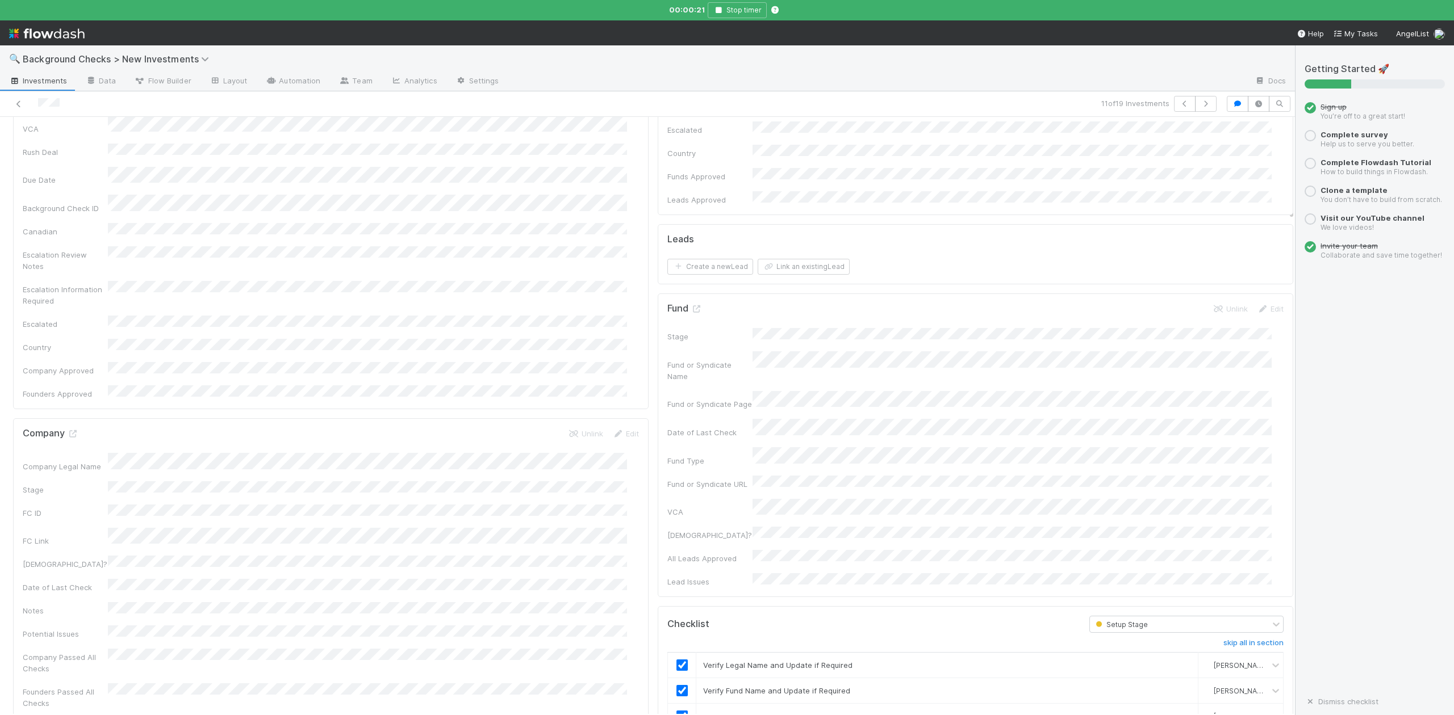
scroll to position [0, 0]
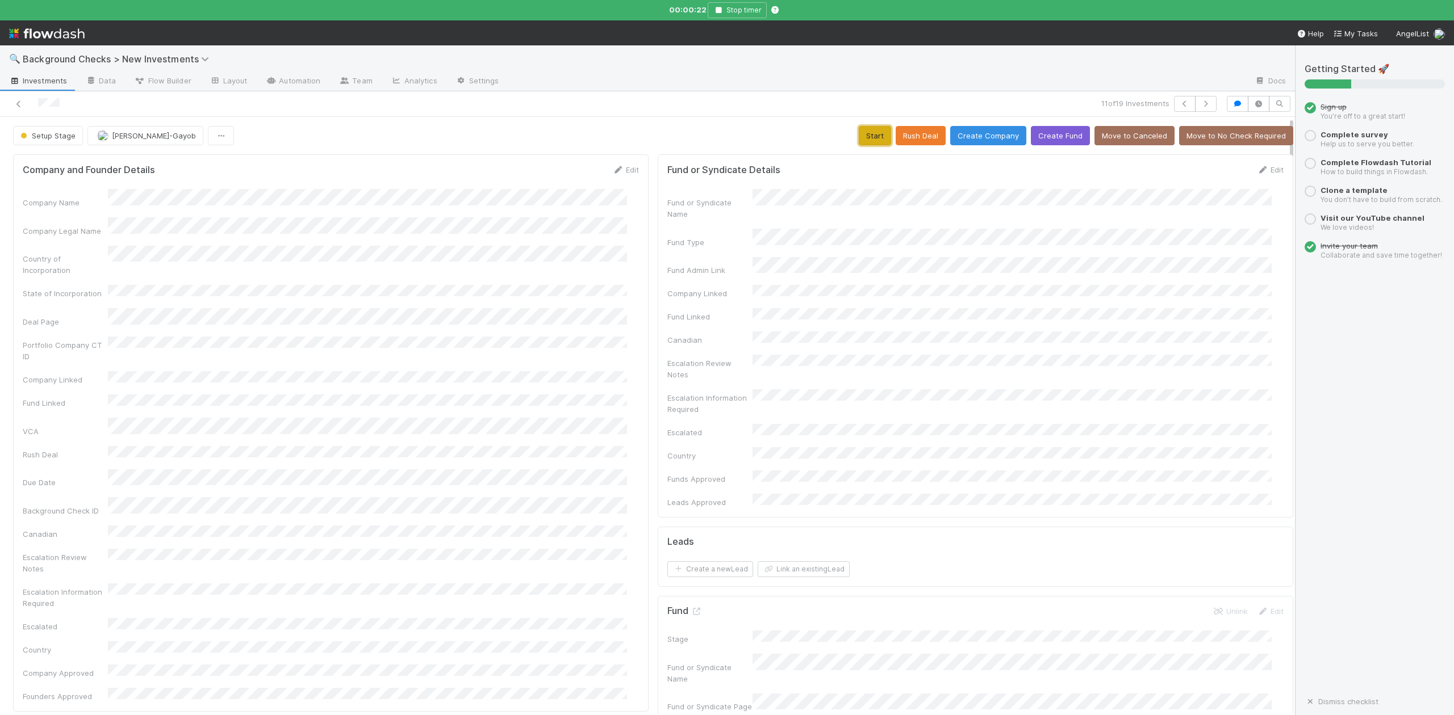
click at [860, 132] on button "Start" at bounding box center [875, 135] width 32 height 19
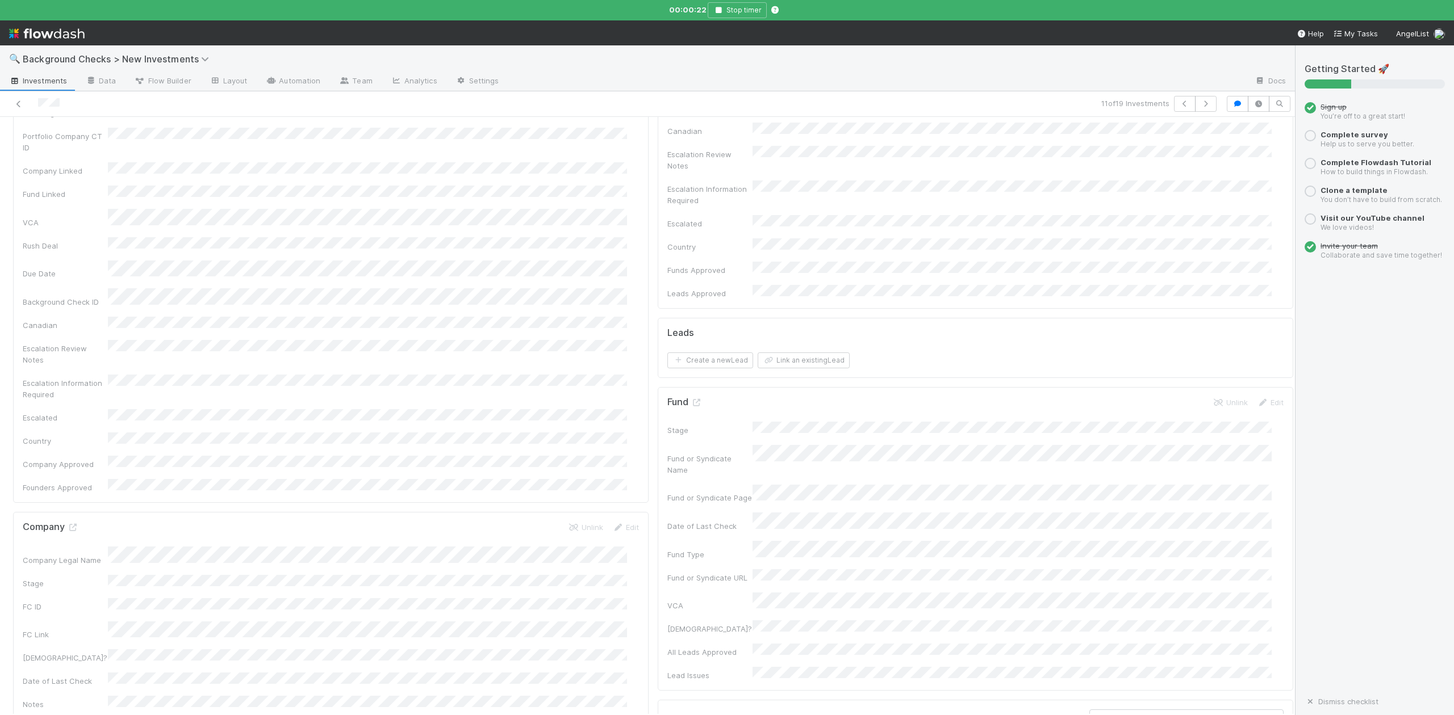
scroll to position [303, 0]
click at [73, 430] on icon at bounding box center [72, 433] width 11 height 7
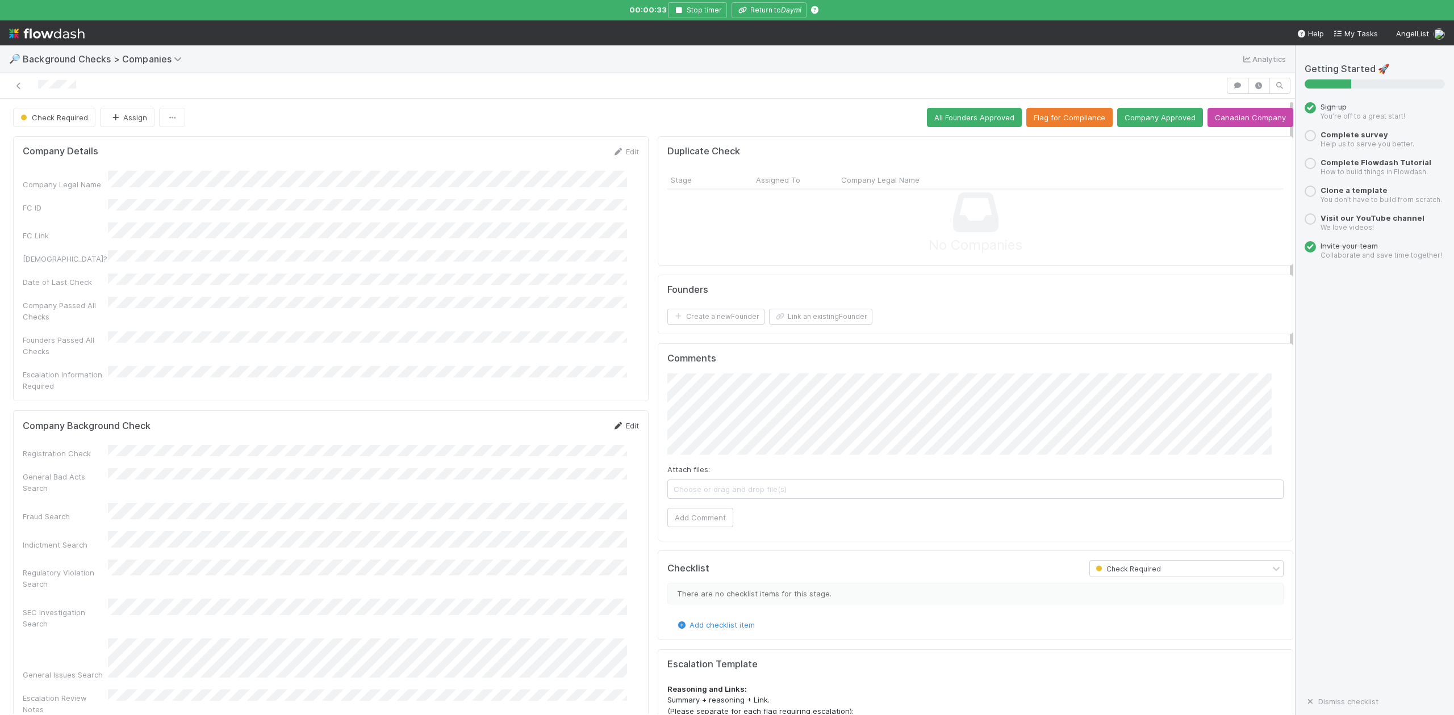
click at [619, 421] on link "Edit" at bounding box center [625, 425] width 27 height 9
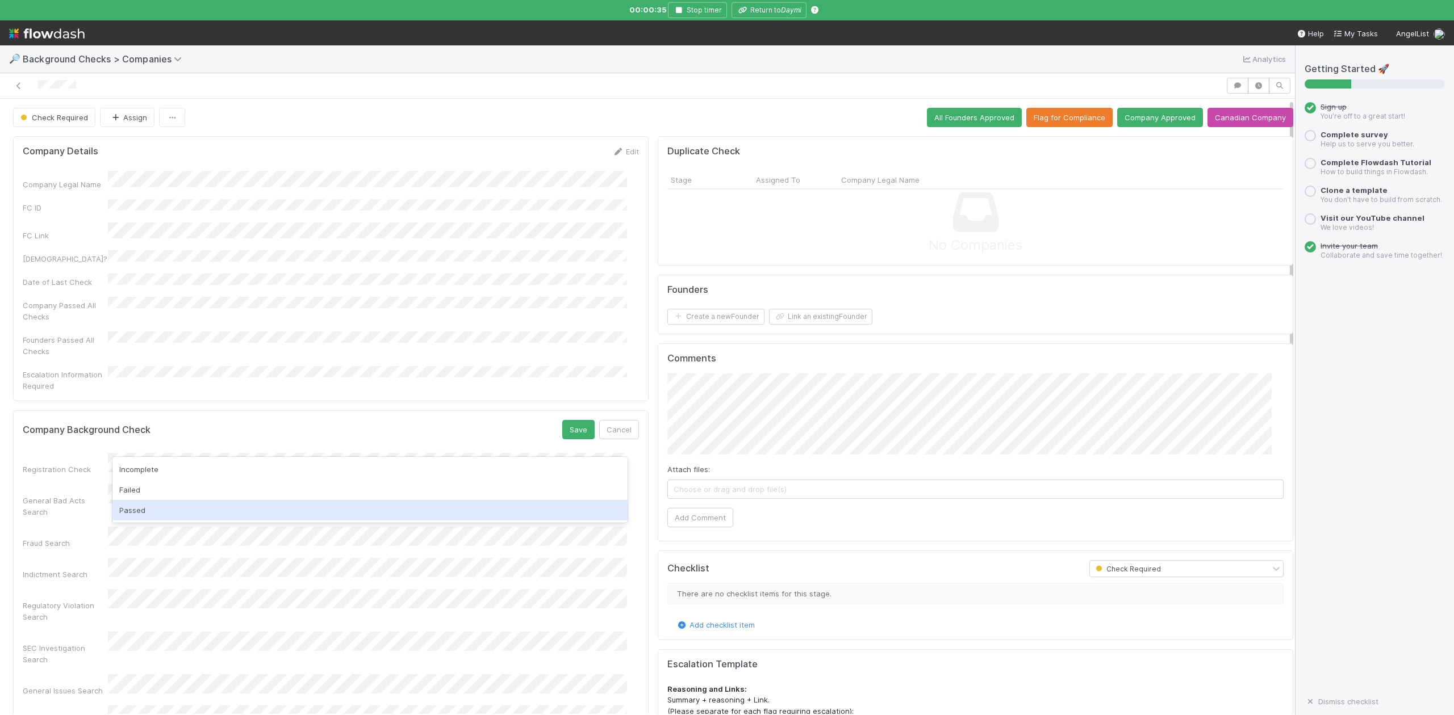
click at [159, 505] on div "Passed" at bounding box center [369, 510] width 514 height 20
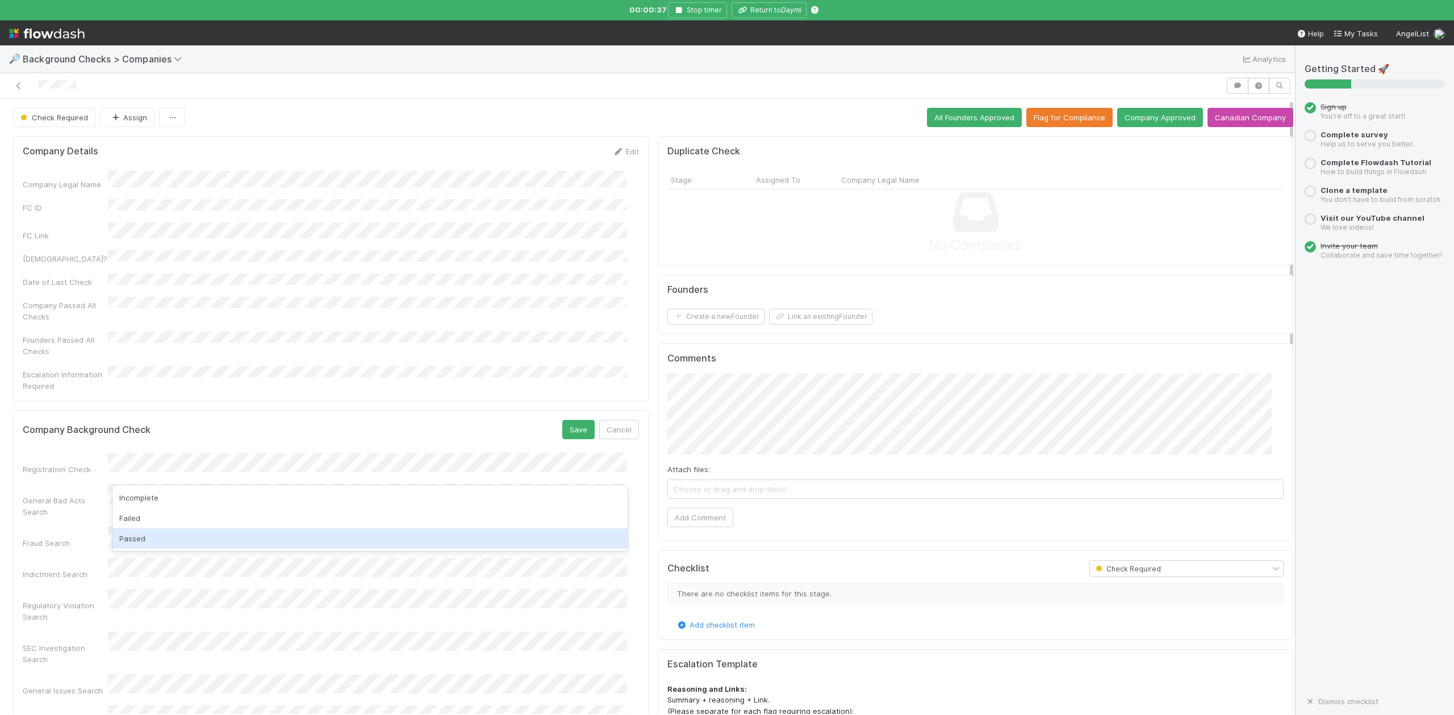
click at [157, 535] on div "Passed" at bounding box center [369, 539] width 514 height 20
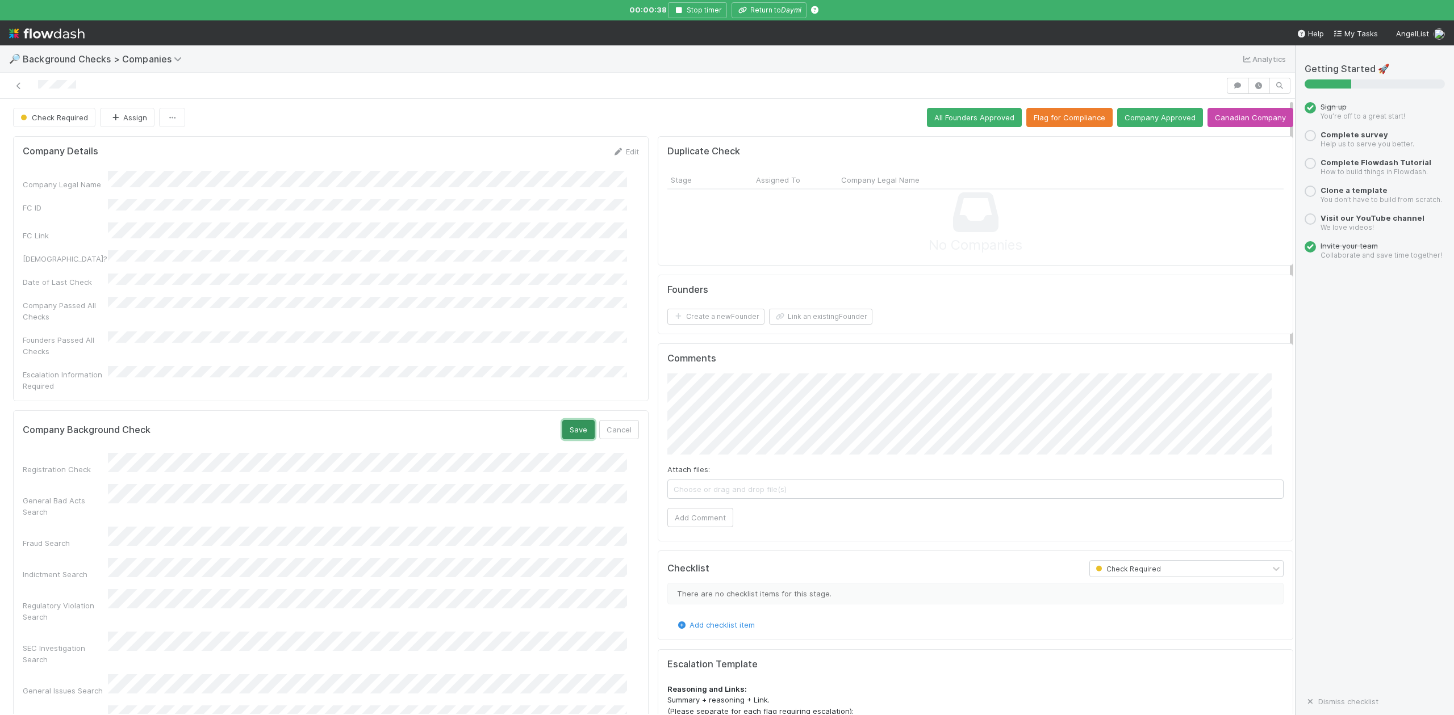
click at [562, 420] on button "Save" at bounding box center [578, 429] width 32 height 19
click at [782, 321] on button "Link an existing Founder" at bounding box center [820, 317] width 103 height 16
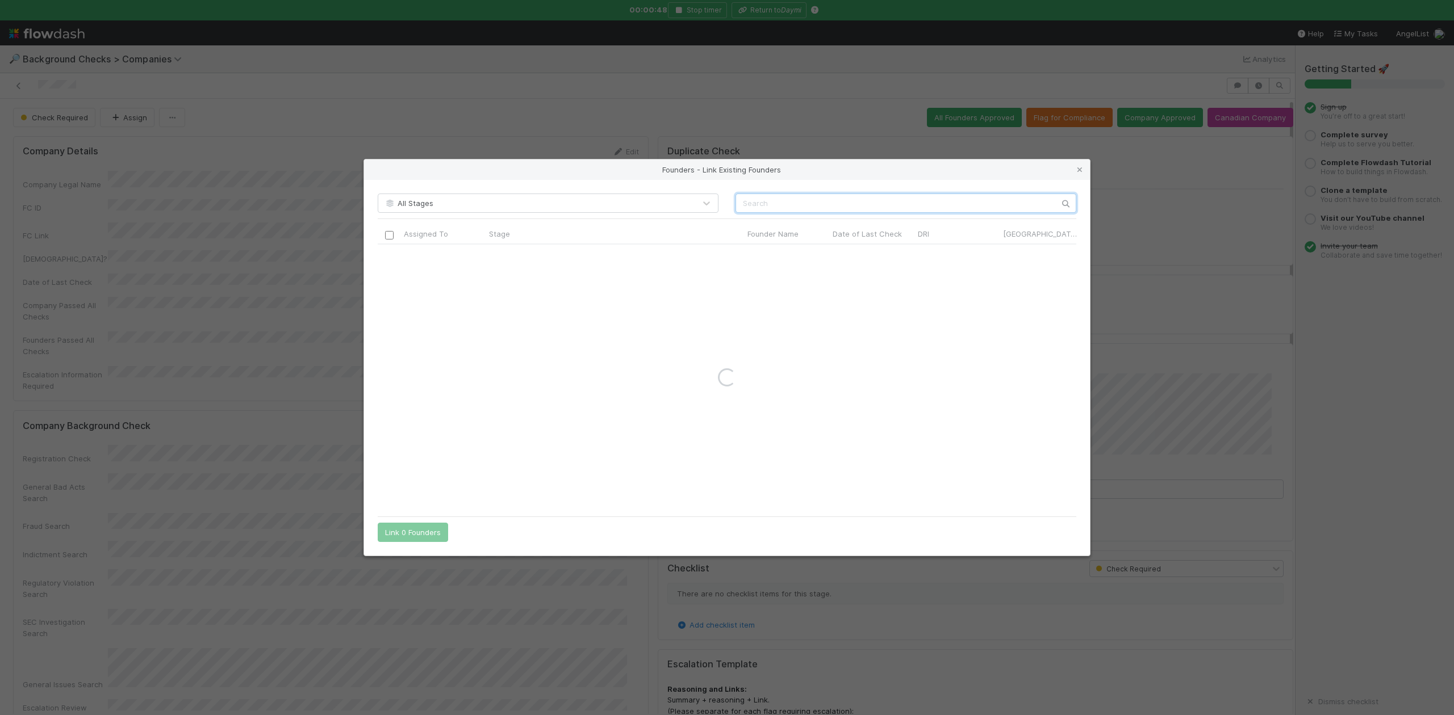
click at [770, 208] on input "text" at bounding box center [905, 203] width 341 height 19
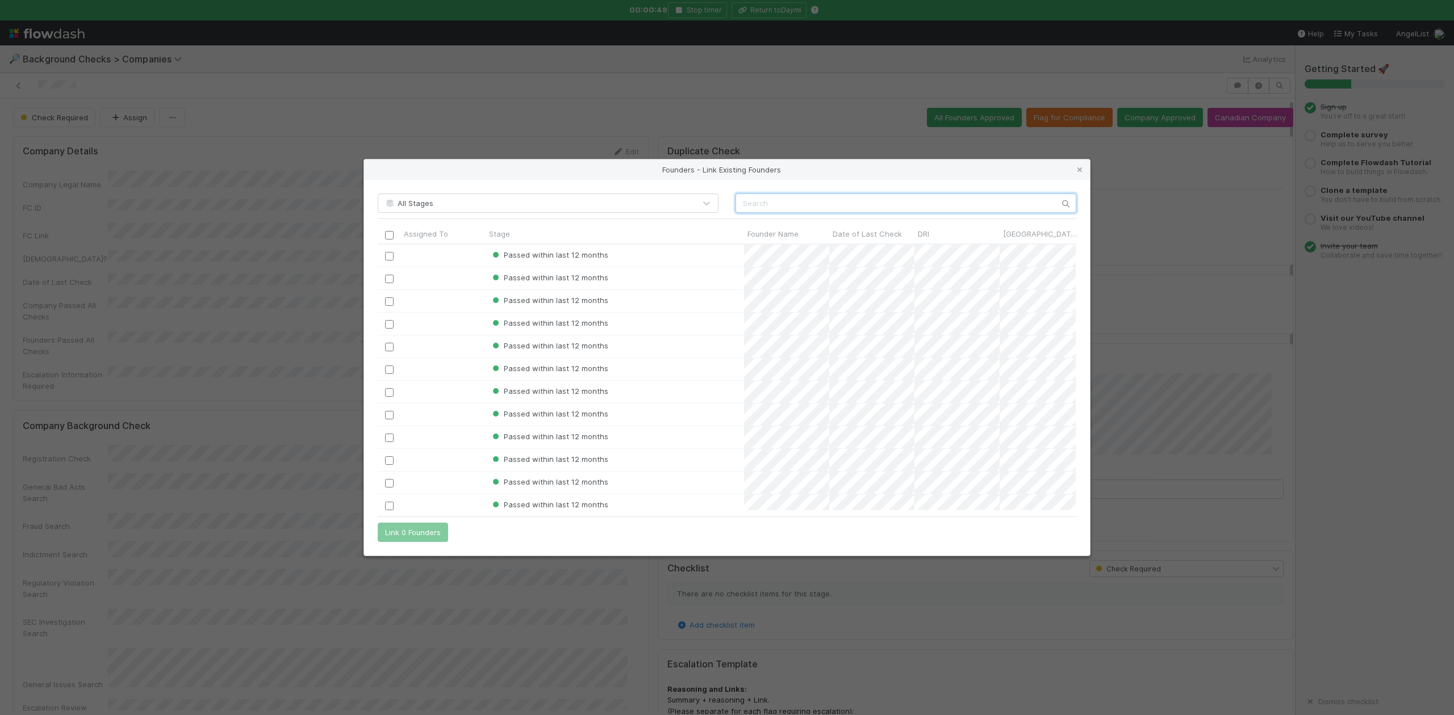
scroll to position [255, 686]
paste input "Noah Yin"
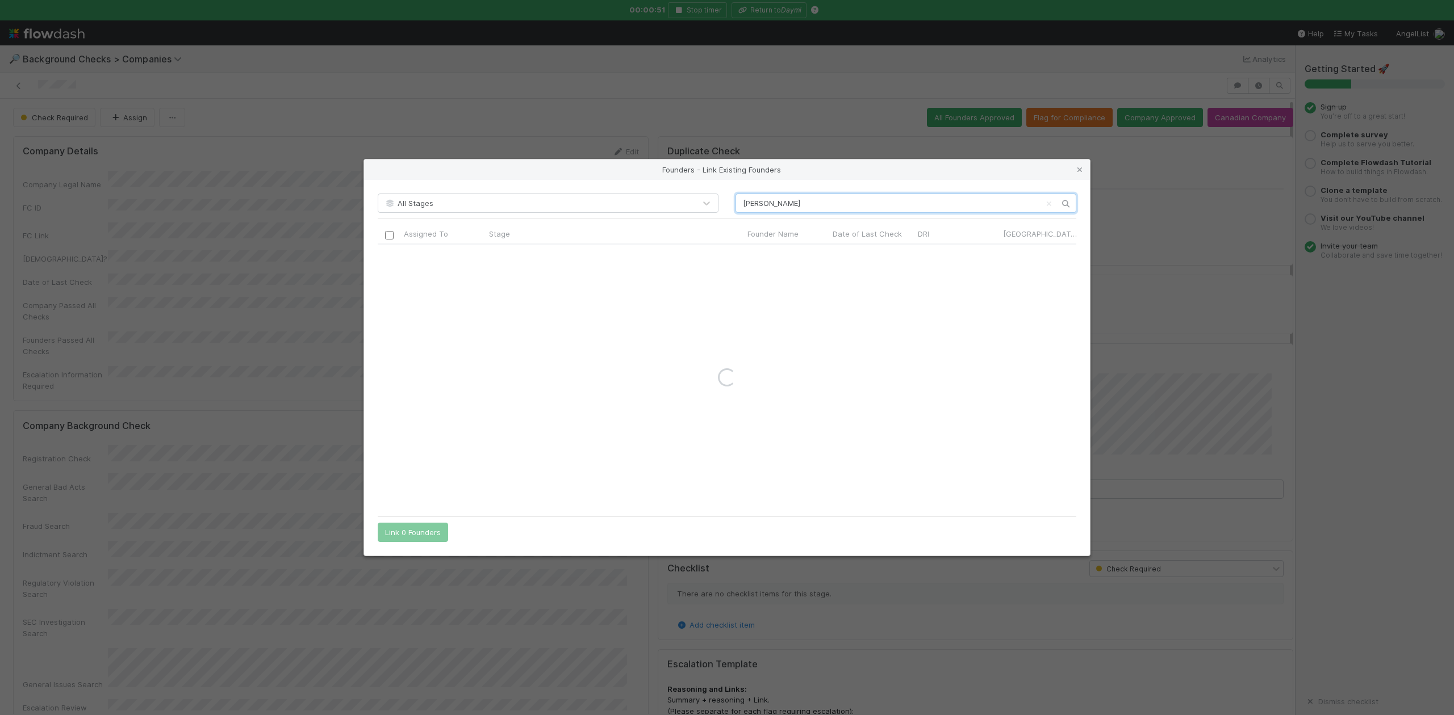
click at [745, 200] on input "Noah Yin" at bounding box center [905, 203] width 341 height 19
type input "Noah Yin"
click at [1080, 169] on icon at bounding box center [1079, 169] width 11 height 7
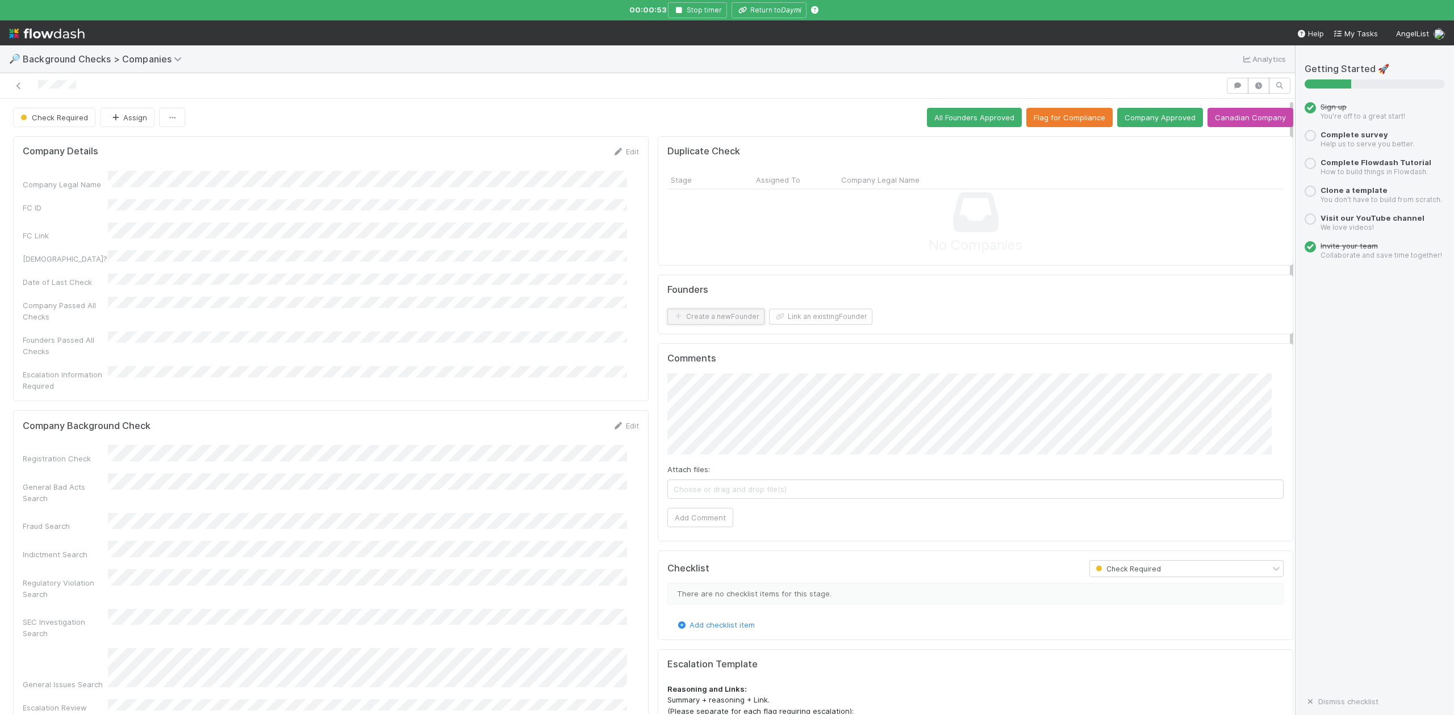
click at [705, 325] on button "Create a new Founder" at bounding box center [715, 317] width 97 height 16
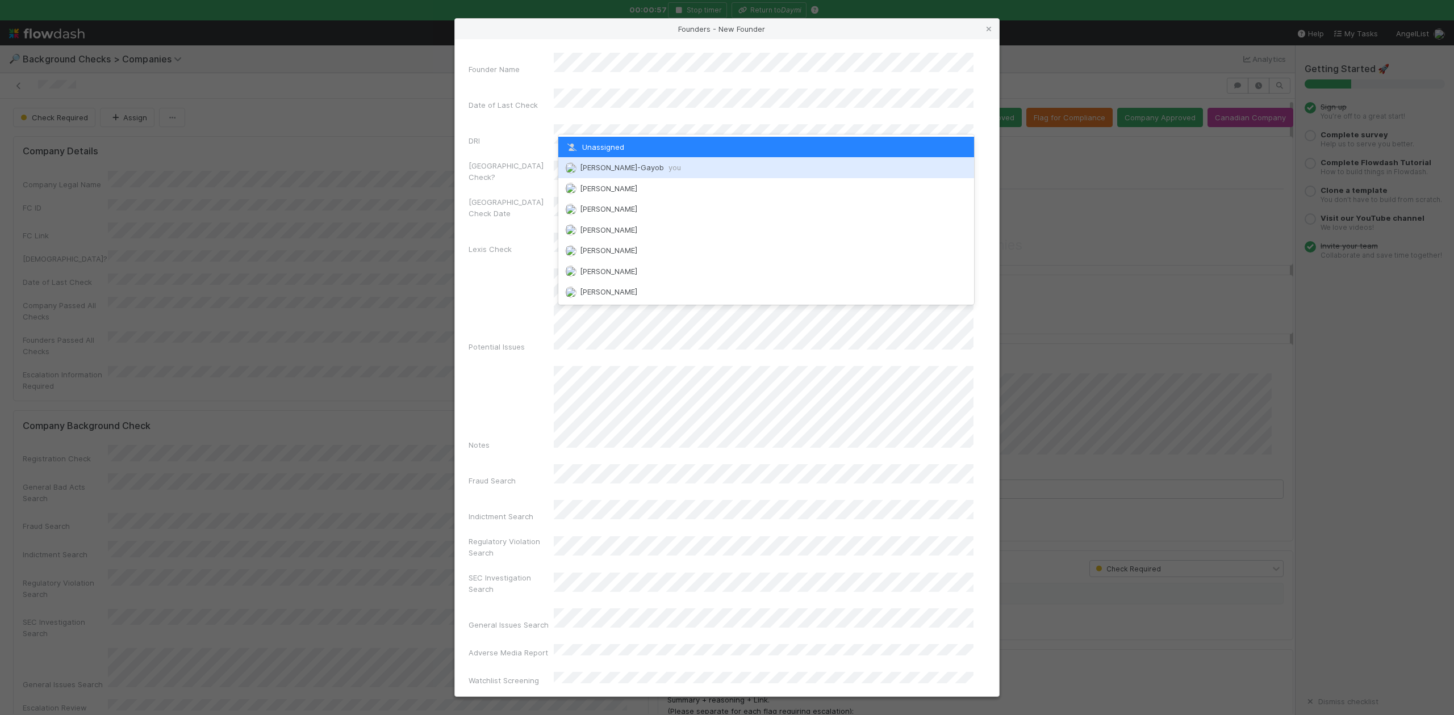
click at [614, 162] on div "Loraine Pati-Gayob you" at bounding box center [765, 167] width 415 height 20
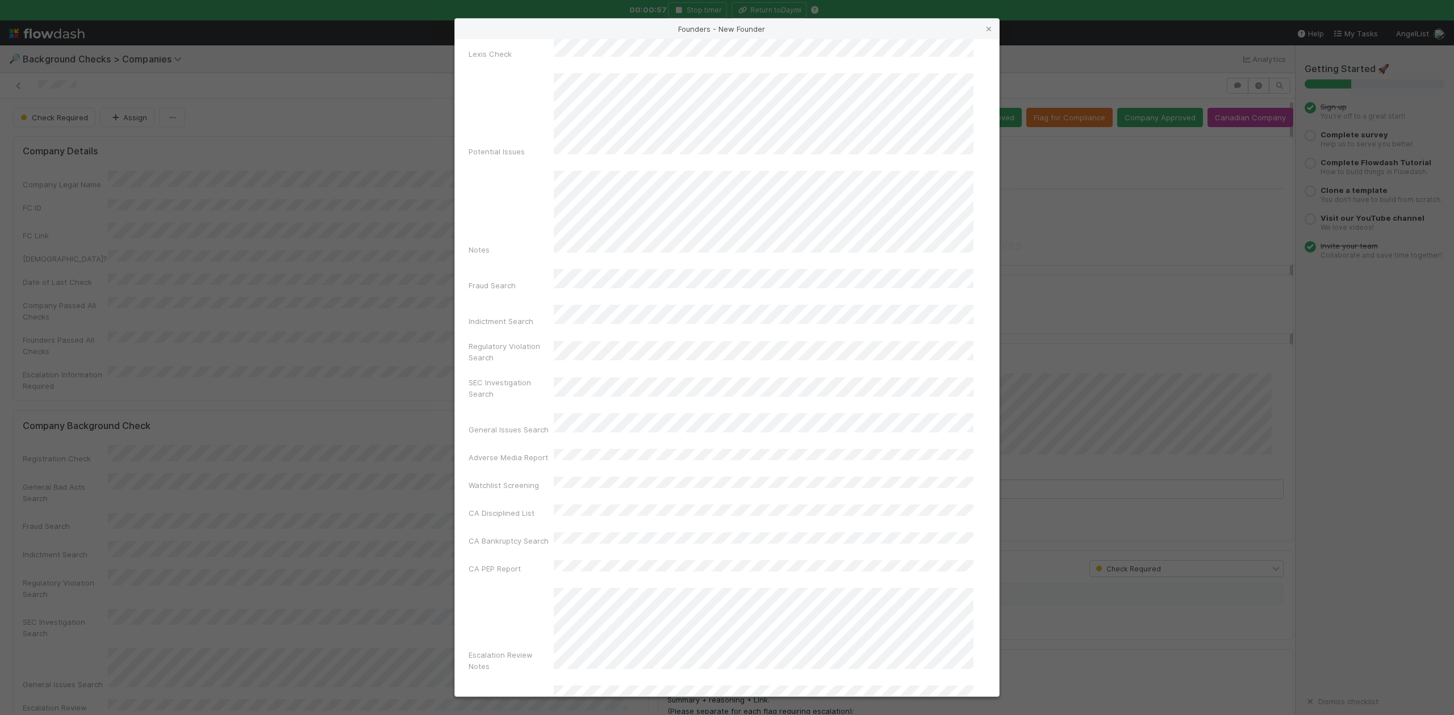
scroll to position [262, 0]
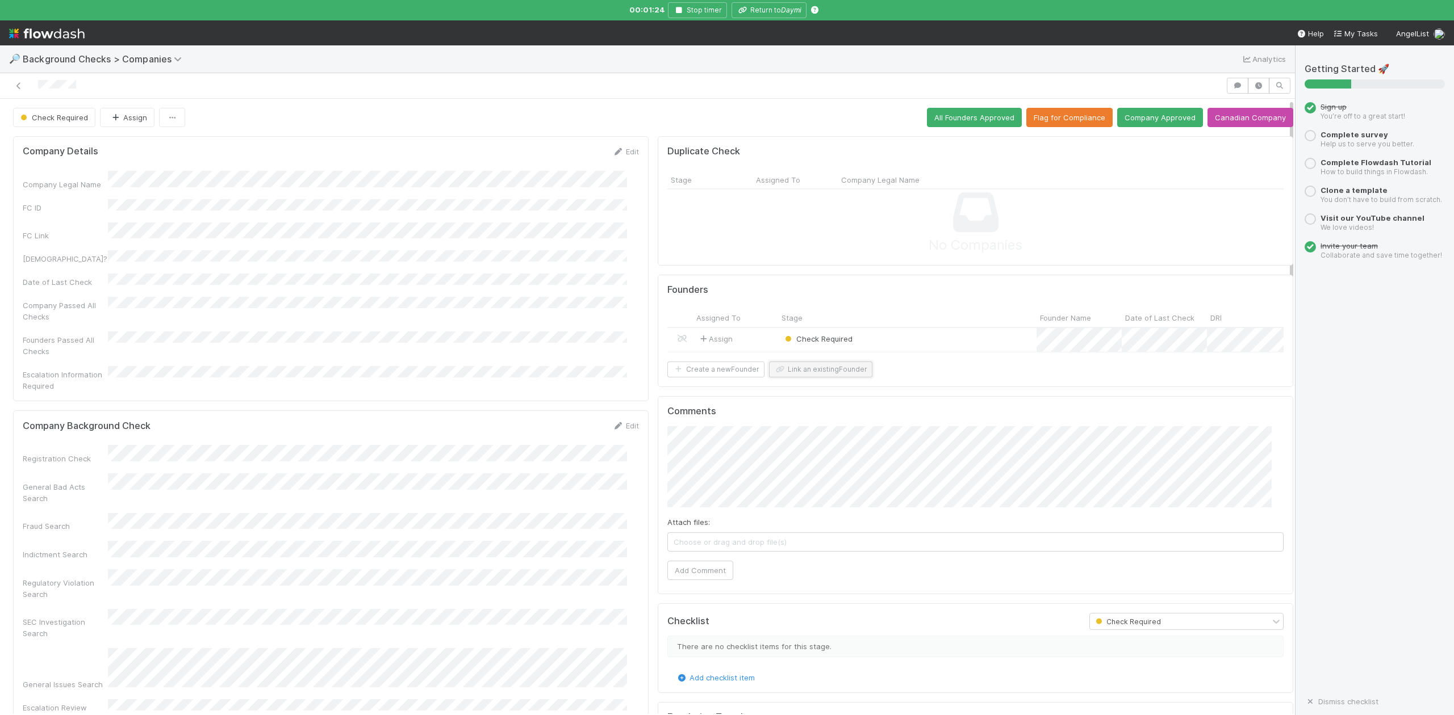
click at [784, 378] on button "Link an existing Founder" at bounding box center [820, 370] width 103 height 16
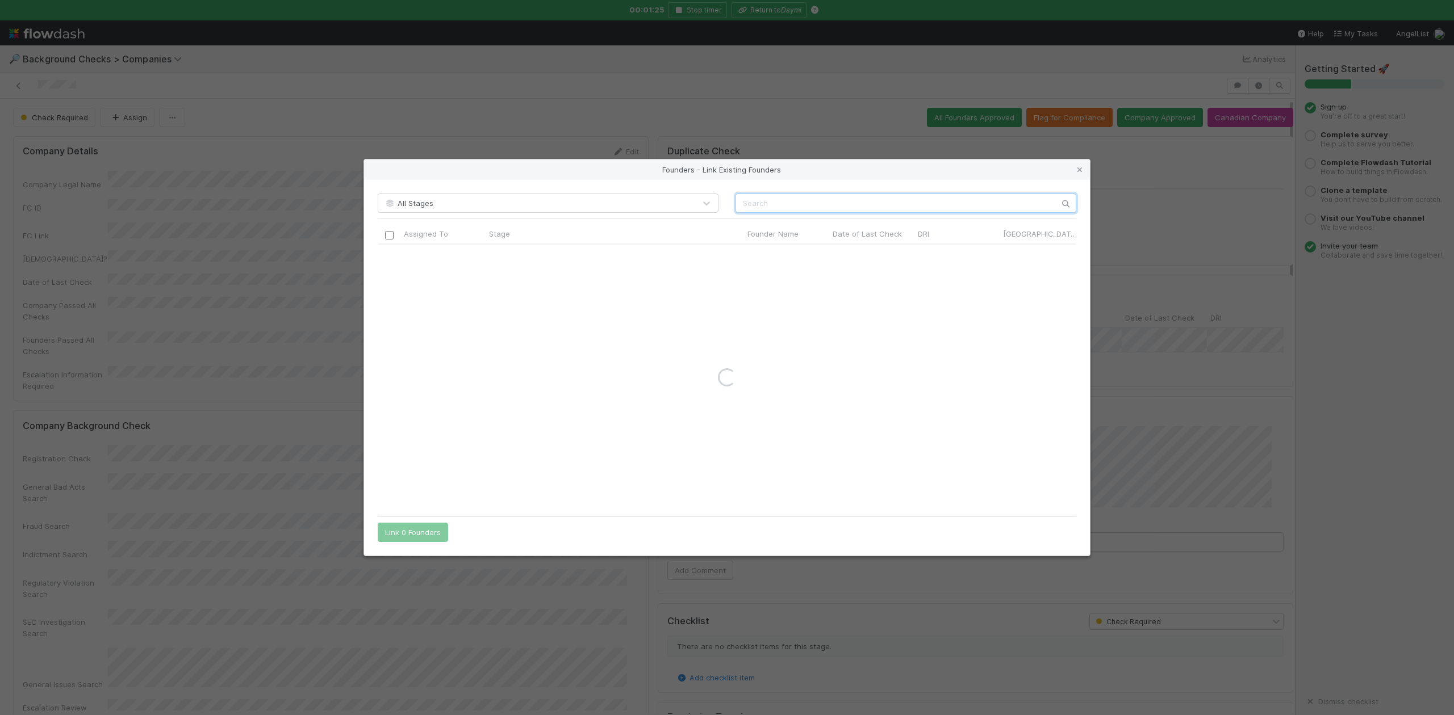
click at [745, 196] on input "text" at bounding box center [905, 203] width 341 height 19
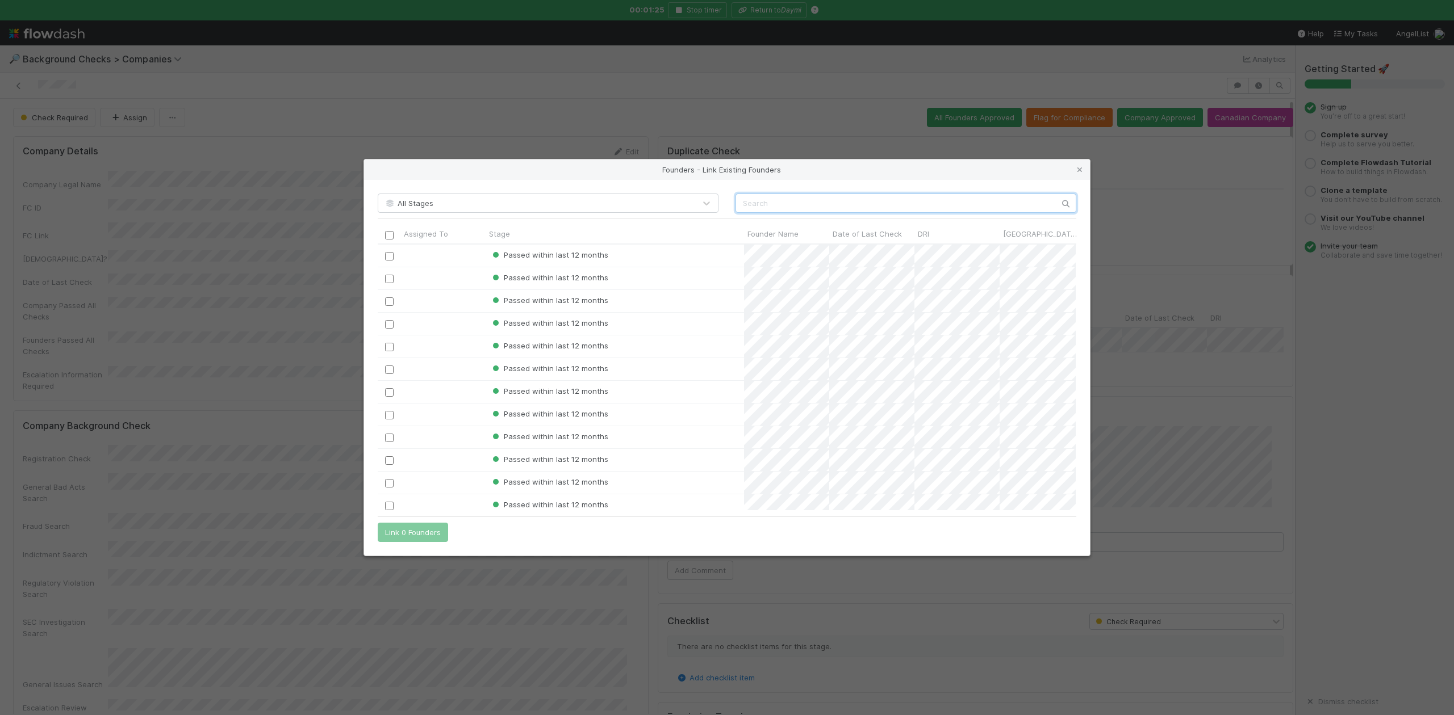
scroll to position [255, 686]
paste input "Aldrin Ong"
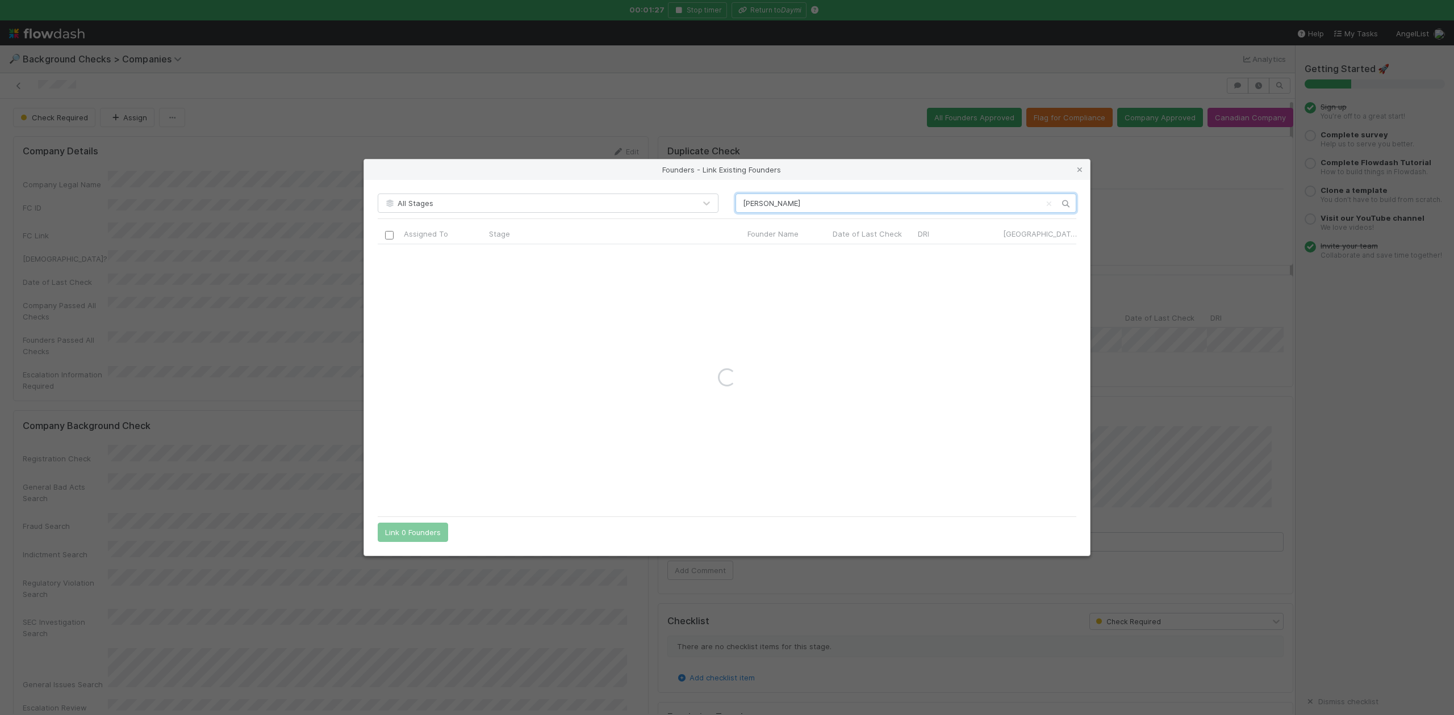
click at [743, 201] on input "Aldrin Ong" at bounding box center [905, 203] width 341 height 19
type input "Aldrin Ong"
click at [1081, 169] on icon at bounding box center [1079, 169] width 11 height 7
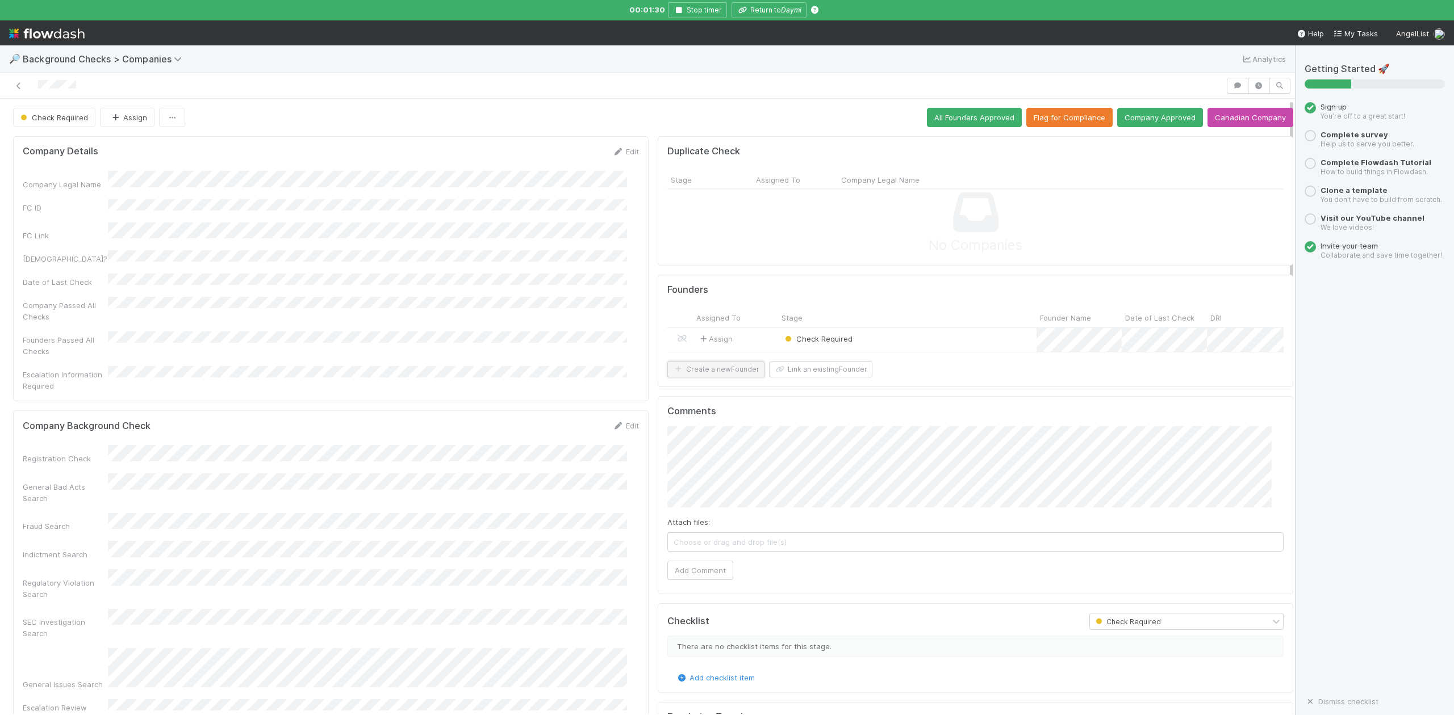
click at [739, 378] on button "Create a new Founder" at bounding box center [715, 370] width 97 height 16
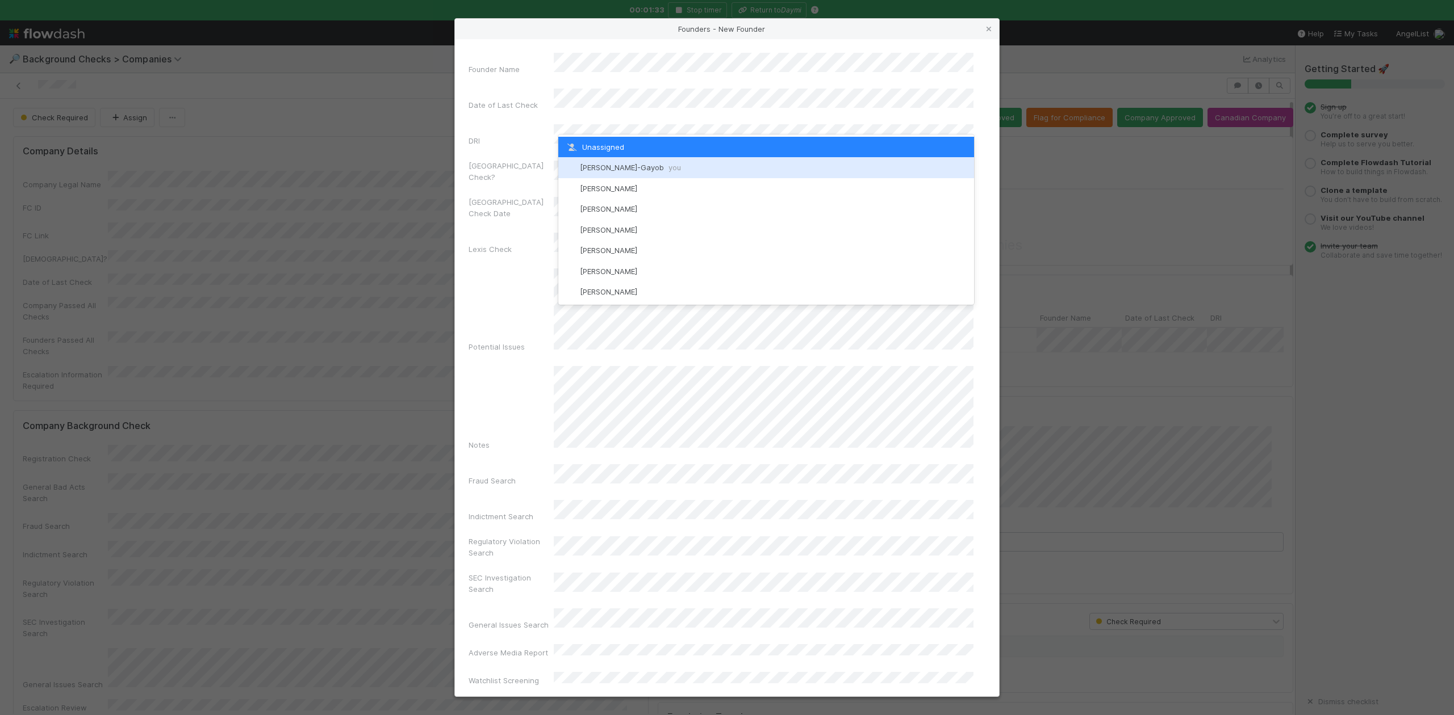
click at [616, 162] on div "Loraine Pati-Gayob you" at bounding box center [765, 167] width 415 height 20
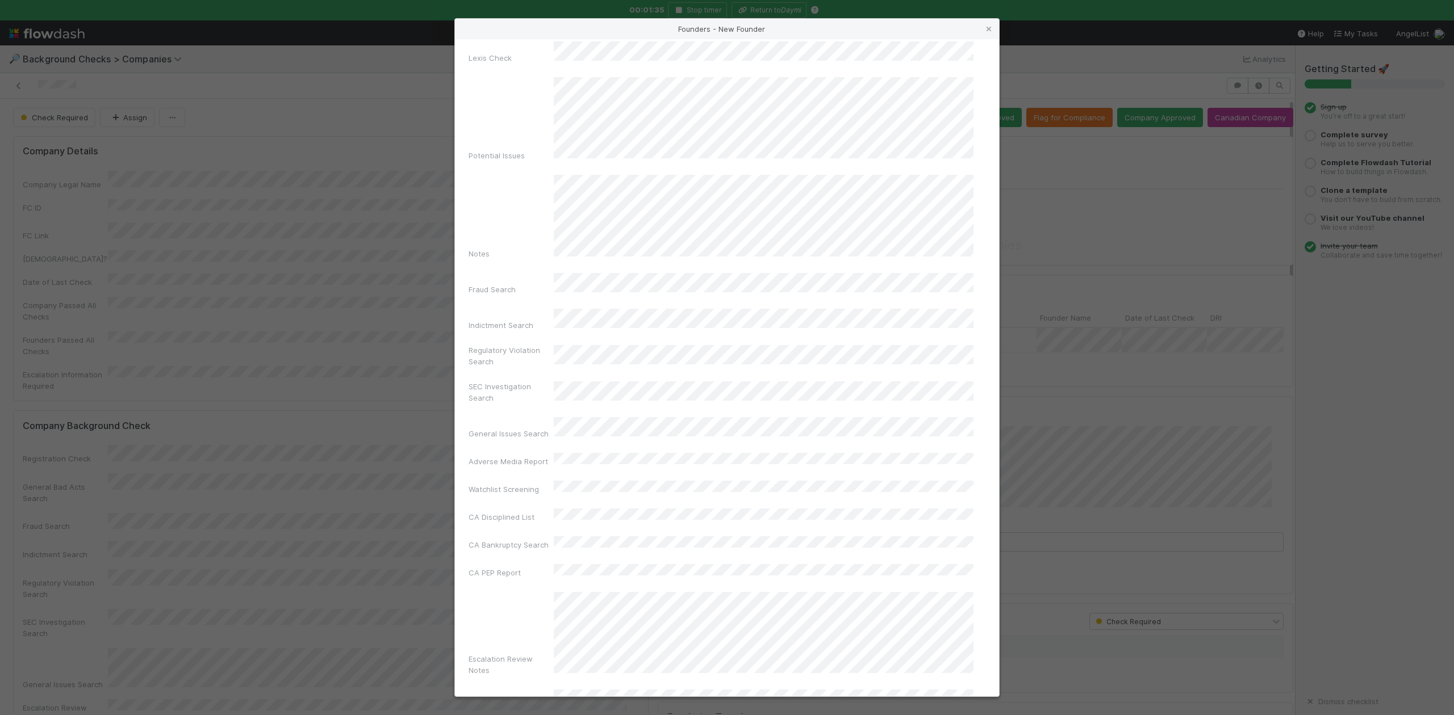
scroll to position [262, 0]
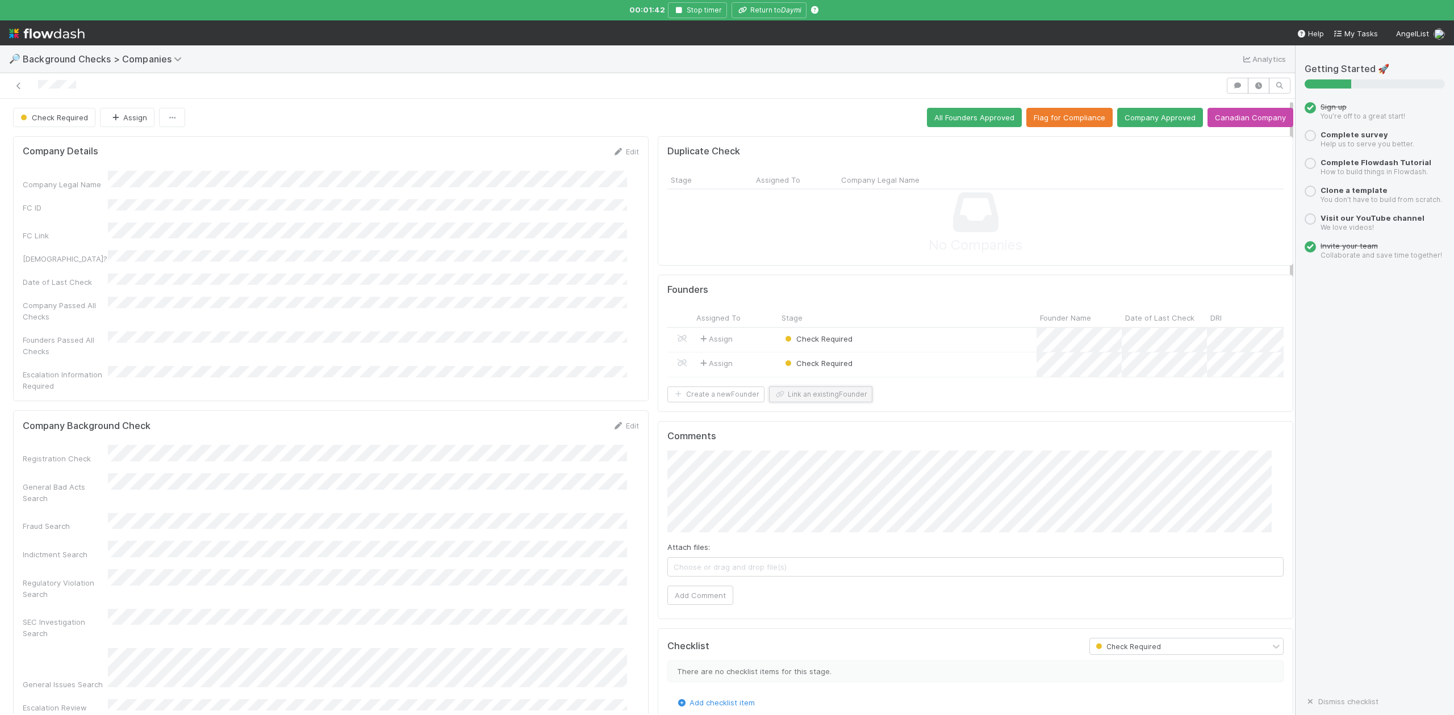
click at [801, 403] on button "Link an existing Founder" at bounding box center [820, 395] width 103 height 16
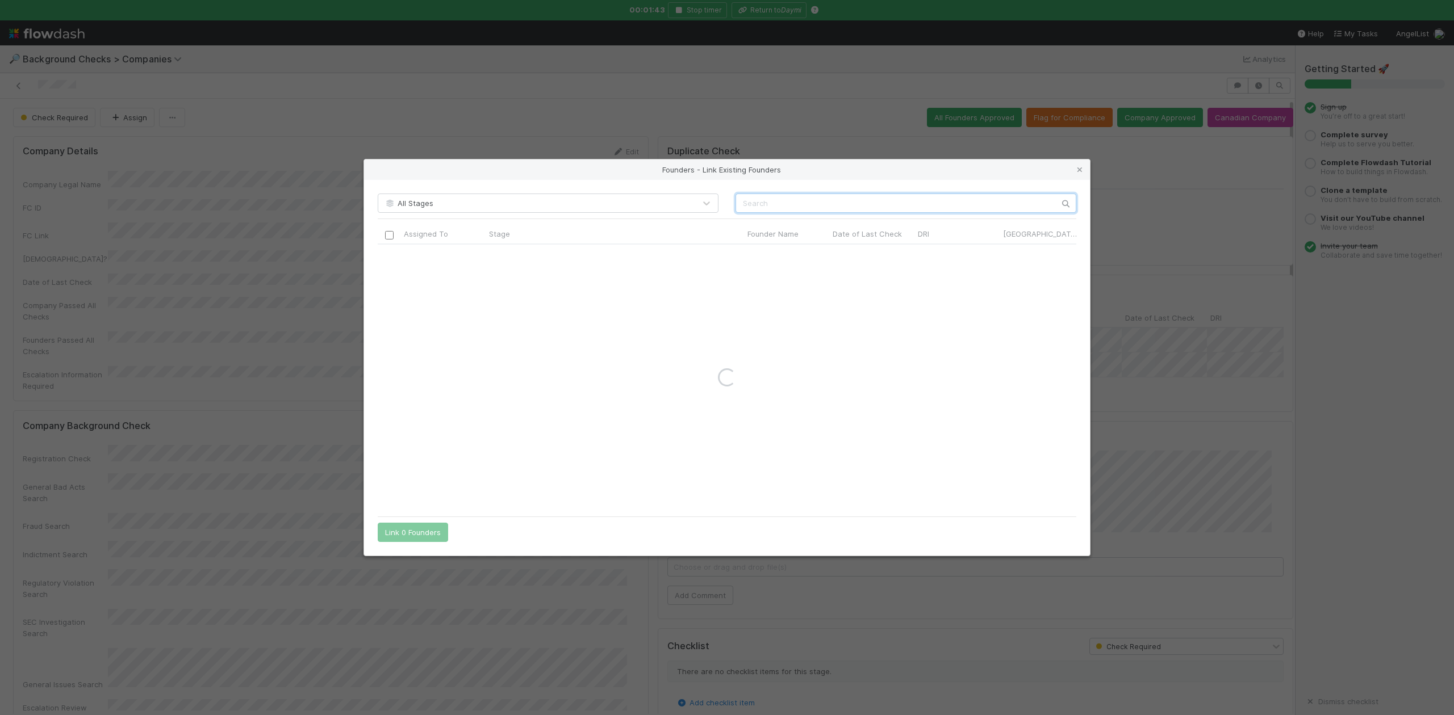
click at [788, 200] on input "text" at bounding box center [905, 203] width 341 height 19
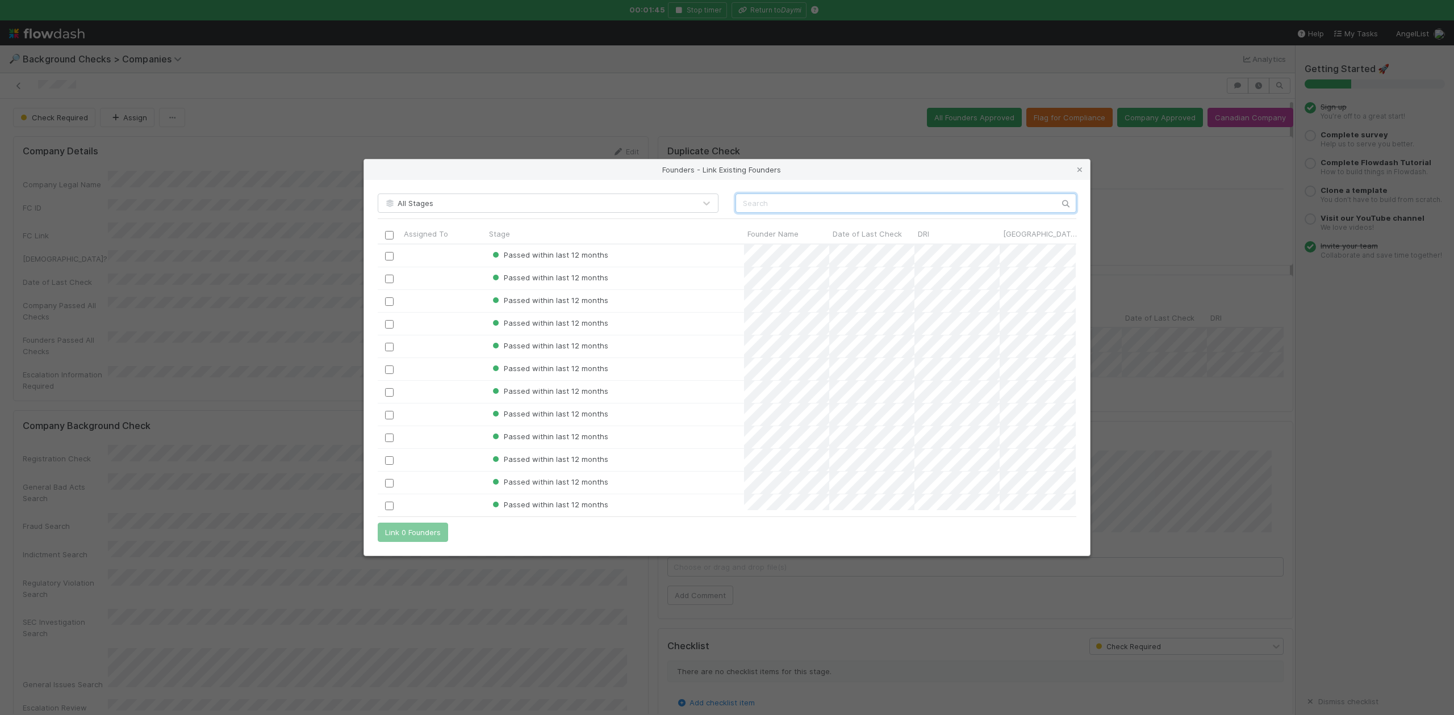
scroll to position [255, 686]
paste input "Jeffrey Yum"
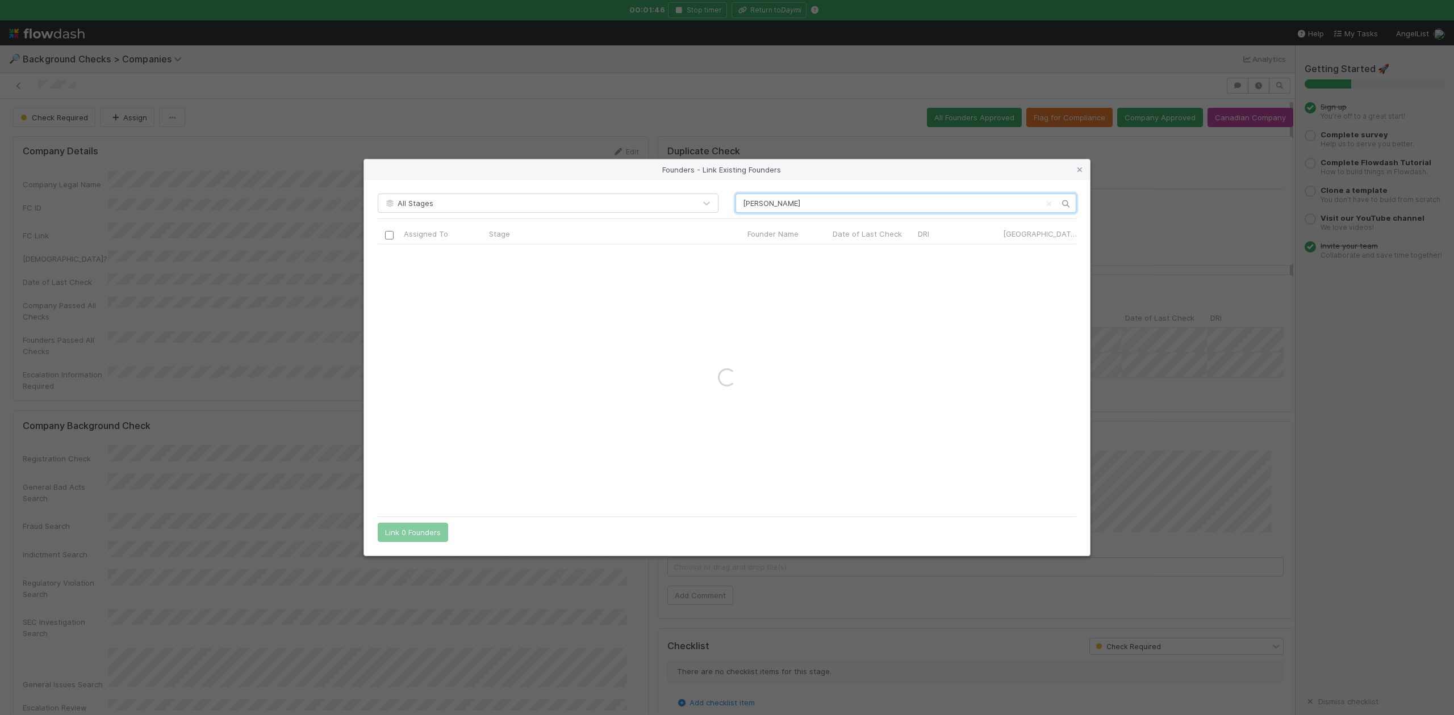
click at [740, 208] on input "Jeffrey Yum" at bounding box center [905, 203] width 341 height 19
click at [832, 196] on input "Jeffrey Yum" at bounding box center [905, 203] width 341 height 19
type input "Jeffrey Yum"
click at [1080, 166] on icon at bounding box center [1079, 169] width 11 height 7
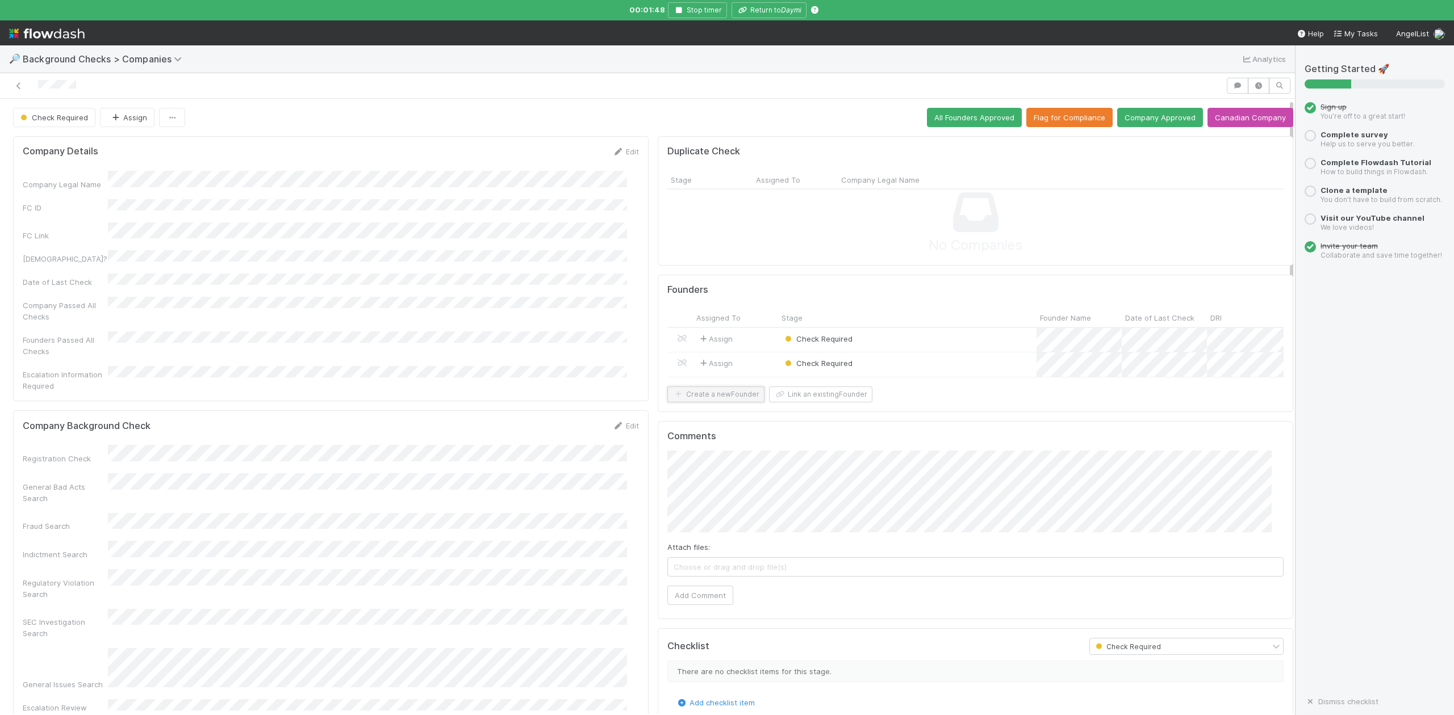
click at [701, 403] on button "Create a new Founder" at bounding box center [715, 395] width 97 height 16
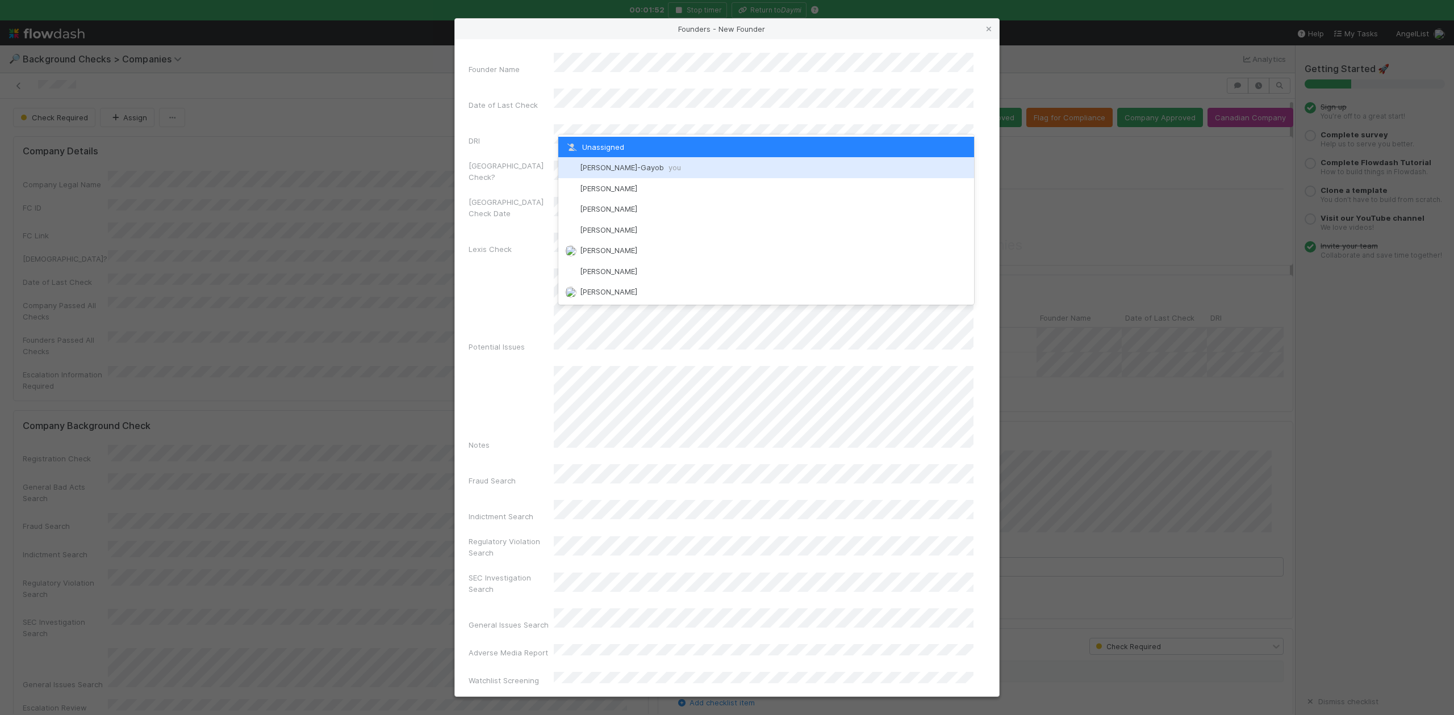
click at [611, 166] on span "Loraine Pati-Gayob you" at bounding box center [630, 167] width 101 height 9
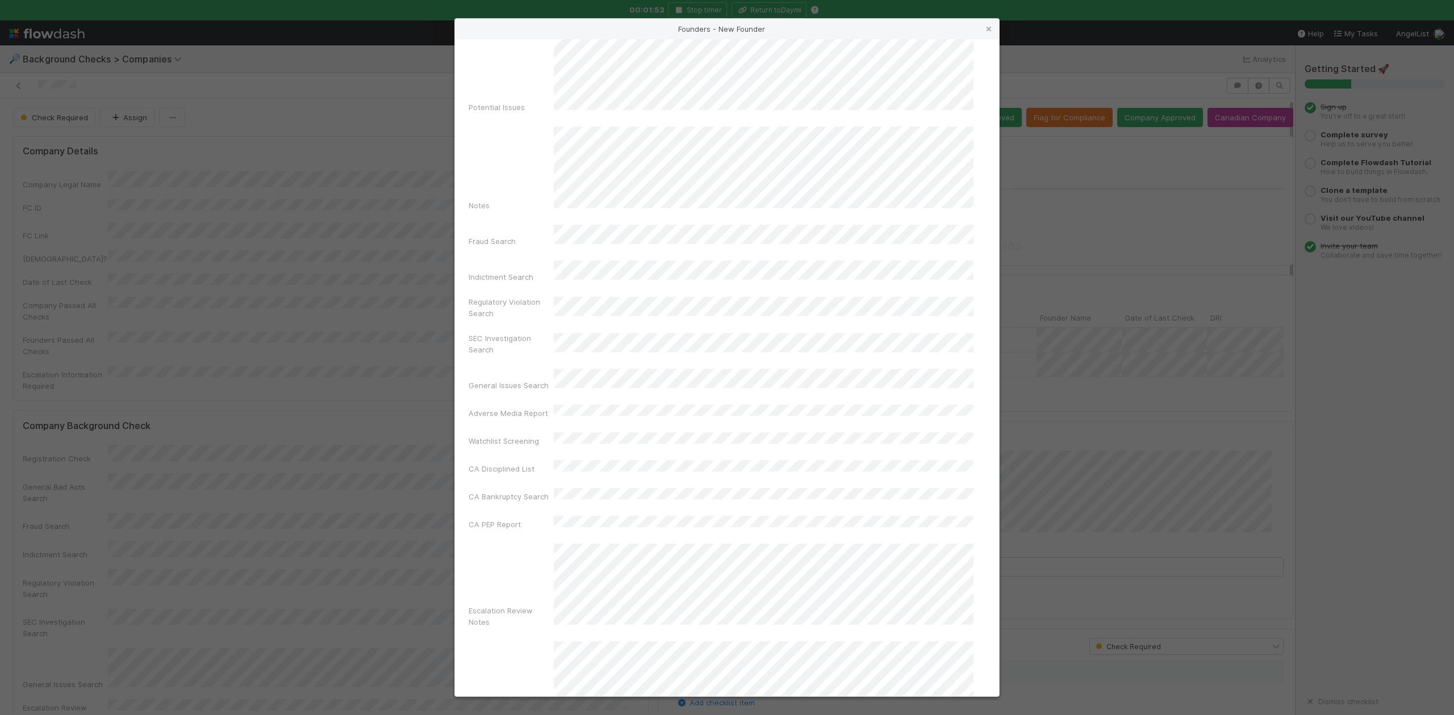
scroll to position [262, 0]
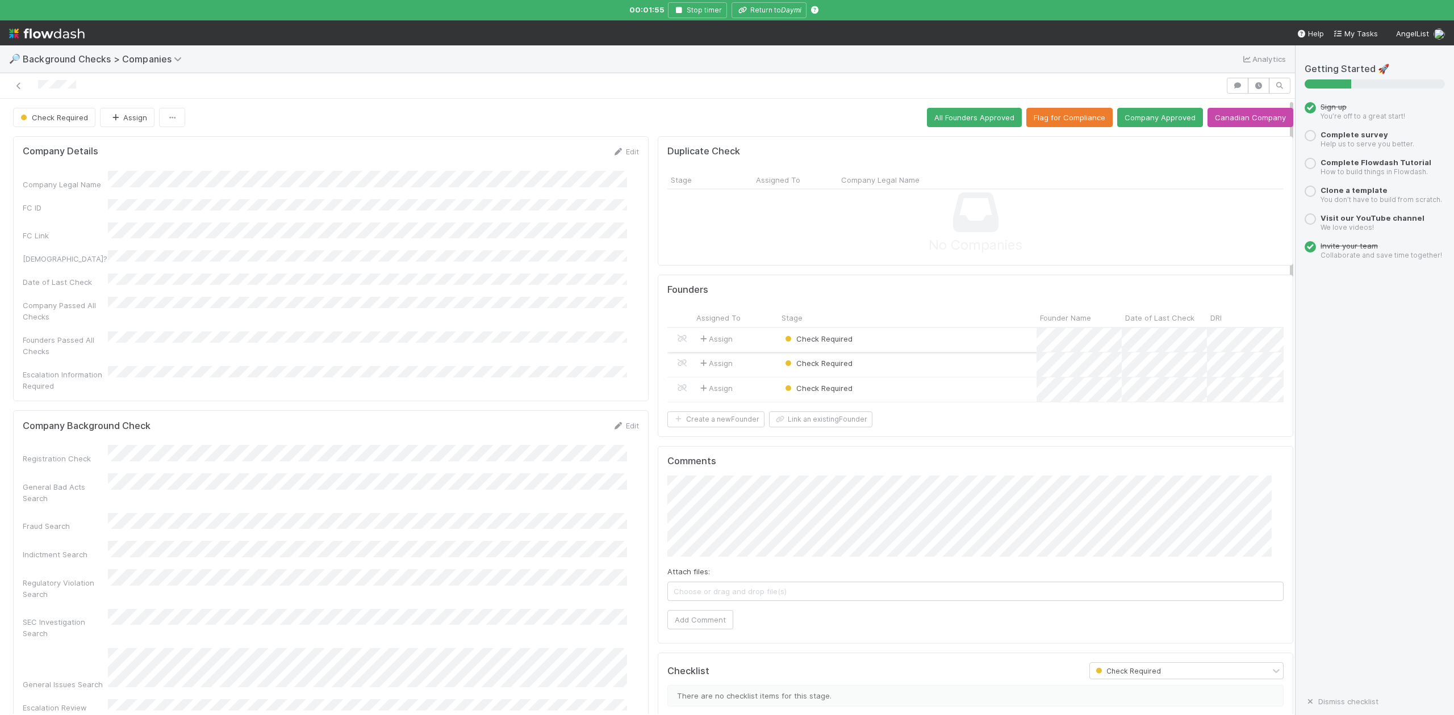
click at [894, 345] on div "Check Required" at bounding box center [907, 340] width 258 height 24
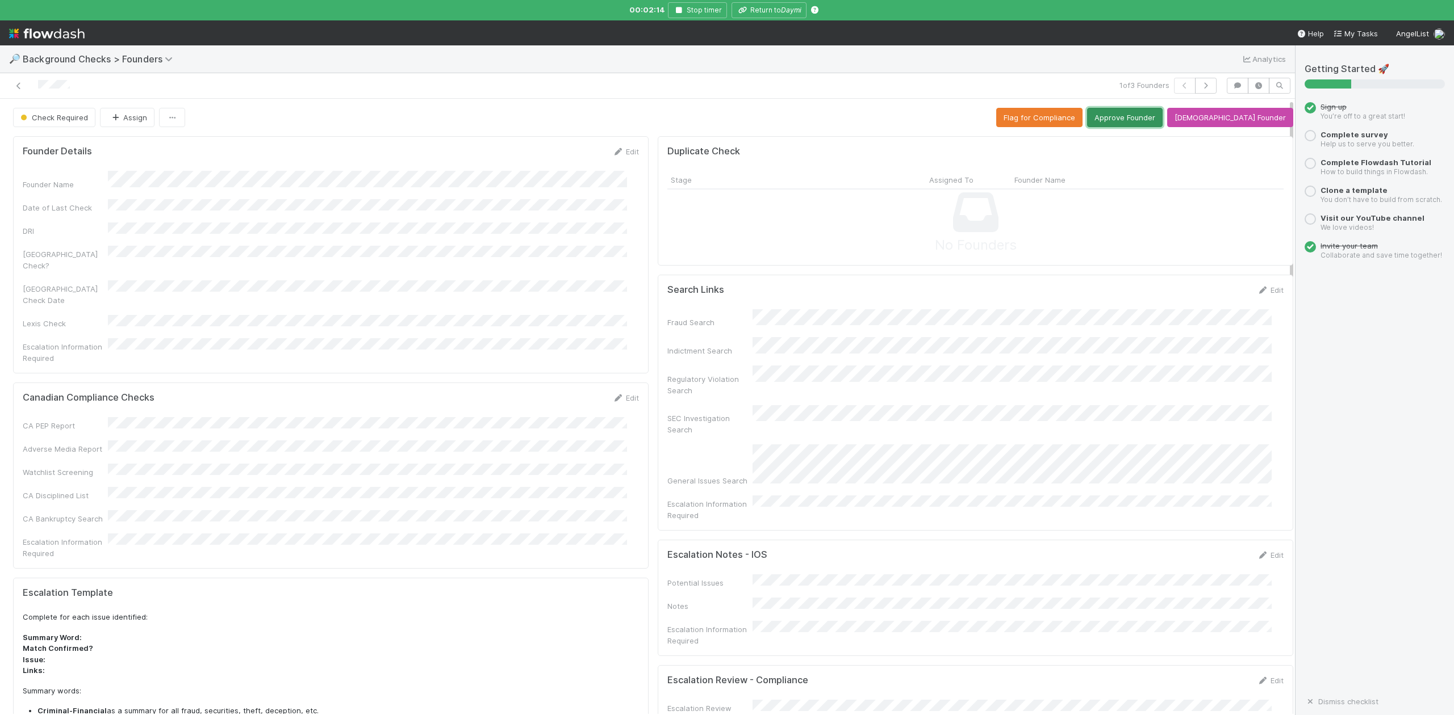
click at [1157, 120] on button "Approve Founder" at bounding box center [1125, 117] width 76 height 19
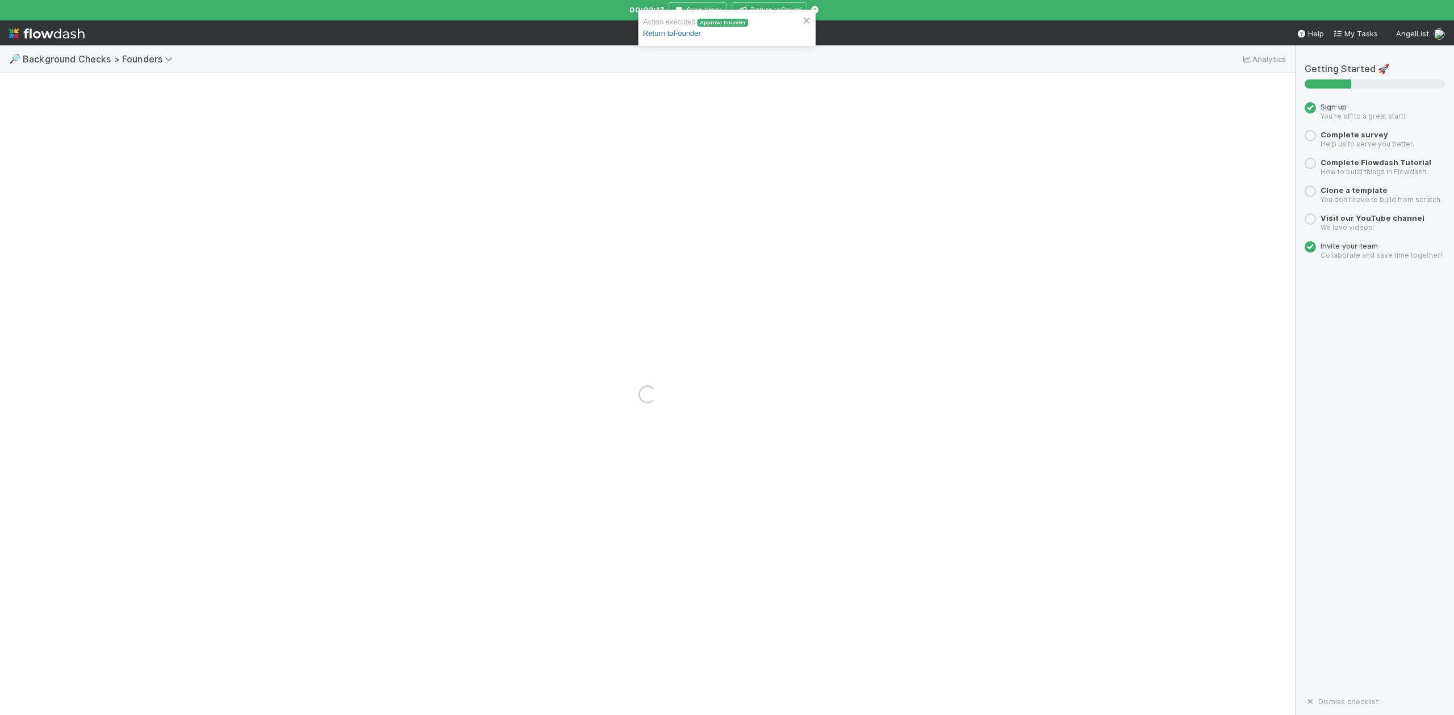
click at [691, 35] on link "Return to Founder" at bounding box center [672, 33] width 58 height 9
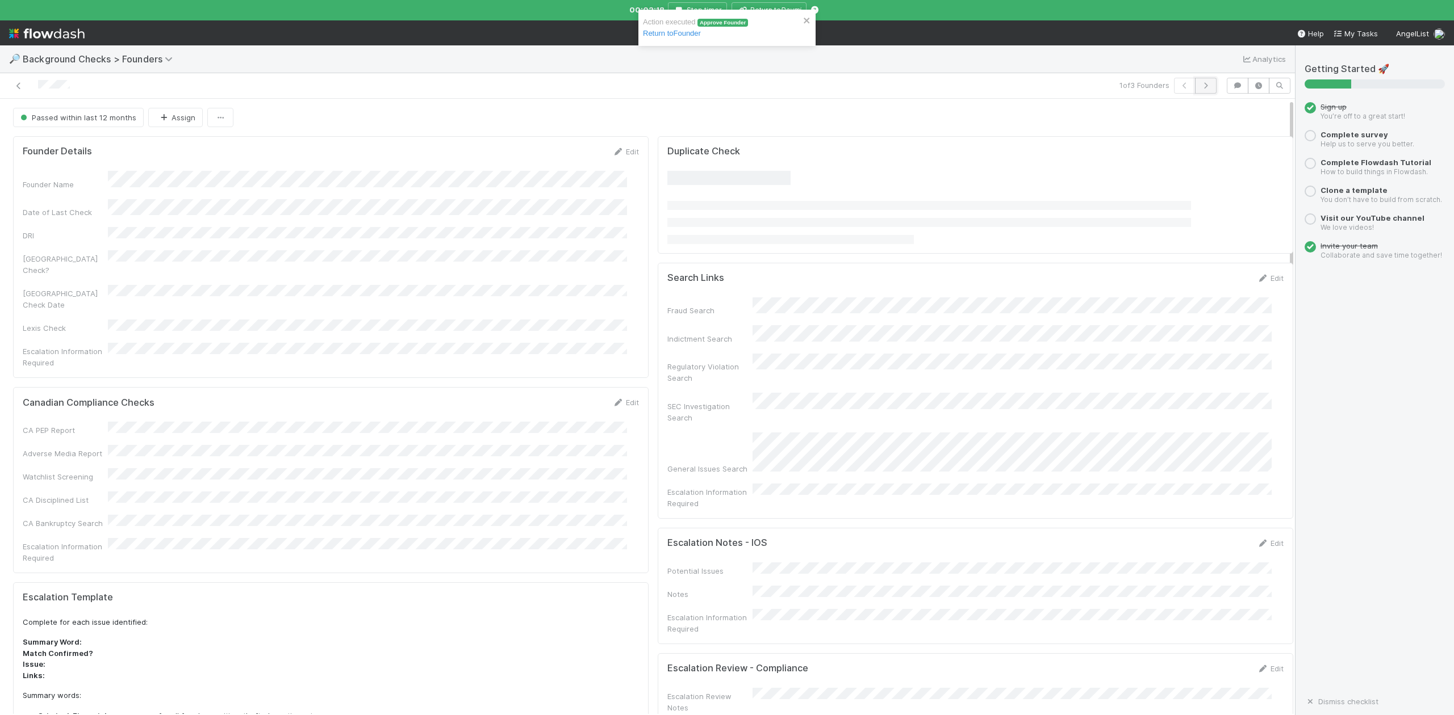
click at [1196, 82] on button "button" at bounding box center [1206, 86] width 22 height 16
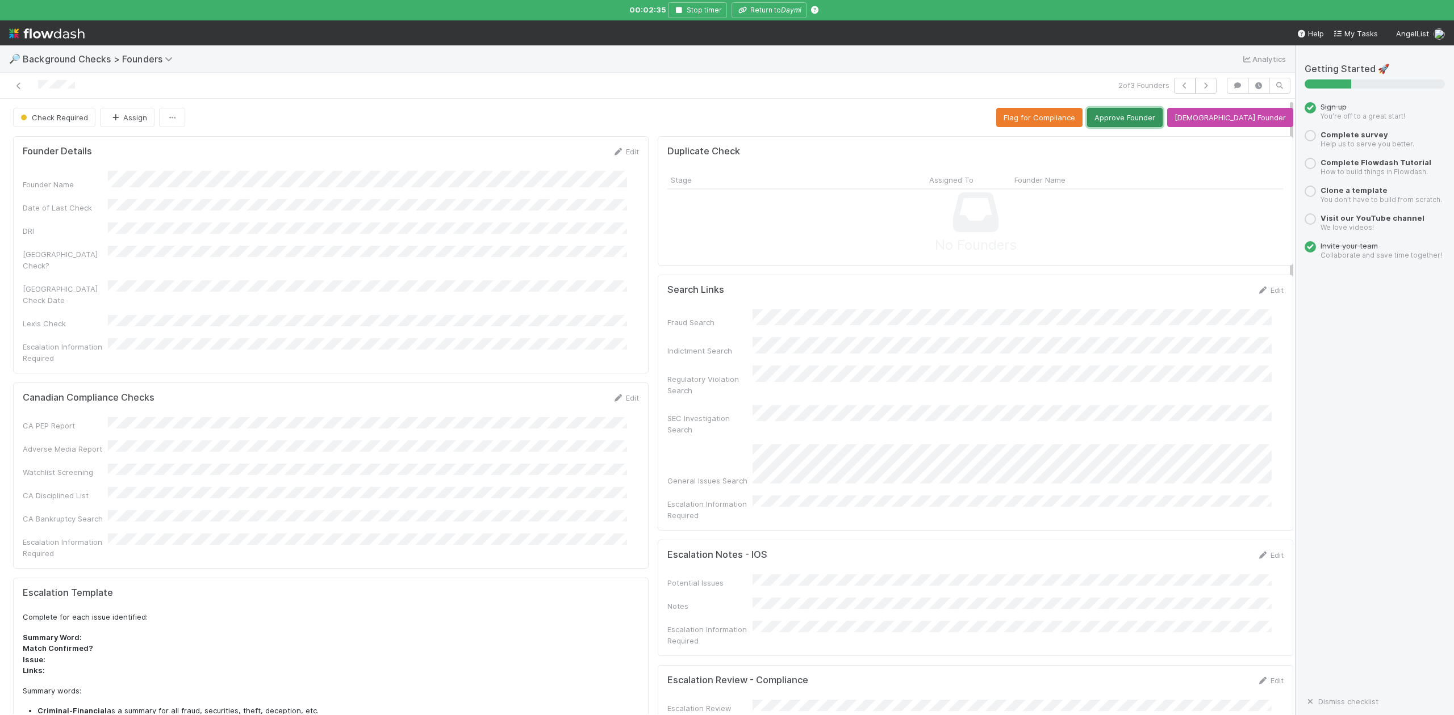
click at [1150, 117] on button "Approve Founder" at bounding box center [1125, 117] width 76 height 19
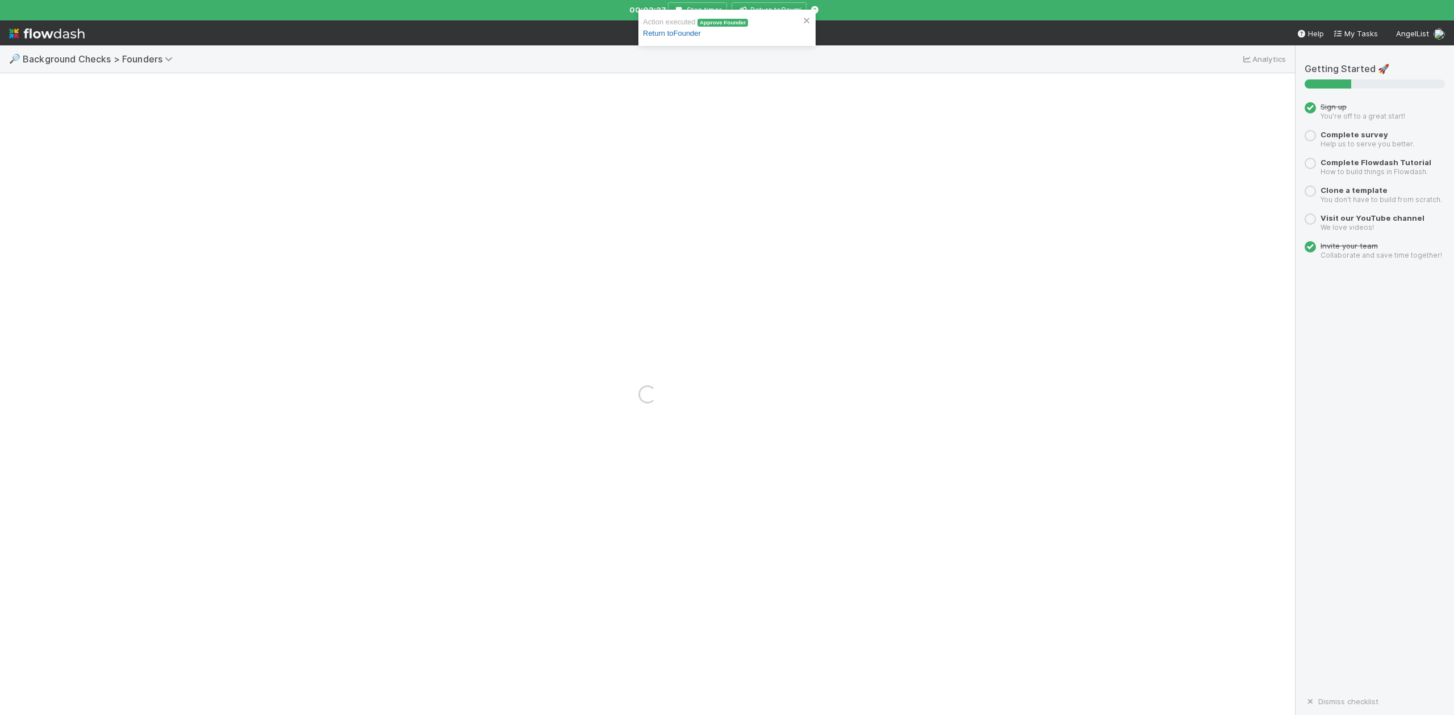
click at [673, 32] on link "Return to Founder" at bounding box center [672, 33] width 58 height 9
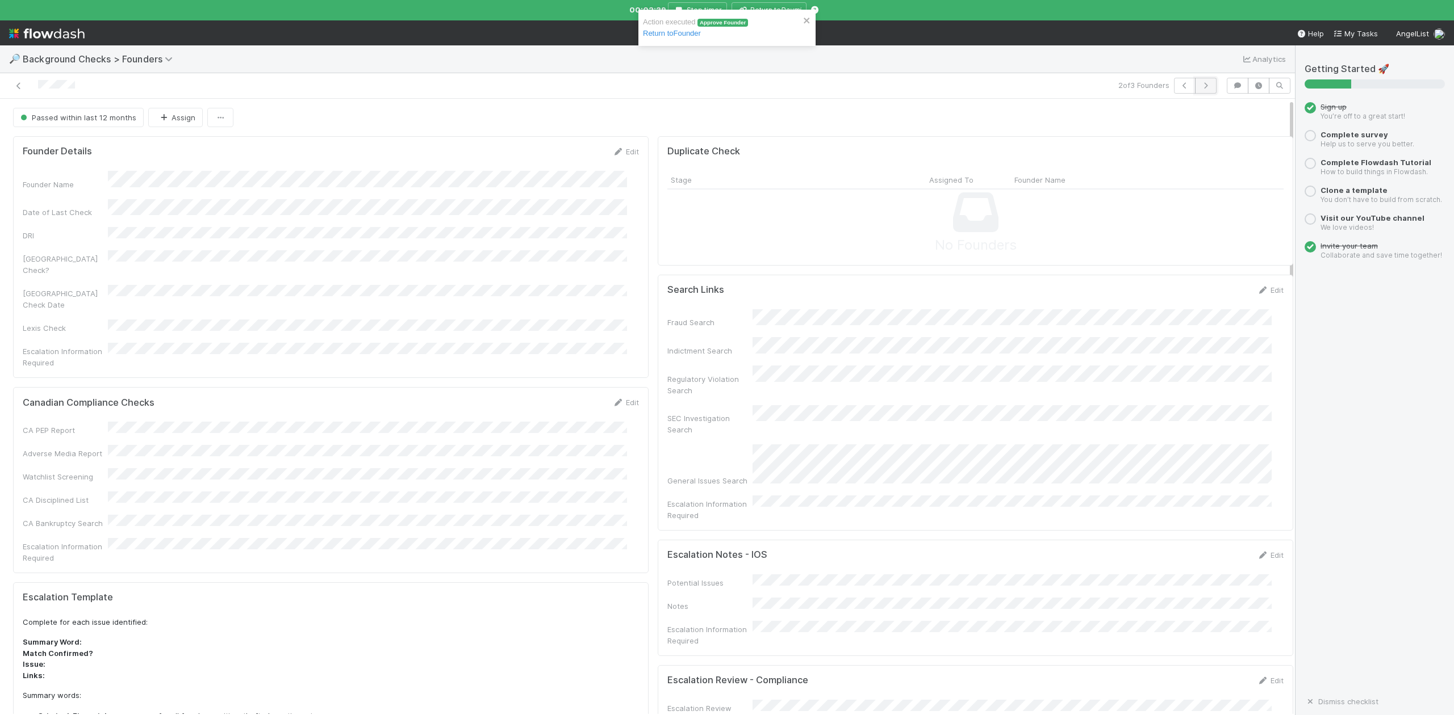
click at [1195, 82] on button "button" at bounding box center [1206, 86] width 22 height 16
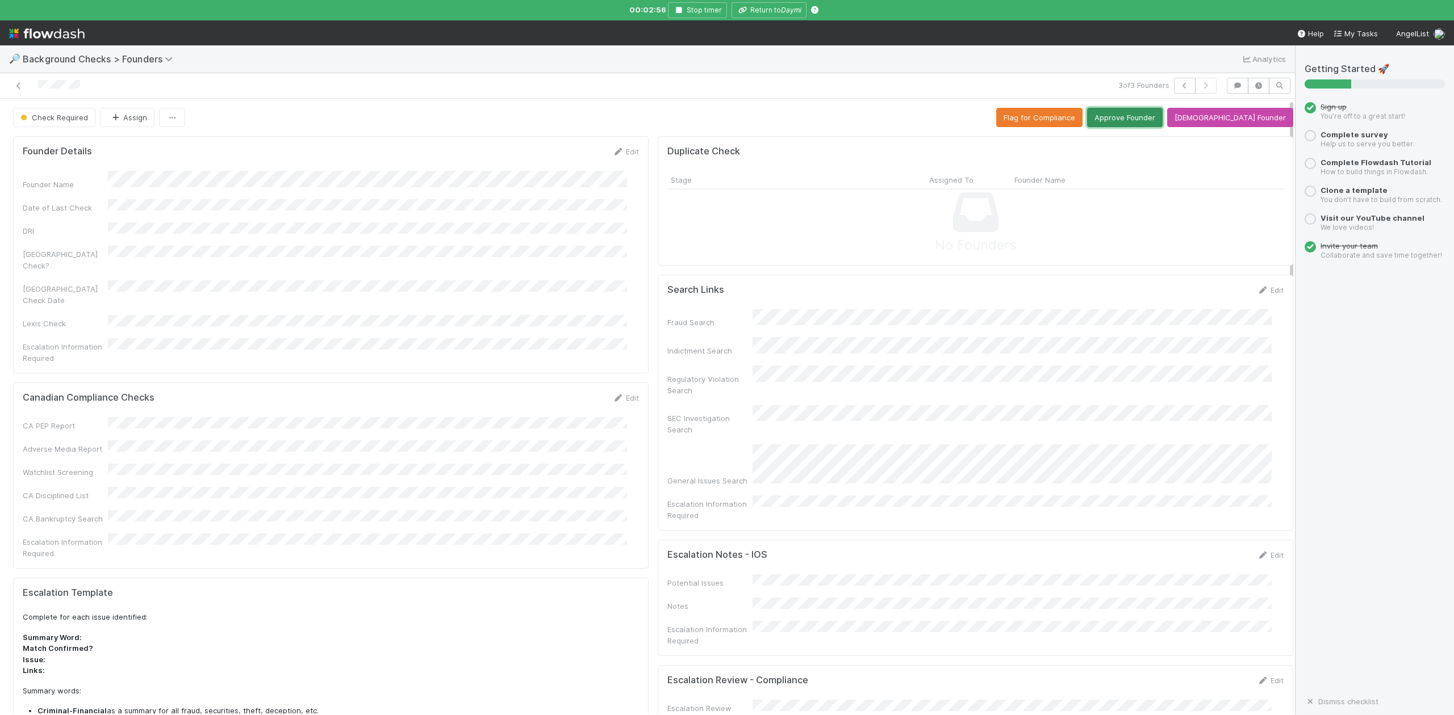
click at [1149, 118] on button "Approve Founder" at bounding box center [1125, 117] width 76 height 19
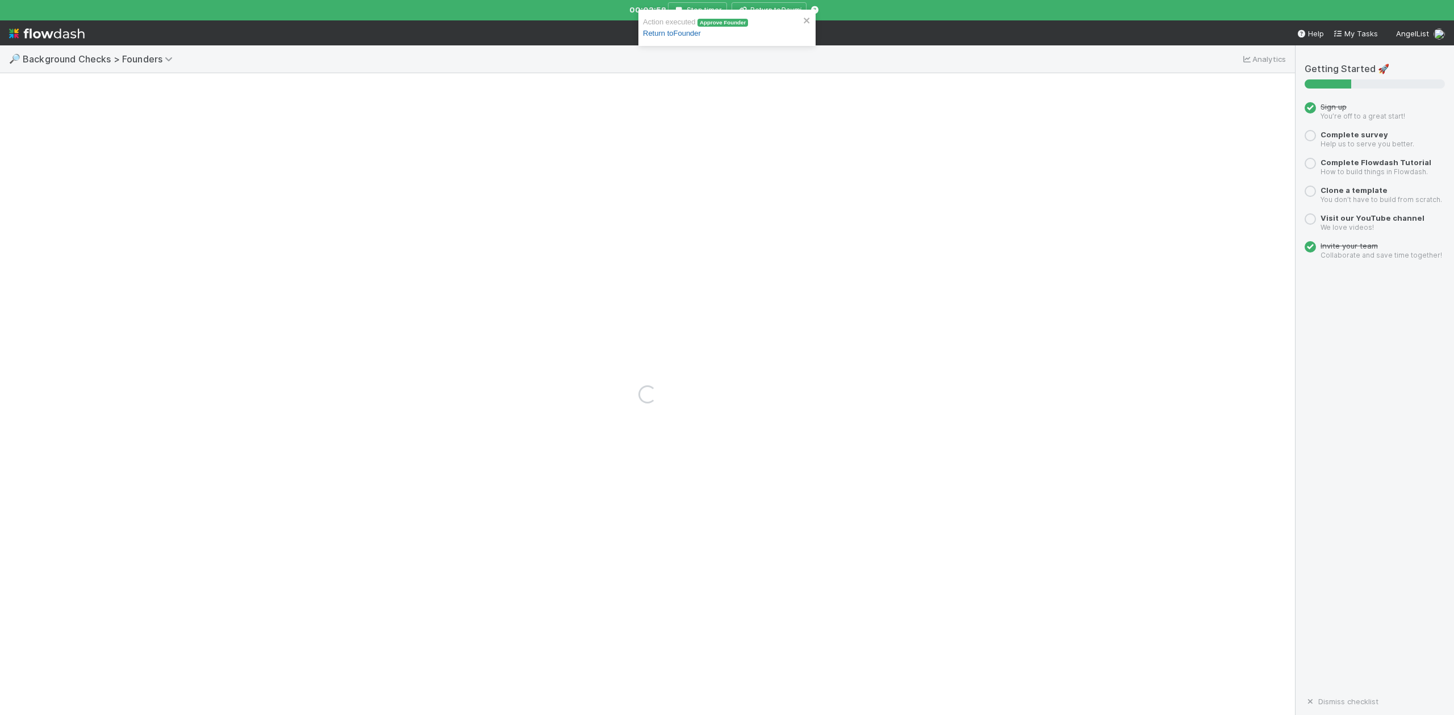
click at [686, 33] on link "Return to Founder" at bounding box center [672, 33] width 58 height 9
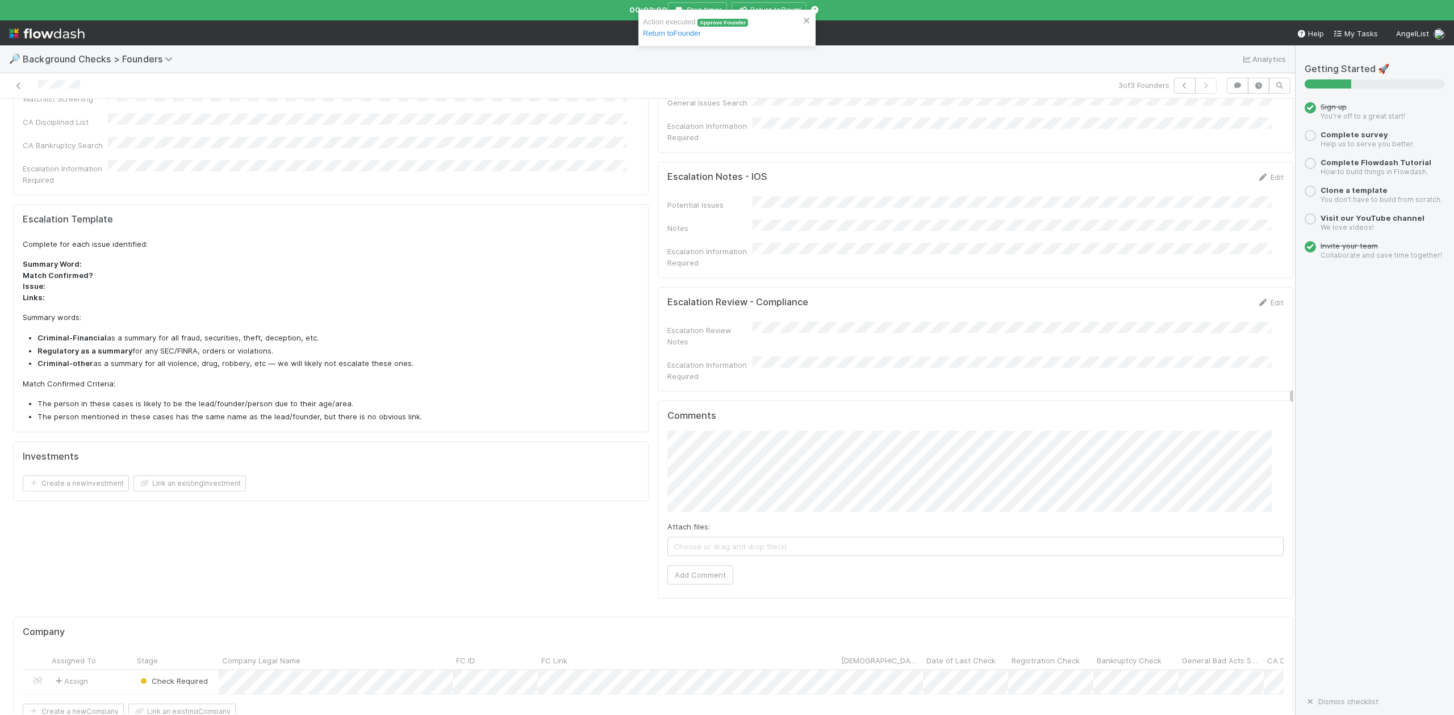
scroll to position [605, 0]
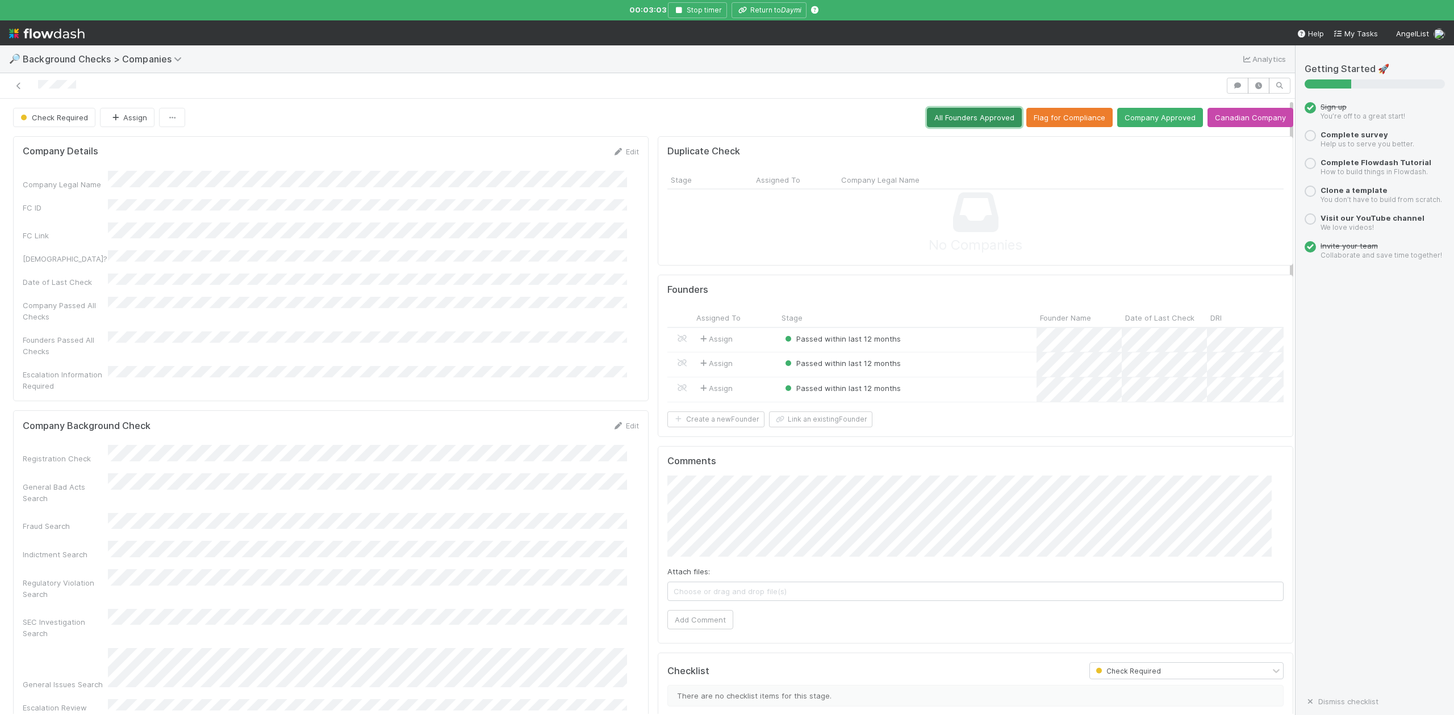
click at [946, 120] on button "All Founders Approved" at bounding box center [974, 117] width 95 height 19
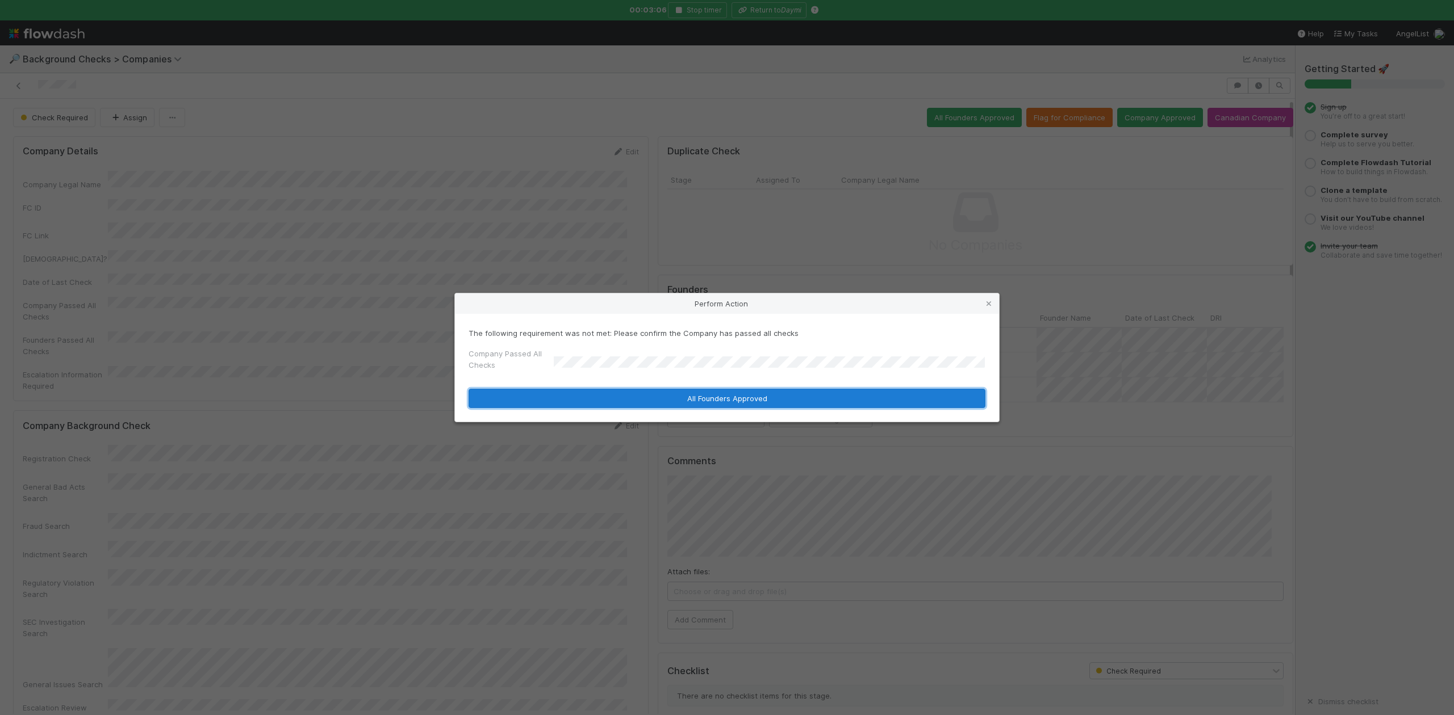
click at [645, 399] on button "All Founders Approved" at bounding box center [726, 398] width 517 height 19
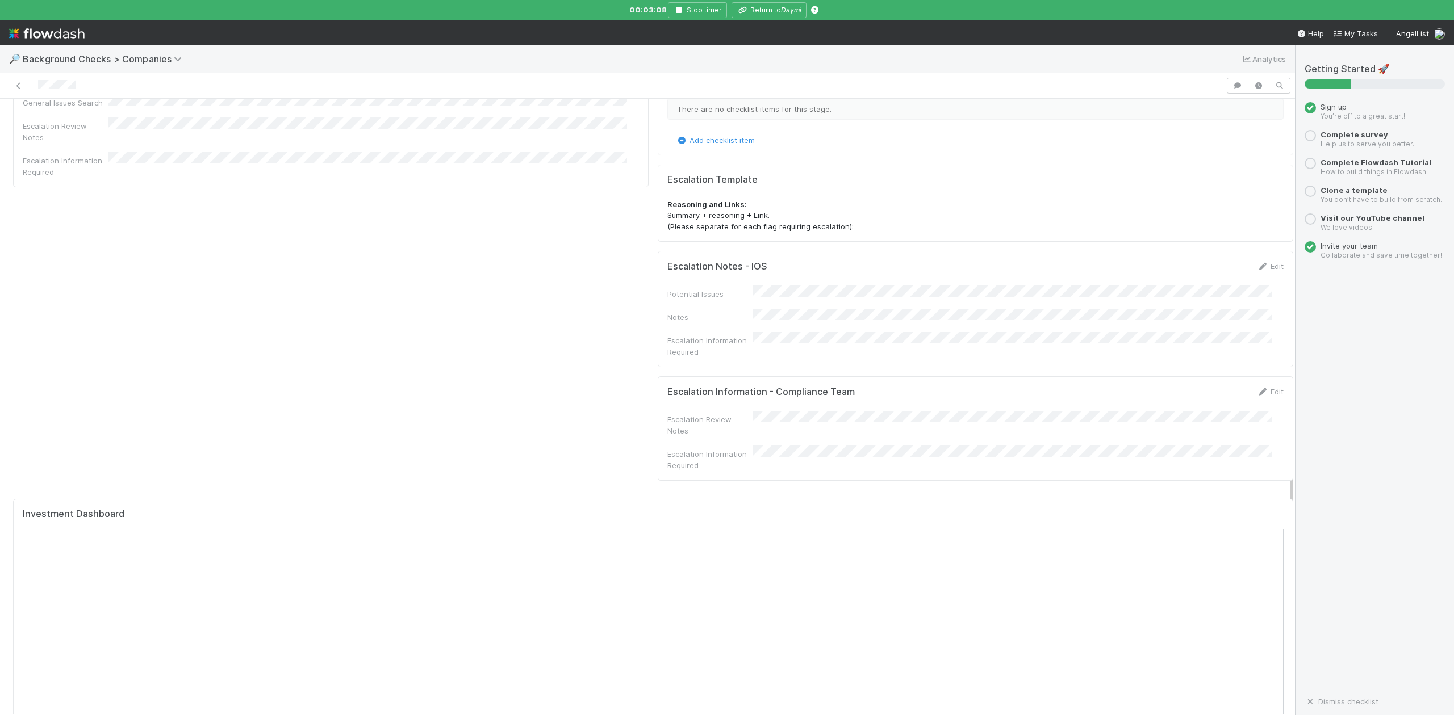
scroll to position [832, 0]
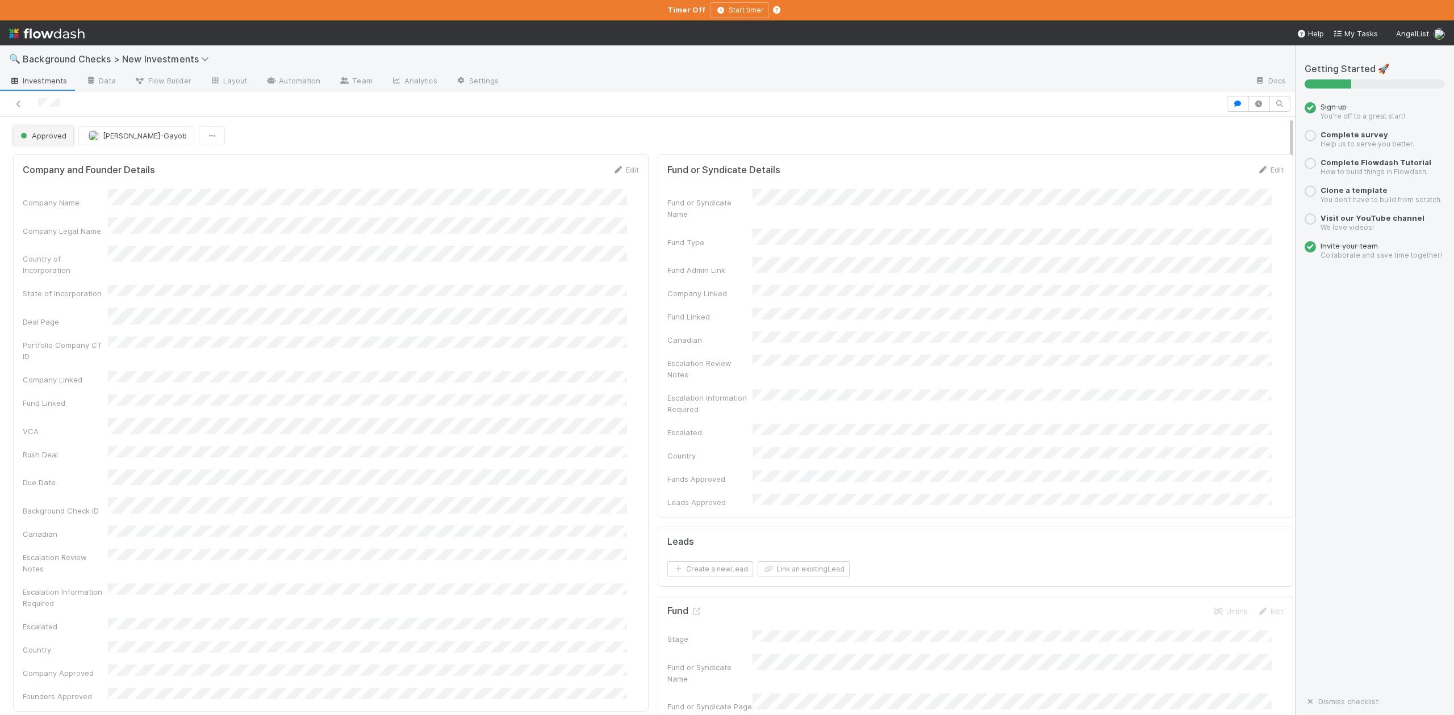
click at [53, 140] on span "Approved" at bounding box center [42, 135] width 48 height 9
click at [57, 181] on div "In Progress" at bounding box center [89, 186] width 160 height 20
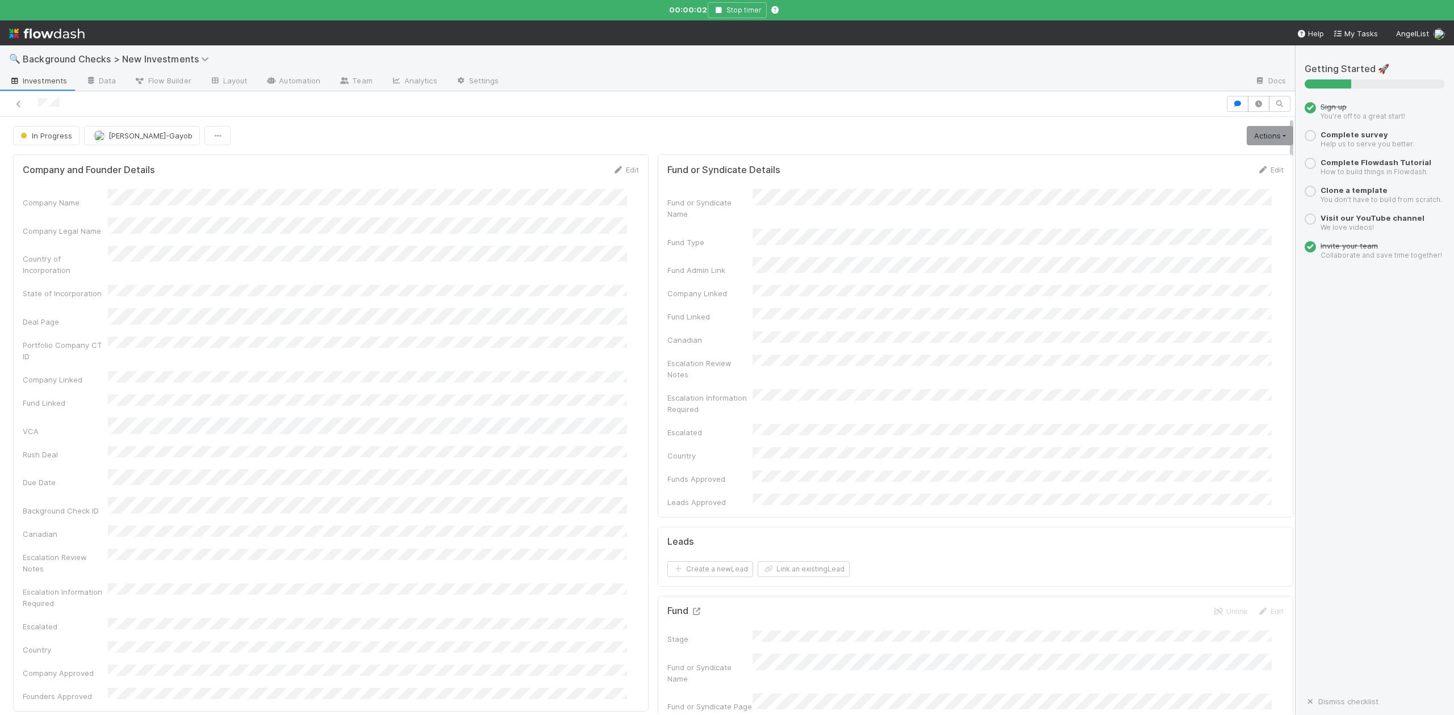
click at [690, 608] on icon at bounding box center [695, 611] width 11 height 7
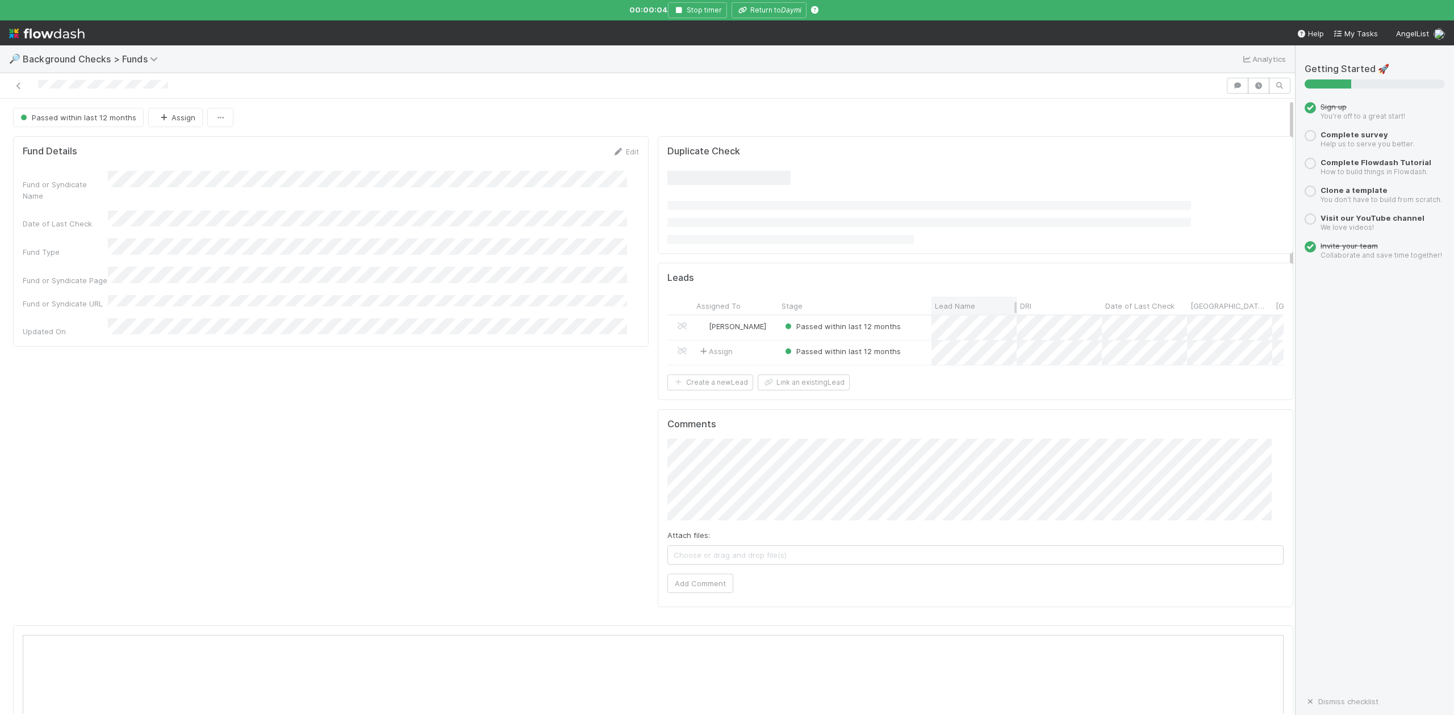
scroll to position [219, 1225]
click at [750, 10] on div at bounding box center [727, 357] width 1454 height 715
click at [764, 7] on button "Return to Daymi" at bounding box center [768, 10] width 75 height 16
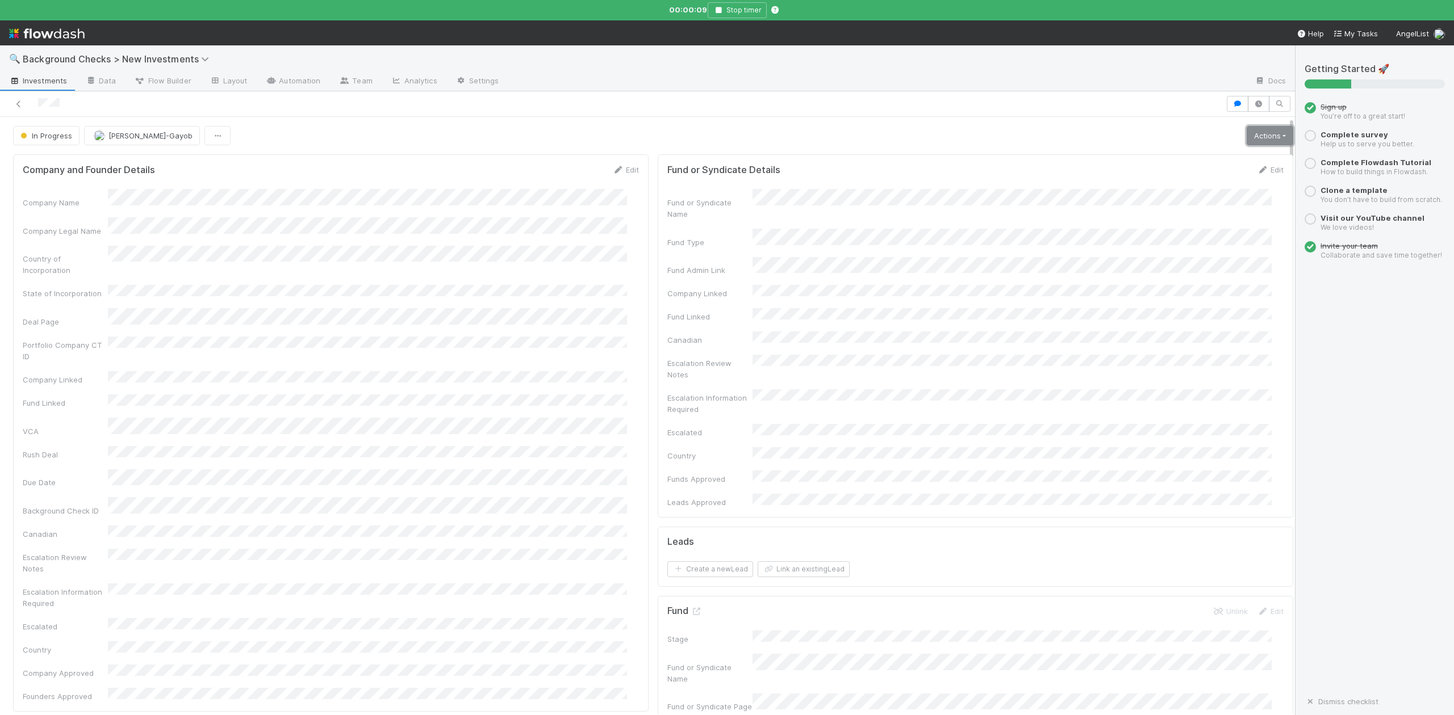
click at [1246, 136] on link "Actions" at bounding box center [1269, 135] width 47 height 19
click at [1167, 161] on button "Finish" at bounding box center [1230, 160] width 127 height 16
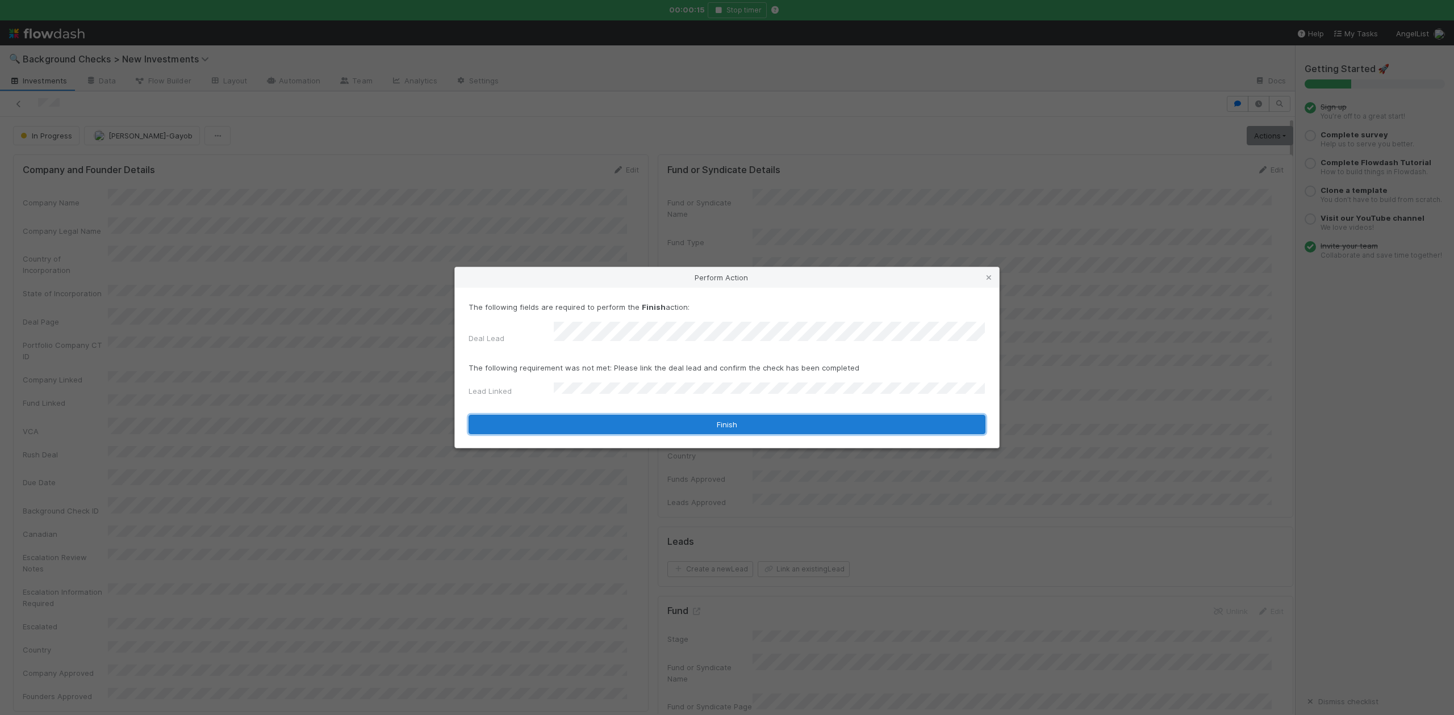
click at [572, 415] on button "Finish" at bounding box center [726, 424] width 517 height 19
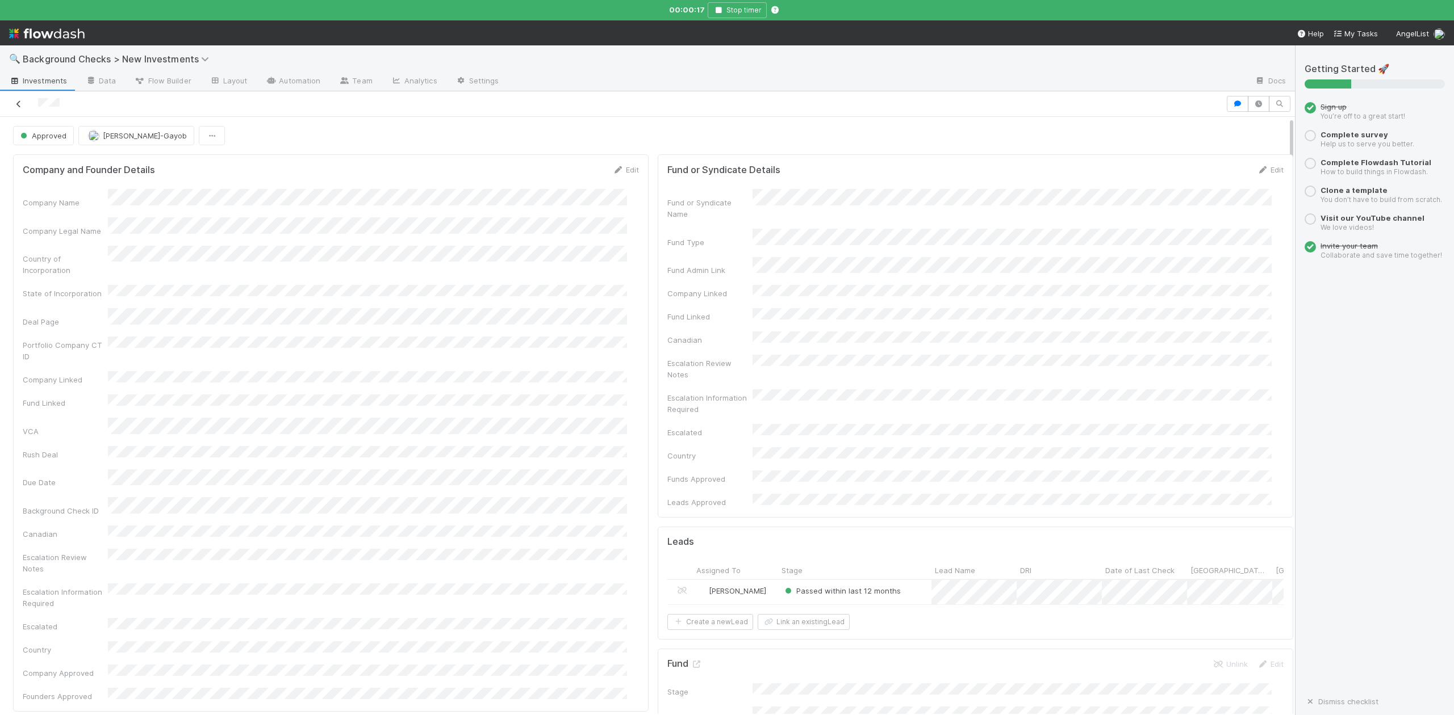
click at [19, 105] on icon at bounding box center [18, 104] width 11 height 7
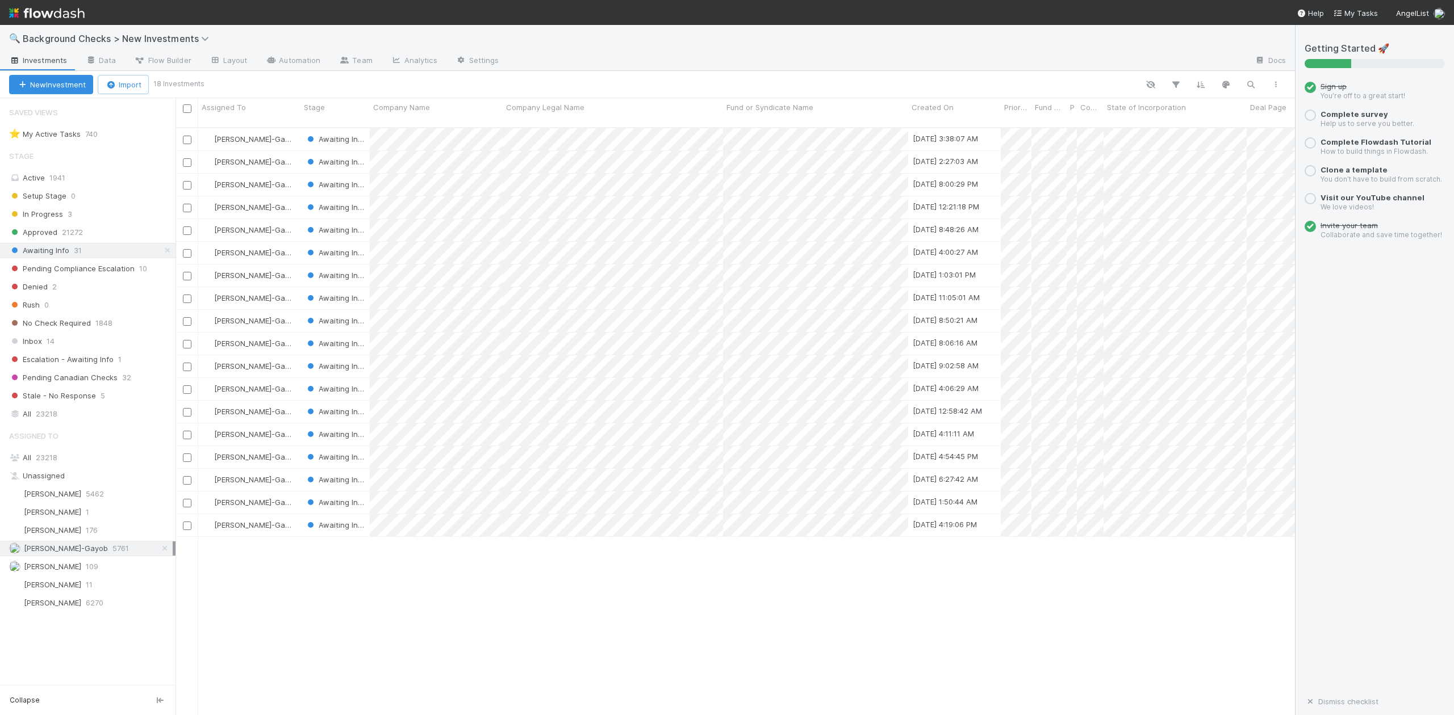
scroll to position [586, 1108]
click at [382, 544] on div at bounding box center [727, 357] width 1454 height 715
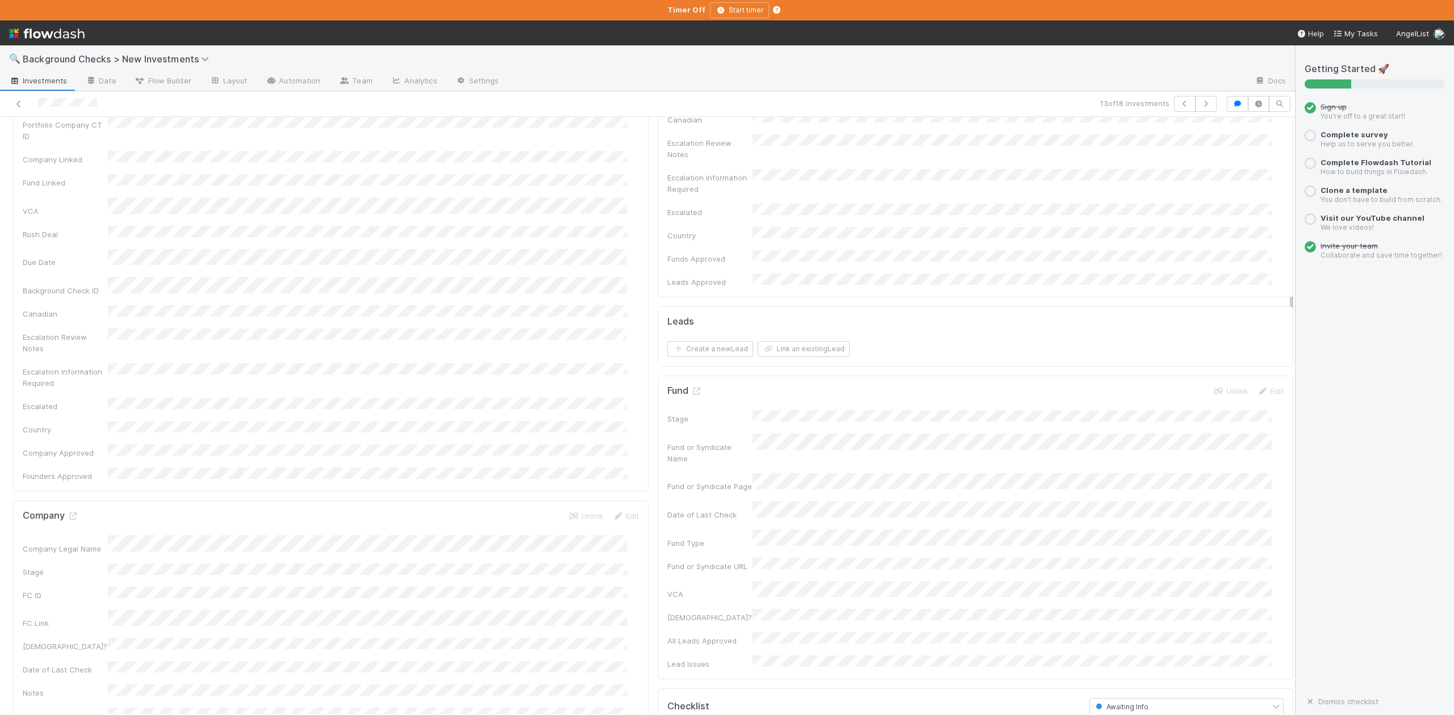
scroll to position [227, 0]
click at [72, 506] on icon at bounding box center [72, 509] width 11 height 7
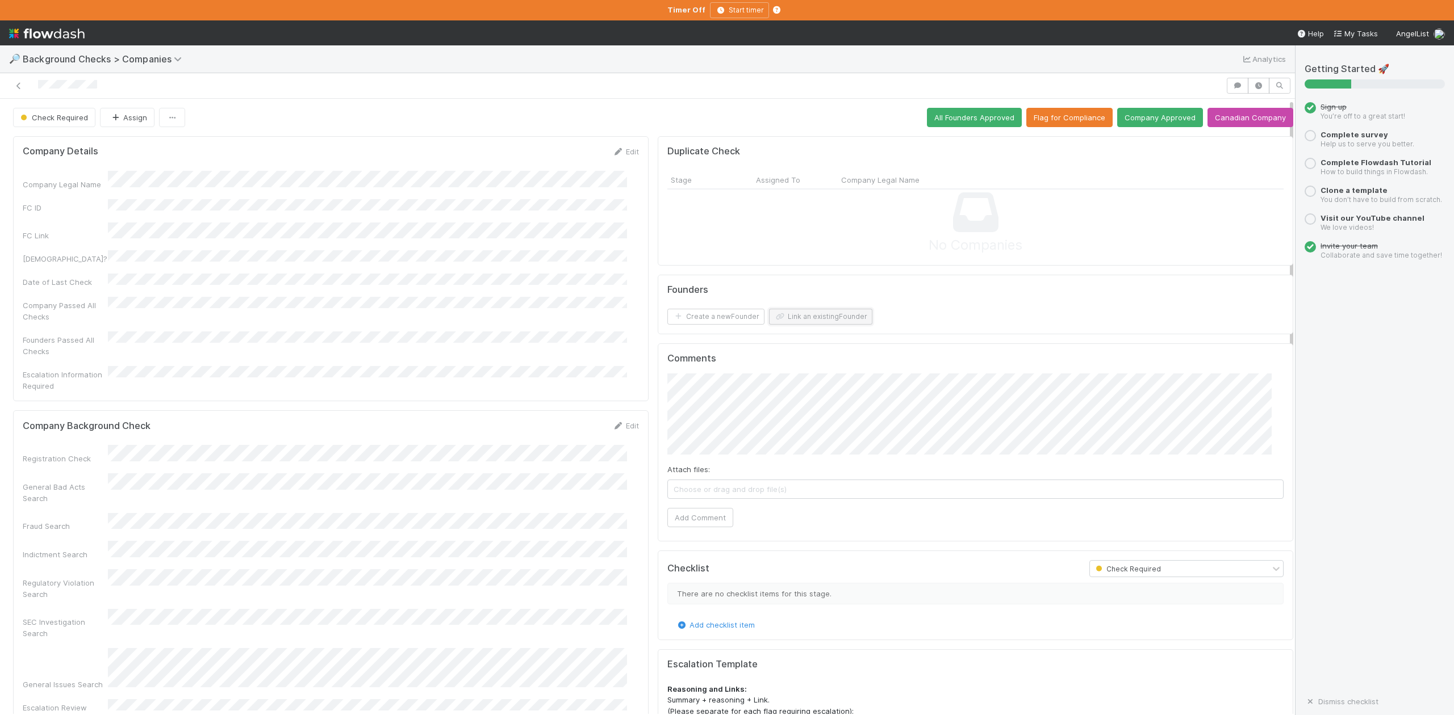
click at [834, 316] on button "Link an existing Founder" at bounding box center [820, 317] width 103 height 16
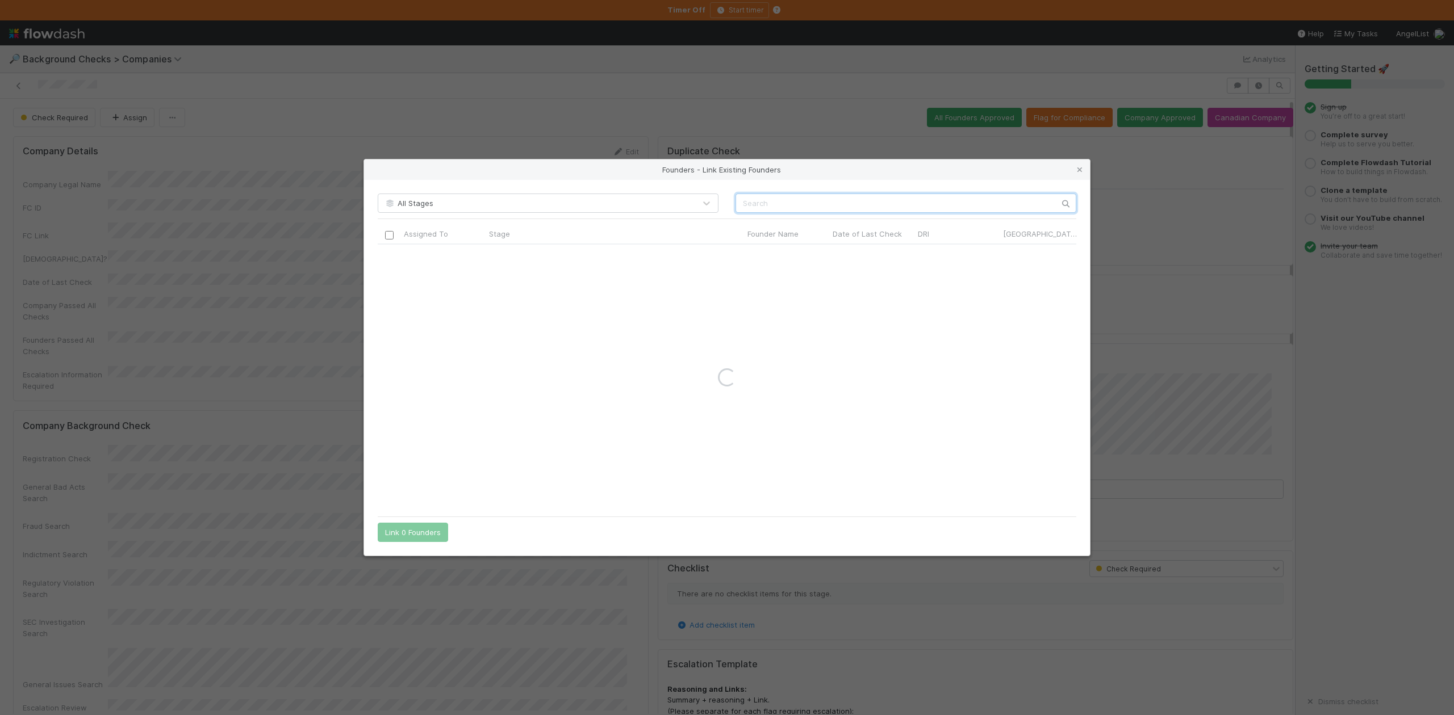
click at [759, 205] on input "text" at bounding box center [905, 203] width 341 height 19
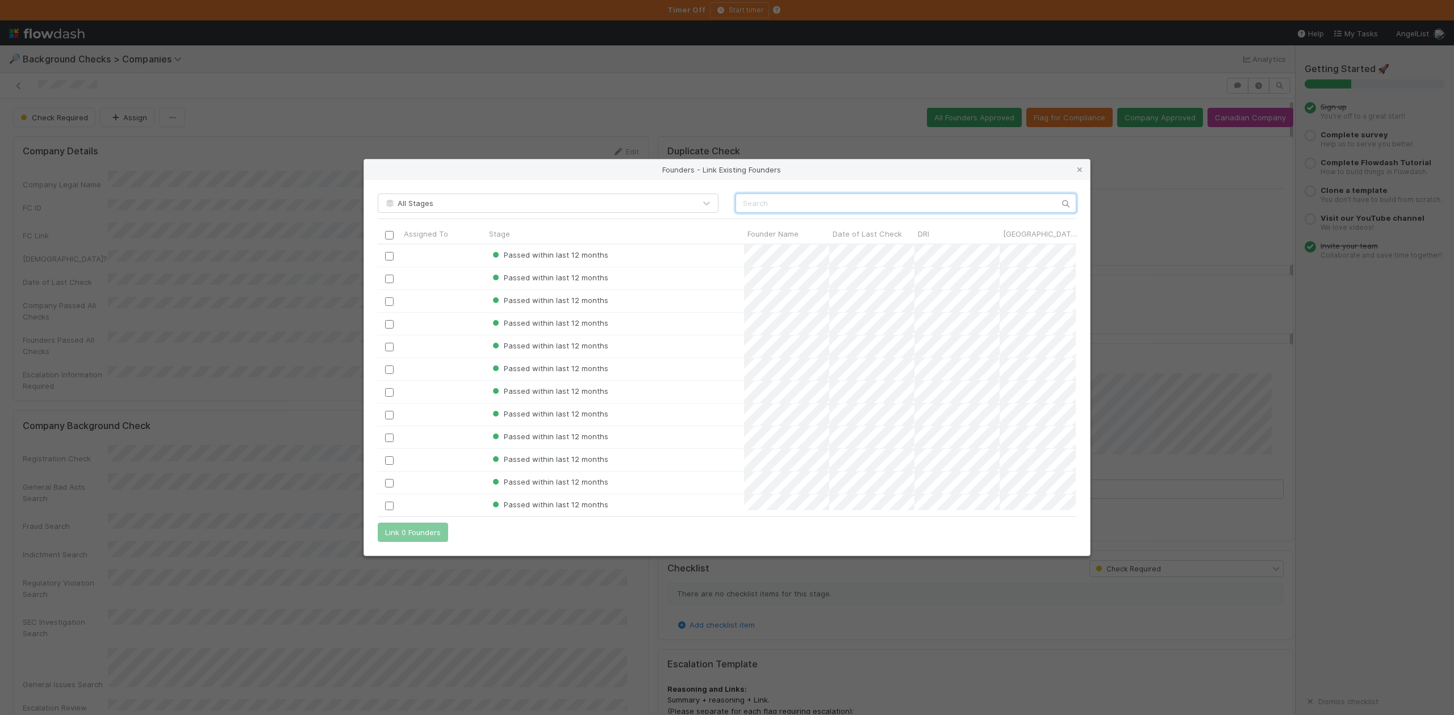
scroll to position [255, 686]
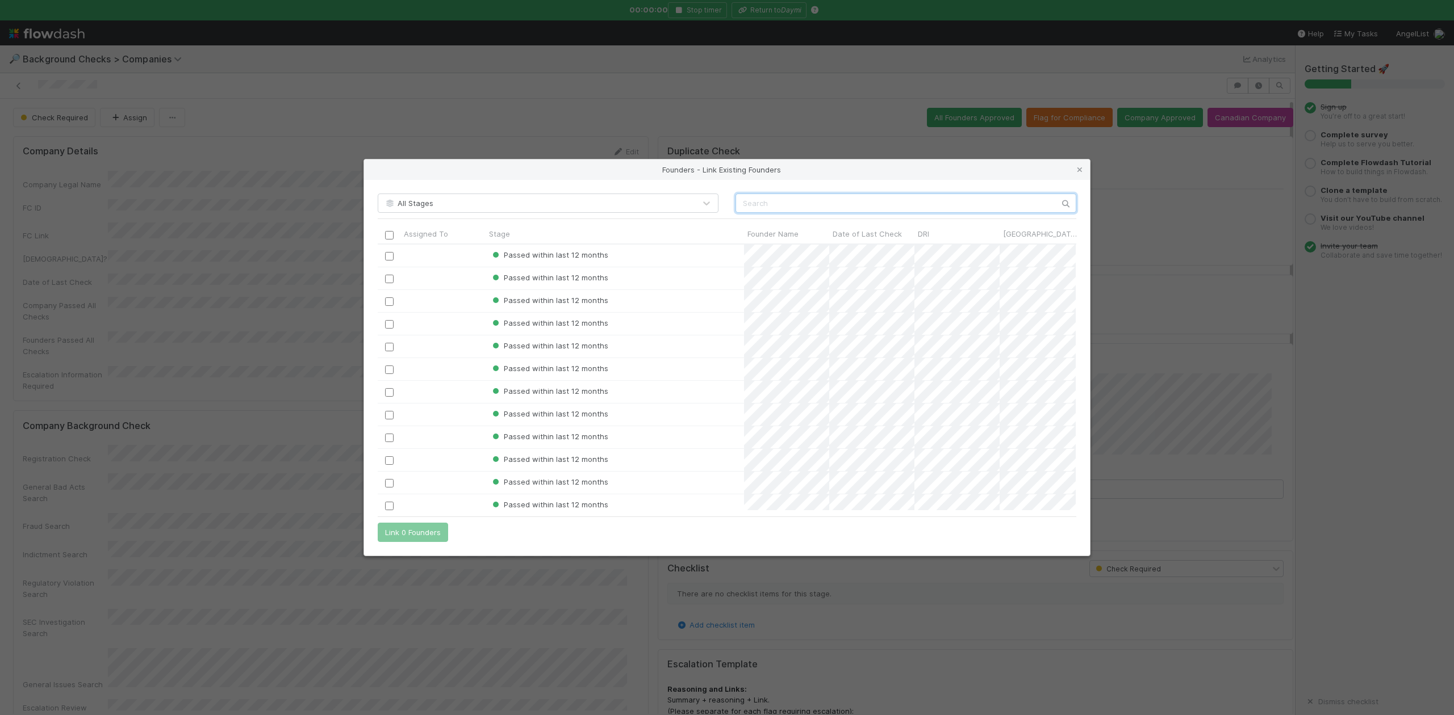
paste input "Jaafar Altell"
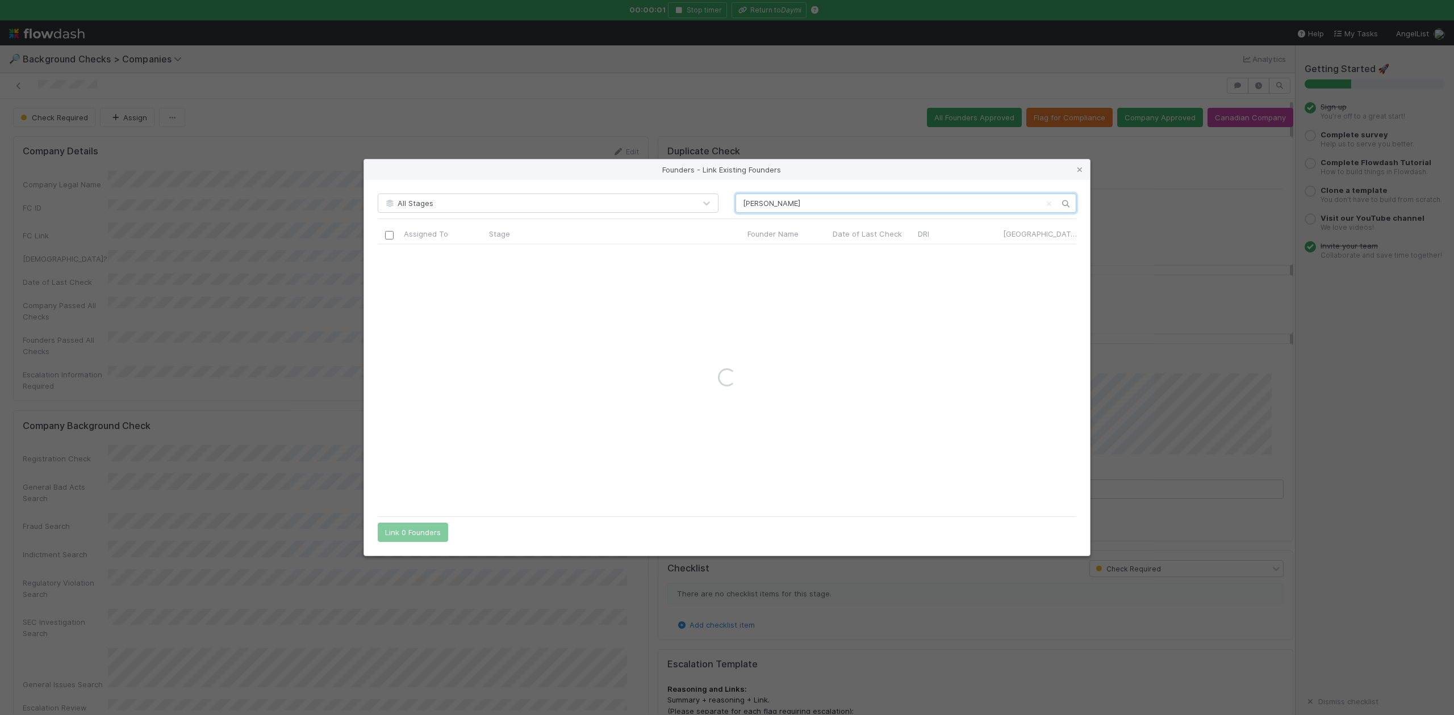
click at [743, 205] on input "Jaafar Altell" at bounding box center [905, 203] width 341 height 19
type input "Jaafar Altell"
click at [1077, 169] on icon at bounding box center [1079, 169] width 11 height 7
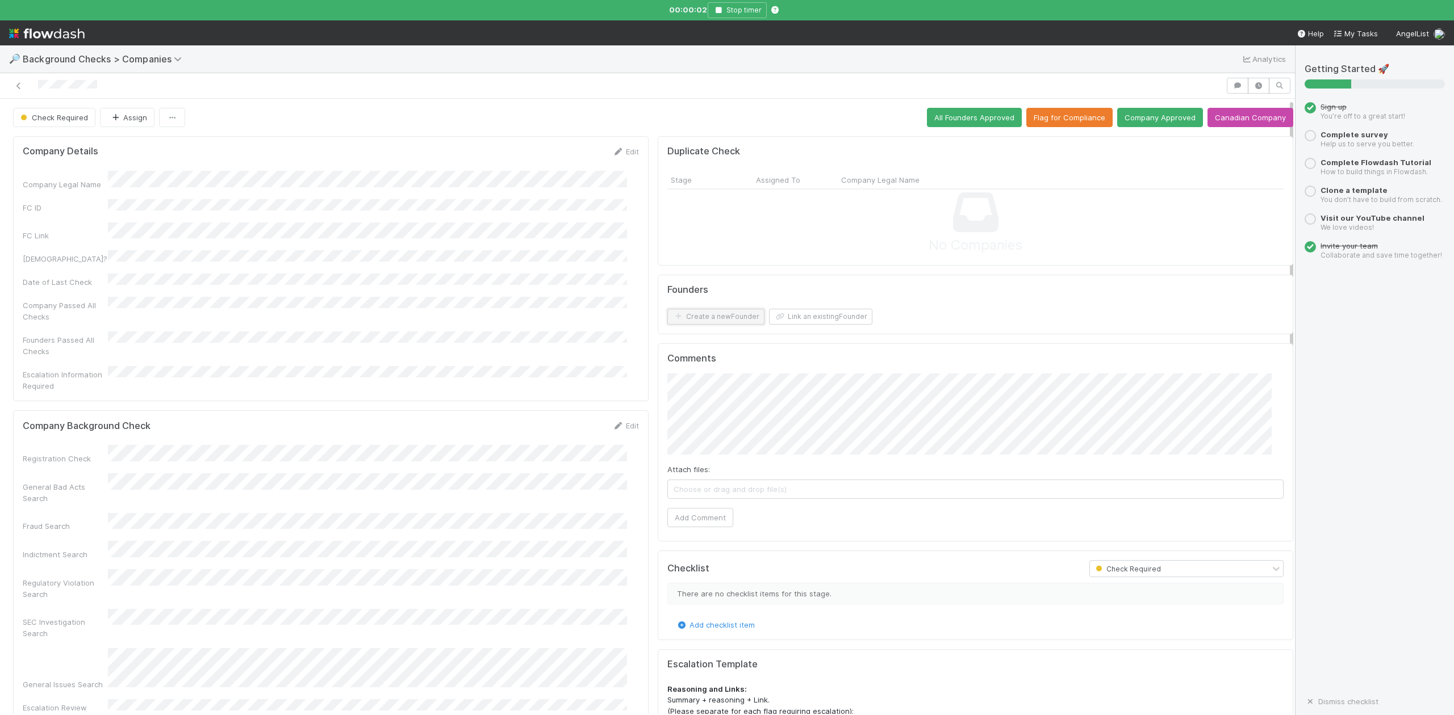
click at [678, 321] on button "Create a new Founder" at bounding box center [715, 317] width 97 height 16
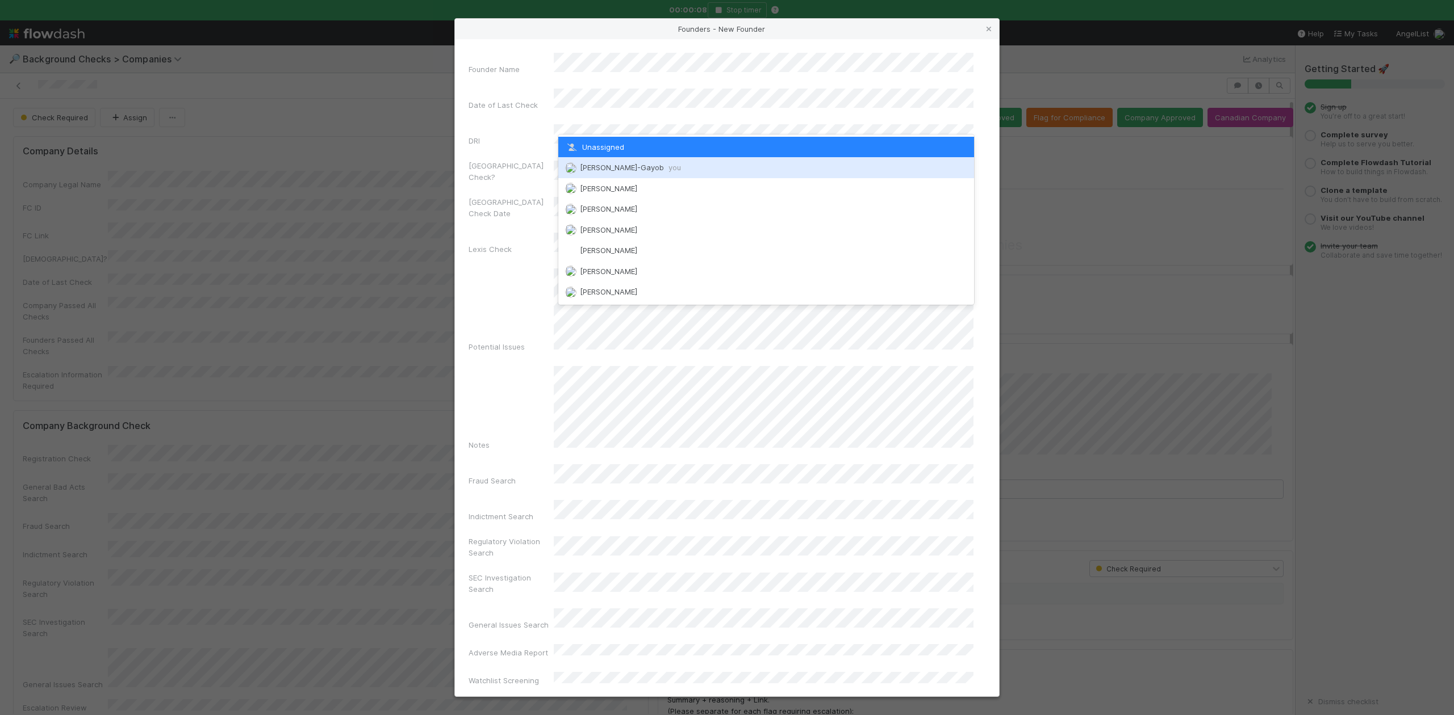
click at [606, 162] on div "Loraine Pati-Gayob you" at bounding box center [765, 167] width 415 height 20
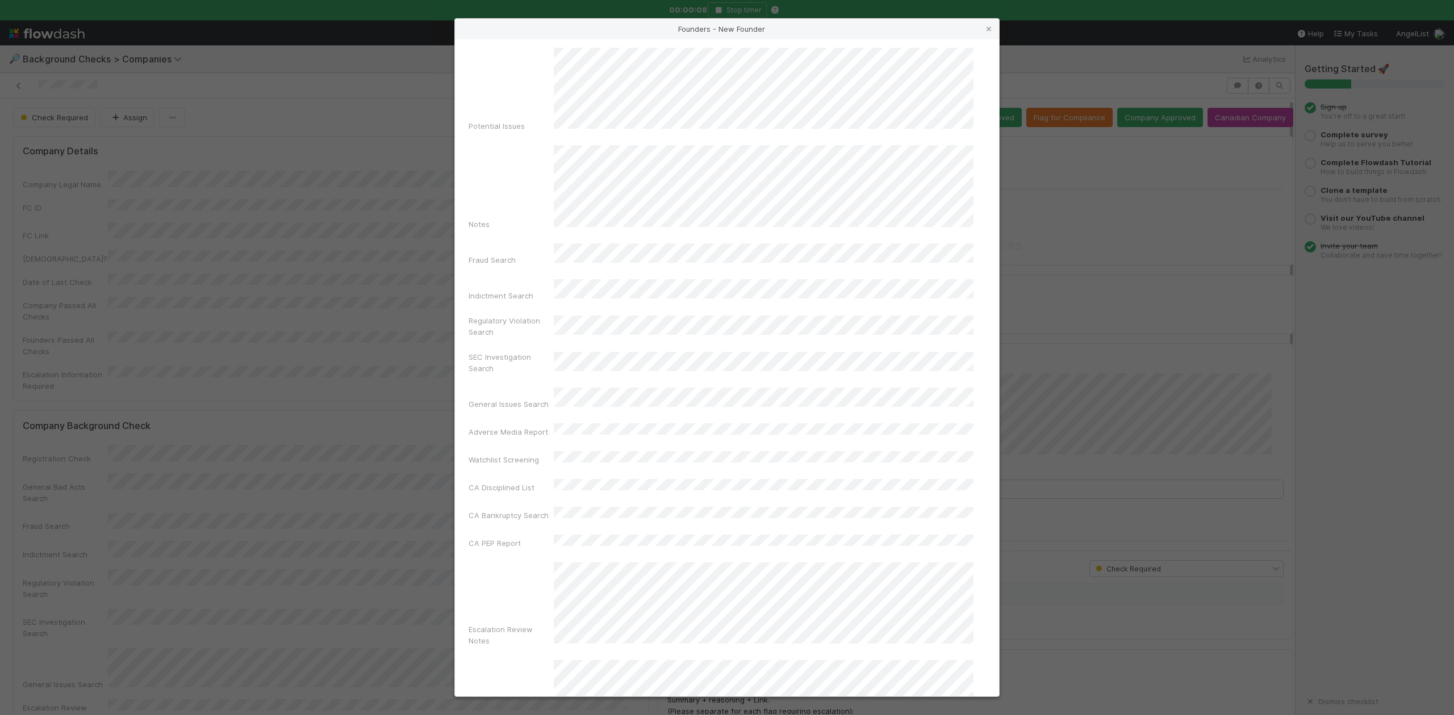
scroll to position [262, 0]
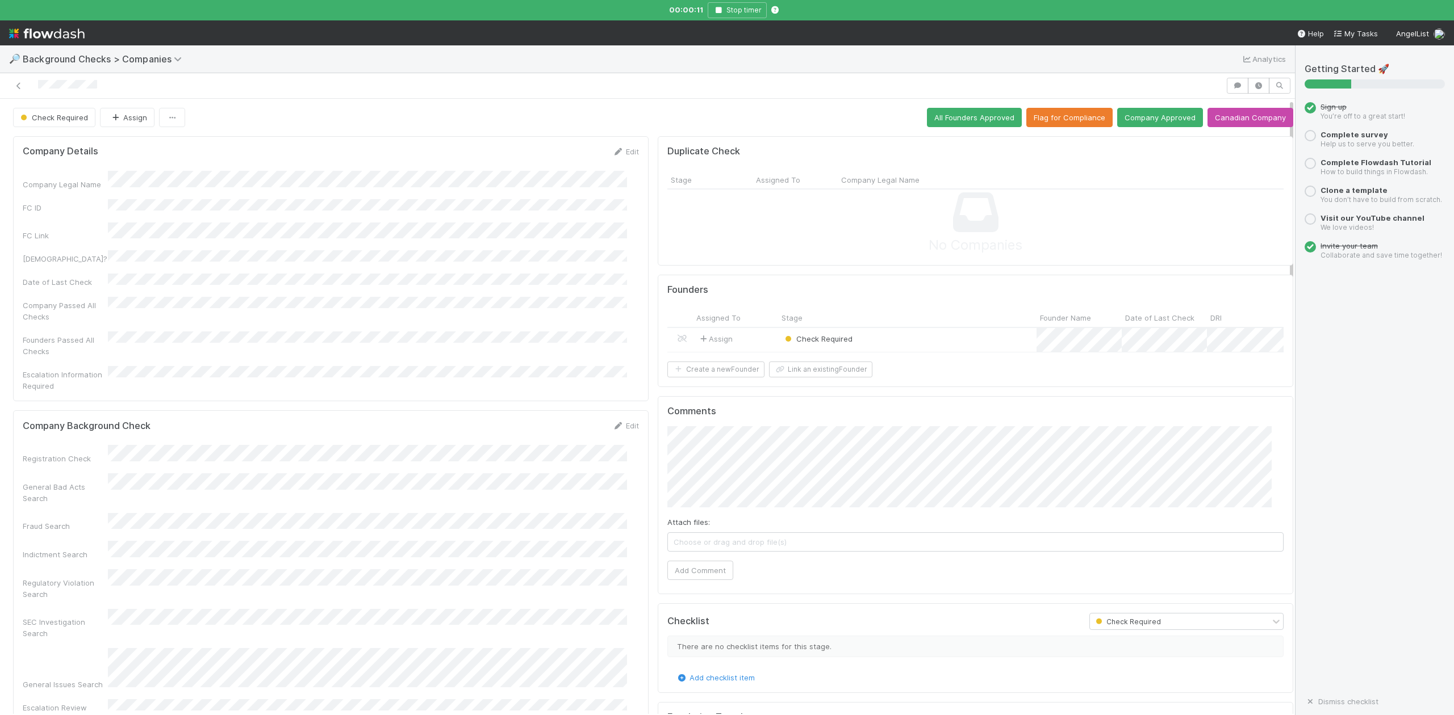
click at [857, 341] on div "Check Required" at bounding box center [907, 340] width 258 height 24
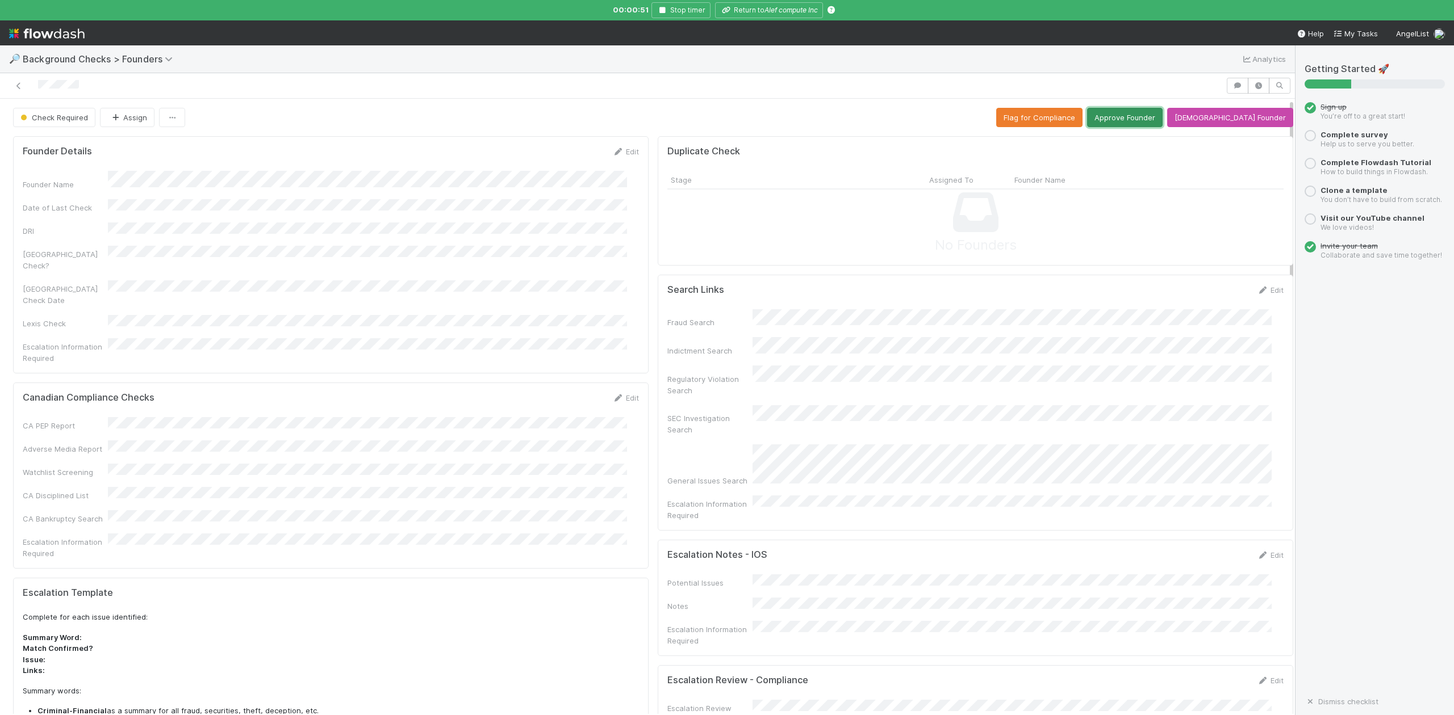
click at [1132, 119] on button "Approve Founder" at bounding box center [1125, 117] width 76 height 19
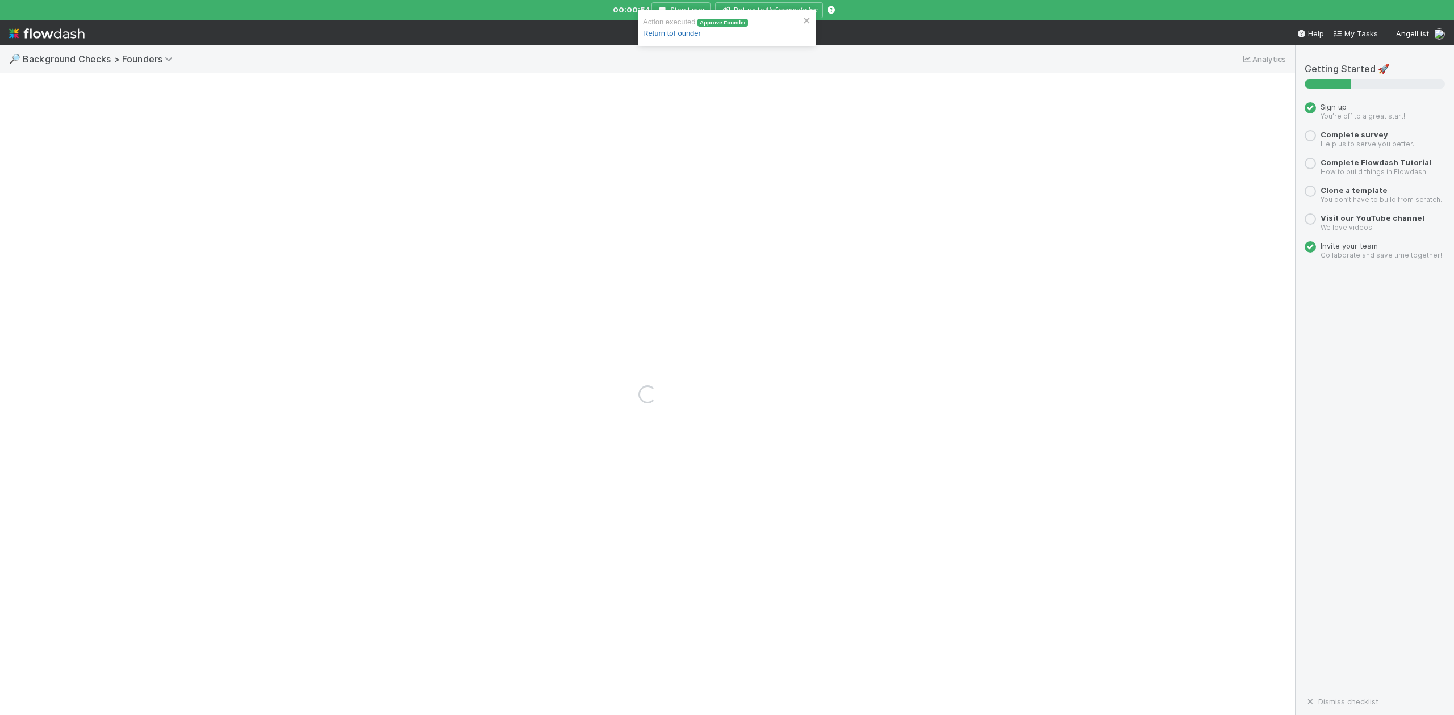
click at [668, 32] on link "Return to Founder" at bounding box center [672, 33] width 58 height 9
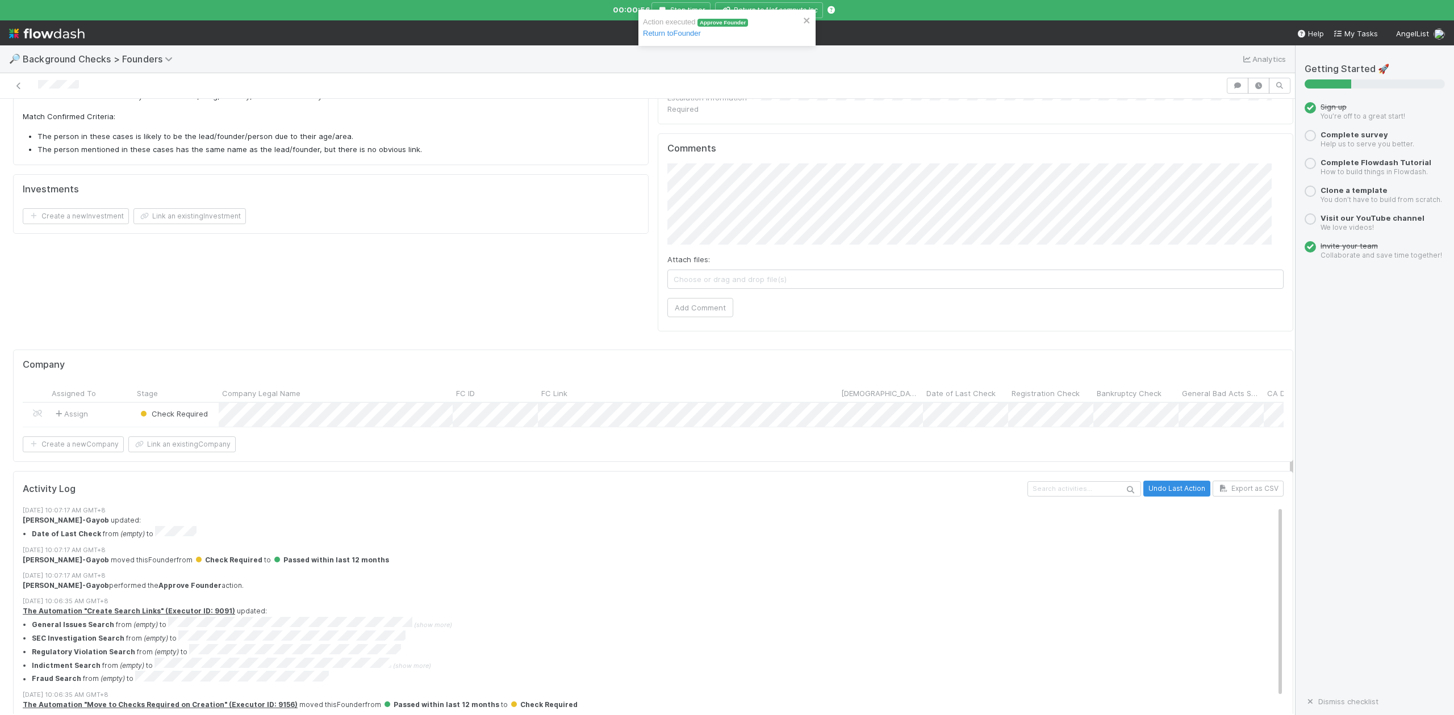
scroll to position [654, 0]
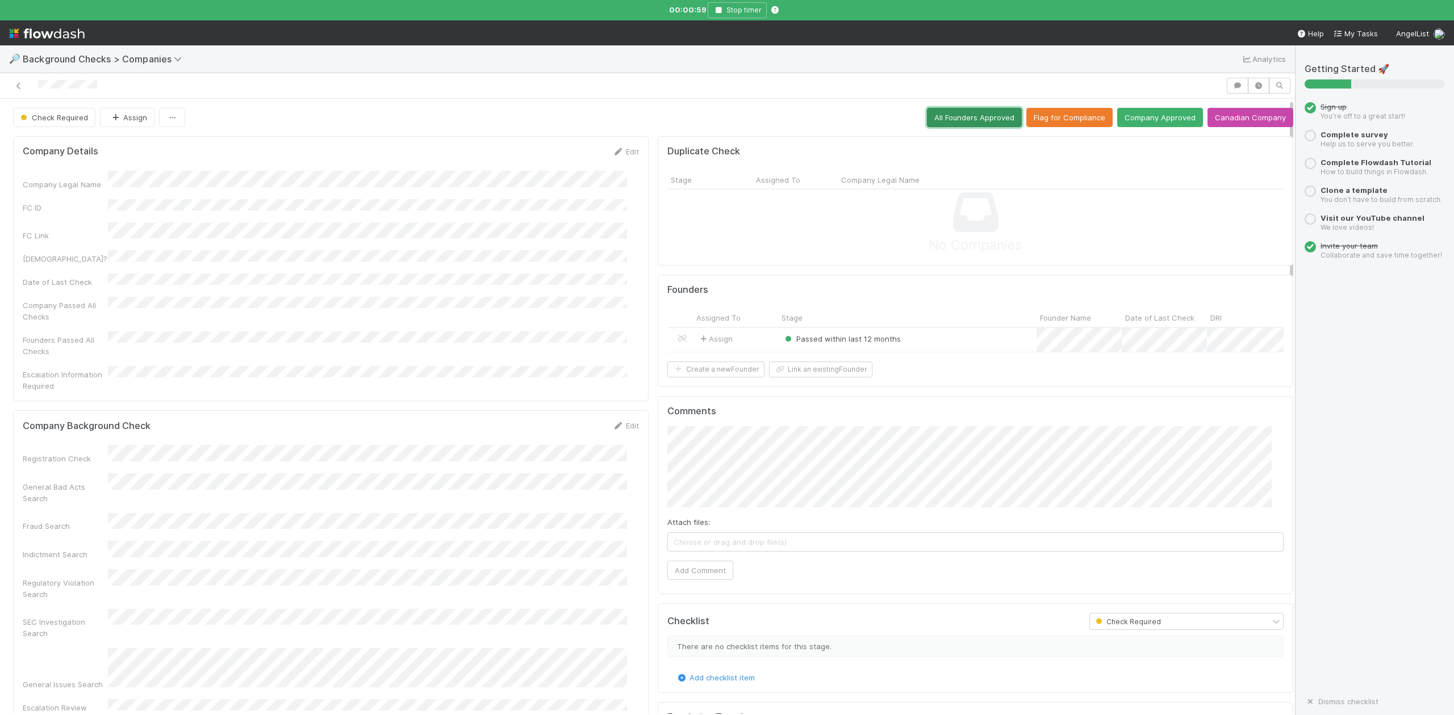
click at [953, 120] on button "All Founders Approved" at bounding box center [974, 117] width 95 height 19
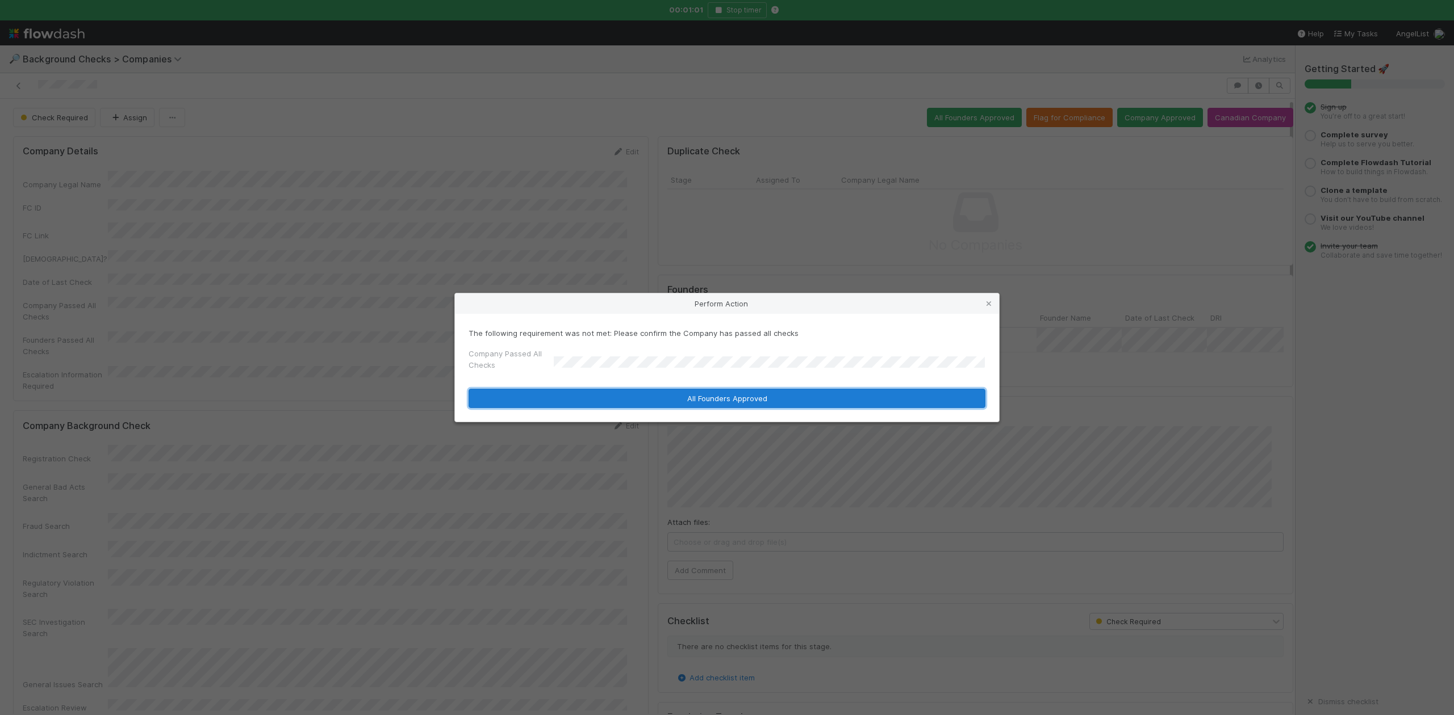
click at [571, 396] on button "All Founders Approved" at bounding box center [726, 398] width 517 height 19
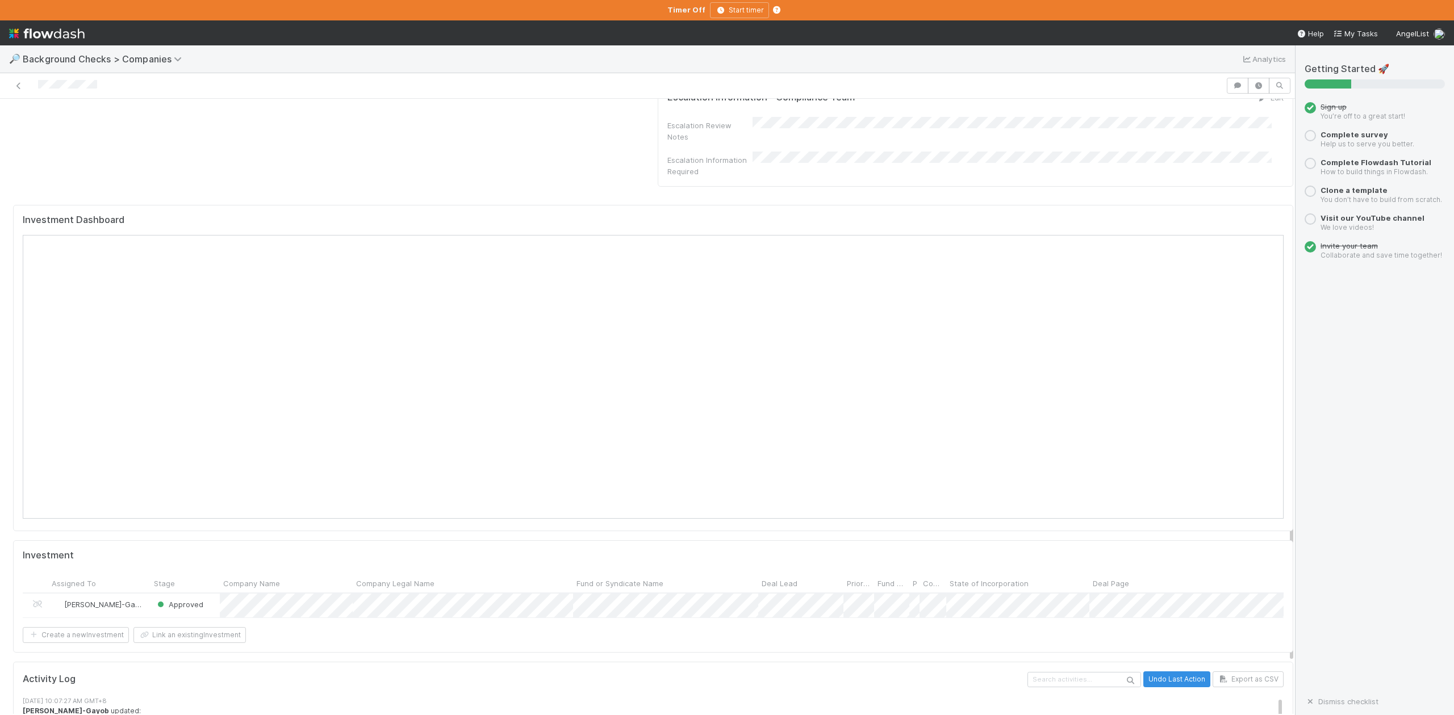
scroll to position [984, 0]
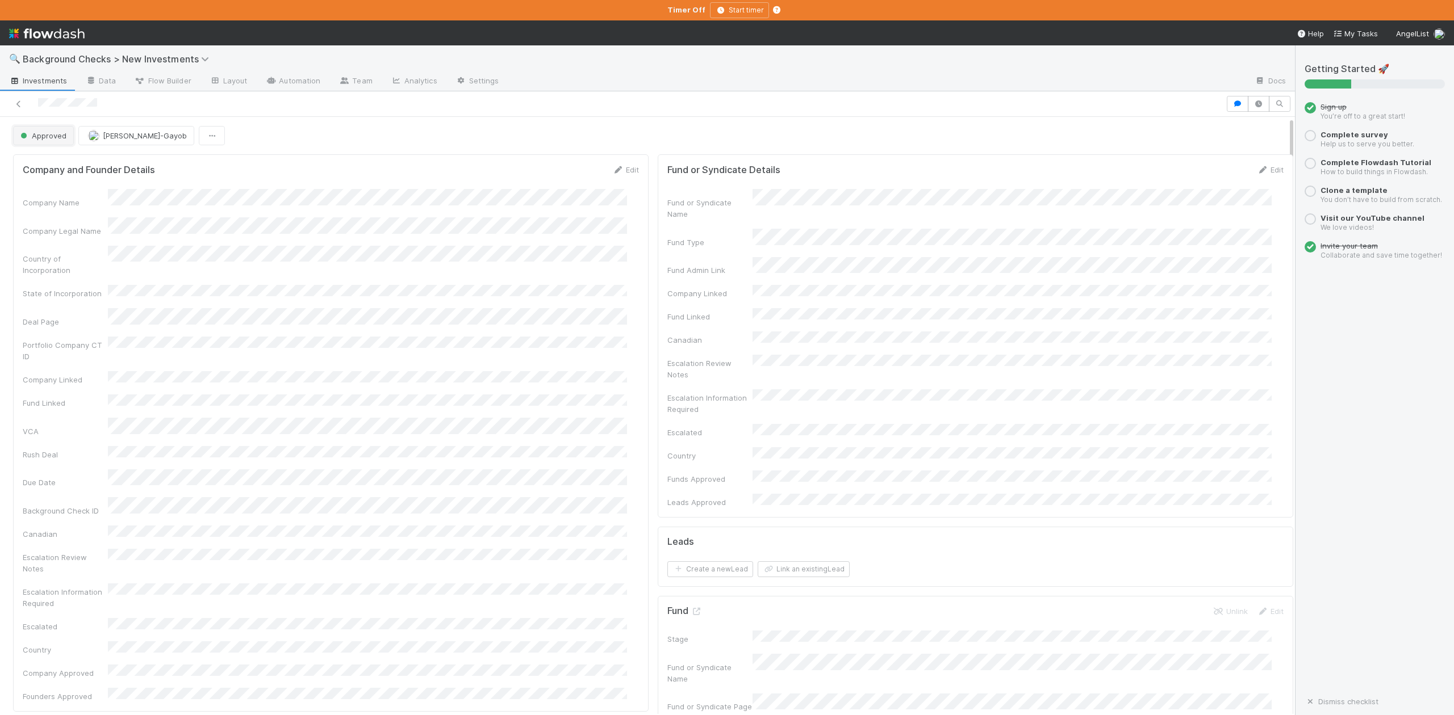
click at [40, 140] on span "Approved" at bounding box center [42, 135] width 48 height 9
click at [57, 187] on span "In Progress" at bounding box center [43, 186] width 54 height 9
click at [1246, 137] on link "Actions" at bounding box center [1269, 135] width 47 height 19
click at [1182, 160] on button "Finish" at bounding box center [1230, 160] width 127 height 16
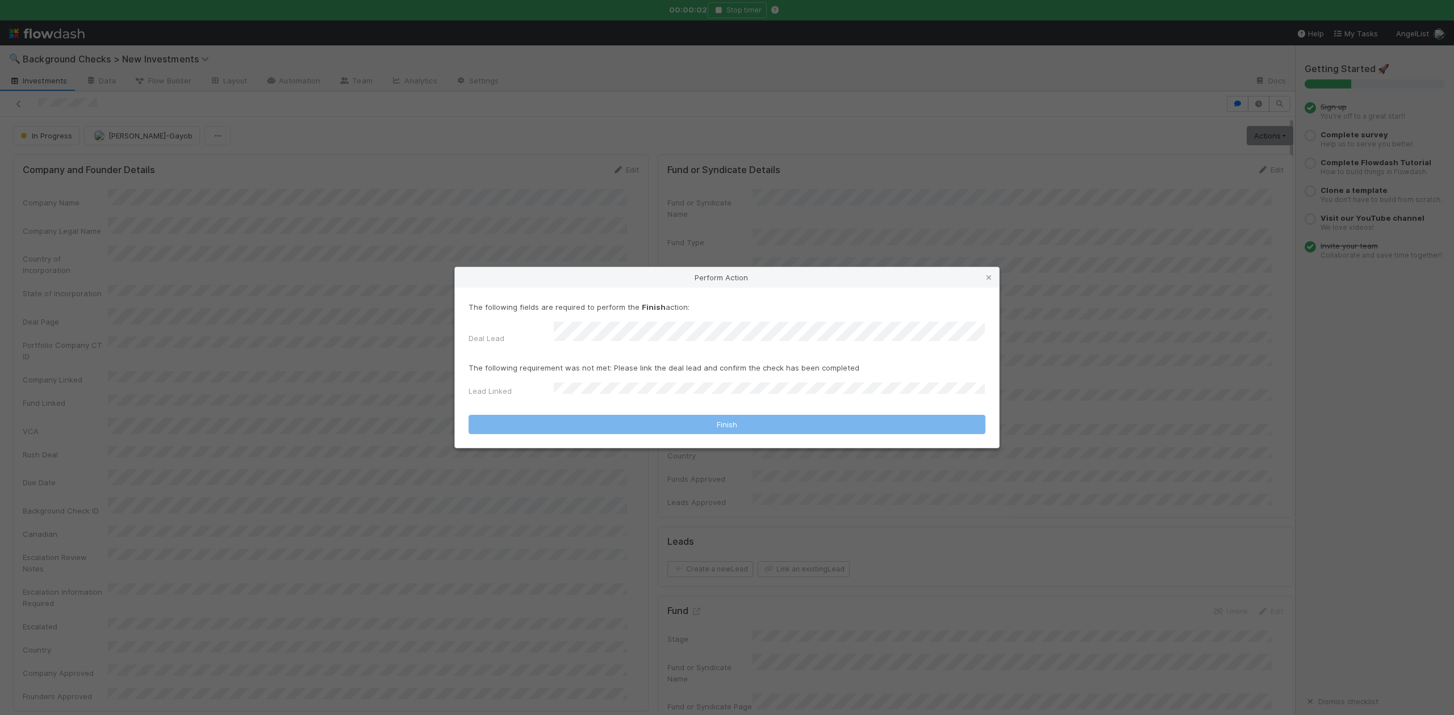
click at [603, 323] on div "The following fields are required to perform the Finish action: Deal Lead" at bounding box center [726, 325] width 517 height 47
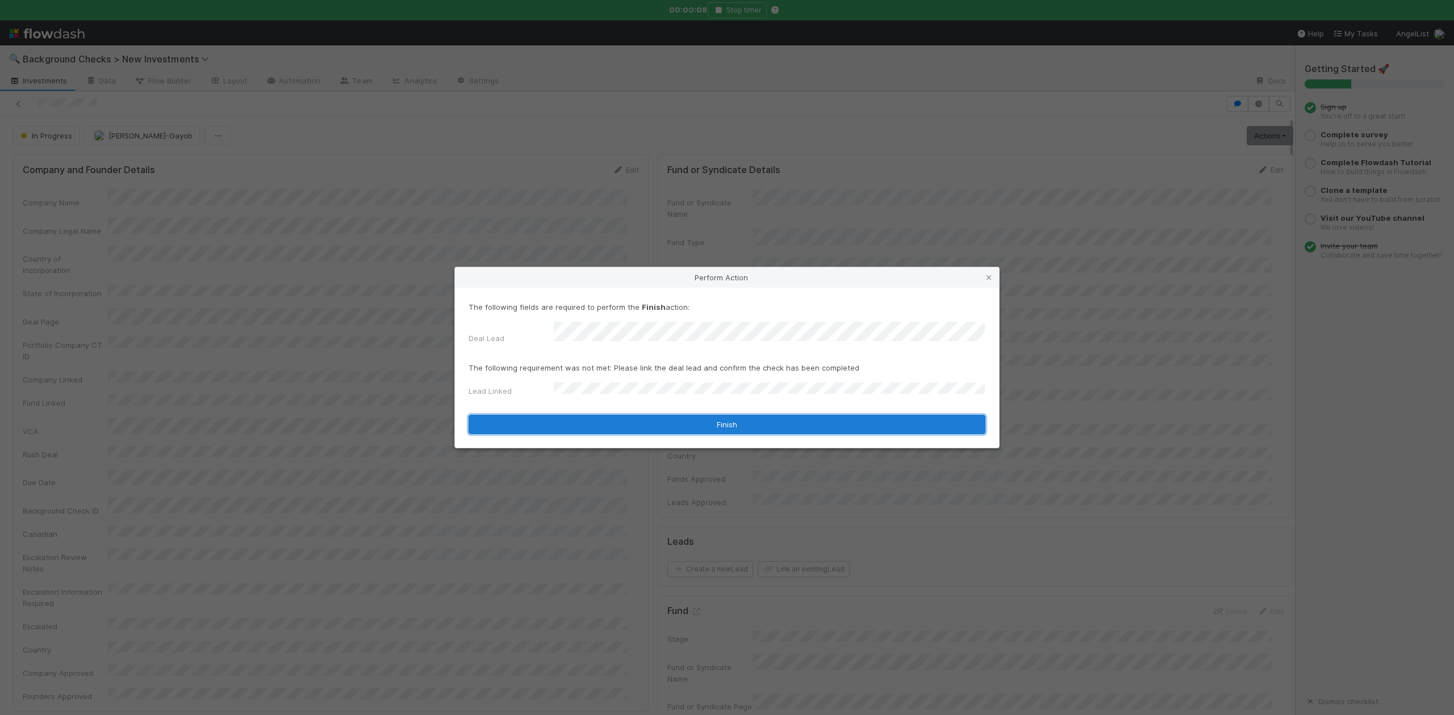
click at [596, 424] on button "Finish" at bounding box center [726, 424] width 517 height 19
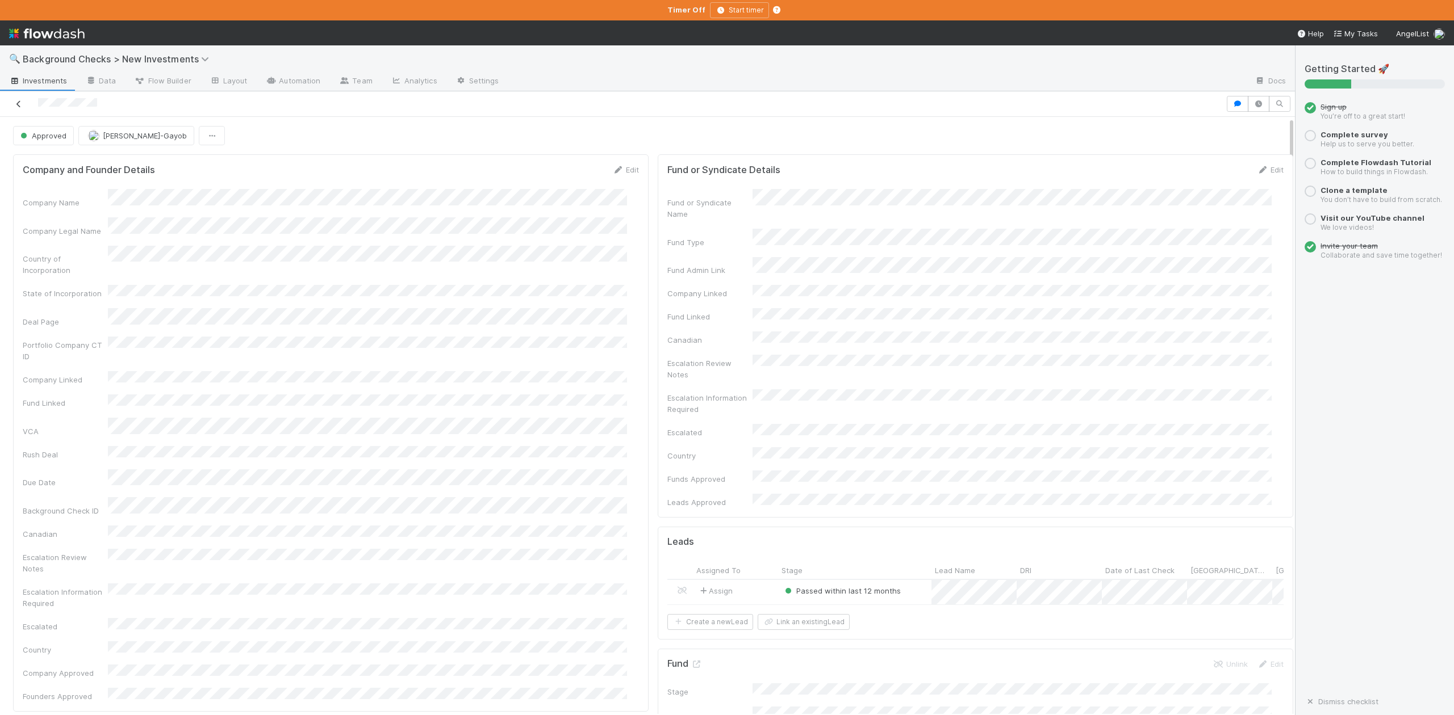
click at [18, 103] on icon at bounding box center [18, 104] width 11 height 7
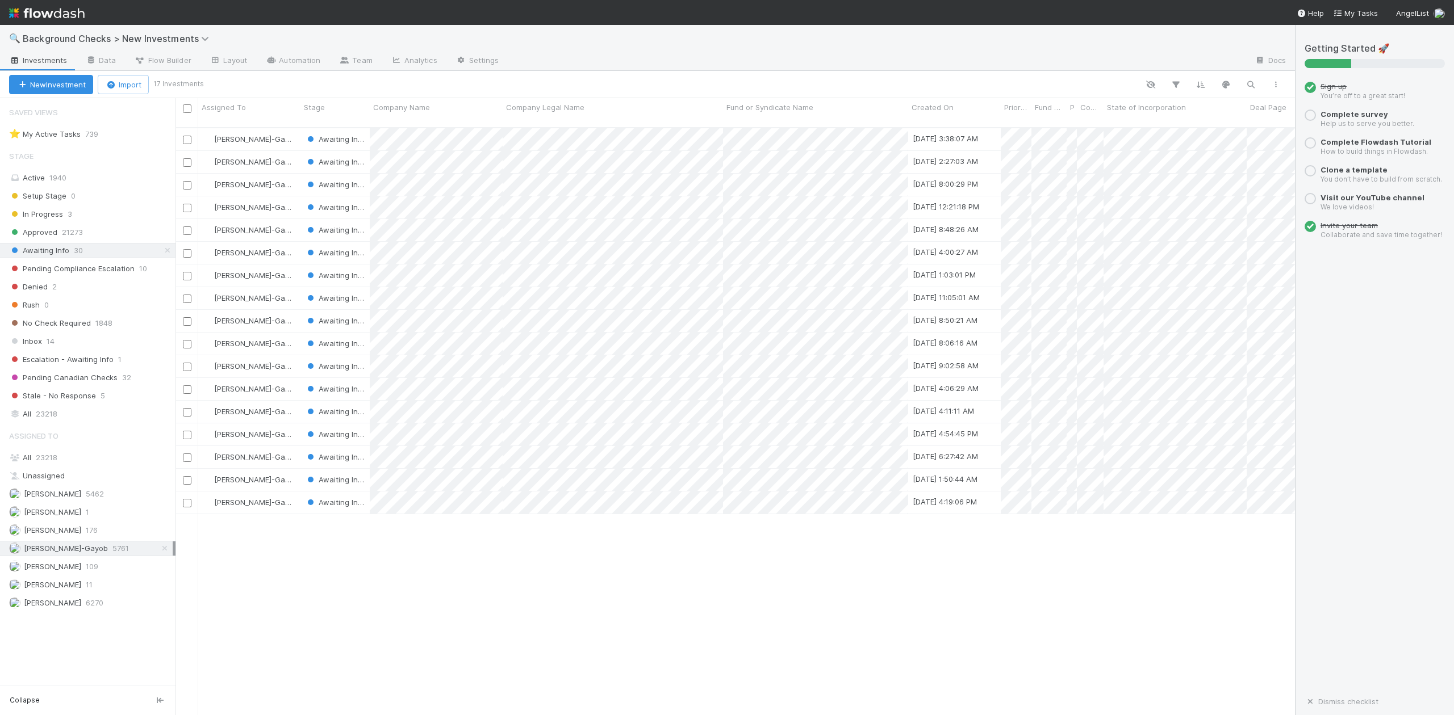
scroll to position [586, 1108]
click at [514, 600] on div at bounding box center [727, 357] width 1454 height 715
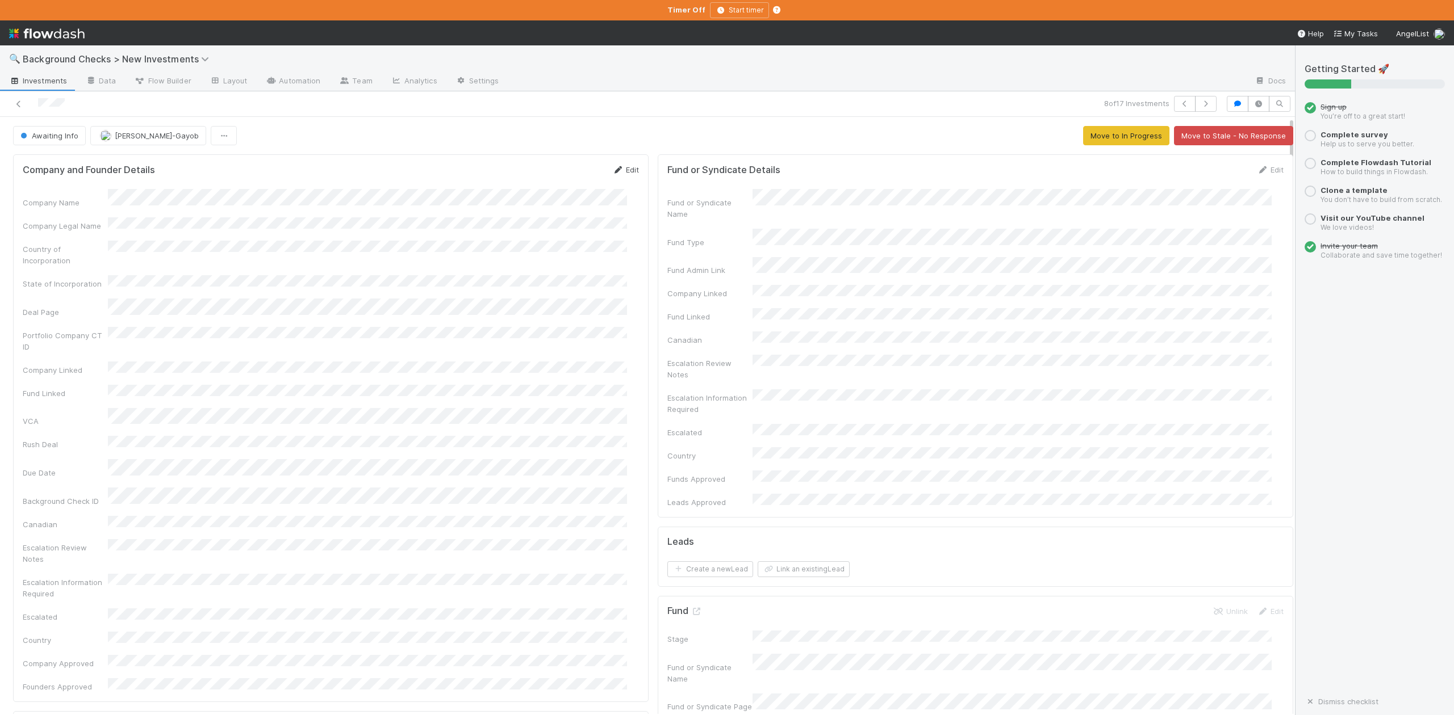
click at [619, 171] on link "Edit" at bounding box center [625, 169] width 27 height 9
click at [91, 234] on div "Company Legal Name" at bounding box center [331, 239] width 616 height 22
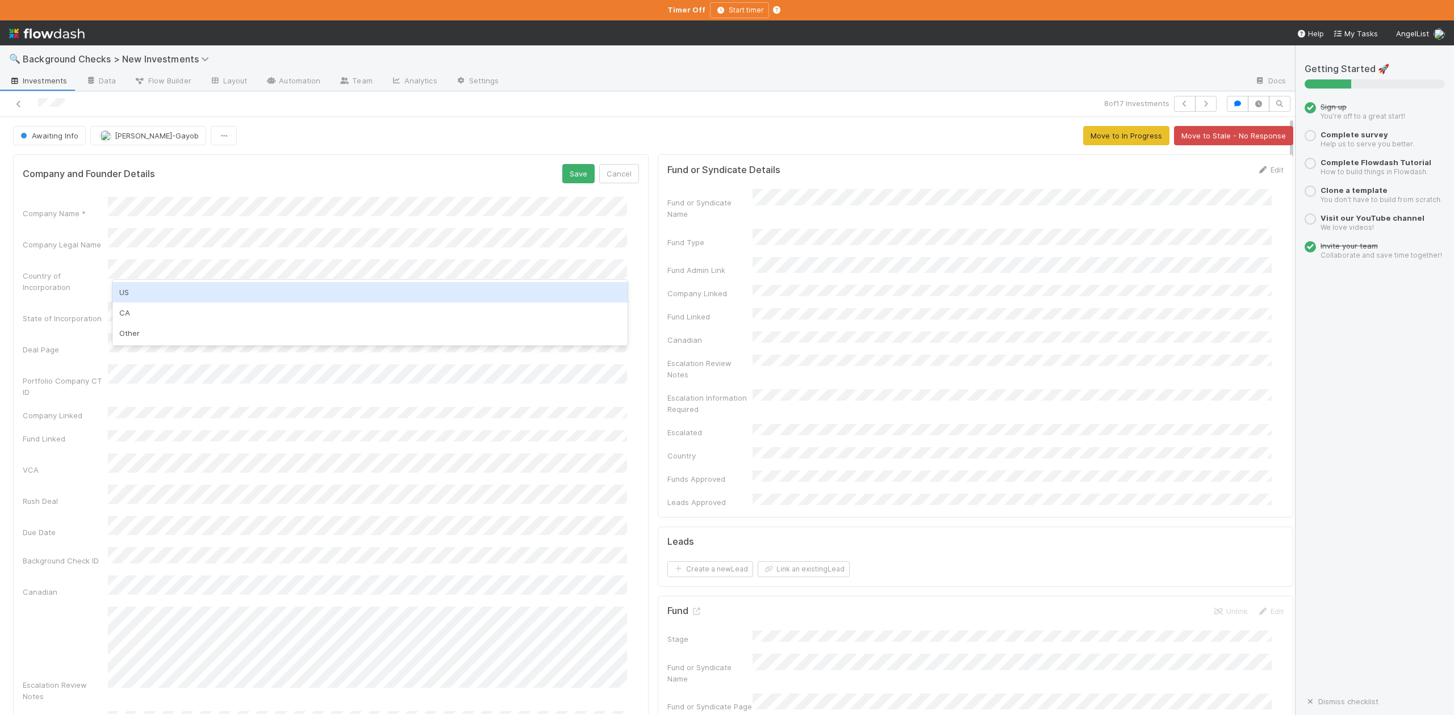
click at [137, 293] on div "US" at bounding box center [369, 292] width 514 height 20
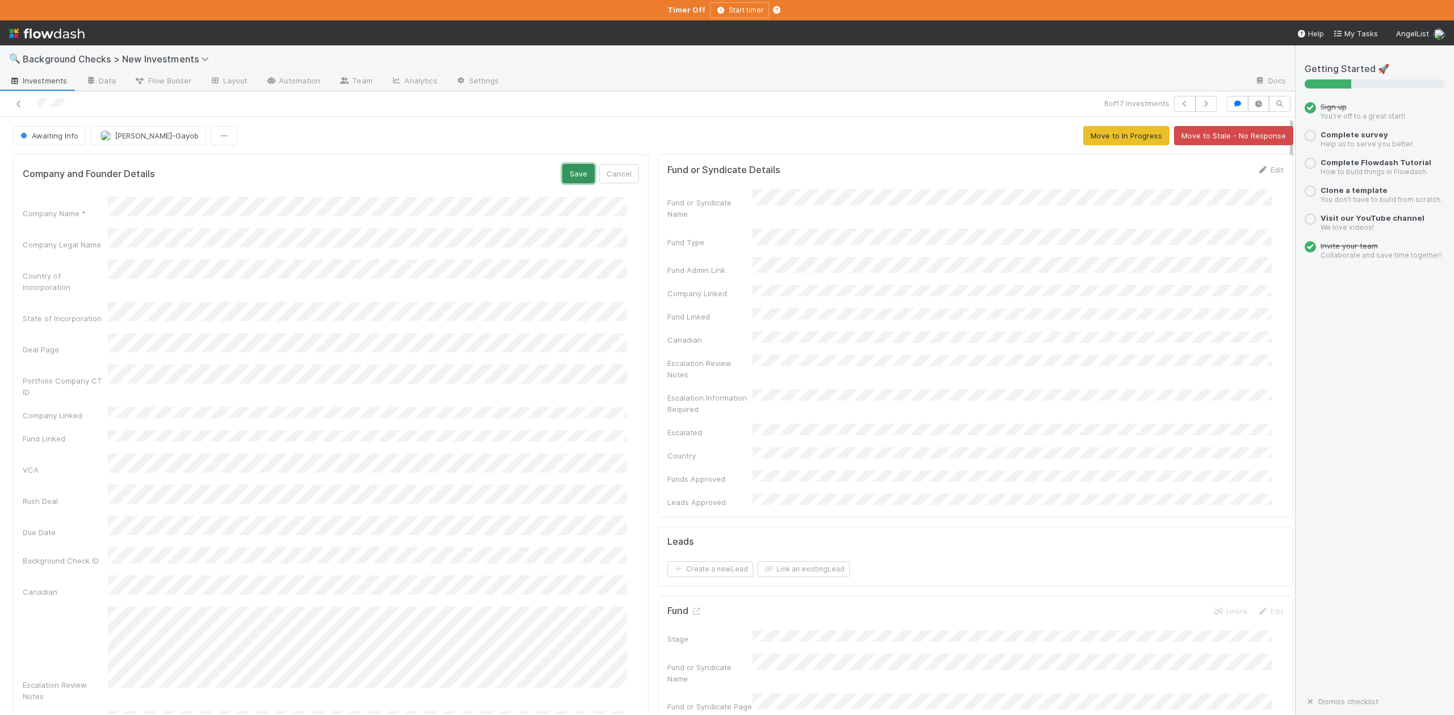
click at [566, 178] on button "Save" at bounding box center [578, 173] width 32 height 19
click at [60, 141] on button "Awaiting Info" at bounding box center [49, 135] width 73 height 19
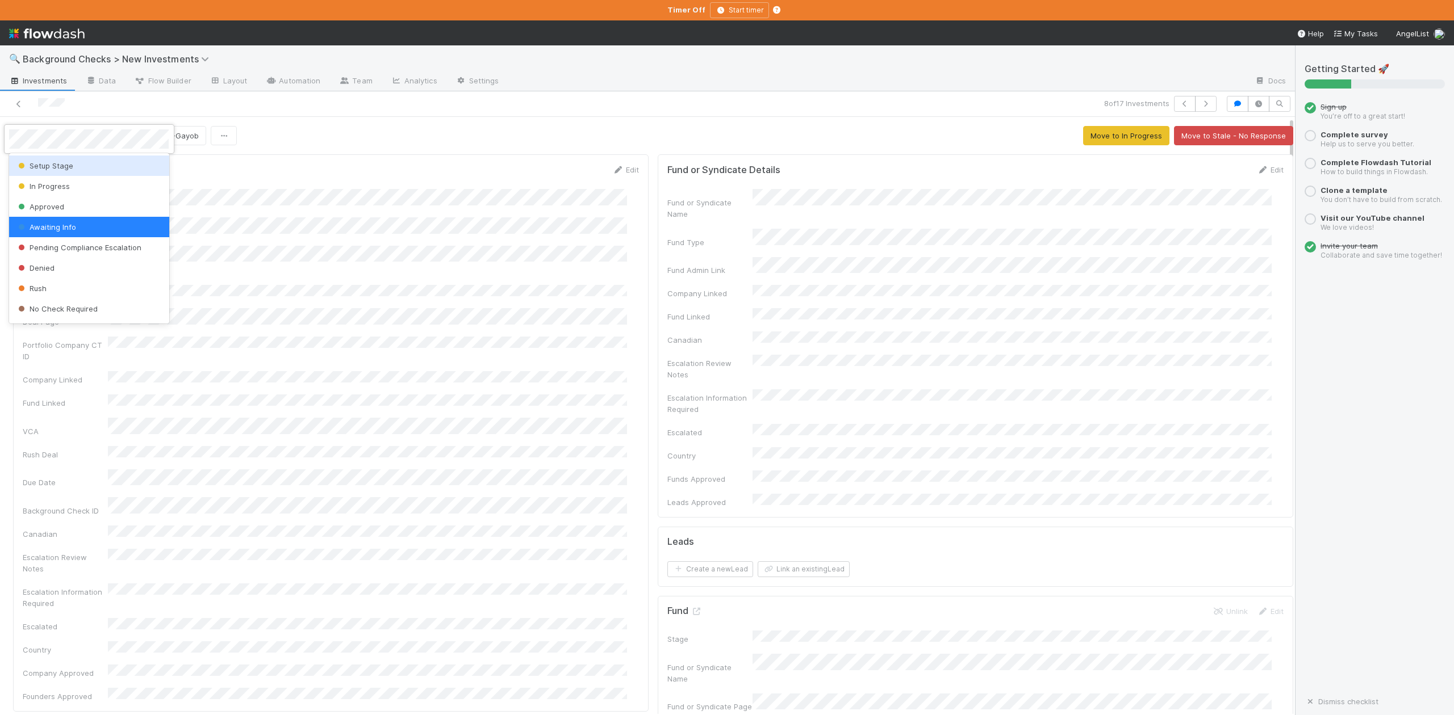
click at [65, 167] on span "Setup Stage" at bounding box center [44, 165] width 57 height 9
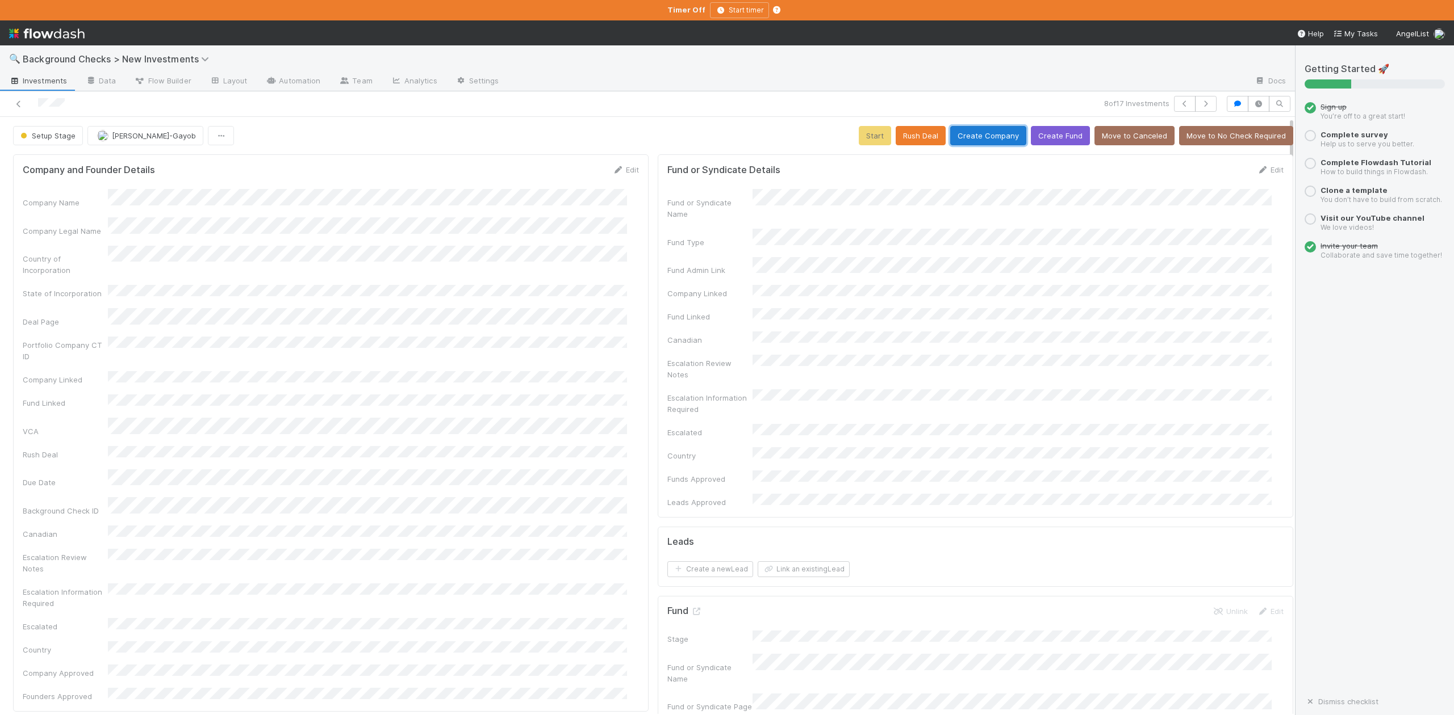
click at [977, 135] on button "Create Company" at bounding box center [988, 135] width 76 height 19
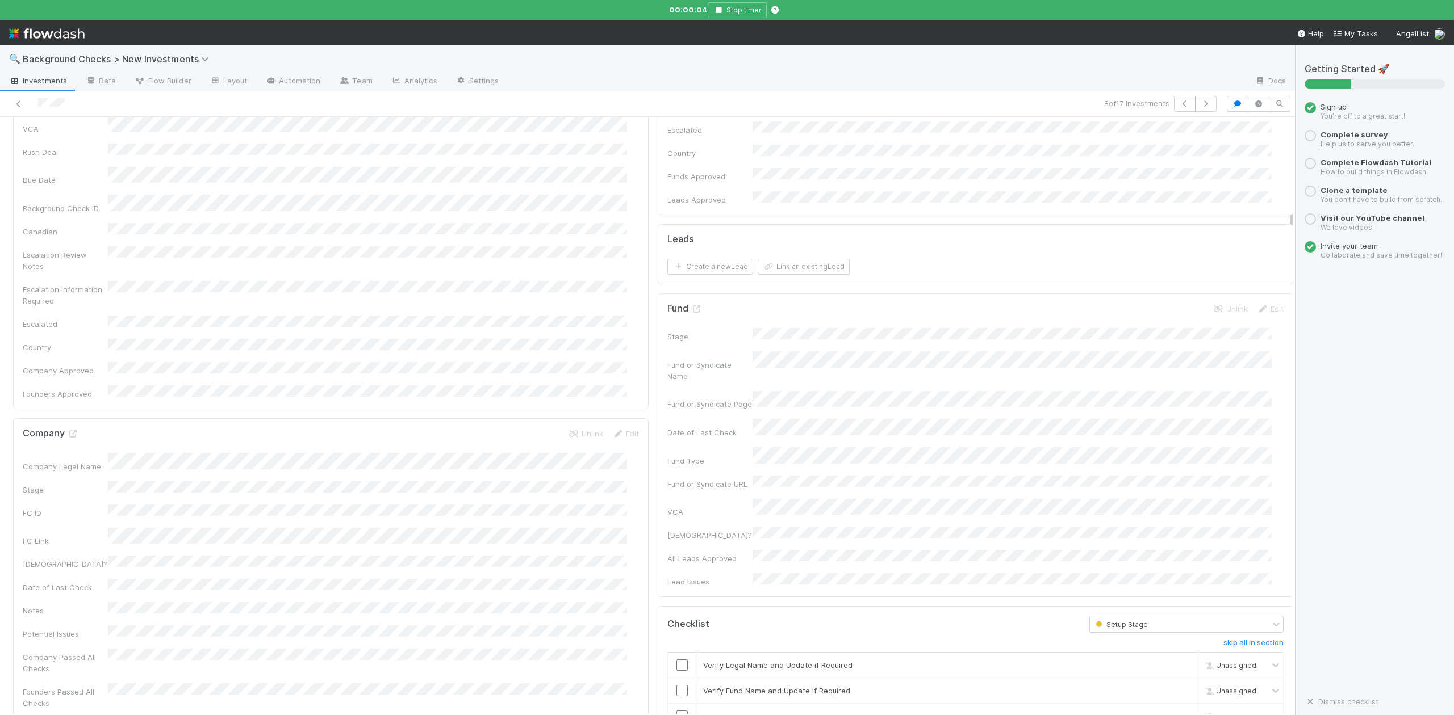
scroll to position [530, 0]
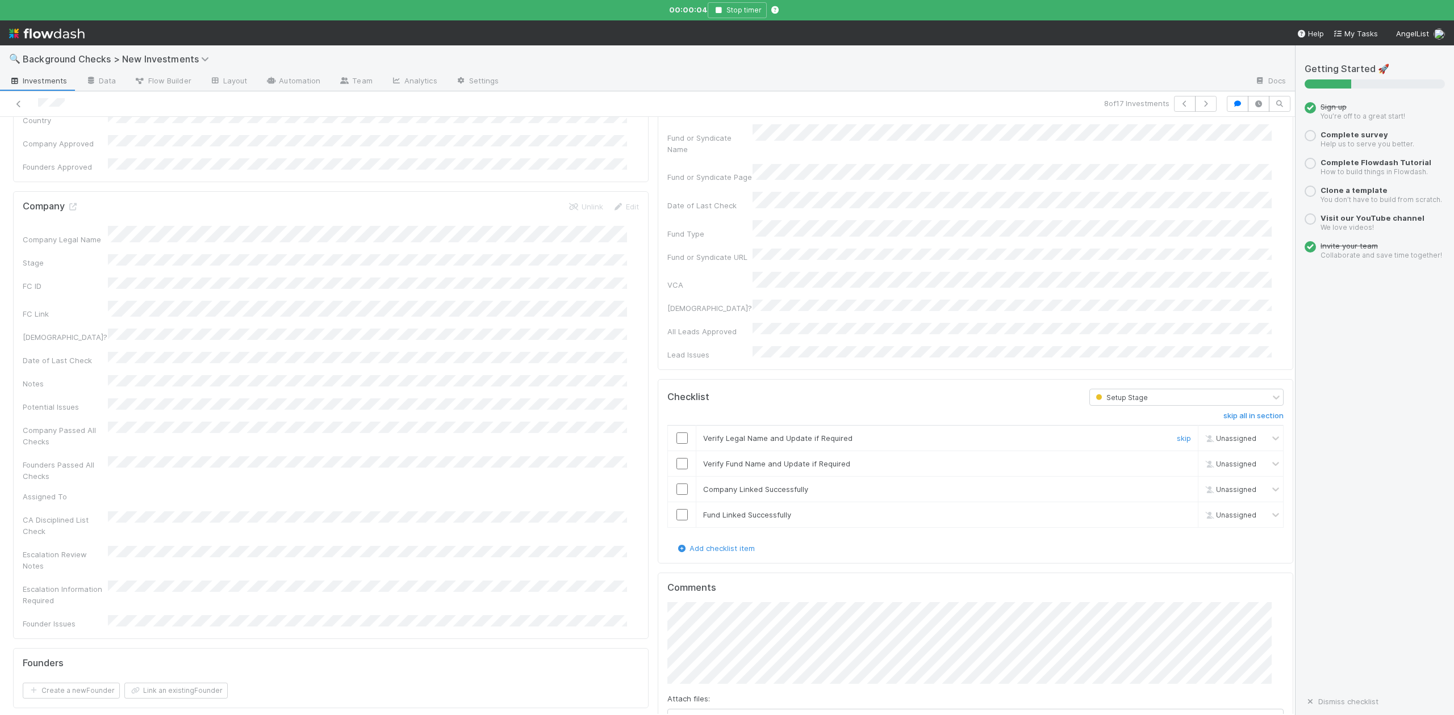
click at [676, 433] on input "checkbox" at bounding box center [681, 438] width 11 height 11
click at [676, 458] on input "checkbox" at bounding box center [681, 463] width 11 height 11
click at [676, 484] on input "checkbox" at bounding box center [681, 489] width 11 height 11
click at [676, 509] on input "checkbox" at bounding box center [681, 514] width 11 height 11
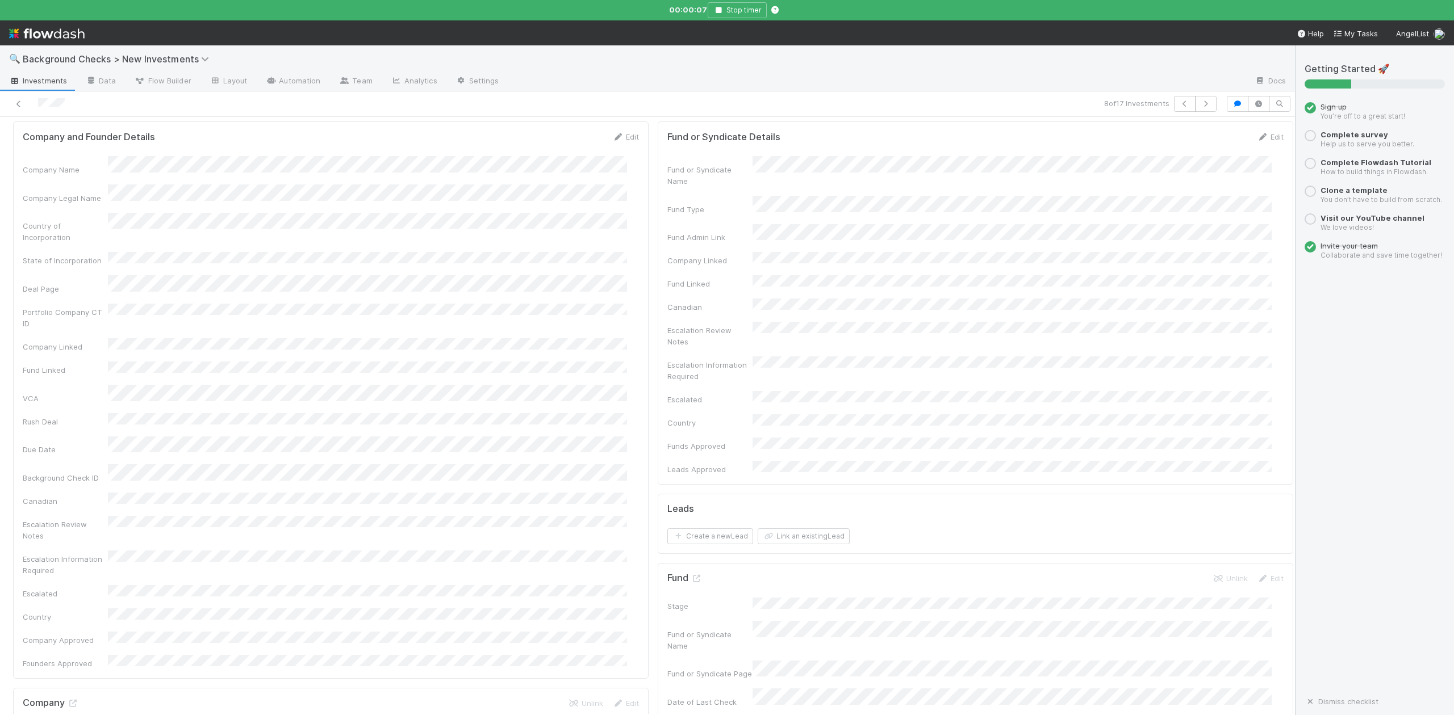
scroll to position [0, 0]
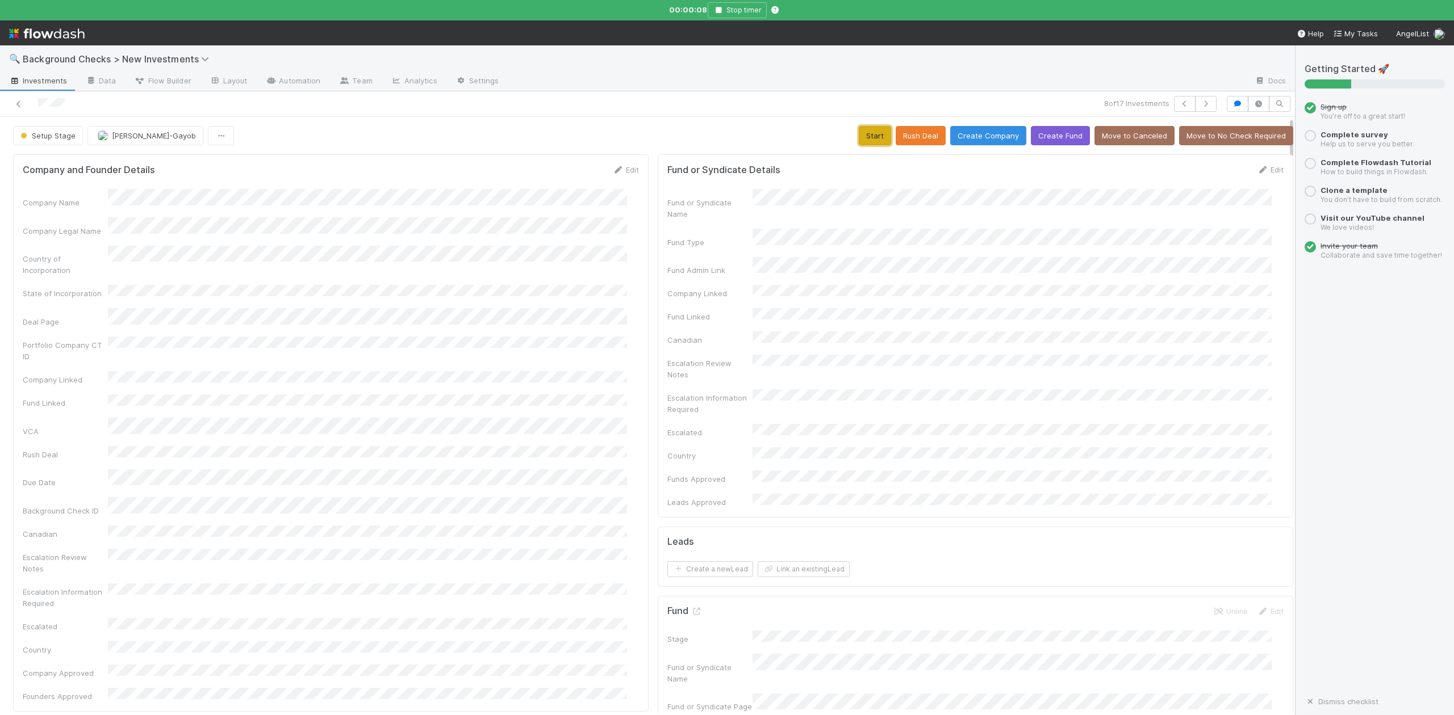
click at [859, 136] on button "Start" at bounding box center [875, 135] width 32 height 19
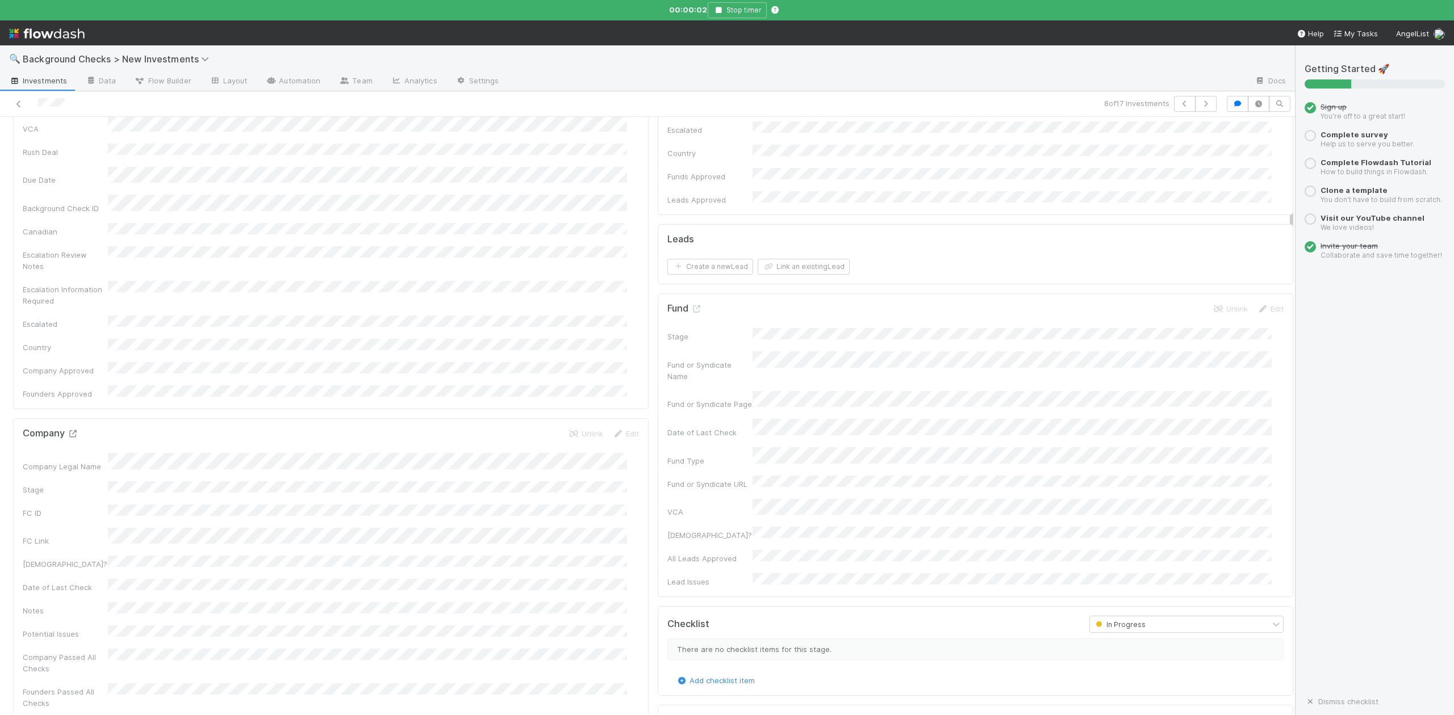
click at [68, 430] on icon at bounding box center [72, 433] width 11 height 7
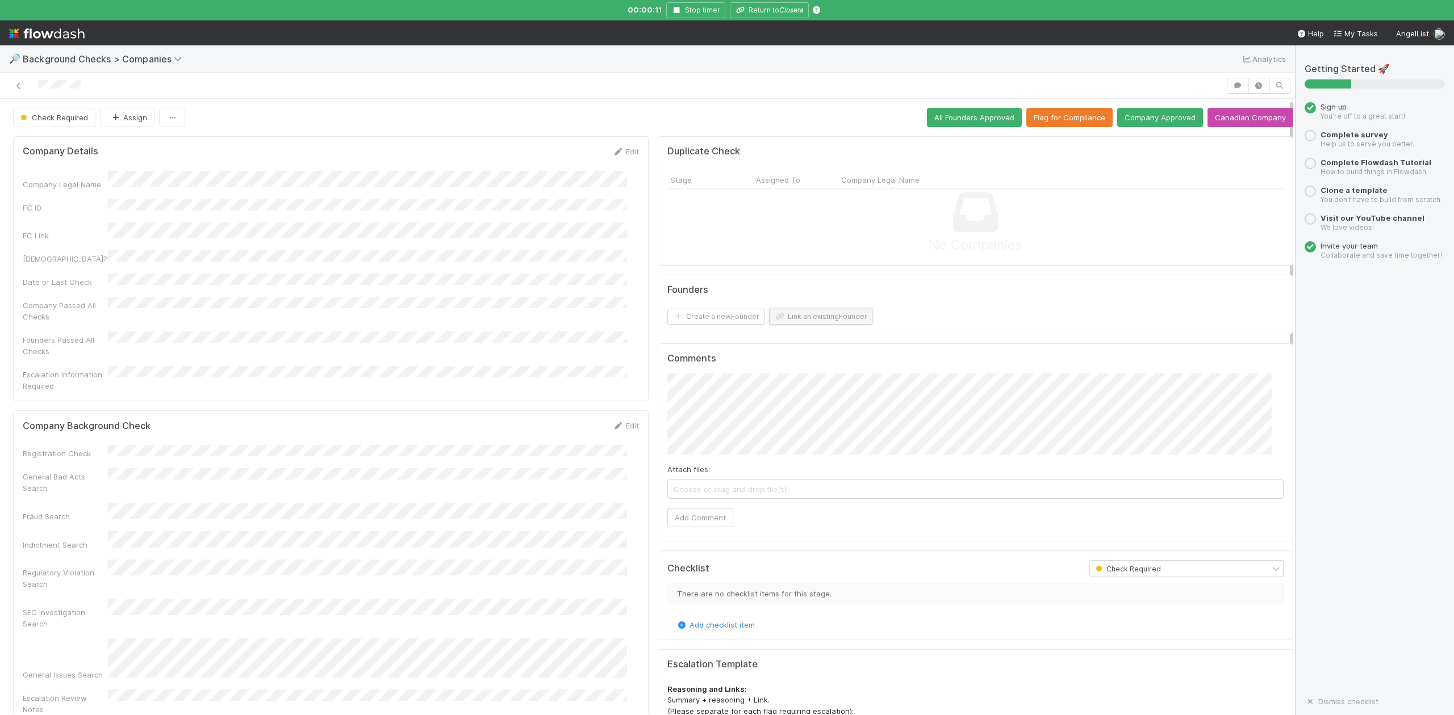
click at [782, 315] on button "Link an existing Founder" at bounding box center [820, 317] width 103 height 16
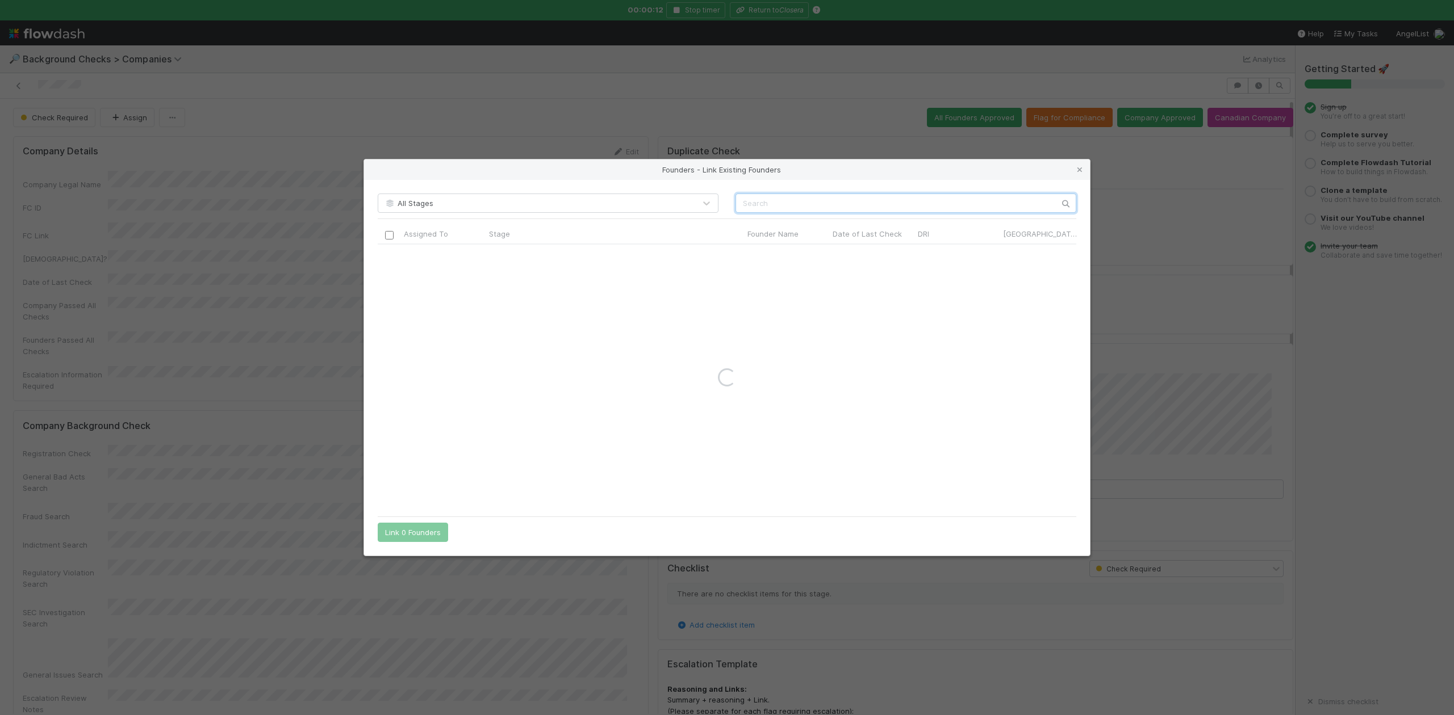
click at [768, 203] on input "text" at bounding box center [905, 203] width 341 height 19
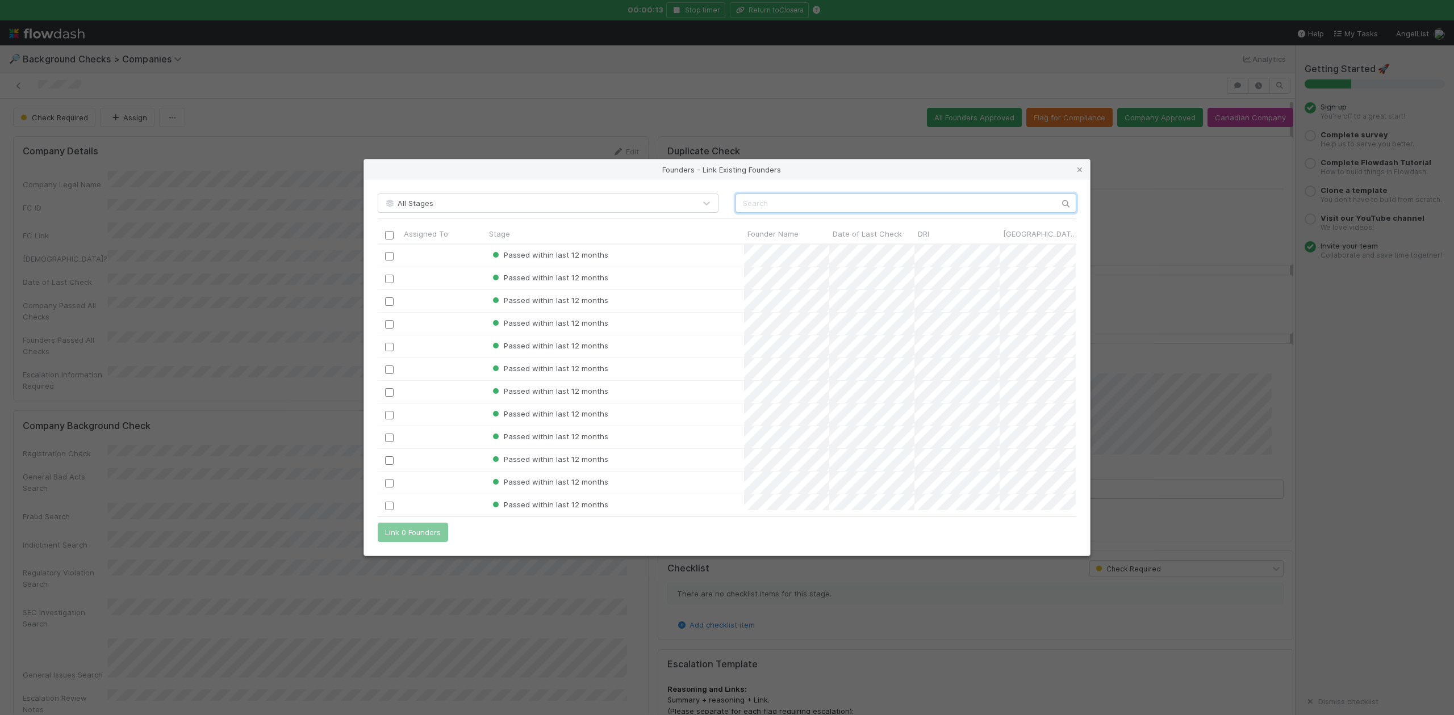
scroll to position [255, 686]
paste input "Chinmay Patel"
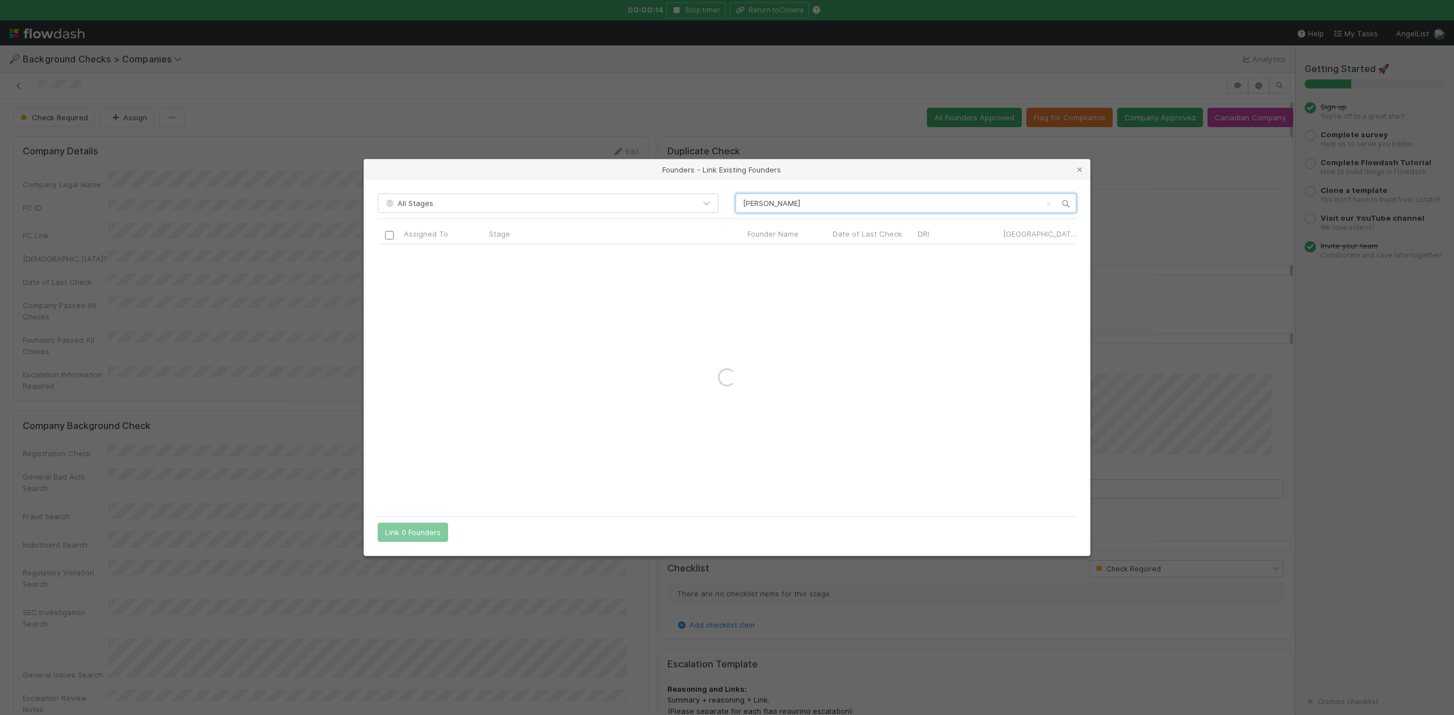
click at [744, 203] on input "Chinmay Patel" at bounding box center [905, 203] width 341 height 19
type input "Chinmay Patel"
click at [391, 256] on input "checkbox" at bounding box center [389, 256] width 9 height 9
click at [428, 525] on button "Link 1 Founder" at bounding box center [410, 532] width 65 height 19
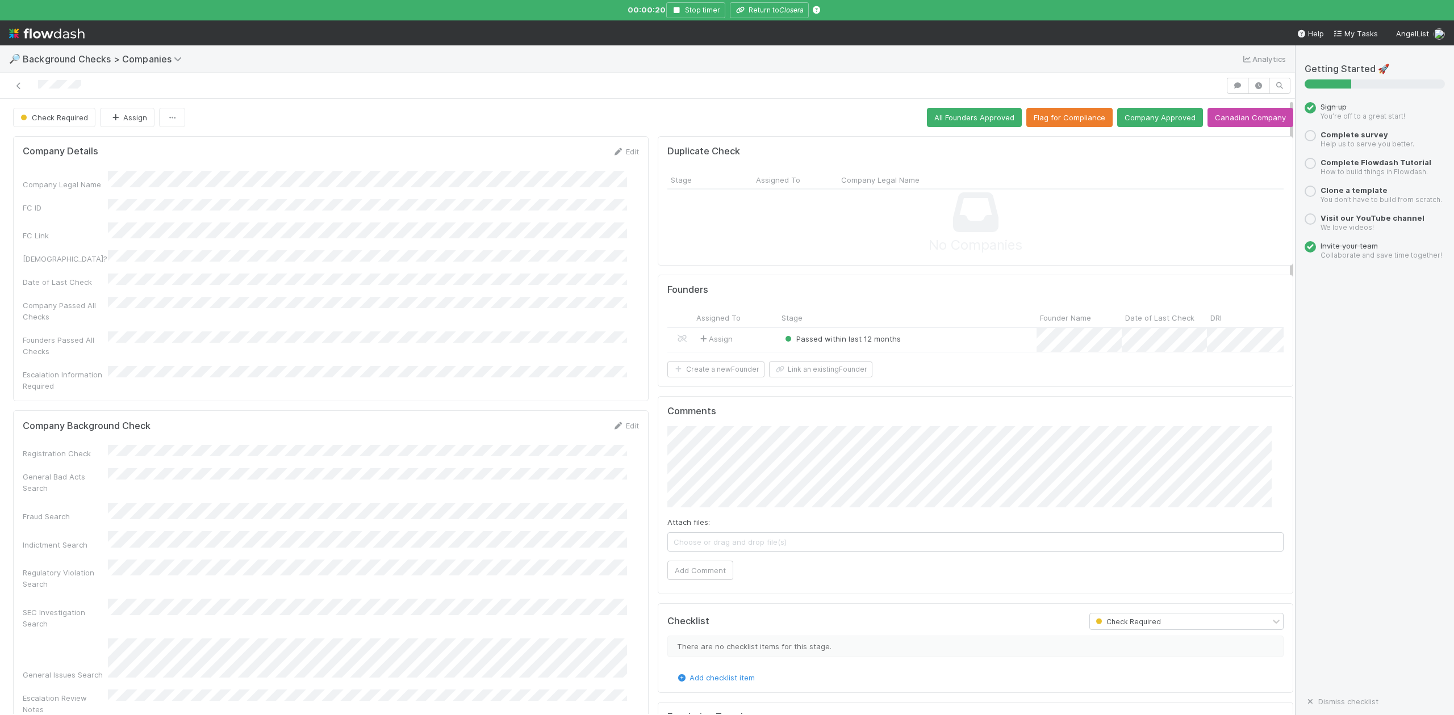
click at [932, 338] on div "Passed within last 12 months" at bounding box center [907, 340] width 258 height 24
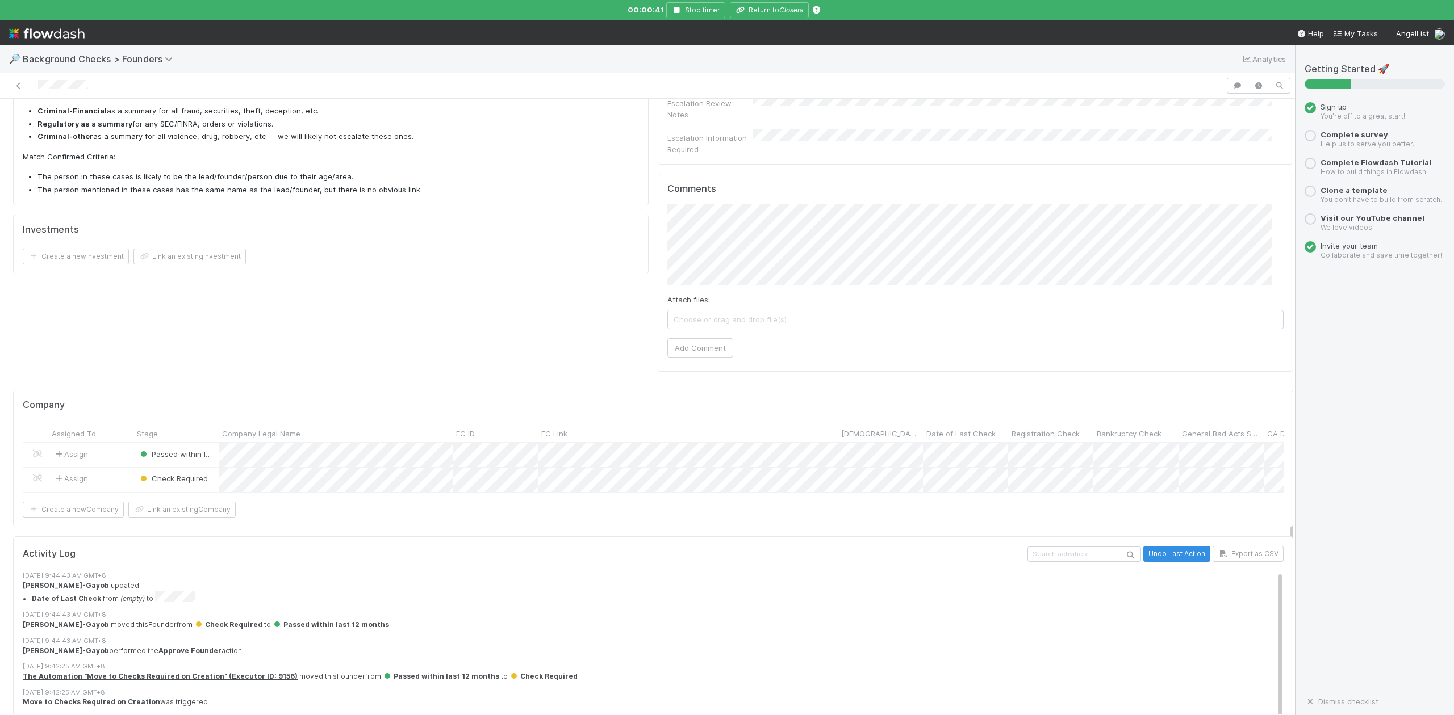
scroll to position [691, 0]
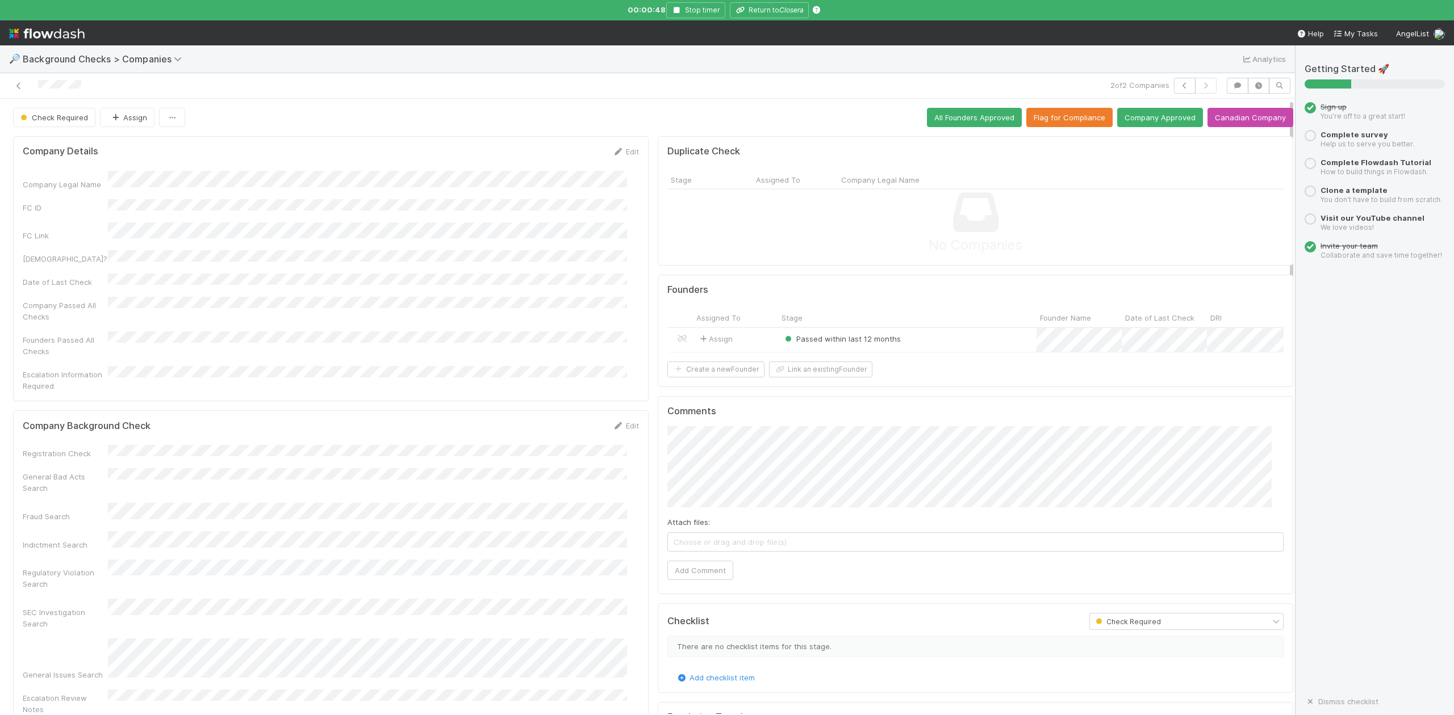
click at [918, 341] on div "Passed within last 12 months" at bounding box center [907, 340] width 258 height 24
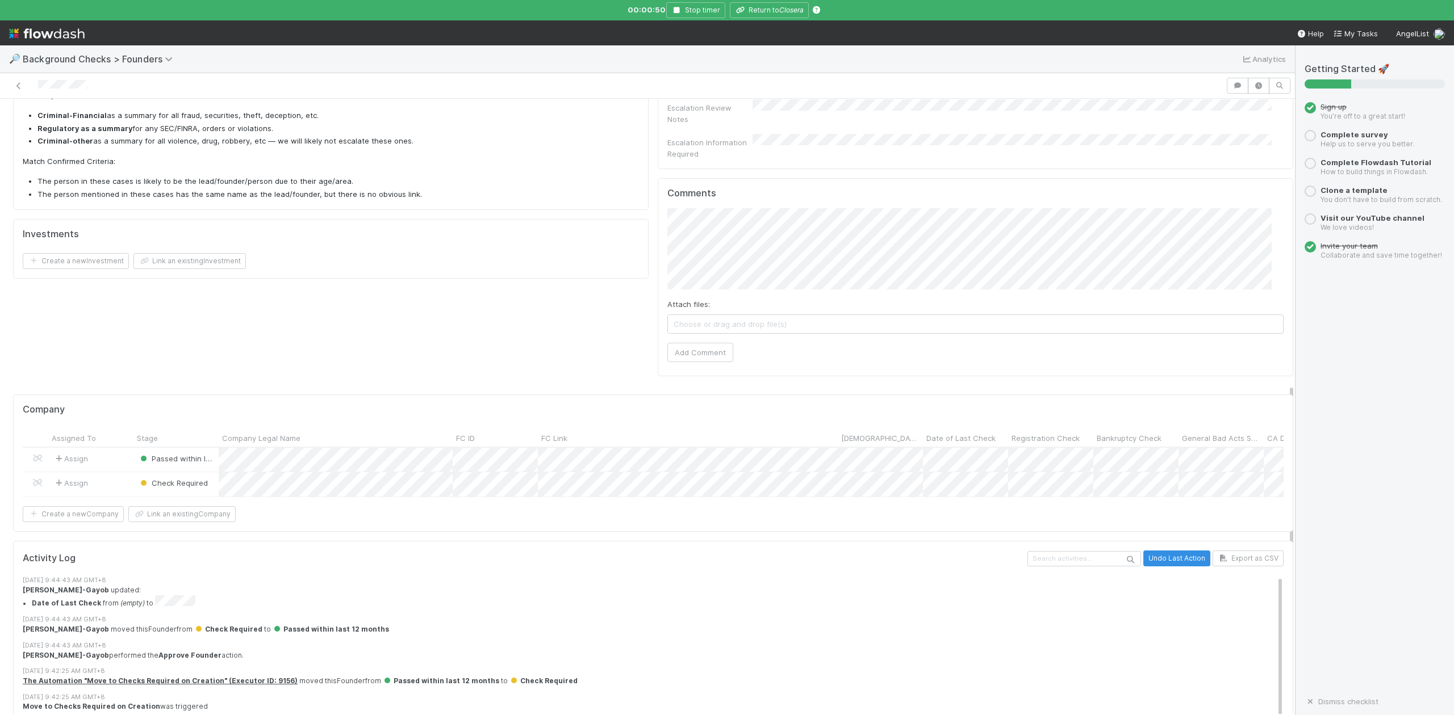
scroll to position [605, 0]
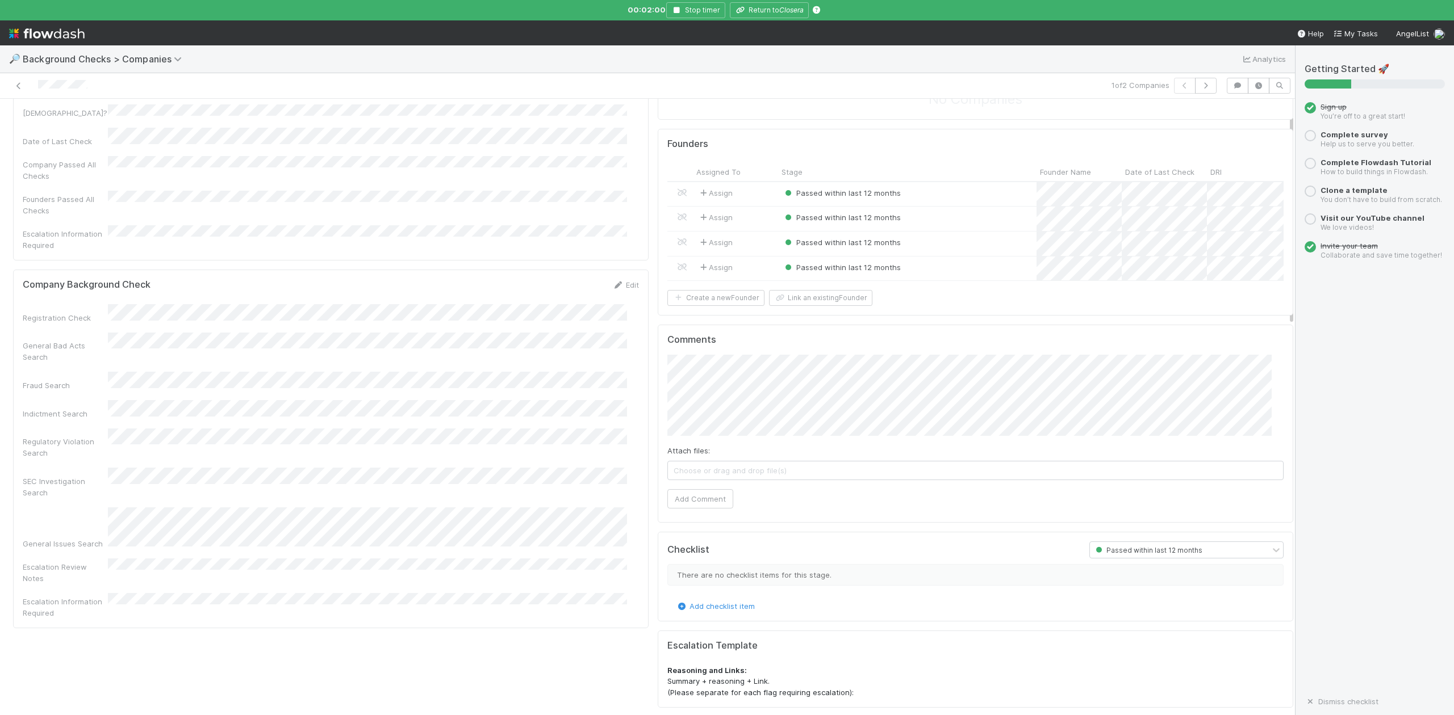
scroll to position [44, 0]
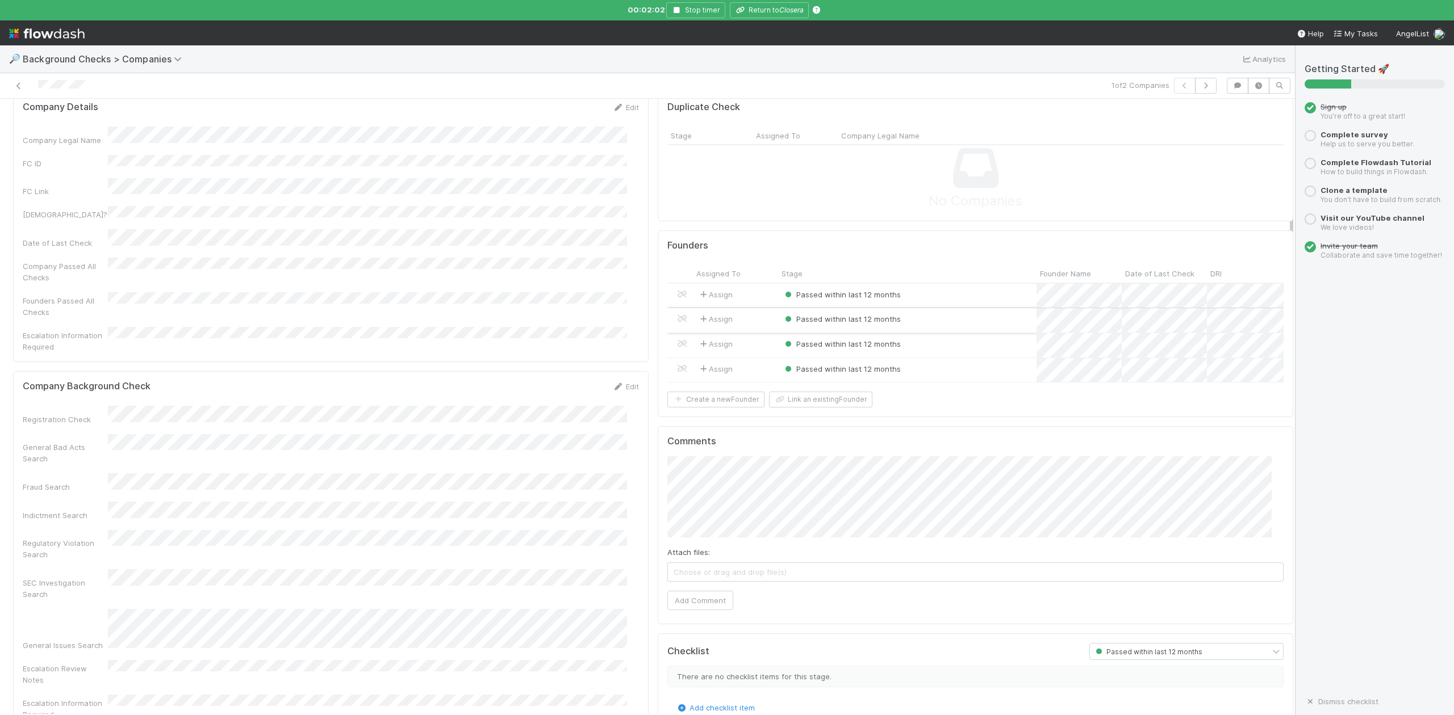
click at [922, 319] on div "Passed within last 12 months" at bounding box center [907, 320] width 258 height 24
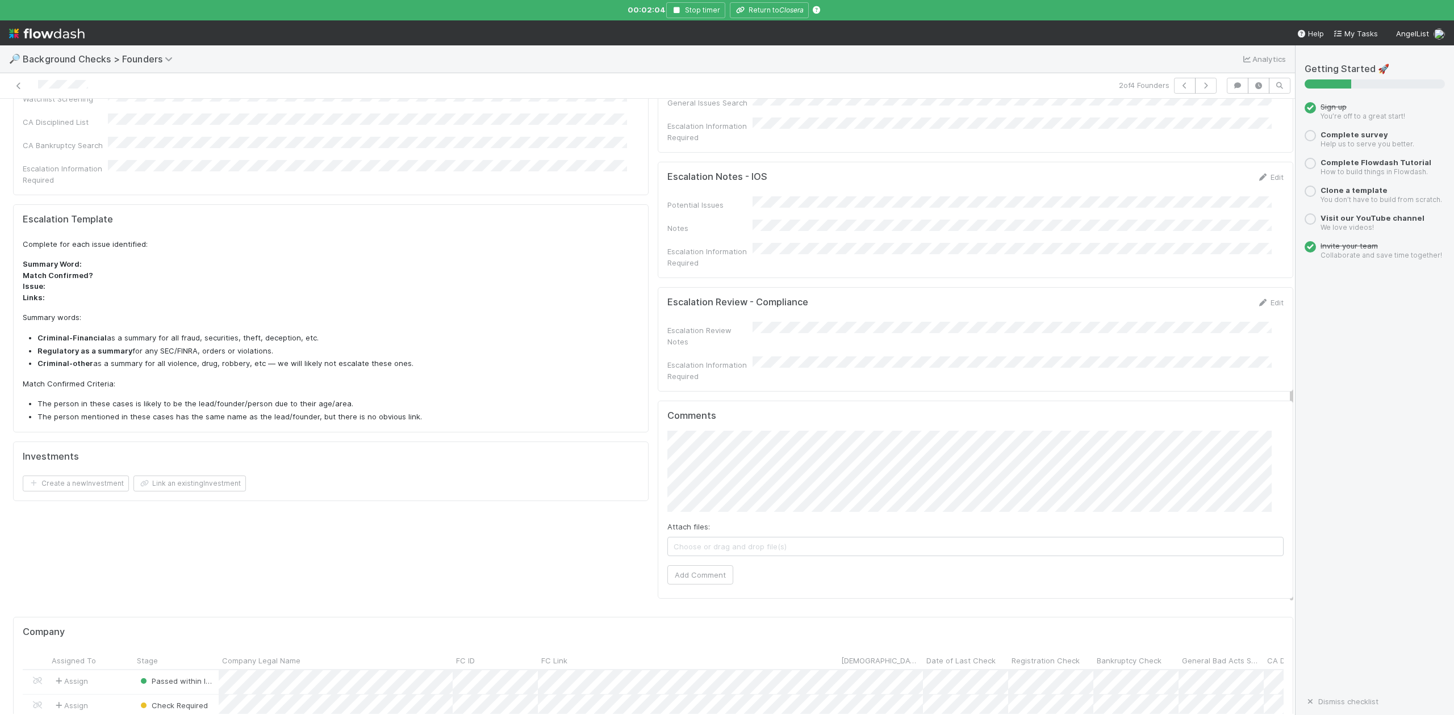
scroll to position [681, 0]
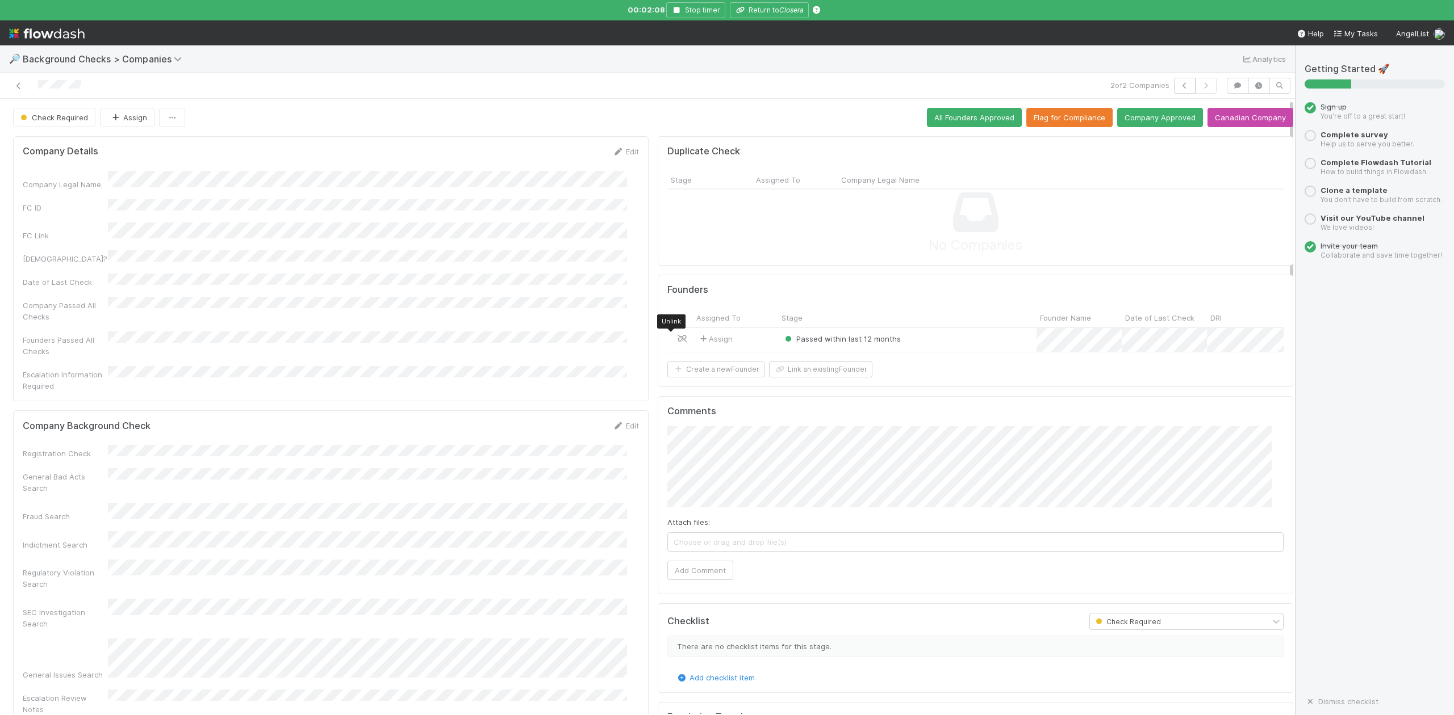
click at [676, 339] on icon at bounding box center [681, 338] width 11 height 7
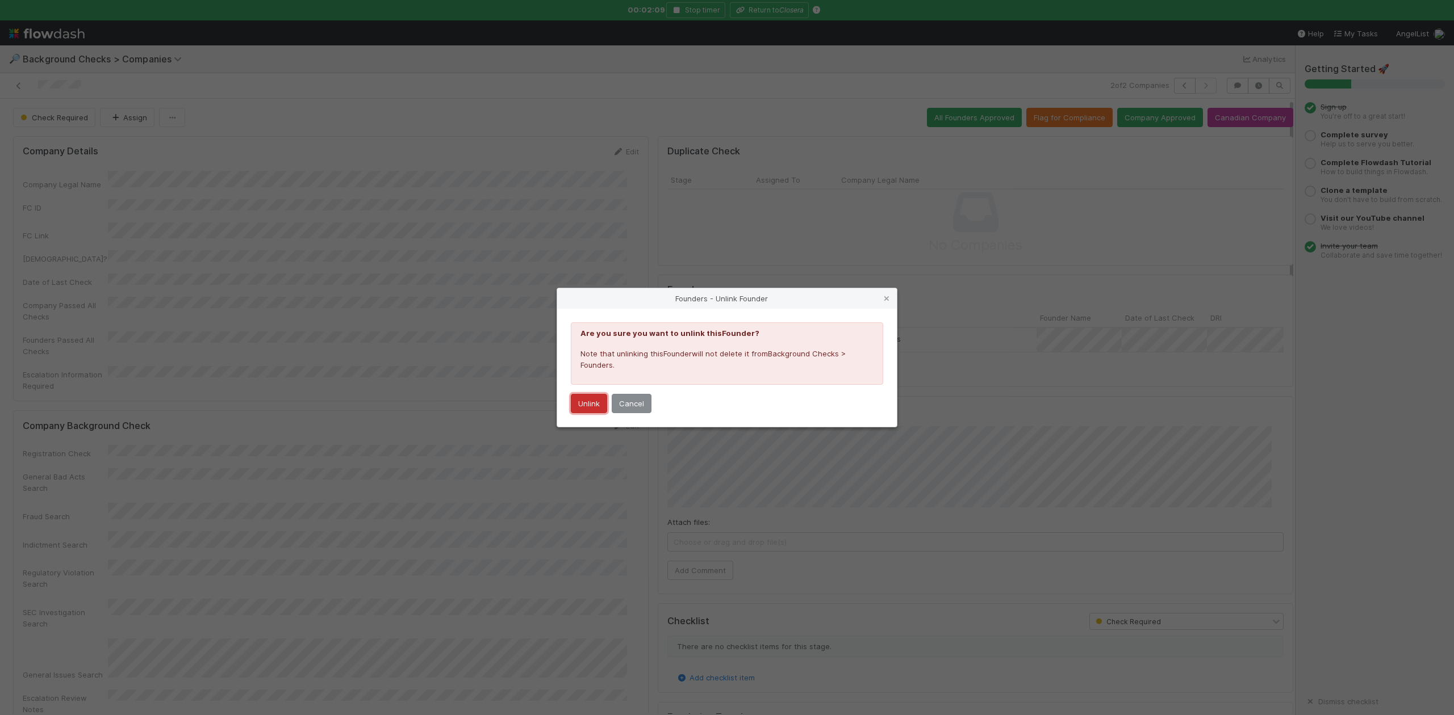
click at [591, 403] on button "Unlink" at bounding box center [589, 403] width 36 height 19
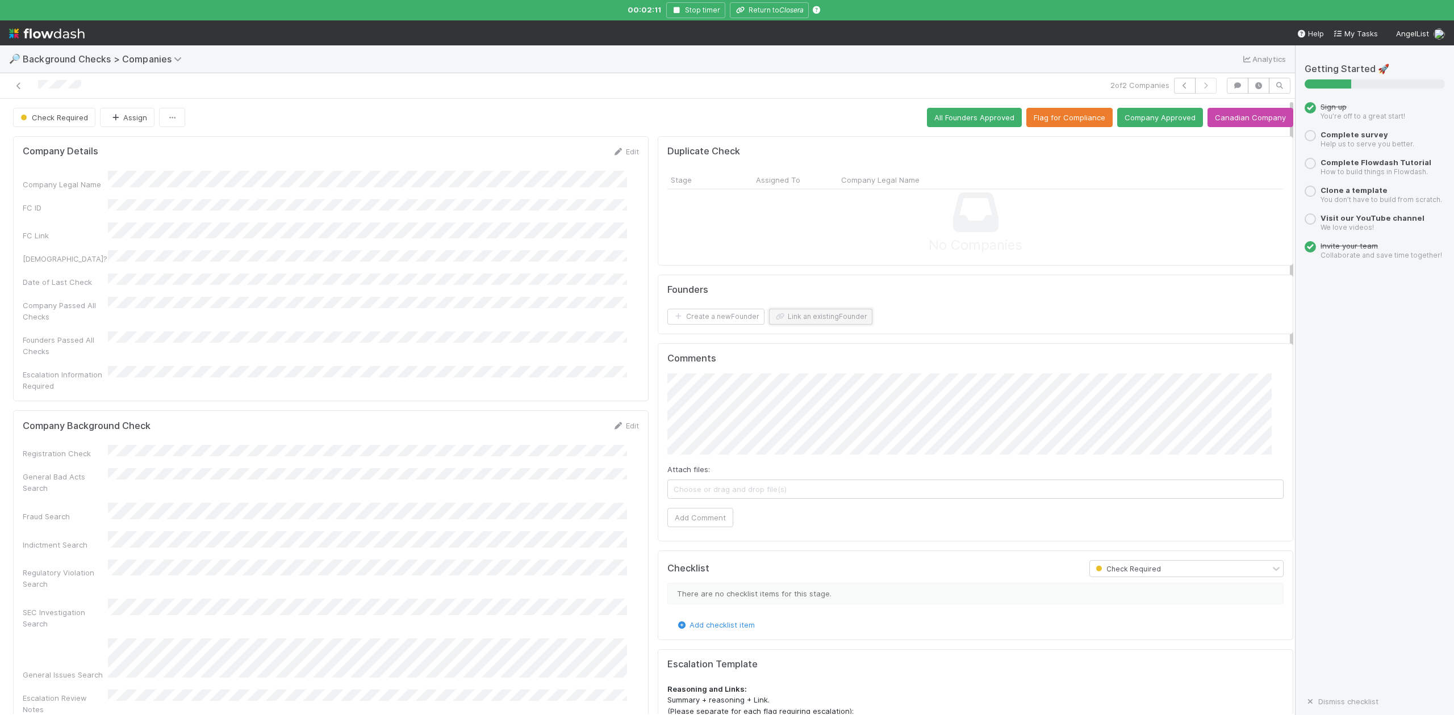
click at [817, 318] on button "Link an existing Founder" at bounding box center [820, 317] width 103 height 16
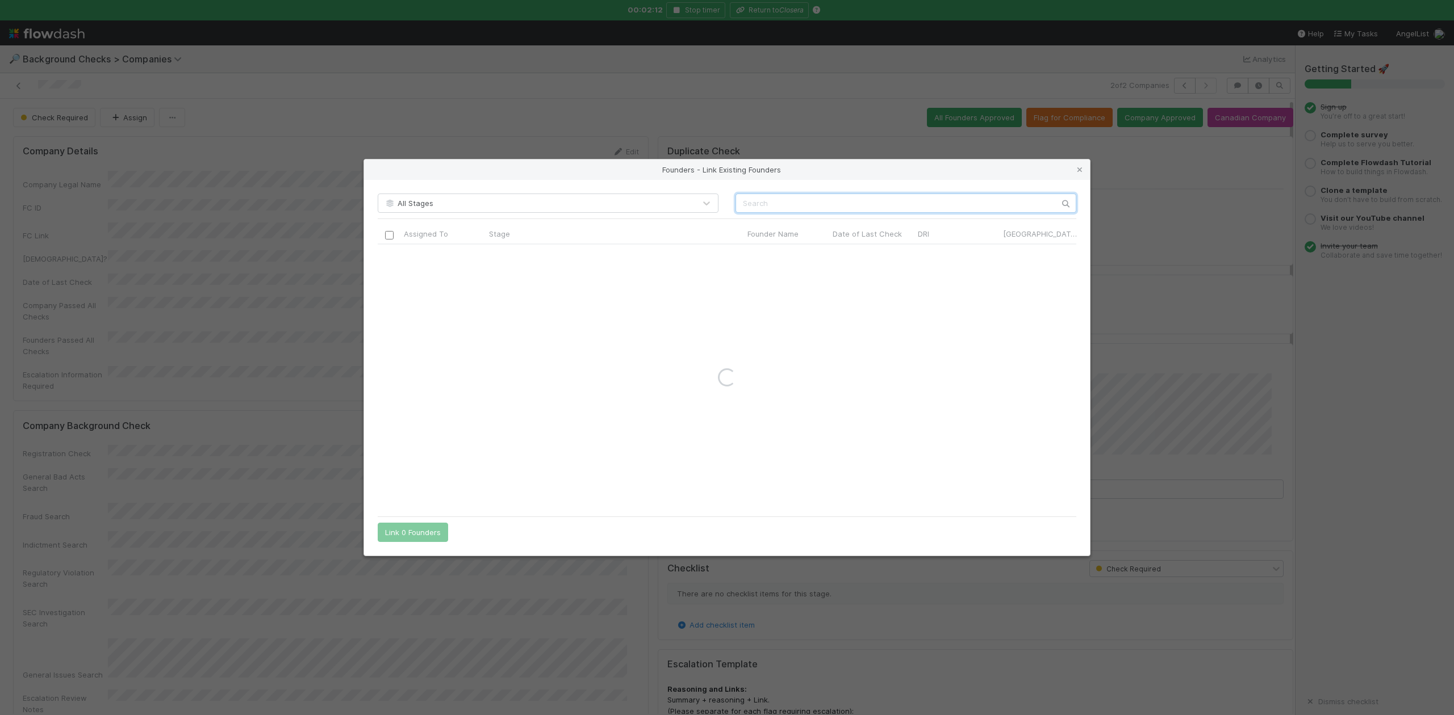
click at [778, 203] on input "text" at bounding box center [905, 203] width 341 height 19
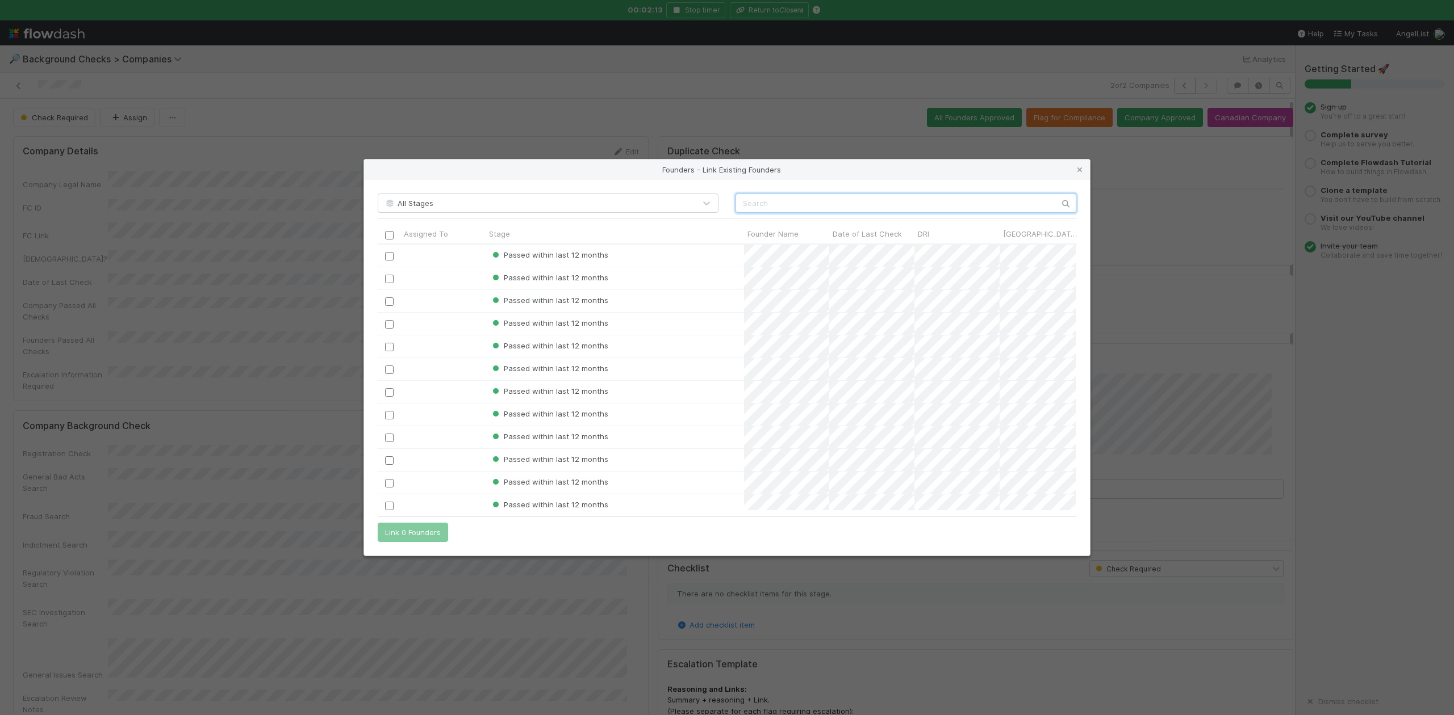
paste input "Chinmay Patel"
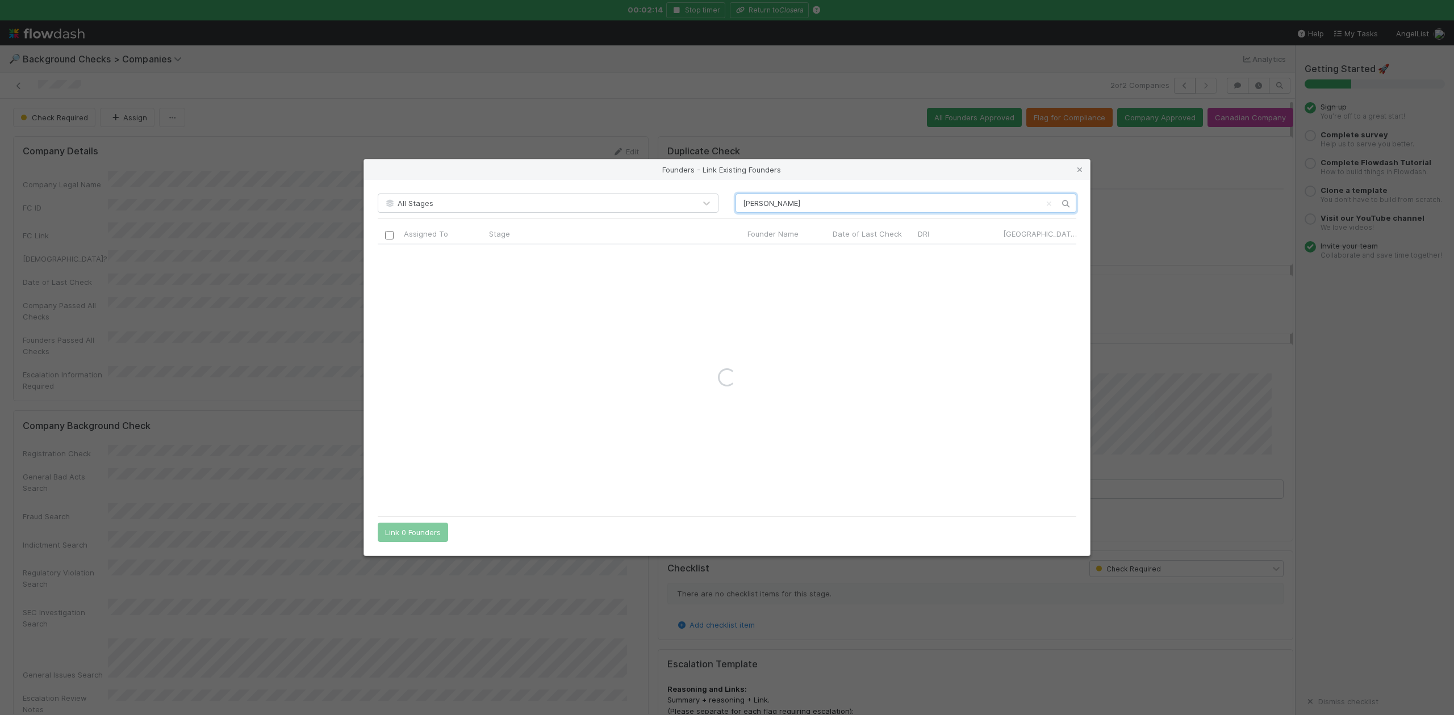
click at [739, 209] on input "Chinmay Patel" at bounding box center [905, 203] width 341 height 19
type input "Chinmay Patel"
click at [1079, 171] on icon at bounding box center [1079, 169] width 11 height 7
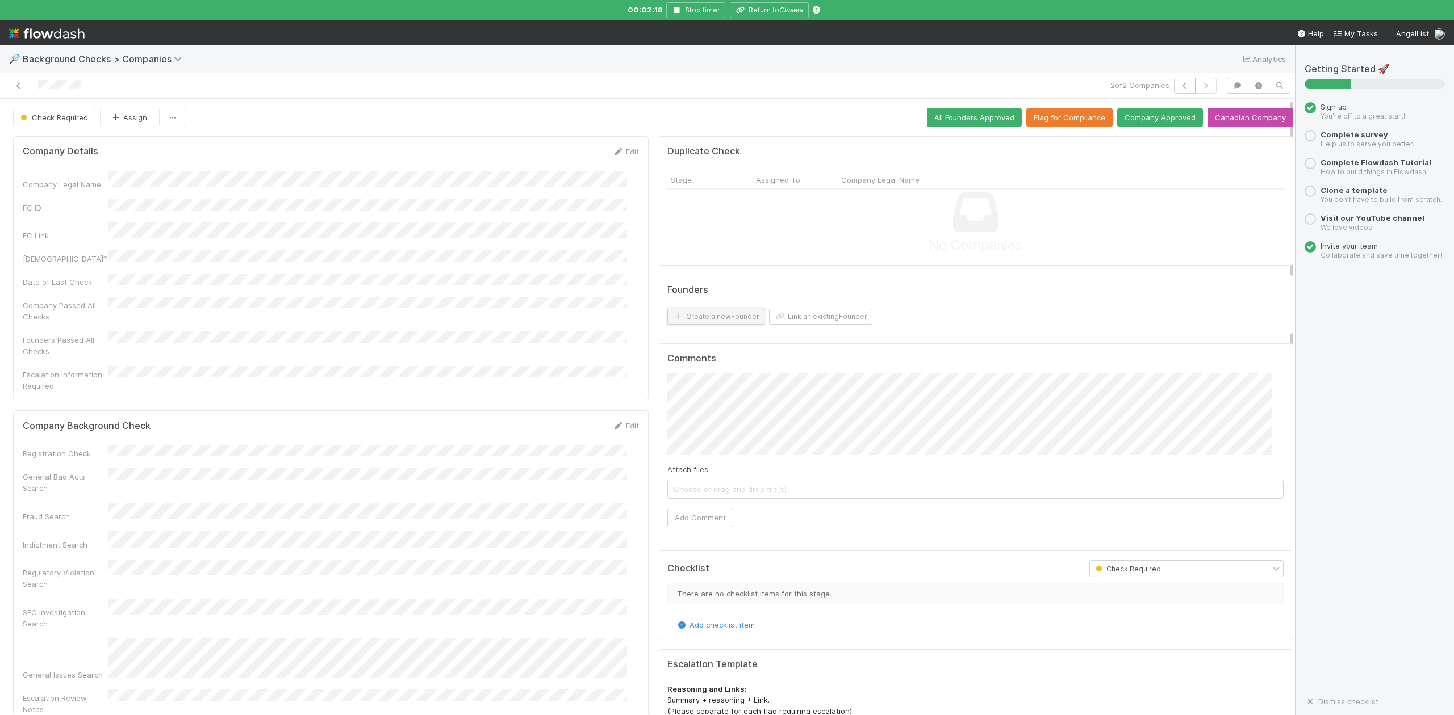
click at [684, 323] on button "Create a new Founder" at bounding box center [715, 317] width 97 height 16
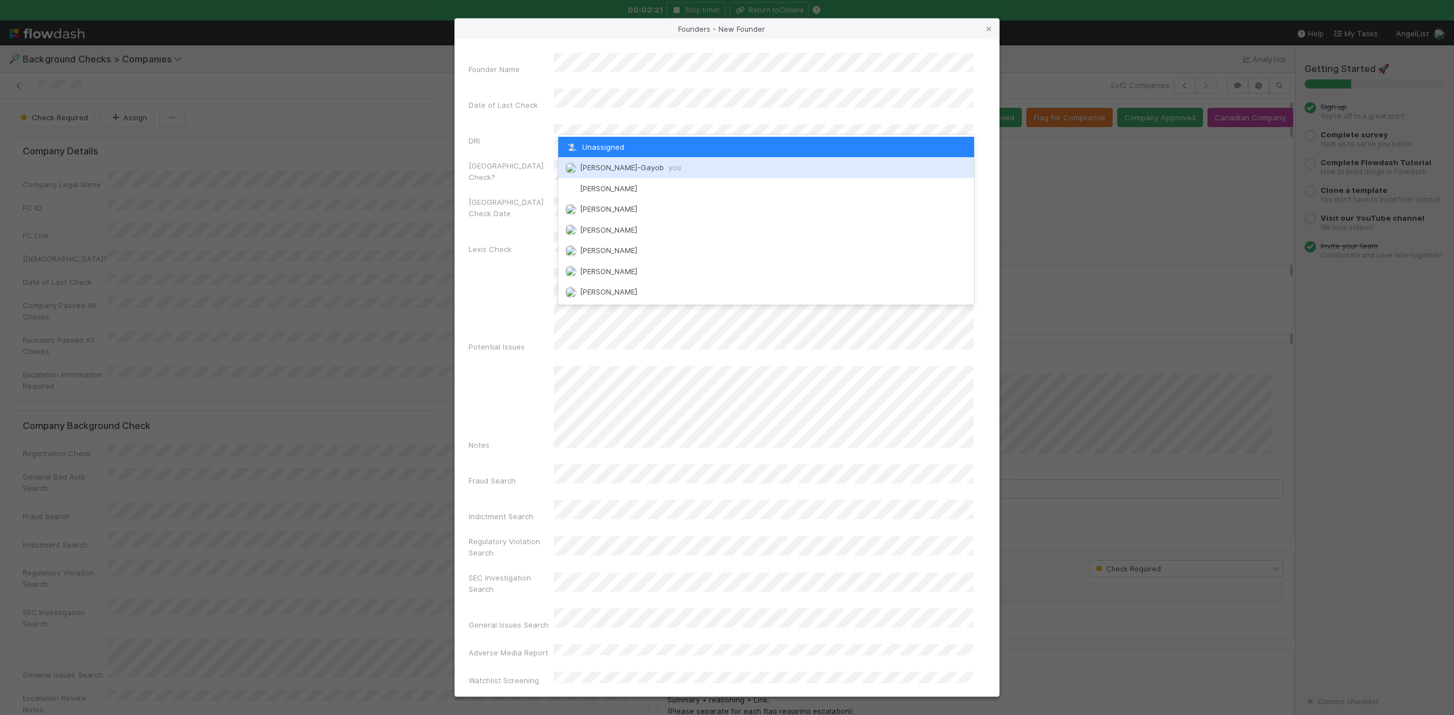
click at [608, 170] on span "Loraine Pati-Gayob you" at bounding box center [630, 167] width 101 height 9
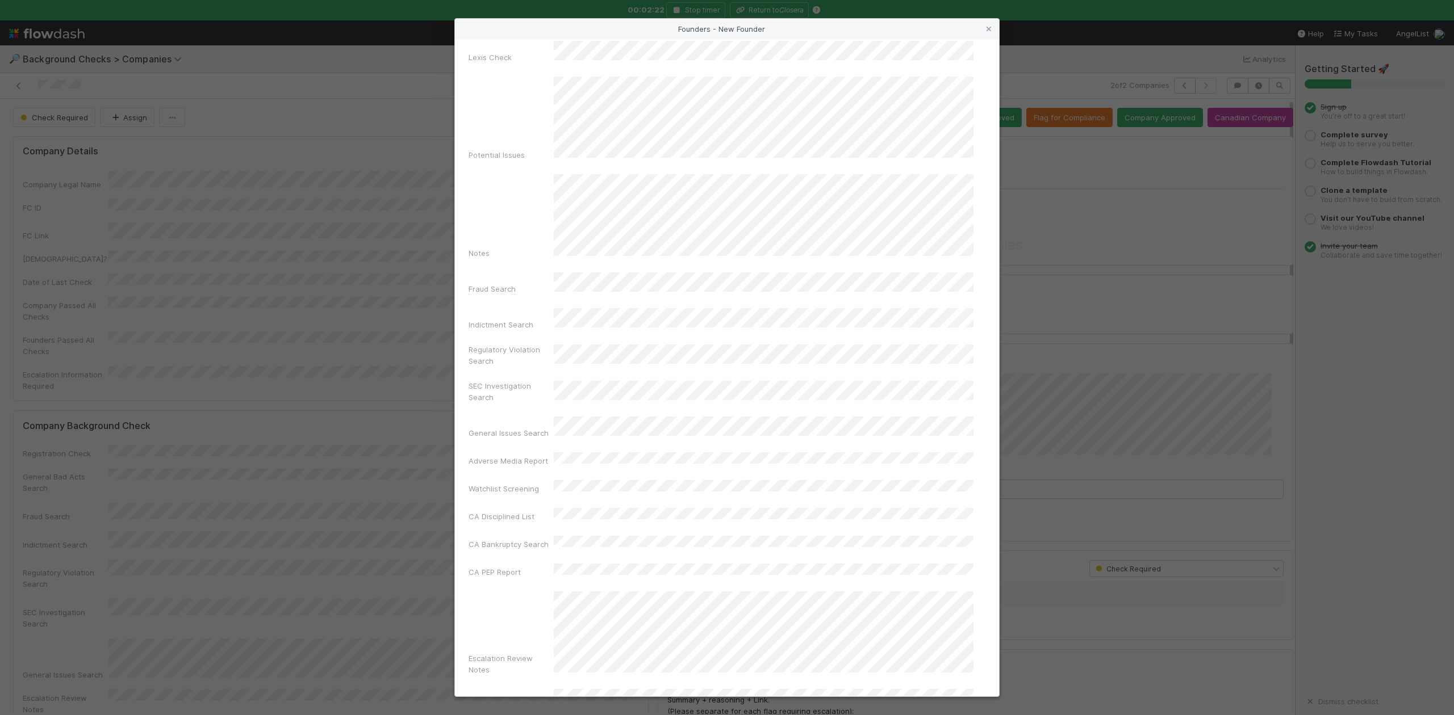
scroll to position [262, 0]
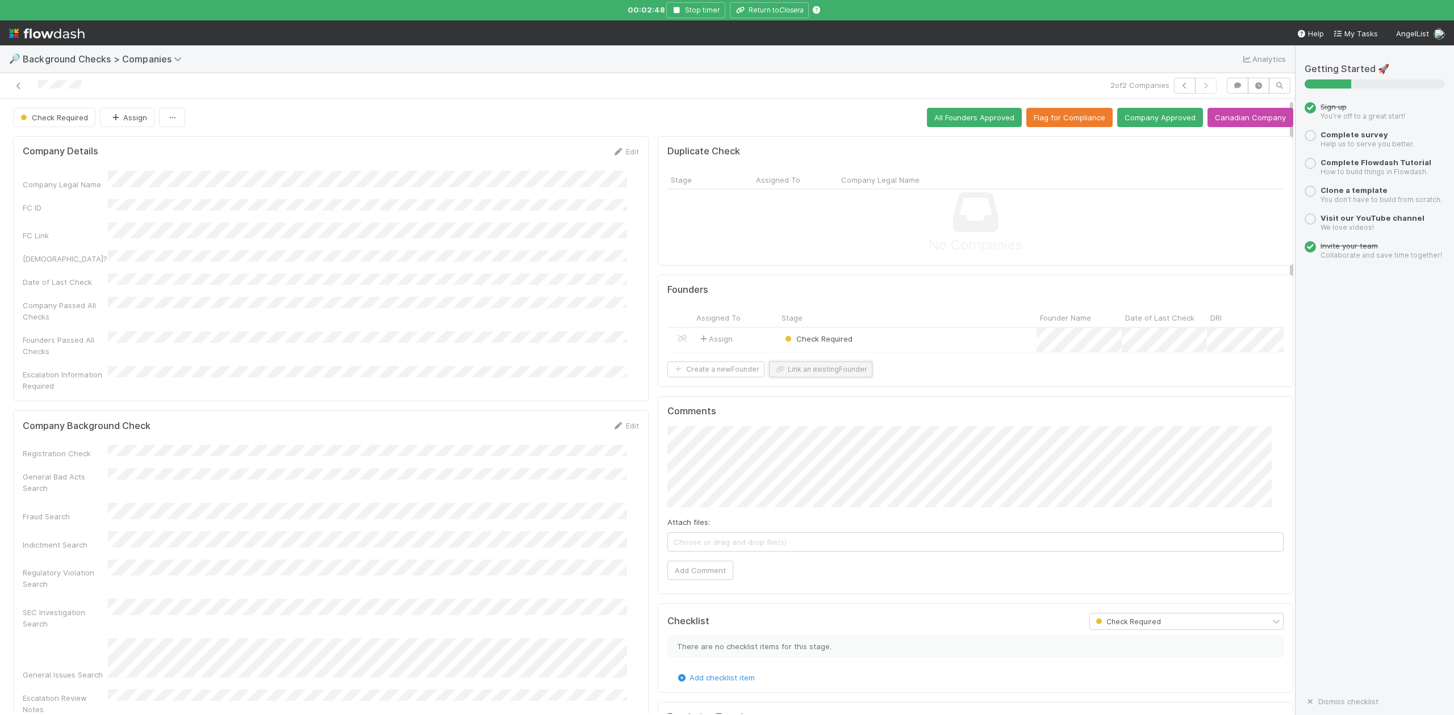
click at [807, 378] on button "Link an existing Founder" at bounding box center [820, 370] width 103 height 16
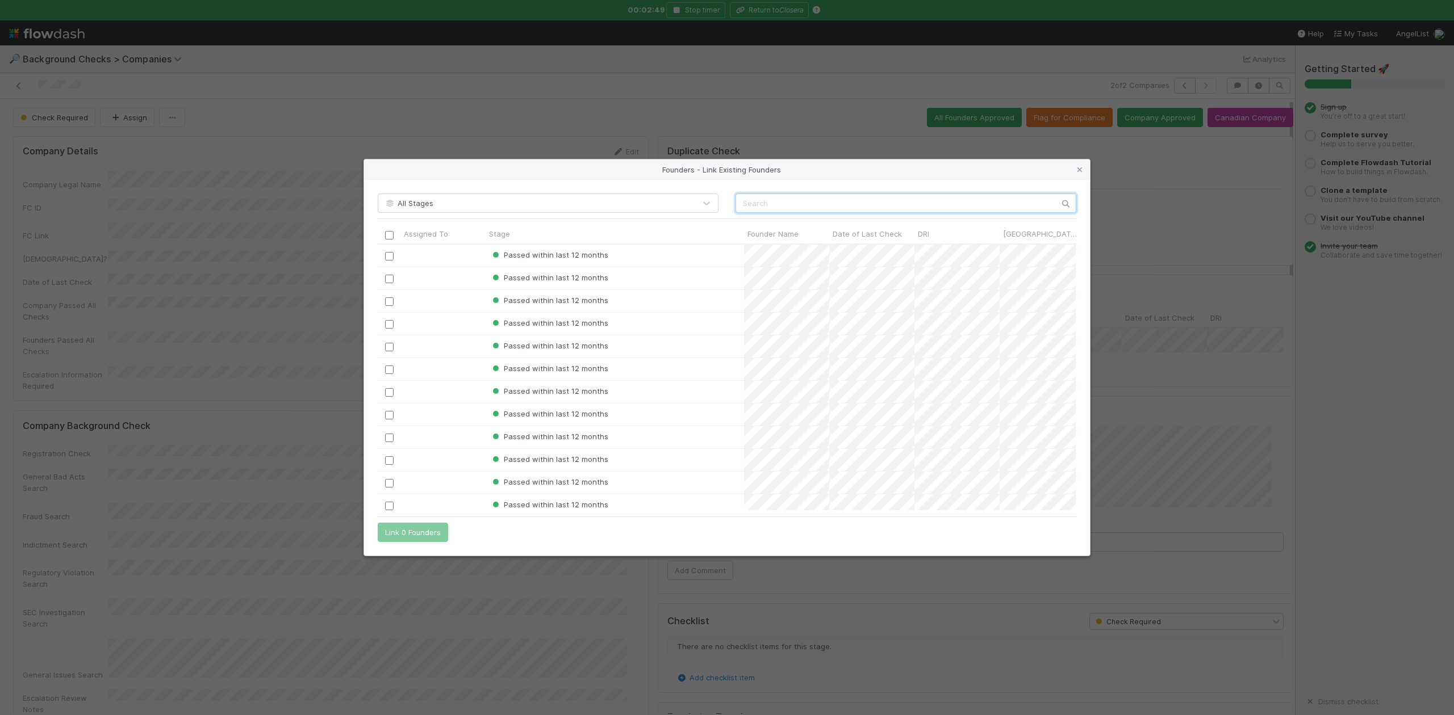
click at [791, 202] on input "text" at bounding box center [905, 203] width 341 height 19
paste input "Anmol Tukrel"
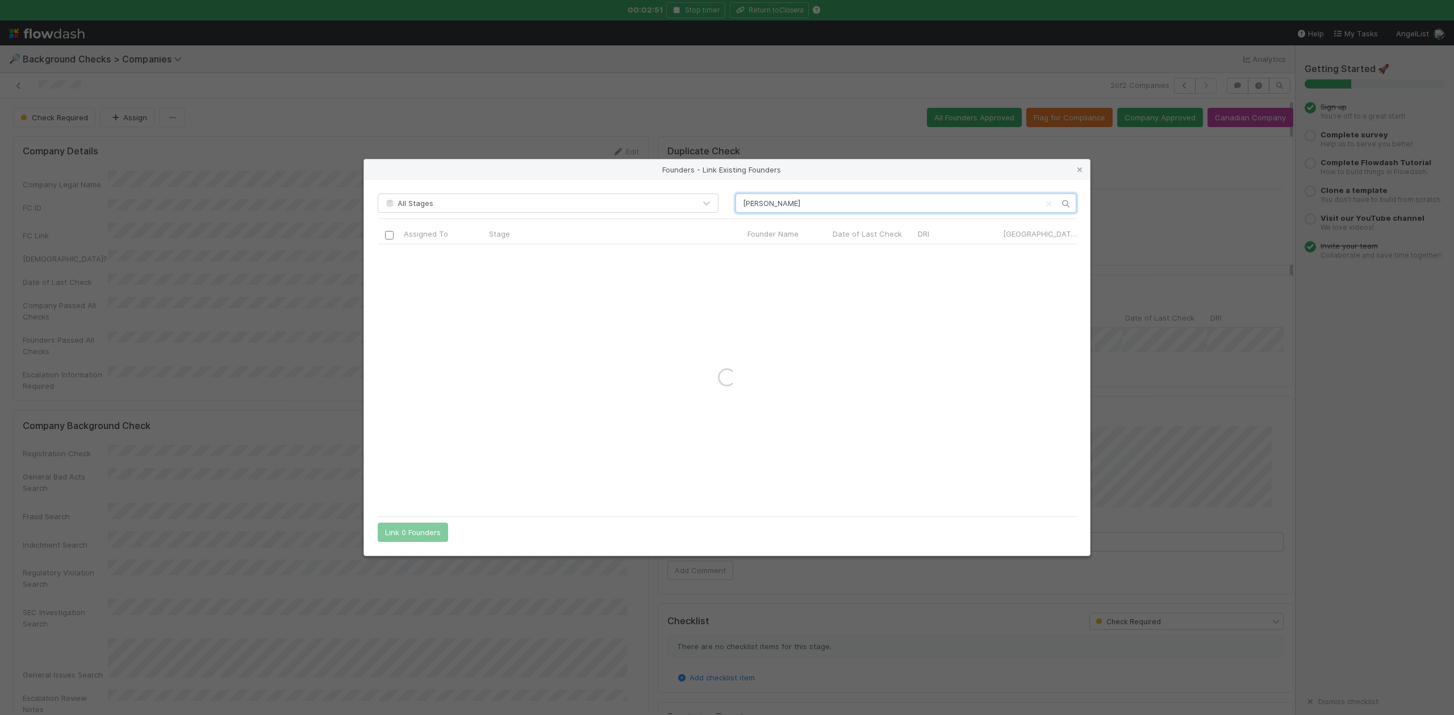
click at [743, 202] on input "Anmol Tukrel" at bounding box center [905, 203] width 341 height 19
type input "Anmol Tukrel"
click at [1074, 169] on icon at bounding box center [1079, 169] width 11 height 7
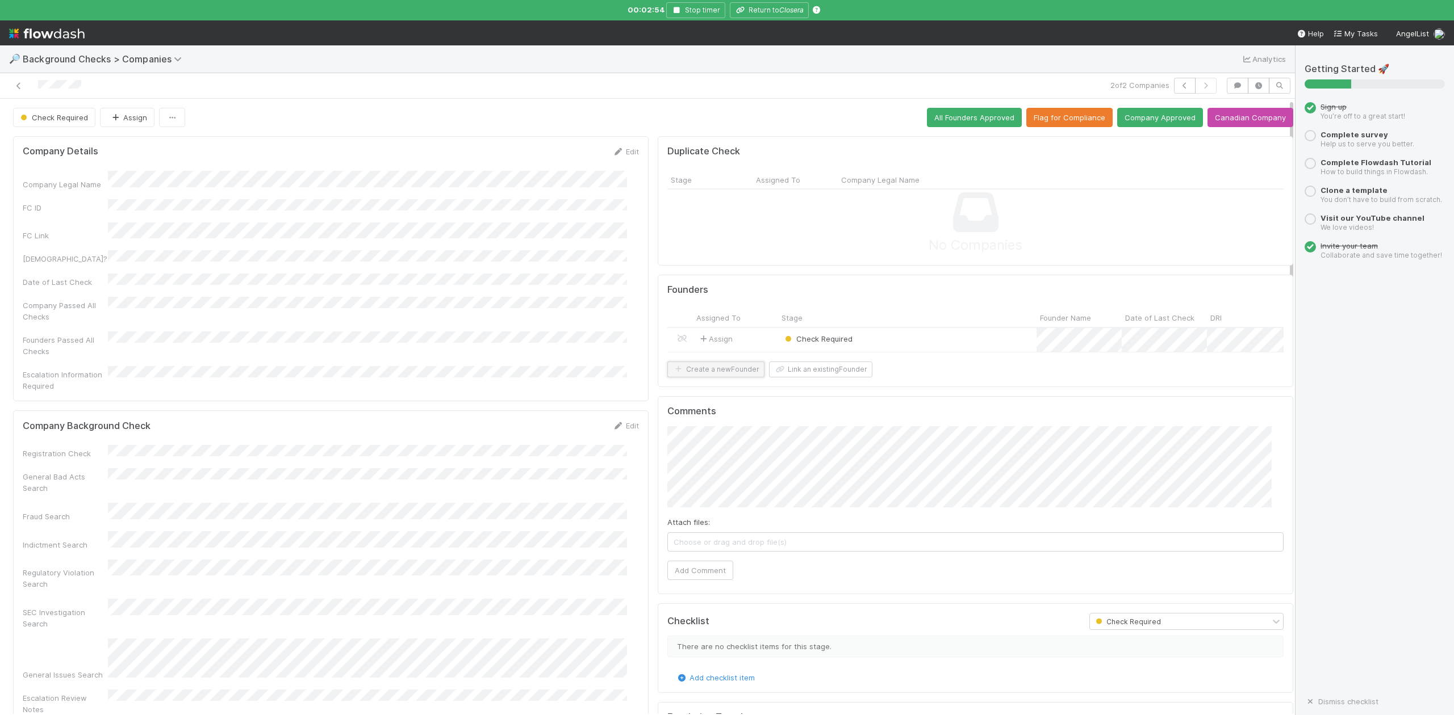
click at [691, 378] on button "Create a new Founder" at bounding box center [715, 370] width 97 height 16
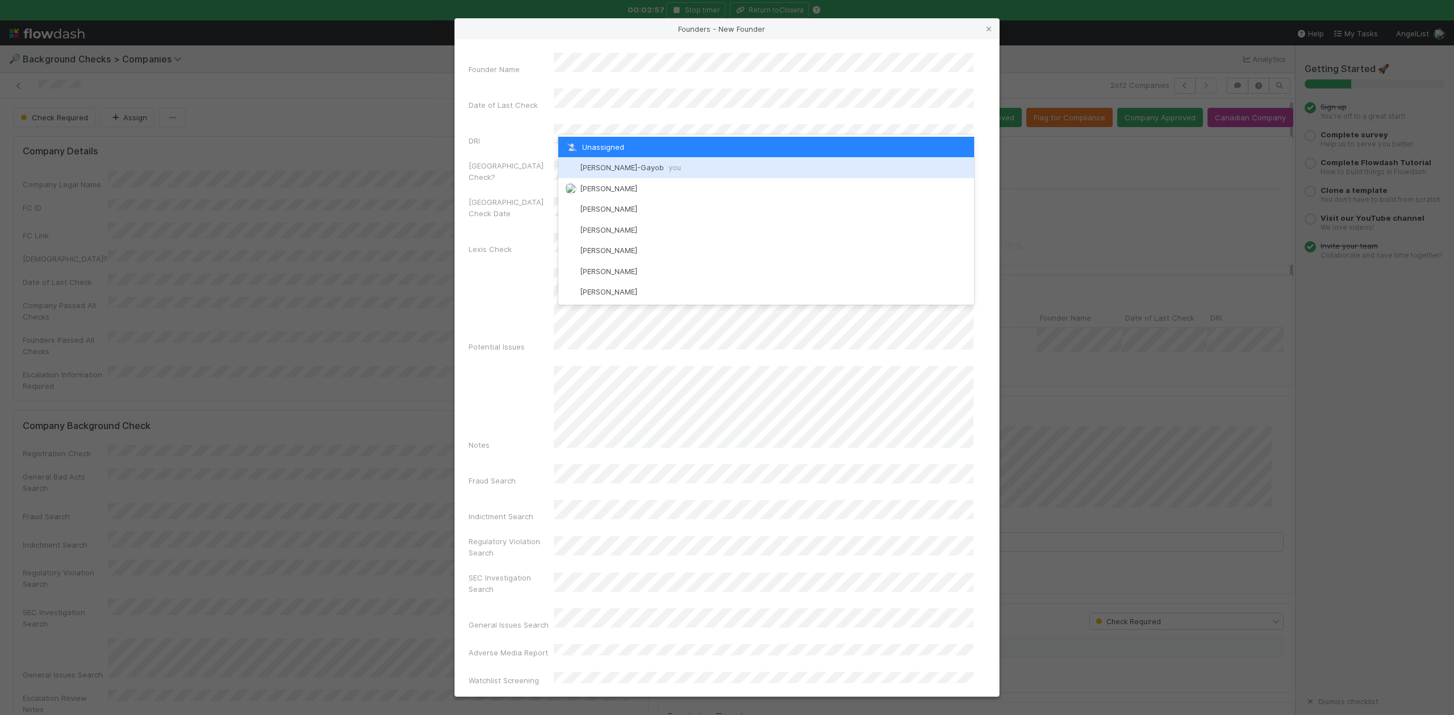
click at [602, 164] on span "Loraine Pati-Gayob you" at bounding box center [630, 167] width 101 height 9
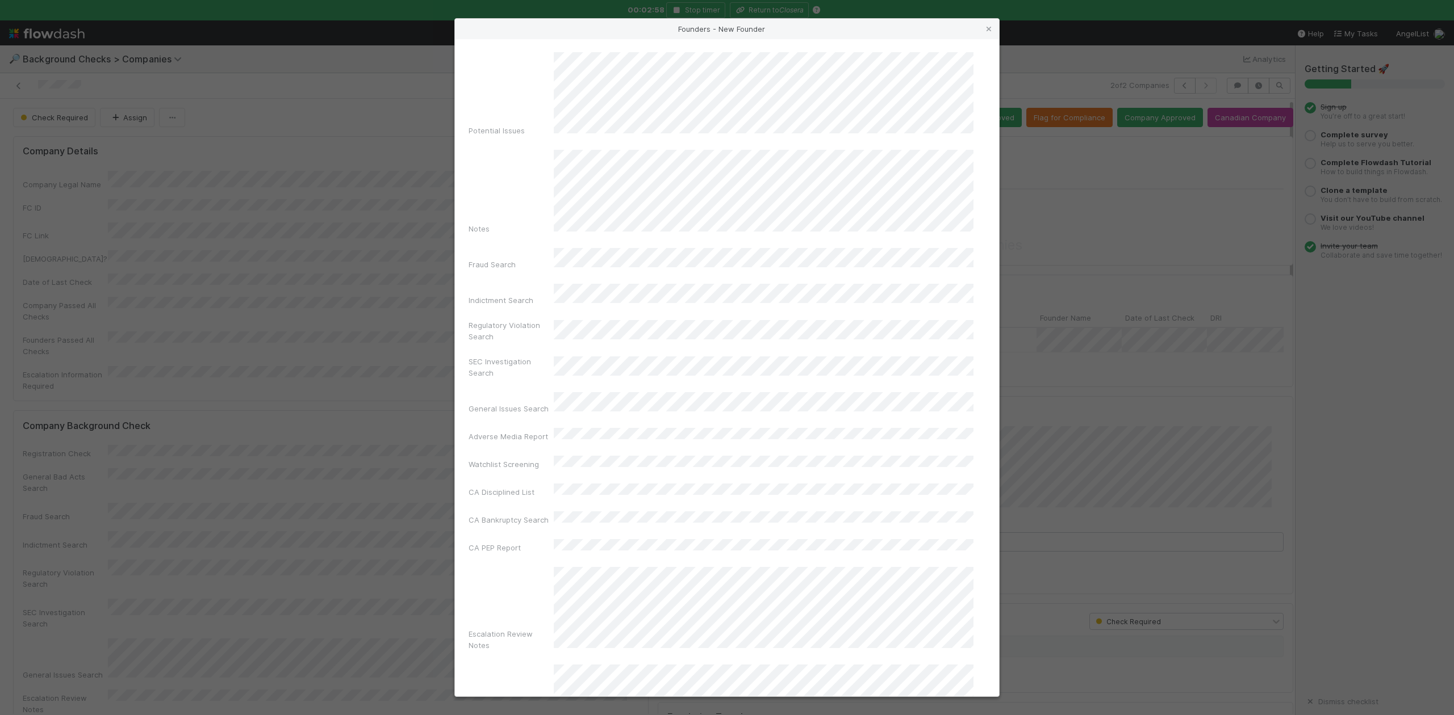
scroll to position [262, 0]
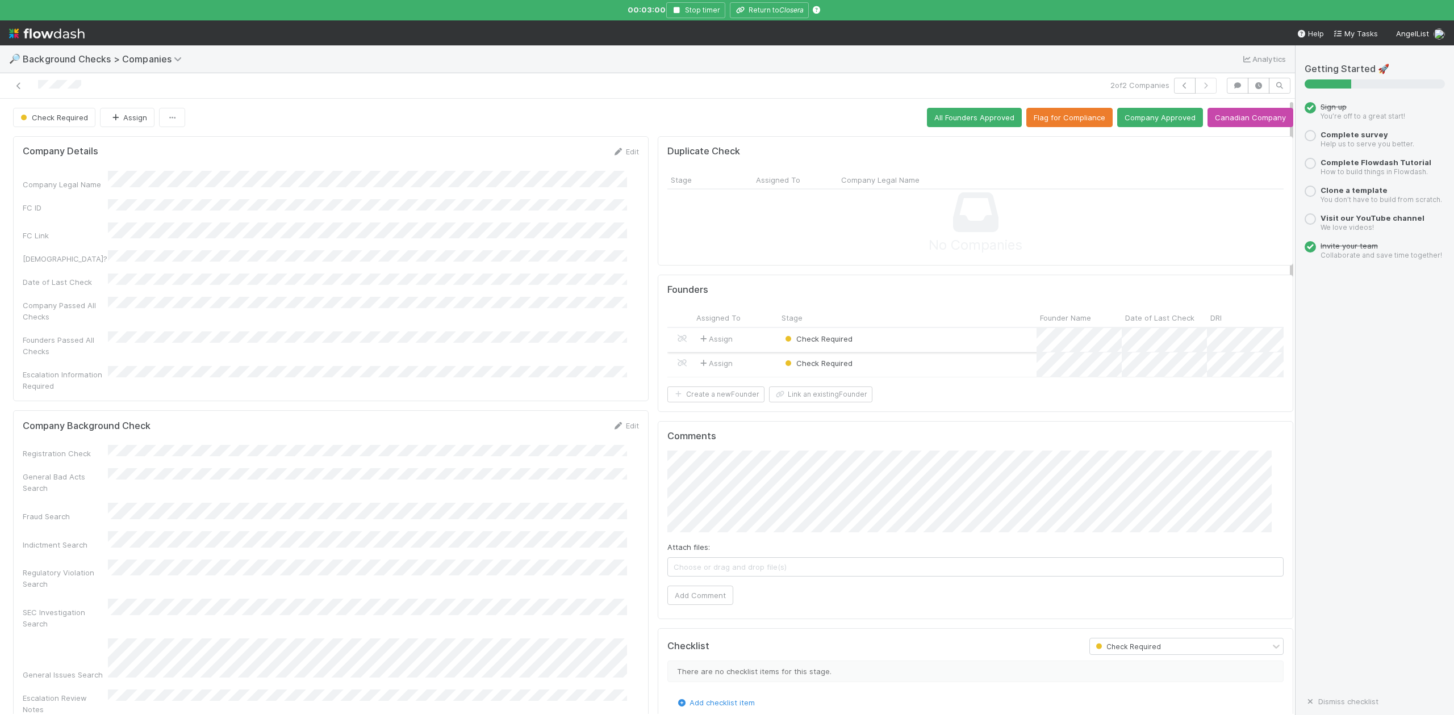
click at [911, 339] on div "Check Required" at bounding box center [907, 340] width 258 height 24
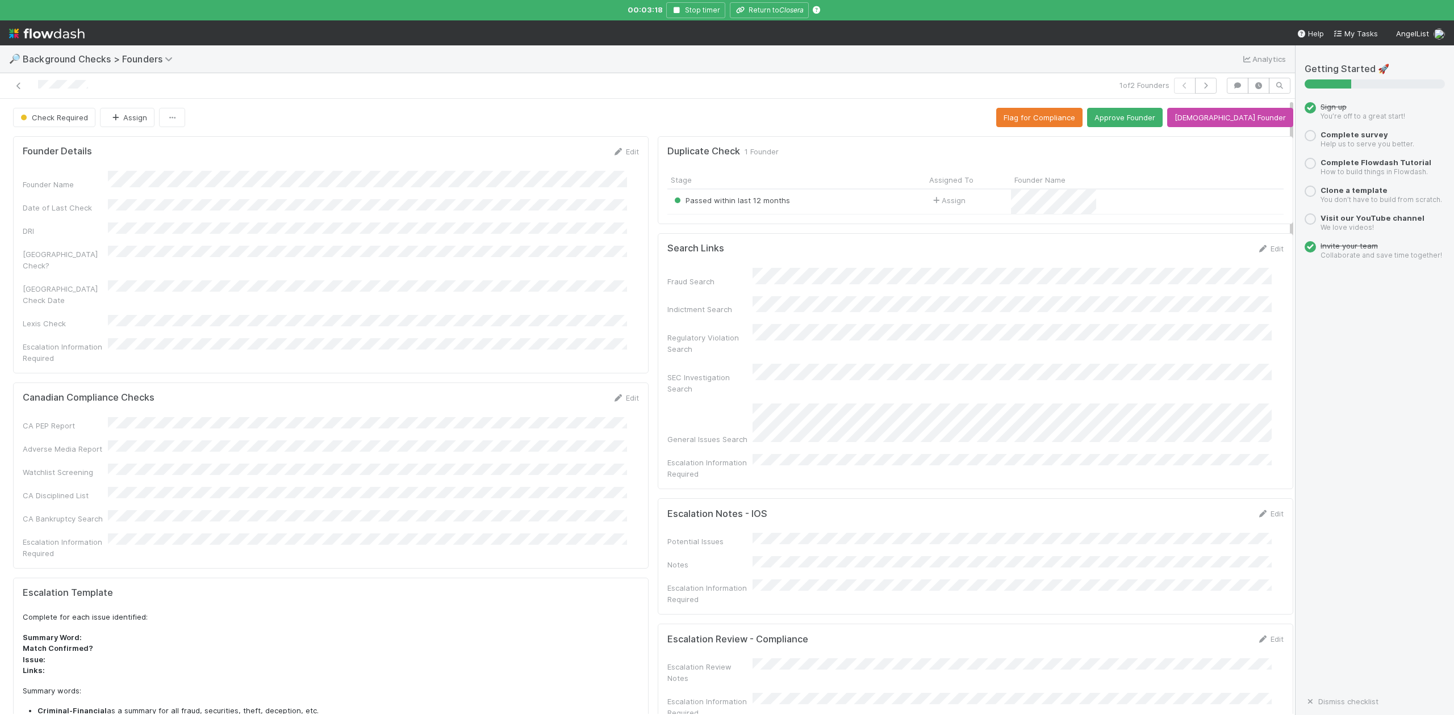
scroll to position [227, 0]
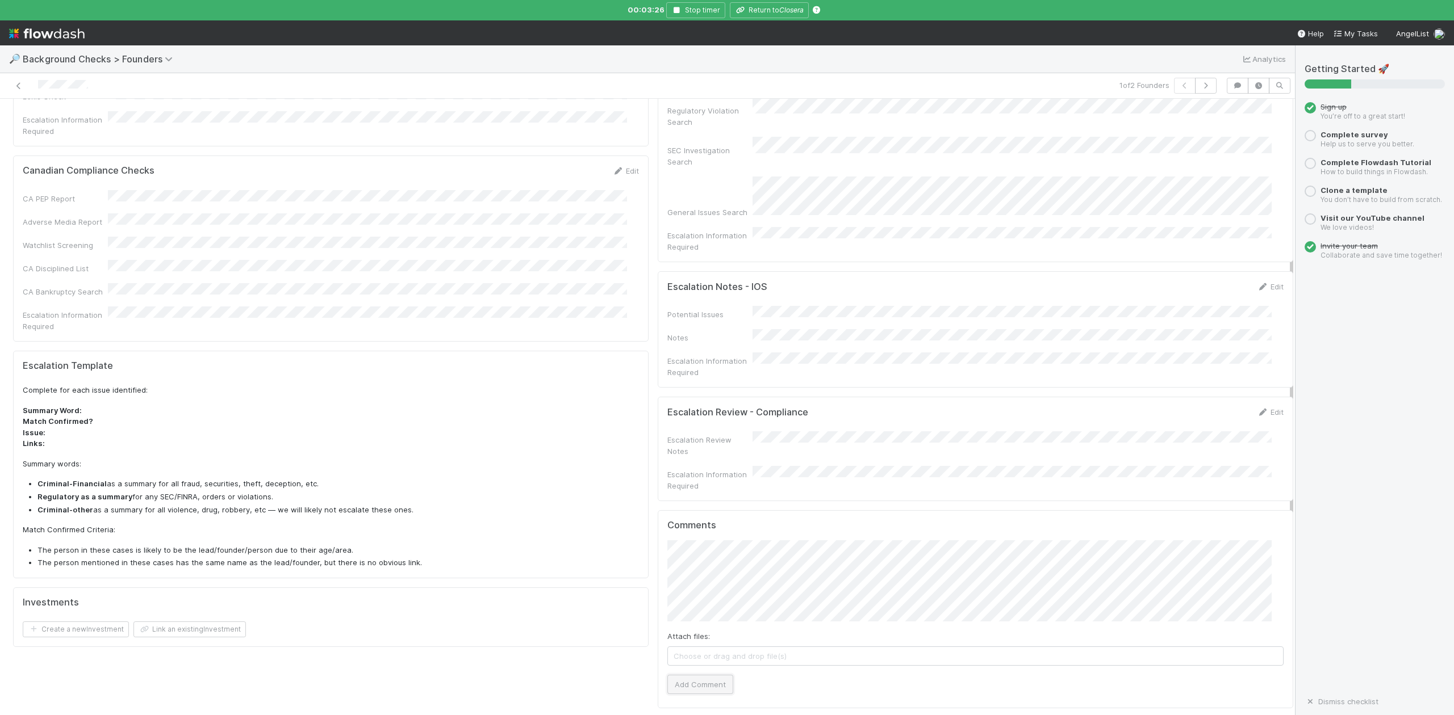
click at [689, 675] on button "Add Comment" at bounding box center [700, 684] width 66 height 19
click at [671, 10] on icon "button" at bounding box center [676, 10] width 11 height 7
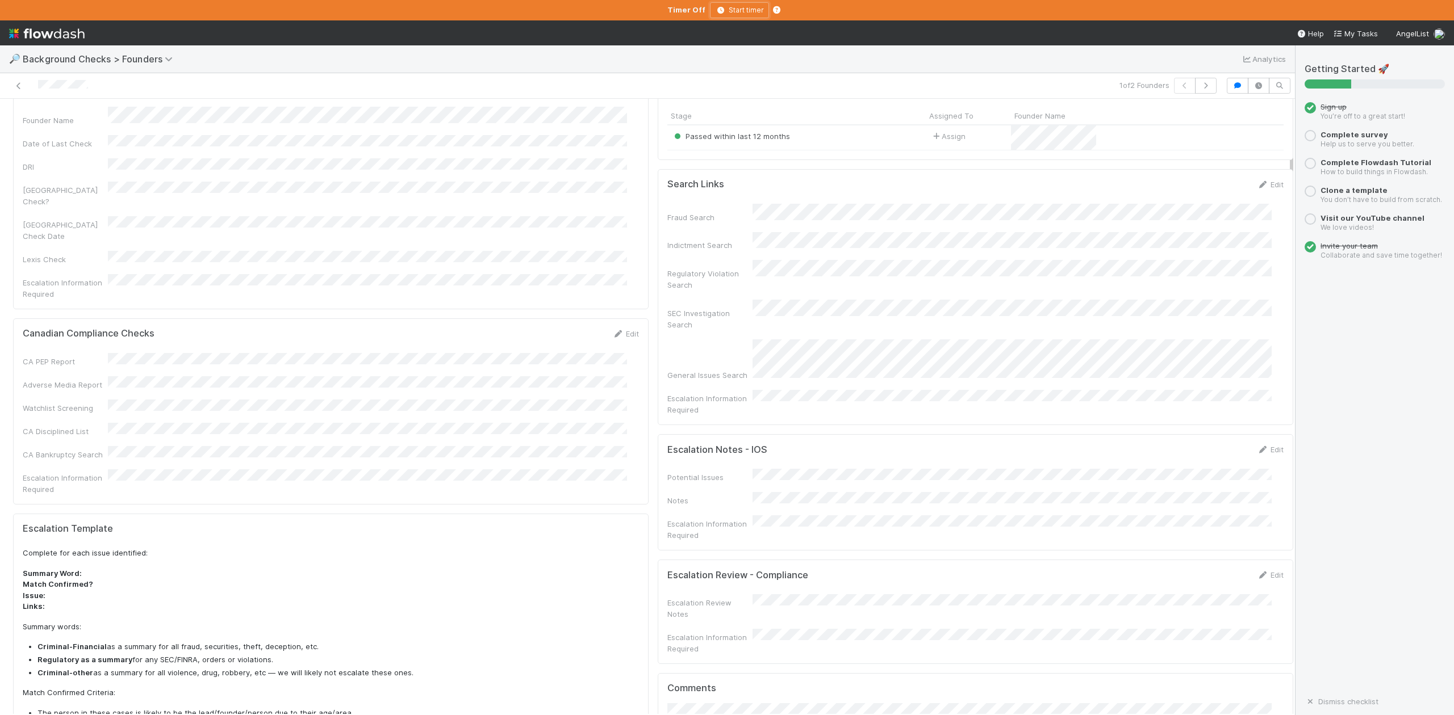
scroll to position [0, 0]
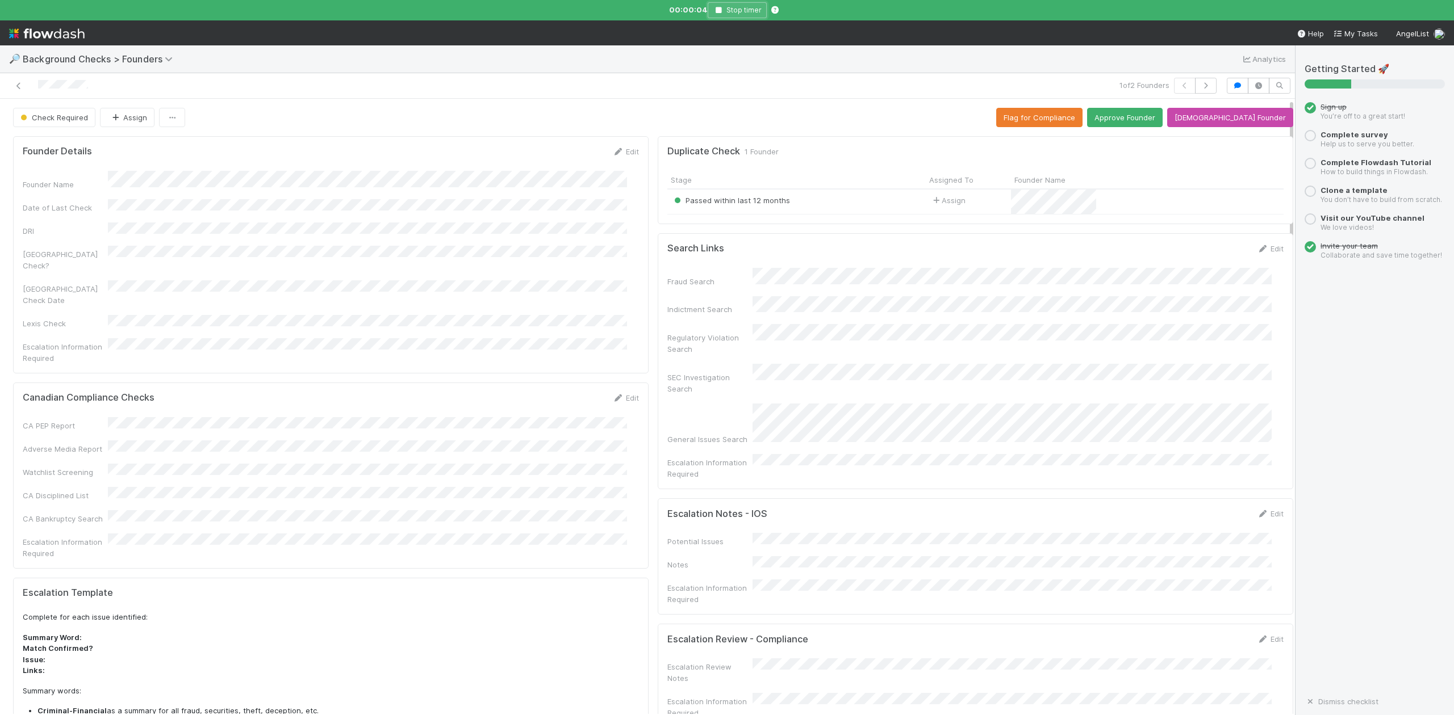
click at [721, 10] on icon "button" at bounding box center [718, 10] width 11 height 7
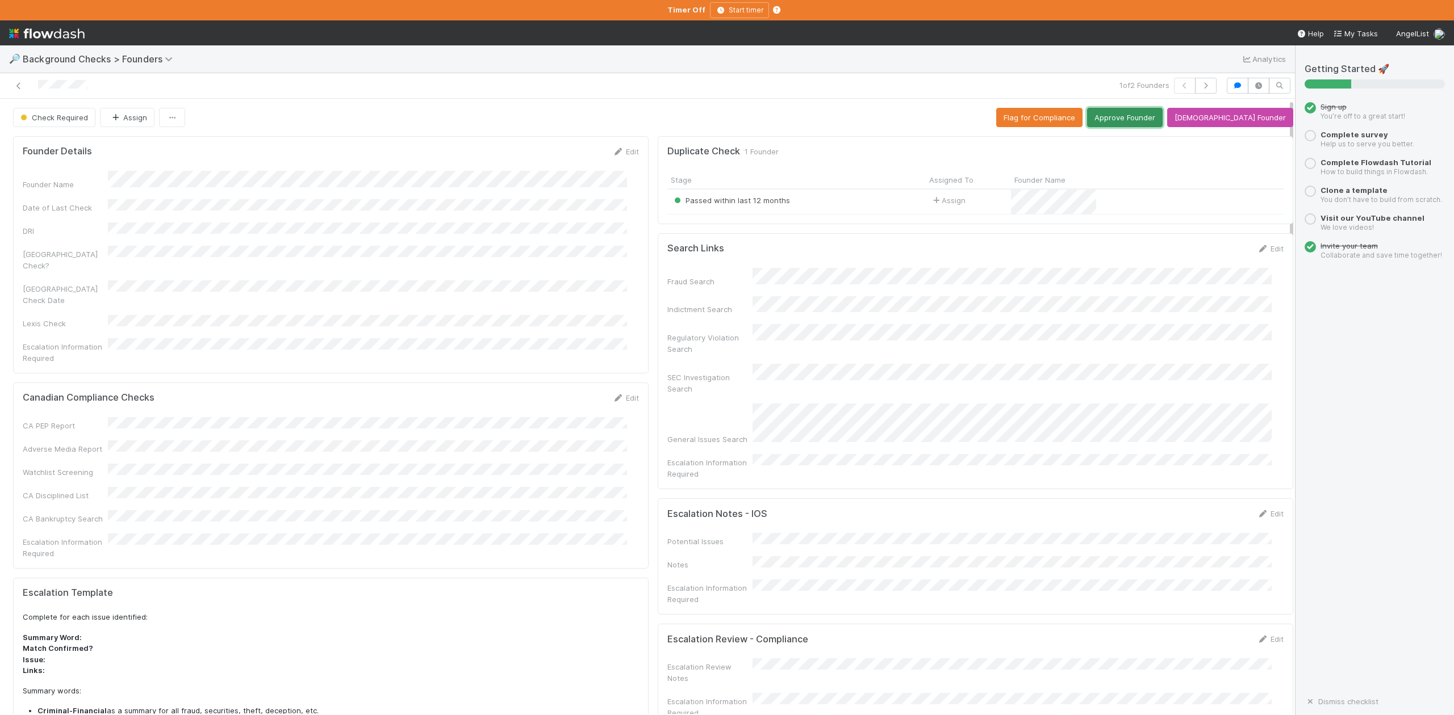
click at [1152, 118] on button "Approve Founder" at bounding box center [1125, 117] width 76 height 19
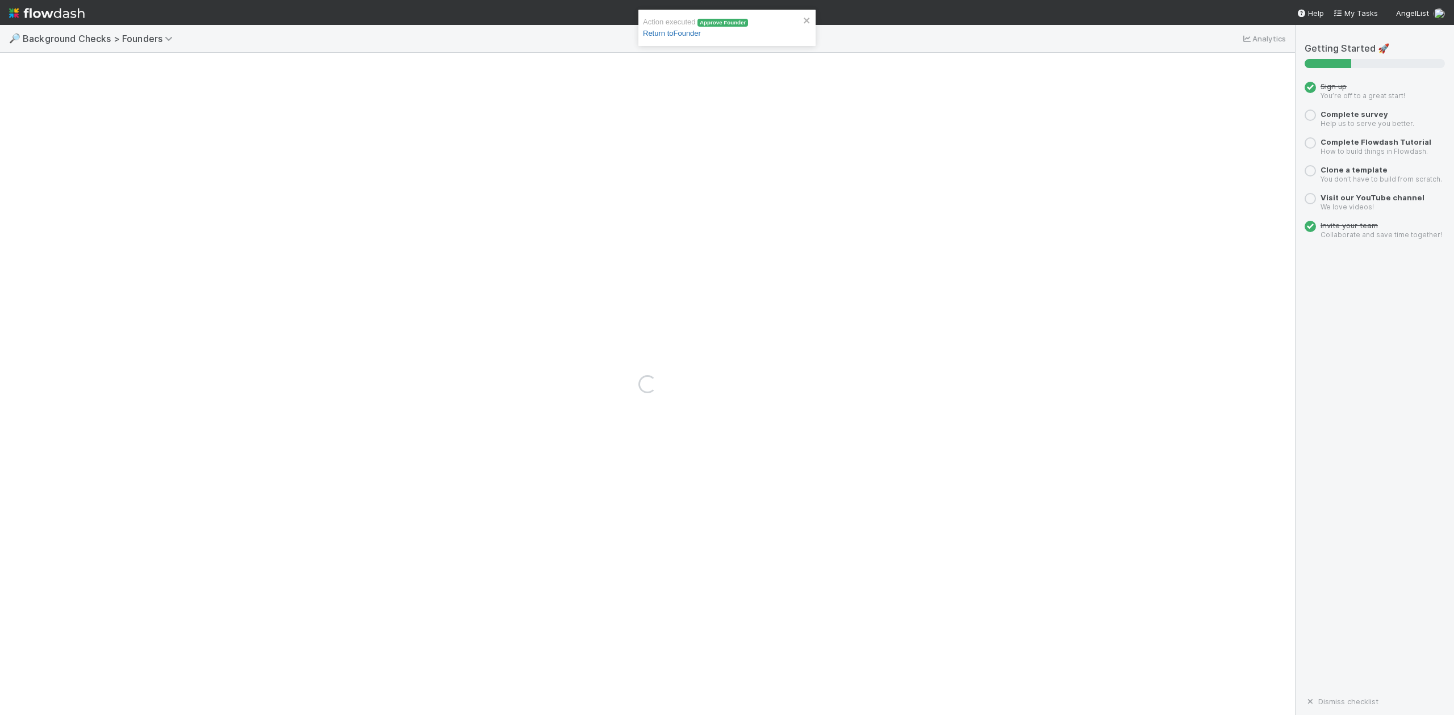
click at [685, 36] on link "Return to Founder" at bounding box center [672, 33] width 58 height 9
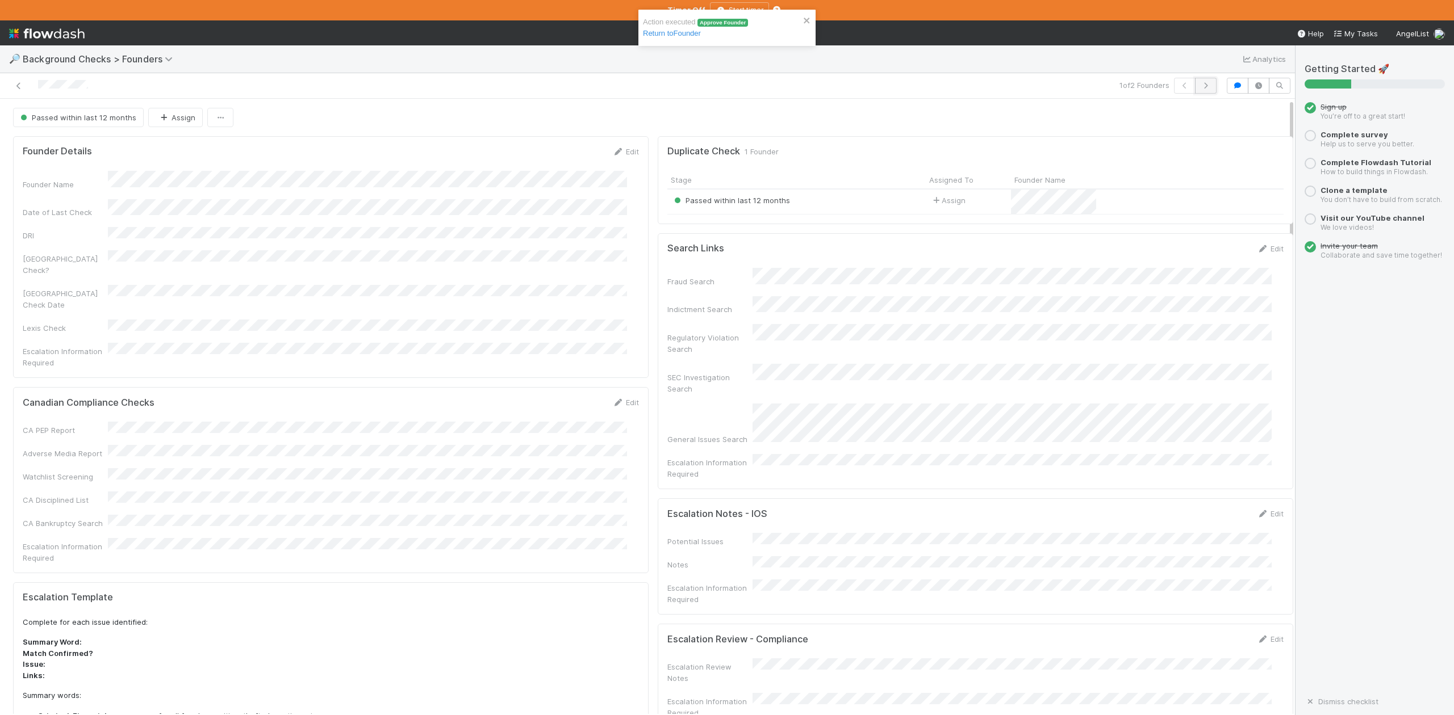
click at [1200, 89] on icon "button" at bounding box center [1205, 85] width 11 height 7
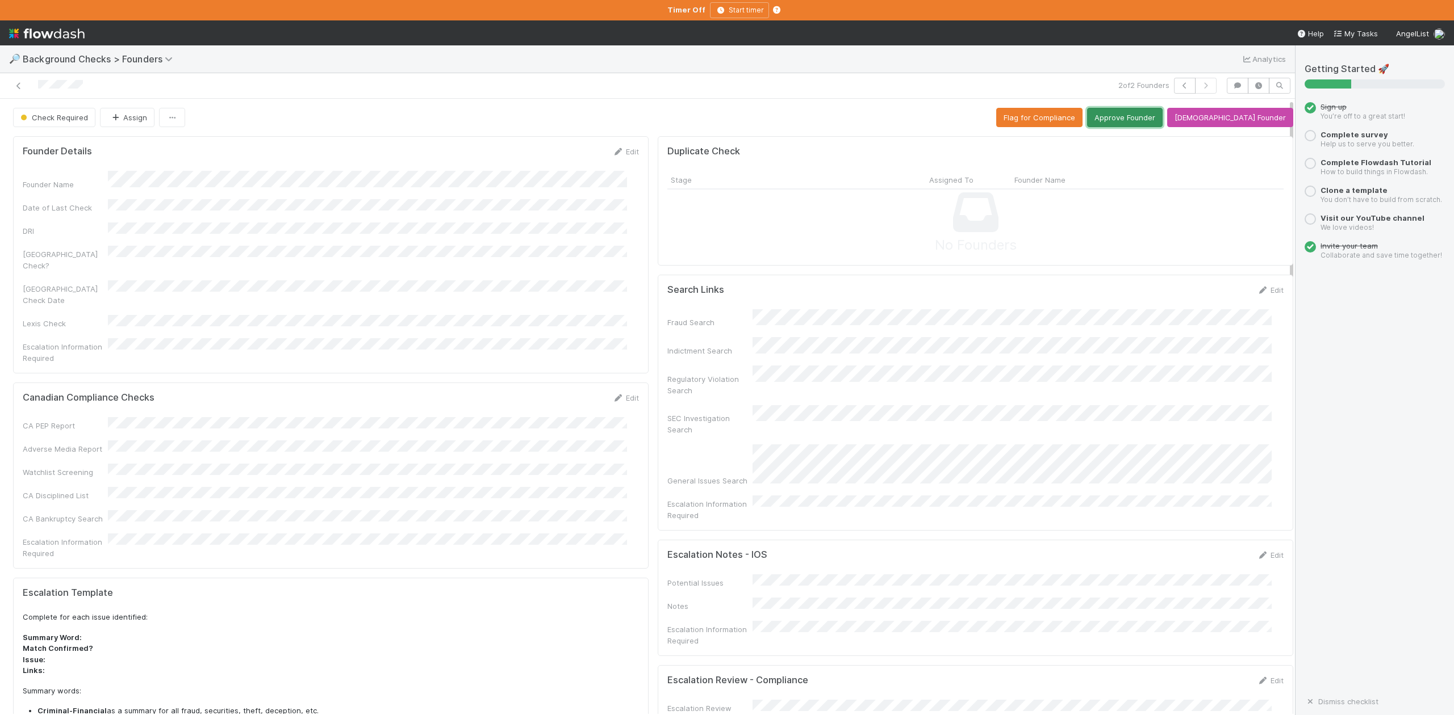
click at [1155, 118] on button "Approve Founder" at bounding box center [1125, 117] width 76 height 19
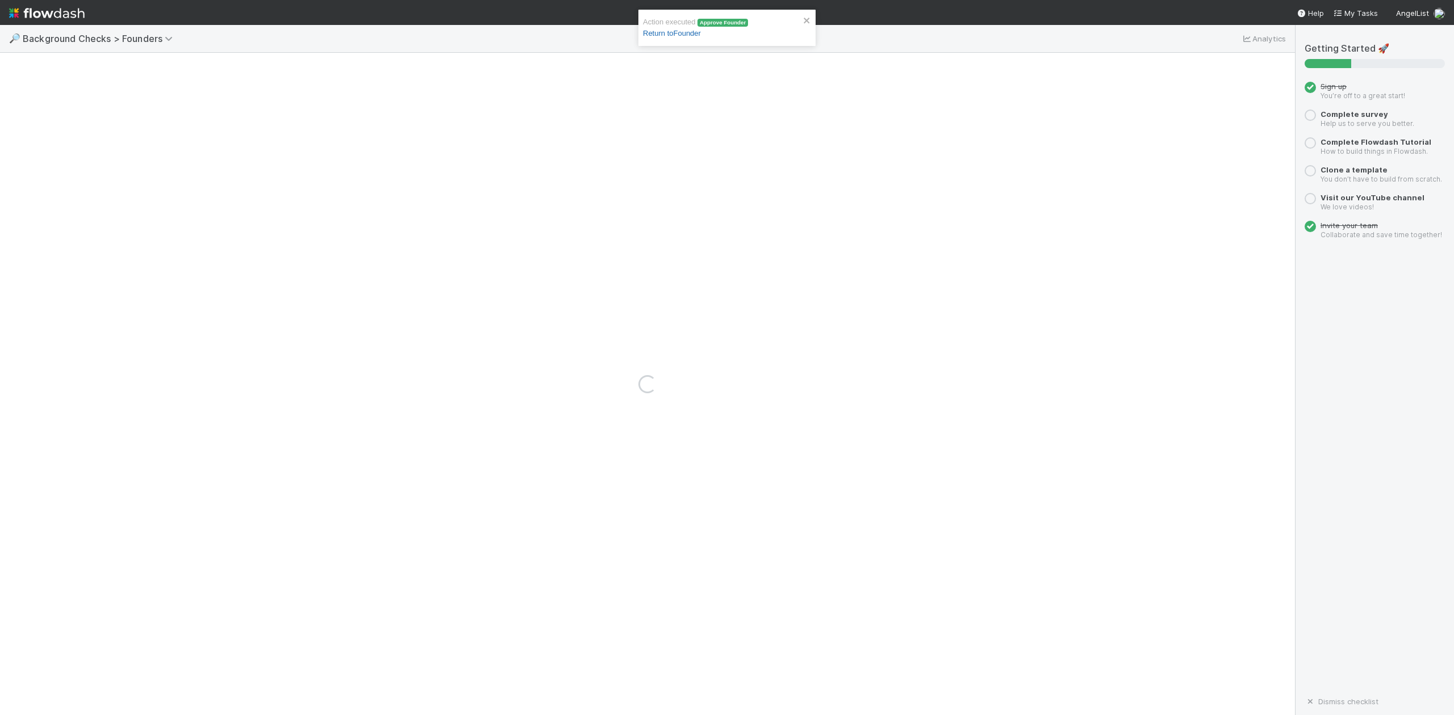
click at [669, 31] on link "Return to Founder" at bounding box center [672, 33] width 58 height 9
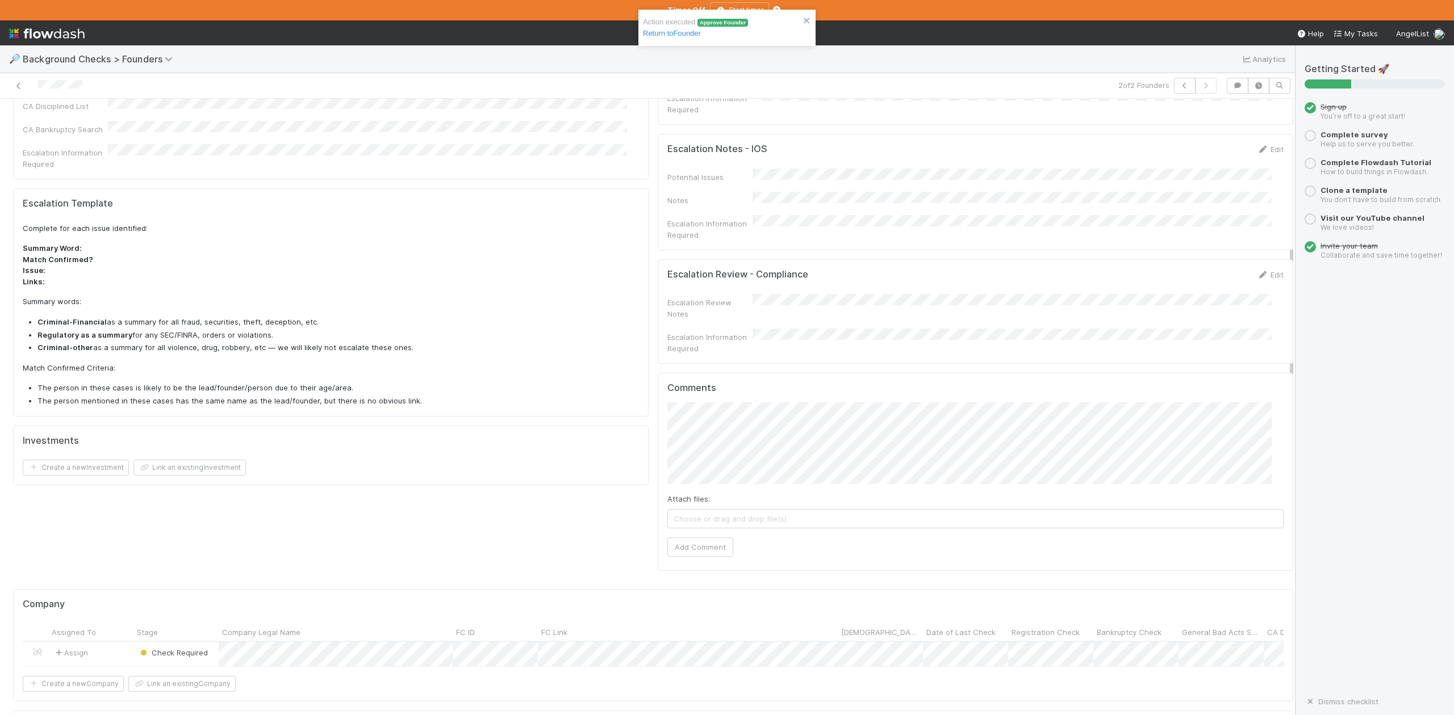
scroll to position [454, 0]
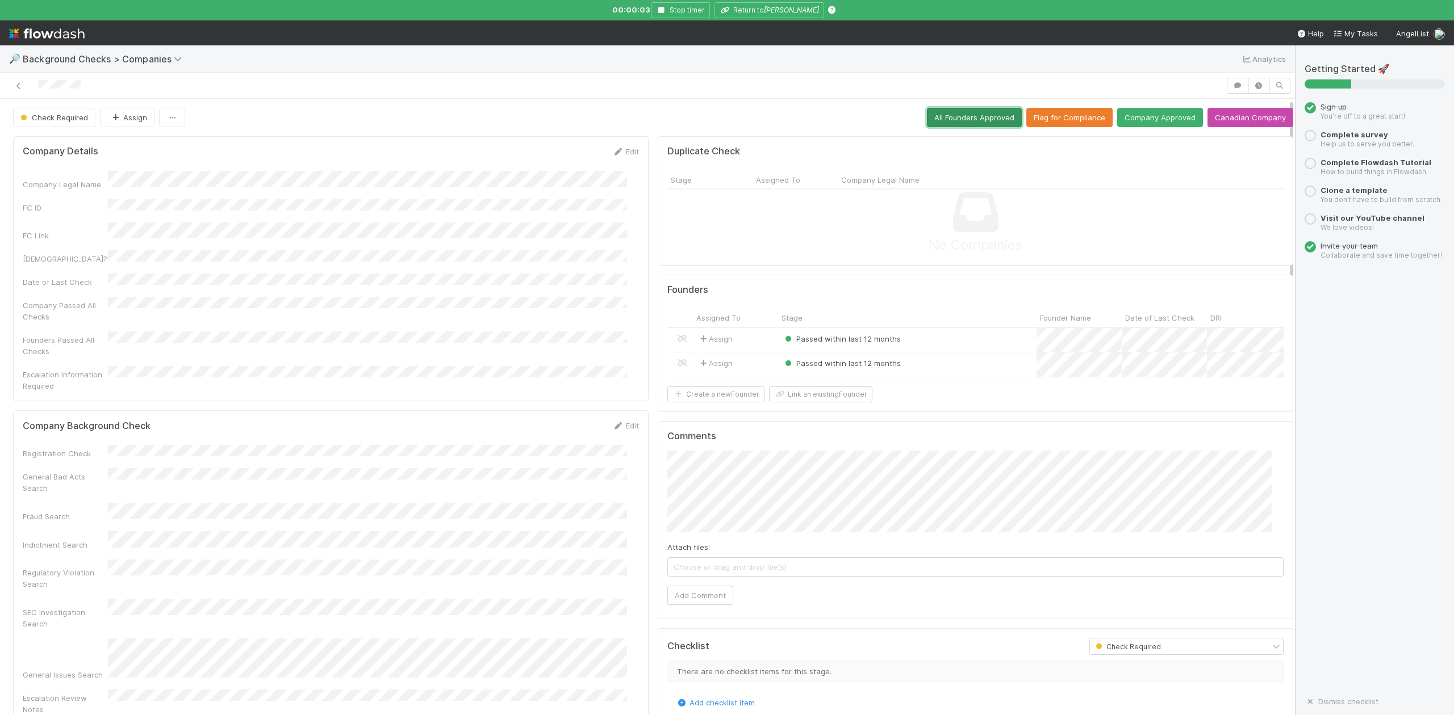
click at [956, 119] on button "All Founders Approved" at bounding box center [974, 117] width 95 height 19
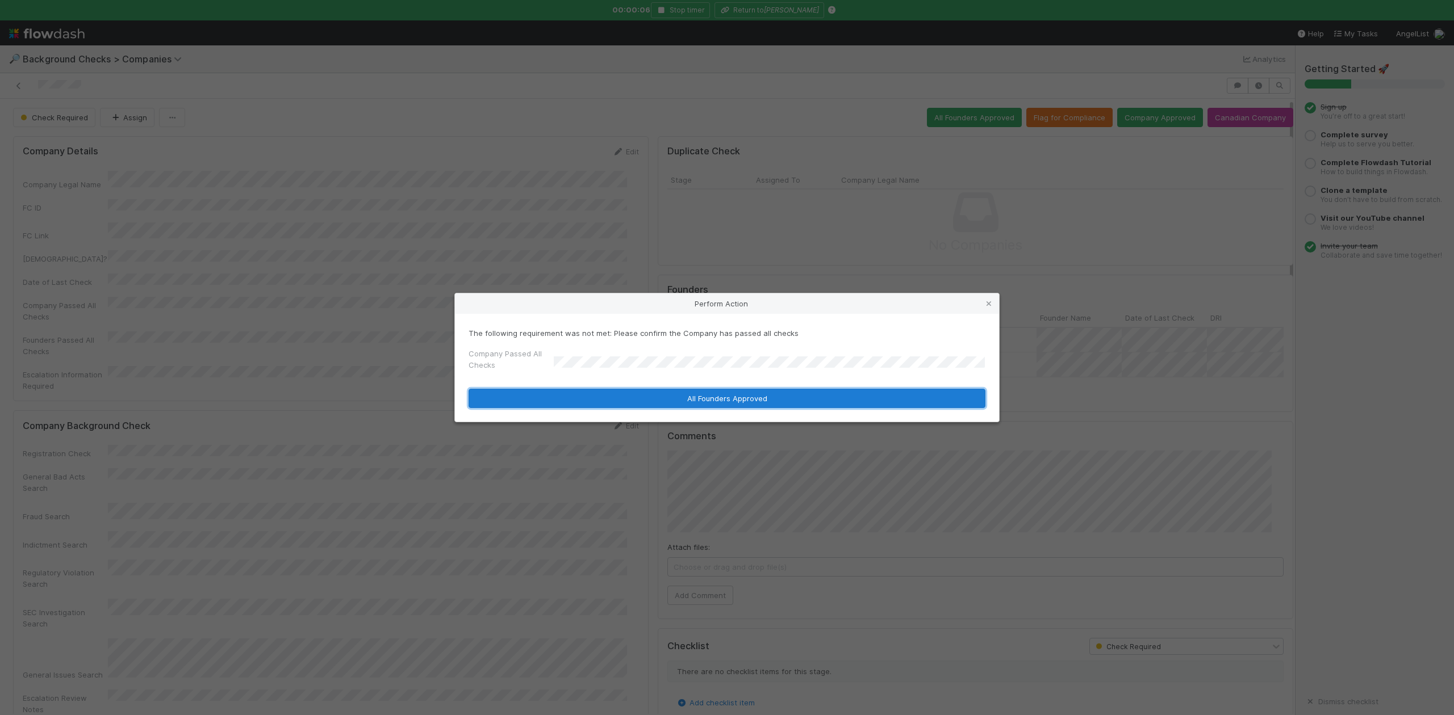
click at [702, 399] on button "All Founders Approved" at bounding box center [726, 398] width 517 height 19
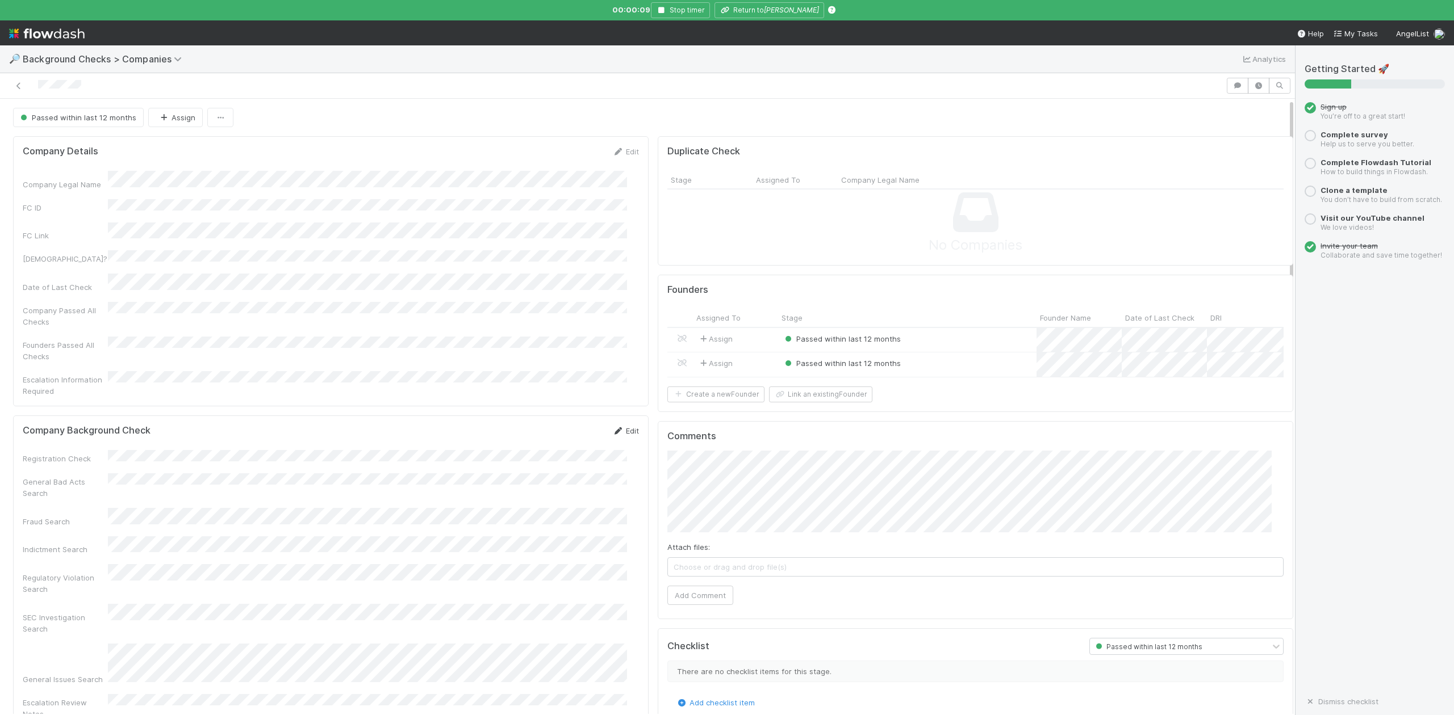
click at [617, 426] on link "Edit" at bounding box center [625, 430] width 27 height 9
click at [157, 458] on div "Registration Check General Bad Acts Search Fraud Search Indictment Search Regul…" at bounding box center [331, 665] width 616 height 414
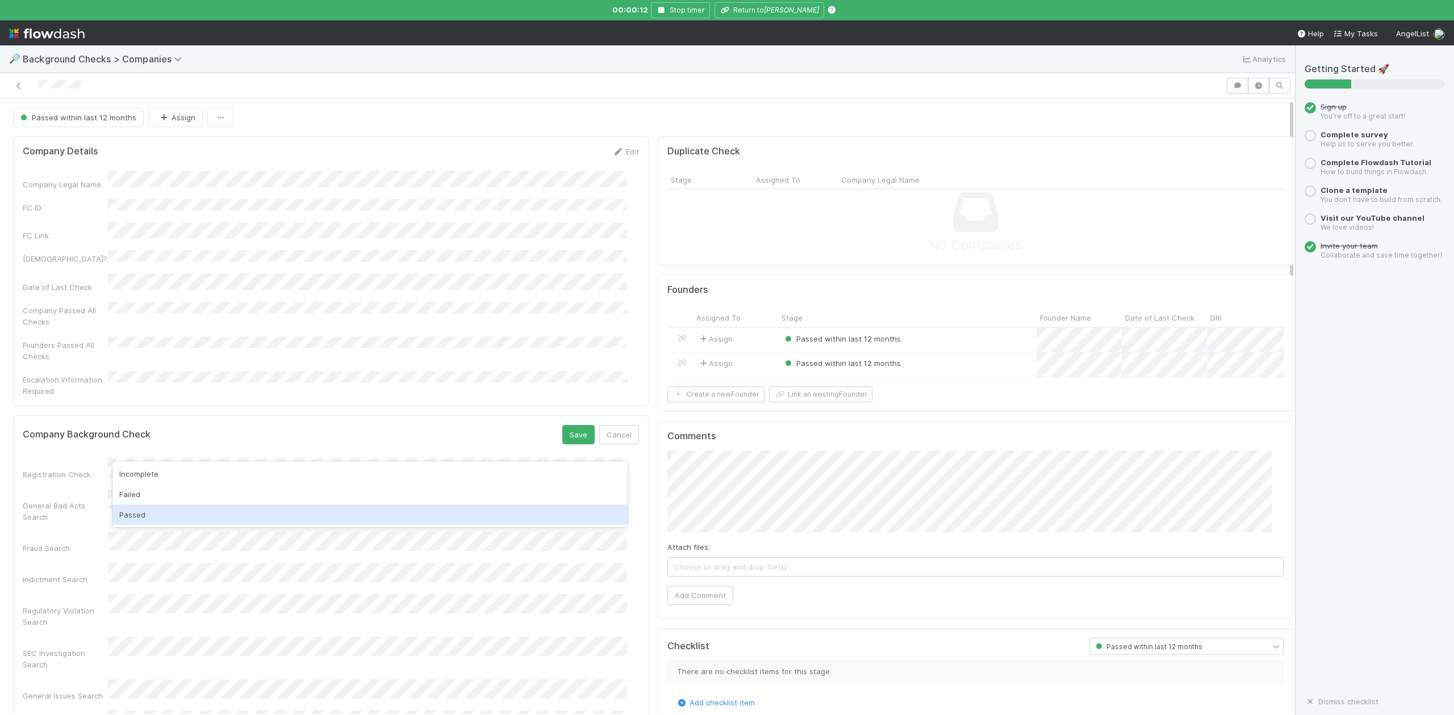
click at [143, 513] on div "Passed" at bounding box center [369, 515] width 514 height 20
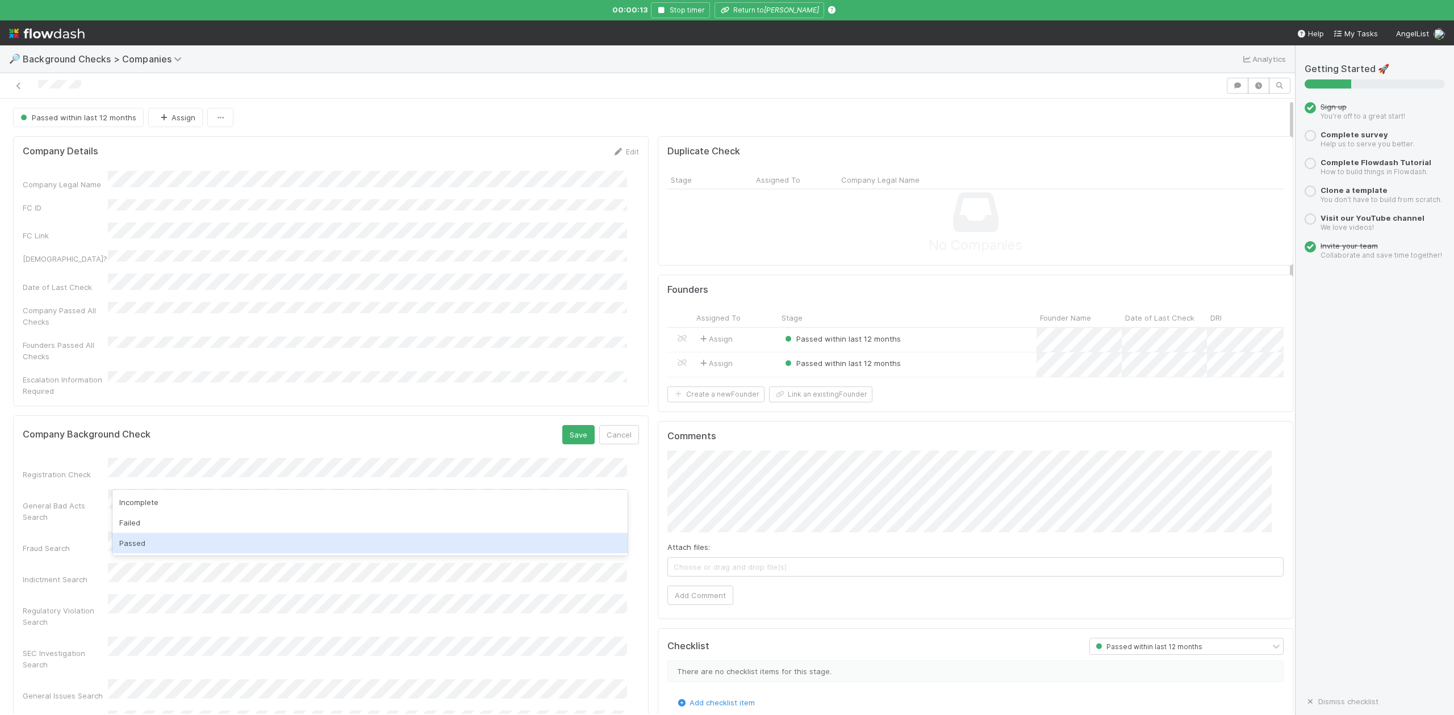
drag, startPoint x: 137, startPoint y: 545, endPoint x: 190, endPoint y: 500, distance: 69.2
click at [137, 543] on div "Passed" at bounding box center [369, 543] width 514 height 20
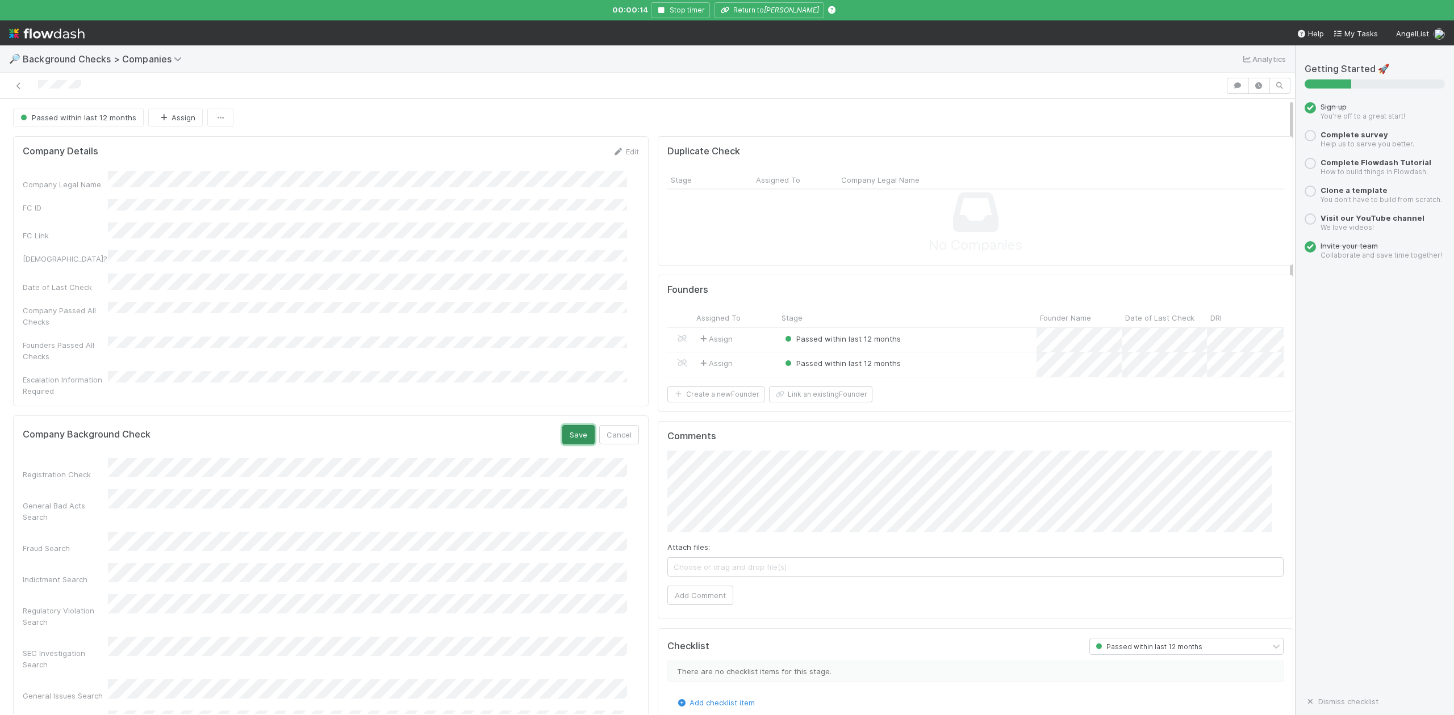
click at [571, 425] on button "Save" at bounding box center [578, 434] width 32 height 19
click at [664, 10] on icon "button" at bounding box center [661, 10] width 11 height 7
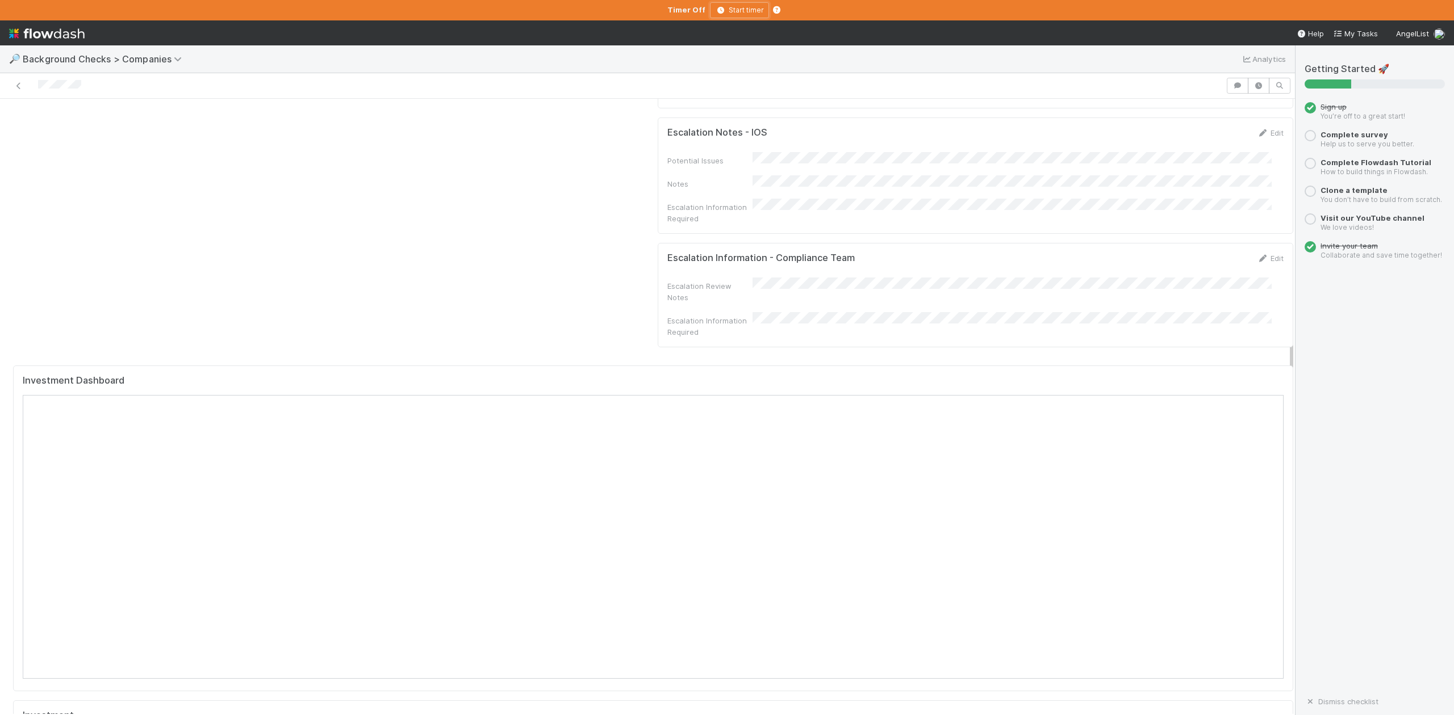
scroll to position [832, 0]
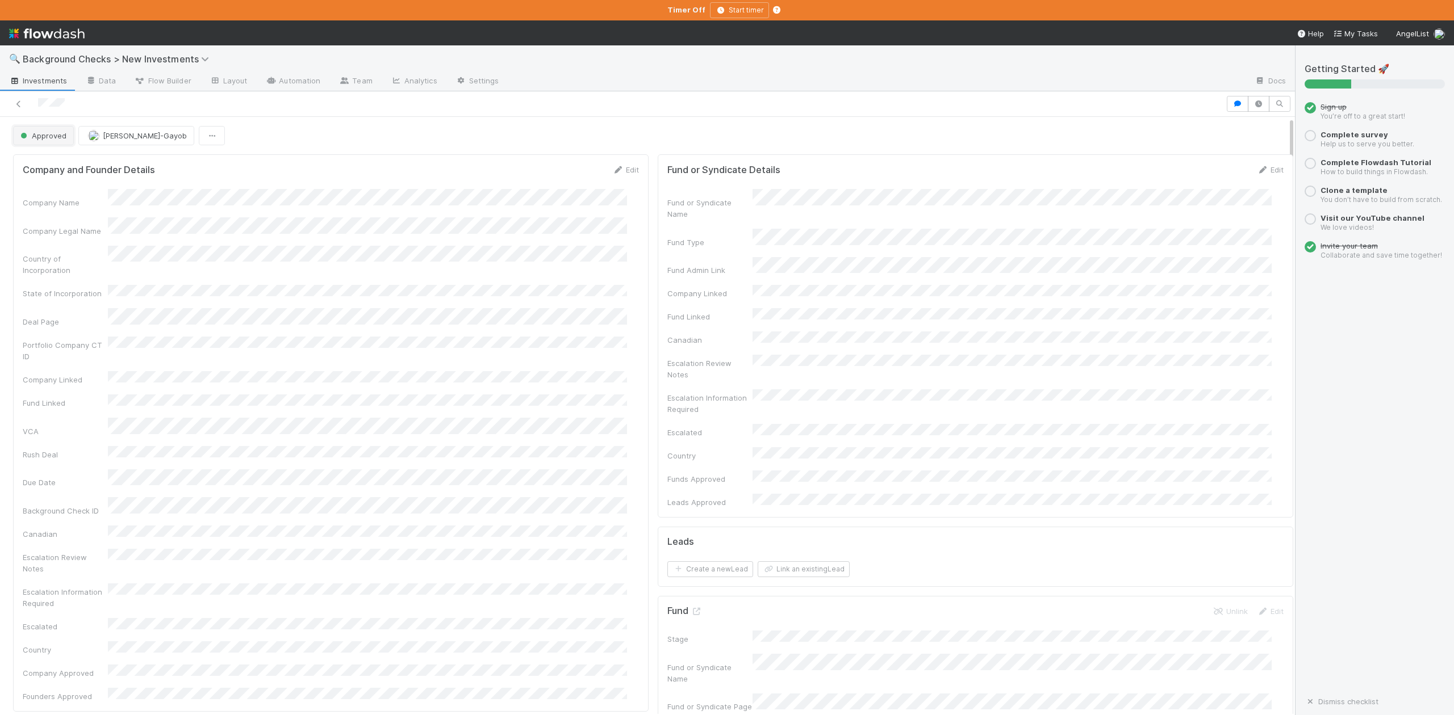
click at [44, 139] on span "Approved" at bounding box center [42, 135] width 48 height 9
click at [55, 189] on span "In Progress" at bounding box center [43, 186] width 54 height 9
click at [1246, 137] on link "Actions" at bounding box center [1269, 135] width 47 height 19
click at [1167, 160] on button "Finish" at bounding box center [1230, 160] width 127 height 16
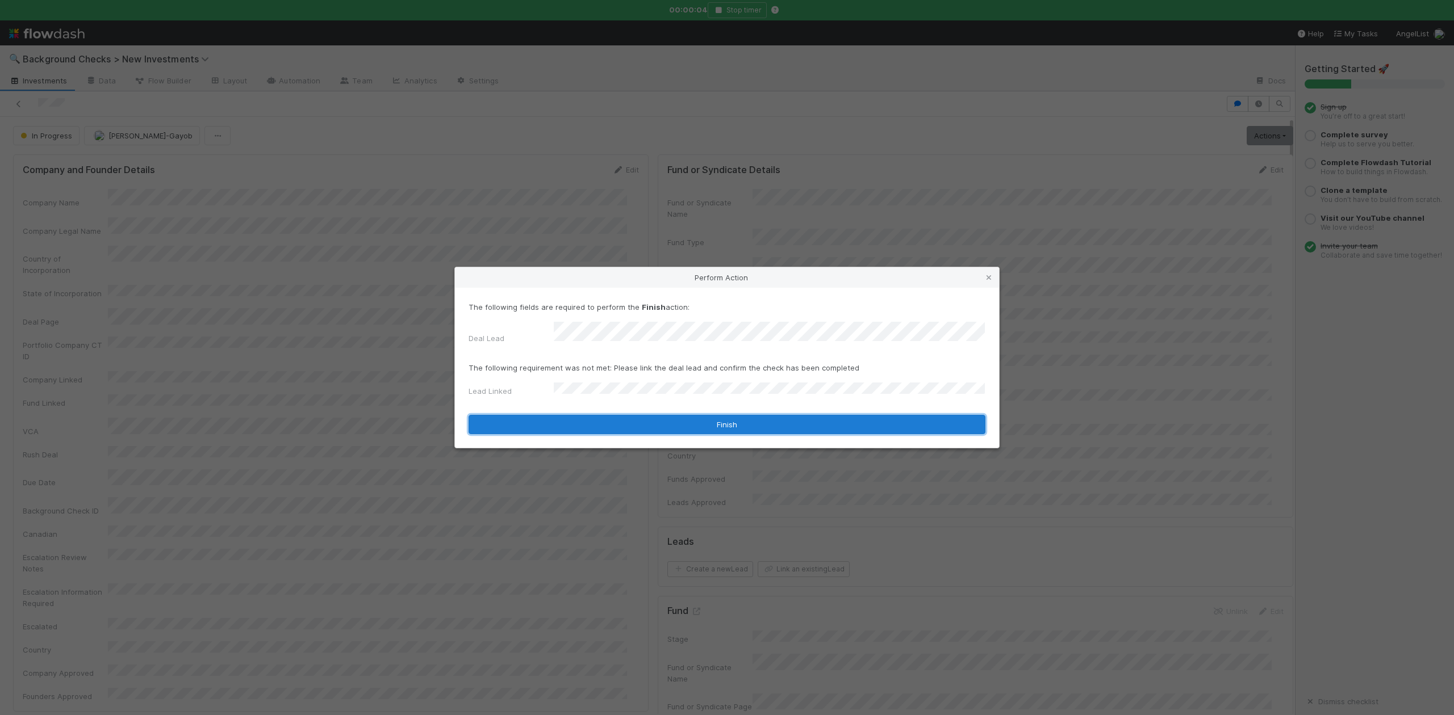
click at [596, 416] on button "Finish" at bounding box center [726, 424] width 517 height 19
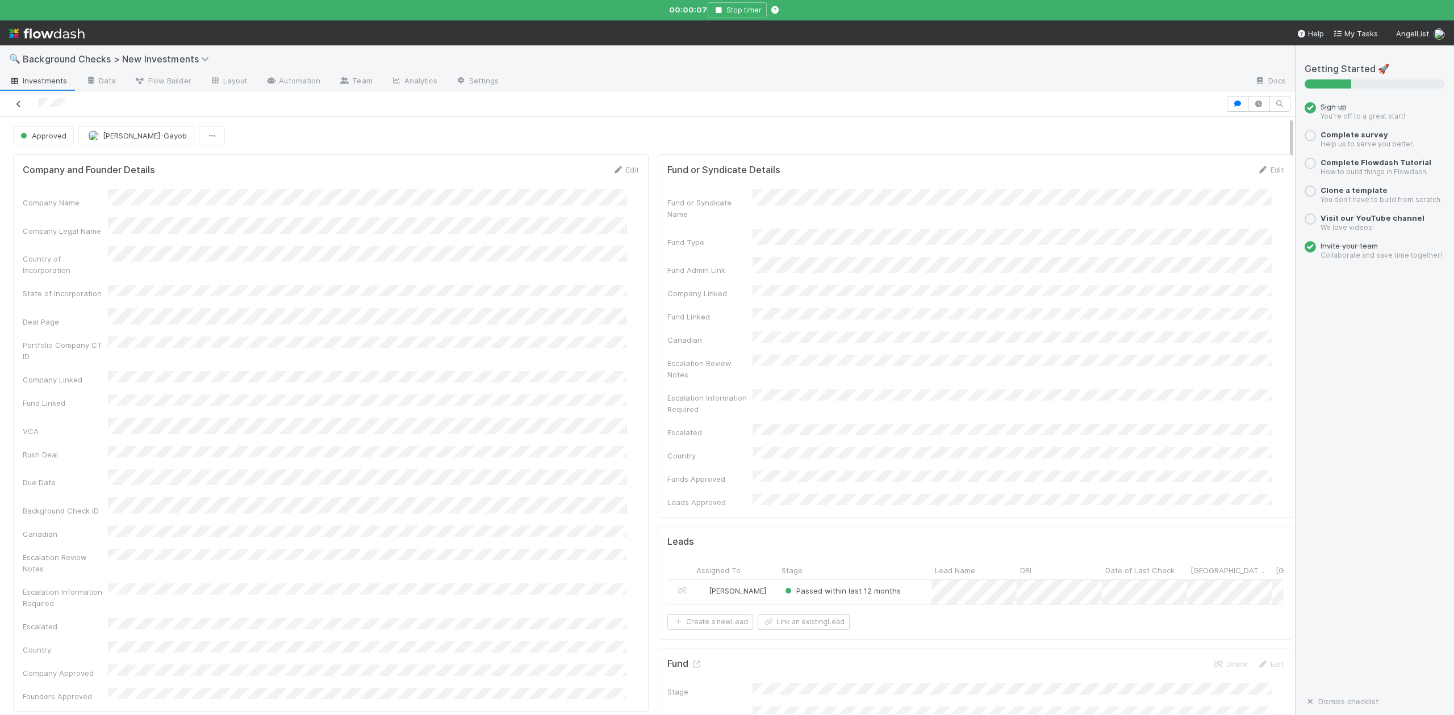
click at [21, 107] on icon at bounding box center [18, 104] width 11 height 7
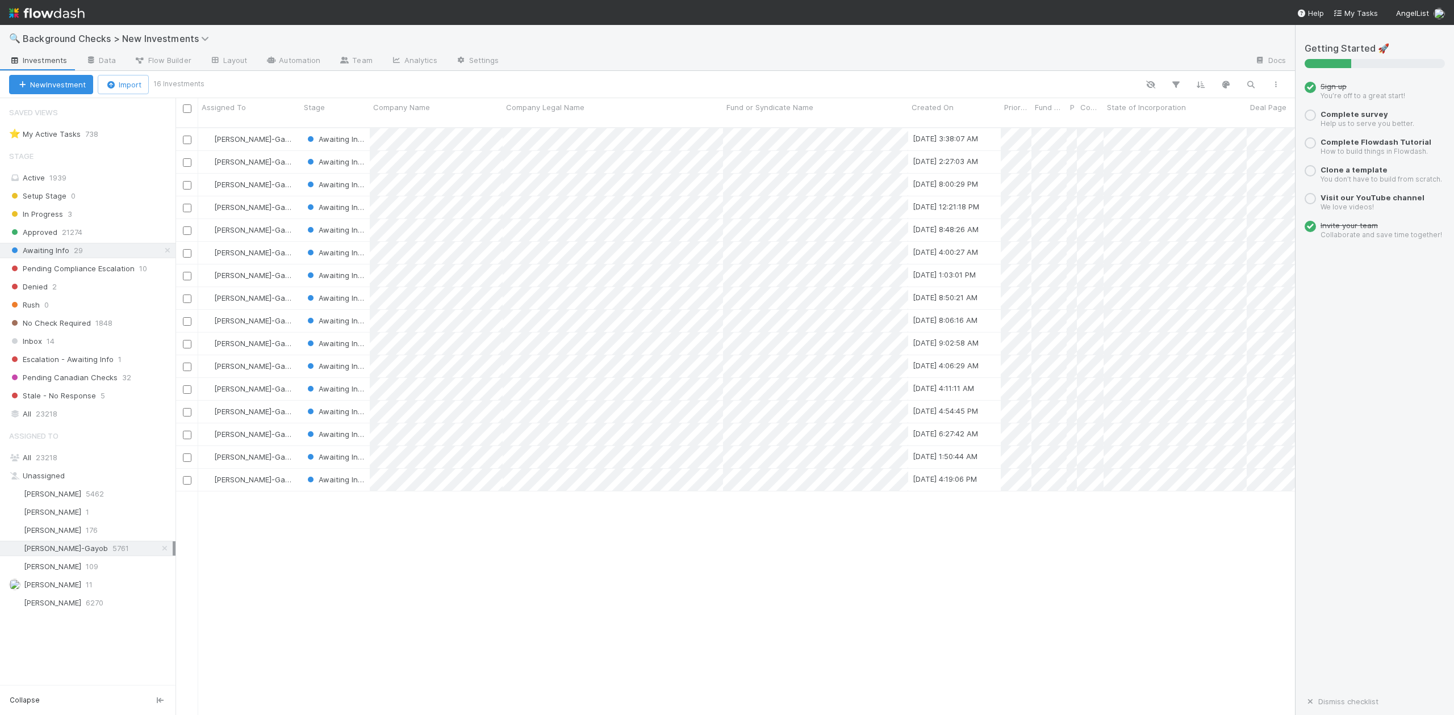
scroll to position [586, 1108]
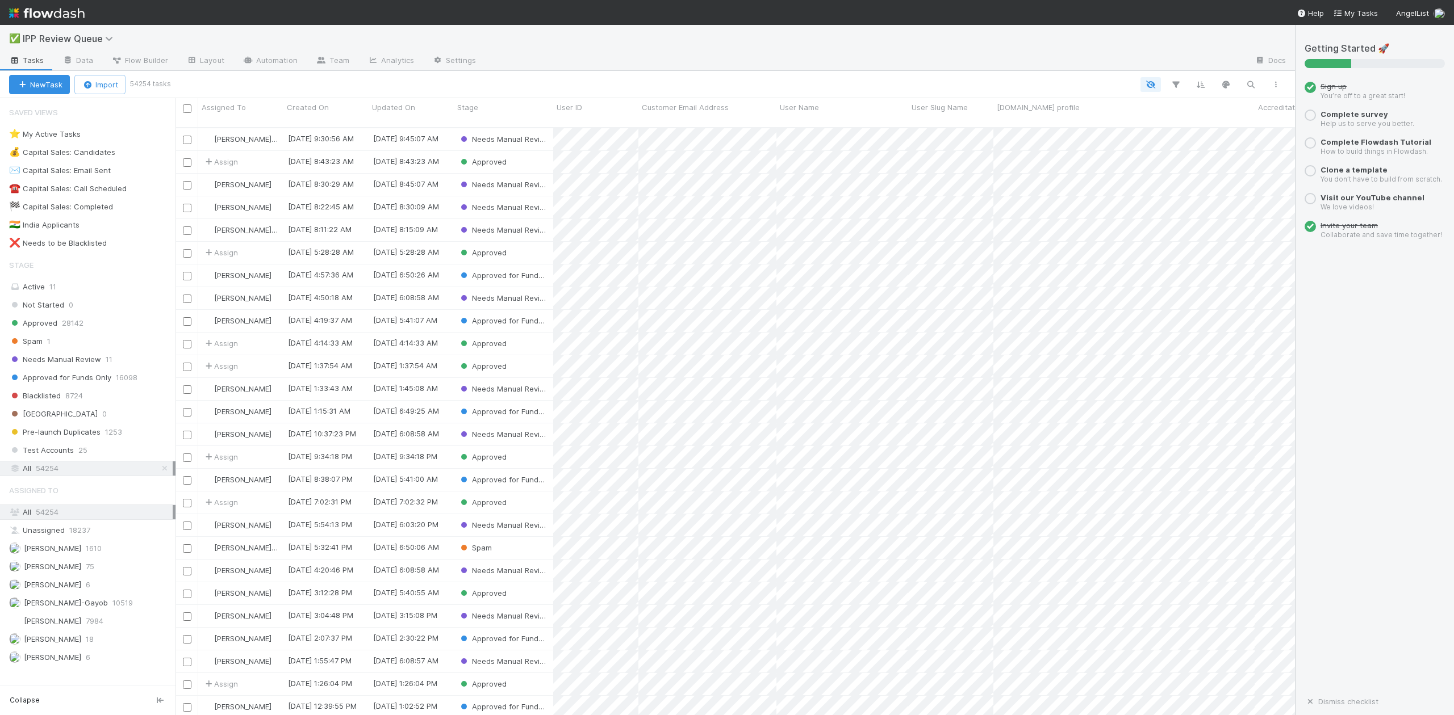
scroll to position [586, 1108]
click at [61, 363] on span "Needs Manual Review" at bounding box center [55, 360] width 92 height 14
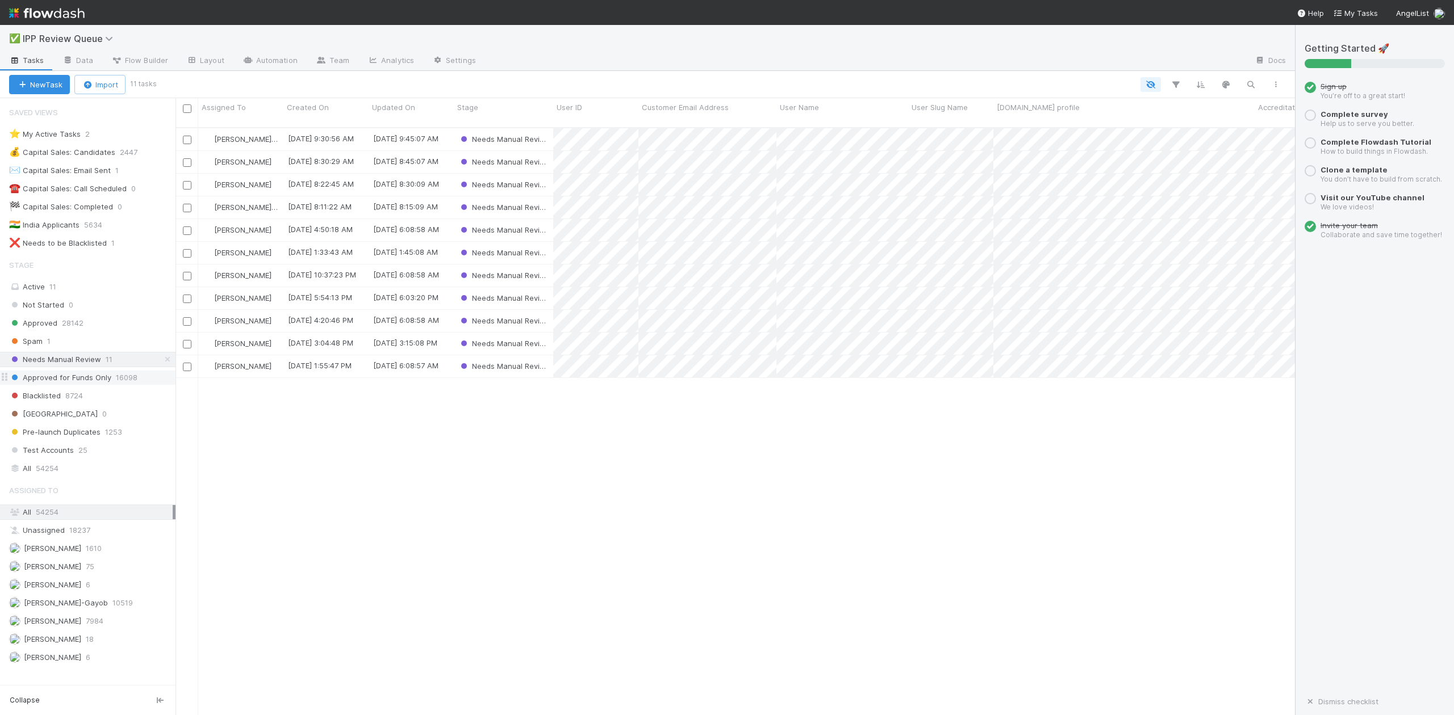
scroll to position [586, 1108]
click at [235, 203] on span "[PERSON_NAME]-Gayob" at bounding box center [256, 207] width 84 height 9
click at [242, 218] on span "[PERSON_NAME]" at bounding box center [248, 221] width 57 height 9
click at [249, 135] on span "[PERSON_NAME]-Gayob" at bounding box center [256, 139] width 84 height 9
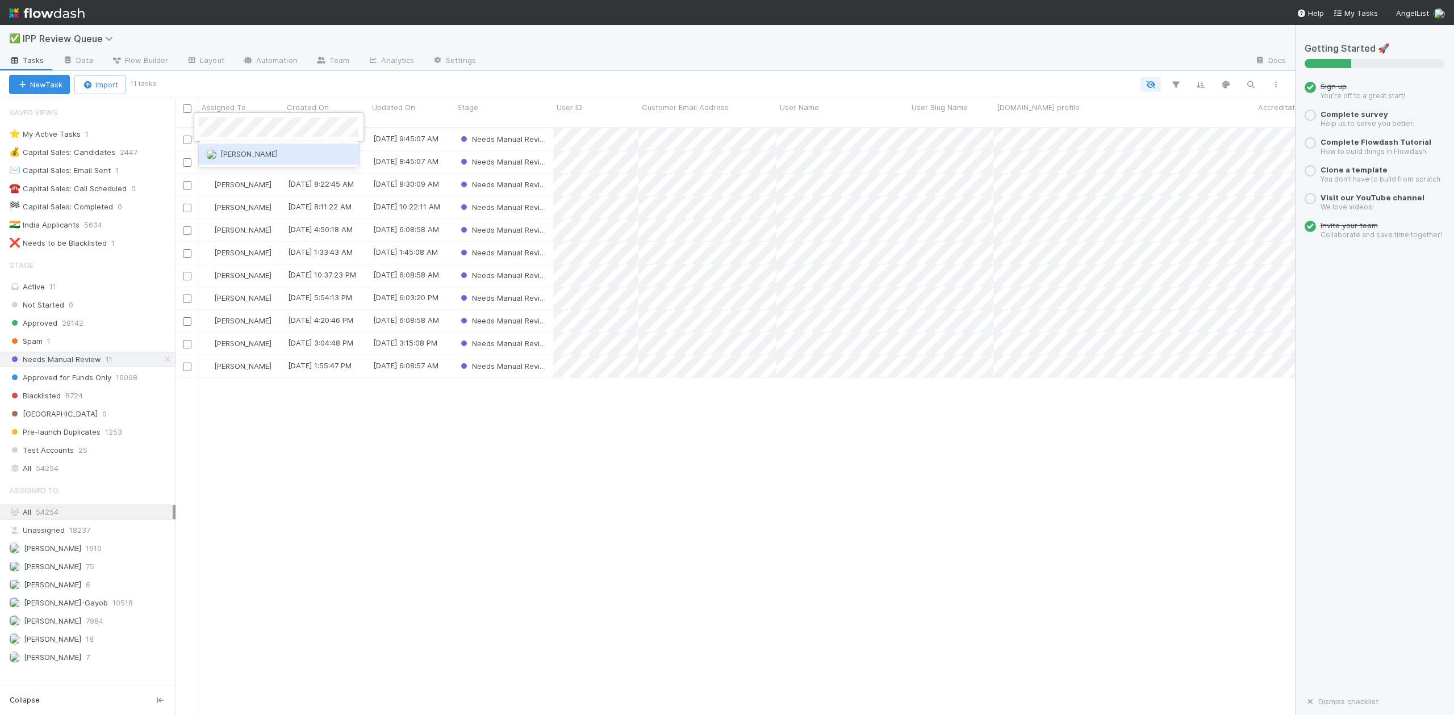
click at [257, 152] on span "[PERSON_NAME]" at bounding box center [248, 153] width 57 height 9
click at [550, 492] on div "[PERSON_NAME] VI [DATE] 9:30:56 AM [DATE] 10:22:19 AM Needs Manual Review [PERS…" at bounding box center [734, 426] width 1119 height 596
click at [62, 589] on span "[PERSON_NAME]" at bounding box center [52, 584] width 57 height 9
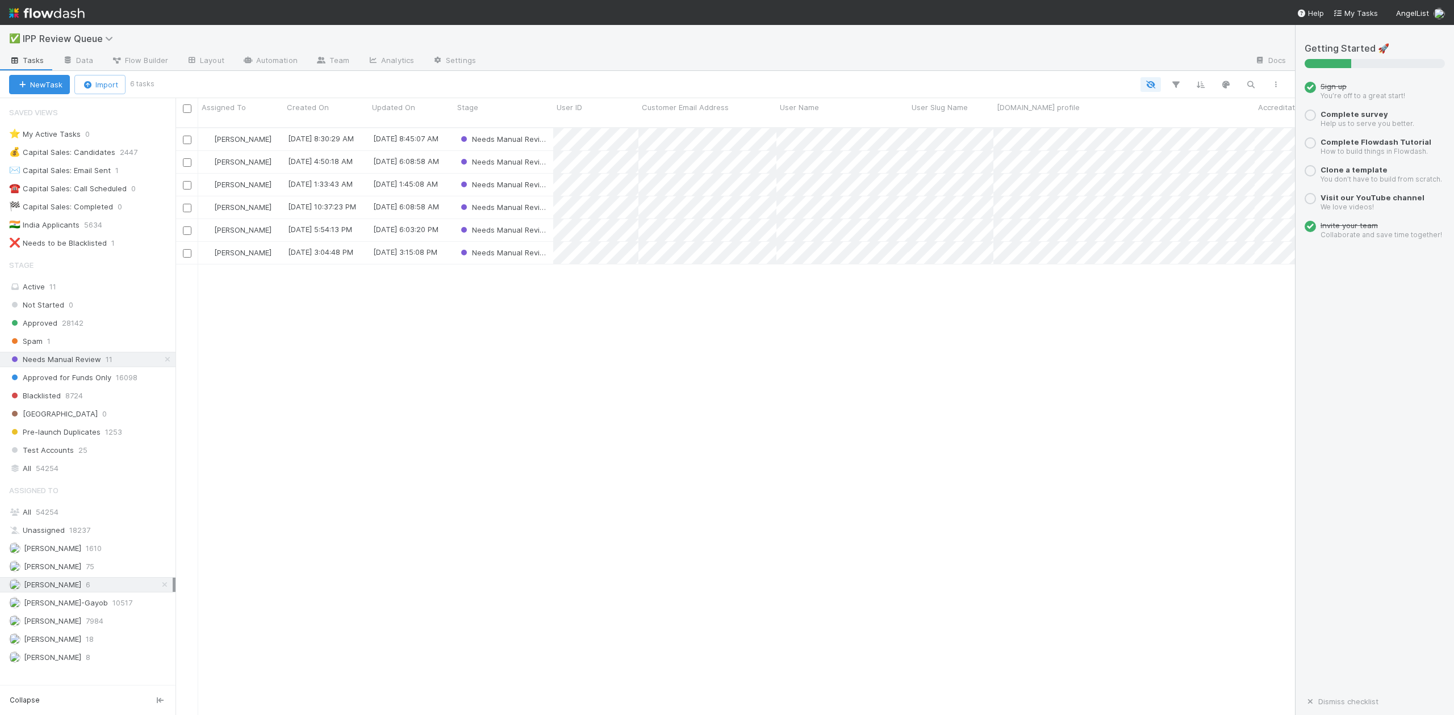
scroll to position [586, 1108]
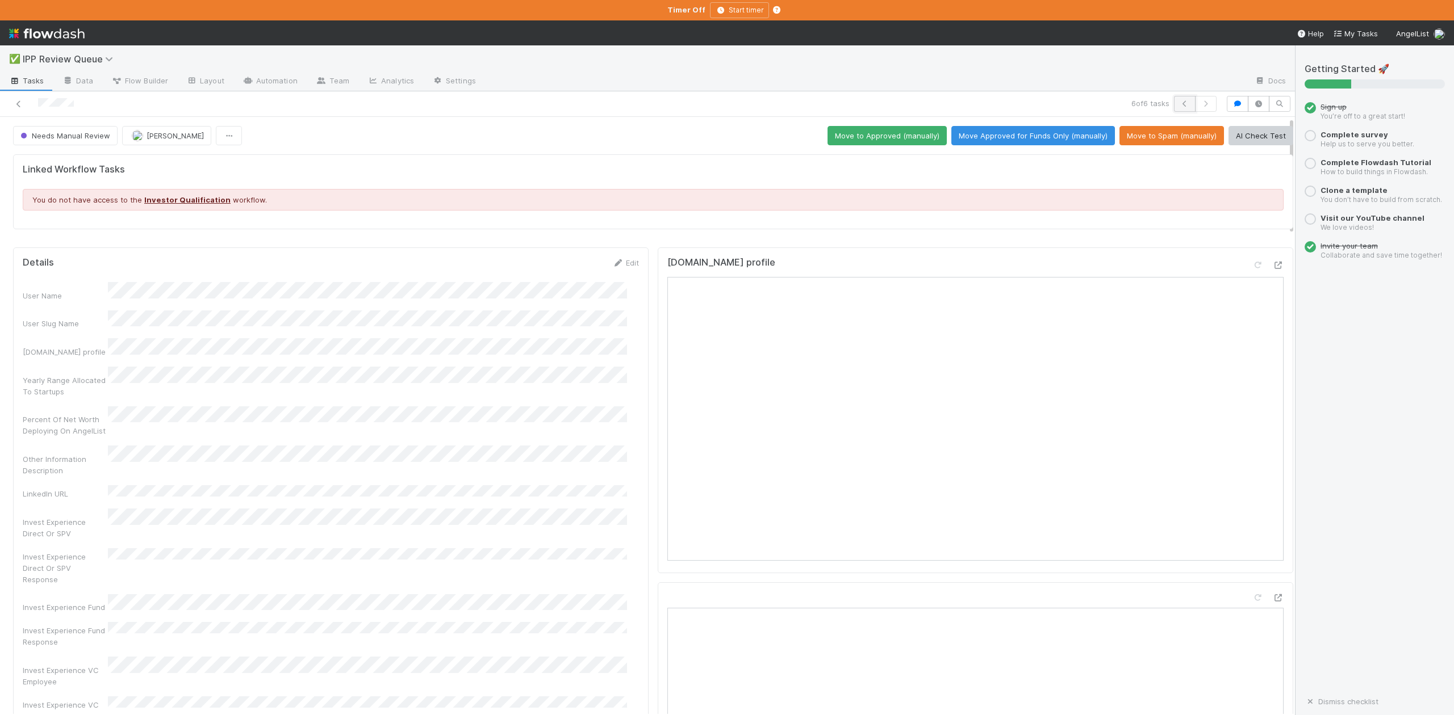
click at [1179, 103] on icon "button" at bounding box center [1184, 104] width 11 height 7
click at [1179, 102] on icon "button" at bounding box center [1184, 104] width 11 height 7
click at [1179, 103] on icon "button" at bounding box center [1184, 104] width 11 height 7
click at [1179, 102] on icon "button" at bounding box center [1184, 104] width 11 height 7
click at [1179, 103] on icon "button" at bounding box center [1184, 104] width 11 height 7
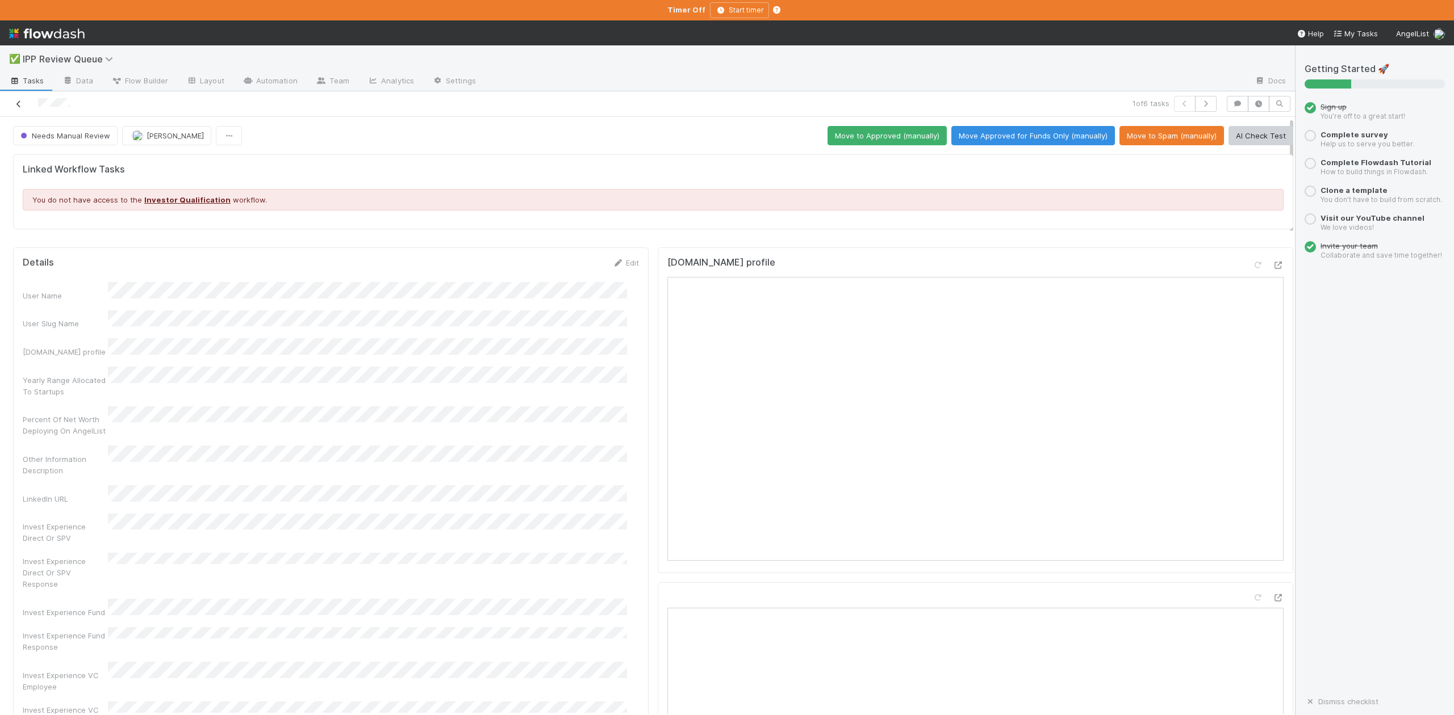
click at [20, 103] on icon at bounding box center [18, 104] width 11 height 7
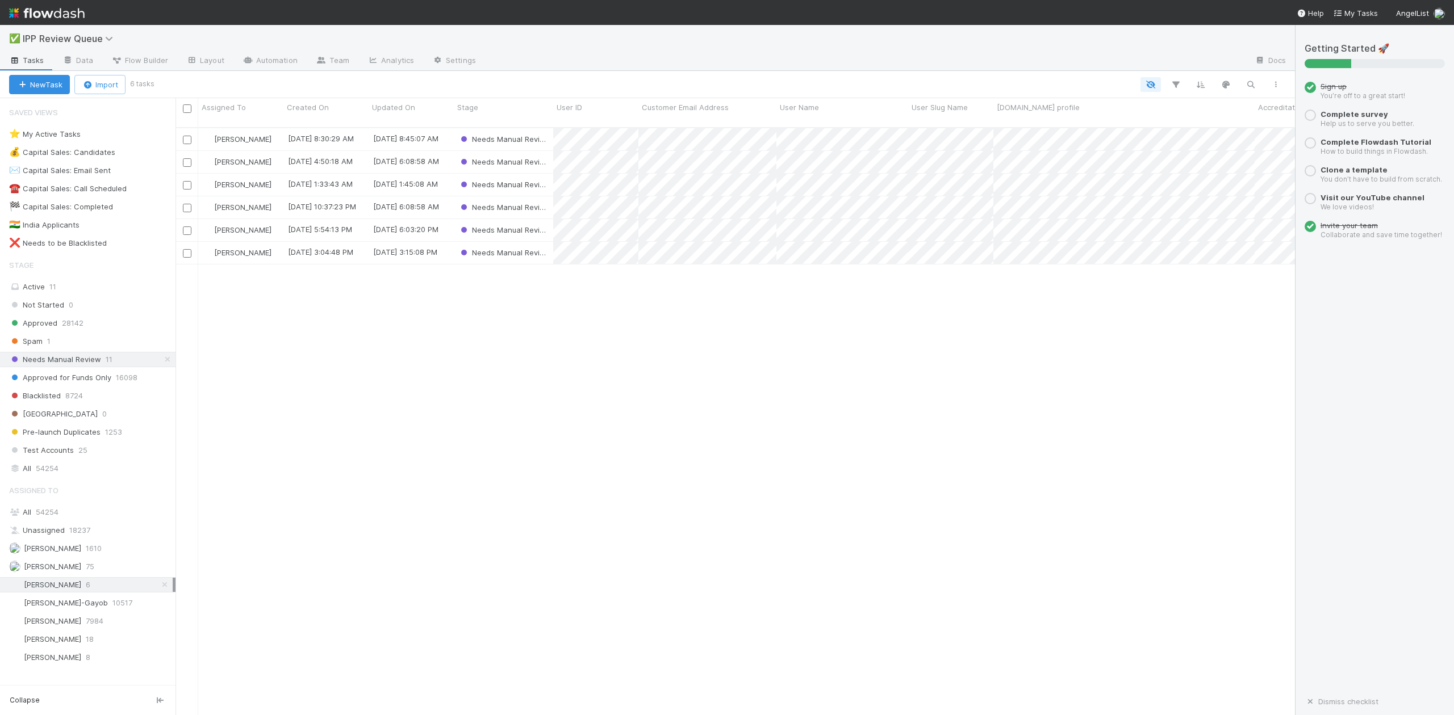
scroll to position [586, 1108]
click at [52, 662] on span "[PERSON_NAME]" at bounding box center [52, 657] width 57 height 9
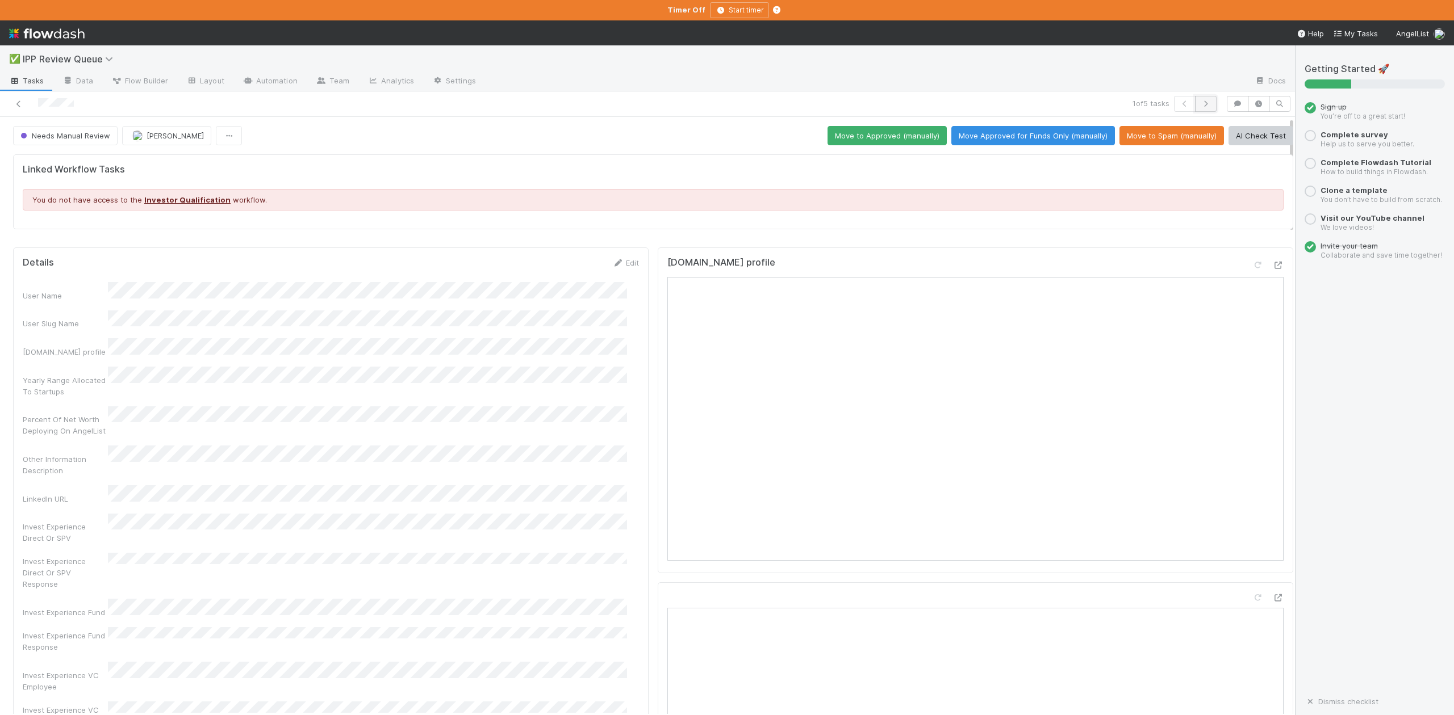
click at [1195, 110] on button "button" at bounding box center [1206, 104] width 22 height 16
click at [1200, 105] on icon "button" at bounding box center [1205, 104] width 11 height 7
click at [23, 104] on icon at bounding box center [18, 104] width 11 height 7
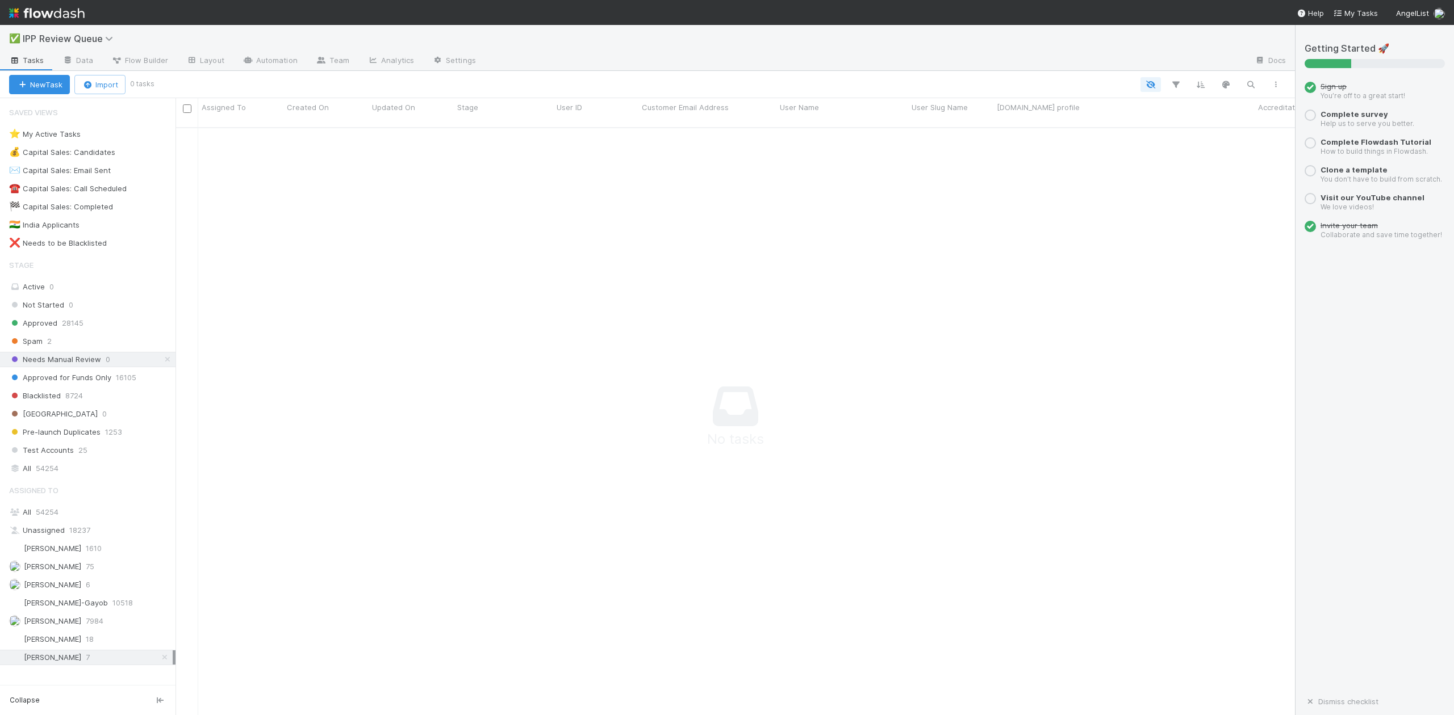
scroll to position [12, 12]
click at [52, 473] on span "54254" at bounding box center [47, 469] width 23 height 14
click at [59, 517] on div "All 54254" at bounding box center [91, 512] width 164 height 14
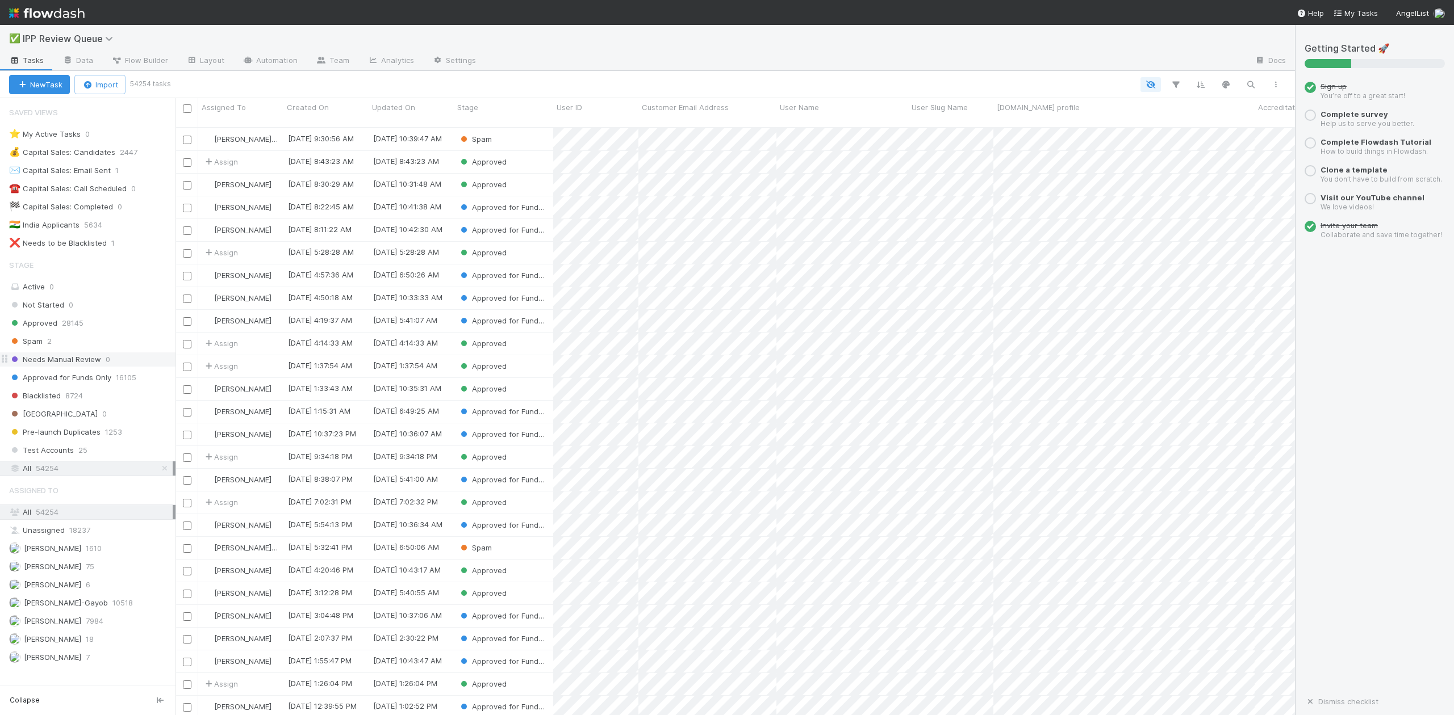
click at [69, 384] on span "Approved for Funds Only" at bounding box center [60, 378] width 102 height 14
